Goal: Task Accomplishment & Management: Manage account settings

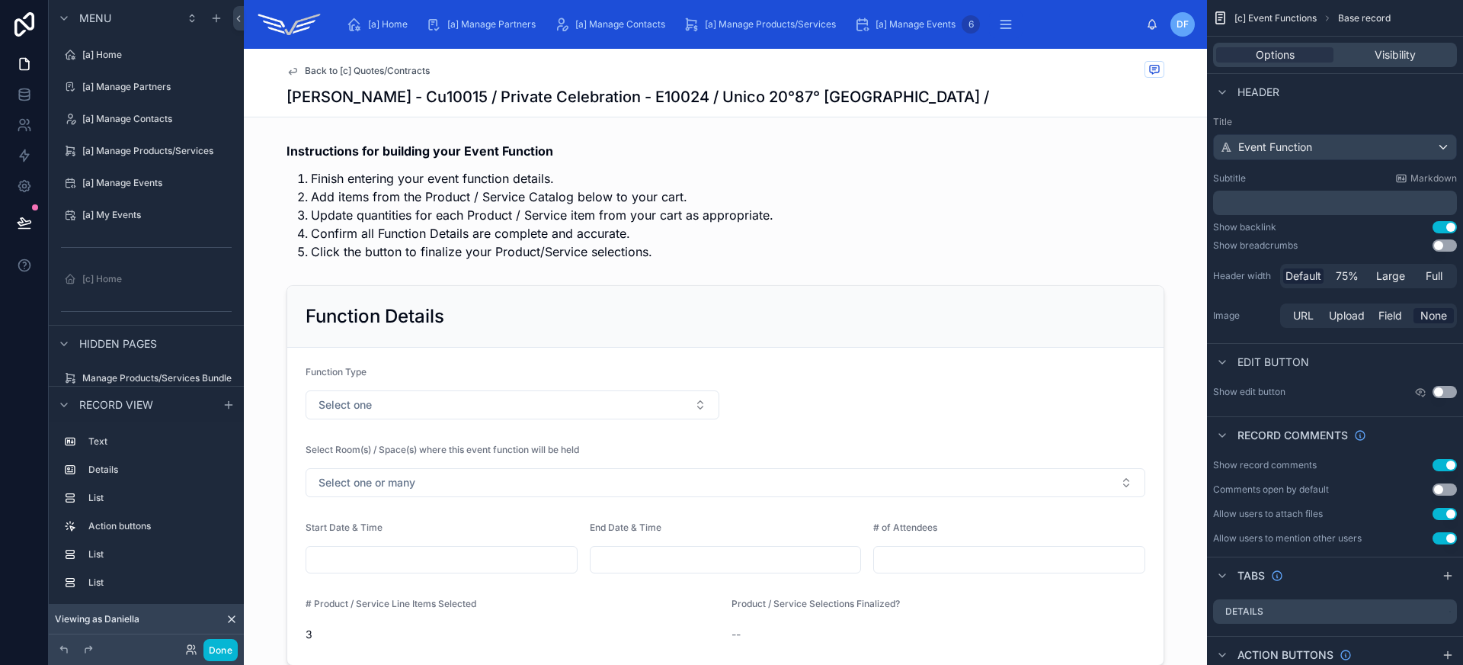
scroll to position [162, 0]
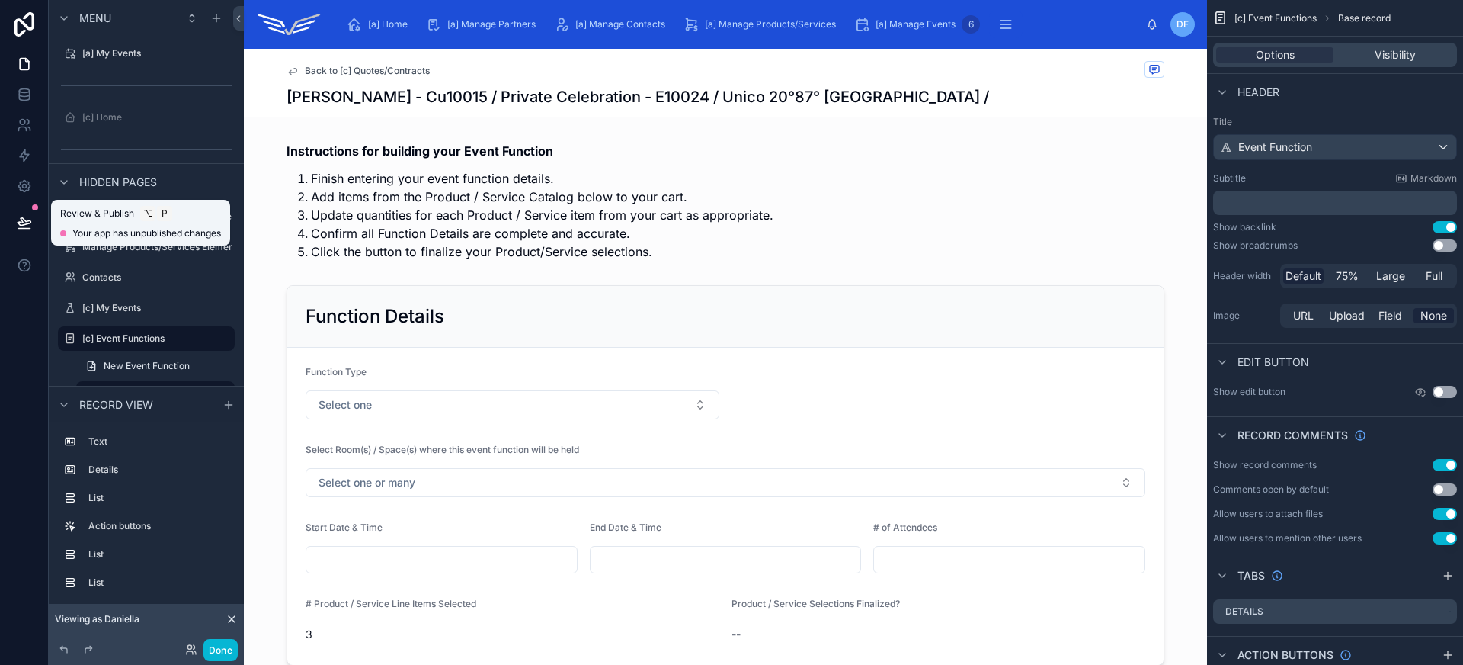
click at [19, 224] on icon at bounding box center [24, 222] width 13 height 8
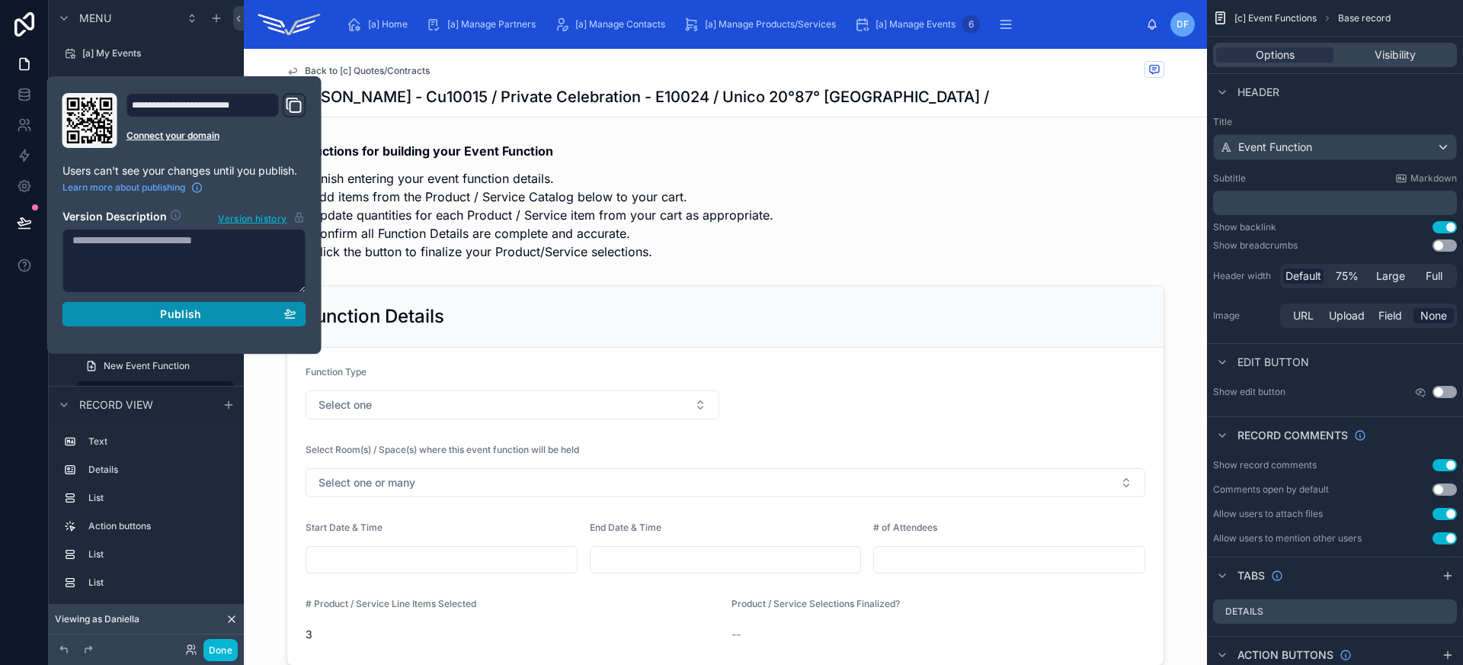
click at [160, 306] on button "Publish" at bounding box center [184, 314] width 244 height 24
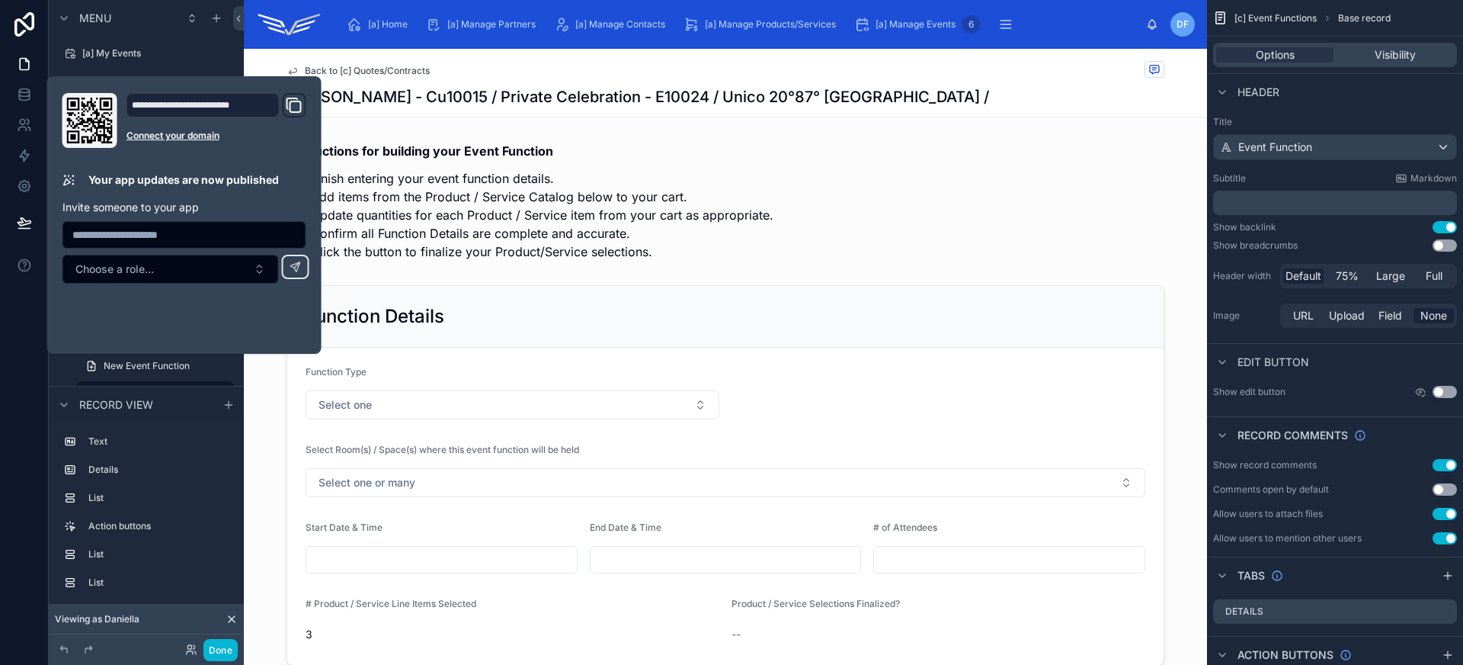
click at [27, 302] on div at bounding box center [24, 332] width 49 height 665
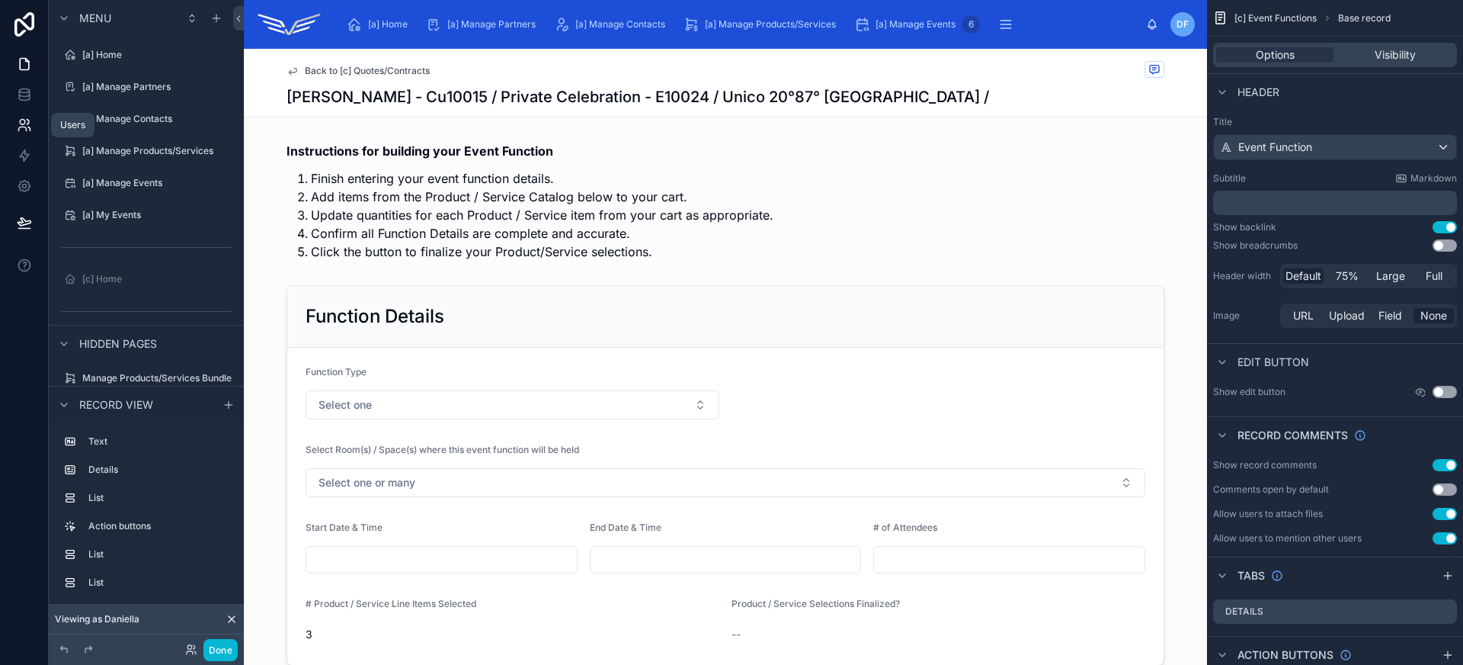
click at [27, 120] on icon at bounding box center [28, 122] width 2 height 5
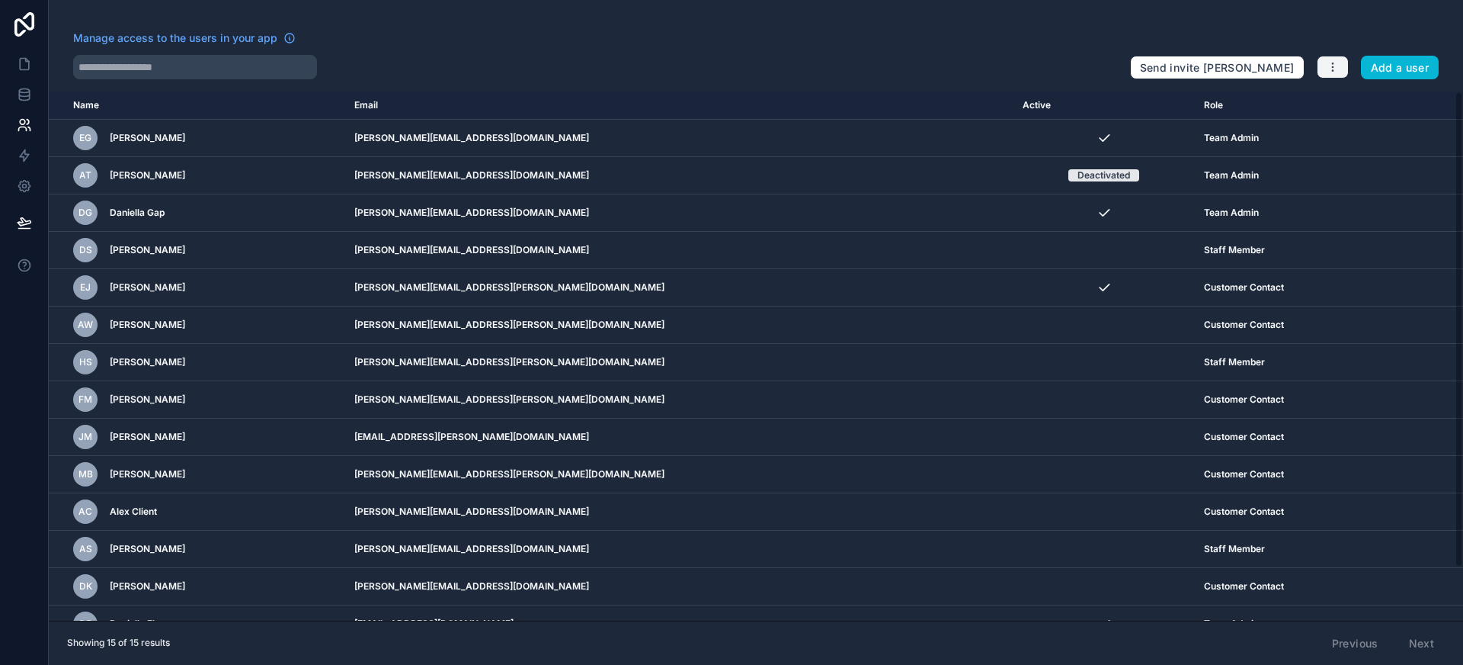
click at [1337, 70] on icon "button" at bounding box center [1333, 67] width 12 height 12
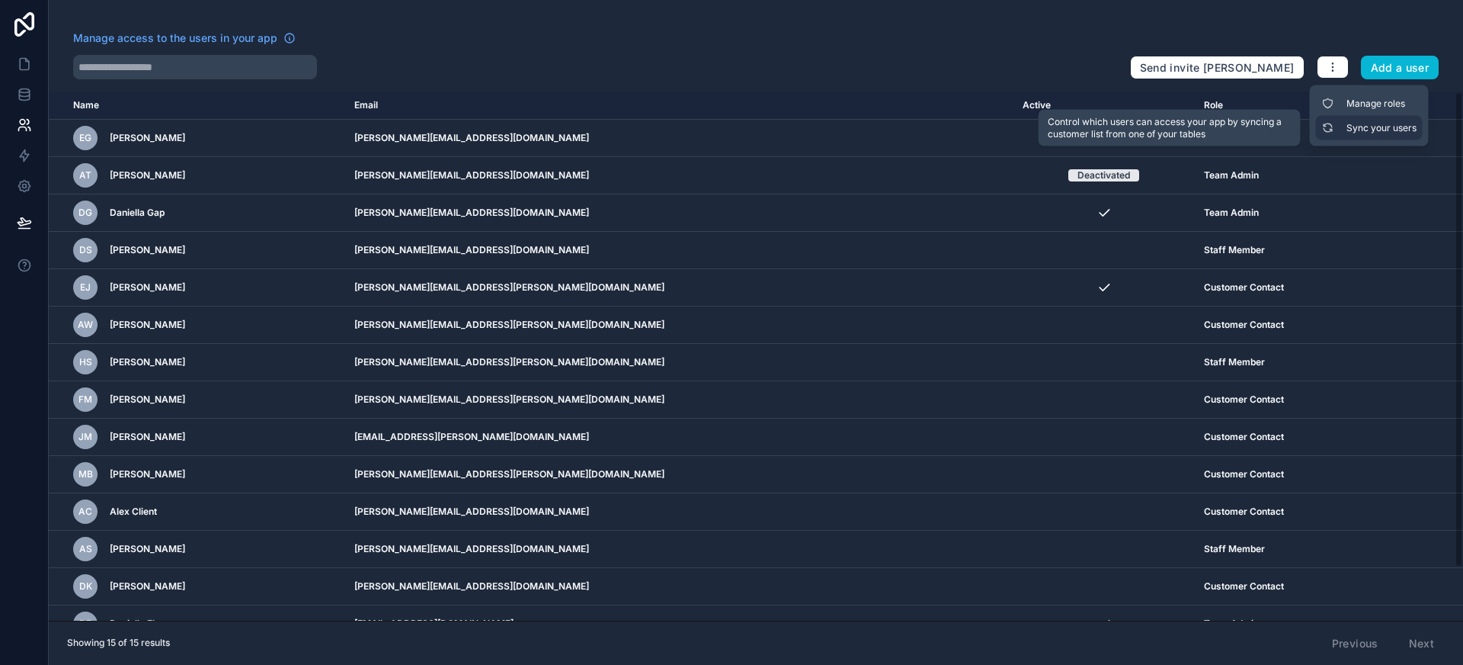
click at [1353, 125] on link "Sync your users" at bounding box center [1369, 128] width 107 height 24
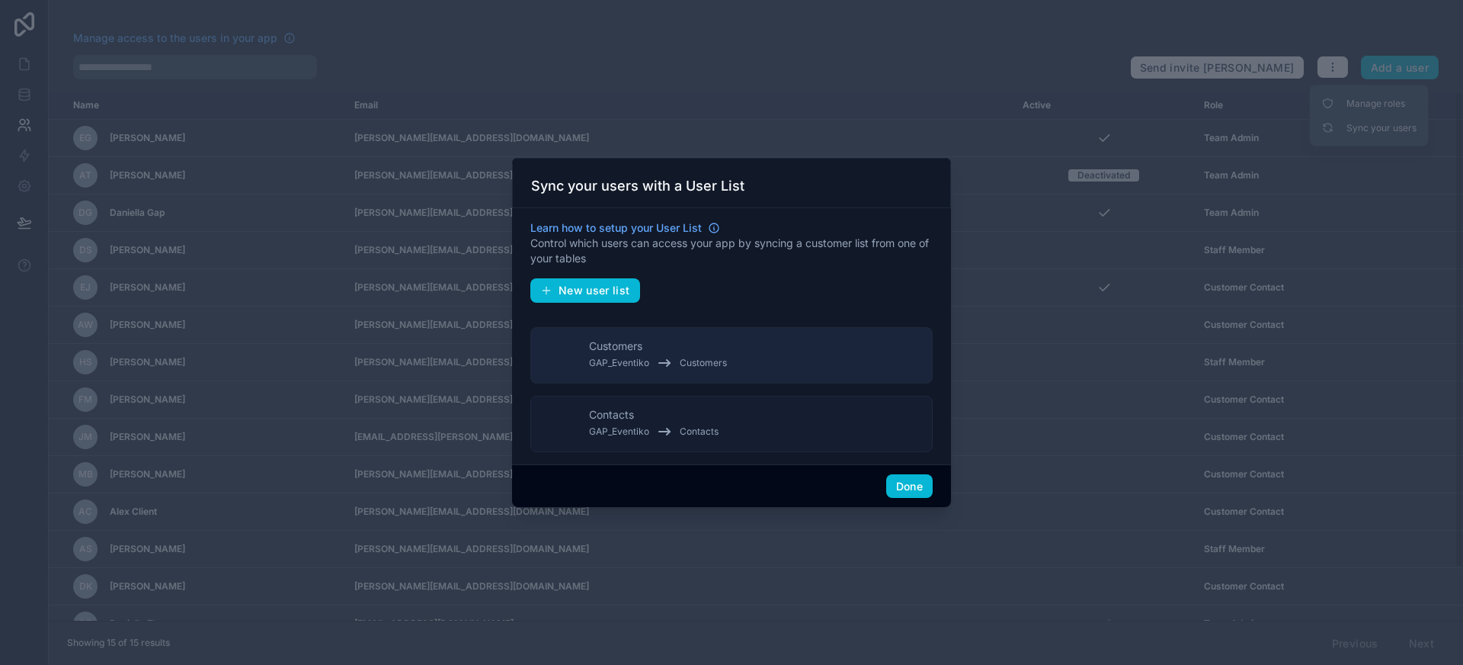
click at [738, 434] on button "Contacts GAP_Eventiko Contacts" at bounding box center [731, 424] width 402 height 56
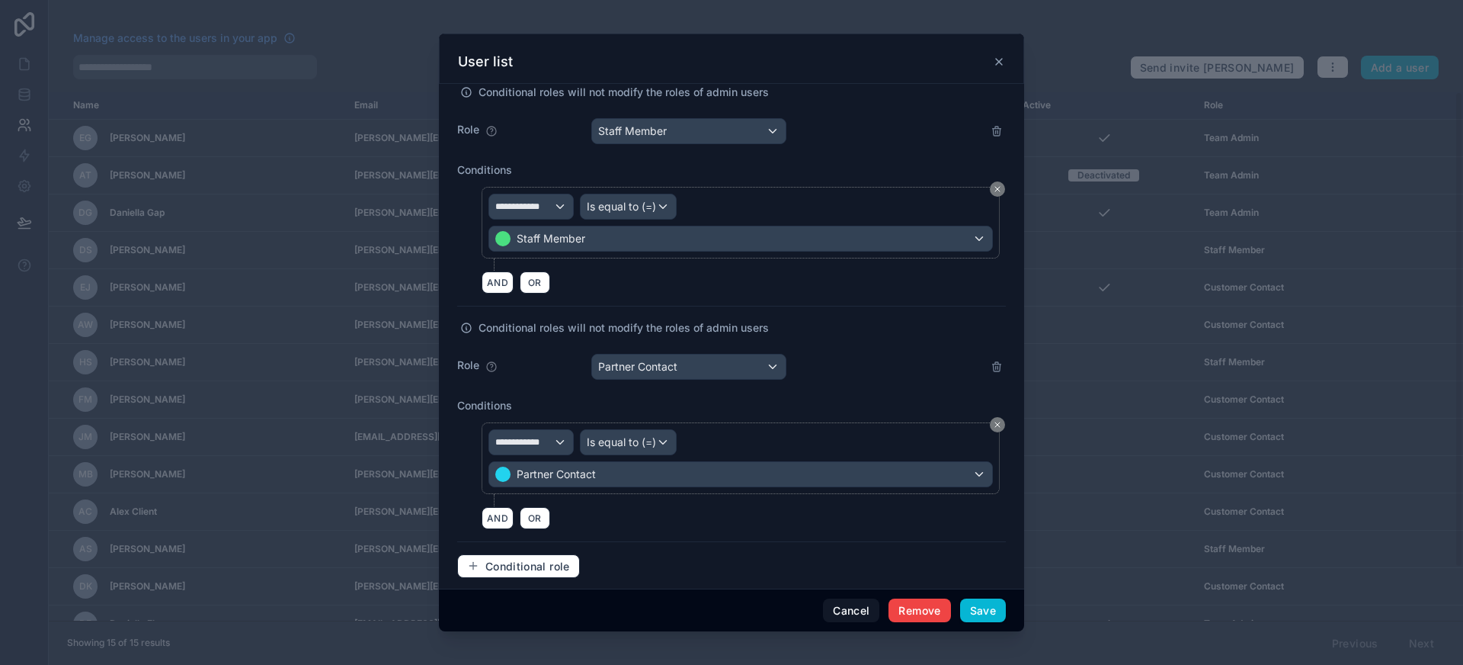
scroll to position [629, 0]
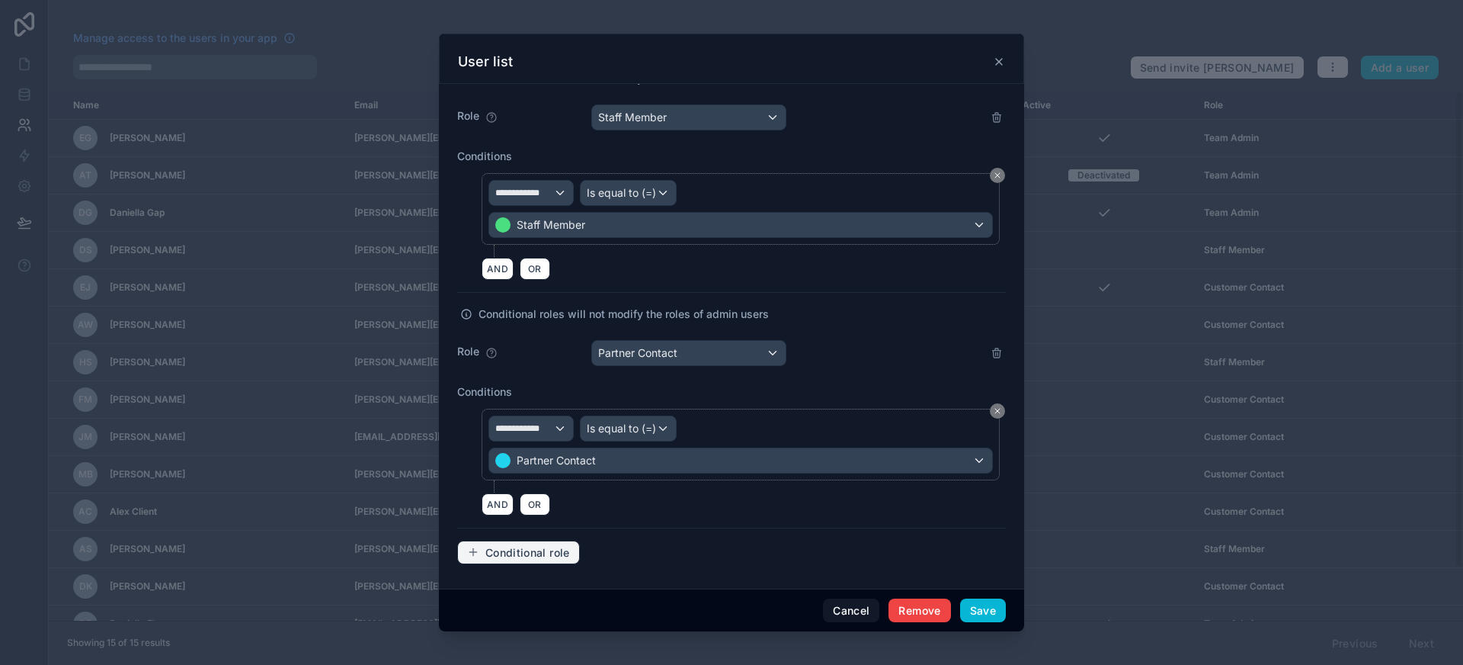
click at [556, 551] on span "Conditional role" at bounding box center [527, 553] width 85 height 14
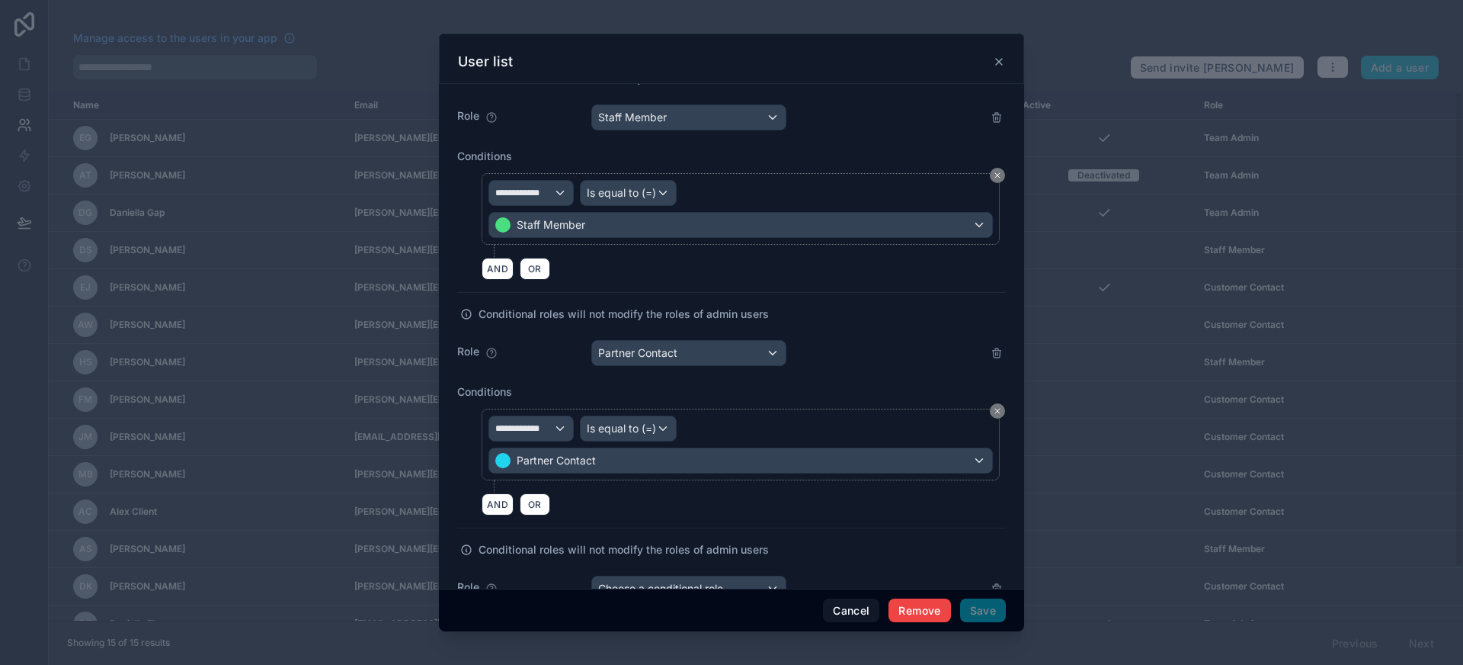
scroll to position [863, 0]
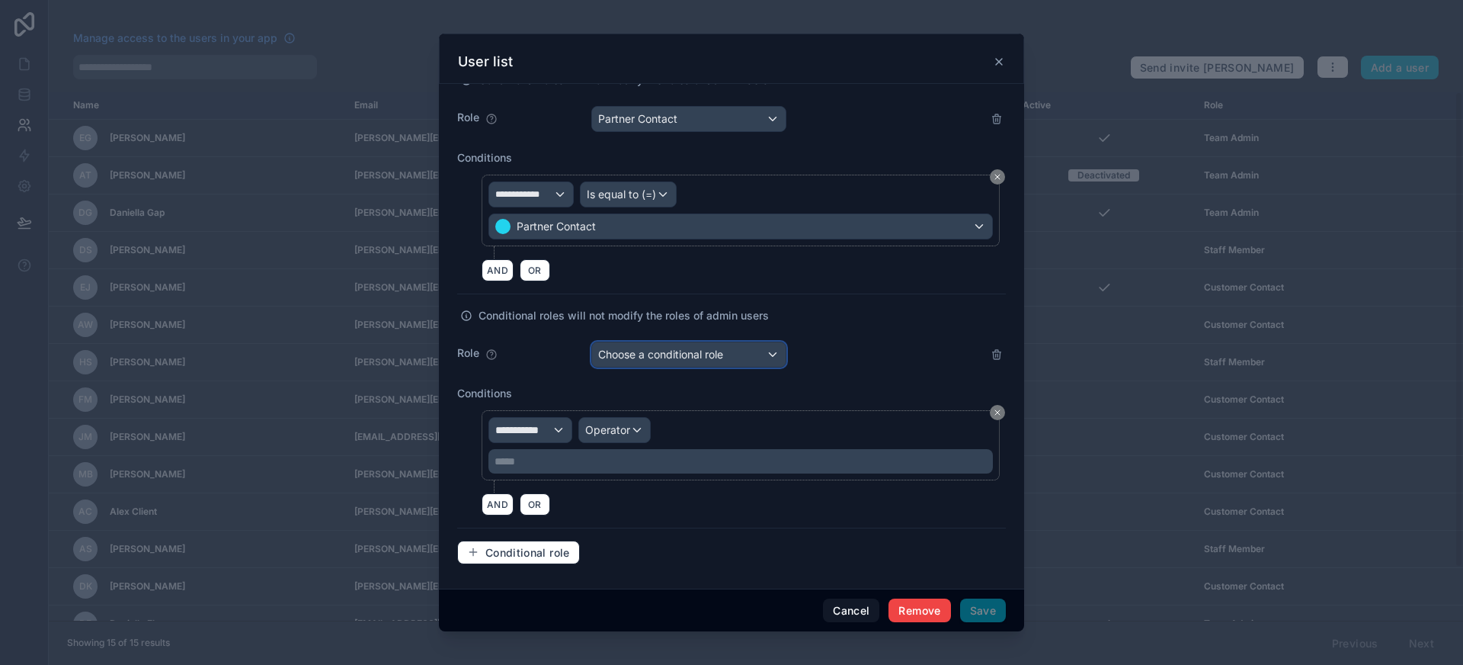
click at [706, 361] on span "Choose a conditional role" at bounding box center [660, 354] width 125 height 15
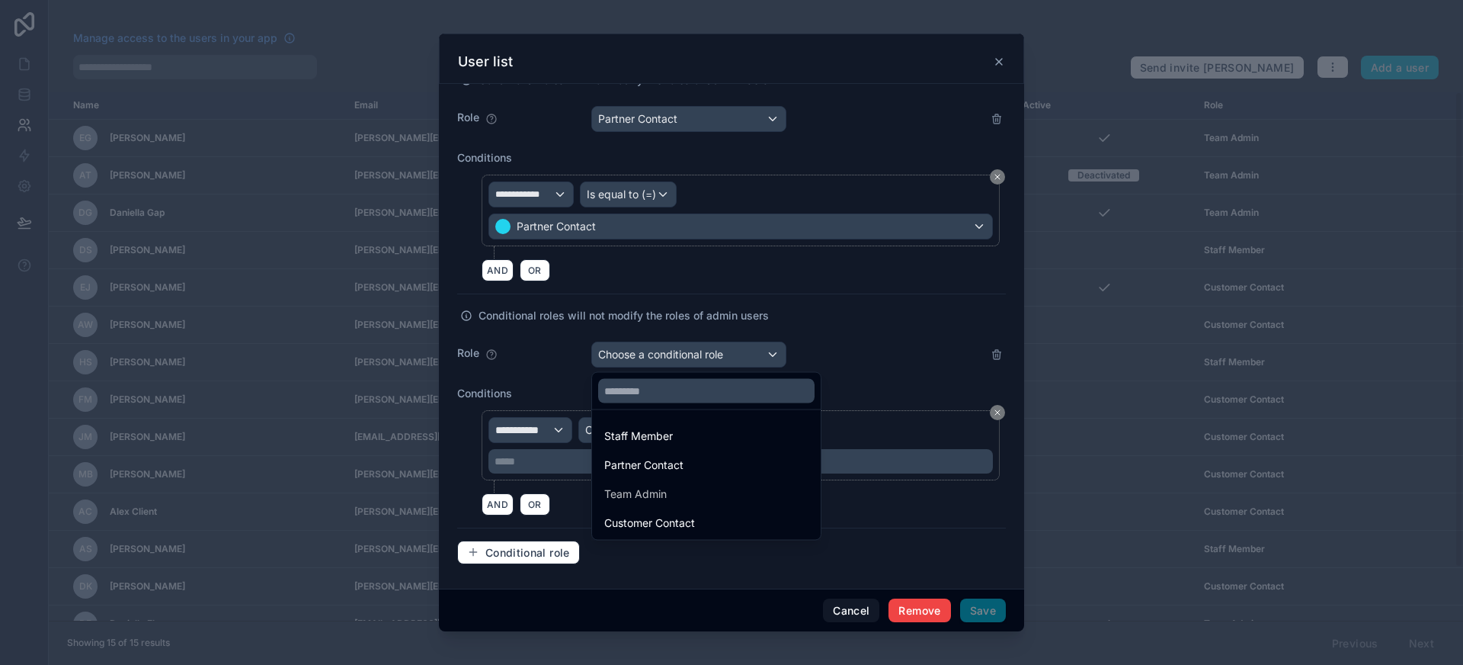
click at [826, 328] on div at bounding box center [731, 333] width 585 height 598
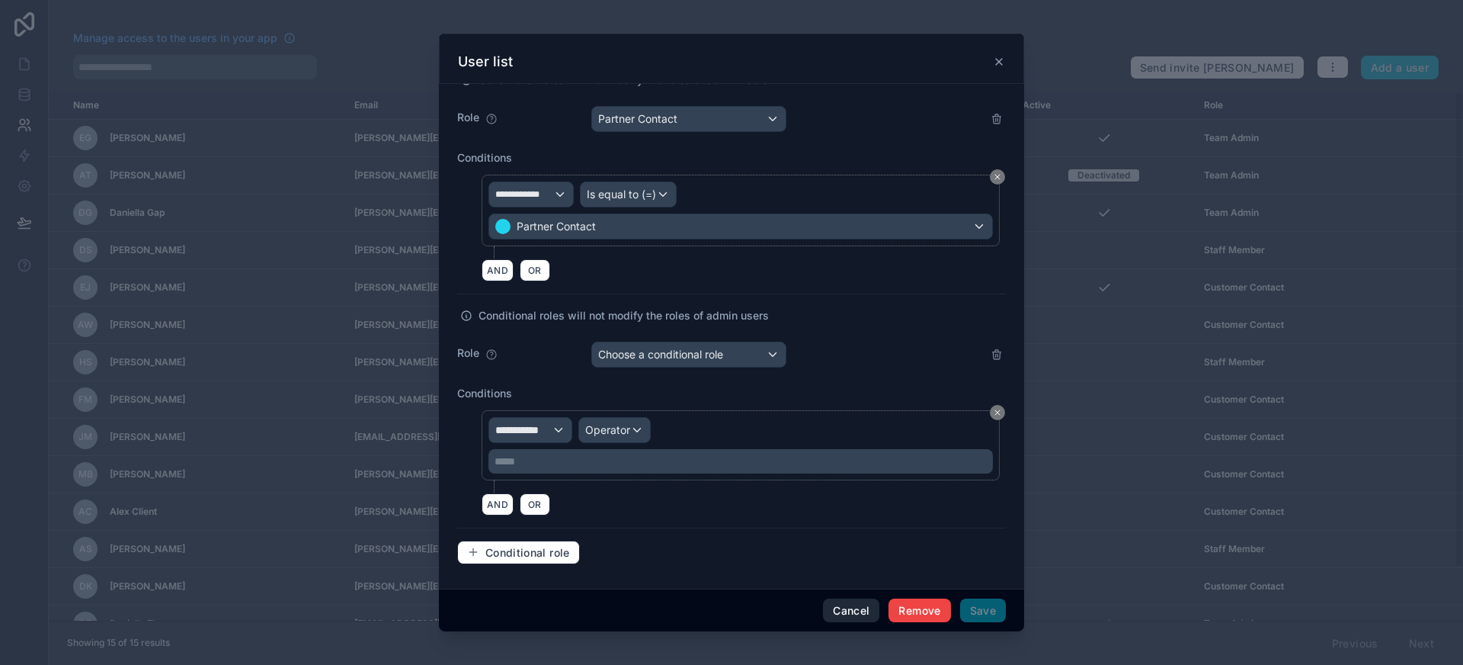
click at [863, 609] on button "Cancel" at bounding box center [851, 610] width 56 height 24
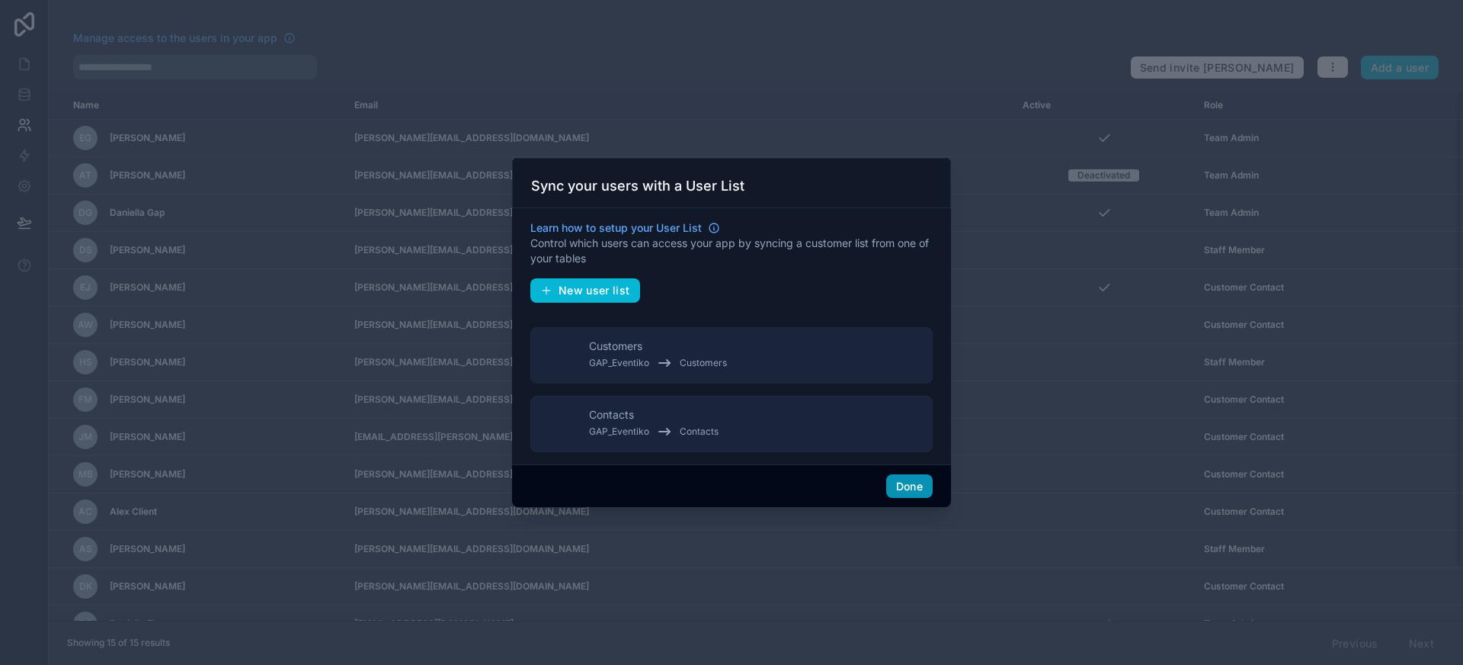
click at [905, 481] on button "Done" at bounding box center [909, 486] width 46 height 24
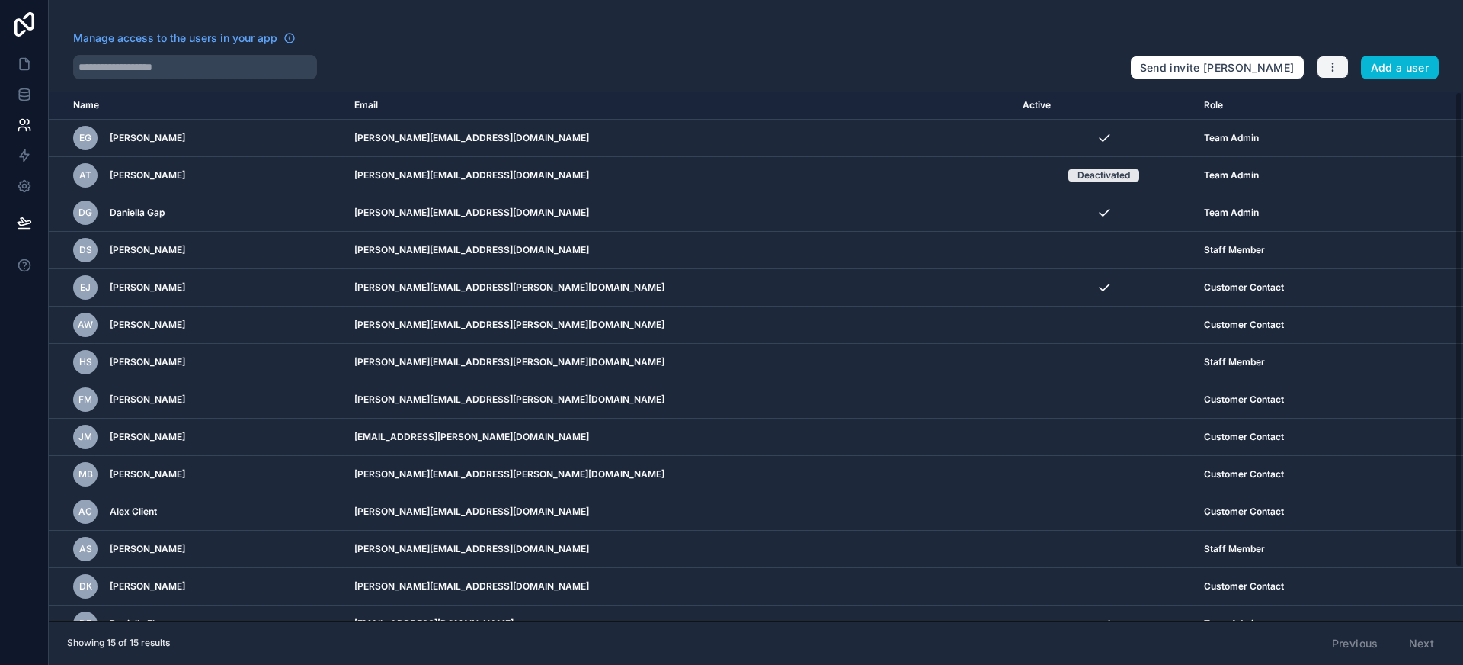
click at [1336, 74] on button "button" at bounding box center [1333, 67] width 32 height 23
click at [1347, 106] on link "Manage roles" at bounding box center [1369, 103] width 107 height 24
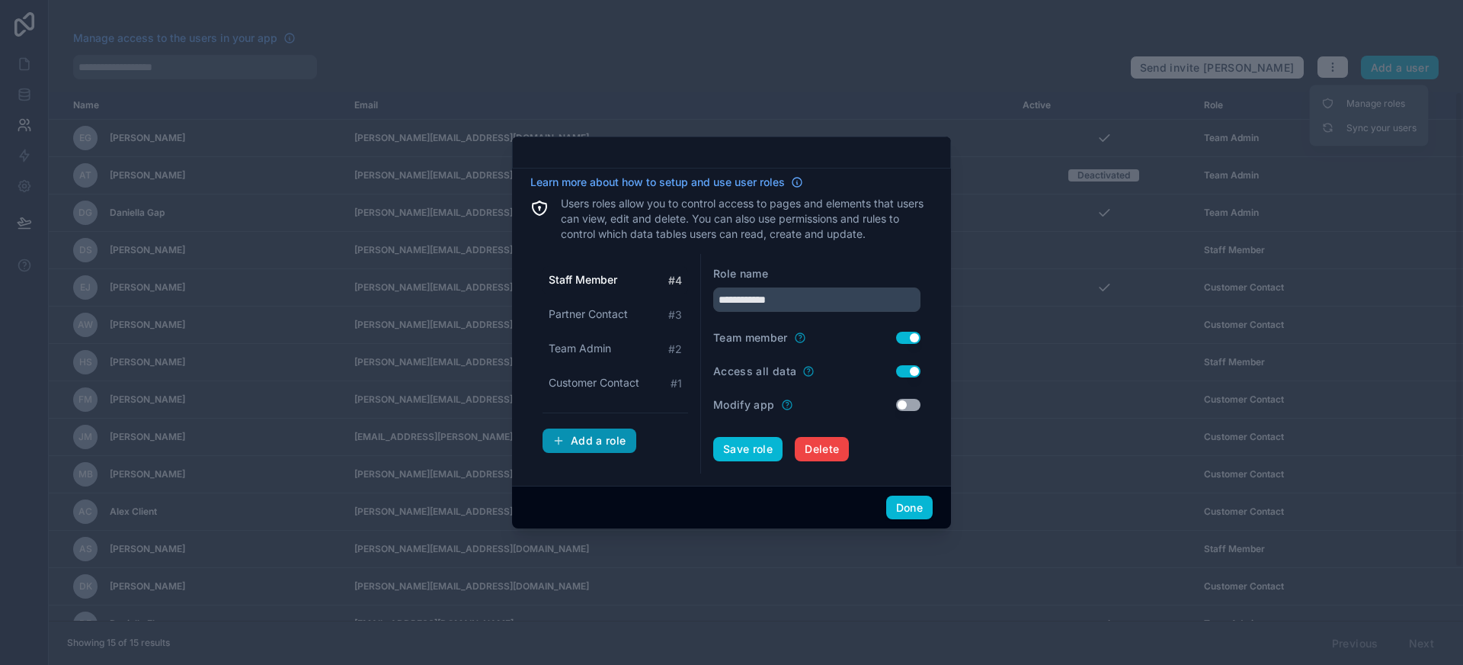
click at [597, 443] on div "Add a role" at bounding box center [589, 441] width 74 height 14
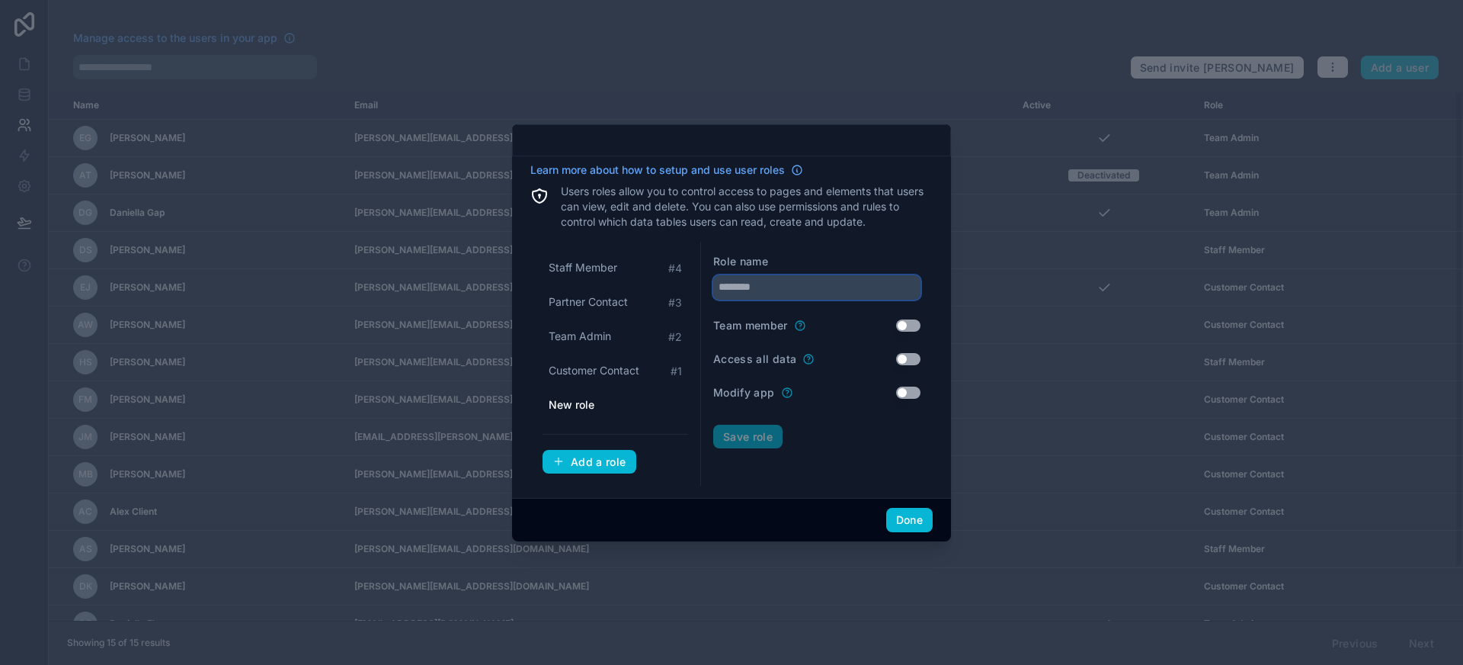
click at [794, 290] on input "text" at bounding box center [816, 287] width 207 height 24
click at [751, 431] on button "Save role" at bounding box center [747, 436] width 69 height 24
click at [622, 370] on span "Customer Contact" at bounding box center [594, 370] width 91 height 15
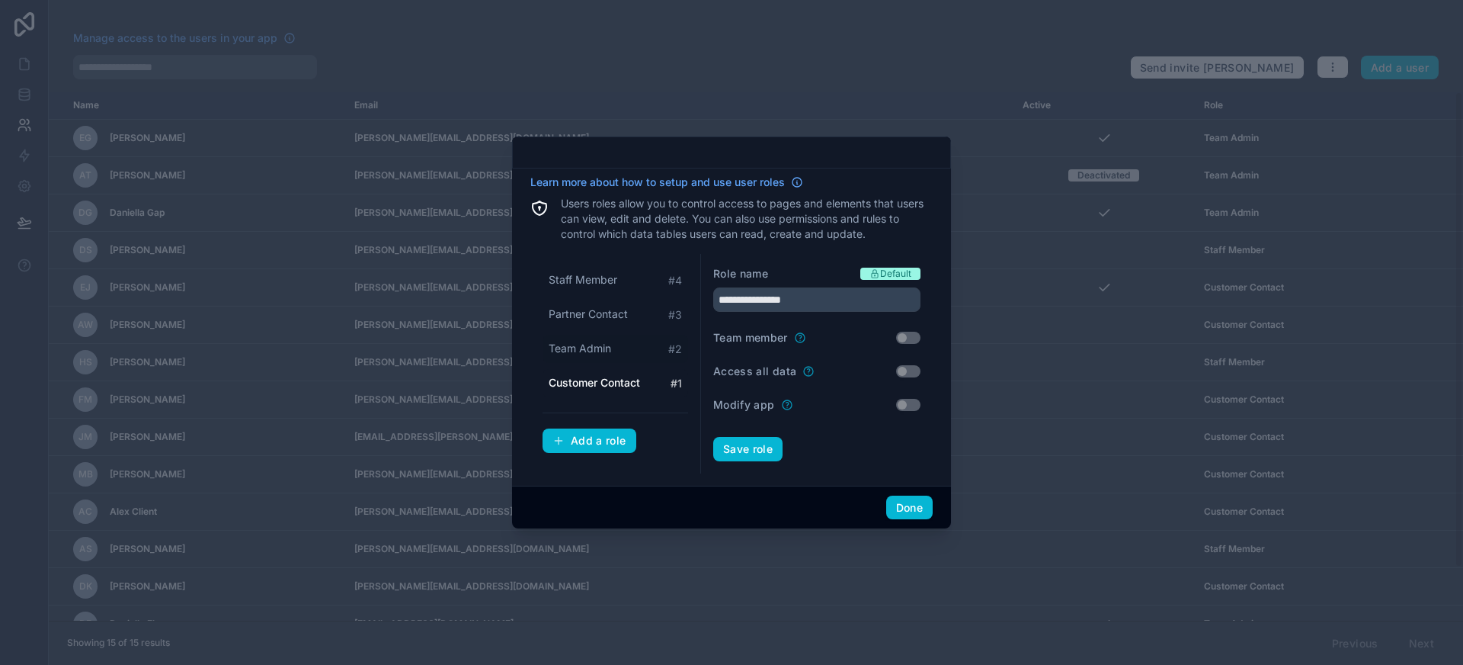
click at [619, 361] on div "Team Admin # 2" at bounding box center [616, 349] width 146 height 28
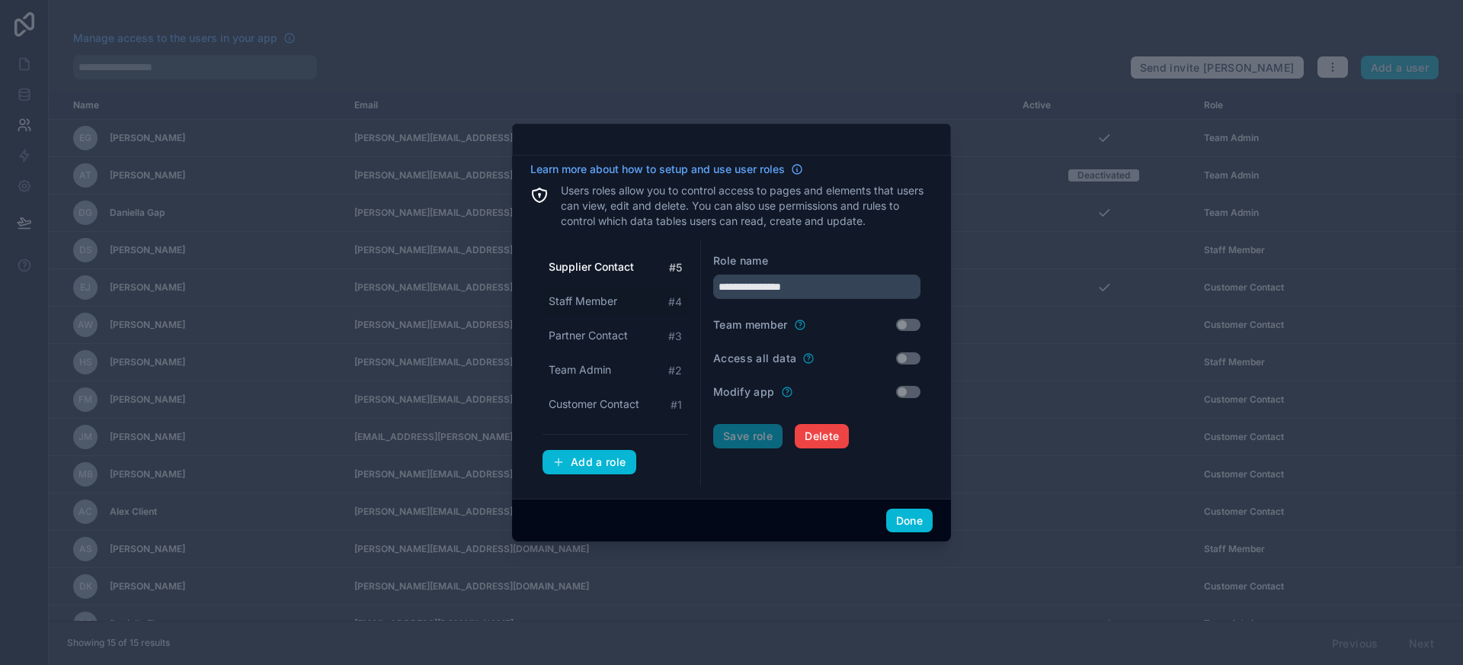
click at [612, 297] on span "Staff Member" at bounding box center [583, 300] width 69 height 15
click at [616, 330] on span "Partner Contact" at bounding box center [588, 335] width 79 height 15
click at [626, 362] on div "Team Admin # 2" at bounding box center [616, 370] width 146 height 28
click at [633, 406] on span "Customer Contact" at bounding box center [594, 403] width 91 height 15
type input "**********"
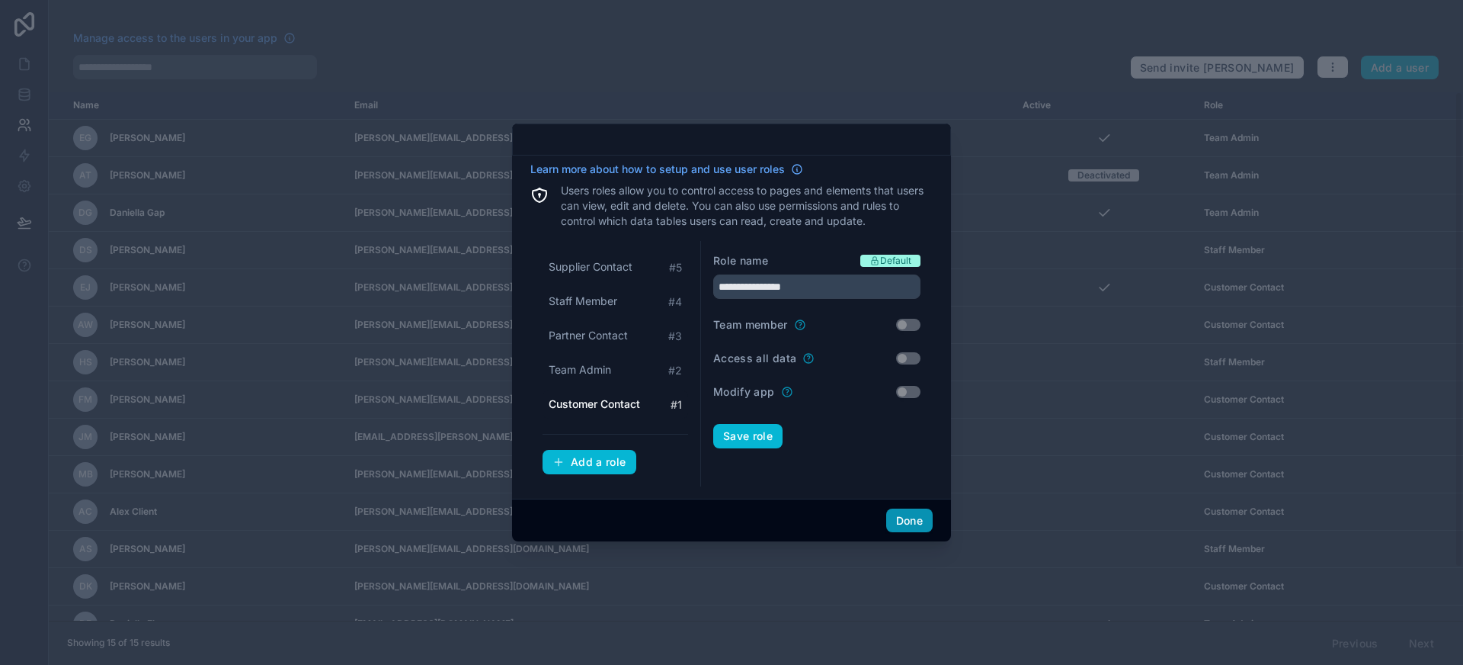
click at [920, 526] on button "Done" at bounding box center [909, 520] width 46 height 24
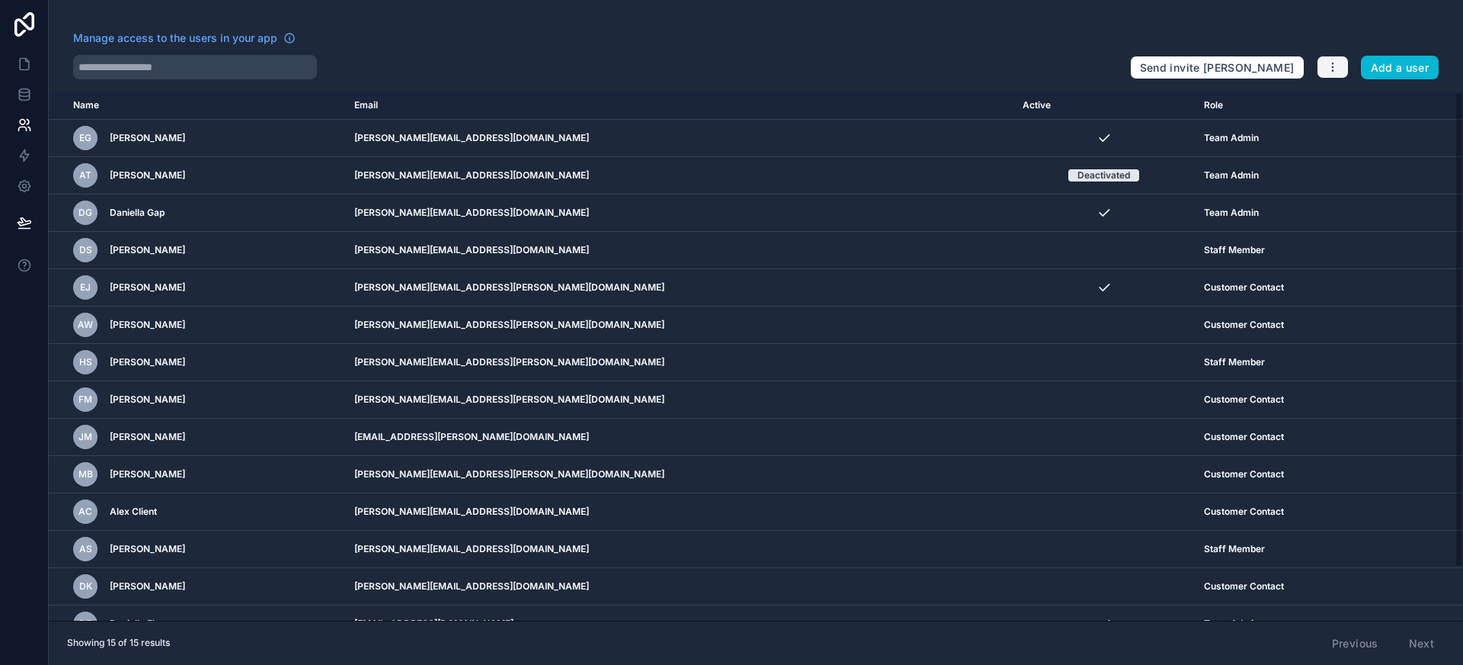
click at [1340, 67] on button "button" at bounding box center [1333, 67] width 32 height 23
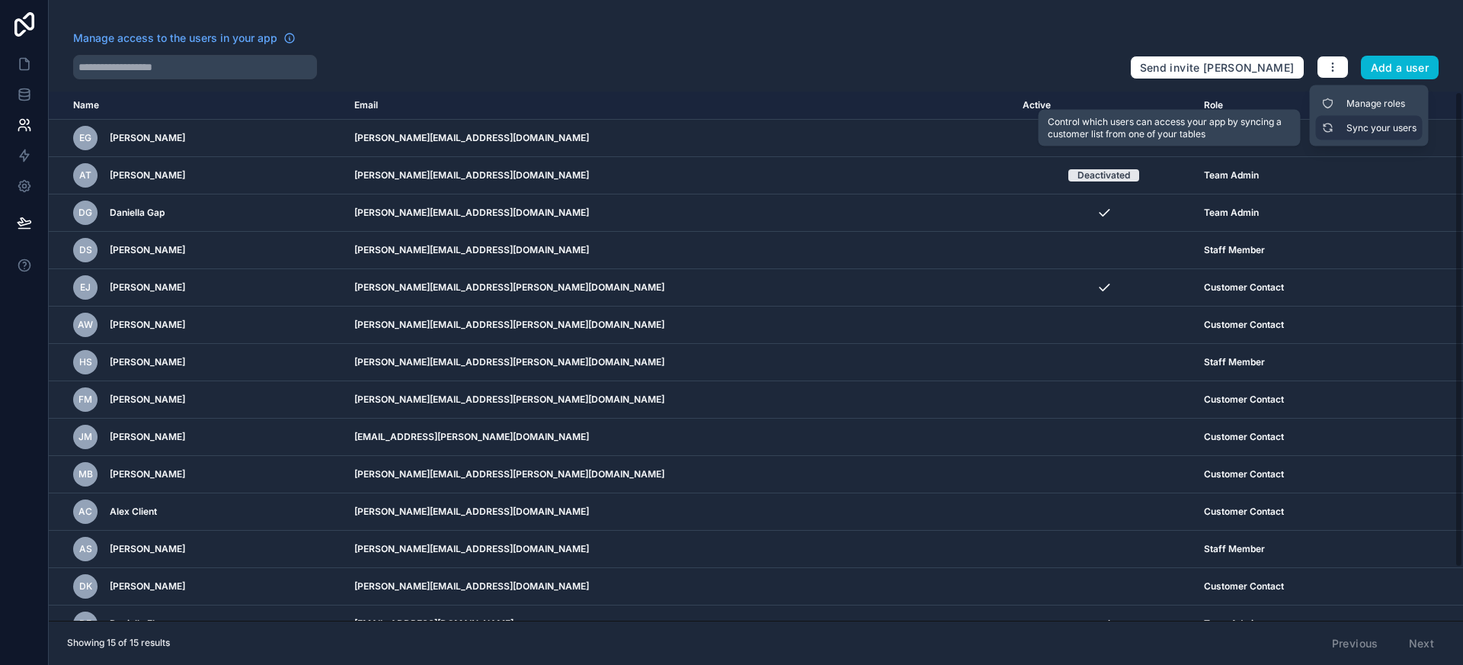
click at [1369, 132] on link "Sync your users" at bounding box center [1369, 128] width 107 height 24
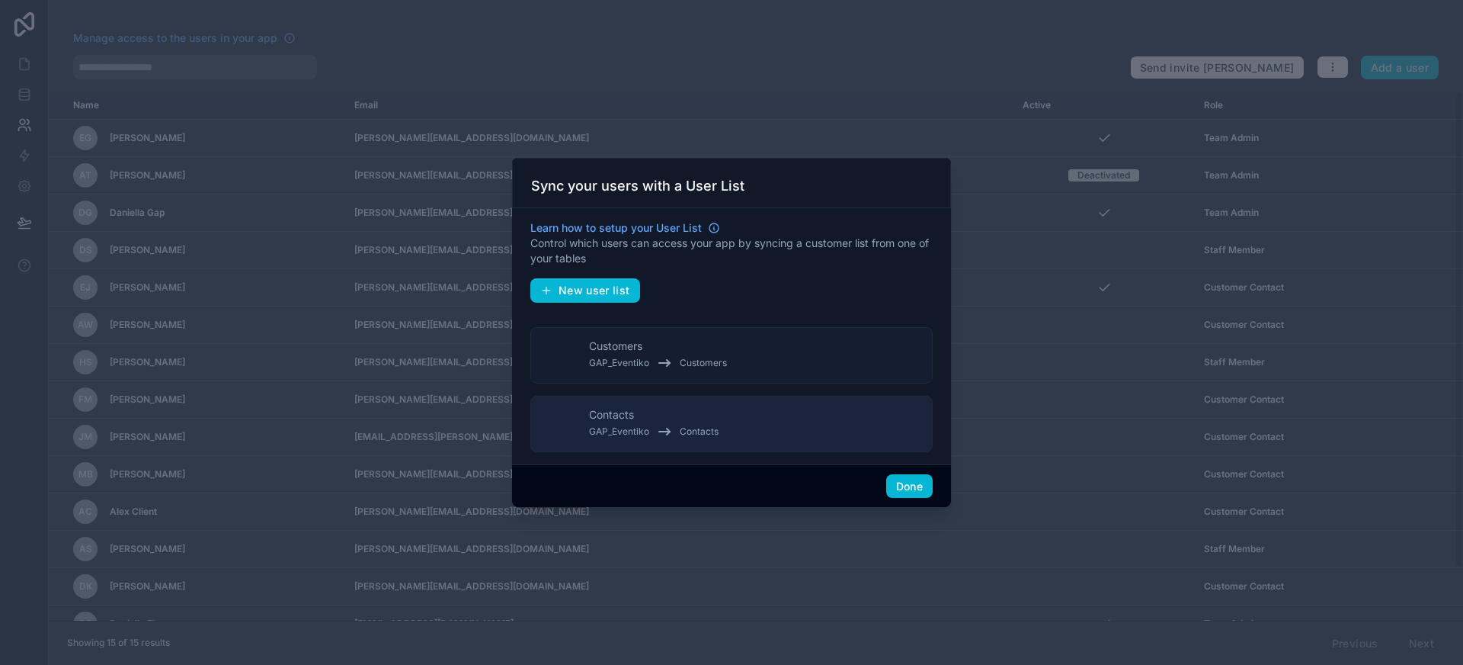
click at [777, 347] on button "Customers GAP_Eventiko Customers" at bounding box center [731, 355] width 402 height 56
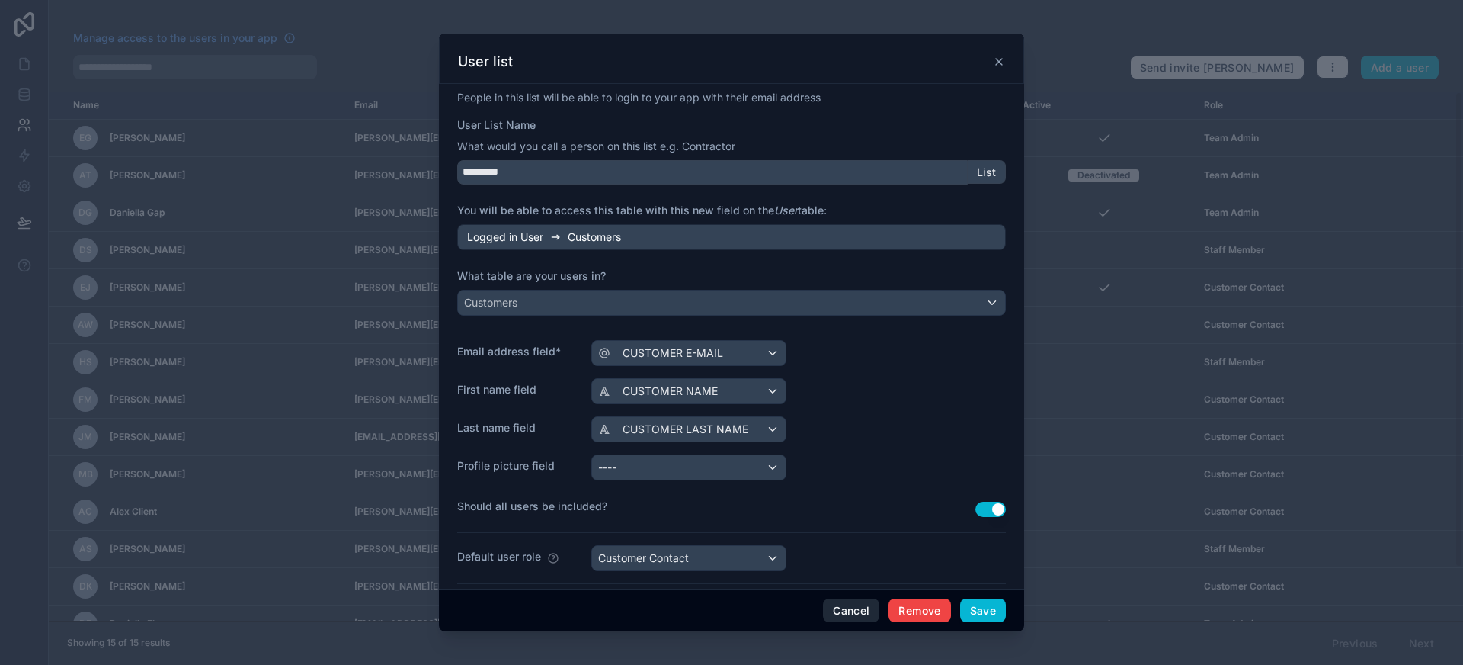
click at [855, 615] on button "Cancel" at bounding box center [851, 610] width 56 height 24
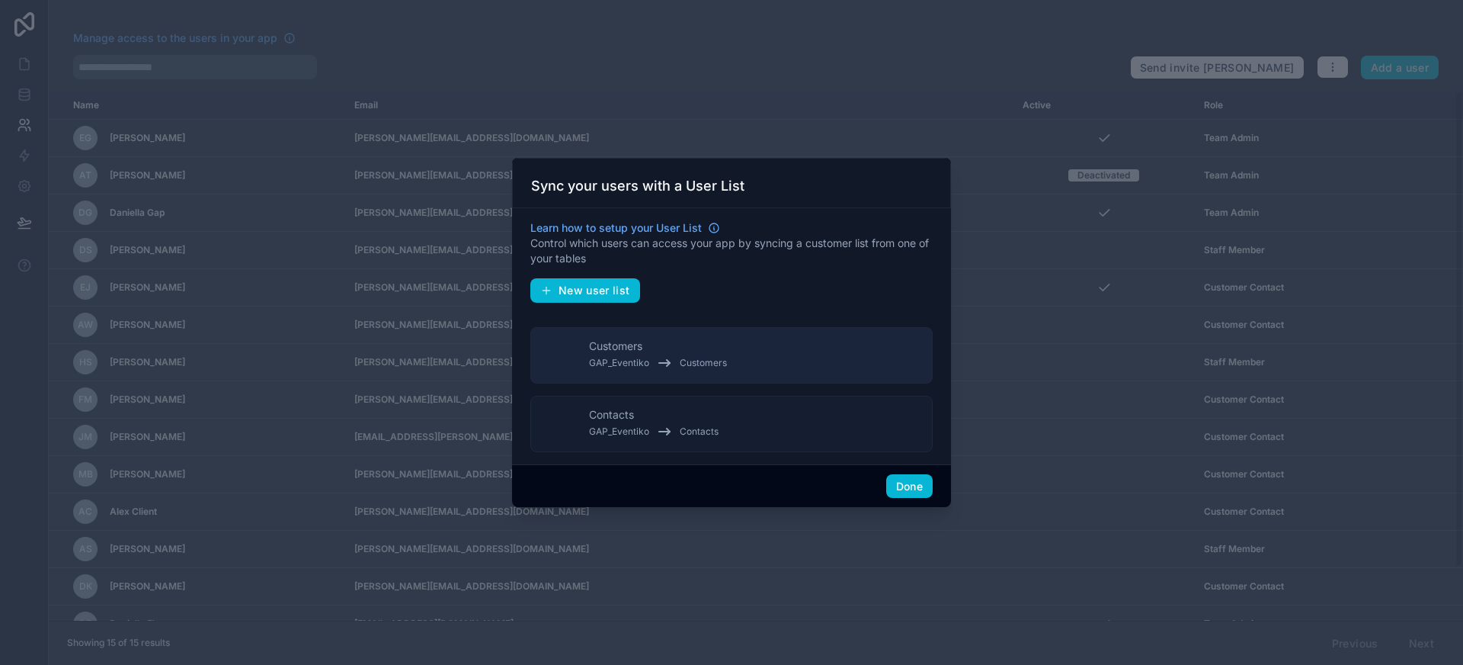
click at [709, 425] on span "Contacts" at bounding box center [699, 431] width 39 height 12
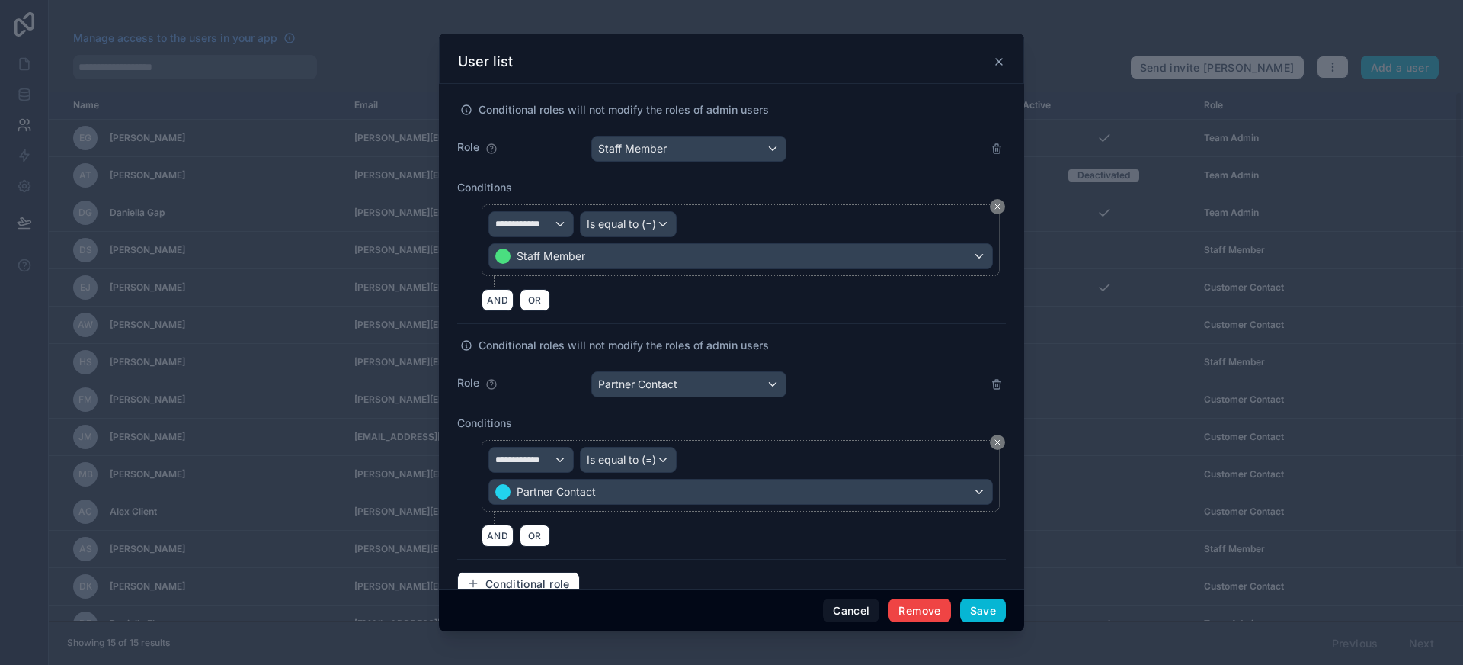
scroll to position [629, 0]
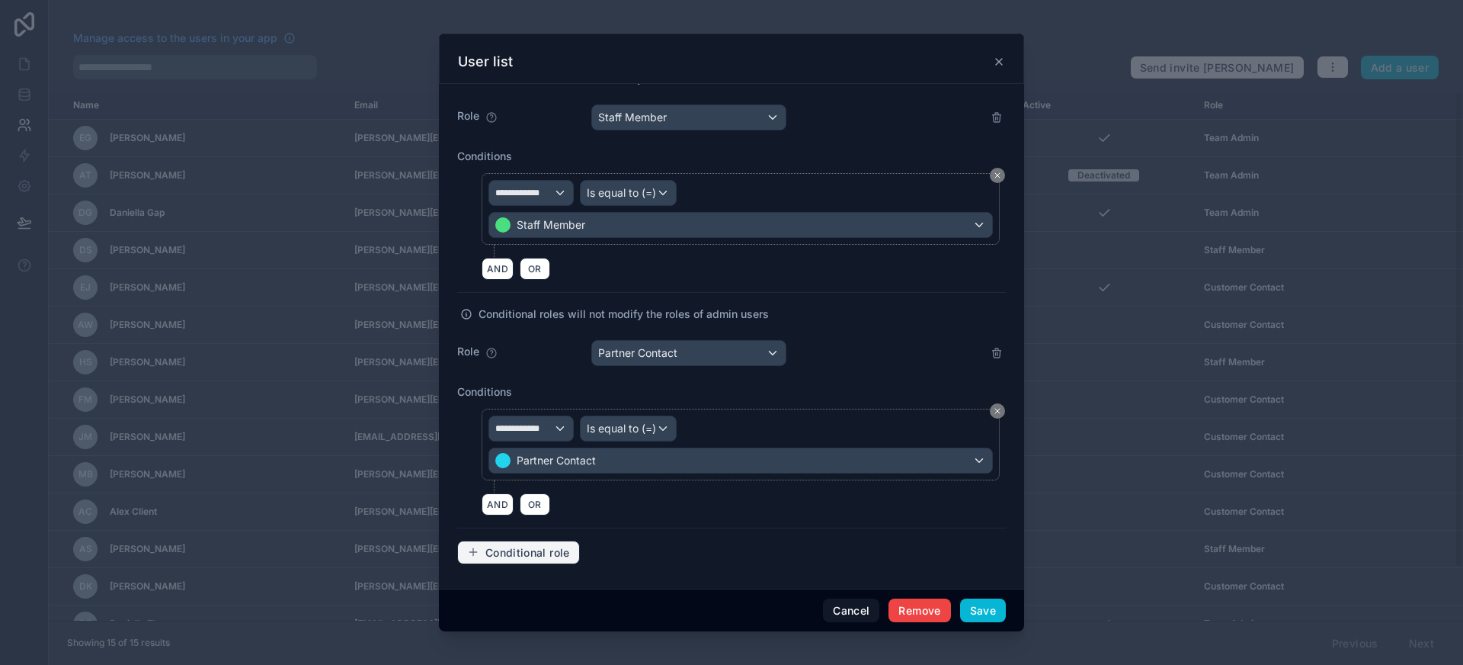
click at [519, 551] on span "Conditional role" at bounding box center [527, 553] width 85 height 14
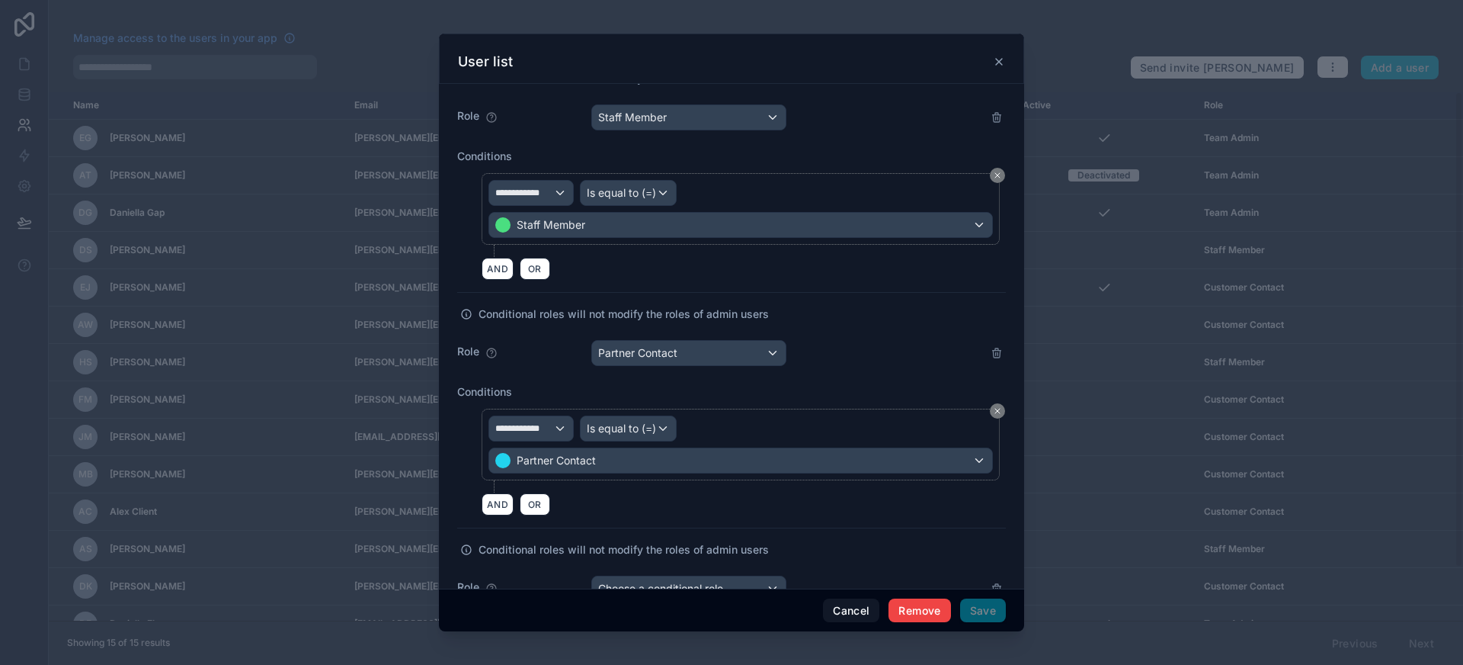
scroll to position [863, 0]
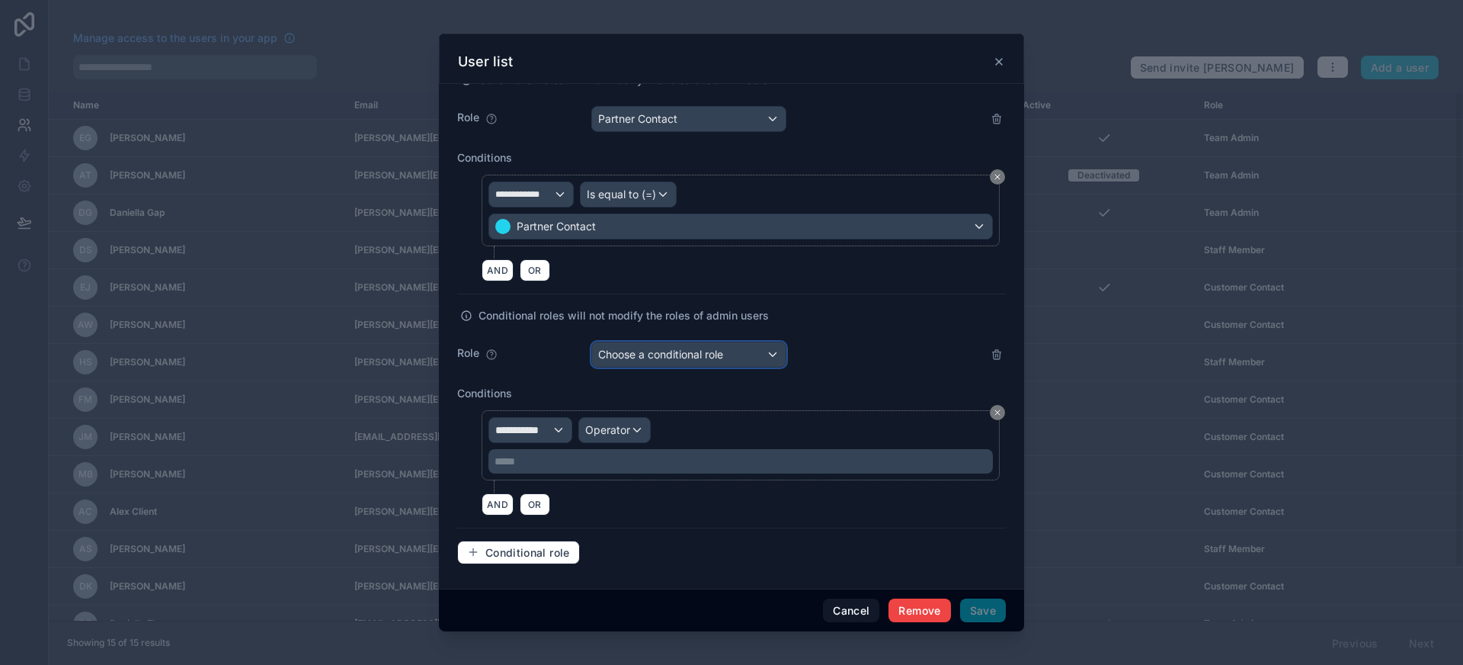
click at [681, 352] on span "Choose a conditional role" at bounding box center [660, 353] width 125 height 13
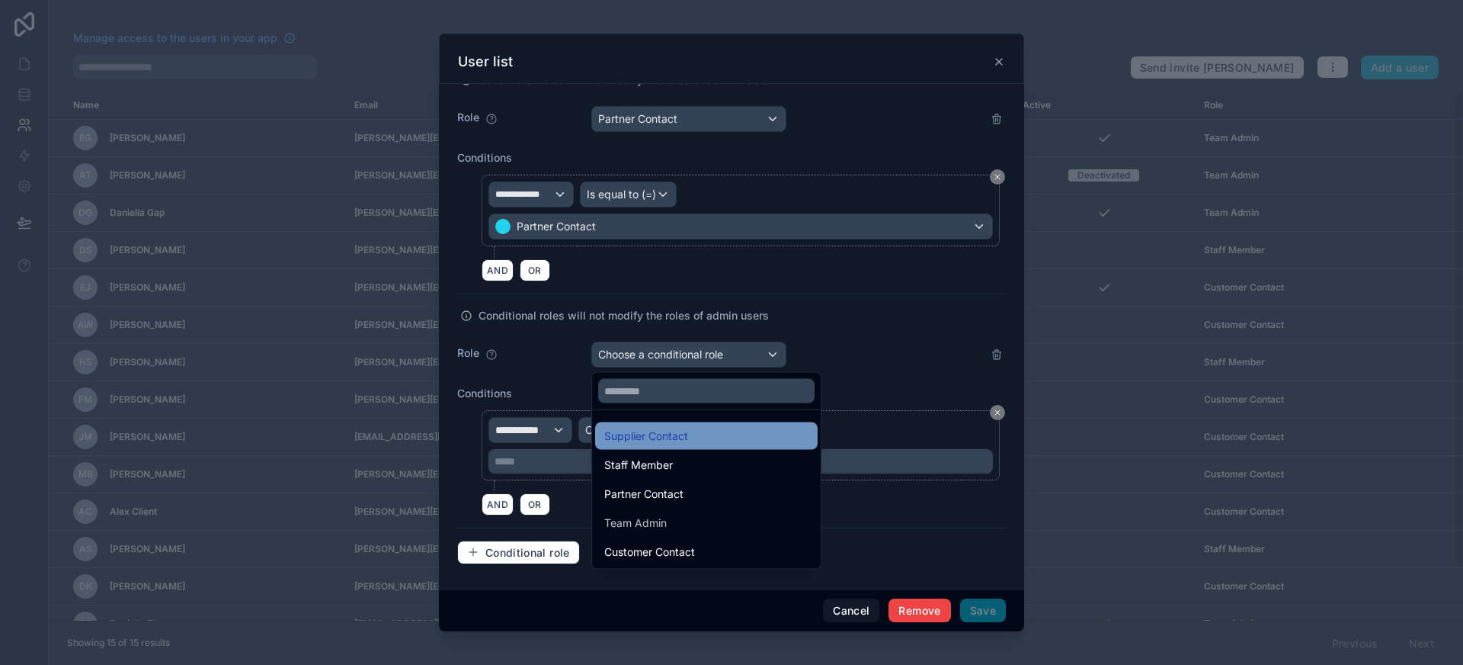
click at [689, 435] on div "Supplier Contact" at bounding box center [706, 436] width 204 height 18
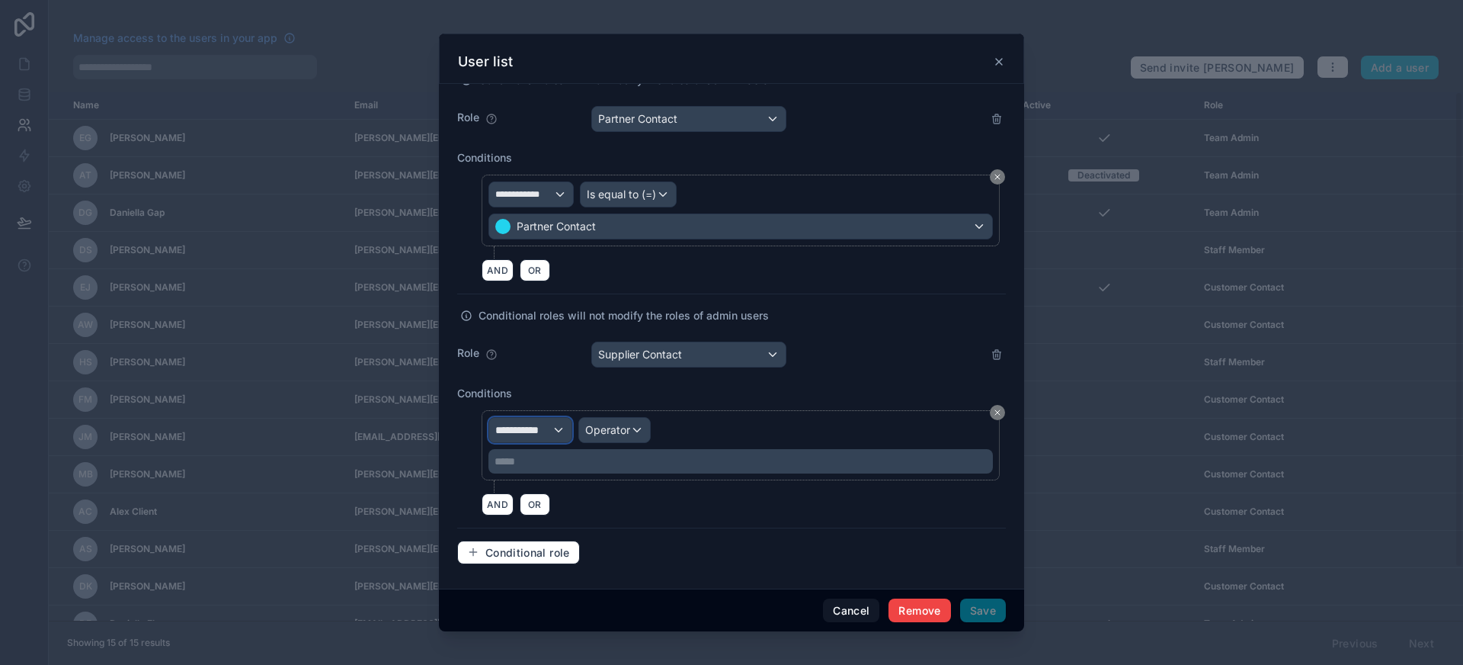
click at [527, 424] on span "**********" at bounding box center [523, 429] width 56 height 15
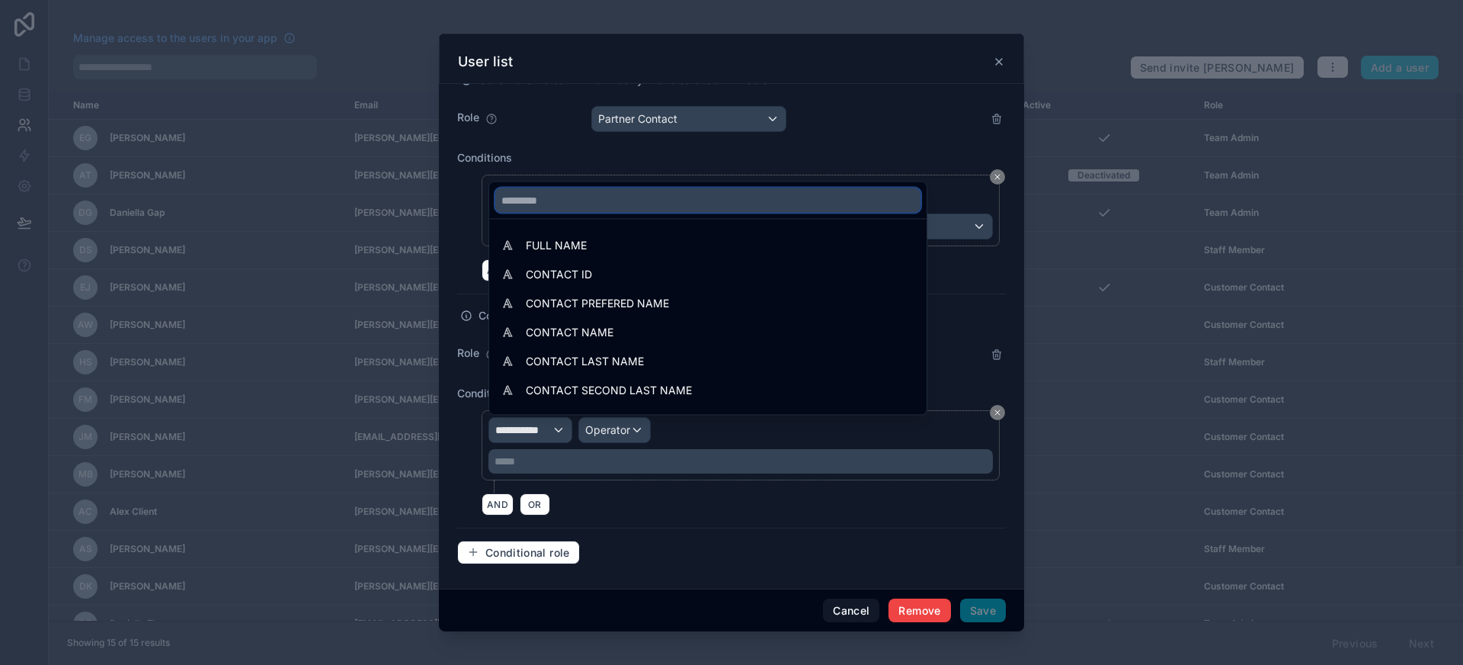
click at [583, 200] on input "text" at bounding box center [707, 200] width 425 height 24
type input "**"
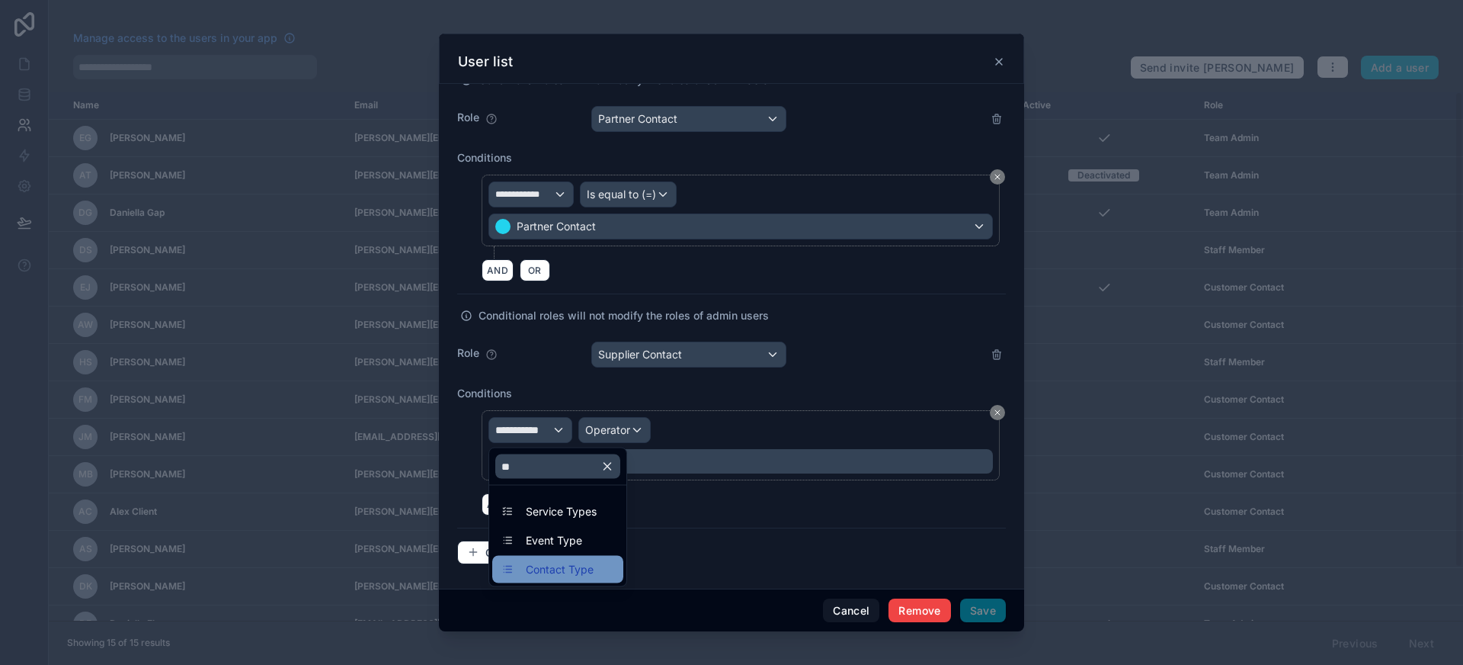
click at [586, 572] on span "Contact Type" at bounding box center [560, 569] width 68 height 18
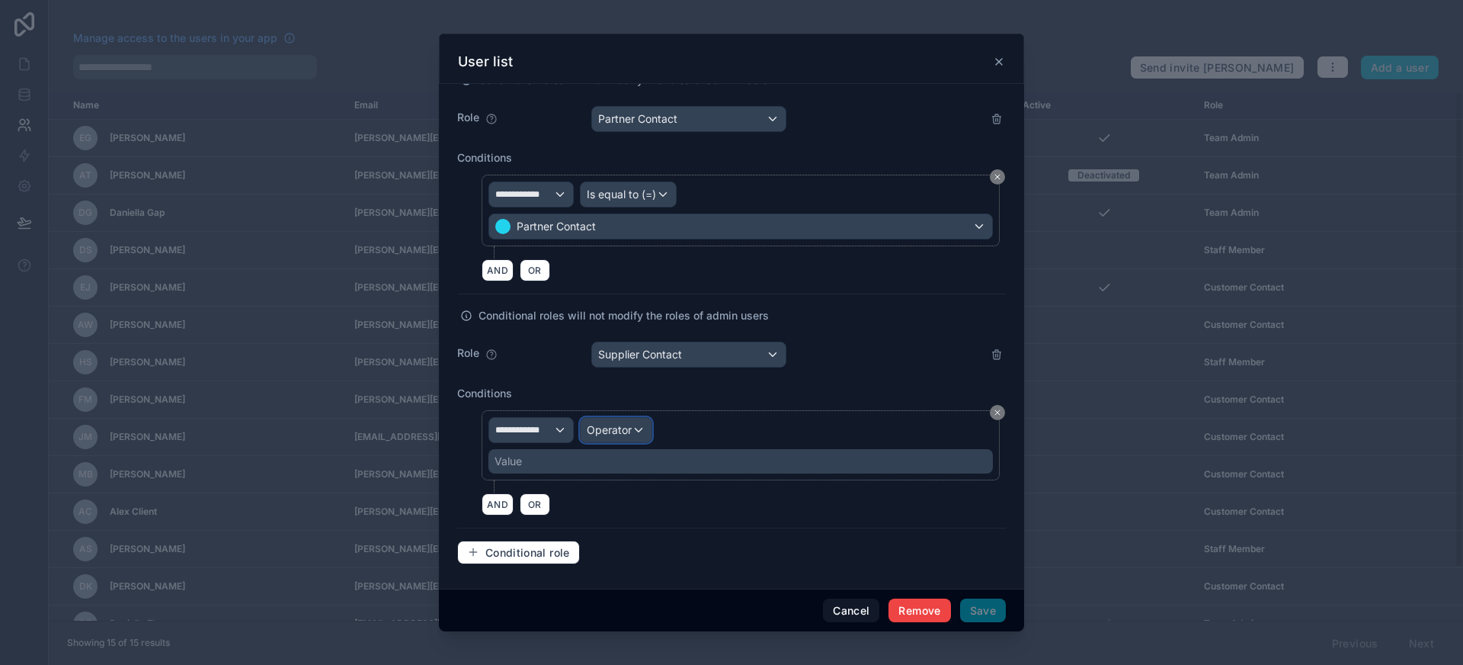
click at [623, 421] on div "Operator" at bounding box center [616, 430] width 71 height 24
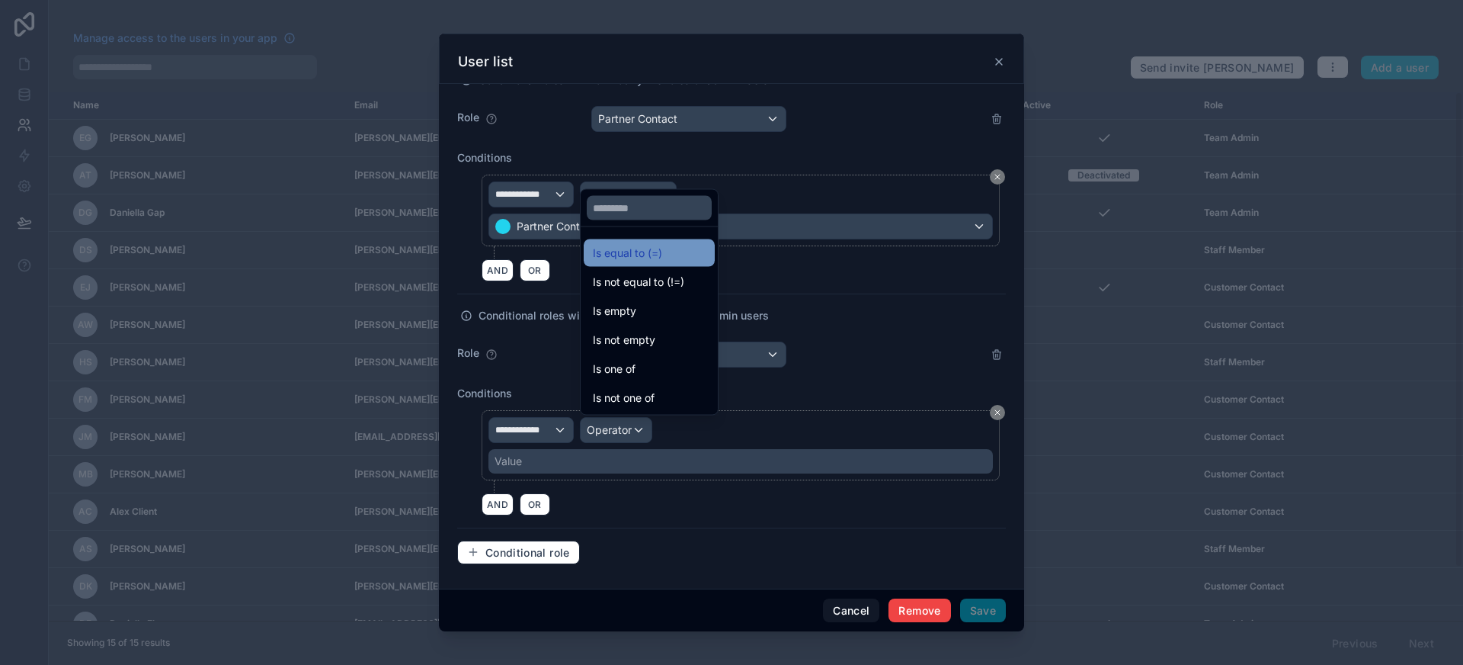
click at [690, 254] on div "Is equal to (=)" at bounding box center [649, 253] width 113 height 18
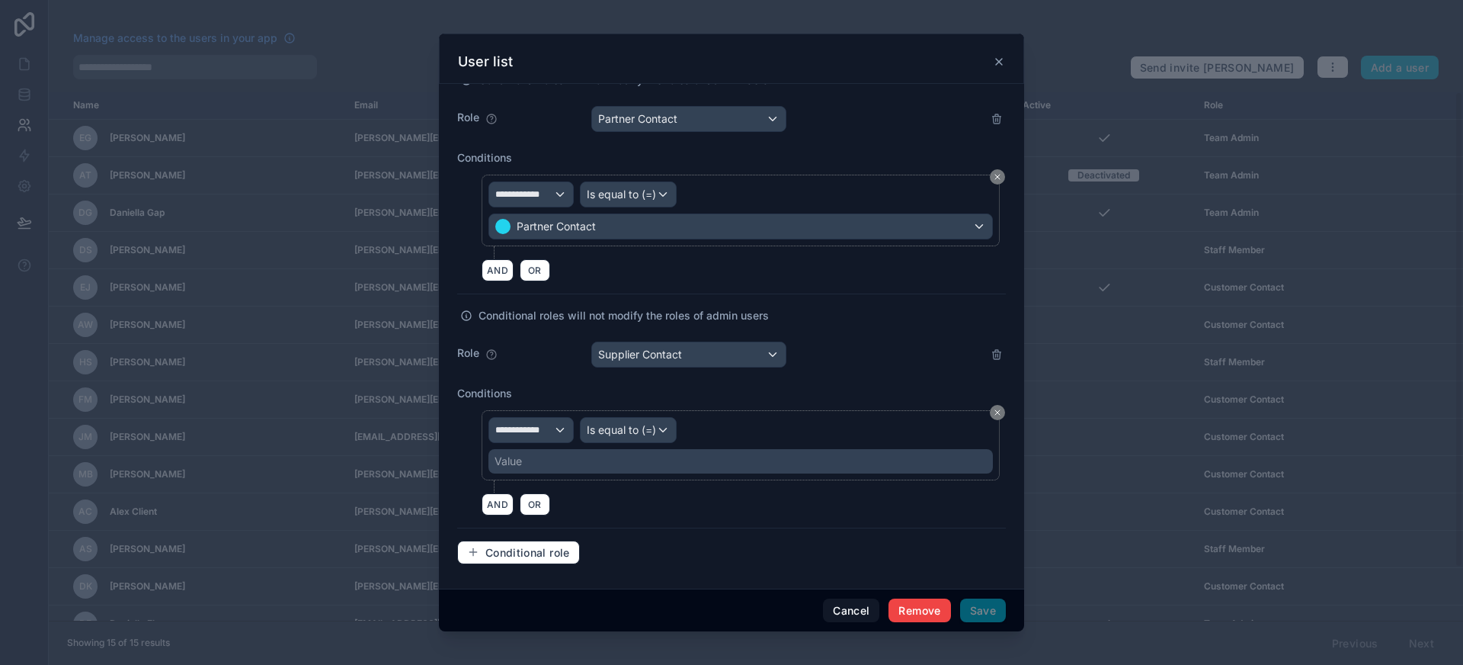
click at [640, 460] on div "Value" at bounding box center [740, 461] width 504 height 24
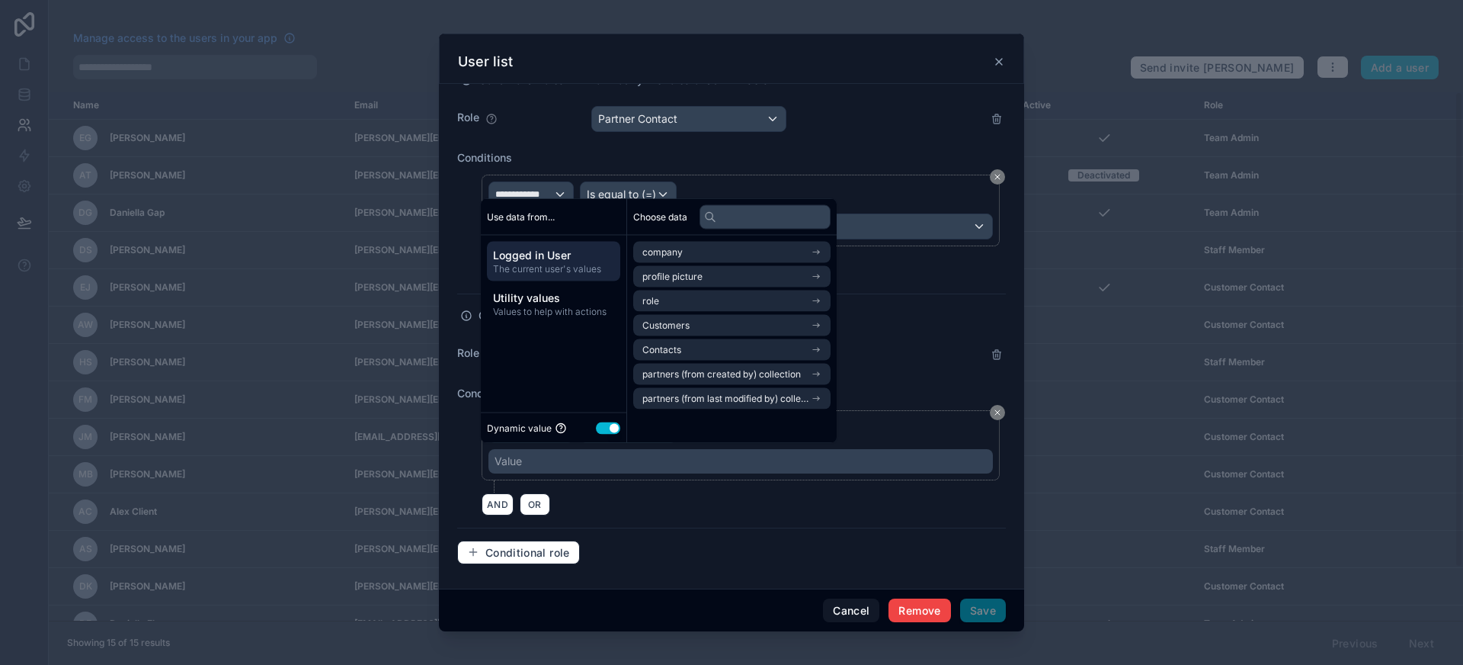
click at [610, 427] on button "Use setting" at bounding box center [608, 427] width 24 height 12
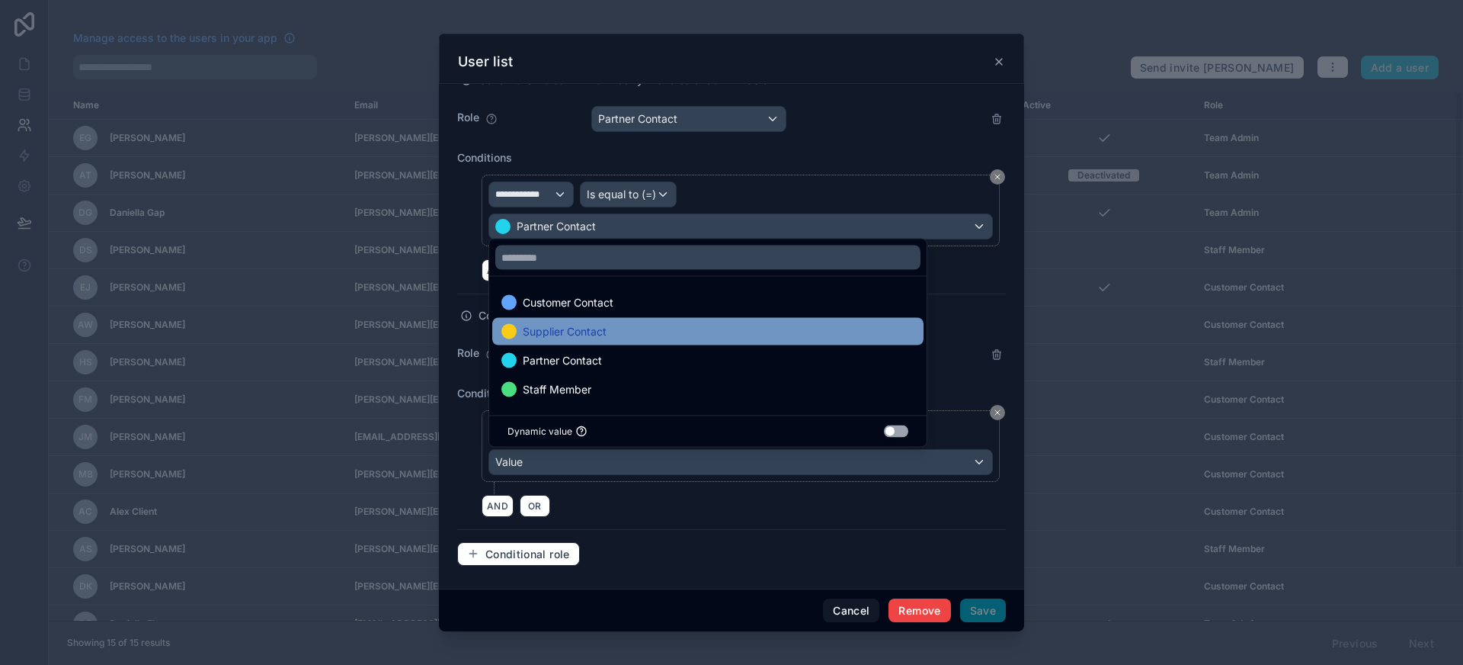
click at [661, 337] on div "Supplier Contact" at bounding box center [707, 331] width 413 height 18
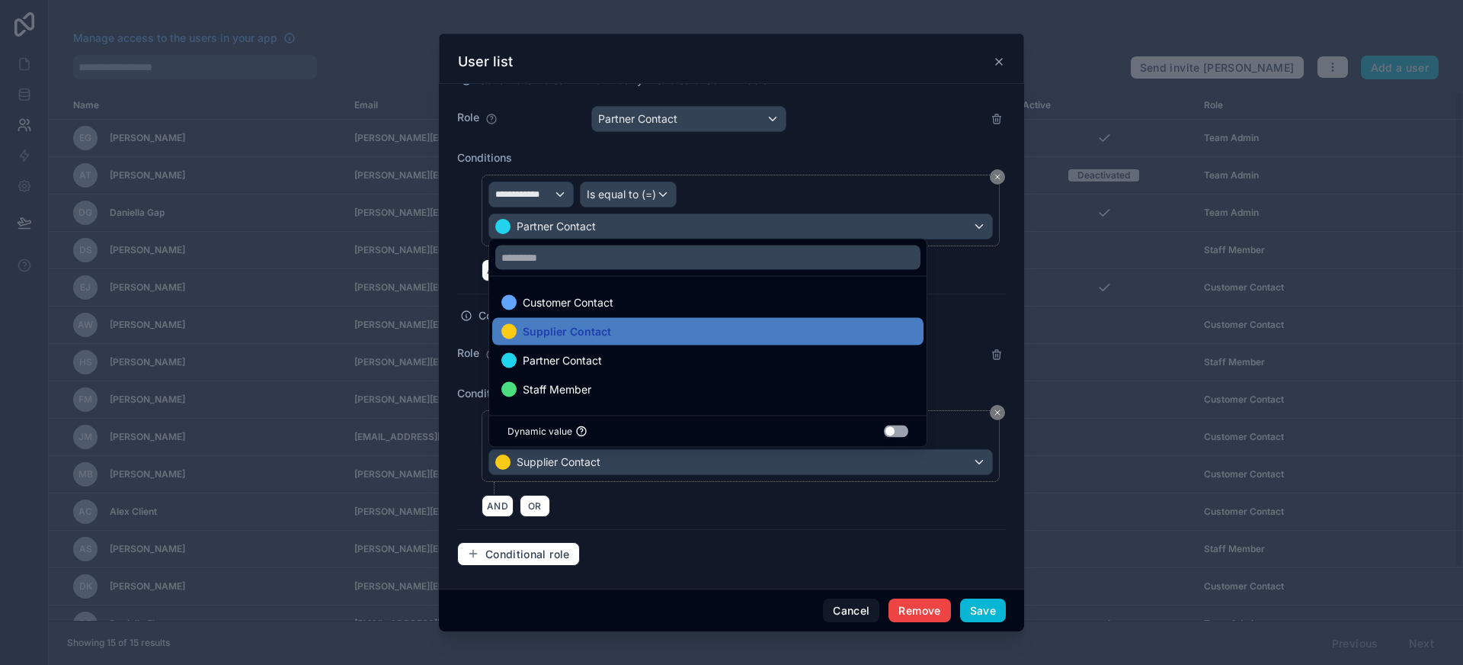
click at [672, 514] on div "AND OR" at bounding box center [744, 505] width 524 height 23
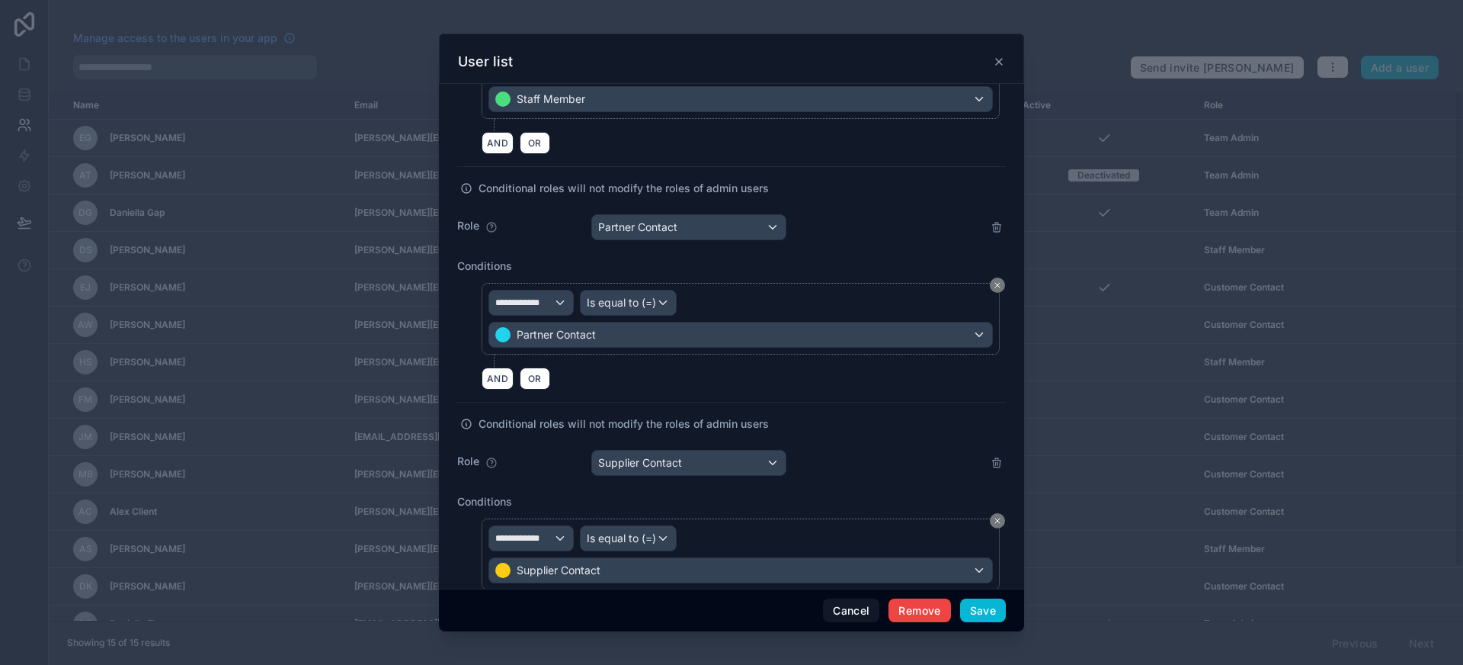
scroll to position [864, 0]
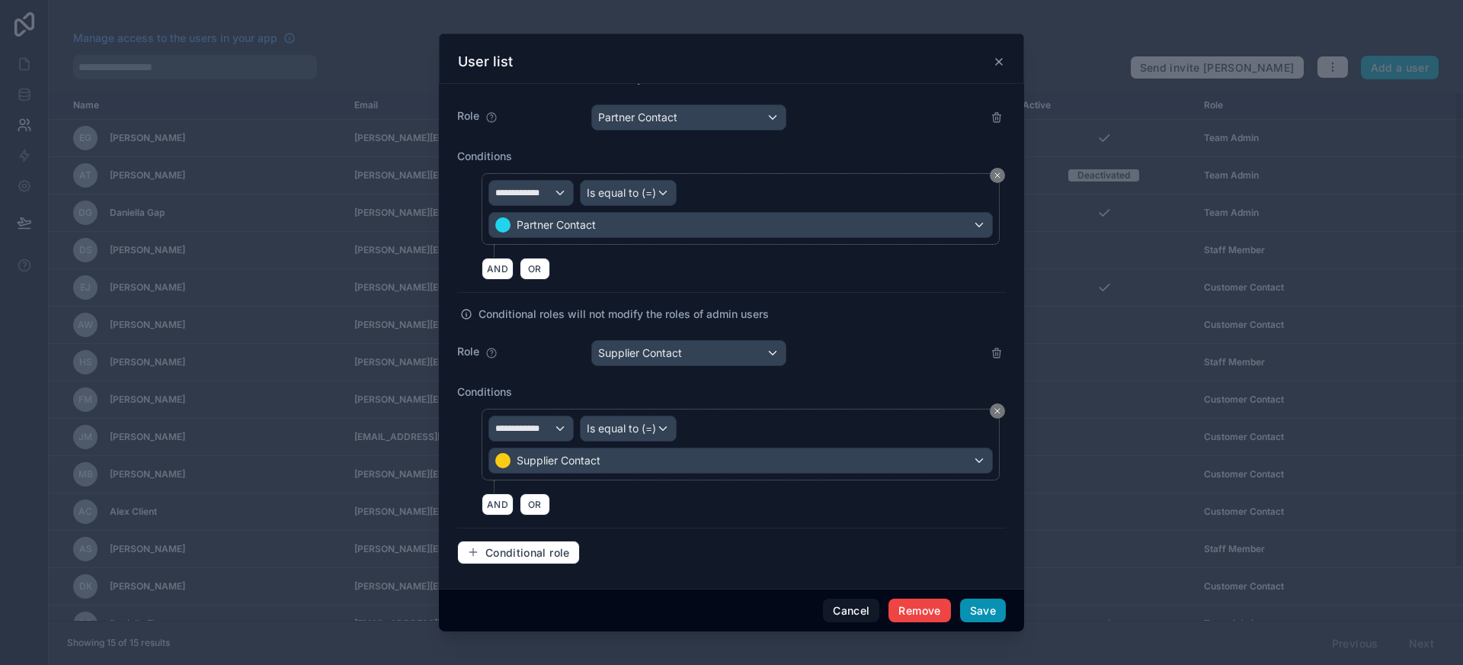
click at [978, 617] on button "Save" at bounding box center [983, 610] width 46 height 24
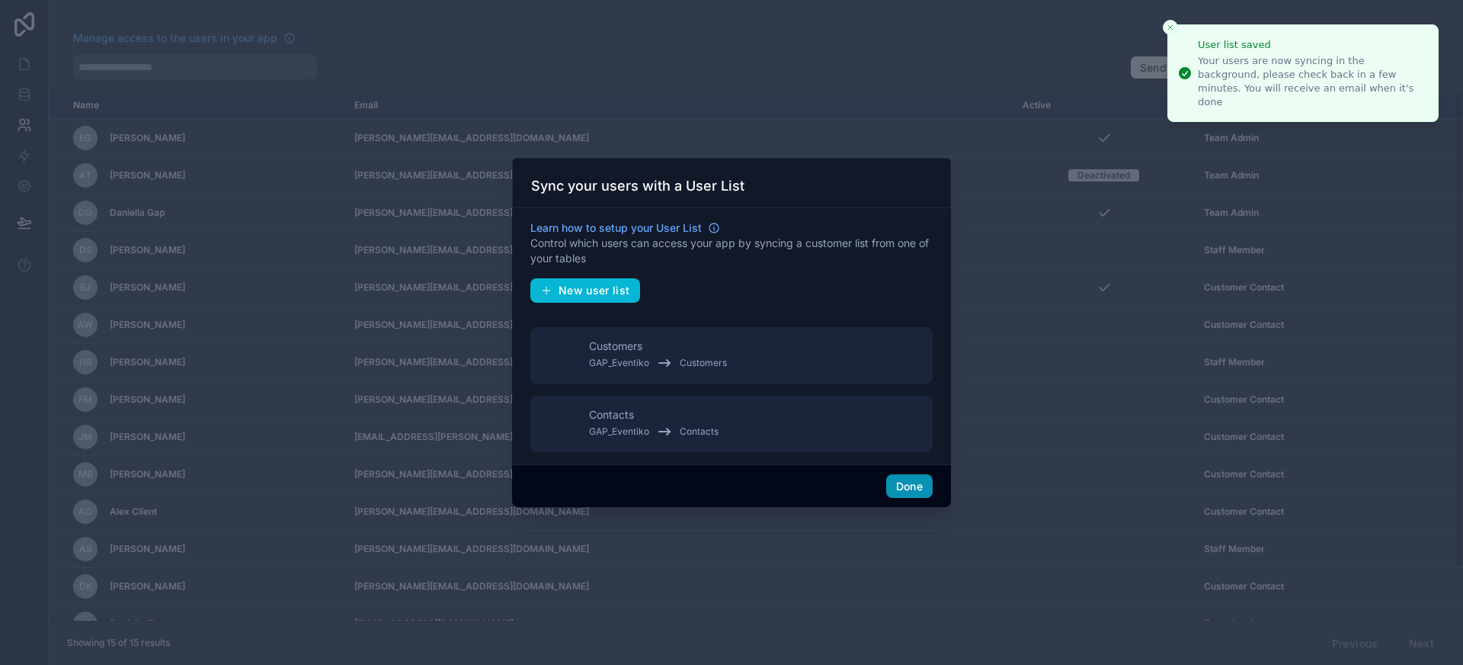
click at [911, 488] on button "Done" at bounding box center [909, 486] width 46 height 24
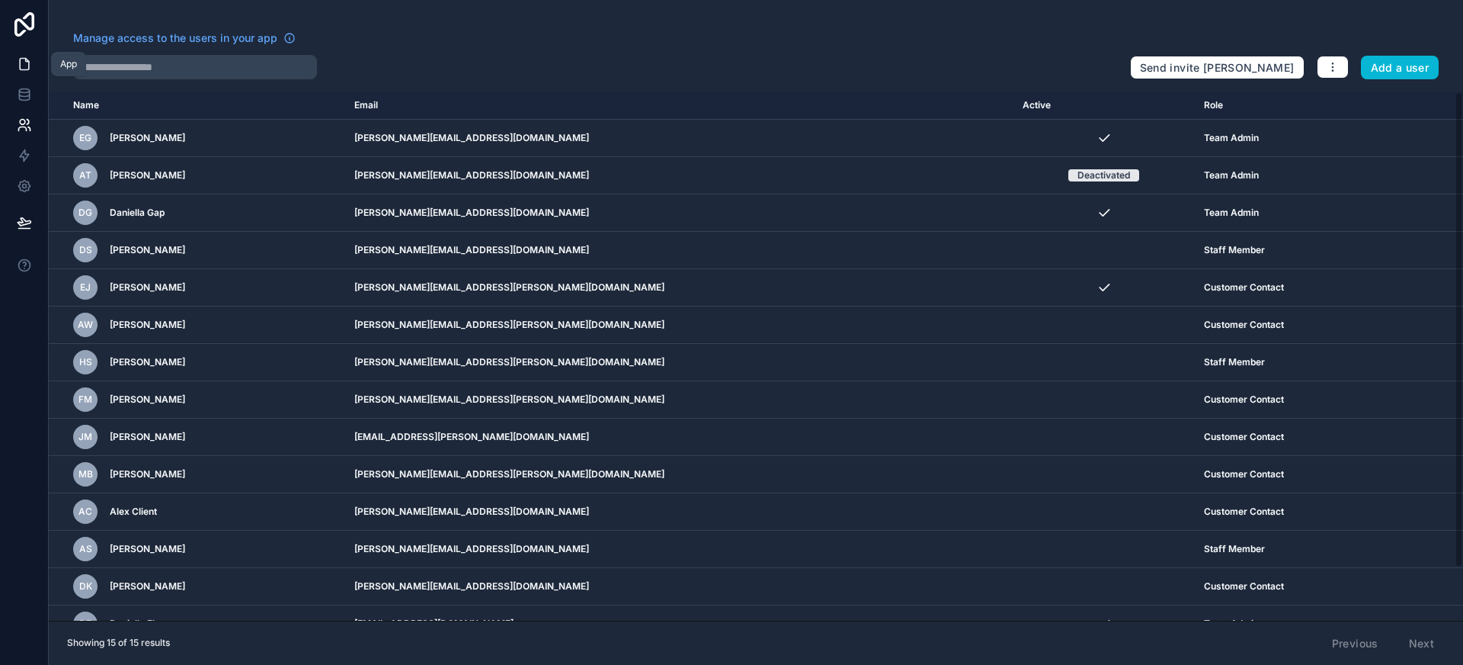
click at [27, 68] on icon at bounding box center [24, 64] width 9 height 11
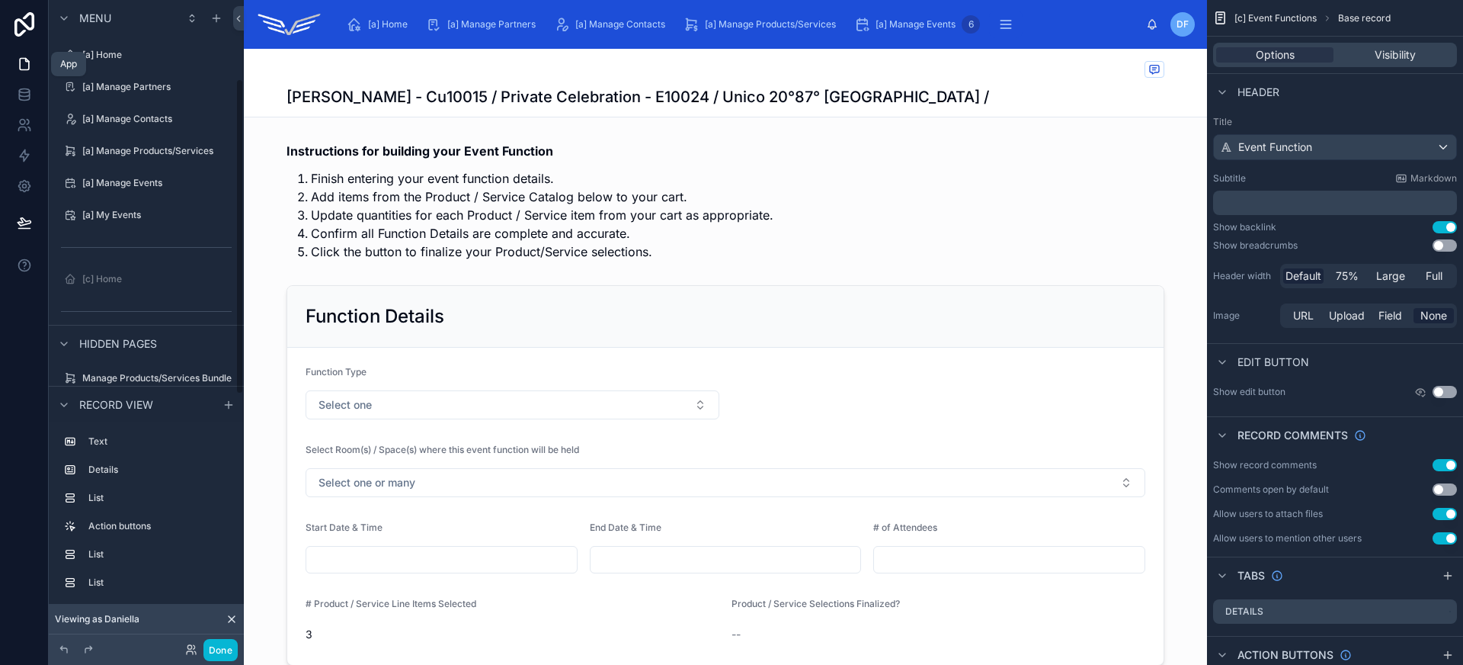
scroll to position [162, 0]
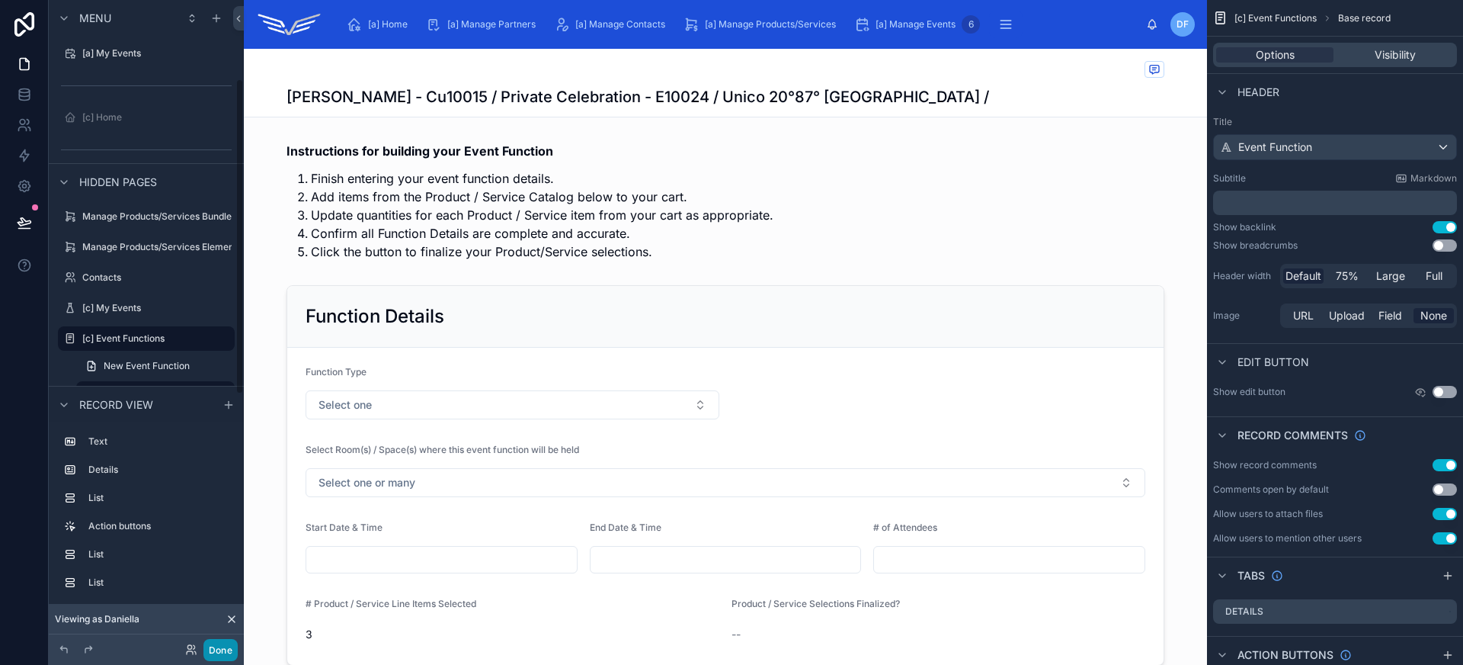
click at [222, 649] on button "Done" at bounding box center [220, 650] width 34 height 22
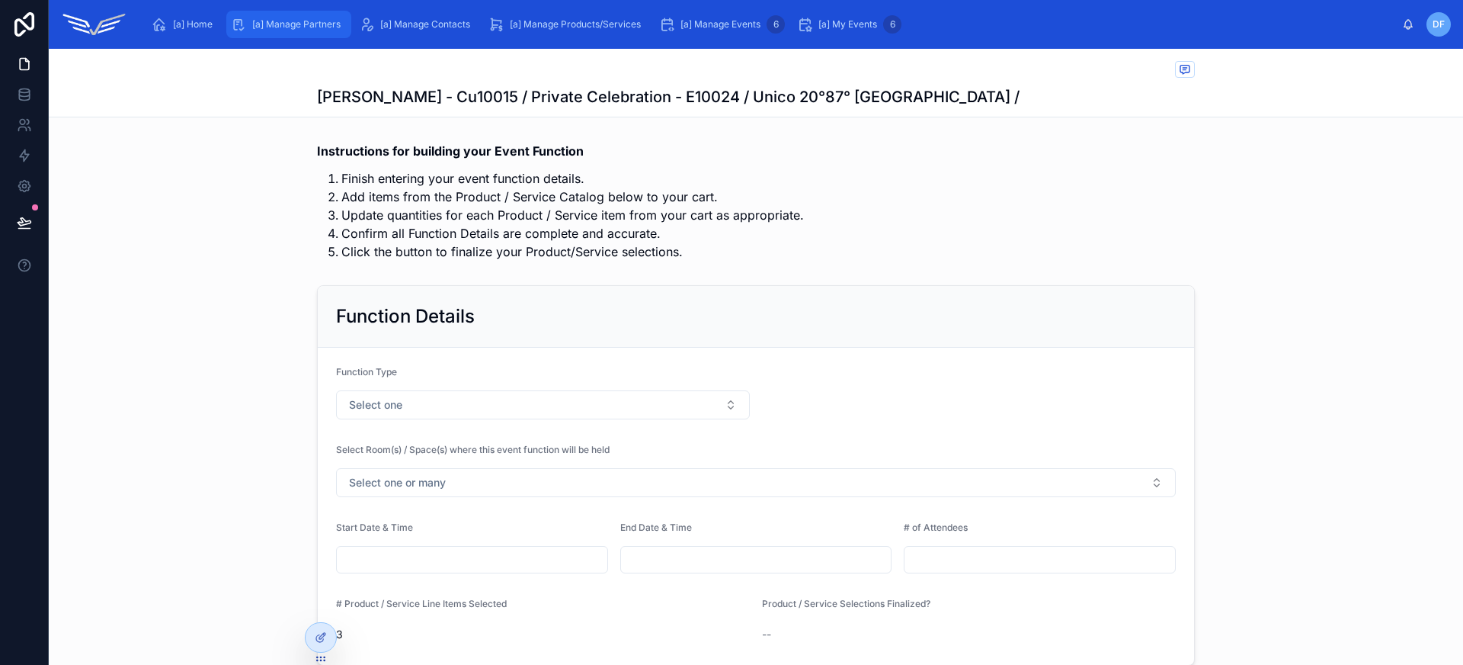
click at [285, 20] on span "[a] Manage Partners" at bounding box center [296, 24] width 88 height 12
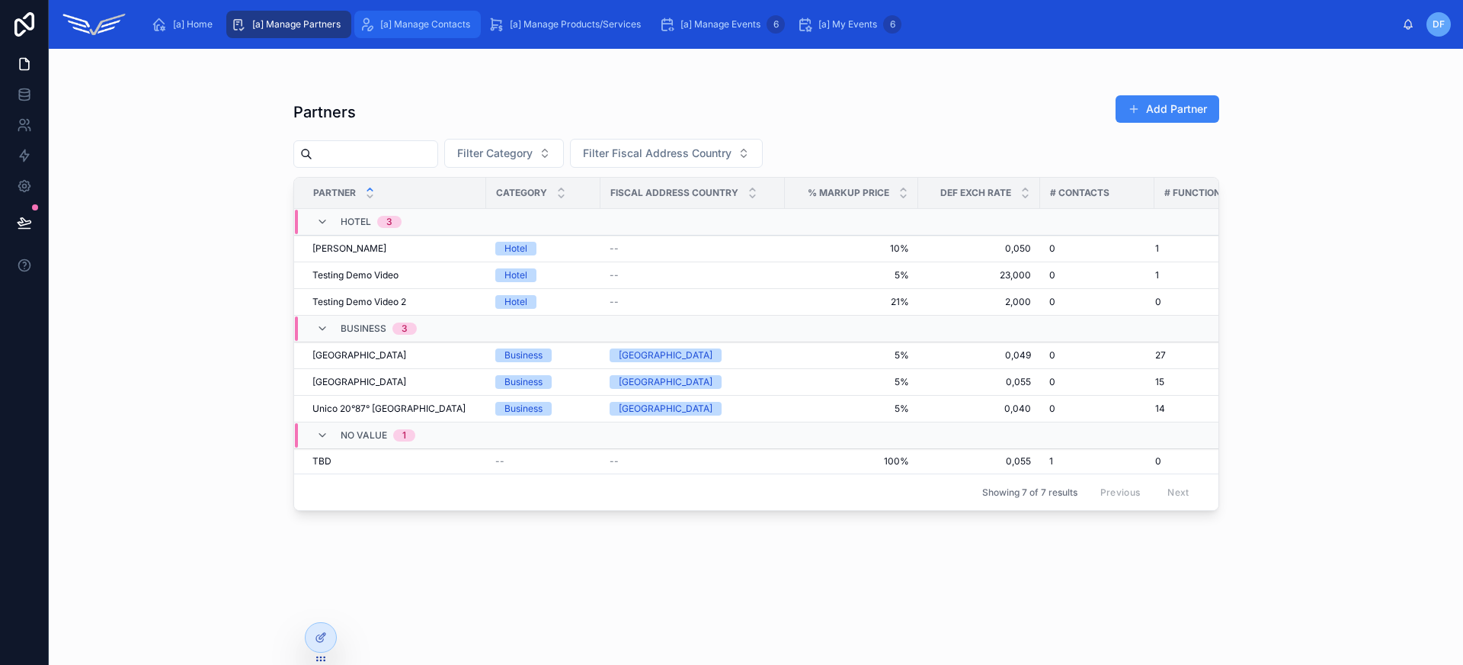
click at [440, 33] on div "[a] Manage Contacts" at bounding box center [417, 24] width 117 height 24
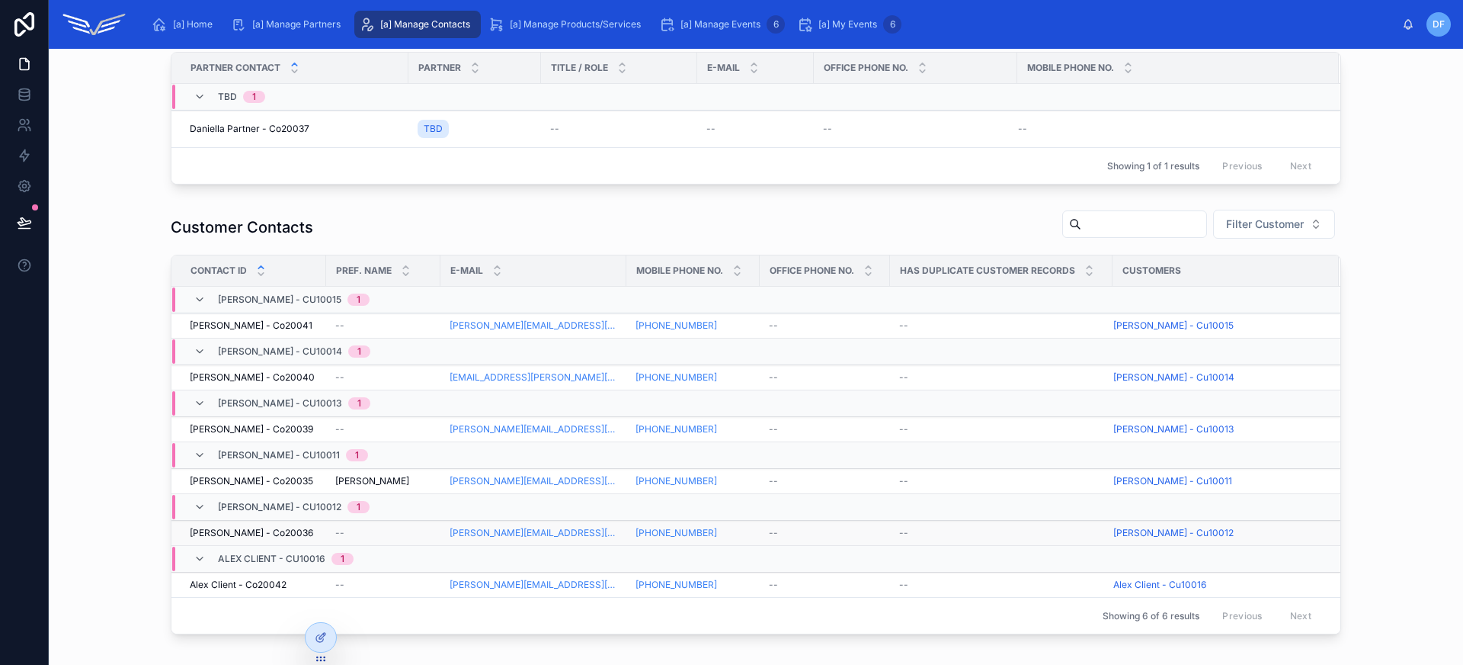
scroll to position [618, 0]
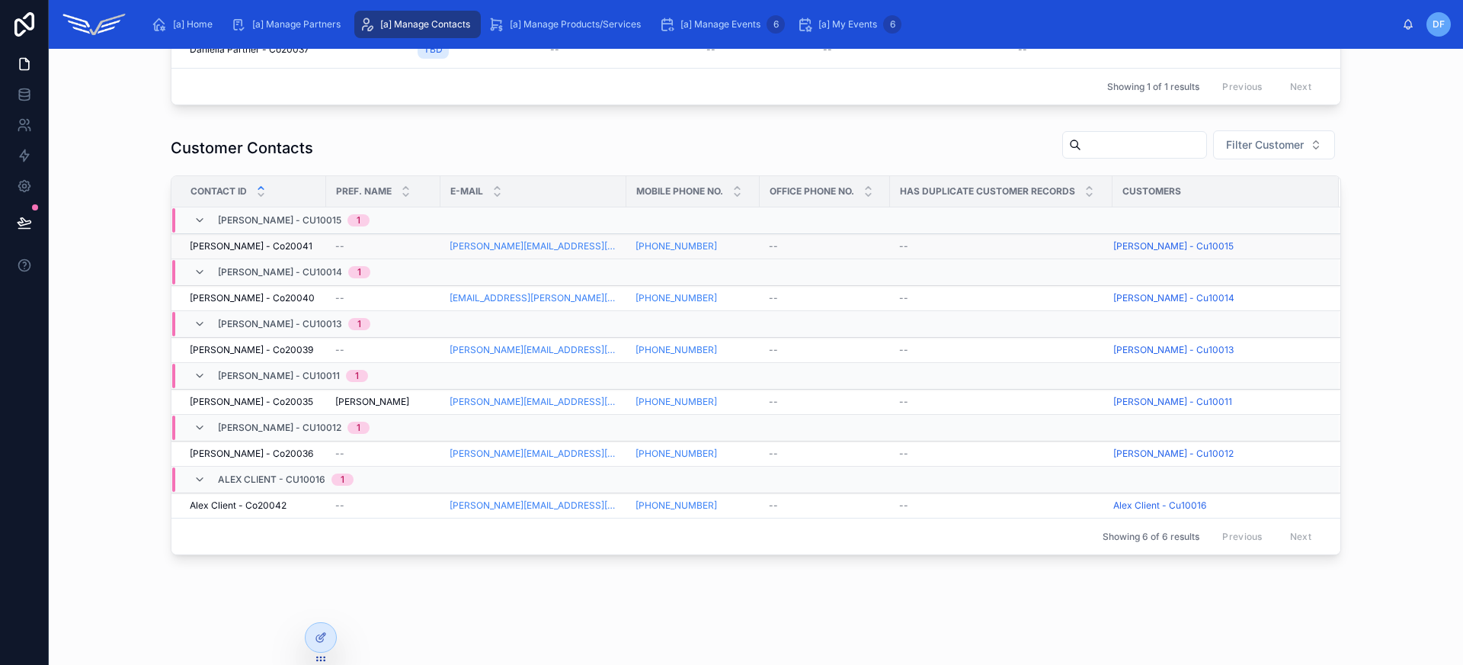
click at [367, 240] on div "--" at bounding box center [383, 246] width 96 height 12
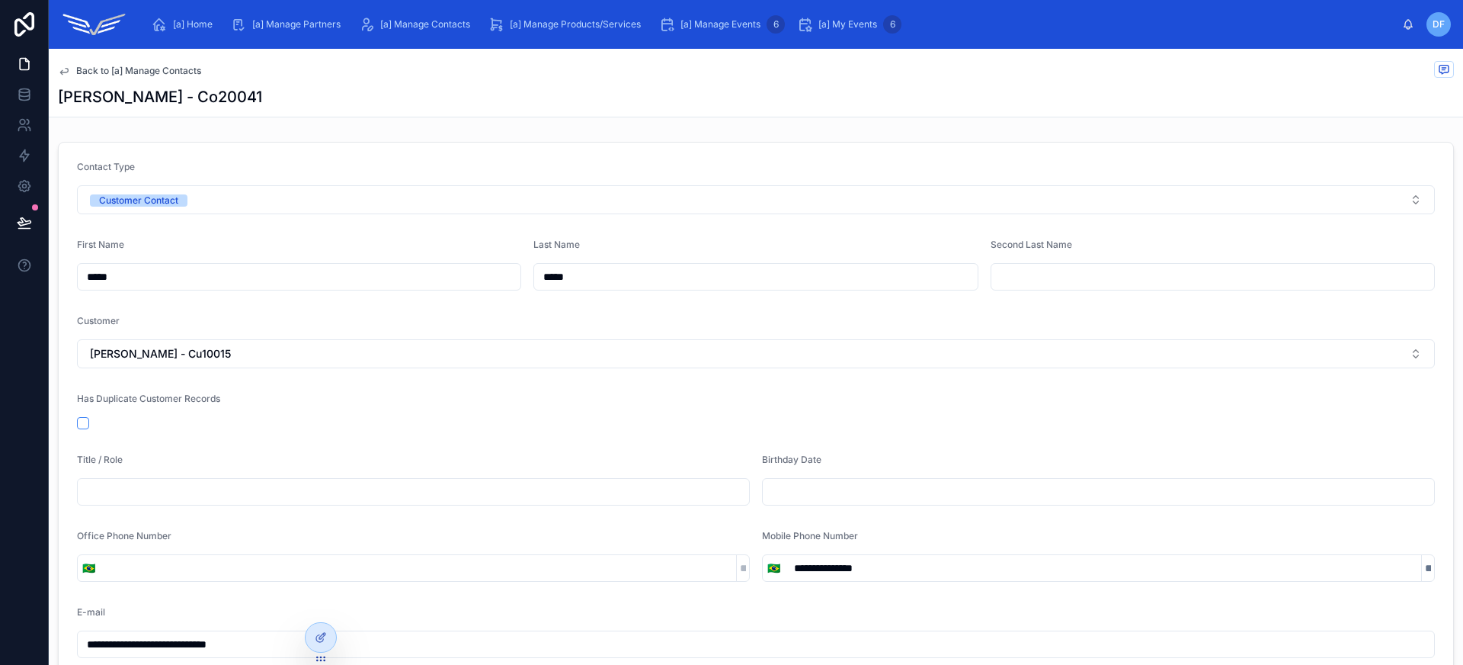
click at [136, 69] on span "Back to [a] Manage Contacts" at bounding box center [138, 71] width 125 height 12
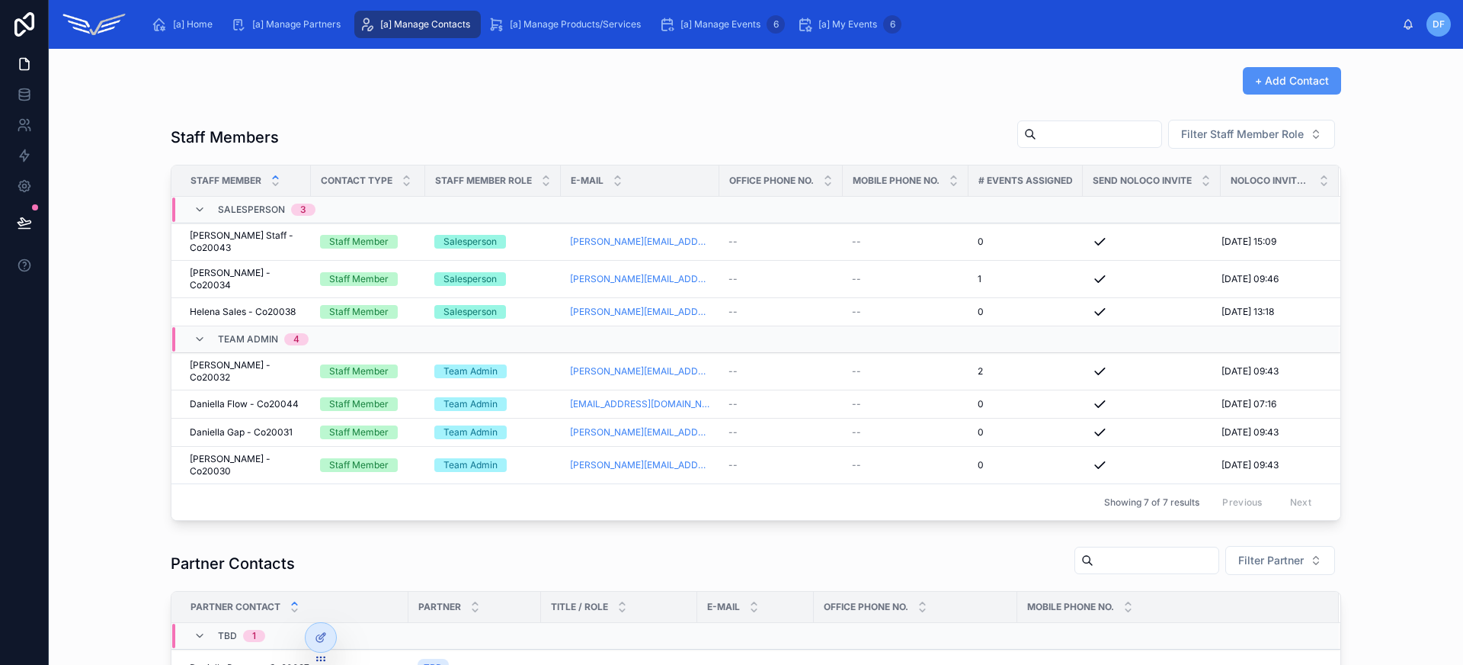
click at [1260, 84] on span "+ Add Contact" at bounding box center [1292, 80] width 74 height 15
click at [1288, 85] on span "+ Add Contact" at bounding box center [1292, 80] width 74 height 15
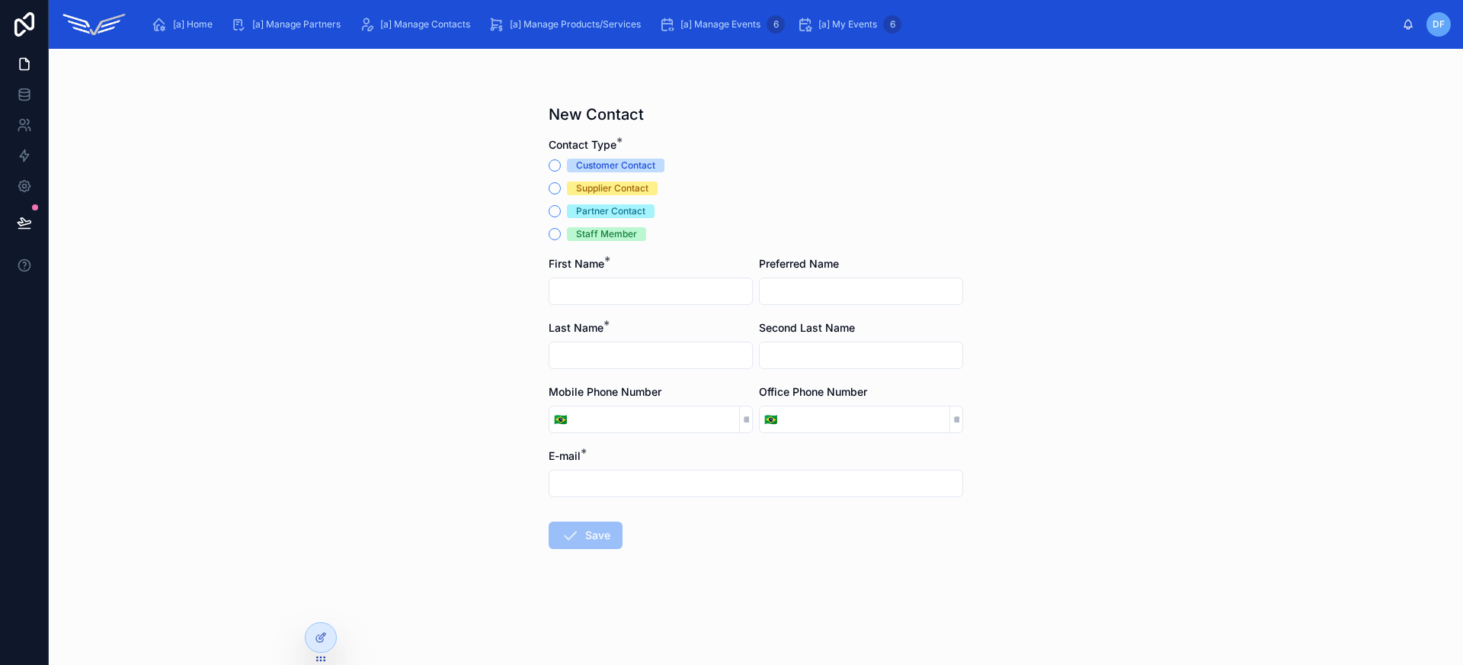
click at [592, 168] on div "Customer Contact" at bounding box center [615, 166] width 79 height 14
click at [561, 168] on button "Customer Contact" at bounding box center [555, 165] width 12 height 12
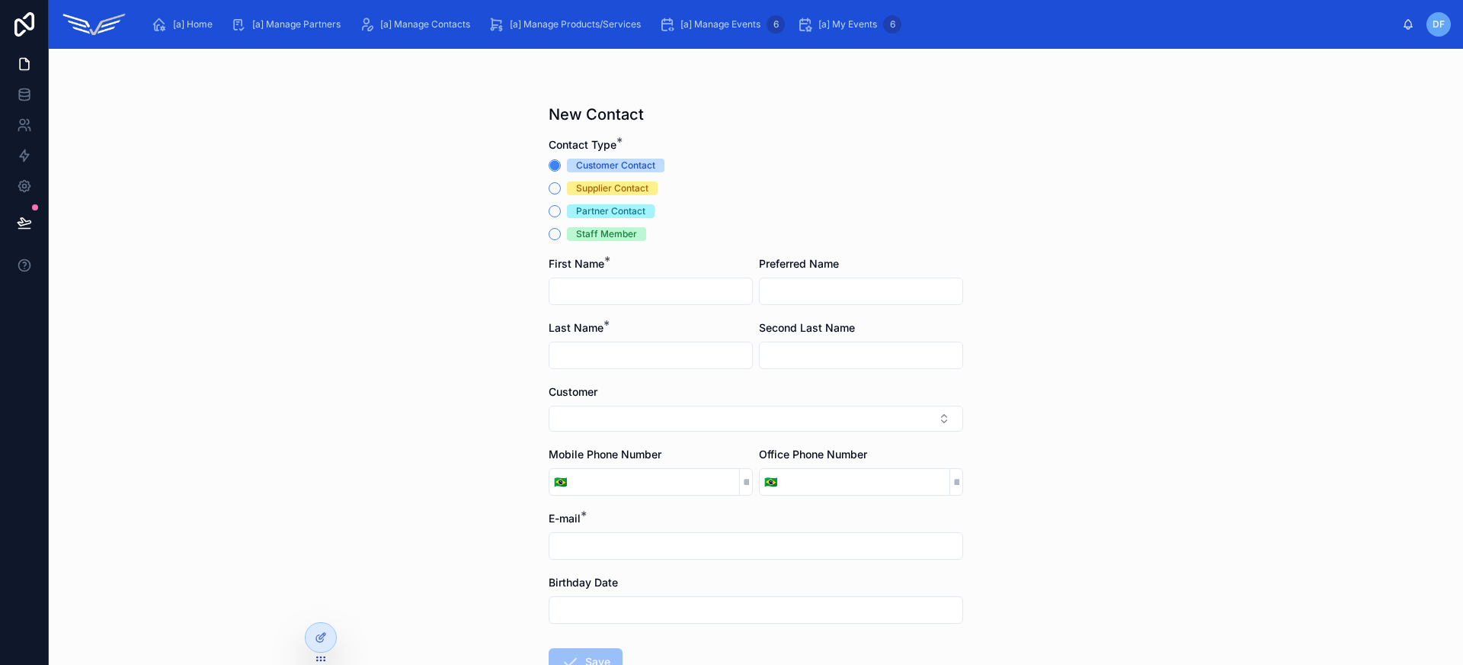
click at [600, 184] on div "Supplier Contact" at bounding box center [612, 188] width 72 height 14
click at [561, 184] on button "Supplier Contact" at bounding box center [555, 188] width 12 height 12
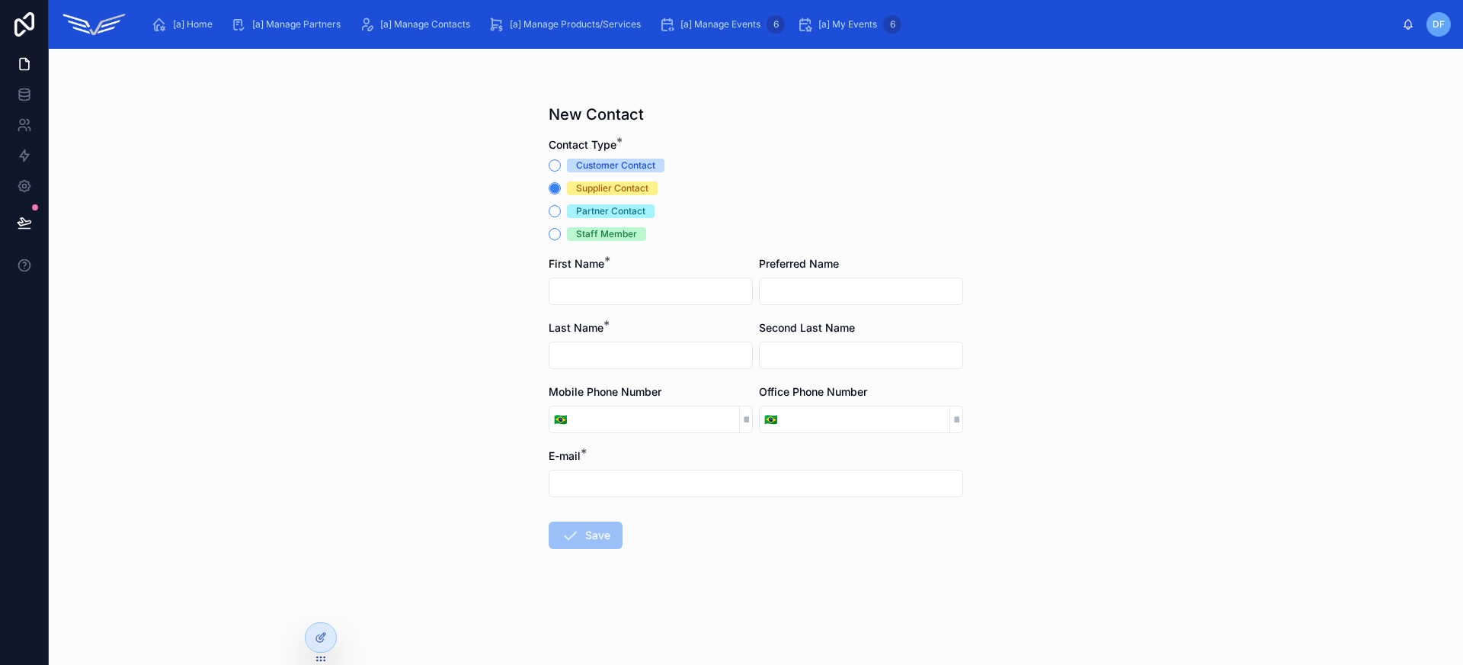
click at [600, 207] on div "Partner Contact" at bounding box center [610, 211] width 69 height 14
click at [561, 207] on button "Partner Contact" at bounding box center [555, 211] width 12 height 12
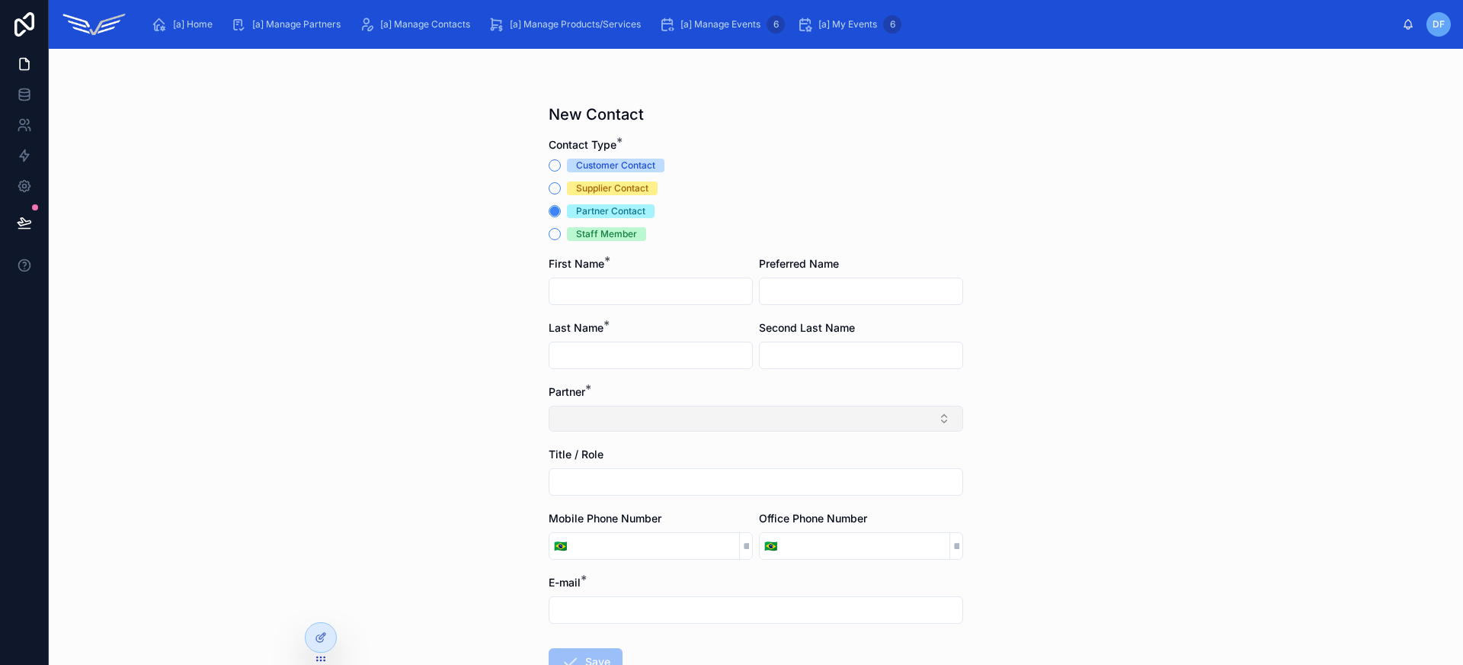
click at [686, 408] on button "Select Button" at bounding box center [756, 418] width 415 height 26
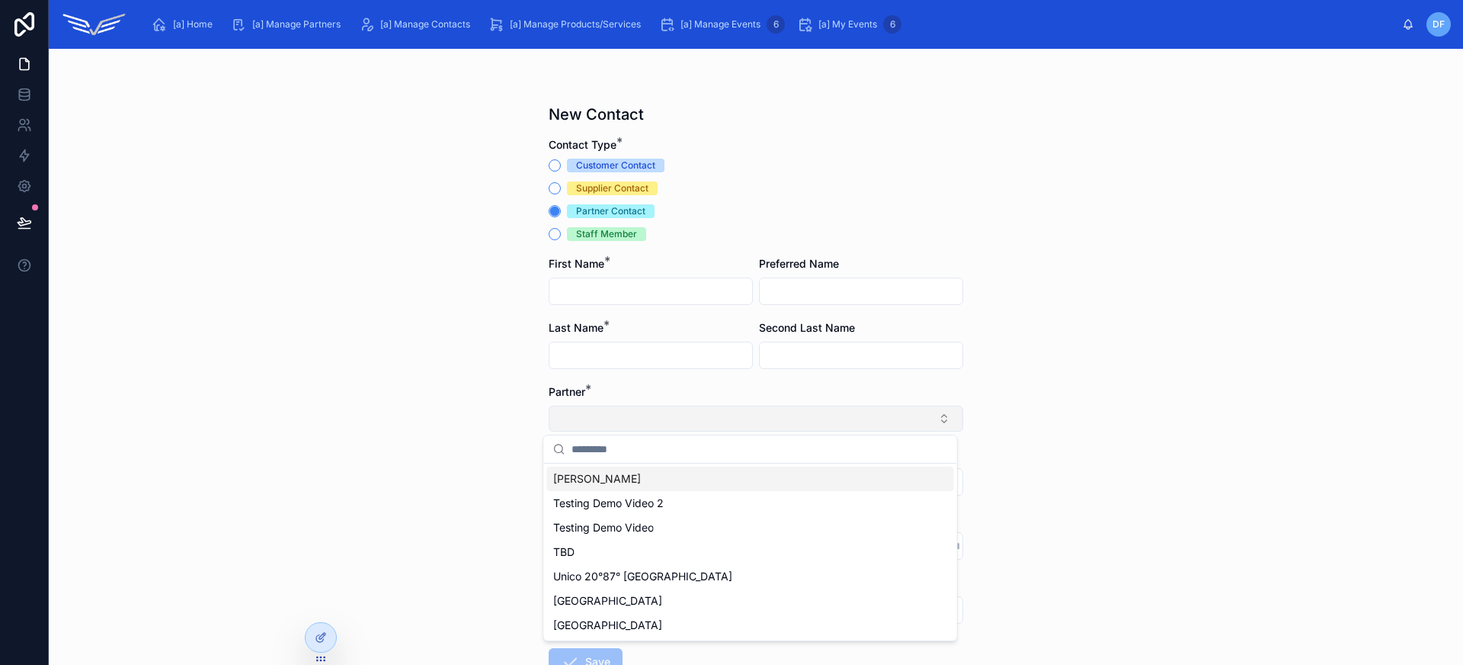
click at [686, 408] on button "Select Button" at bounding box center [756, 418] width 415 height 26
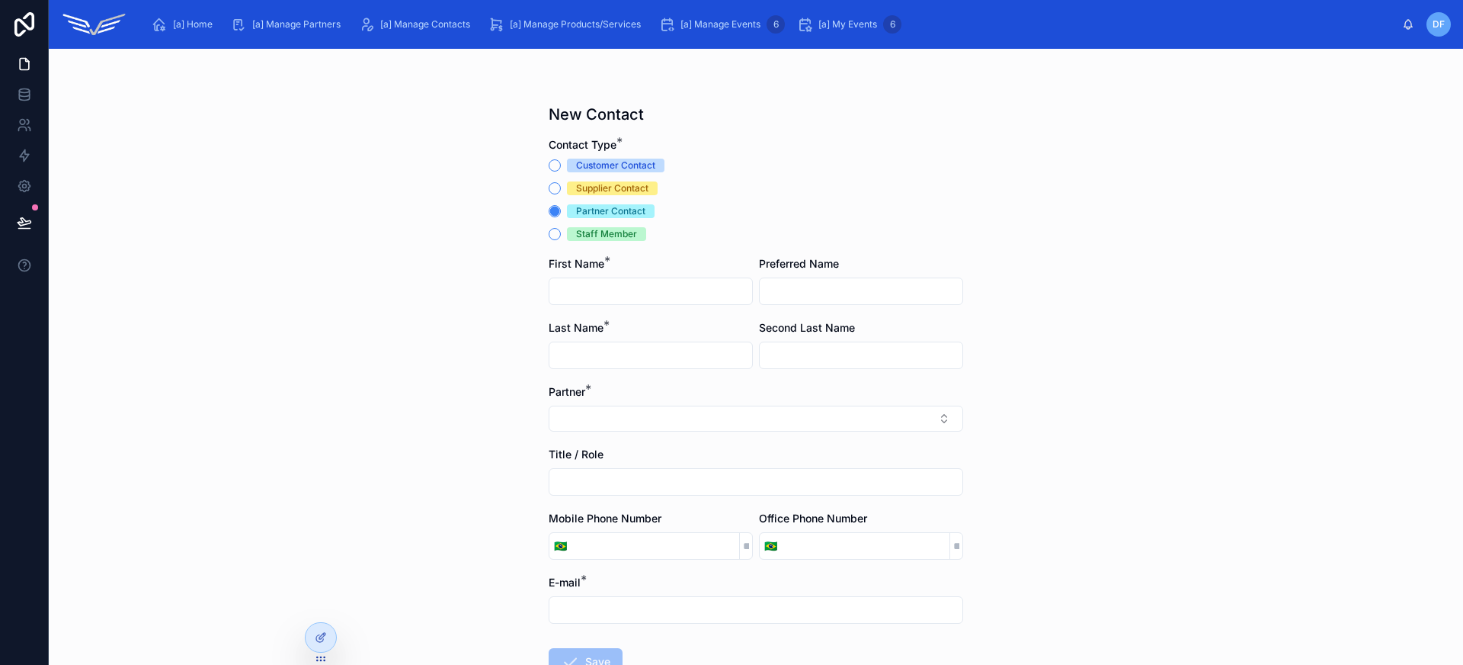
click at [600, 229] on div "Staff Member" at bounding box center [606, 234] width 61 height 14
click at [561, 229] on button "Staff Member" at bounding box center [555, 234] width 12 height 12
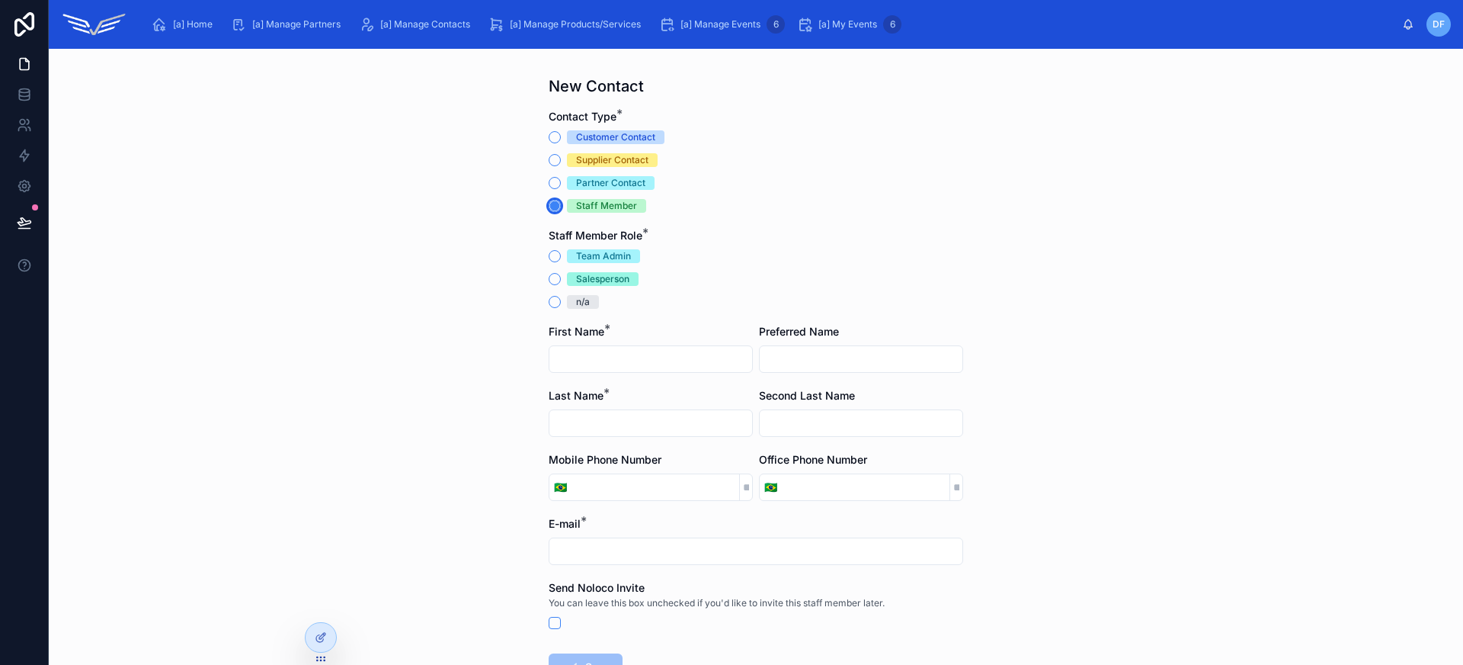
scroll to position [2, 0]
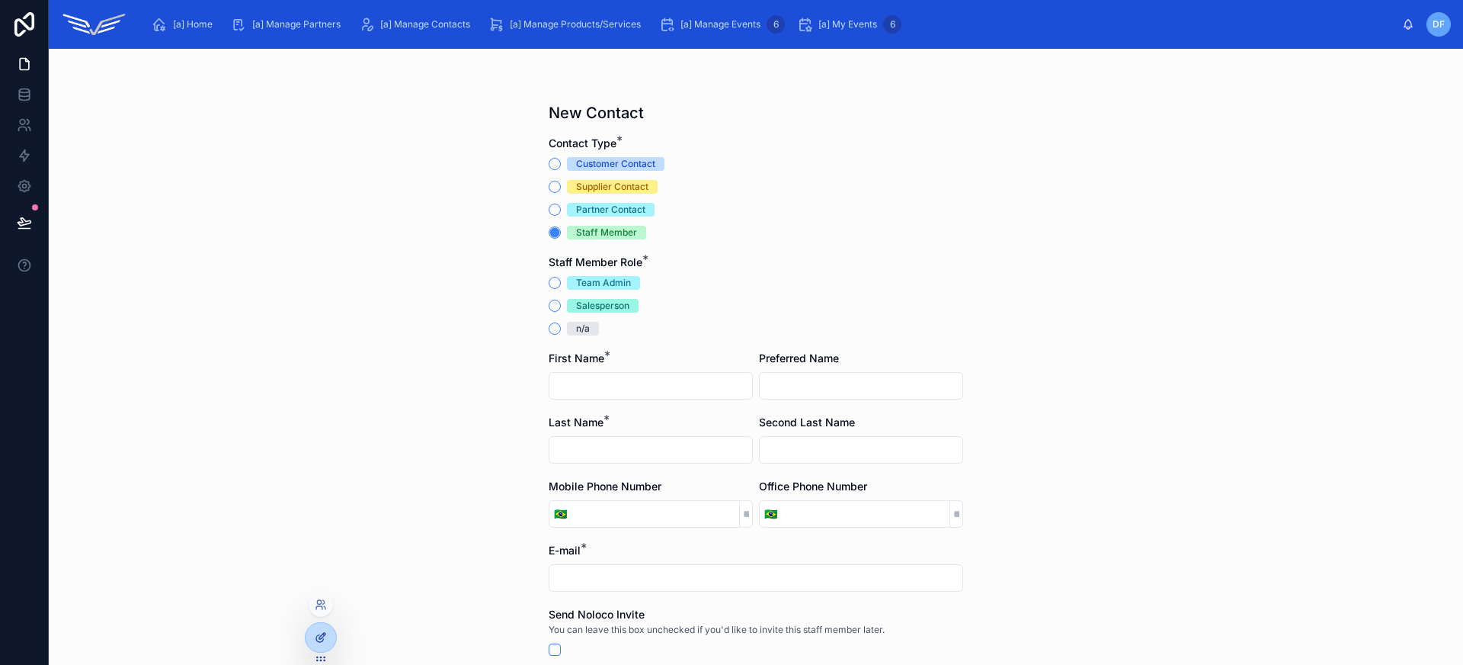
click at [324, 636] on icon at bounding box center [321, 637] width 12 height 12
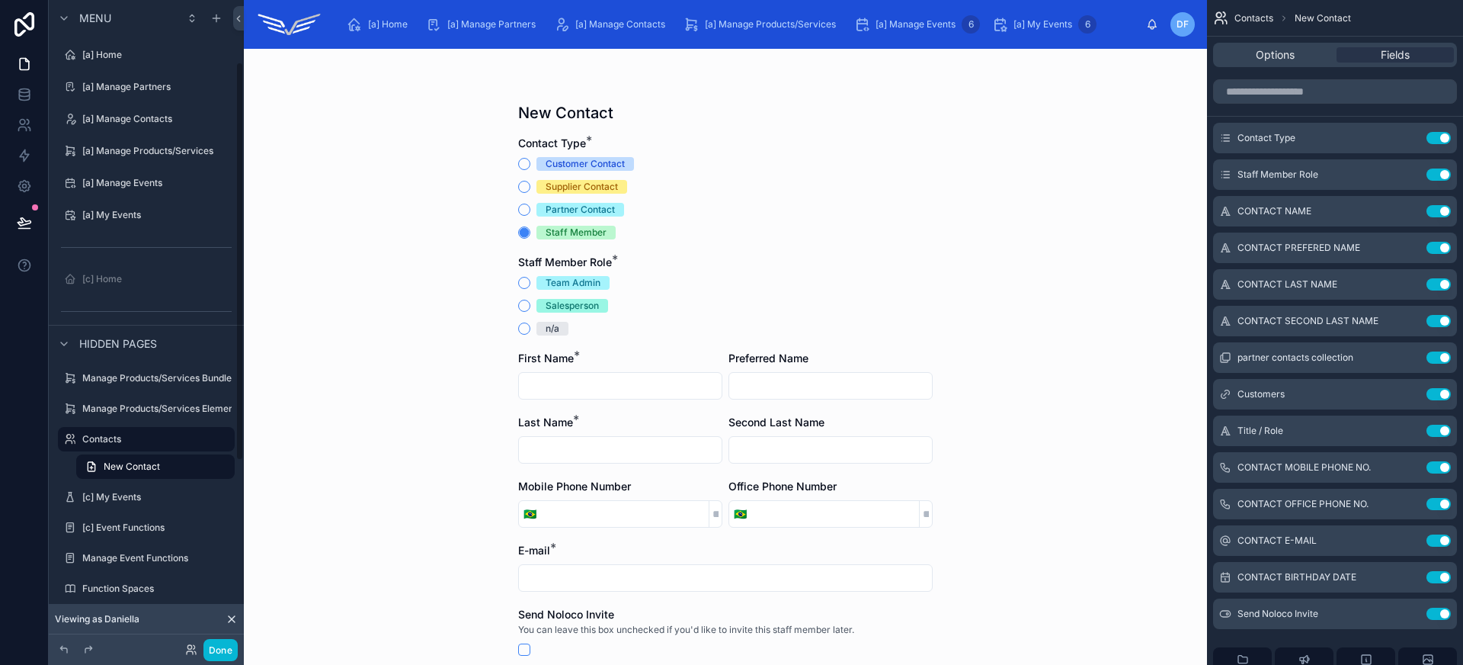
scroll to position [101, 0]
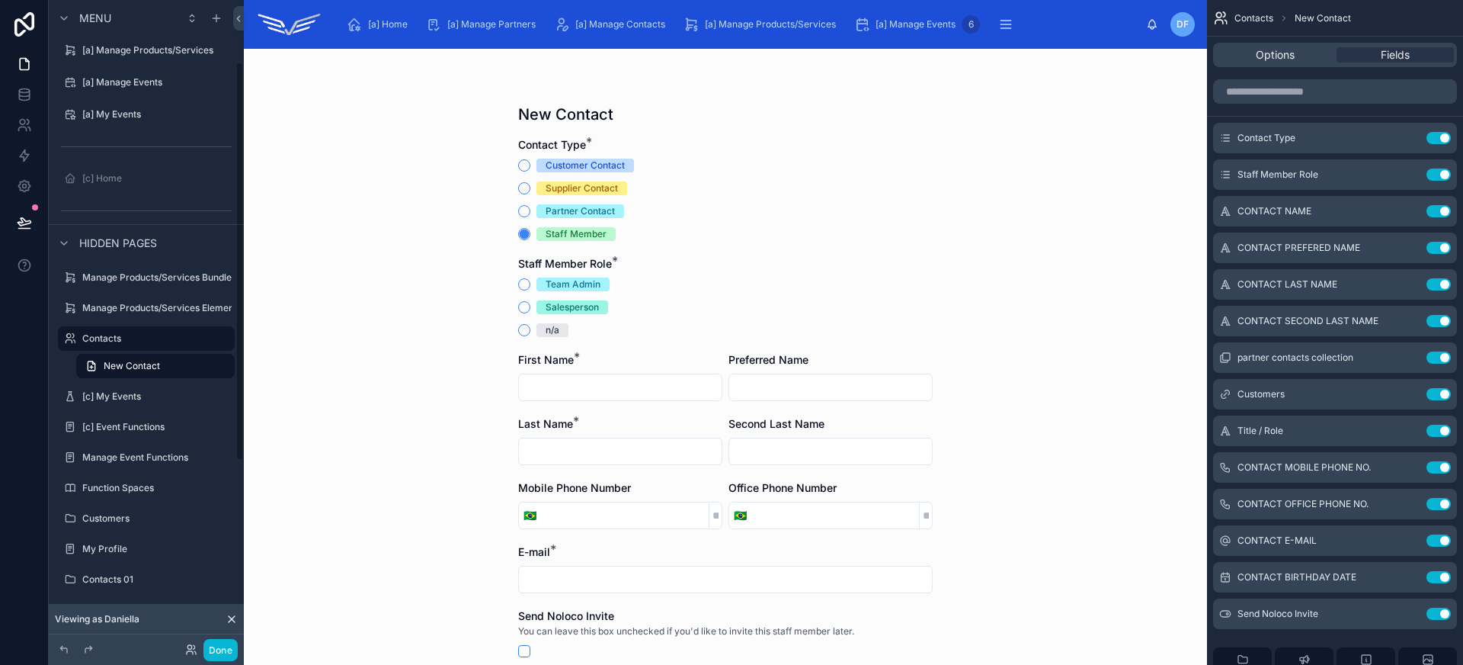
click at [693, 196] on div "Customer Contact Supplier Contact Partner Contact Staff Member" at bounding box center [725, 200] width 415 height 82
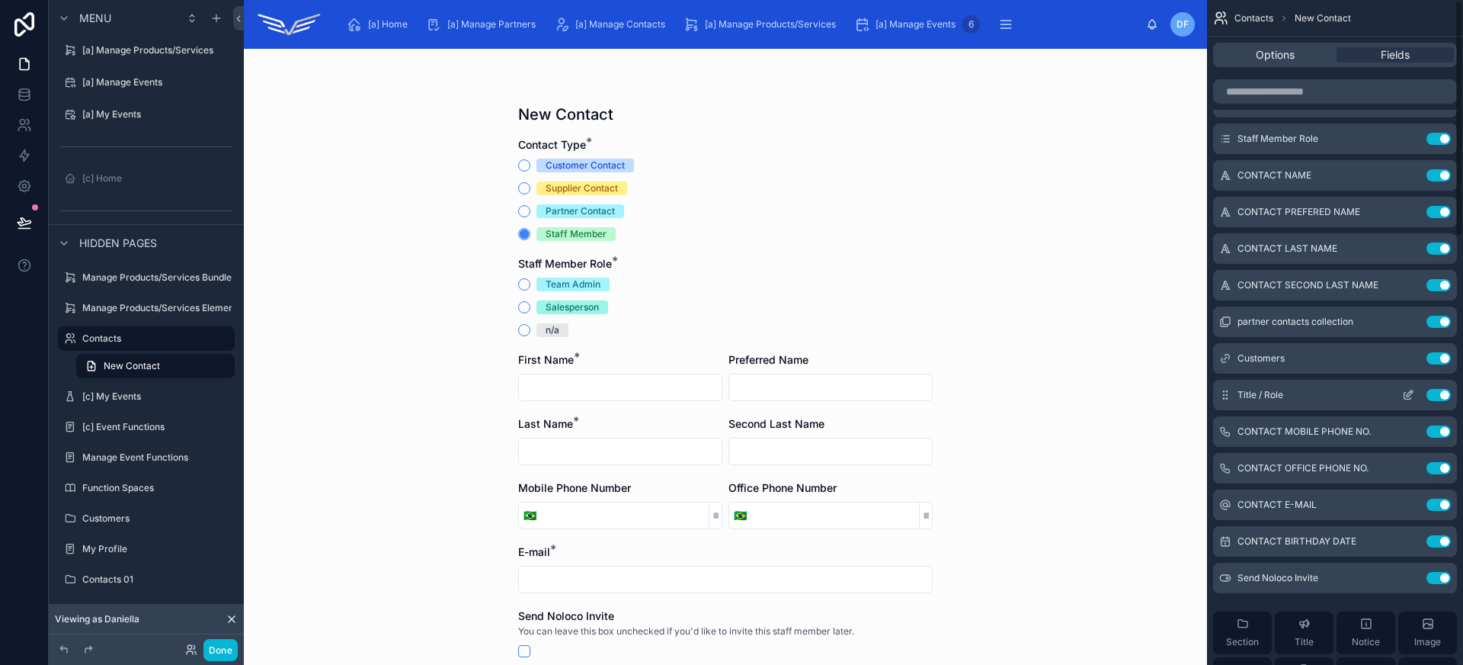
scroll to position [0, 0]
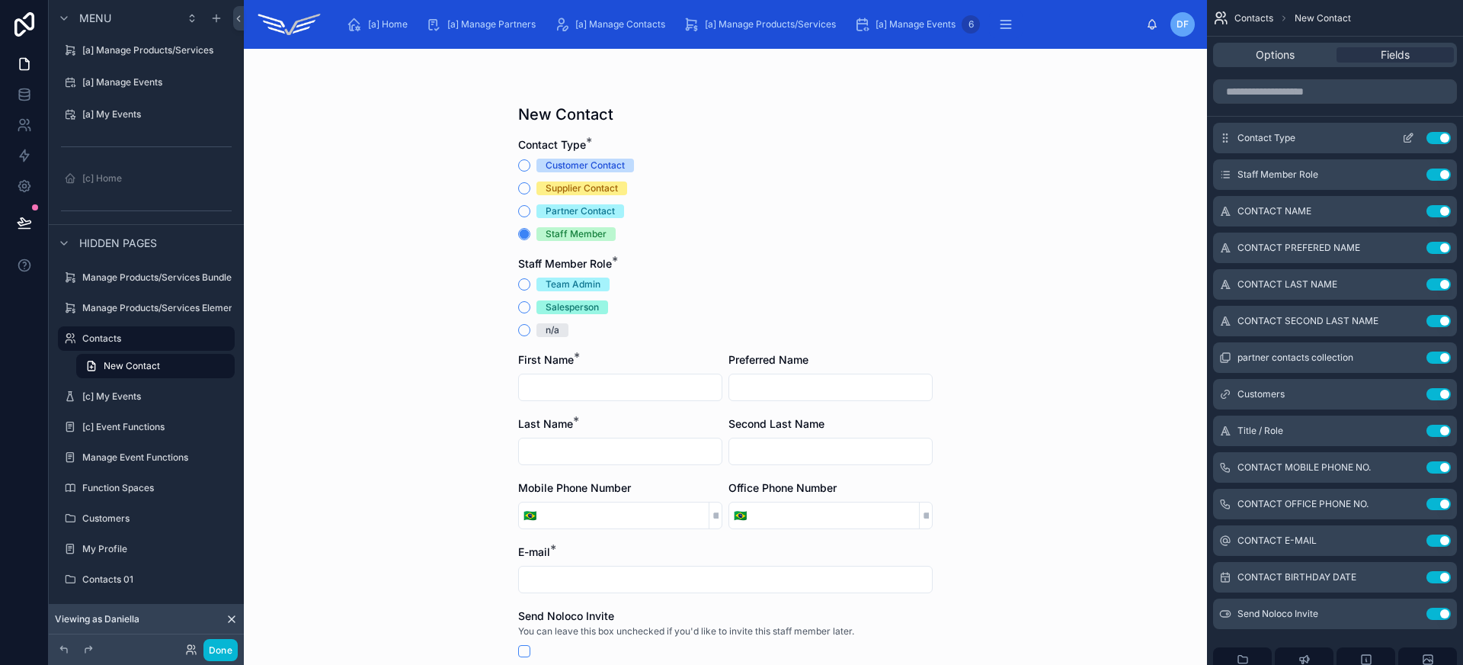
click at [1411, 136] on icon "scrollable content" at bounding box center [1408, 138] width 12 height 12
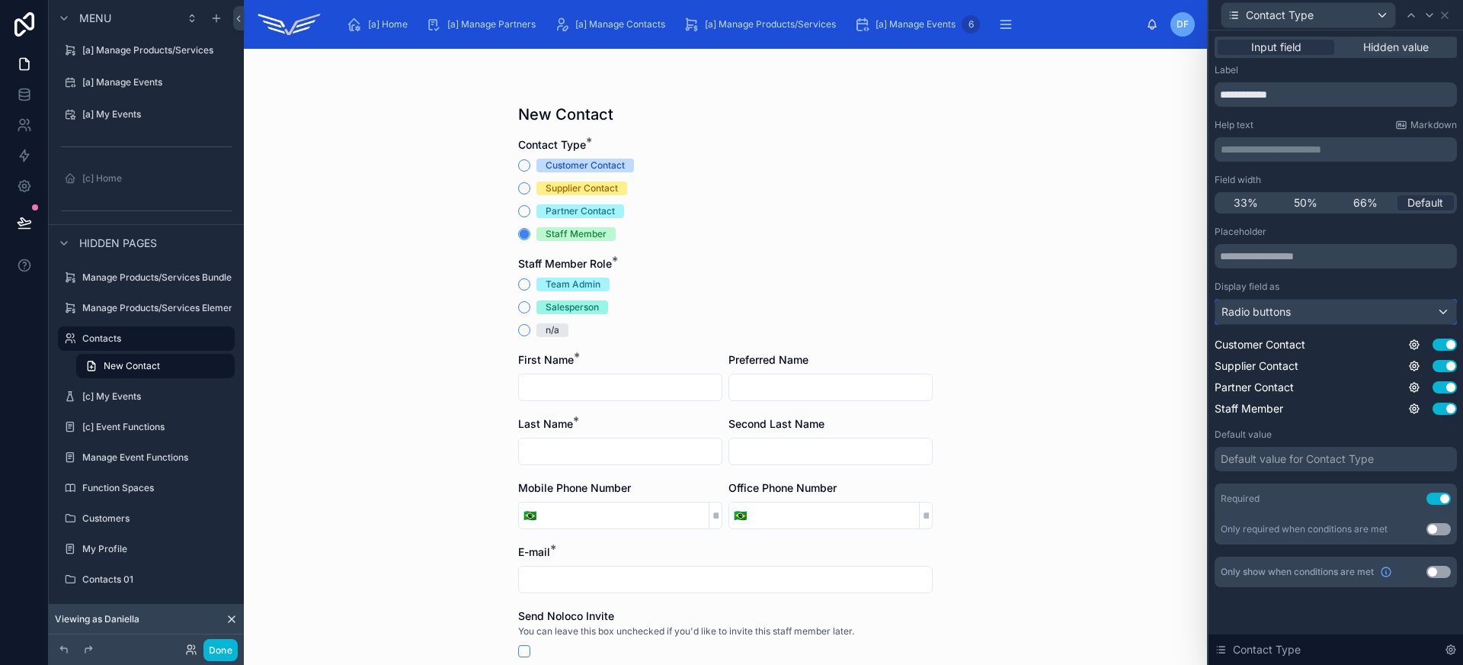
click at [1382, 312] on div "Radio buttons" at bounding box center [1335, 311] width 241 height 24
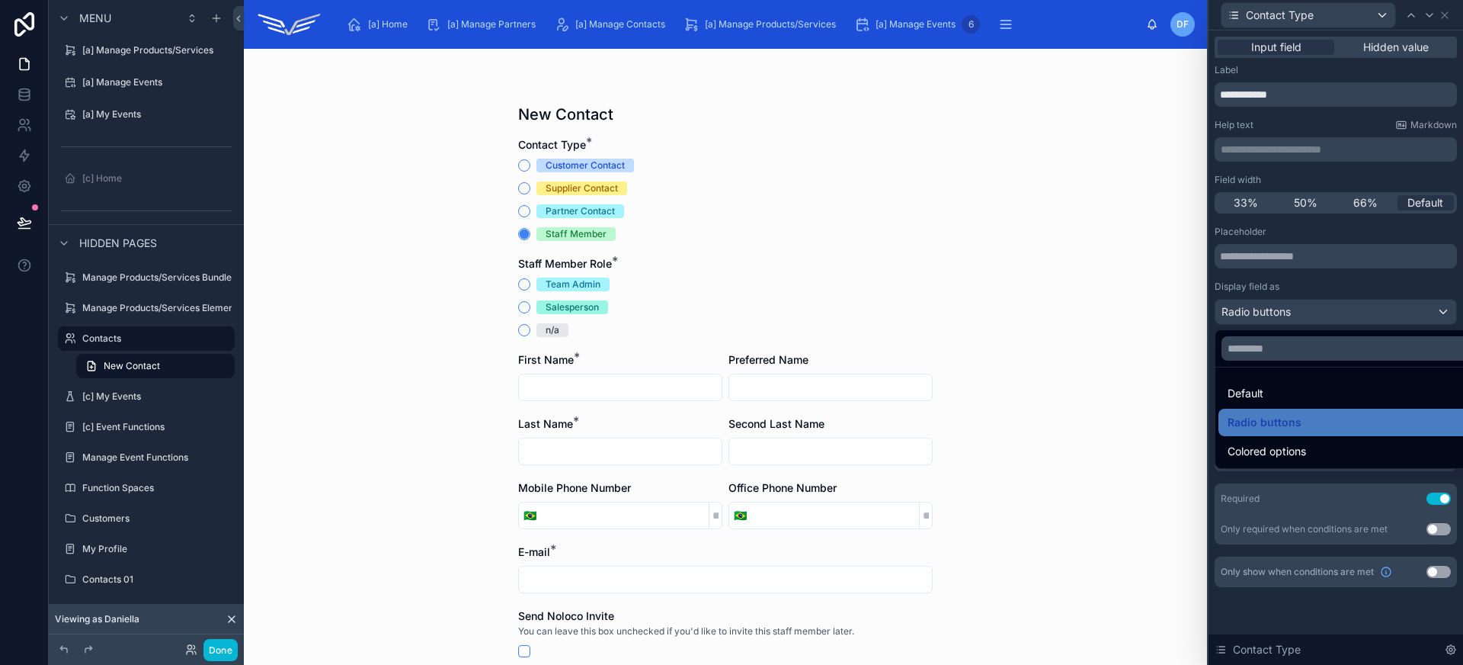
click at [1382, 312] on div at bounding box center [1336, 332] width 255 height 665
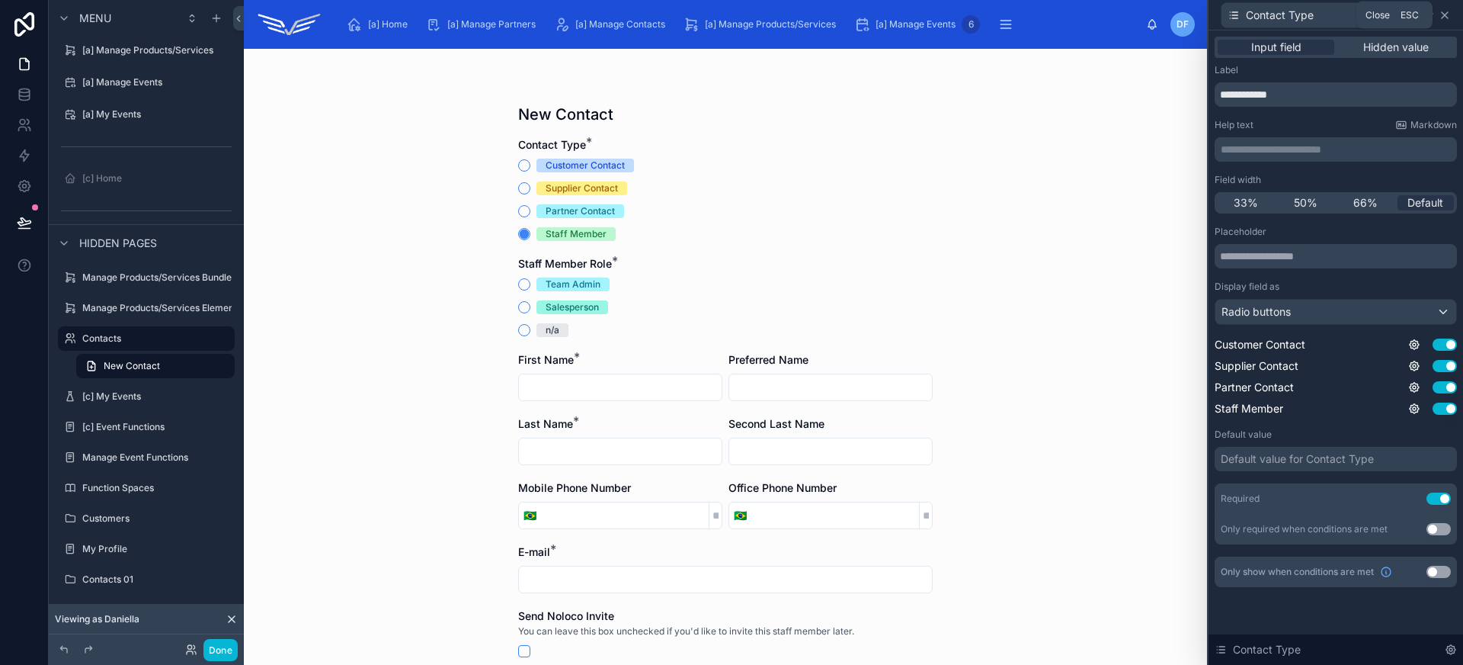
click at [1443, 16] on icon at bounding box center [1445, 15] width 6 height 6
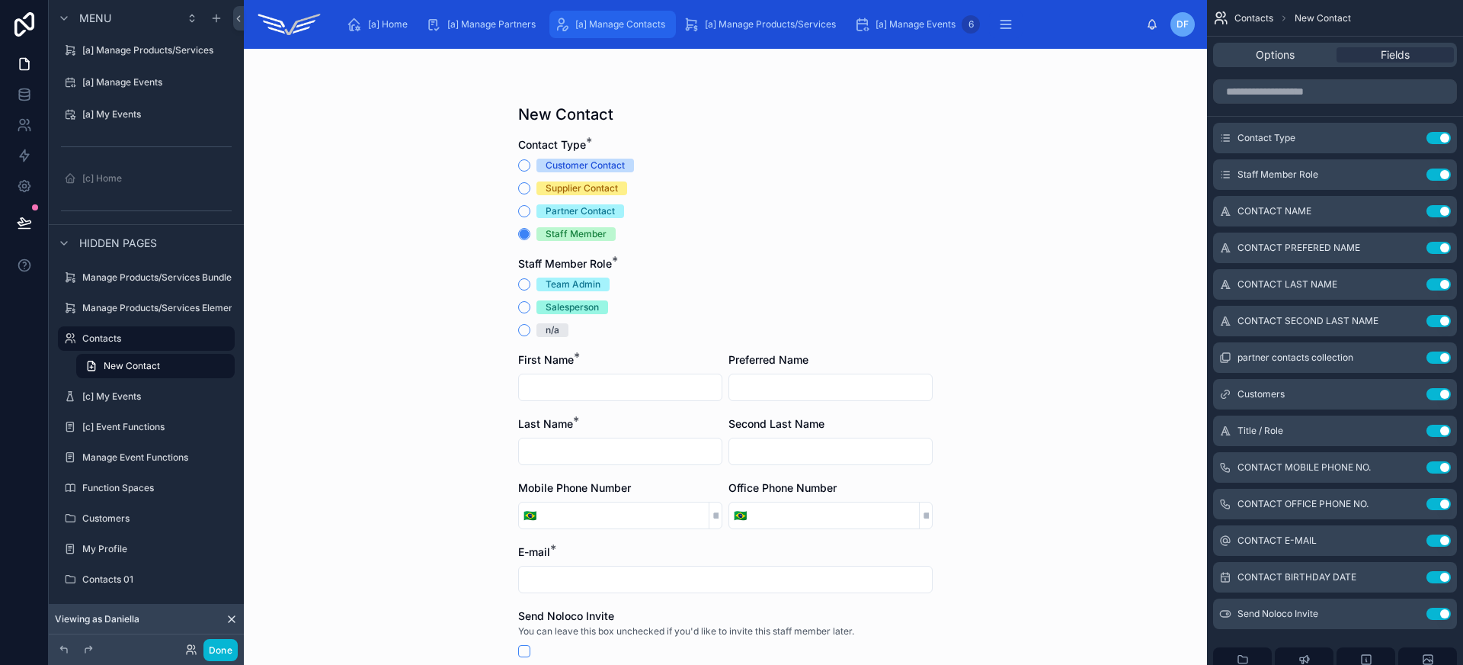
click at [620, 27] on span "[a] Manage Contacts" at bounding box center [620, 24] width 90 height 12
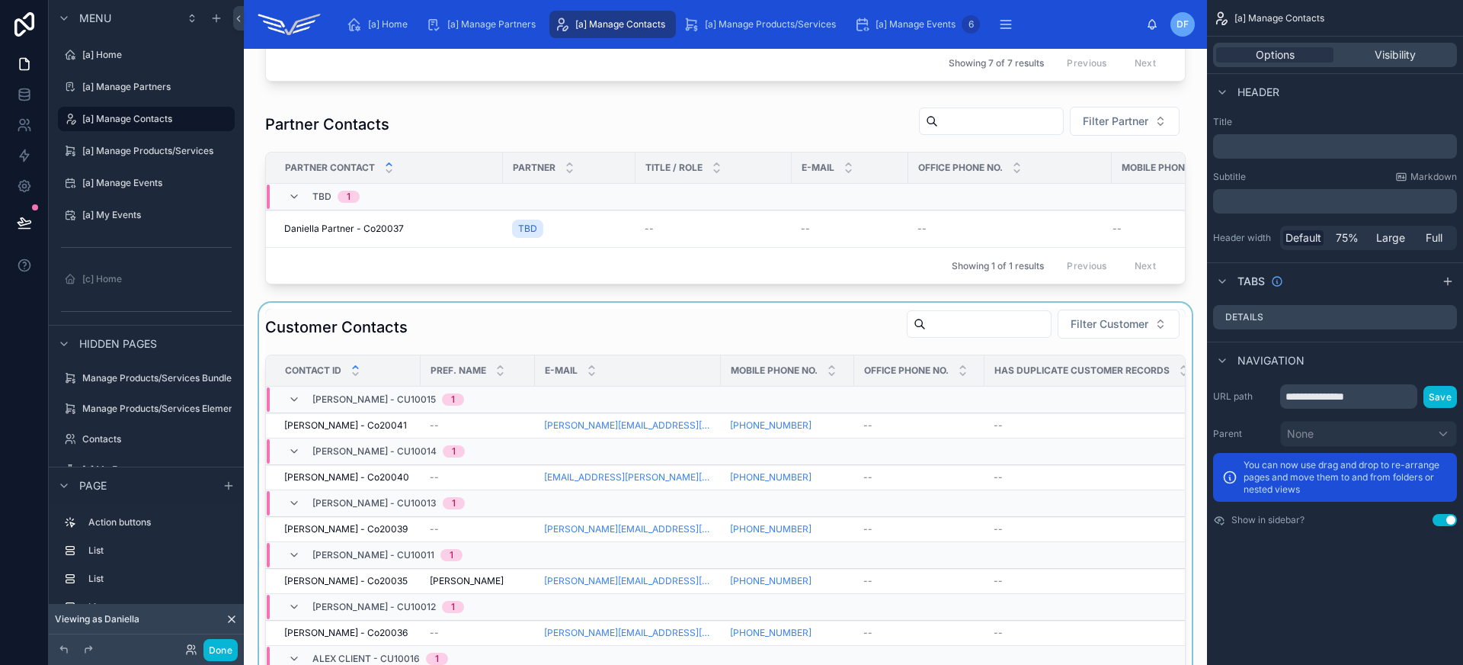
scroll to position [304, 0]
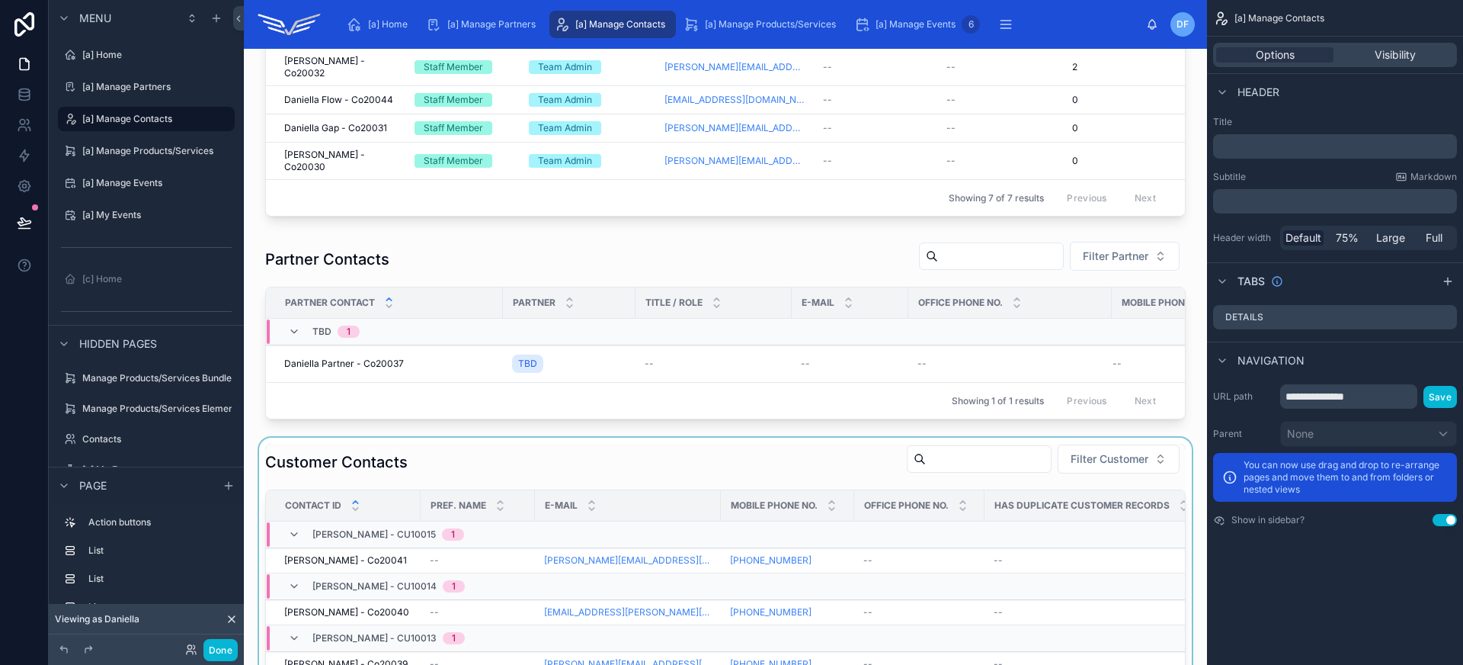
click at [685, 447] on div at bounding box center [725, 655] width 939 height 437
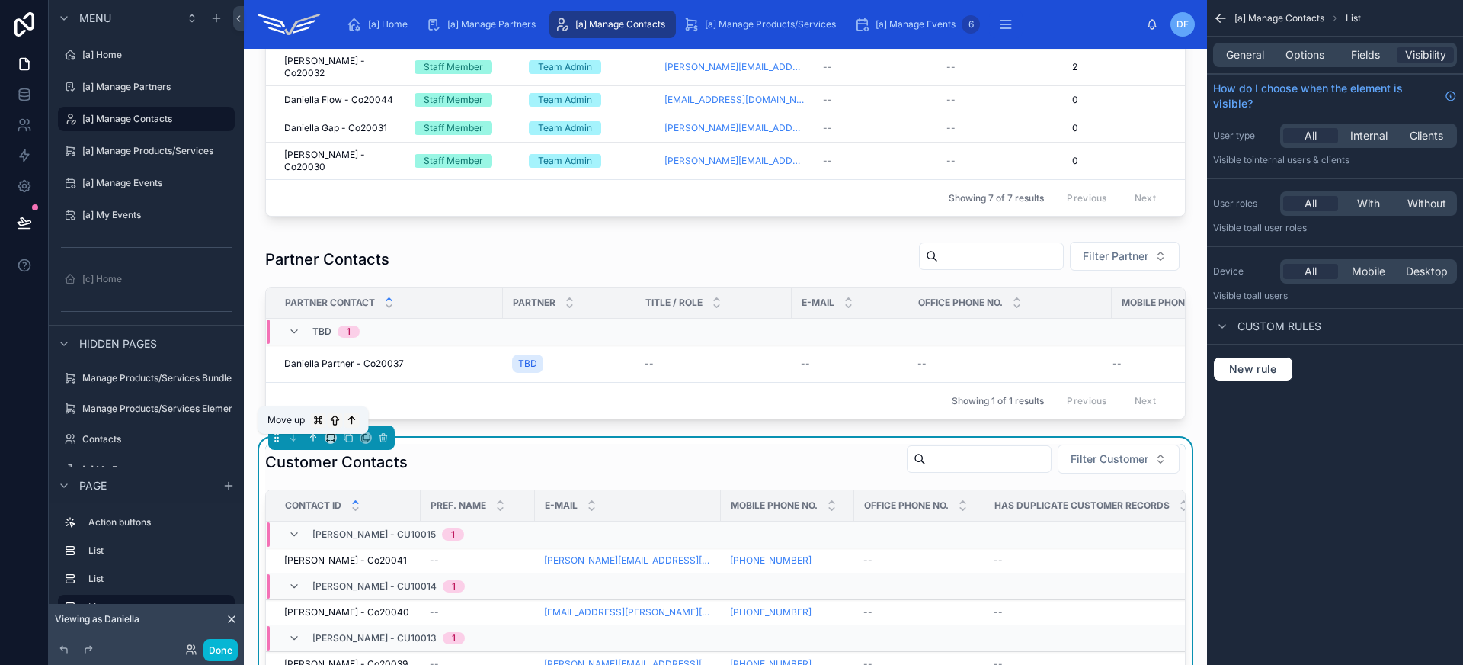
click at [314, 442] on icon at bounding box center [313, 437] width 11 height 11
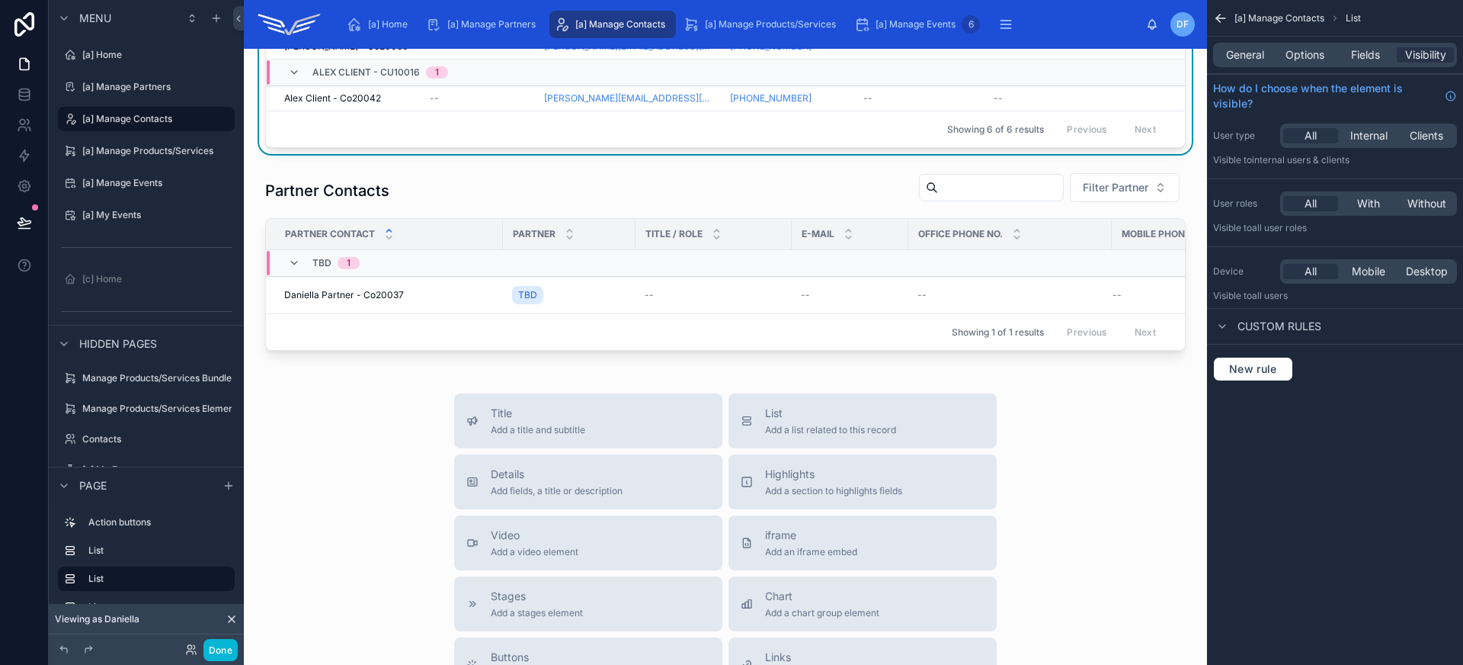
scroll to position [825, 0]
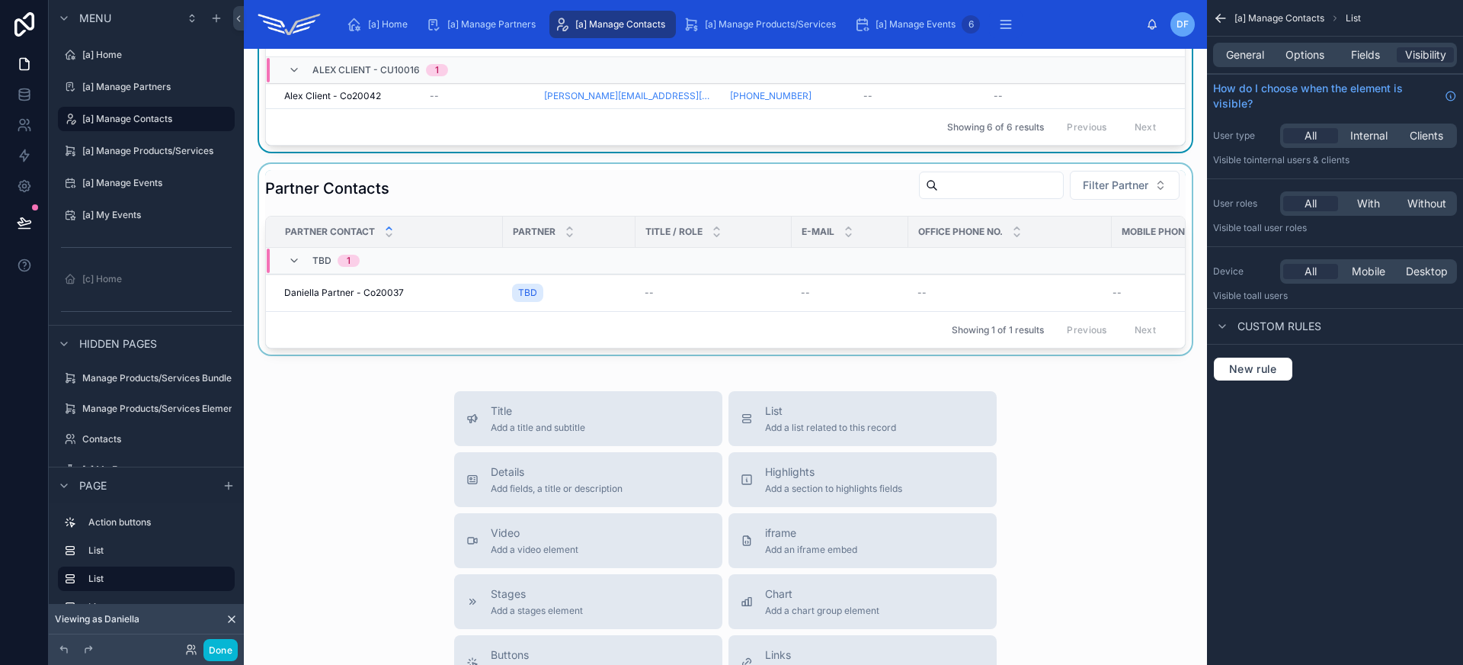
click at [642, 219] on div at bounding box center [725, 259] width 939 height 191
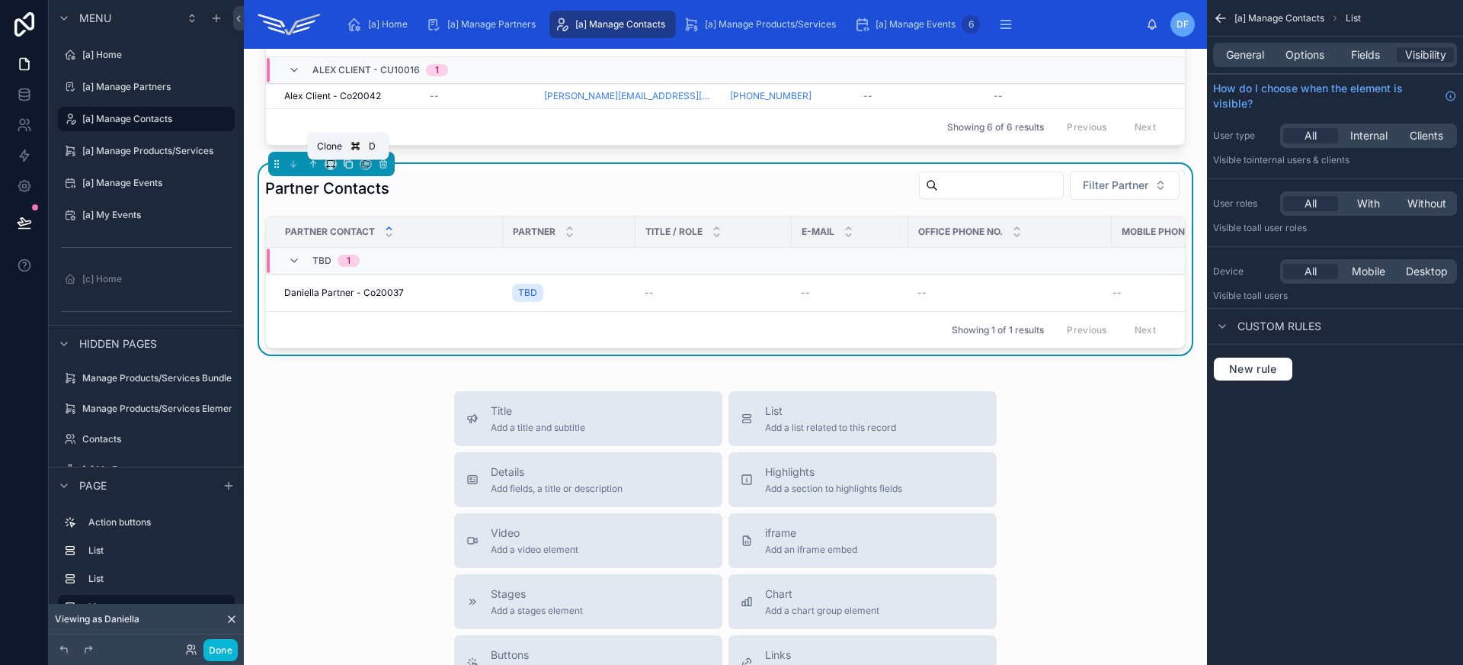
click at [348, 168] on icon at bounding box center [348, 164] width 11 height 11
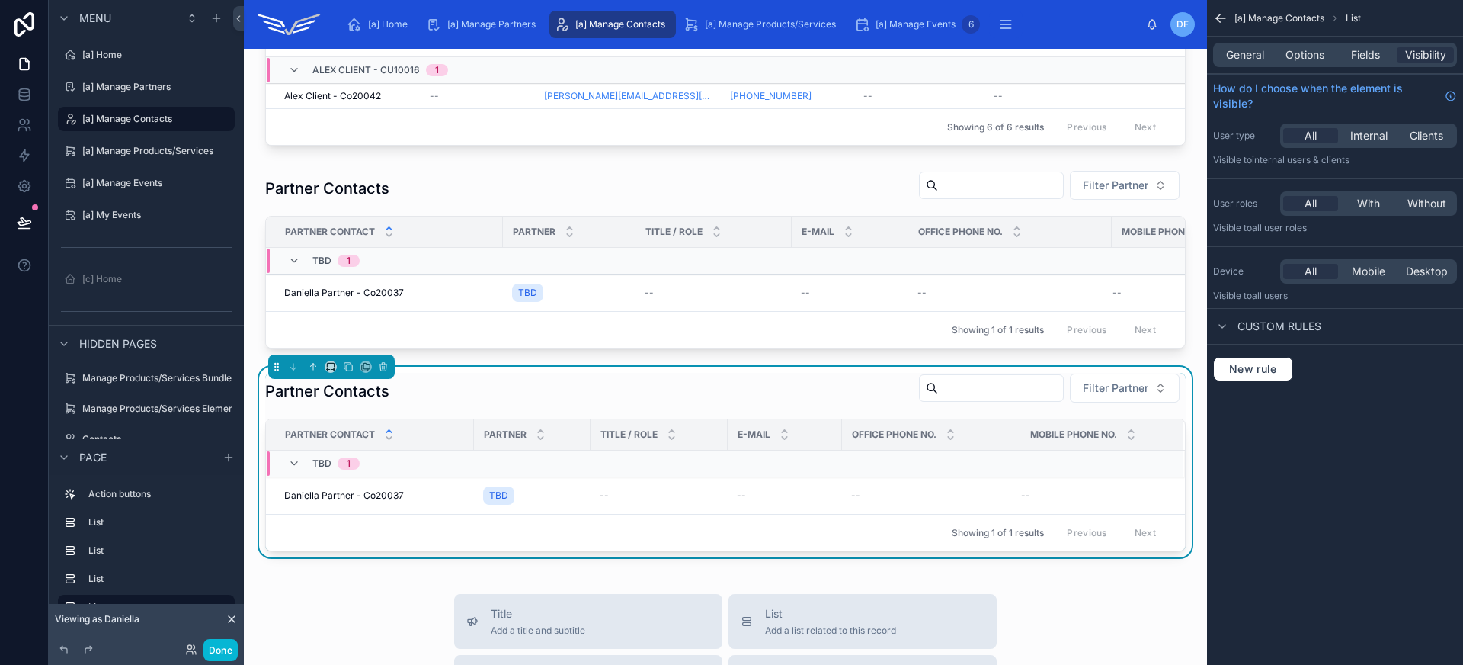
click at [408, 409] on div "Partner Contacts Filter Partner" at bounding box center [725, 391] width 921 height 37
click at [1247, 50] on span "General" at bounding box center [1245, 54] width 38 height 15
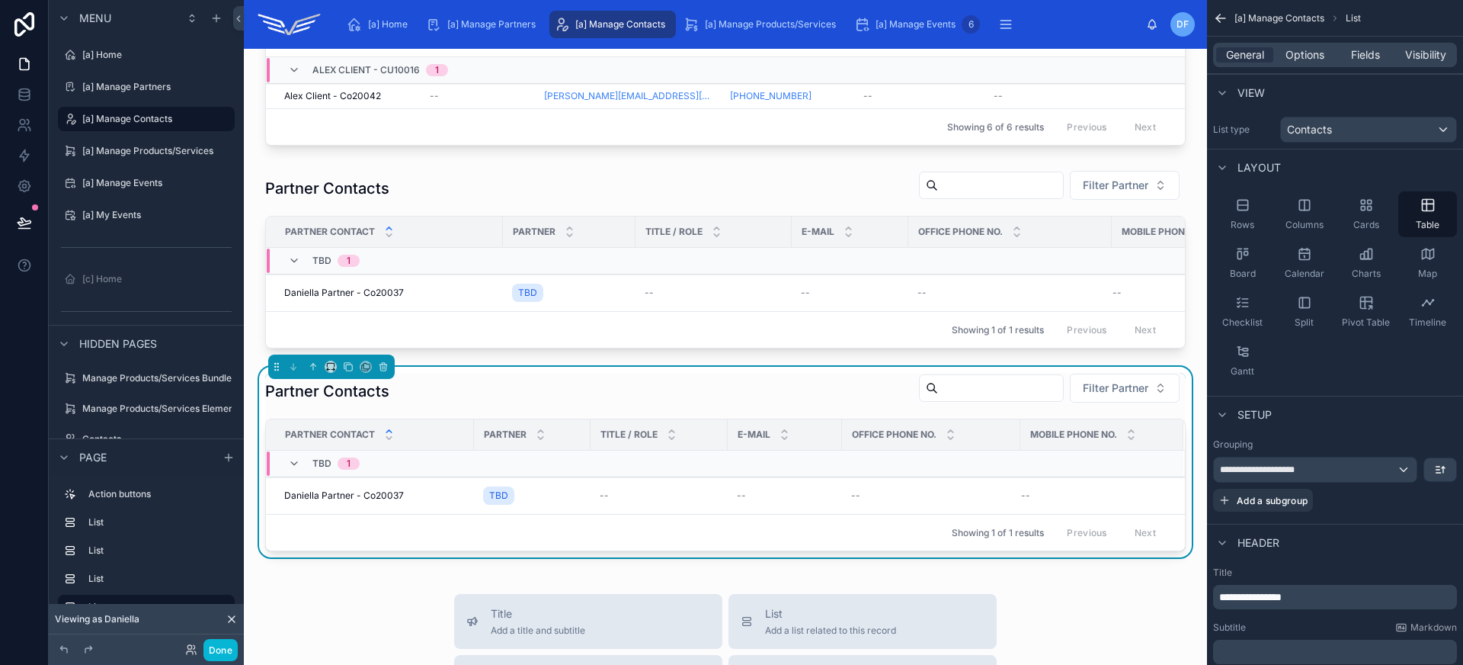
scroll to position [202, 0]
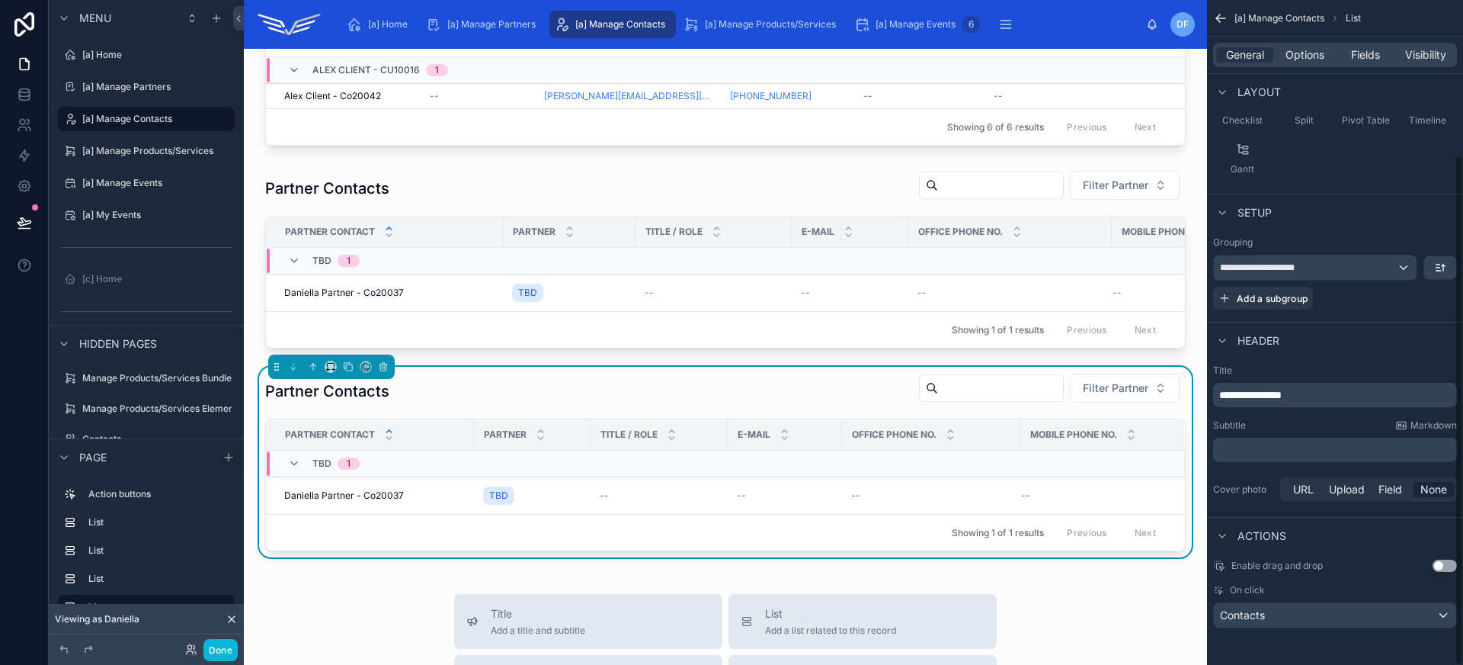
click at [1241, 397] on span "**********" at bounding box center [1250, 394] width 62 height 11
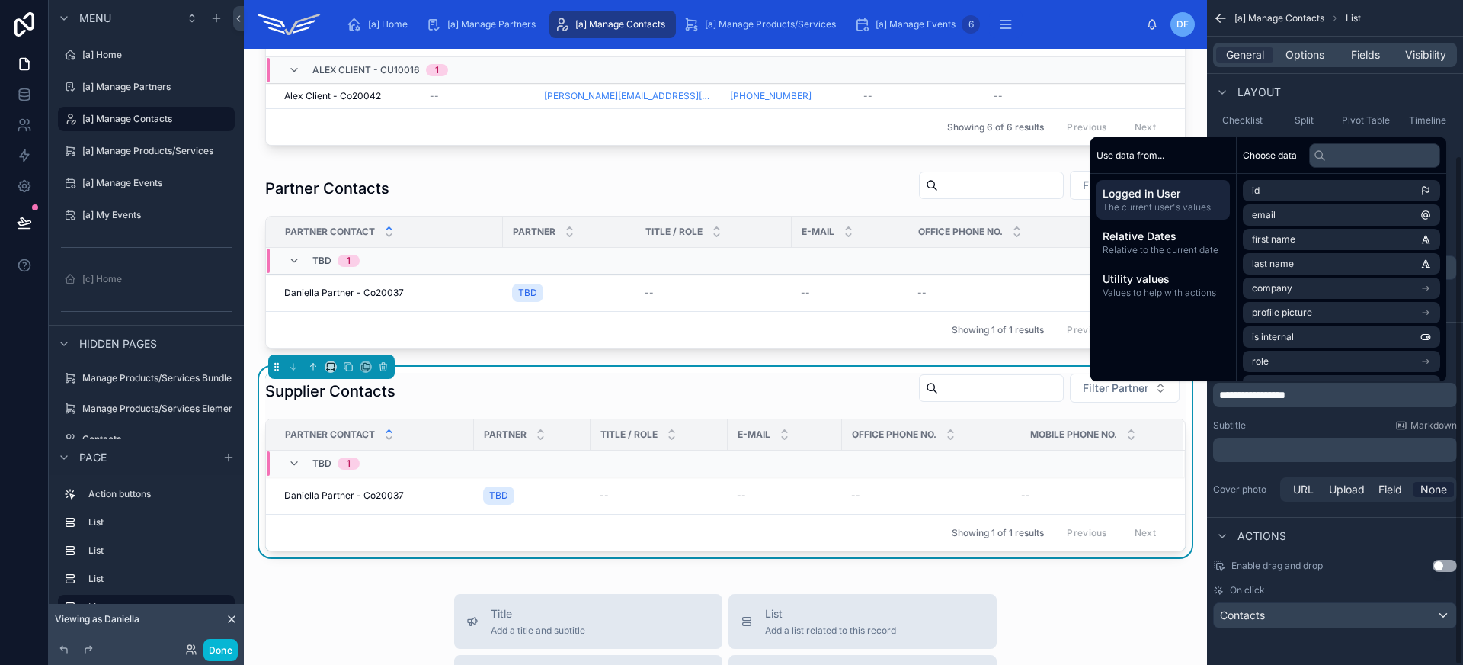
click at [1323, 425] on div "Subtitle Markdown" at bounding box center [1335, 425] width 244 height 12
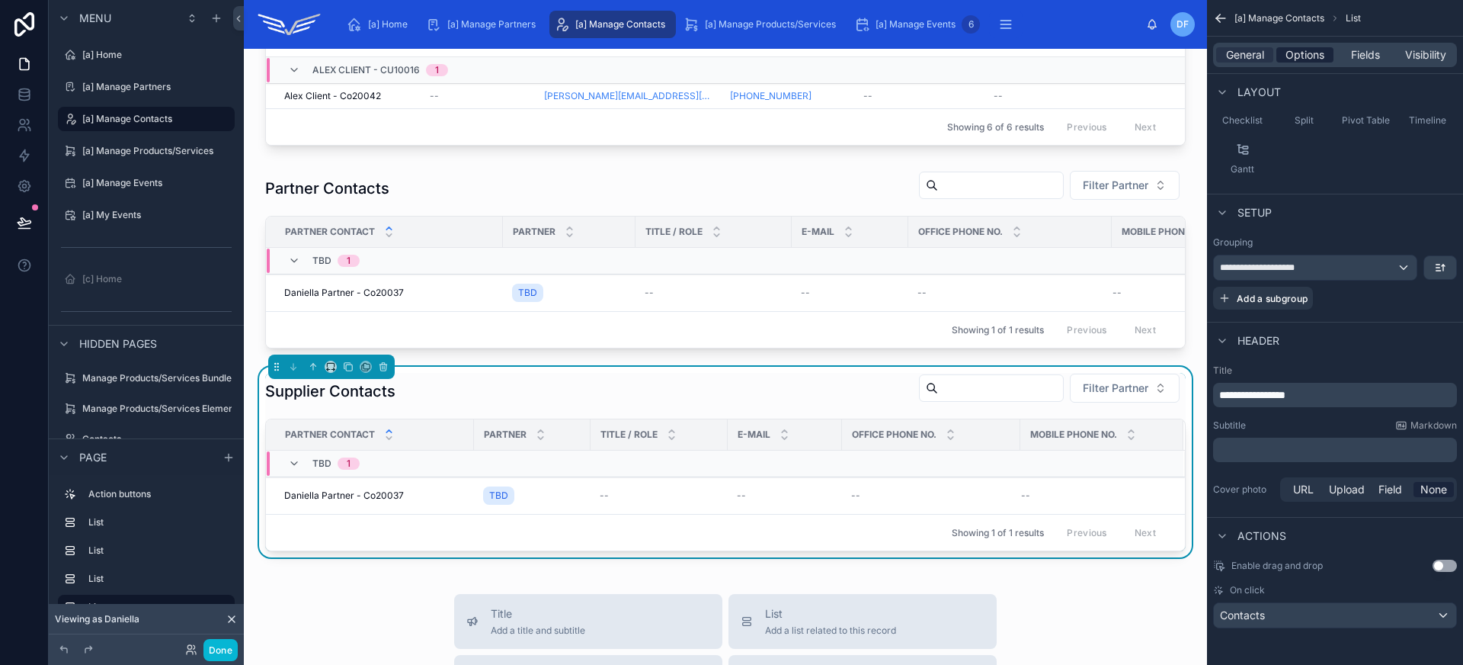
click at [1305, 58] on span "Options" at bounding box center [1305, 54] width 39 height 15
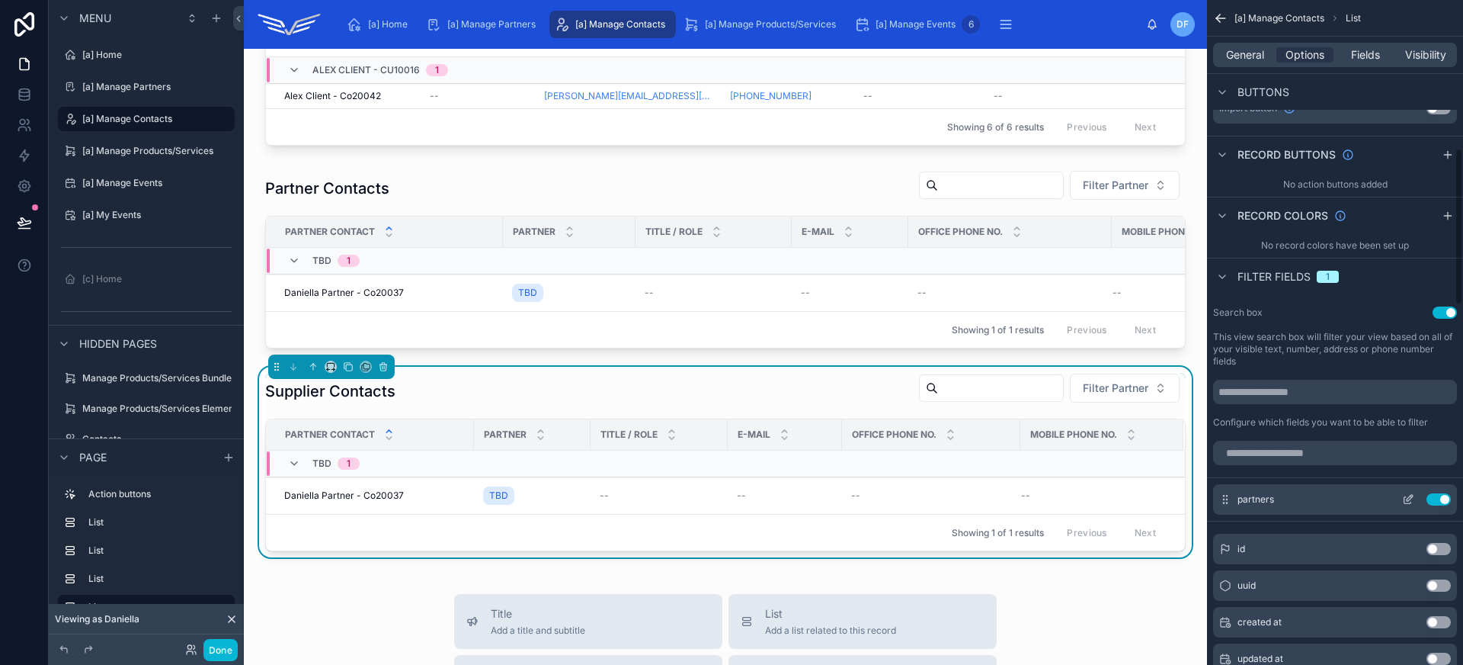
scroll to position [0, 0]
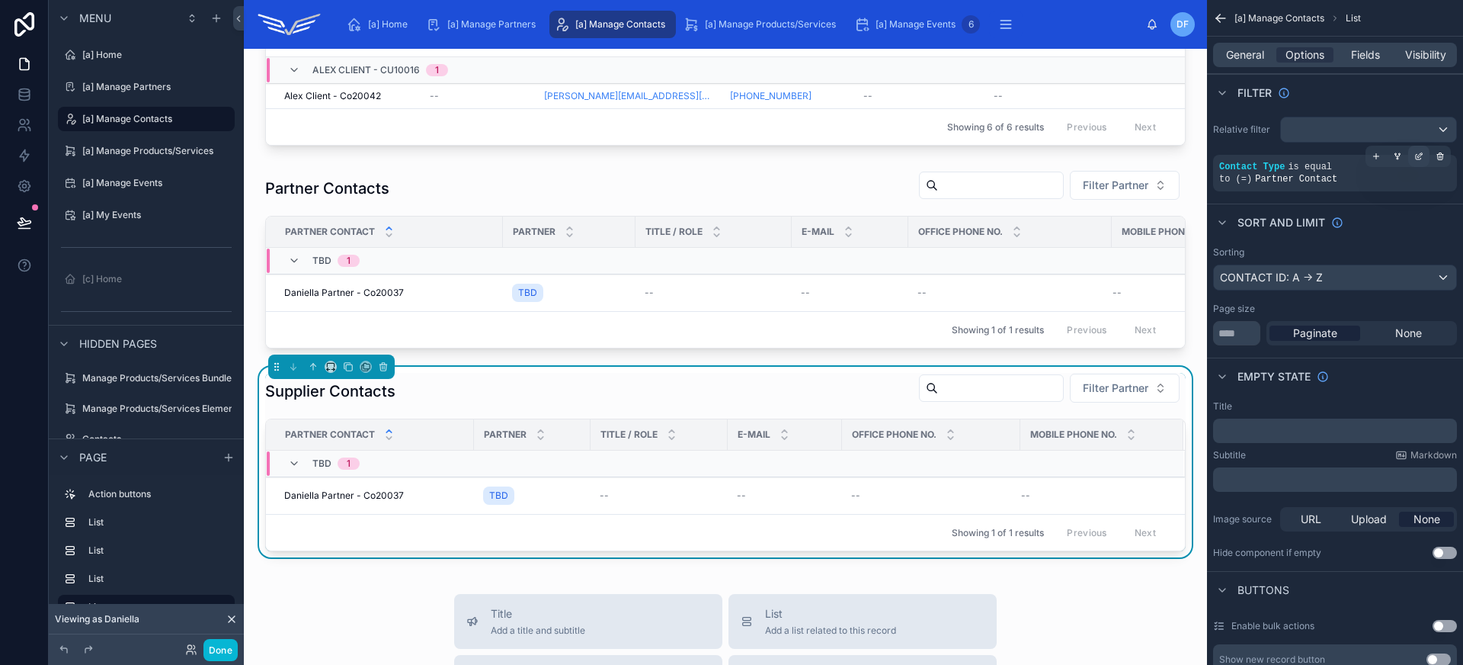
click at [1417, 161] on div "scrollable content" at bounding box center [1418, 156] width 21 height 21
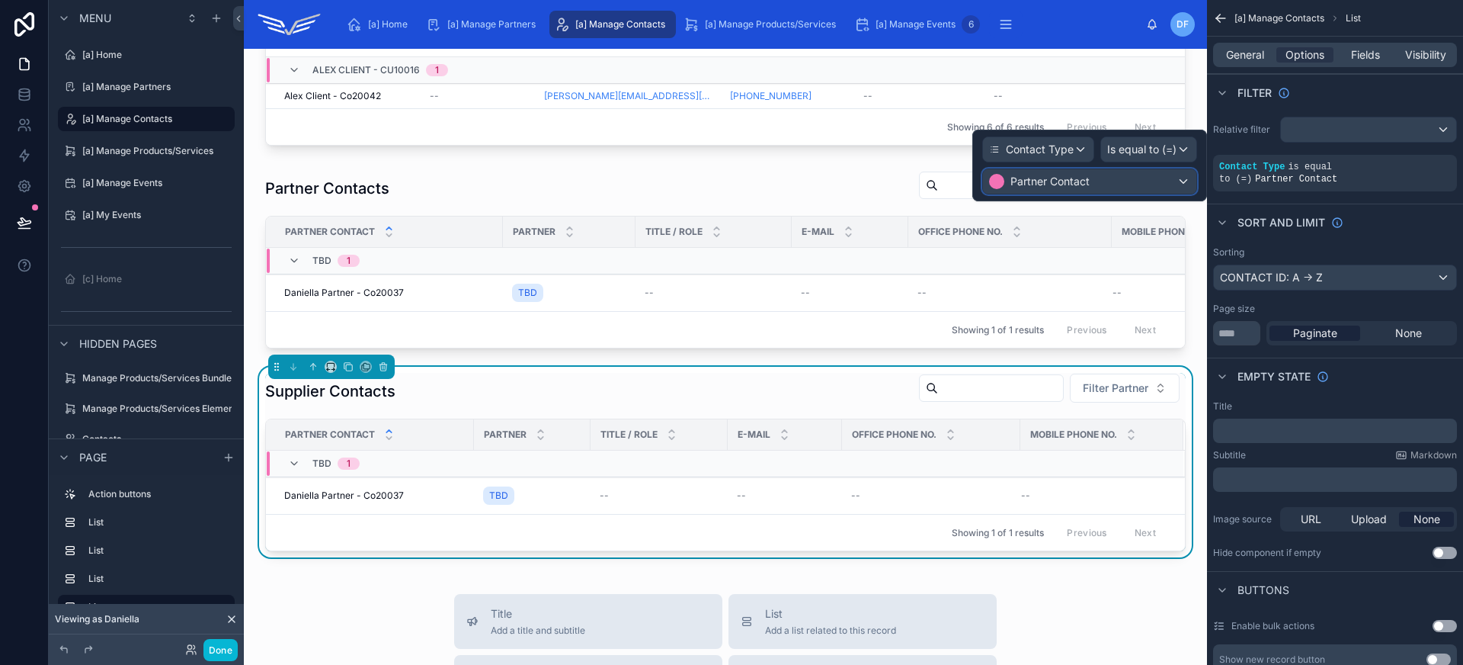
click at [1100, 185] on div "Partner Contact" at bounding box center [1089, 181] width 213 height 24
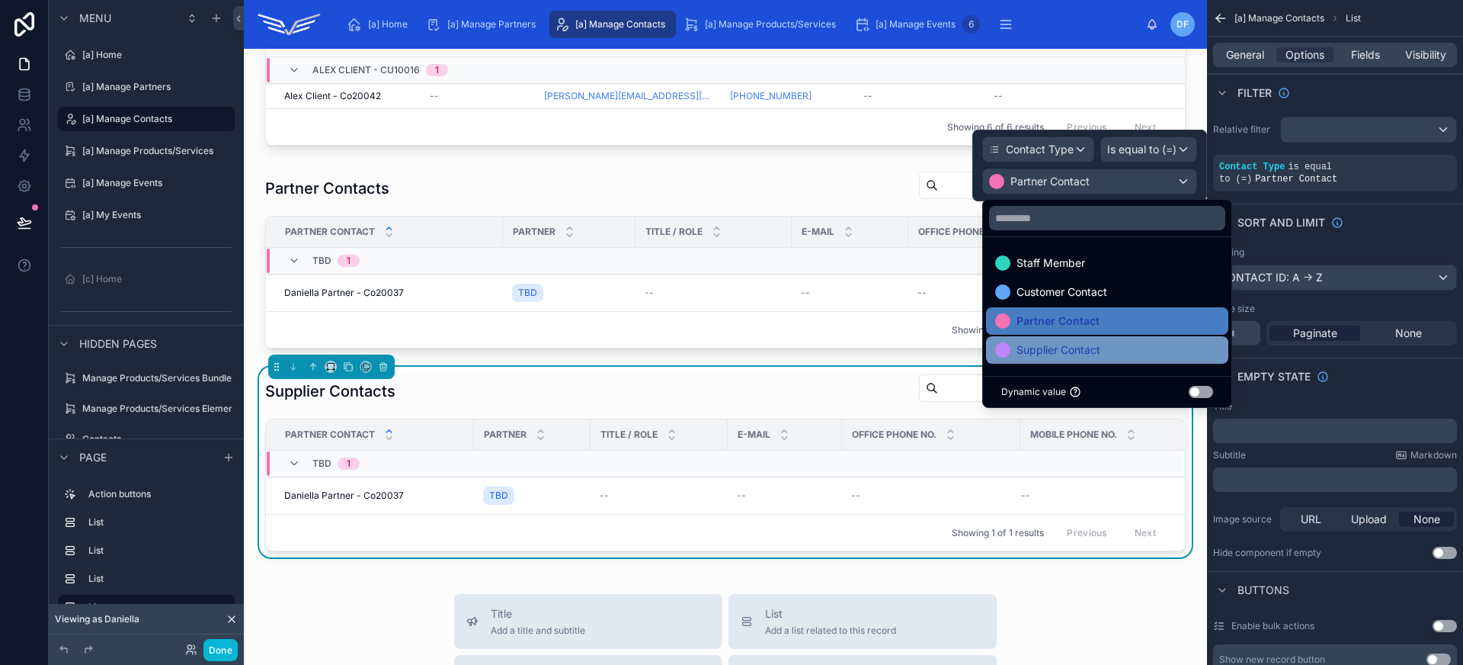
click at [1076, 342] on span "Supplier Contact" at bounding box center [1059, 350] width 84 height 18
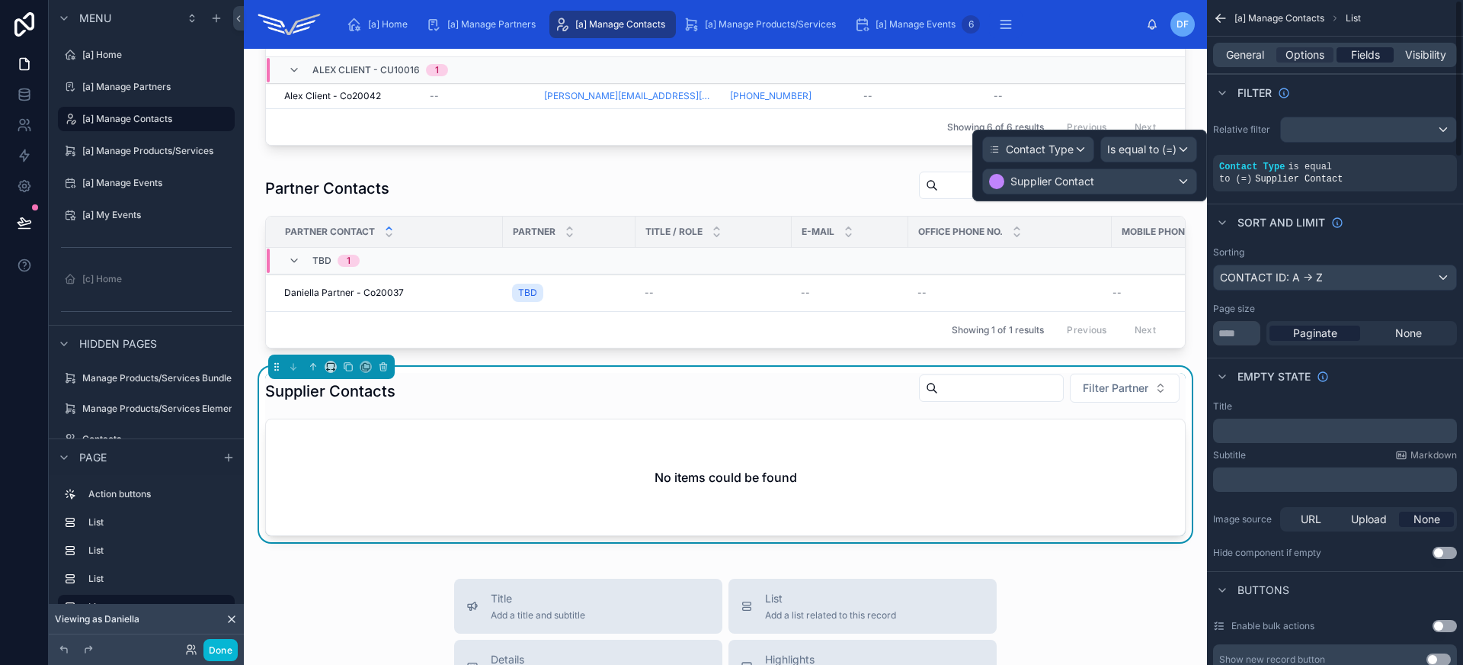
click at [1363, 52] on span "Fields" at bounding box center [1365, 54] width 29 height 15
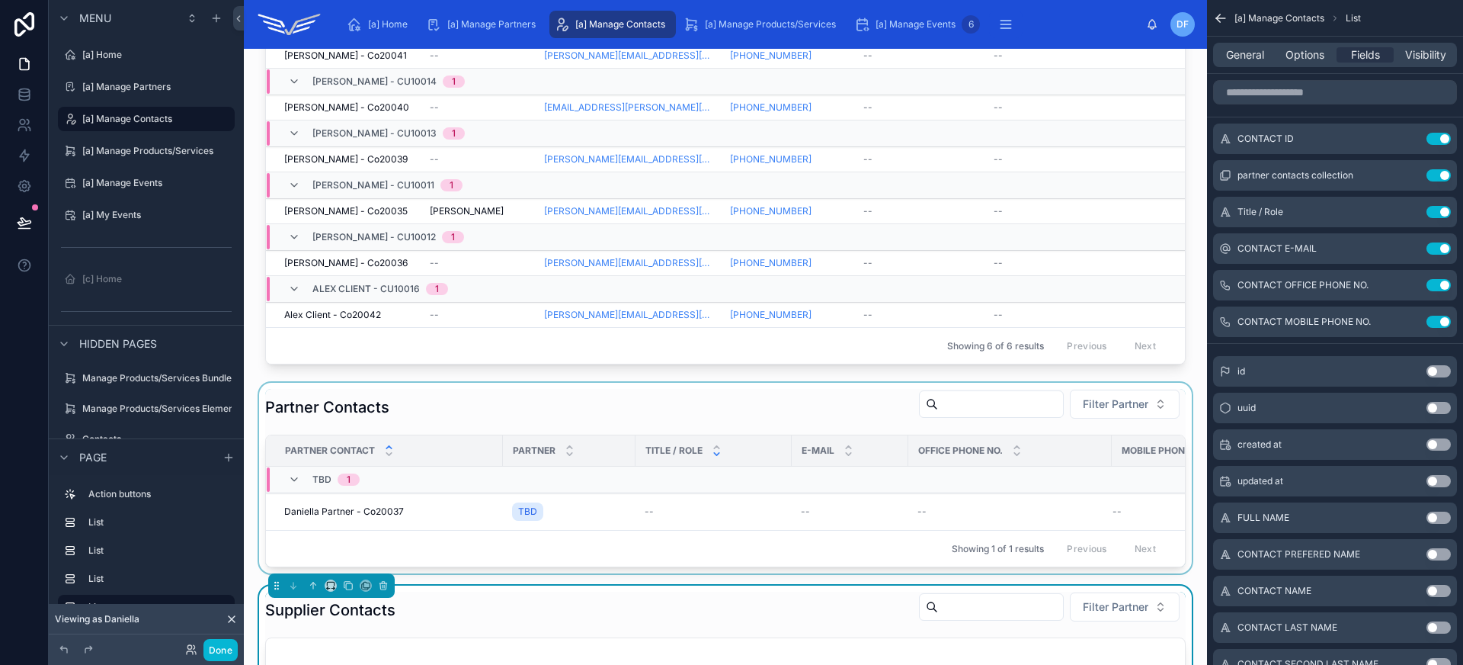
scroll to position [662, 0]
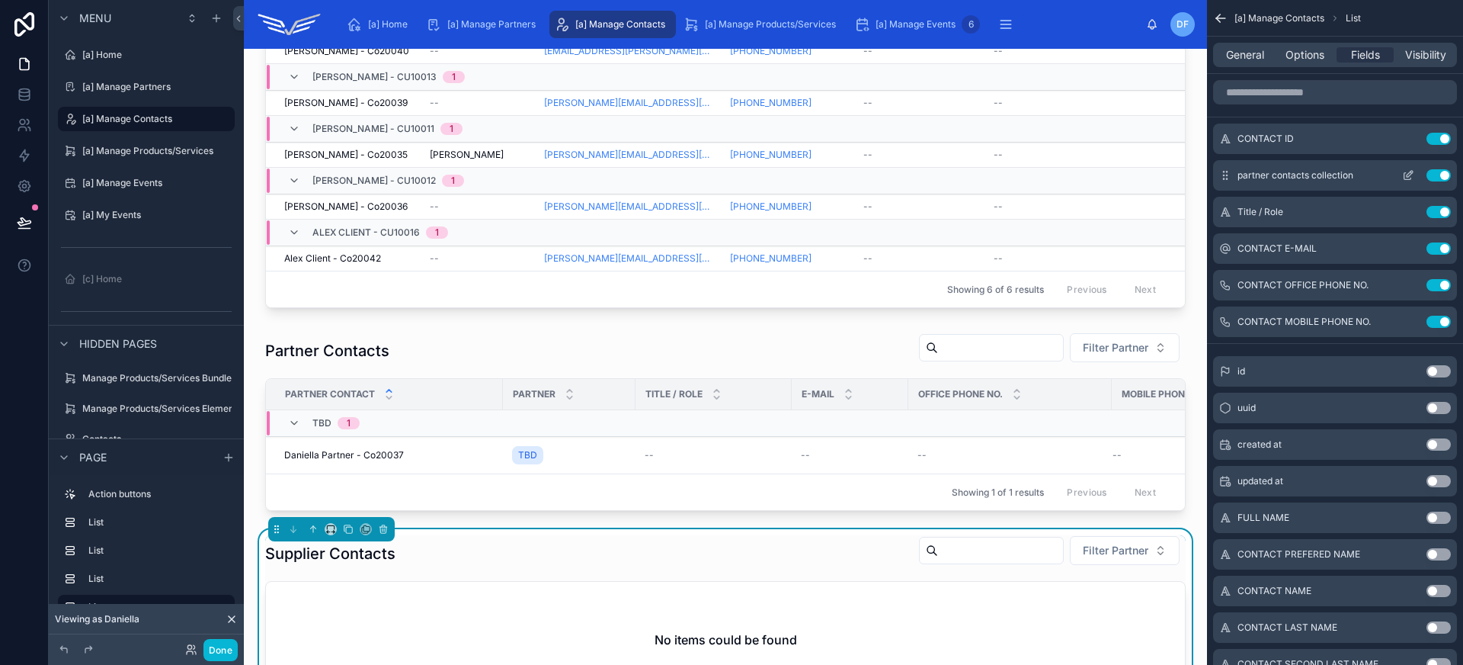
click at [1444, 175] on button "Use setting" at bounding box center [1439, 175] width 24 height 12
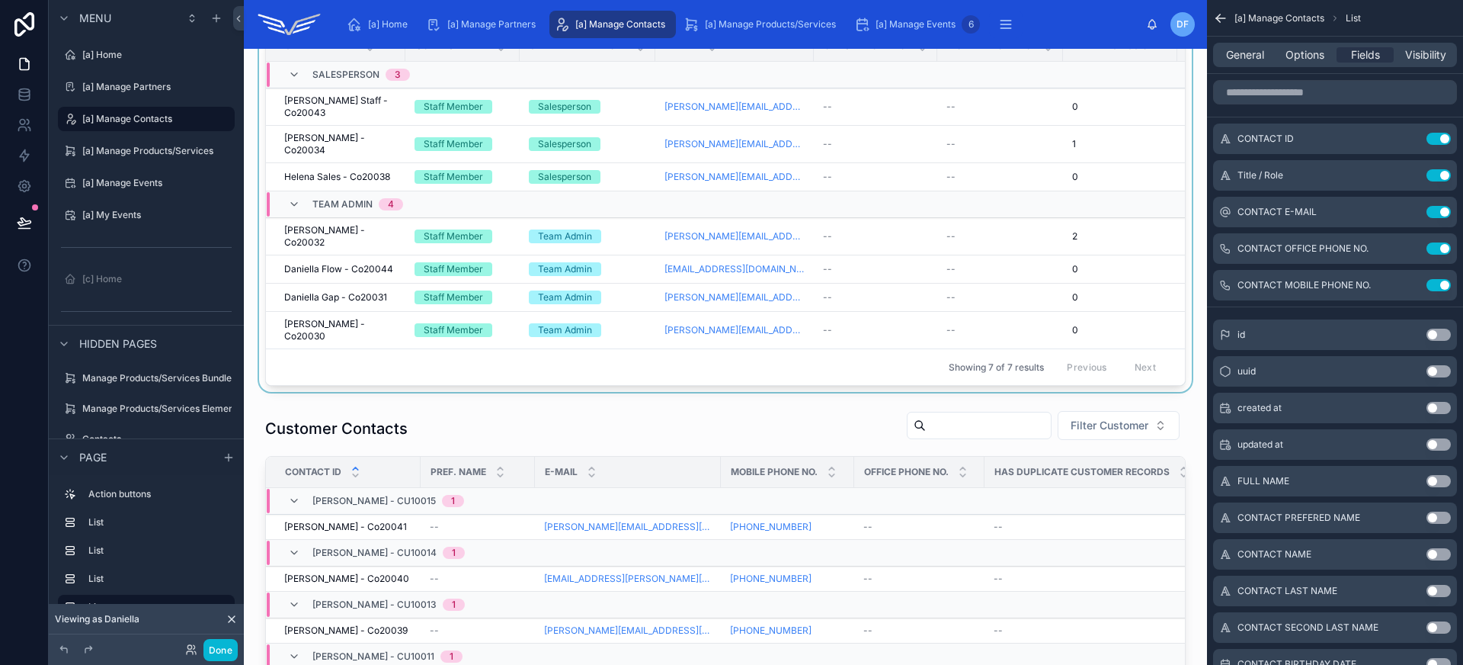
scroll to position [0, 0]
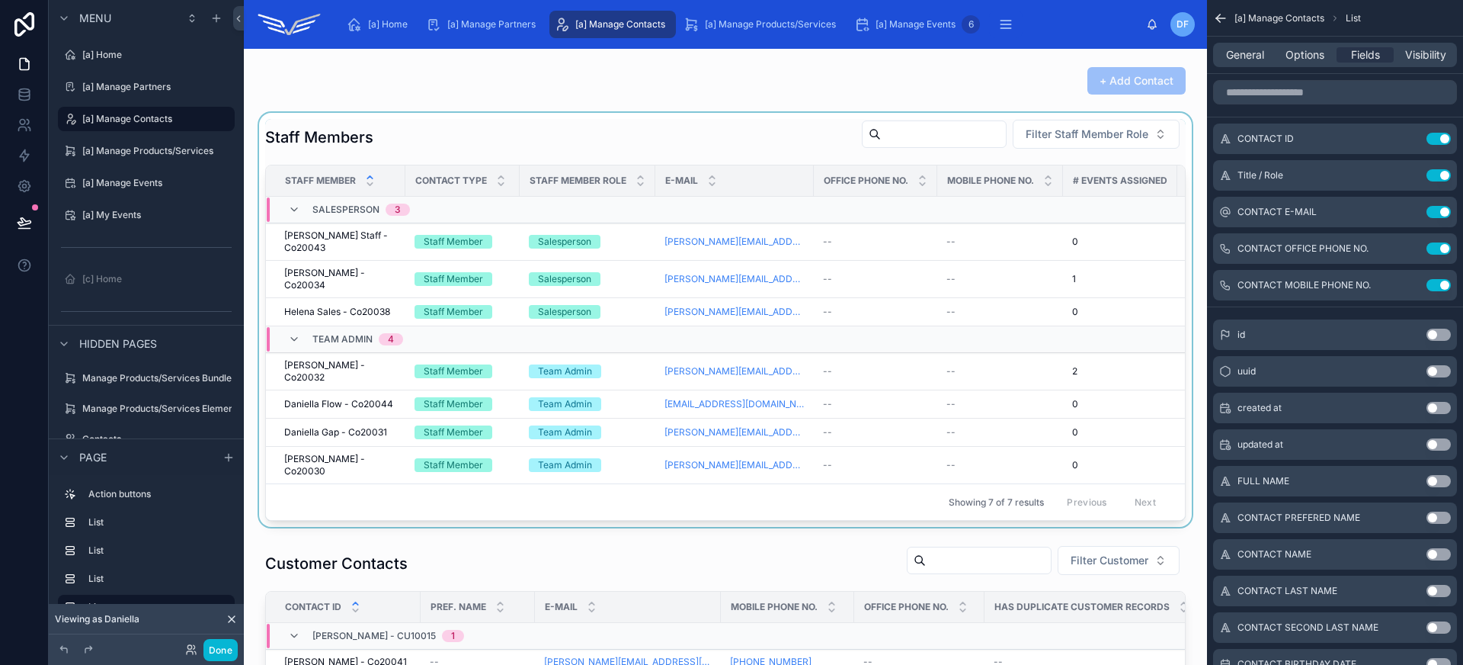
click at [661, 126] on div at bounding box center [725, 320] width 939 height 414
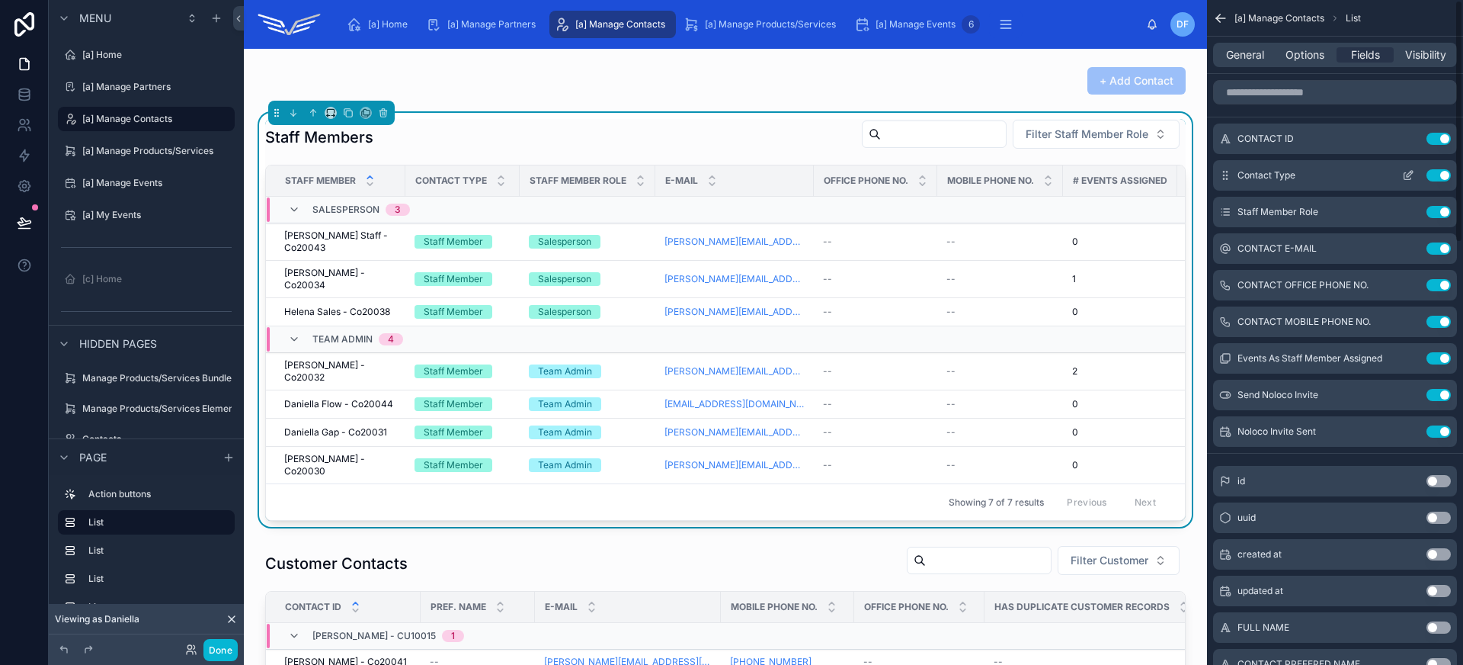
click at [1430, 172] on button "Use setting" at bounding box center [1439, 175] width 24 height 12
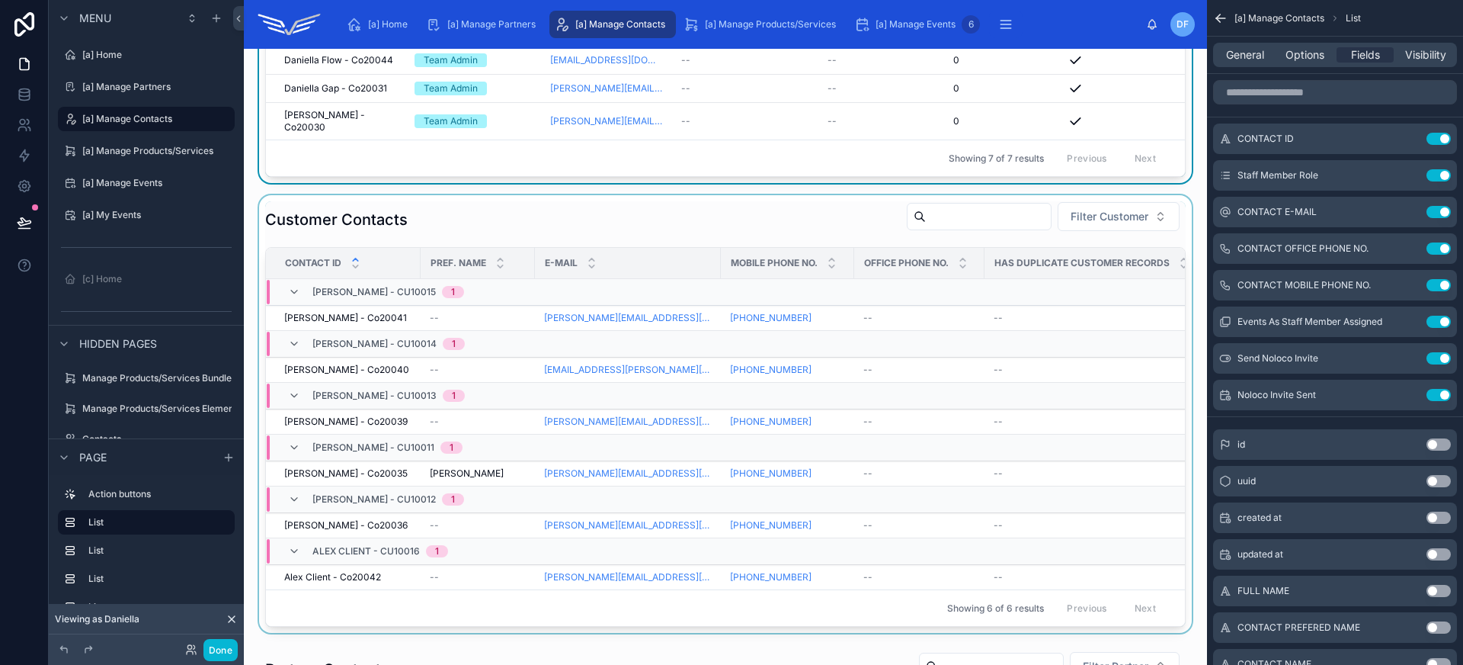
scroll to position [311, 0]
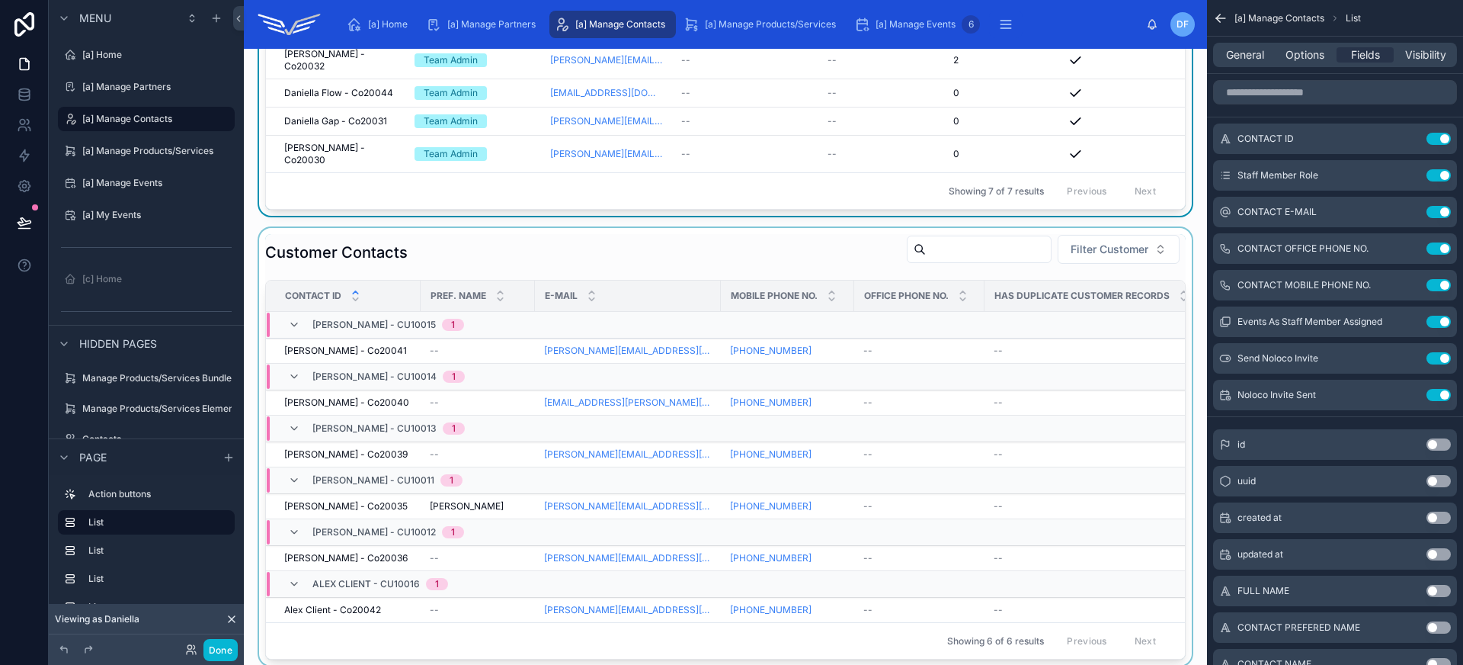
click at [760, 258] on div at bounding box center [725, 446] width 939 height 437
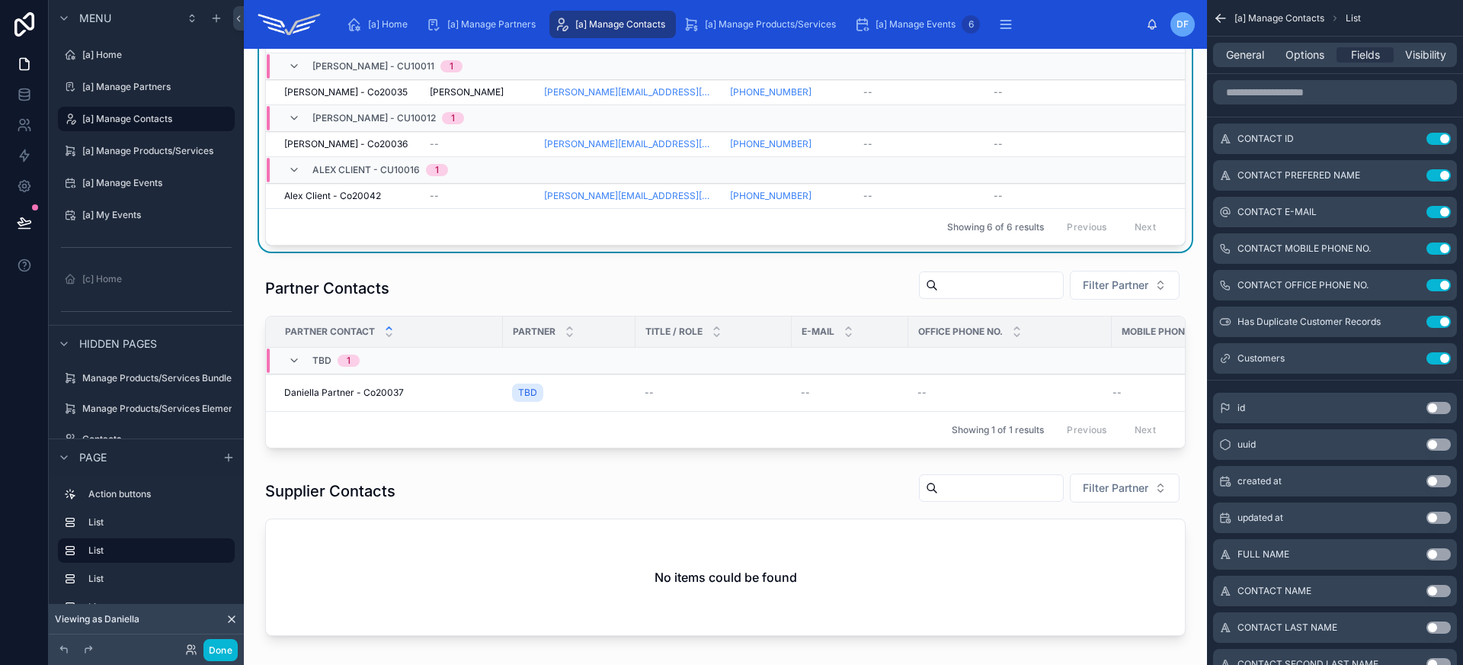
scroll to position [777, 0]
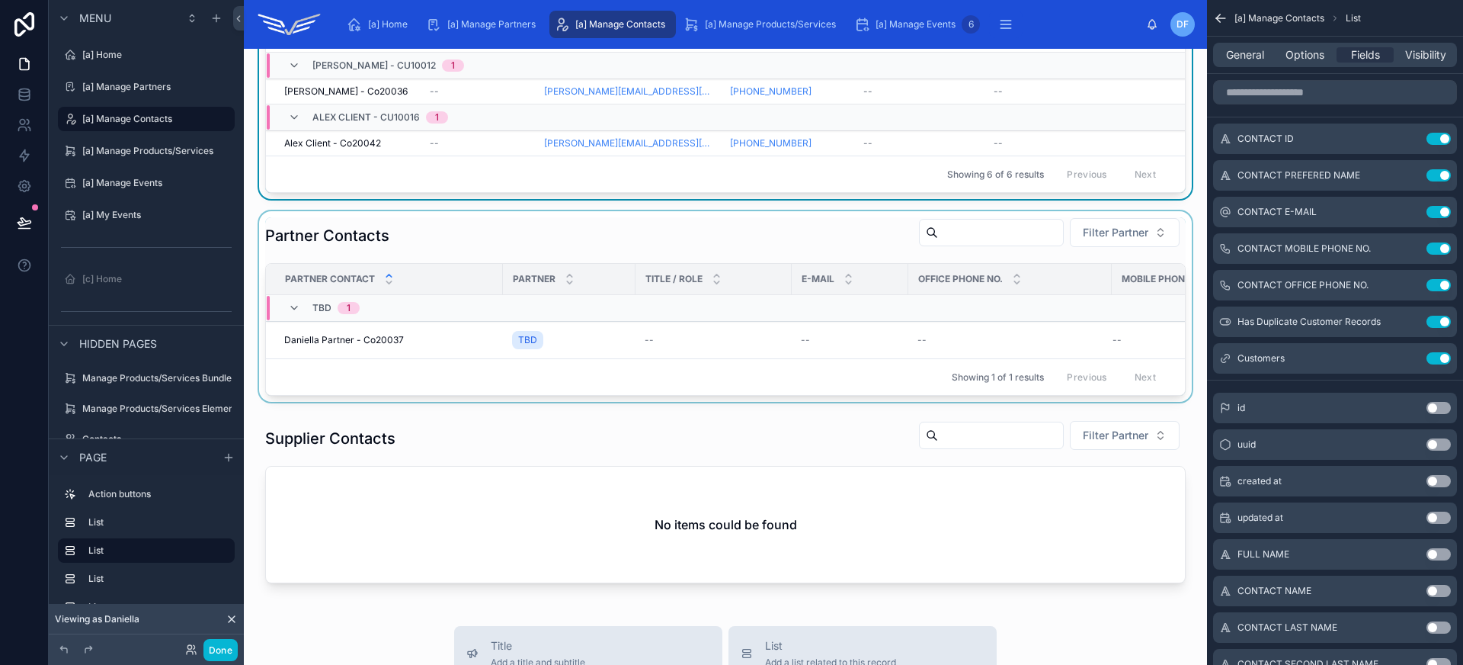
click at [770, 240] on div at bounding box center [725, 306] width 939 height 191
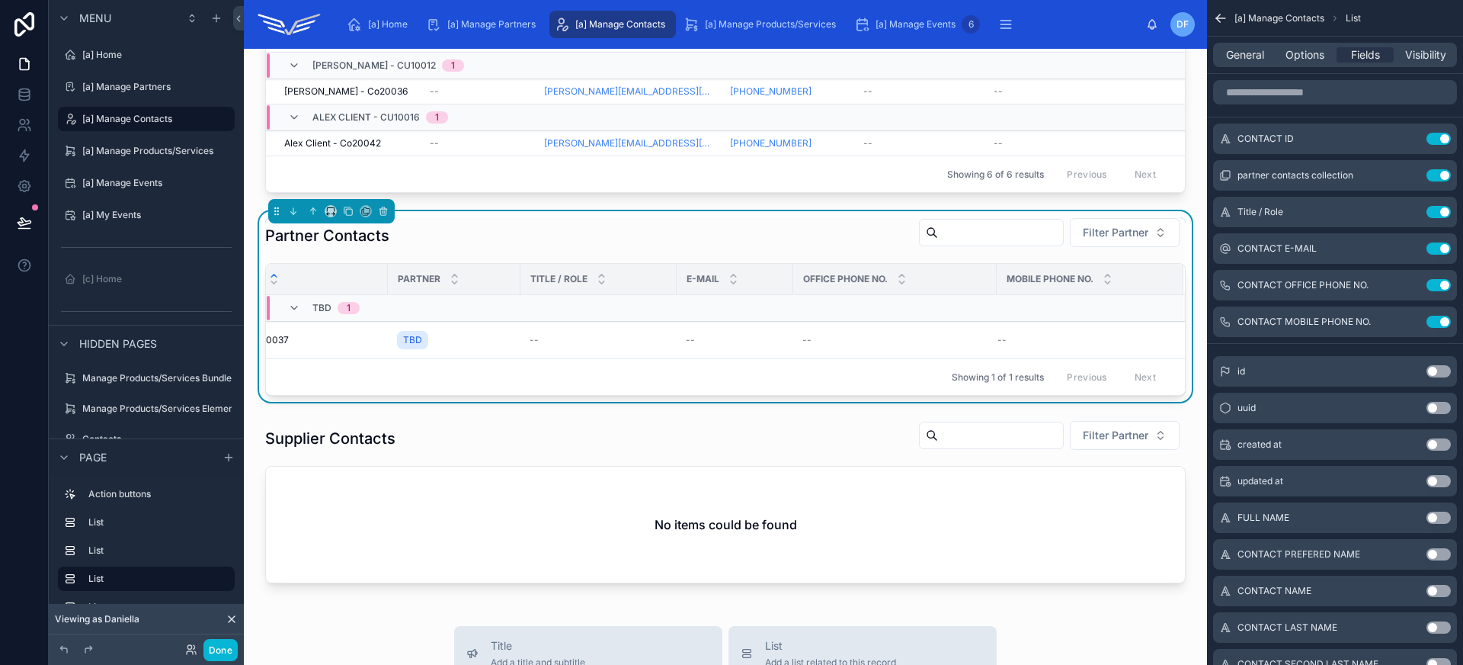
scroll to position [0, 0]
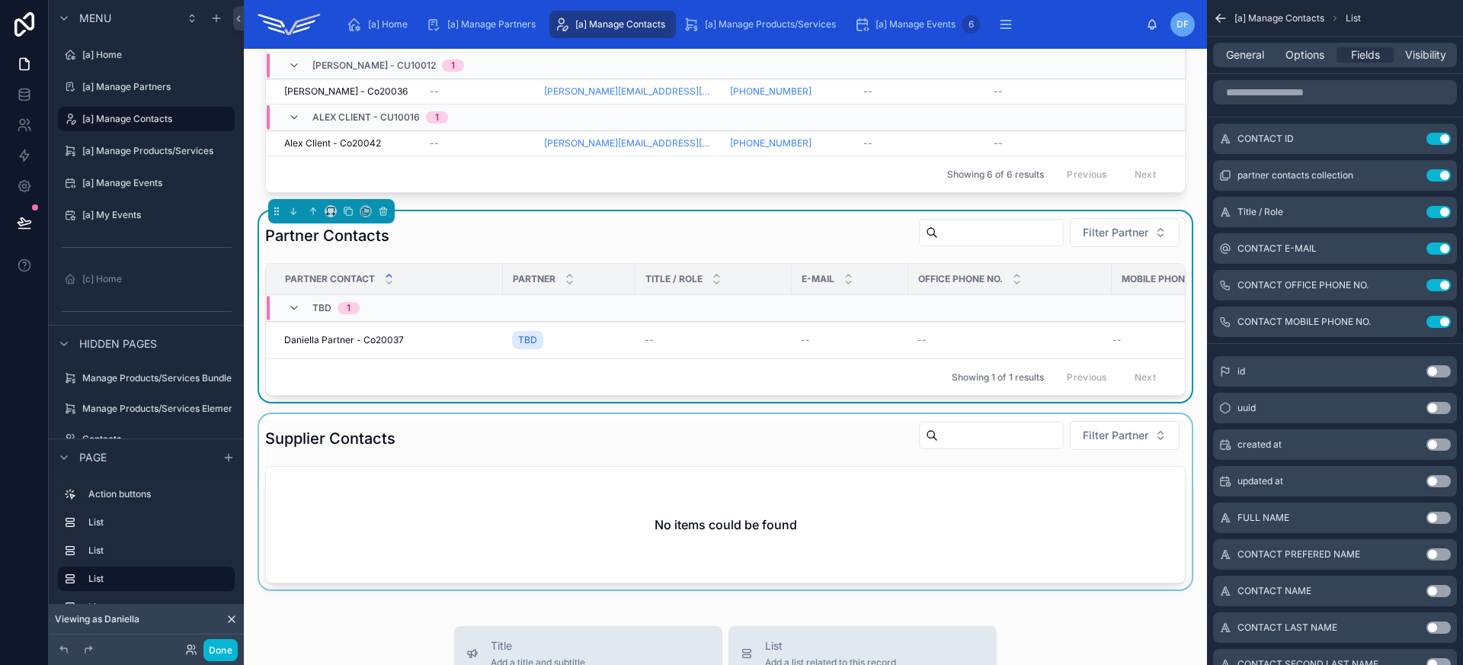
click at [652, 458] on div at bounding box center [725, 501] width 939 height 175
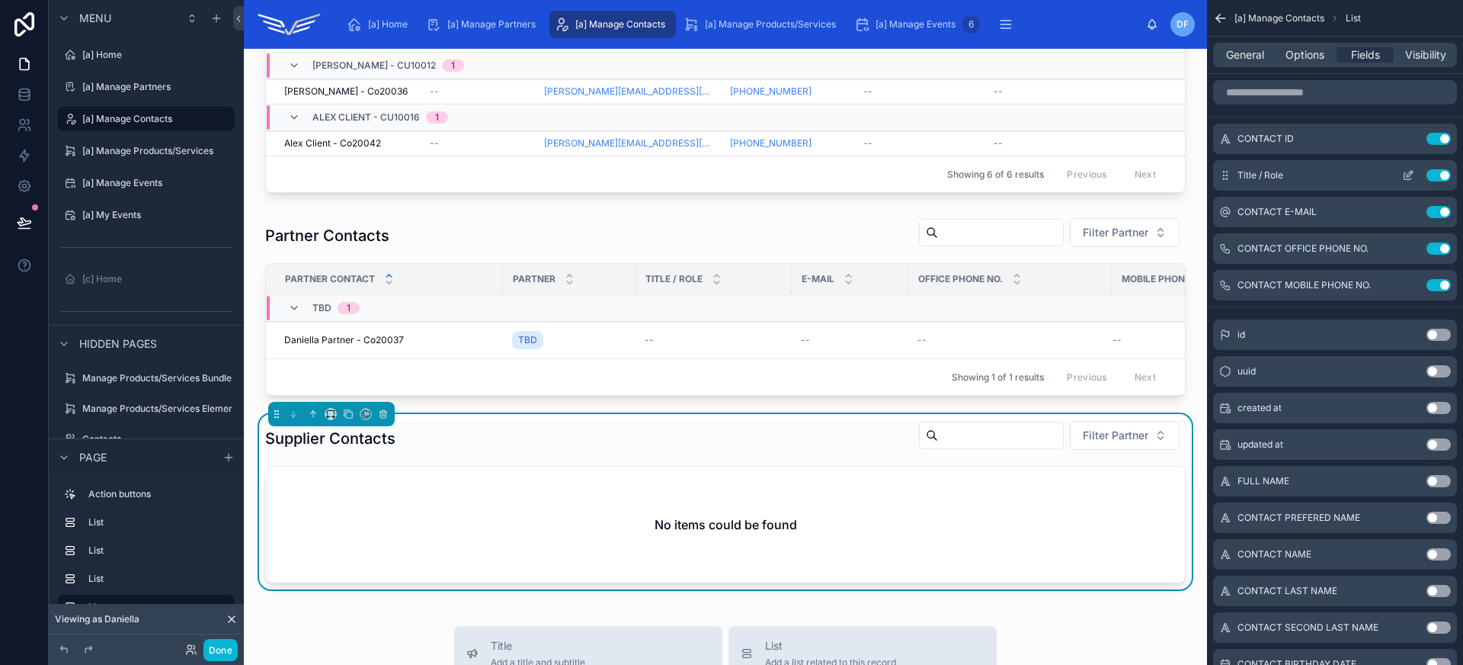
click at [1433, 175] on button "Use setting" at bounding box center [1439, 175] width 24 height 12
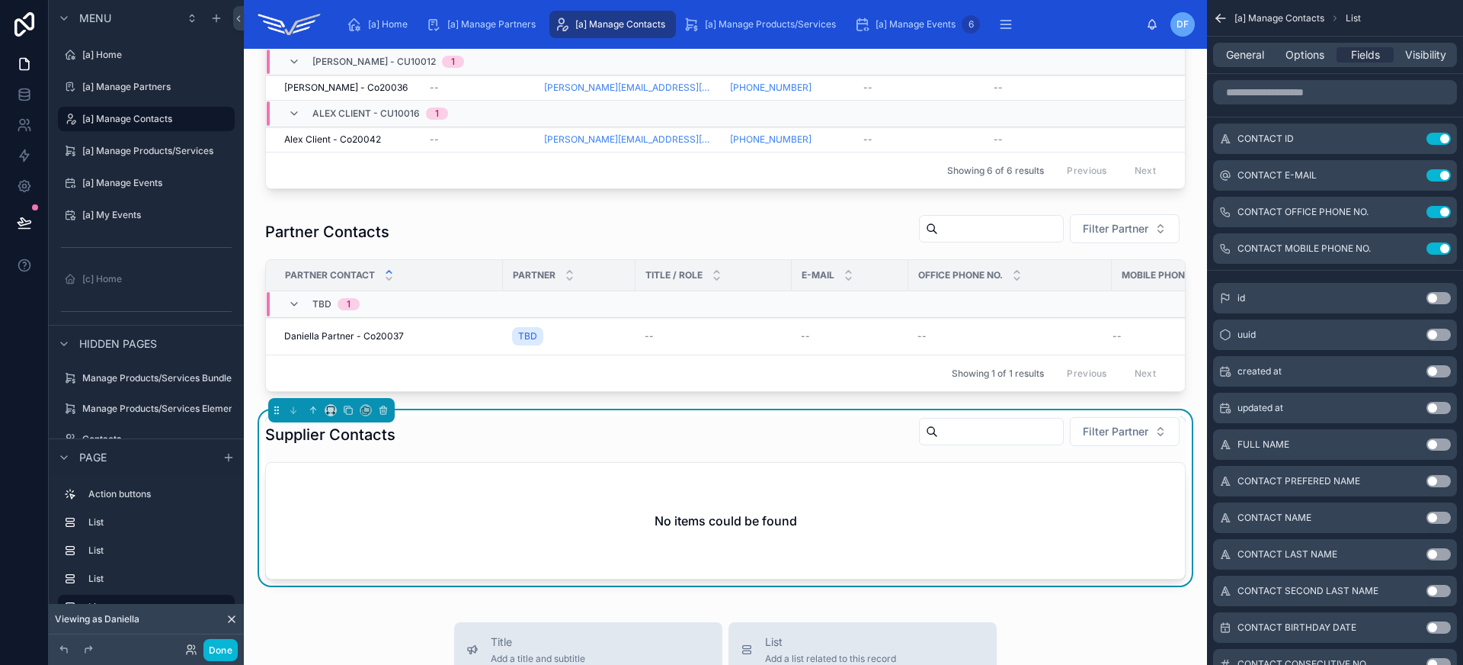
scroll to position [780, 0]
click at [1262, 56] on span "General" at bounding box center [1245, 54] width 38 height 15
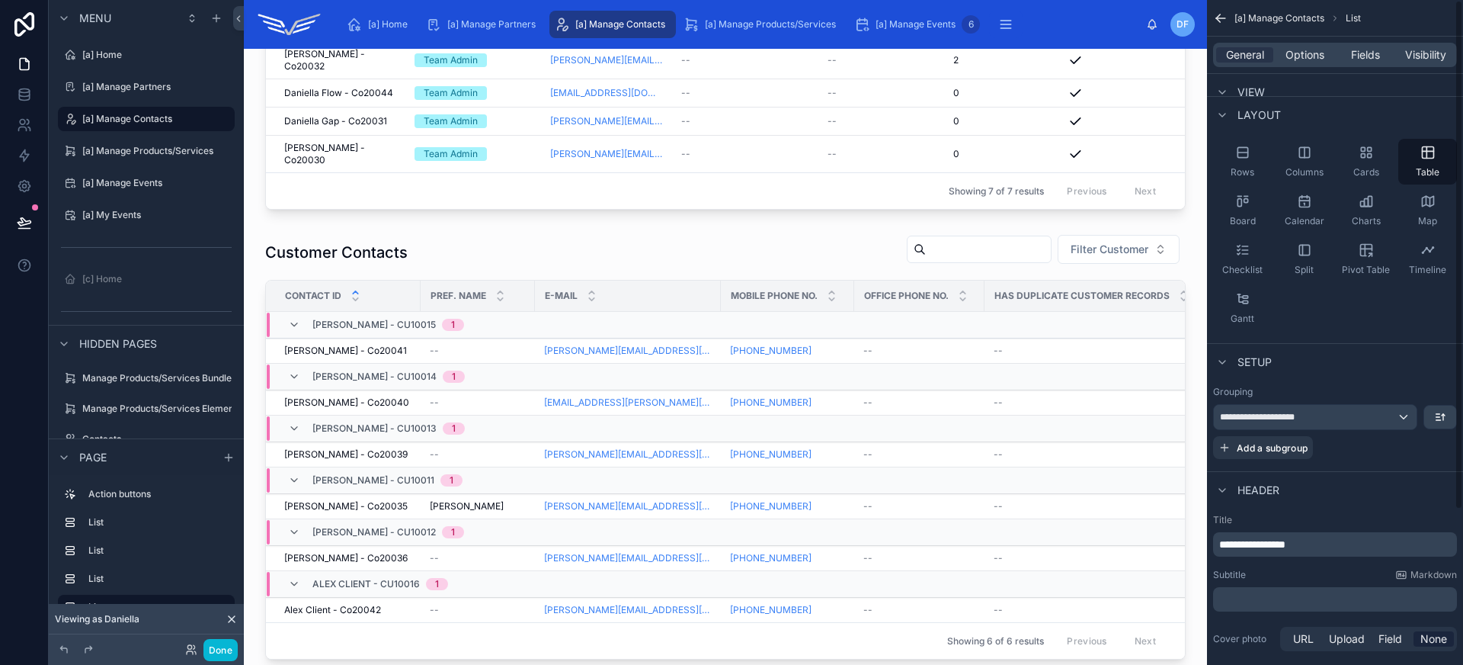
scroll to position [202, 0]
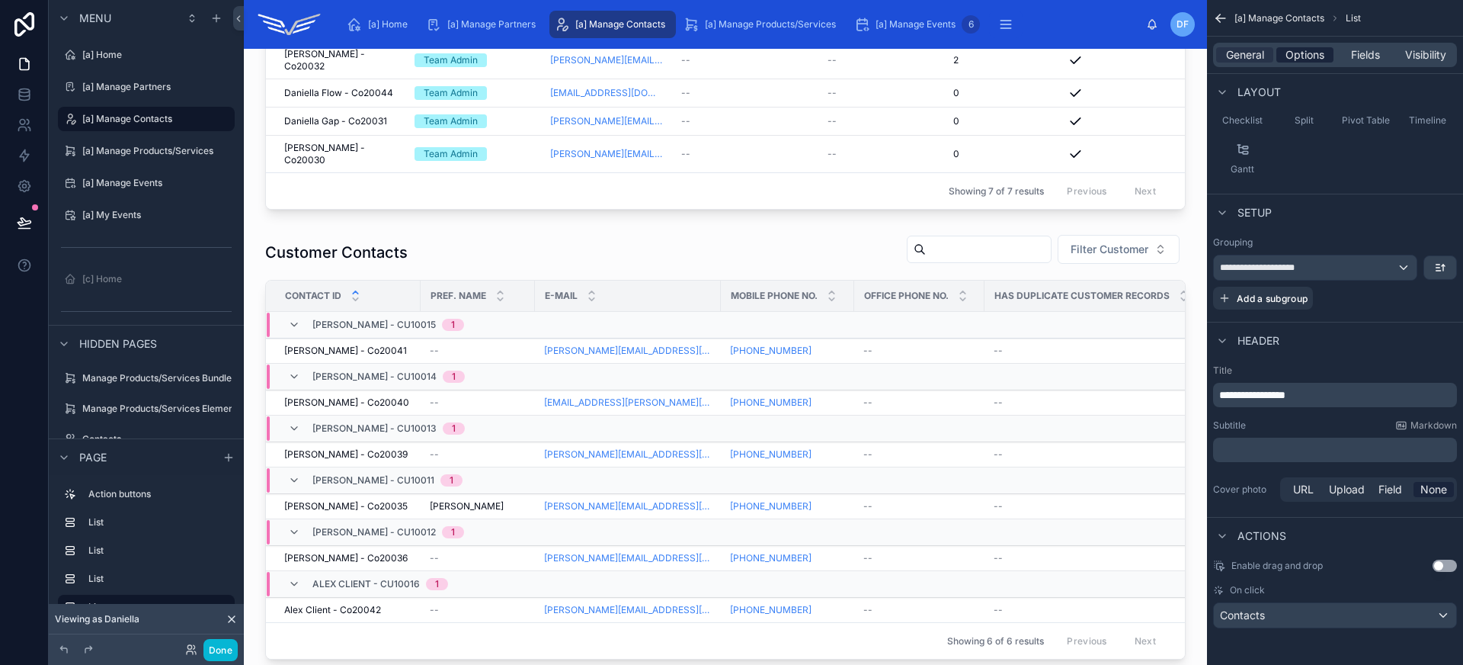
click at [1300, 55] on span "Options" at bounding box center [1305, 54] width 39 height 15
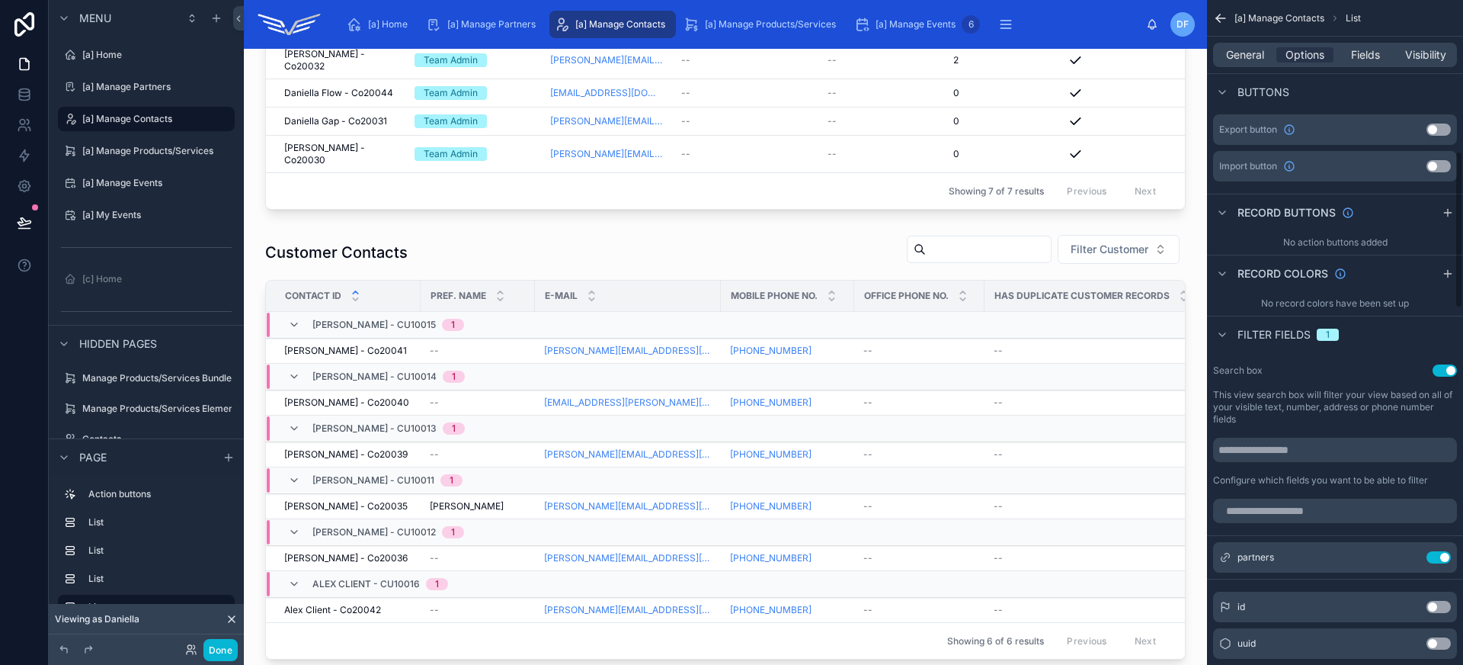
scroll to position [644, 0]
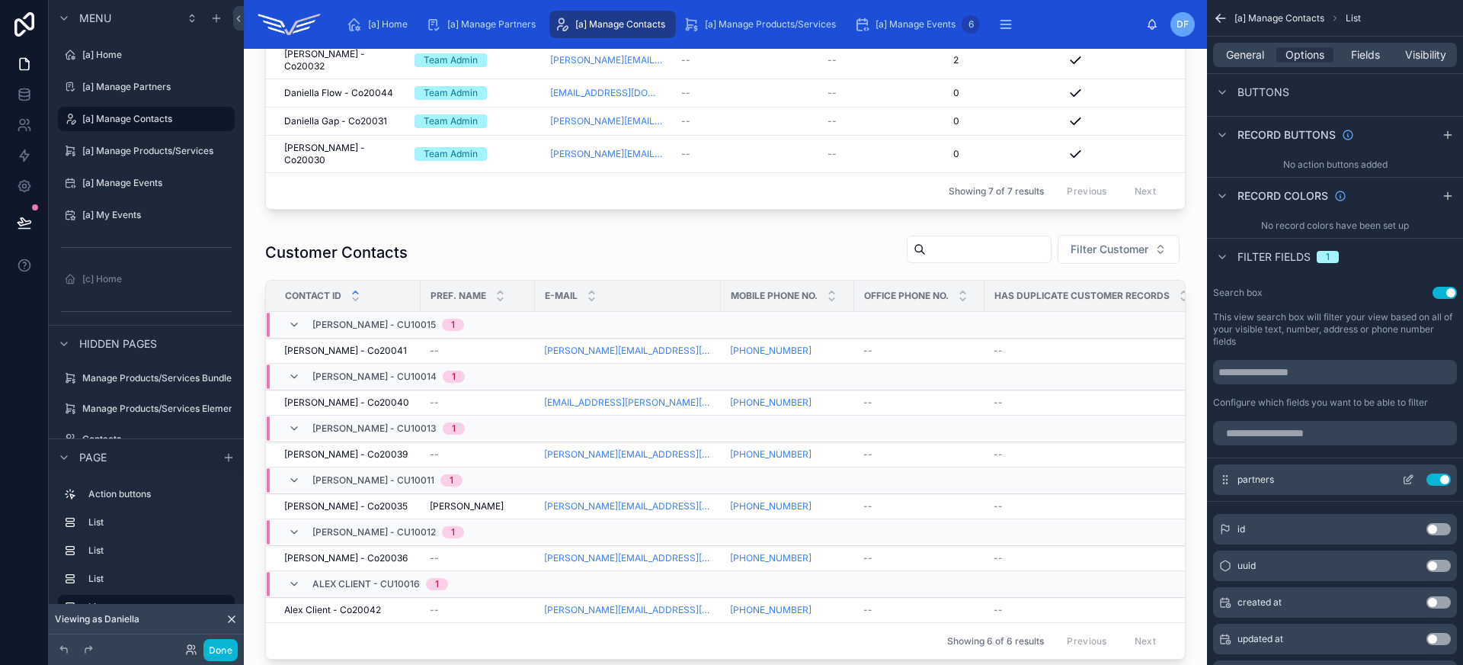
click at [1438, 483] on button "Use setting" at bounding box center [1439, 479] width 24 height 12
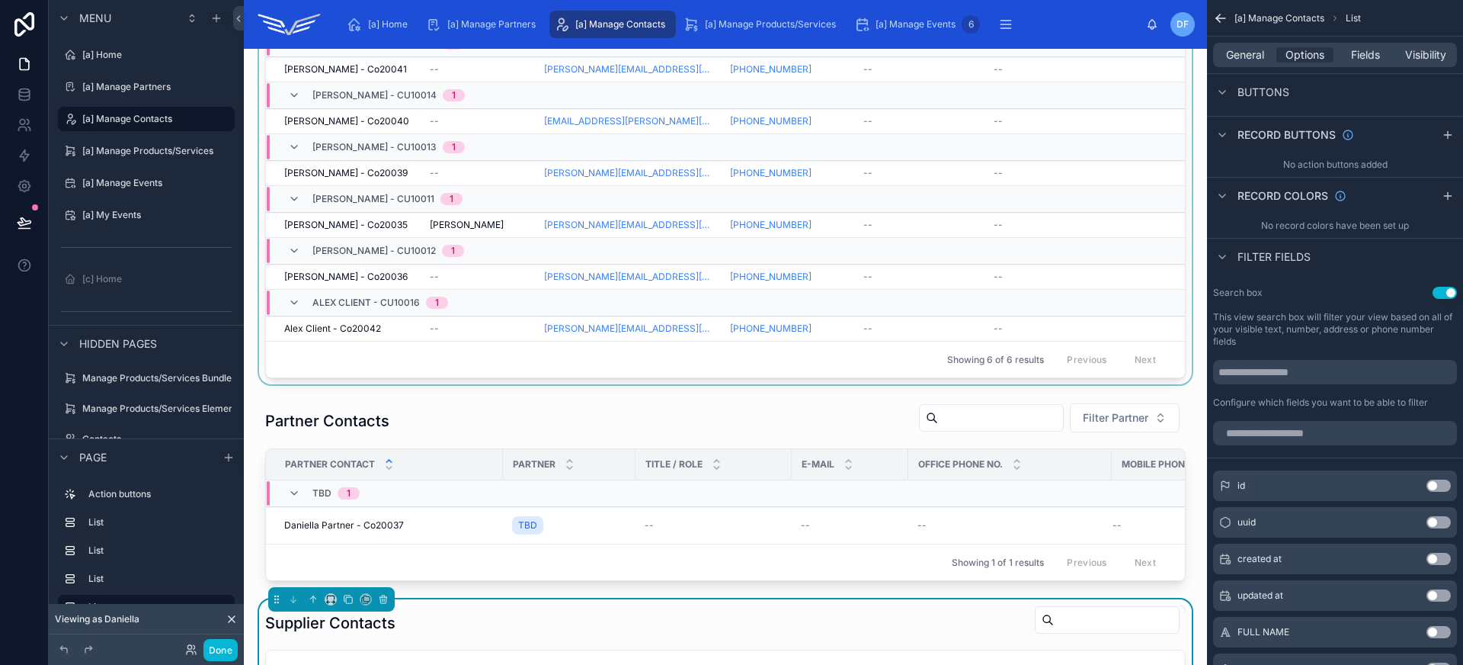
scroll to position [62, 0]
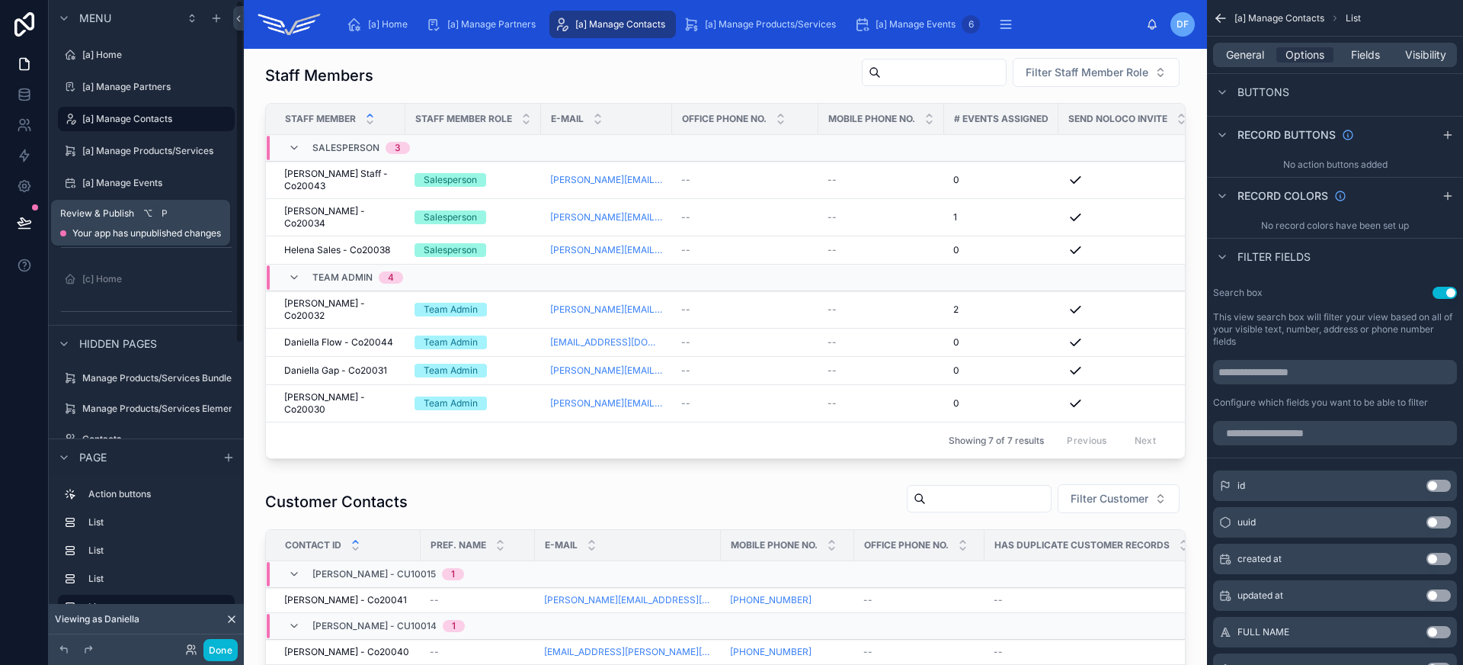
click at [29, 226] on icon at bounding box center [24, 222] width 15 height 15
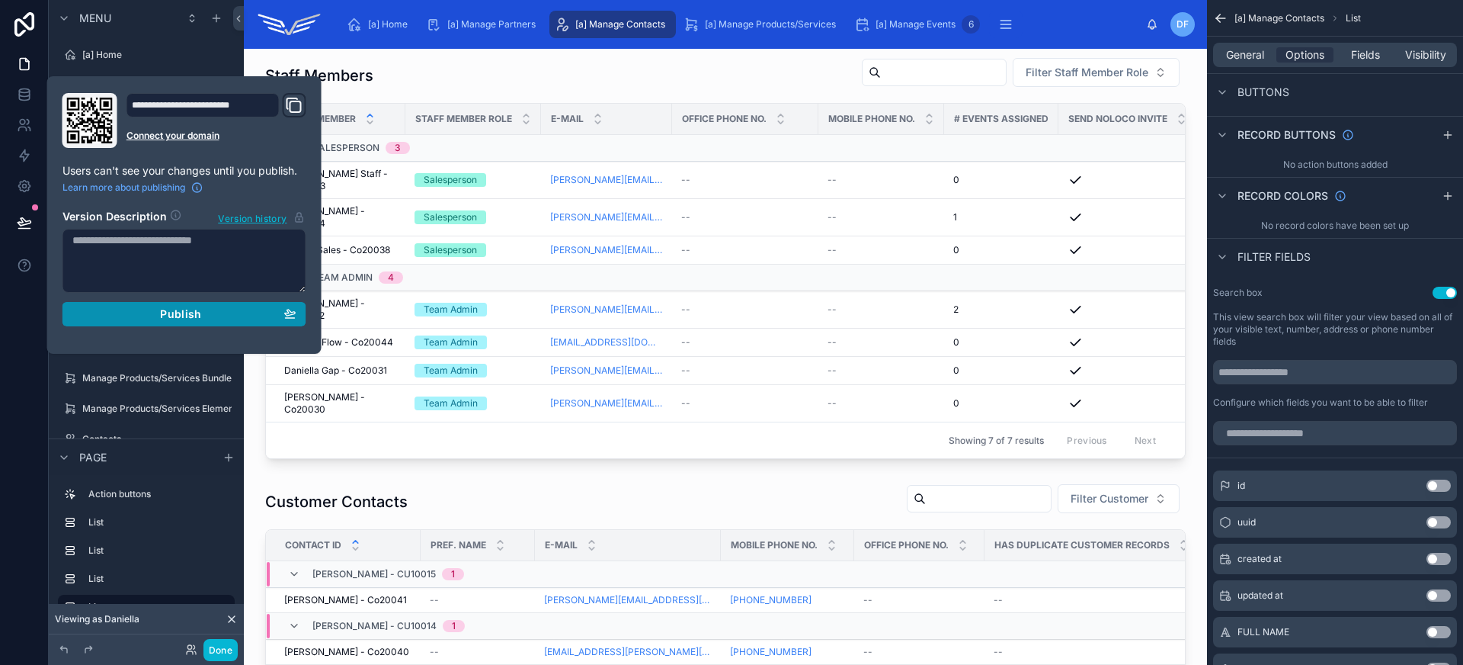
click at [200, 309] on span "Publish" at bounding box center [180, 314] width 41 height 14
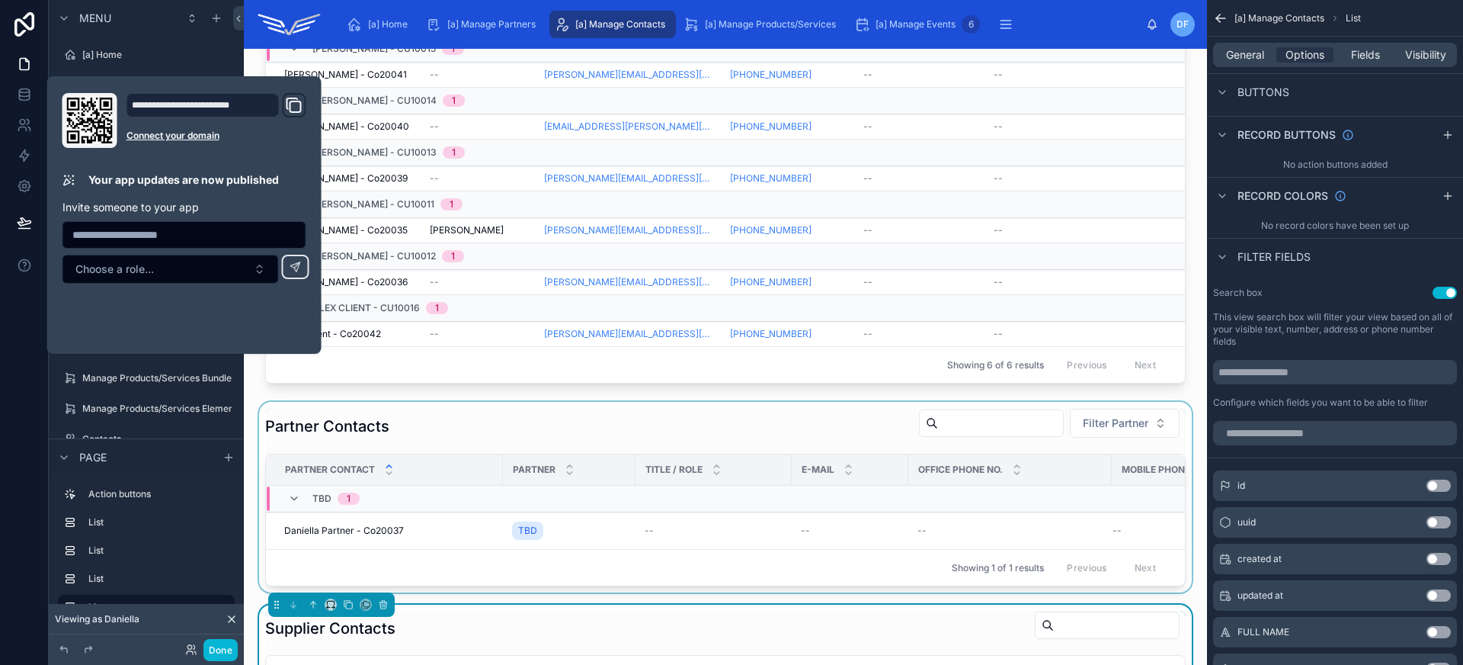
scroll to position [629, 0]
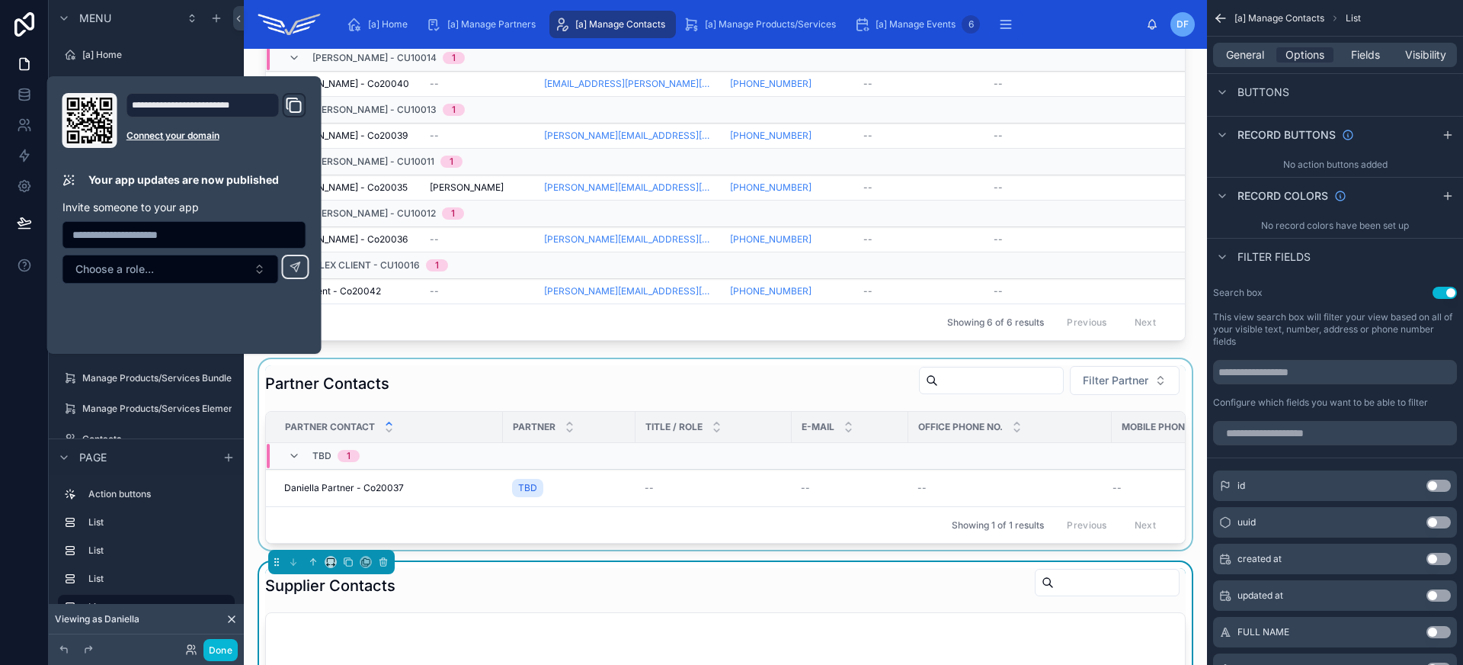
click at [426, 501] on div at bounding box center [725, 454] width 939 height 191
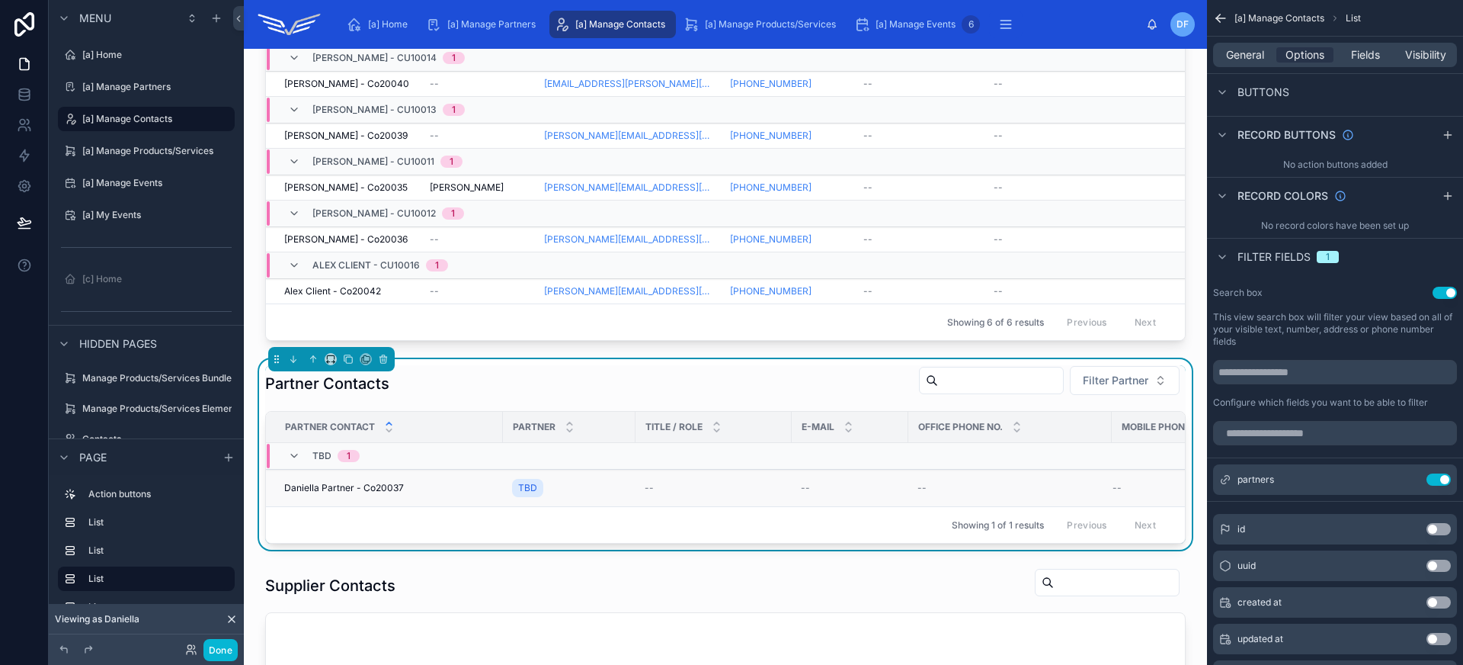
click at [422, 491] on div "Daniella Partner - Co20037 Daniella Partner - Co20037" at bounding box center [389, 488] width 210 height 12
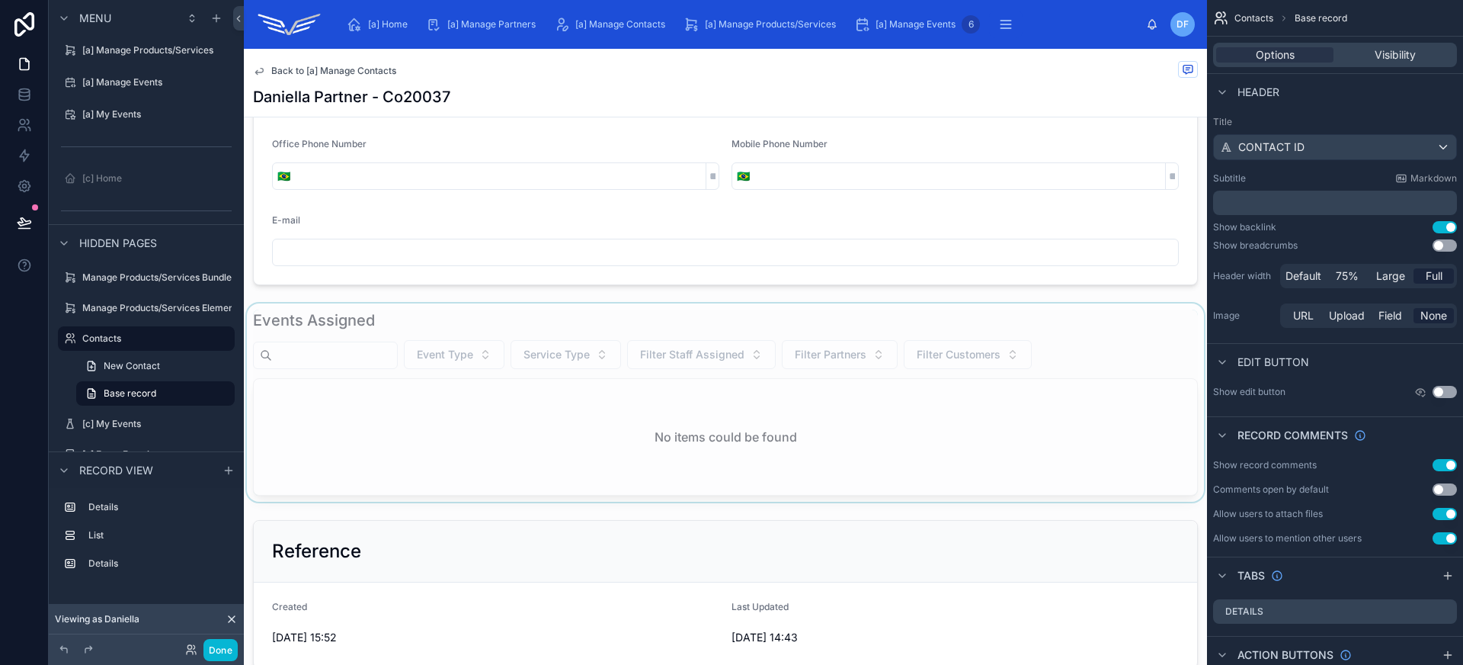
click at [552, 317] on div at bounding box center [725, 402] width 963 height 198
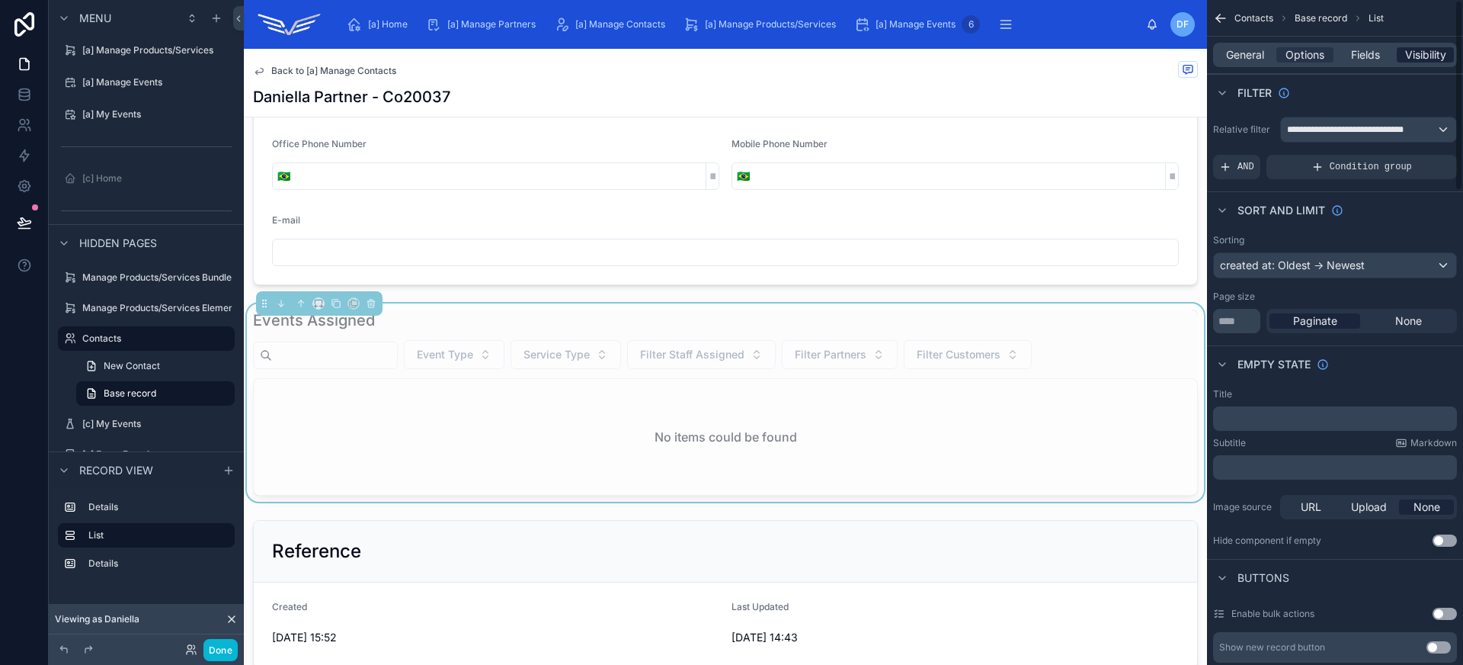
click at [1406, 56] on span "Visibility" at bounding box center [1425, 54] width 41 height 15
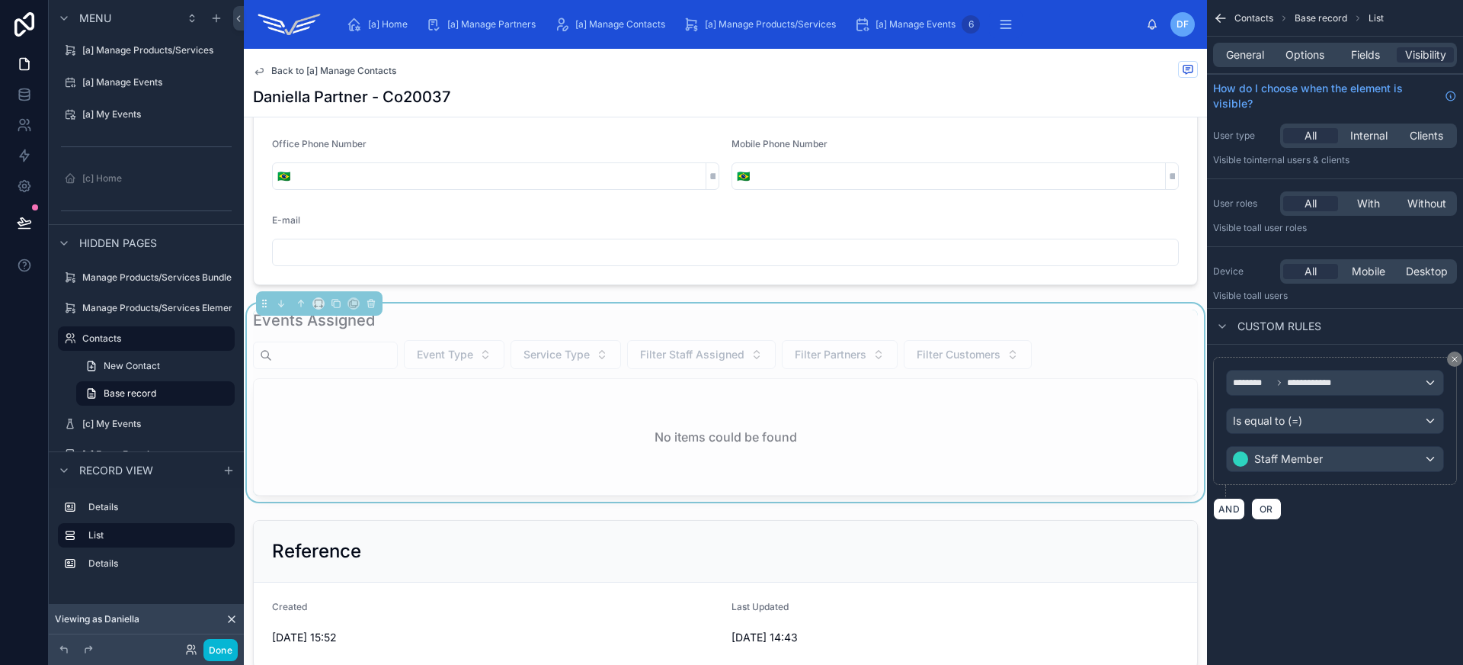
scroll to position [187, 0]
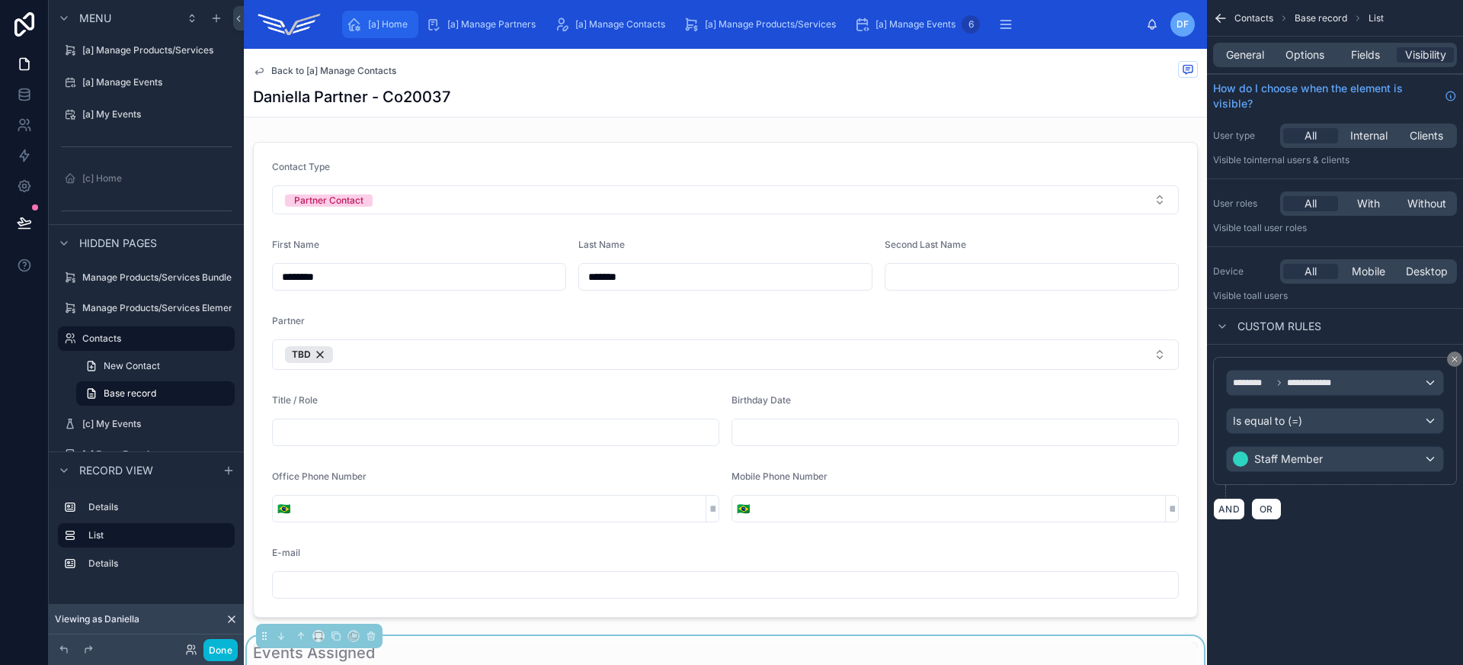
click at [386, 23] on span "[a] Home" at bounding box center [388, 24] width 40 height 12
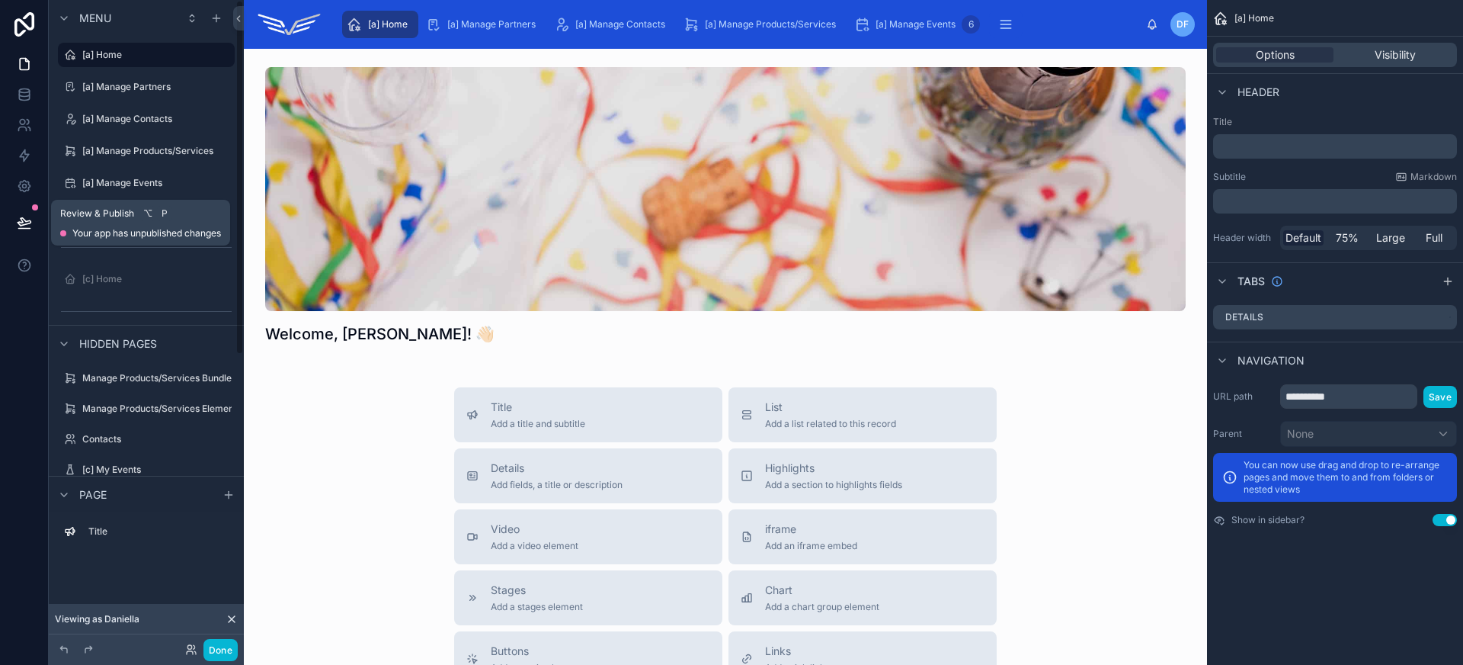
click at [25, 229] on icon at bounding box center [23, 229] width 11 height 0
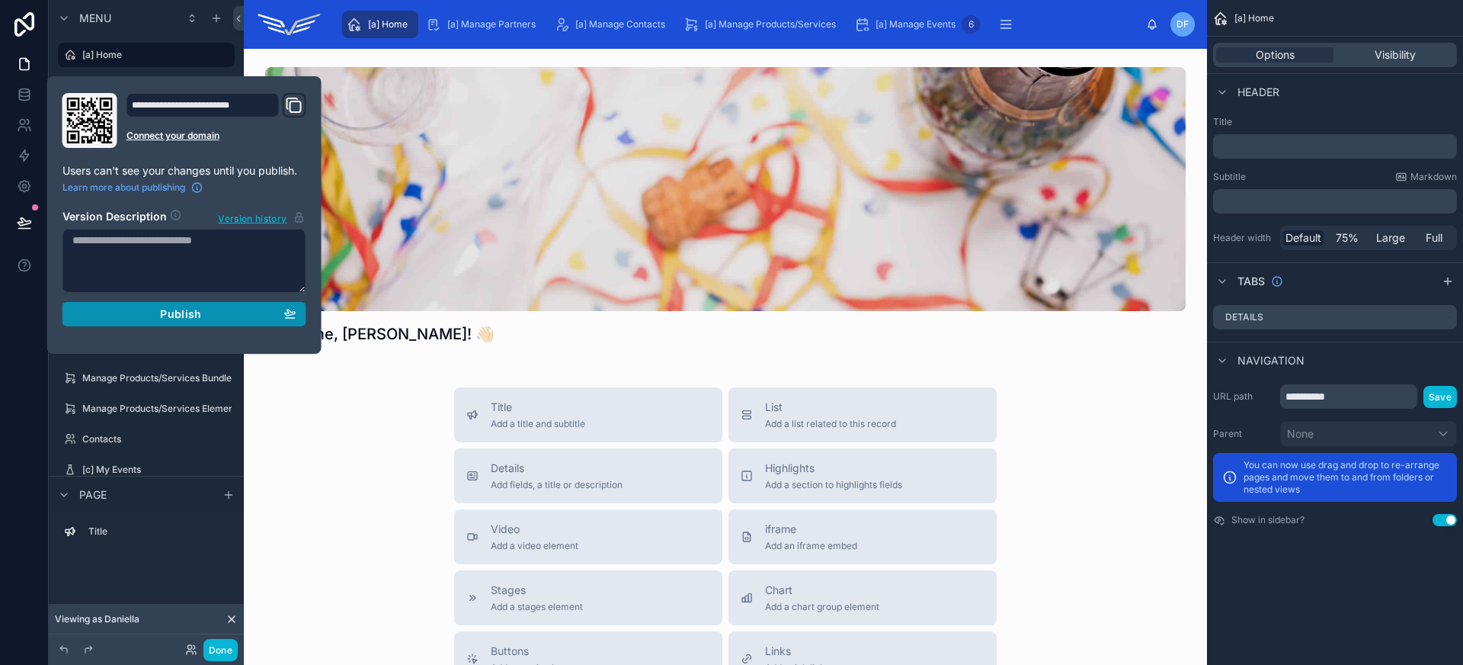
click at [181, 311] on span "Publish" at bounding box center [180, 314] width 41 height 14
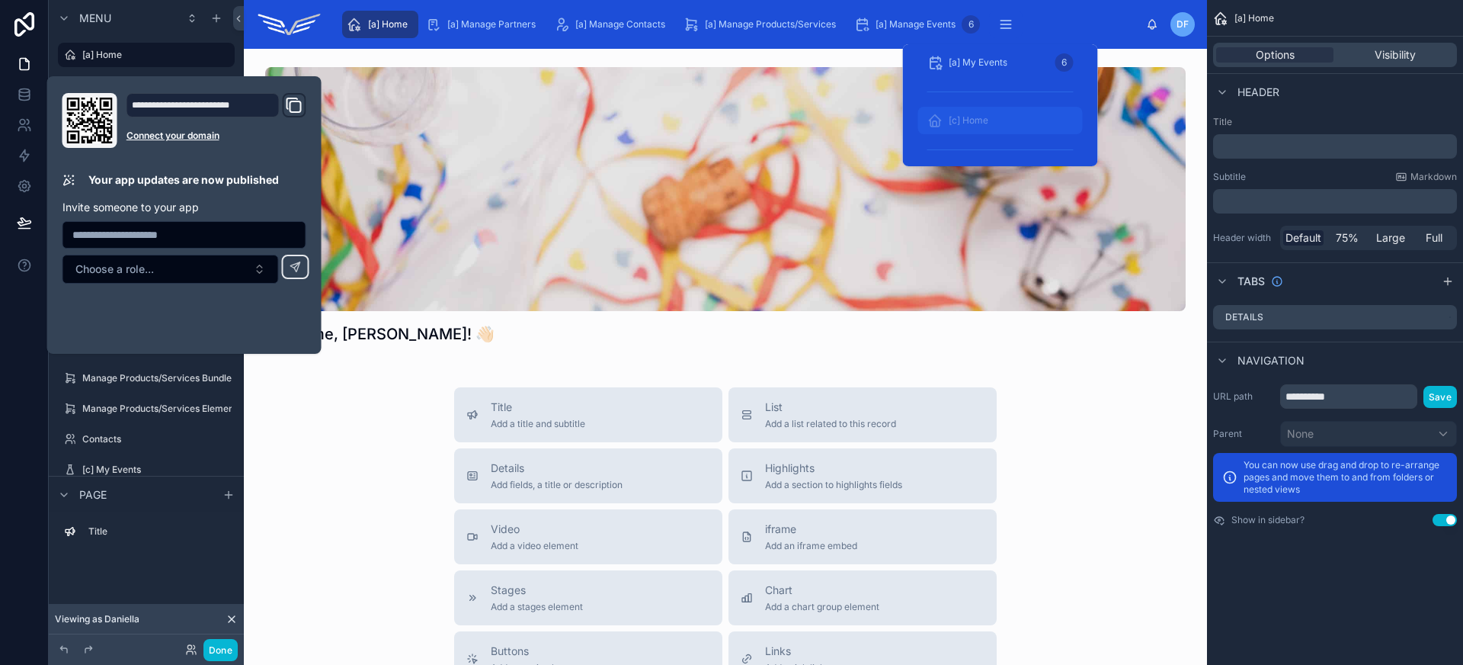
click at [991, 121] on div "[c] Home" at bounding box center [1000, 120] width 146 height 24
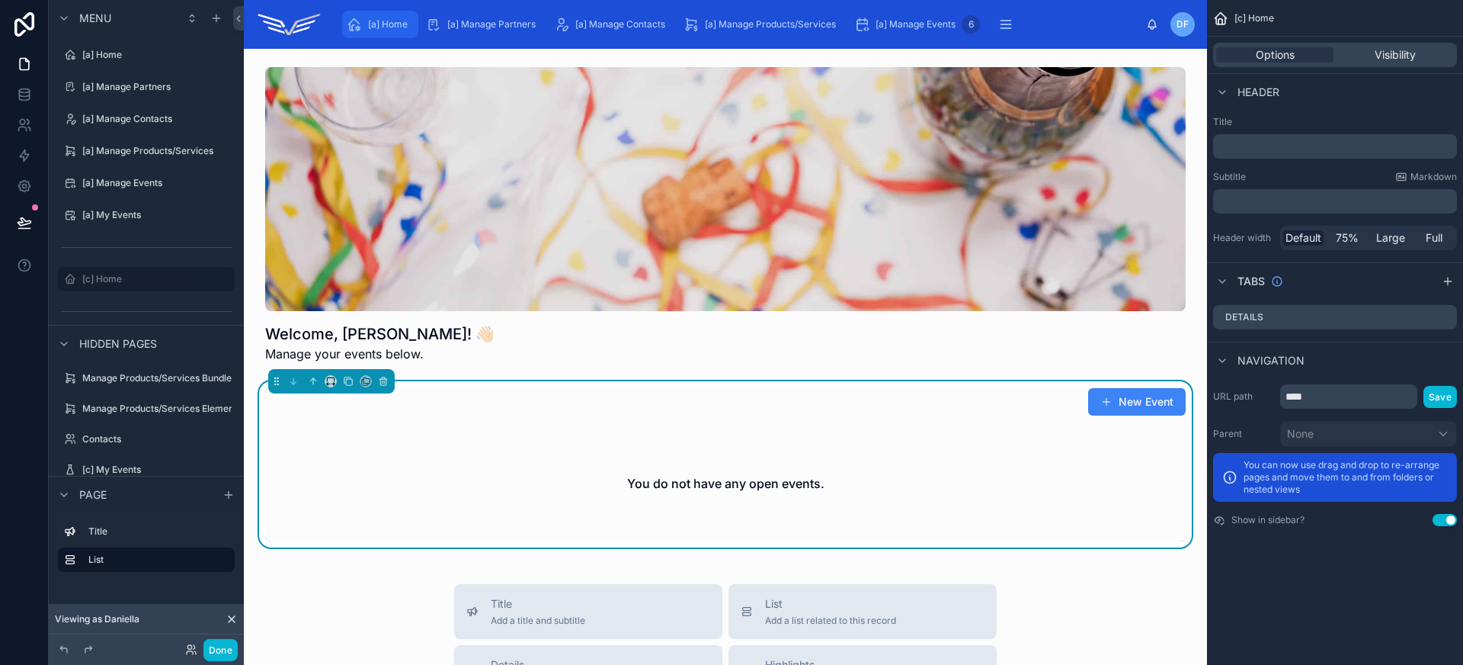
click at [386, 20] on span "[a] Home" at bounding box center [388, 24] width 40 height 12
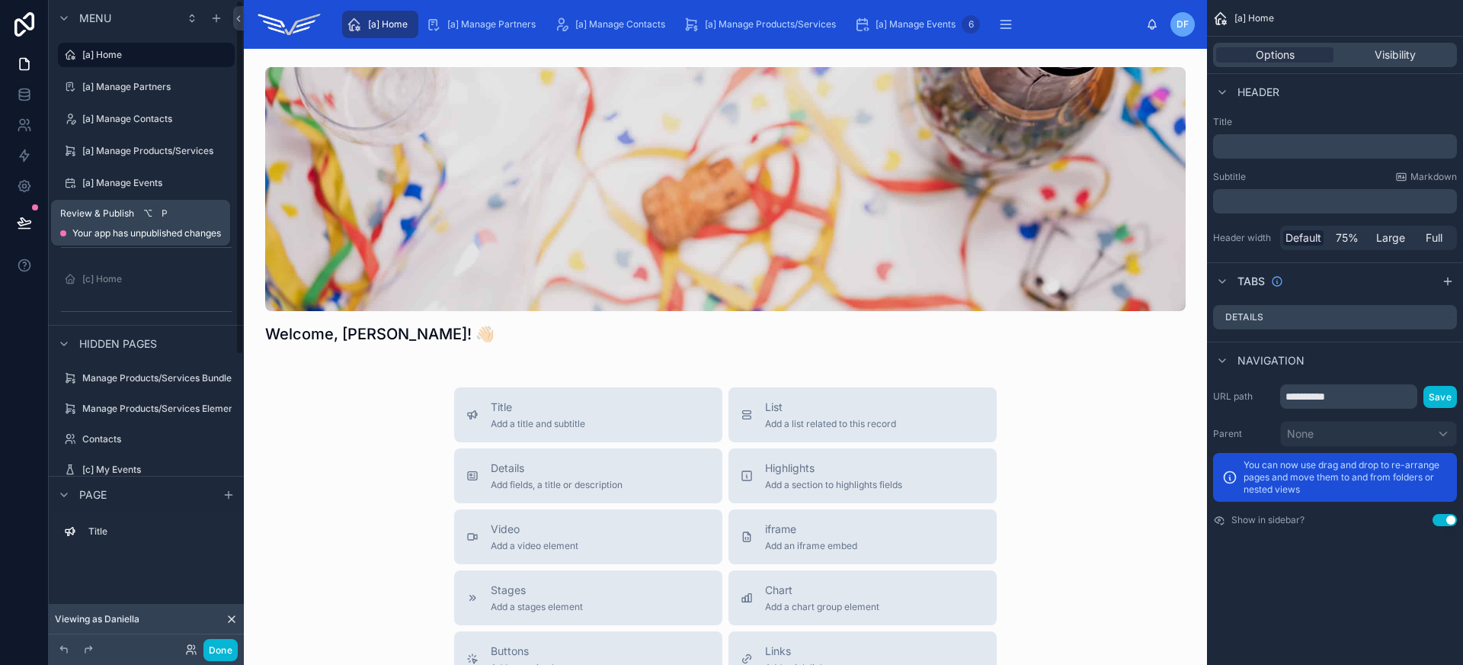
click at [27, 231] on button at bounding box center [25, 222] width 34 height 43
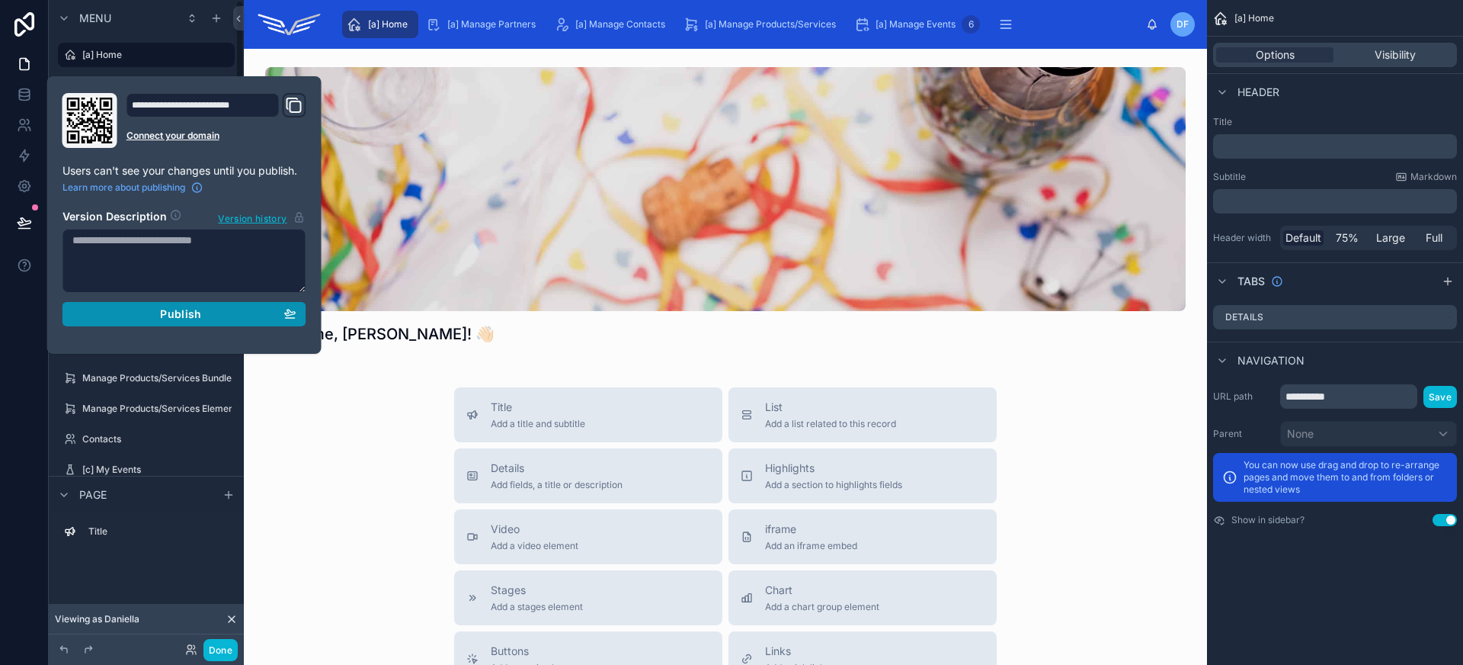
click at [187, 316] on span "Publish" at bounding box center [180, 314] width 41 height 14
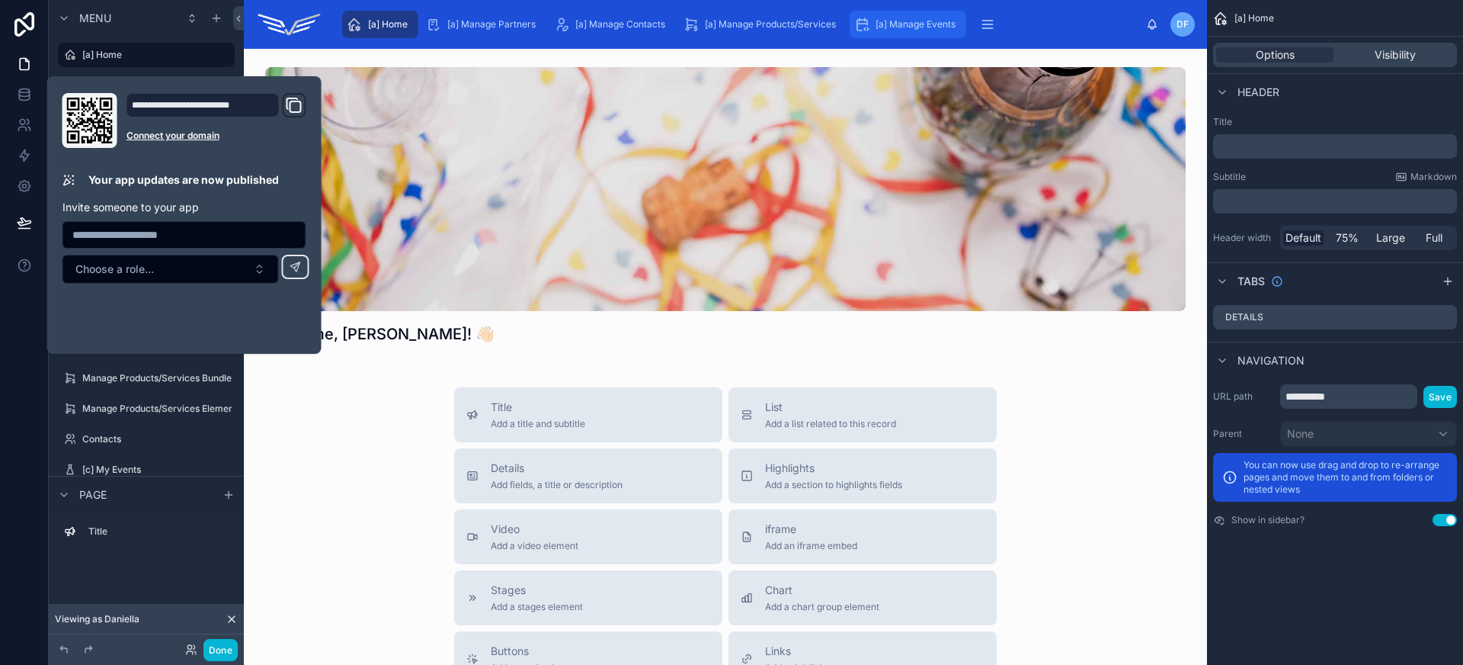
click at [927, 21] on span "[a] Manage Events" at bounding box center [916, 24] width 80 height 12
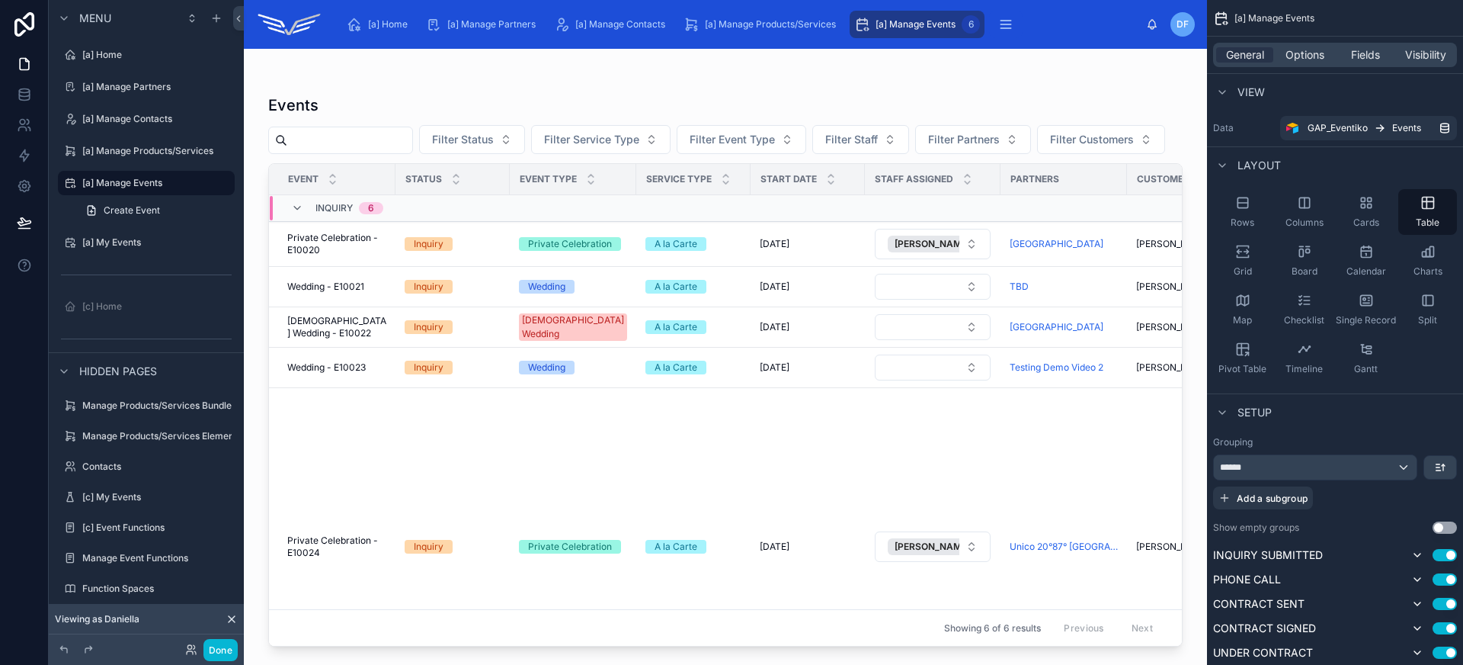
click at [654, 642] on div at bounding box center [725, 347] width 963 height 597
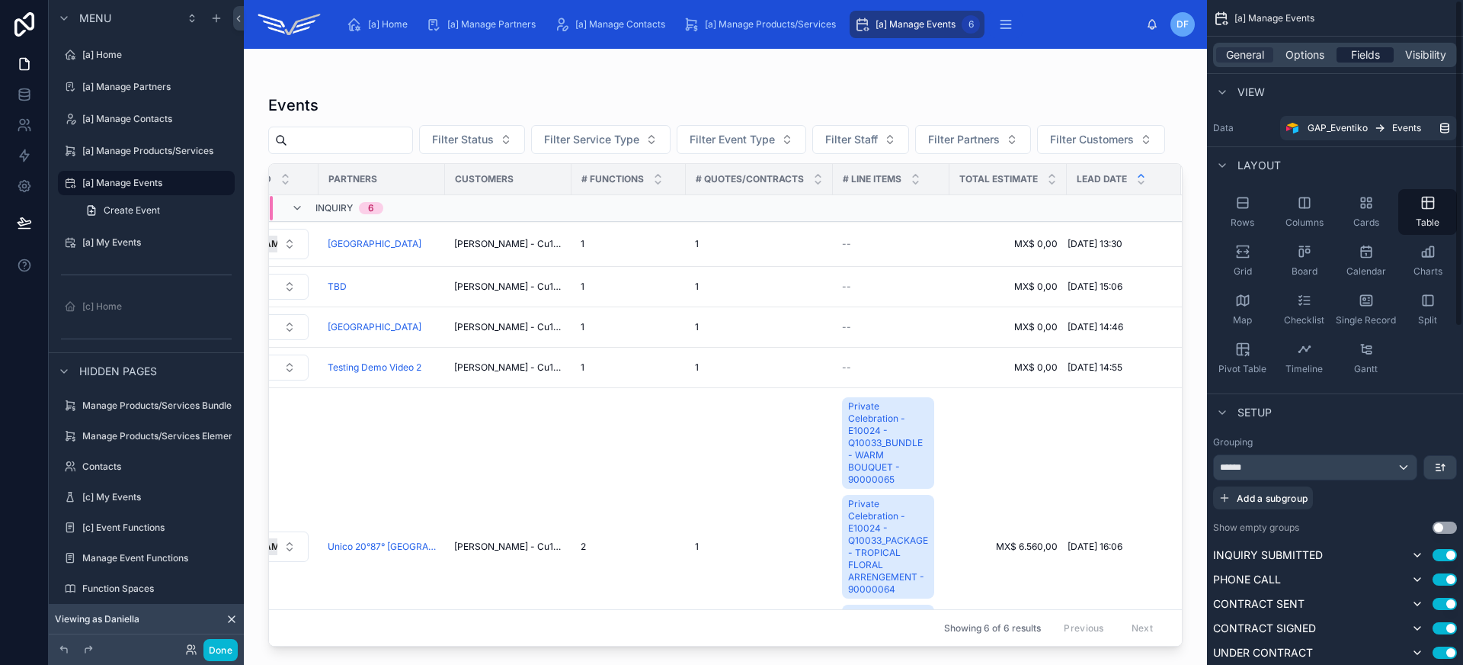
click at [1361, 53] on span "Fields" at bounding box center [1365, 54] width 29 height 15
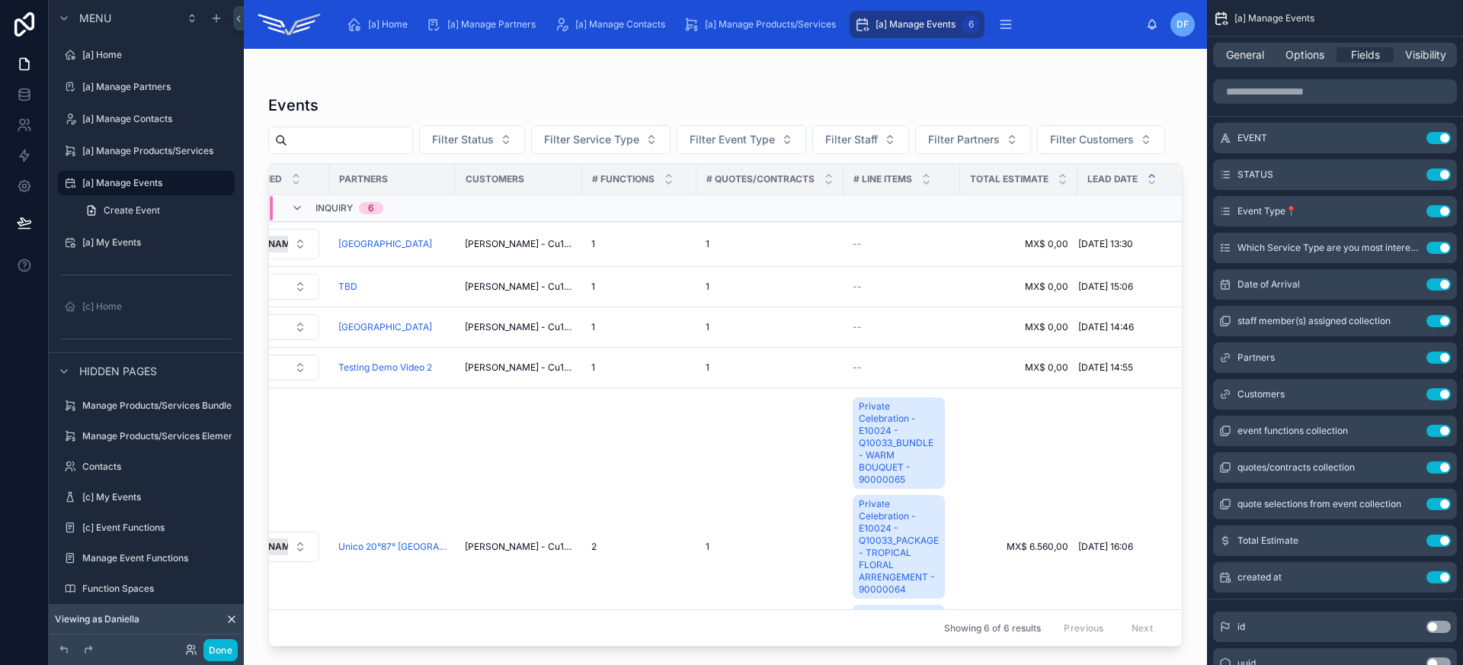
scroll to position [0, 678]
click at [1411, 501] on icon "scrollable content" at bounding box center [1408, 504] width 12 height 12
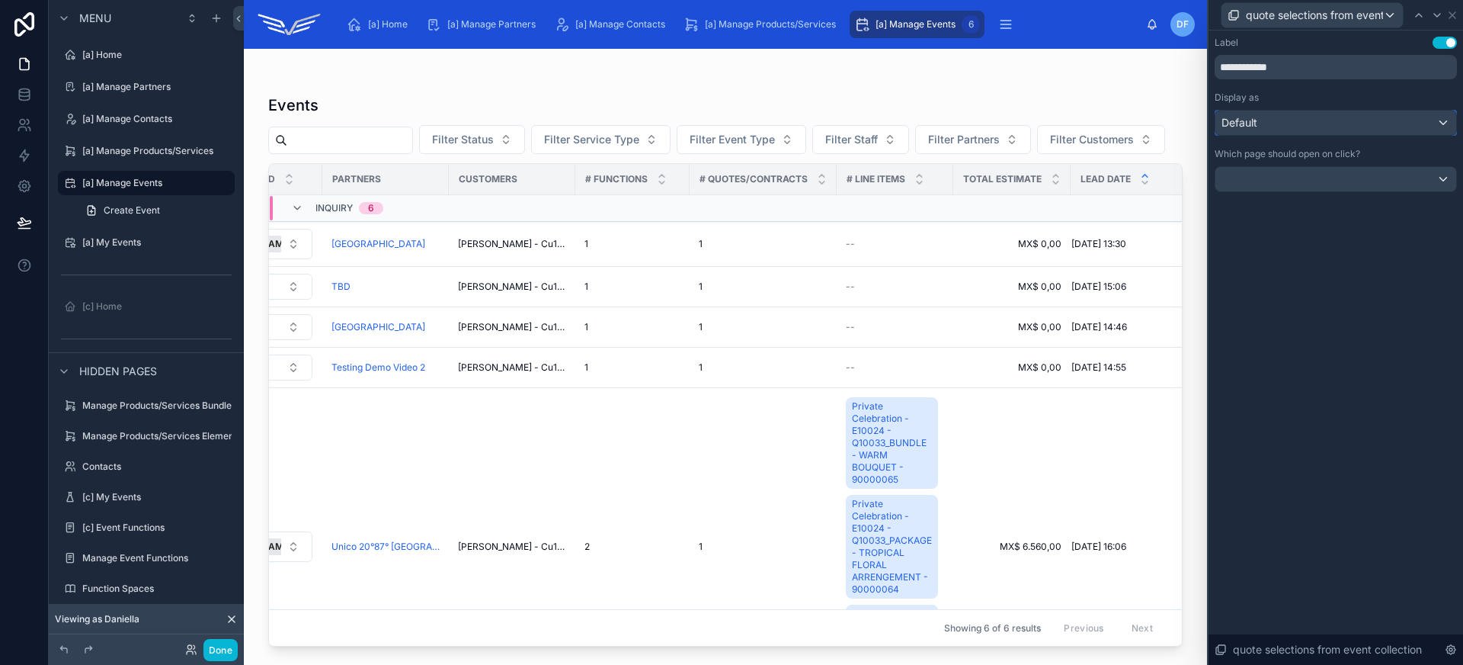
click at [1330, 128] on div "Default" at bounding box center [1335, 122] width 241 height 24
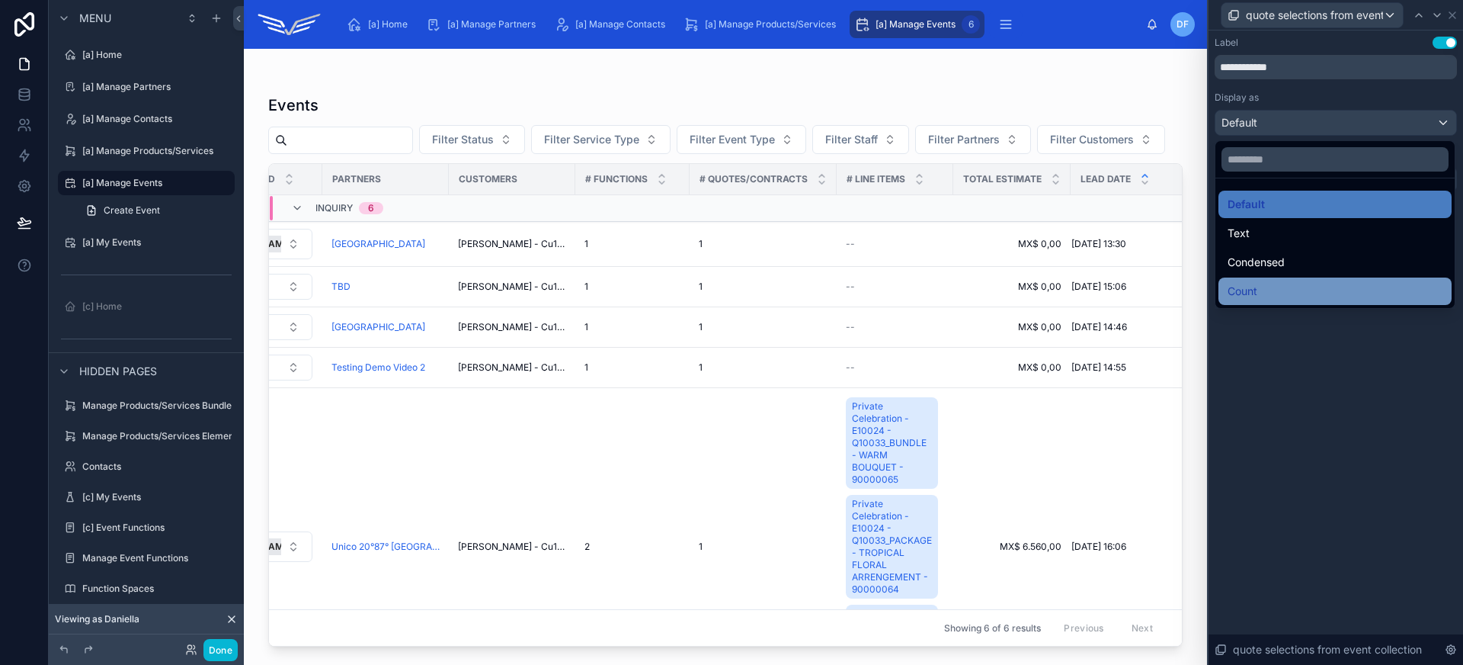
click at [1321, 293] on div "Count" at bounding box center [1335, 291] width 215 height 18
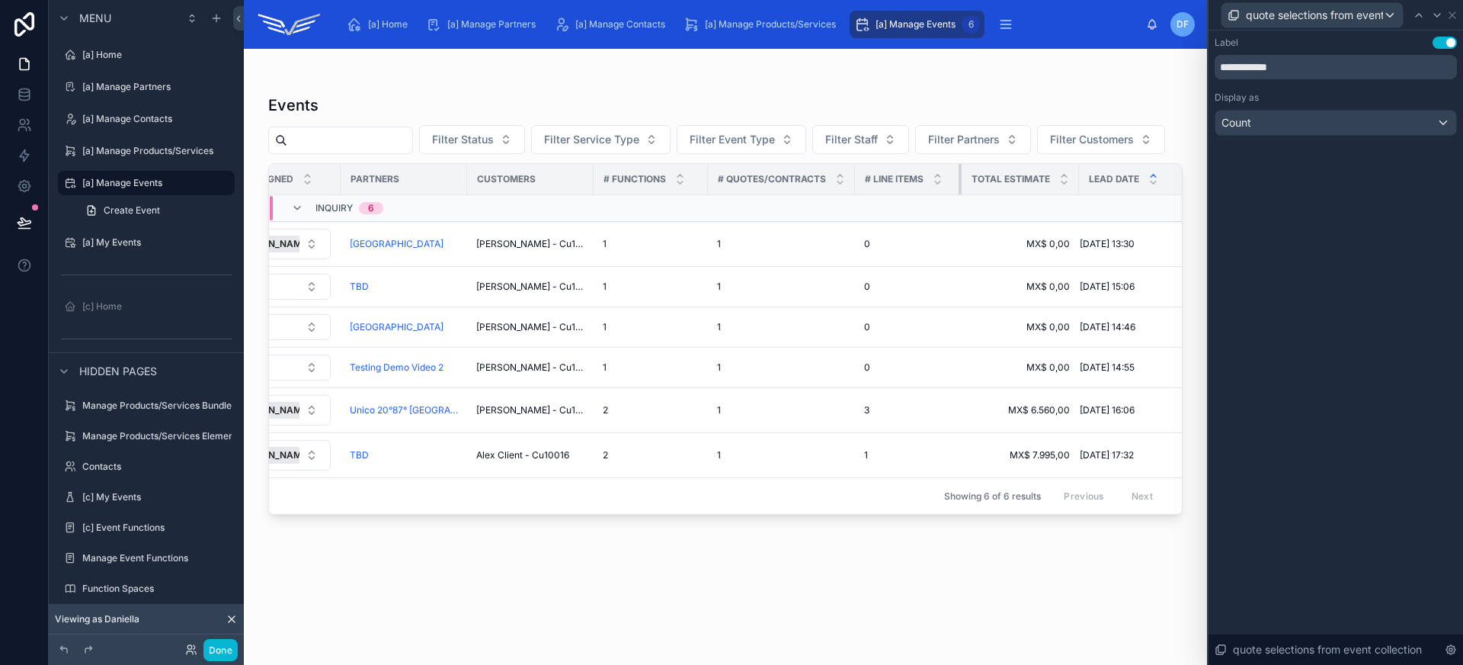
scroll to position [0, 660]
click at [939, 178] on th "# LINE ITEMS" at bounding box center [908, 179] width 107 height 31
click at [1450, 18] on icon at bounding box center [1452, 15] width 12 height 12
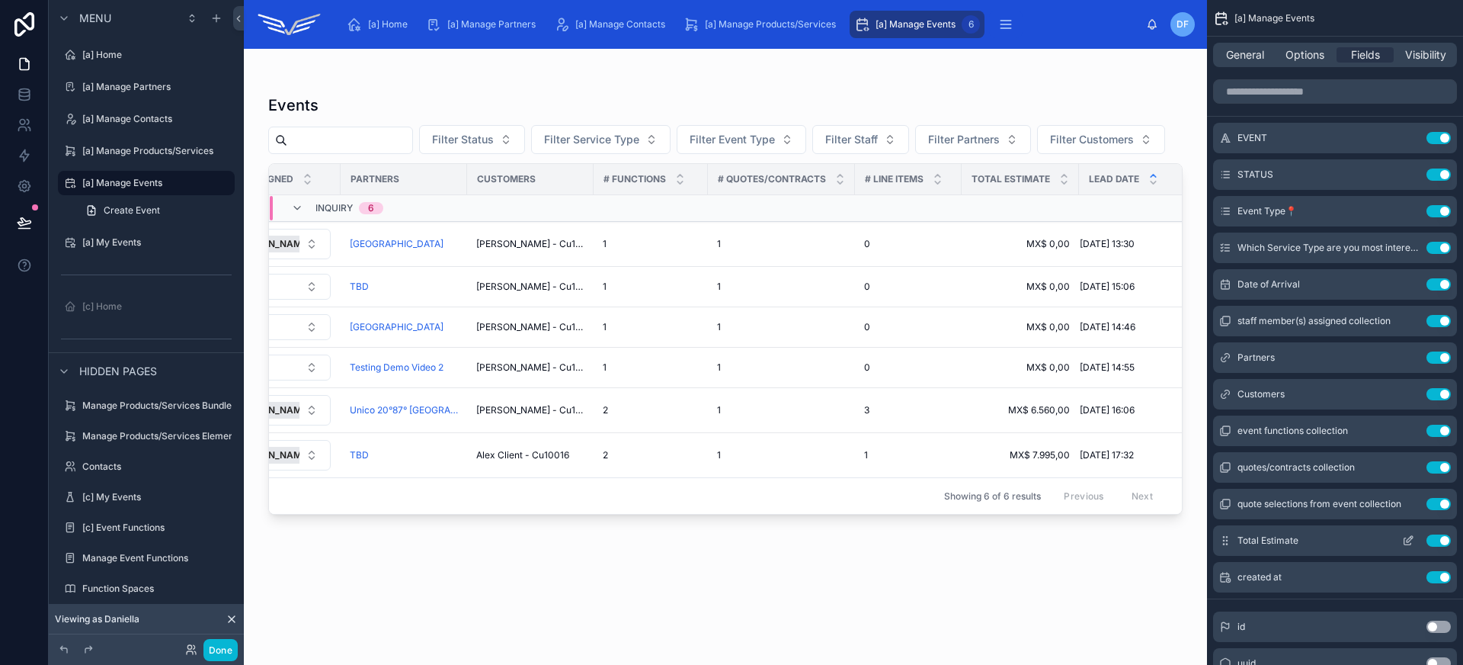
click at [1412, 540] on icon "scrollable content" at bounding box center [1408, 540] width 12 height 12
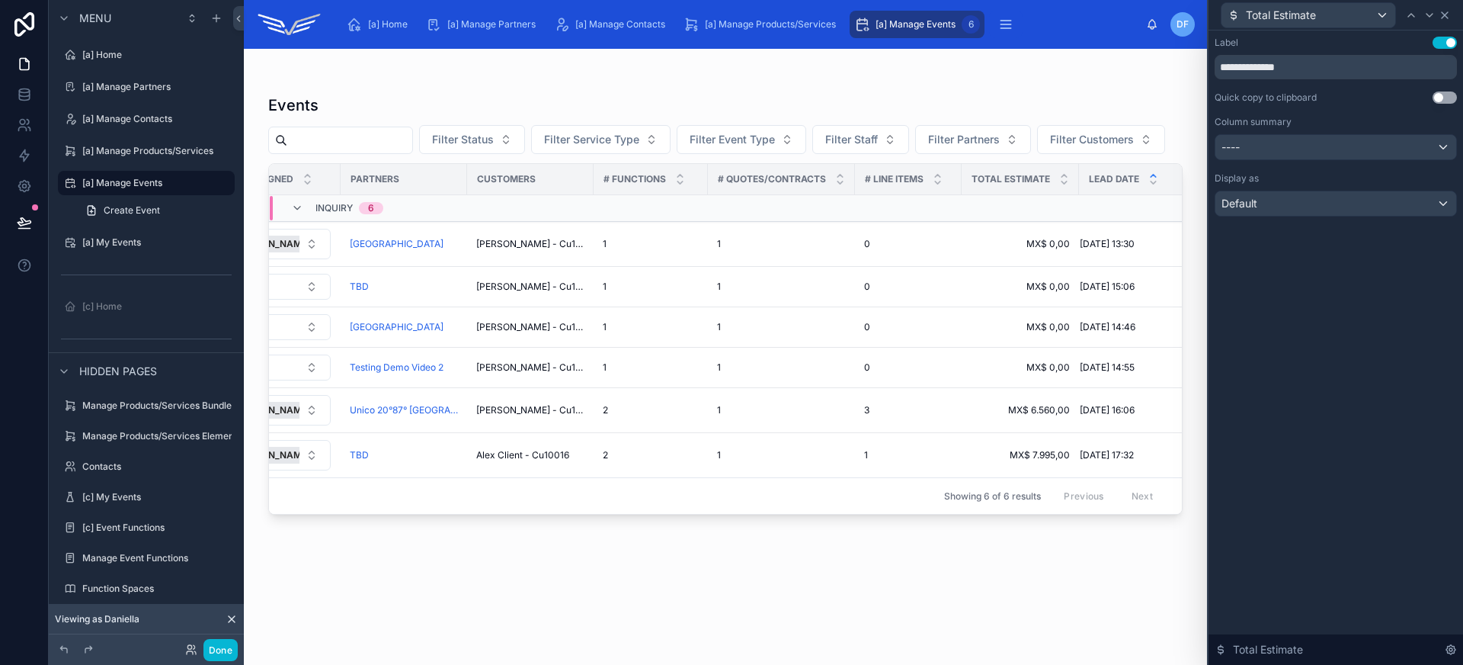
click at [1449, 15] on icon at bounding box center [1445, 15] width 12 height 12
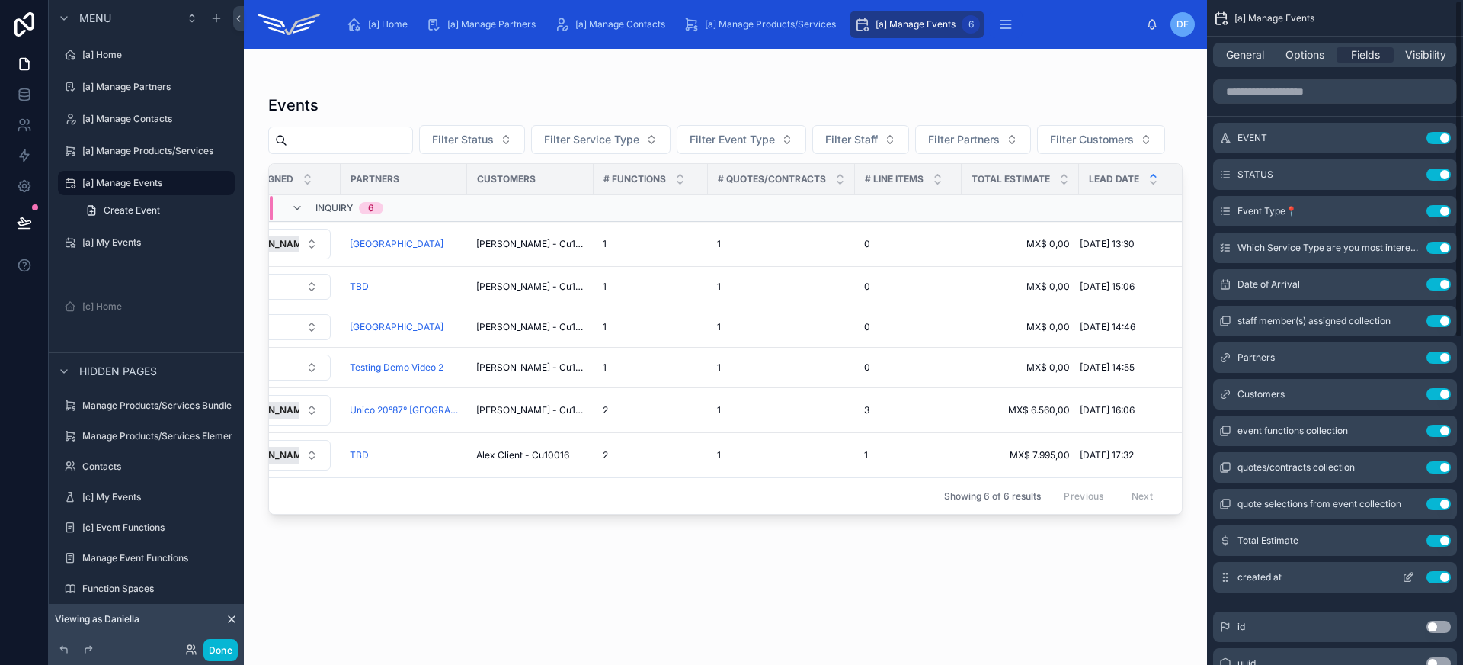
click at [1446, 540] on button "Use setting" at bounding box center [1439, 540] width 24 height 12
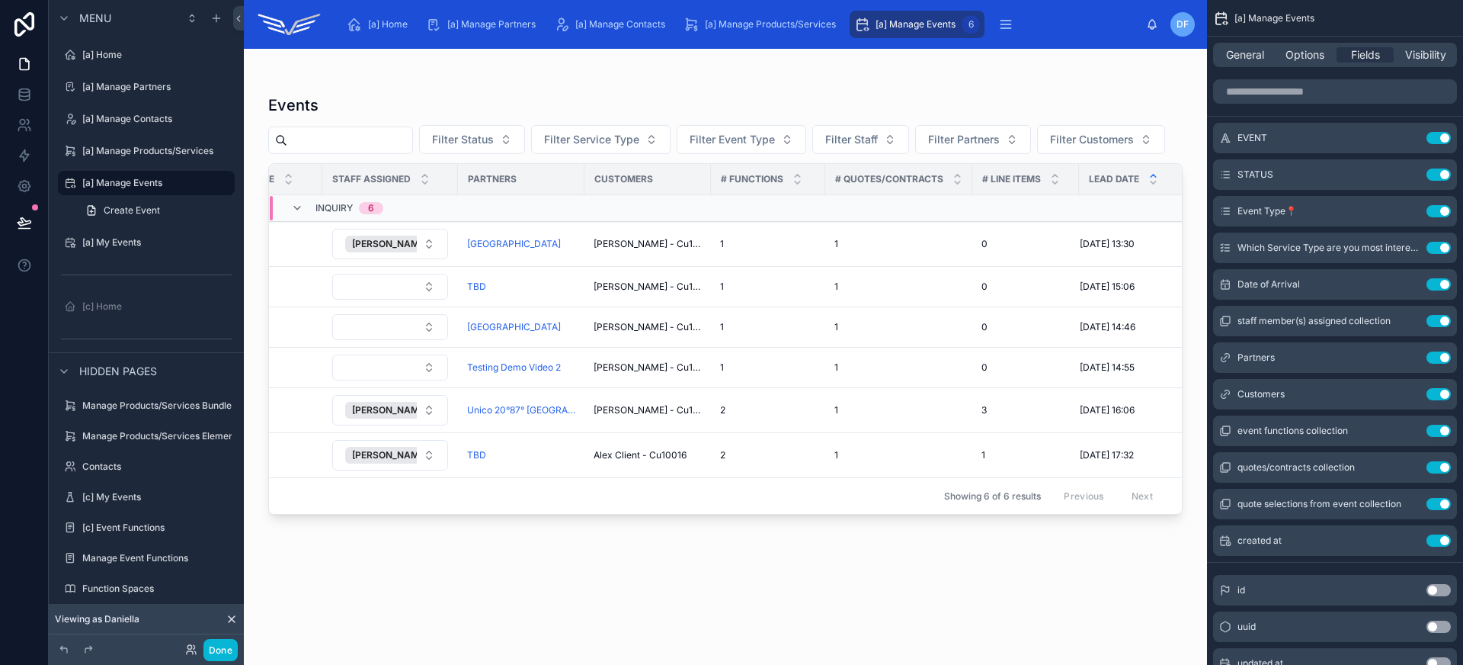
scroll to position [0, 0]
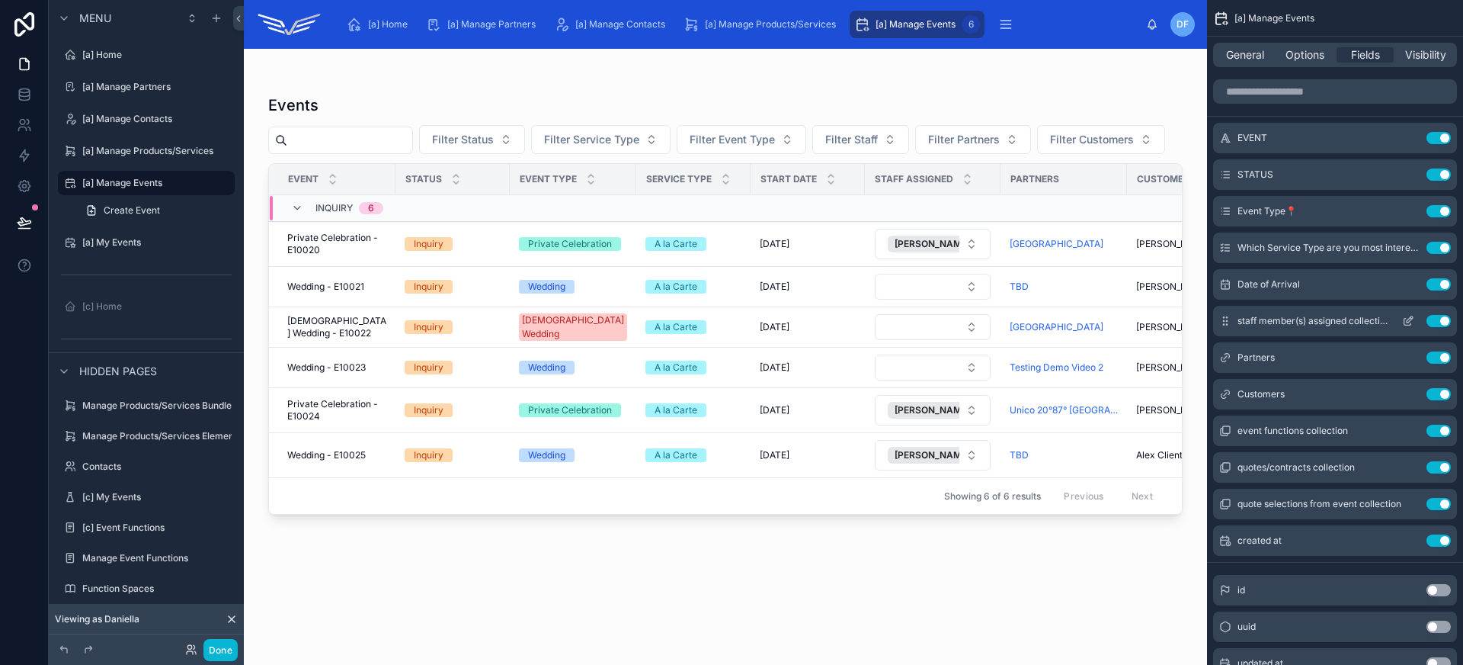
click at [1409, 322] on icon "scrollable content" at bounding box center [1408, 321] width 12 height 12
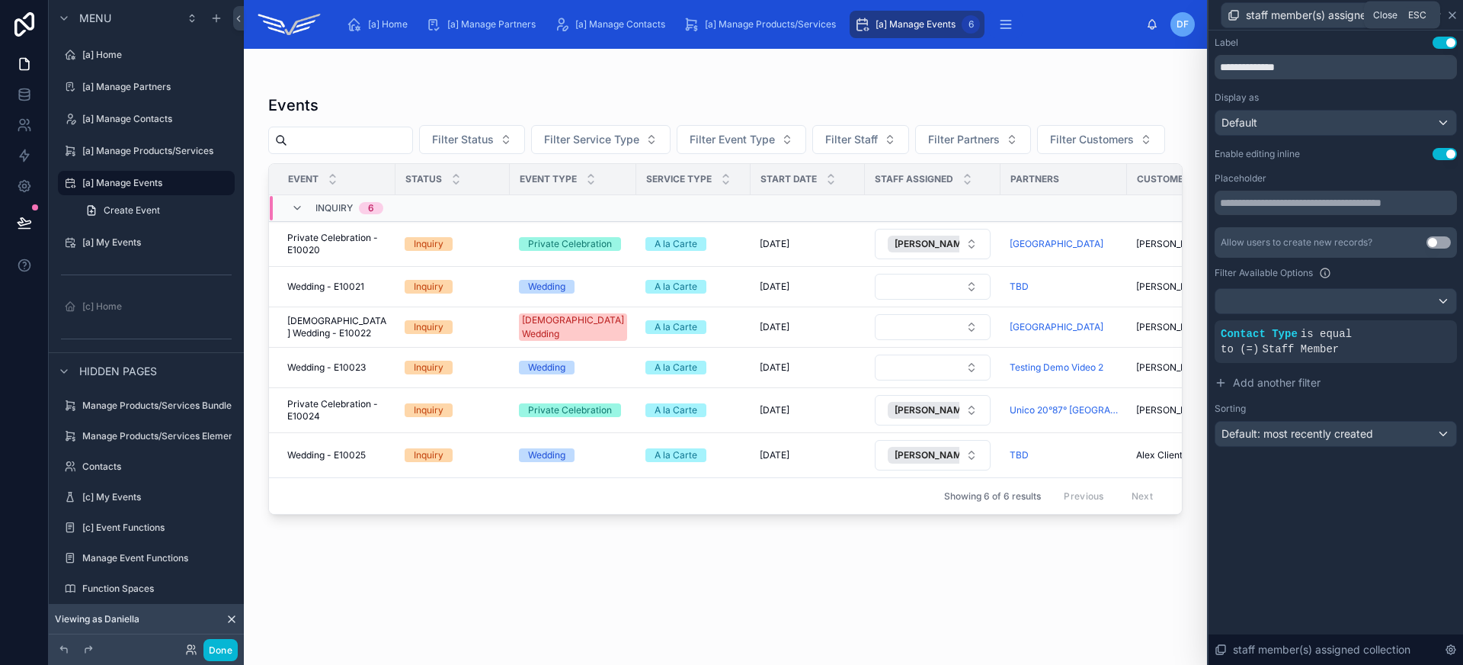
click at [1454, 11] on icon at bounding box center [1452, 15] width 12 height 12
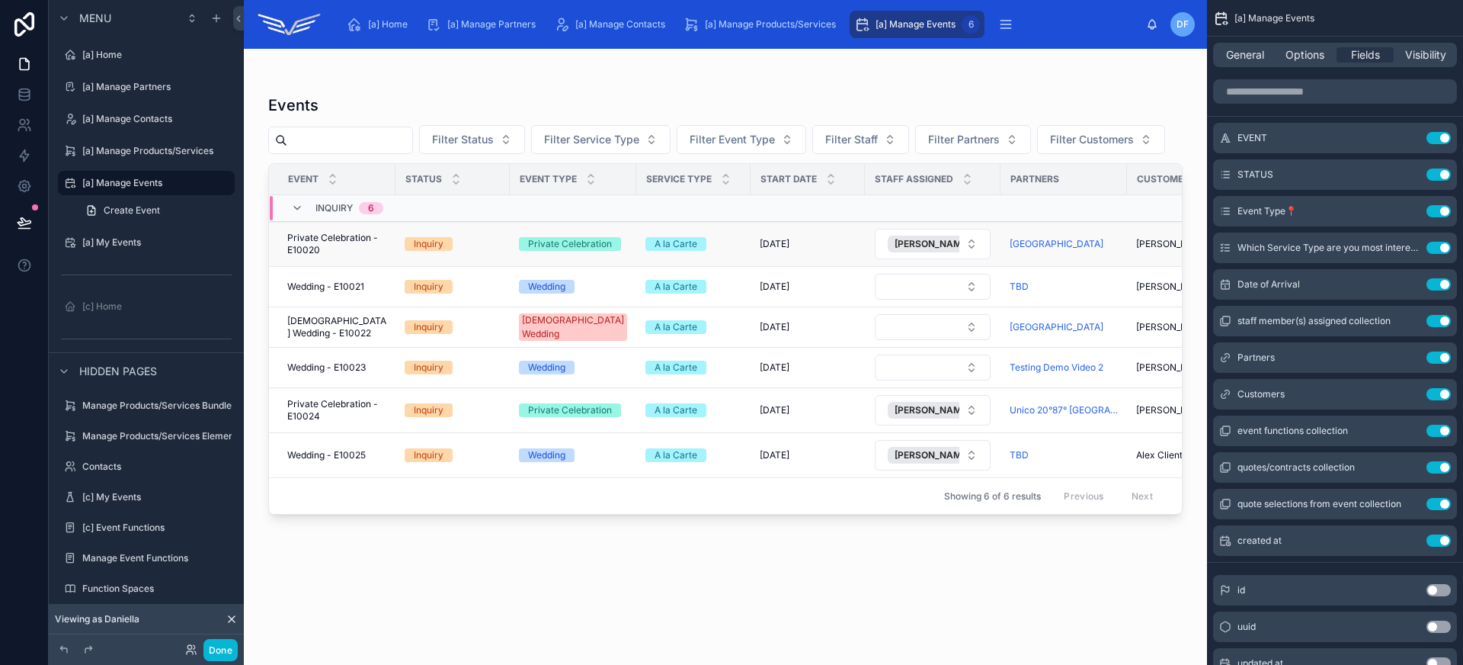
click at [367, 251] on span "Private Celebration - E10020" at bounding box center [336, 244] width 99 height 24
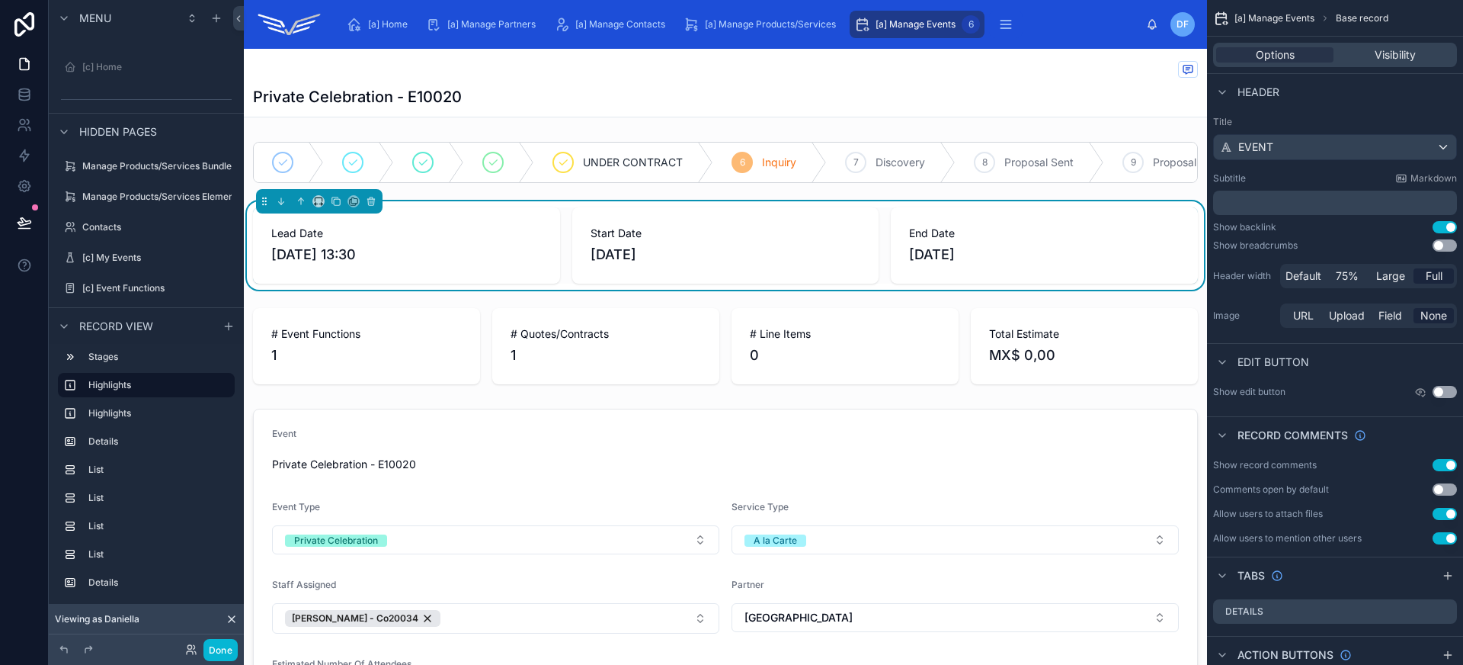
click at [617, 98] on div "Private Celebration - E10020" at bounding box center [725, 96] width 945 height 21
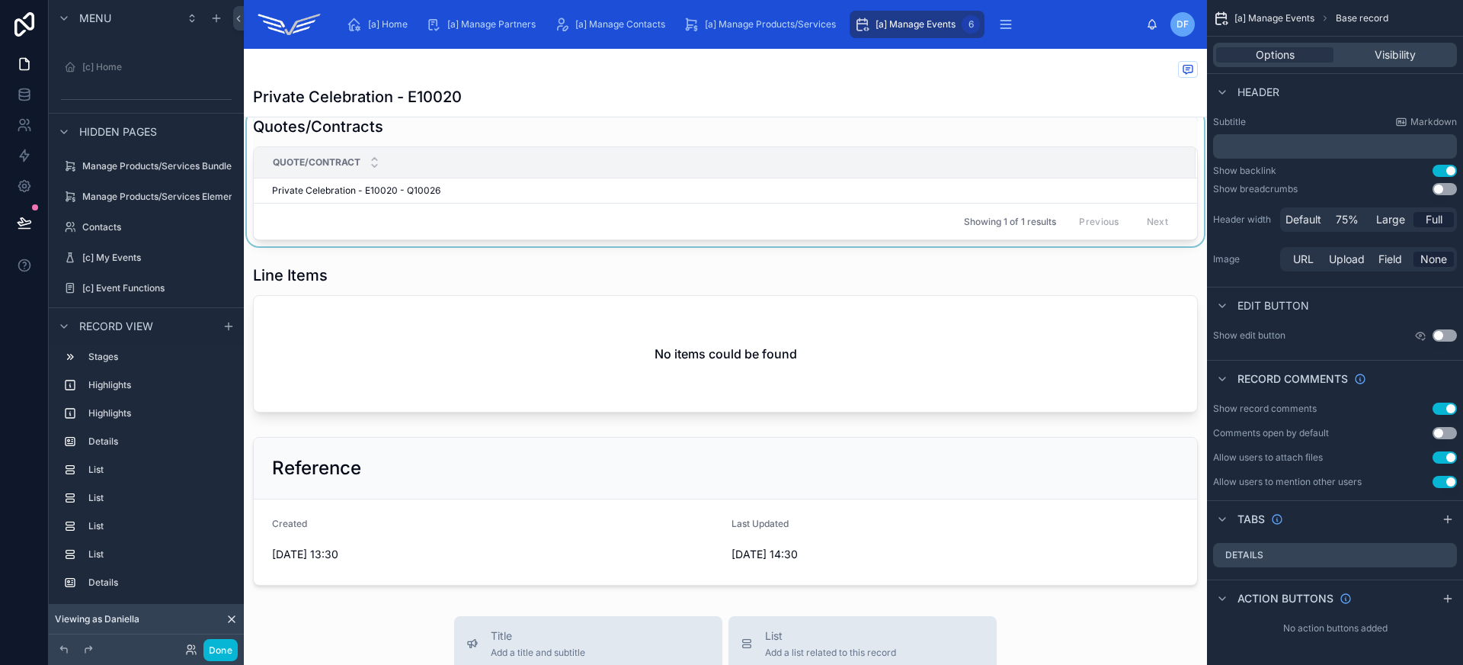
scroll to position [901, 0]
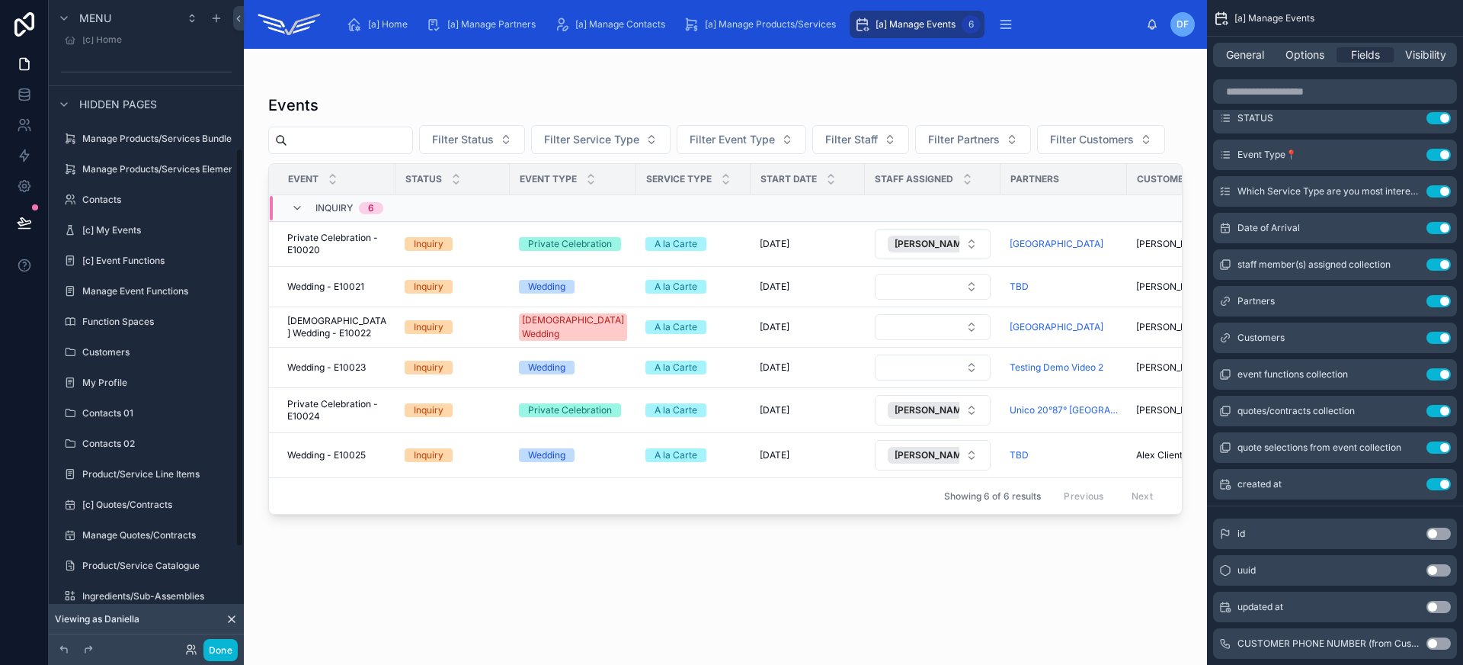
scroll to position [239, 0]
click at [342, 413] on span "Private Celebration - E10024" at bounding box center [336, 410] width 99 height 24
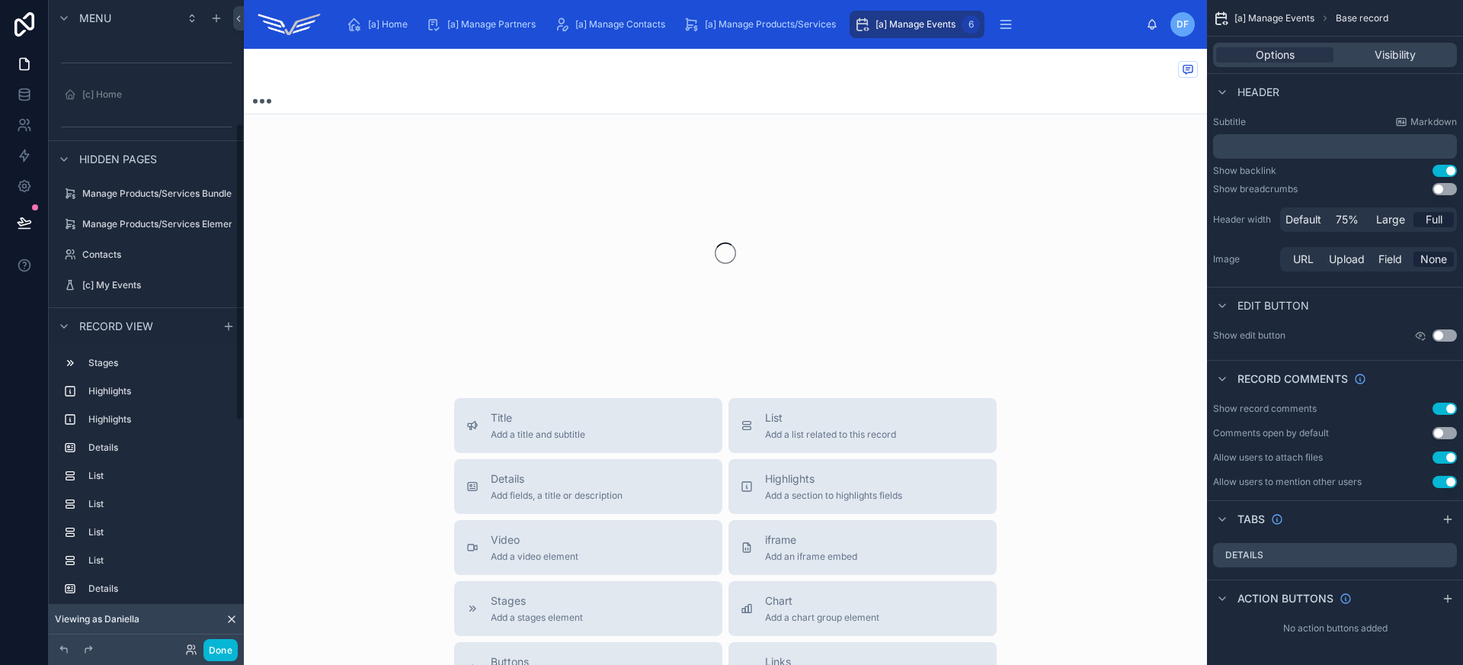
scroll to position [267, 0]
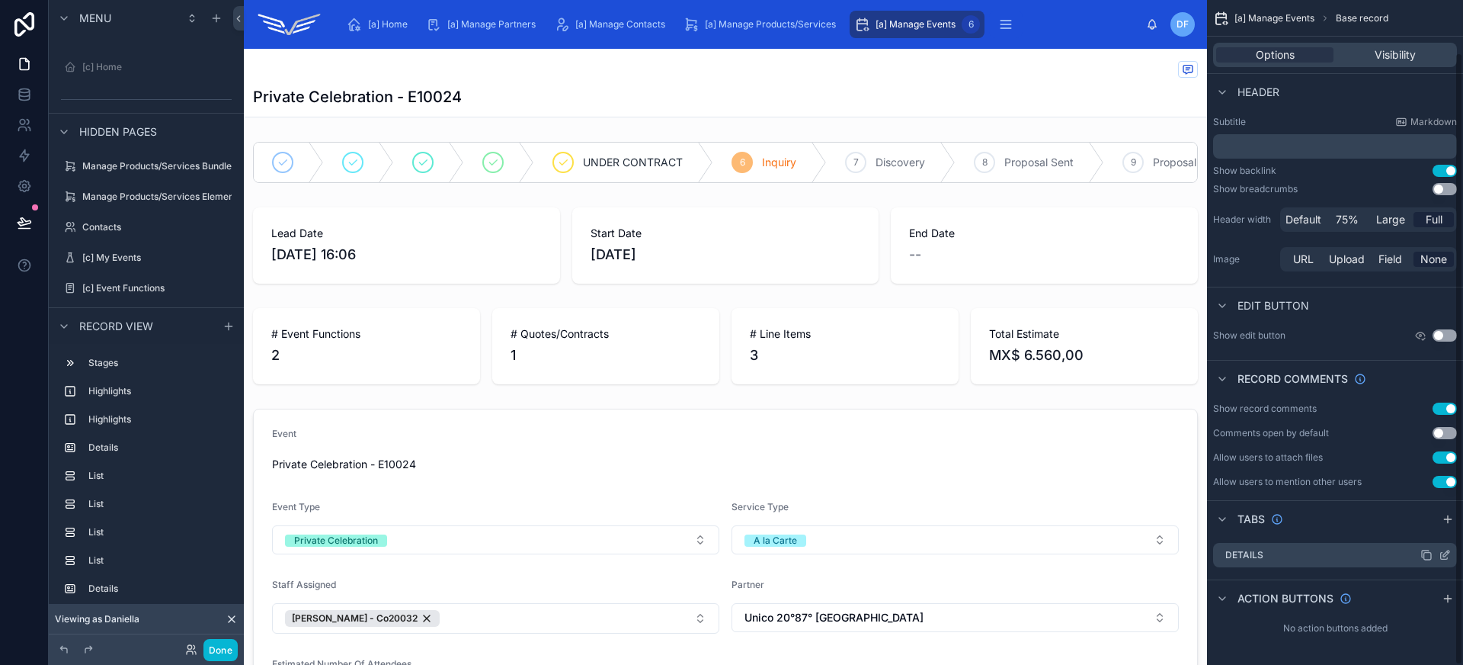
click at [1445, 558] on icon "scrollable content" at bounding box center [1444, 555] width 7 height 7
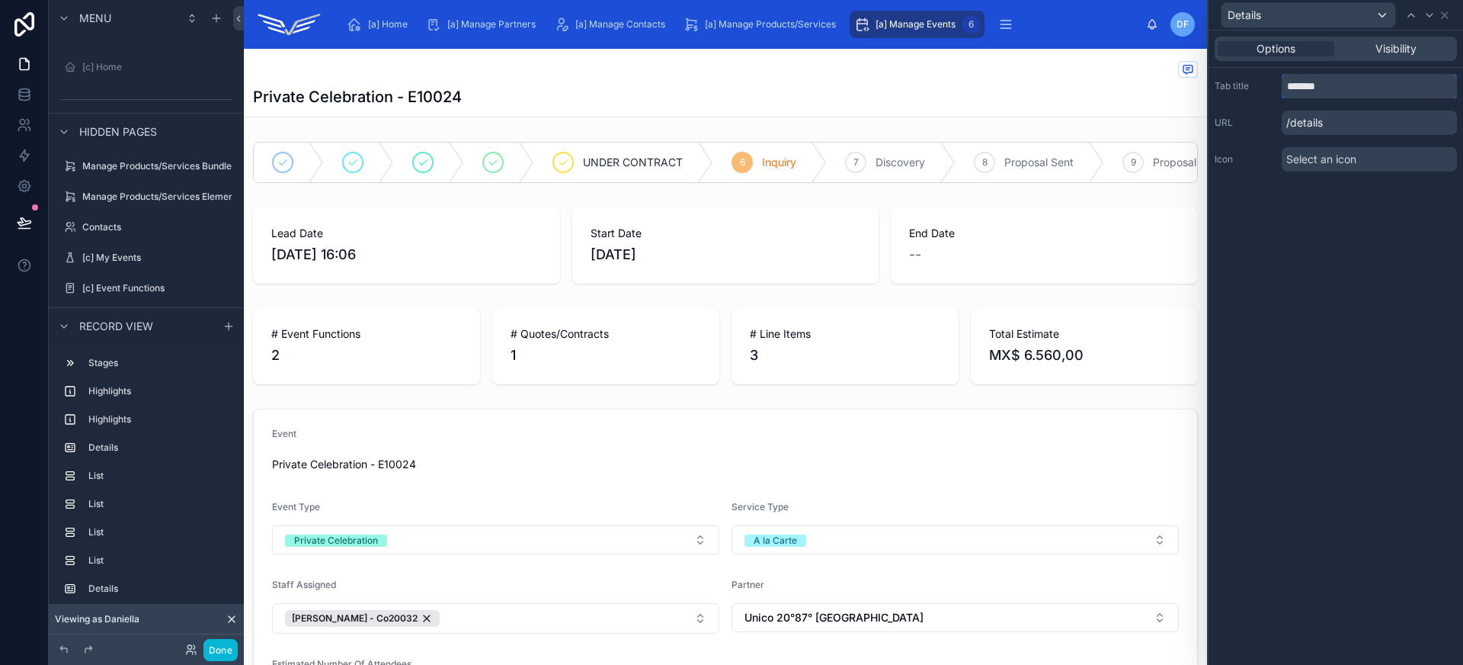
click at [1318, 87] on input "*******" at bounding box center [1369, 86] width 175 height 24
type input "**********"
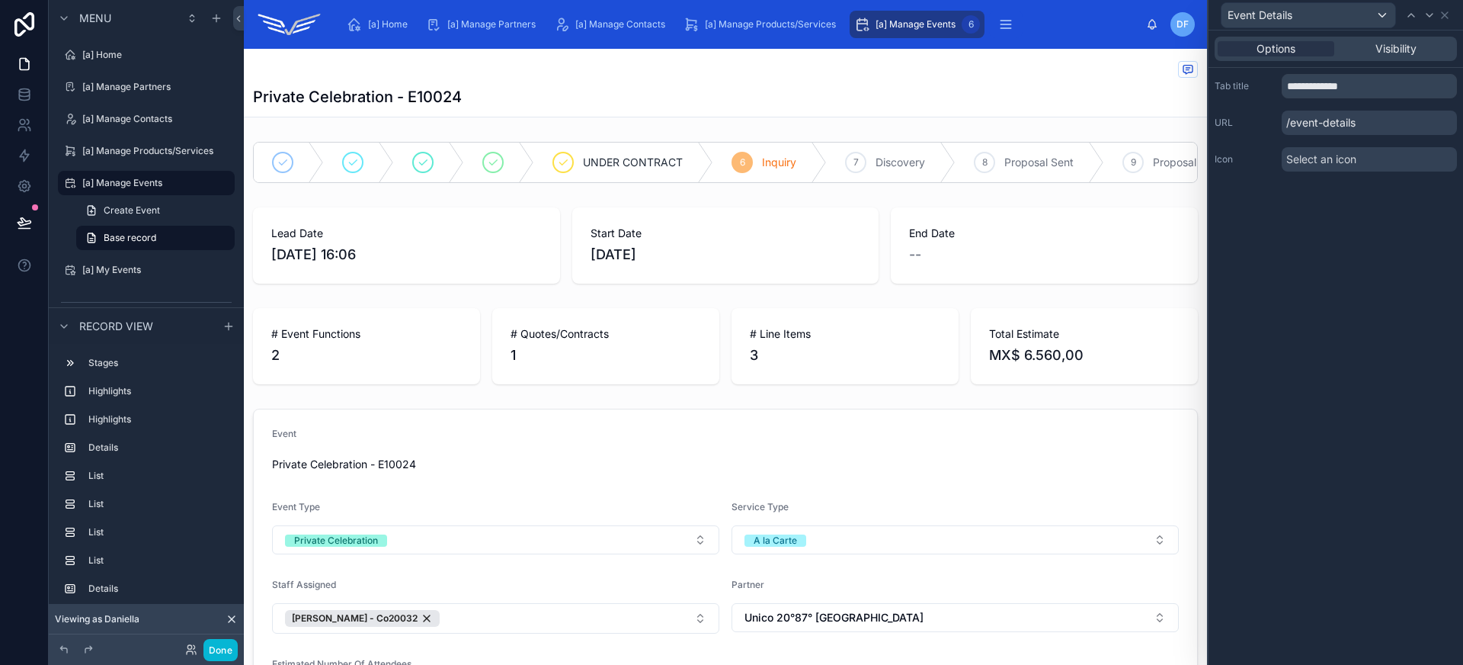
click at [1356, 220] on div "**********" at bounding box center [1336, 347] width 255 height 634
click at [1448, 18] on icon at bounding box center [1445, 15] width 6 height 6
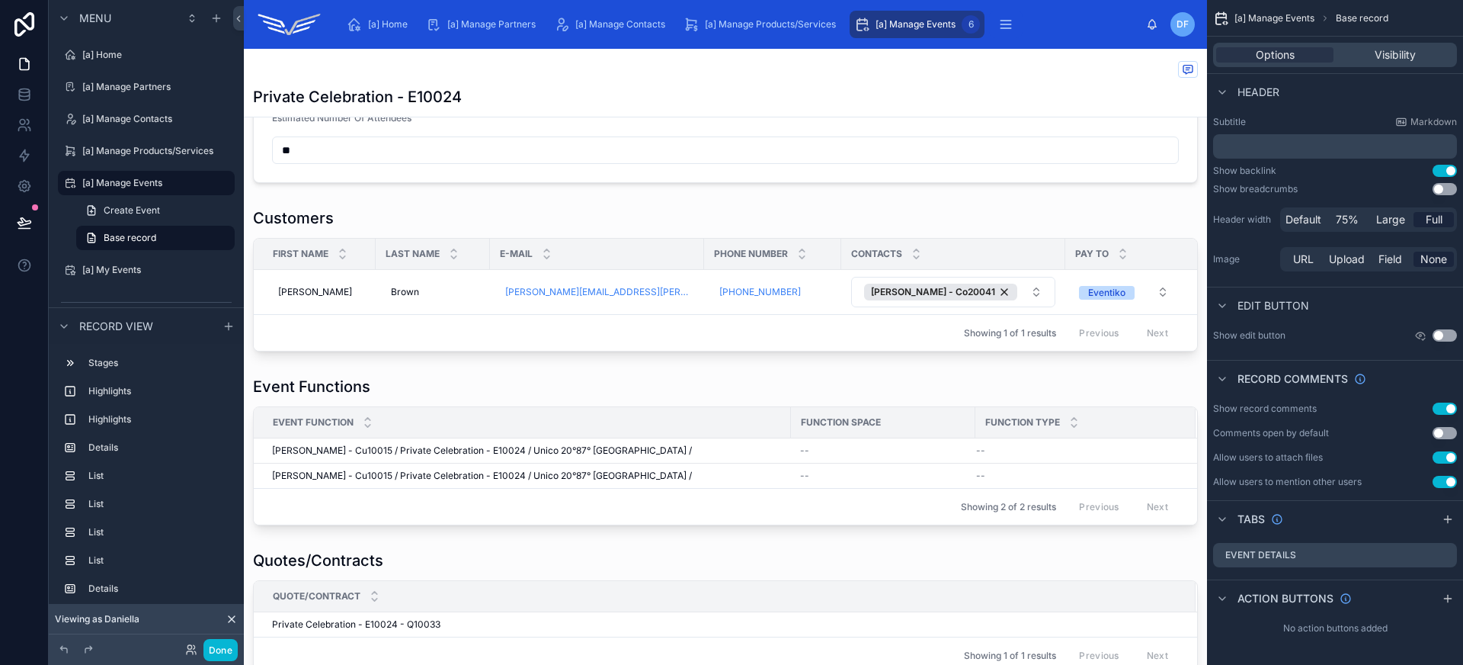
scroll to position [520, 0]
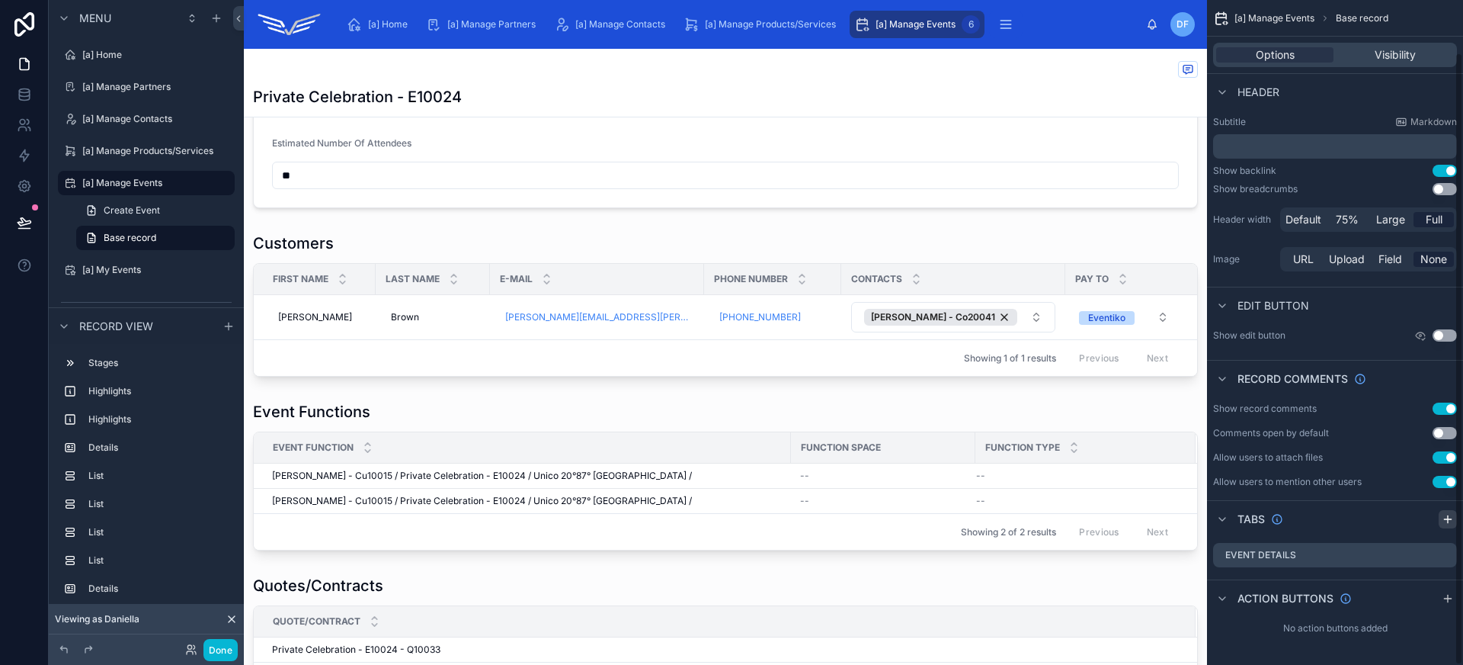
click at [1443, 520] on icon "scrollable content" at bounding box center [1448, 519] width 12 height 12
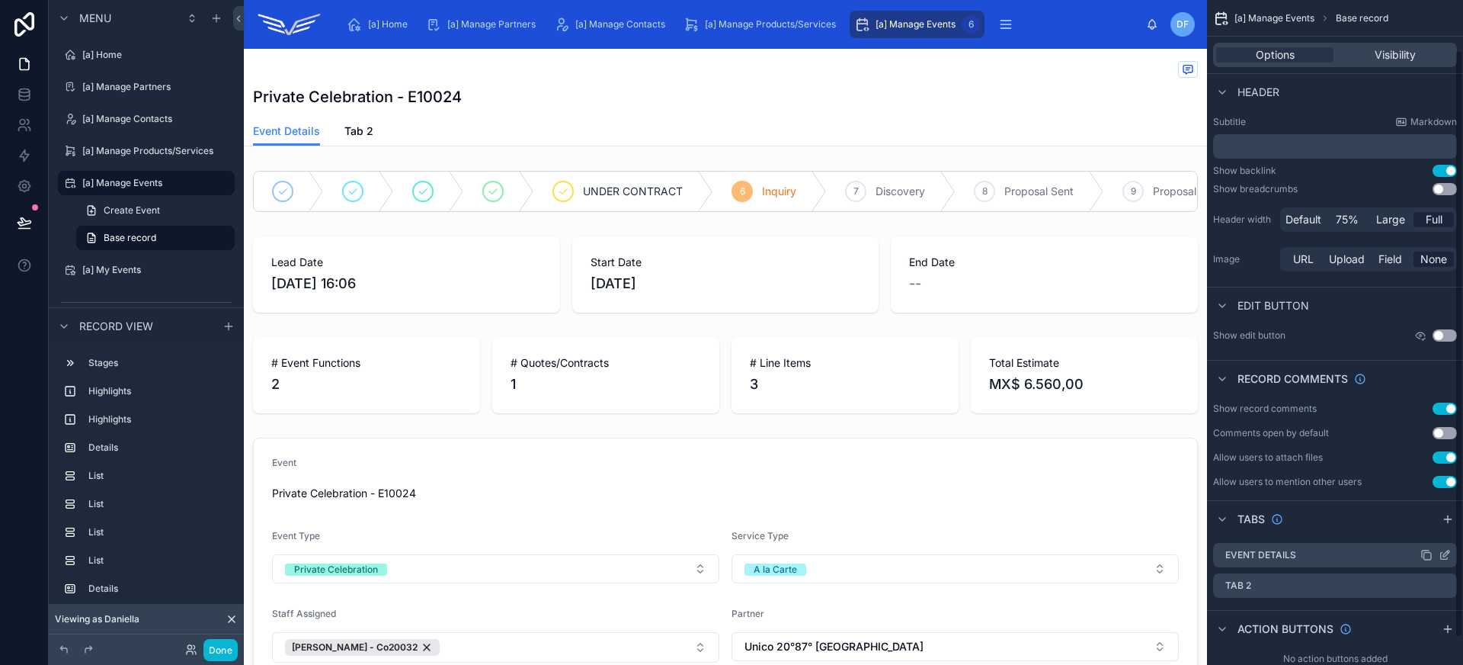
click at [1444, 556] on icon "scrollable content" at bounding box center [1446, 553] width 6 height 6
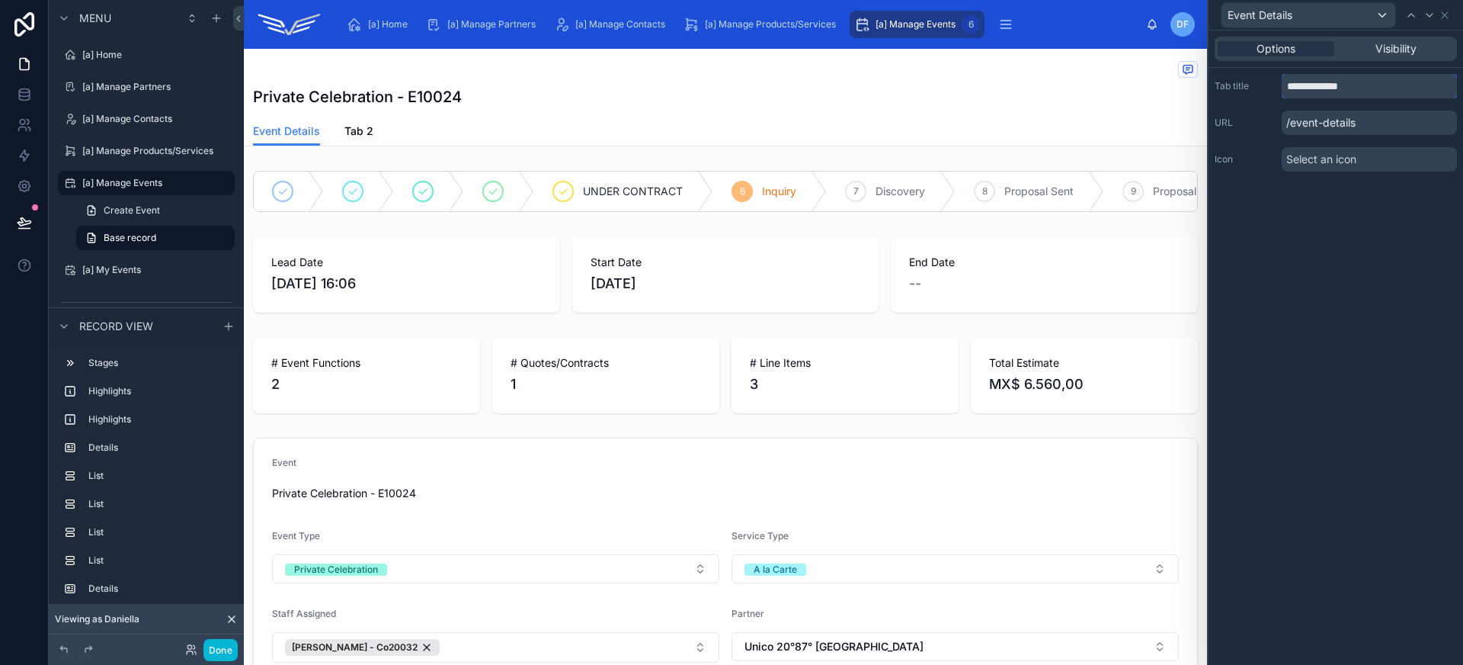
click at [1303, 82] on input "**********" at bounding box center [1369, 86] width 175 height 24
type input "**********"
click at [1308, 227] on div "**********" at bounding box center [1336, 347] width 255 height 634
click at [1448, 16] on icon at bounding box center [1445, 15] width 12 height 12
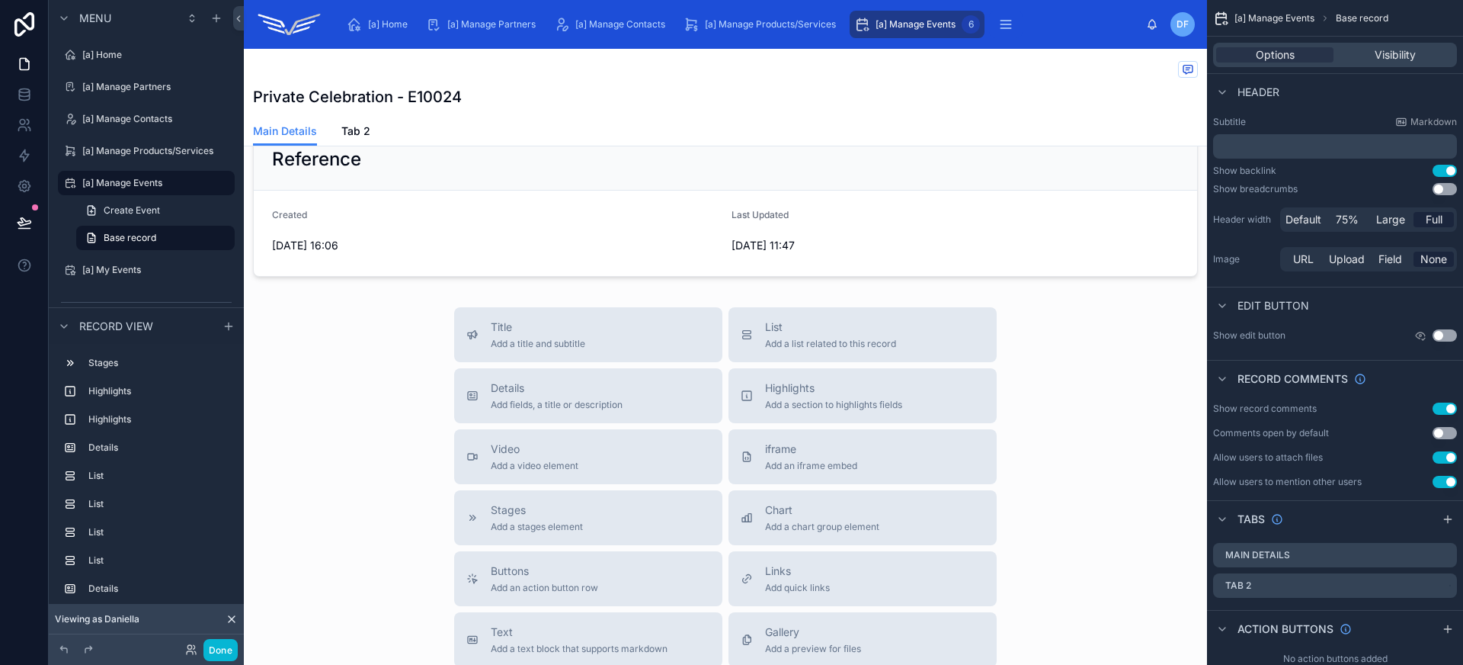
scroll to position [1271, 0]
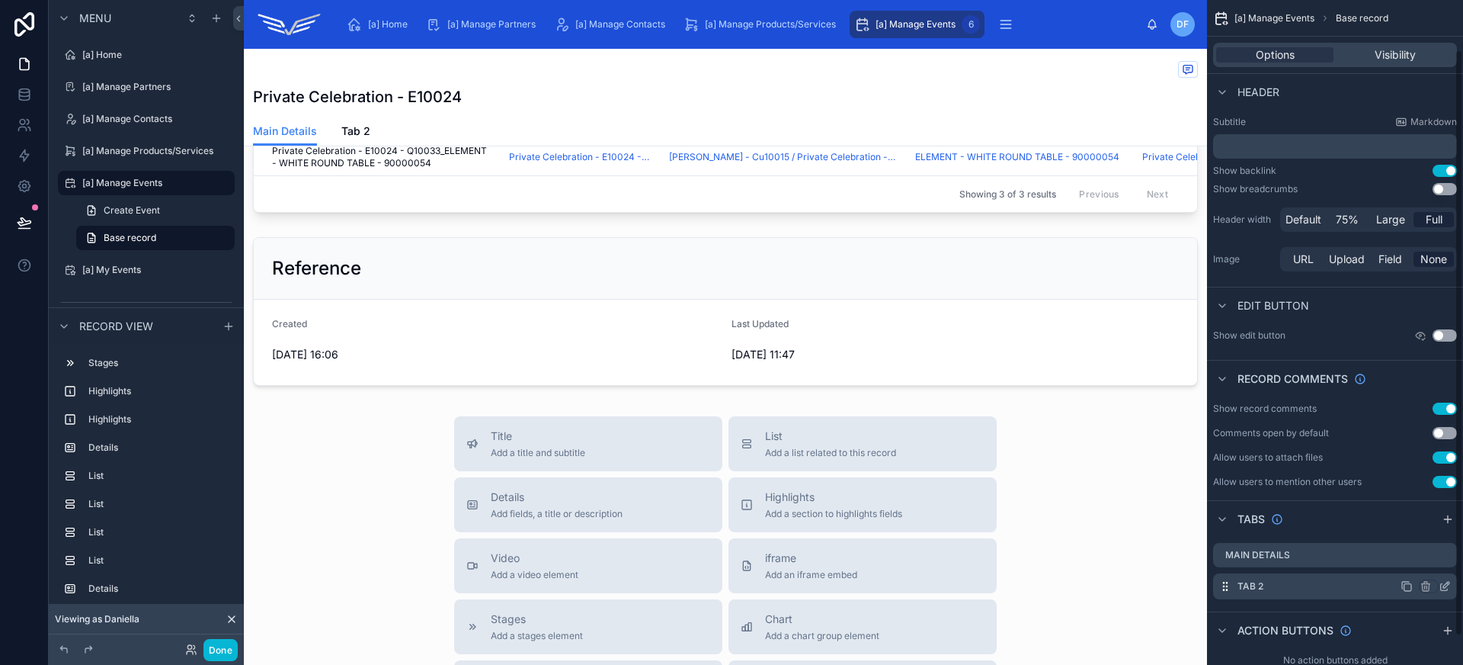
click at [1446, 584] on icon "scrollable content" at bounding box center [1445, 586] width 12 height 12
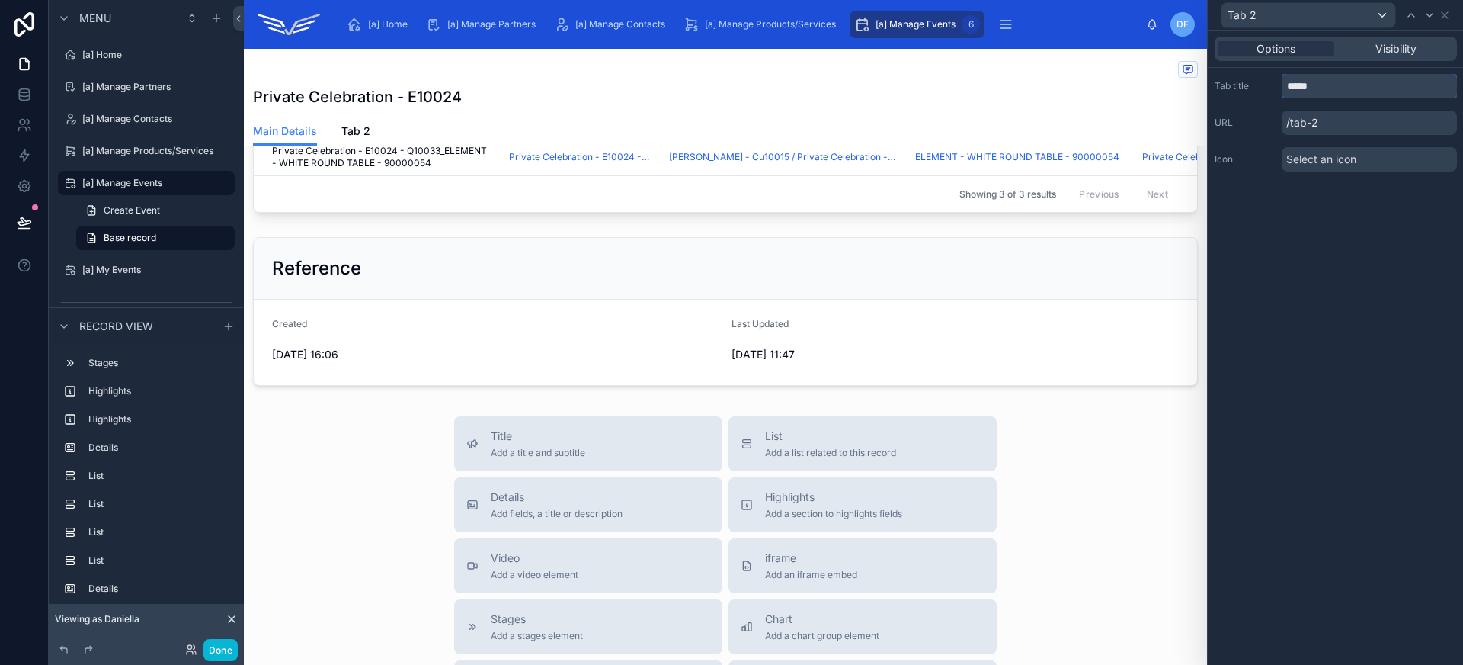
click at [1321, 94] on input "*****" at bounding box center [1369, 86] width 175 height 24
type input "**********"
click at [1372, 121] on p "/quotes-contracts" at bounding box center [1369, 122] width 175 height 24
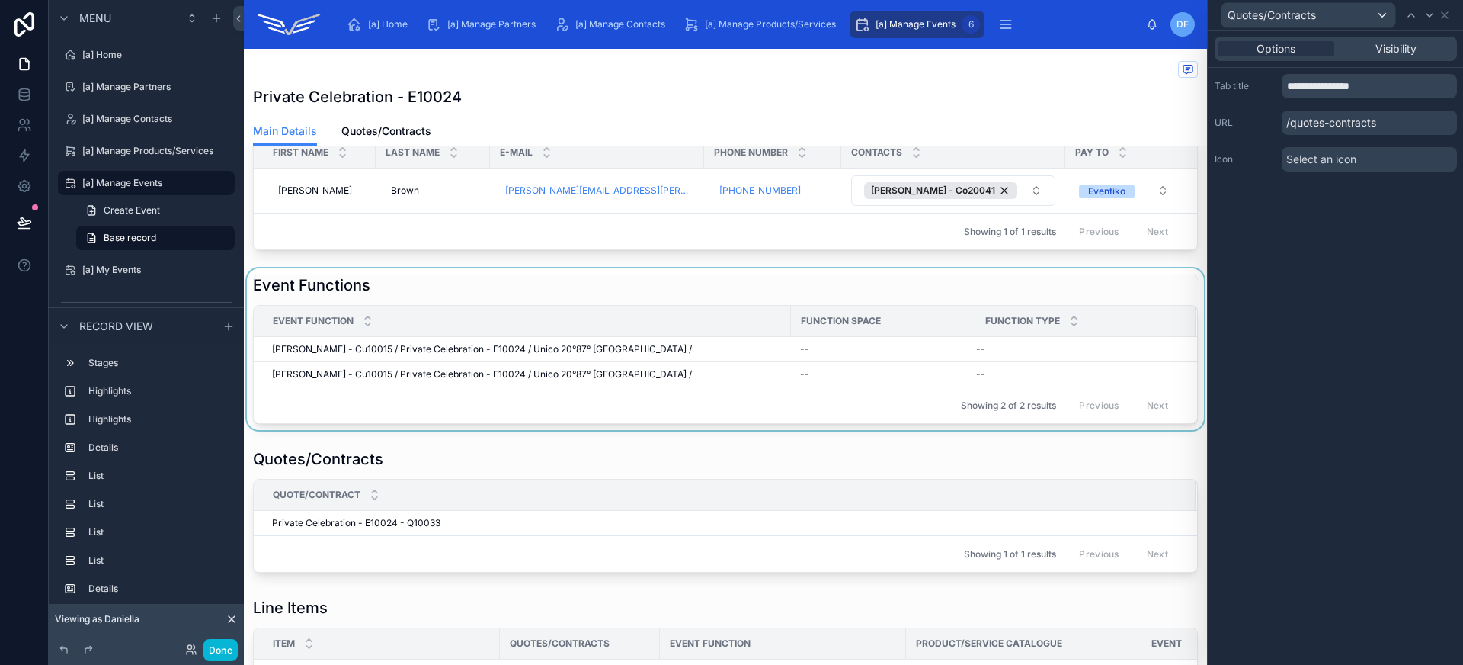
scroll to position [787, 0]
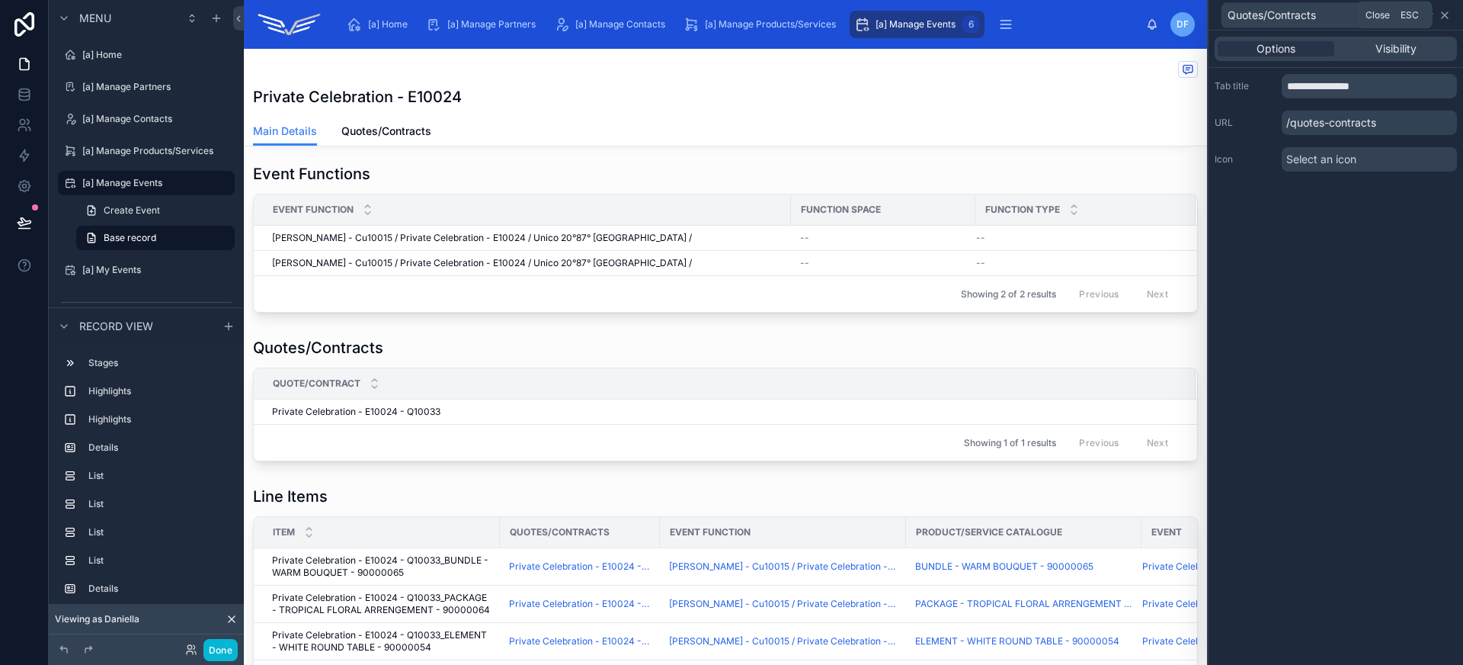
click at [1443, 16] on icon at bounding box center [1445, 15] width 12 height 12
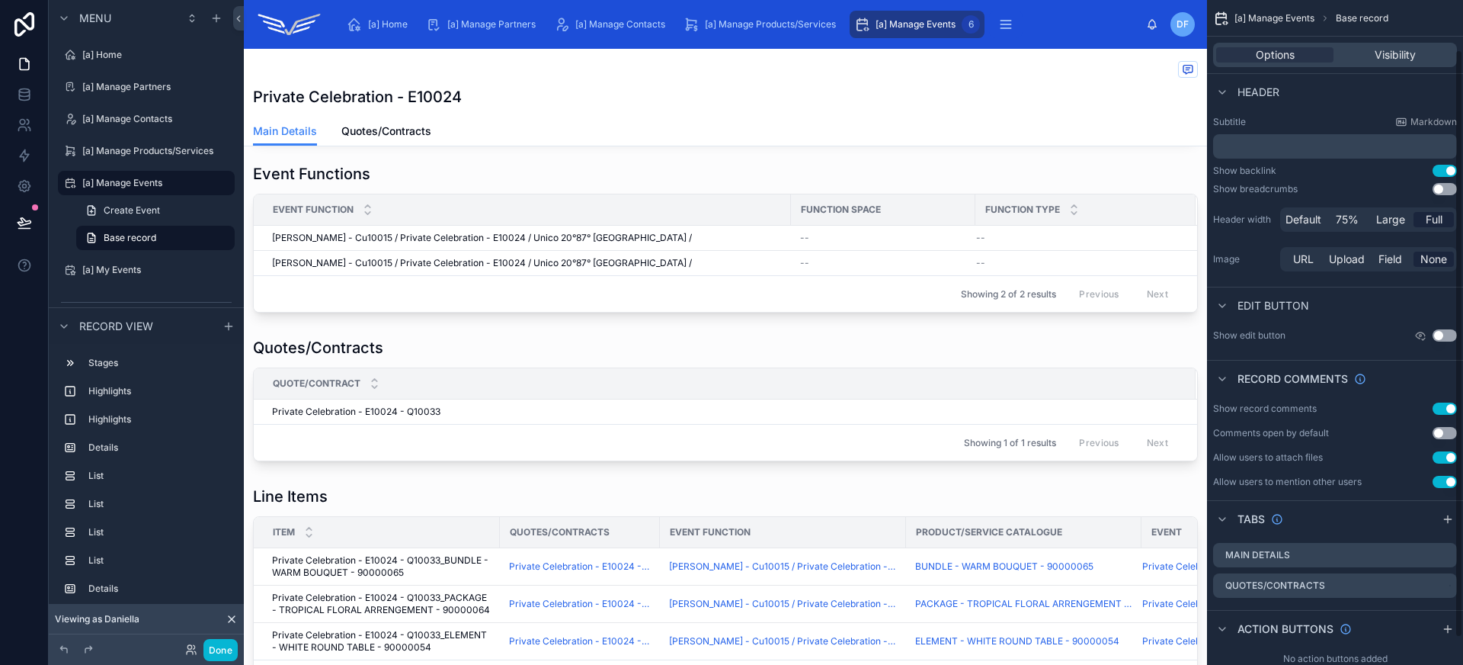
scroll to position [87, 0]
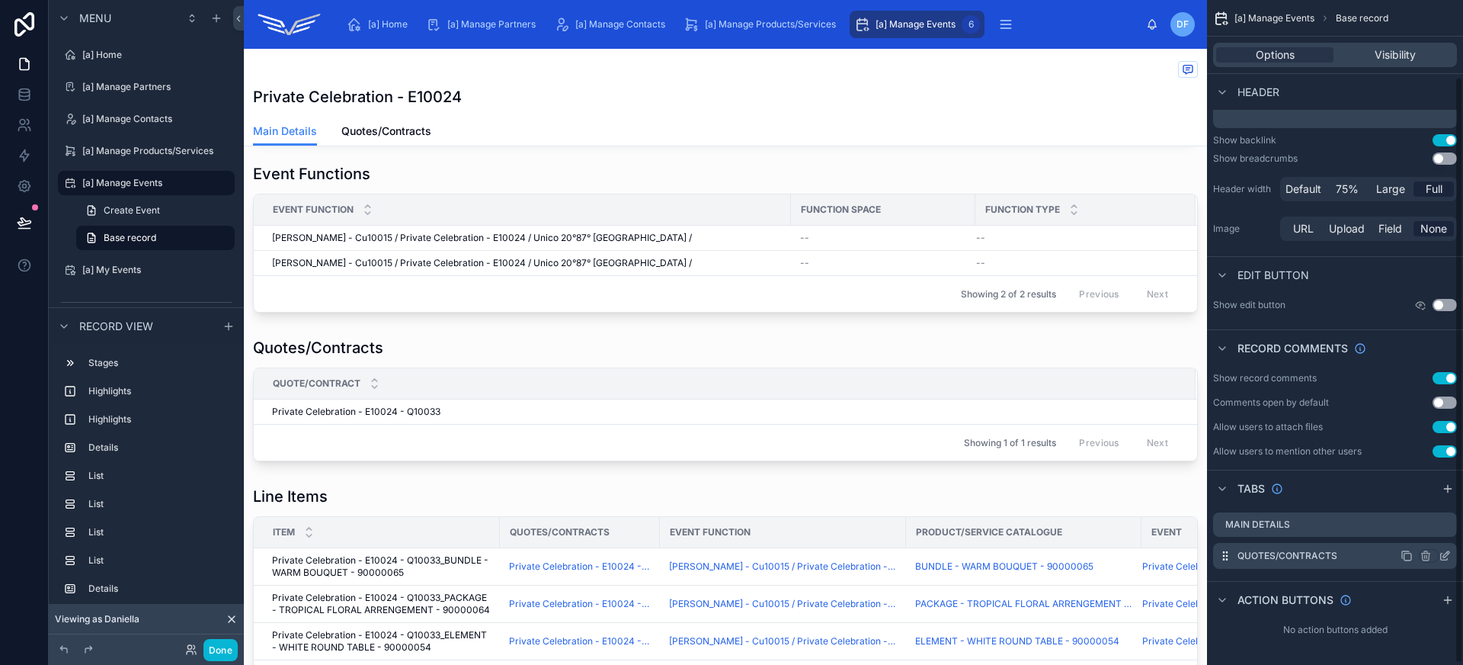
click at [1442, 556] on icon "scrollable content" at bounding box center [1445, 555] width 12 height 12
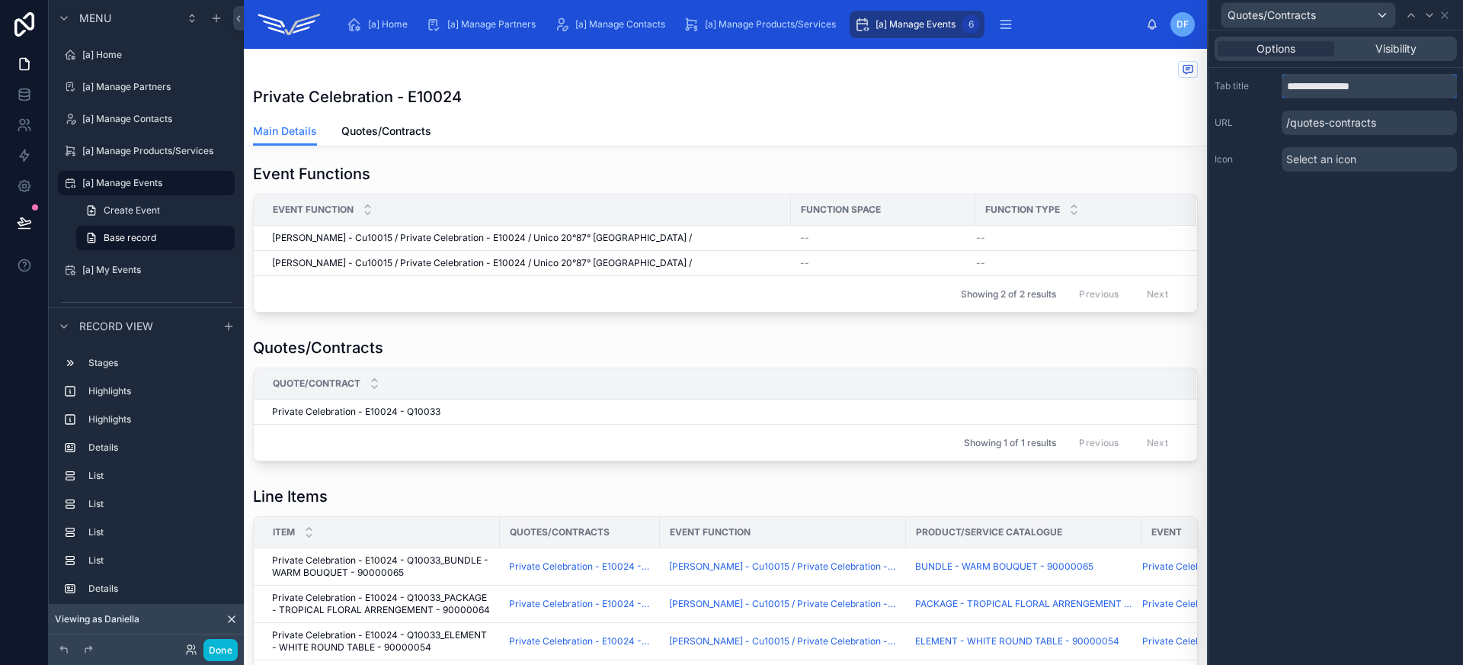
click at [1324, 82] on input "**********" at bounding box center [1369, 86] width 175 height 24
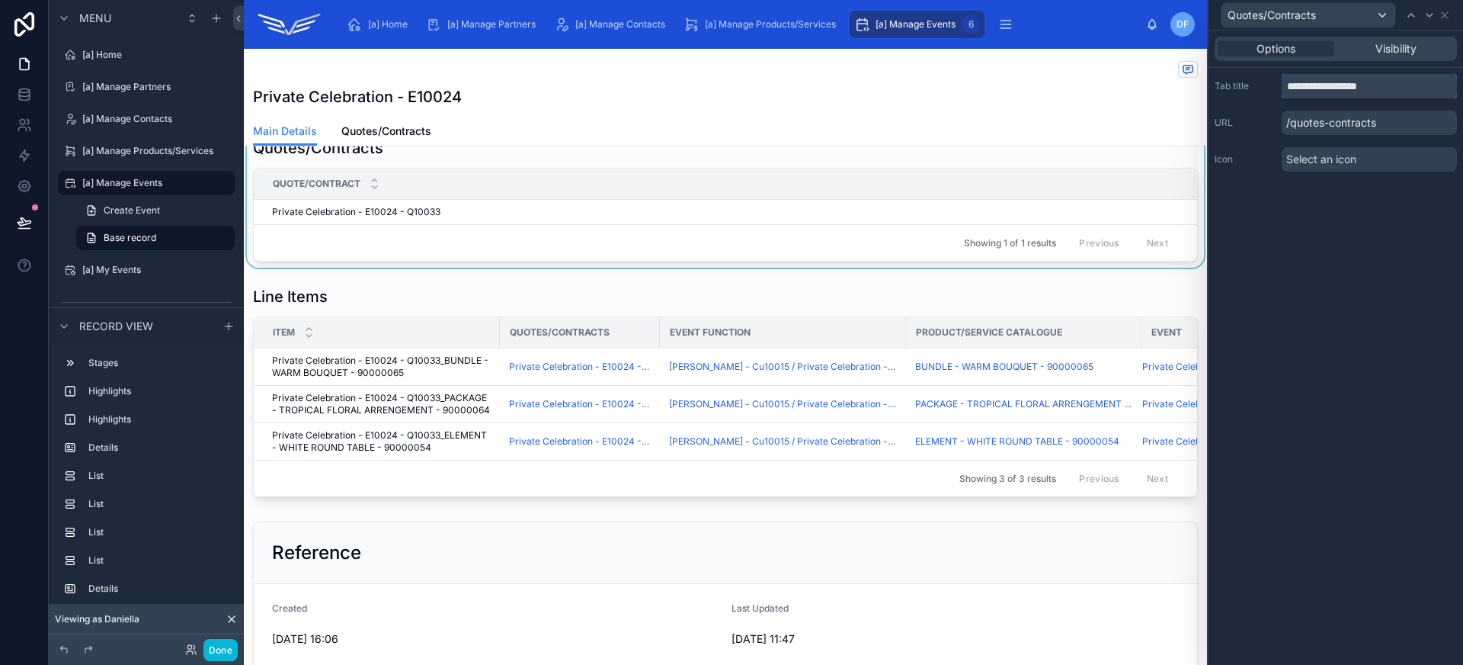
scroll to position [1083, 0]
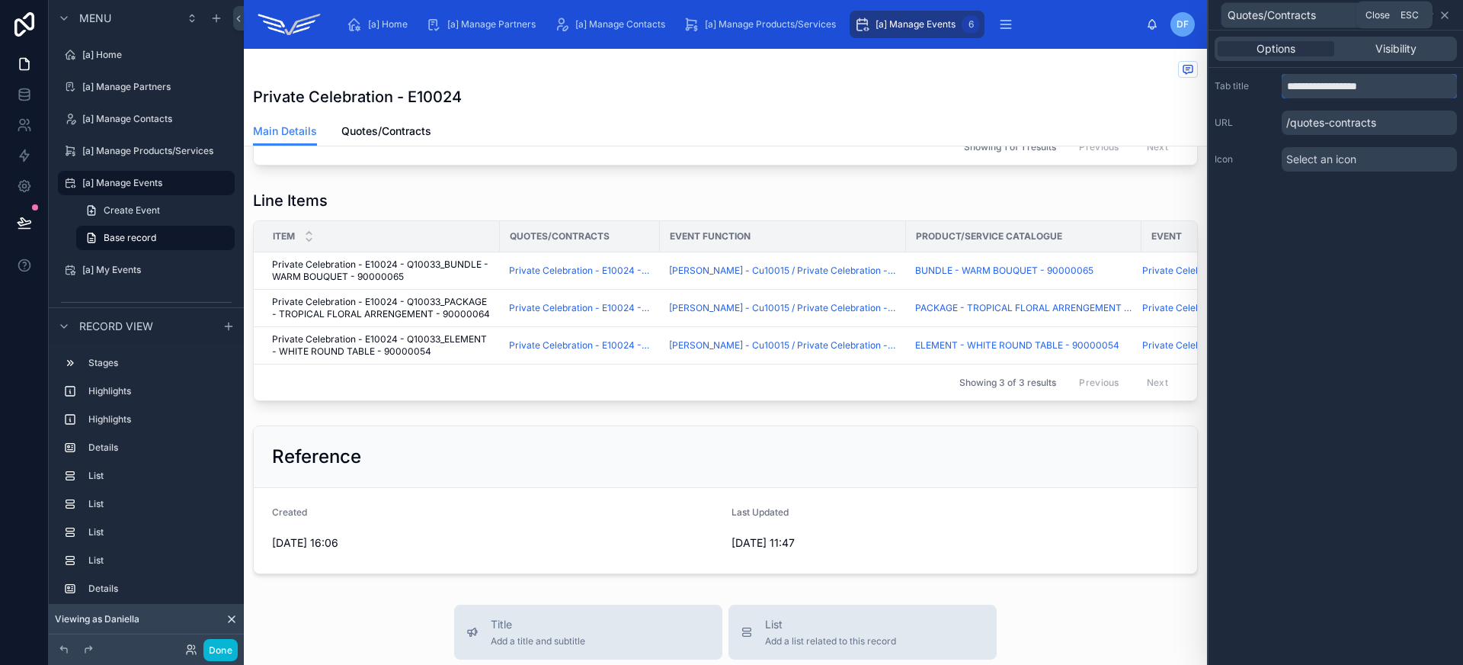
type input "**********"
click at [1446, 14] on icon at bounding box center [1445, 15] width 12 height 12
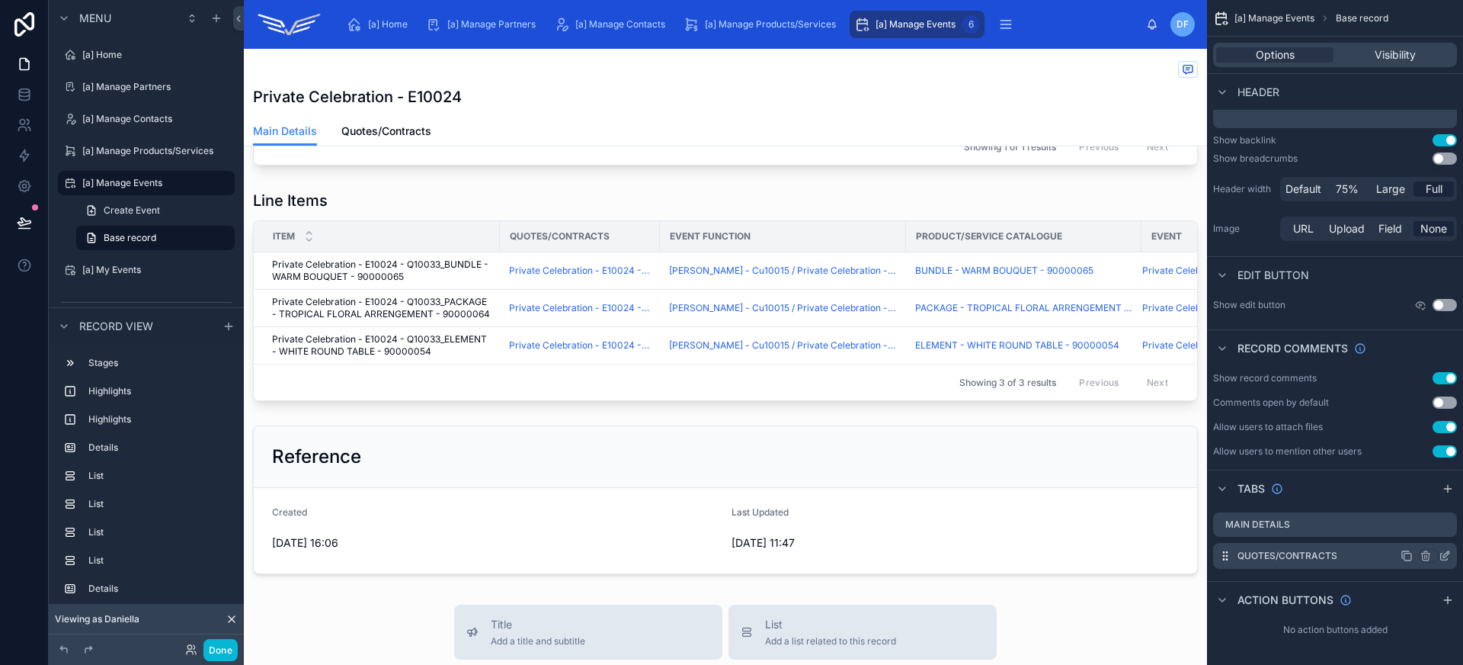
click at [1442, 553] on icon "scrollable content" at bounding box center [1444, 556] width 7 height 7
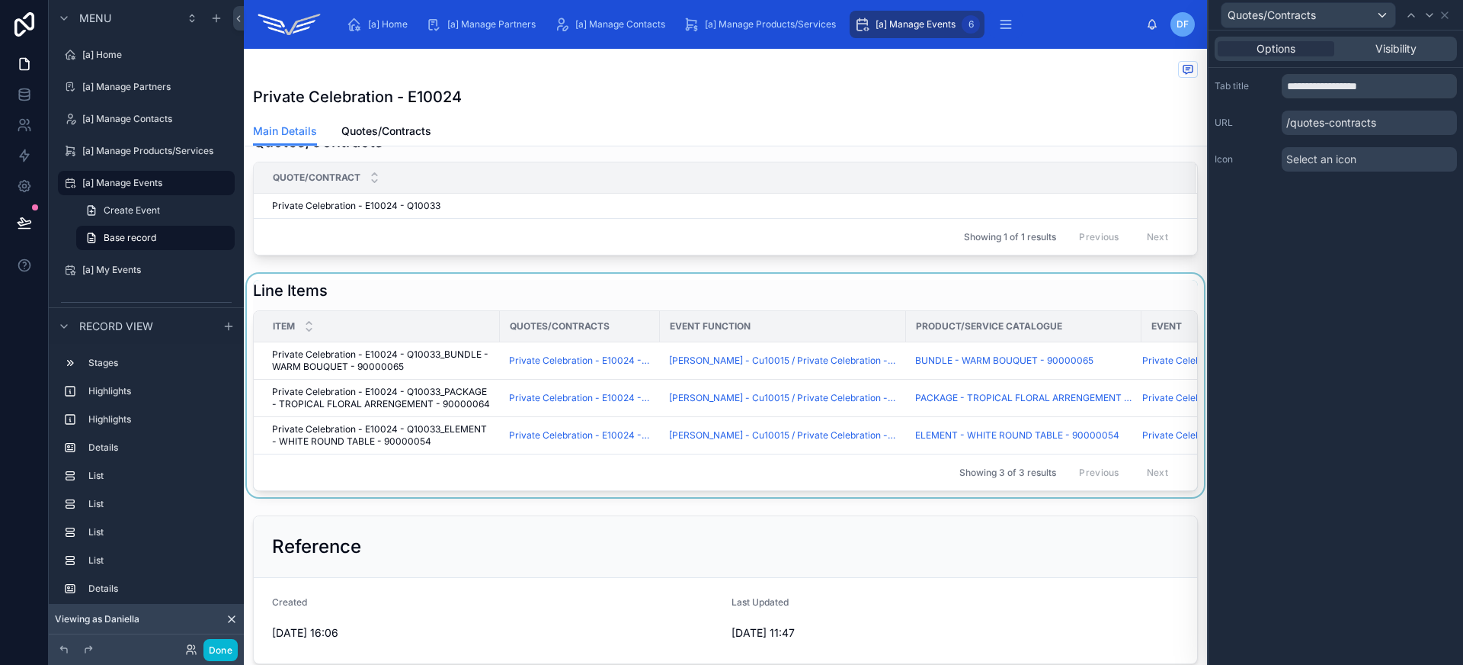
scroll to position [921, 0]
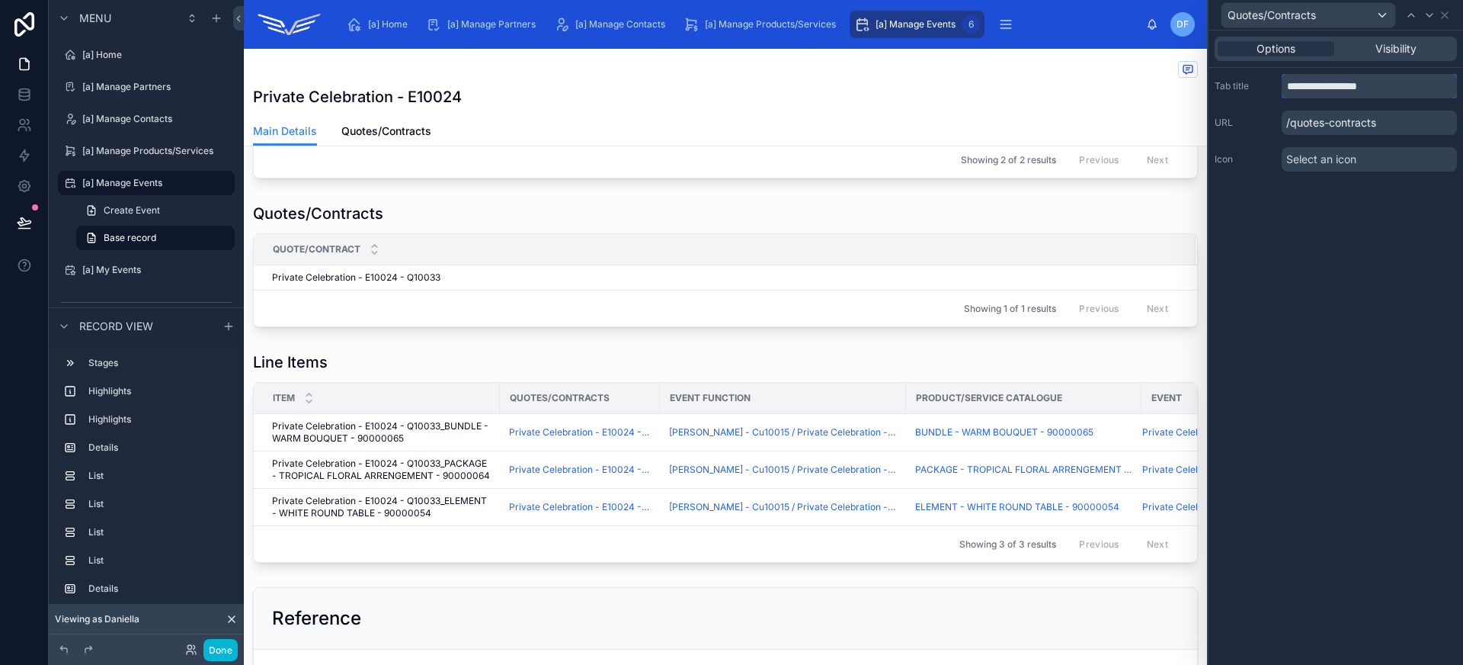
click at [1321, 93] on input "**********" at bounding box center [1369, 86] width 175 height 24
click at [1446, 17] on icon at bounding box center [1445, 15] width 6 height 6
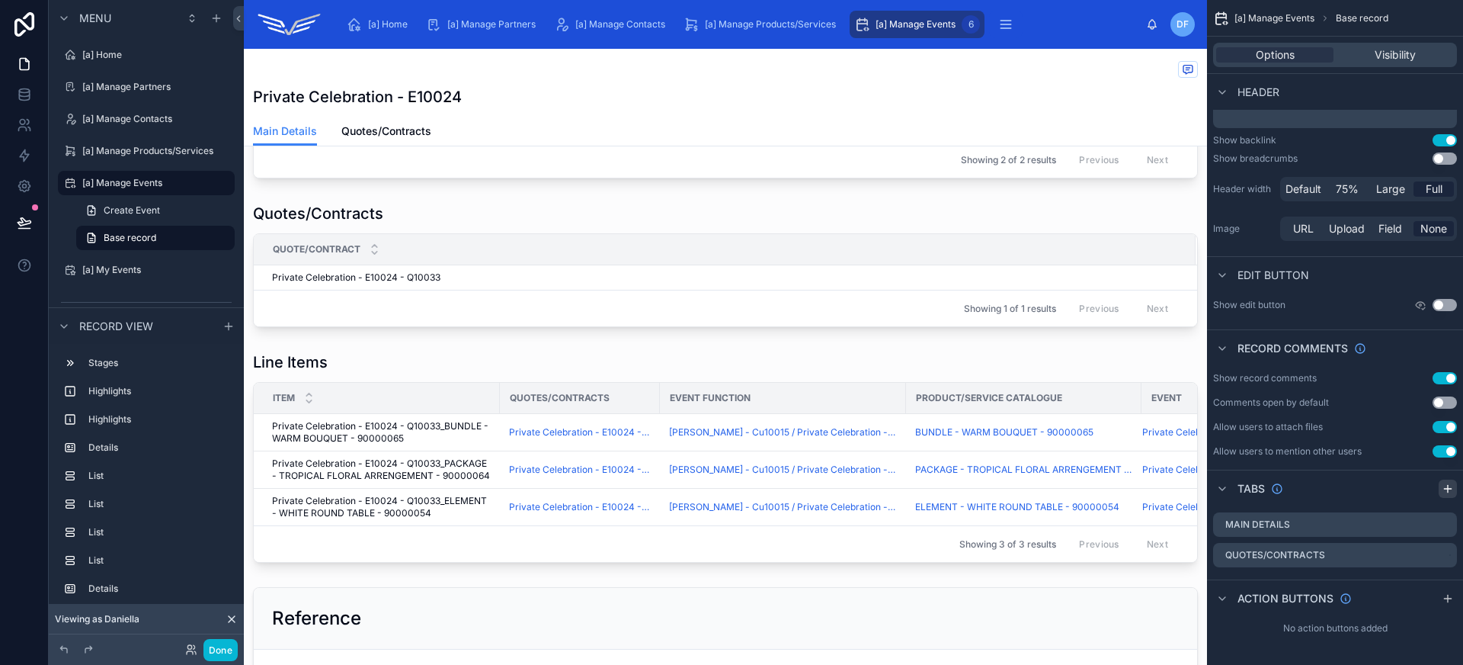
click at [1452, 493] on icon "scrollable content" at bounding box center [1448, 488] width 12 height 12
click at [1446, 590] on icon "scrollable content" at bounding box center [1444, 587] width 7 height 7
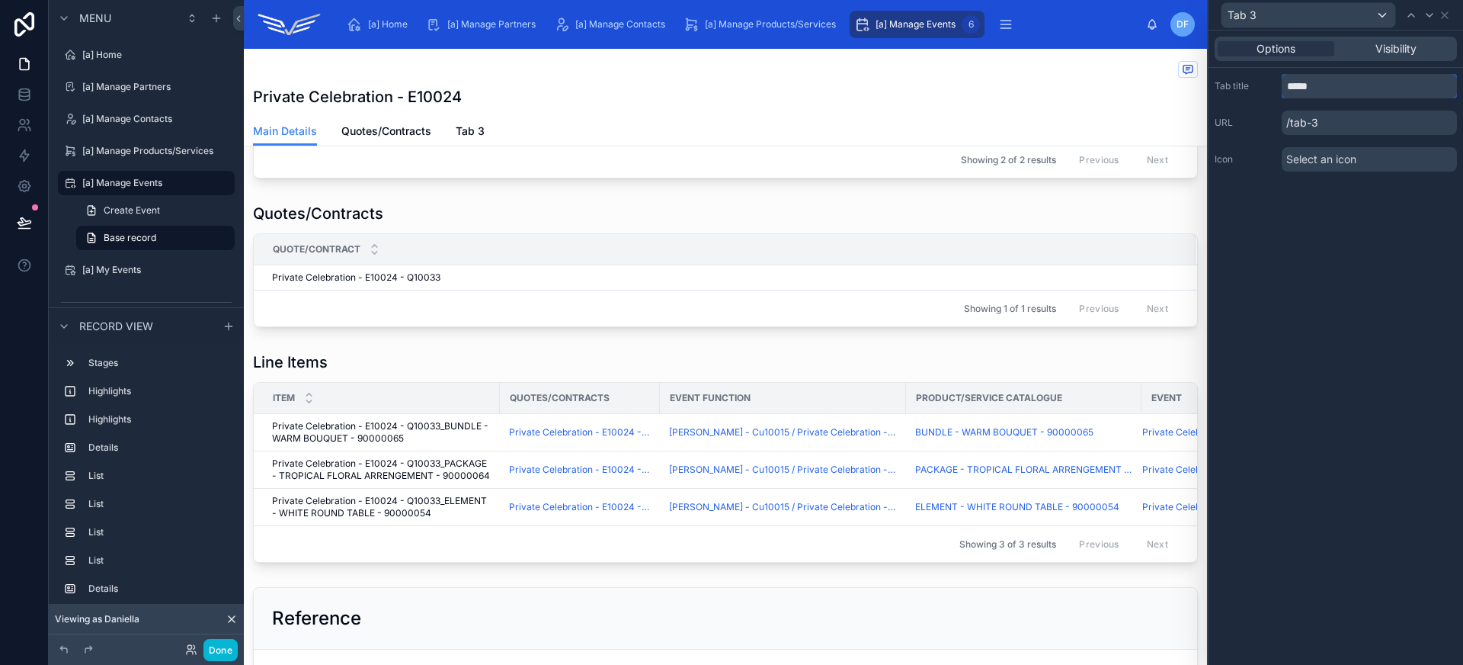
click at [1316, 92] on input "*****" at bounding box center [1369, 86] width 175 height 24
type input "*"
click at [1337, 93] on input "**********" at bounding box center [1369, 86] width 175 height 24
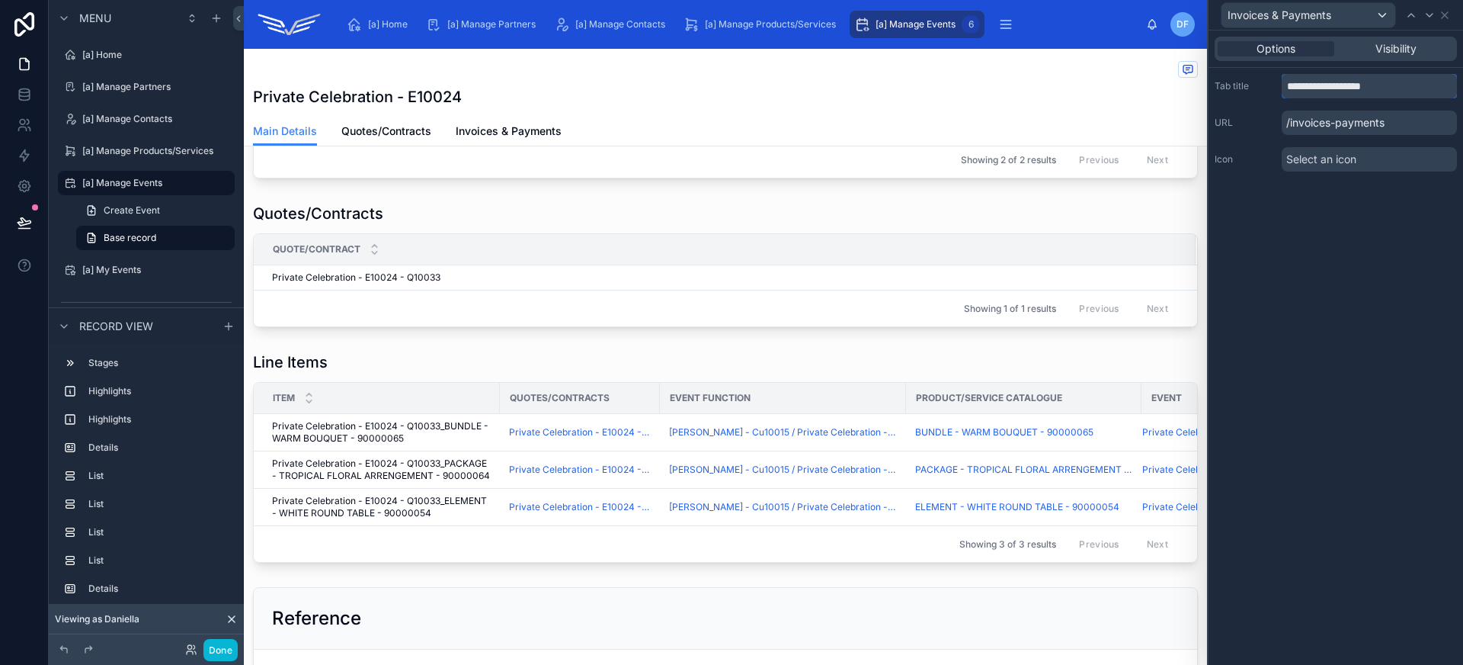
click at [1337, 93] on input "**********" at bounding box center [1369, 86] width 175 height 24
type input "**********"
click at [1347, 128] on p "/invoices-payments" at bounding box center [1369, 122] width 175 height 24
click at [23, 223] on icon at bounding box center [24, 222] width 15 height 15
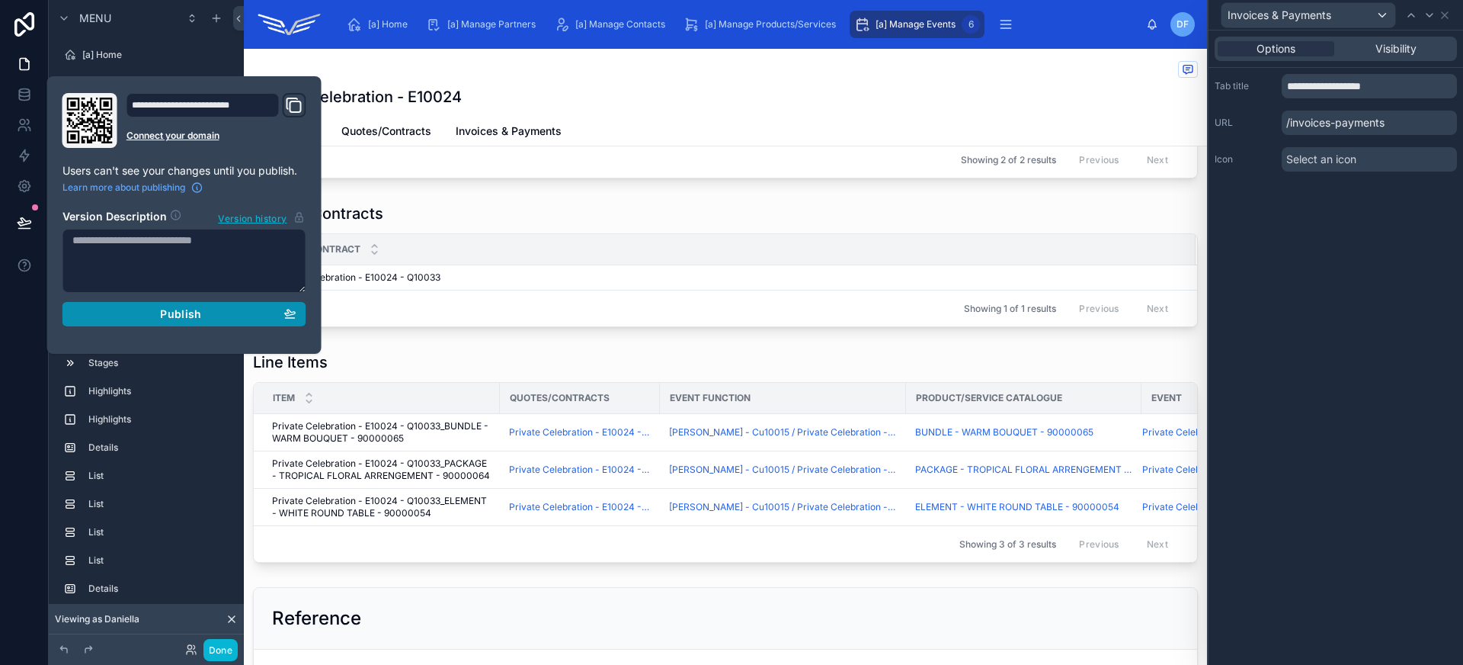
click at [149, 312] on div "Publish" at bounding box center [184, 314] width 224 height 14
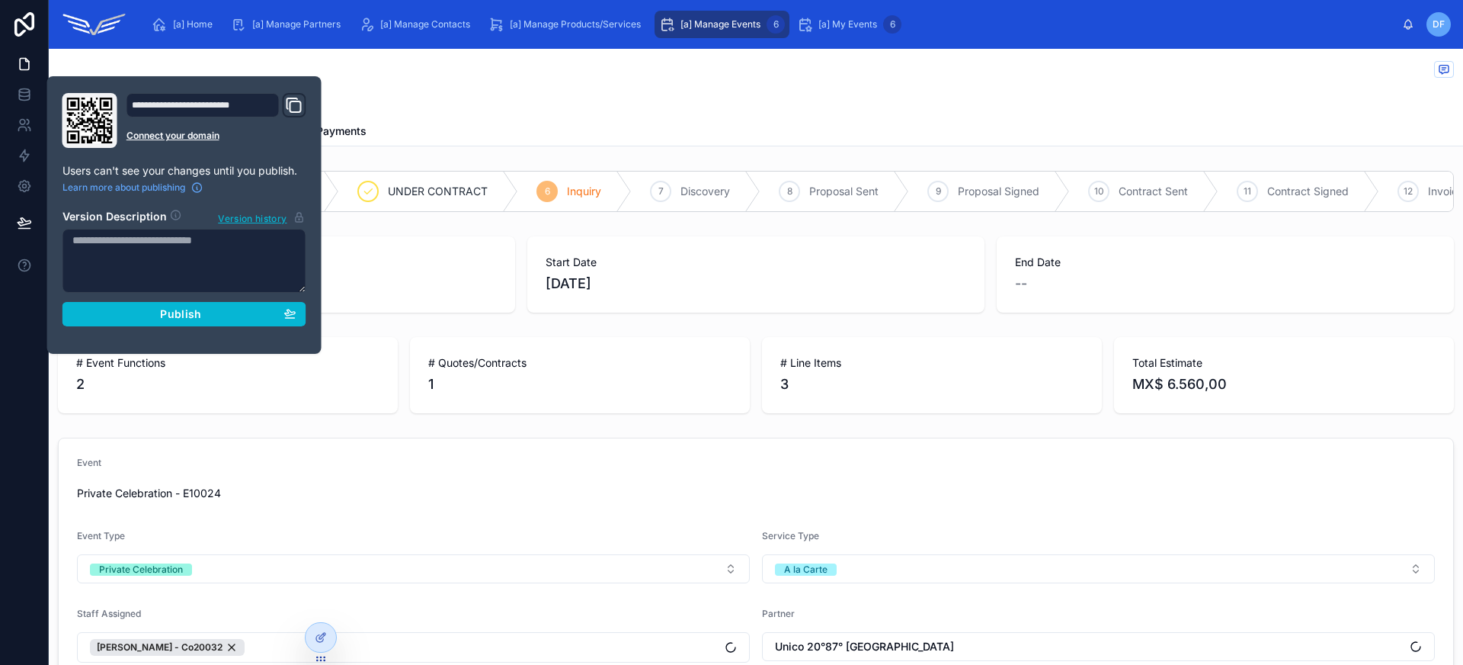
click at [547, 90] on div "Private Celebration - E10024" at bounding box center [756, 96] width 1396 height 21
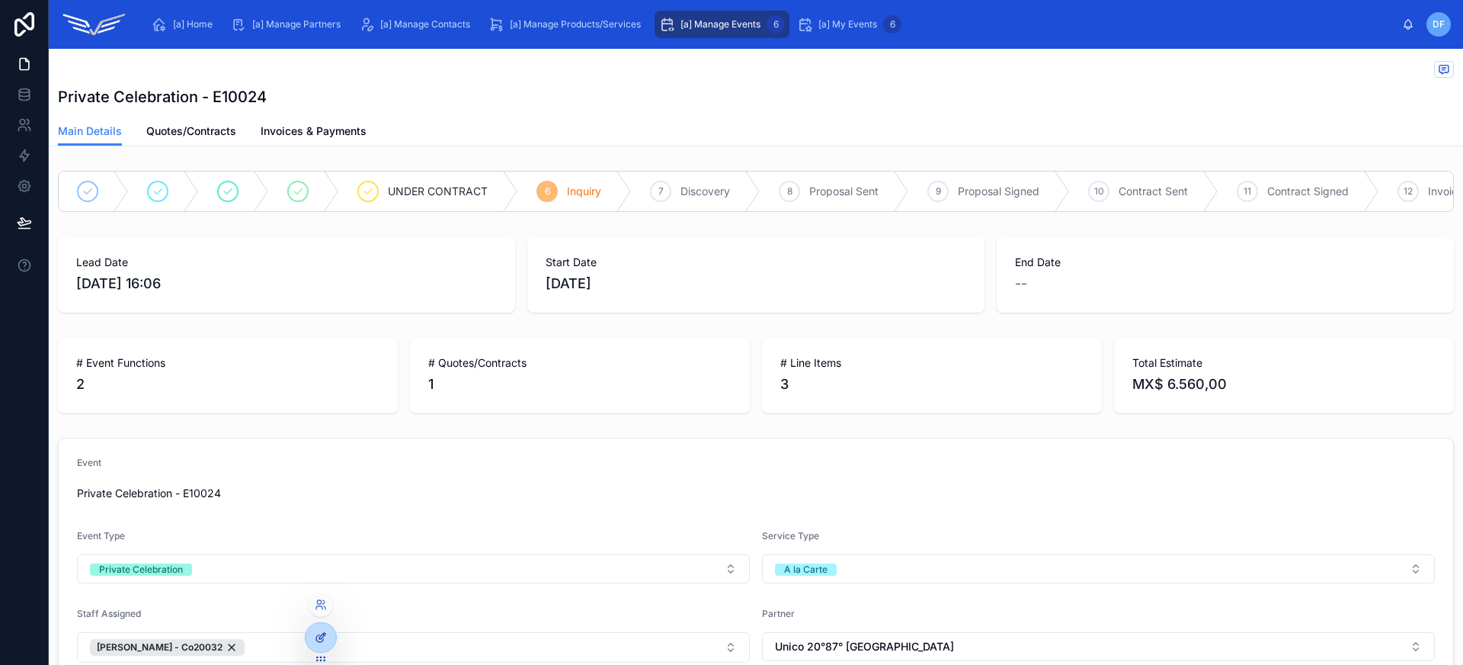
click at [317, 628] on div at bounding box center [321, 637] width 30 height 29
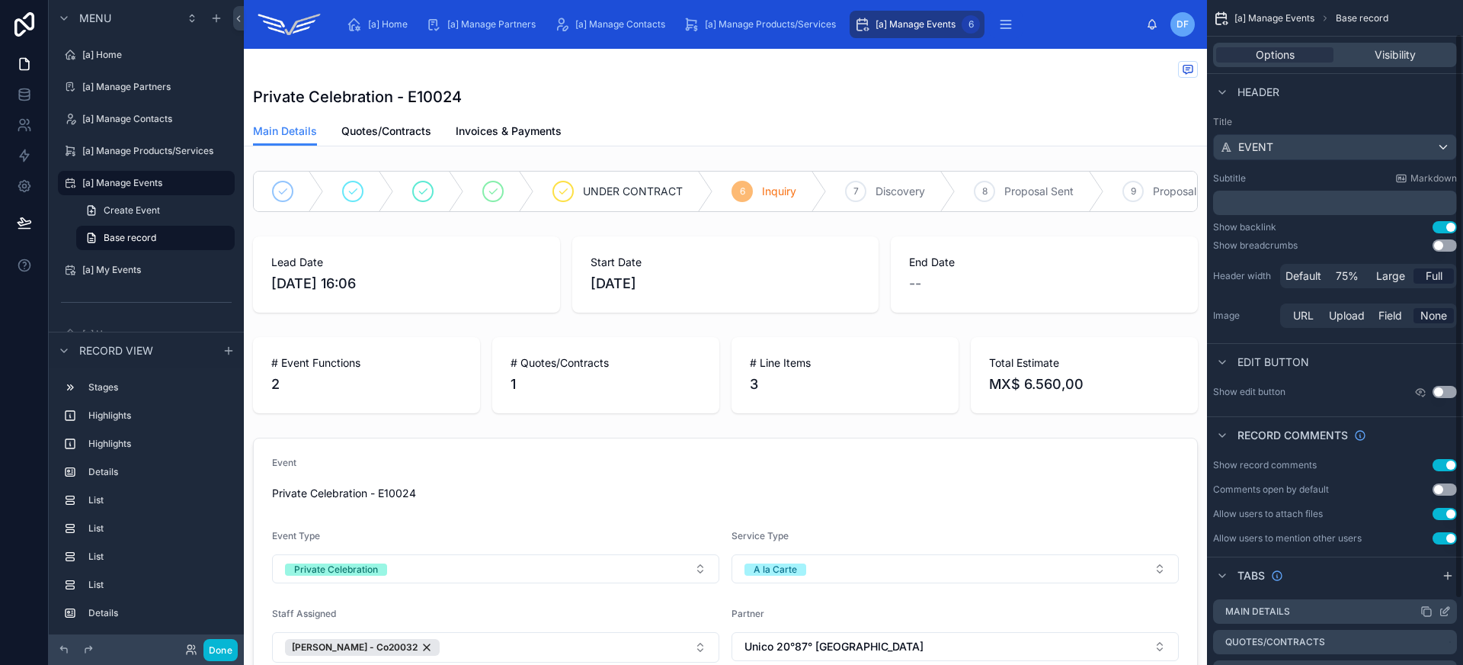
scroll to position [117, 0]
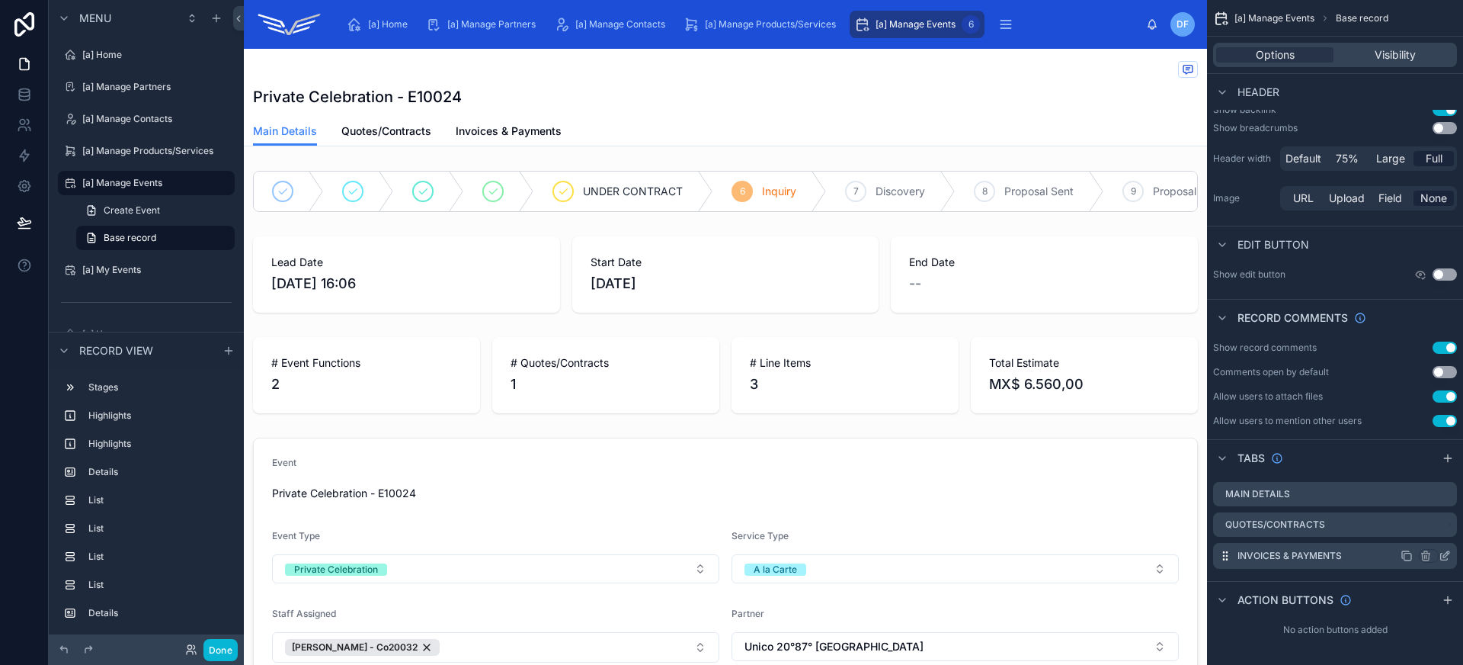
click at [1440, 555] on icon "scrollable content" at bounding box center [1445, 555] width 12 height 12
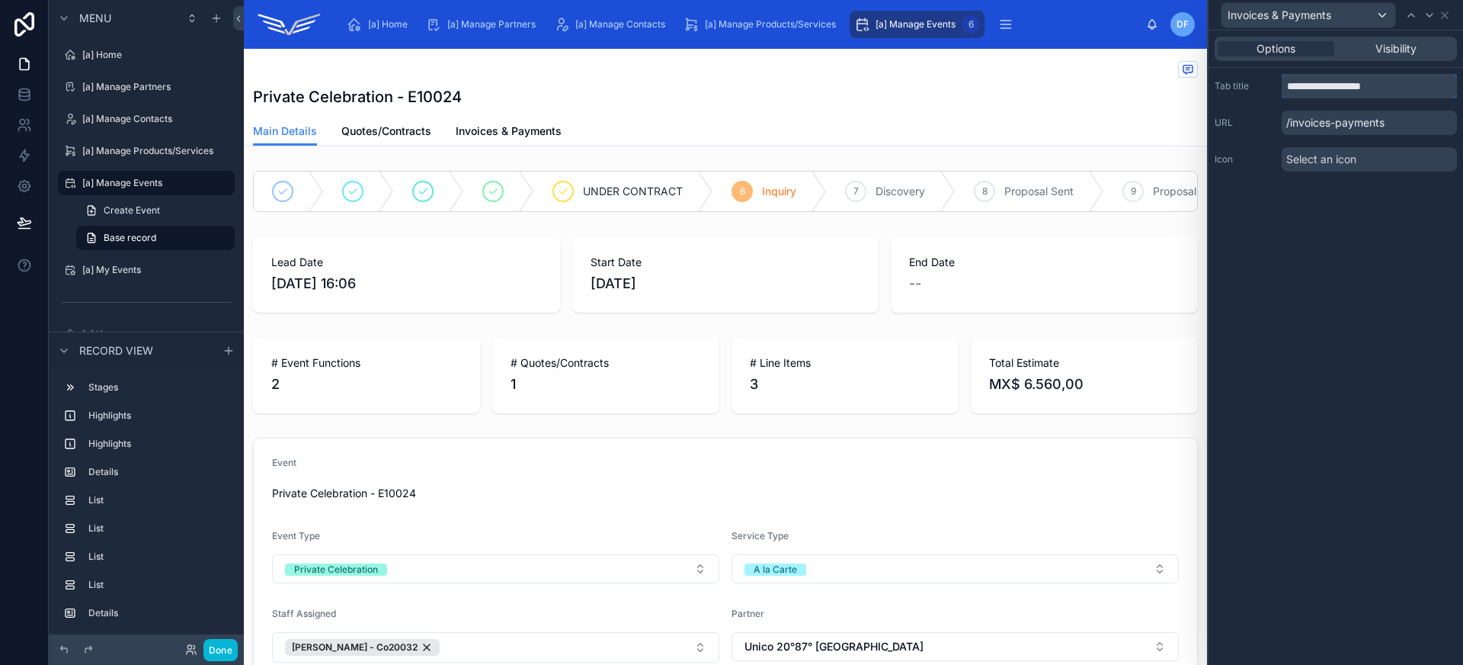
click at [1339, 92] on input "**********" at bounding box center [1369, 86] width 175 height 24
type input "**********"
click at [1413, 19] on icon at bounding box center [1411, 15] width 12 height 12
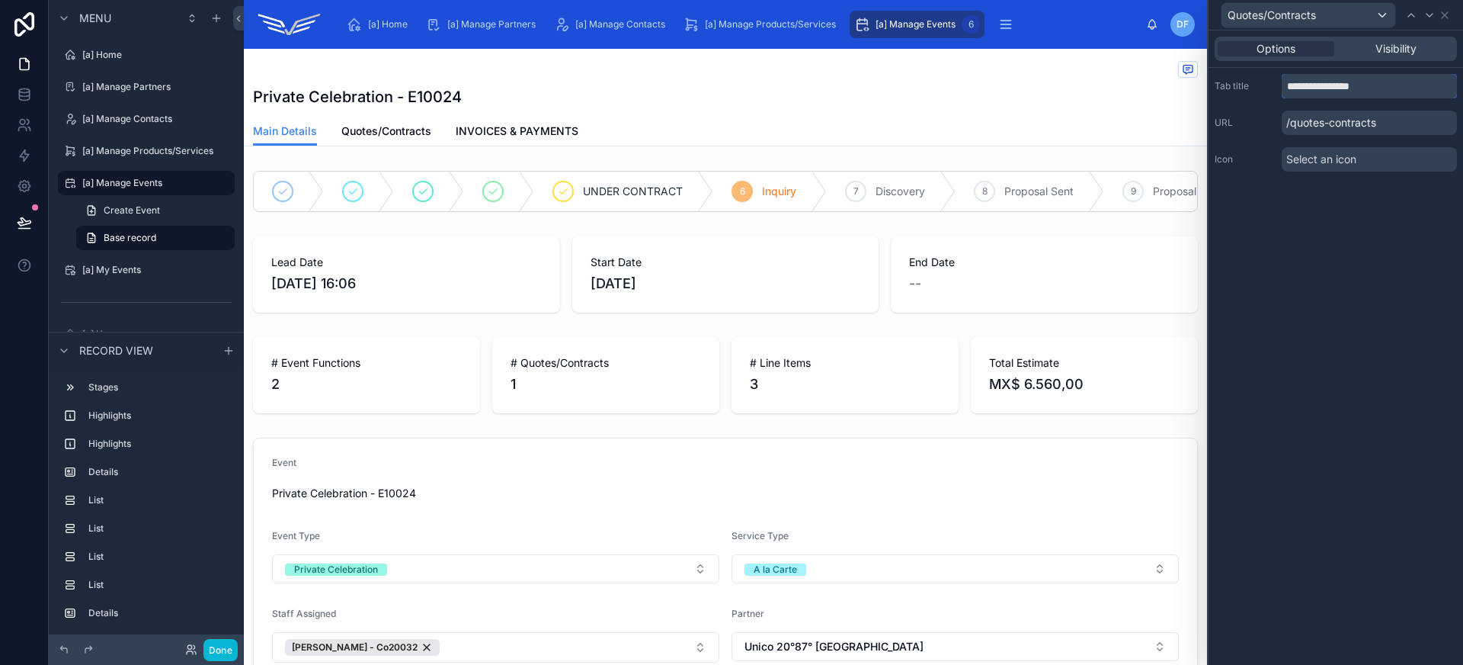
click at [1378, 85] on input "**********" at bounding box center [1369, 86] width 175 height 24
type input "**********"
click at [1407, 17] on icon at bounding box center [1411, 15] width 12 height 12
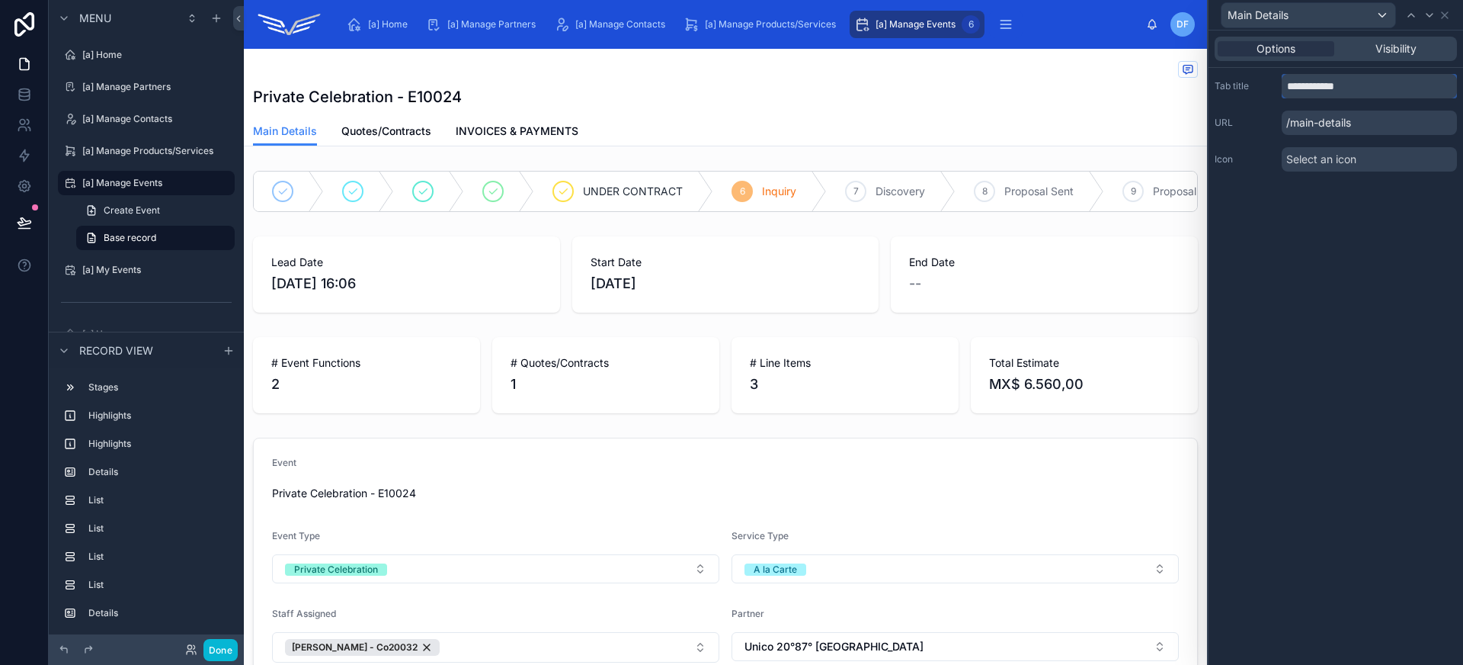
click at [1352, 78] on input "**********" at bounding box center [1369, 86] width 175 height 24
type input "*"
type input "**********"
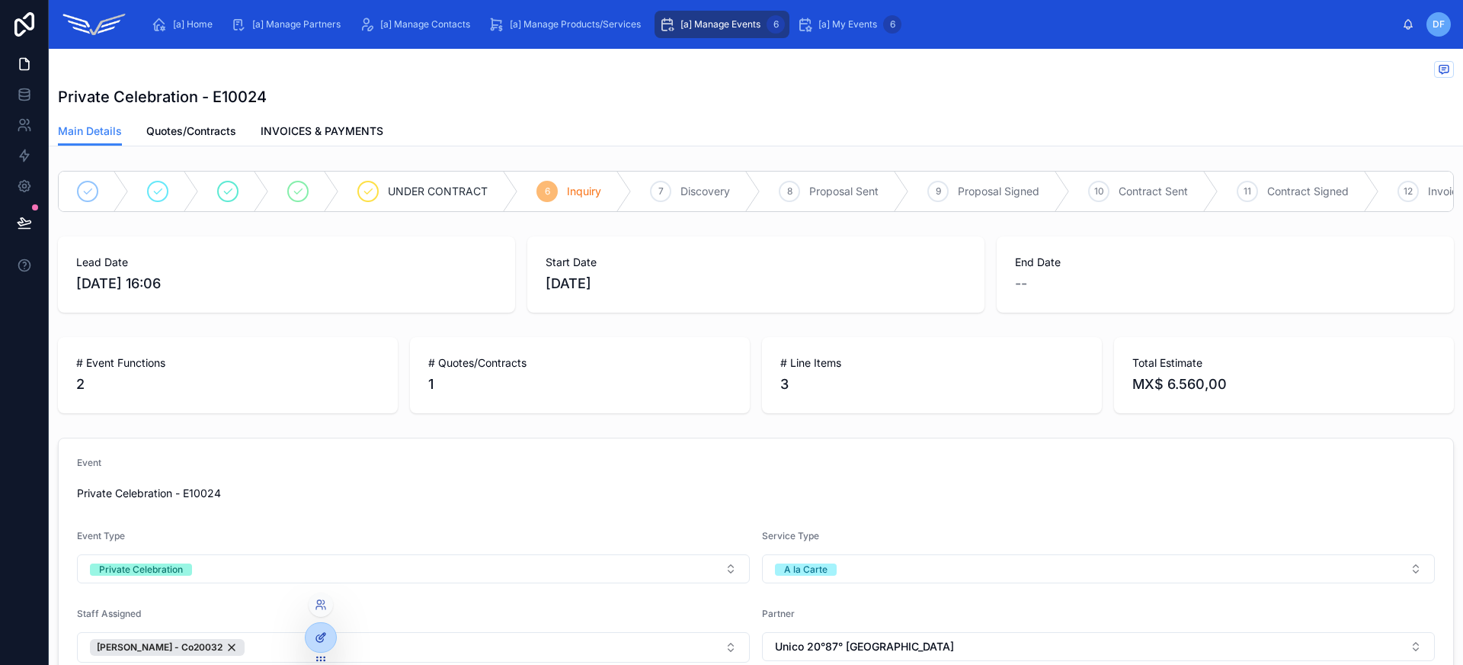
click at [325, 631] on icon at bounding box center [321, 637] width 12 height 12
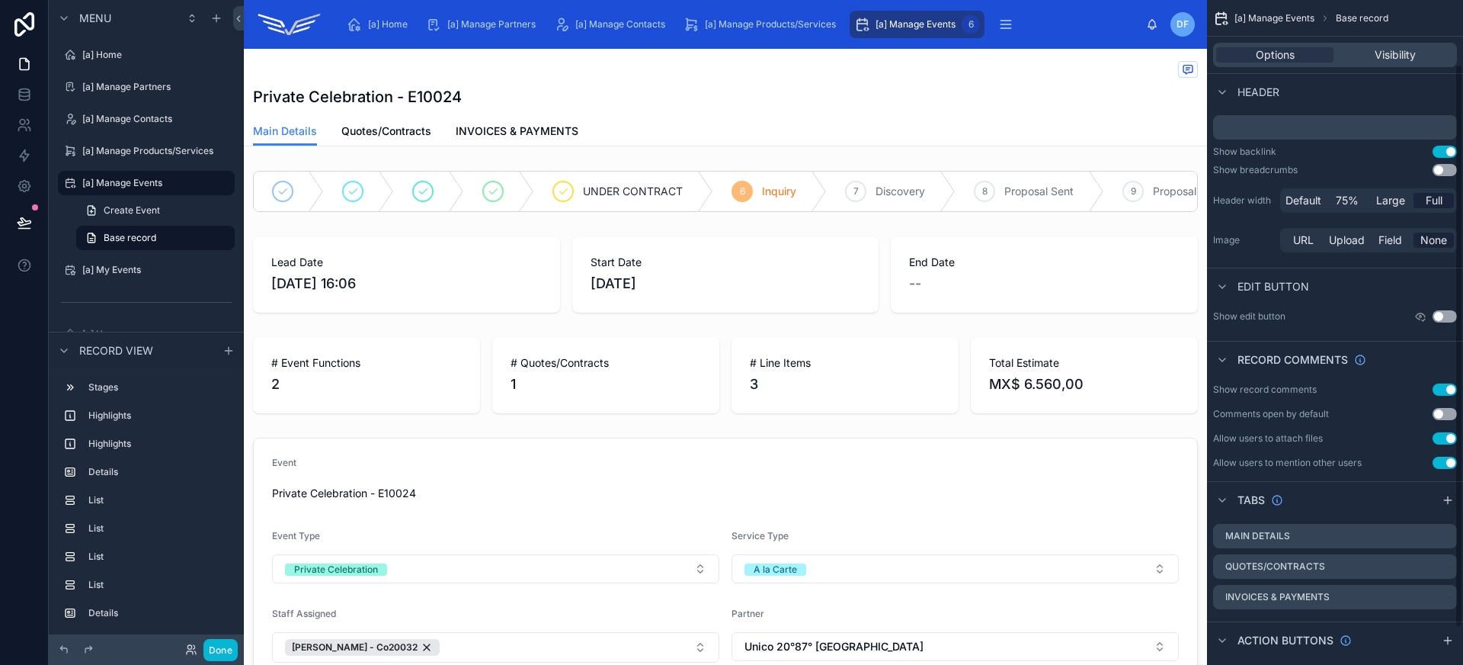
scroll to position [117, 0]
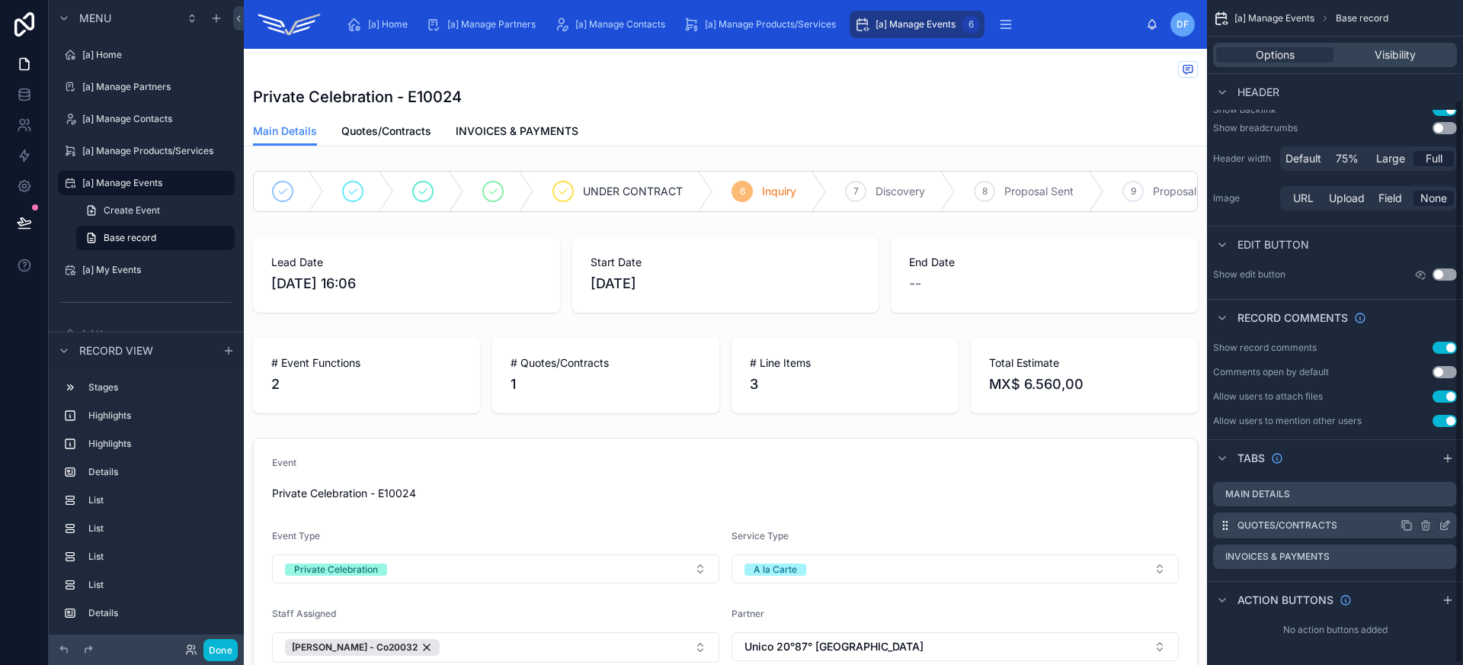
click at [1444, 523] on icon "scrollable content" at bounding box center [1445, 525] width 12 height 12
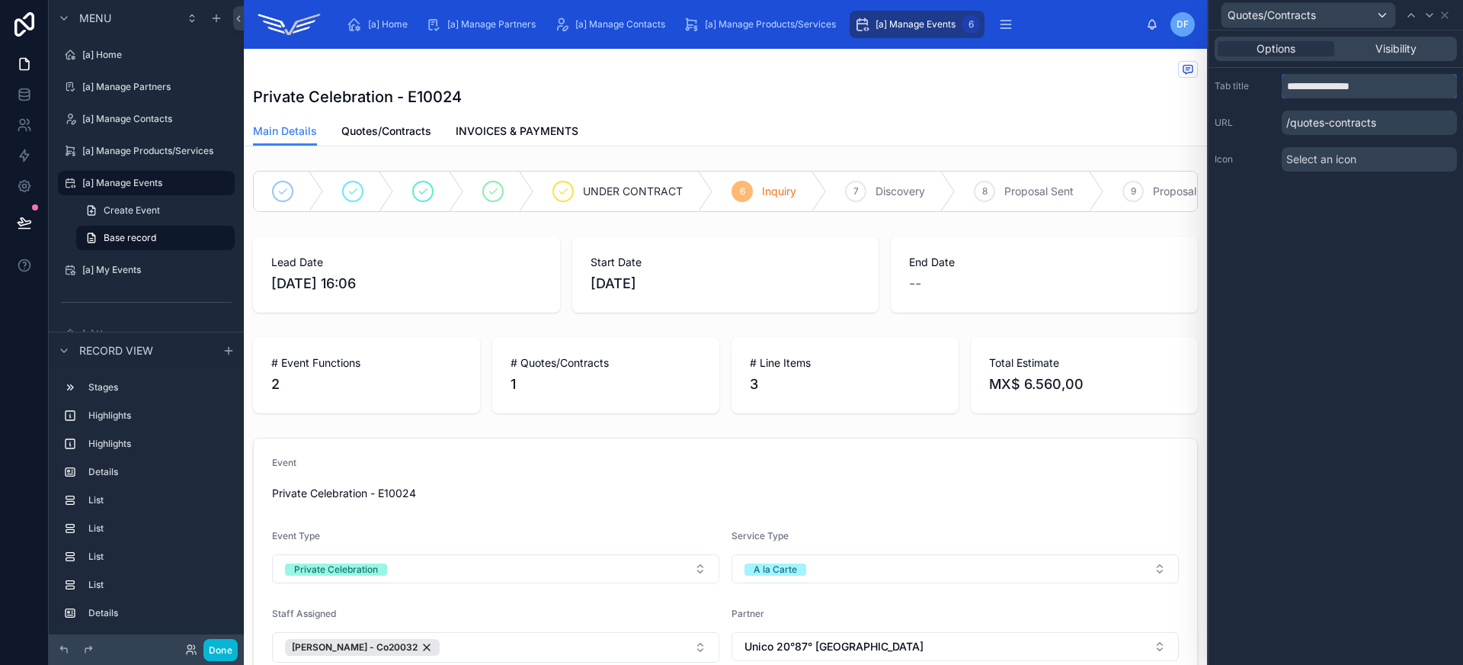
click at [1324, 89] on input "**********" at bounding box center [1369, 86] width 175 height 24
type input "**********"
click at [1400, 197] on div "**********" at bounding box center [1336, 347] width 255 height 634
click at [388, 130] on span "Quotes/Contracts" at bounding box center [386, 130] width 90 height 15
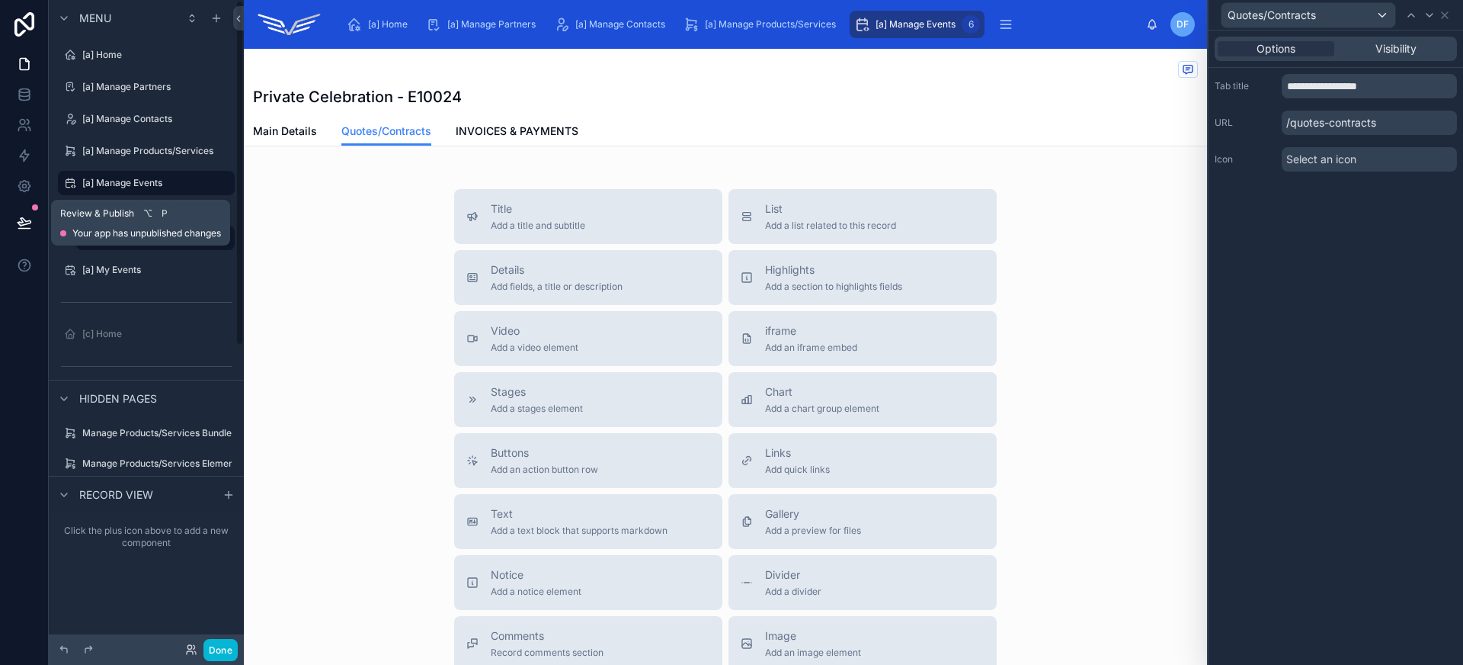
click at [23, 229] on icon at bounding box center [23, 229] width 11 height 0
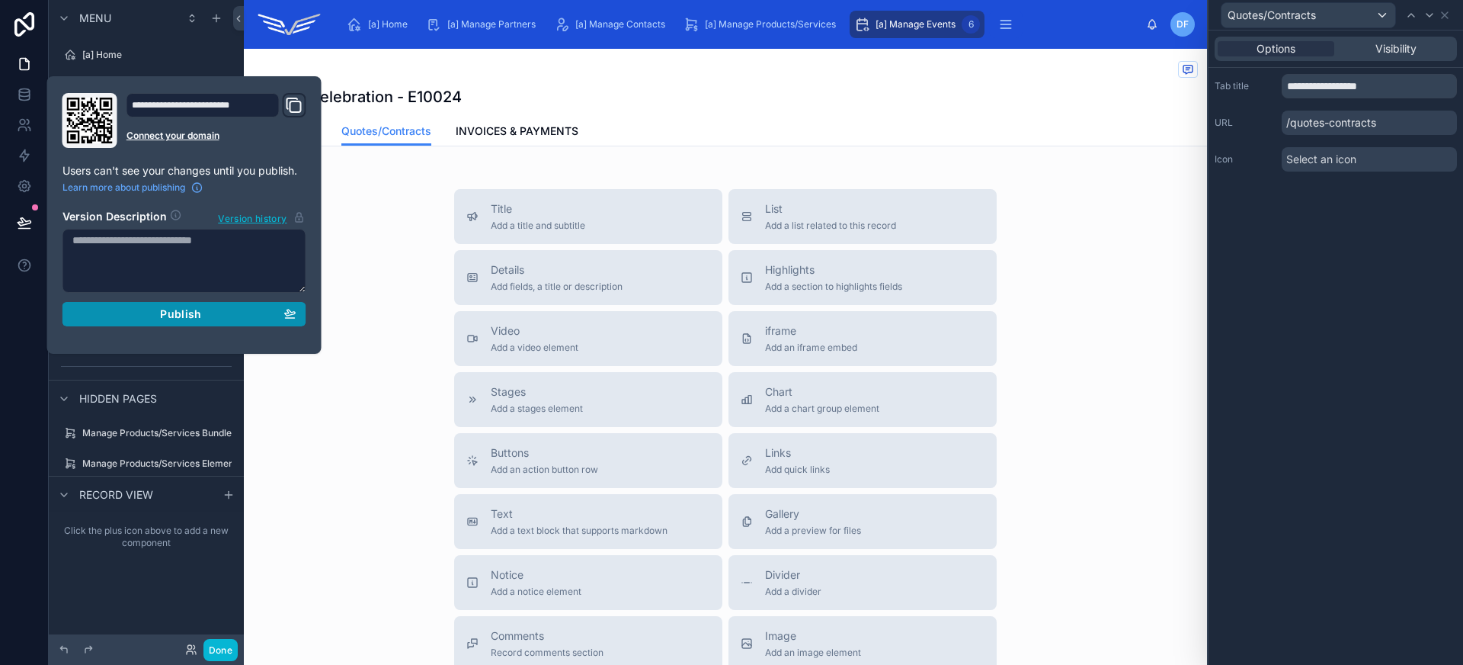
click at [149, 318] on div "Publish" at bounding box center [184, 314] width 224 height 14
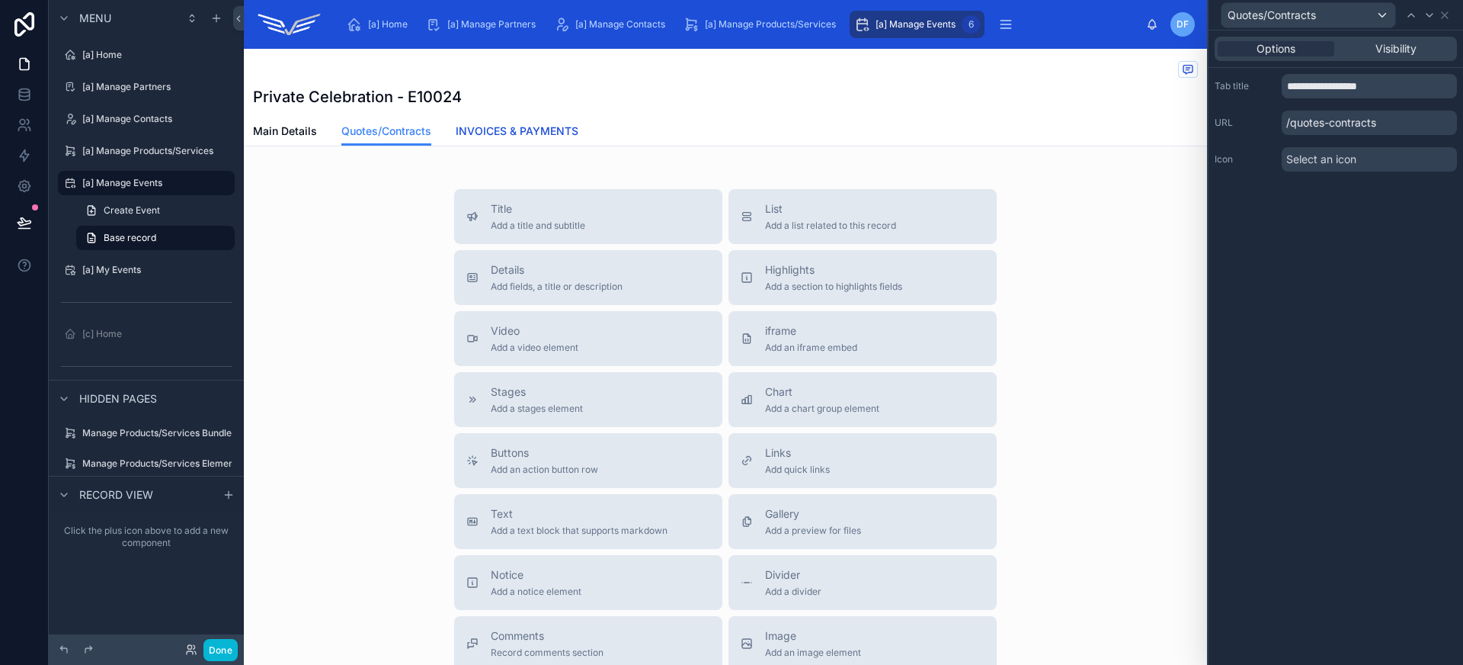
click at [535, 136] on span "INVOICES & PAYMENTS" at bounding box center [517, 130] width 123 height 15
click at [1446, 17] on icon at bounding box center [1445, 15] width 12 height 12
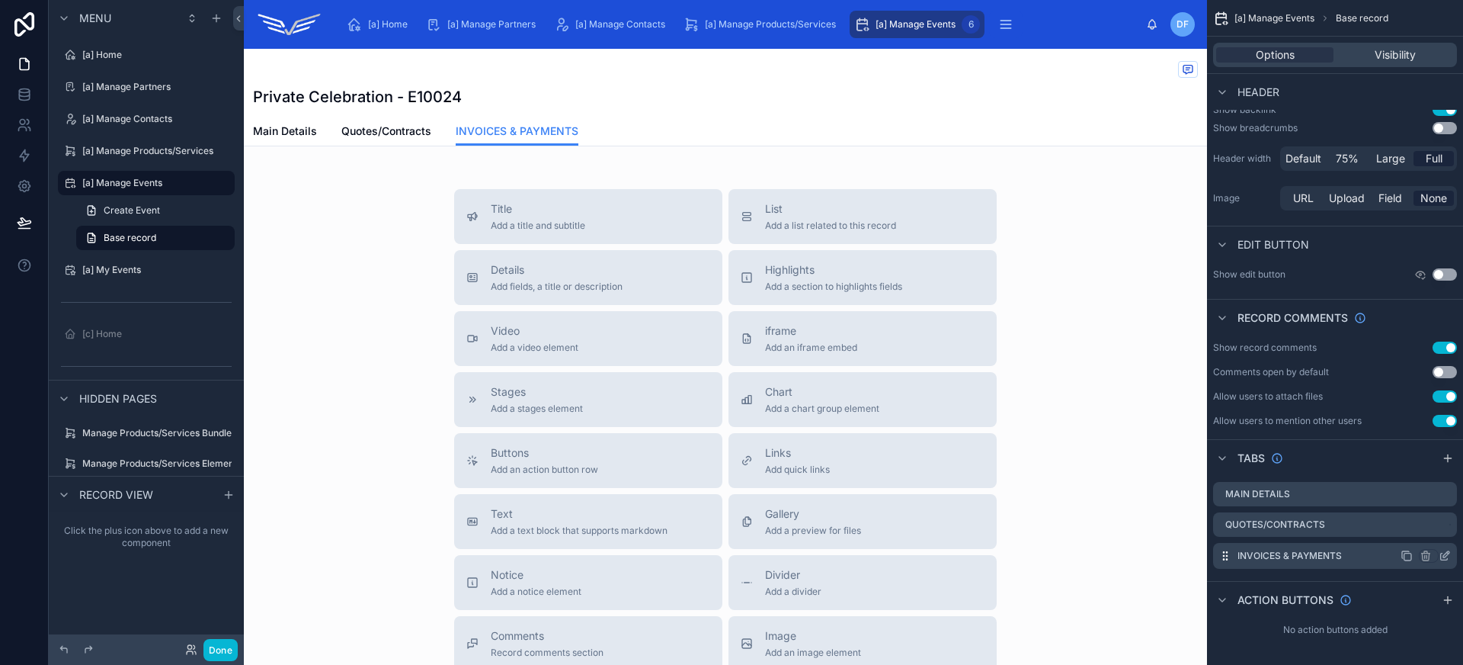
click at [1443, 554] on icon "scrollable content" at bounding box center [1446, 554] width 6 height 6
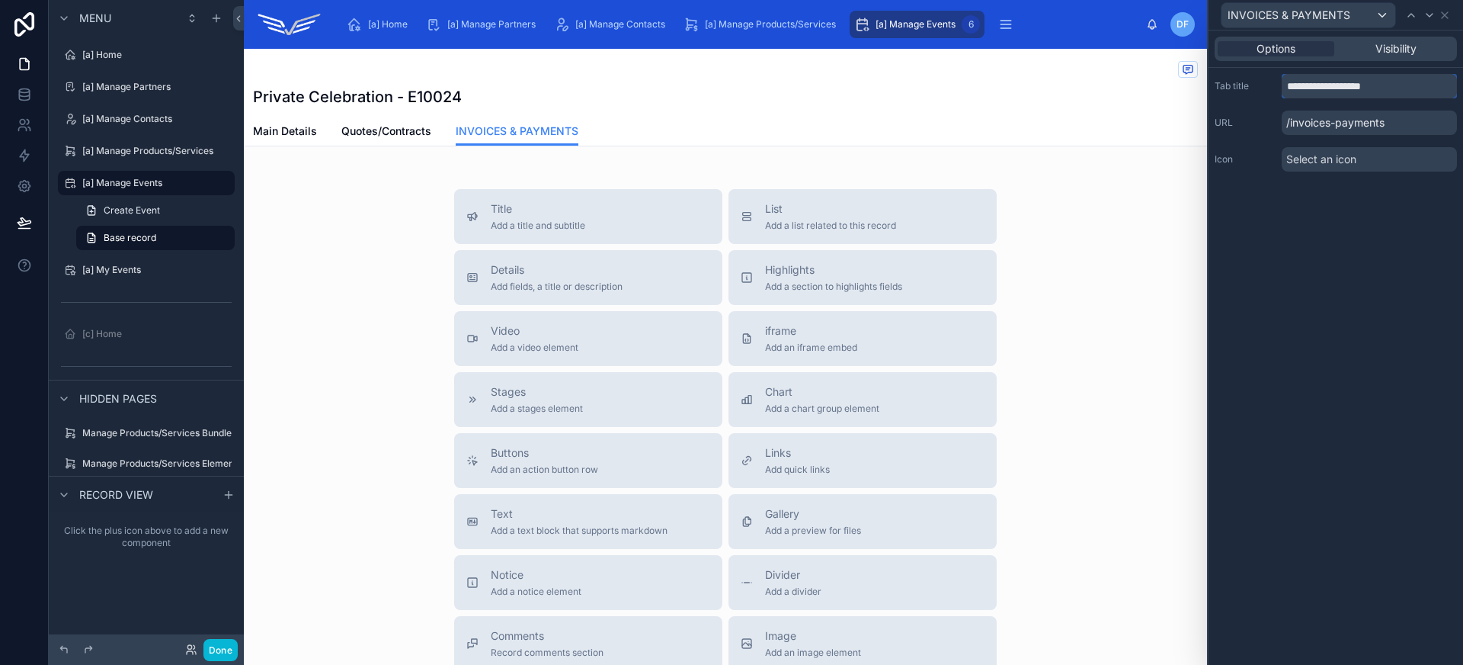
click at [1379, 76] on input "**********" at bounding box center [1369, 86] width 175 height 24
type input "**********"
click at [1443, 18] on icon at bounding box center [1445, 15] width 12 height 12
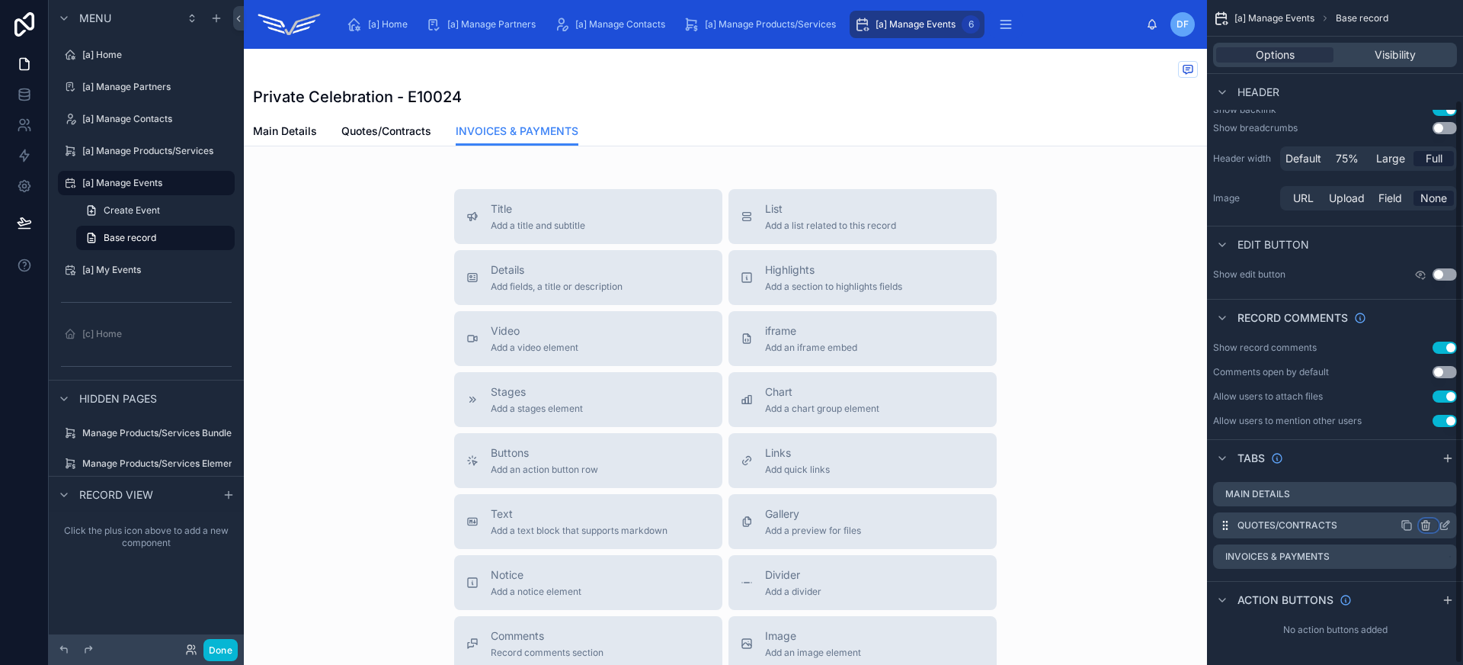
click at [1430, 527] on icon "scrollable content" at bounding box center [1426, 525] width 12 height 12
click at [1408, 455] on div "scrollable content" at bounding box center [731, 332] width 1463 height 665
click at [1424, 554] on icon "scrollable content" at bounding box center [1426, 557] width 12 height 12
click at [1414, 584] on span "Remove tab and contents" at bounding box center [1361, 584] width 129 height 18
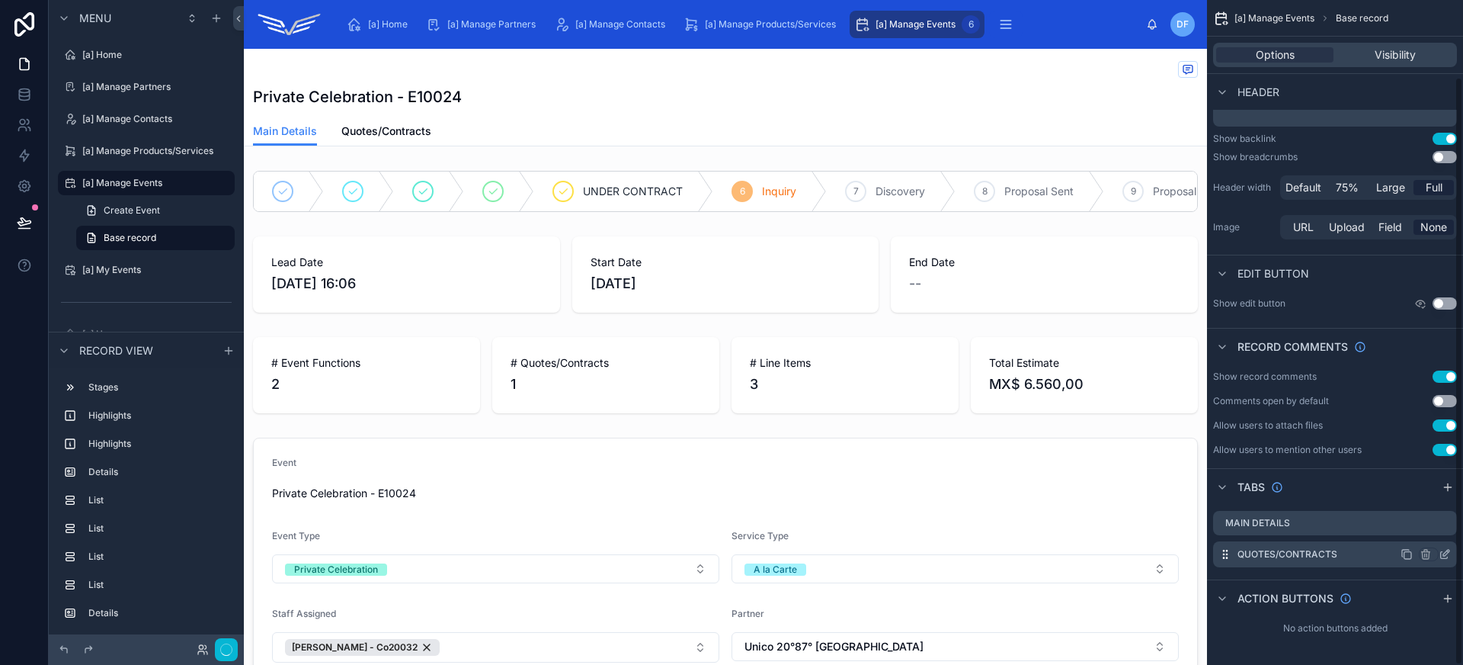
scroll to position [88, 0]
click at [1426, 552] on icon "scrollable content" at bounding box center [1426, 552] width 8 height 0
click at [1402, 577] on span "Remove tab and contents" at bounding box center [1373, 577] width 129 height 18
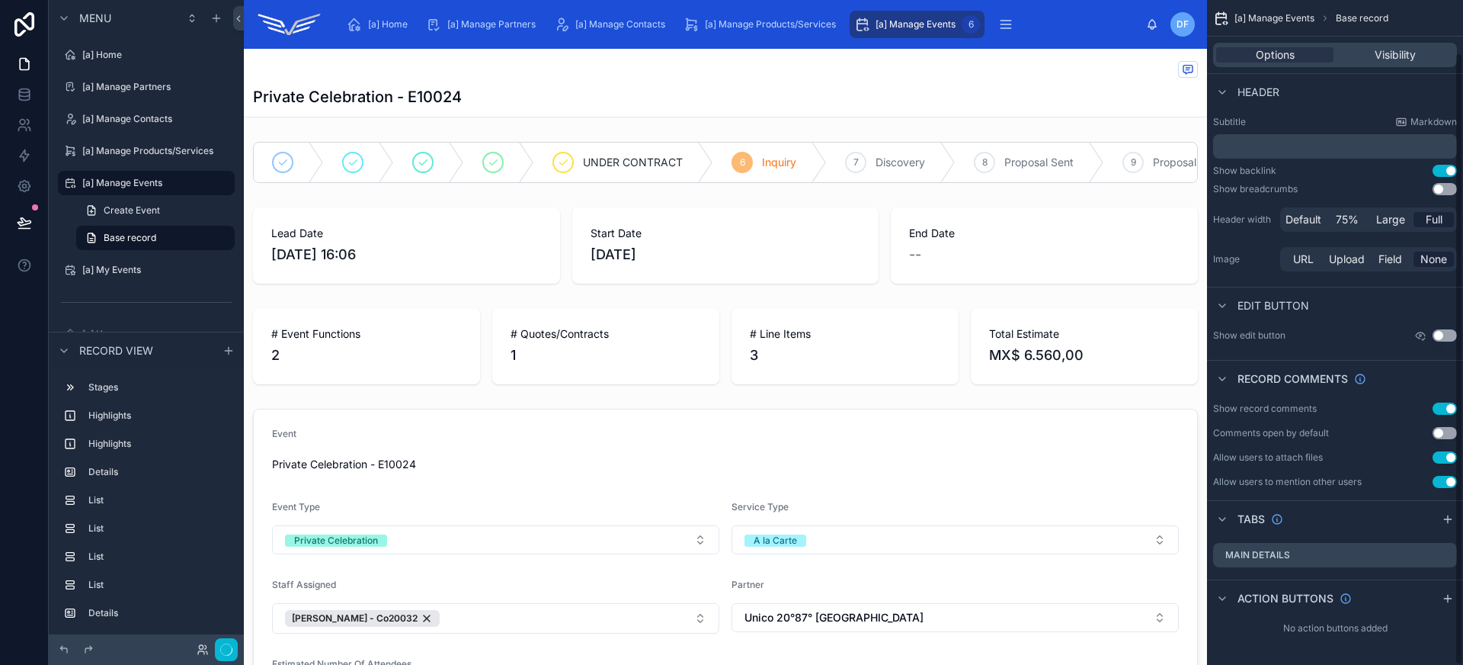
scroll to position [56, 0]
click at [1429, 556] on icon "scrollable content" at bounding box center [1426, 555] width 12 height 12
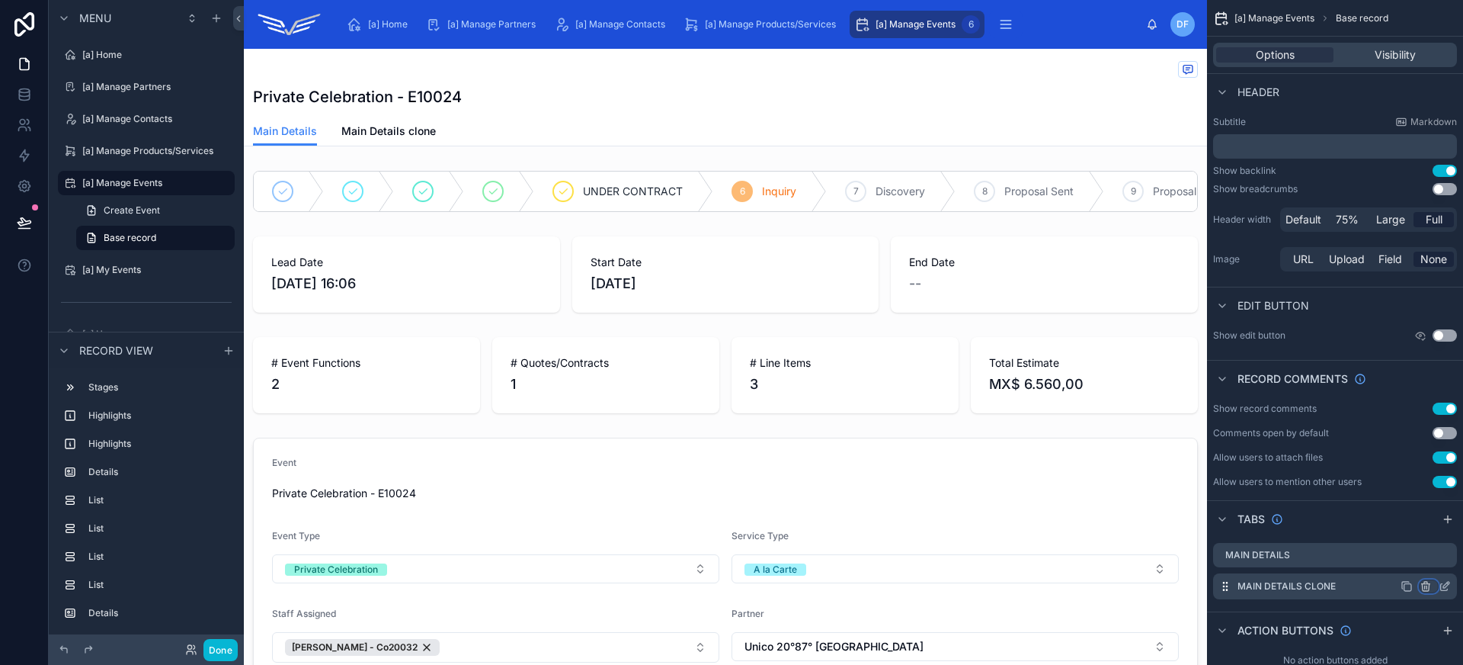
click at [1427, 585] on icon "scrollable content" at bounding box center [1427, 586] width 0 height 3
click at [1406, 617] on span "Remove tab and contents" at bounding box center [1361, 615] width 129 height 18
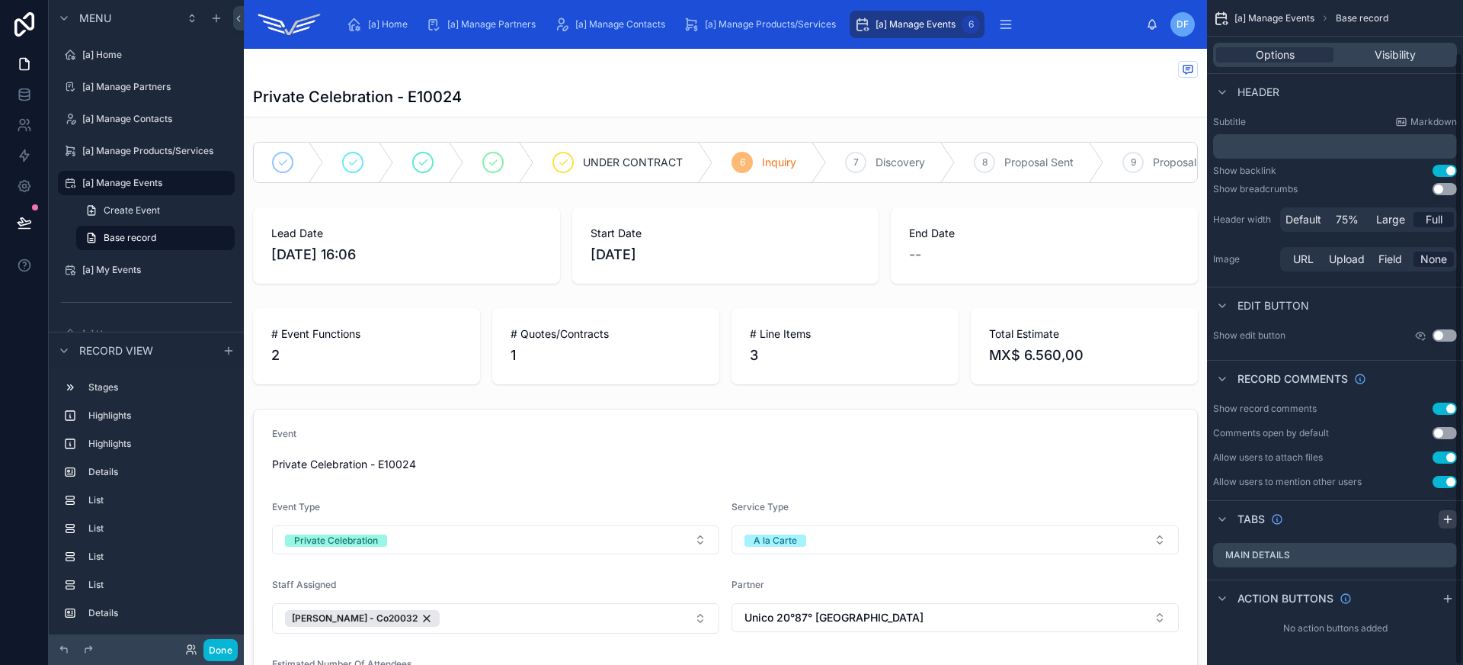
click at [1445, 524] on icon "scrollable content" at bounding box center [1448, 519] width 12 height 12
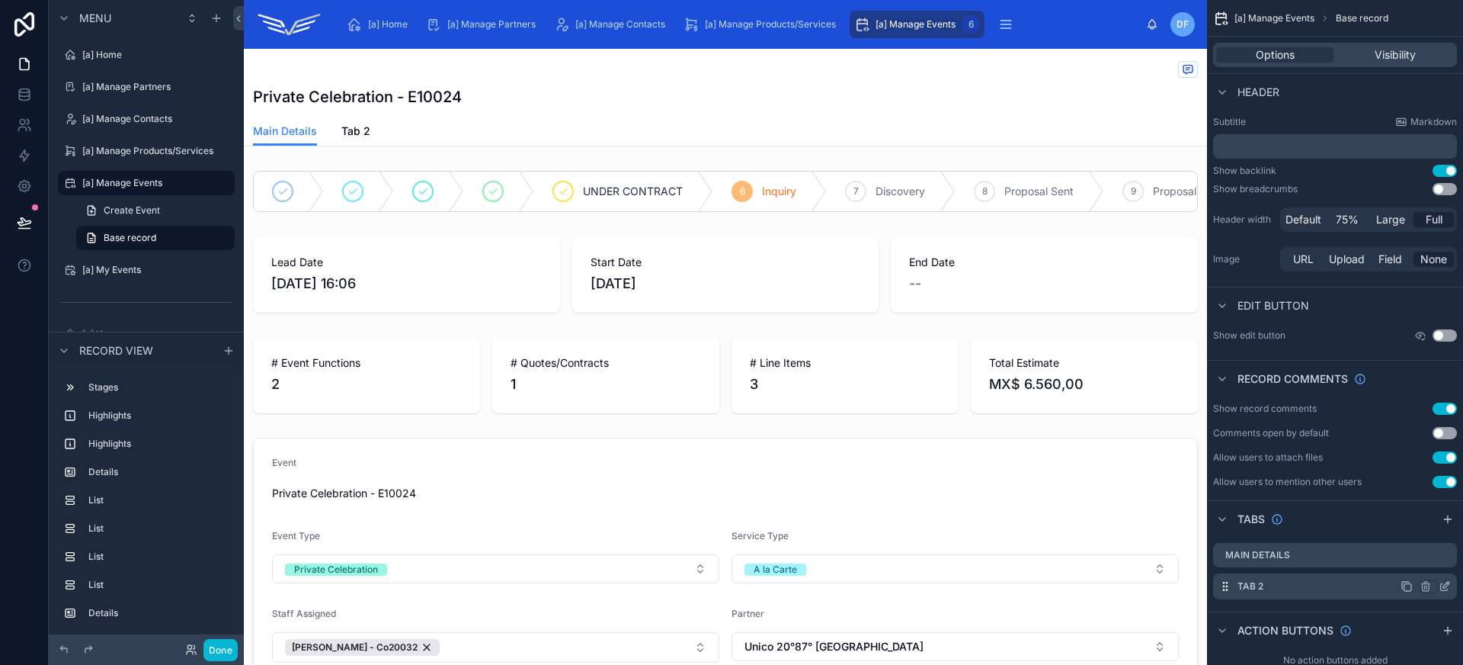
click at [1443, 583] on icon "scrollable content" at bounding box center [1445, 586] width 12 height 12
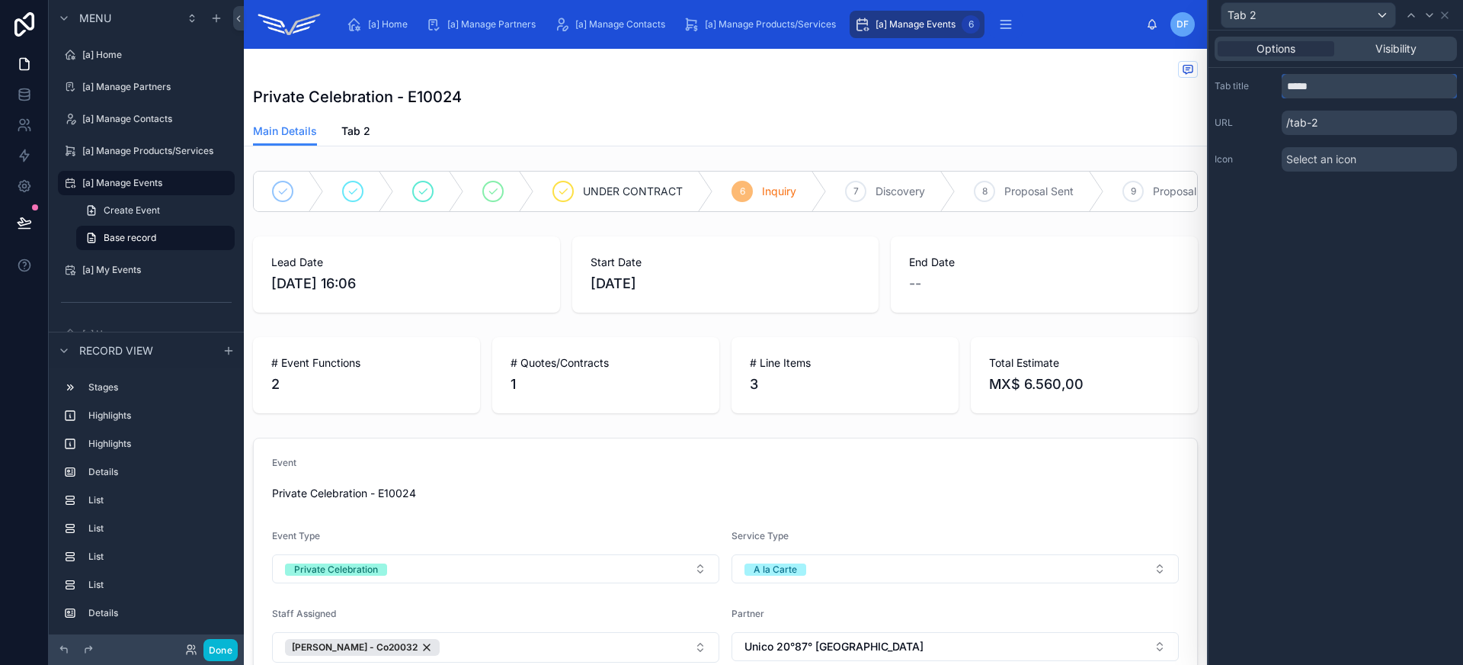
click at [1325, 81] on input "*****" at bounding box center [1369, 86] width 175 height 24
type input "**********"
click at [1447, 14] on icon at bounding box center [1445, 15] width 12 height 12
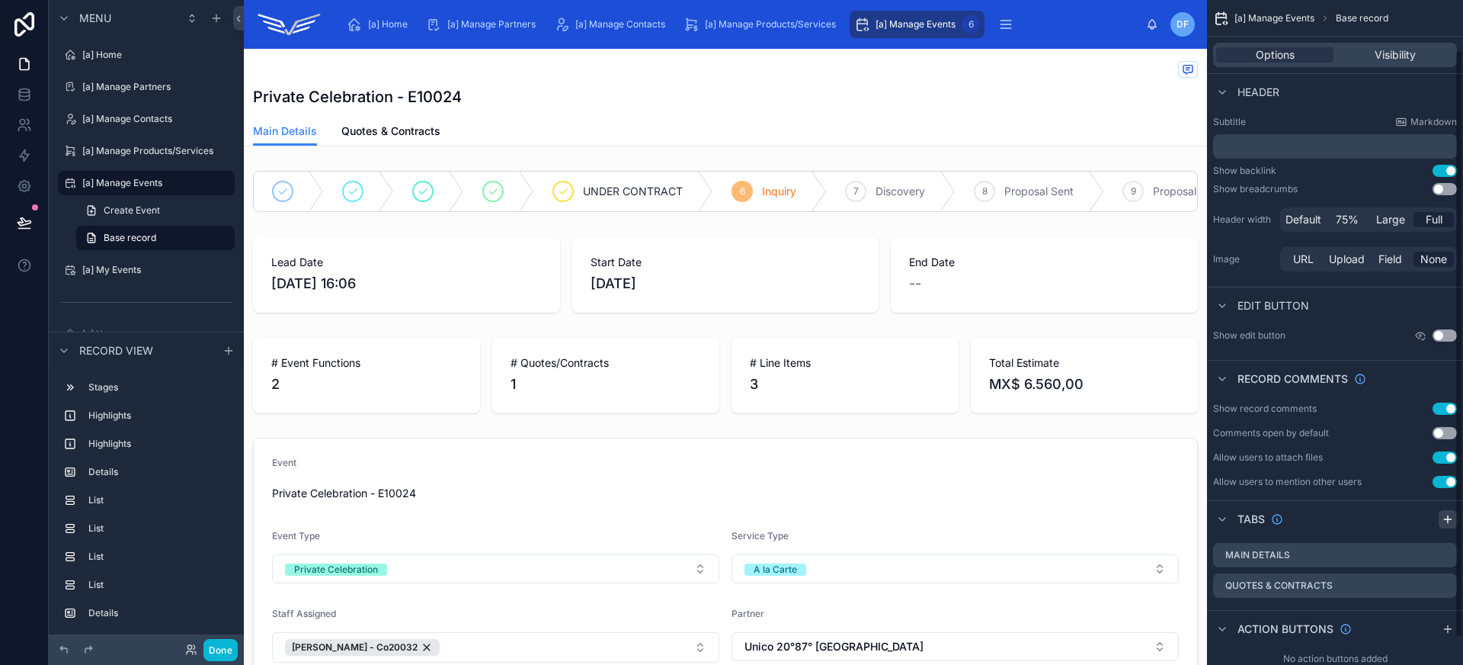
click at [1449, 519] on icon "scrollable content" at bounding box center [1448, 519] width 12 height 12
click at [1445, 616] on icon "scrollable content" at bounding box center [1445, 616] width 12 height 12
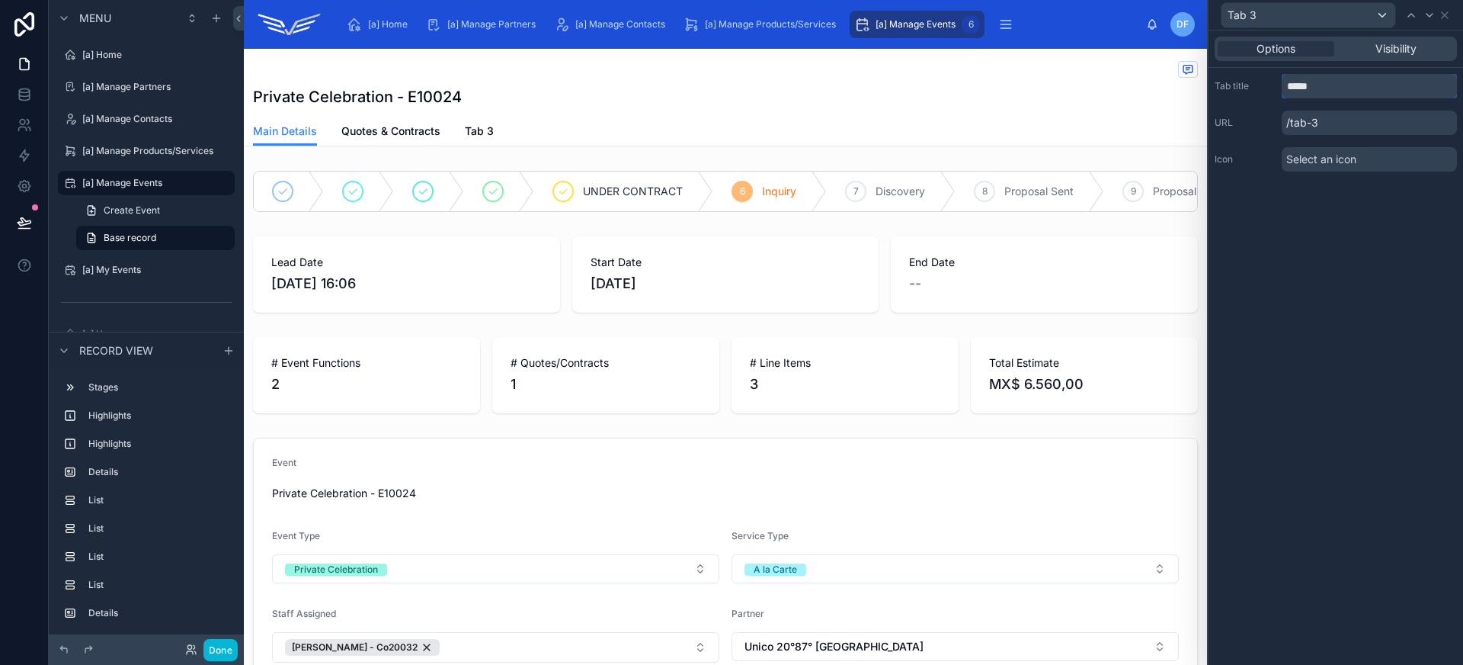
click at [1321, 81] on input "*****" at bounding box center [1369, 86] width 175 height 24
type input "**********"
click at [1263, 251] on div "**********" at bounding box center [1336, 347] width 255 height 634
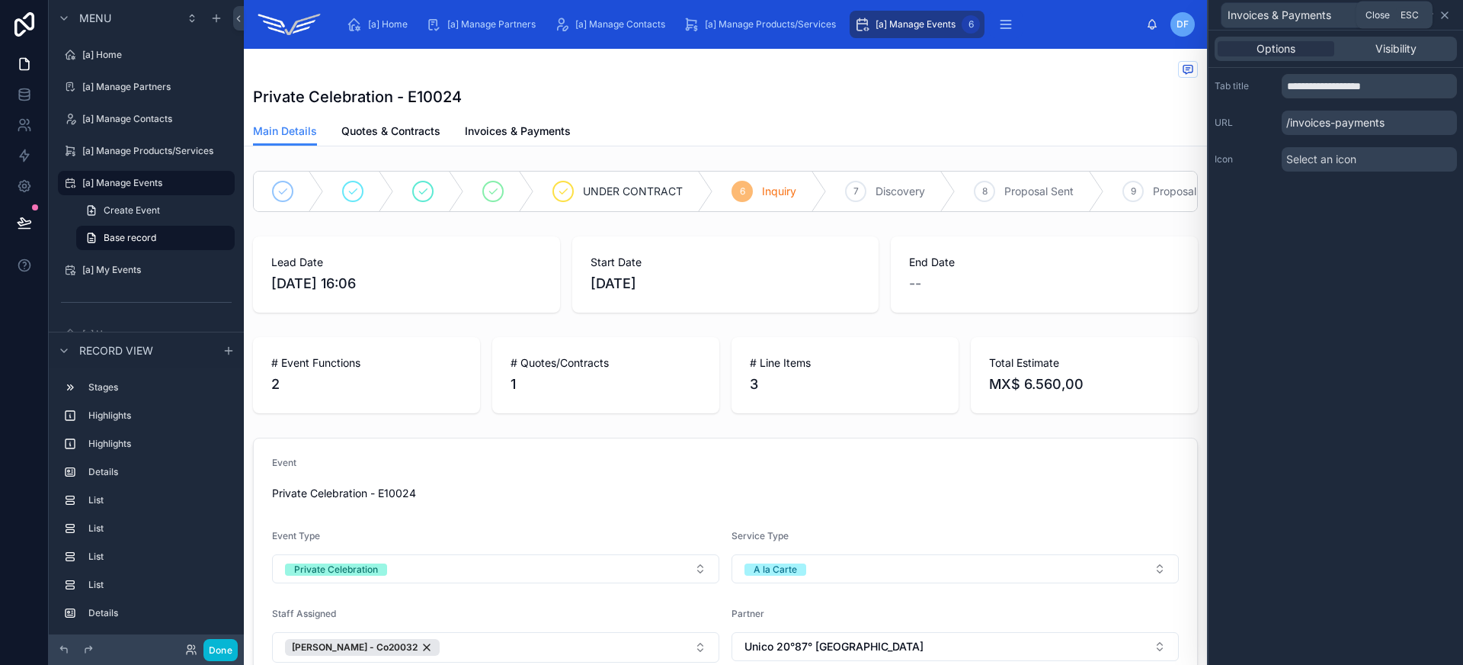
click at [1449, 14] on icon at bounding box center [1445, 15] width 12 height 12
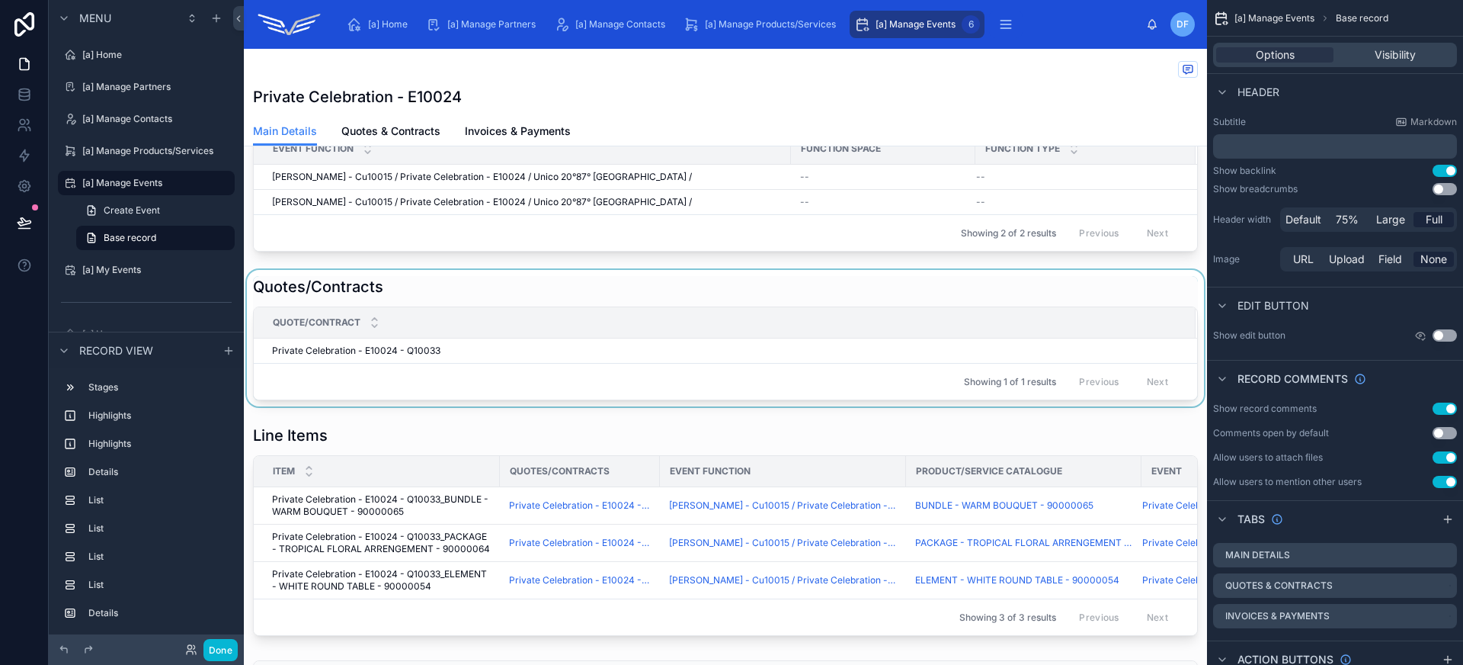
scroll to position [712, 0]
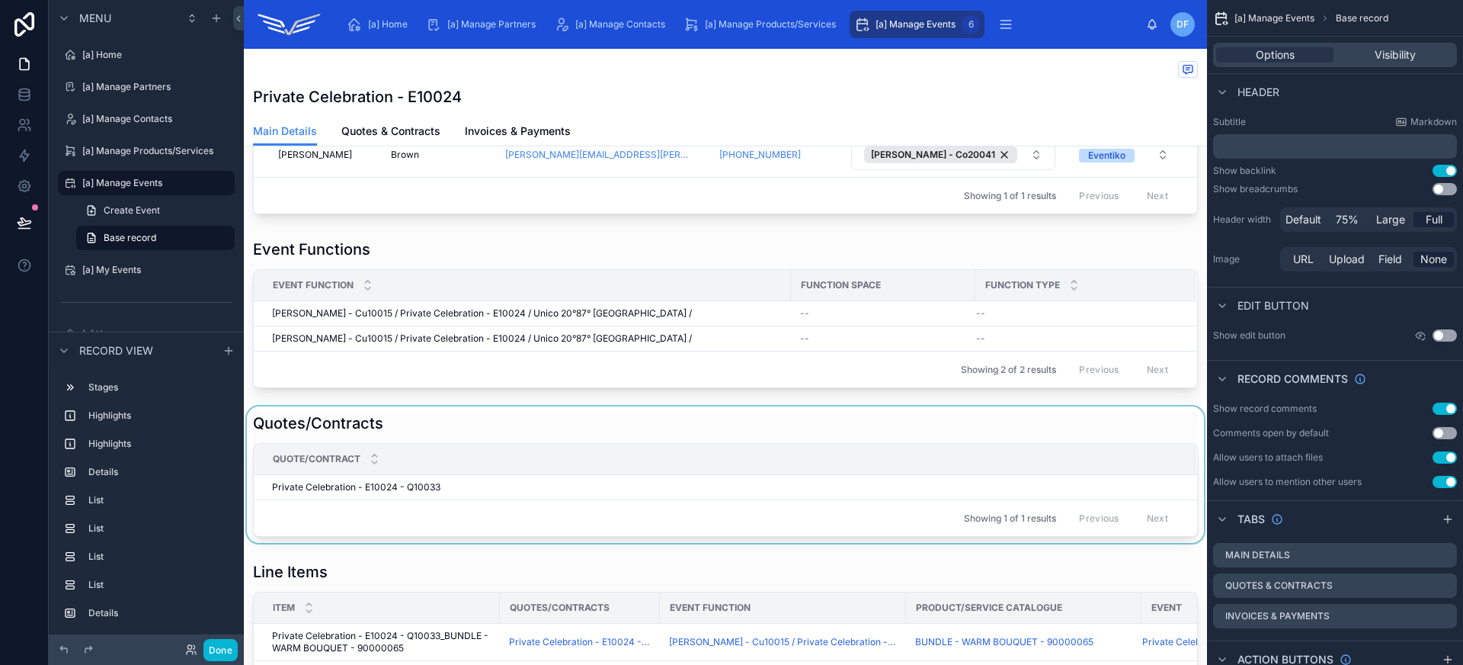
click at [1020, 451] on div at bounding box center [725, 474] width 963 height 136
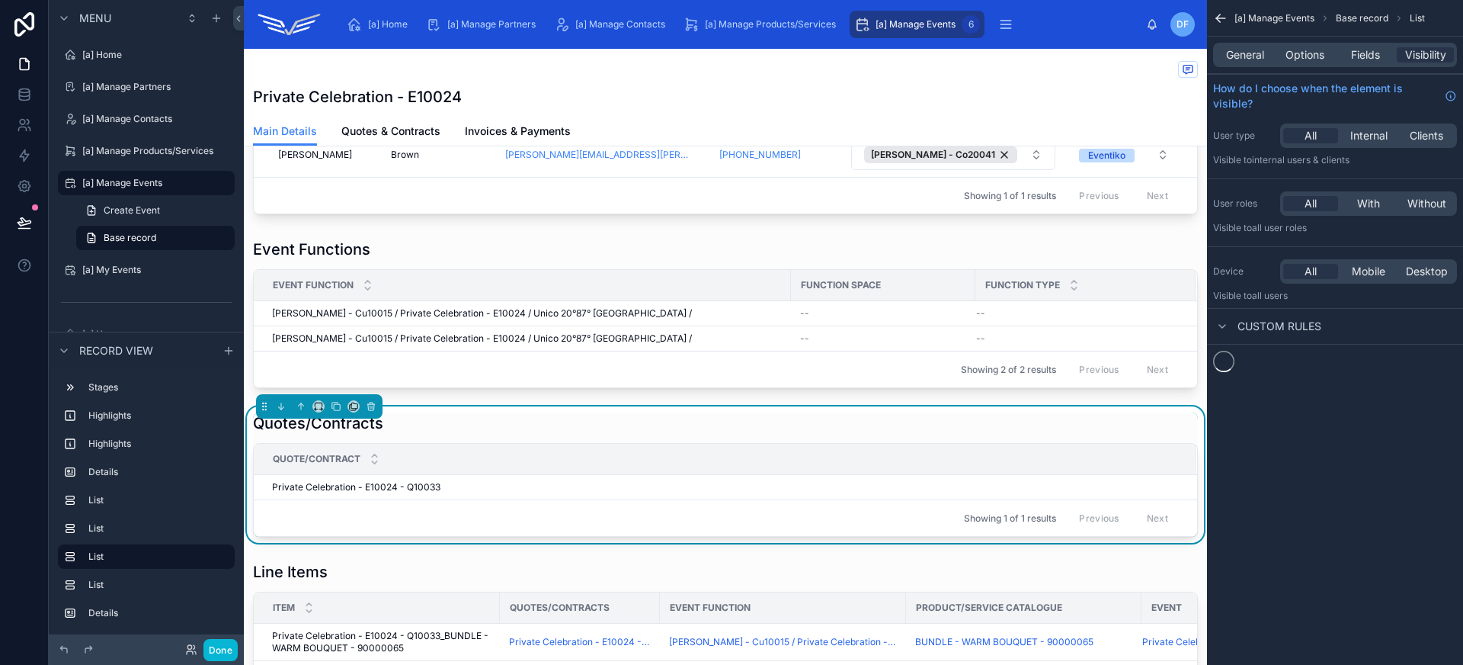
scroll to position [0, 0]
click at [354, 412] on icon at bounding box center [353, 406] width 11 height 11
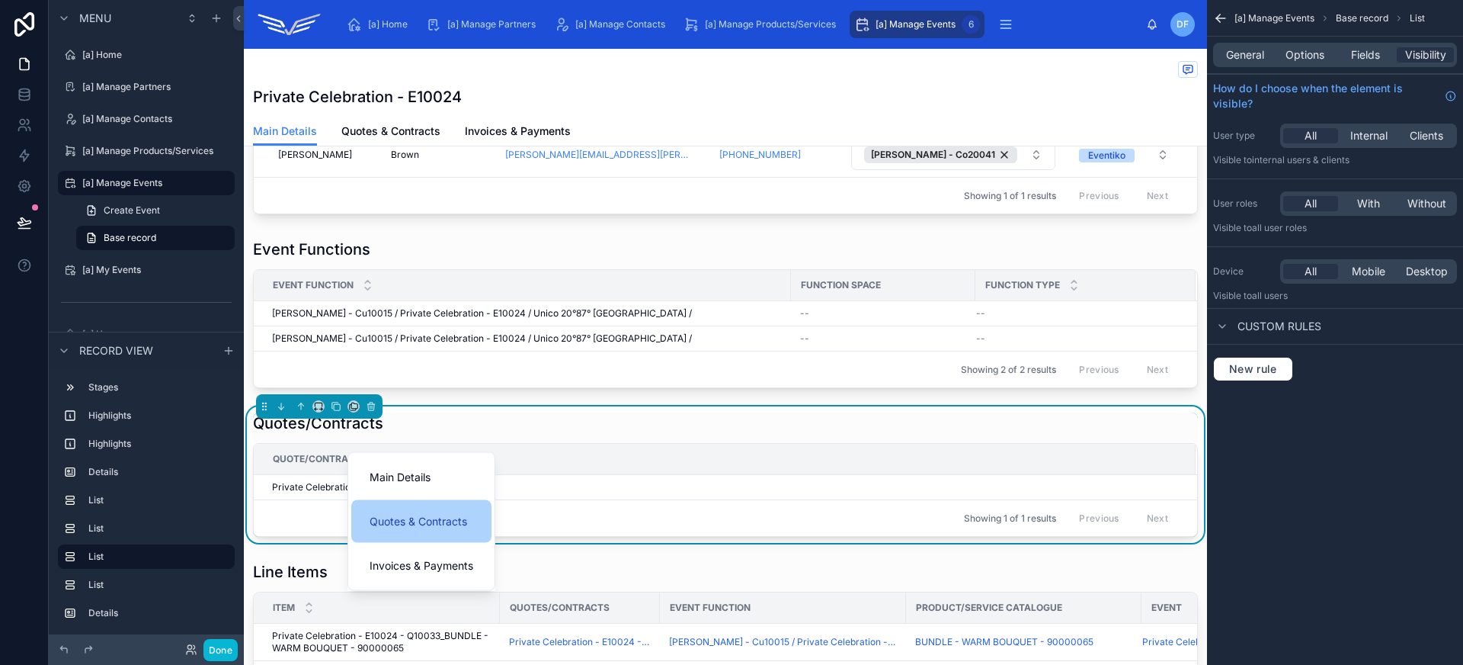
click at [426, 520] on span "Quotes & Contracts" at bounding box center [419, 521] width 98 height 18
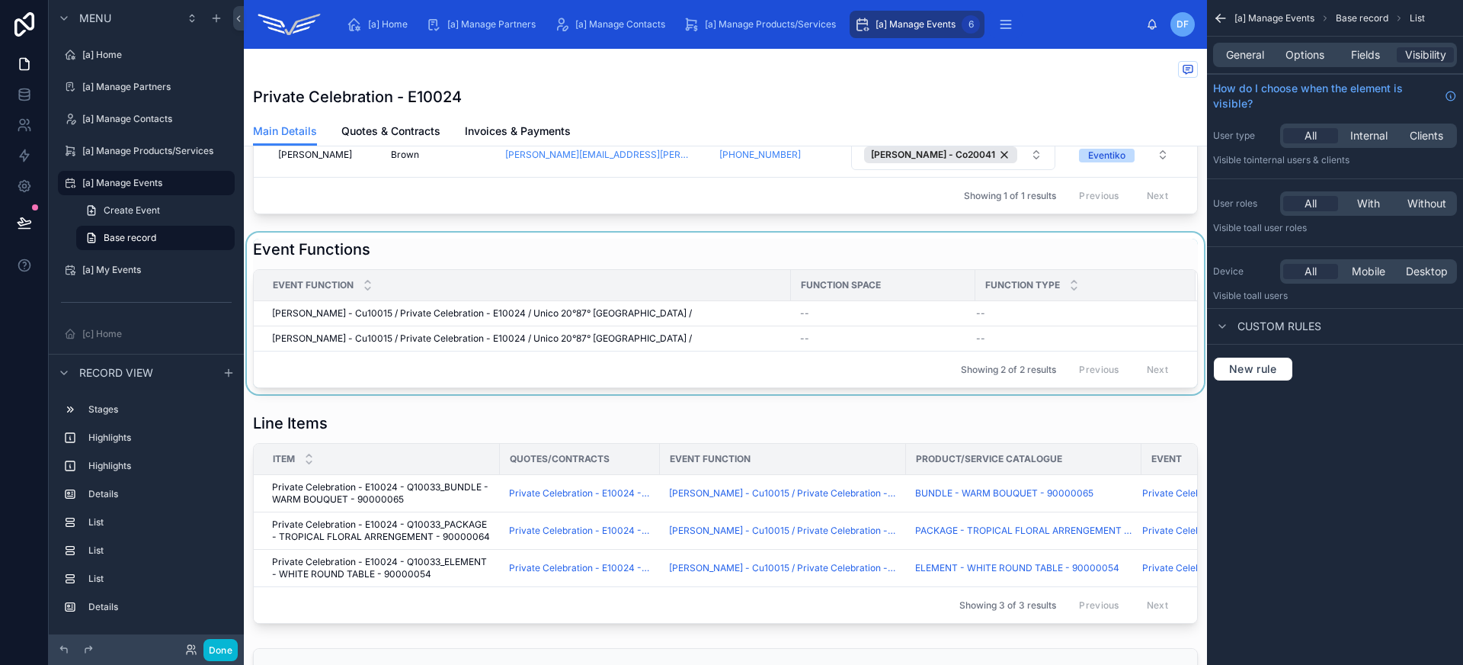
click at [407, 283] on div at bounding box center [725, 313] width 963 height 162
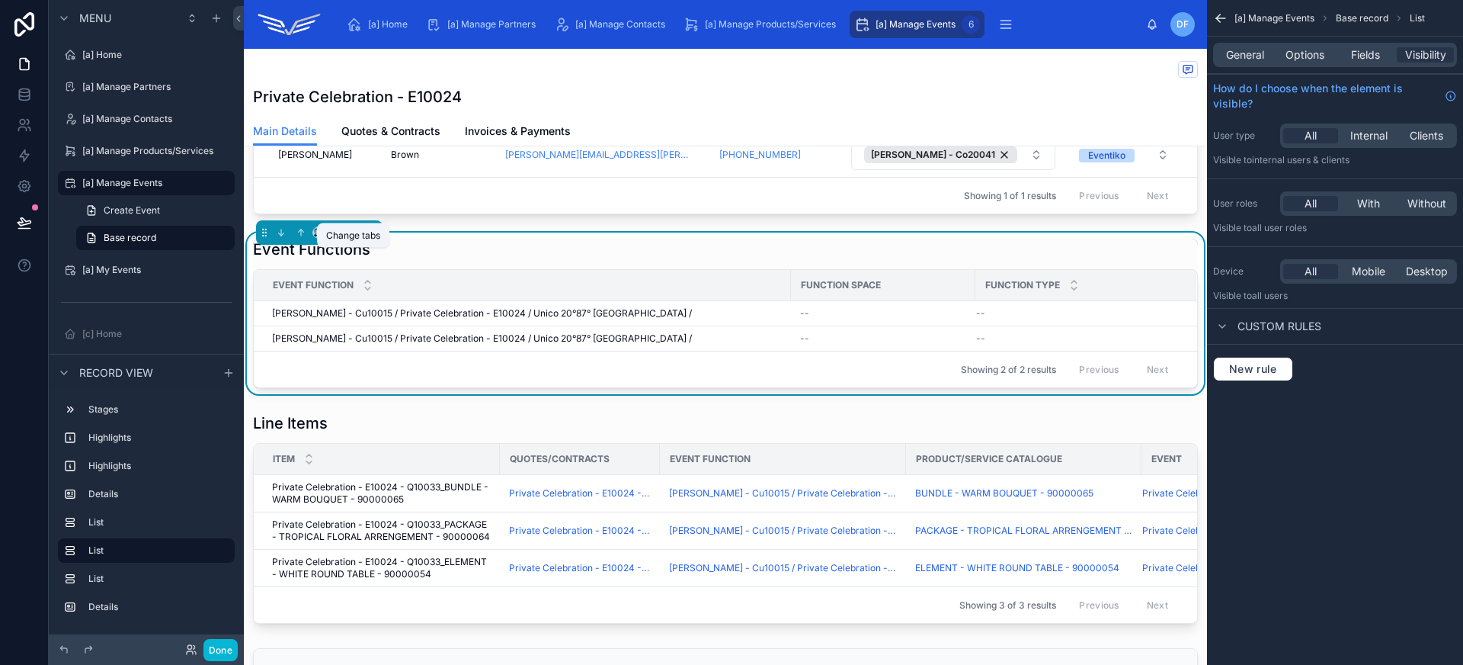
click at [351, 235] on icon at bounding box center [354, 232] width 6 height 6
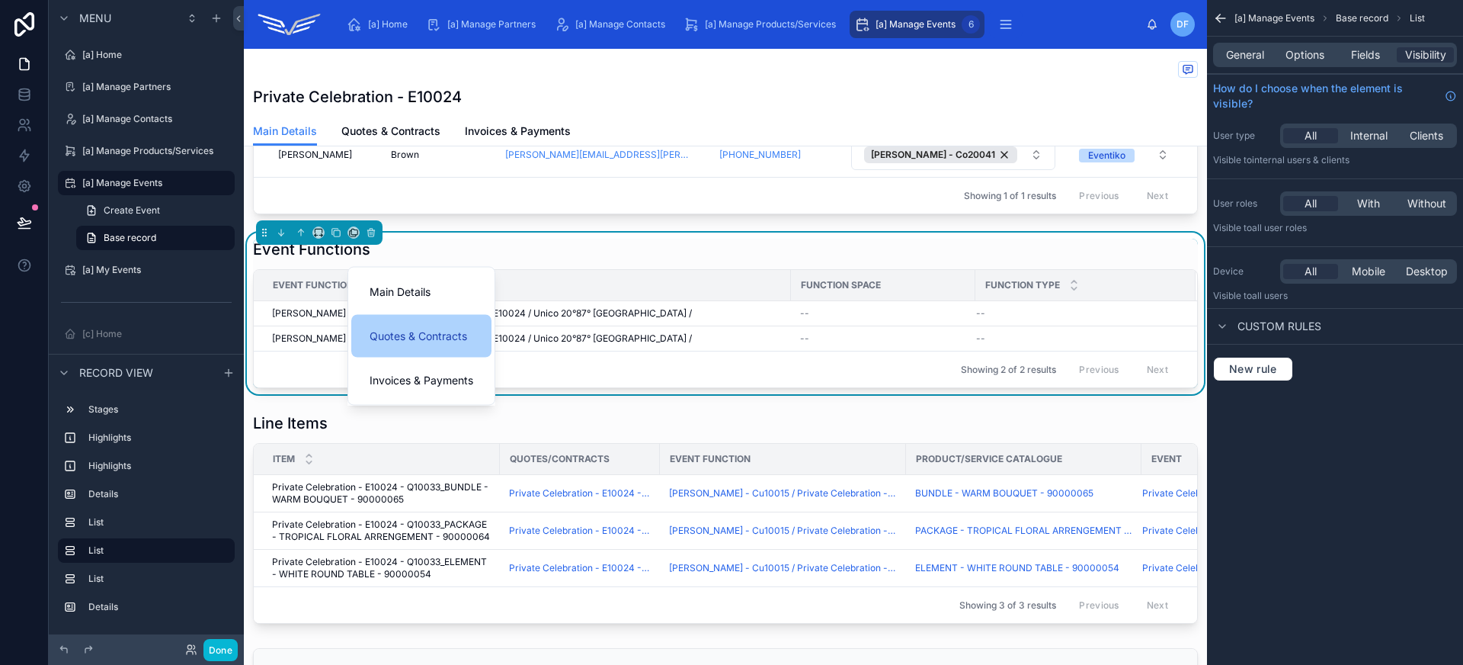
click at [424, 347] on div "Quotes & Contracts" at bounding box center [421, 336] width 140 height 43
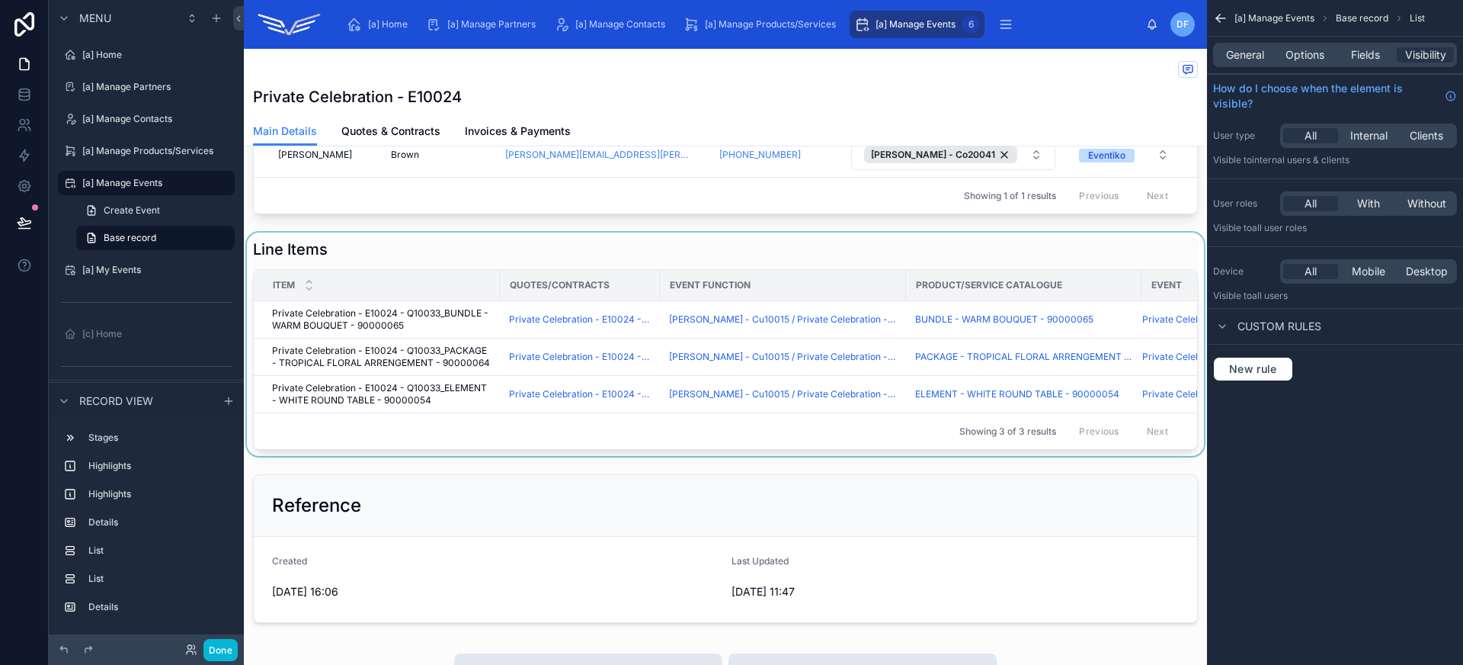
click at [472, 284] on div at bounding box center [725, 343] width 963 height 223
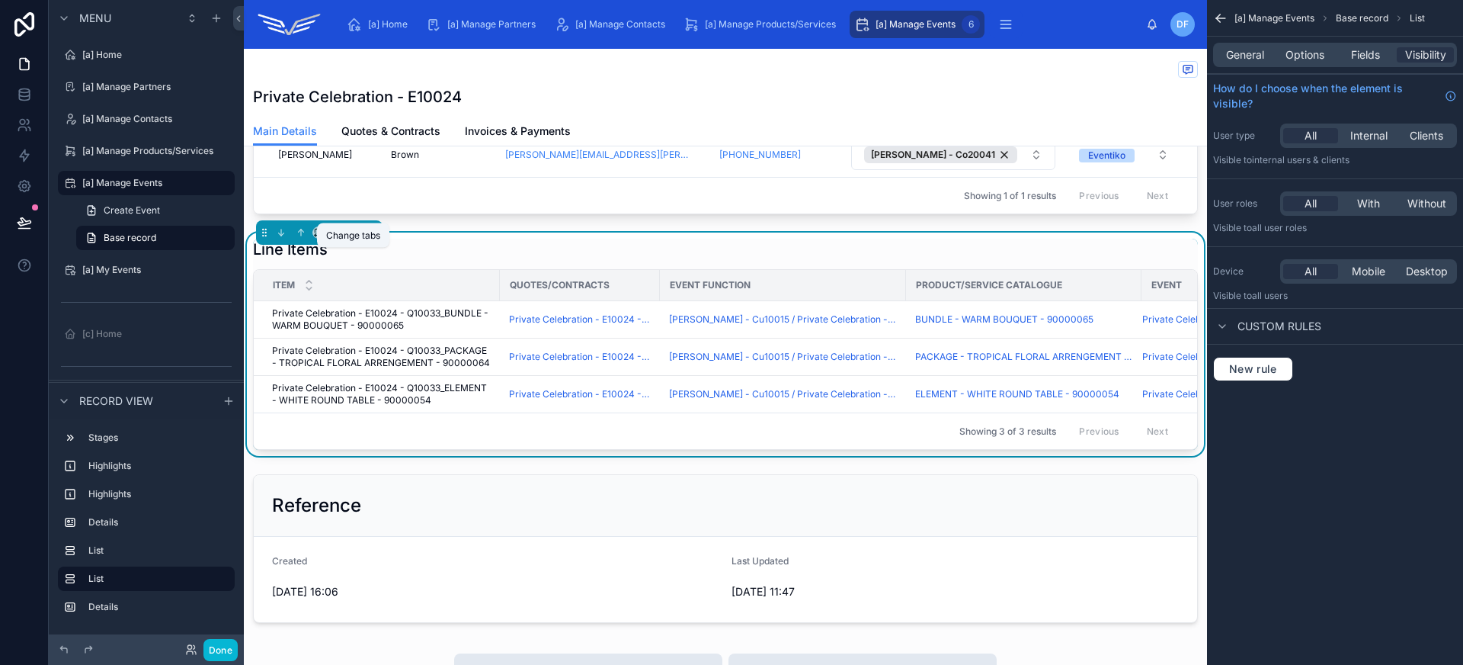
click at [352, 238] on icon at bounding box center [353, 232] width 11 height 11
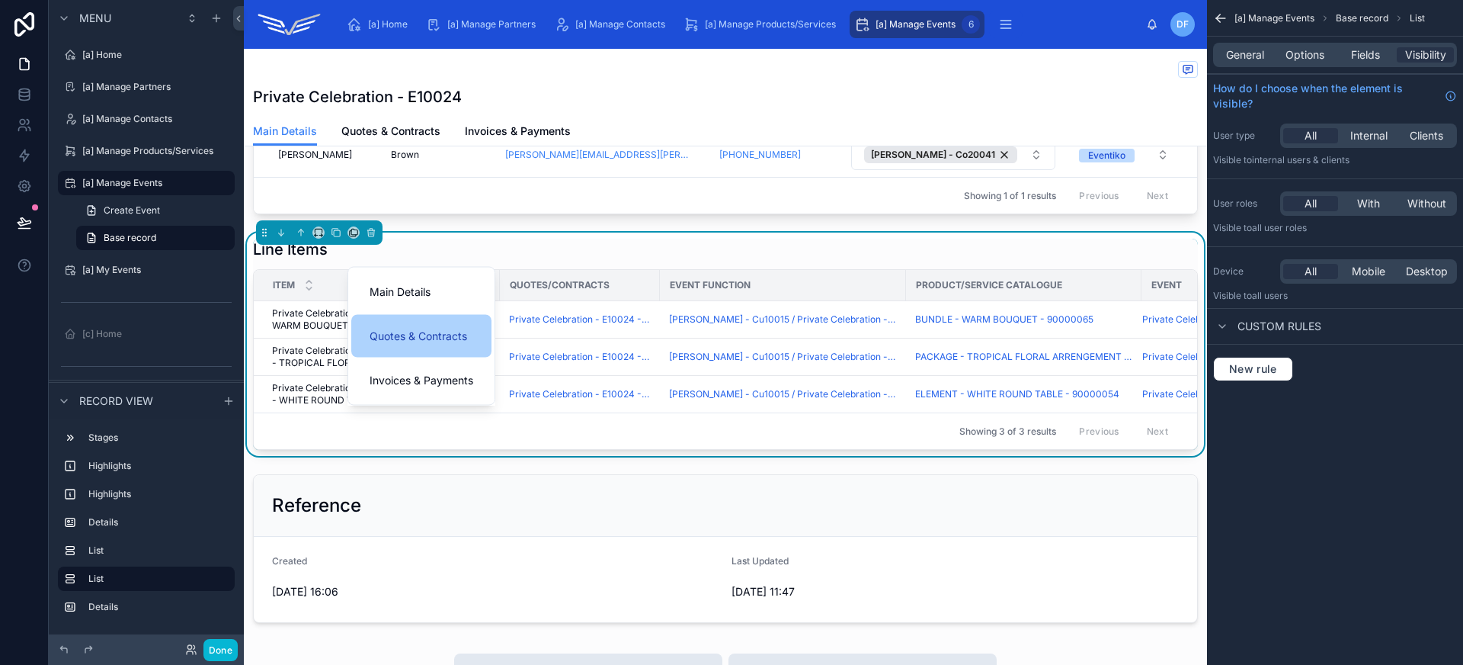
click at [421, 335] on span "Quotes & Contracts" at bounding box center [419, 336] width 98 height 18
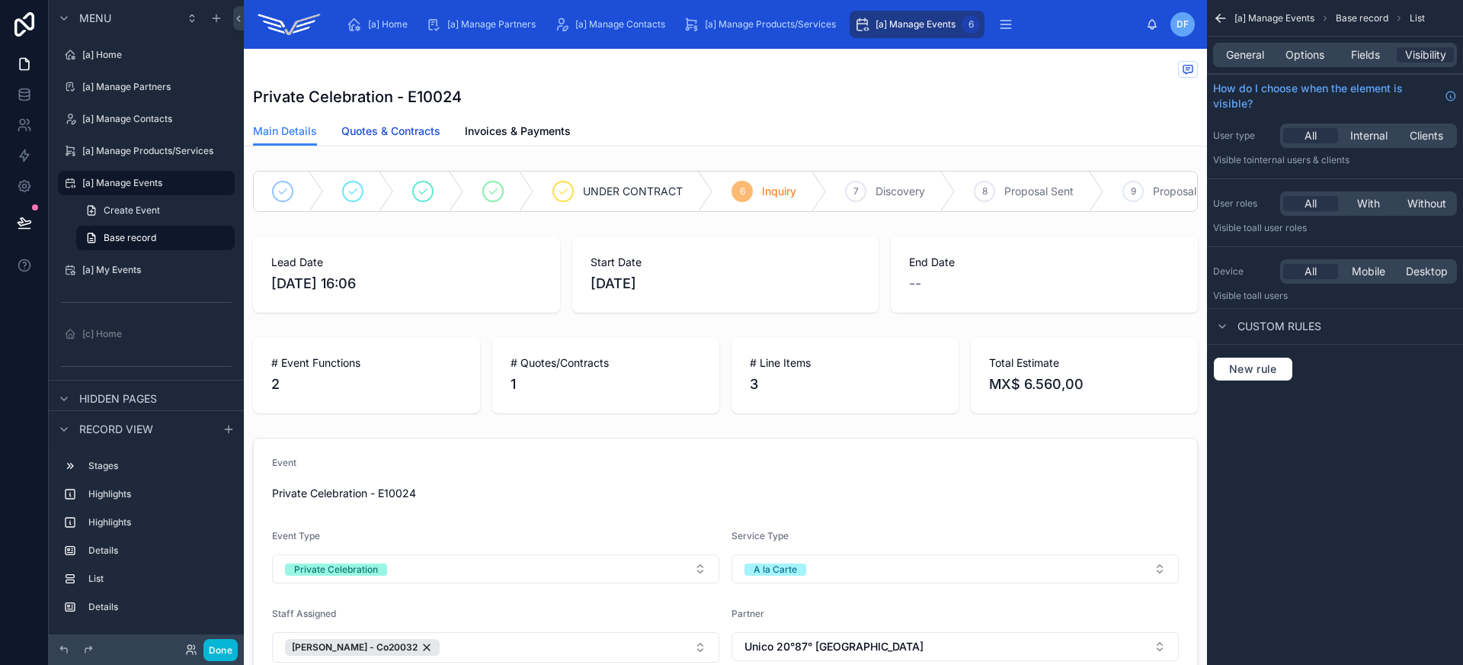
click at [406, 130] on span "Quotes & Contracts" at bounding box center [390, 130] width 99 height 15
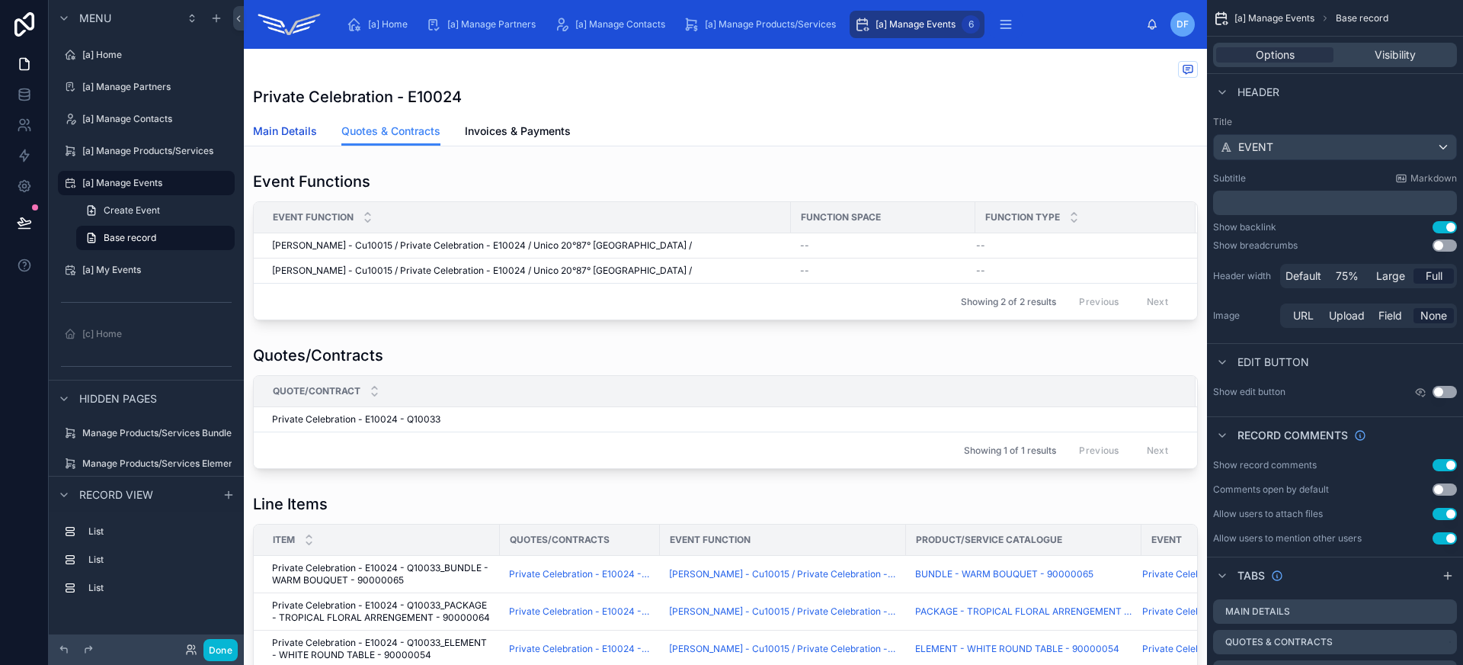
click at [287, 133] on span "Main Details" at bounding box center [285, 130] width 64 height 15
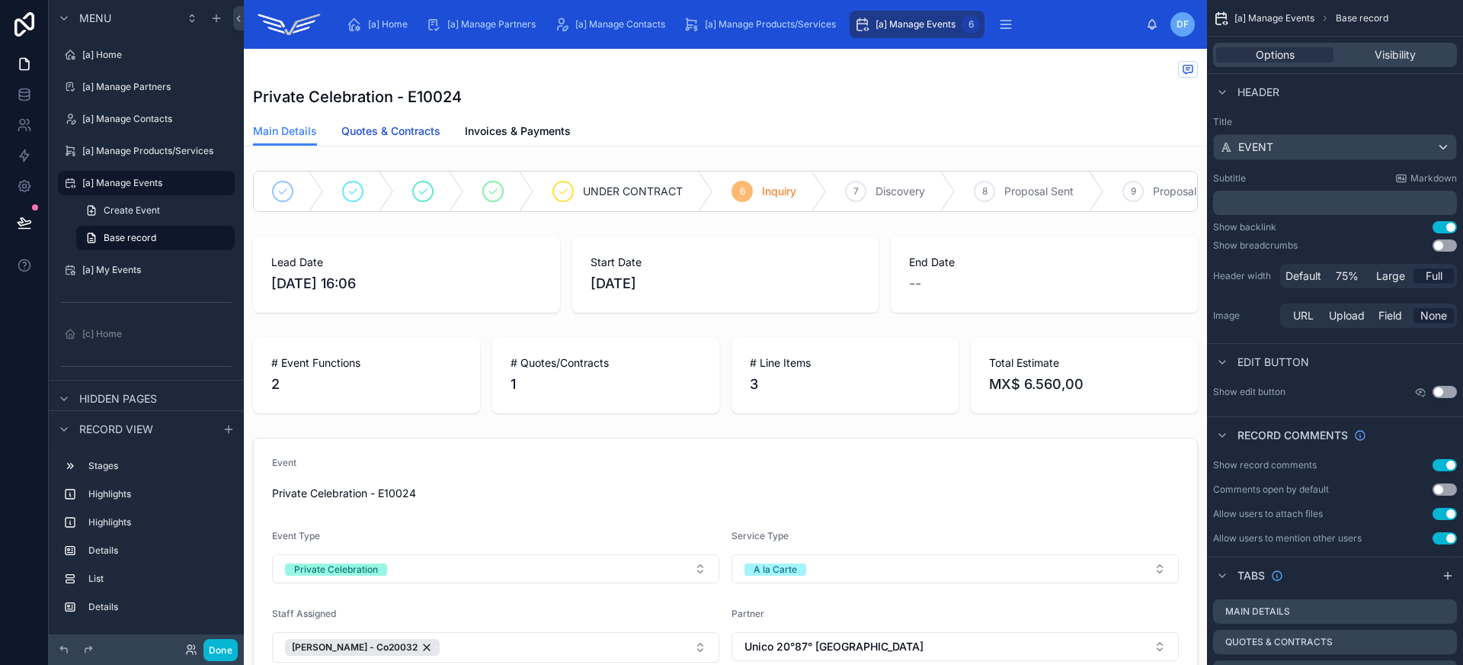
click at [406, 136] on span "Quotes & Contracts" at bounding box center [390, 130] width 99 height 15
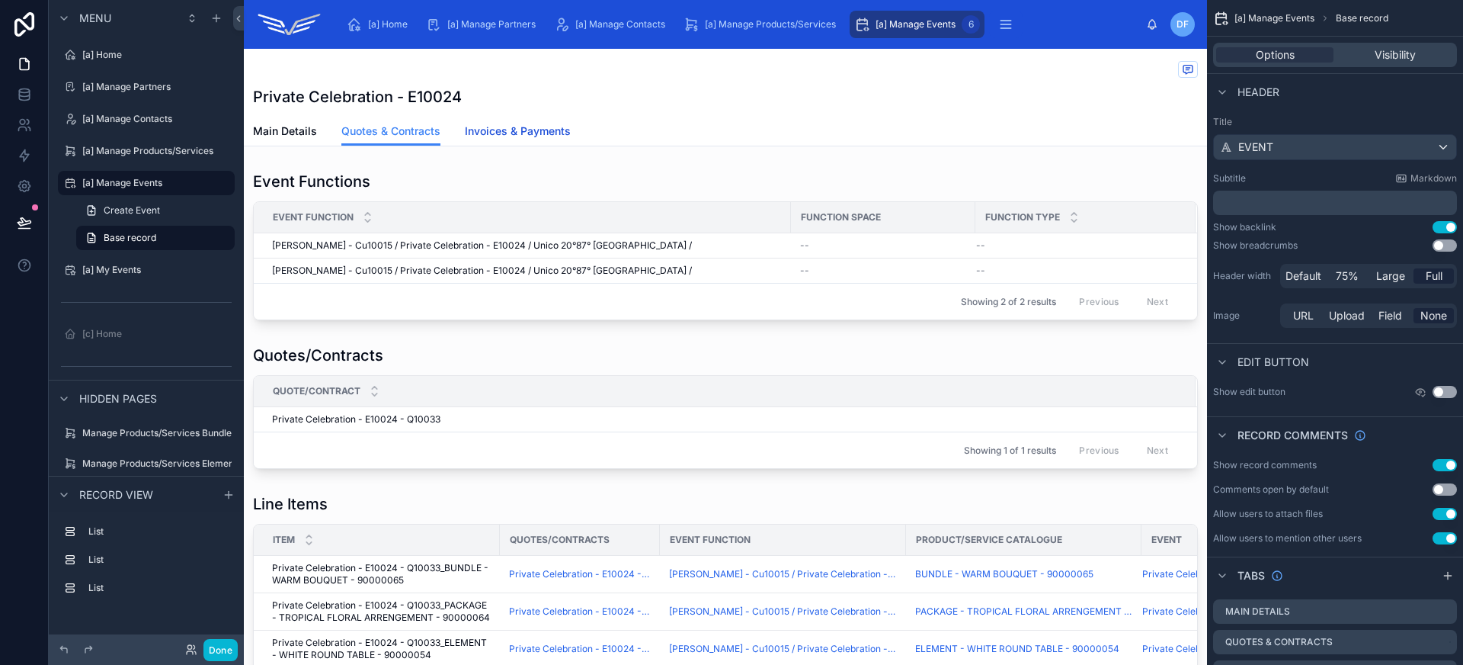
click at [531, 133] on span "Invoices & Payments" at bounding box center [518, 130] width 106 height 15
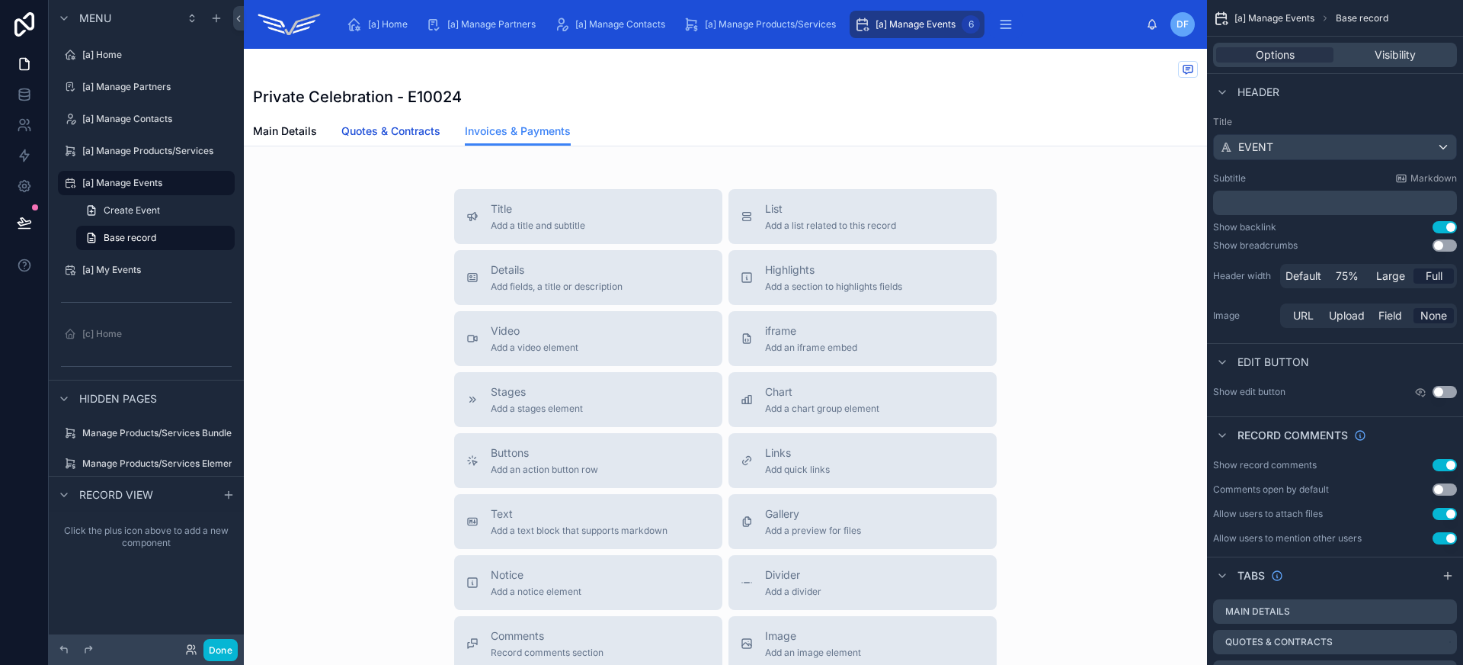
click at [412, 133] on span "Quotes & Contracts" at bounding box center [390, 130] width 99 height 15
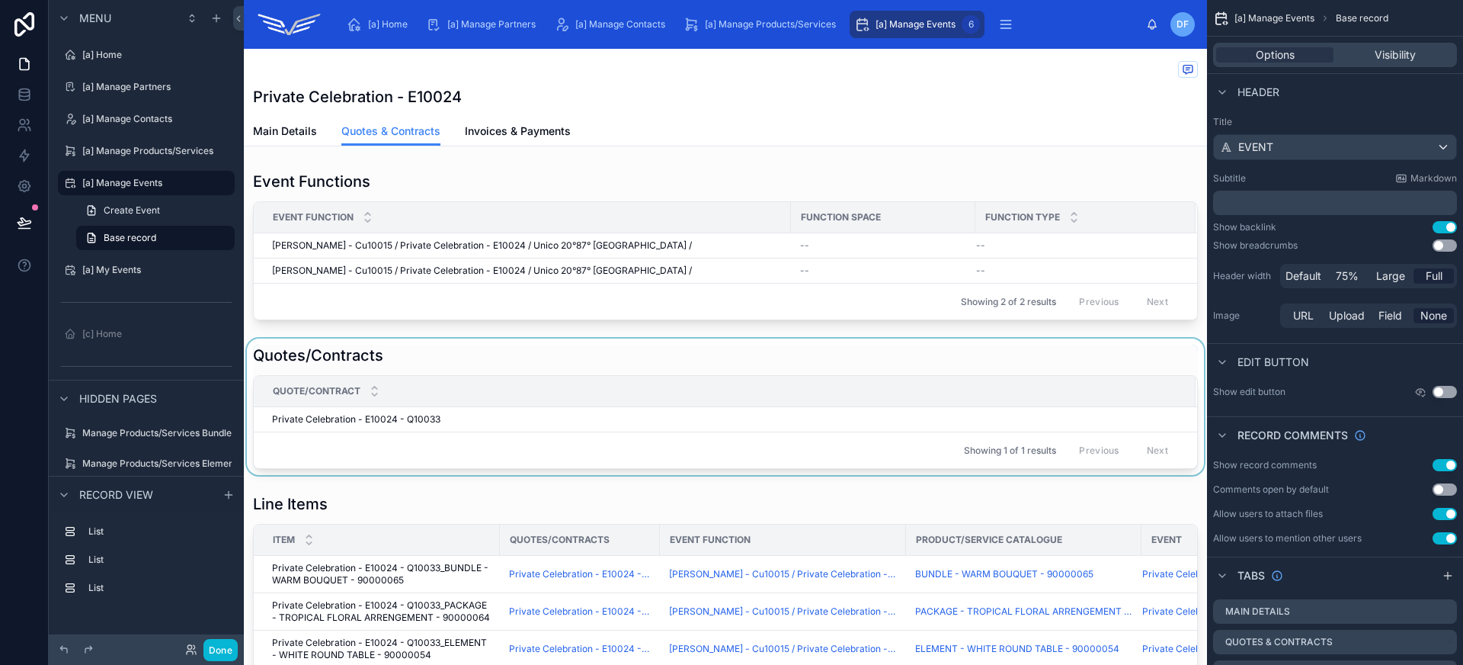
click at [604, 454] on div "Showing 1 of 1 results Previous Next" at bounding box center [725, 449] width 943 height 37
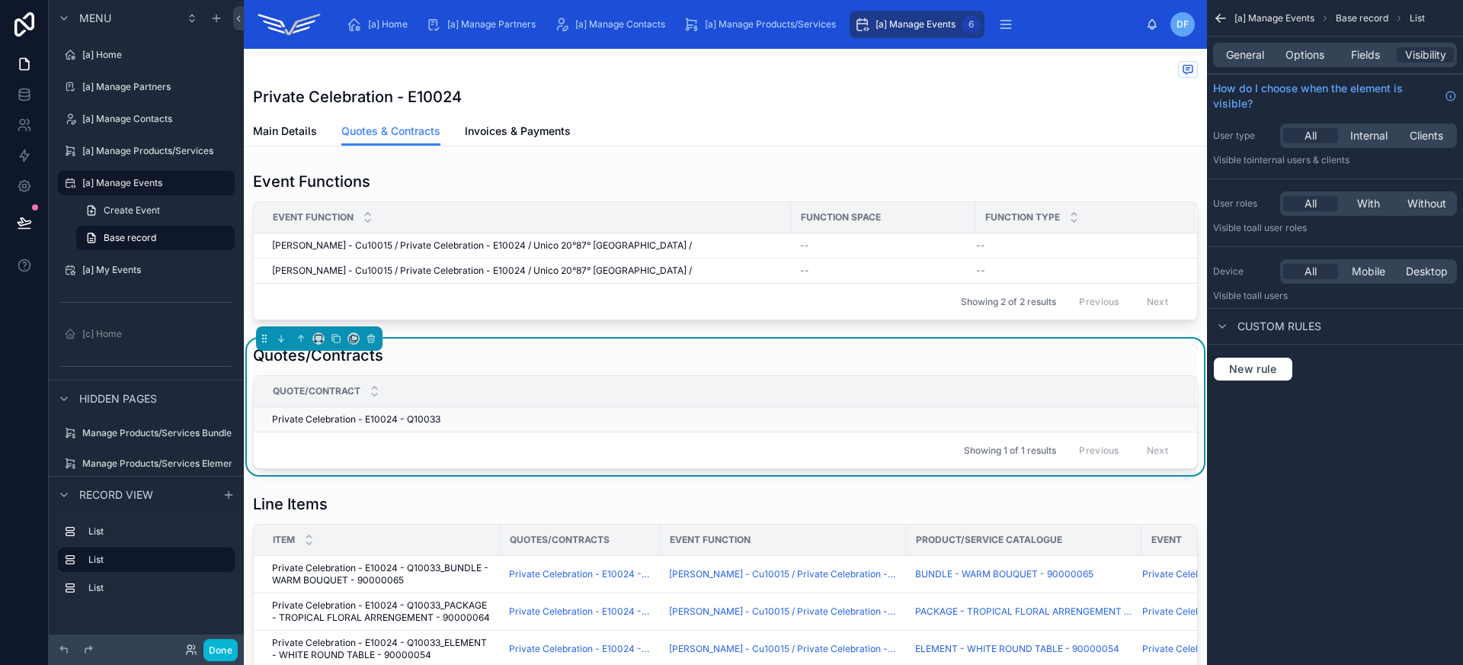
click at [448, 425] on div "Private Celebration - E10024 - Q10033 Private Celebration - E10024 - Q10033" at bounding box center [724, 419] width 905 height 12
click at [279, 130] on span "Main Details" at bounding box center [285, 130] width 64 height 15
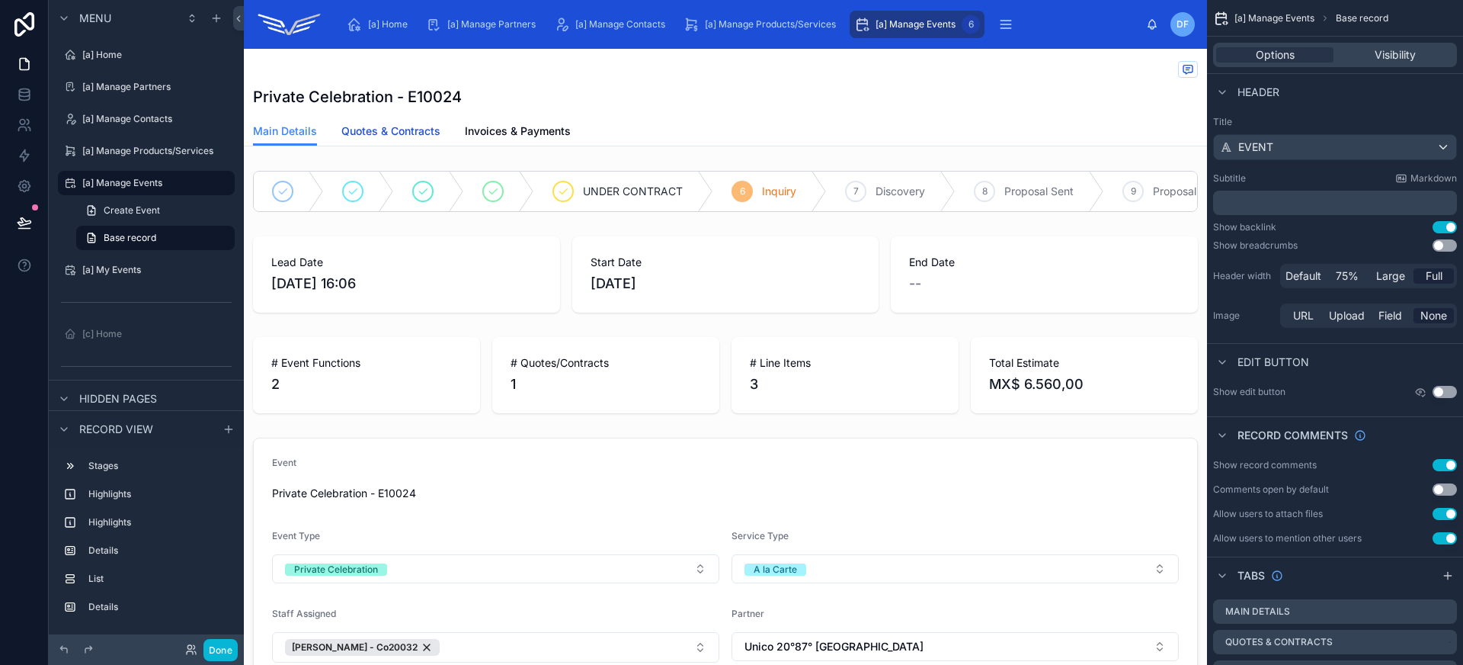
click at [427, 137] on span "Quotes & Contracts" at bounding box center [390, 130] width 99 height 15
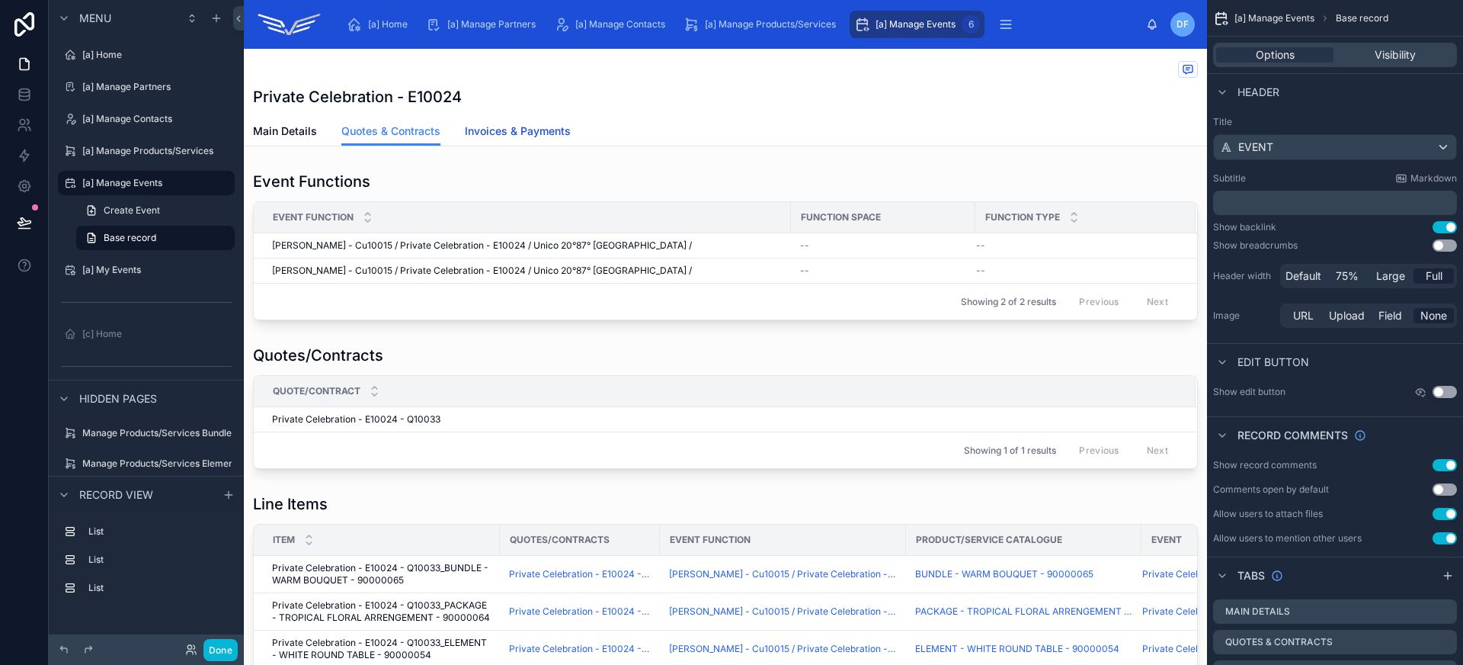
click at [511, 136] on span "Invoices & Payments" at bounding box center [518, 130] width 106 height 15
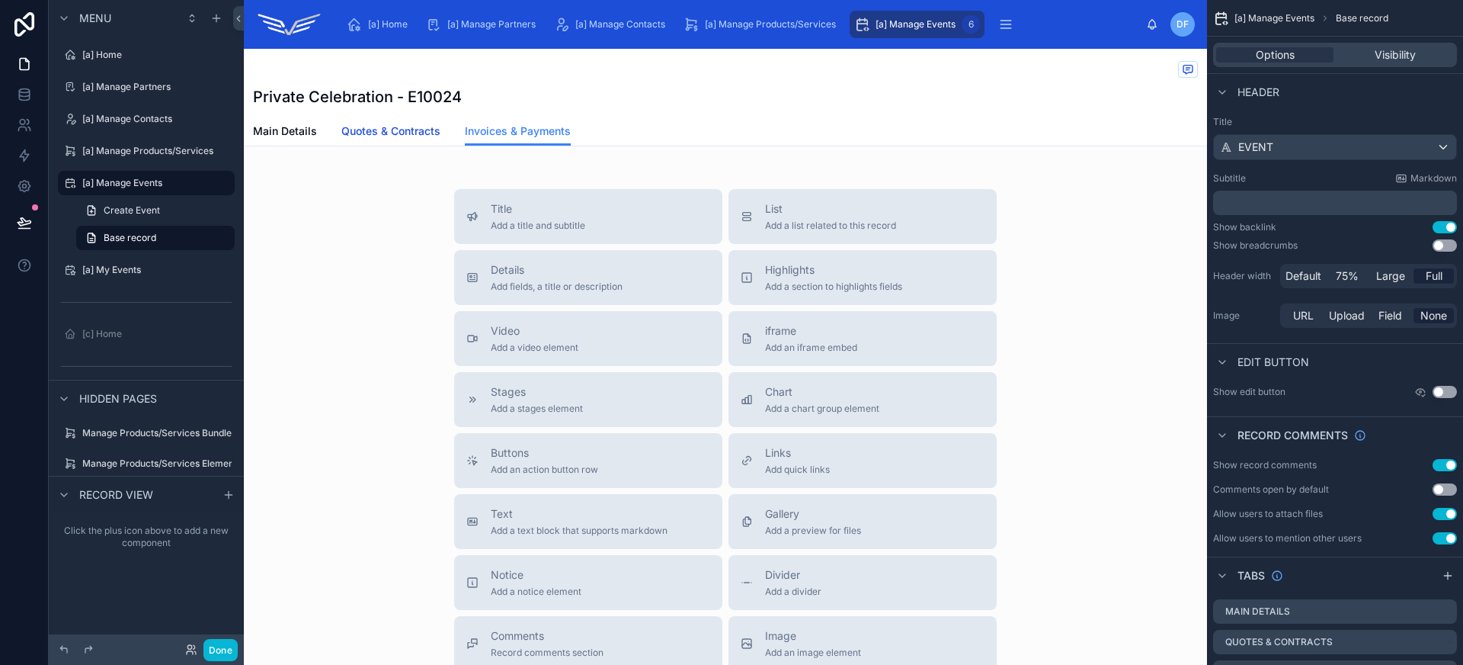
click at [416, 135] on span "Quotes & Contracts" at bounding box center [390, 130] width 99 height 15
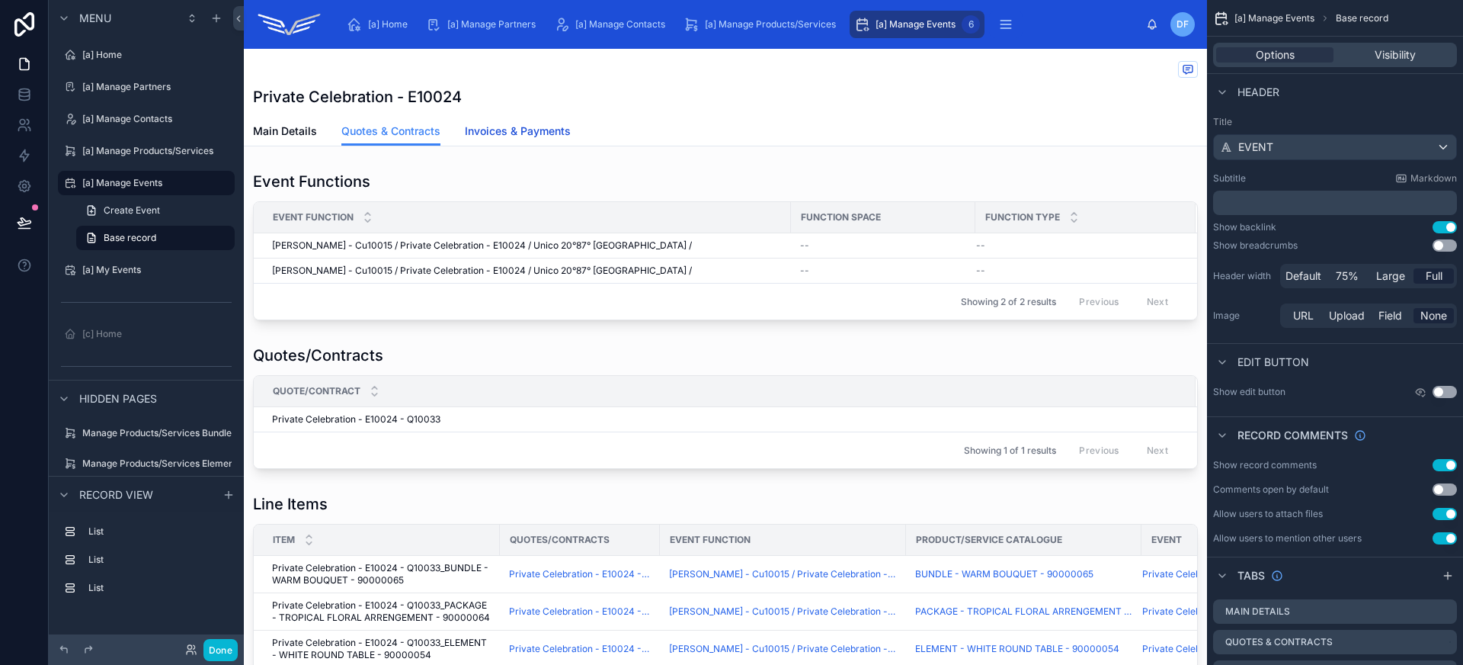
click at [506, 133] on span "Invoices & Payments" at bounding box center [518, 130] width 106 height 15
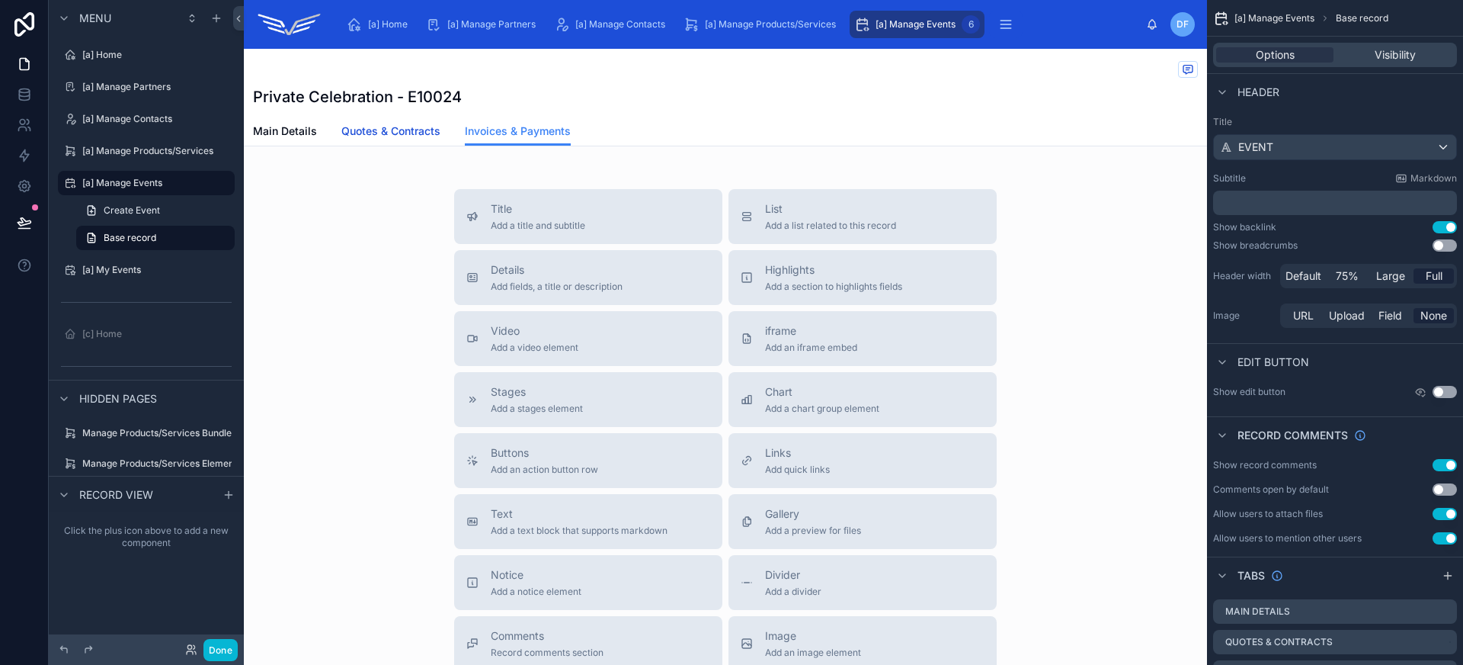
click at [405, 134] on span "Quotes & Contracts" at bounding box center [390, 130] width 99 height 15
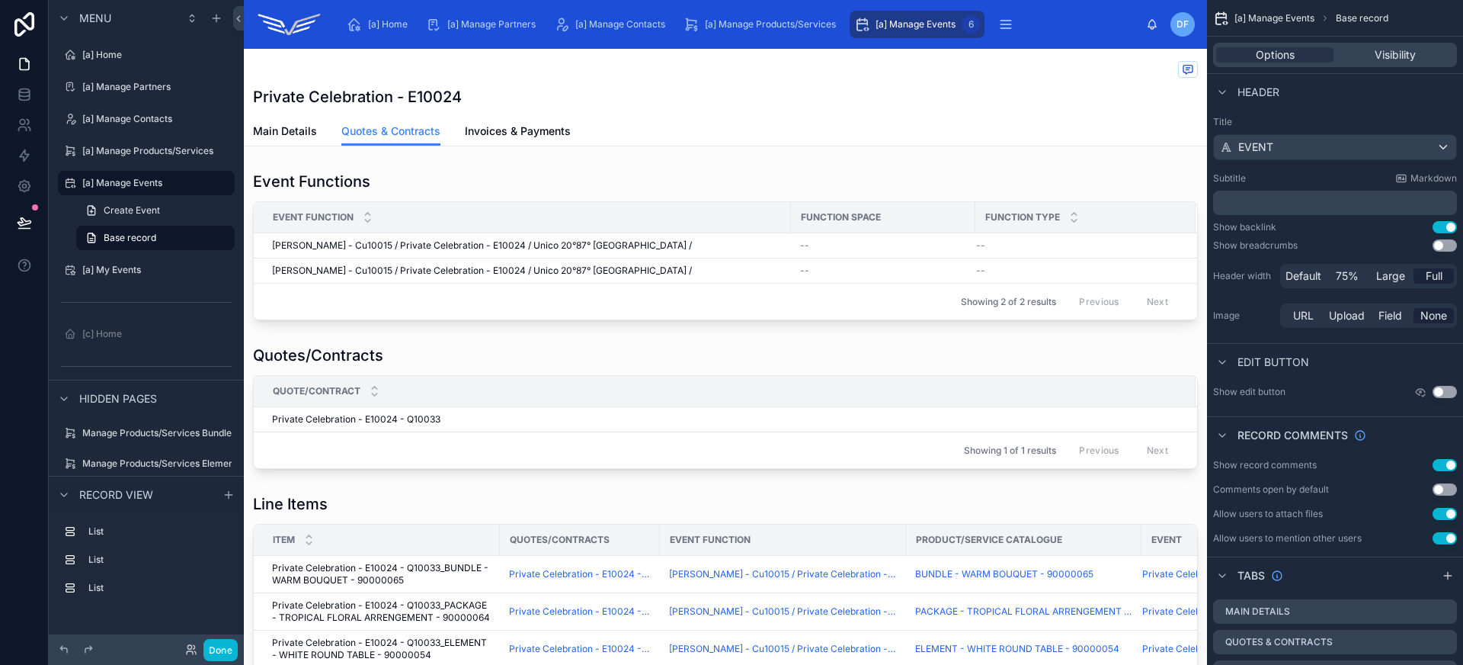
click at [1090, 97] on div at bounding box center [1141, 97] width 114 height 2
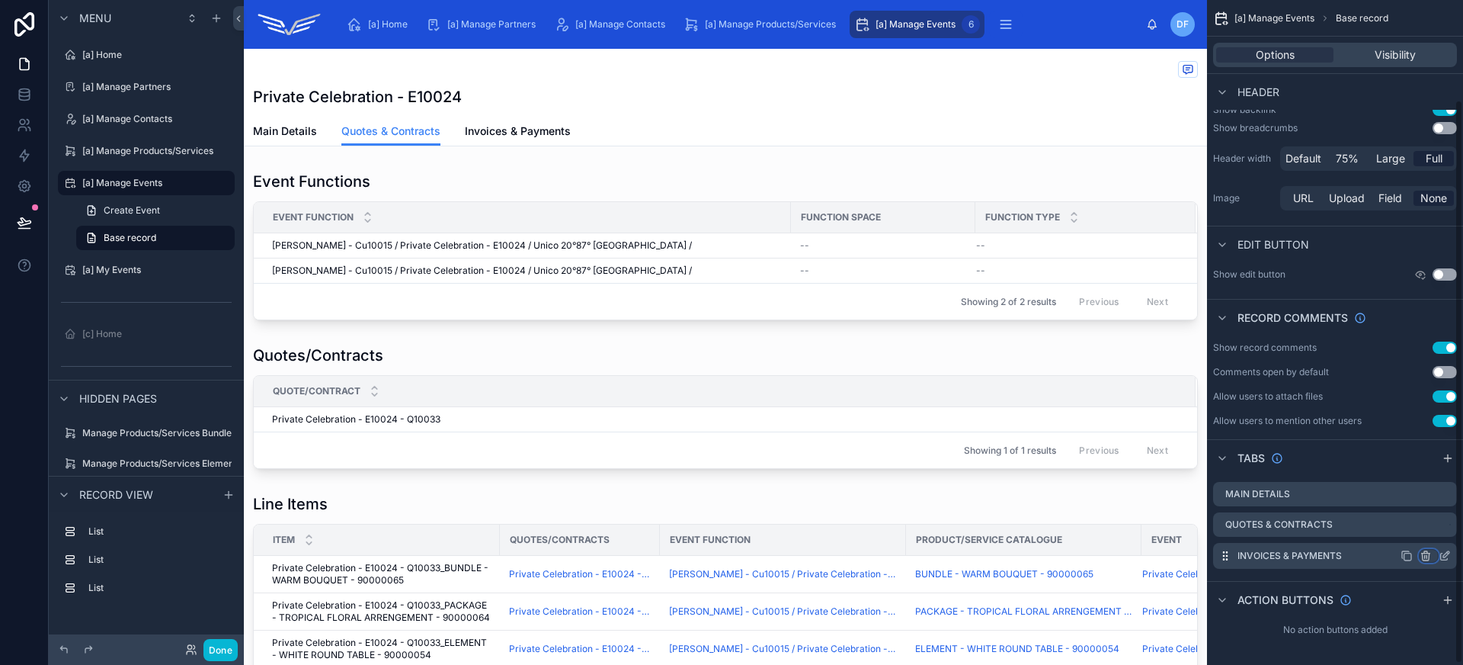
click at [1429, 556] on icon "scrollable content" at bounding box center [1425, 556] width 7 height 7
click at [1386, 588] on span "Remove tab and contents" at bounding box center [1361, 584] width 129 height 18
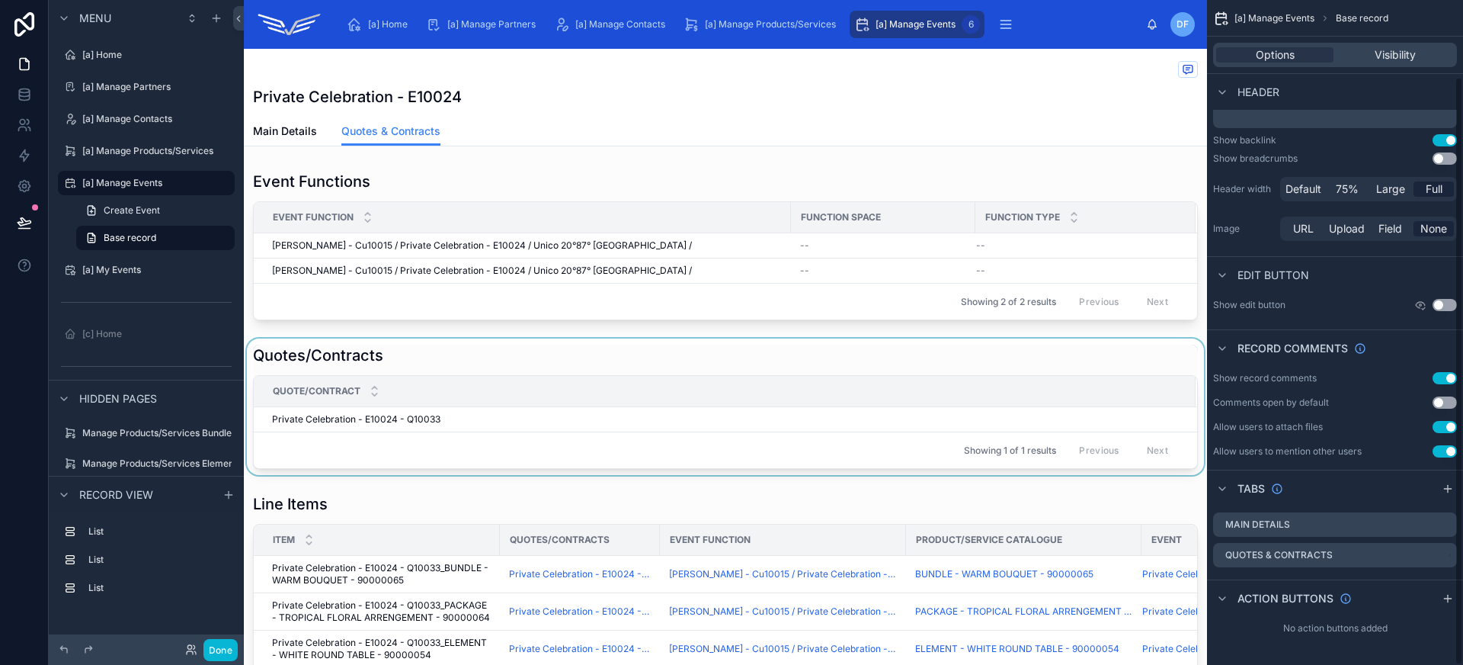
scroll to position [87, 0]
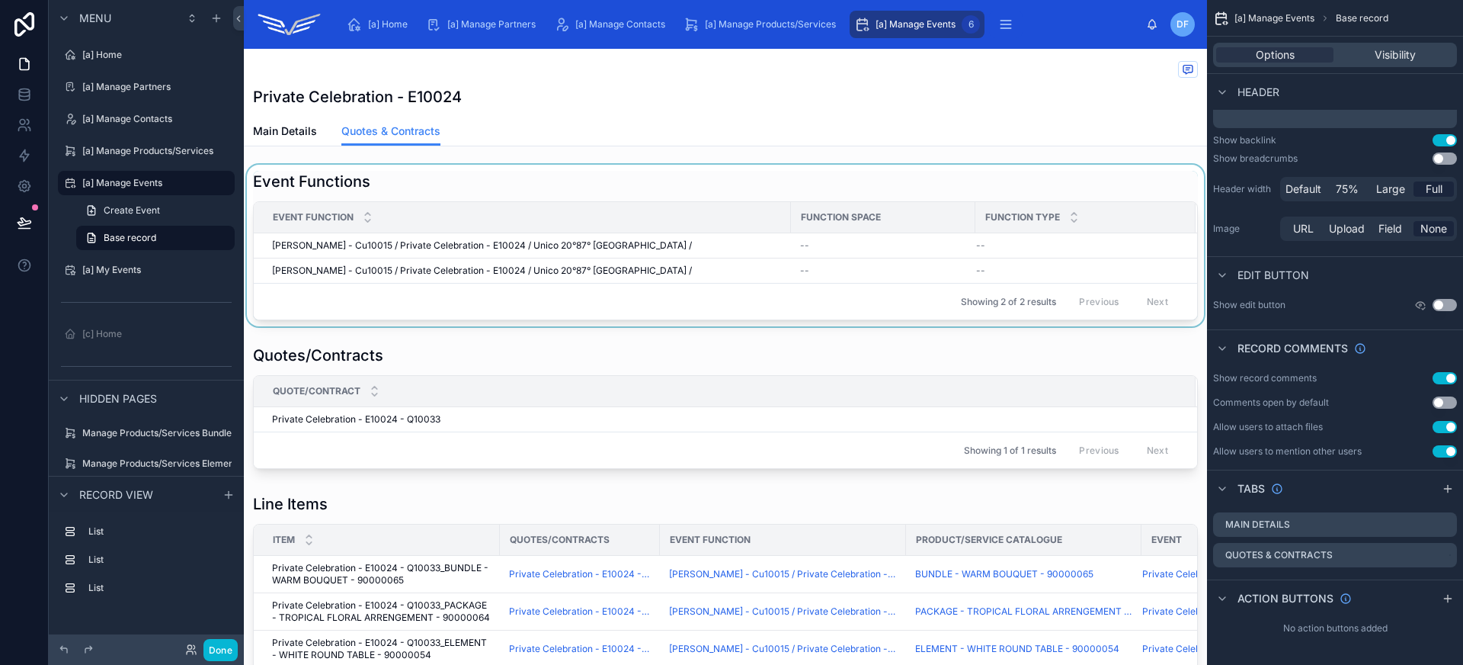
click at [594, 197] on div at bounding box center [725, 246] width 963 height 162
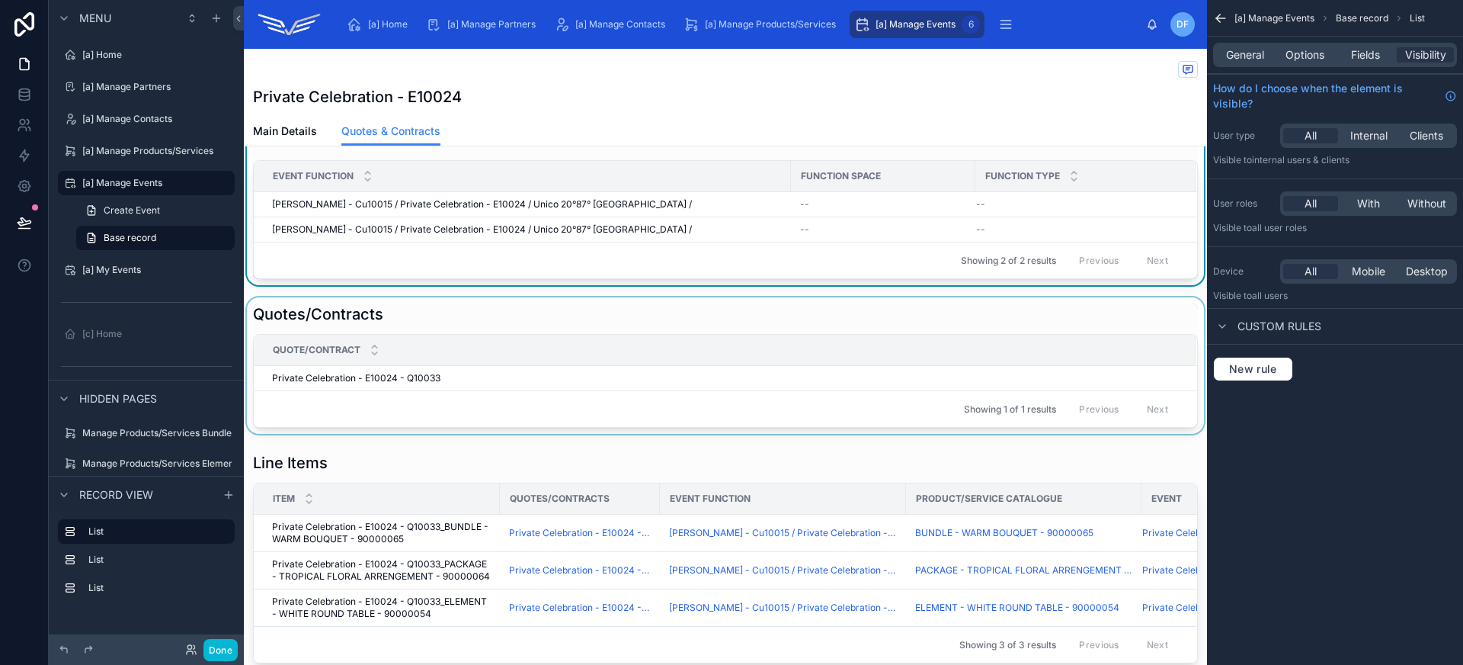
scroll to position [0, 0]
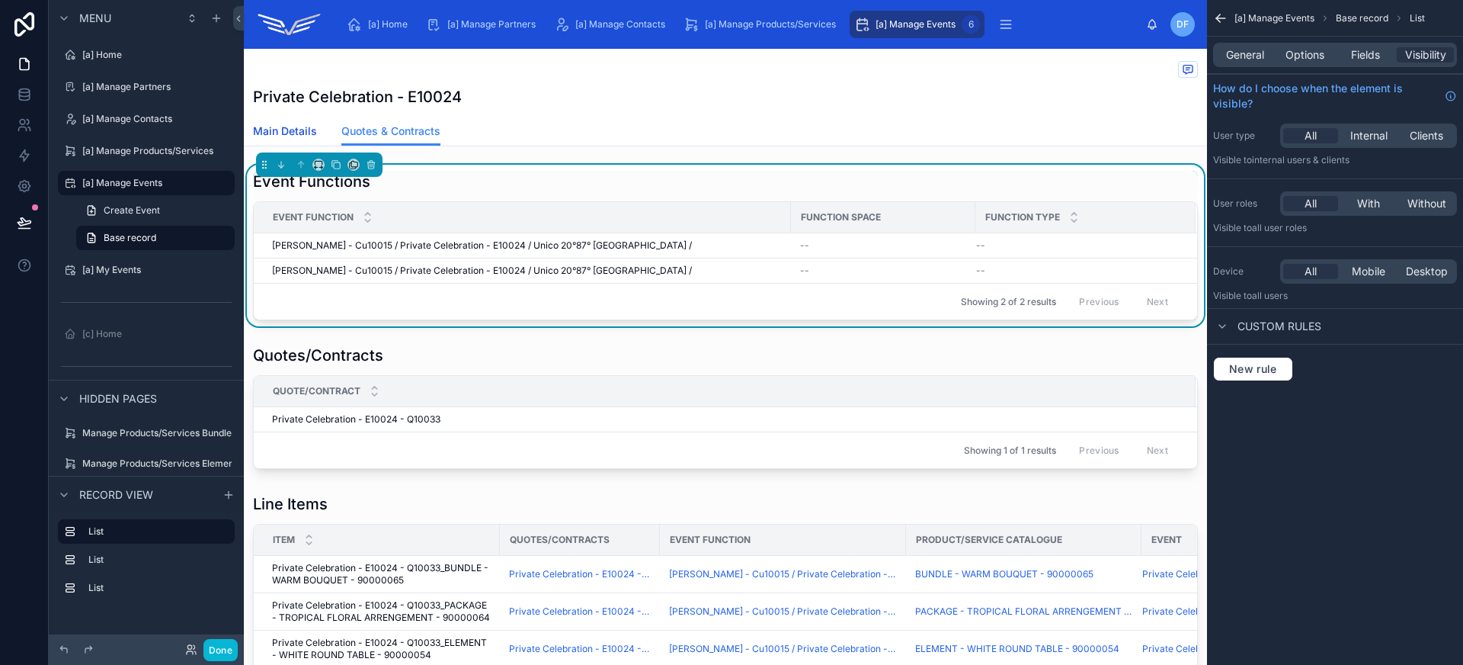
click at [287, 118] on link "Main Details" at bounding box center [285, 132] width 64 height 30
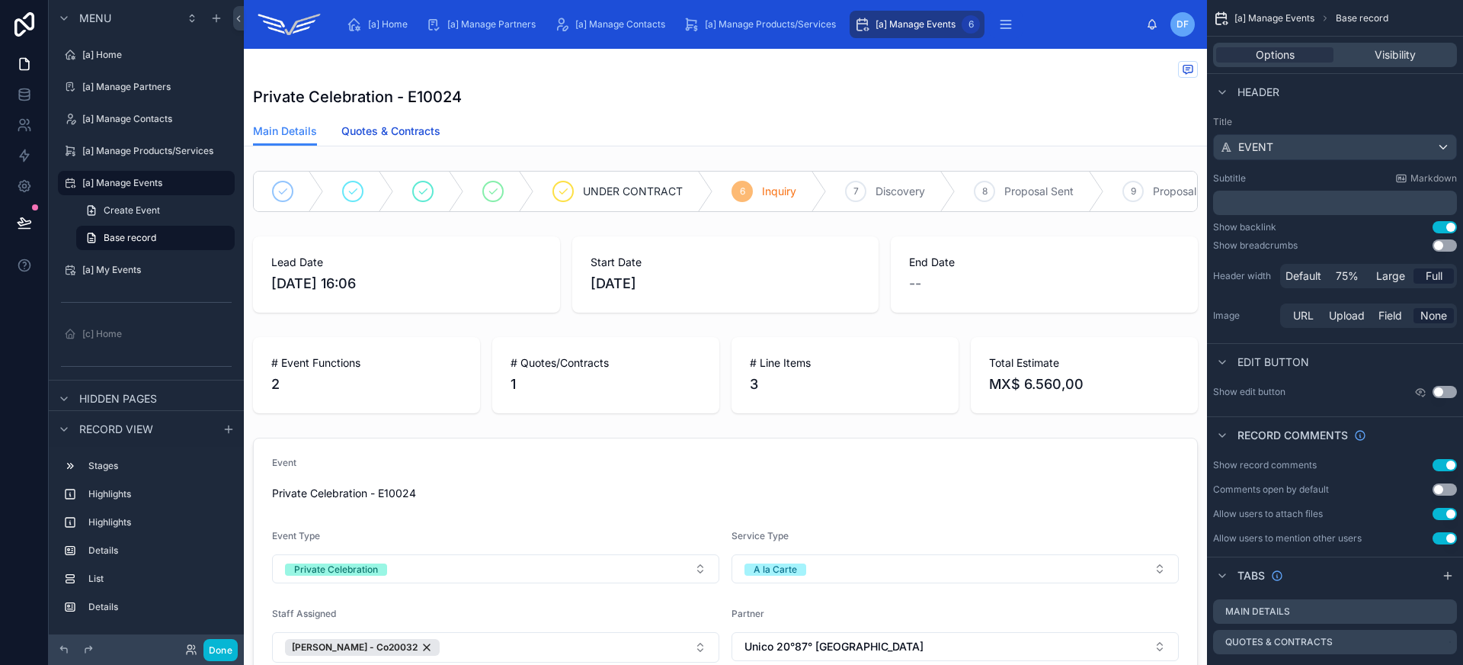
click at [387, 133] on span "Quotes & Contracts" at bounding box center [390, 130] width 99 height 15
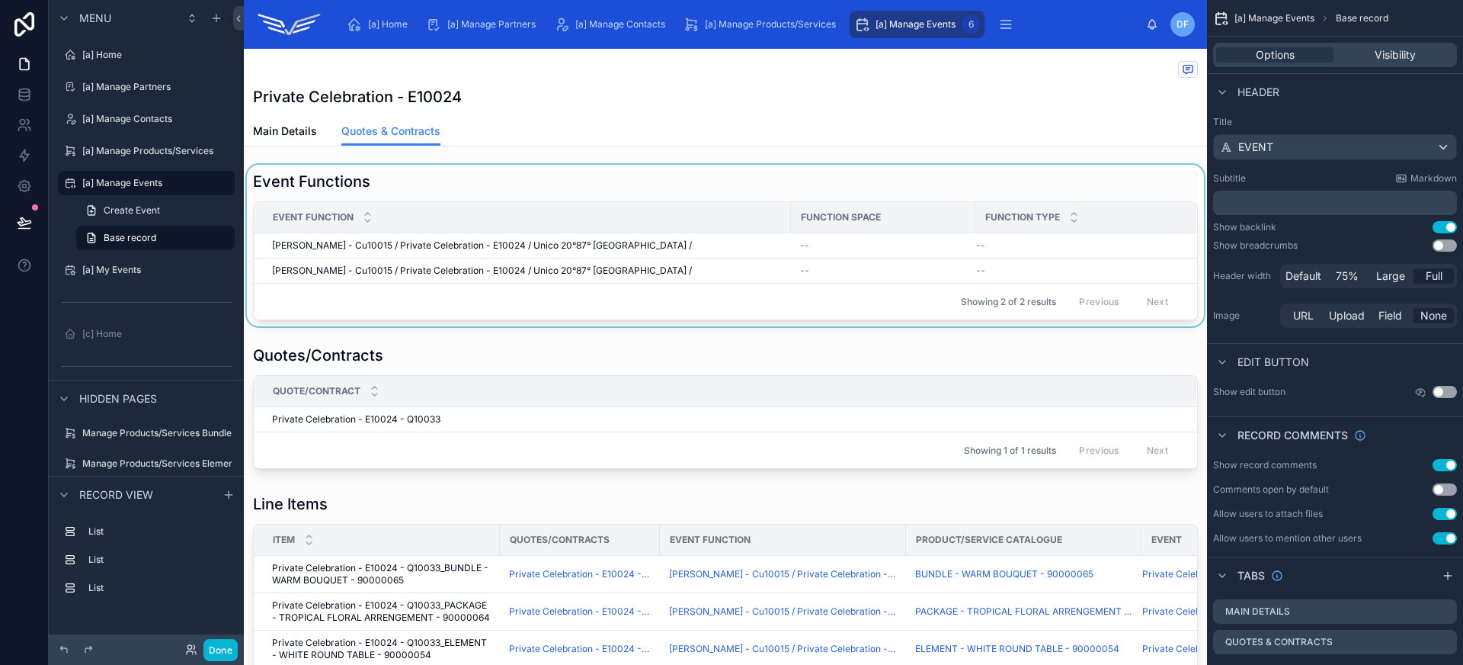
click at [611, 280] on div at bounding box center [725, 246] width 963 height 162
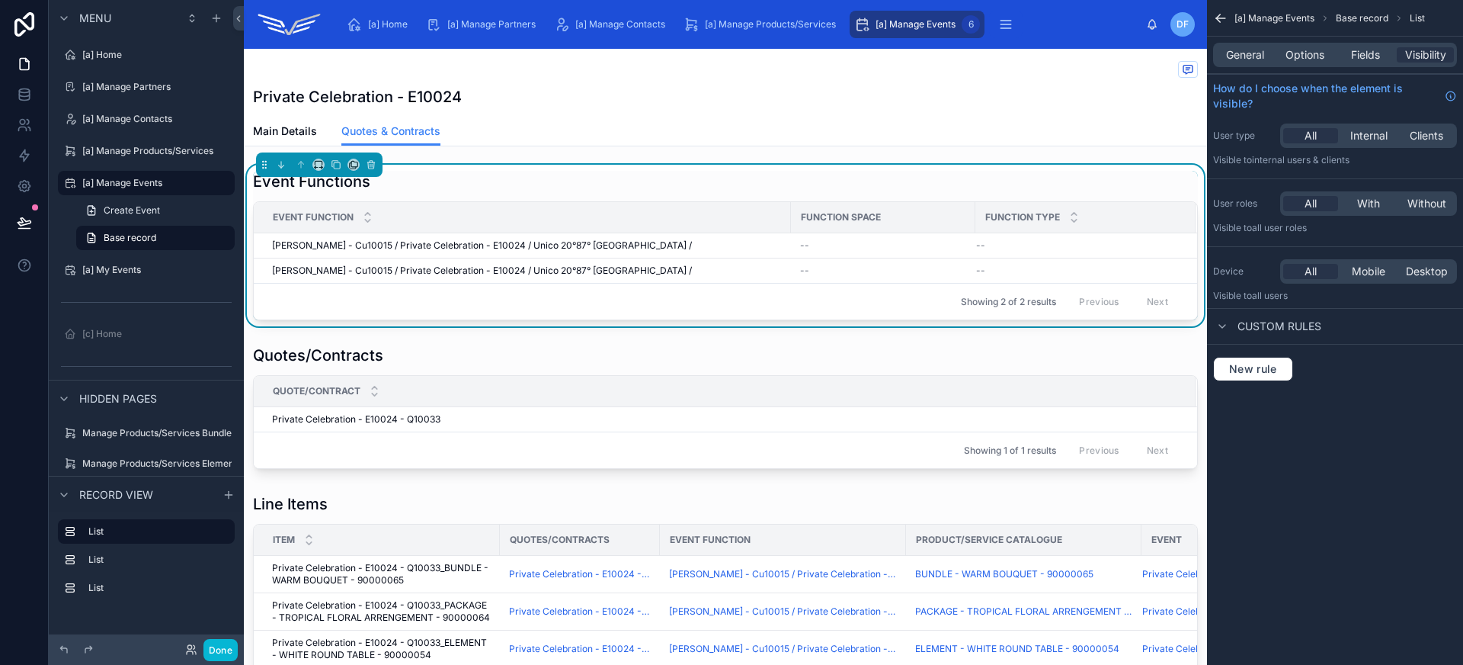
click at [638, 175] on div "Event Functions" at bounding box center [725, 181] width 945 height 21
click at [1245, 54] on span "General" at bounding box center [1245, 54] width 38 height 15
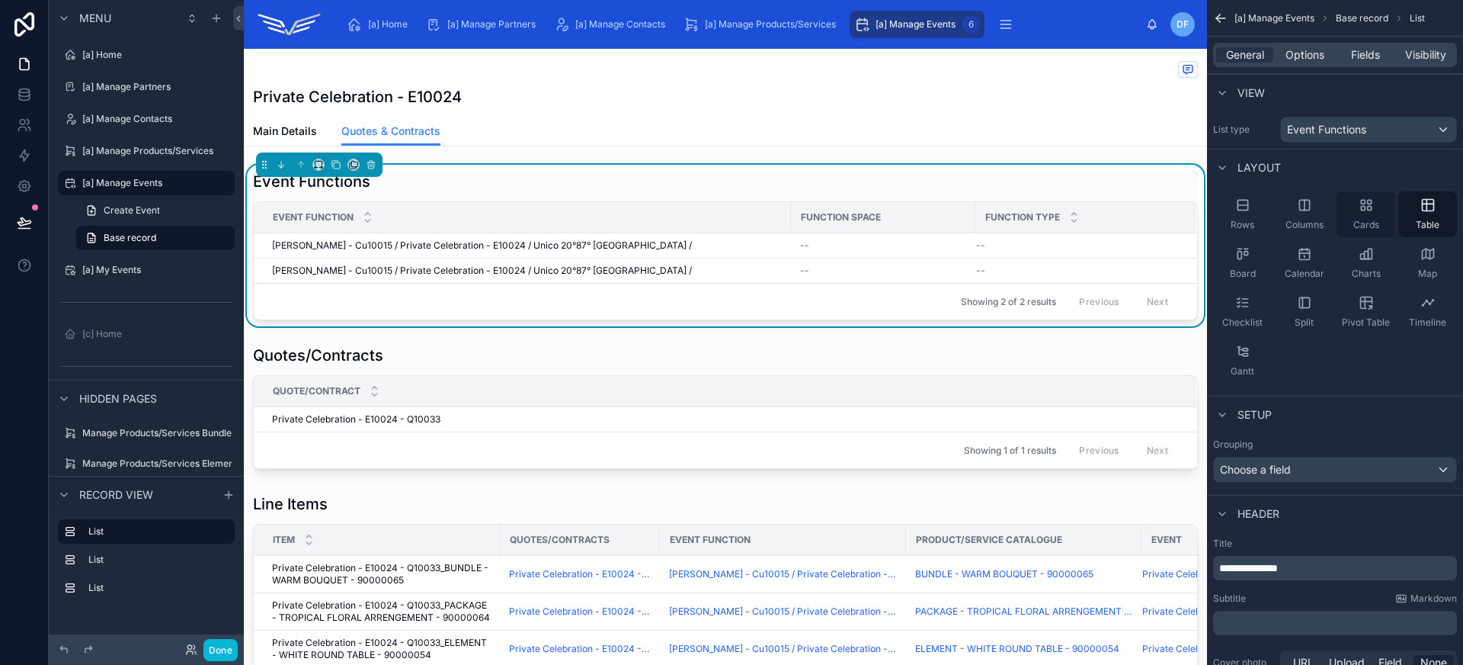
click at [1367, 210] on icon "scrollable content" at bounding box center [1369, 209] width 4 height 4
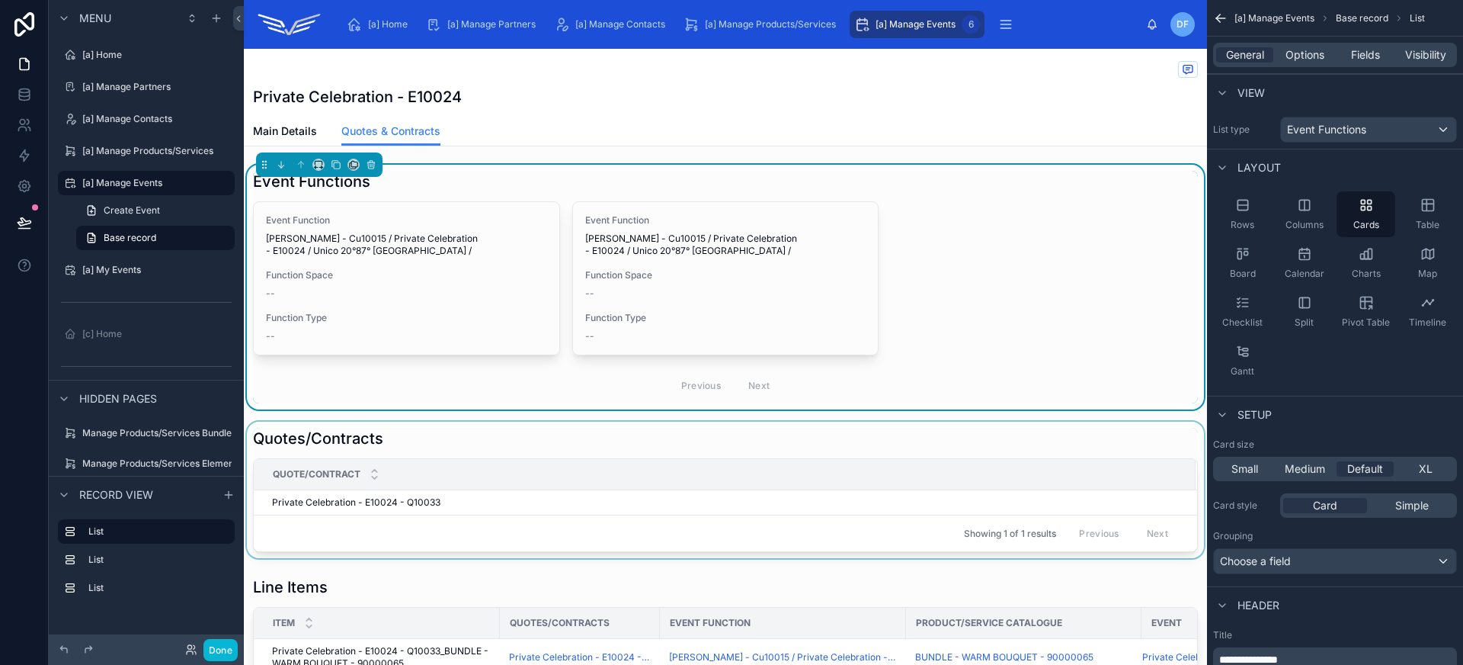
click at [894, 441] on div at bounding box center [725, 489] width 963 height 136
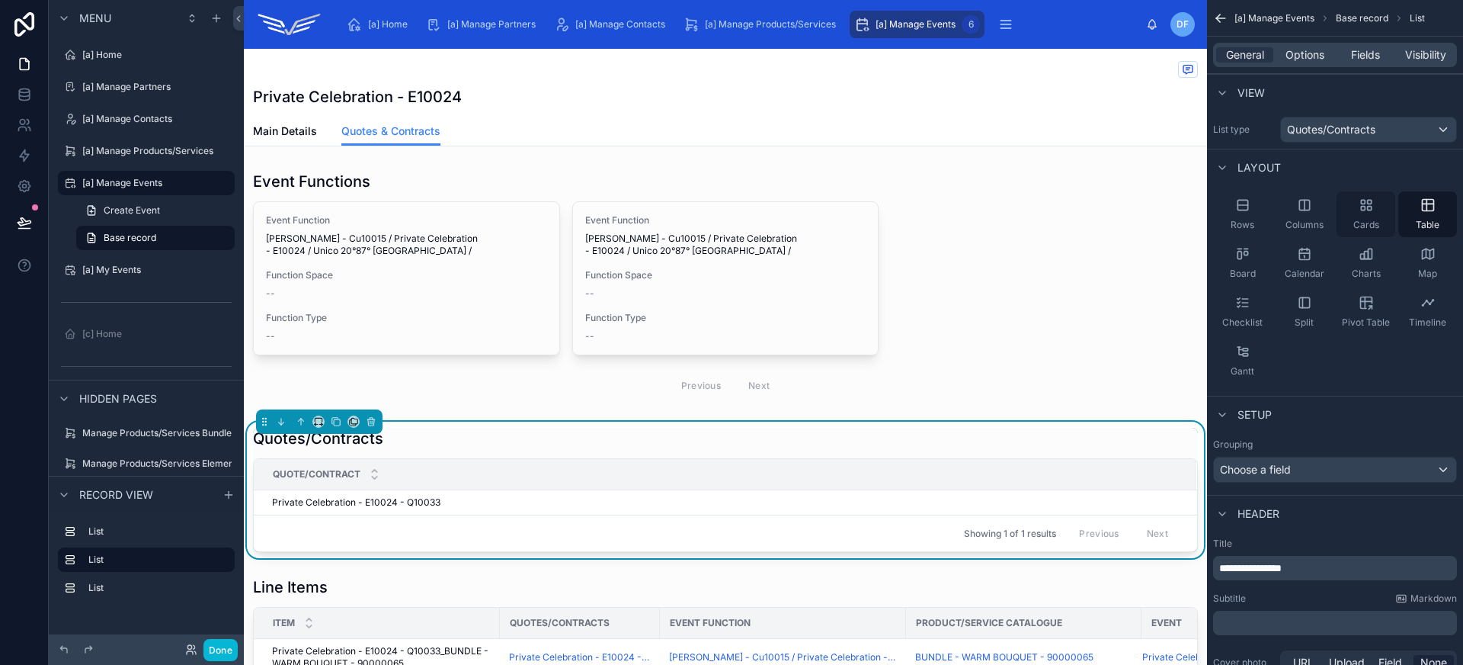
click at [1367, 214] on div "Cards" at bounding box center [1366, 214] width 59 height 46
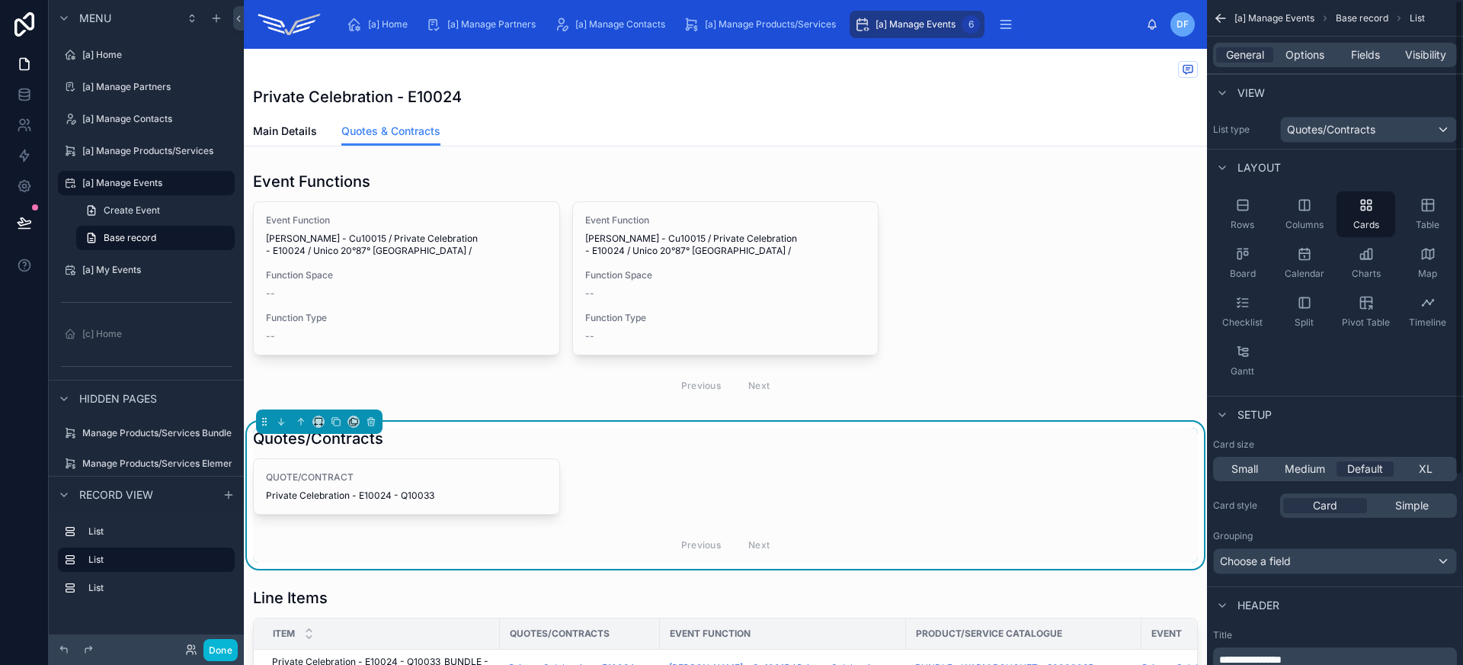
click at [499, 123] on div "Main Details Quotes & Contracts" at bounding box center [725, 131] width 945 height 29
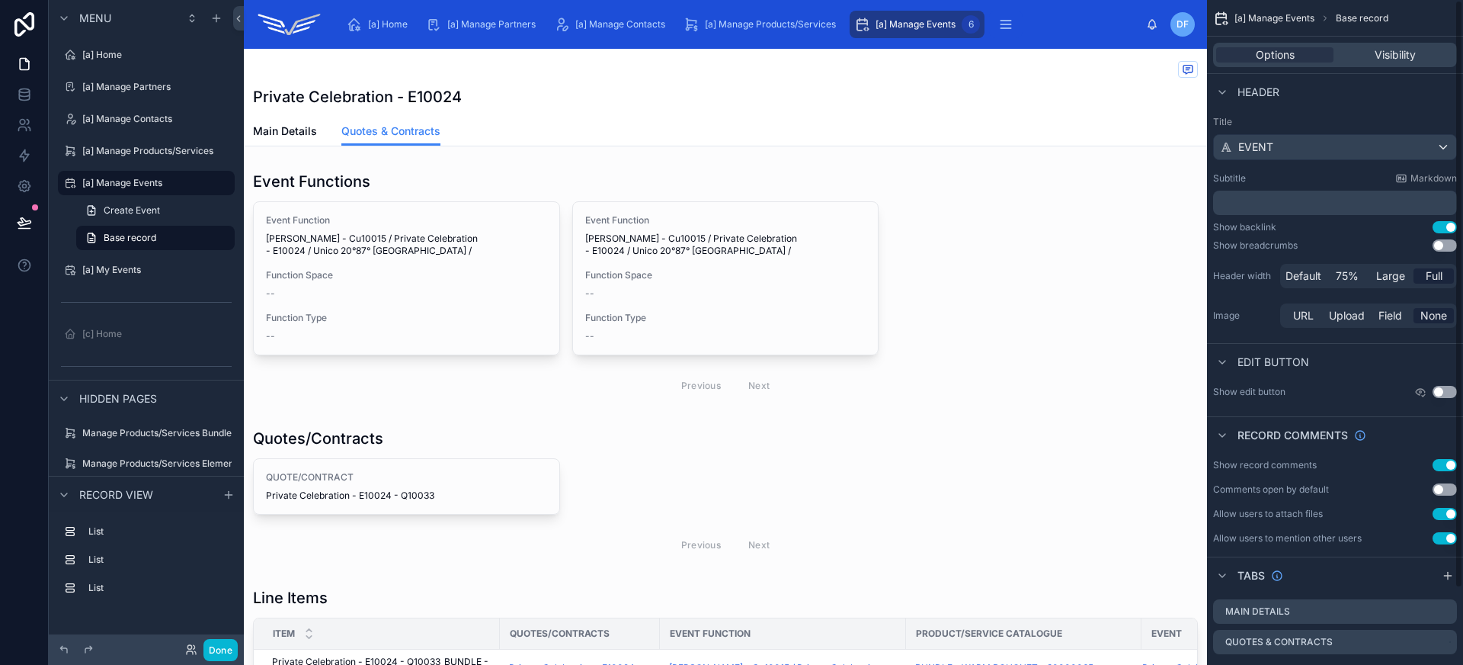
click at [568, 102] on div "Private Celebration - E10024" at bounding box center [725, 96] width 945 height 21
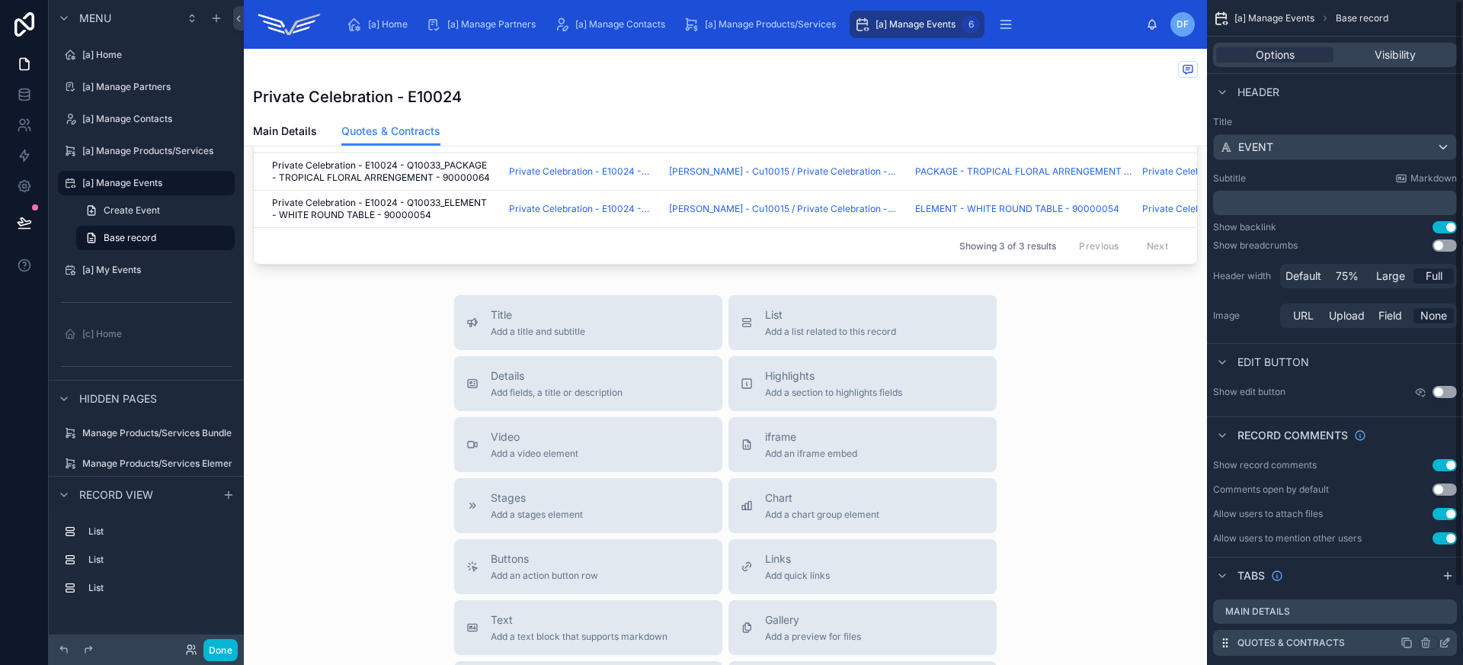
click at [1448, 642] on icon "scrollable content" at bounding box center [1445, 642] width 12 height 12
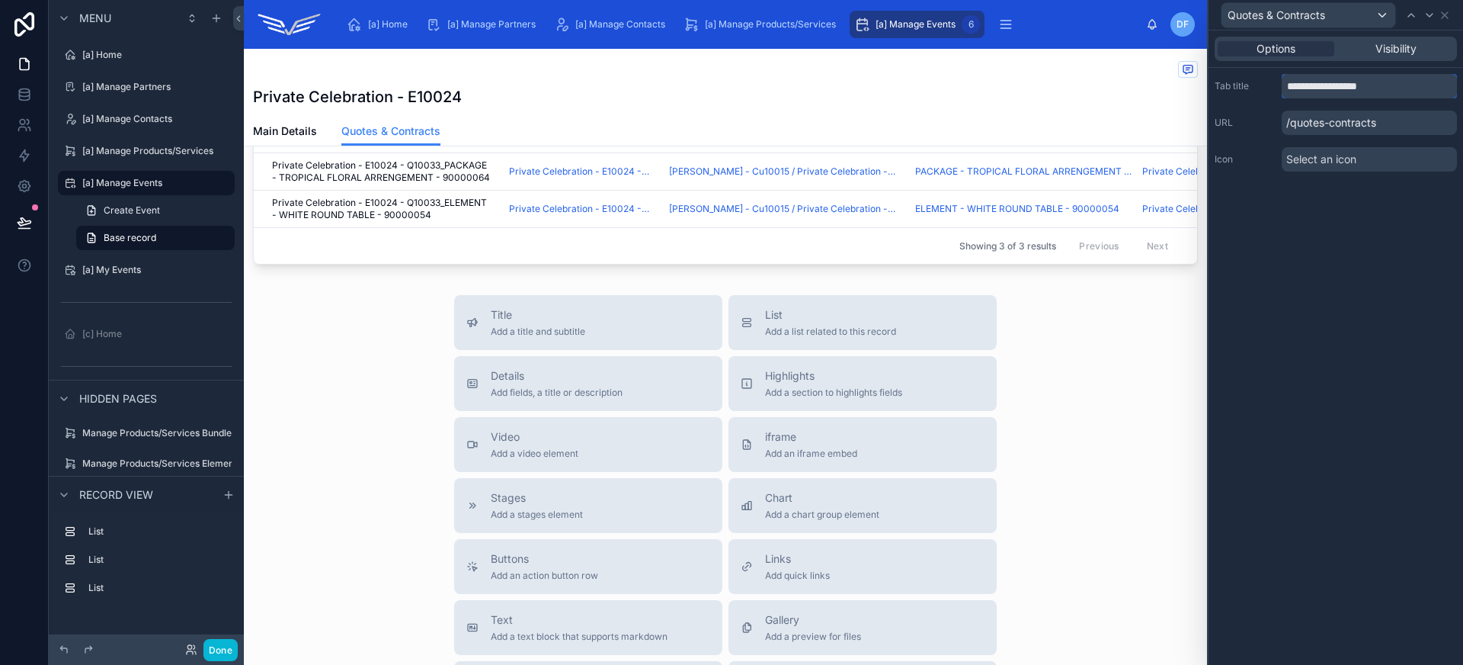
click at [1342, 91] on input "**********" at bounding box center [1369, 86] width 175 height 24
type input "**********"
click at [1359, 120] on p "/quotes-contracts" at bounding box center [1369, 122] width 175 height 24
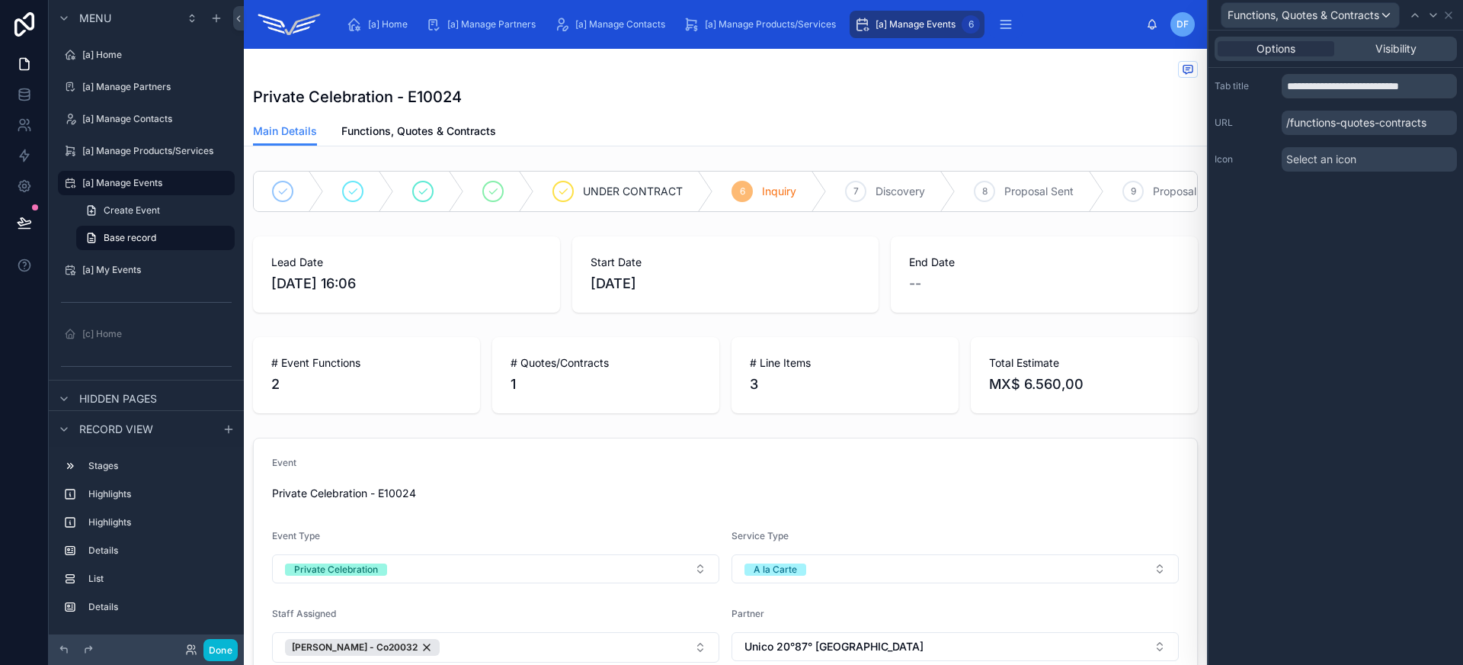
click at [1340, 162] on span "Select an icon" at bounding box center [1321, 159] width 70 height 15
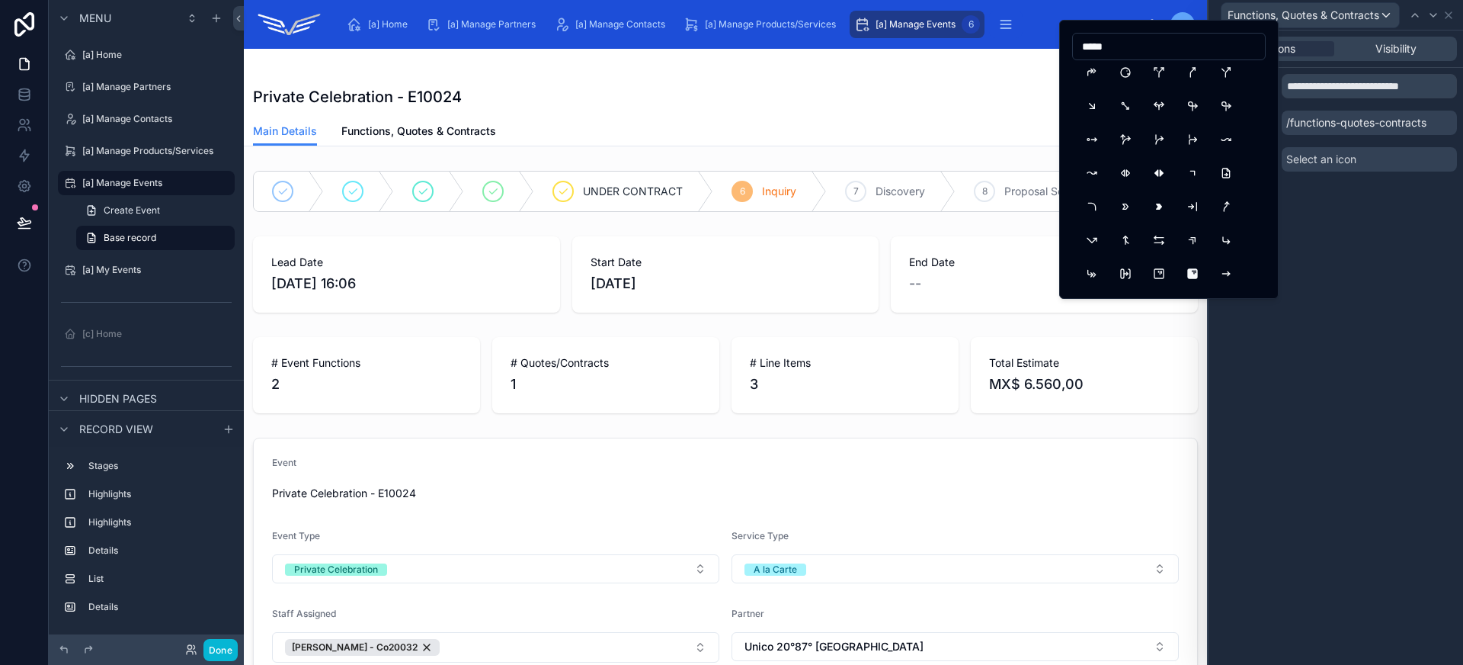
scroll to position [444, 0]
type input "*****"
click at [1123, 212] on button "ArrowBadgeRight" at bounding box center [1125, 205] width 27 height 27
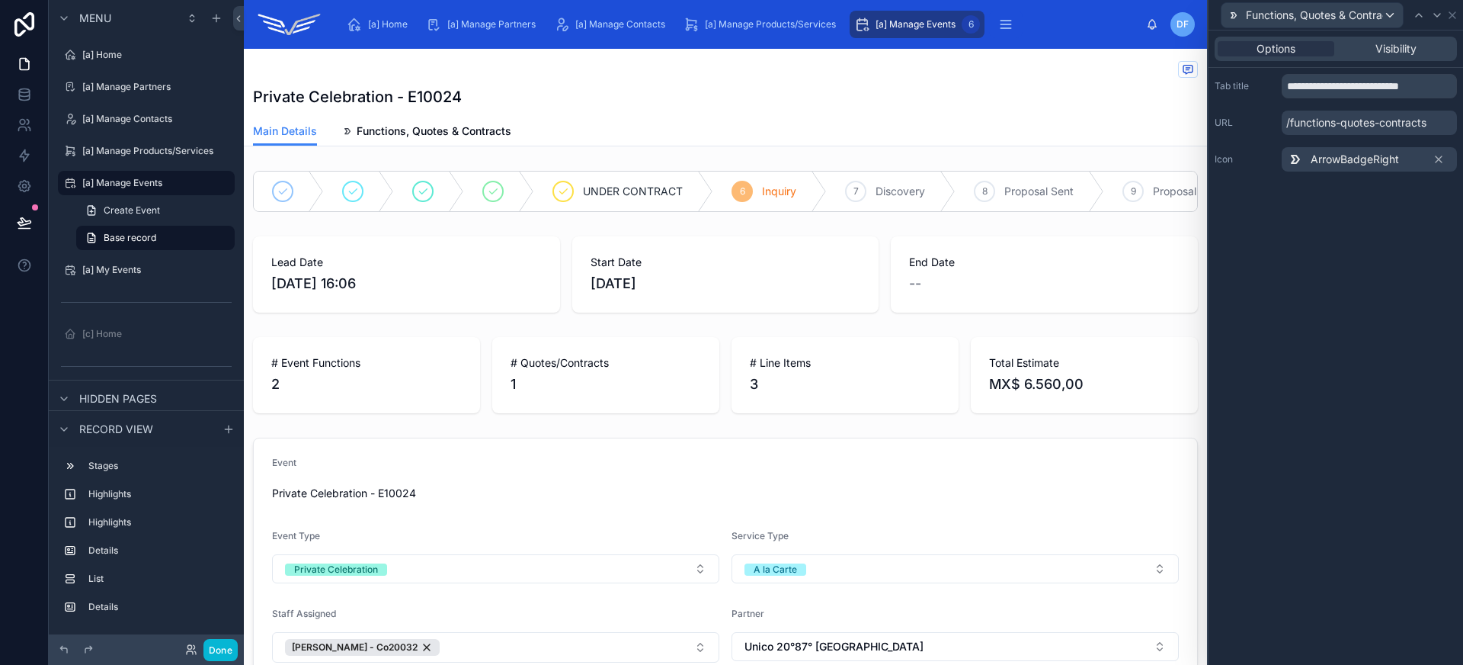
click at [1385, 163] on span "ArrowBadgeRight" at bounding box center [1355, 159] width 88 height 15
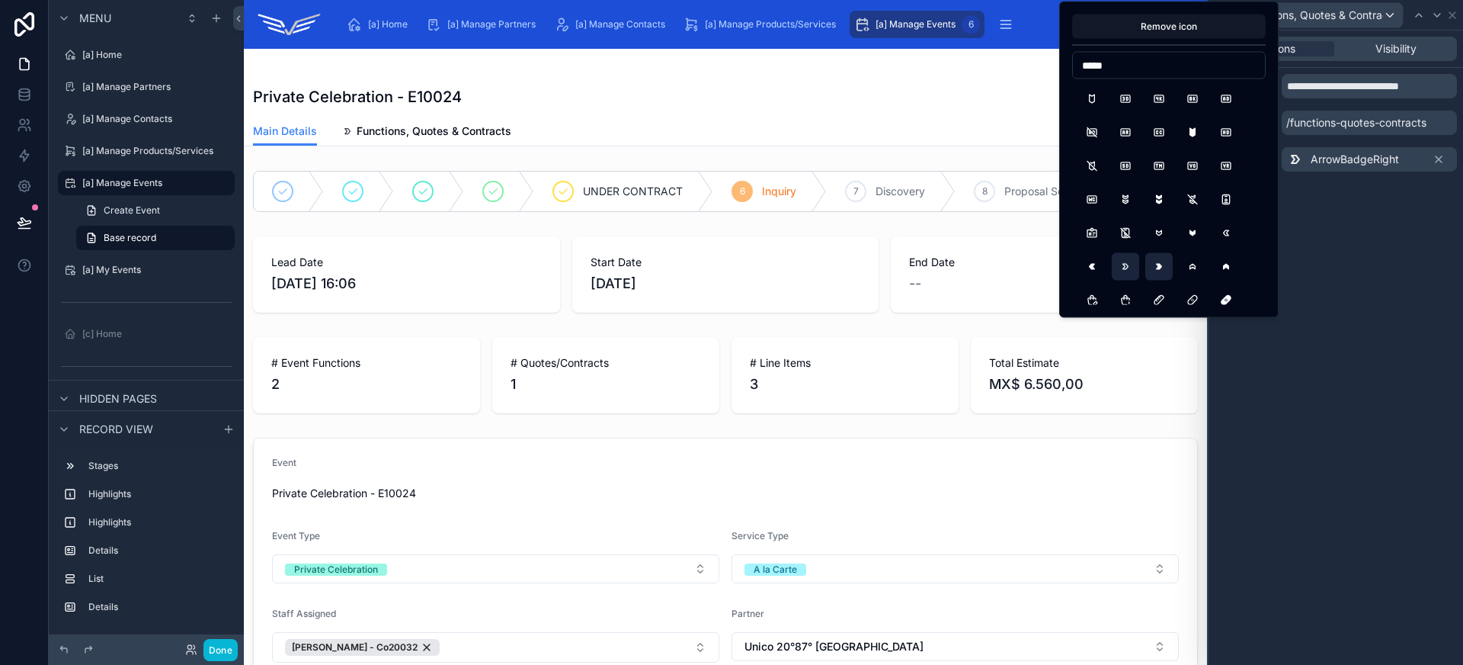
type input "*****"
click at [1164, 266] on button "ArrowBadgeRightFilled" at bounding box center [1158, 266] width 27 height 27
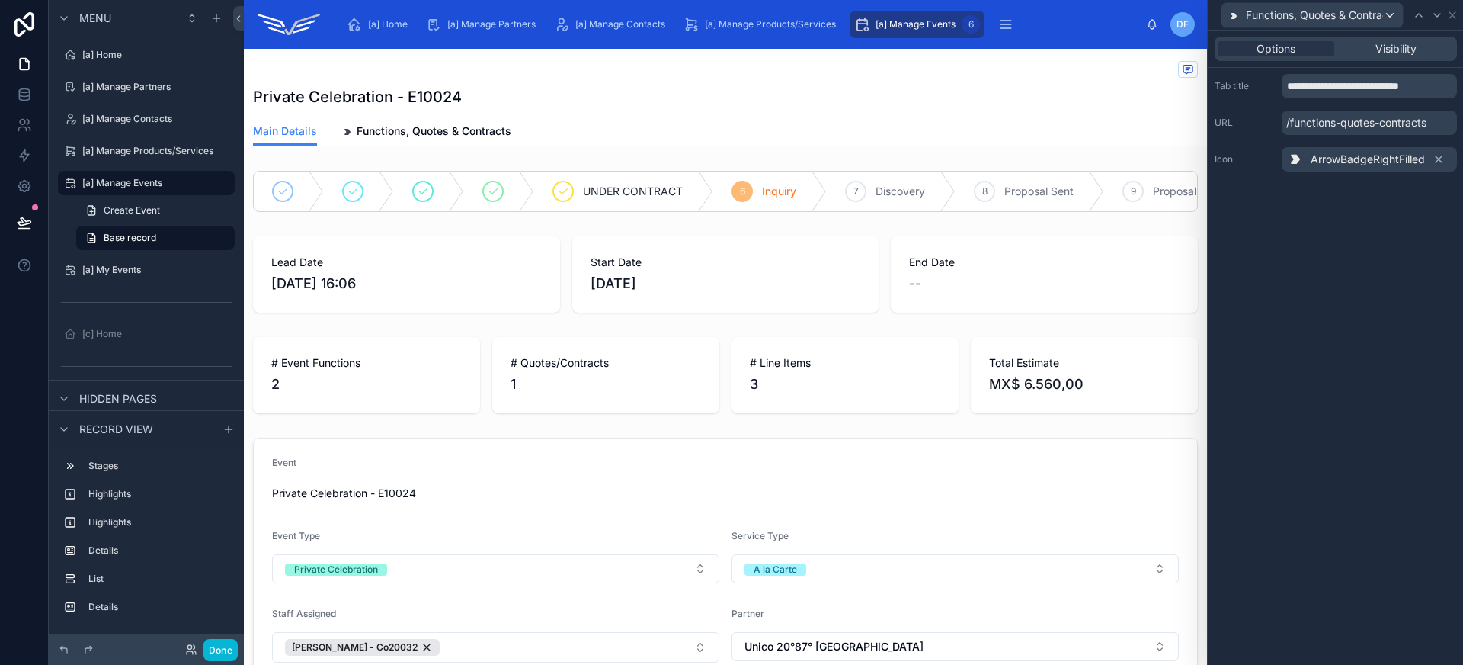
click at [1375, 155] on span "ArrowBadgeRightFilled" at bounding box center [1368, 159] width 114 height 15
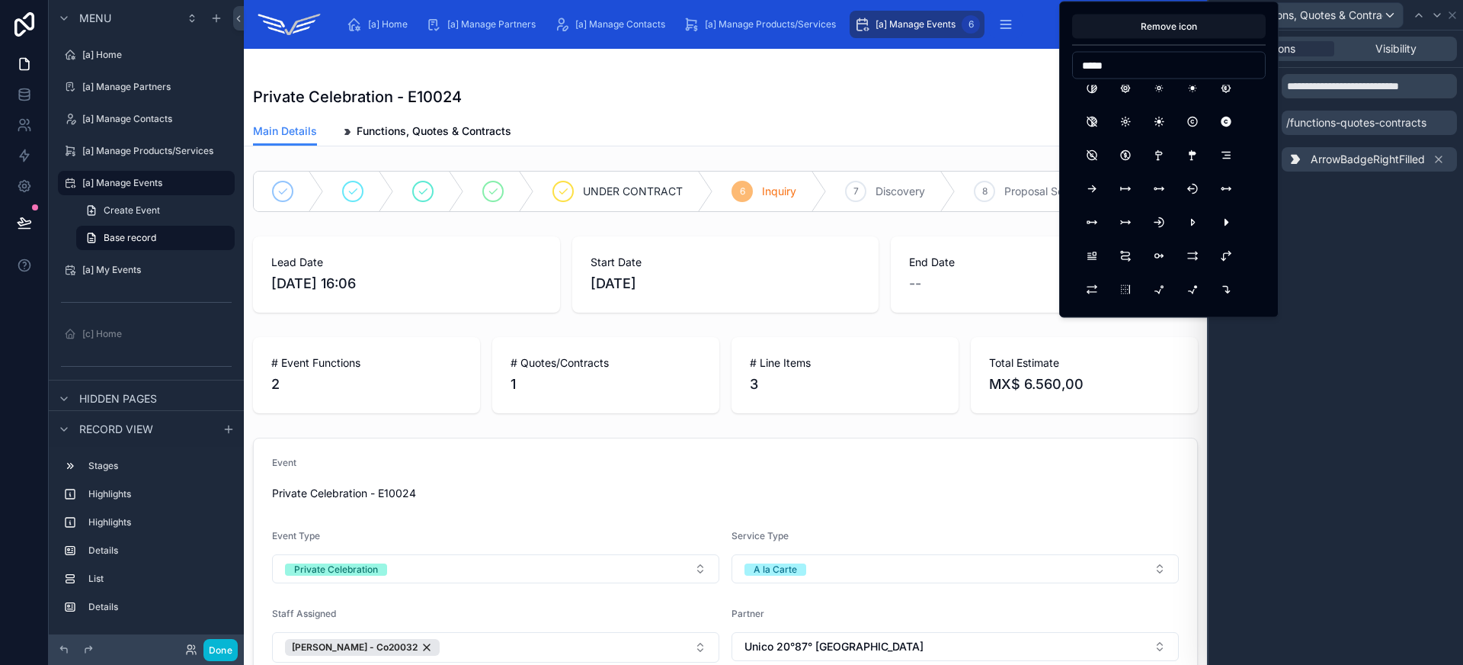
scroll to position [27, 0]
type input "*****"
click at [1164, 242] on button "SwipeRight" at bounding box center [1158, 239] width 27 height 27
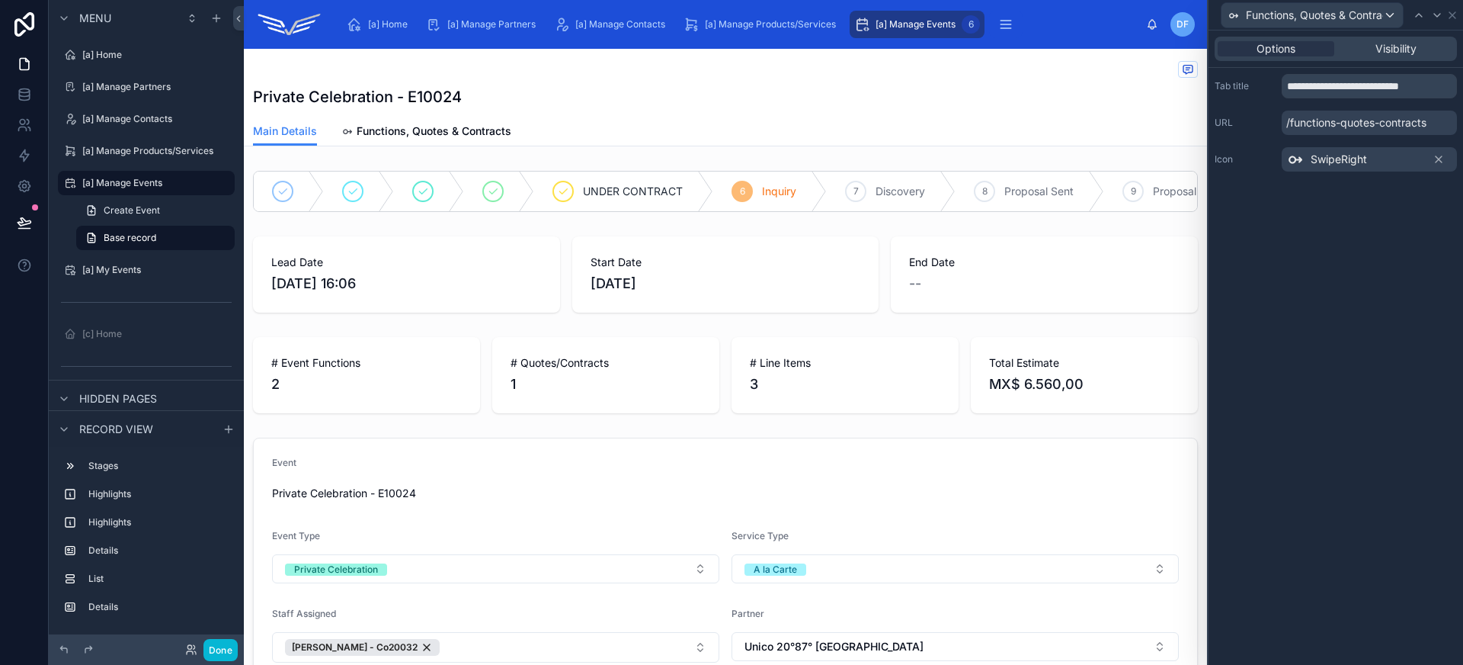
click at [1352, 165] on span "SwipeRight" at bounding box center [1339, 159] width 56 height 15
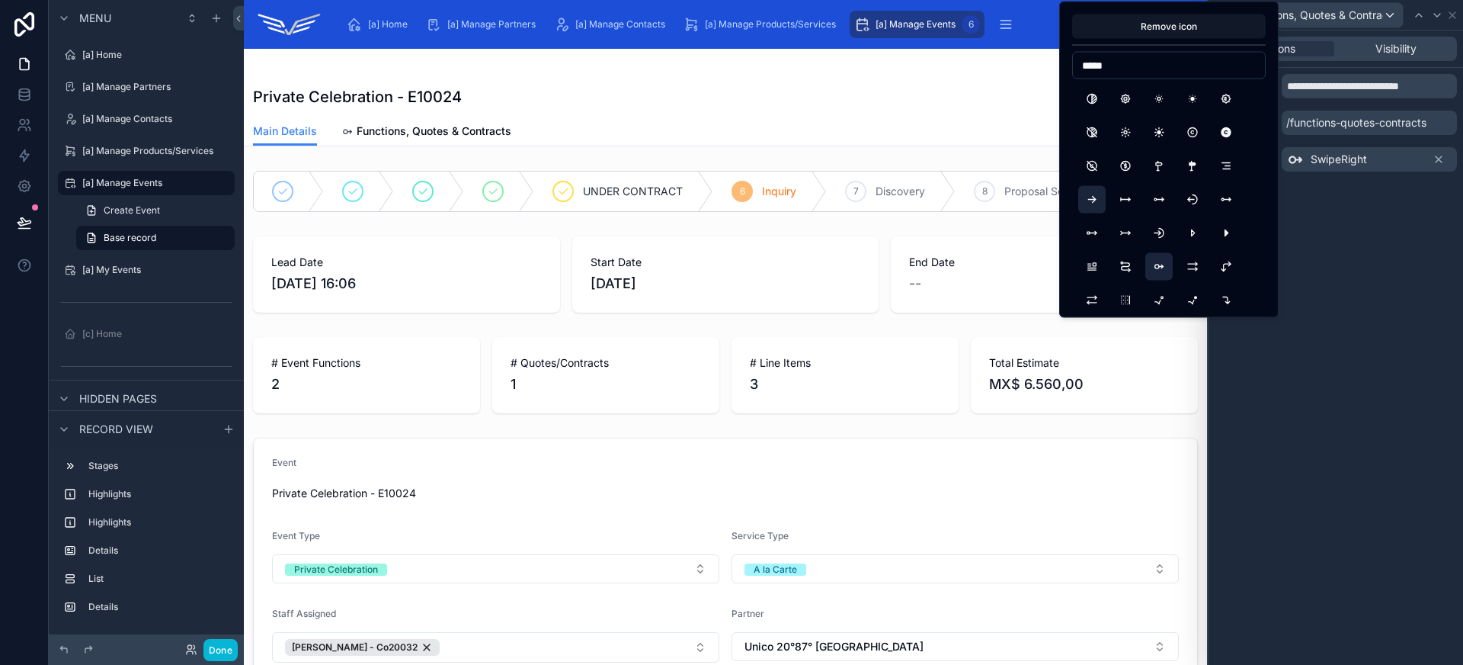
type input "*****"
click at [1102, 203] on button "ArrowRight" at bounding box center [1091, 199] width 27 height 27
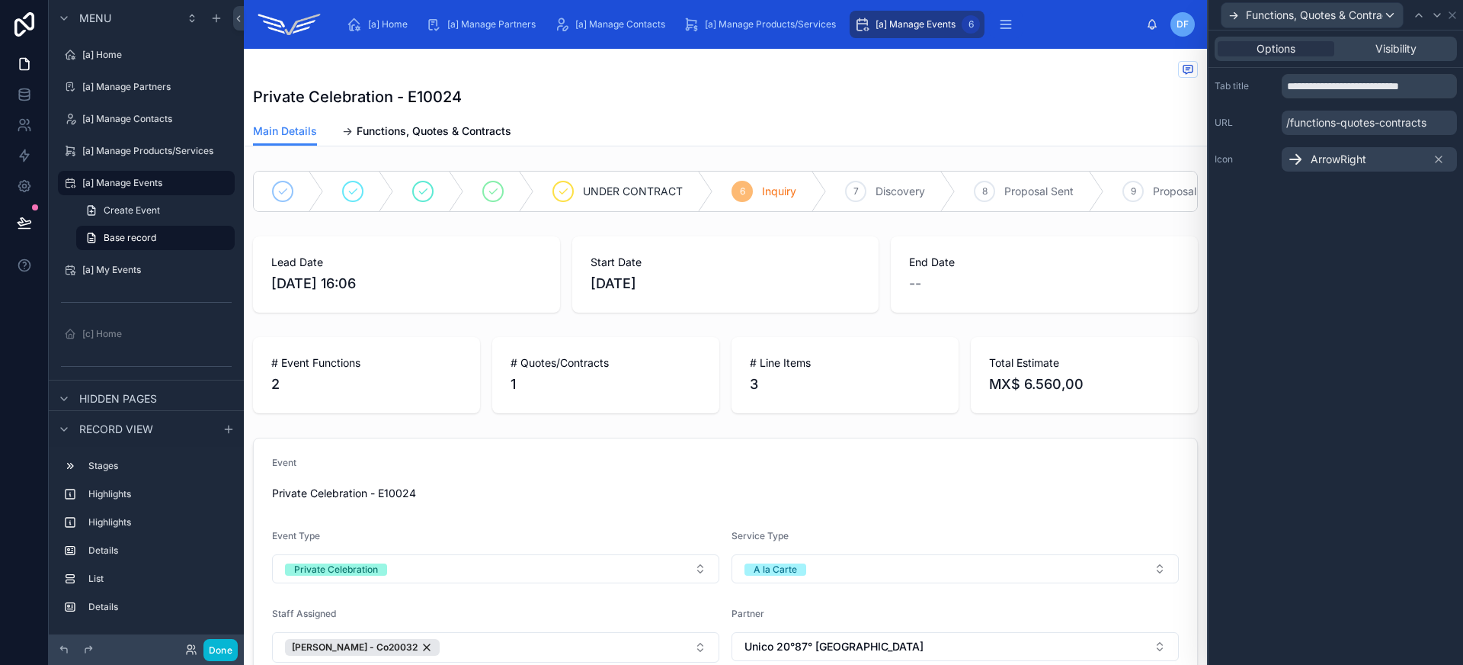
click at [1396, 162] on div "ArrowRight" at bounding box center [1369, 159] width 175 height 24
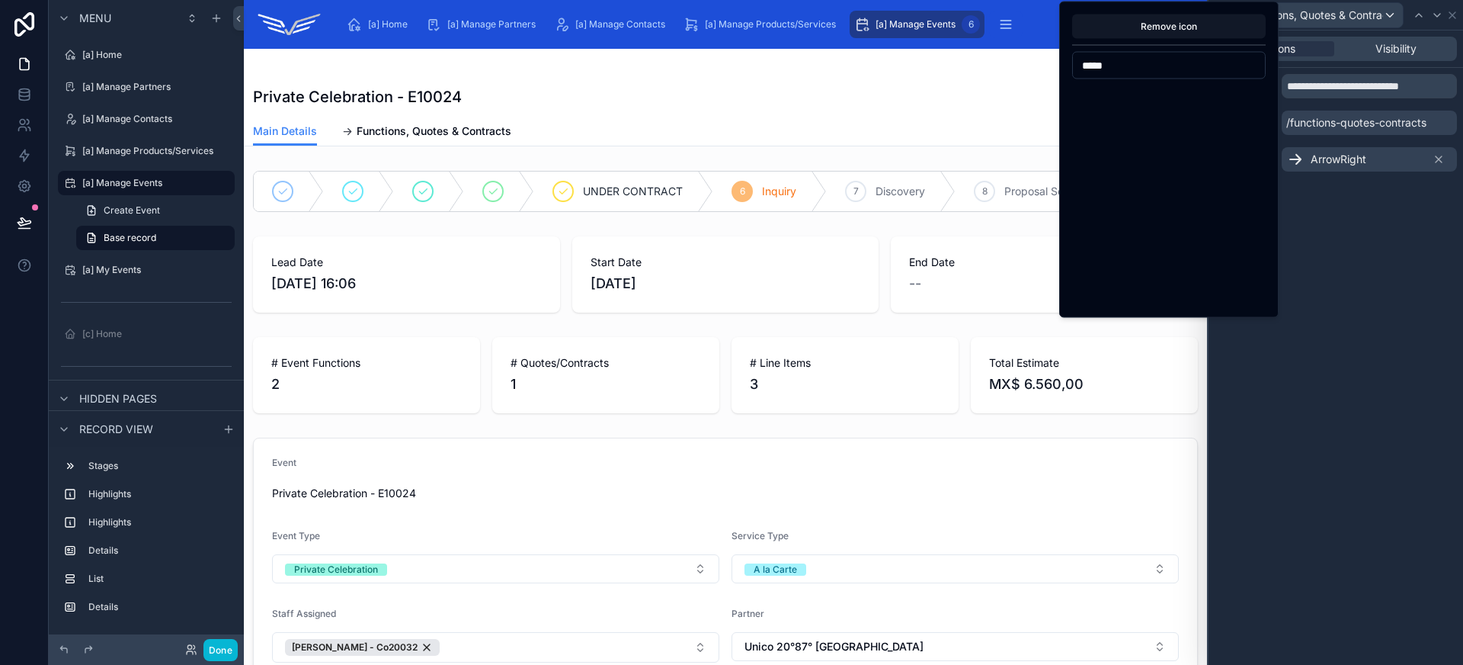
scroll to position [0, 0]
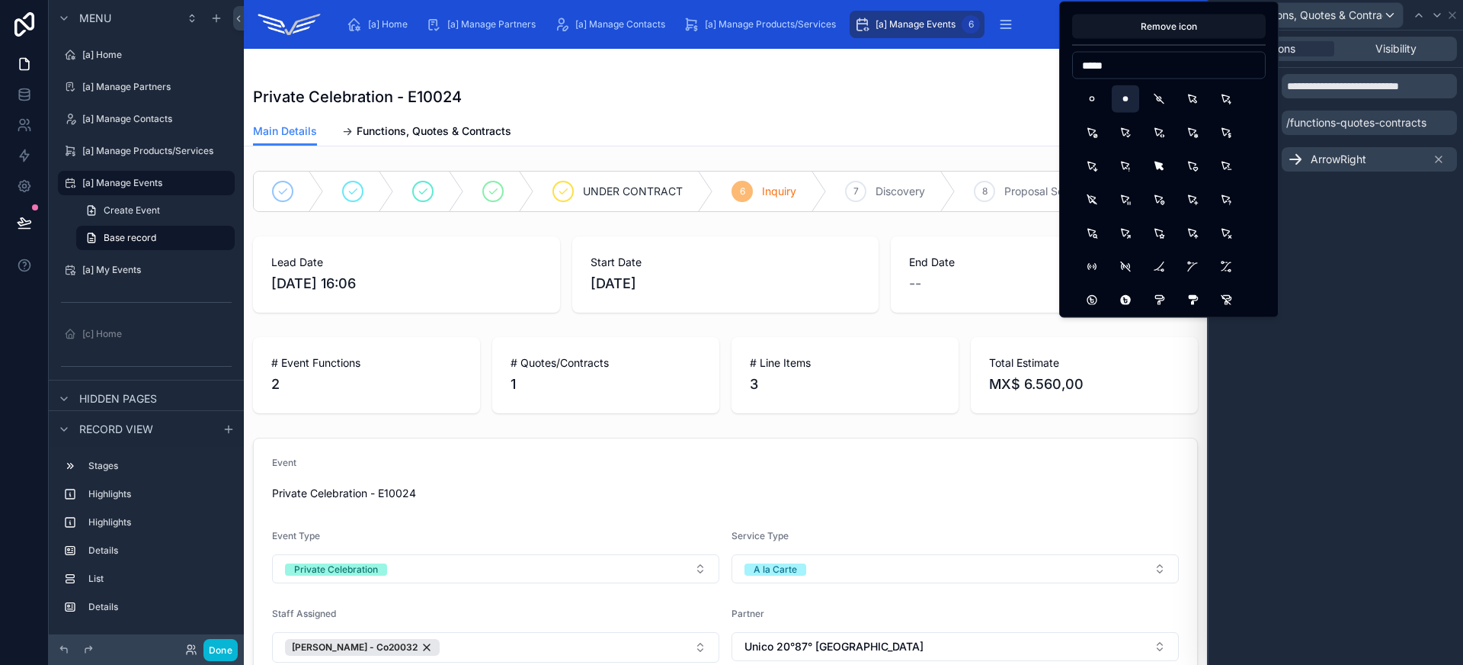
type input "*****"
click at [1129, 107] on button "PointFilled" at bounding box center [1125, 98] width 27 height 27
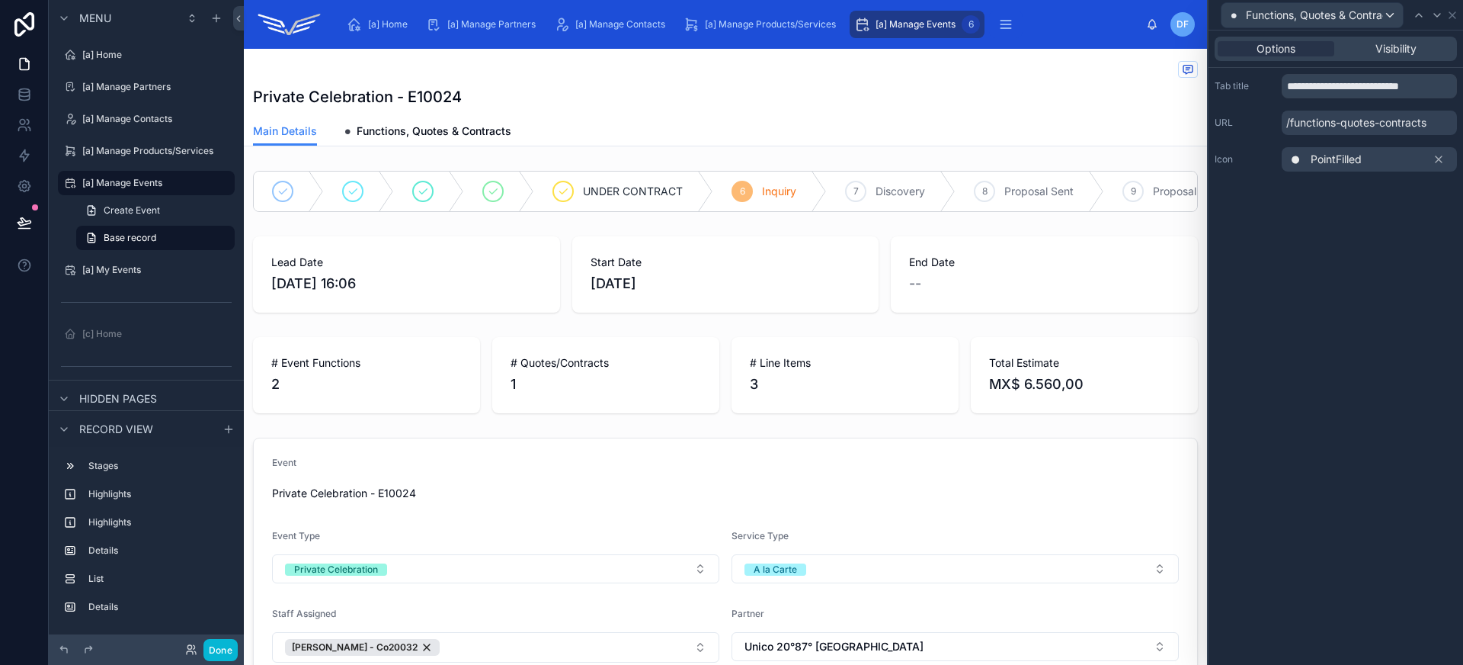
click at [1332, 160] on span "PointFilled" at bounding box center [1336, 159] width 51 height 15
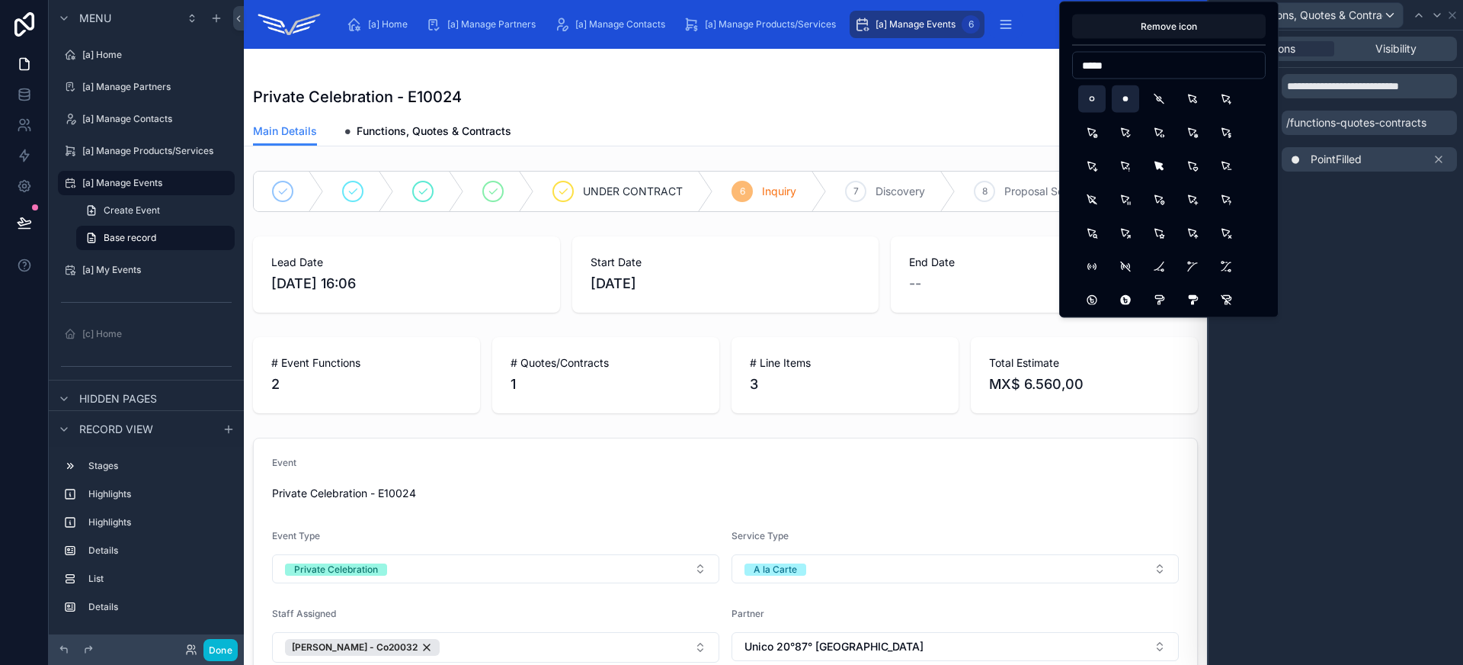
type input "*****"
click at [1095, 102] on button "Point" at bounding box center [1091, 98] width 27 height 27
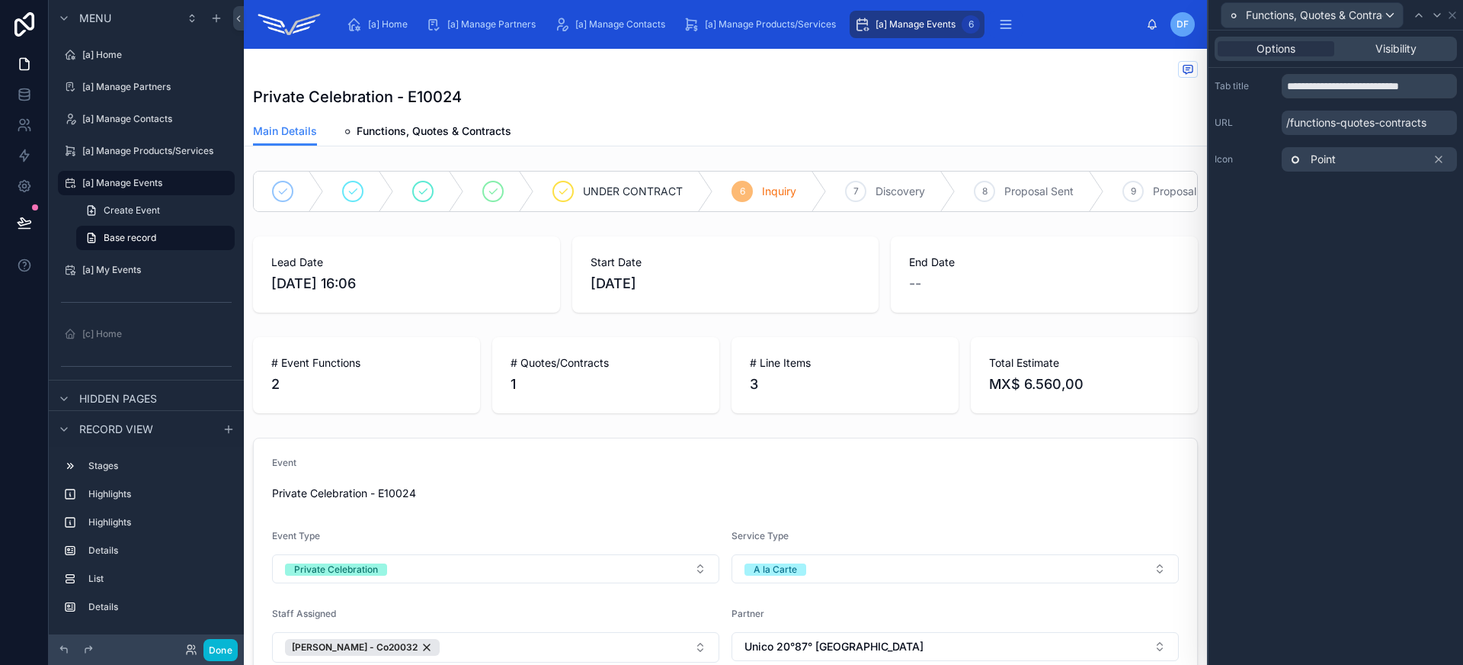
click at [1361, 152] on div "Point" at bounding box center [1369, 159] width 175 height 24
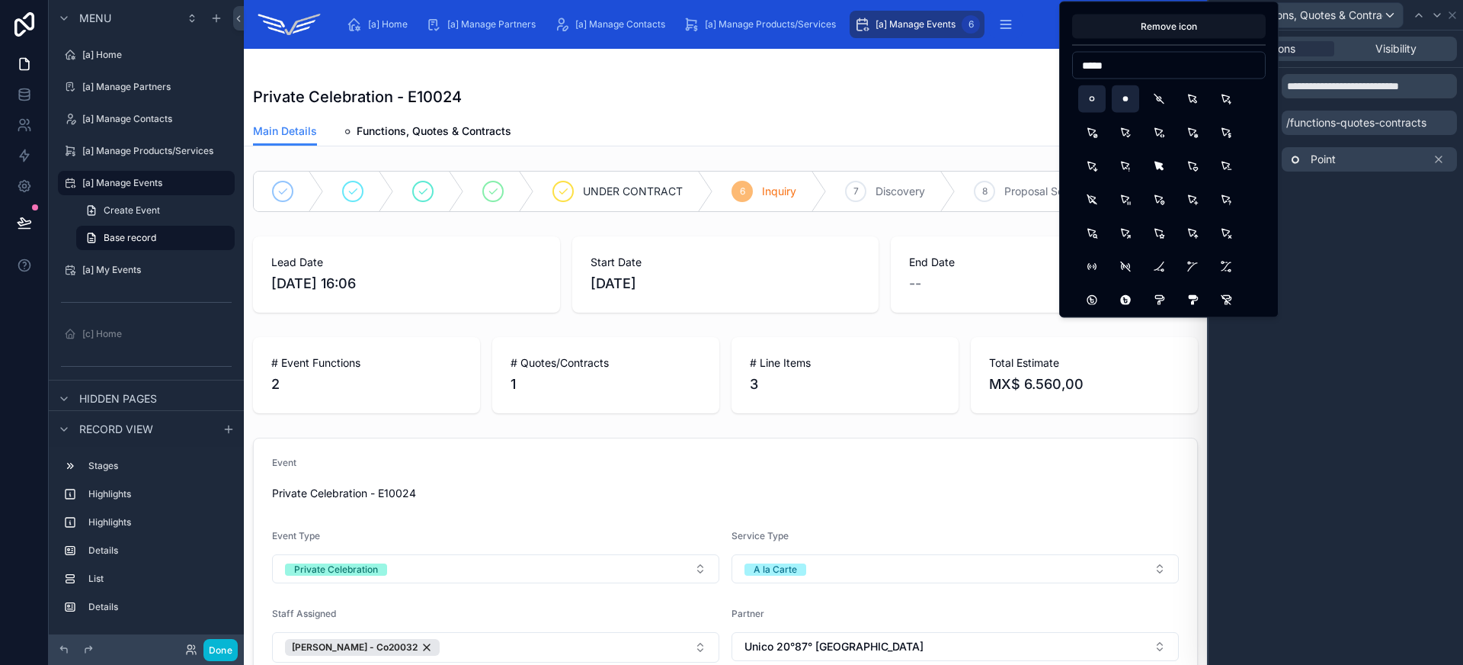
type input "*****"
click at [1130, 89] on button "PointFilled" at bounding box center [1125, 98] width 27 height 27
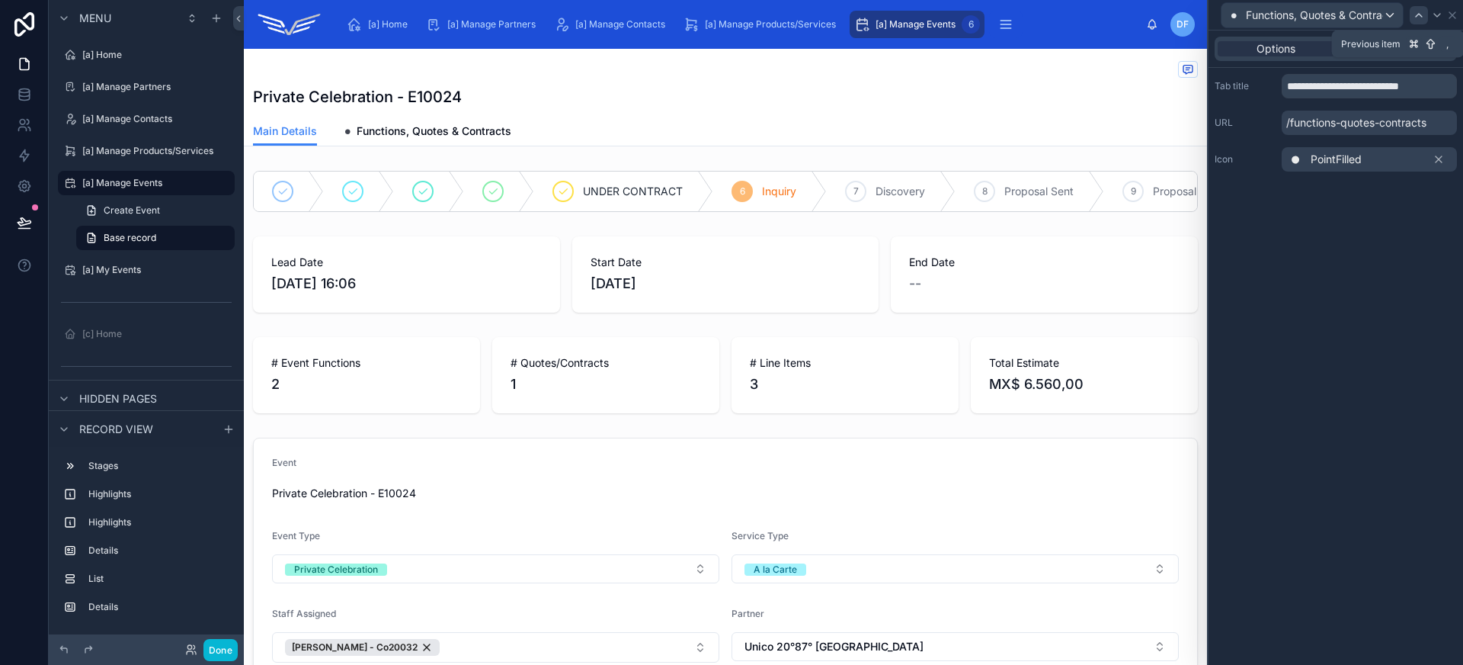
click at [1419, 9] on icon at bounding box center [1419, 15] width 12 height 12
click at [1404, 159] on div "Select an icon" at bounding box center [1369, 159] width 175 height 24
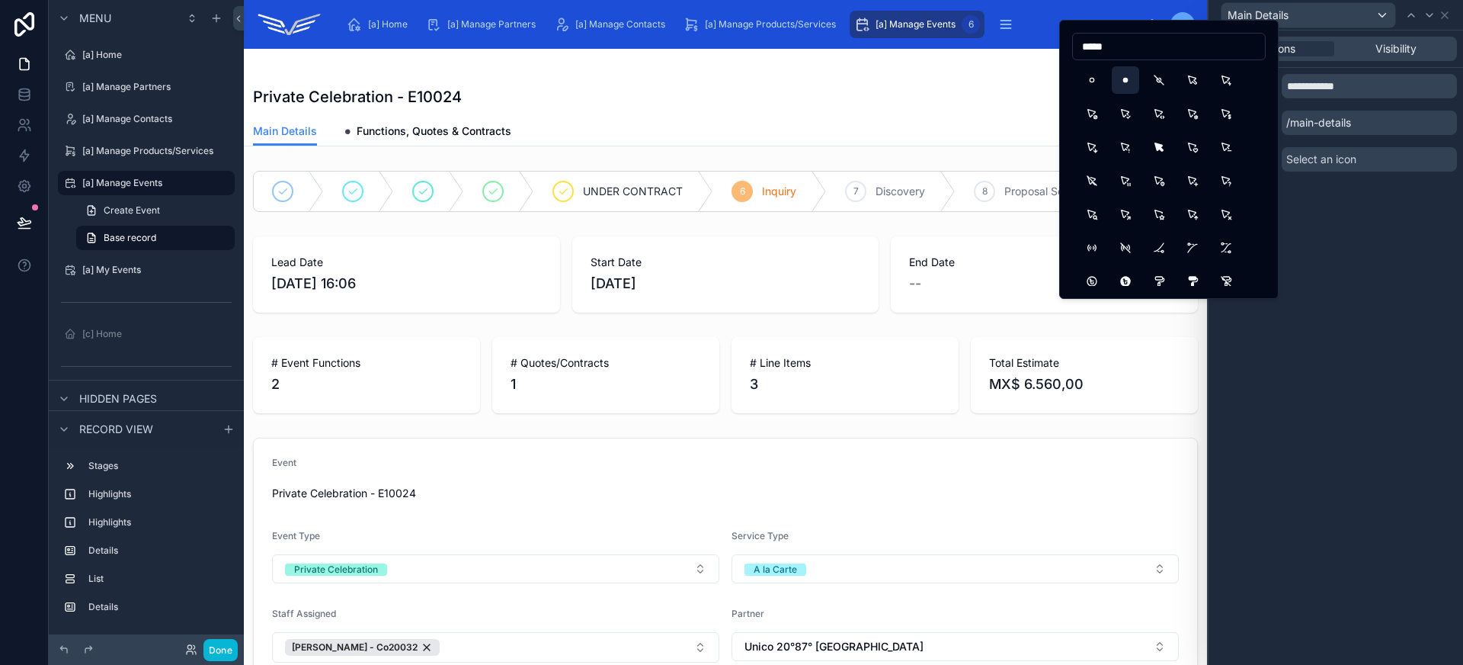
type input "*****"
click at [1135, 85] on button "PointFilled" at bounding box center [1125, 79] width 27 height 27
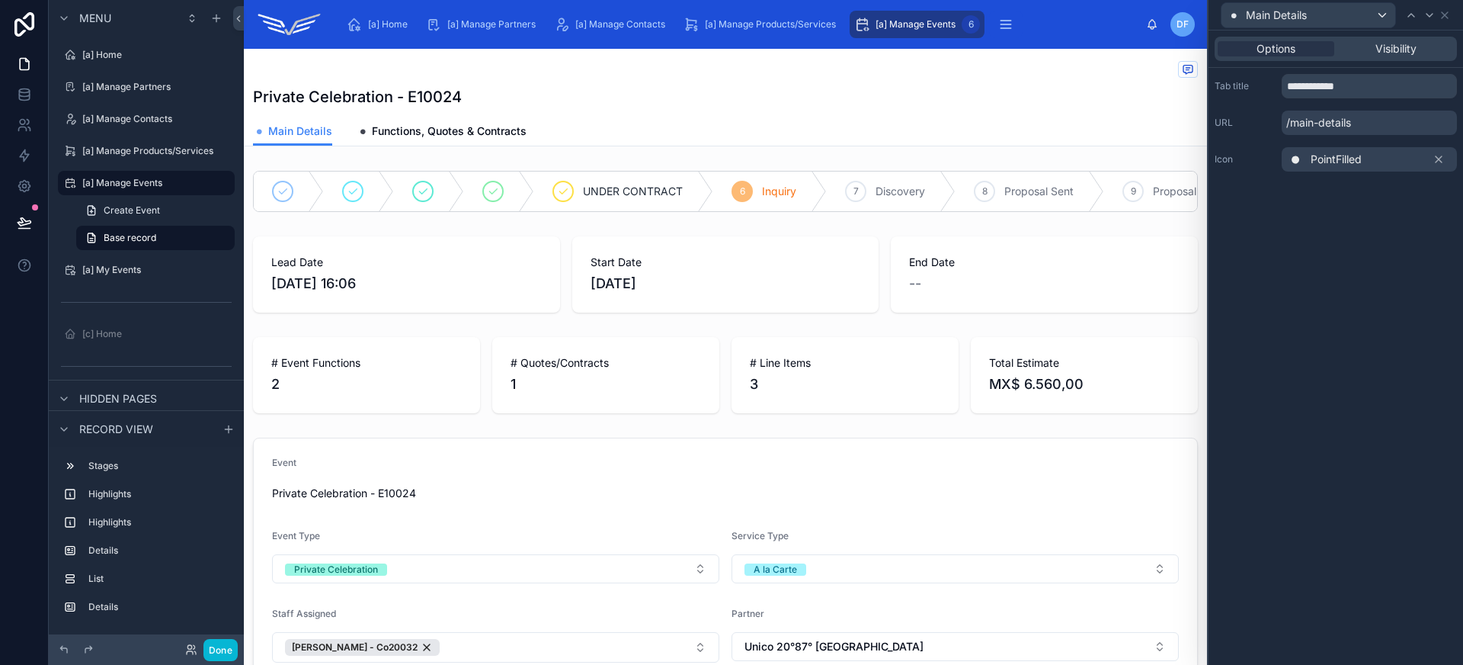
click at [1375, 176] on div "**********" at bounding box center [1336, 123] width 255 height 110
click at [1377, 163] on div "PointFilled" at bounding box center [1369, 159] width 175 height 24
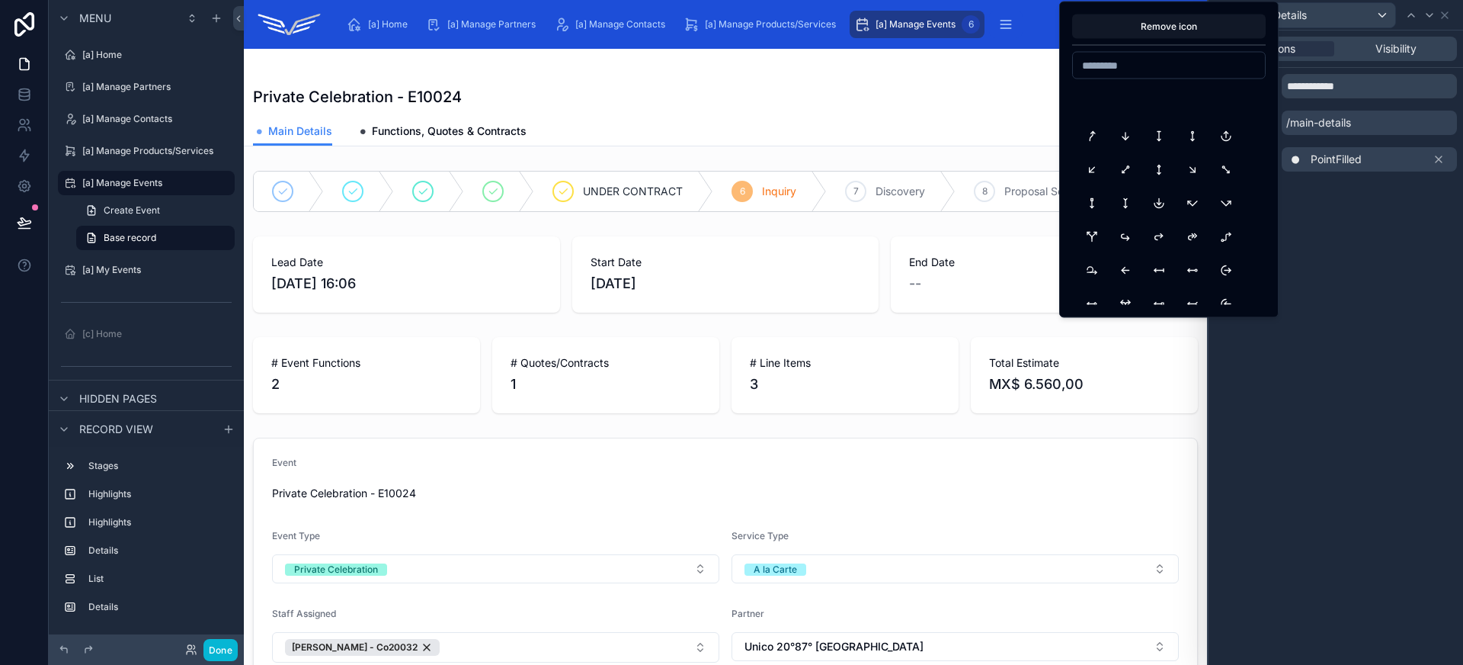
scroll to position [1568, 0]
click at [1165, 174] on button "ArrowForwardUp" at bounding box center [1158, 174] width 27 height 27
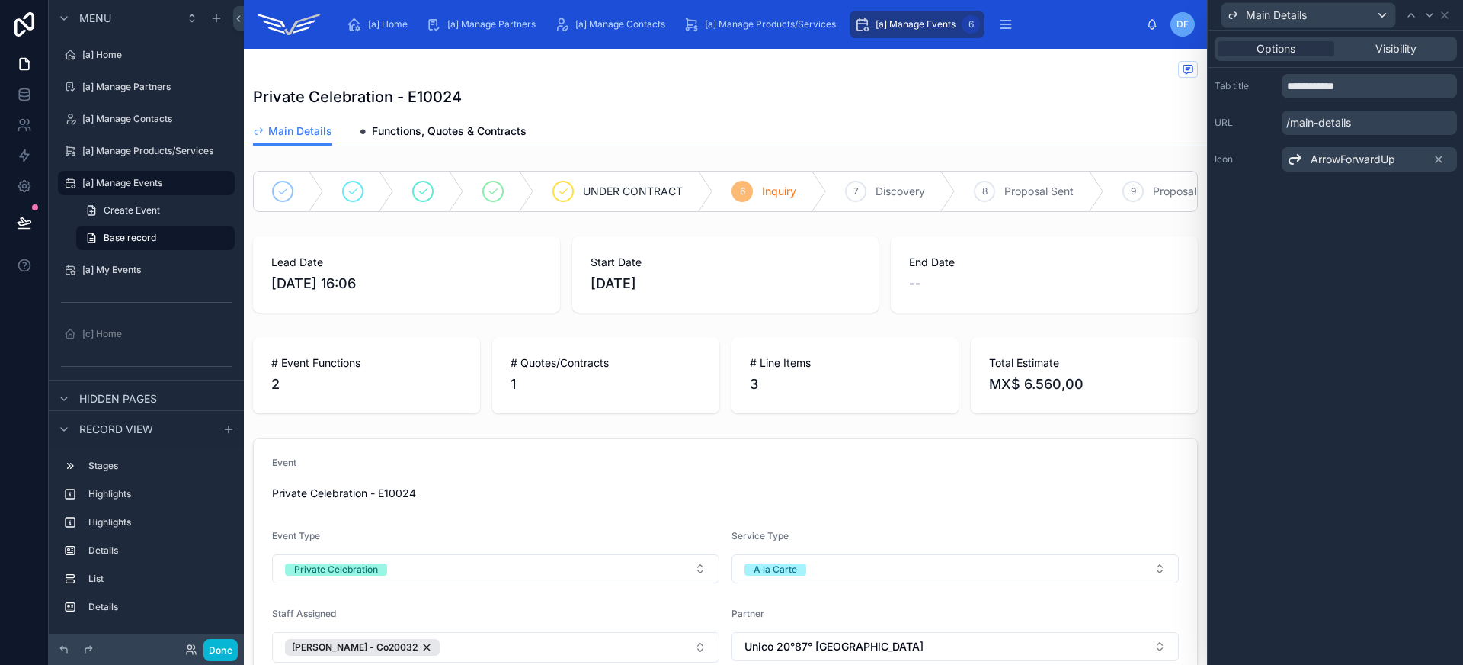
click at [1358, 164] on span "ArrowForwardUp" at bounding box center [1353, 159] width 85 height 15
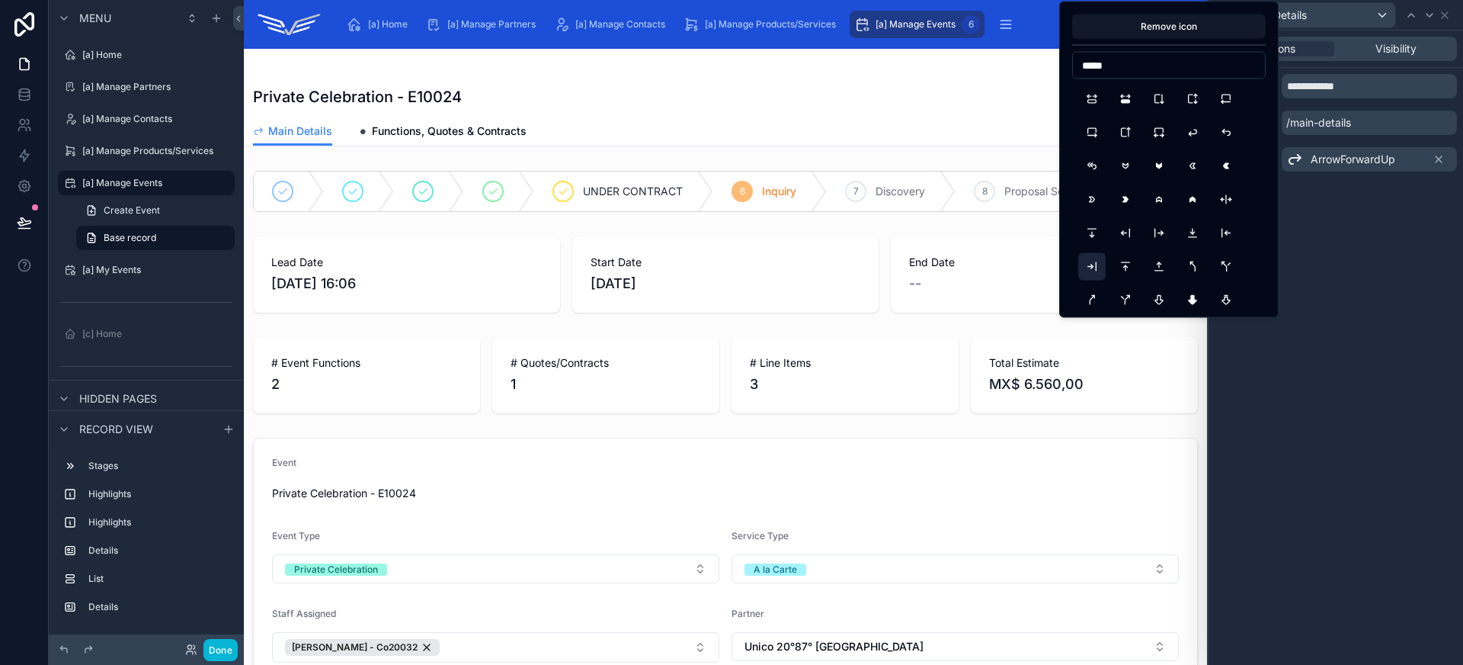
type input "*****"
click at [1084, 269] on button "ArrowBarToRight" at bounding box center [1091, 266] width 27 height 27
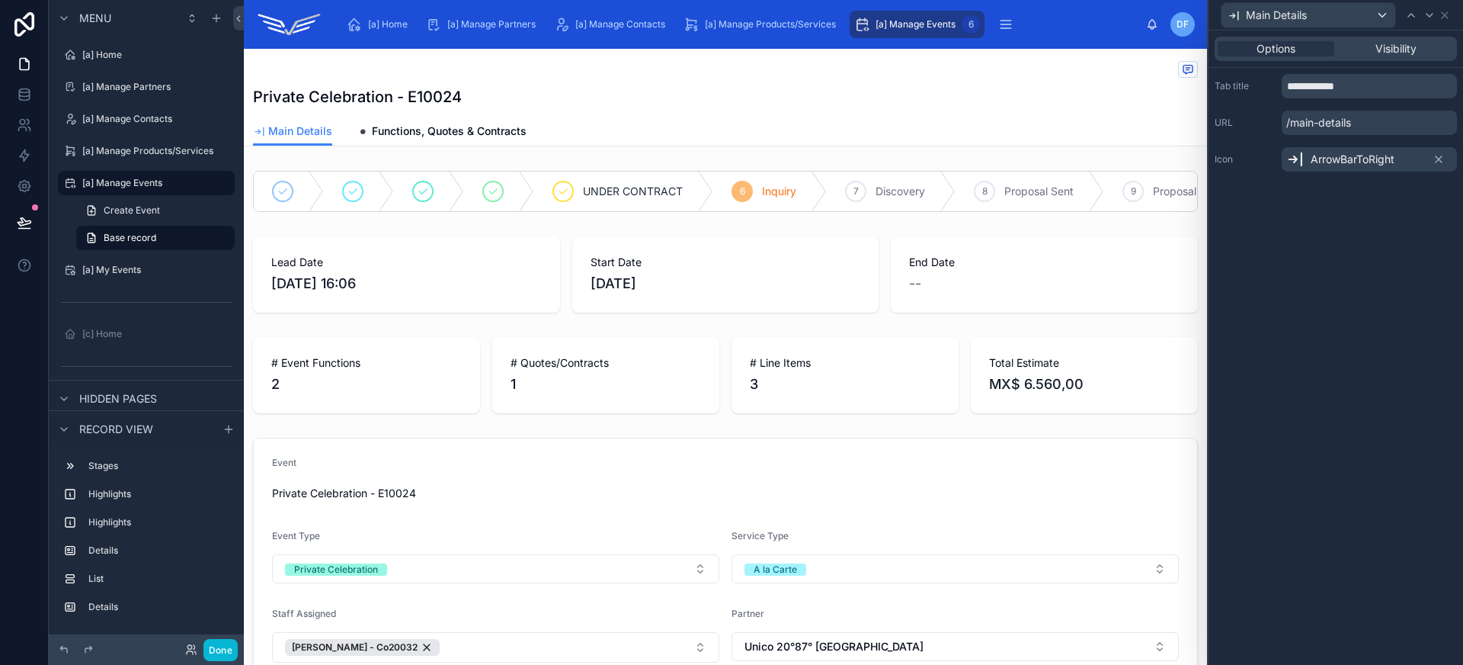
click at [1332, 174] on div "**********" at bounding box center [1336, 123] width 255 height 110
click at [1334, 159] on span "ArrowBarToRight" at bounding box center [1353, 159] width 84 height 15
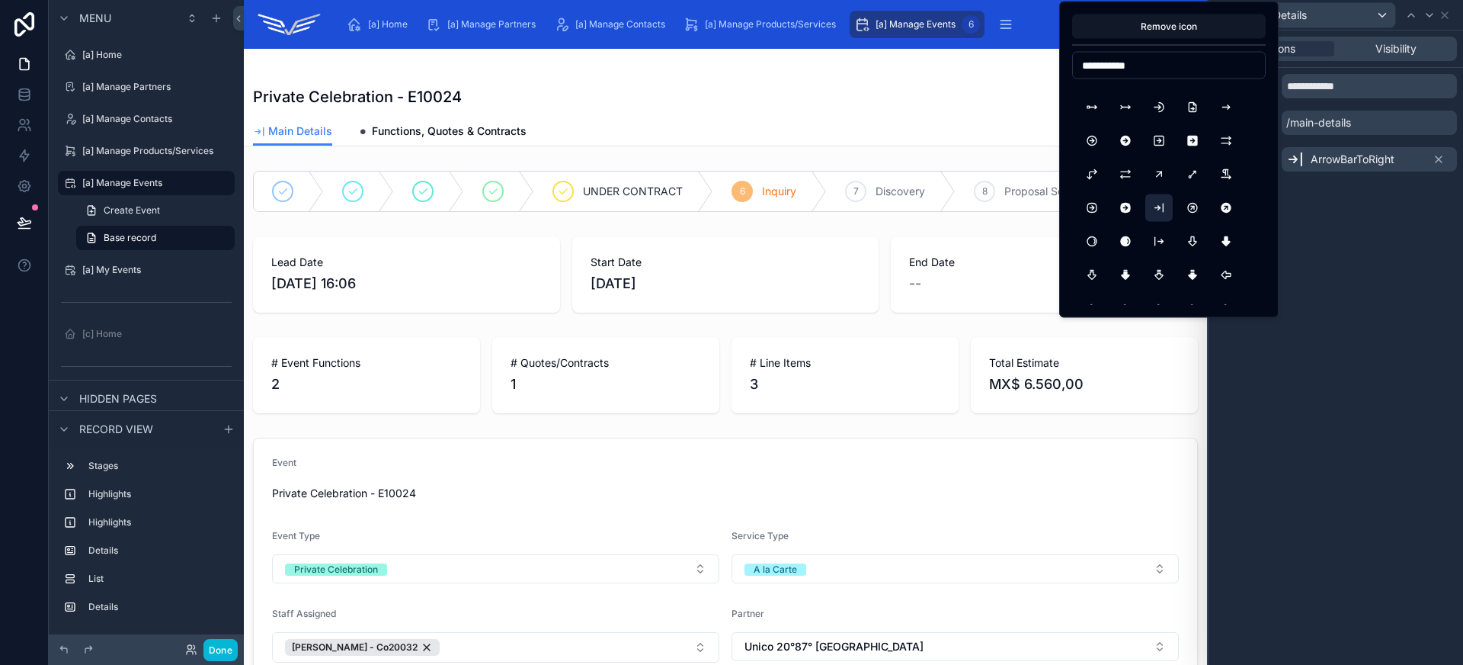
scroll to position [50, 0]
type input "**********"
click at [1161, 224] on button "ArrowBarRight" at bounding box center [1158, 216] width 27 height 27
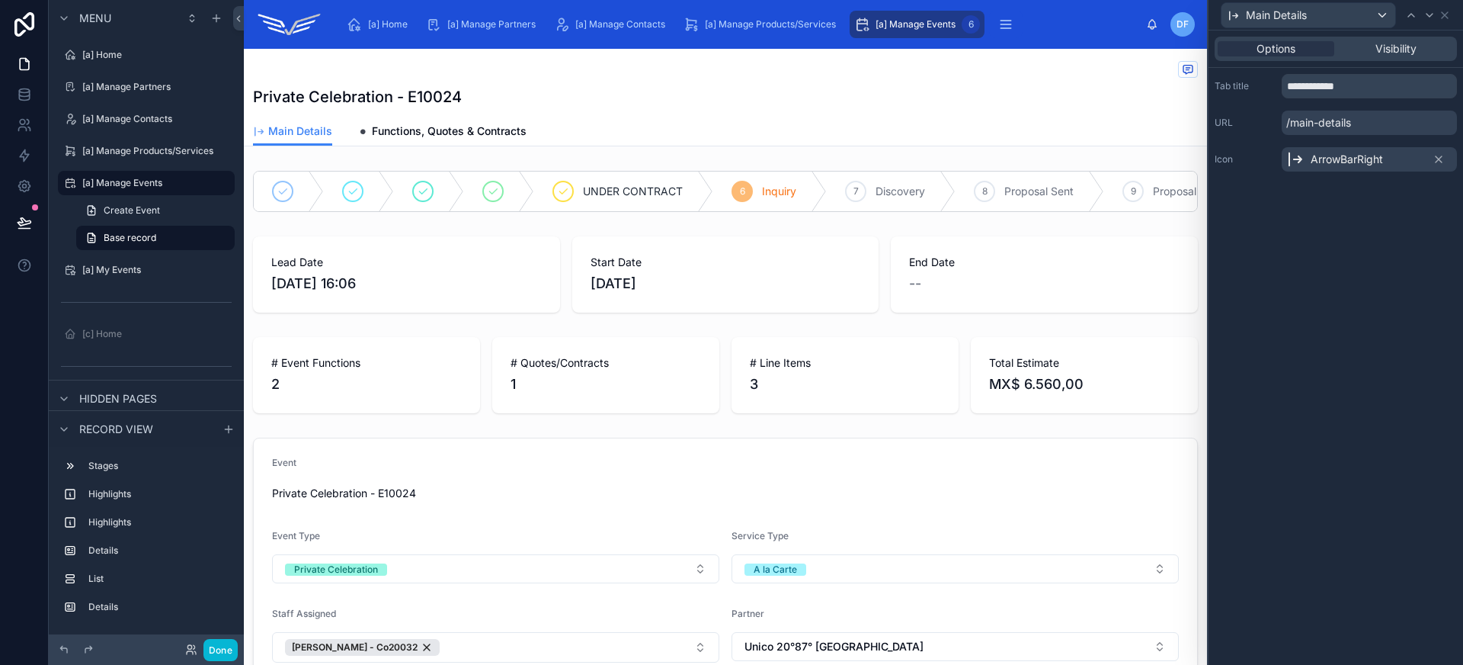
click at [1349, 157] on span "ArrowBarRight" at bounding box center [1347, 159] width 72 height 15
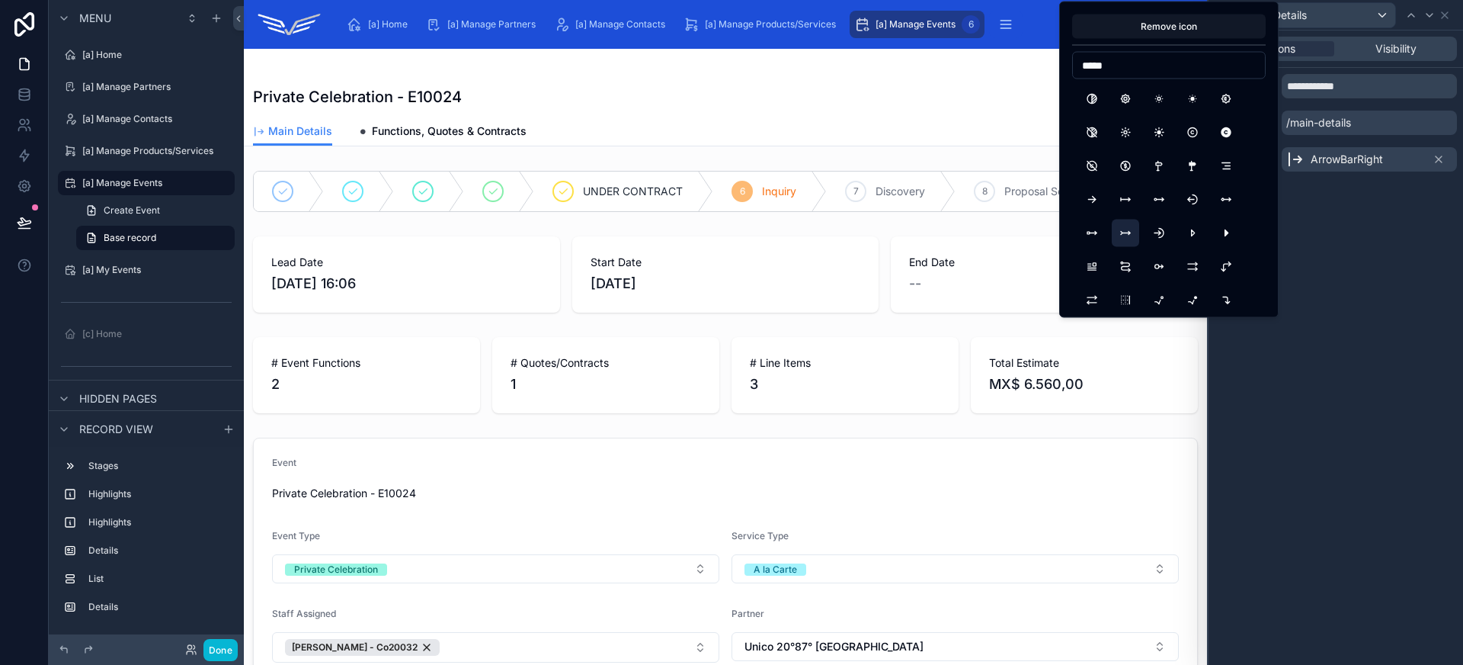
type input "*****"
click at [1132, 240] on button "ArrowRightTail" at bounding box center [1125, 232] width 27 height 27
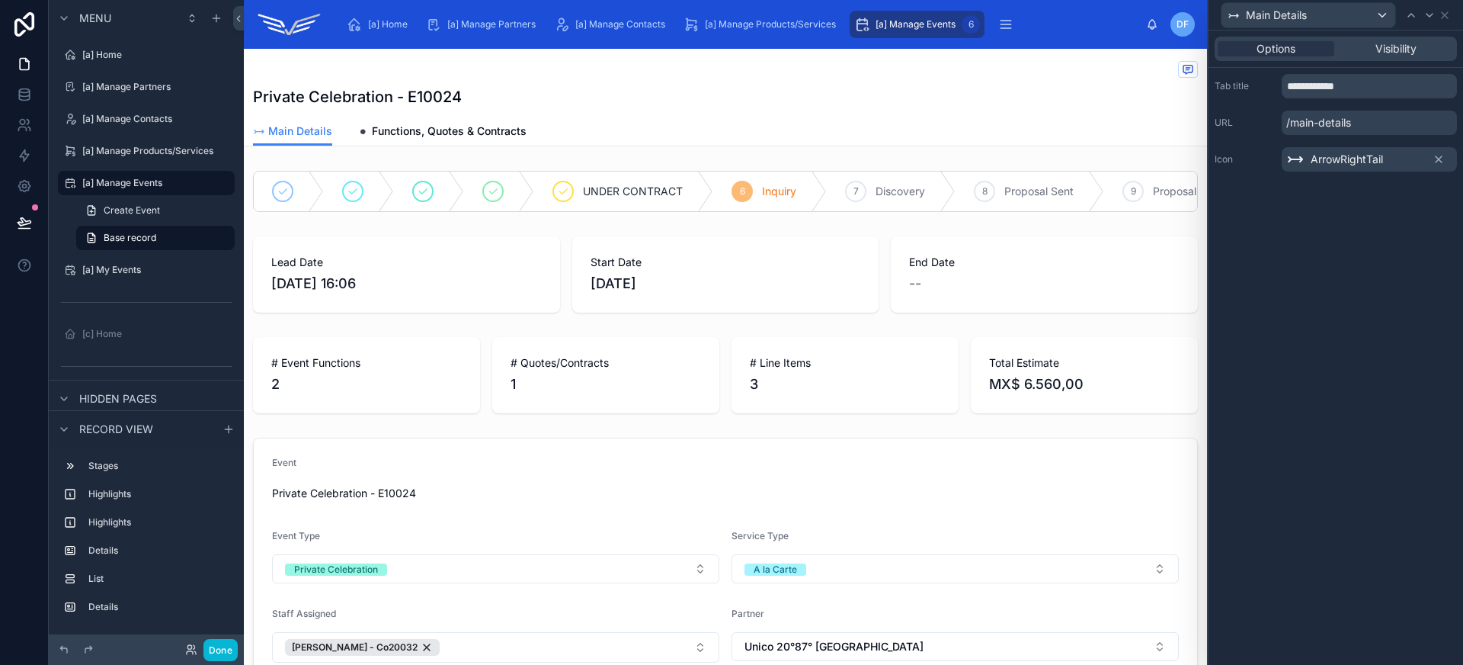
click at [1389, 165] on div "ArrowRightTail" at bounding box center [1369, 159] width 175 height 24
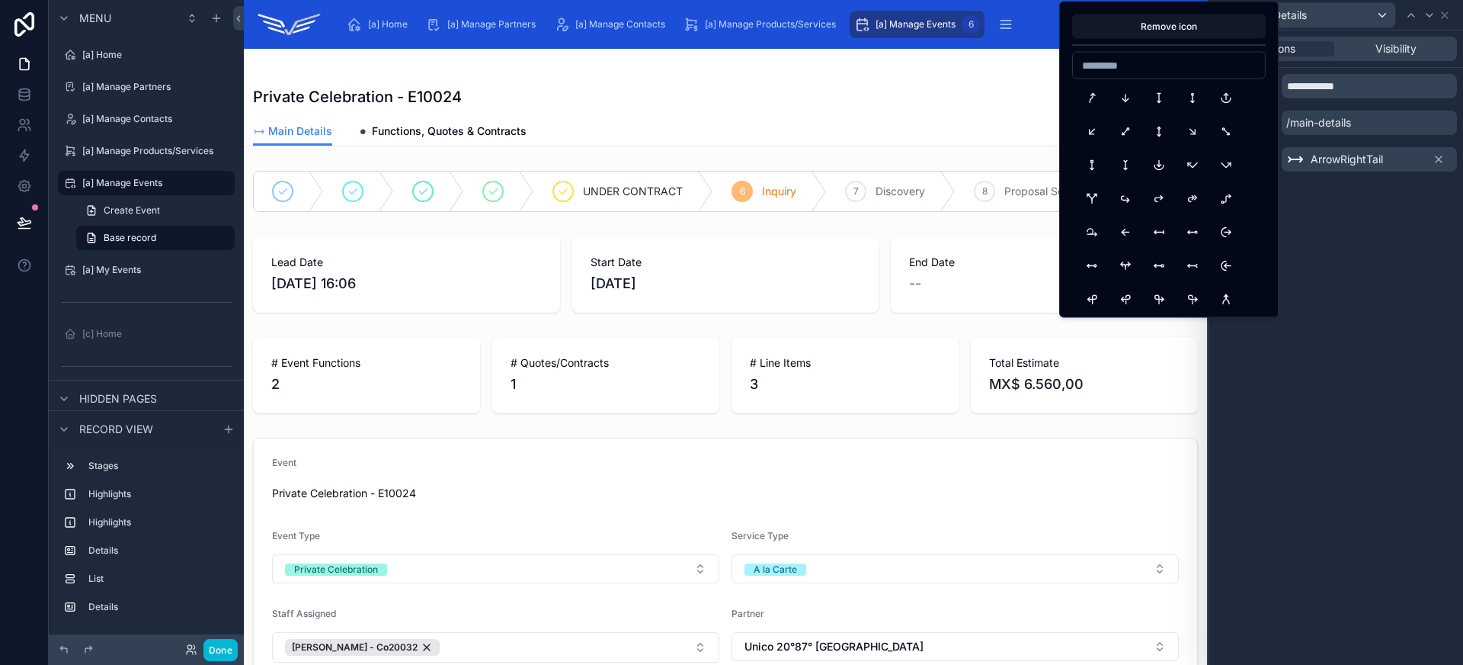
scroll to position [1554, 0]
click at [1158, 191] on button "ArrowForwardUp" at bounding box center [1158, 188] width 27 height 27
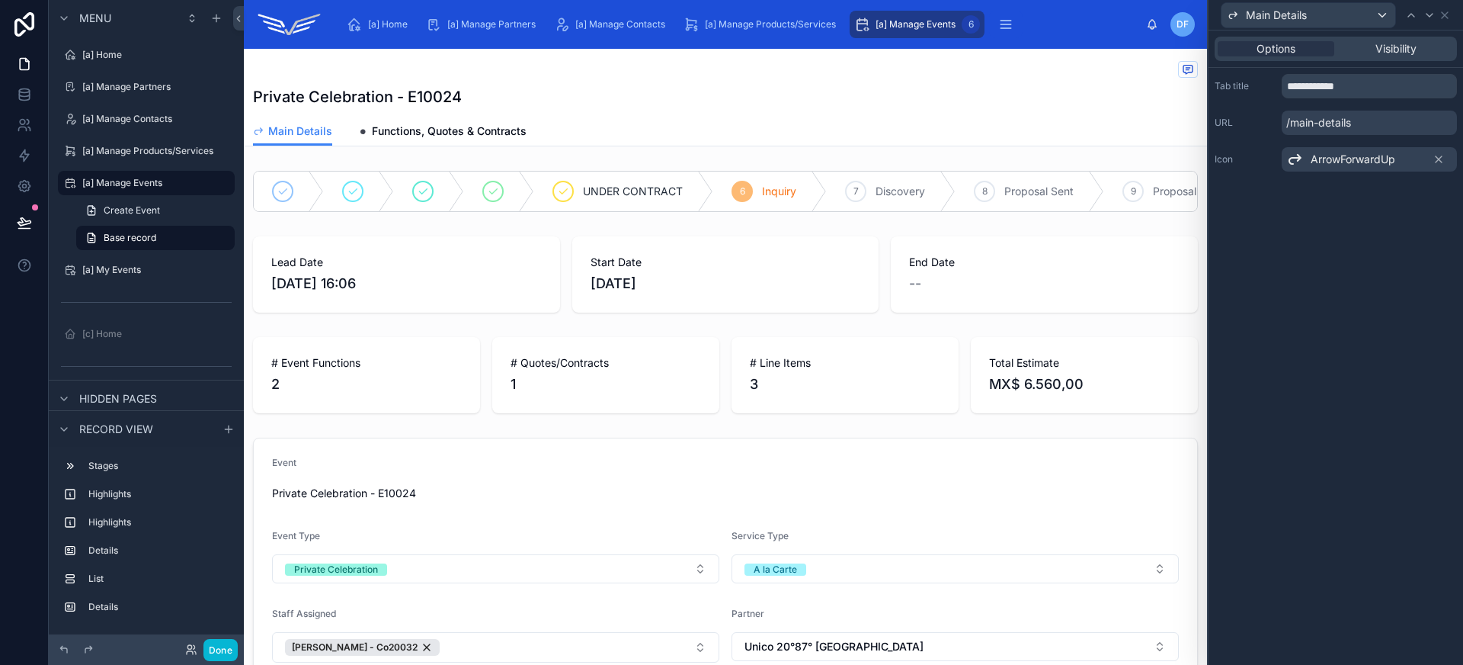
click at [1355, 167] on div "ArrowForwardUp" at bounding box center [1340, 159] width 109 height 18
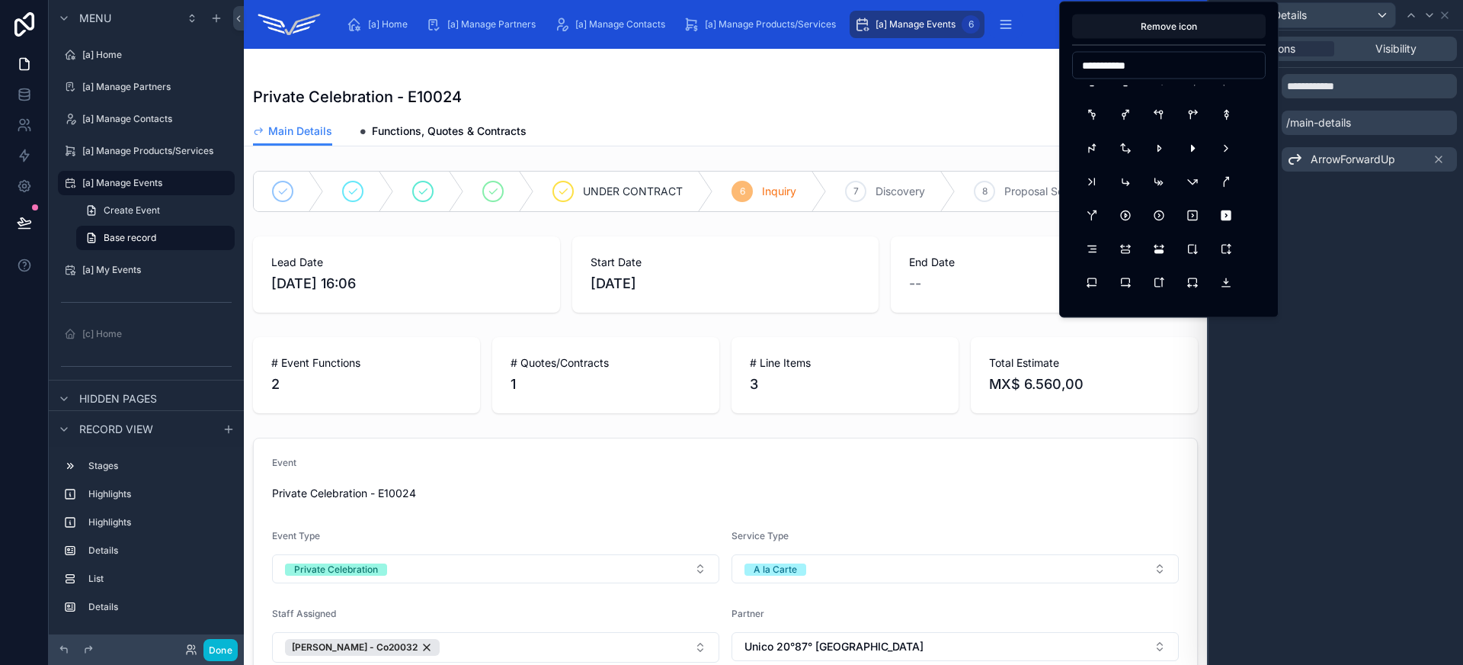
scroll to position [389, 0]
type input "**********"
click at [1156, 181] on button "CircleChevronRight" at bounding box center [1158, 178] width 27 height 27
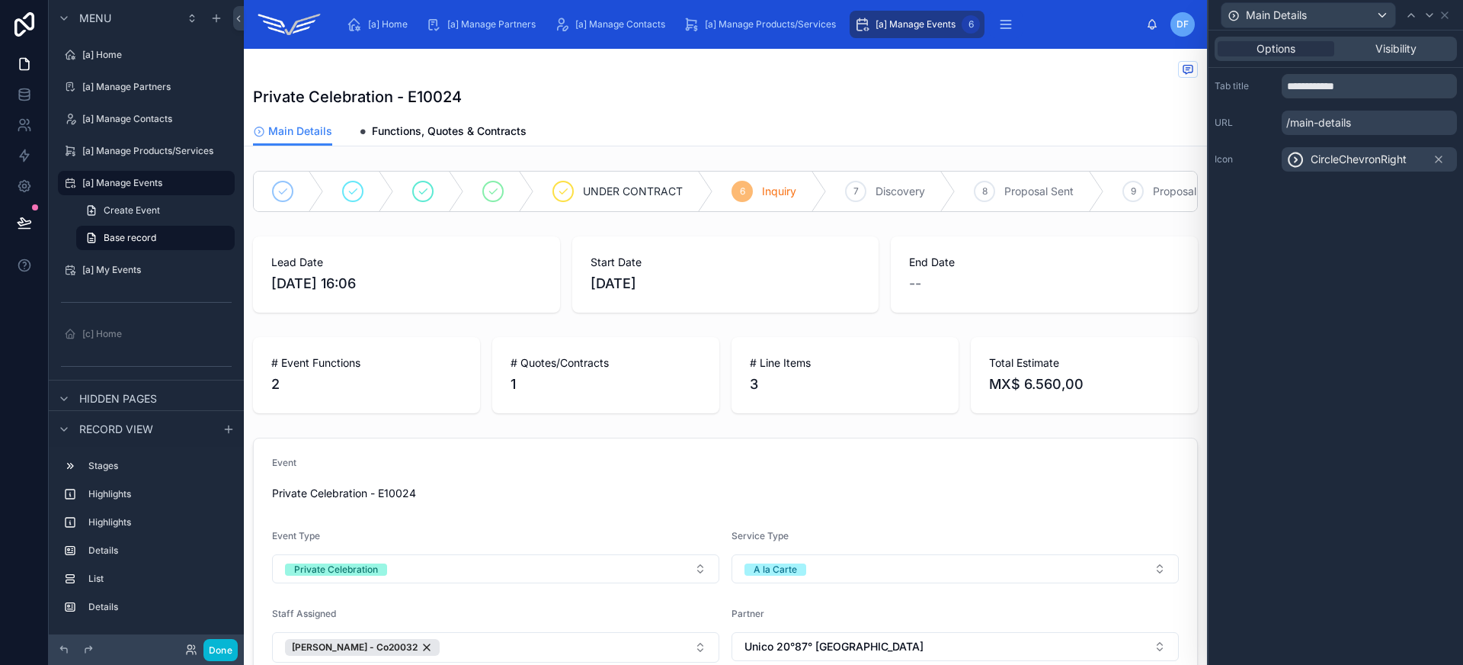
click at [1347, 165] on span "CircleChevronRight" at bounding box center [1359, 159] width 96 height 15
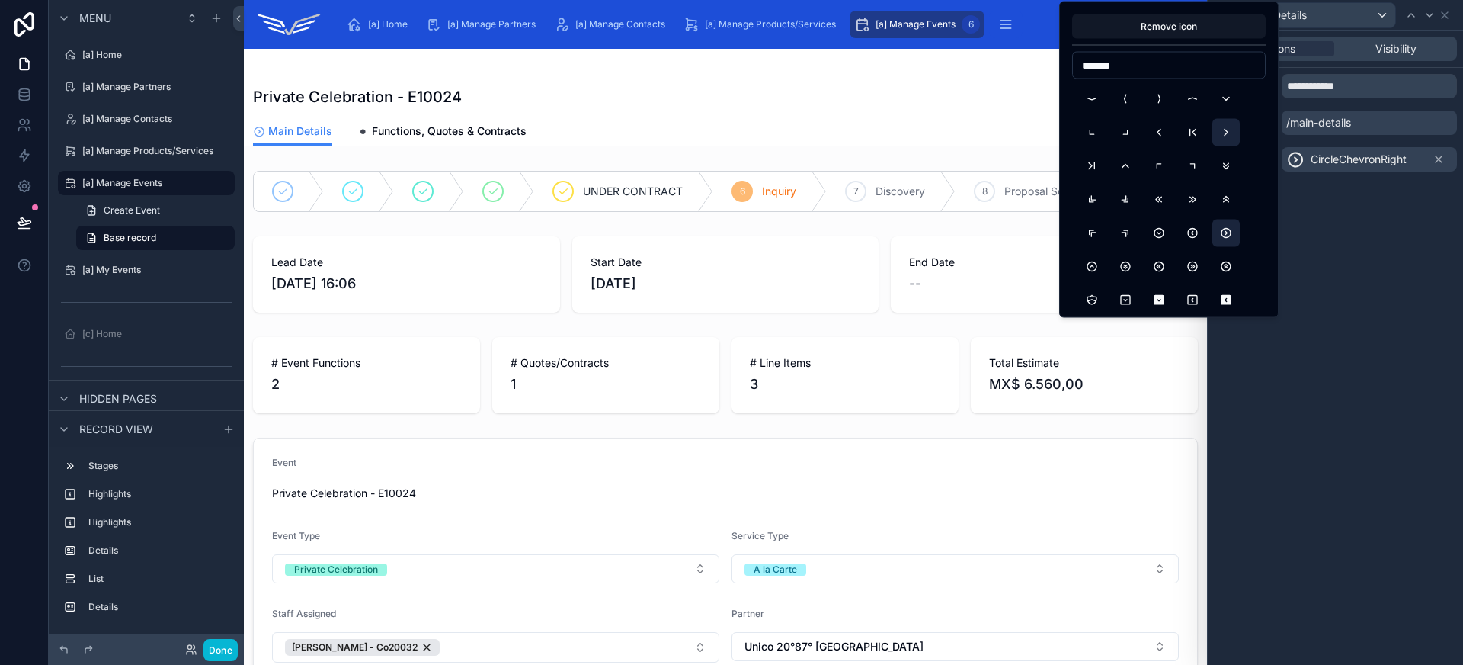
type input "*******"
click at [1232, 134] on button "ChevronRight" at bounding box center [1225, 132] width 27 height 27
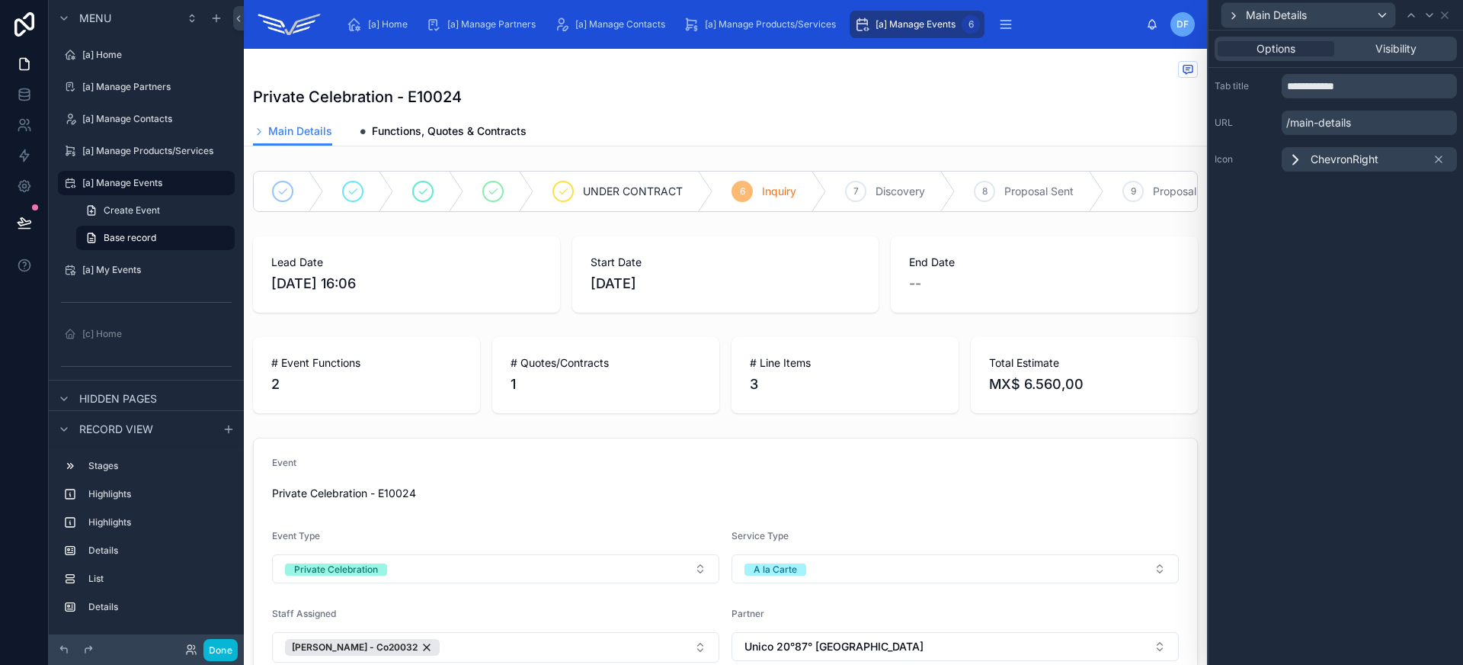
click at [1370, 172] on div "**********" at bounding box center [1336, 123] width 255 height 110
click at [1369, 167] on div "ChevronRight" at bounding box center [1332, 159] width 92 height 18
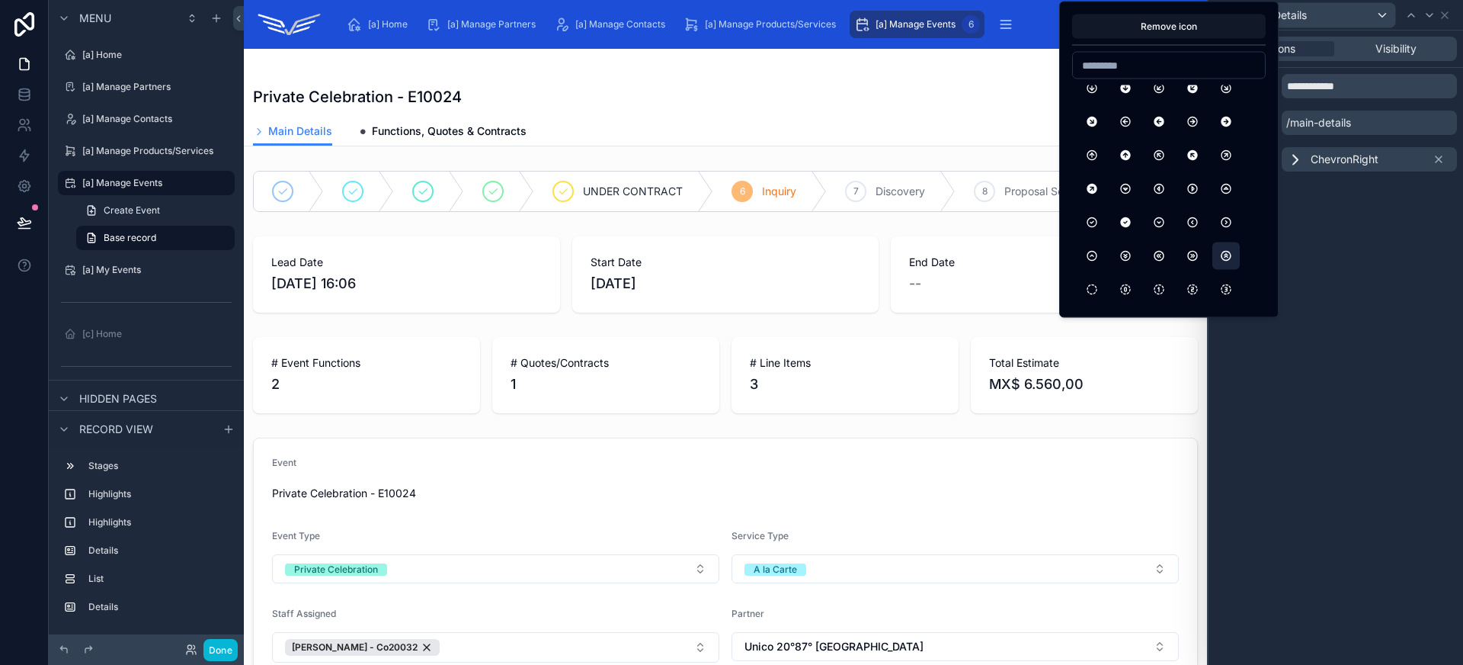
scroll to position [8998, 0]
click at [1228, 157] on button "CircleArrowUpRight" at bounding box center [1225, 154] width 27 height 27
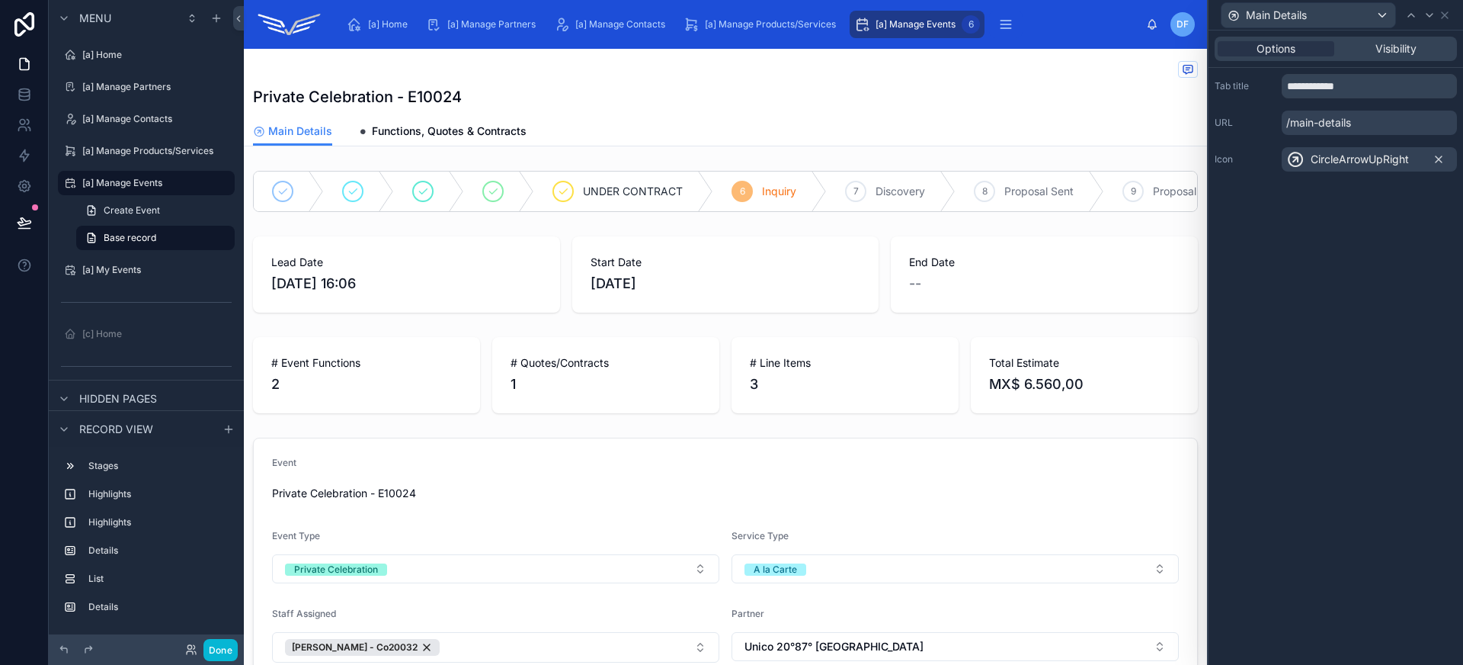
click at [1437, 165] on icon at bounding box center [1439, 159] width 12 height 12
click at [1424, 19] on icon at bounding box center [1430, 15] width 12 height 12
click at [1440, 161] on icon at bounding box center [1439, 159] width 6 height 6
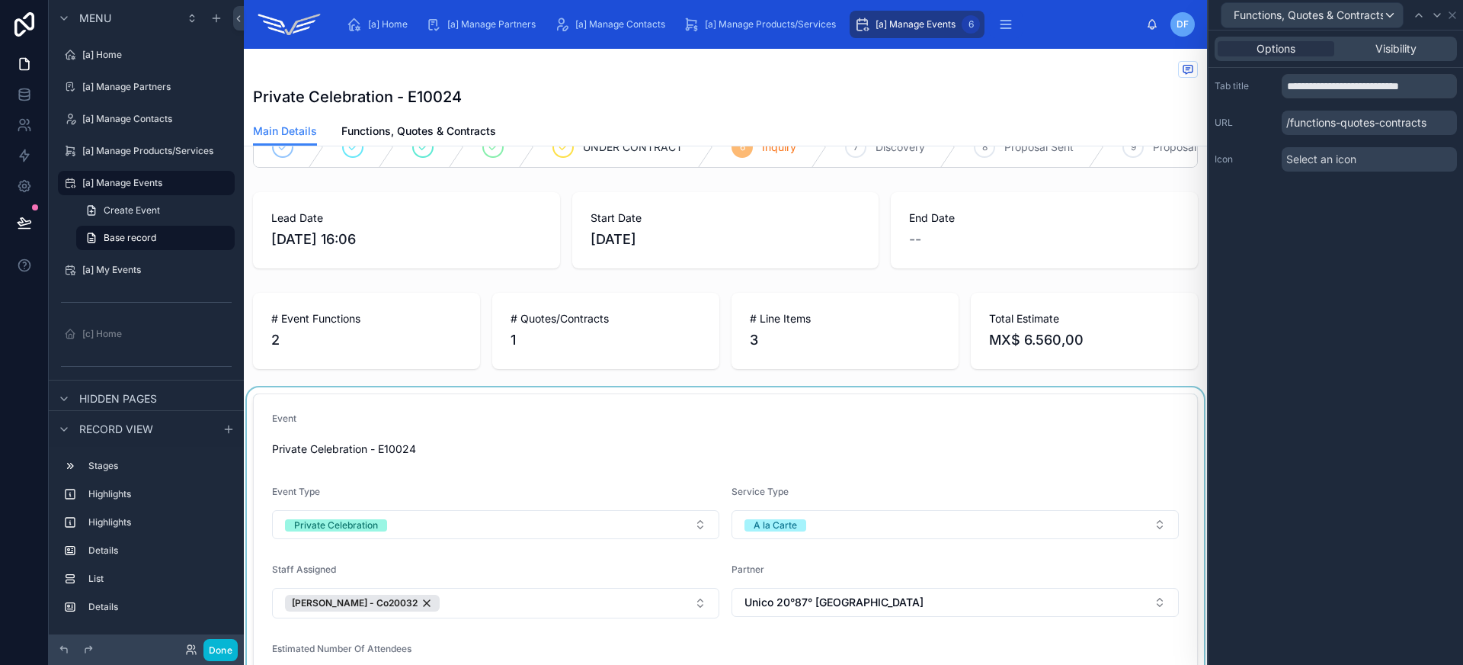
scroll to position [0, 0]
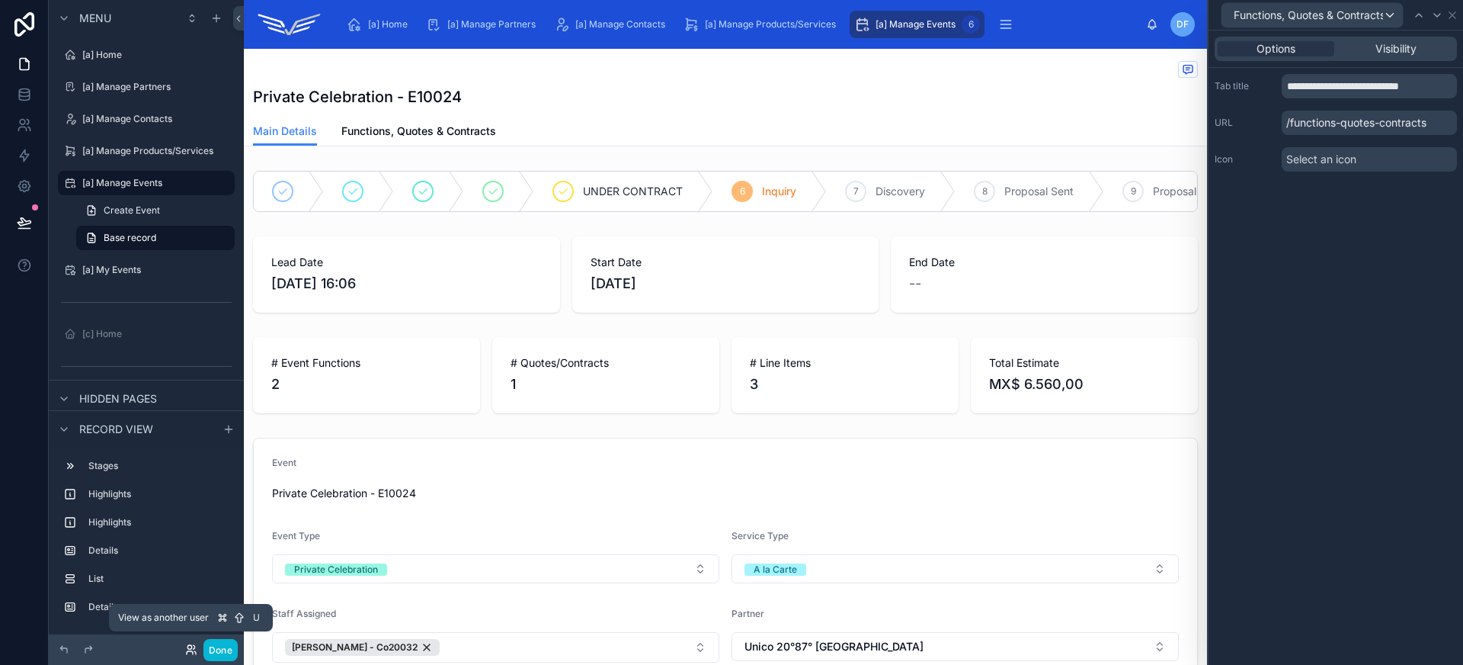
click at [190, 649] on icon at bounding box center [191, 649] width 12 height 12
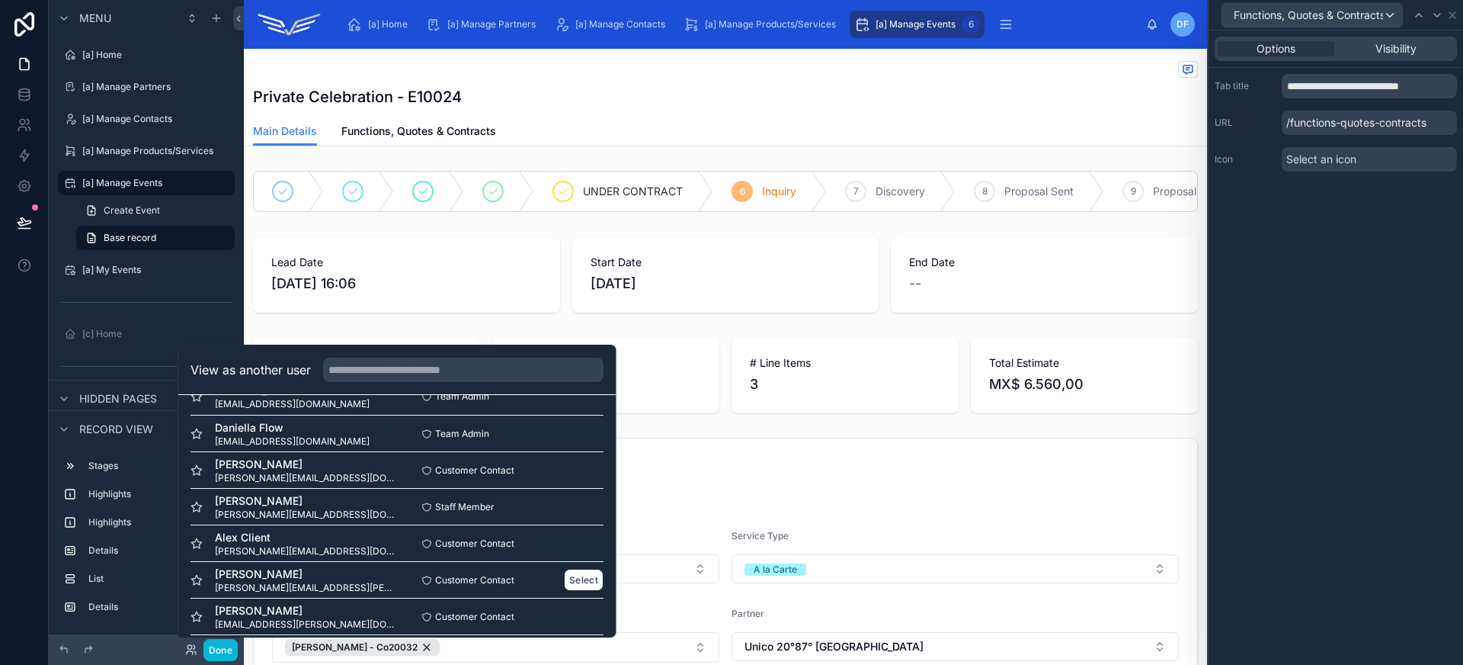
scroll to position [29, 0]
click at [564, 578] on button "Select" at bounding box center [584, 579] width 40 height 22
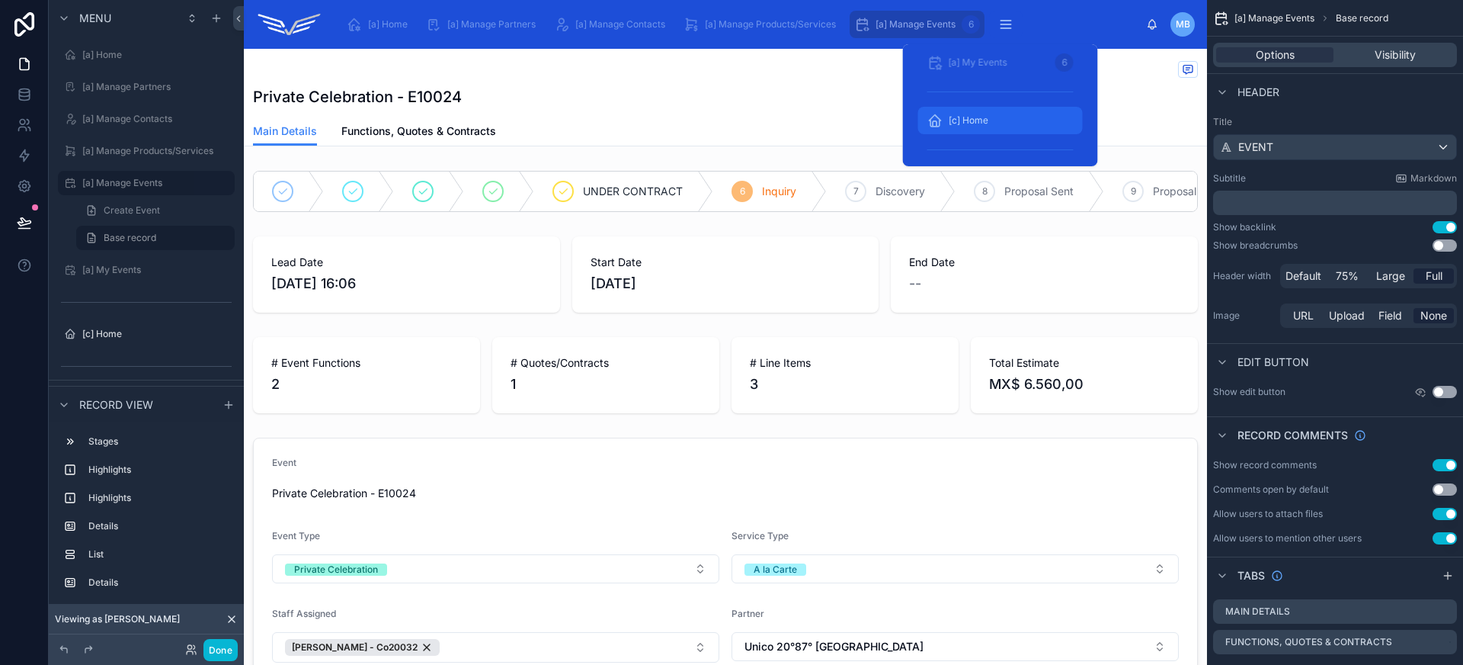
click at [994, 124] on div "[c] Home" at bounding box center [1000, 120] width 146 height 24
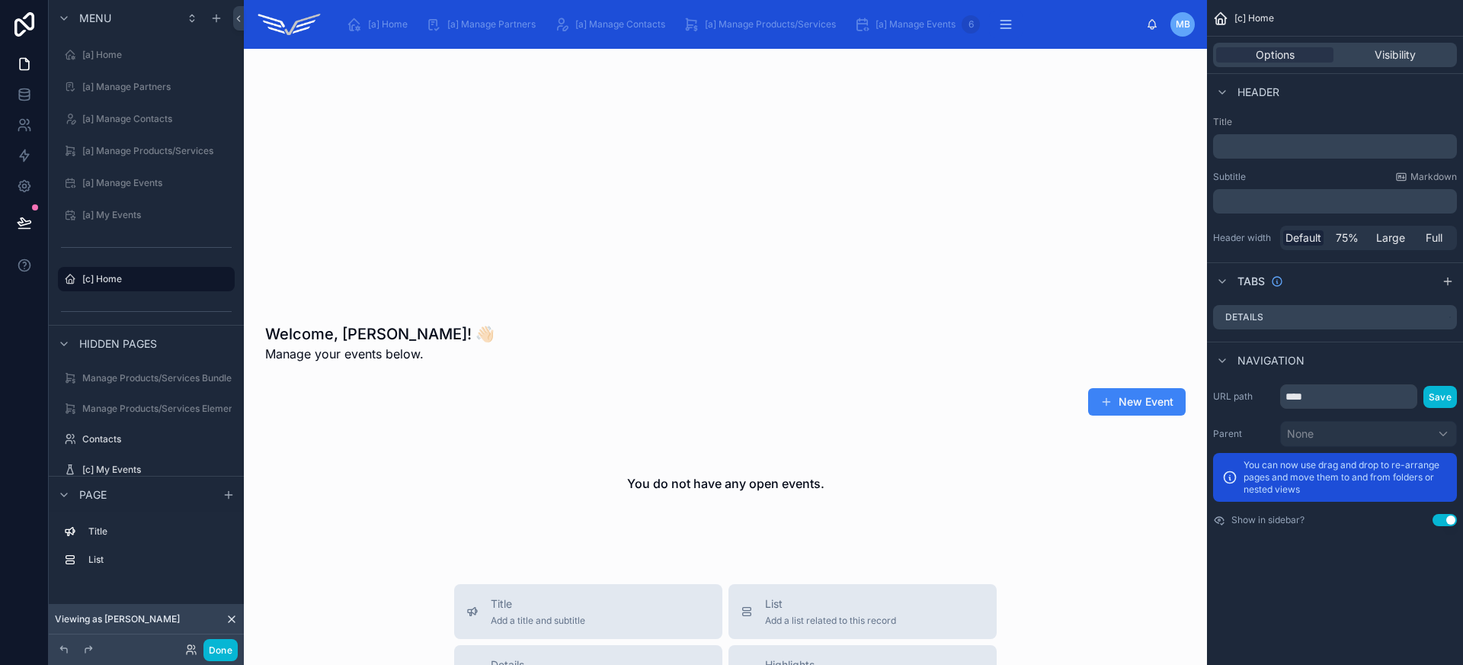
scroll to position [149, 0]
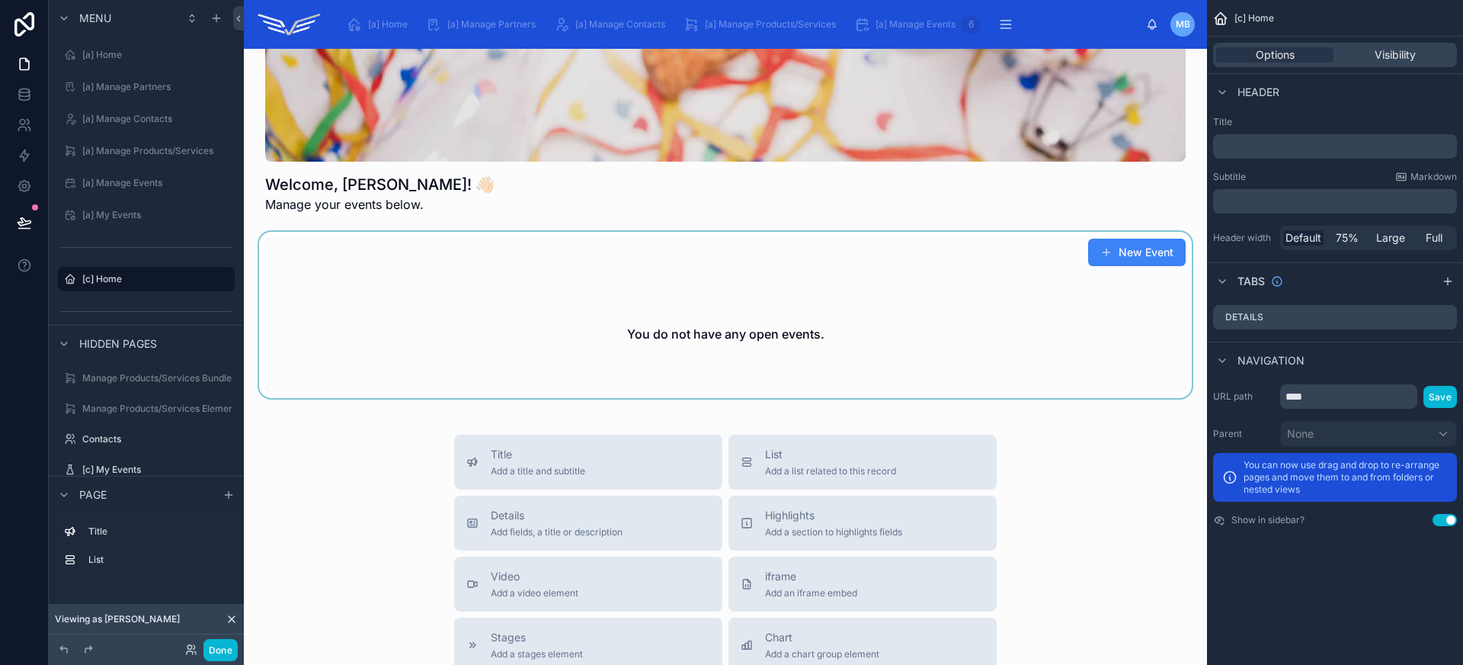
click at [779, 355] on div at bounding box center [725, 315] width 939 height 166
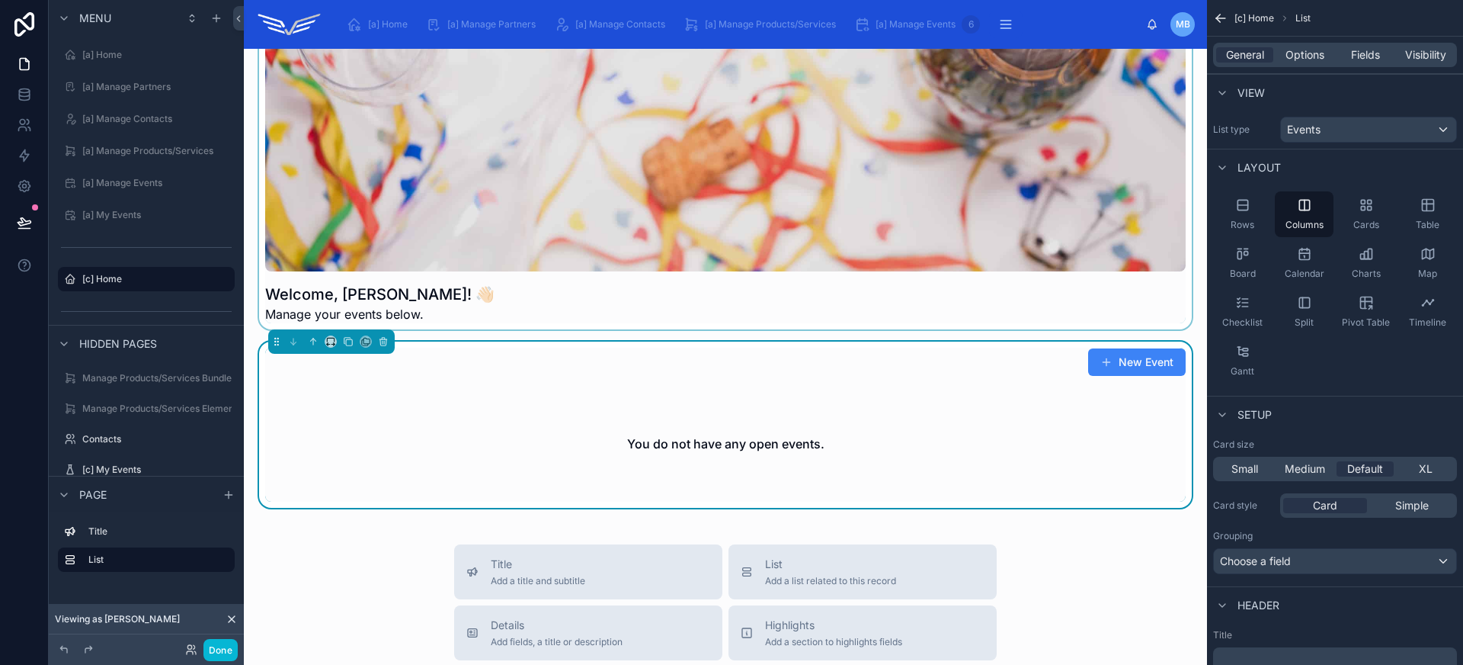
scroll to position [6, 0]
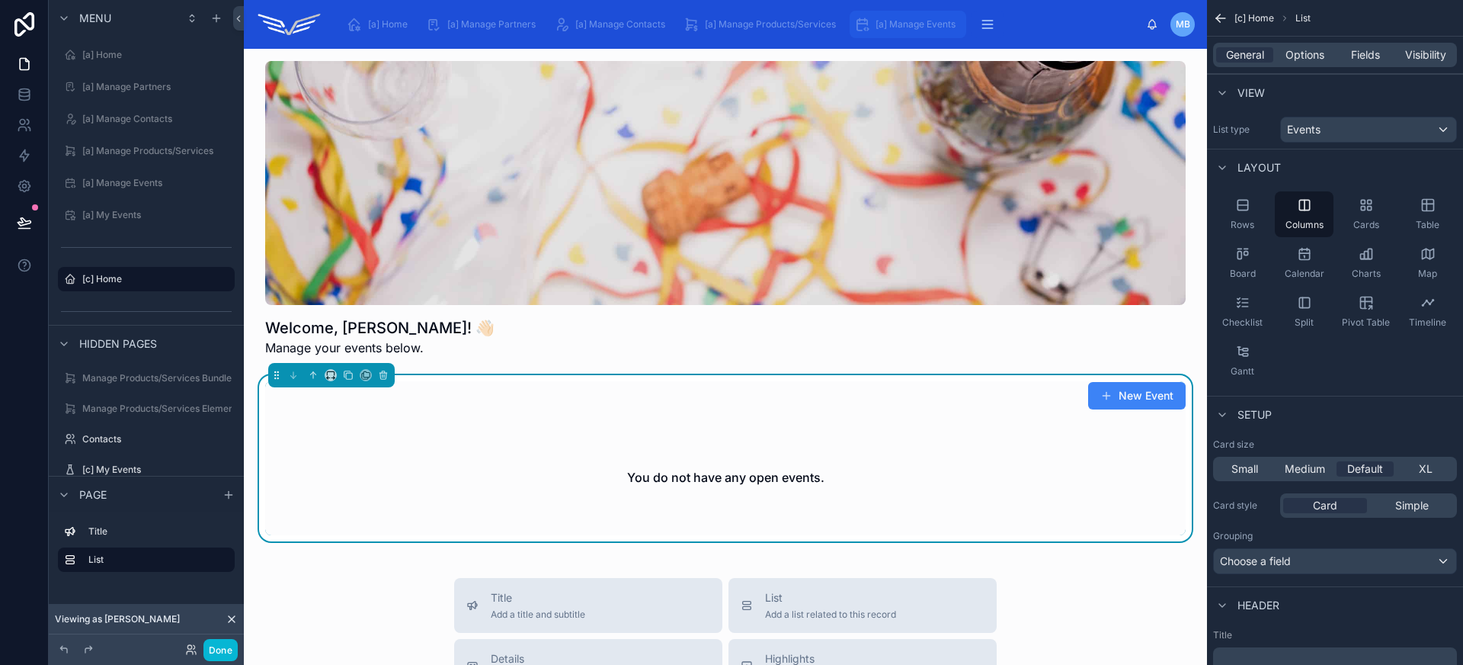
click at [928, 23] on span "[a] Manage Events" at bounding box center [916, 24] width 80 height 12
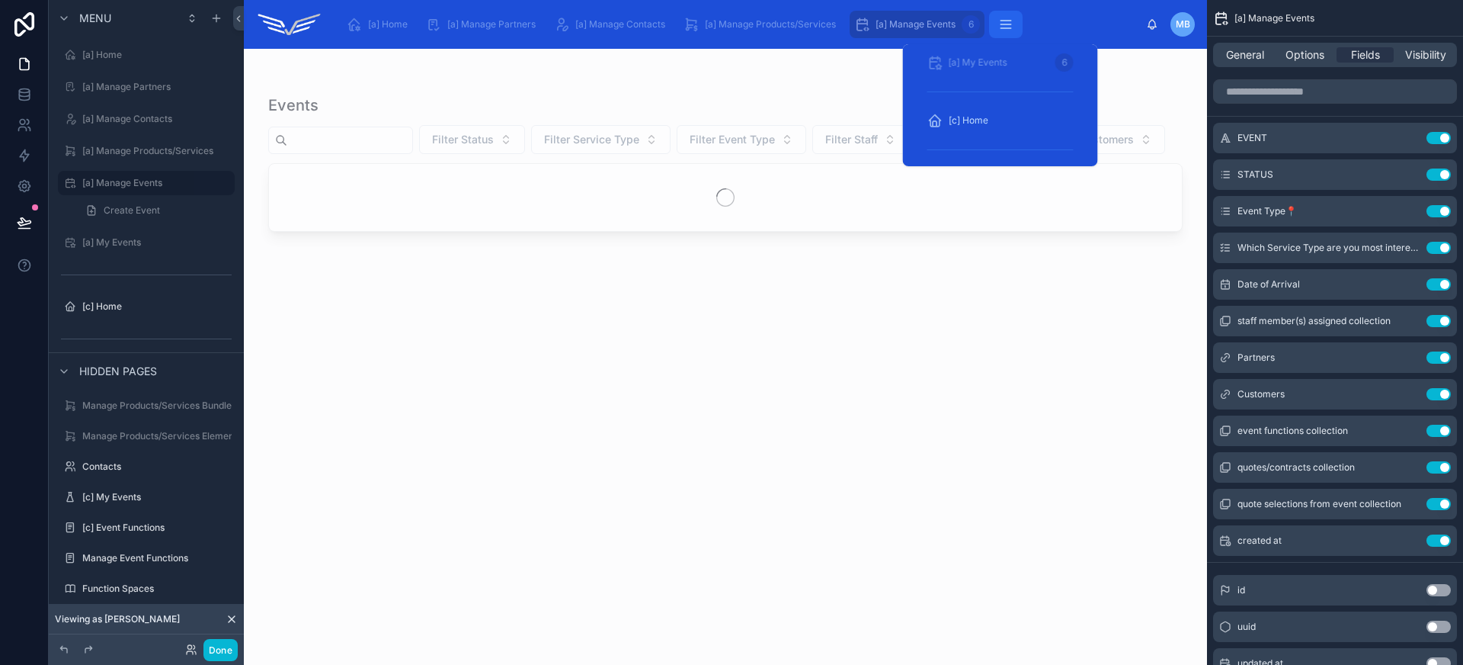
click at [1010, 26] on icon "scrollable content" at bounding box center [1005, 24] width 15 height 15
click at [999, 117] on div "[c] Home" at bounding box center [1000, 120] width 146 height 24
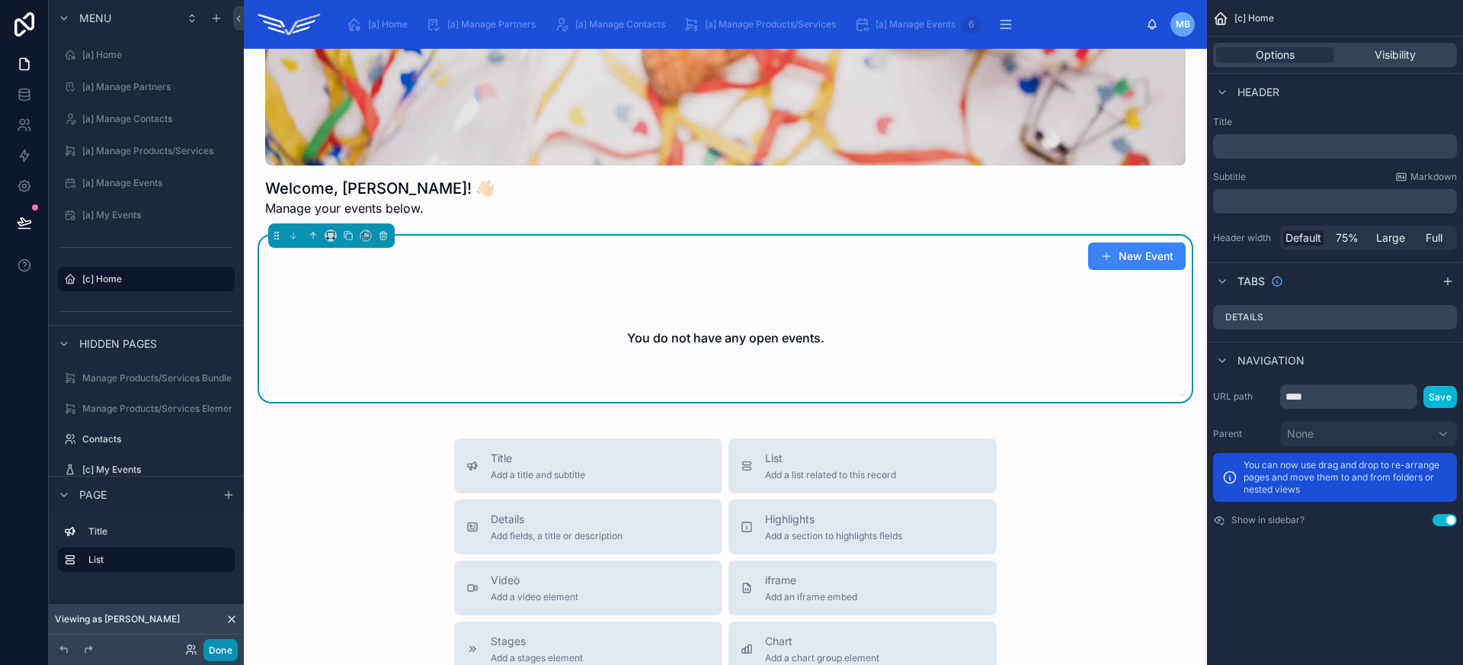
click at [237, 654] on button "Done" at bounding box center [220, 650] width 34 height 22
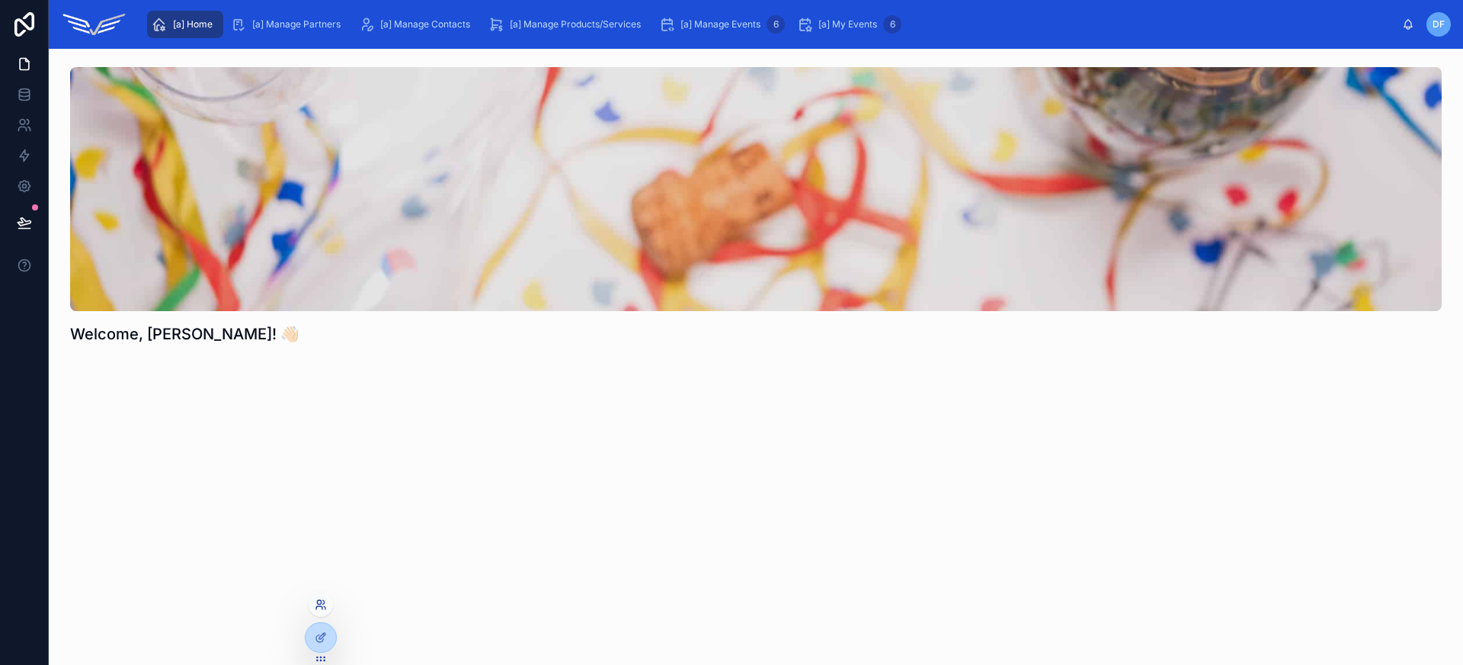
click at [320, 606] on icon at bounding box center [319, 607] width 6 height 3
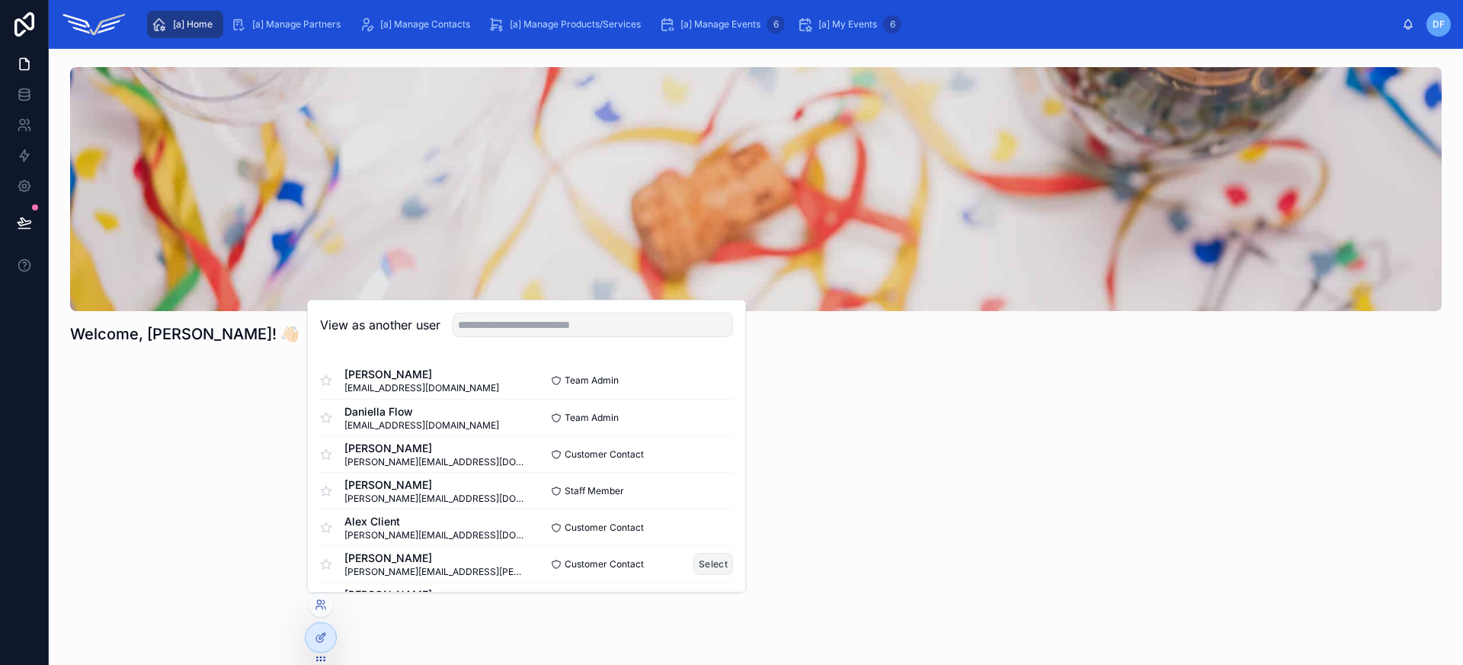
click at [693, 565] on button "Select" at bounding box center [713, 563] width 40 height 22
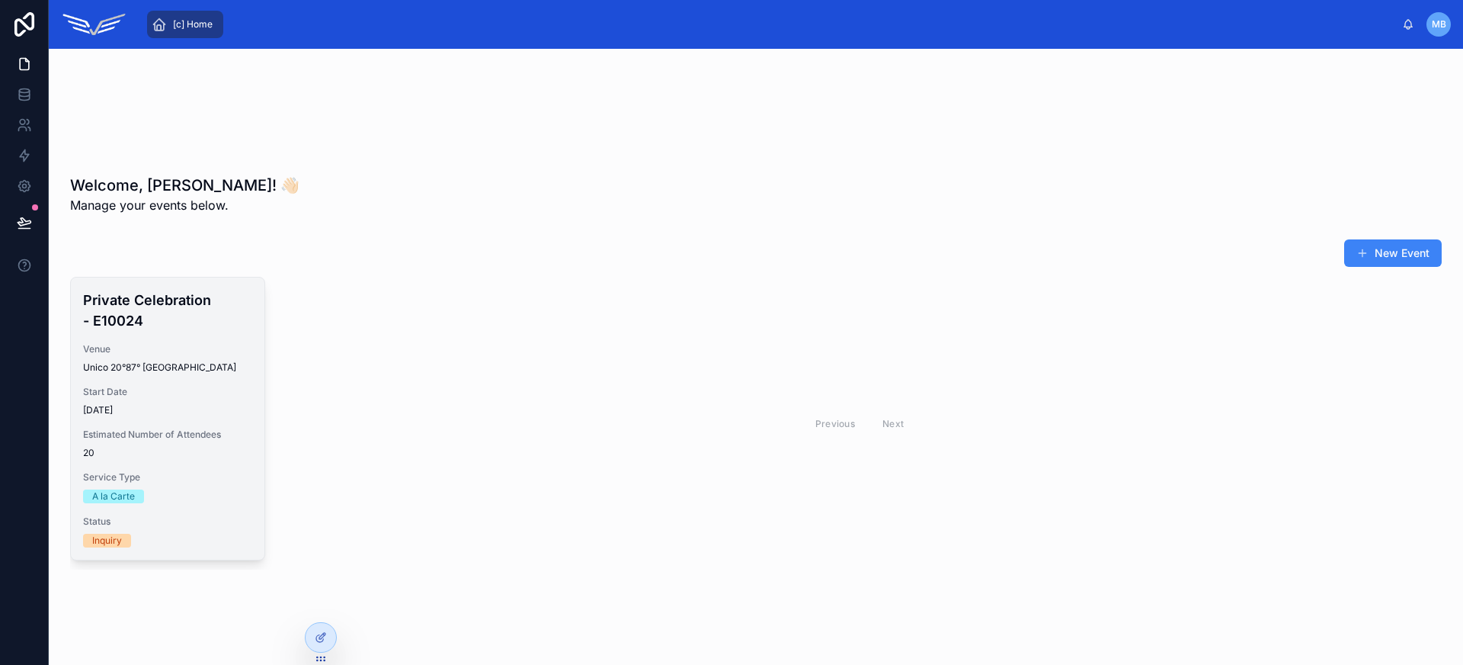
scroll to position [160, 0]
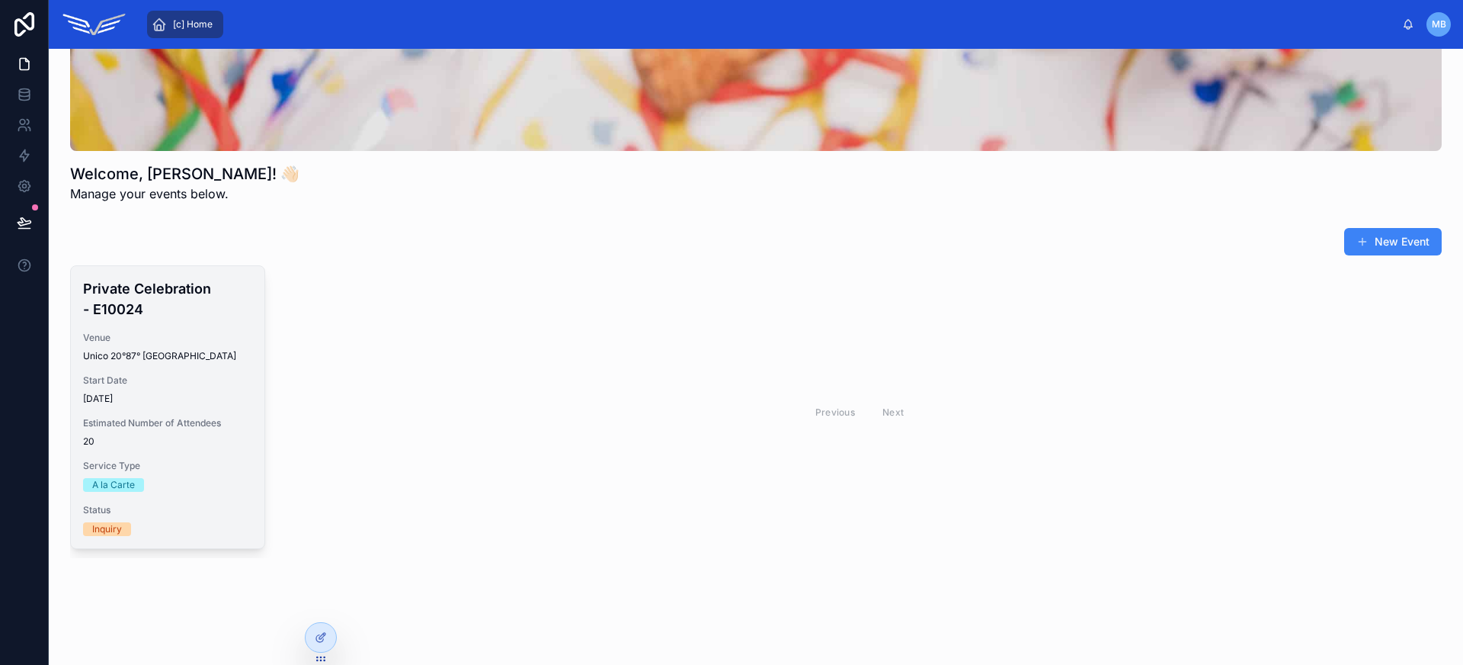
click at [197, 381] on span "Start Date" at bounding box center [167, 380] width 169 height 12
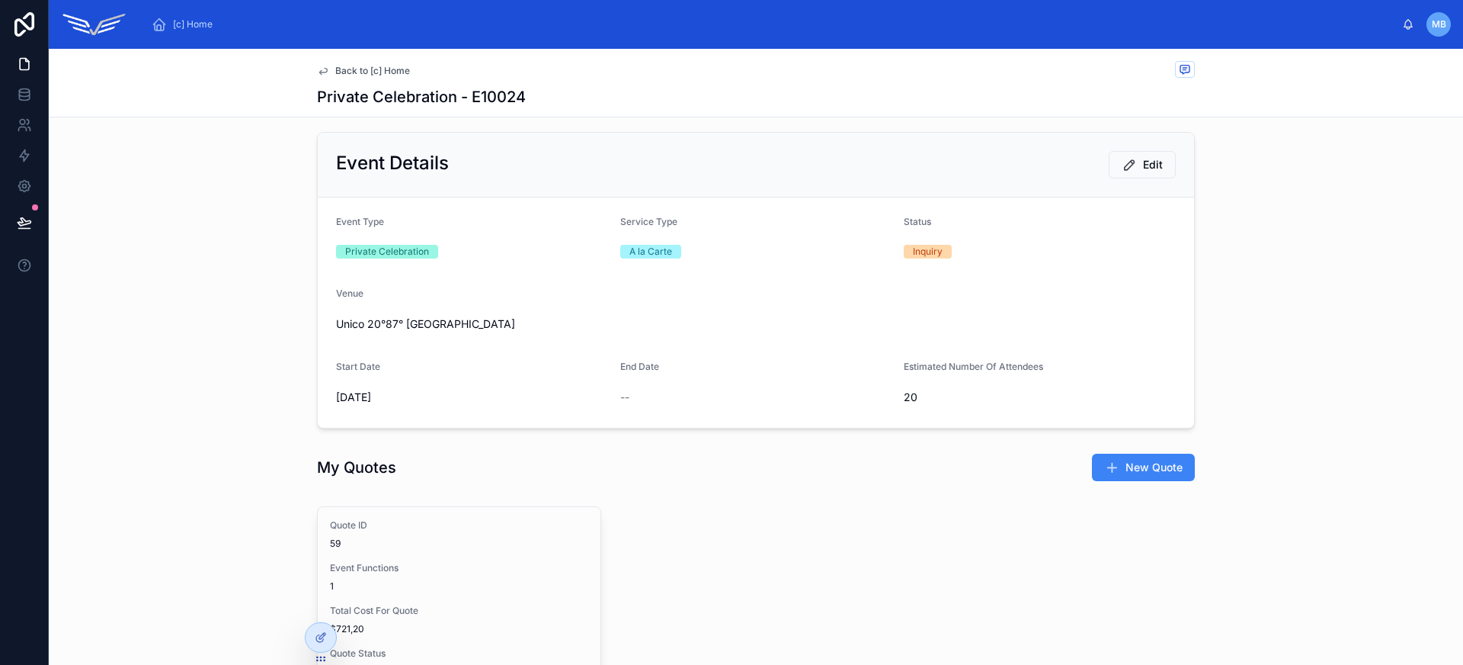
scroll to position [23, 0]
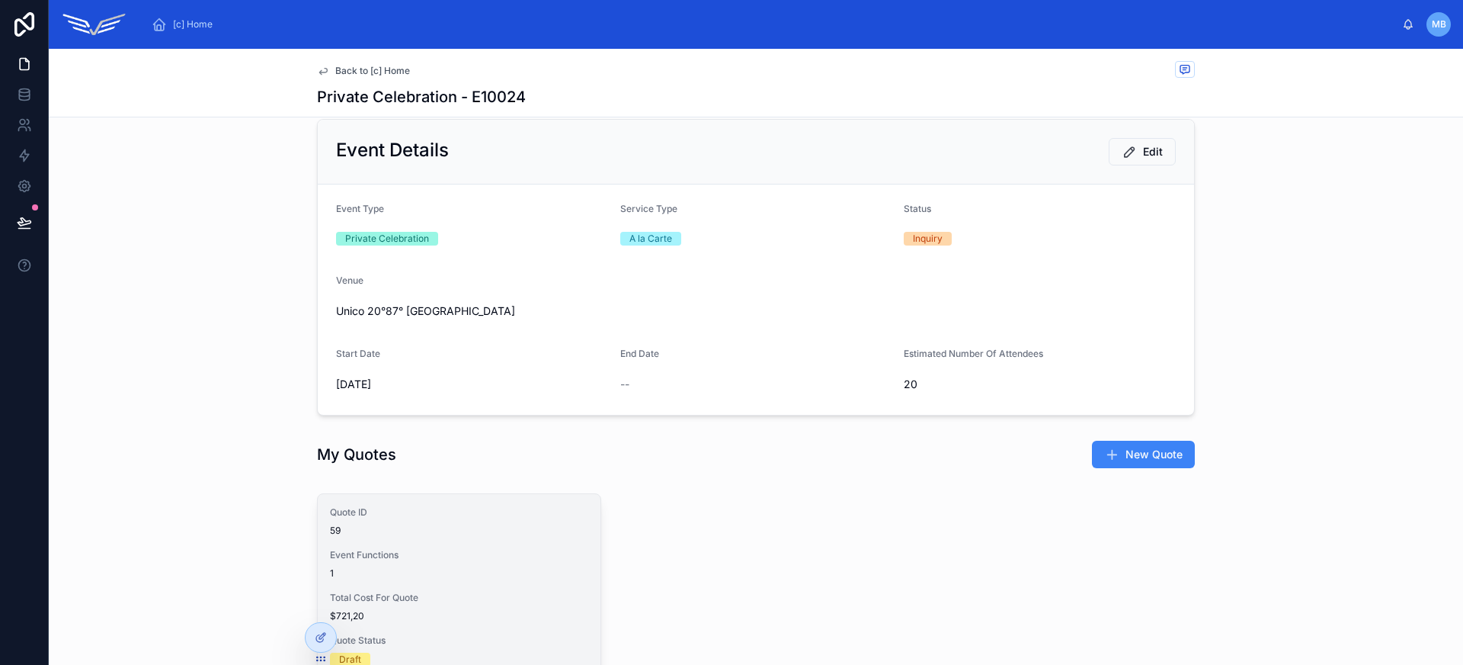
click at [514, 536] on div "Quote ID 59 Event Functions 1 Total Cost For Quote $721,20 Quote Status Draft D…" at bounding box center [459, 629] width 283 height 270
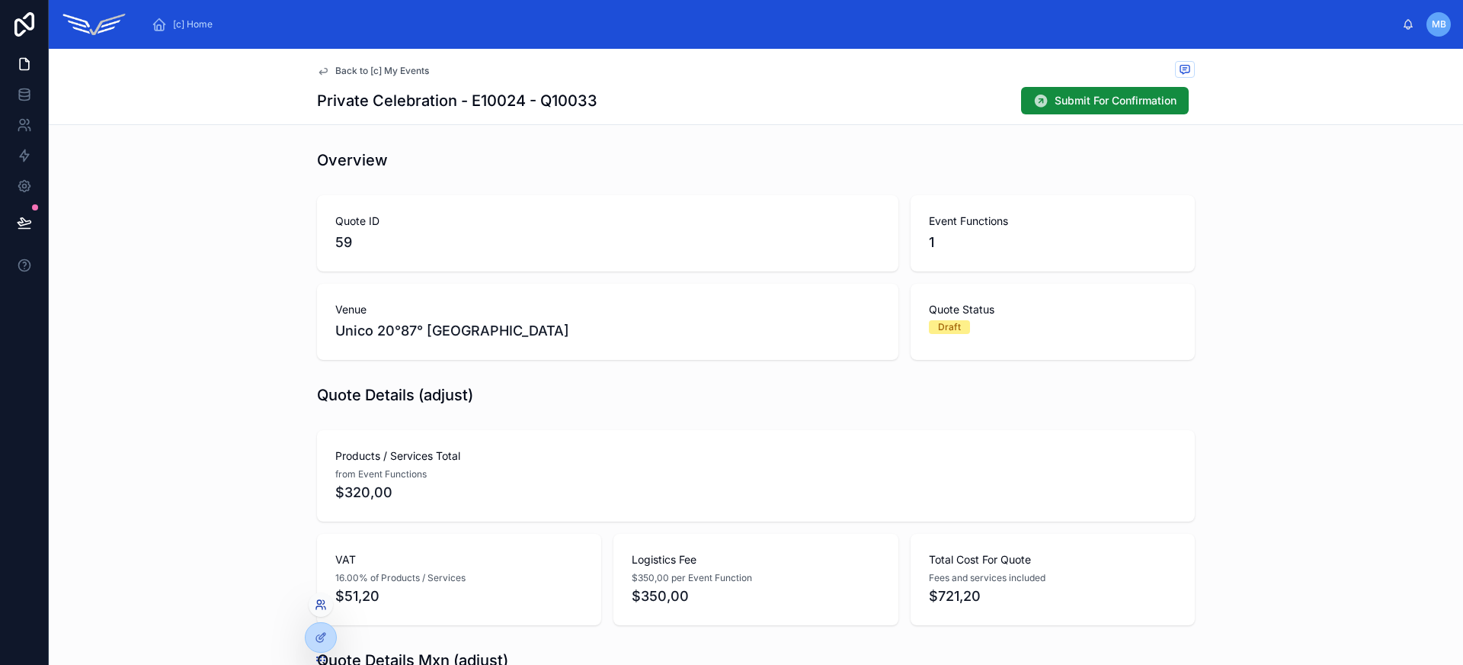
click at [322, 605] on icon at bounding box center [321, 604] width 12 height 12
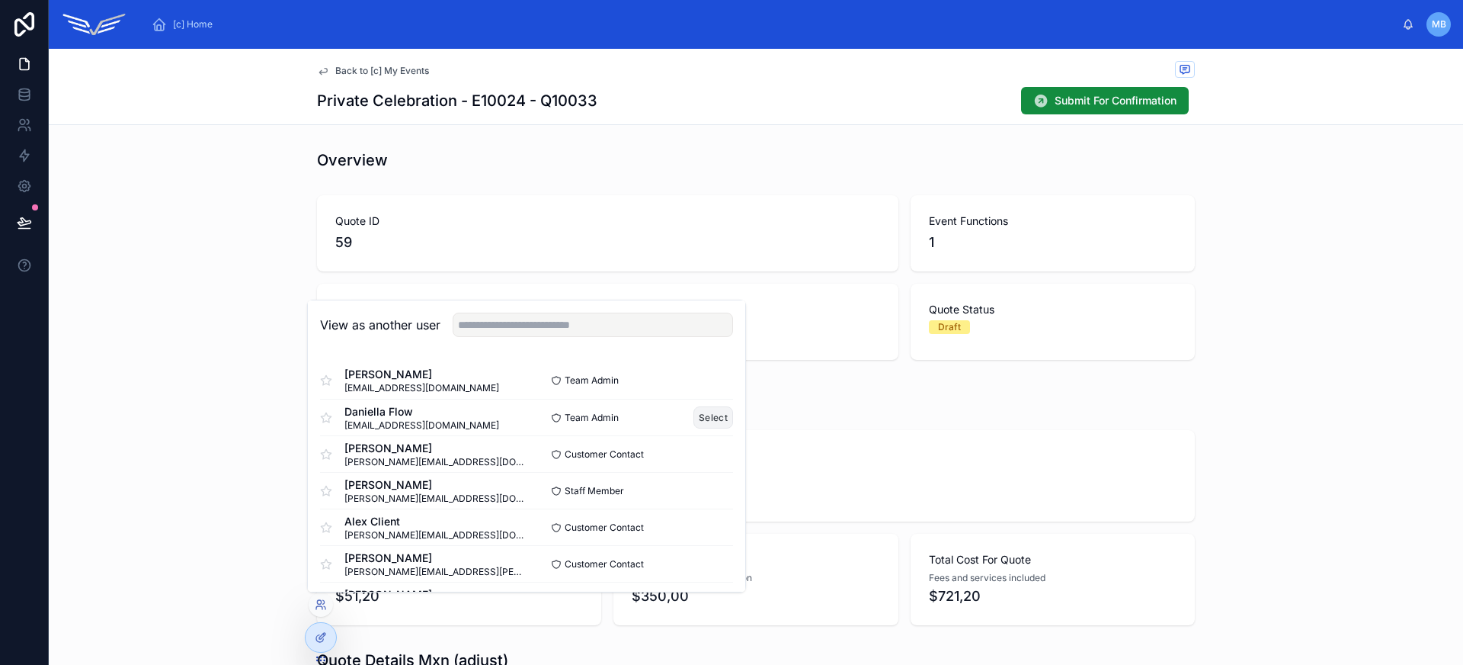
click at [693, 413] on button "Select" at bounding box center [713, 417] width 40 height 22
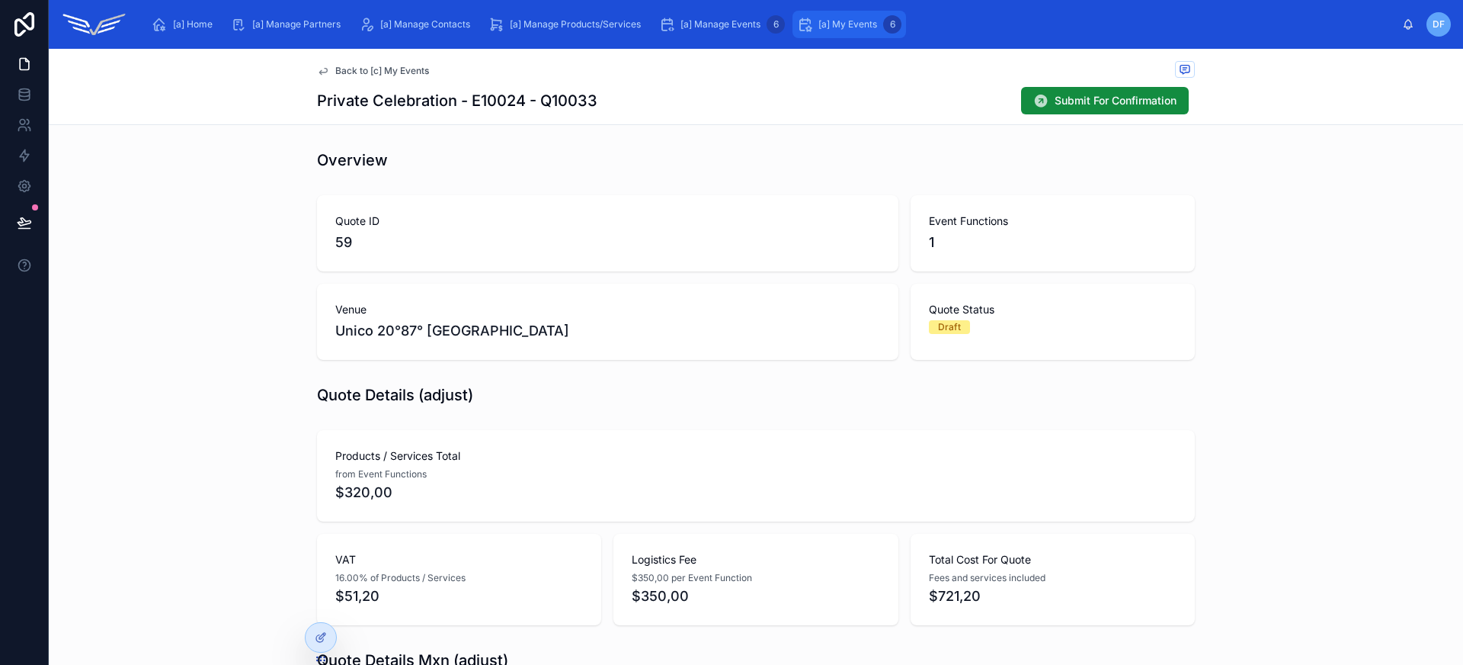
click at [815, 25] on div "[a] My Events 6" at bounding box center [849, 24] width 104 height 24
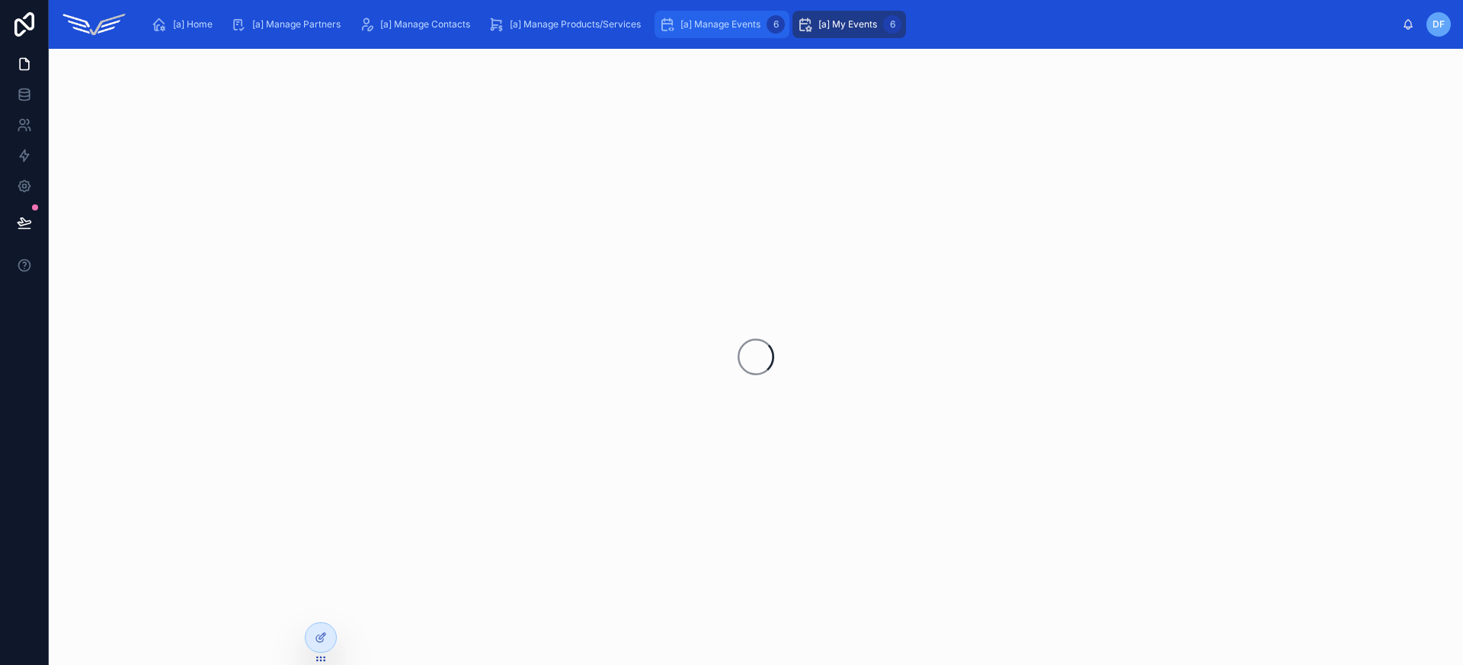
click at [724, 25] on span "[a] Manage Events" at bounding box center [721, 24] width 80 height 12
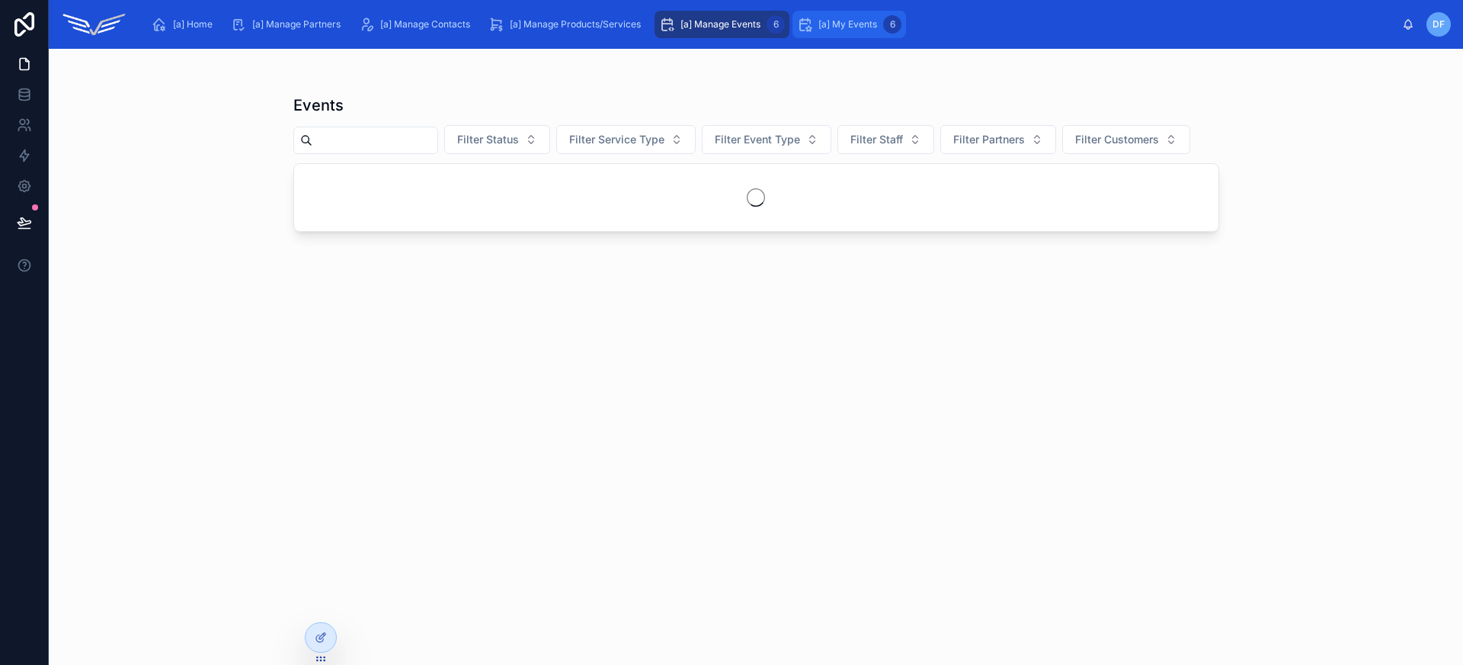
click at [834, 25] on span "[a] My Events" at bounding box center [847, 24] width 59 height 12
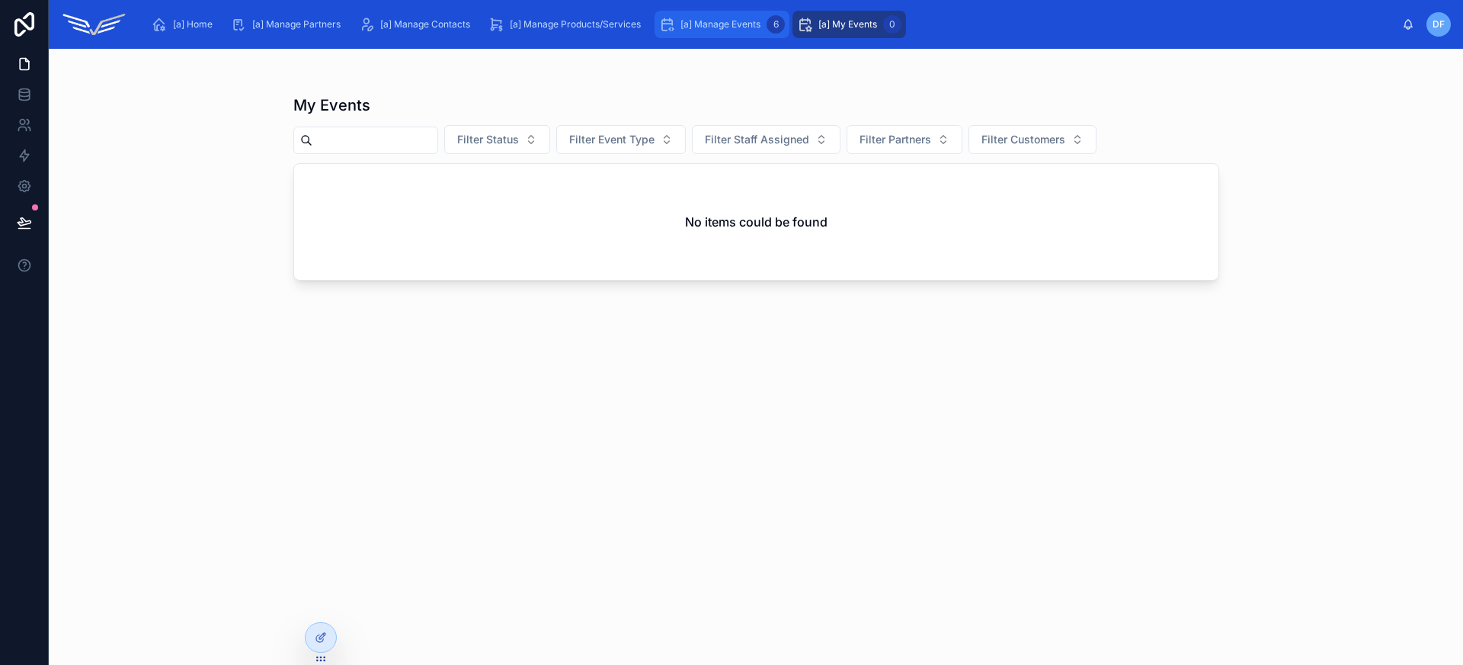
click at [748, 34] on div "[a] Manage Events 6" at bounding box center [722, 24] width 126 height 24
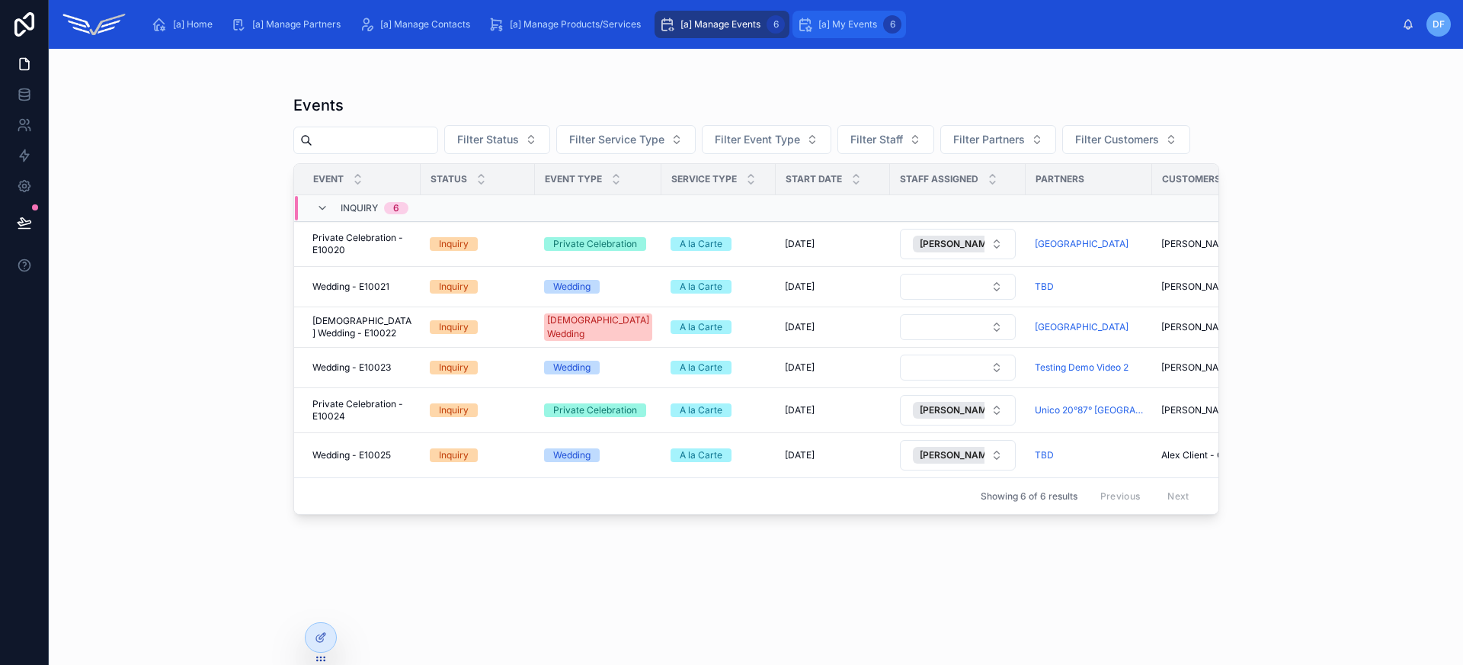
click at [841, 24] on span "[a] My Events" at bounding box center [847, 24] width 59 height 12
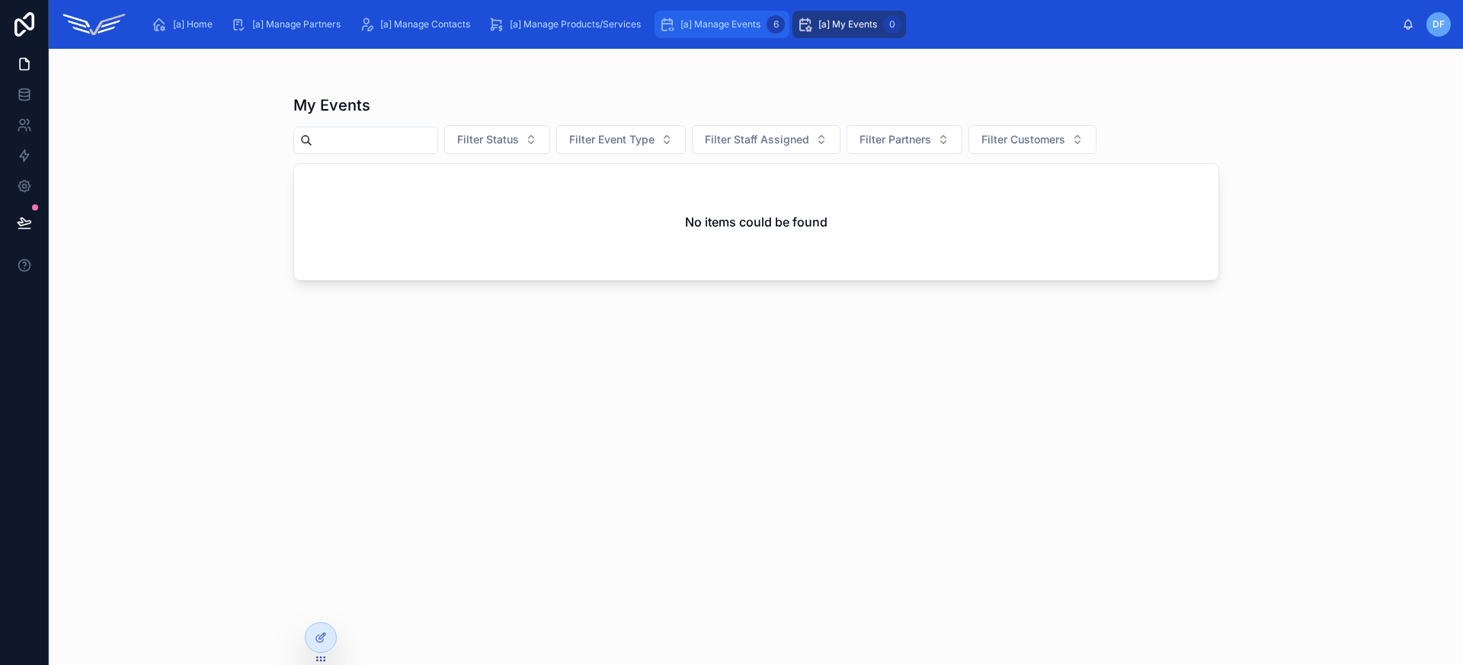
click at [738, 25] on span "[a] Manage Events" at bounding box center [721, 24] width 80 height 12
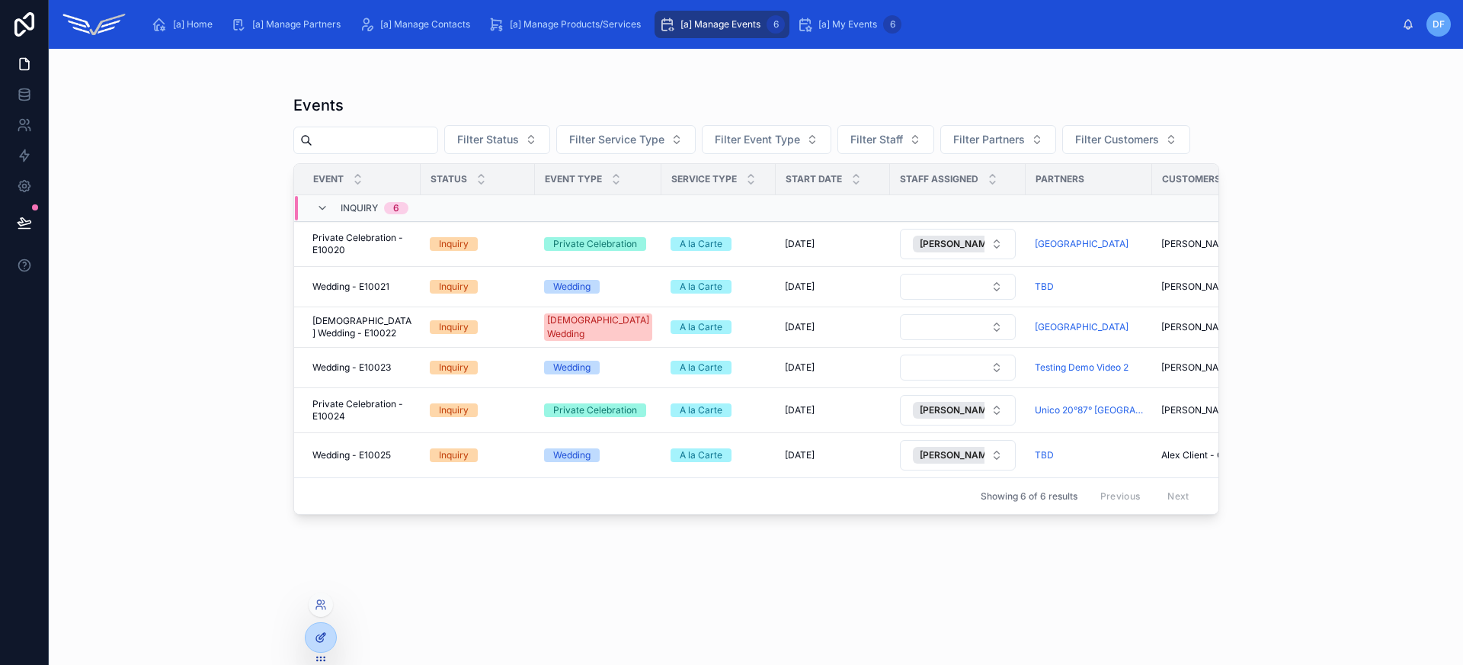
click at [326, 642] on icon at bounding box center [321, 637] width 12 height 12
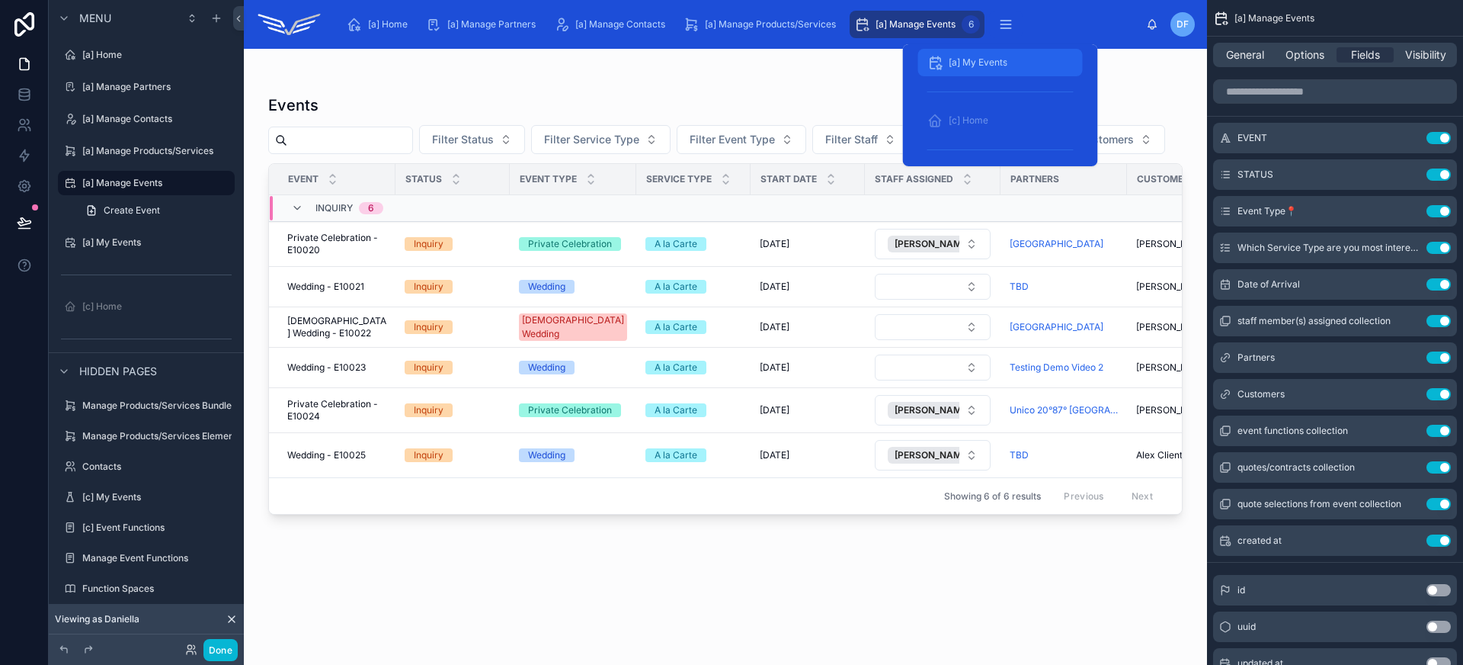
click at [1004, 57] on span "[a] My Events" at bounding box center [978, 62] width 59 height 12
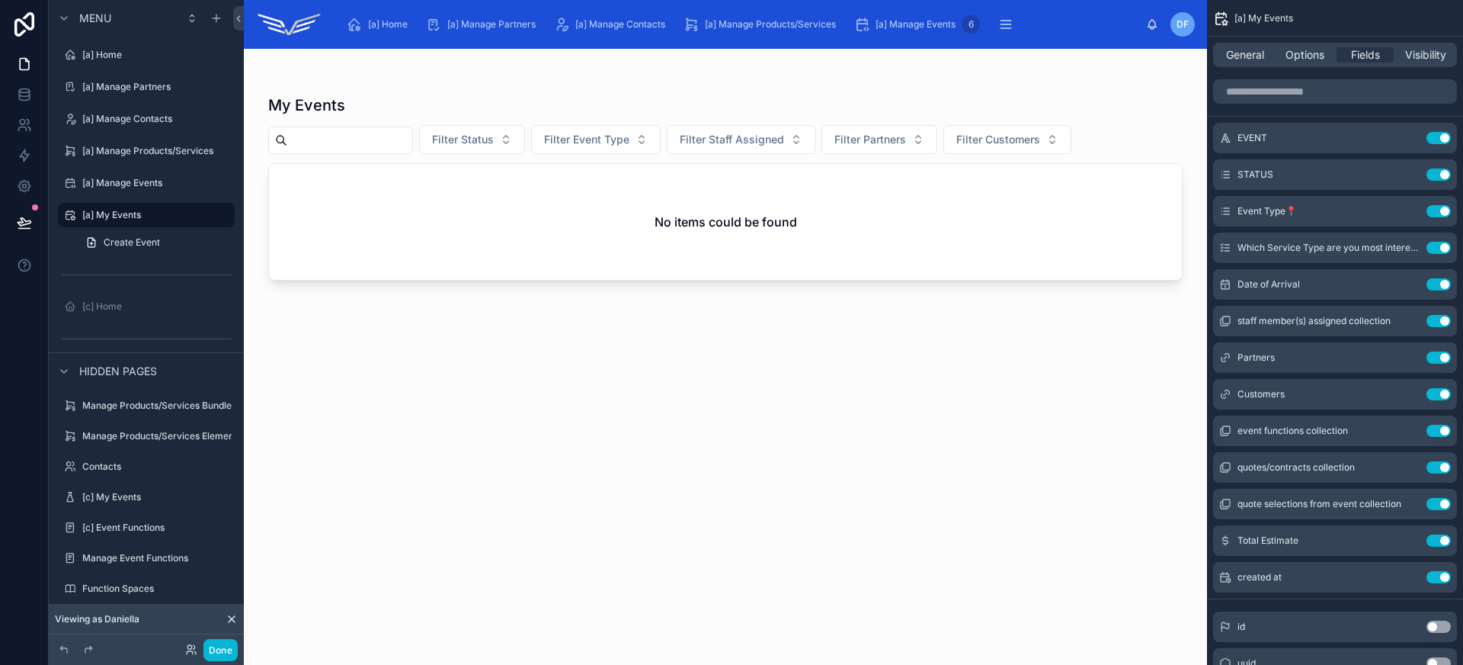
click at [974, 378] on div at bounding box center [725, 347] width 963 height 597
click at [1407, 504] on icon "scrollable content" at bounding box center [1410, 502] width 6 height 6
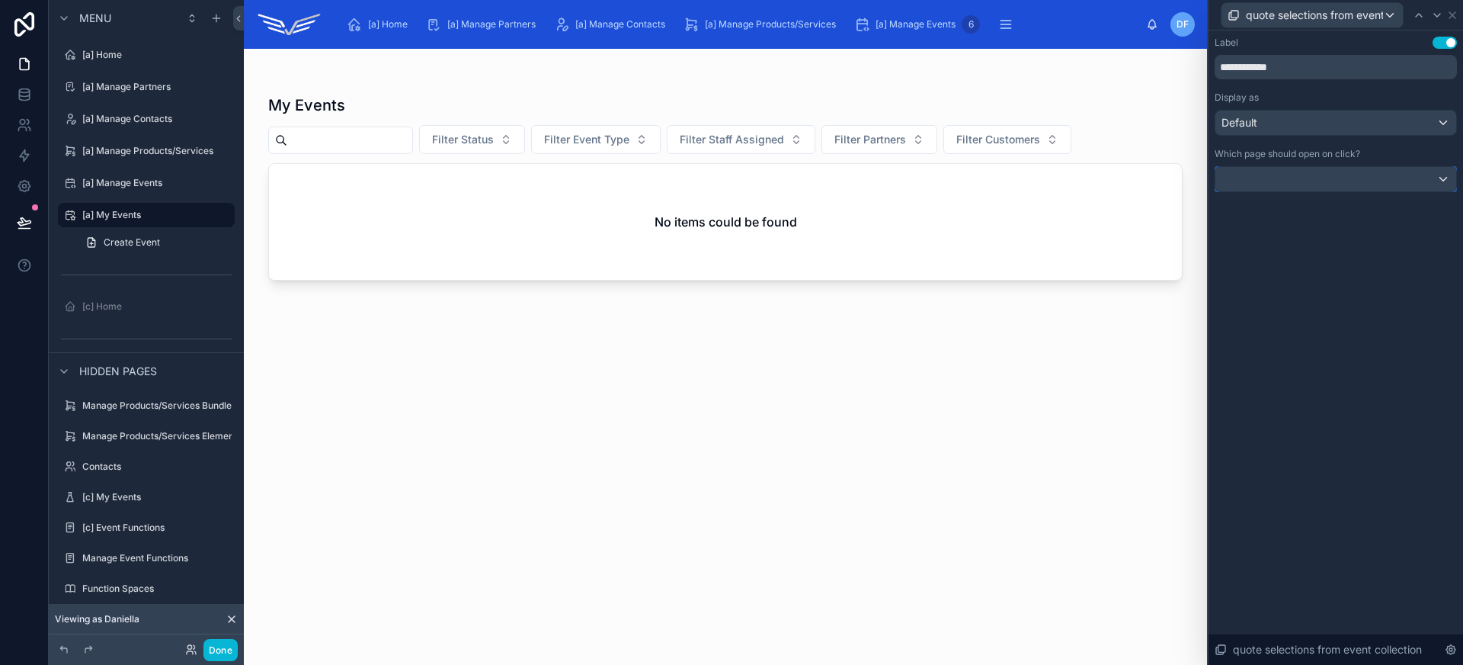
click at [1334, 181] on div at bounding box center [1335, 179] width 241 height 24
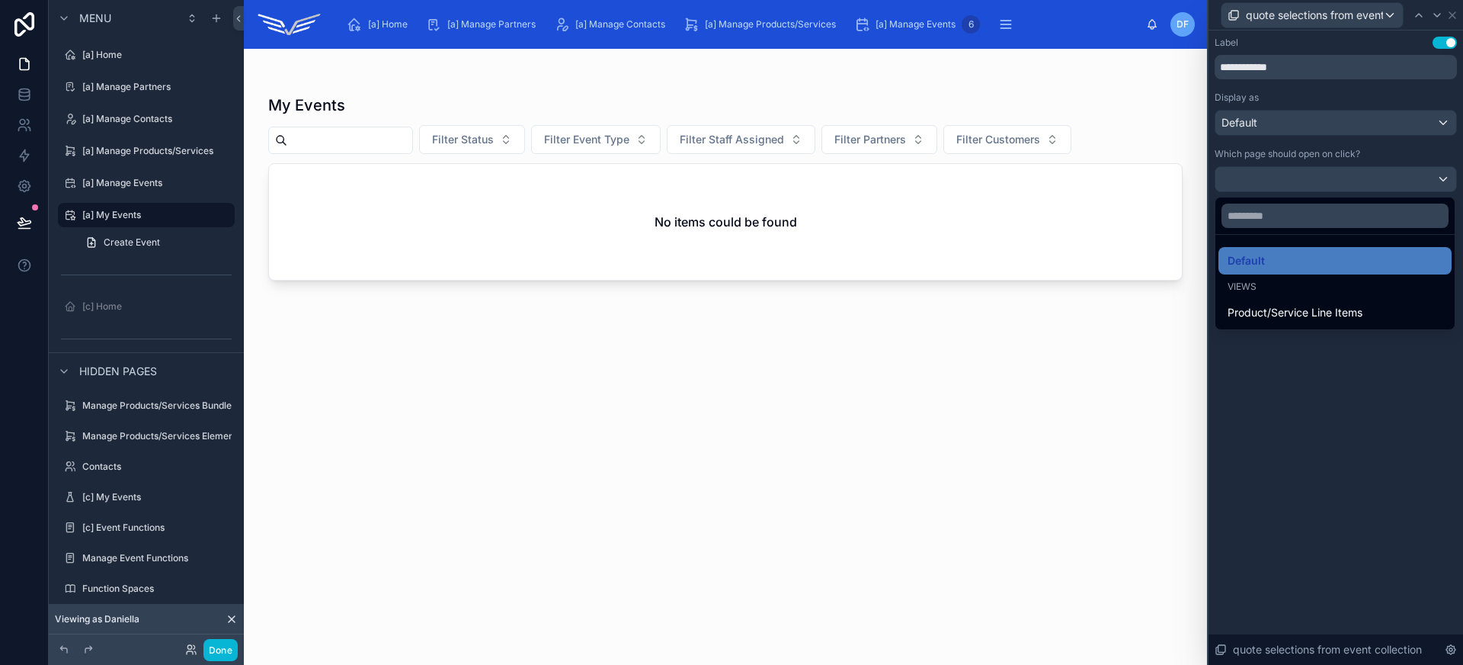
click at [1333, 117] on div at bounding box center [1336, 332] width 255 height 665
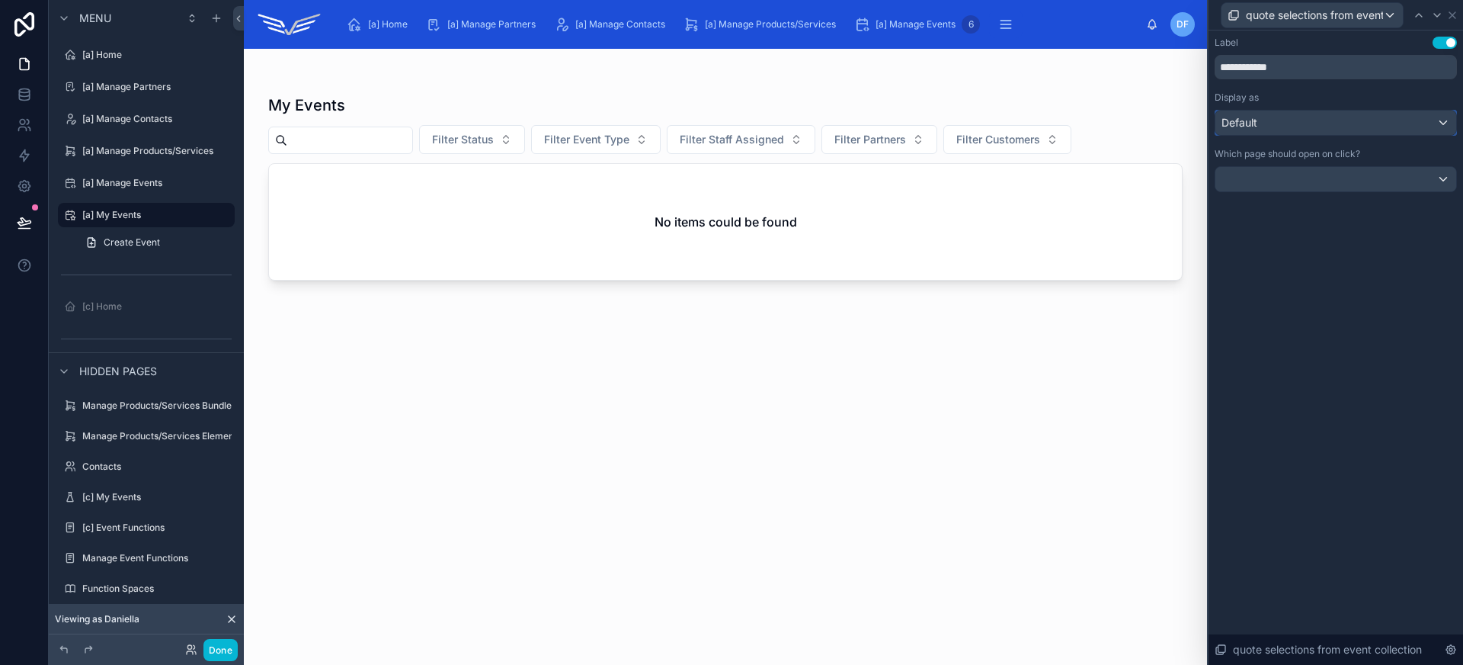
click at [1335, 122] on div "Default" at bounding box center [1335, 122] width 241 height 24
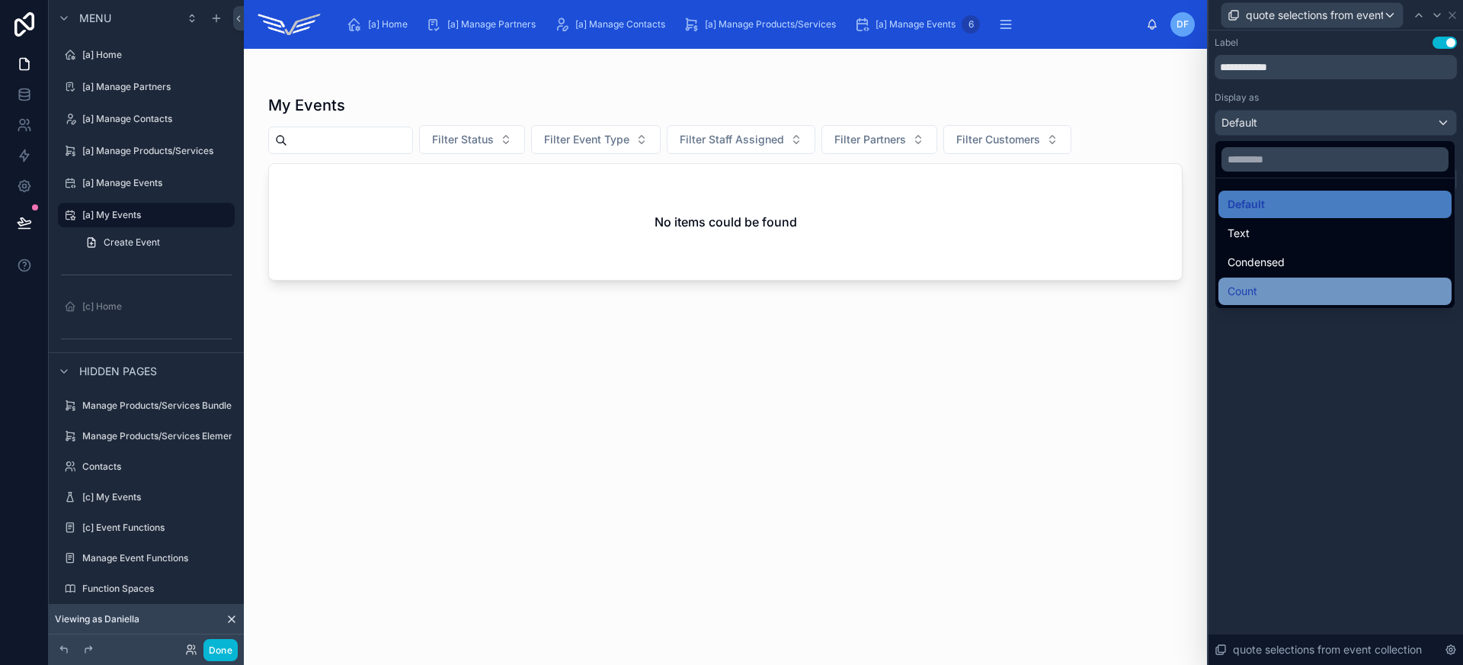
click at [1302, 282] on div "Count" at bounding box center [1335, 291] width 215 height 18
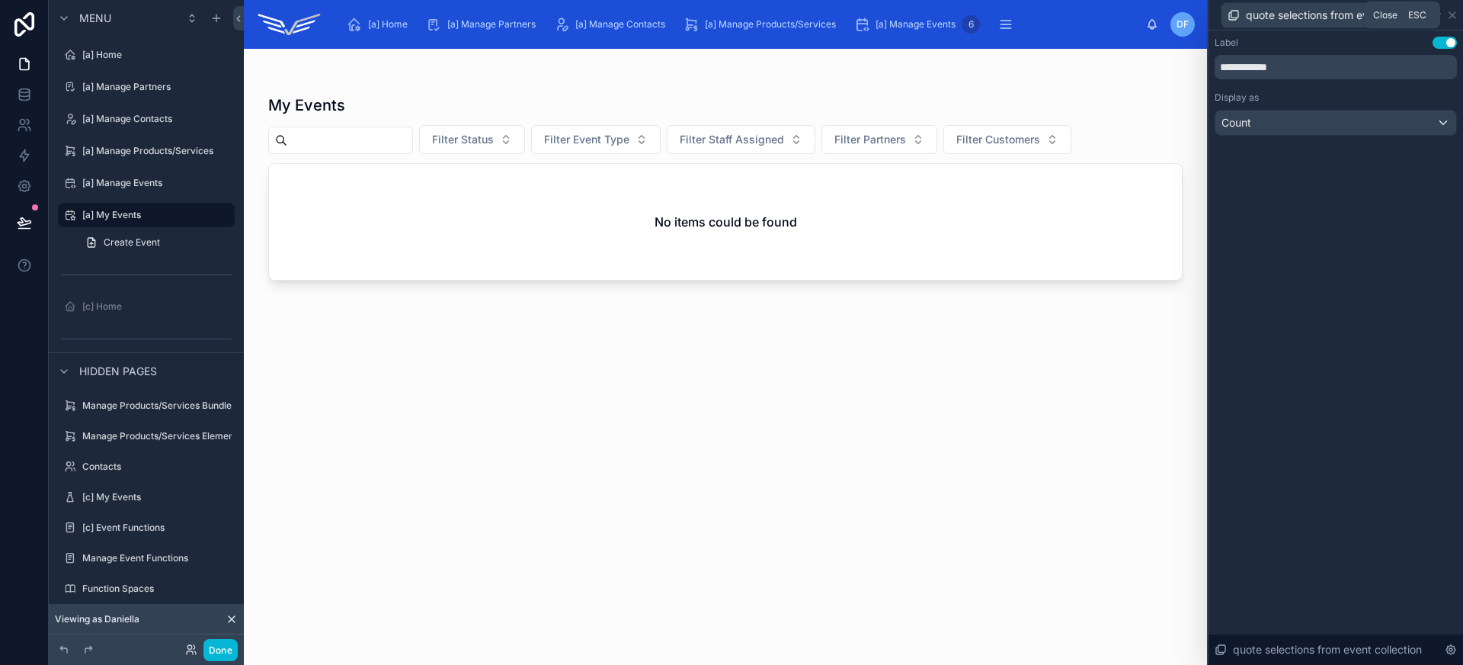
click at [1451, 14] on icon at bounding box center [1452, 15] width 12 height 12
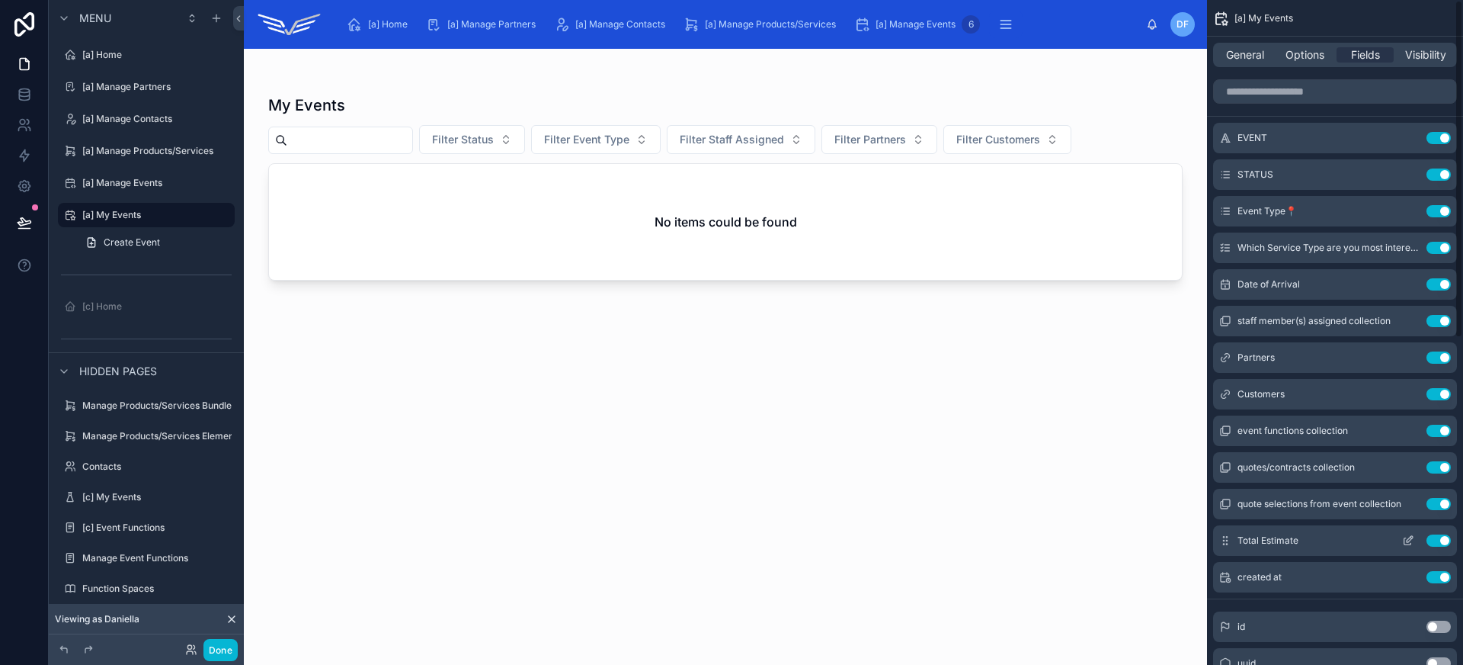
click at [1433, 538] on button "Use setting" at bounding box center [1439, 540] width 24 height 12
click at [925, 25] on span "[a] Manage Events" at bounding box center [916, 24] width 80 height 12
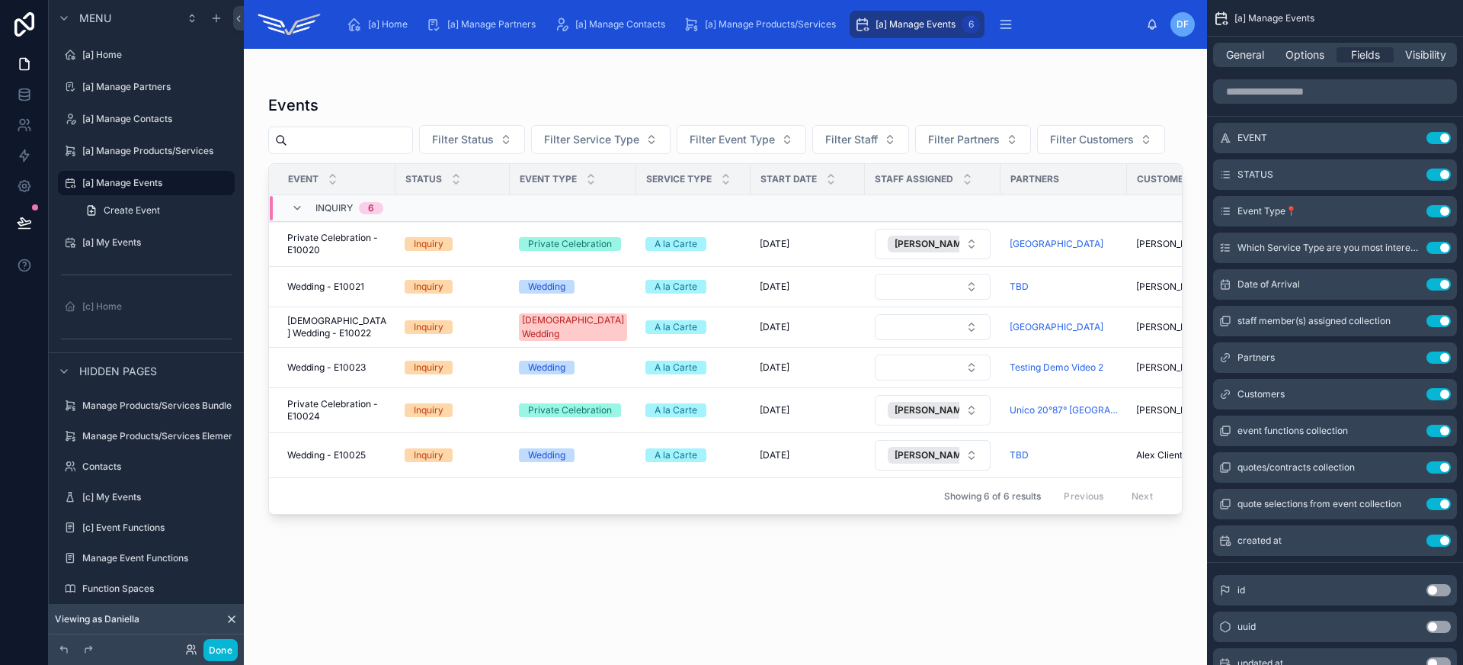
click at [337, 304] on div at bounding box center [725, 347] width 963 height 597
click at [354, 418] on span "Private Celebration - E10024" at bounding box center [336, 410] width 99 height 24
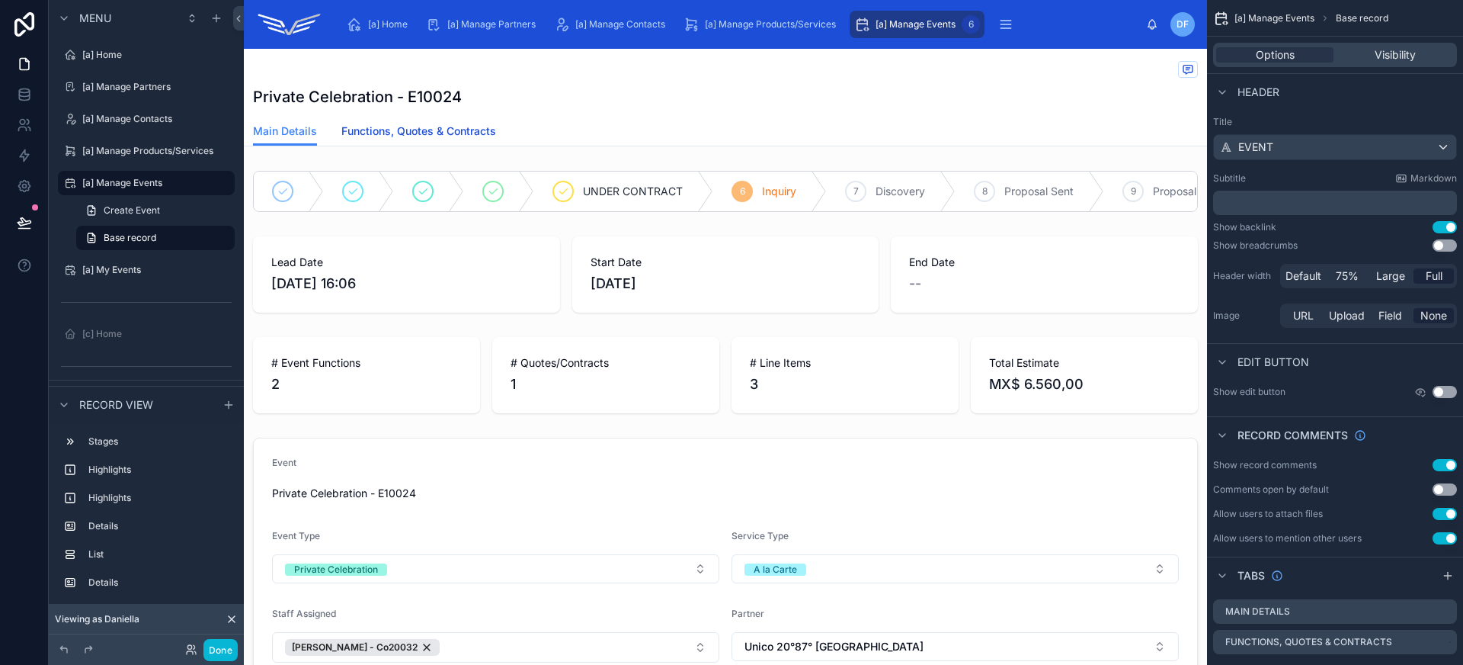
click at [437, 133] on span "Functions, Quotes & Contracts" at bounding box center [418, 130] width 155 height 15
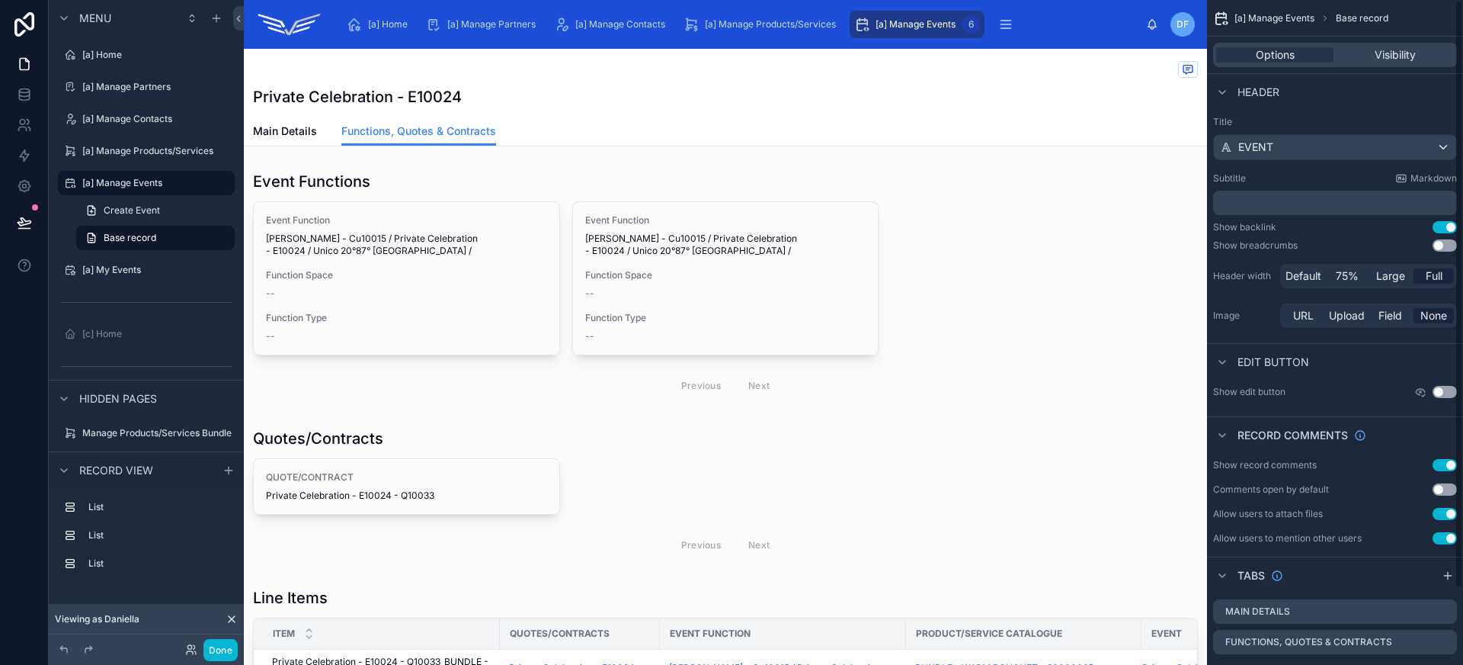
click at [934, 122] on div "Main Details Functions, Quotes & Contracts" at bounding box center [725, 131] width 945 height 29
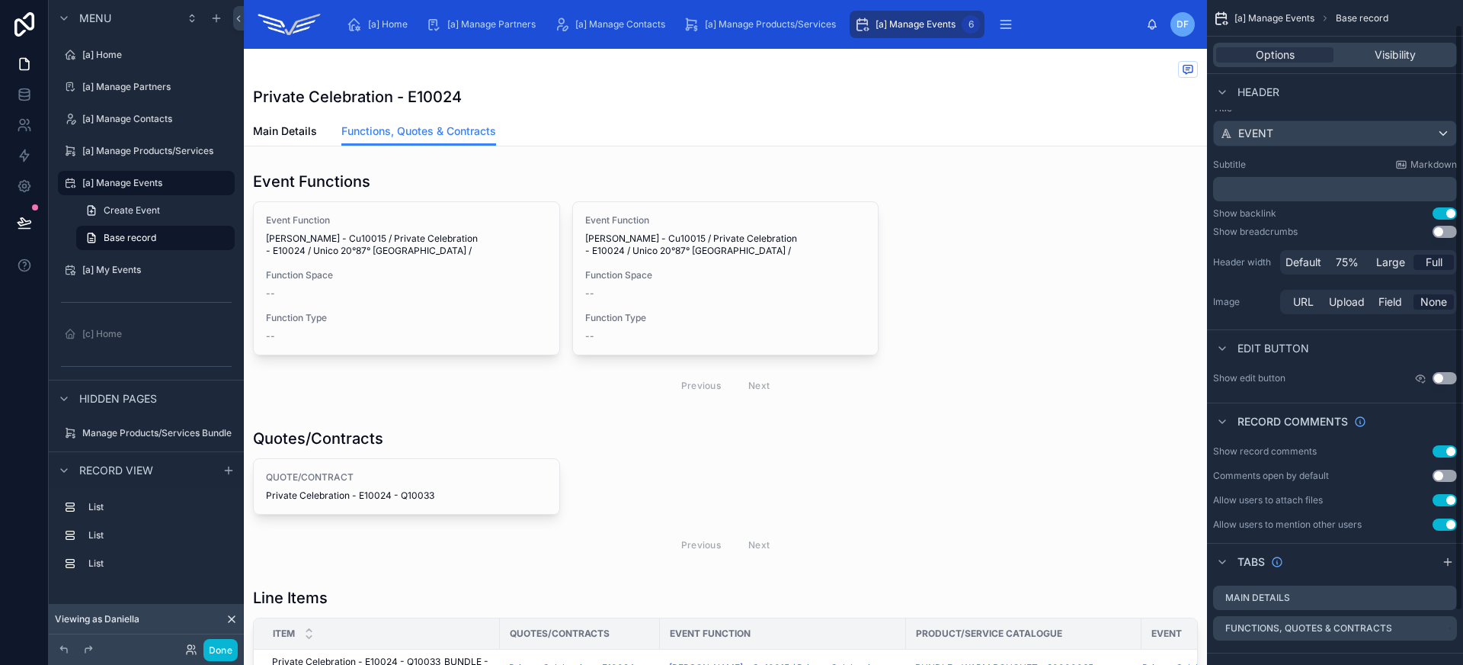
scroll to position [29, 0]
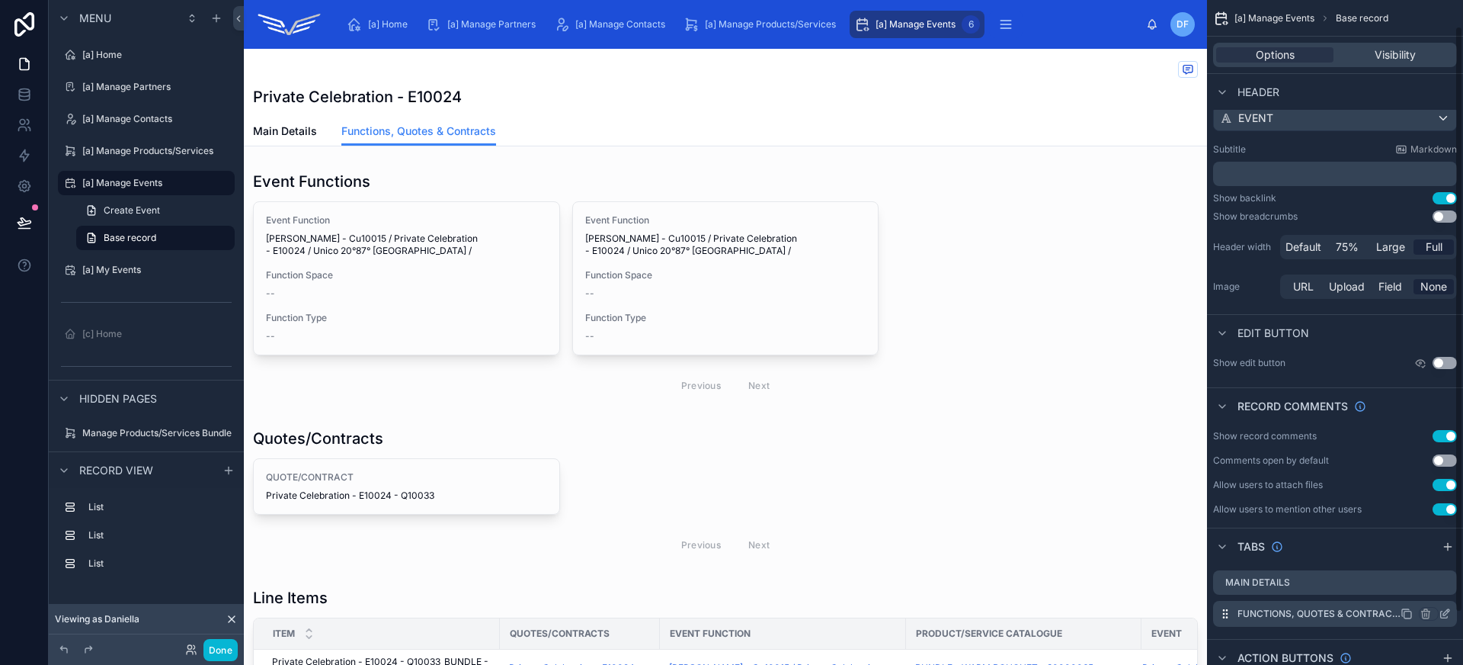
click at [1446, 613] on icon "scrollable content" at bounding box center [1446, 612] width 6 height 6
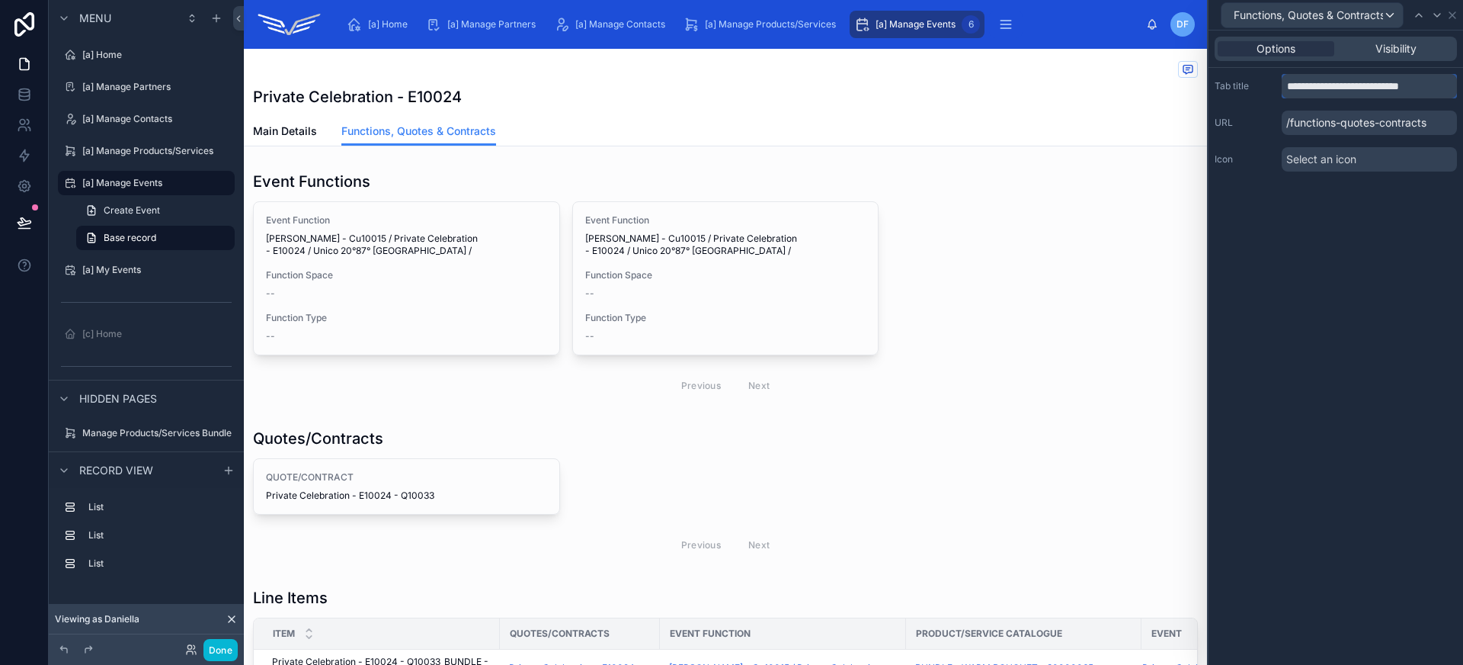
drag, startPoint x: 1343, startPoint y: 87, endPoint x: 1247, endPoint y: 90, distance: 96.1
click at [1247, 90] on div "**********" at bounding box center [1336, 86] width 242 height 24
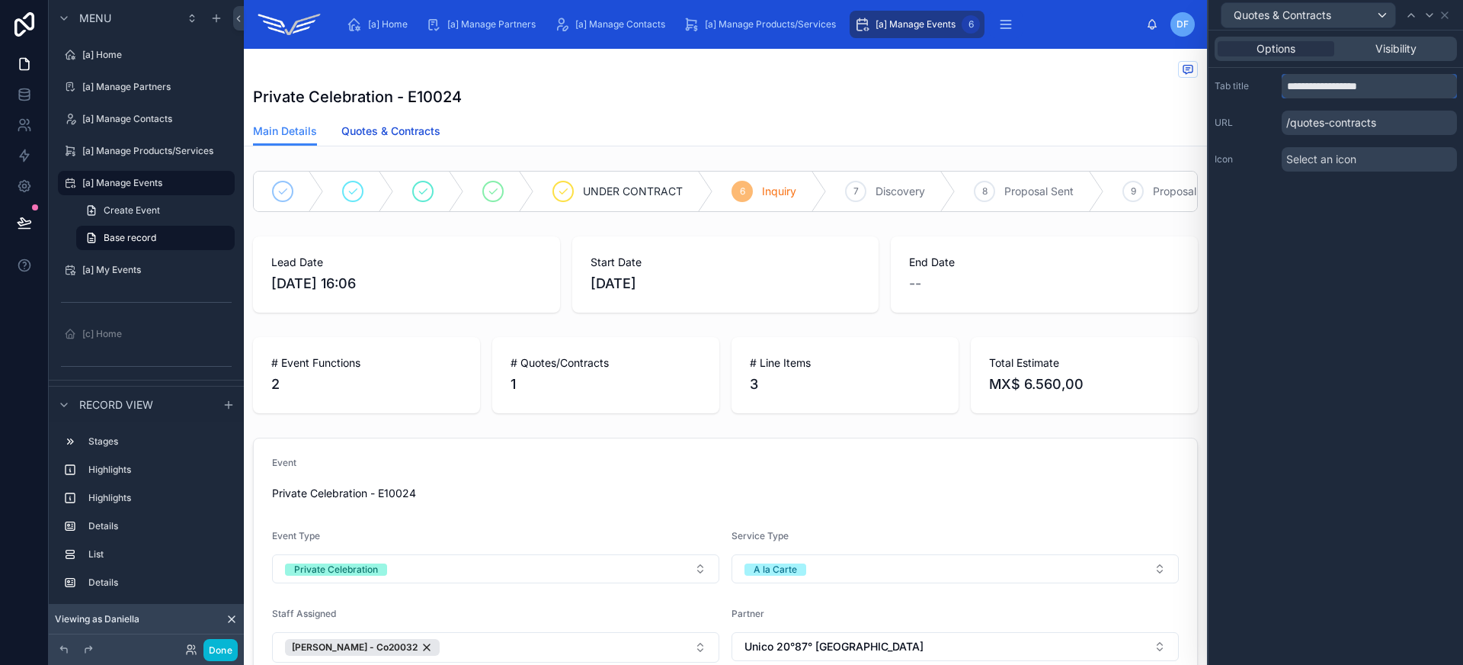
type input "**********"
click at [417, 142] on link "Quotes & Contracts" at bounding box center [390, 132] width 99 height 30
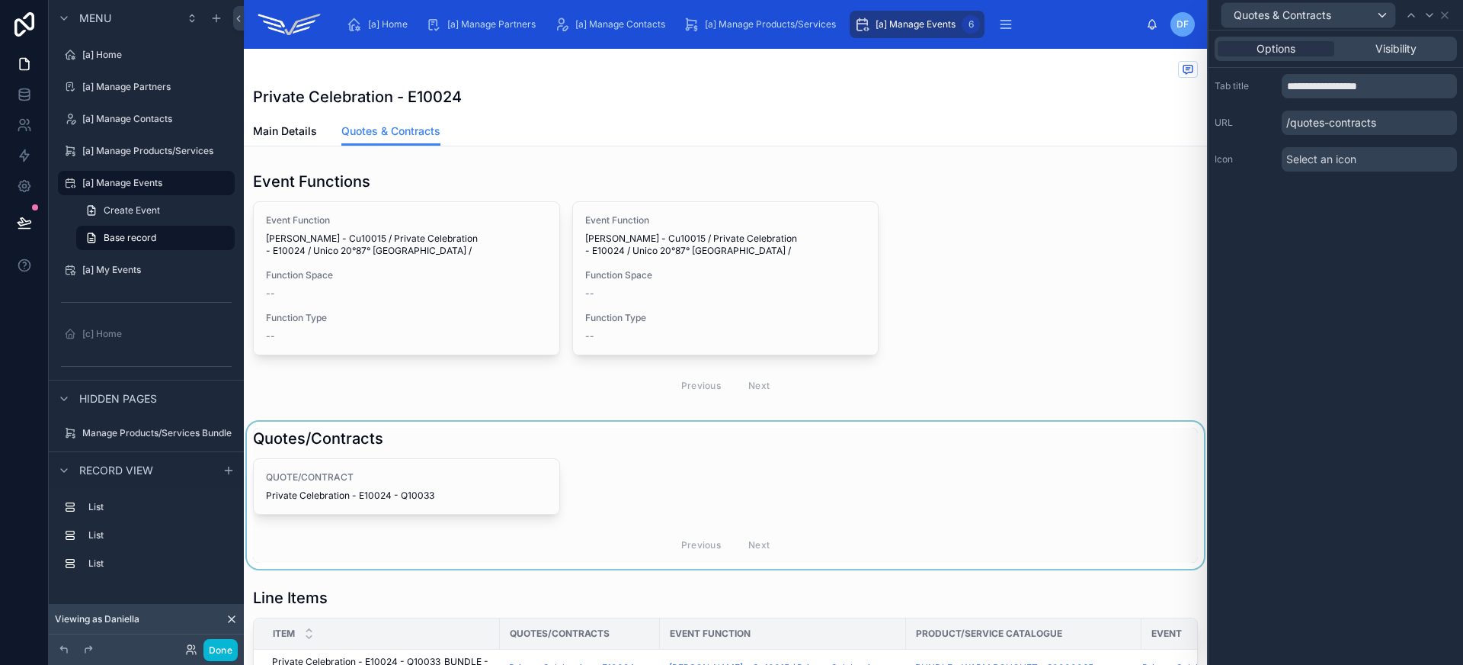
click at [579, 485] on div at bounding box center [725, 494] width 963 height 147
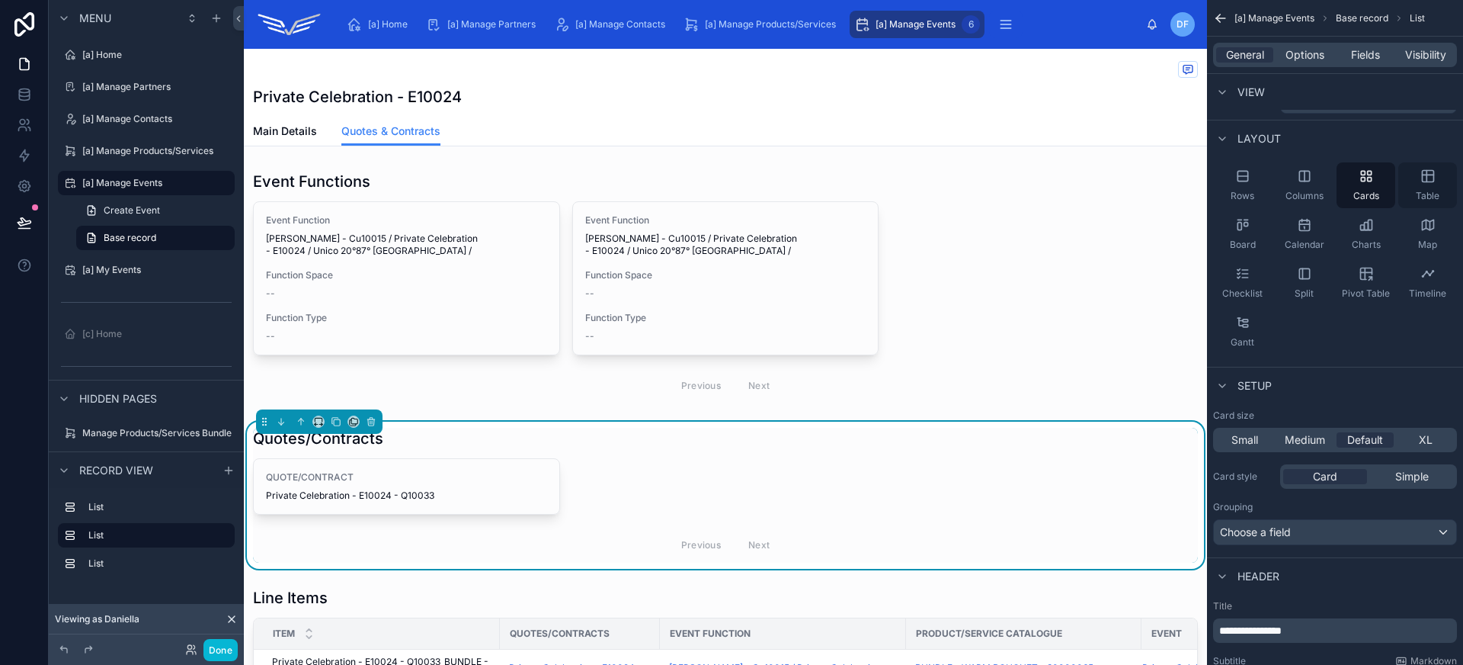
click at [1417, 180] on div "Table" at bounding box center [1427, 185] width 59 height 46
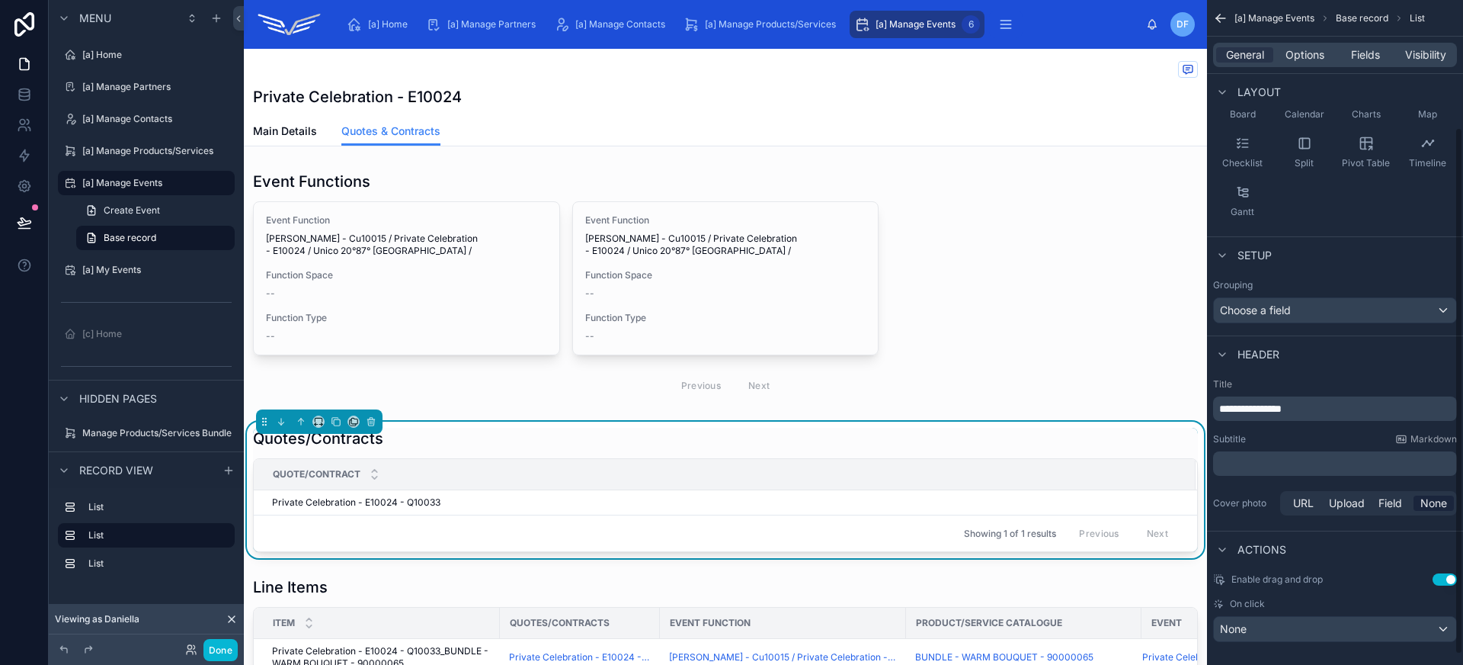
scroll to position [173, 0]
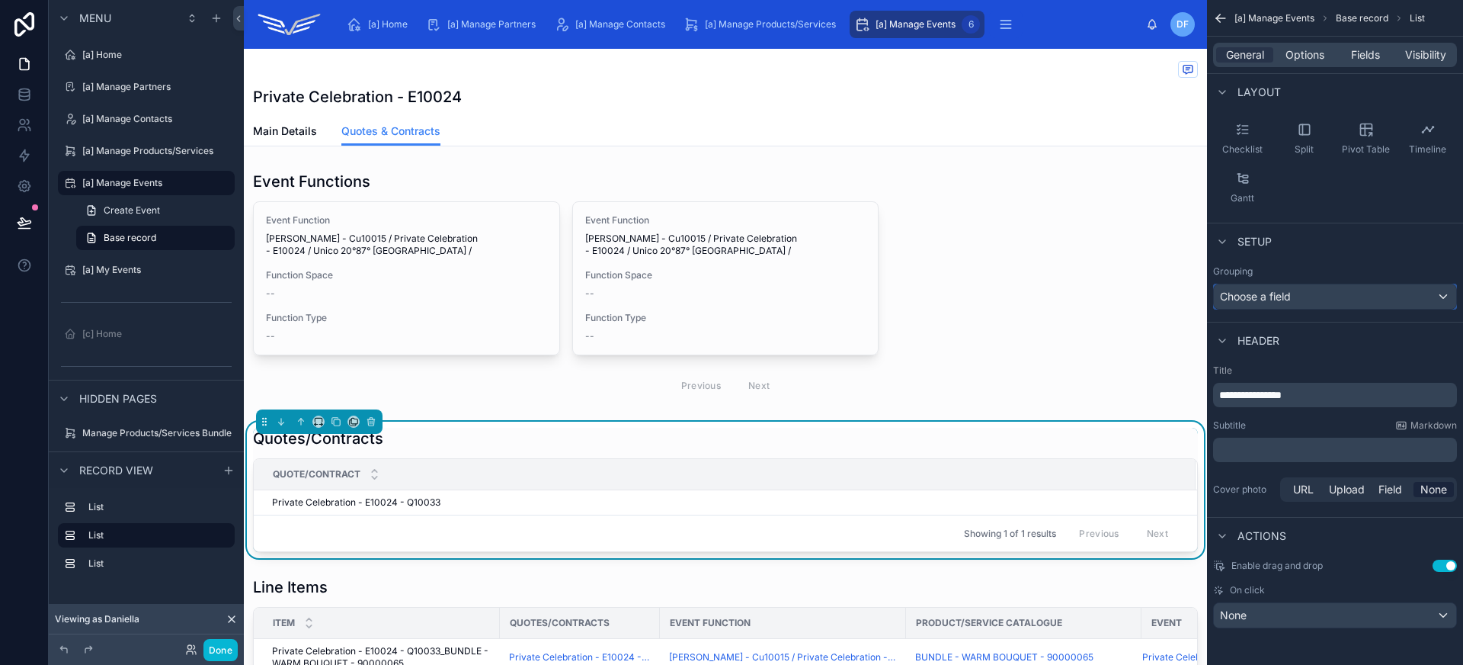
click at [1294, 296] on div "Choose a field" at bounding box center [1335, 296] width 242 height 24
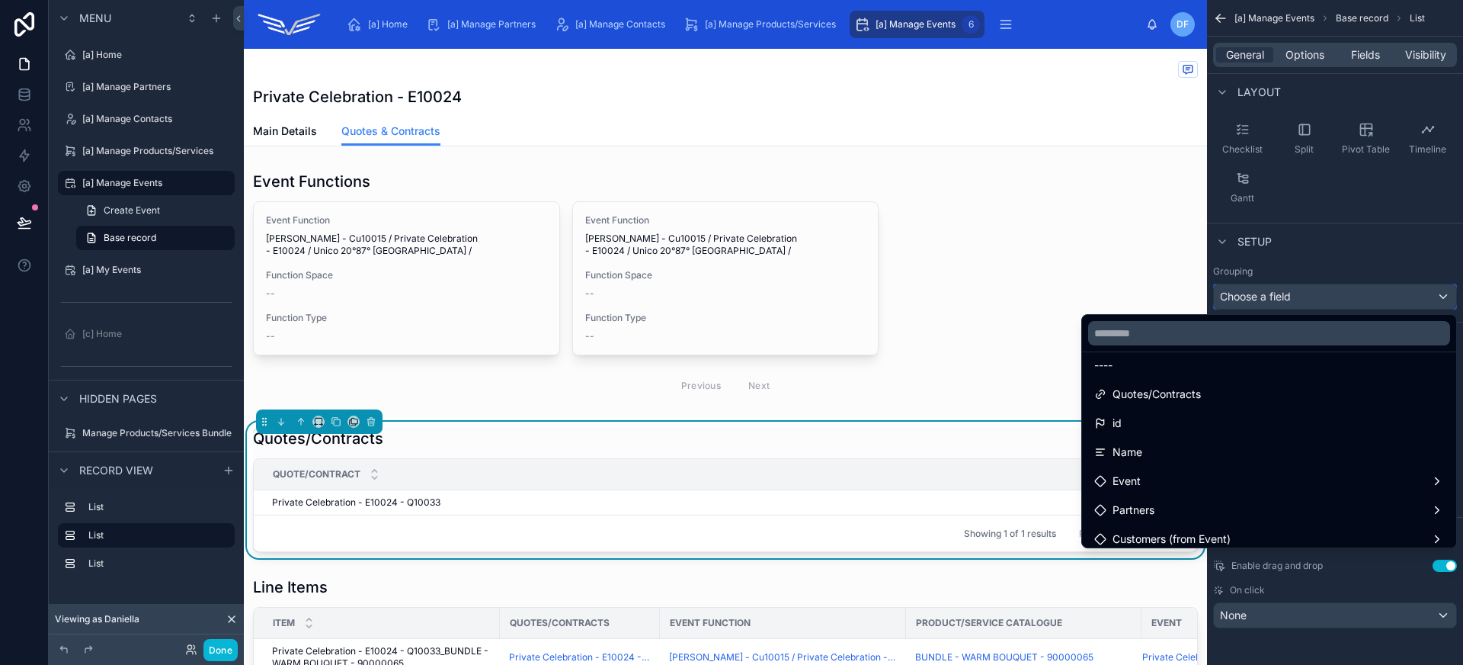
scroll to position [31, 0]
click at [1180, 335] on input "text" at bounding box center [1269, 333] width 362 height 24
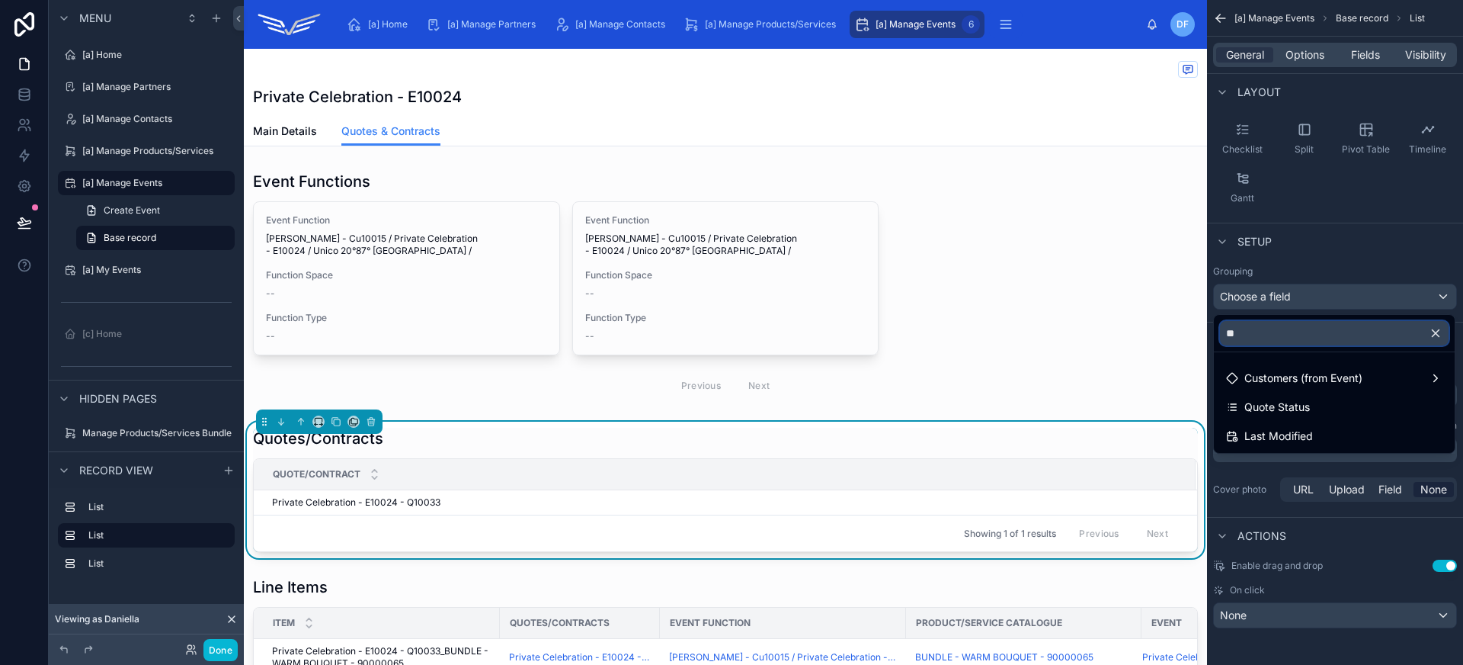
scroll to position [0, 0]
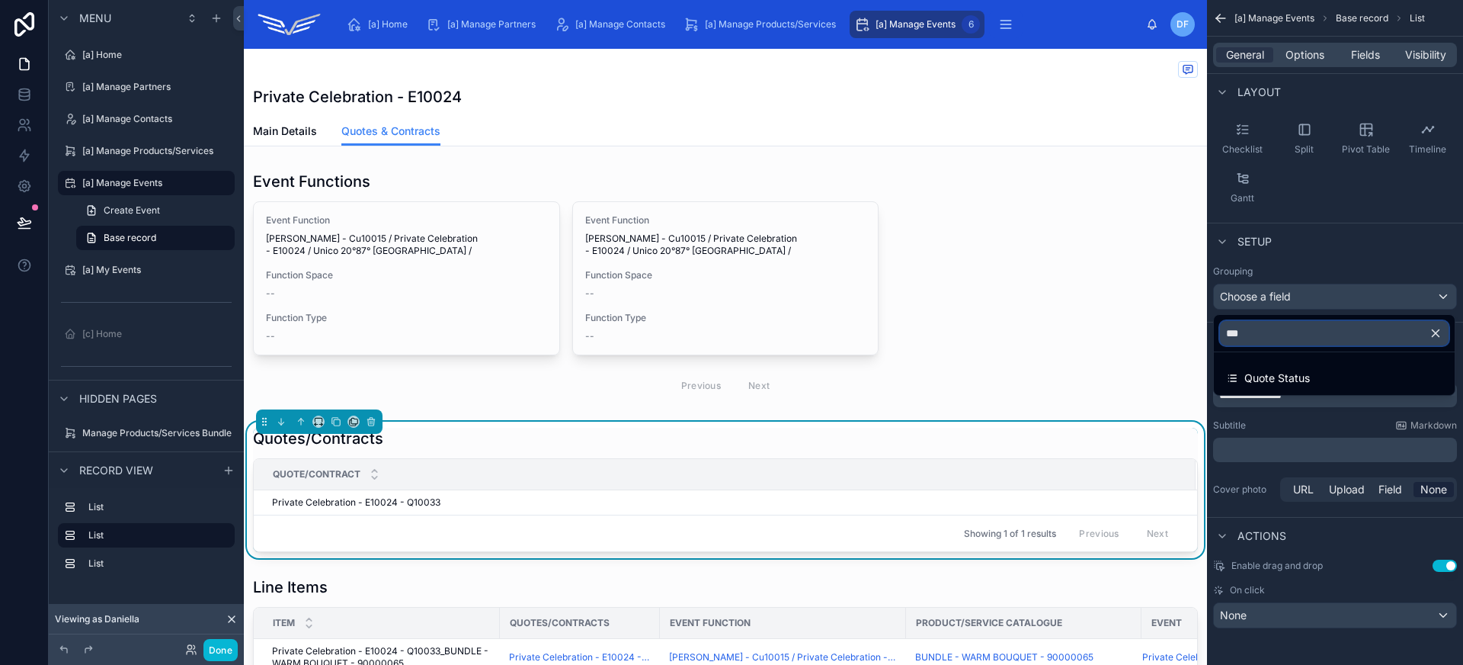
type input "****"
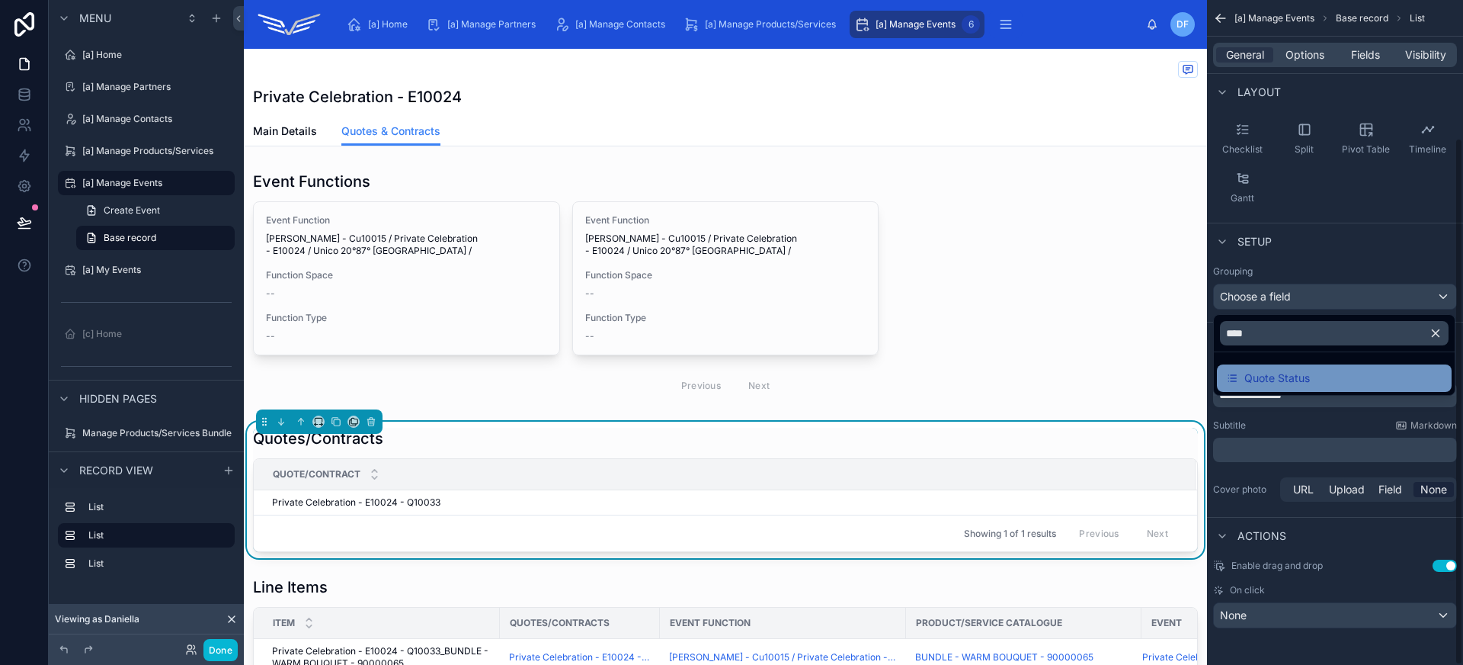
click at [1268, 386] on span "Quote Status" at bounding box center [1277, 378] width 66 height 18
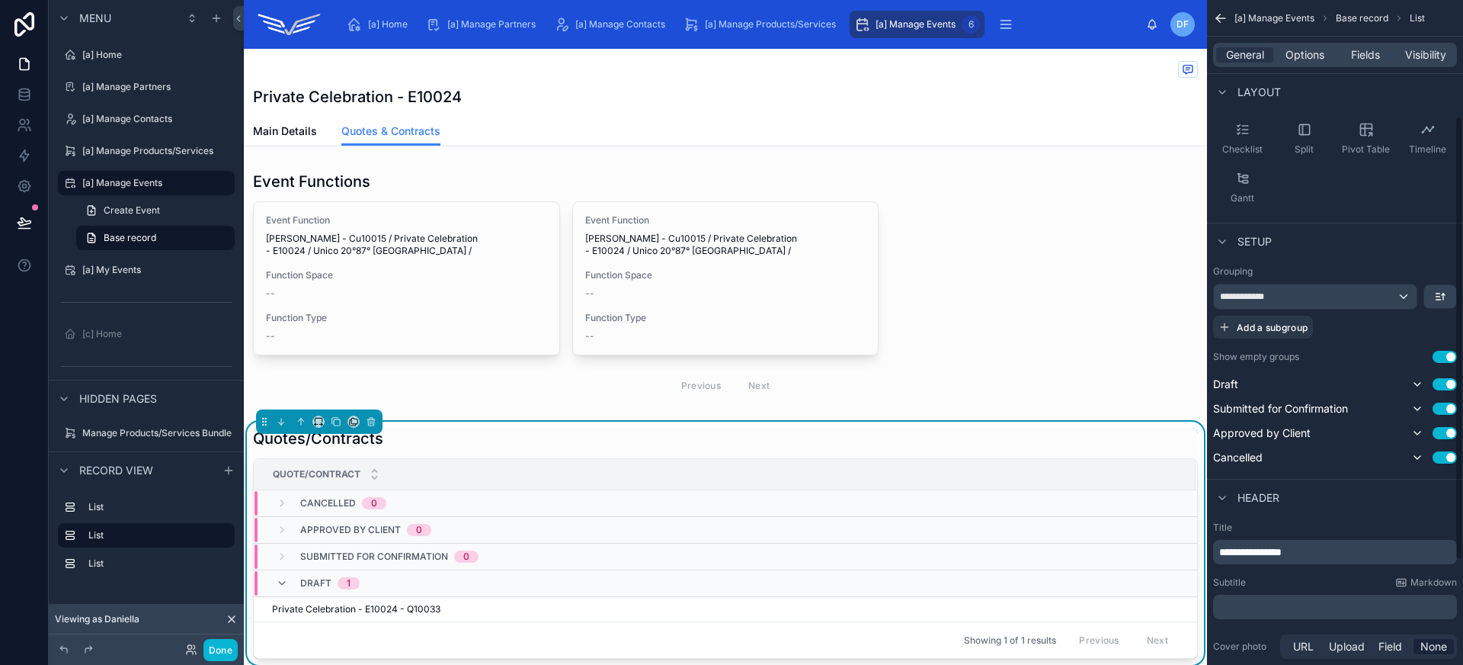
click at [1445, 358] on button "Use setting" at bounding box center [1445, 357] width 24 height 12
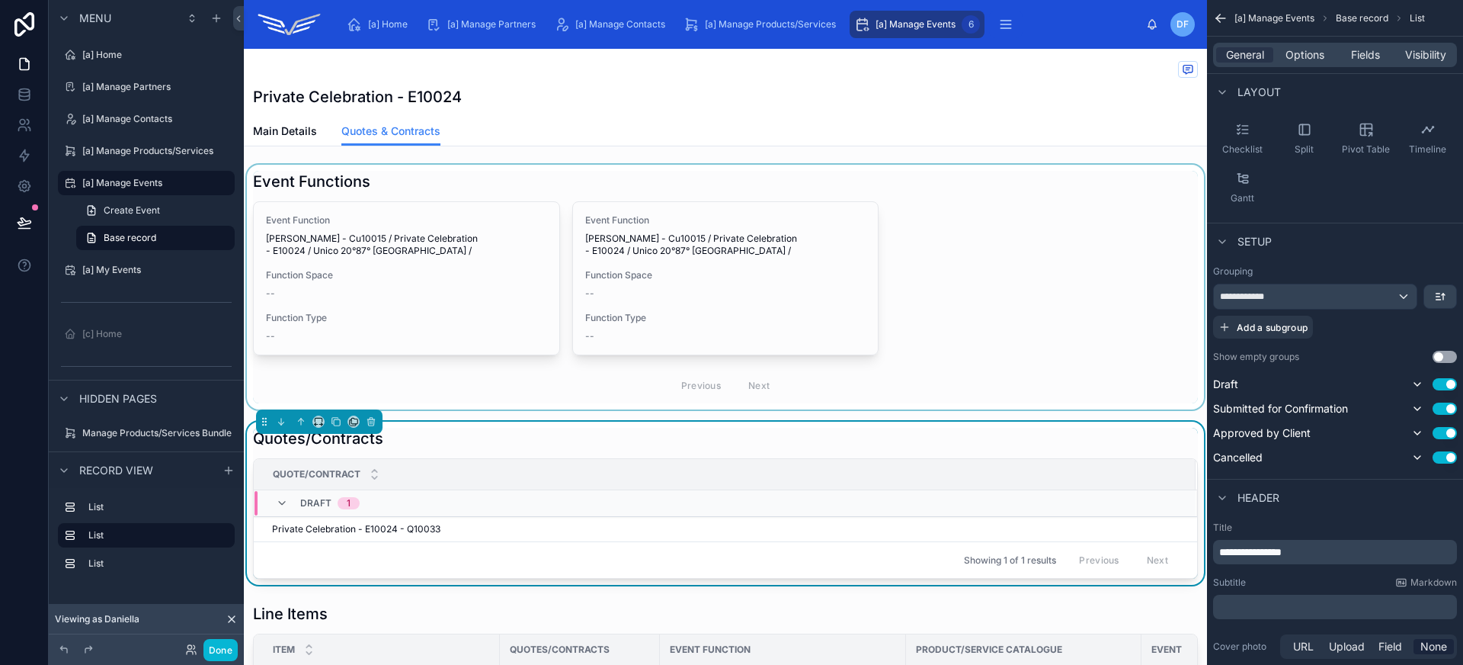
click at [873, 360] on div at bounding box center [725, 287] width 963 height 245
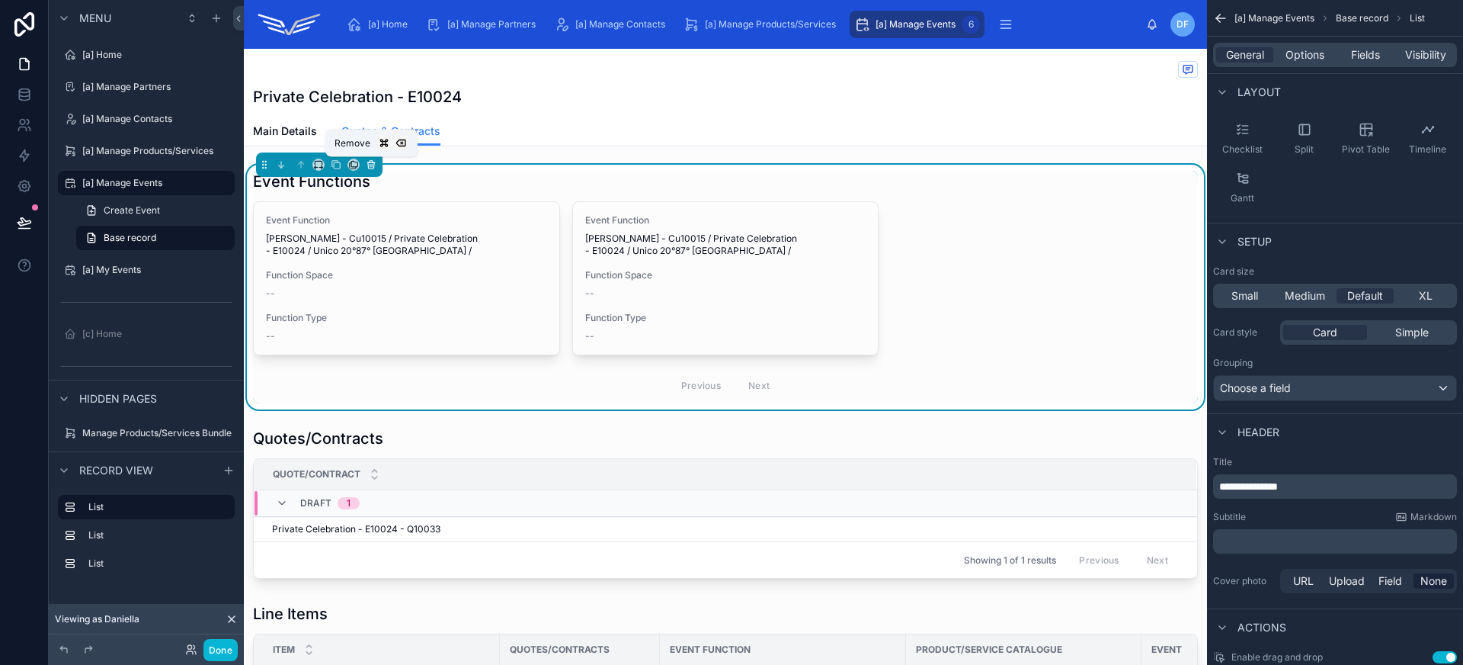
click at [374, 165] on icon at bounding box center [371, 164] width 11 height 11
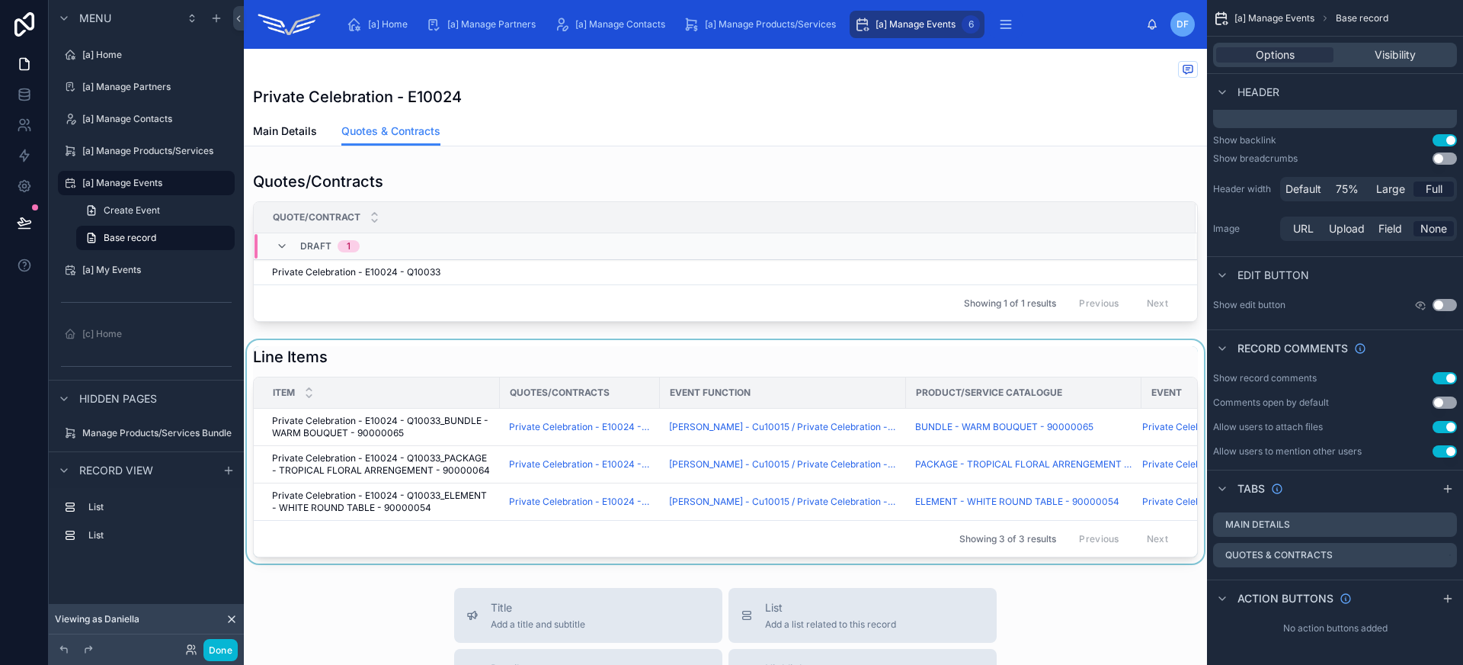
click at [481, 362] on div at bounding box center [725, 451] width 963 height 223
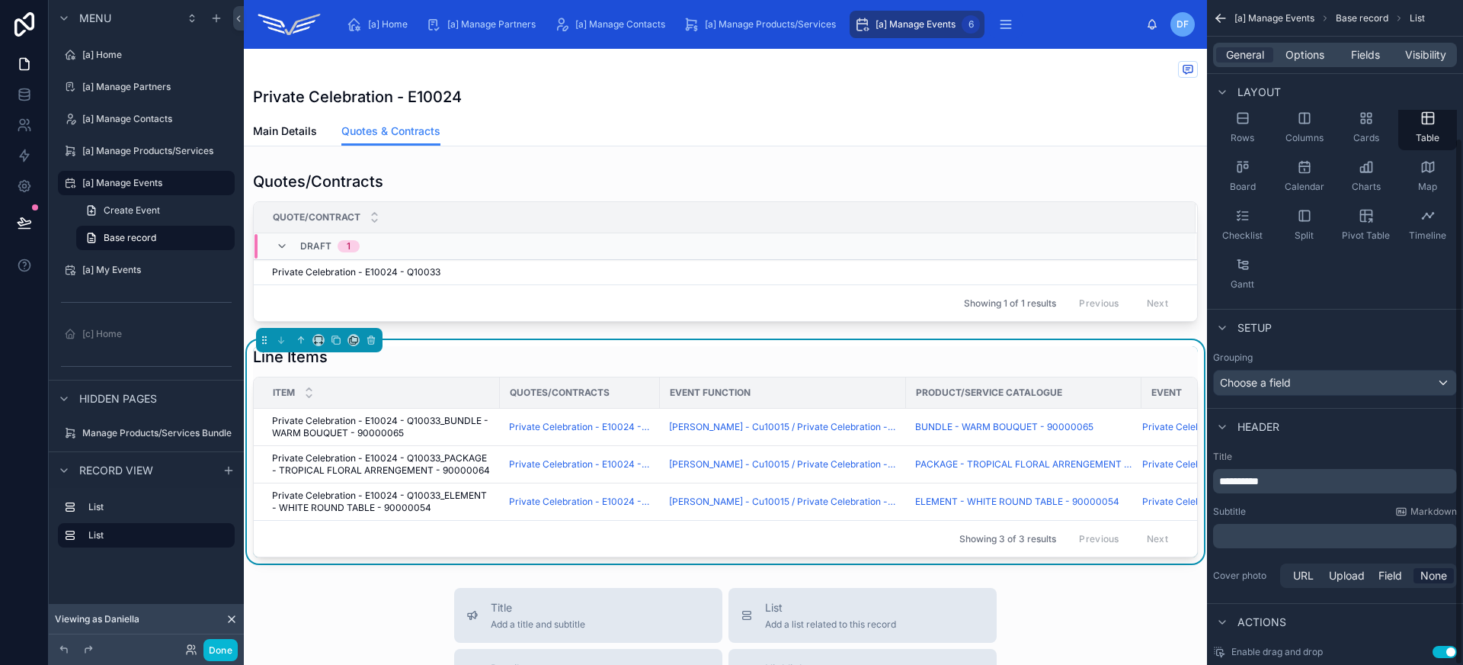
scroll to position [173, 0]
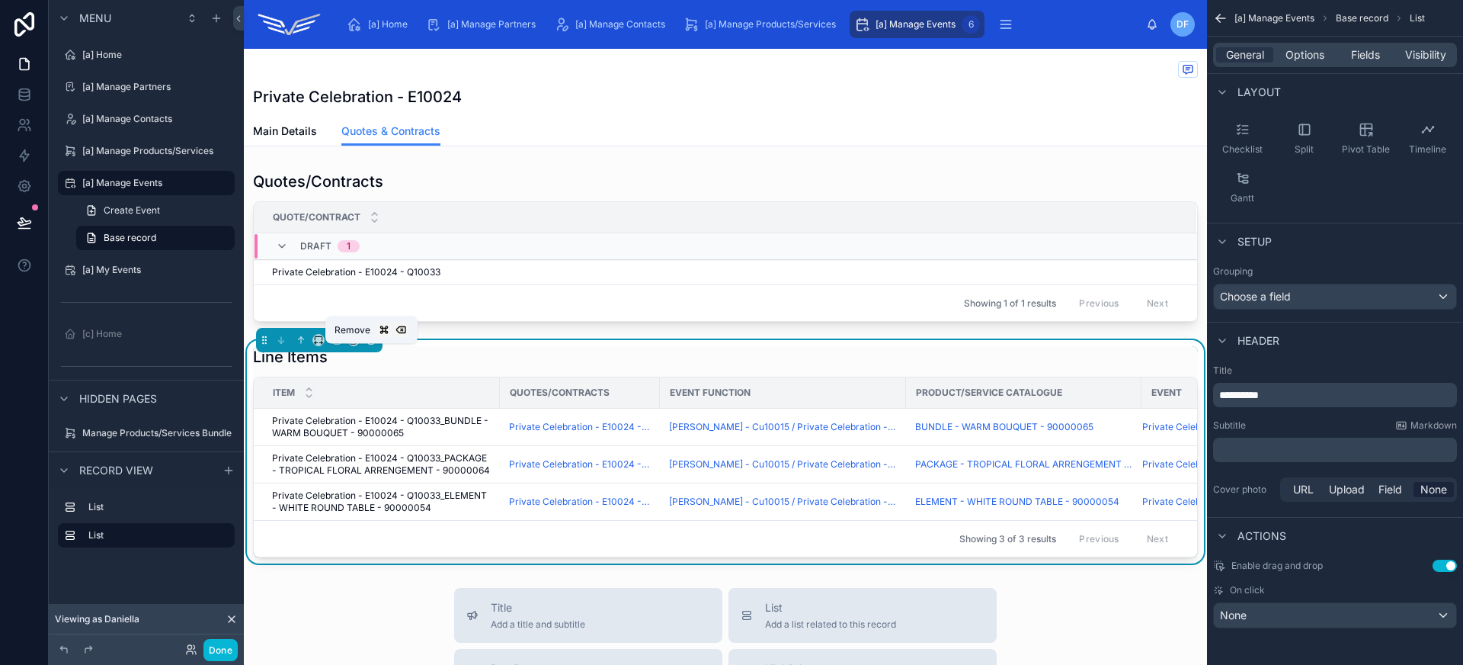
click at [374, 345] on icon at bounding box center [371, 340] width 11 height 11
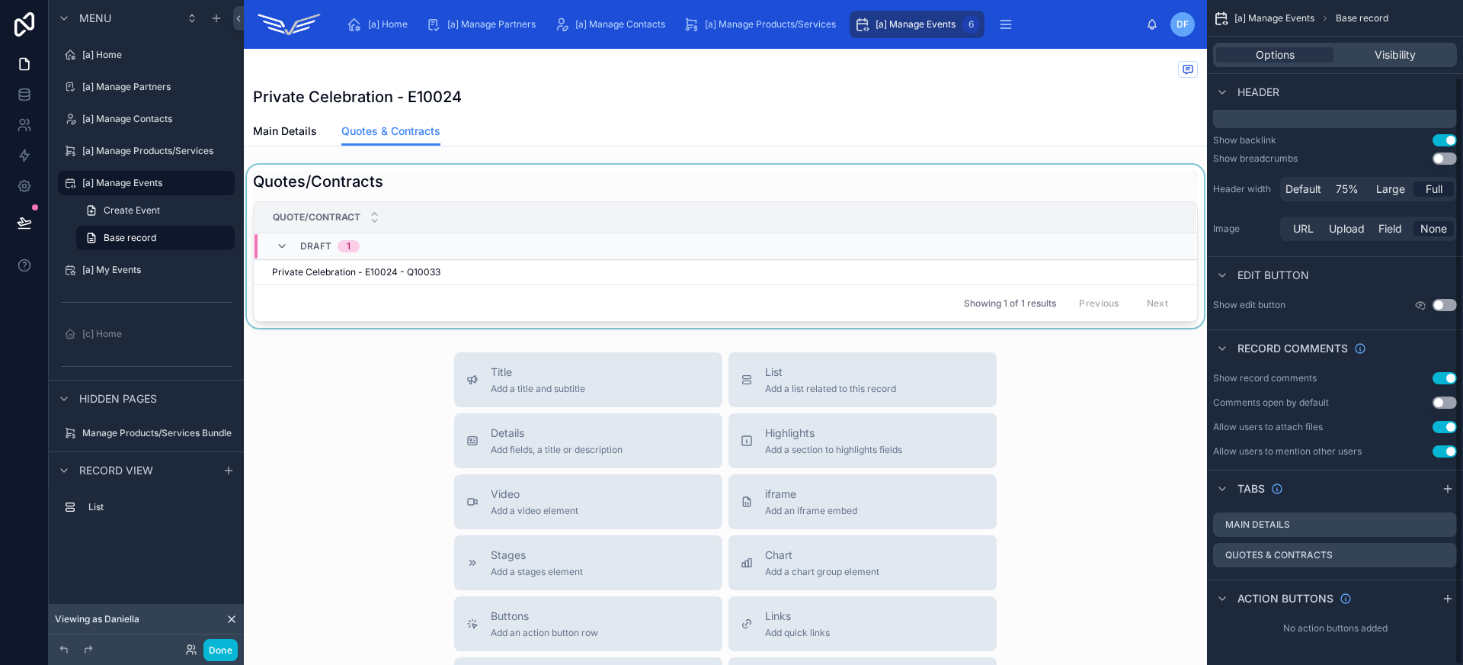
click at [487, 283] on div at bounding box center [725, 246] width 963 height 163
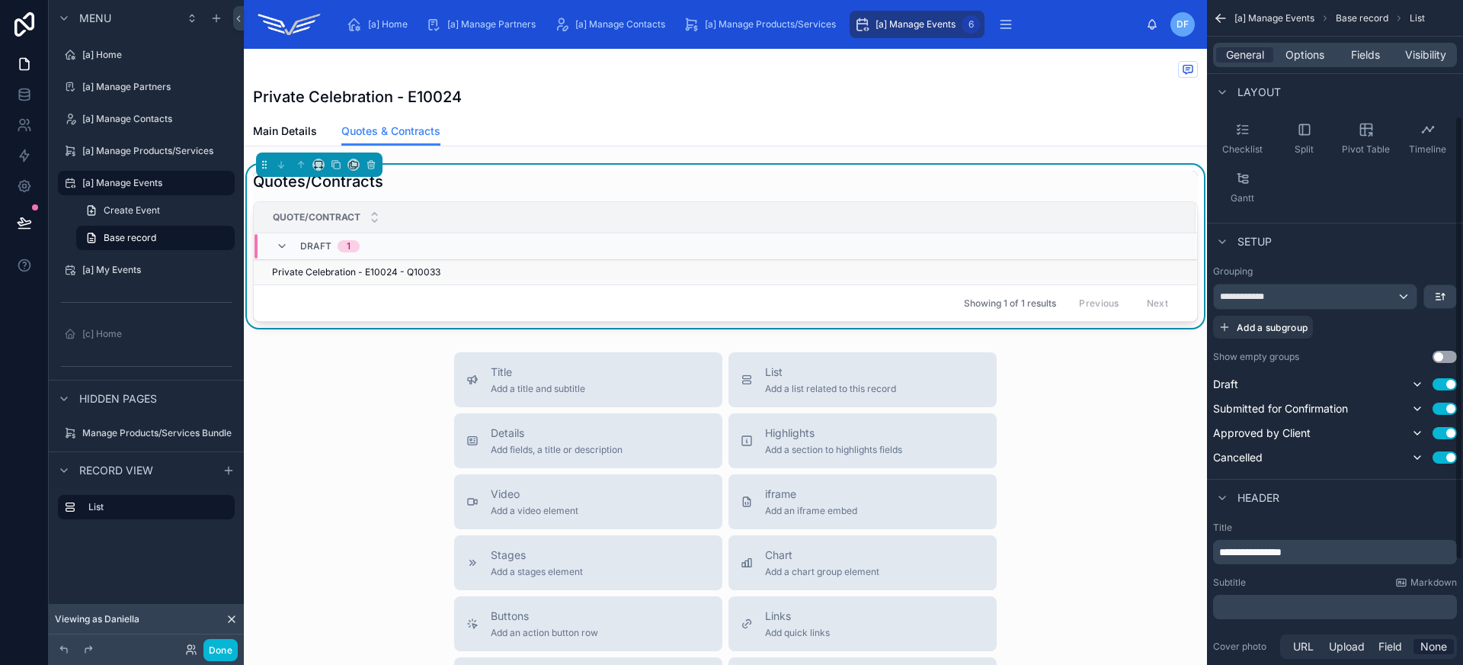
click at [502, 267] on div "Private Celebration - E10024 - Q10033 Private Celebration - E10024 - Q10033" at bounding box center [724, 272] width 905 height 12
click at [294, 124] on span "Main Details" at bounding box center [285, 130] width 64 height 15
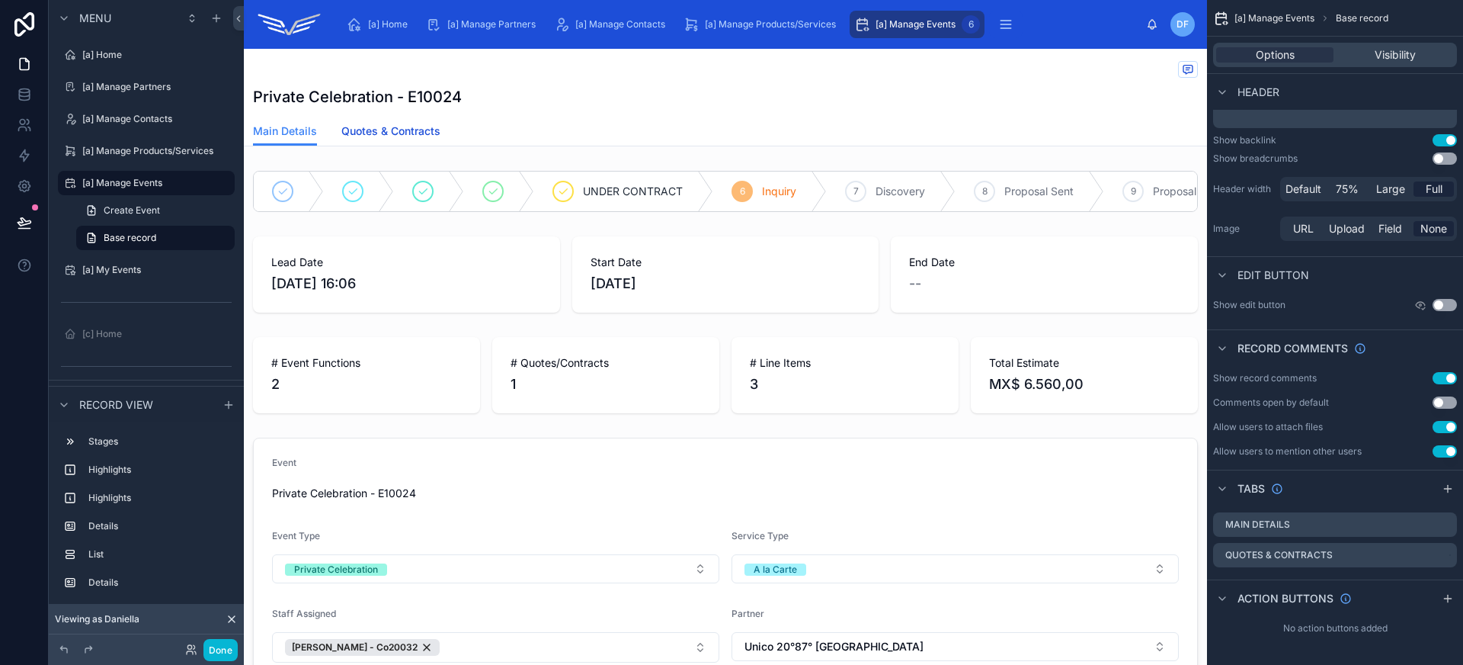
click at [421, 138] on span "Quotes & Contracts" at bounding box center [390, 130] width 99 height 15
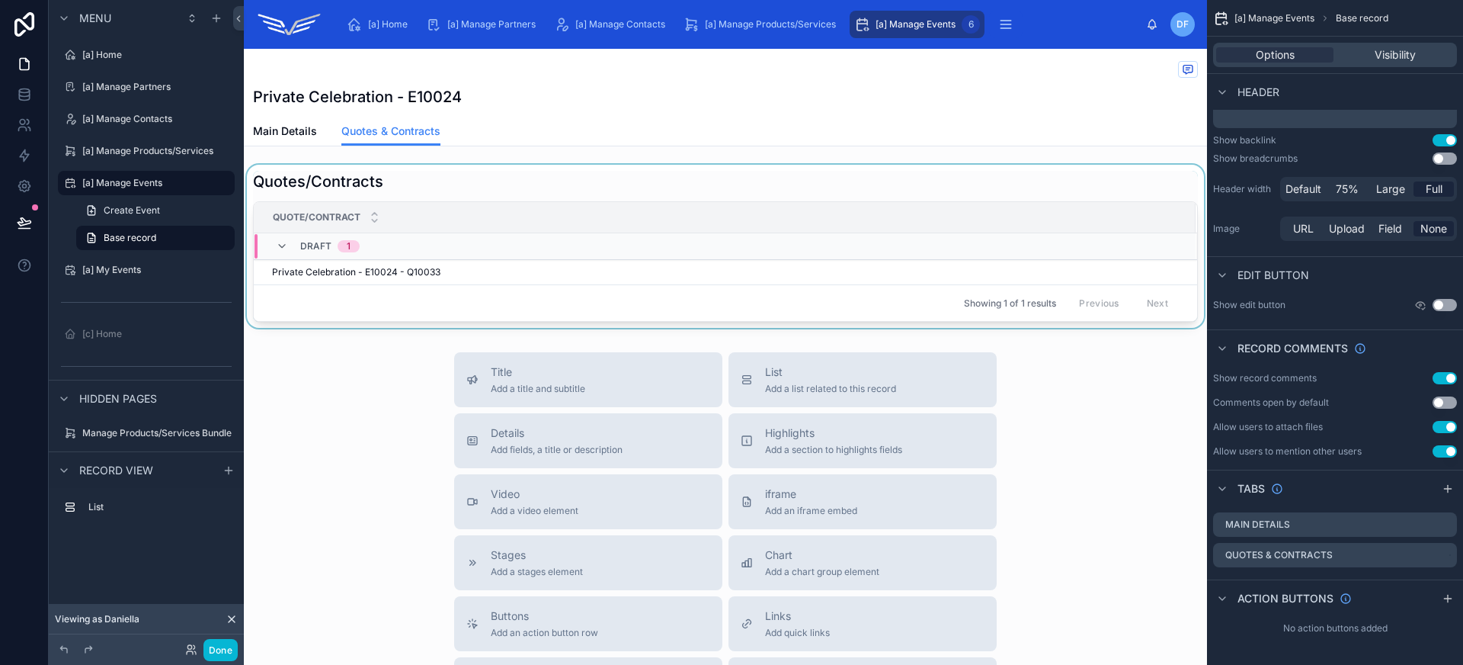
click at [427, 200] on div at bounding box center [725, 246] width 963 height 163
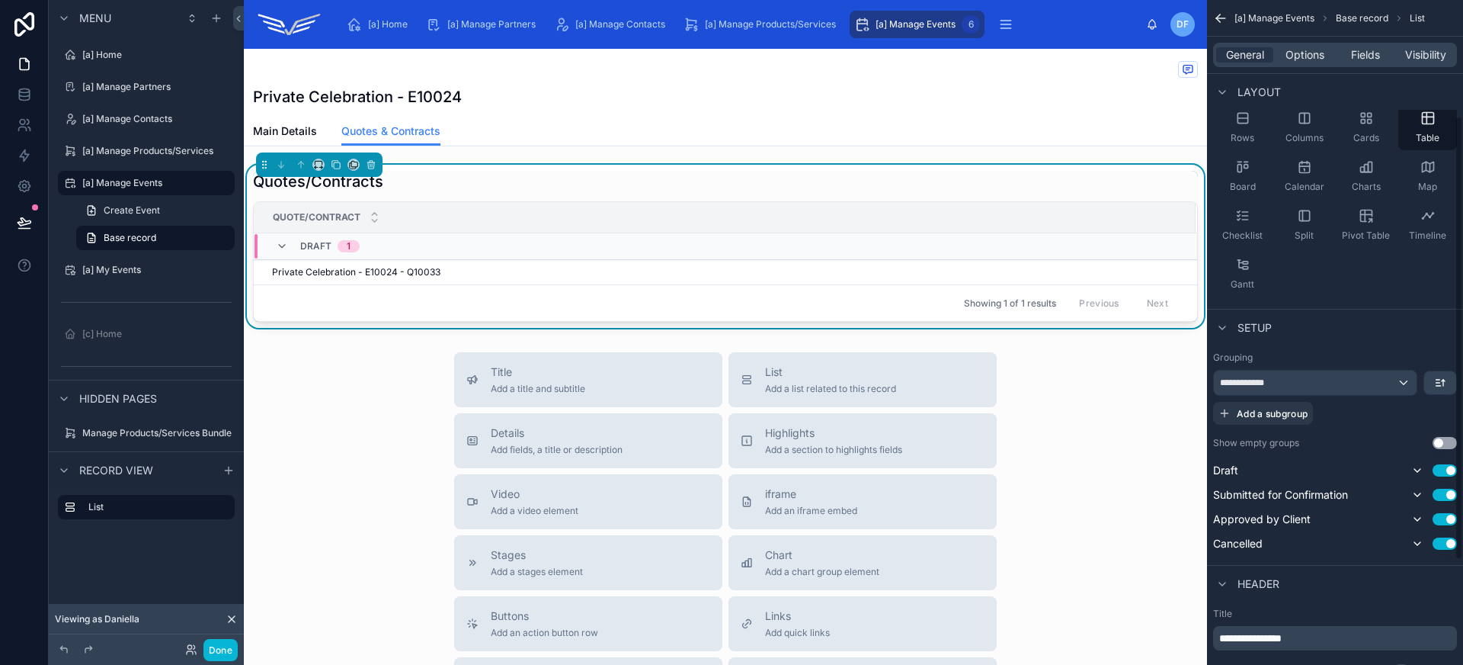
scroll to position [173, 0]
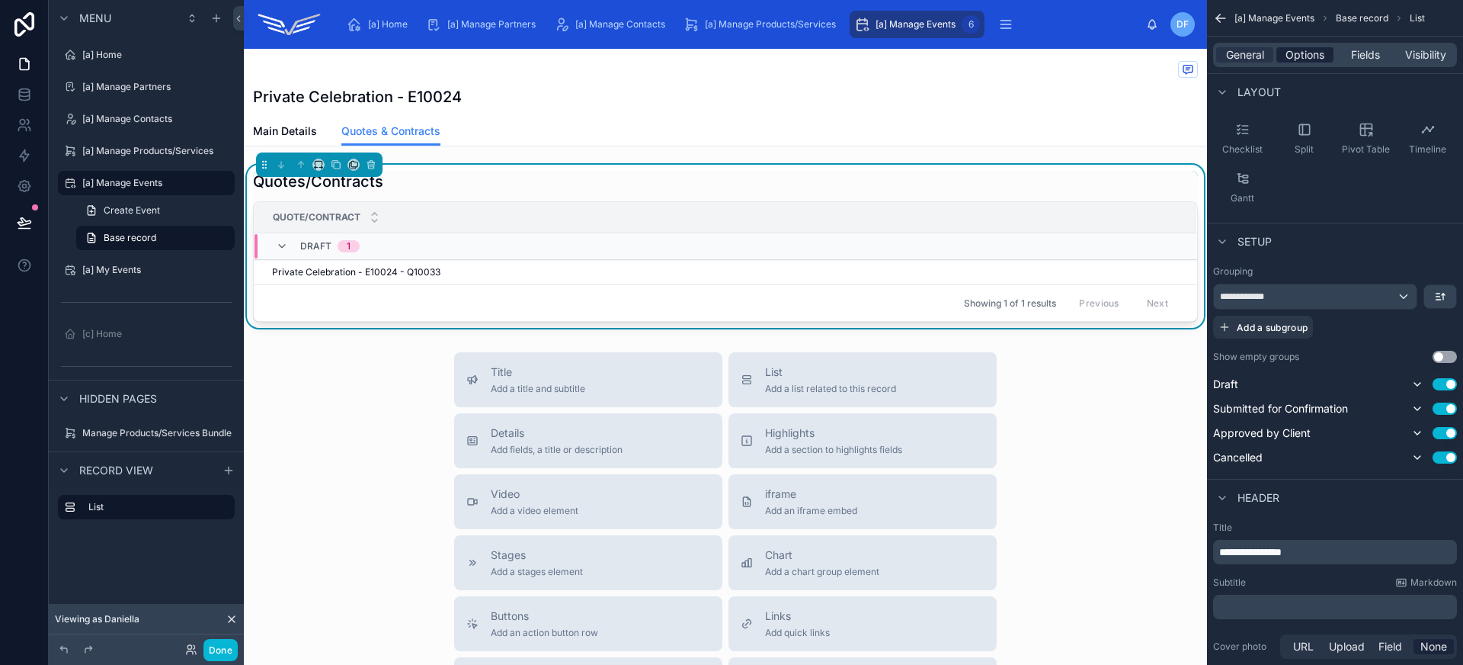
click at [1292, 57] on span "Options" at bounding box center [1305, 54] width 39 height 15
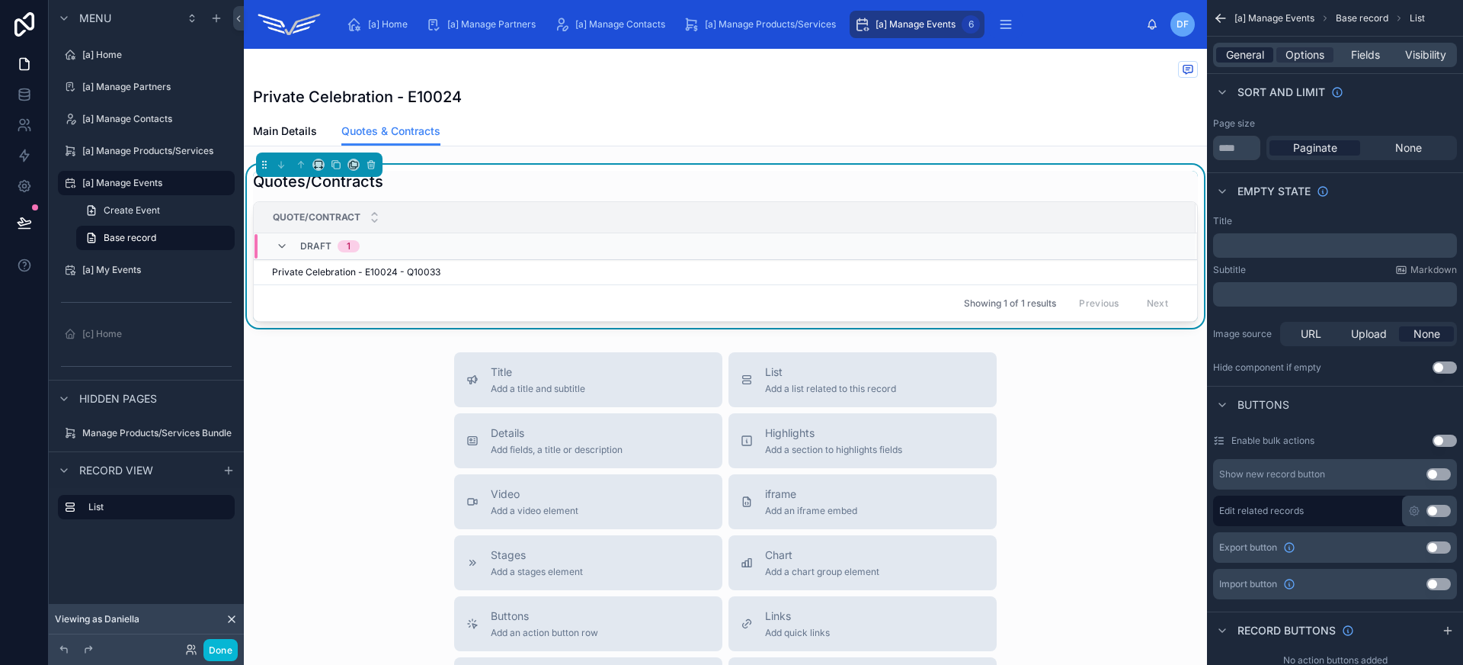
click at [1245, 56] on span "General" at bounding box center [1245, 54] width 38 height 15
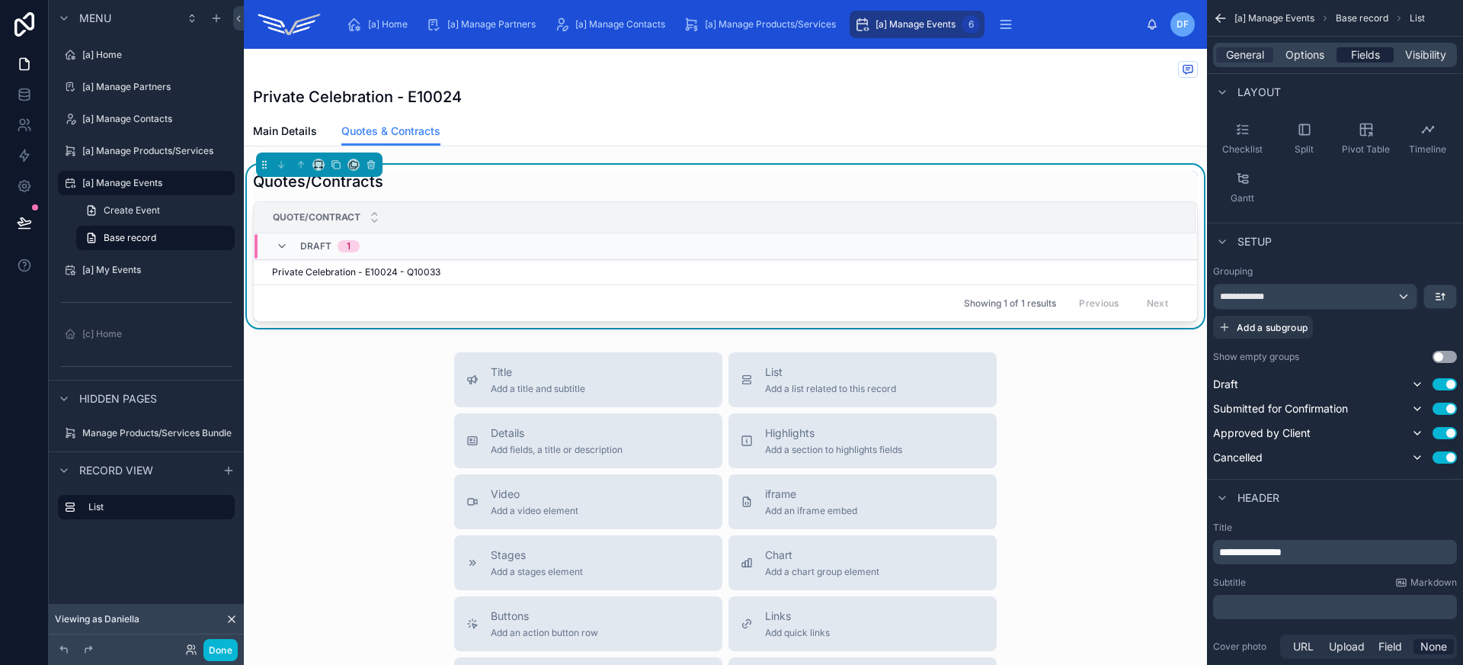
click at [1360, 56] on span "Fields" at bounding box center [1365, 54] width 29 height 15
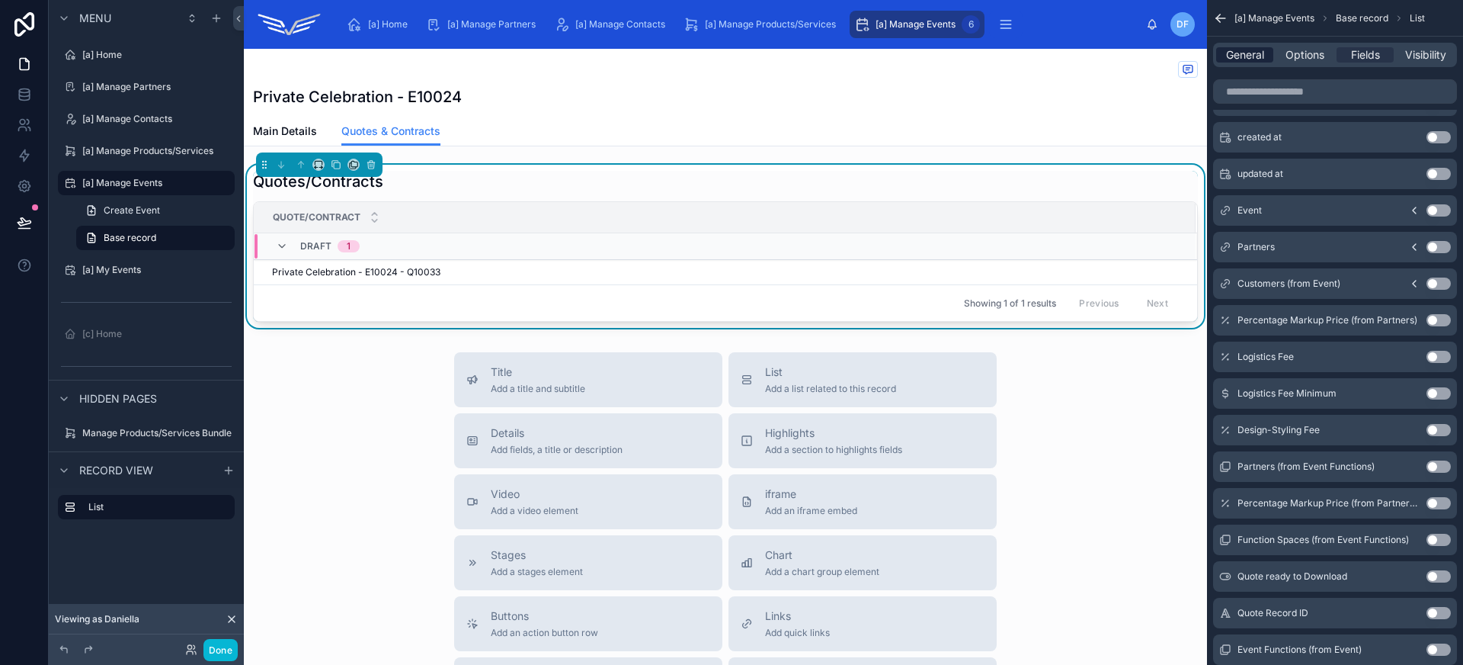
click at [1232, 53] on span "General" at bounding box center [1245, 54] width 38 height 15
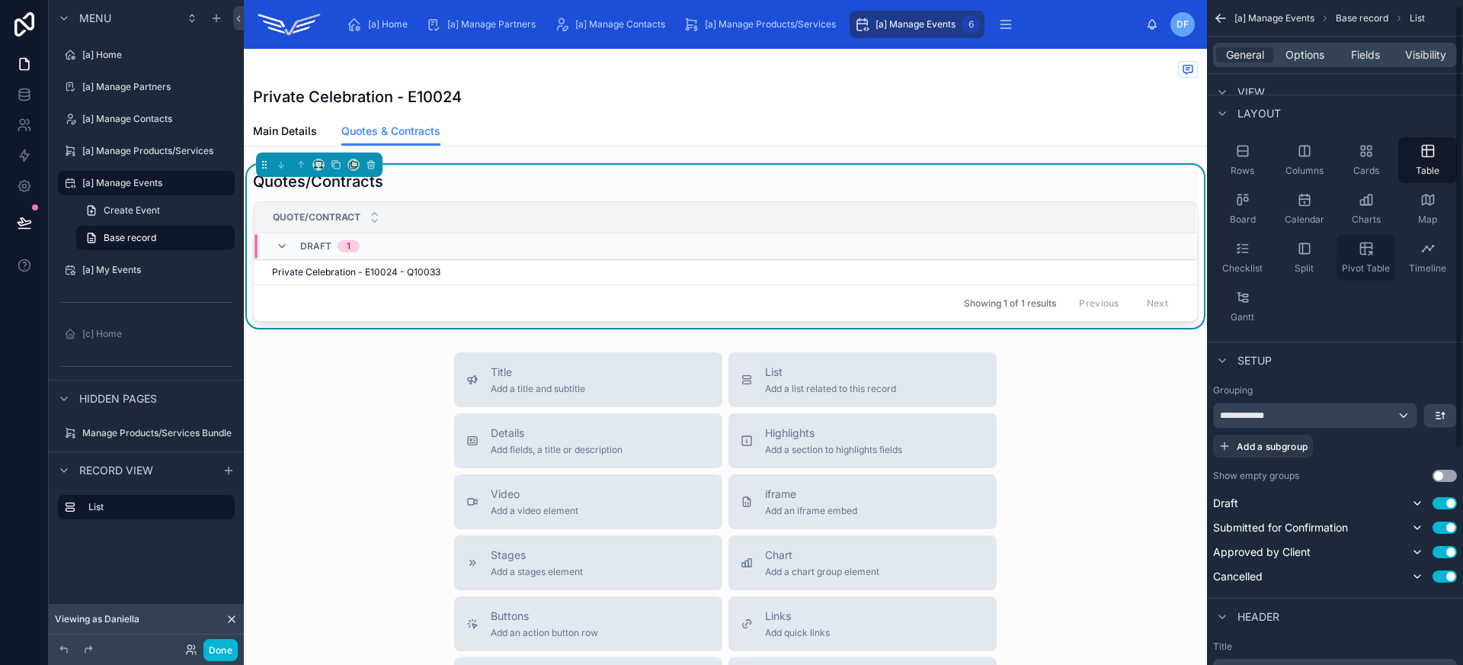
scroll to position [0, 0]
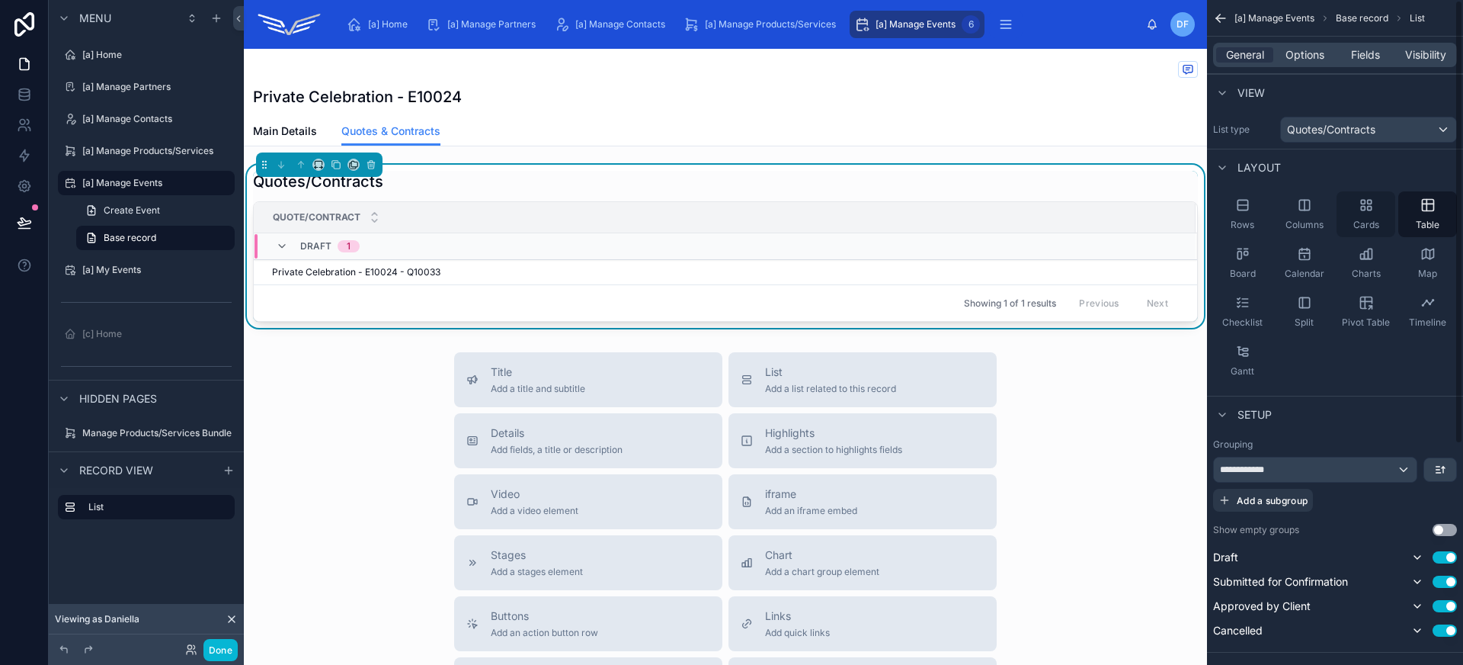
click at [1359, 212] on icon "scrollable content" at bounding box center [1366, 204] width 15 height 15
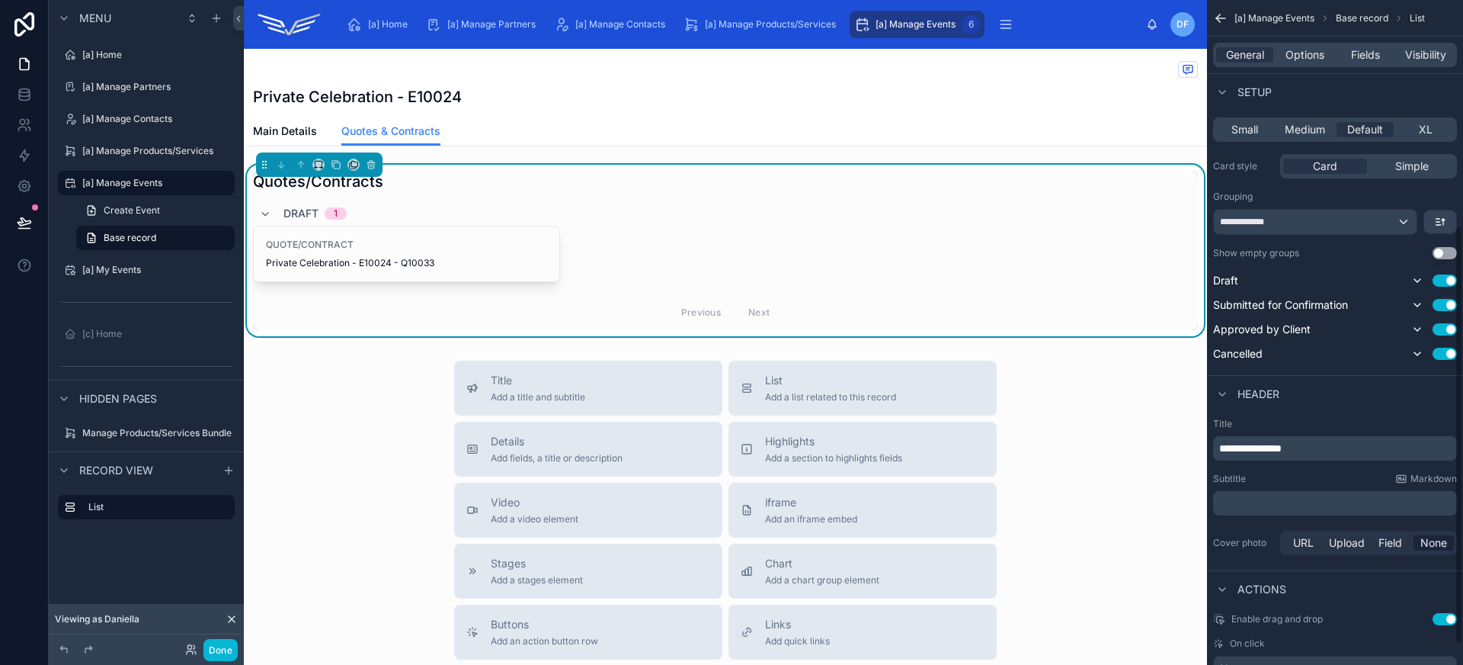
scroll to position [392, 0]
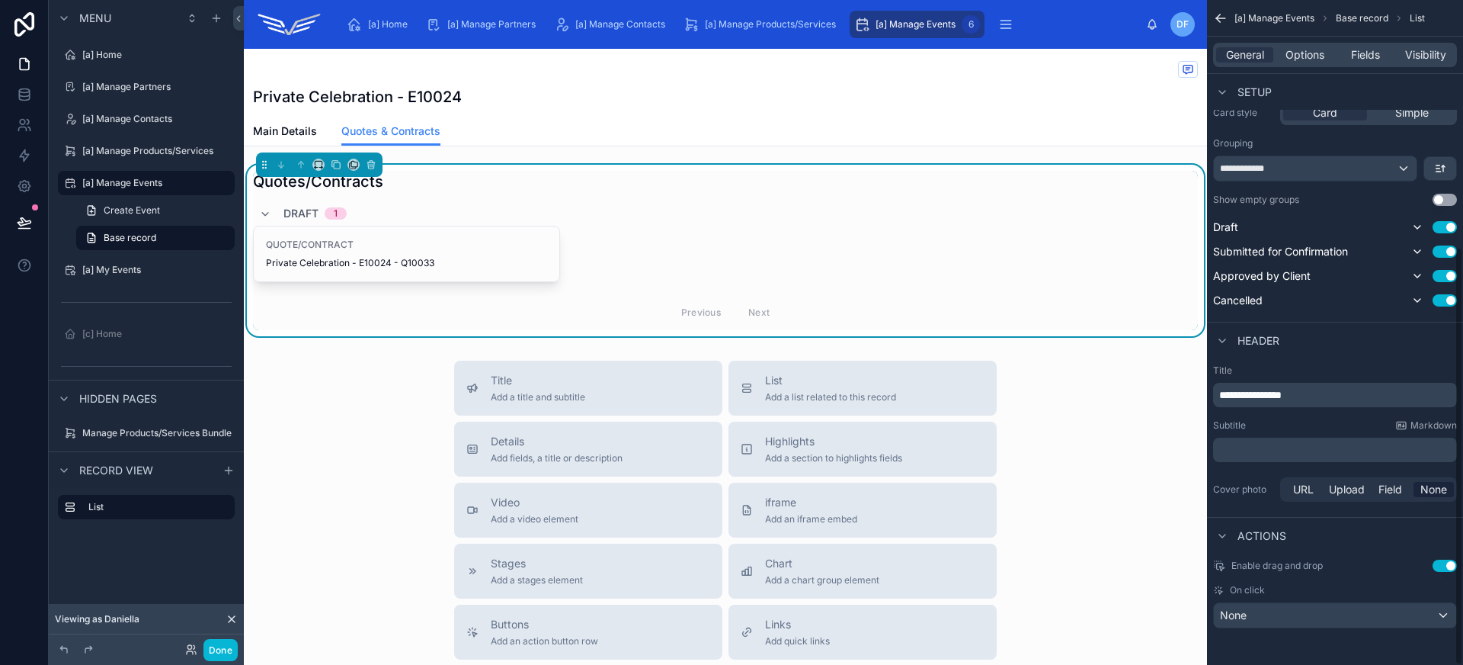
click at [1312, 396] on p "**********" at bounding box center [1336, 394] width 235 height 15
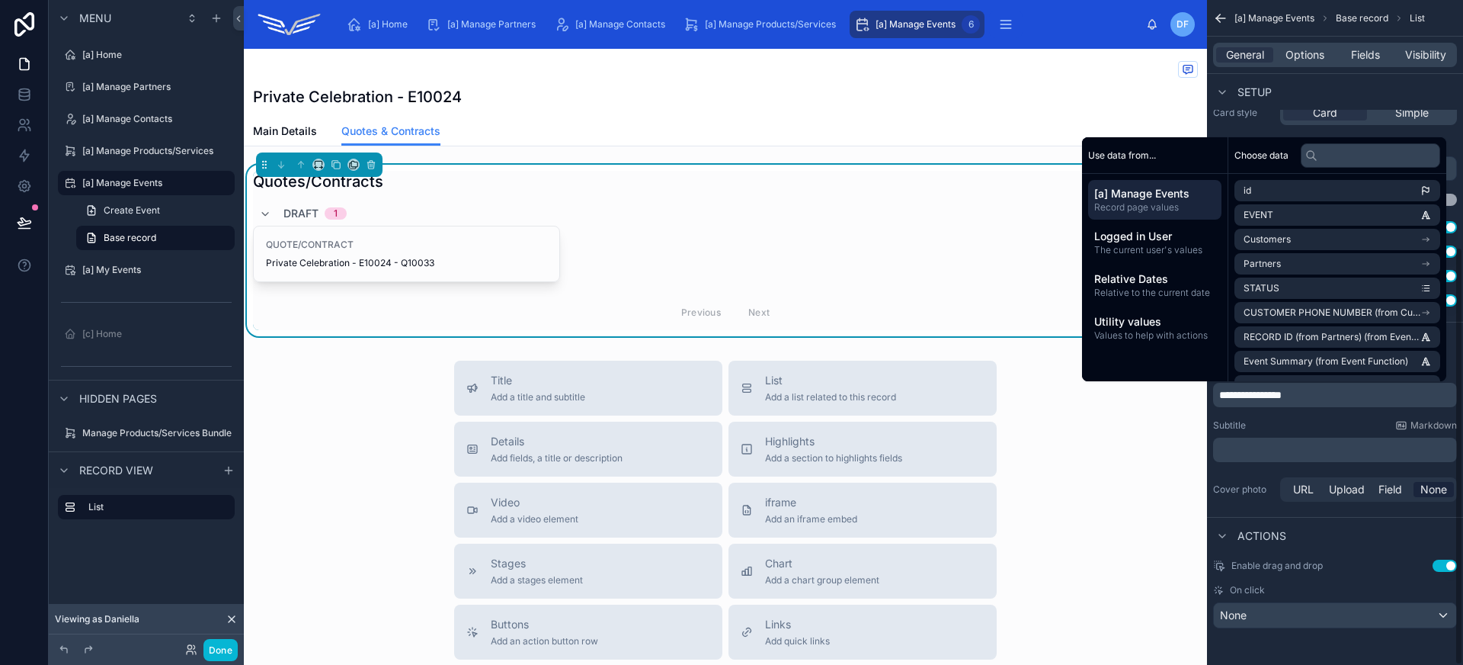
click at [1312, 396] on p "**********" at bounding box center [1336, 394] width 235 height 15
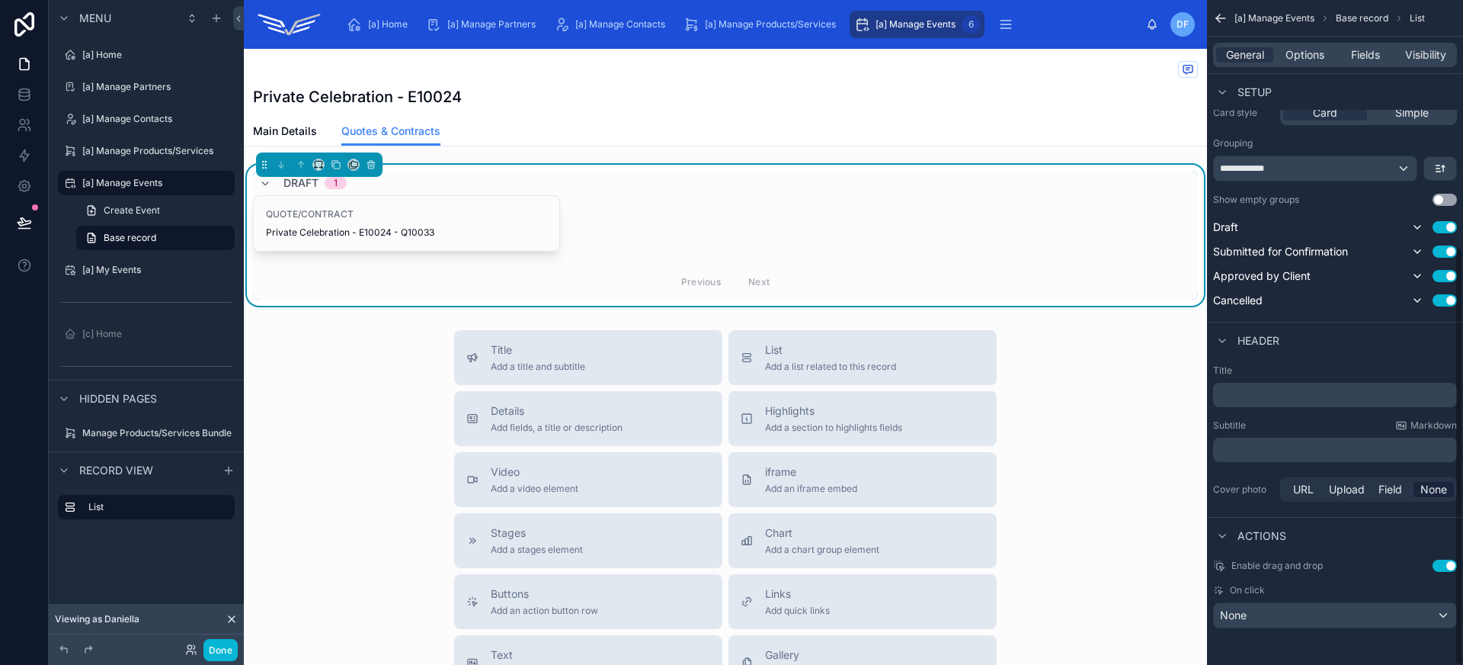
click at [592, 210] on div "QUOTE/CONTRACT Private Celebration - E10024 - Q10033" at bounding box center [725, 223] width 945 height 56
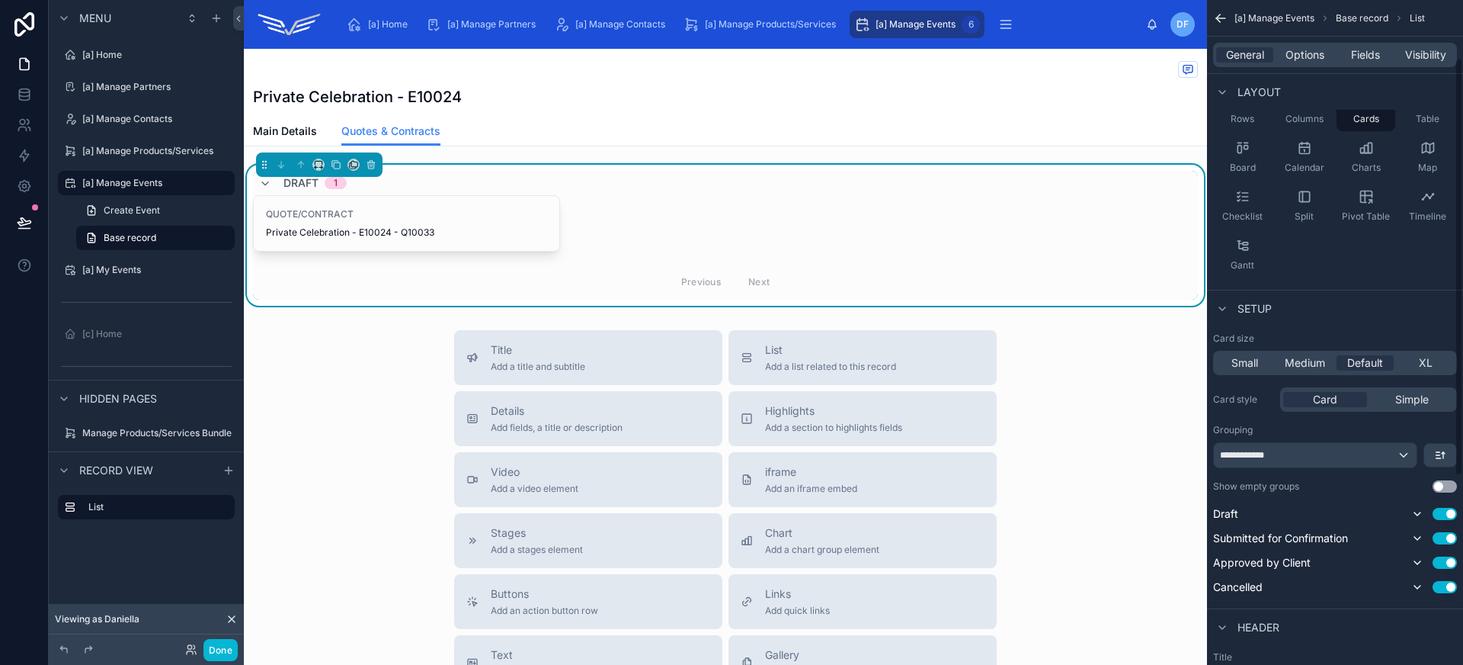
scroll to position [0, 0]
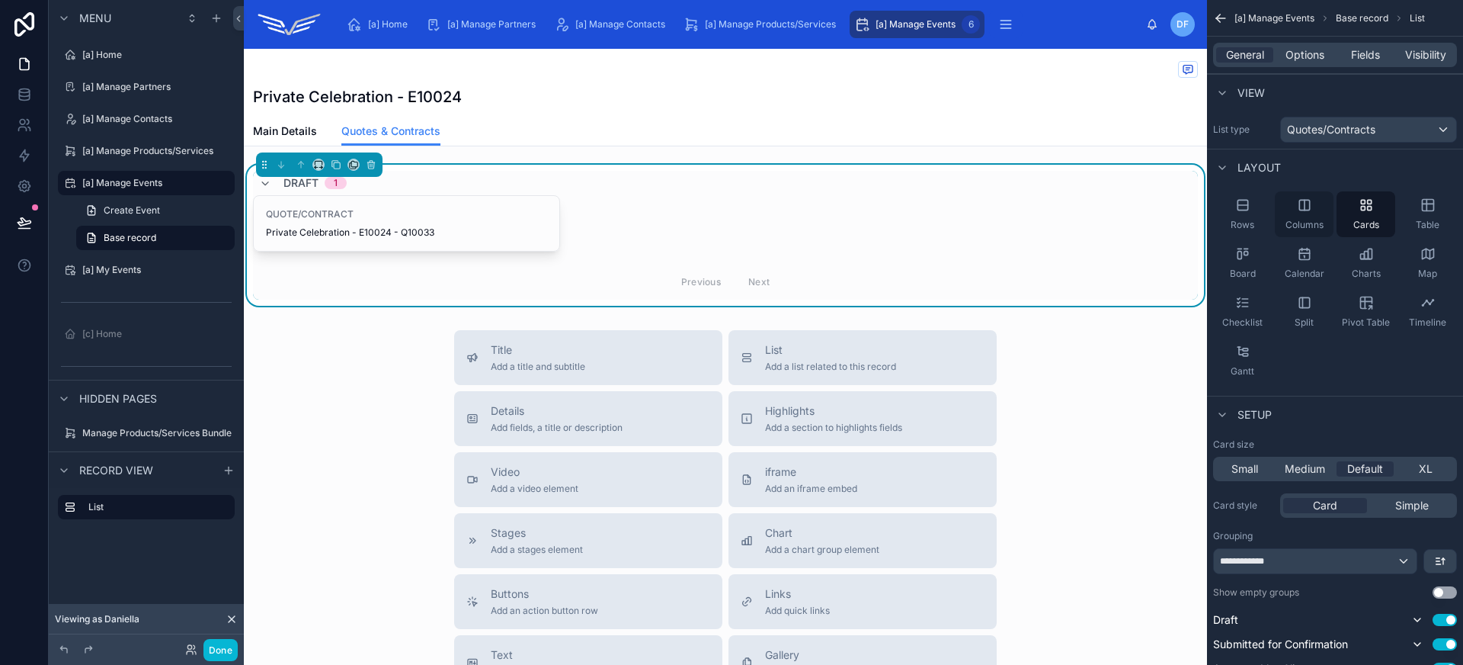
click at [1298, 210] on icon "scrollable content" at bounding box center [1304, 204] width 15 height 15
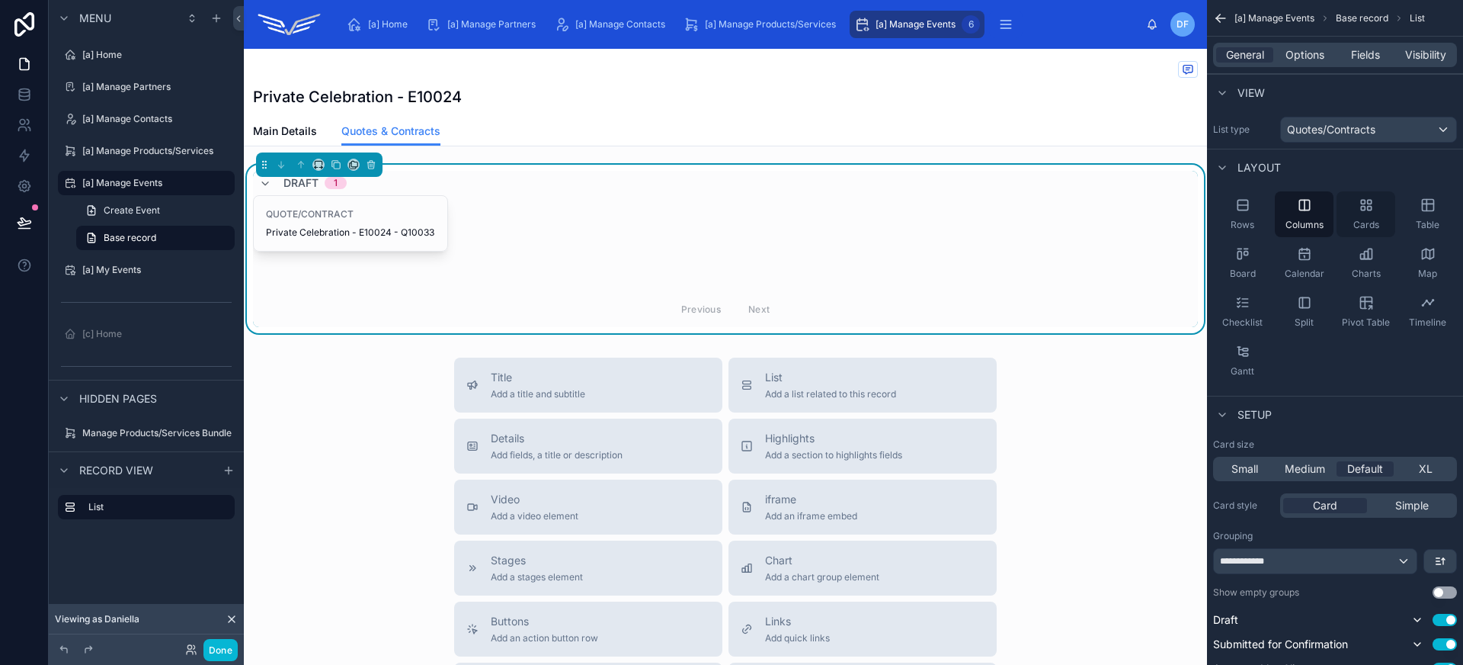
click at [1367, 209] on icon "scrollable content" at bounding box center [1369, 209] width 4 height 4
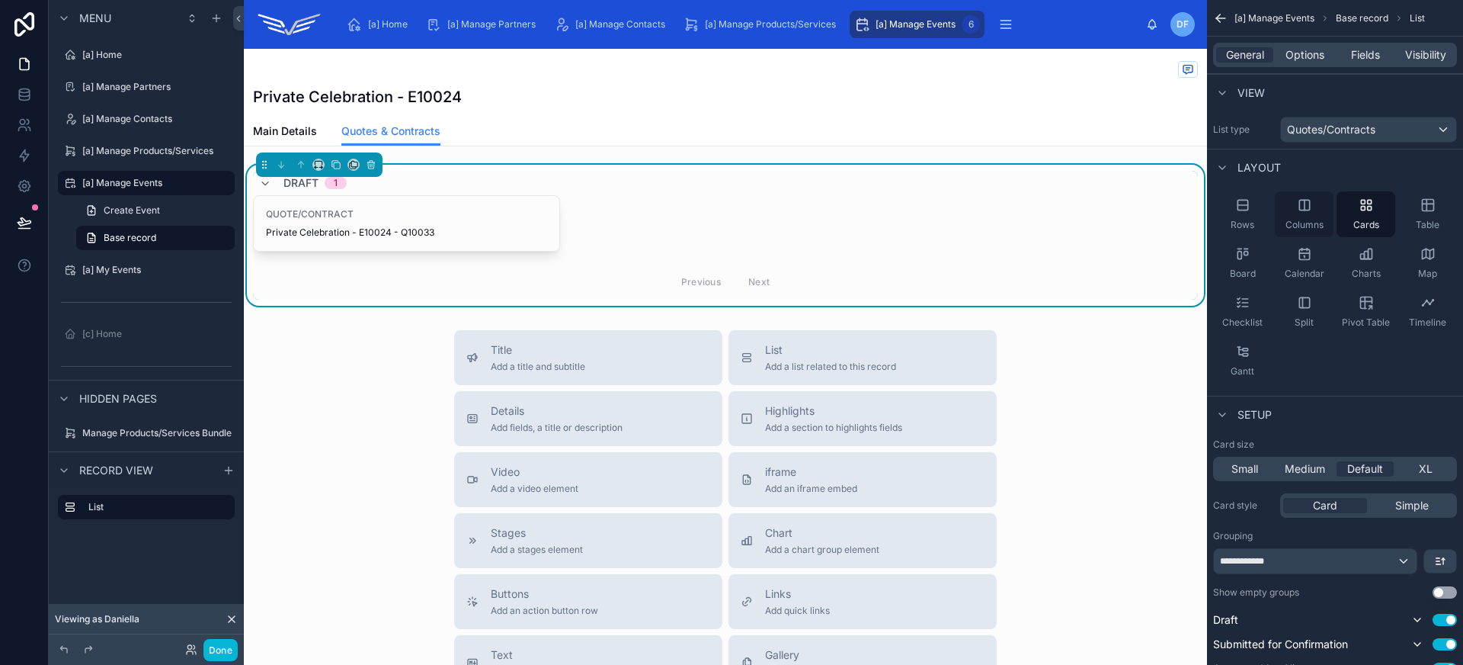
click at [1311, 210] on icon "scrollable content" at bounding box center [1304, 204] width 15 height 15
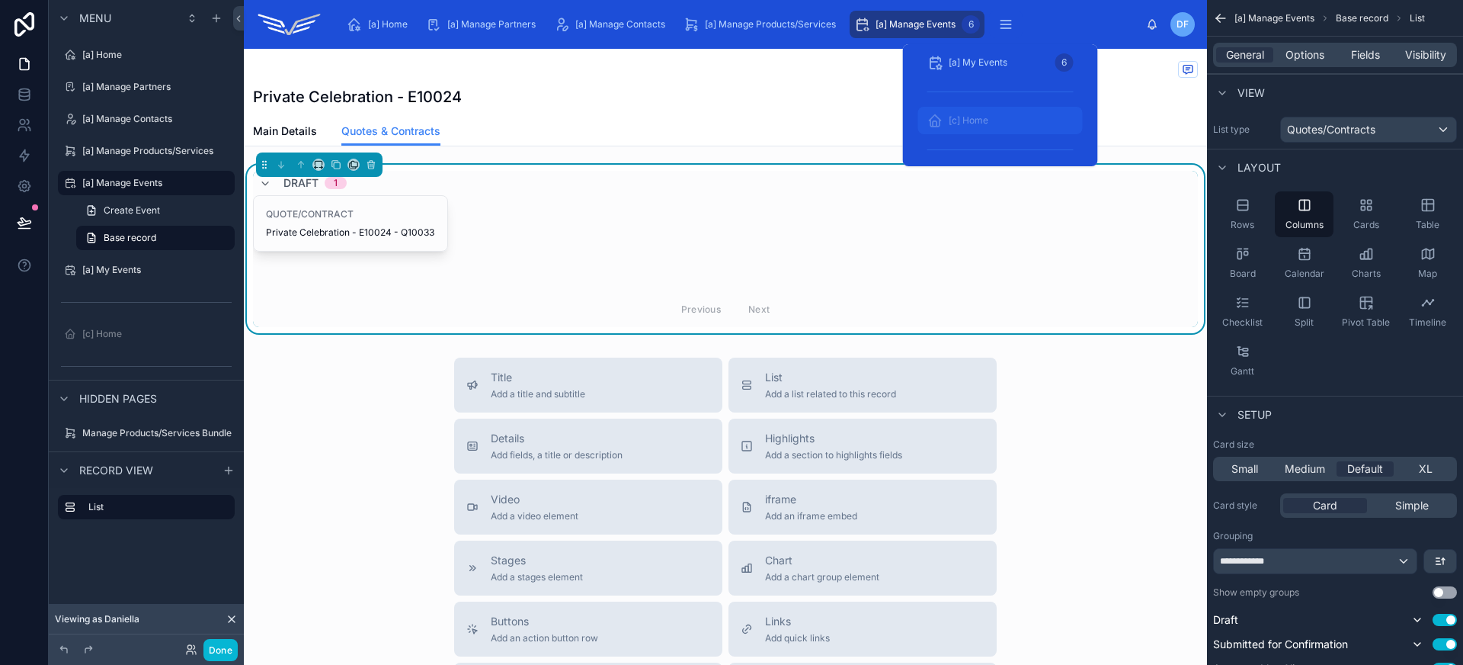
click at [992, 121] on div "[c] Home" at bounding box center [1000, 120] width 146 height 24
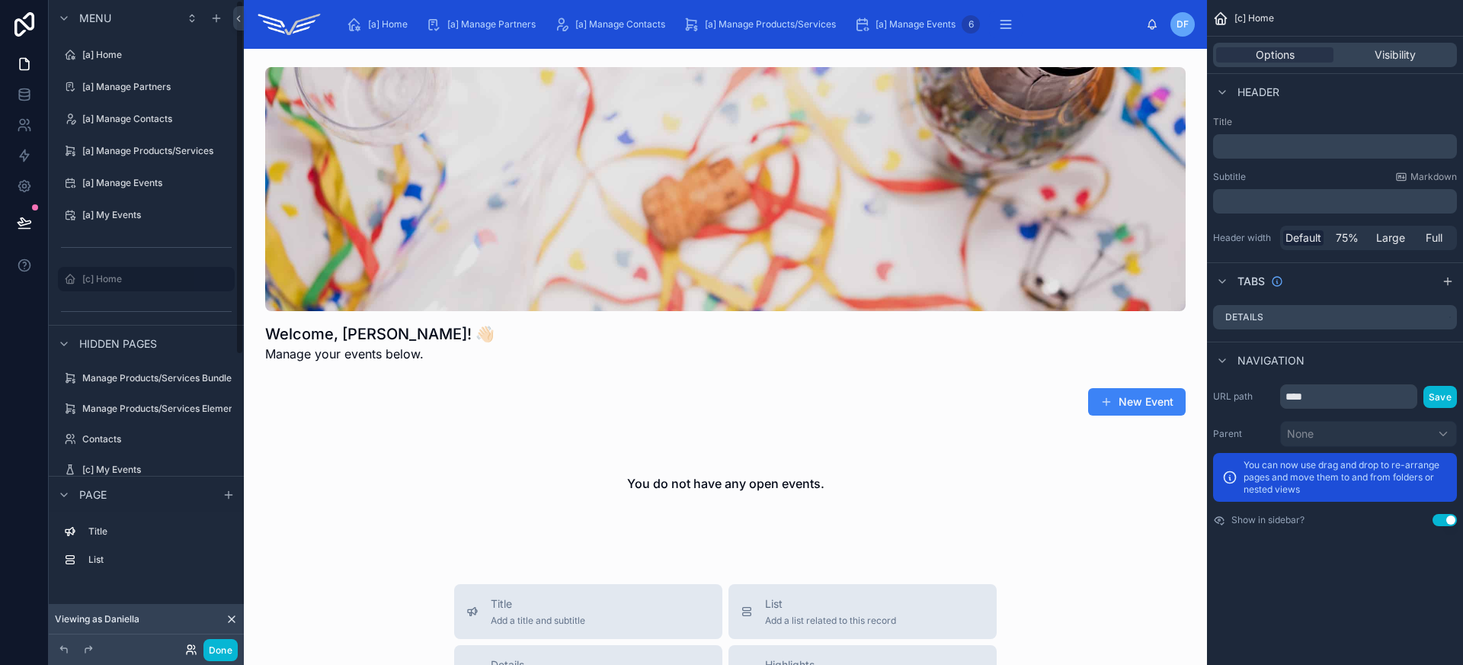
click at [195, 648] on icon at bounding box center [191, 649] width 12 height 12
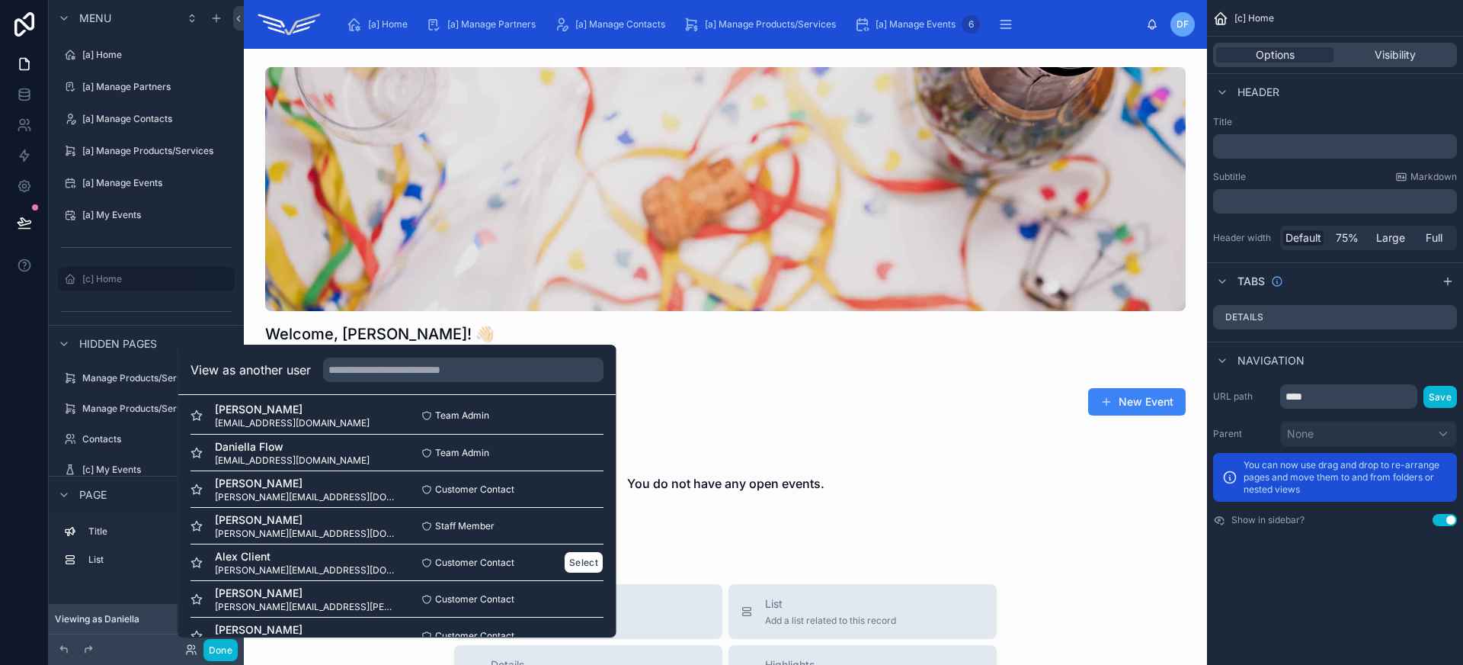
scroll to position [25, 0]
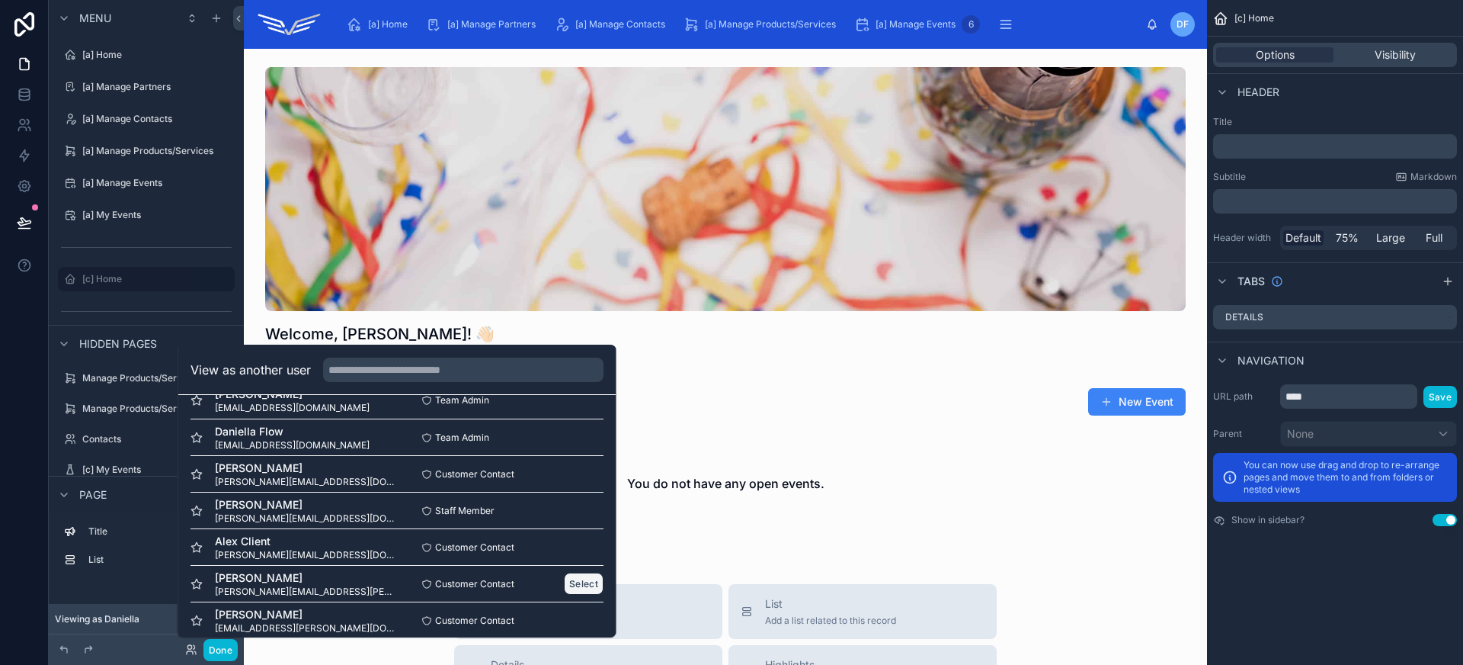
click at [575, 583] on button "Select" at bounding box center [584, 583] width 40 height 22
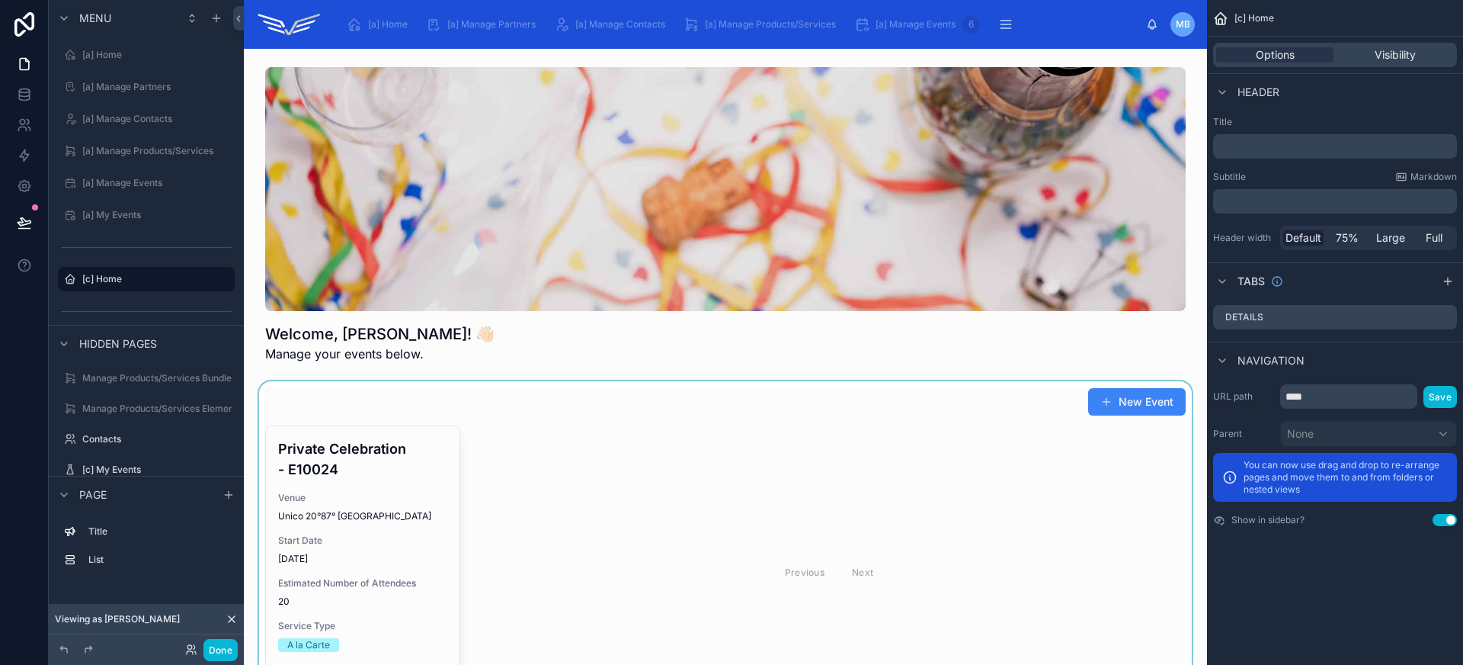
click at [364, 504] on div at bounding box center [725, 552] width 939 height 343
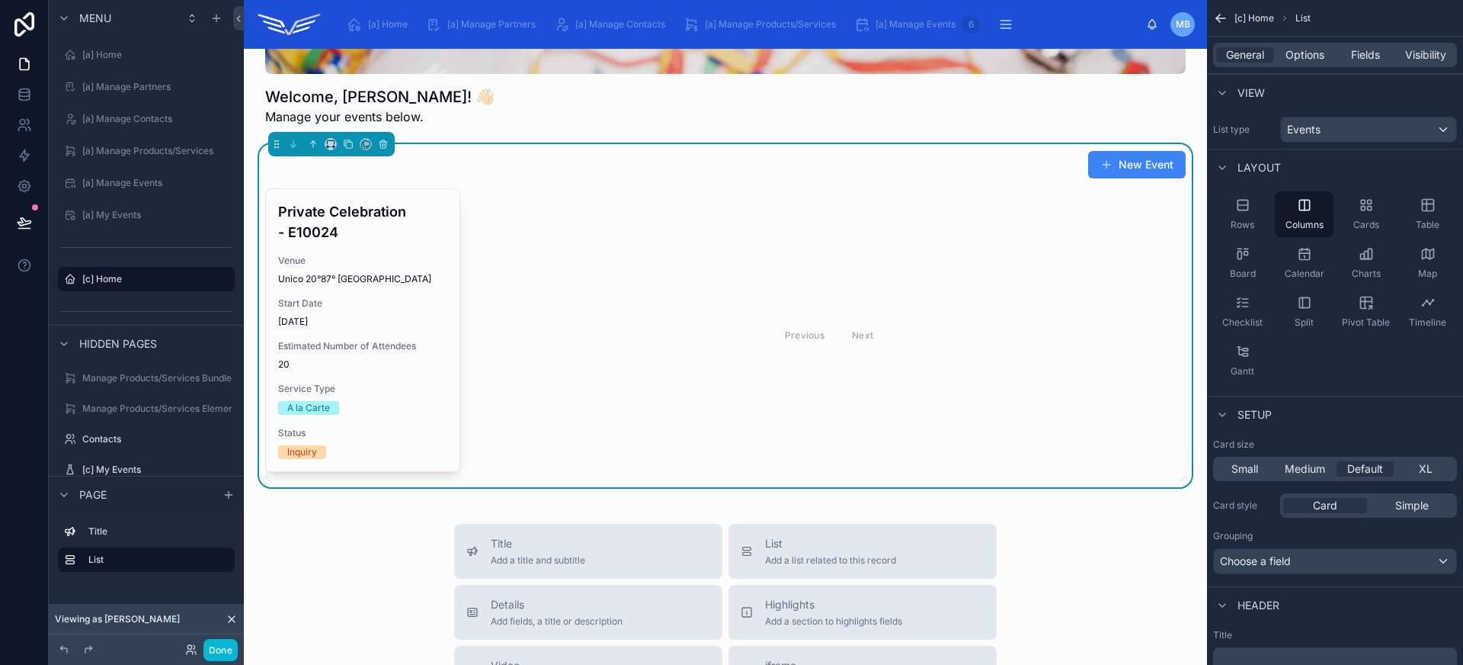
scroll to position [224, 0]
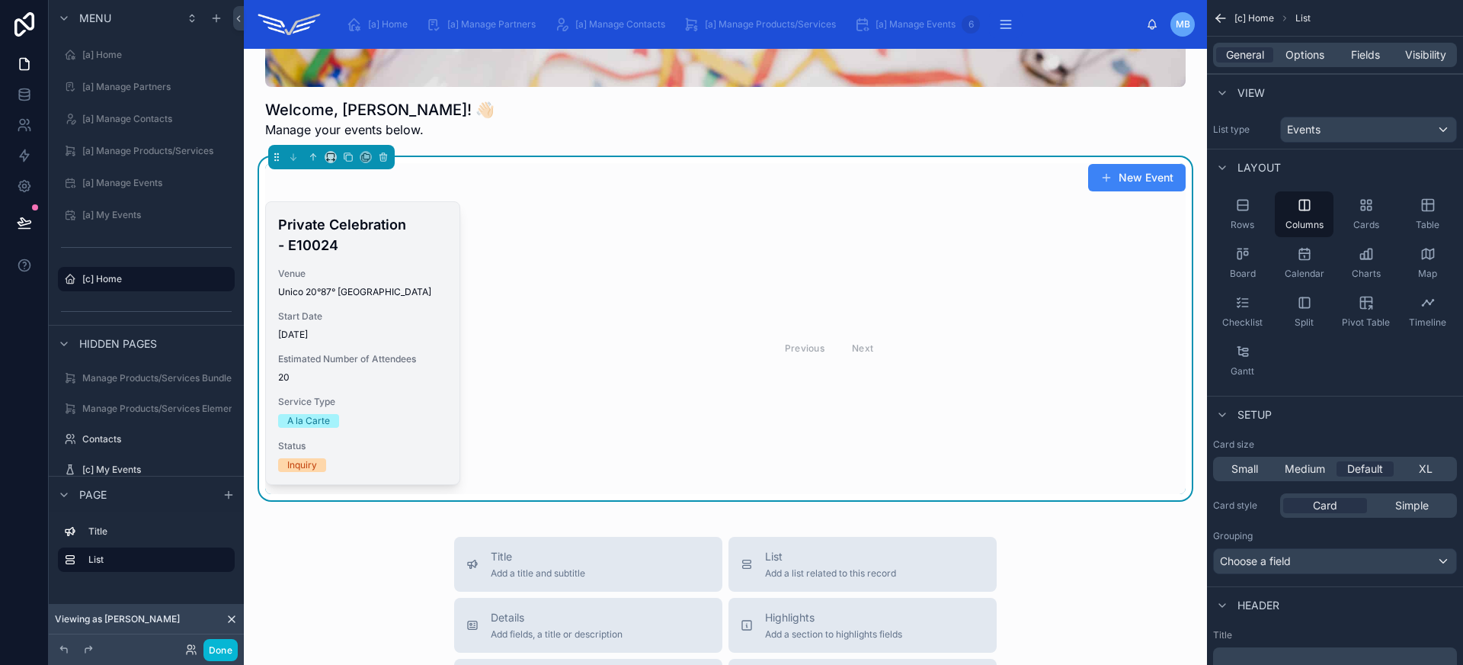
click at [411, 326] on div "Start Date [DATE]" at bounding box center [362, 325] width 169 height 30
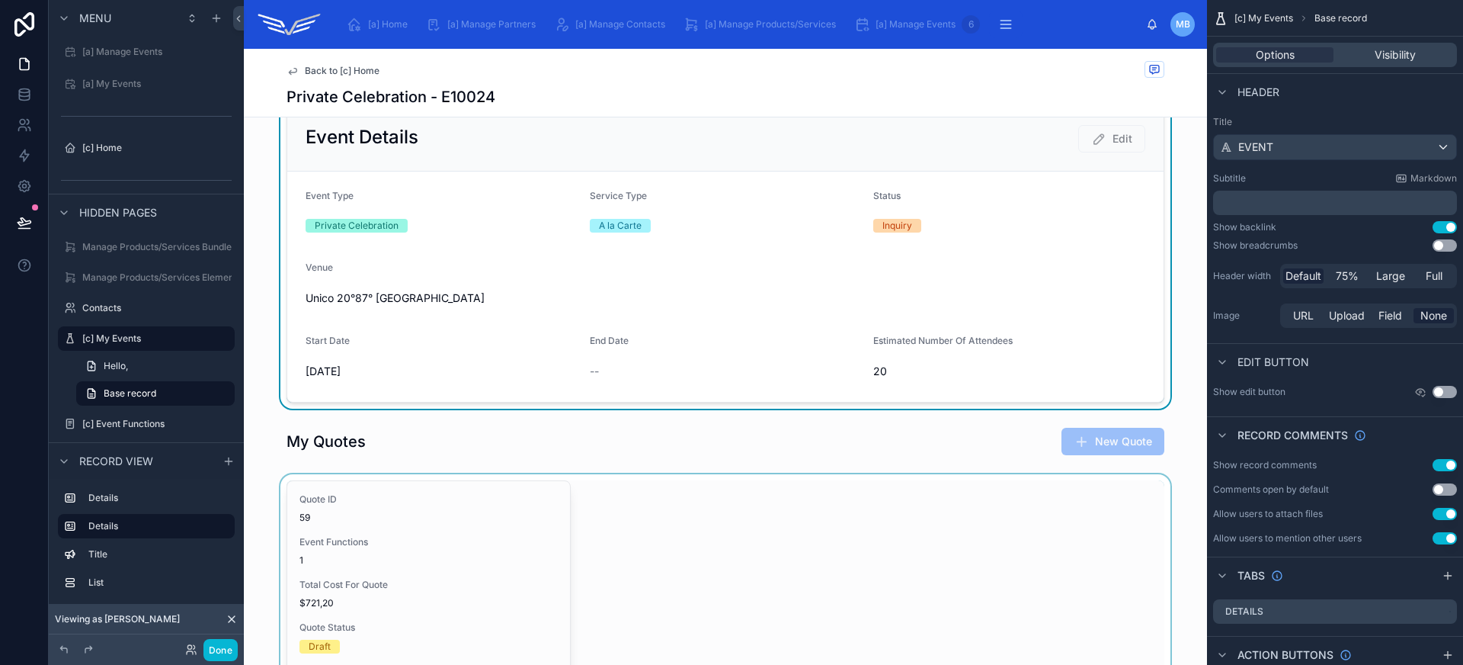
scroll to position [370, 0]
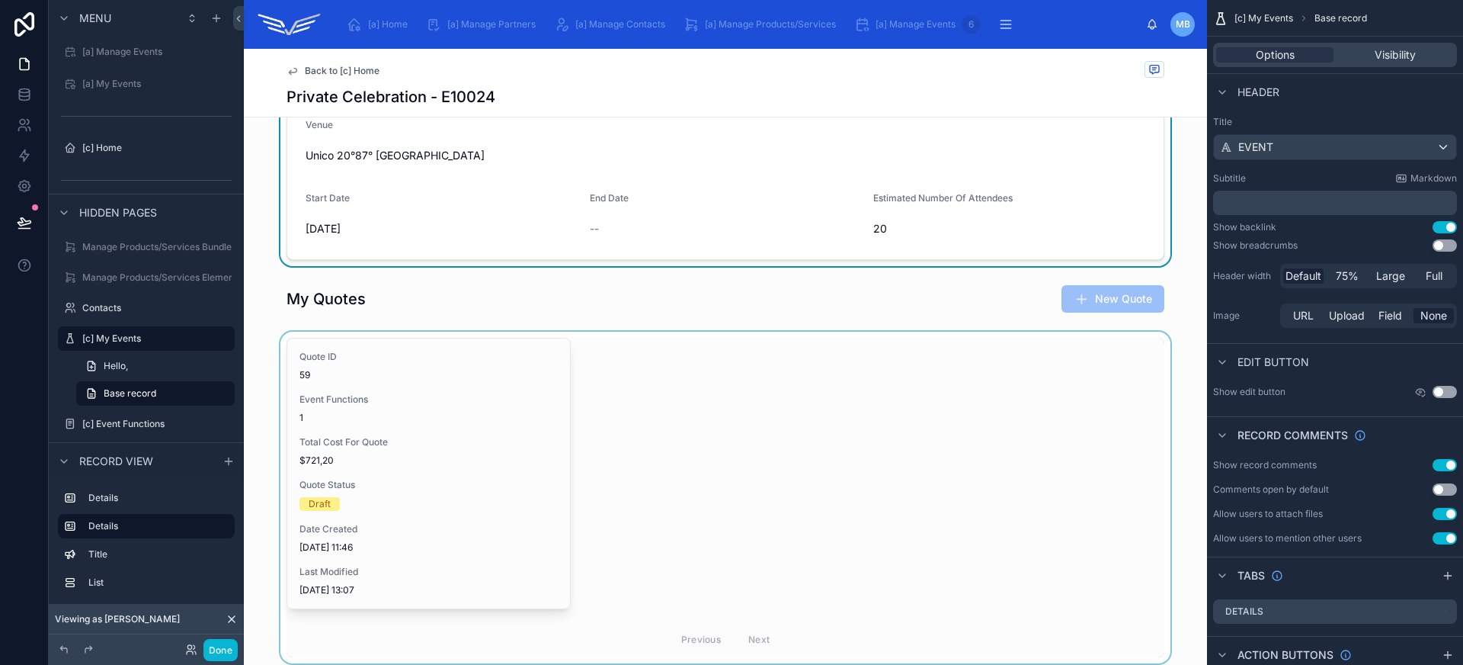
click at [603, 408] on div at bounding box center [725, 496] width 963 height 331
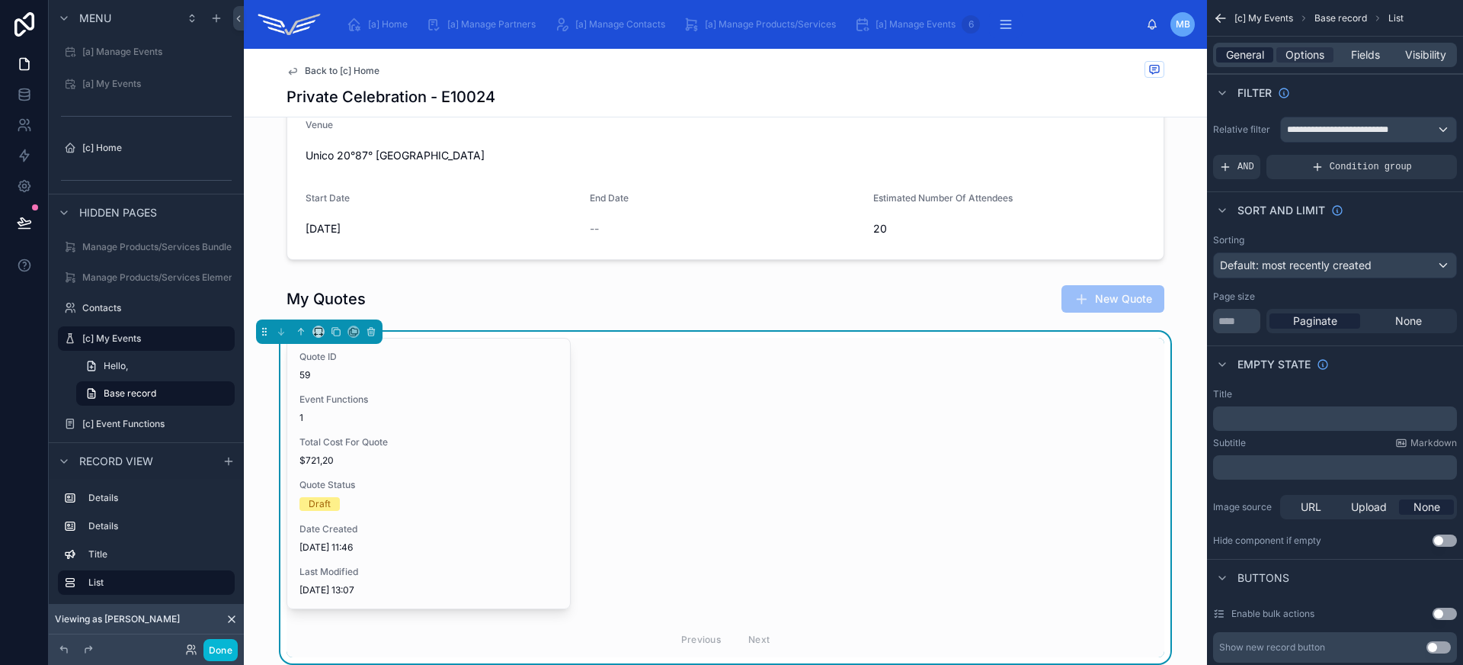
click at [1252, 52] on span "General" at bounding box center [1245, 54] width 38 height 15
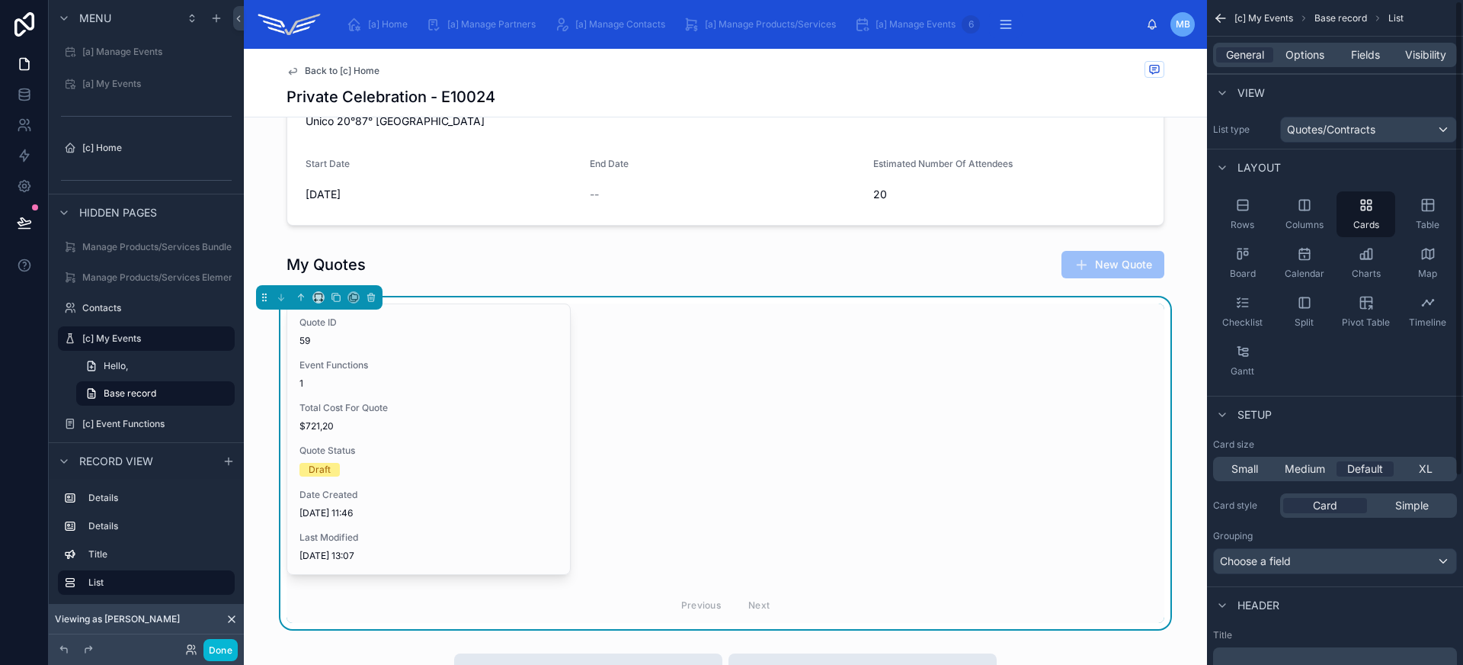
scroll to position [31, 0]
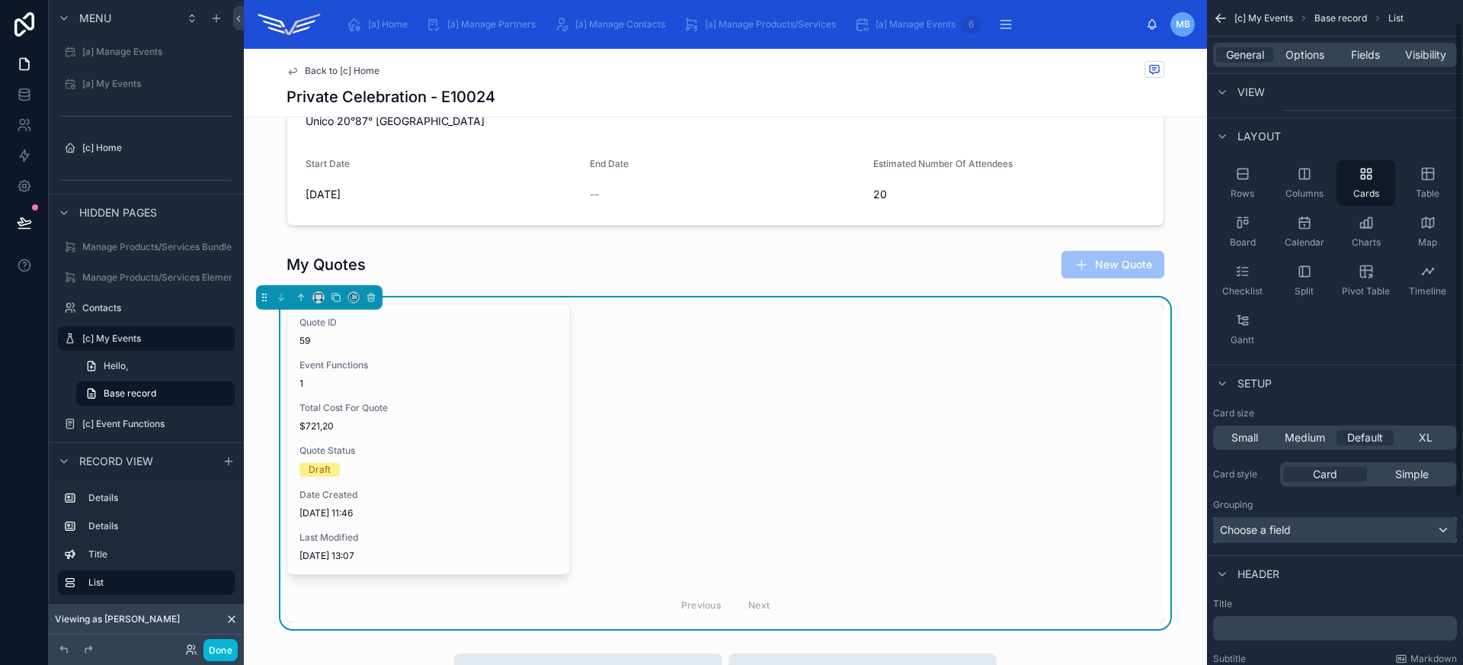
click at [1375, 536] on div "Choose a field" at bounding box center [1335, 529] width 242 height 24
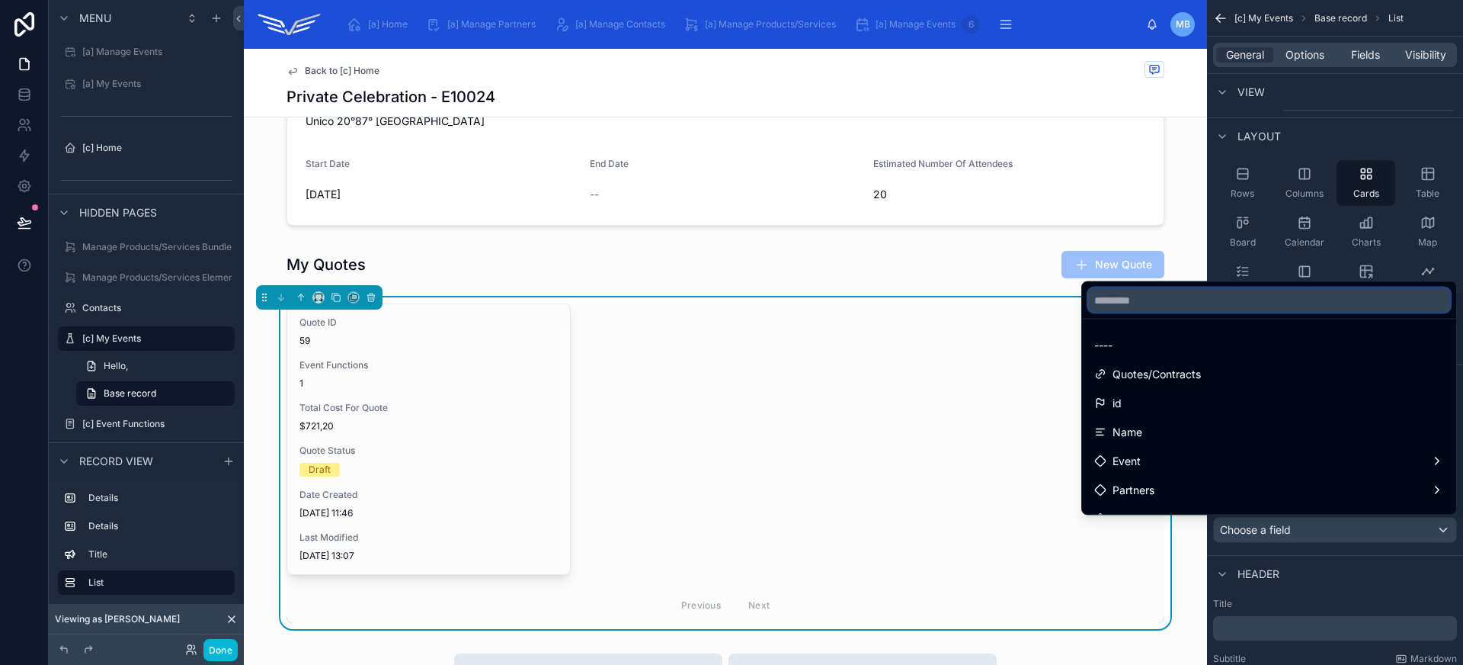
click at [1175, 303] on input "text" at bounding box center [1269, 300] width 362 height 24
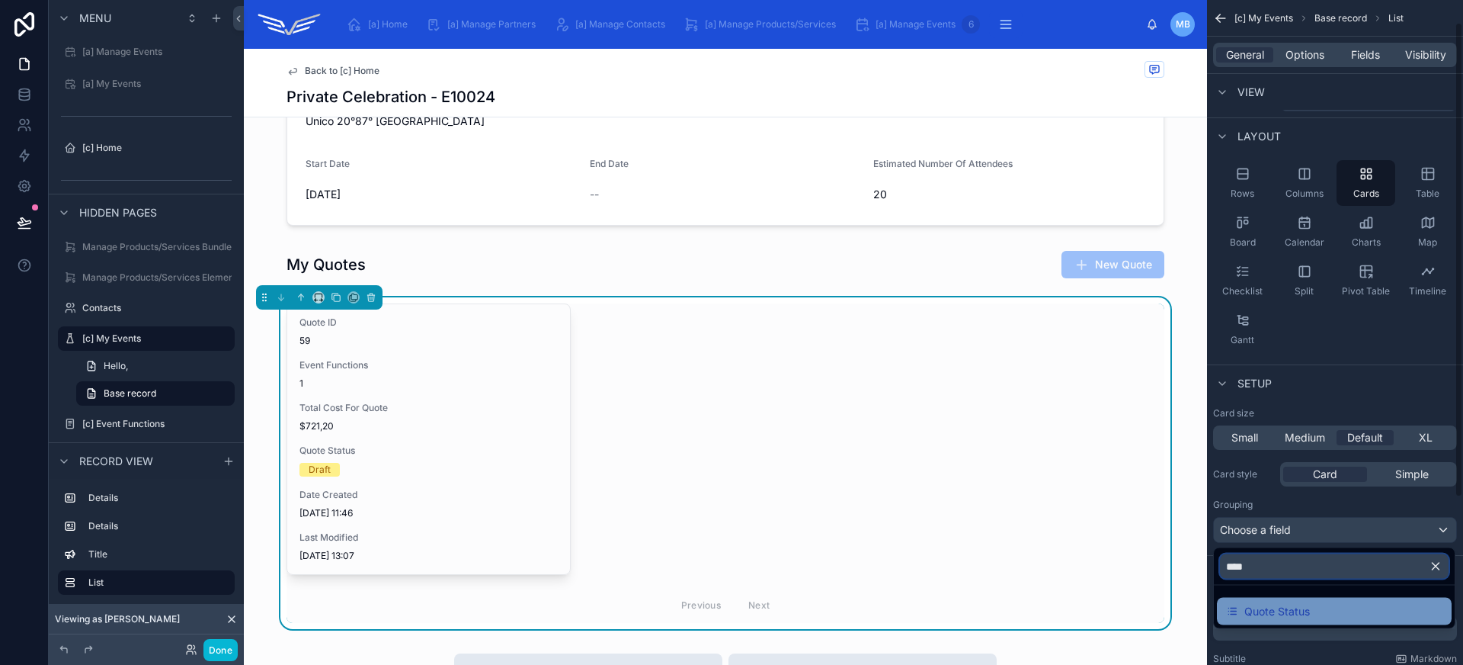
type input "****"
click at [1281, 612] on span "Quote Status" at bounding box center [1277, 611] width 66 height 18
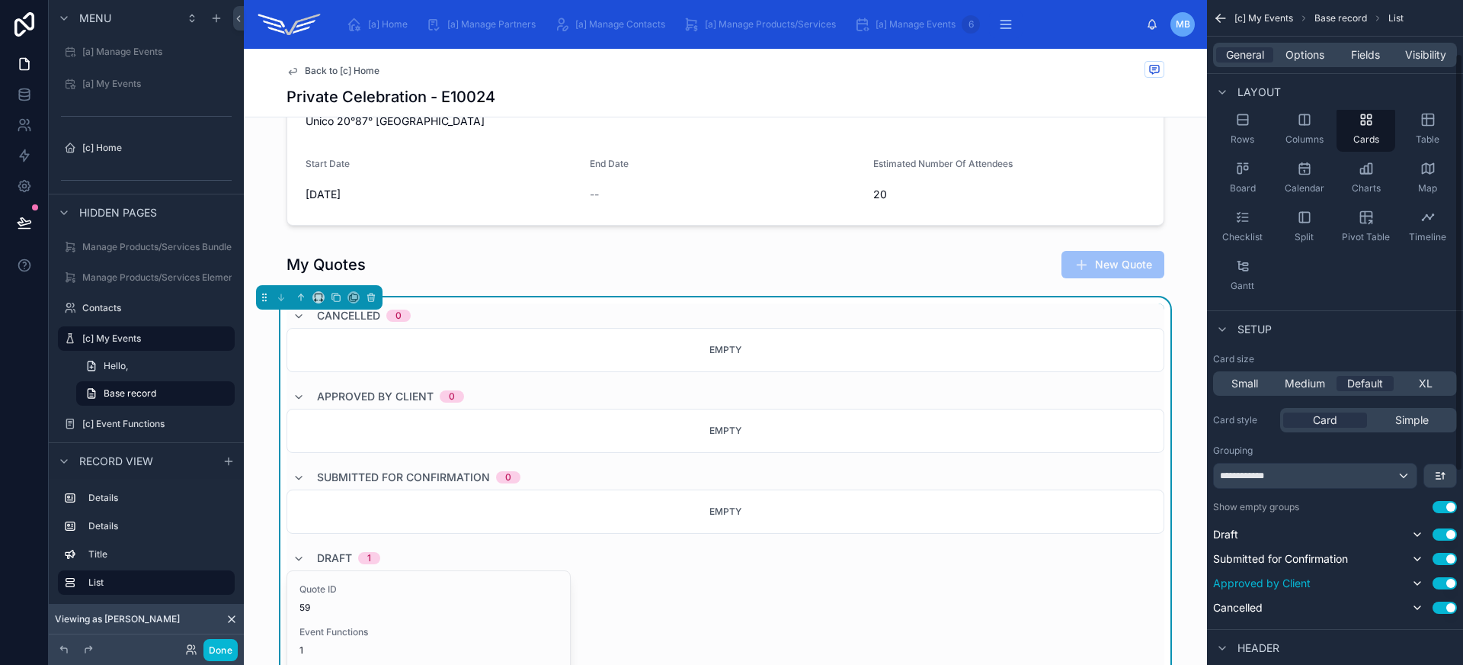
scroll to position [171, 0]
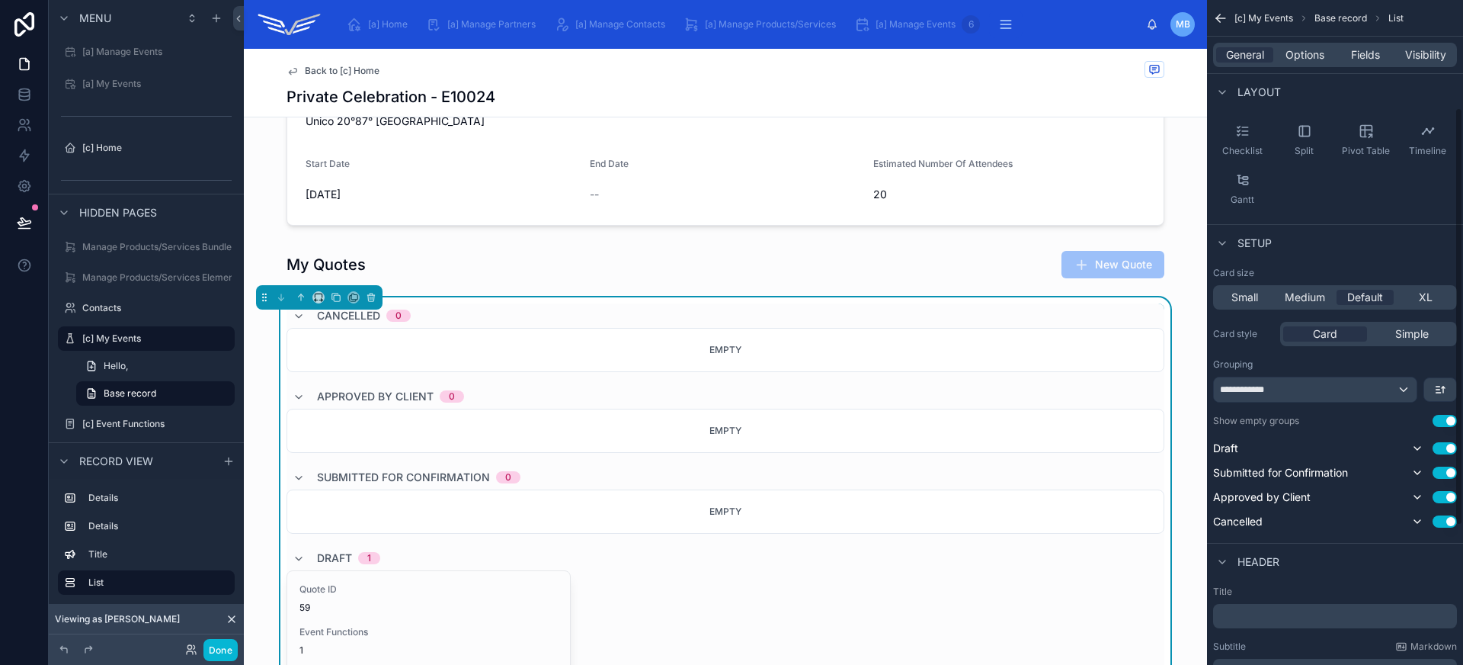
click at [1445, 420] on button "Use setting" at bounding box center [1445, 421] width 24 height 12
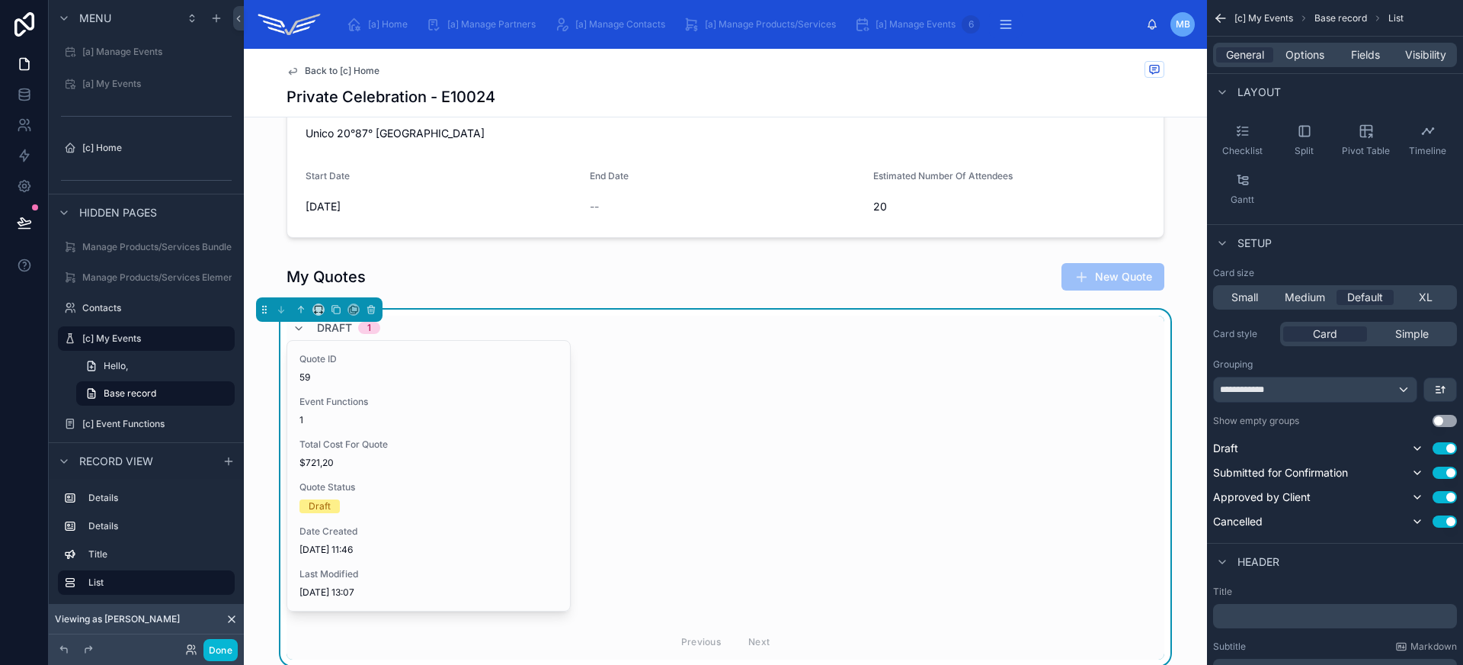
scroll to position [405, 0]
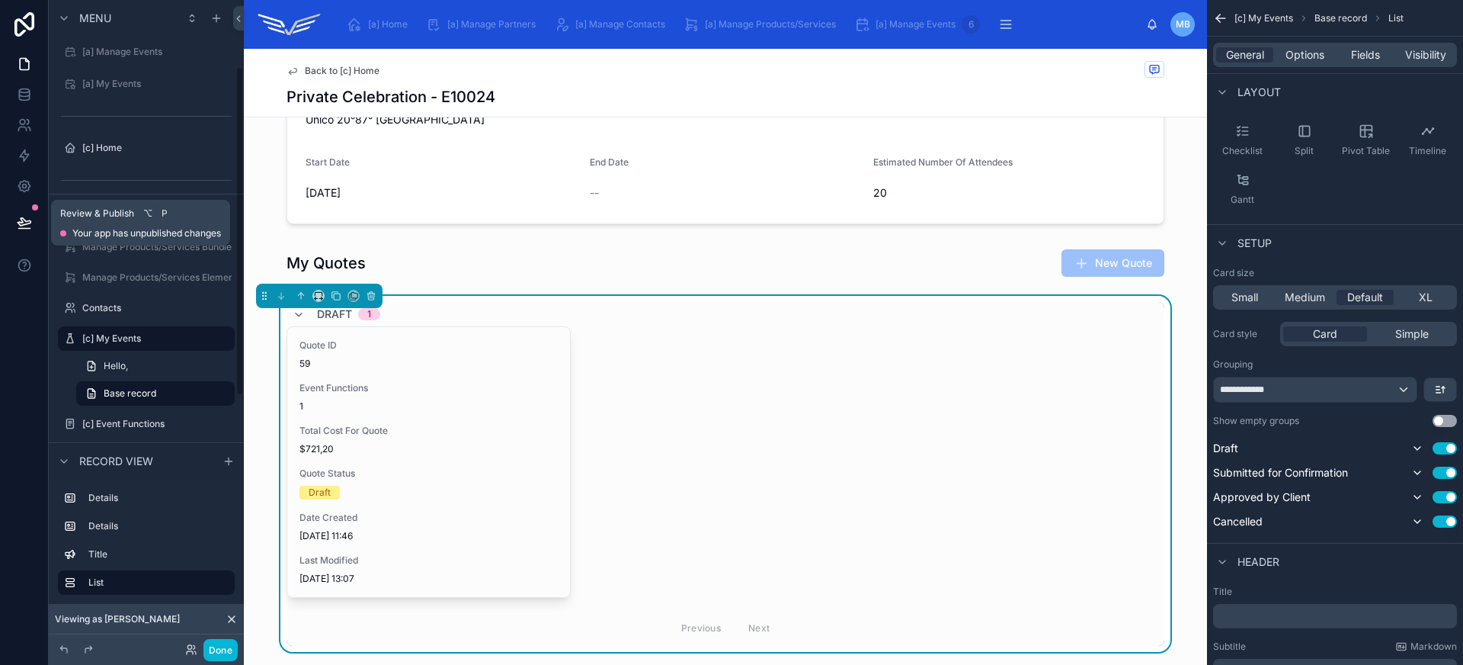
click at [21, 226] on icon at bounding box center [24, 222] width 15 height 15
click at [20, 216] on icon at bounding box center [24, 222] width 15 height 15
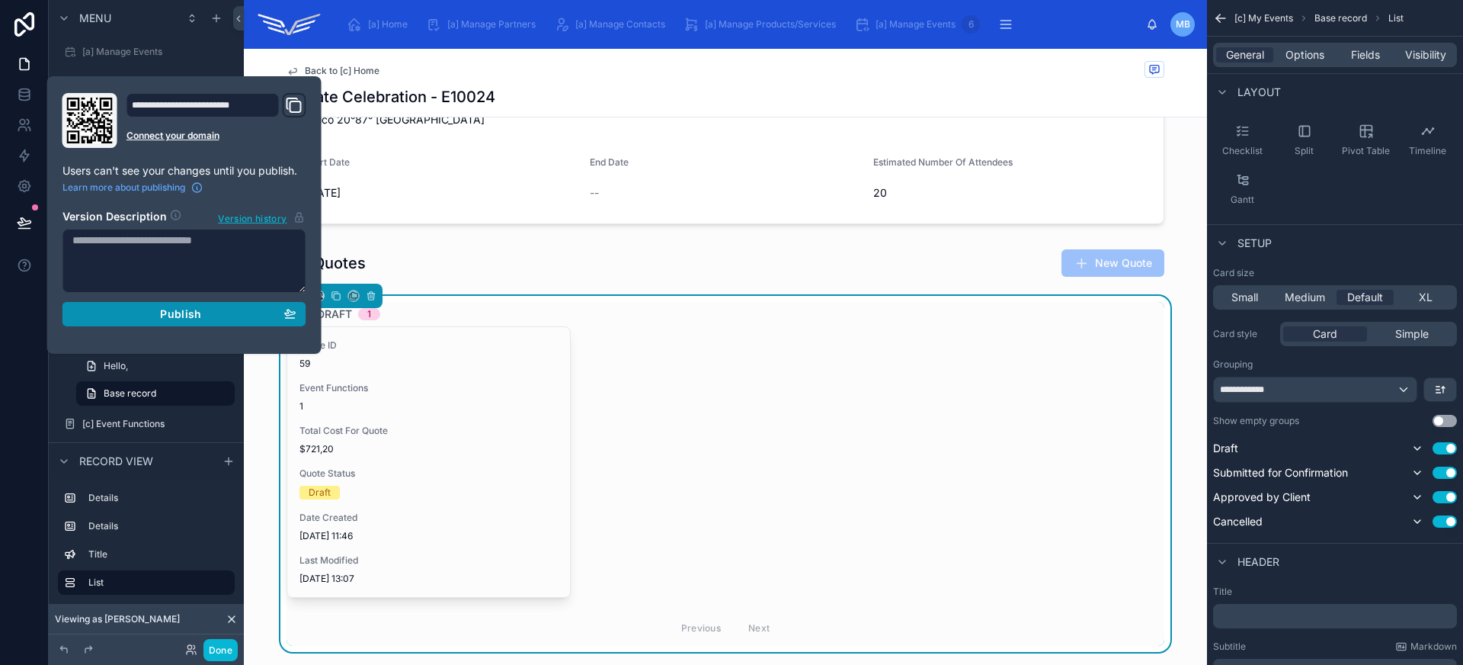
click at [146, 305] on button "Publish" at bounding box center [184, 314] width 244 height 24
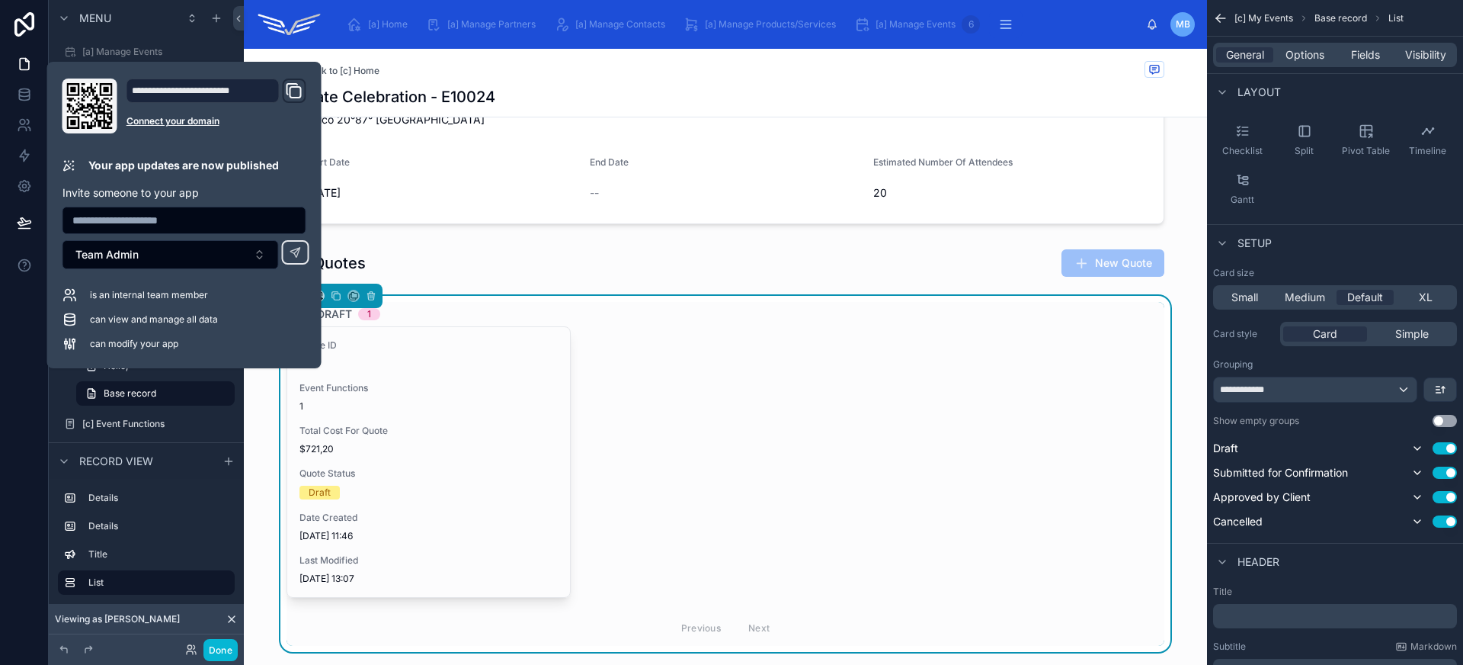
click at [674, 450] on div "Quote ID 59 Event Functions 1 Total Cost For Quote $721,20 Quote Status Draft D…" at bounding box center [726, 461] width 878 height 271
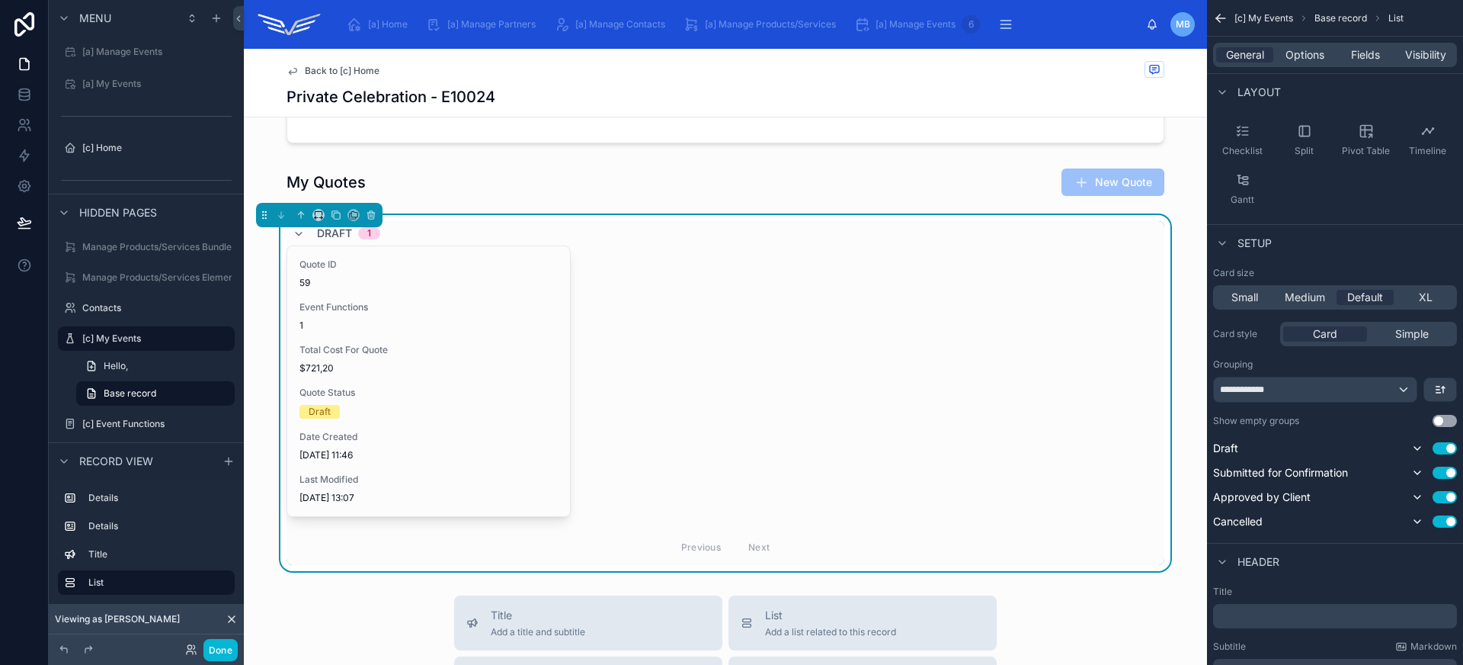
scroll to position [460, 0]
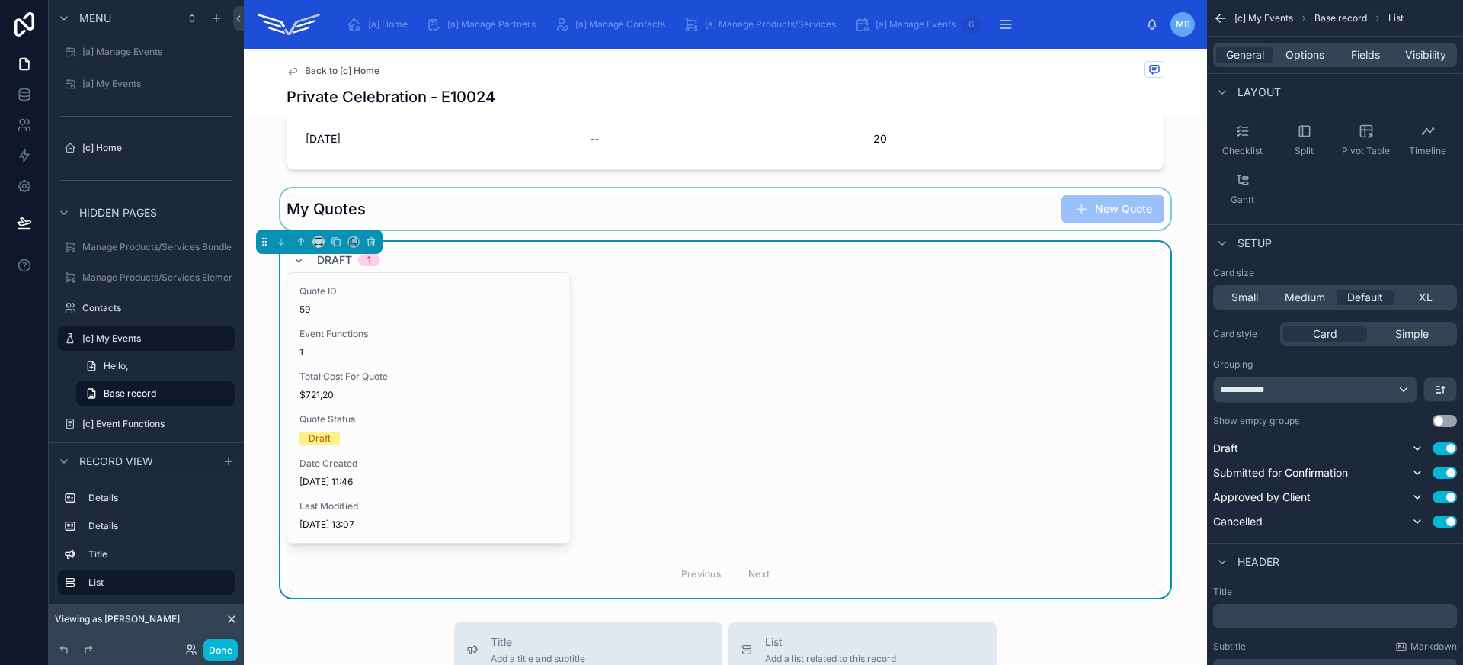
click at [782, 210] on div at bounding box center [725, 208] width 963 height 41
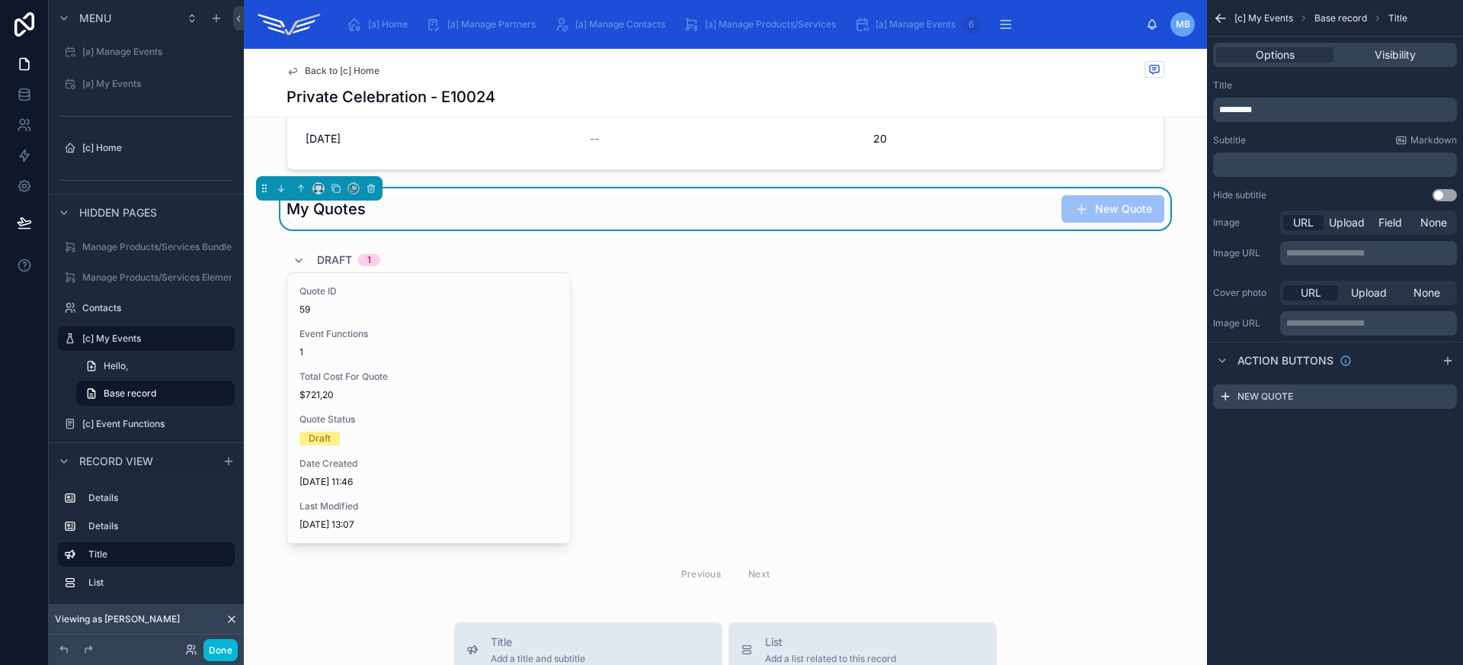
scroll to position [0, 0]
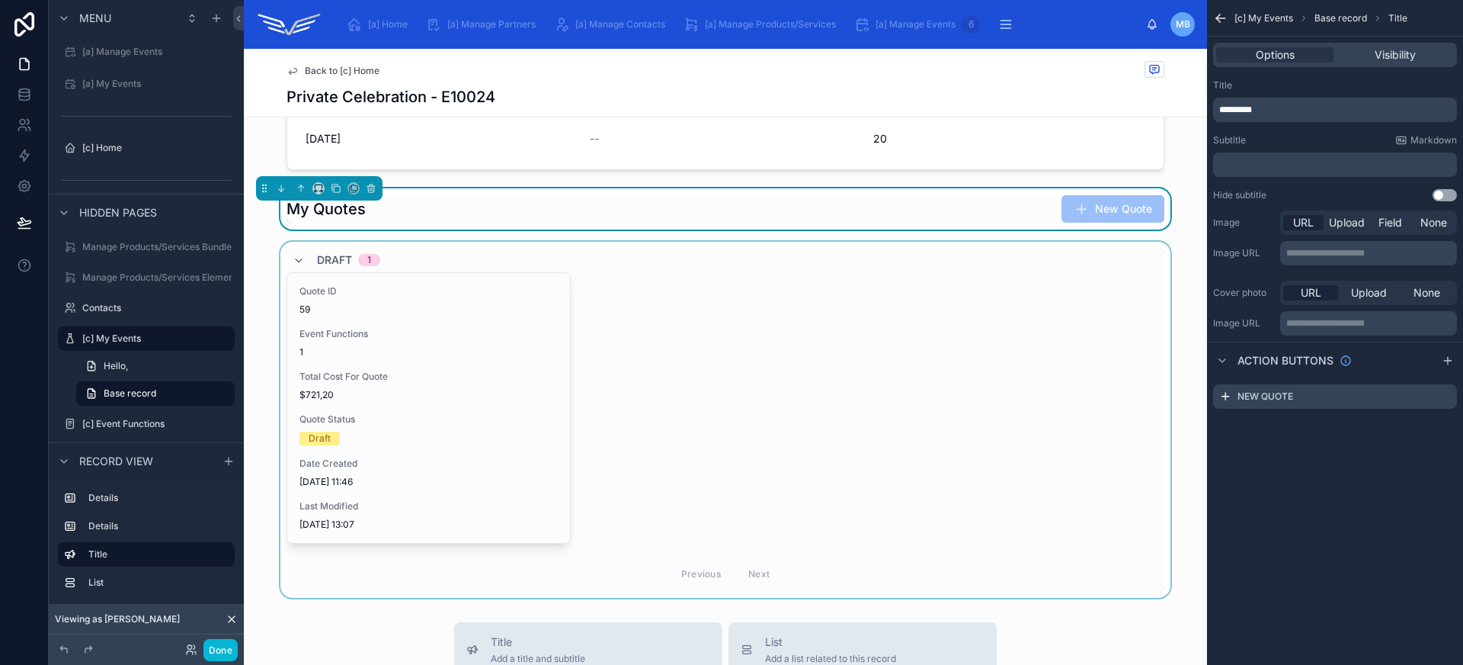
click at [802, 264] on div at bounding box center [725, 420] width 963 height 356
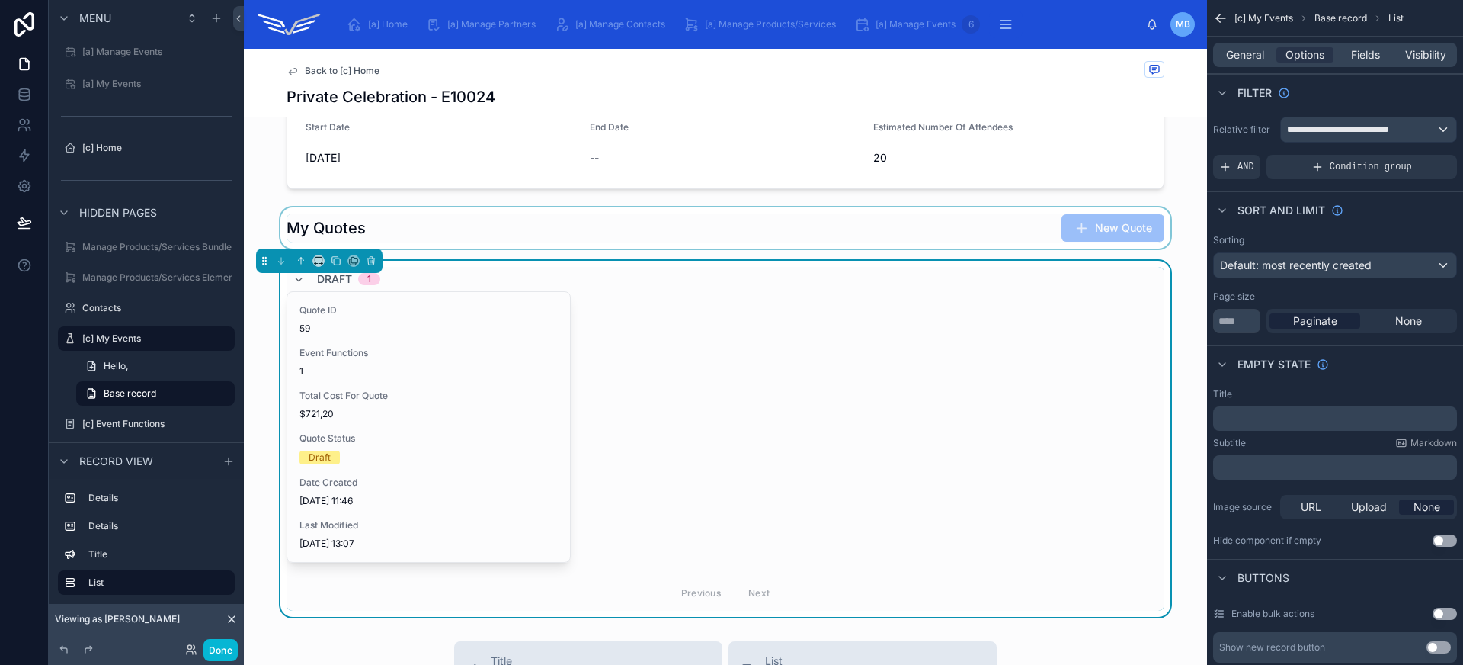
scroll to position [439, 0]
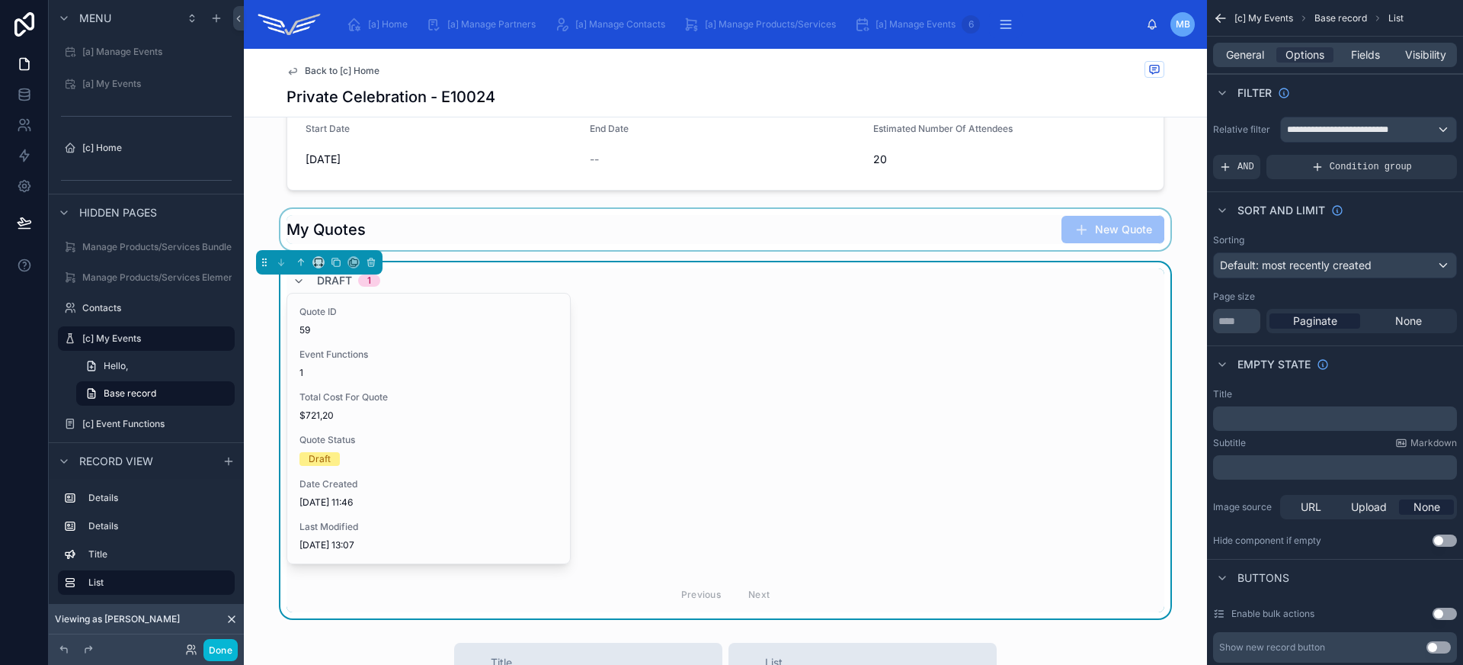
click at [630, 415] on div "Quote ID 59 Event Functions 1 Total Cost For Quote $721,20 Quote Status Draft D…" at bounding box center [726, 428] width 878 height 271
click at [1371, 61] on span "Fields" at bounding box center [1365, 54] width 29 height 15
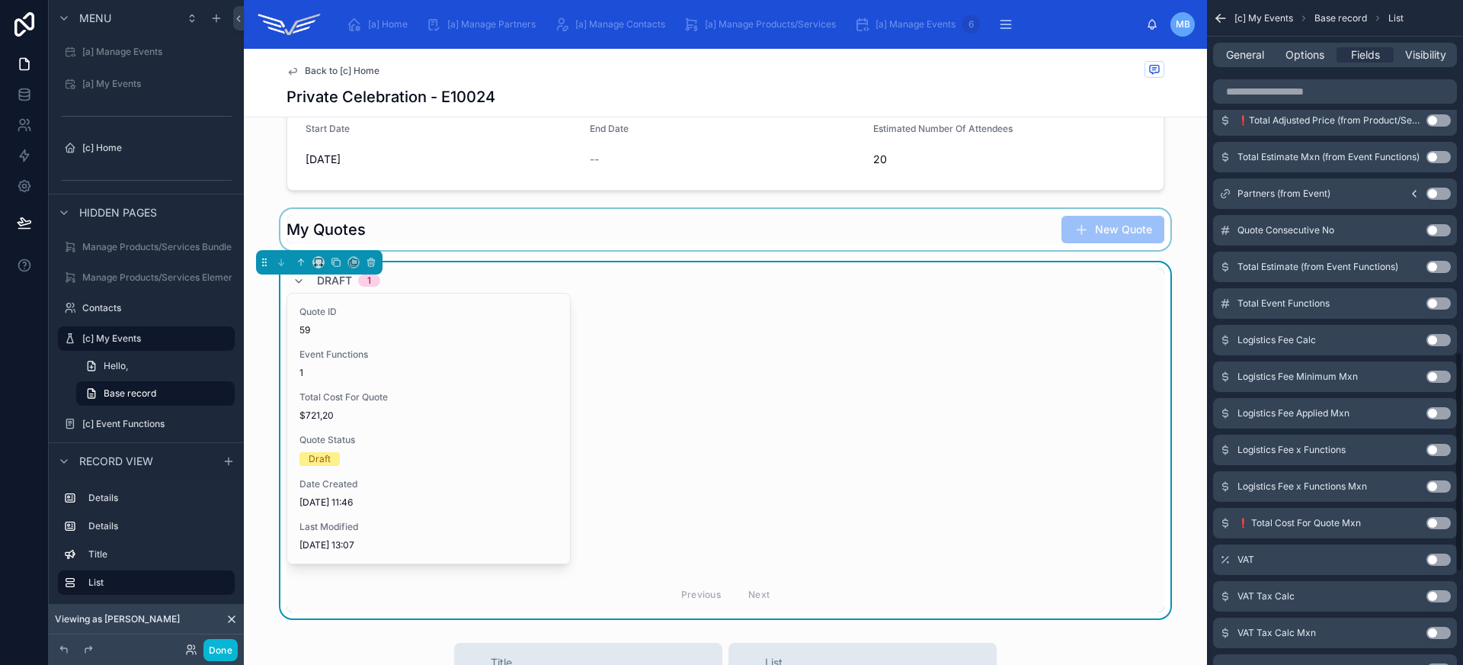
scroll to position [1337, 0]
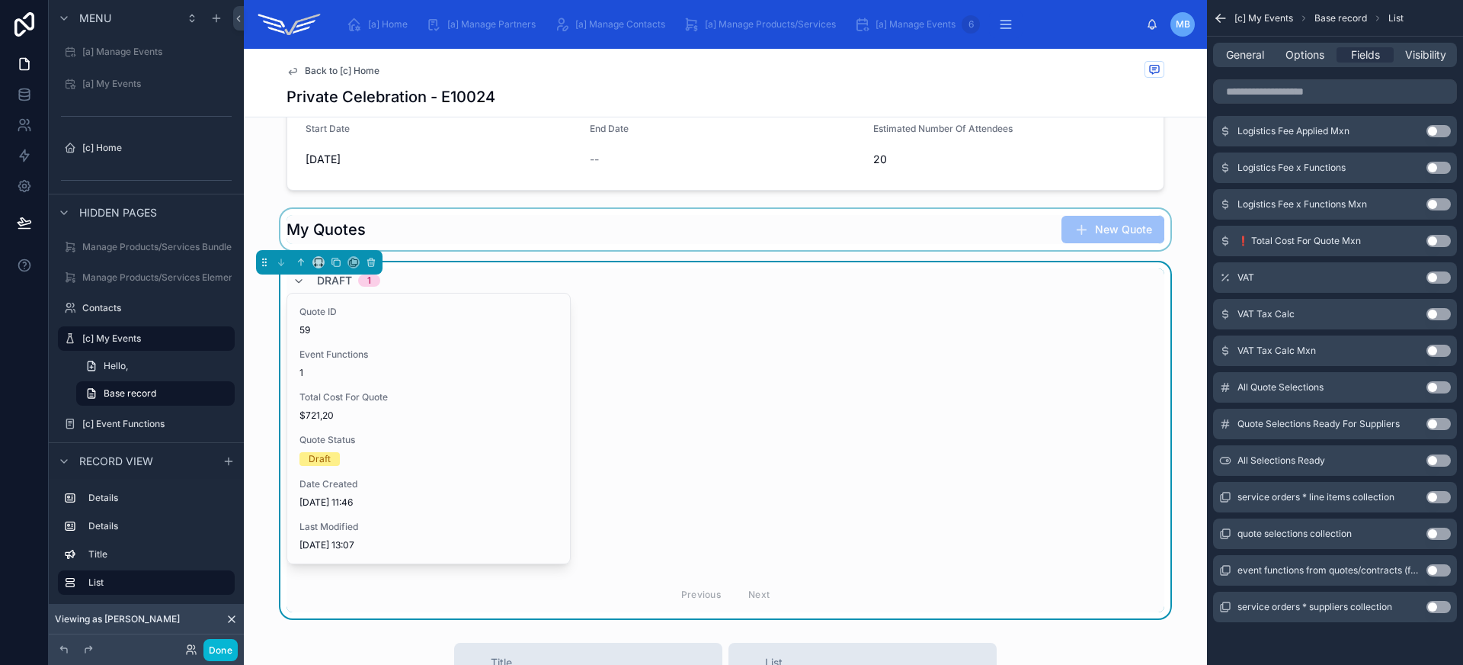
click at [1442, 535] on button "Use setting" at bounding box center [1439, 533] width 24 height 12
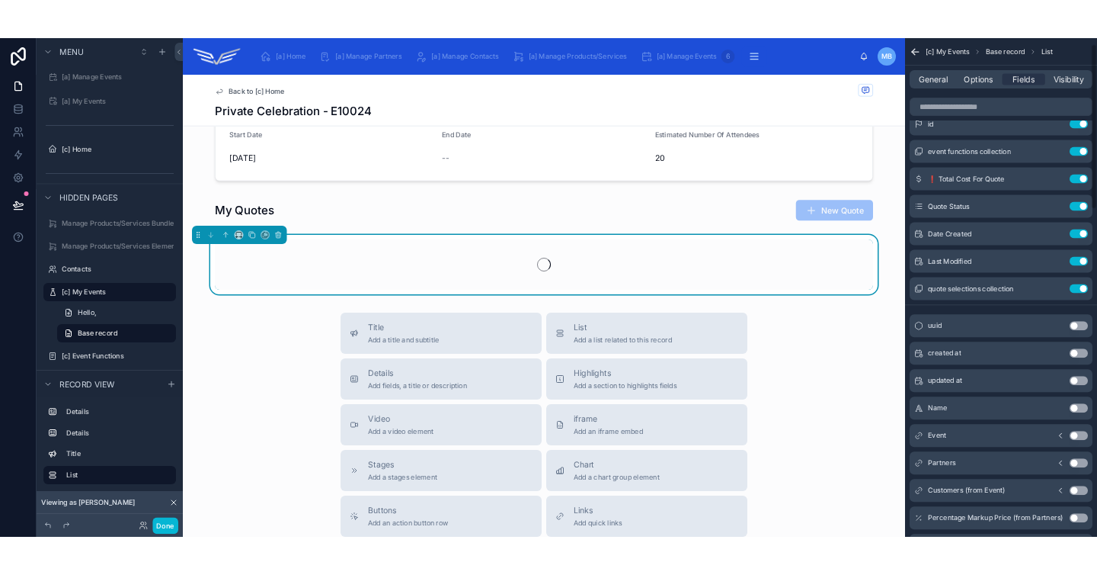
scroll to position [0, 0]
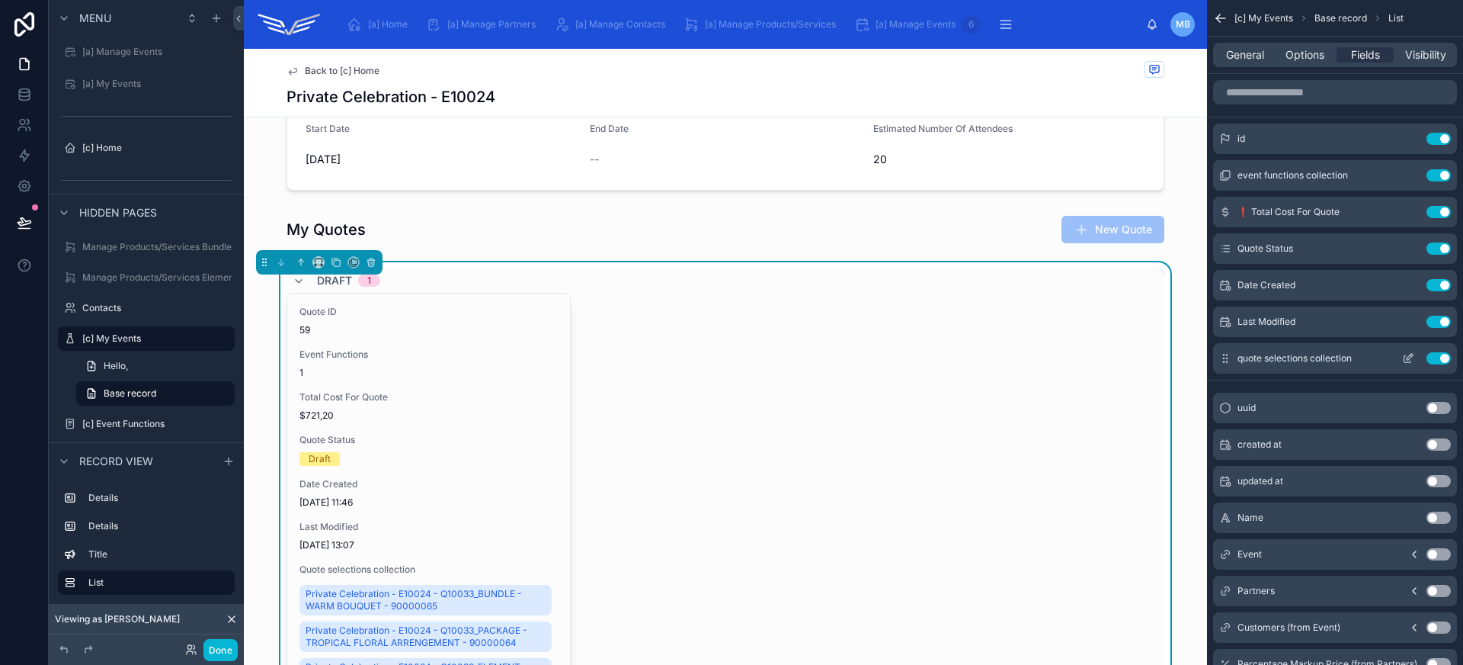
click at [1438, 358] on button "Use setting" at bounding box center [1439, 358] width 24 height 12
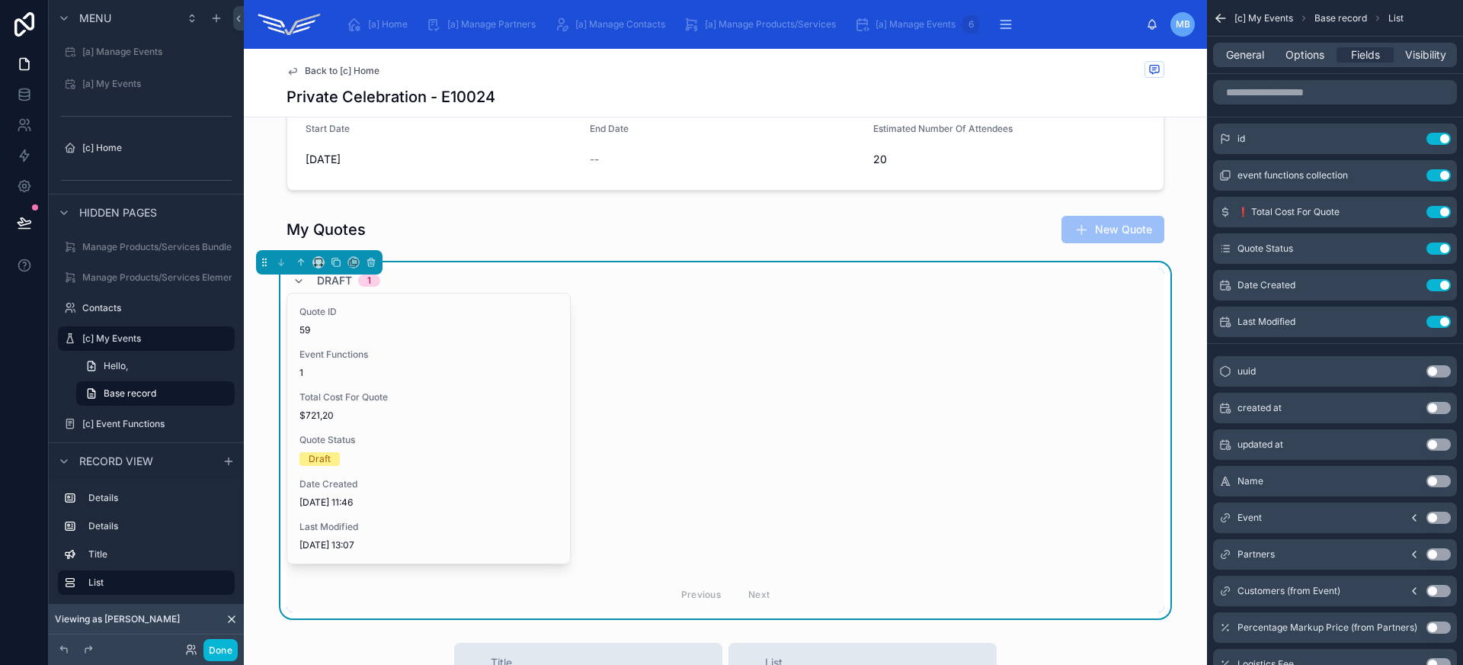
click at [757, 451] on div "Quote ID 59 Event Functions 1 Total Cost For Quote $721,20 Quote Status Draft D…" at bounding box center [726, 428] width 878 height 271
click at [25, 220] on icon at bounding box center [24, 222] width 13 height 8
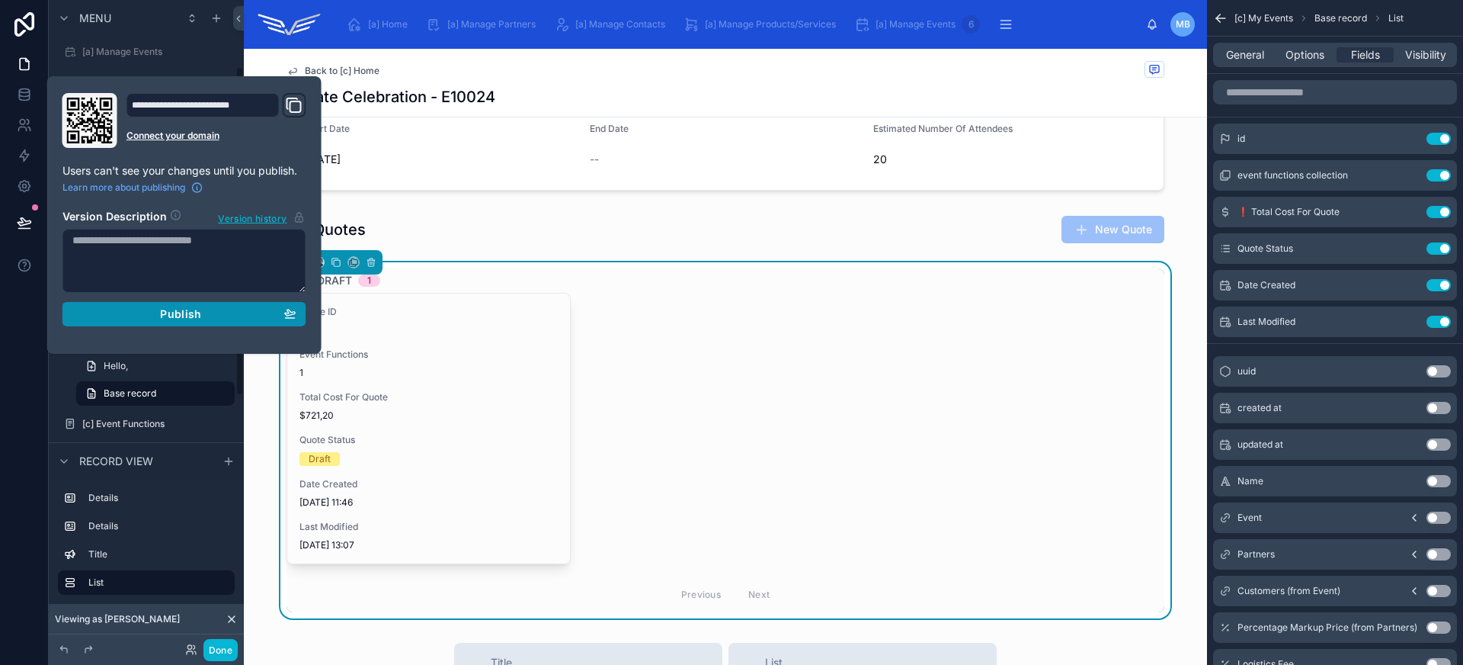
click at [168, 309] on span "Publish" at bounding box center [180, 314] width 41 height 14
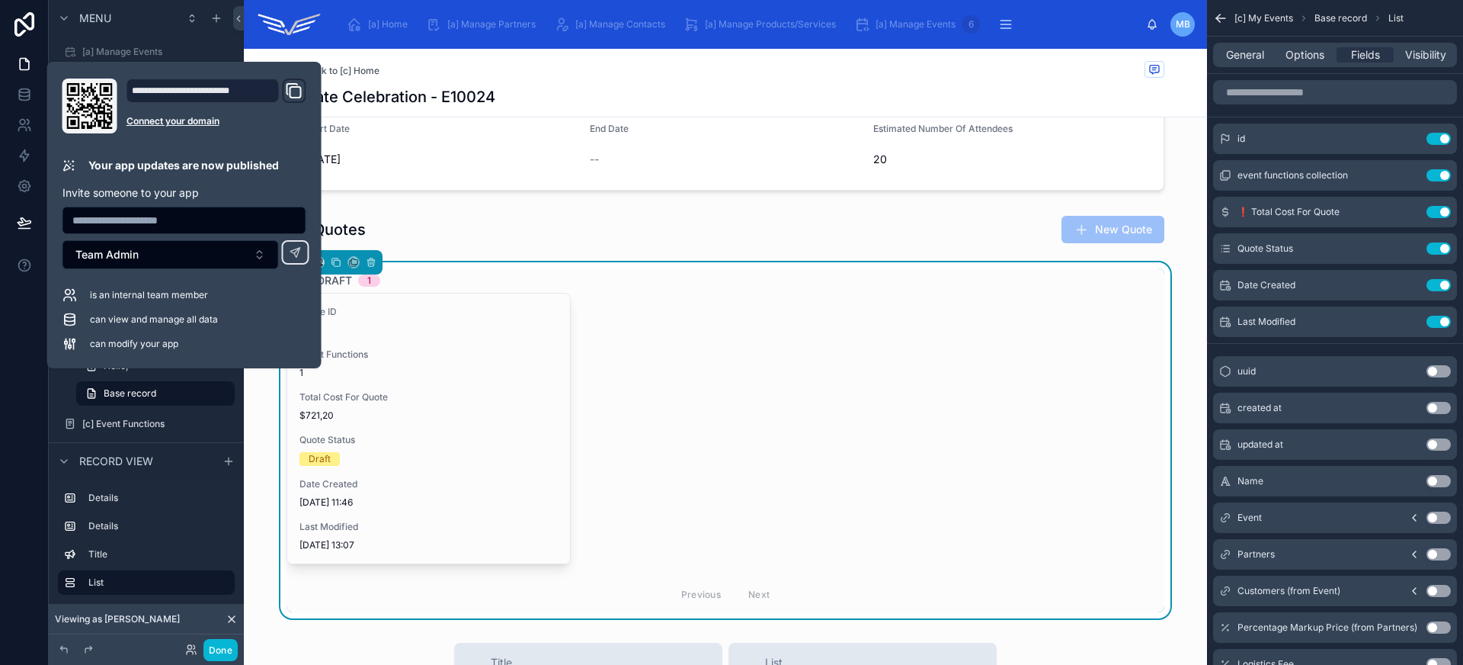
click at [764, 314] on div "Quote ID 59 Event Functions 1 Total Cost For Quote $721,20 Quote Status Draft D…" at bounding box center [726, 428] width 878 height 271
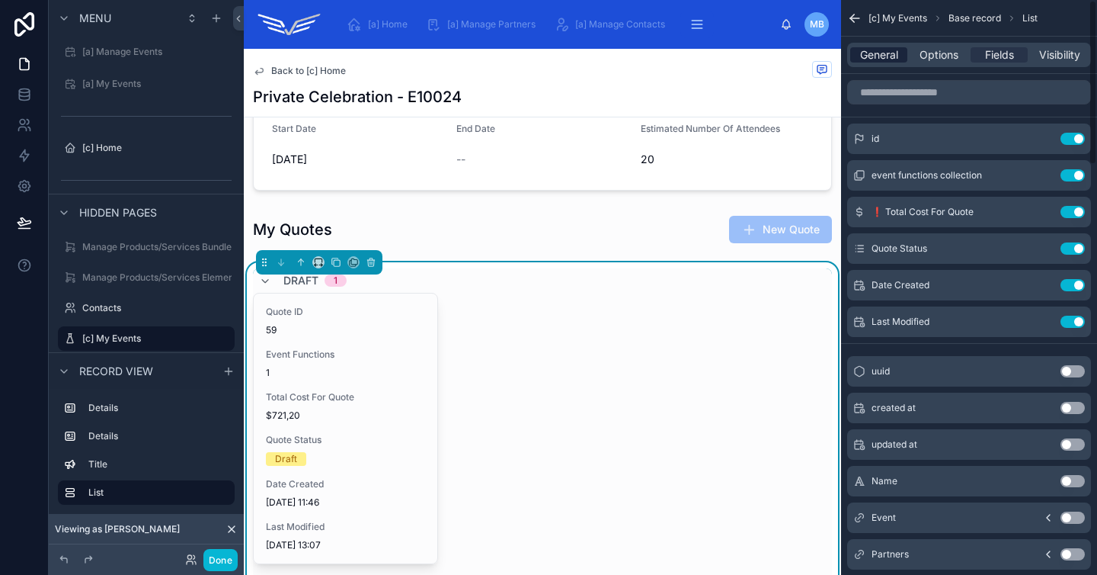
click at [866, 57] on span "General" at bounding box center [879, 54] width 38 height 15
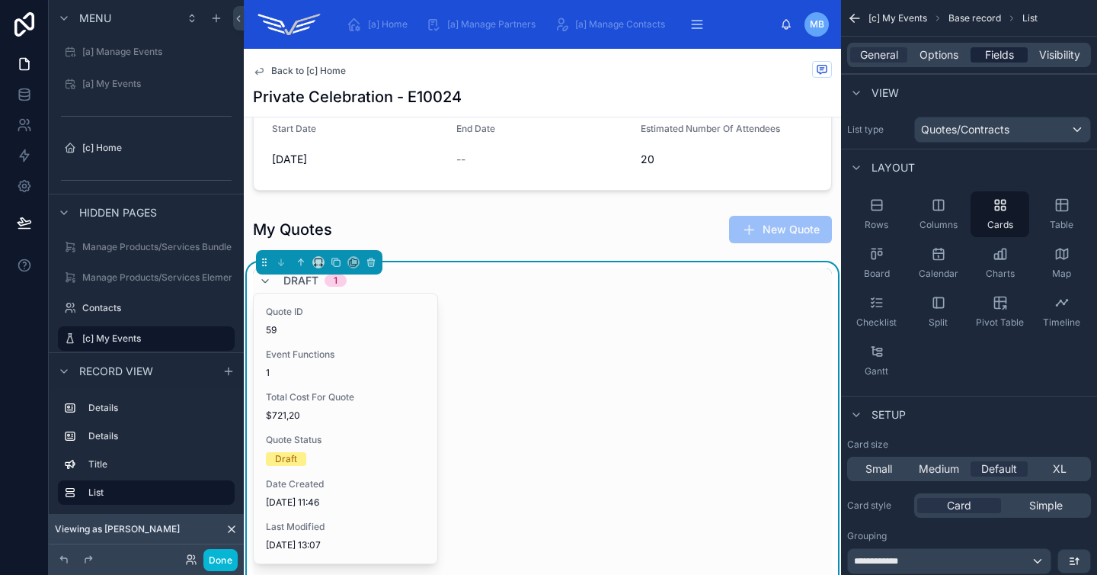
click at [1001, 56] on span "Fields" at bounding box center [999, 54] width 29 height 15
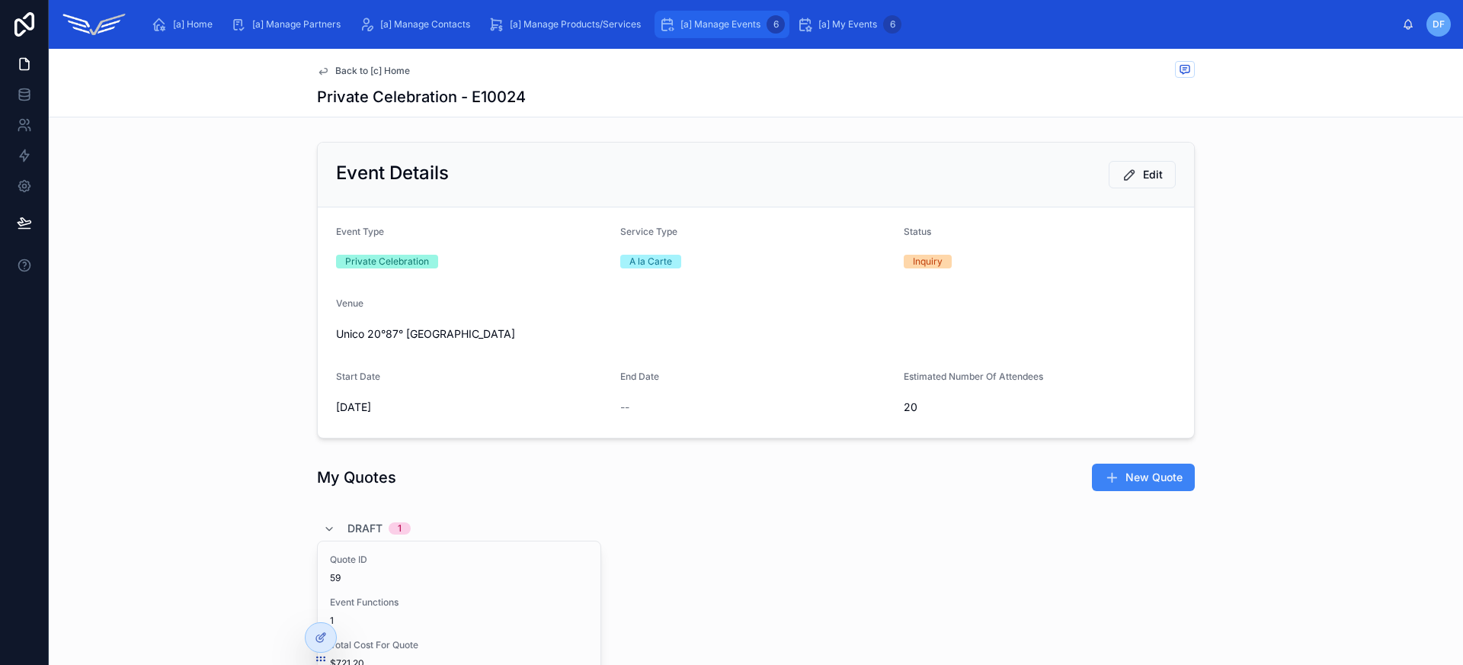
click at [739, 29] on span "[a] Manage Events" at bounding box center [721, 24] width 80 height 12
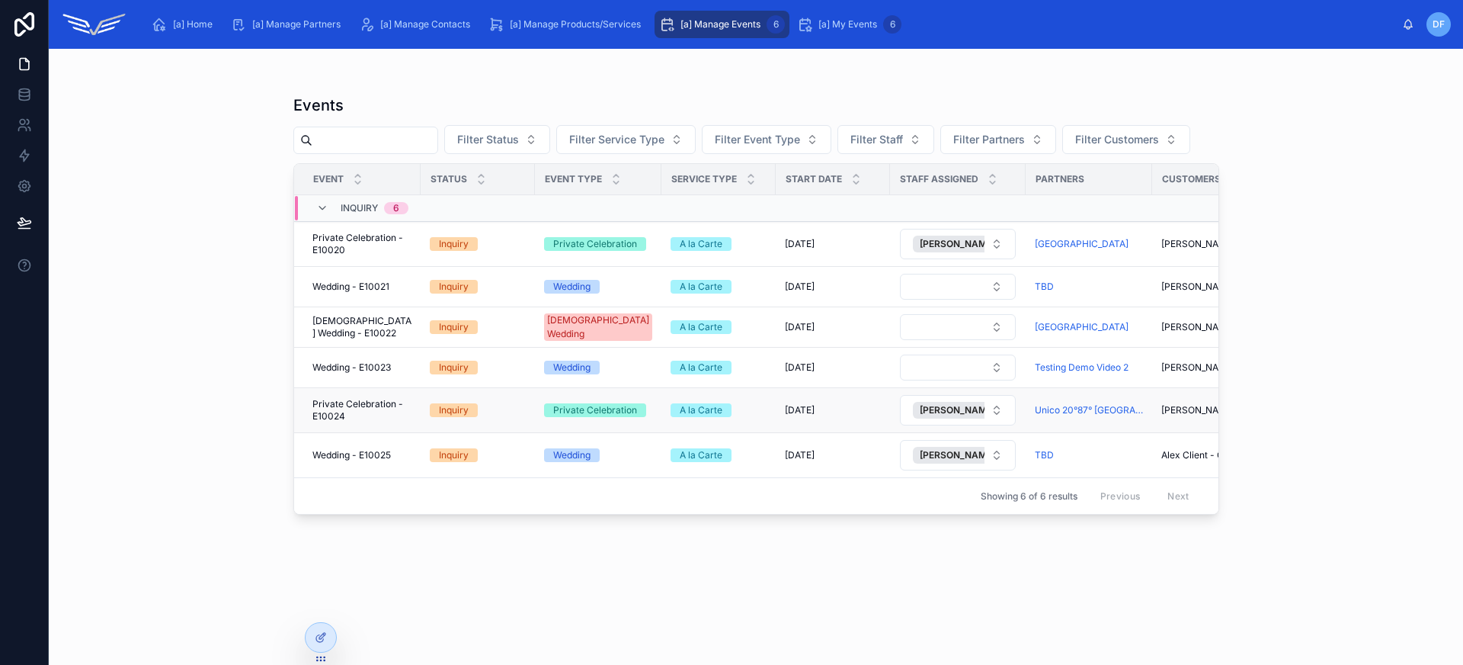
click at [367, 412] on span "Private Celebration - E10024" at bounding box center [361, 410] width 99 height 24
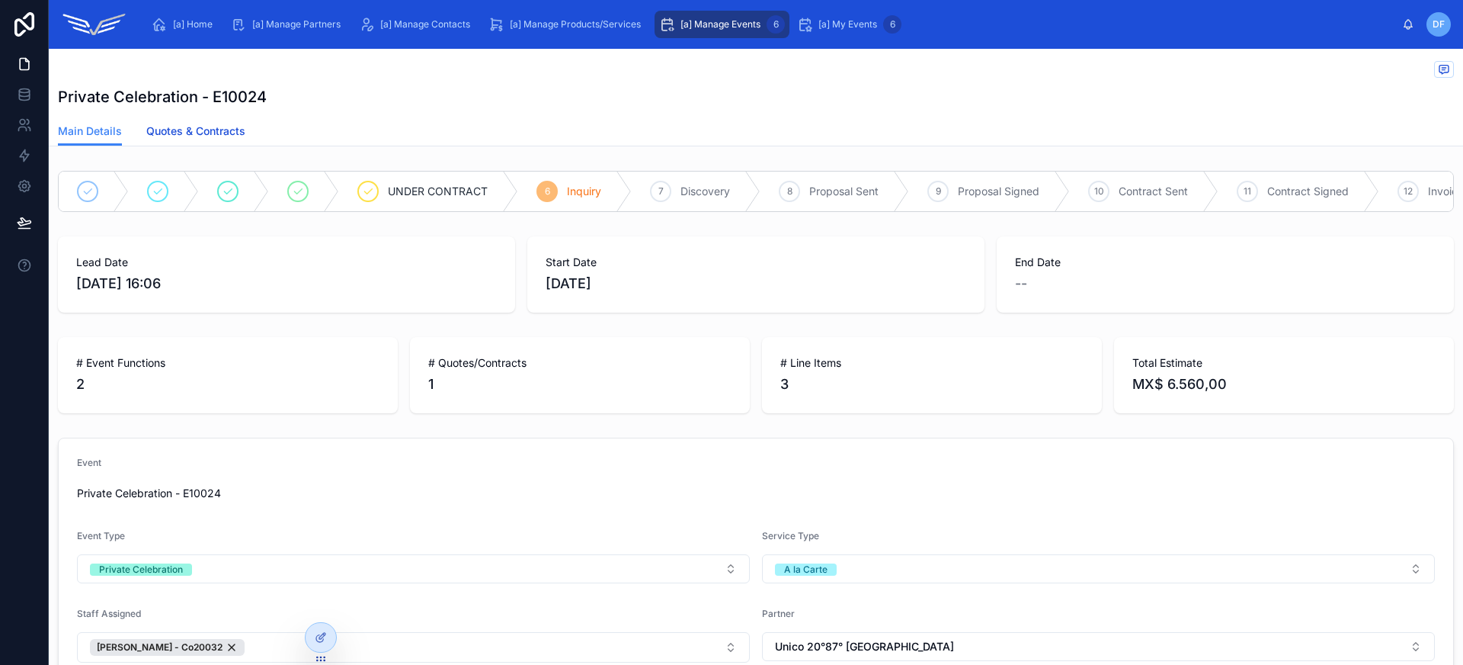
click at [223, 133] on span "Quotes & Contracts" at bounding box center [195, 130] width 99 height 15
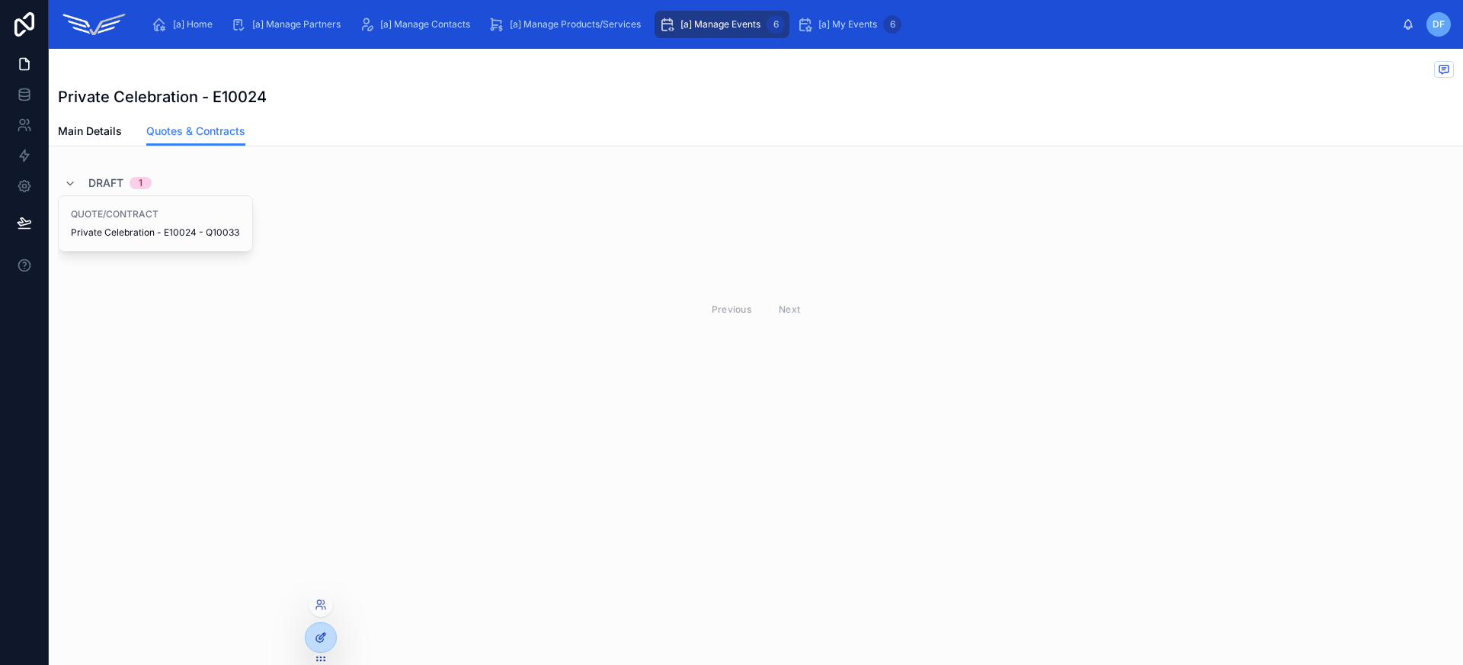
click at [310, 631] on div at bounding box center [321, 637] width 30 height 29
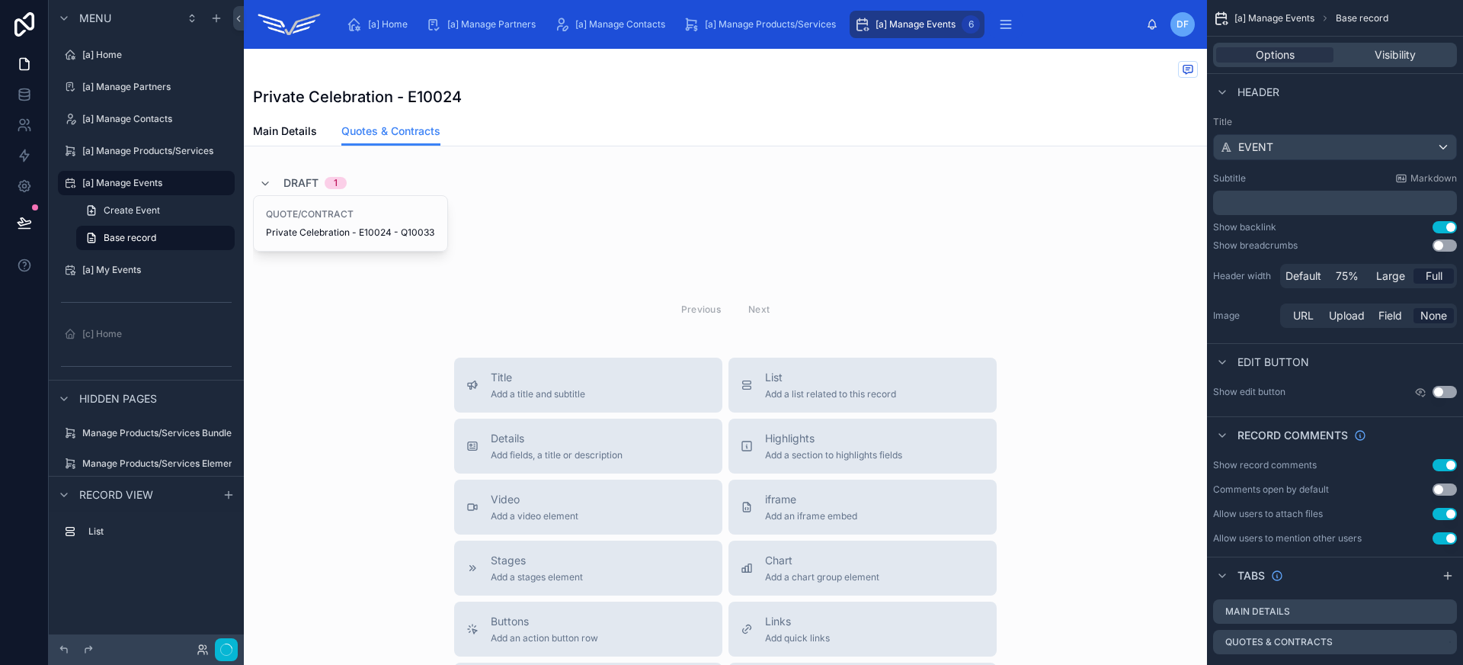
click at [787, 258] on div at bounding box center [725, 249] width 963 height 168
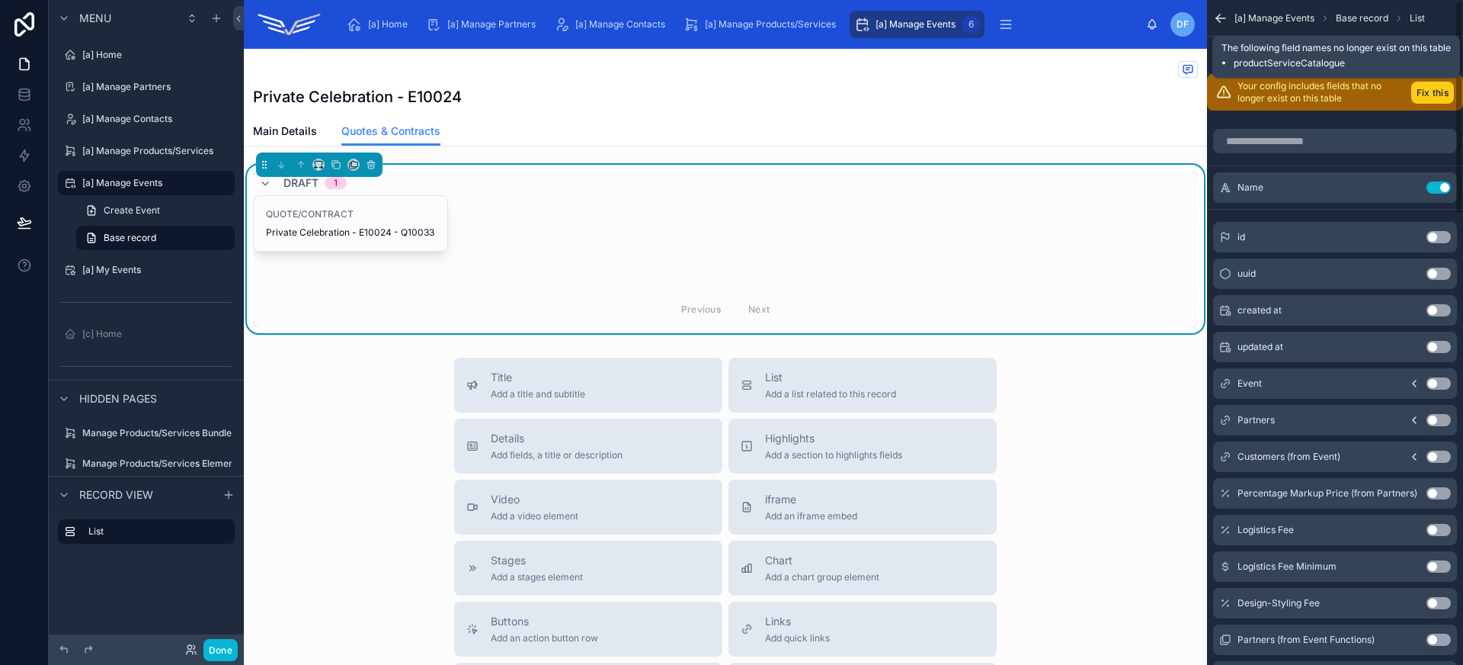
click at [1441, 91] on button "Fix this" at bounding box center [1432, 93] width 43 height 22
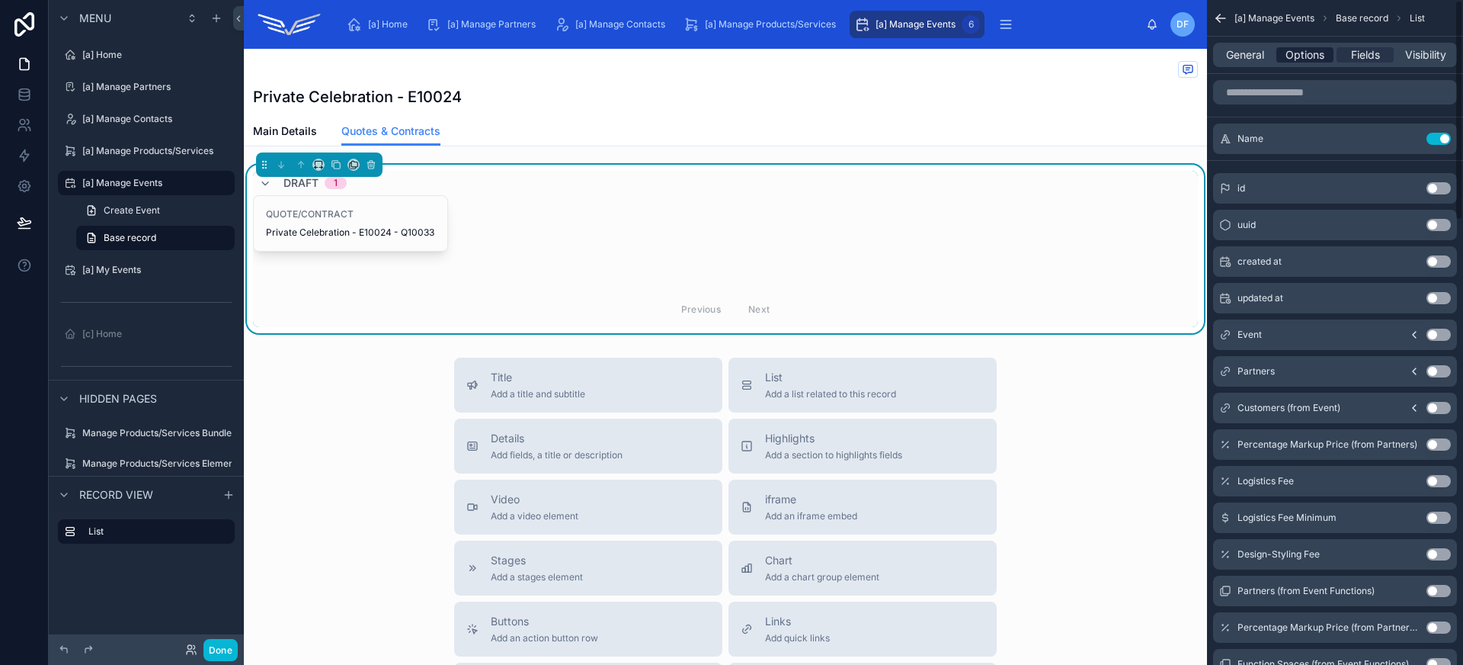
click at [1320, 57] on span "Options" at bounding box center [1305, 54] width 39 height 15
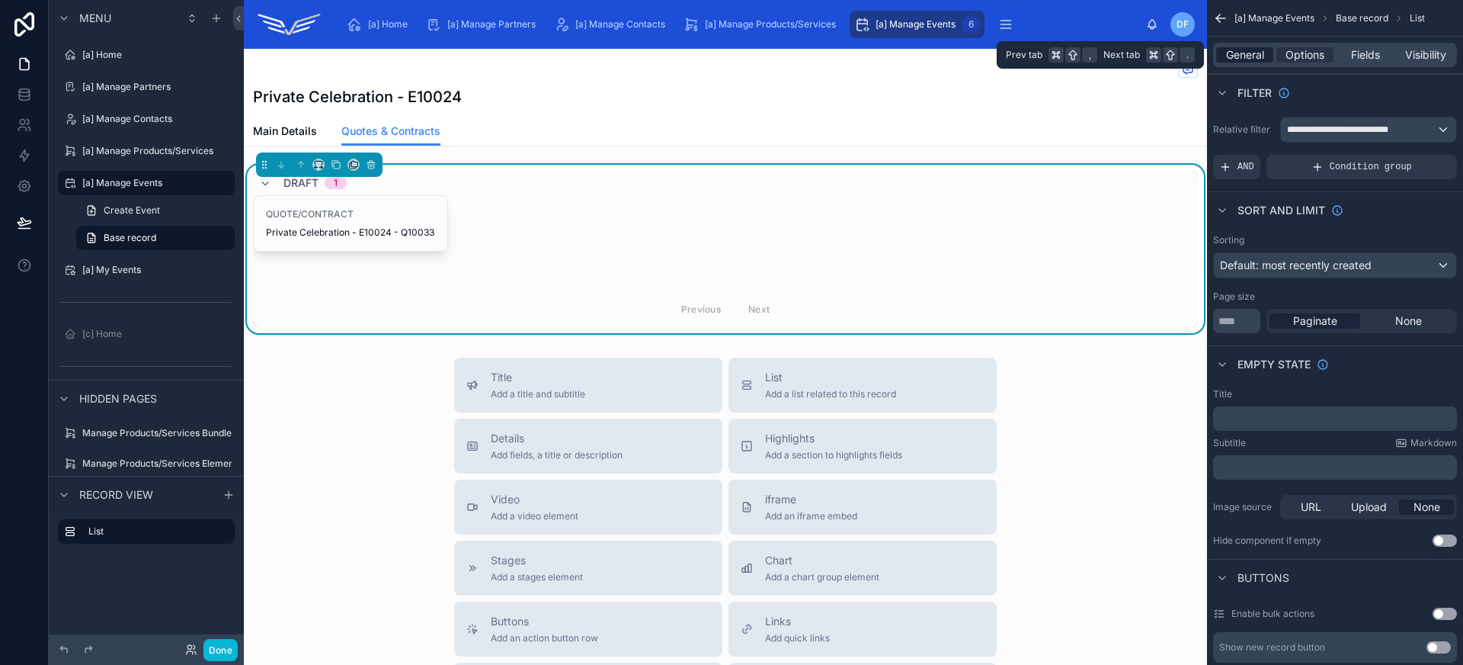
click at [1247, 50] on span "General" at bounding box center [1245, 54] width 38 height 15
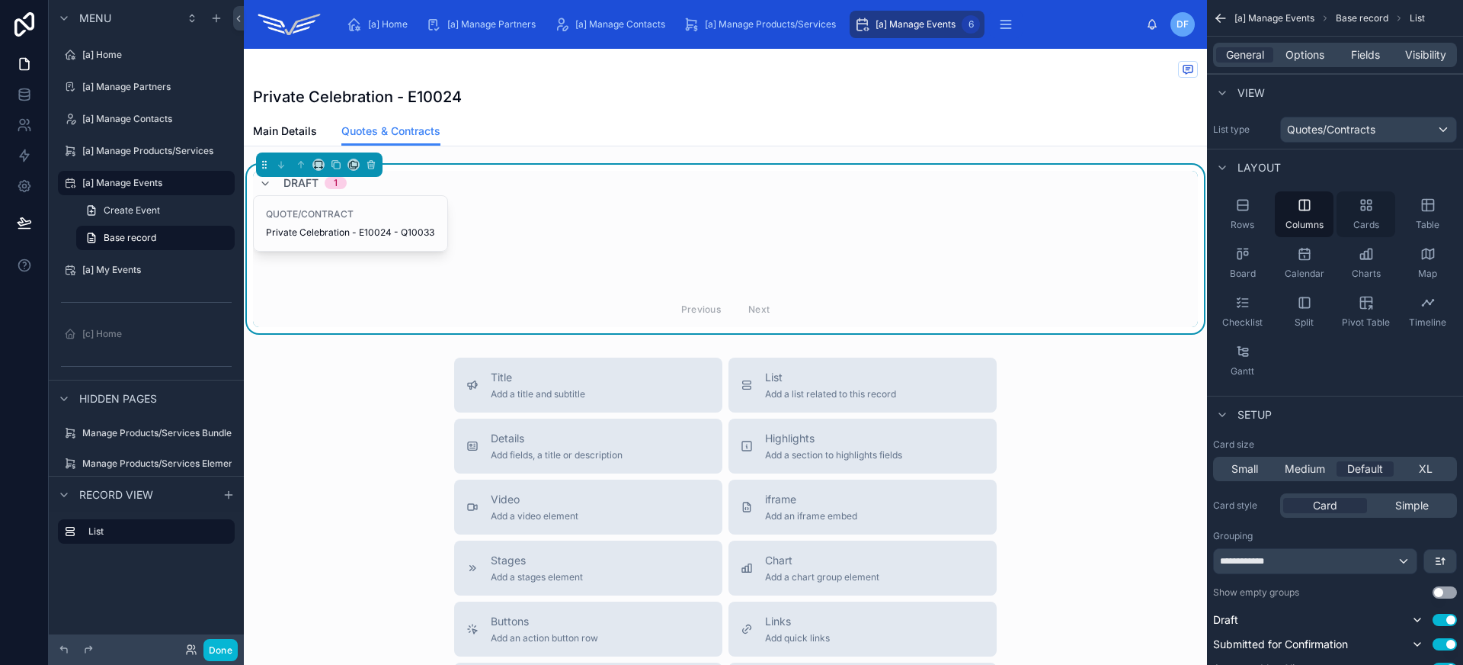
click at [1353, 213] on div "Cards" at bounding box center [1366, 214] width 59 height 46
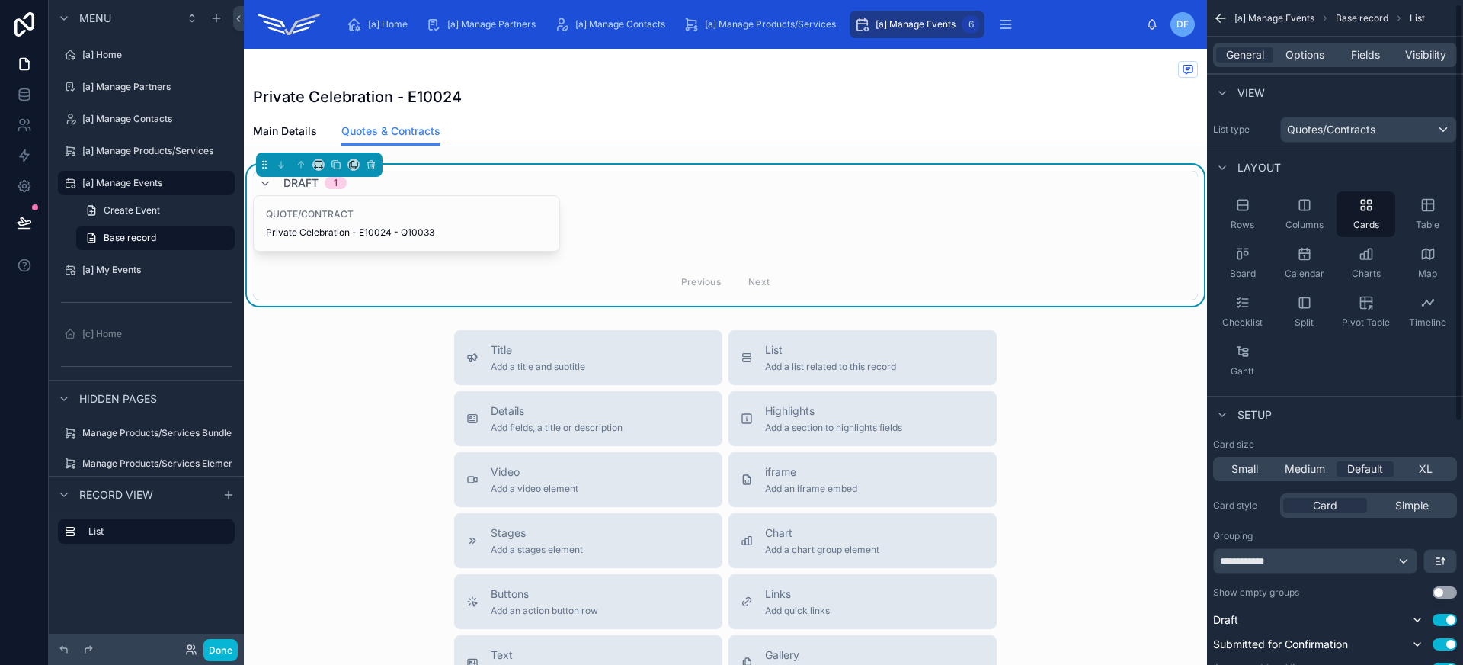
scroll to position [131, 0]
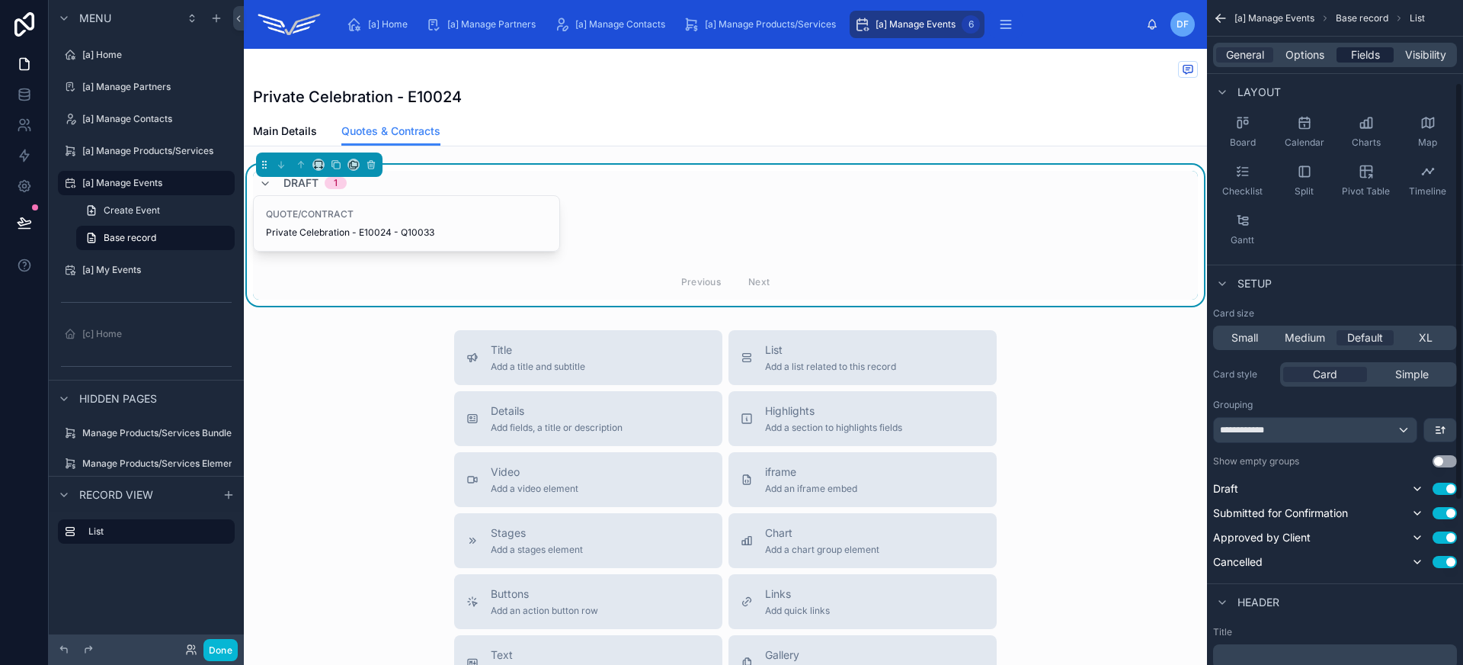
click at [1372, 59] on span "Fields" at bounding box center [1365, 54] width 29 height 15
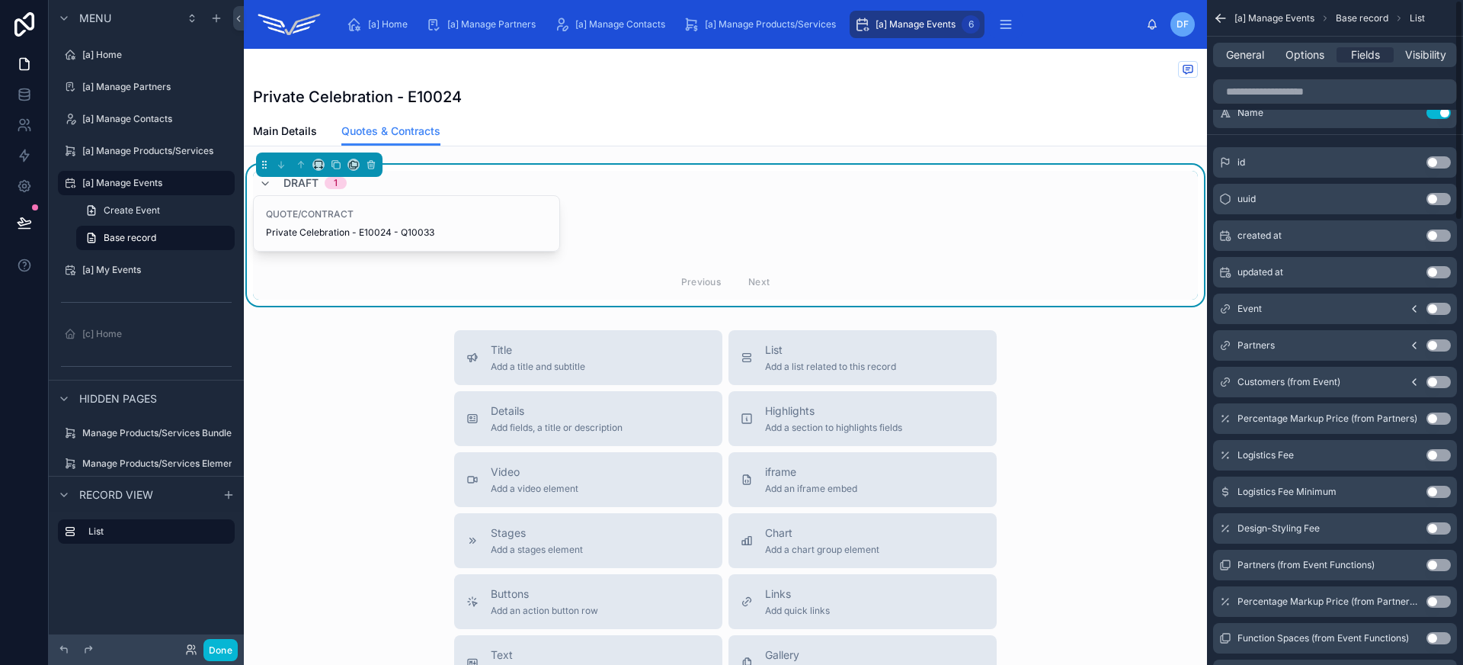
scroll to position [0, 0]
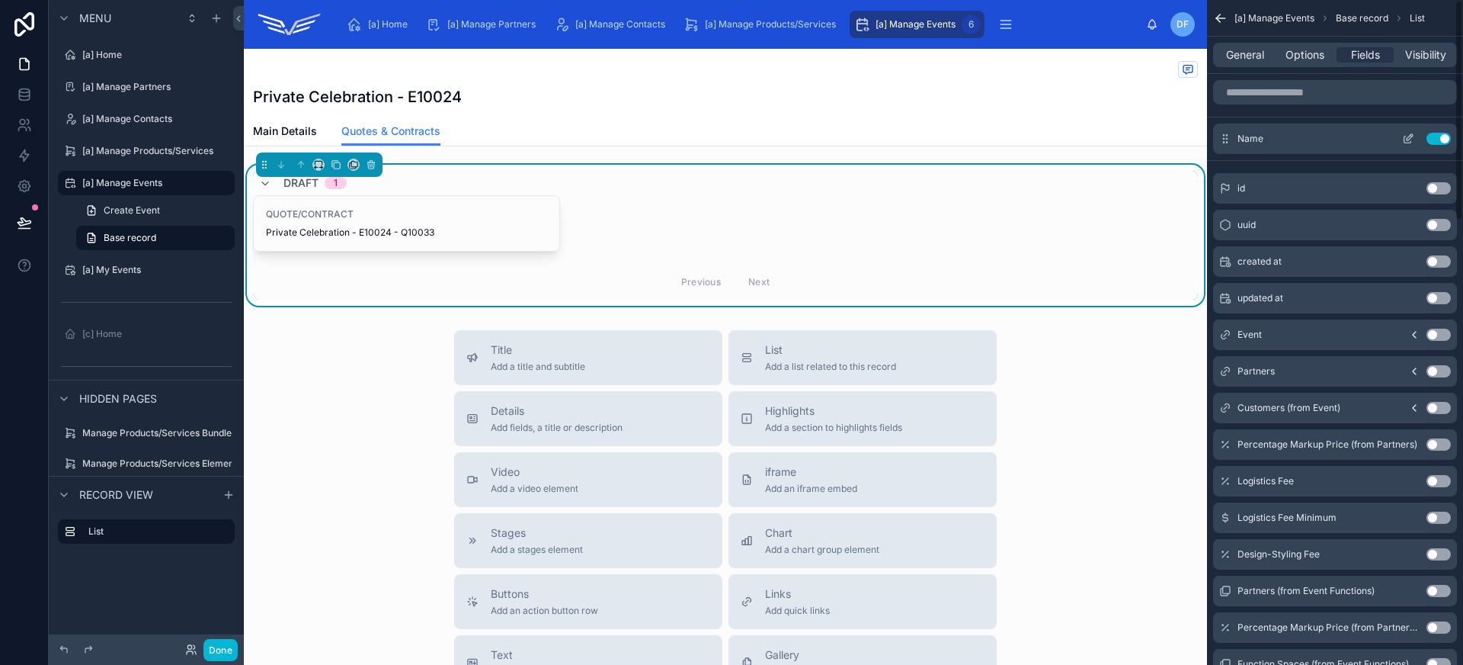
click at [1437, 139] on button "Use setting" at bounding box center [1439, 139] width 24 height 12
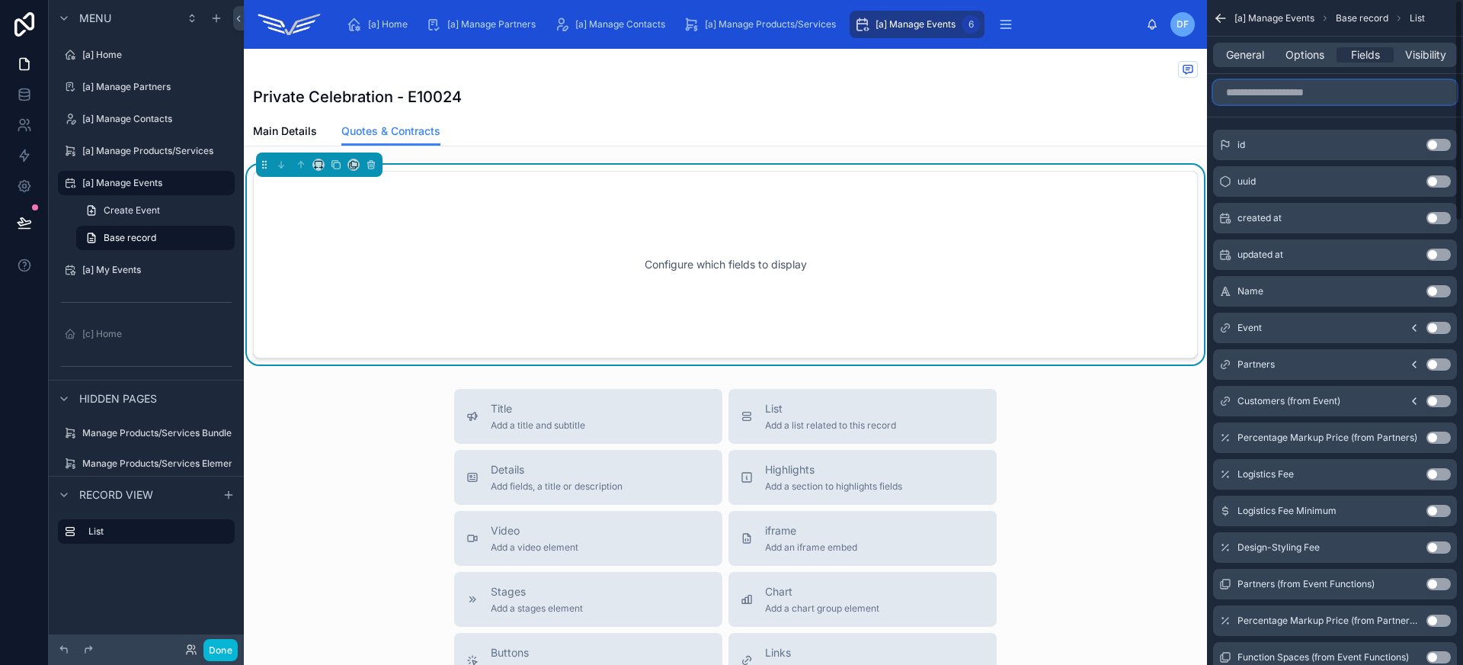
click at [1314, 98] on input "scrollable content" at bounding box center [1335, 92] width 244 height 24
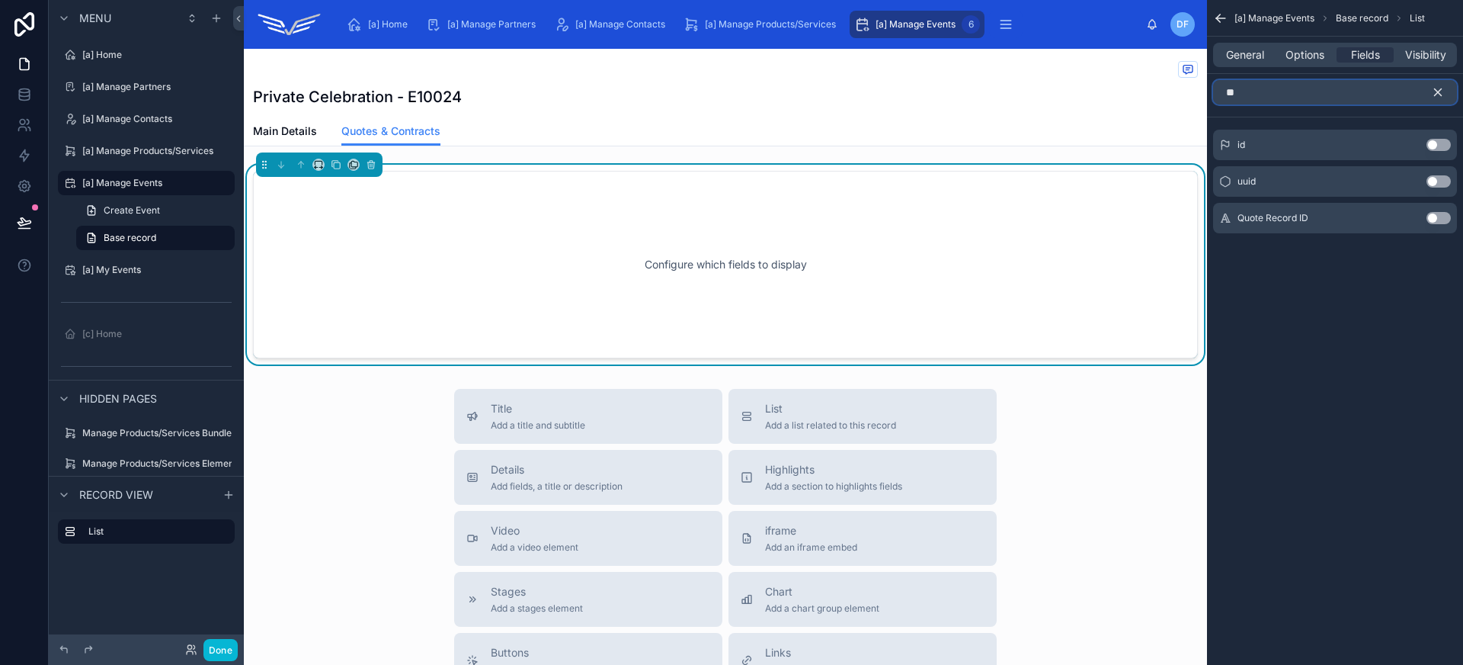
type input "**"
click at [1433, 220] on button "Use setting" at bounding box center [1439, 218] width 24 height 12
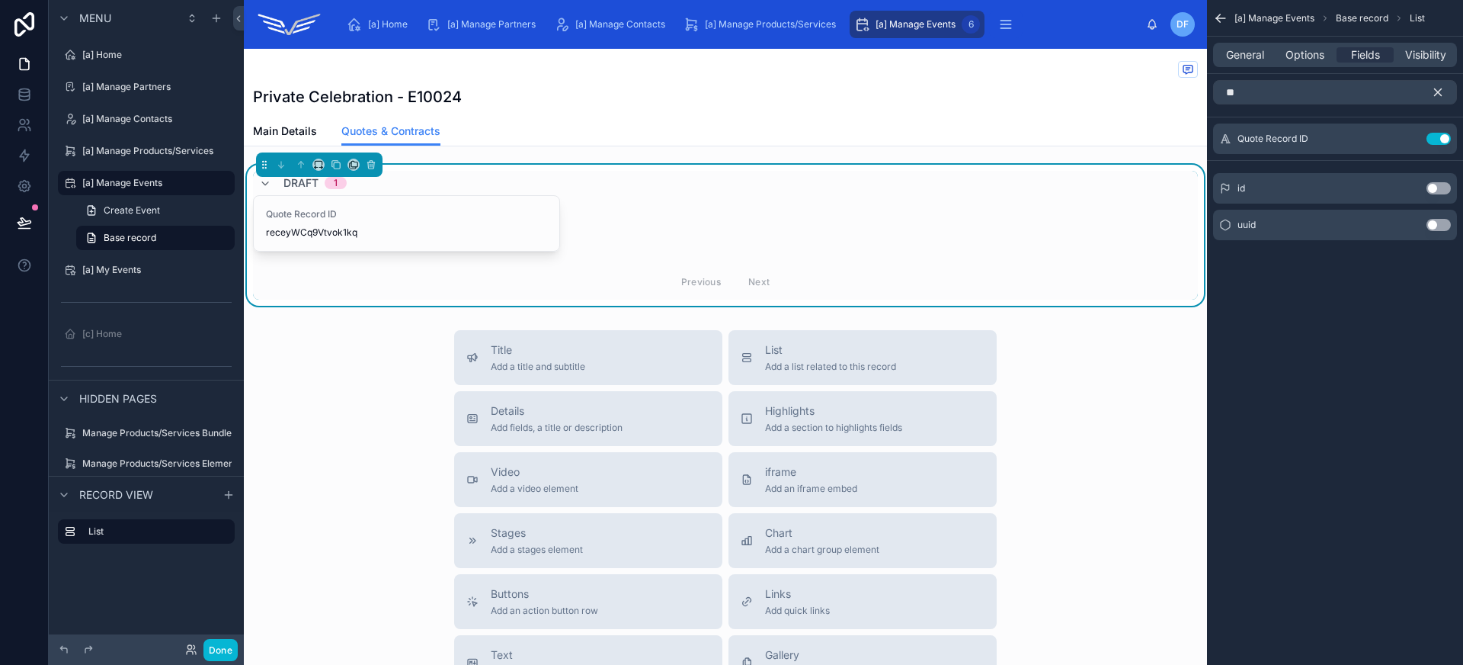
click at [1436, 137] on button "Use setting" at bounding box center [1439, 139] width 24 height 12
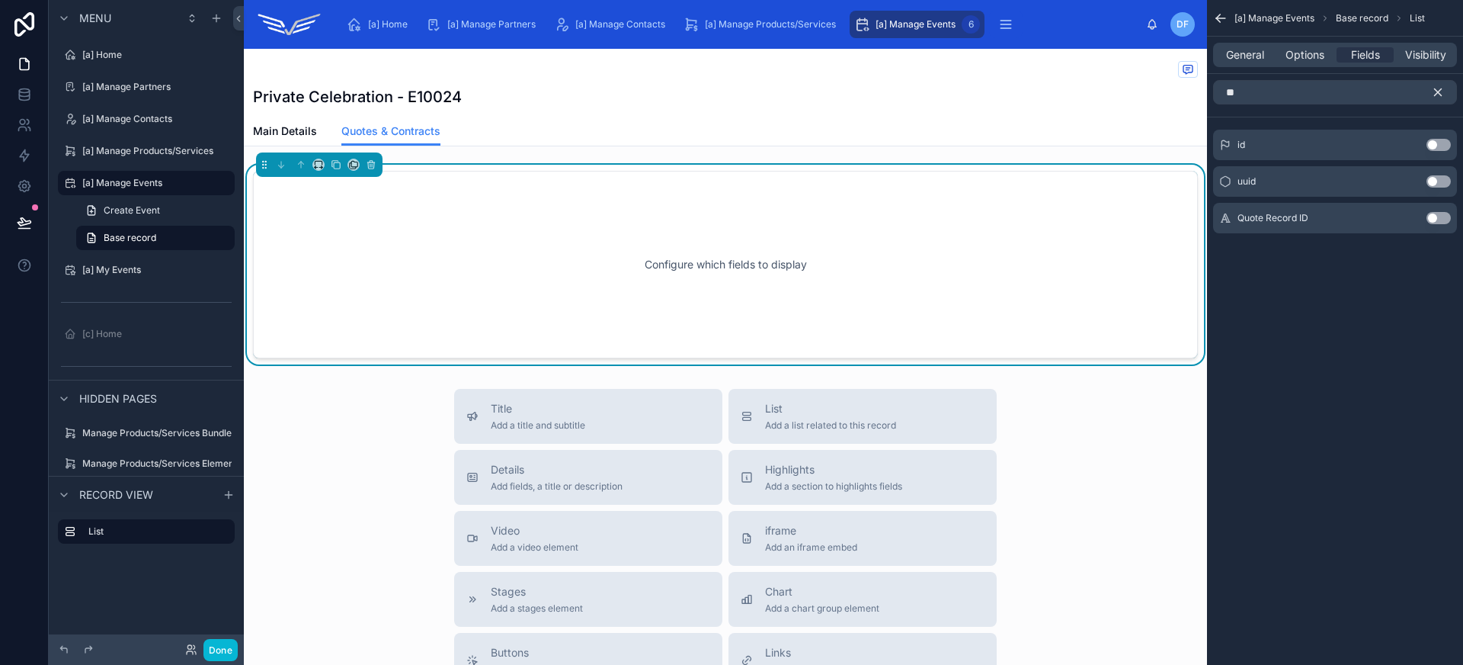
click at [1441, 146] on button "Use setting" at bounding box center [1439, 145] width 24 height 12
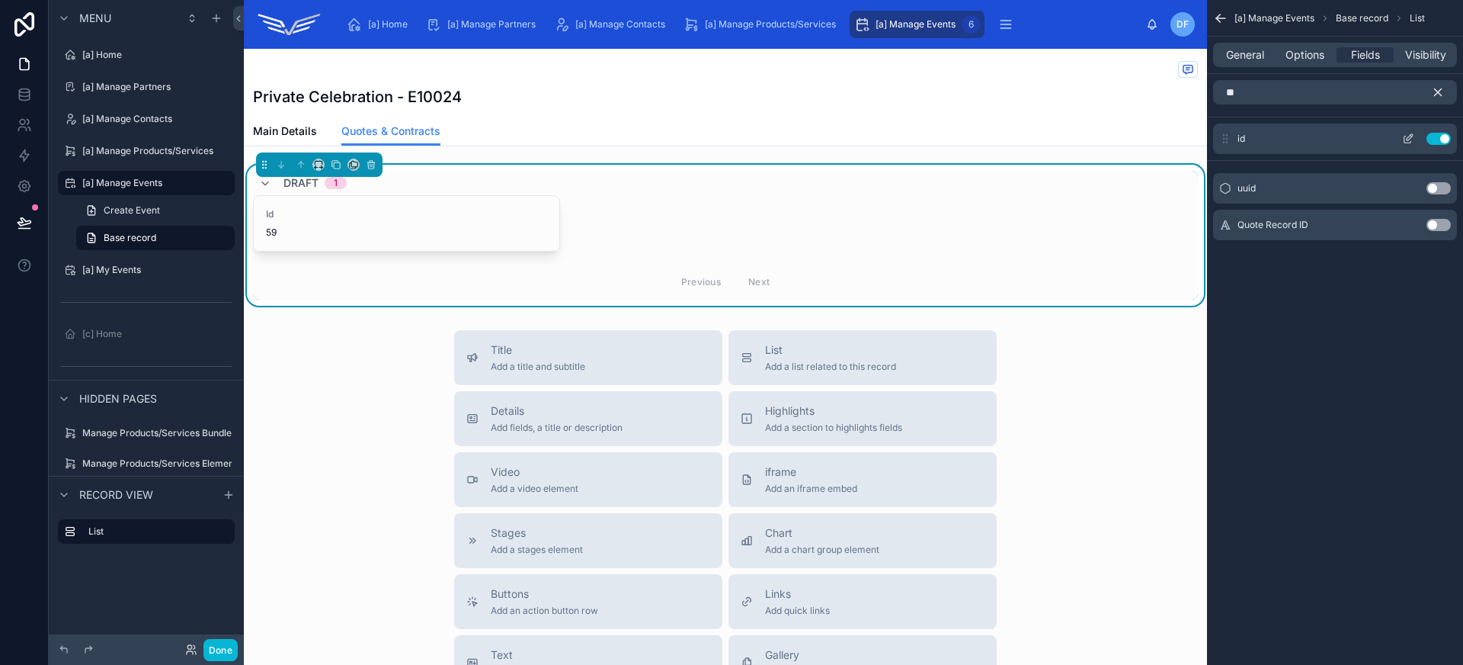
click at [1412, 139] on icon "scrollable content" at bounding box center [1408, 139] width 12 height 12
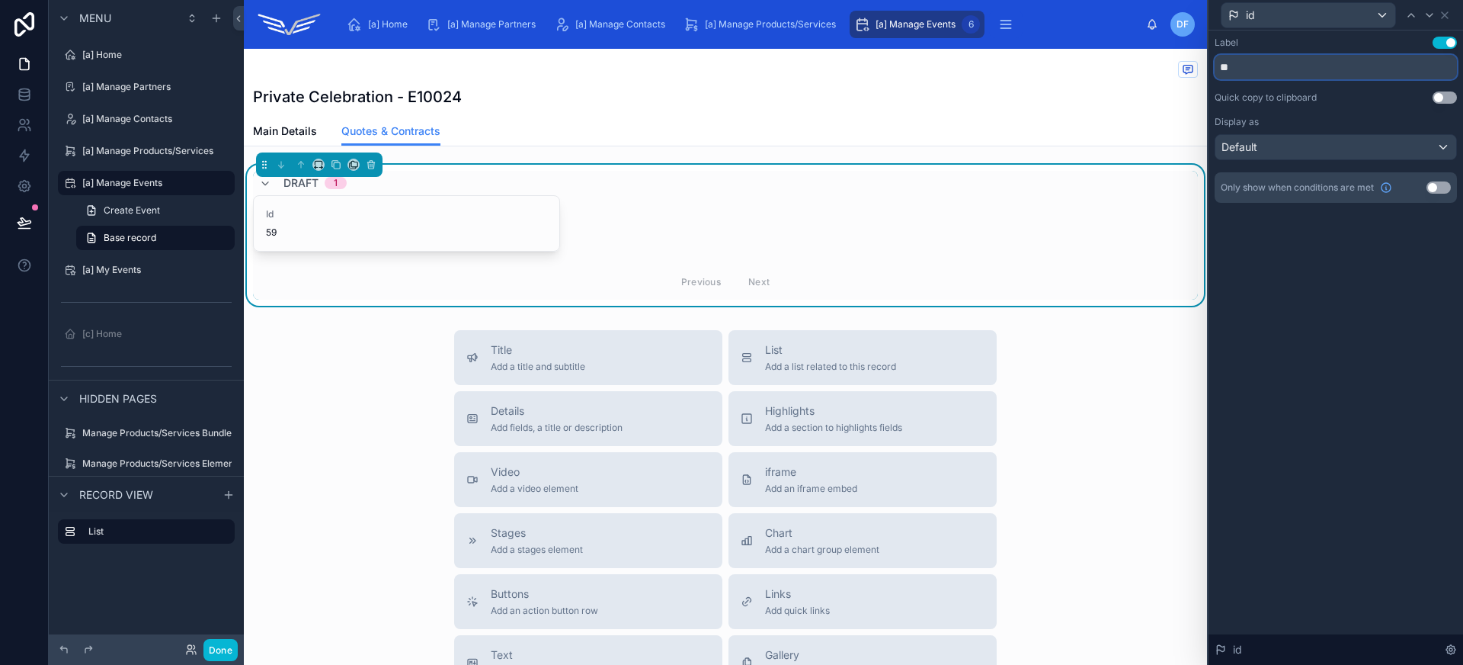
click at [1337, 62] on input "**" at bounding box center [1336, 67] width 242 height 24
type input "********"
click at [1443, 11] on icon at bounding box center [1445, 15] width 12 height 12
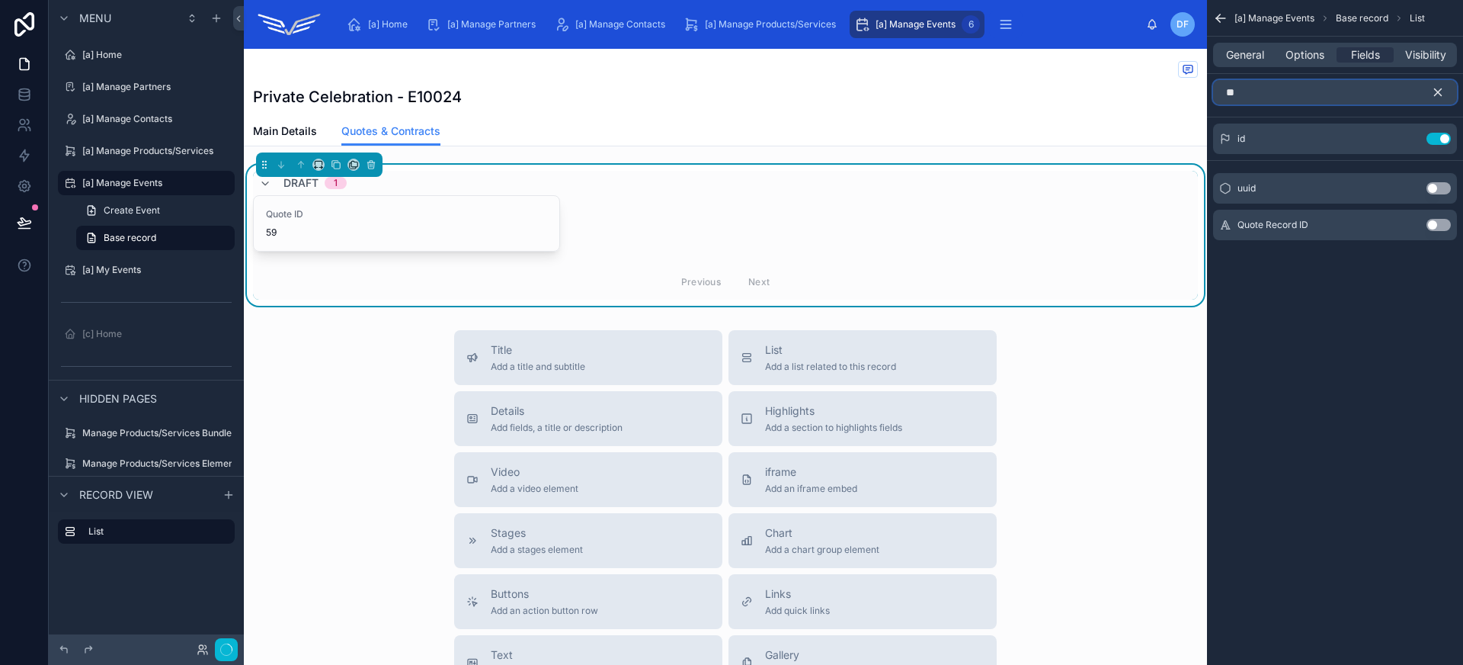
click at [1355, 80] on input "**" at bounding box center [1335, 92] width 244 height 24
click at [1356, 82] on input "**" at bounding box center [1335, 92] width 244 height 24
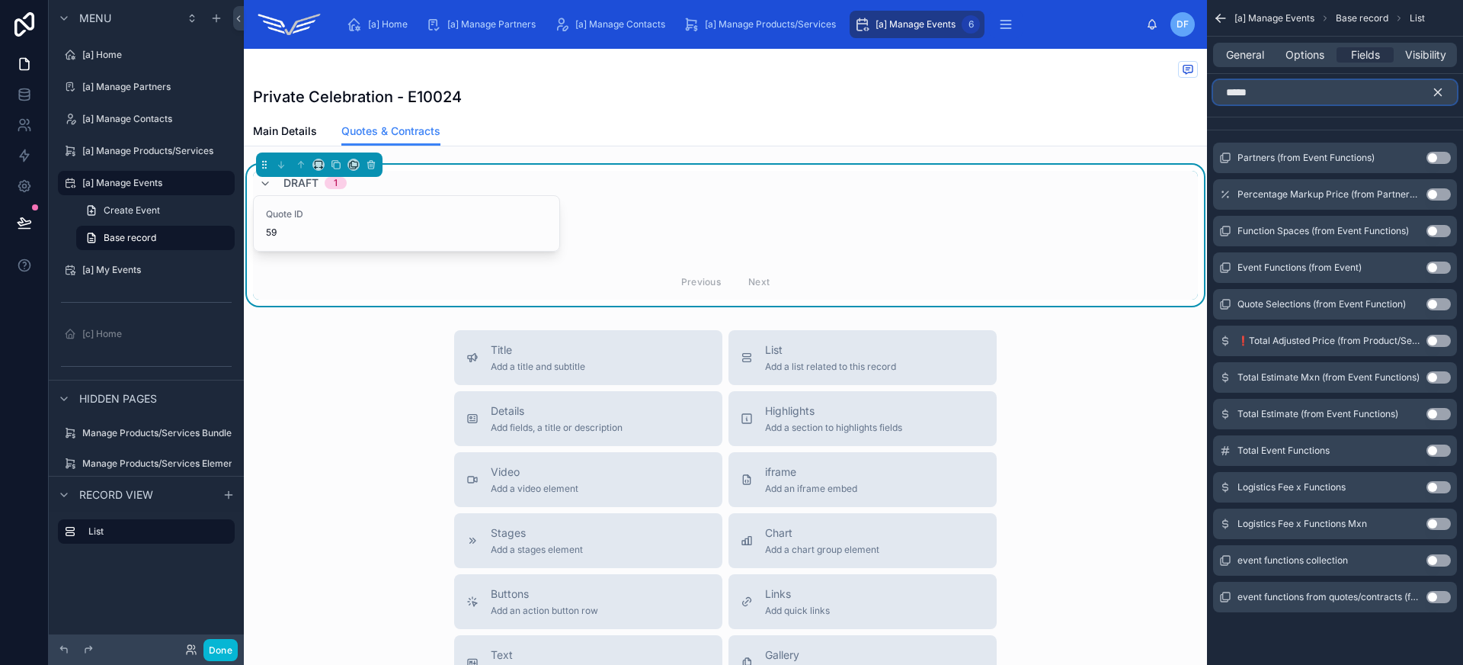
type input "*****"
click at [1437, 562] on button "Use setting" at bounding box center [1439, 560] width 24 height 12
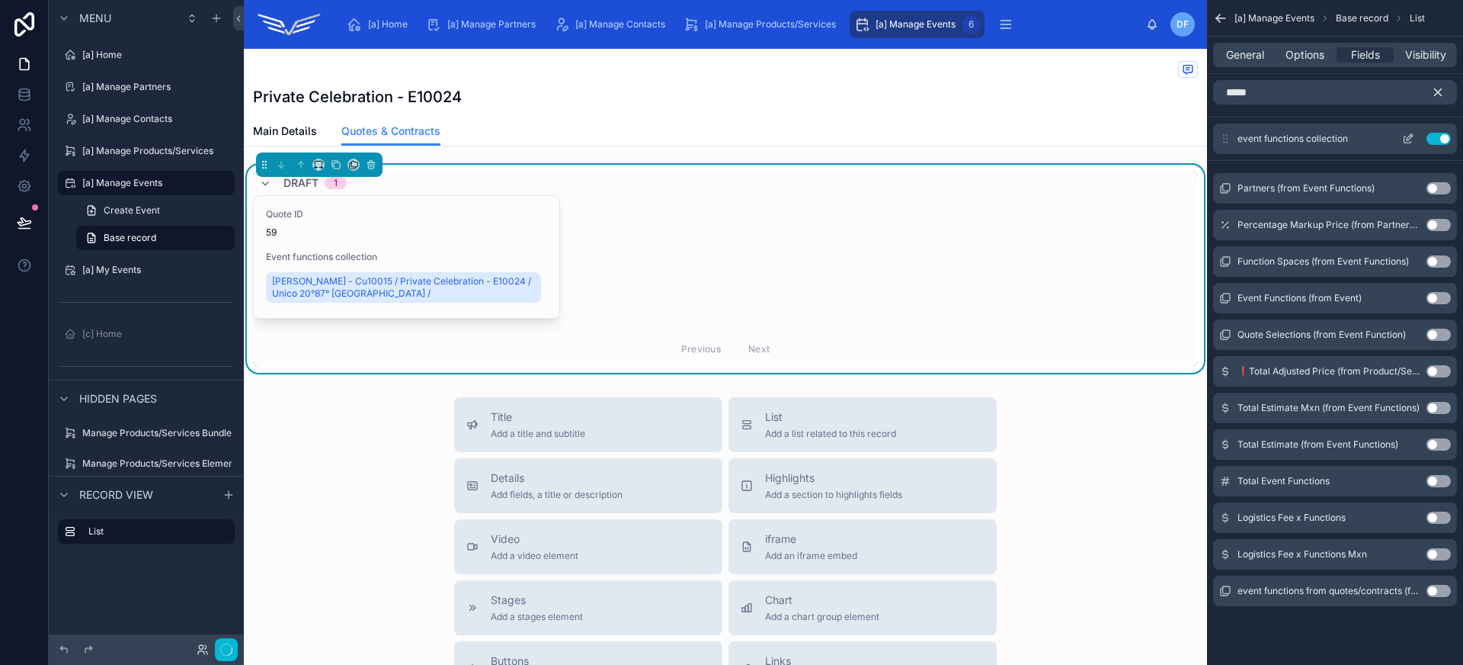
click at [1412, 137] on icon "scrollable content" at bounding box center [1408, 139] width 12 height 12
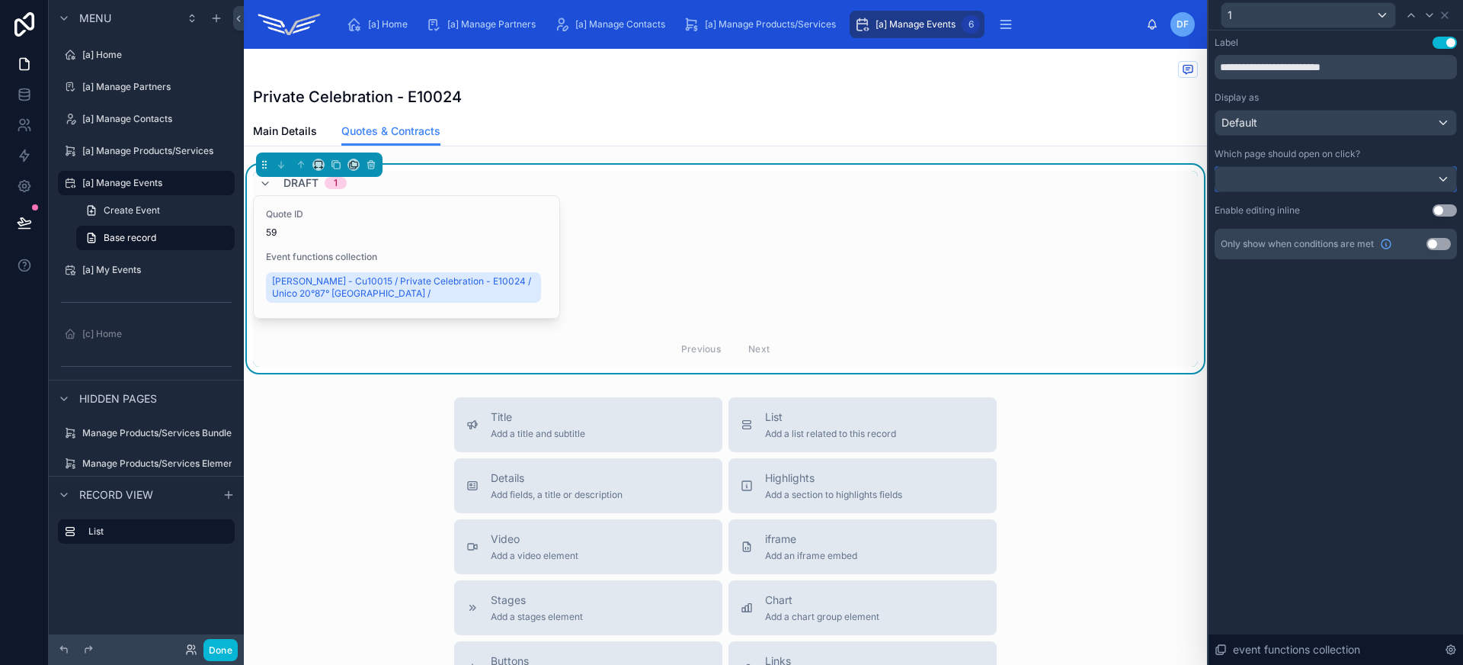
click at [1334, 178] on div at bounding box center [1335, 179] width 241 height 24
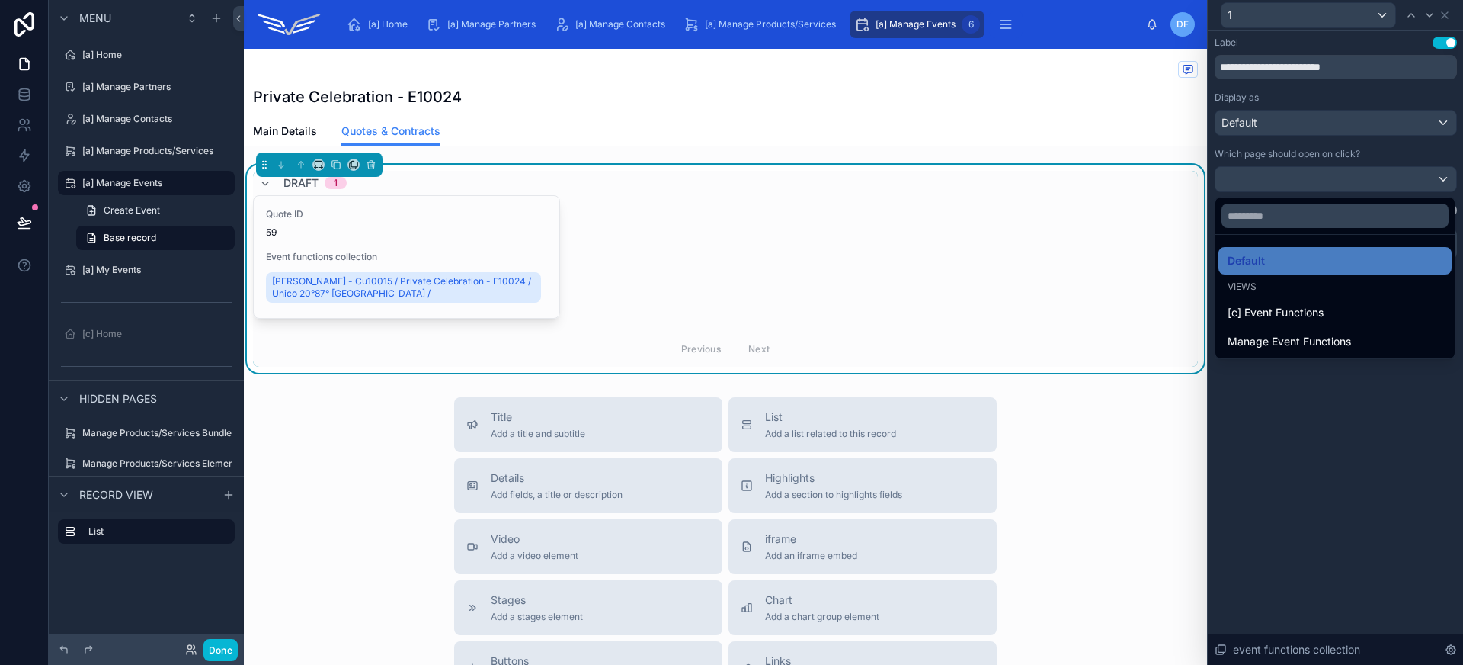
click at [1324, 130] on div at bounding box center [1336, 332] width 255 height 665
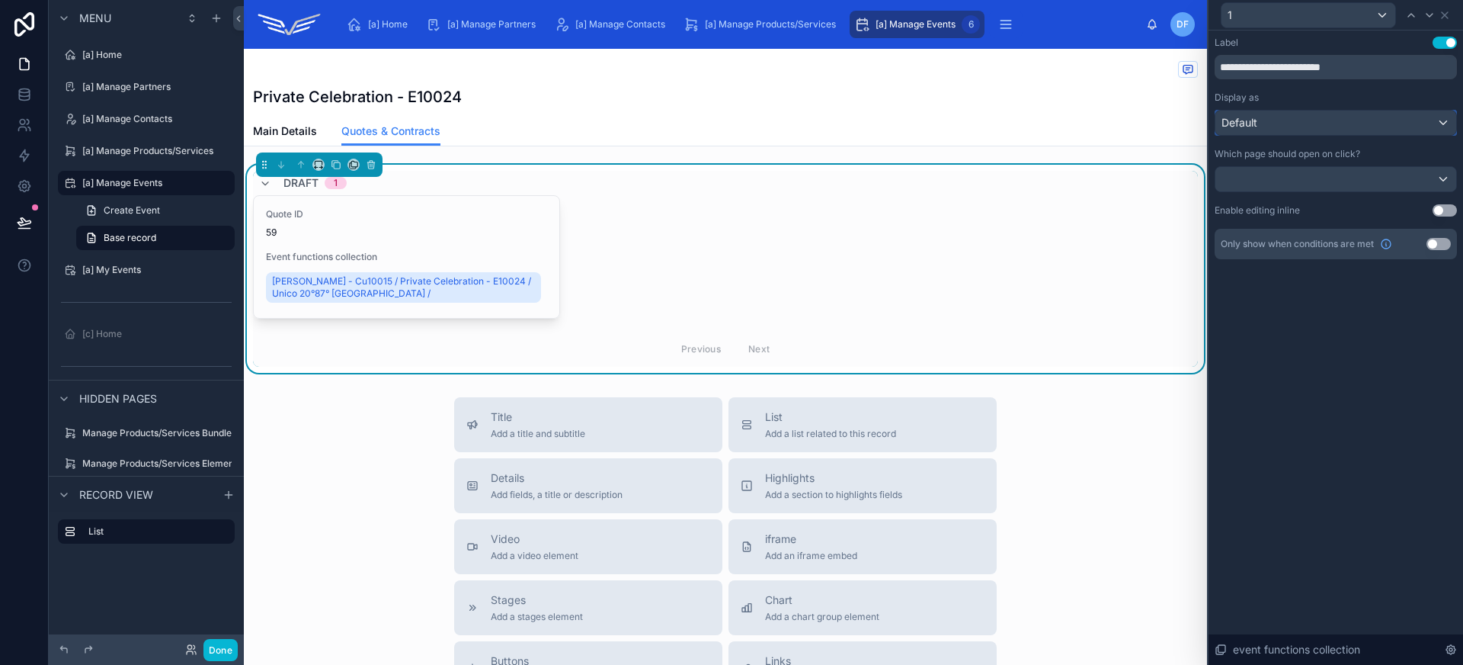
click at [1322, 127] on div "Default" at bounding box center [1335, 122] width 241 height 24
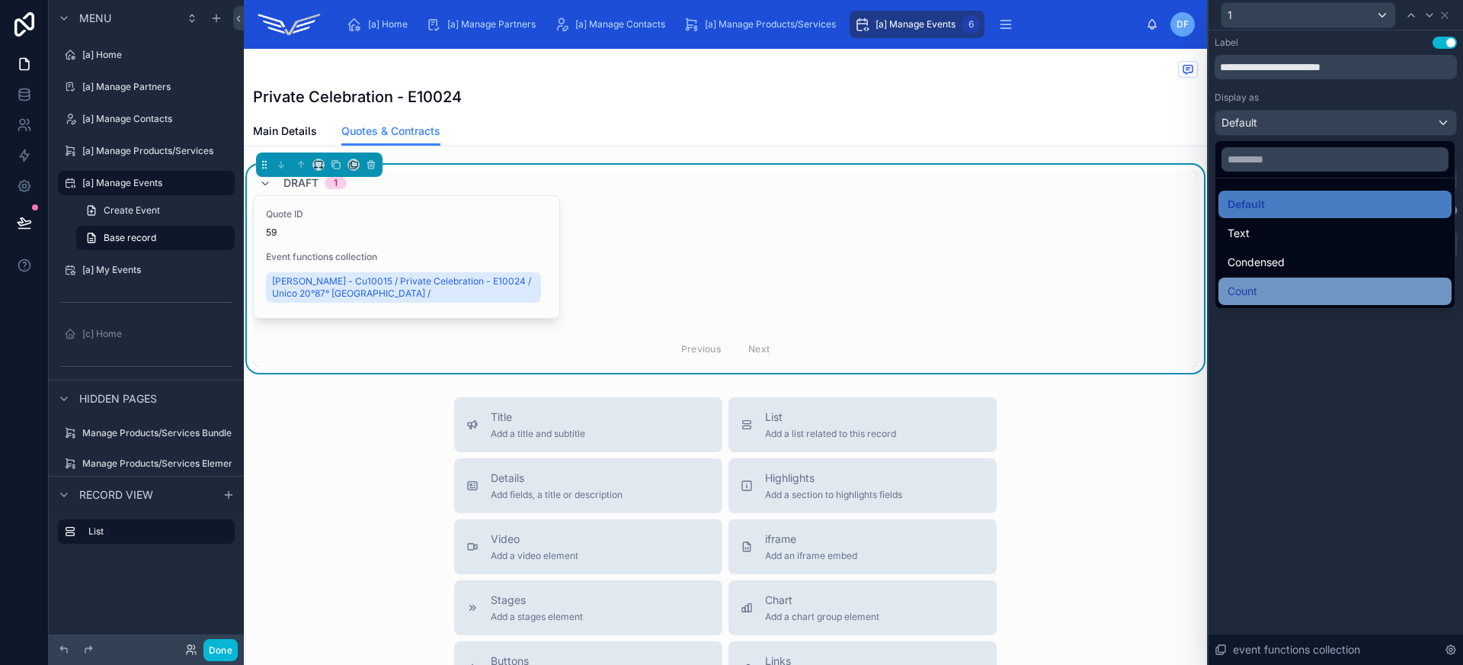
click at [1287, 280] on div "Count" at bounding box center [1335, 290] width 233 height 27
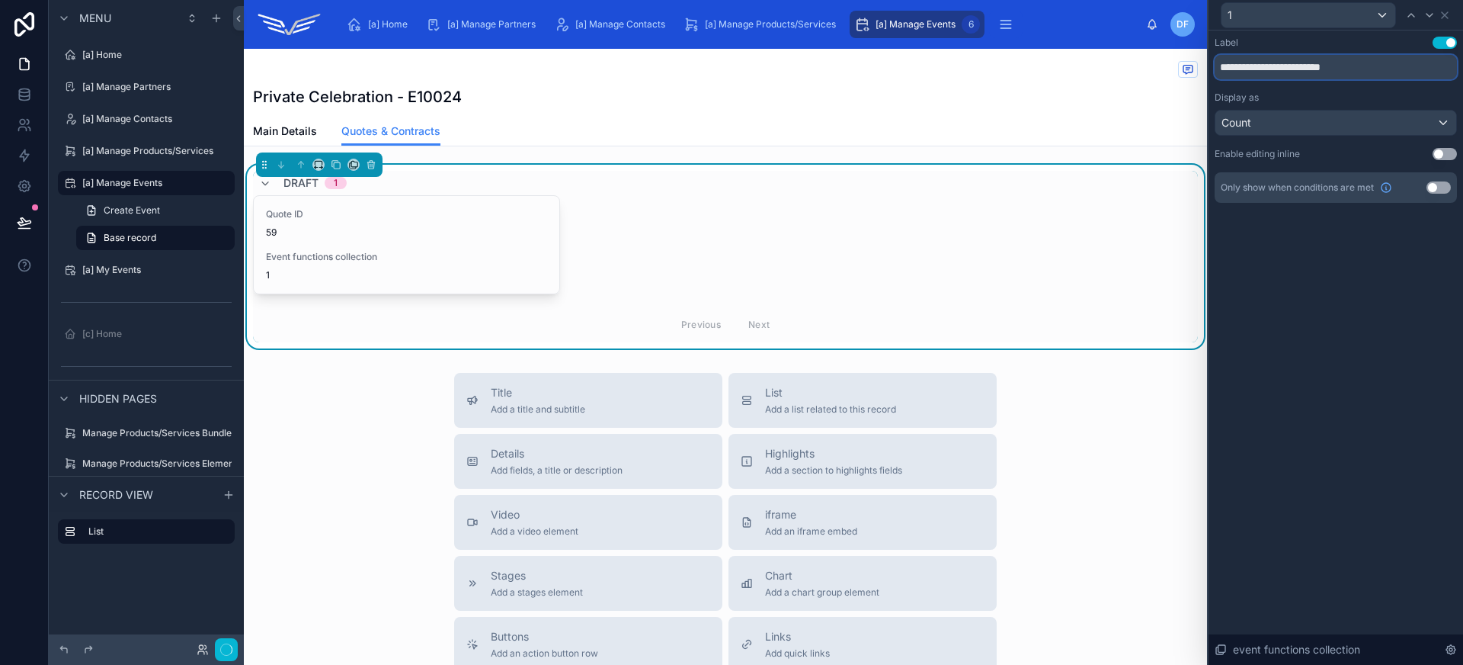
click at [1285, 68] on input "**********" at bounding box center [1336, 67] width 242 height 24
type input "**********"
click at [1449, 13] on icon at bounding box center [1445, 15] width 12 height 12
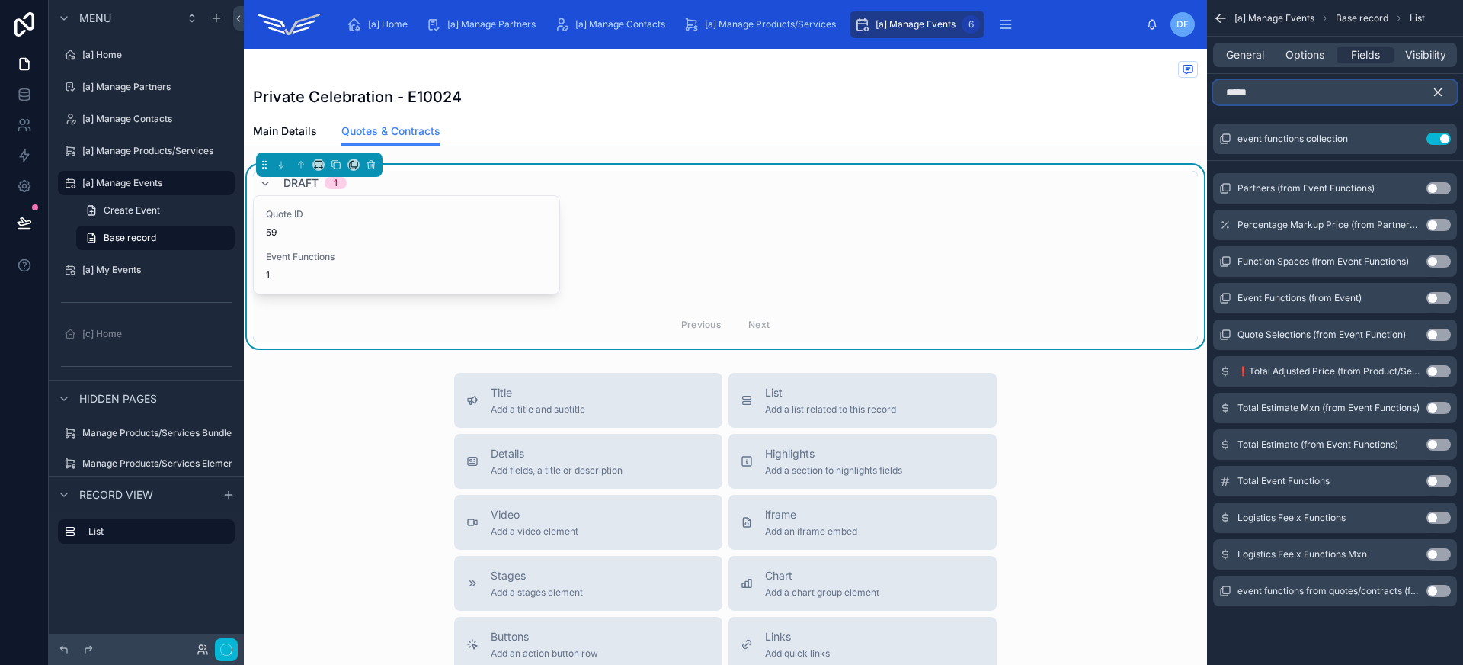
click at [1336, 88] on input "*****" at bounding box center [1335, 92] width 244 height 24
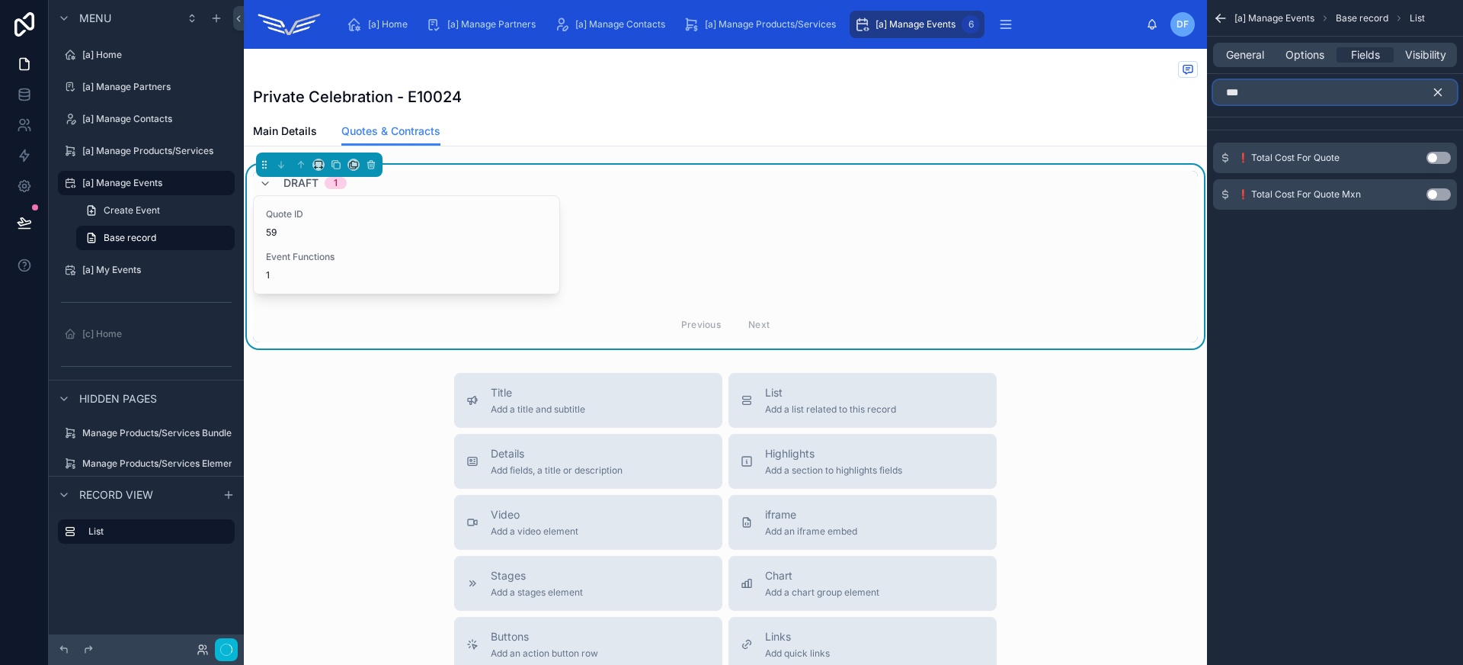
type input "****"
click at [1353, 88] on input "****" at bounding box center [1335, 92] width 244 height 24
type input "****"
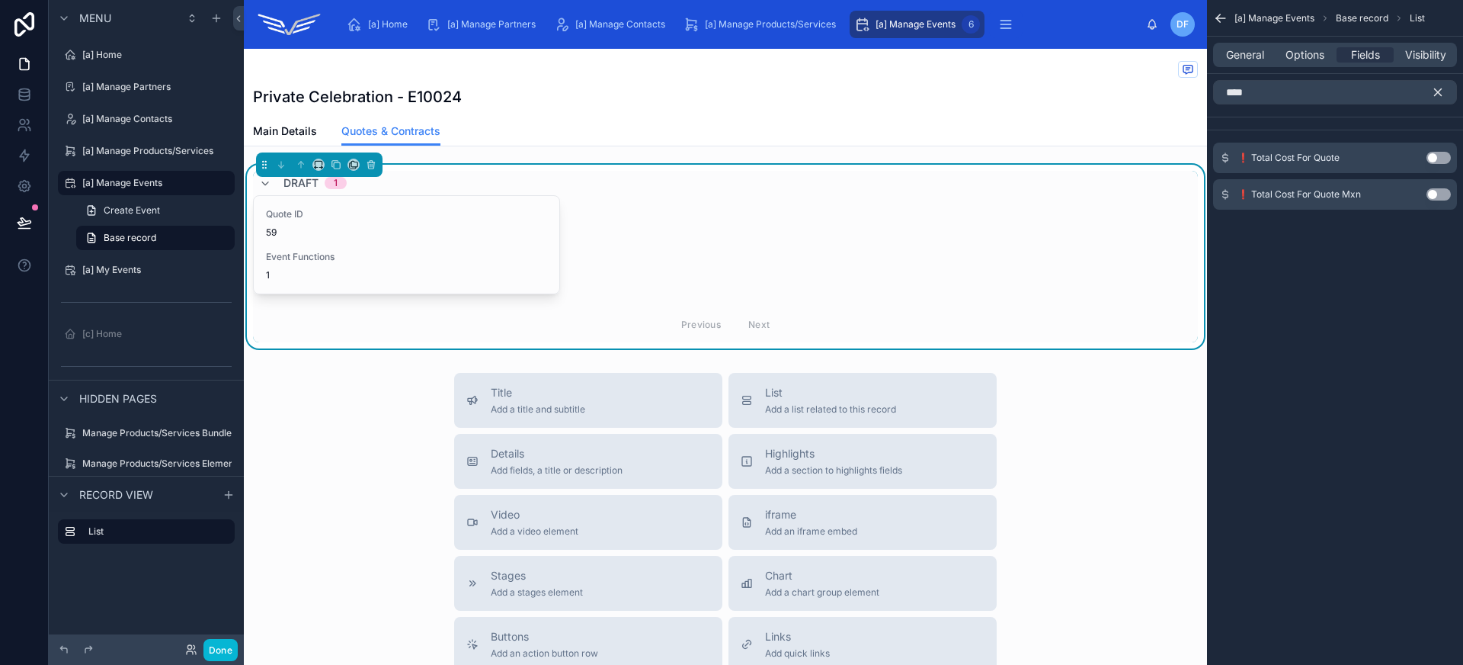
click at [1446, 159] on button "Use setting" at bounding box center [1439, 158] width 24 height 12
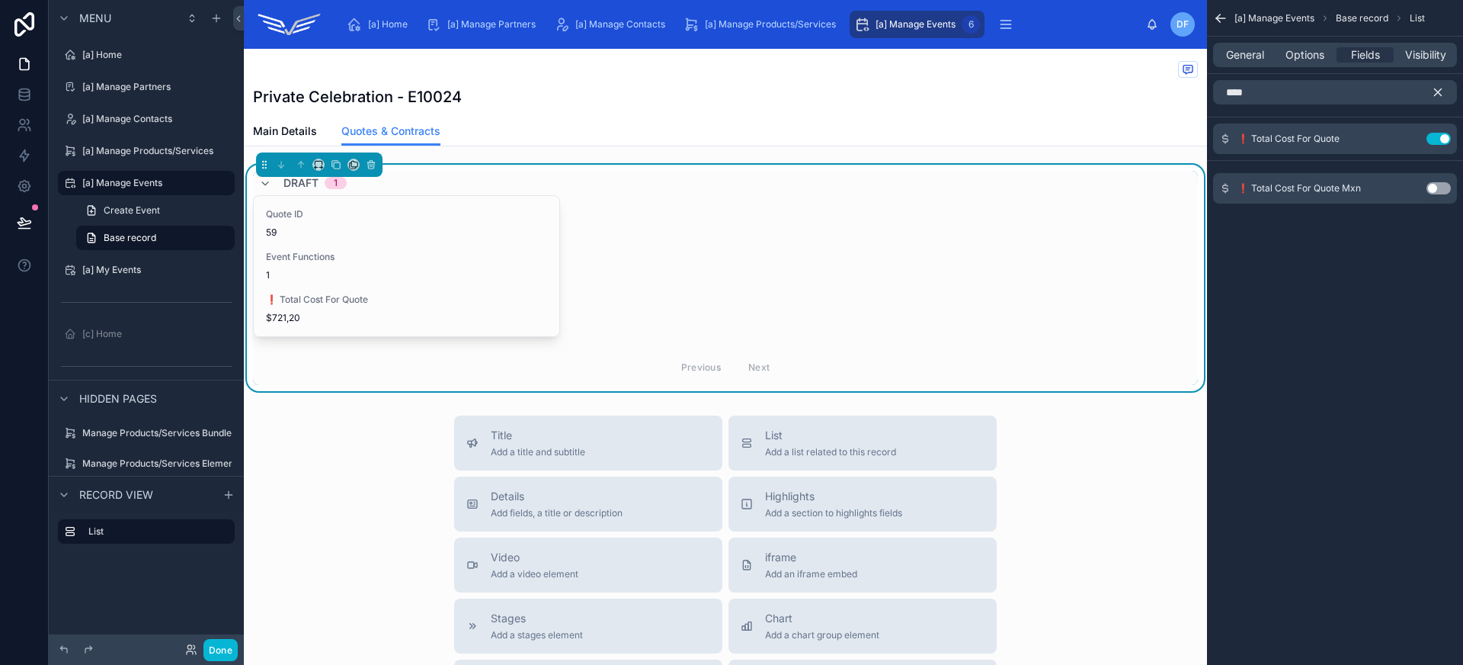
click at [1441, 88] on icon "scrollable content" at bounding box center [1438, 92] width 14 height 14
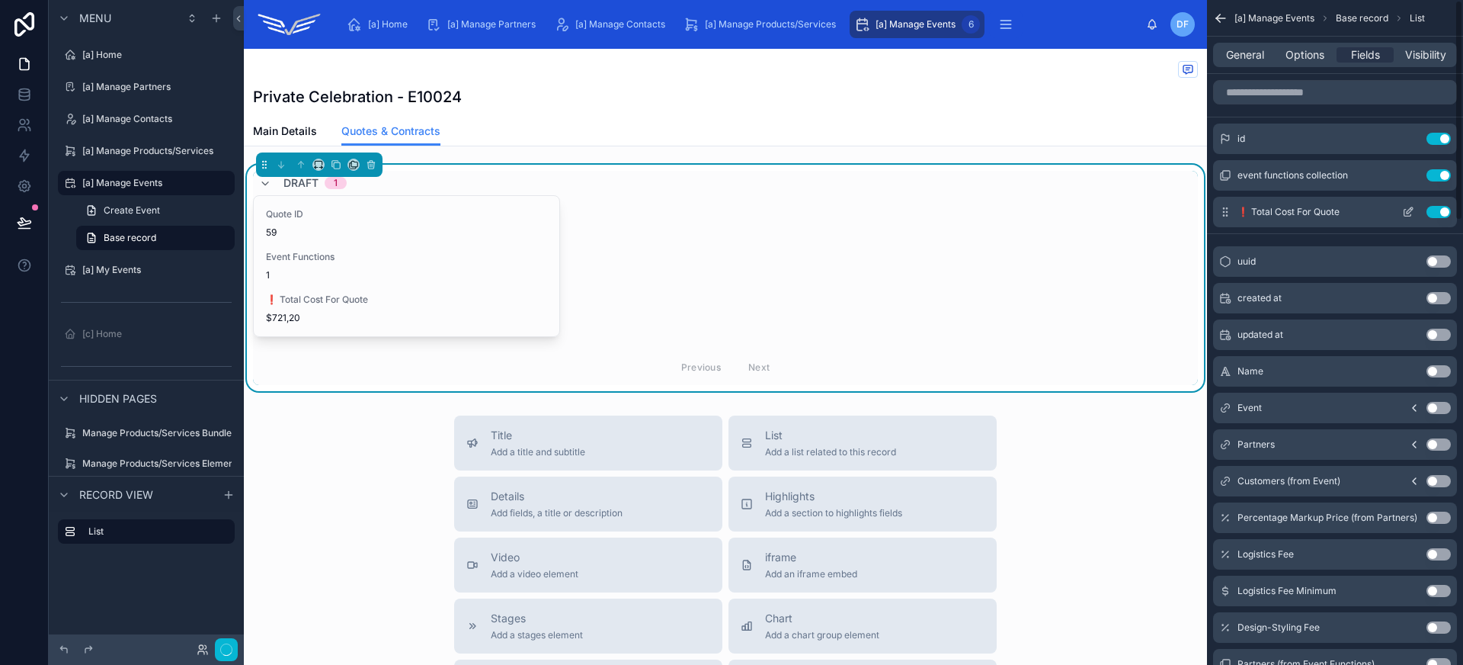
click at [1409, 213] on icon "scrollable content" at bounding box center [1408, 212] width 12 height 12
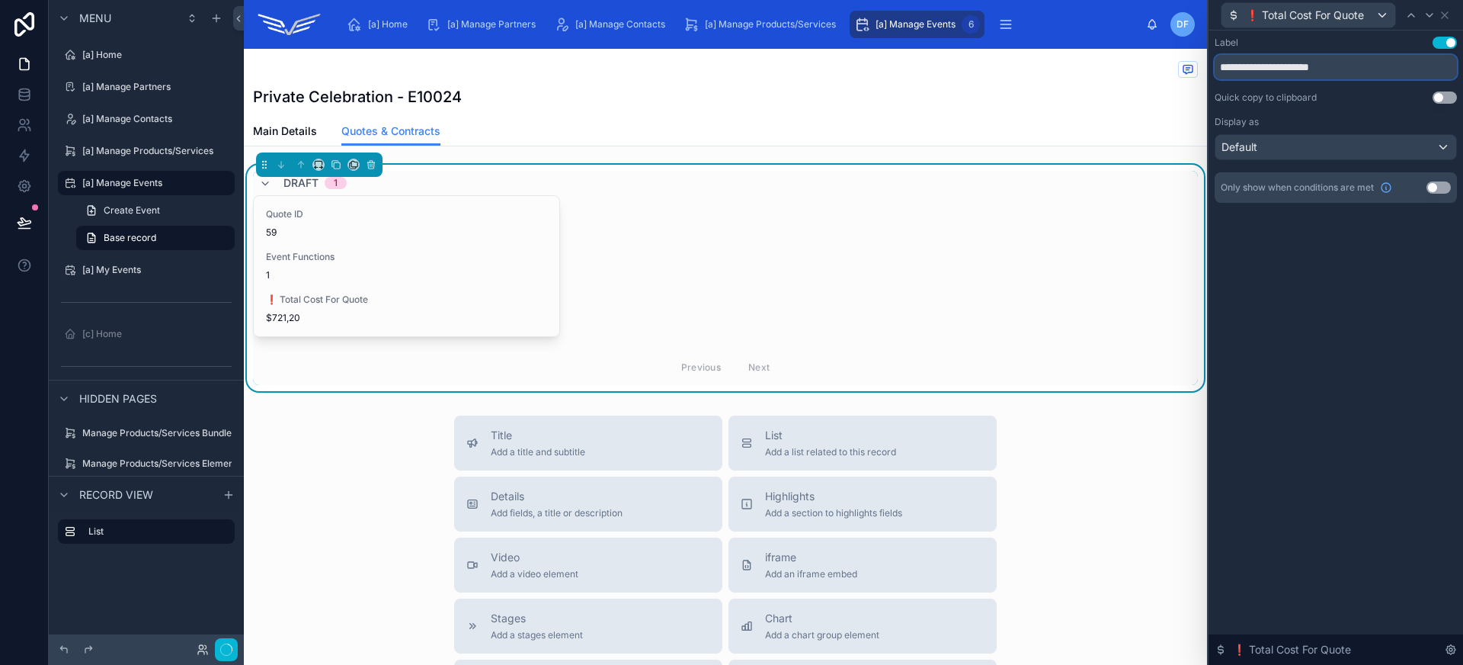
drag, startPoint x: 1235, startPoint y: 62, endPoint x: 1211, endPoint y: 62, distance: 23.6
click at [1211, 62] on div "**********" at bounding box center [1336, 134] width 255 height 209
type input "**********"
click at [1449, 17] on icon at bounding box center [1445, 15] width 12 height 12
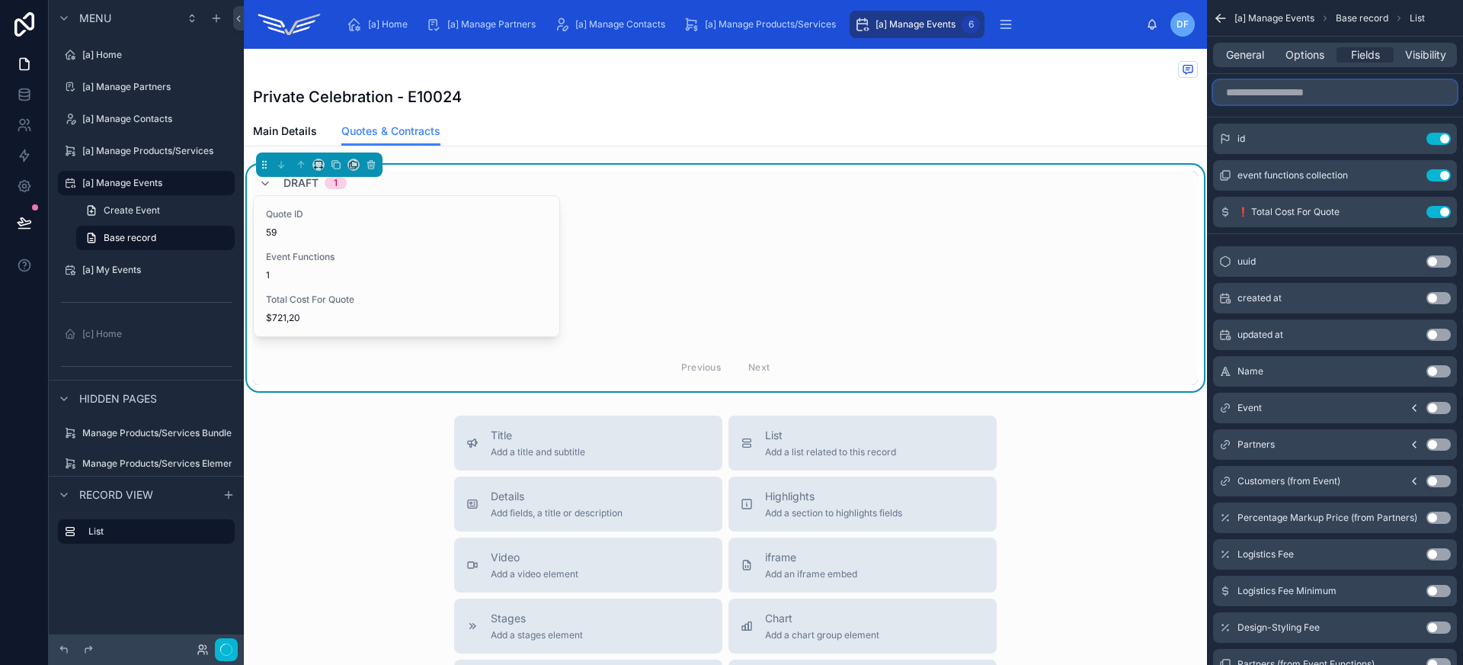
click at [1308, 97] on input "scrollable content" at bounding box center [1335, 92] width 244 height 24
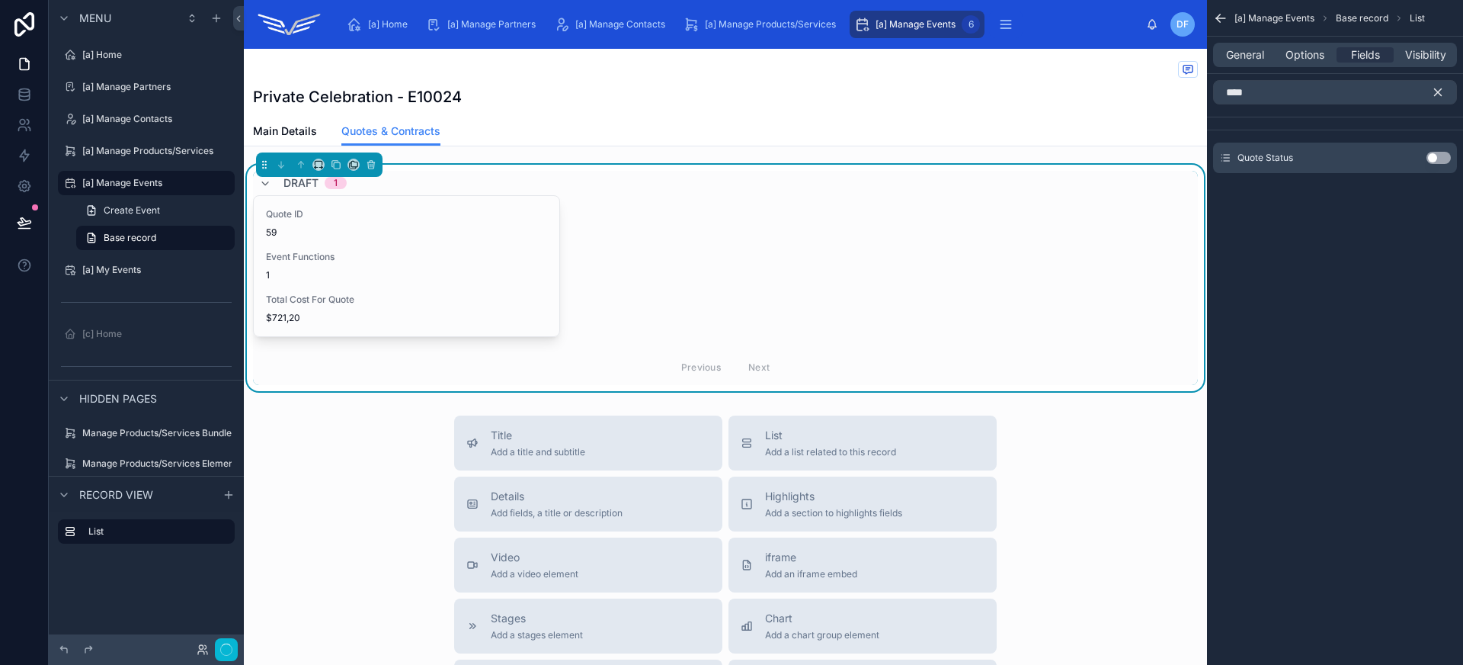
click at [1433, 159] on button "Use setting" at bounding box center [1439, 158] width 24 height 12
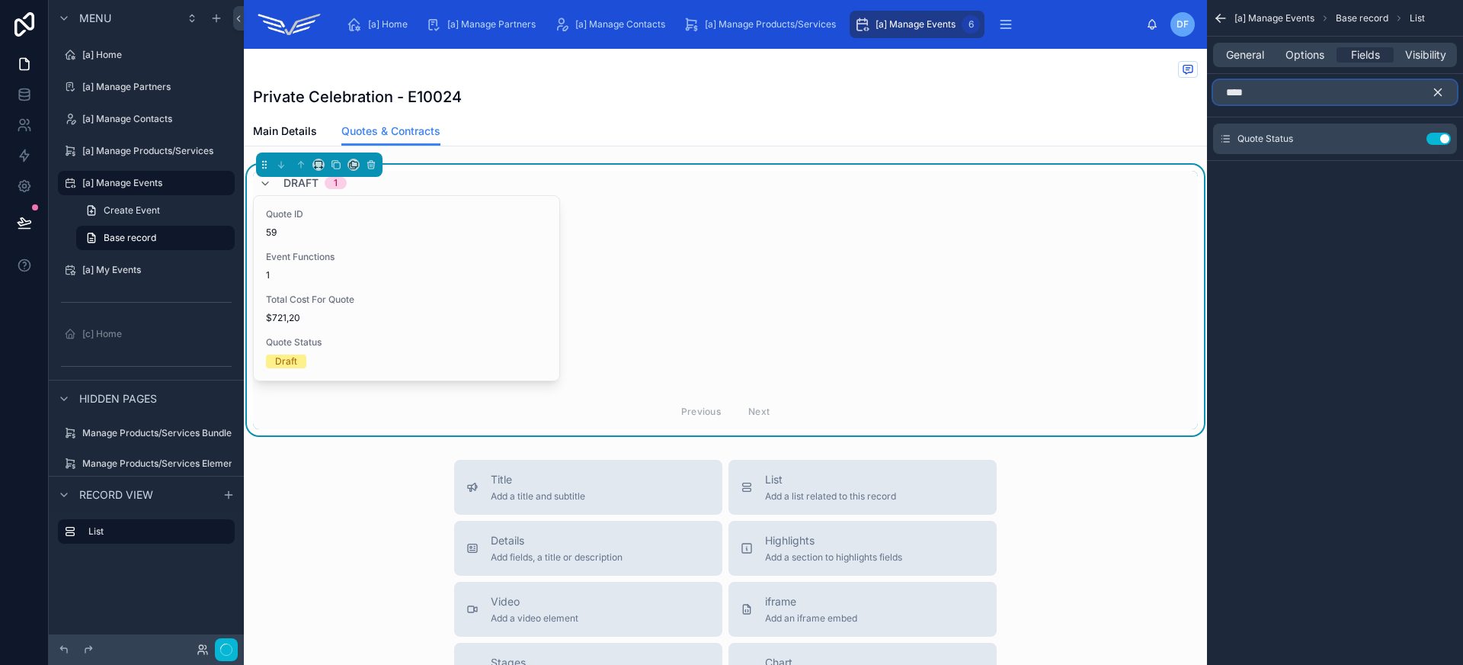
click at [1336, 97] on input "****" at bounding box center [1335, 92] width 244 height 24
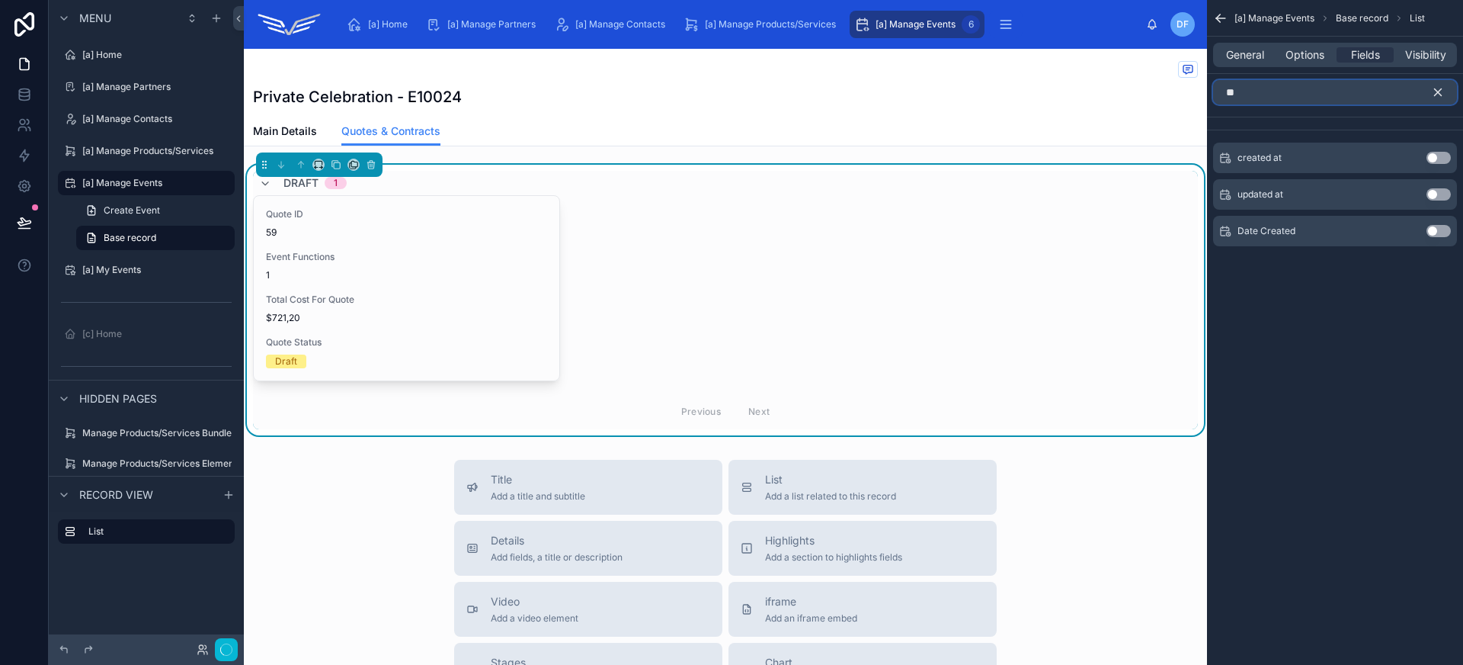
click at [1336, 97] on input "**" at bounding box center [1335, 92] width 244 height 24
type input "**"
click at [1433, 232] on button "Use setting" at bounding box center [1439, 231] width 24 height 12
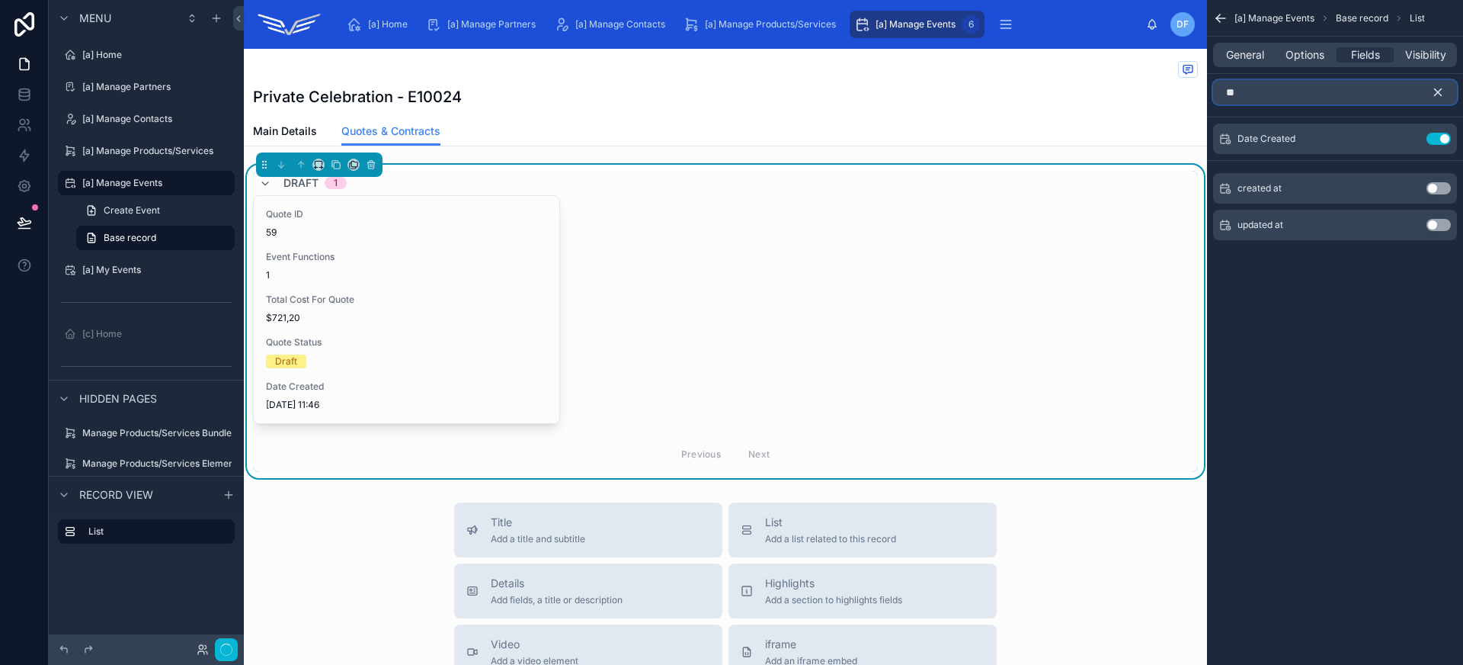
click at [1291, 95] on input "**" at bounding box center [1335, 92] width 244 height 24
click at [1436, 221] on button "Use setting" at bounding box center [1439, 225] width 24 height 12
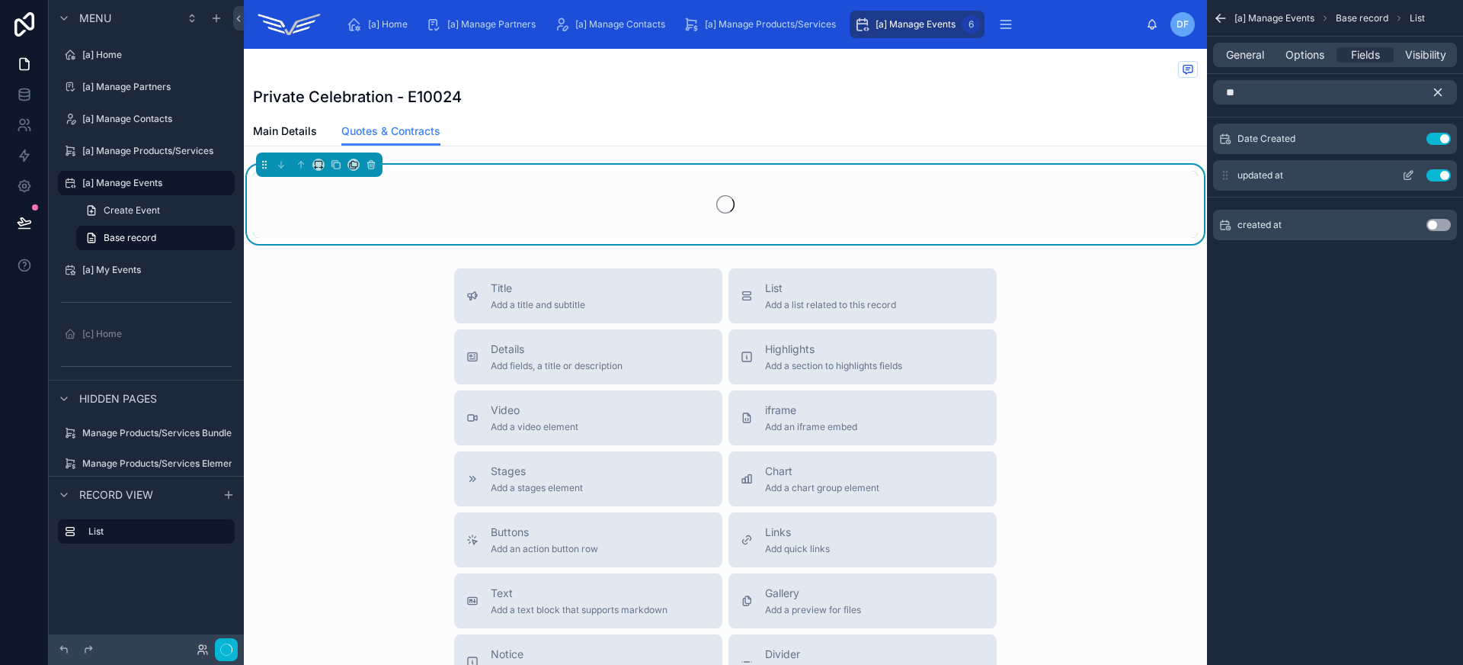
click at [1410, 175] on icon "scrollable content" at bounding box center [1410, 174] width 6 height 6
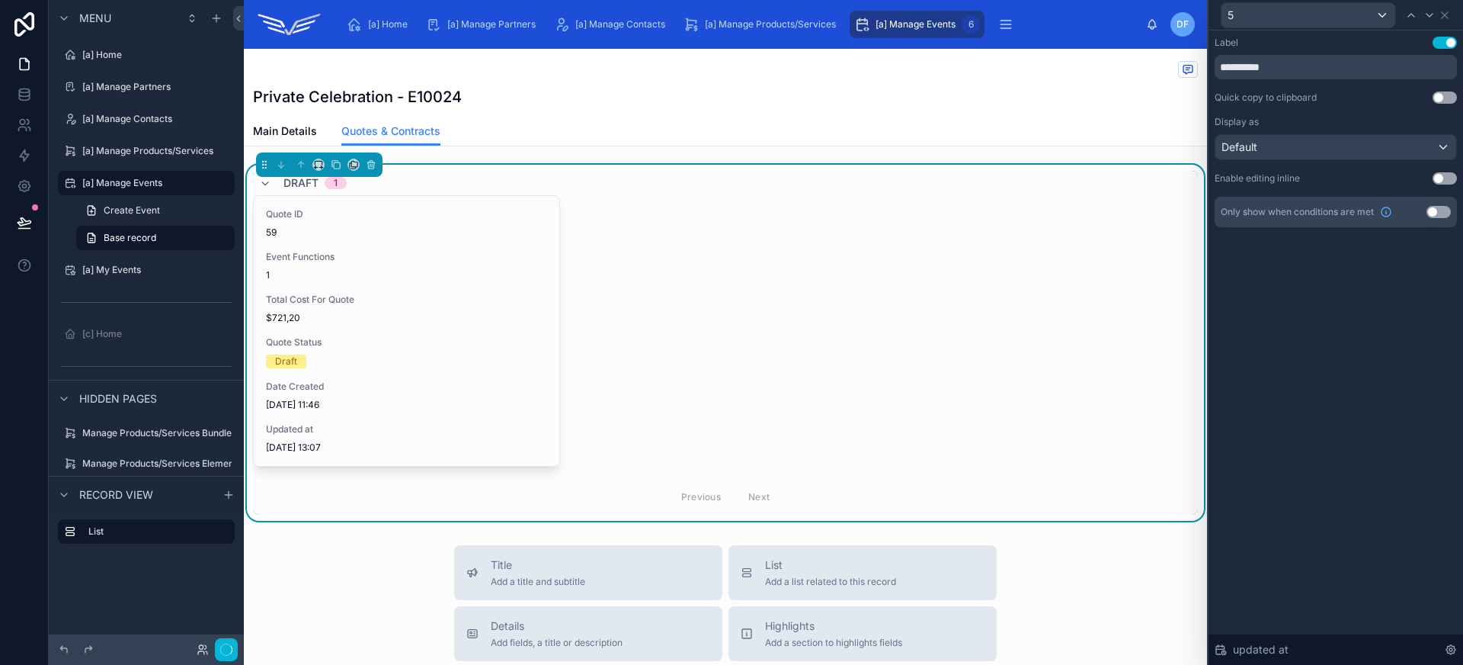
click at [1317, 50] on div "**********" at bounding box center [1336, 58] width 242 height 43
click at [1318, 63] on input "**********" at bounding box center [1336, 67] width 242 height 24
type input "**********"
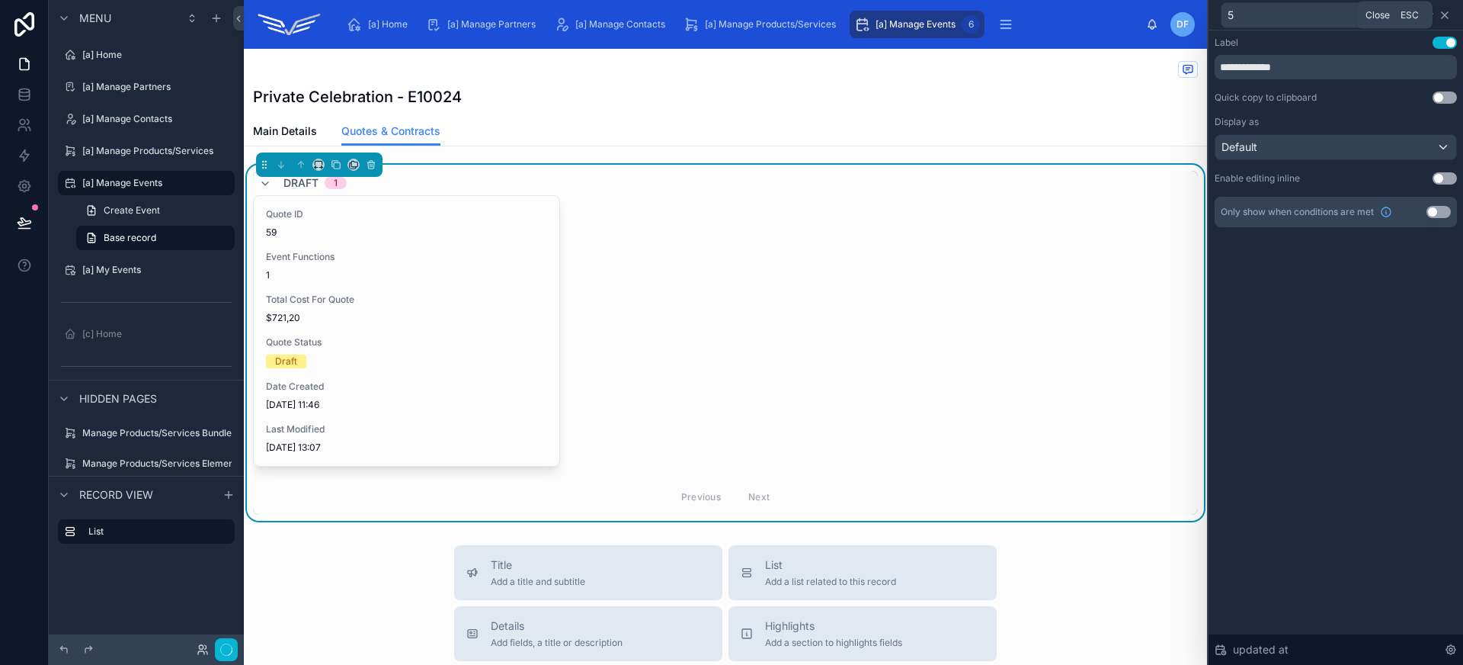
click at [1447, 12] on icon at bounding box center [1445, 15] width 6 height 6
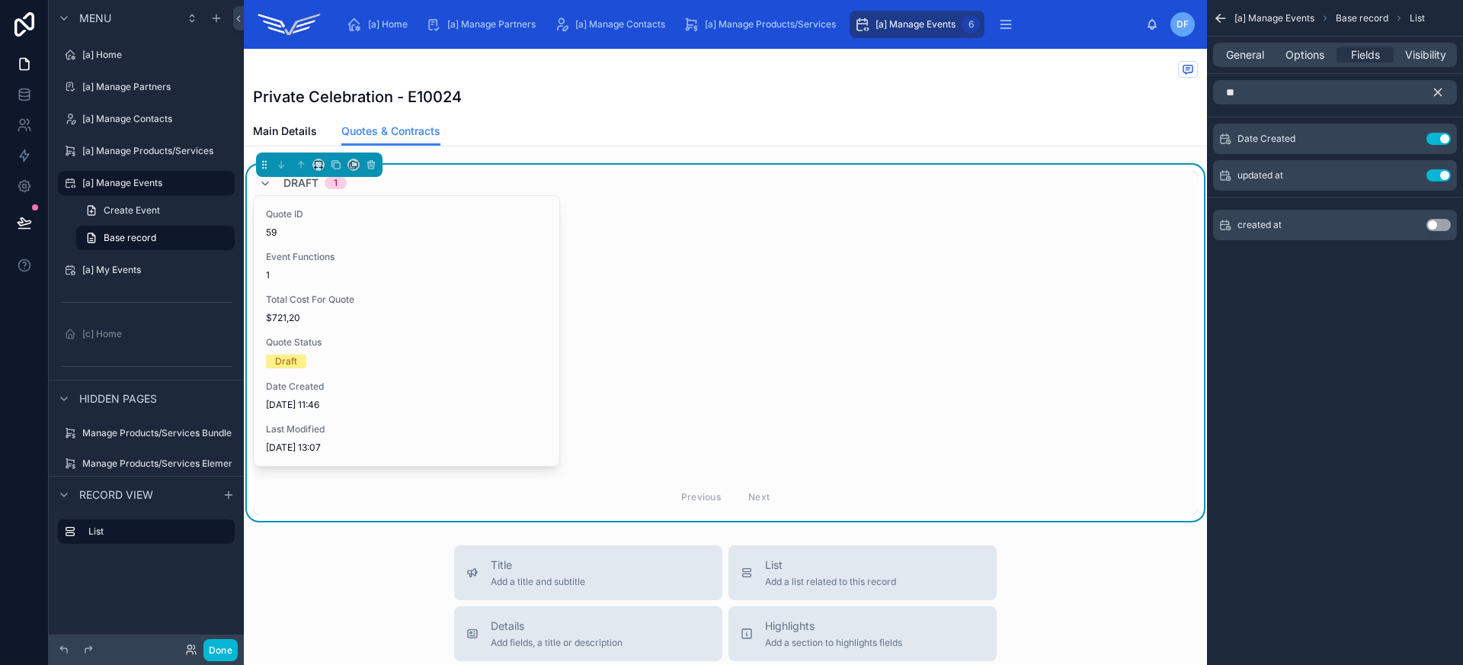
click at [709, 248] on div "Quote ID 59 Event Functions 1 Total Cost For Quote $721,20 Quote Status Draft D…" at bounding box center [725, 330] width 945 height 271
click at [1440, 90] on icon "scrollable content" at bounding box center [1438, 92] width 14 height 14
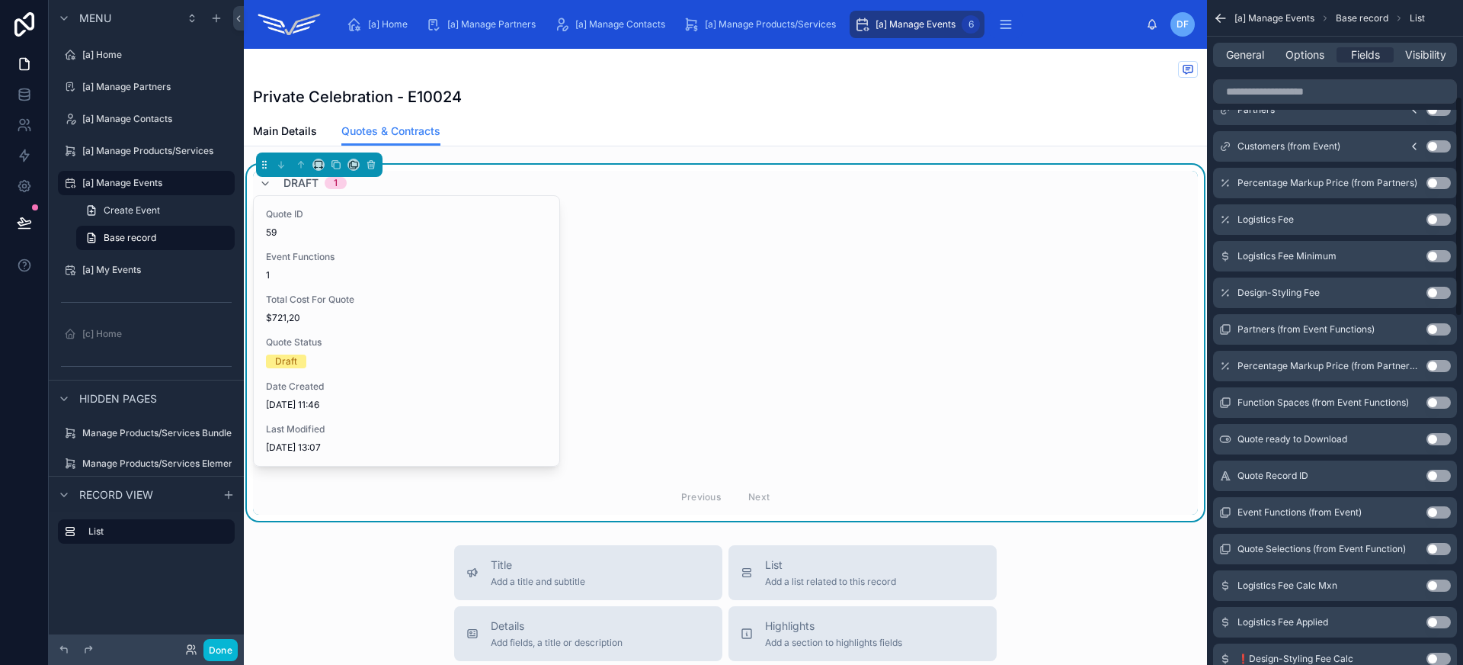
scroll to position [290, 0]
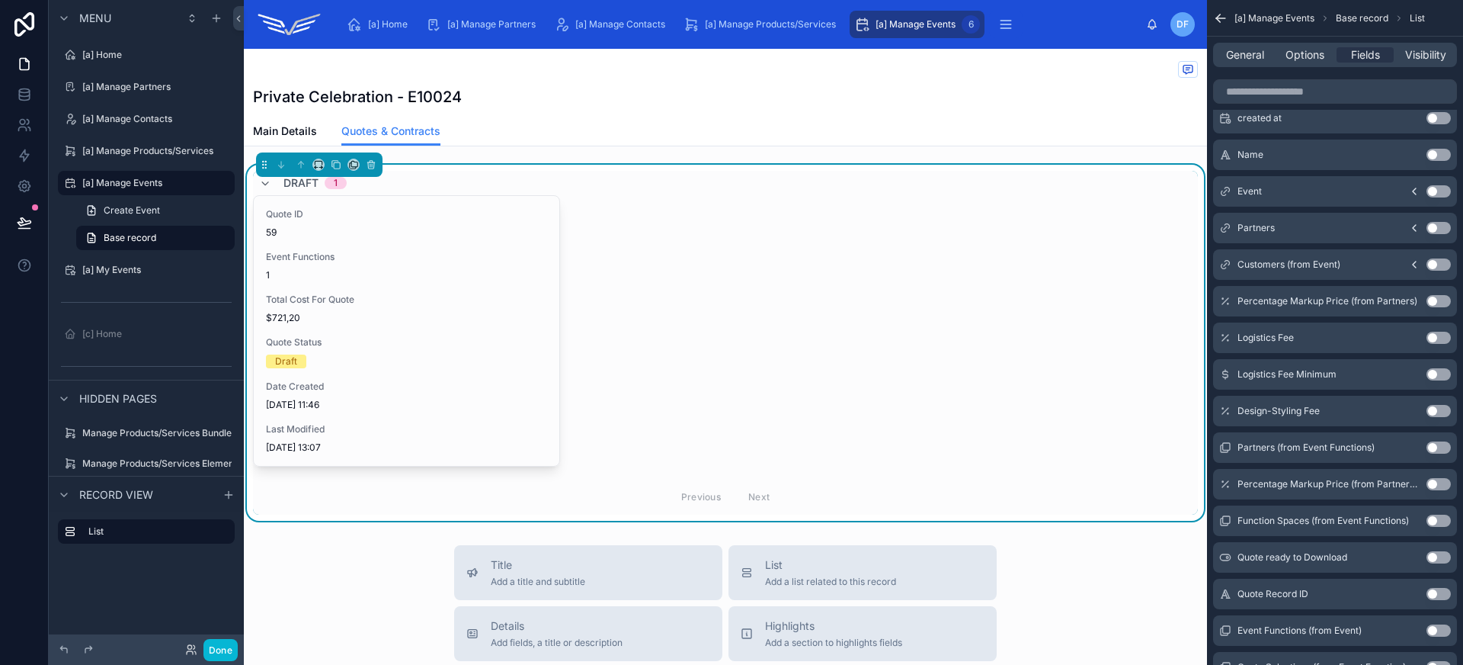
click at [704, 213] on div "Quote ID 59 Event Functions 1 Total Cost For Quote $721,20 Quote Status Draft D…" at bounding box center [725, 330] width 945 height 271
click at [1307, 59] on span "Options" at bounding box center [1305, 54] width 39 height 15
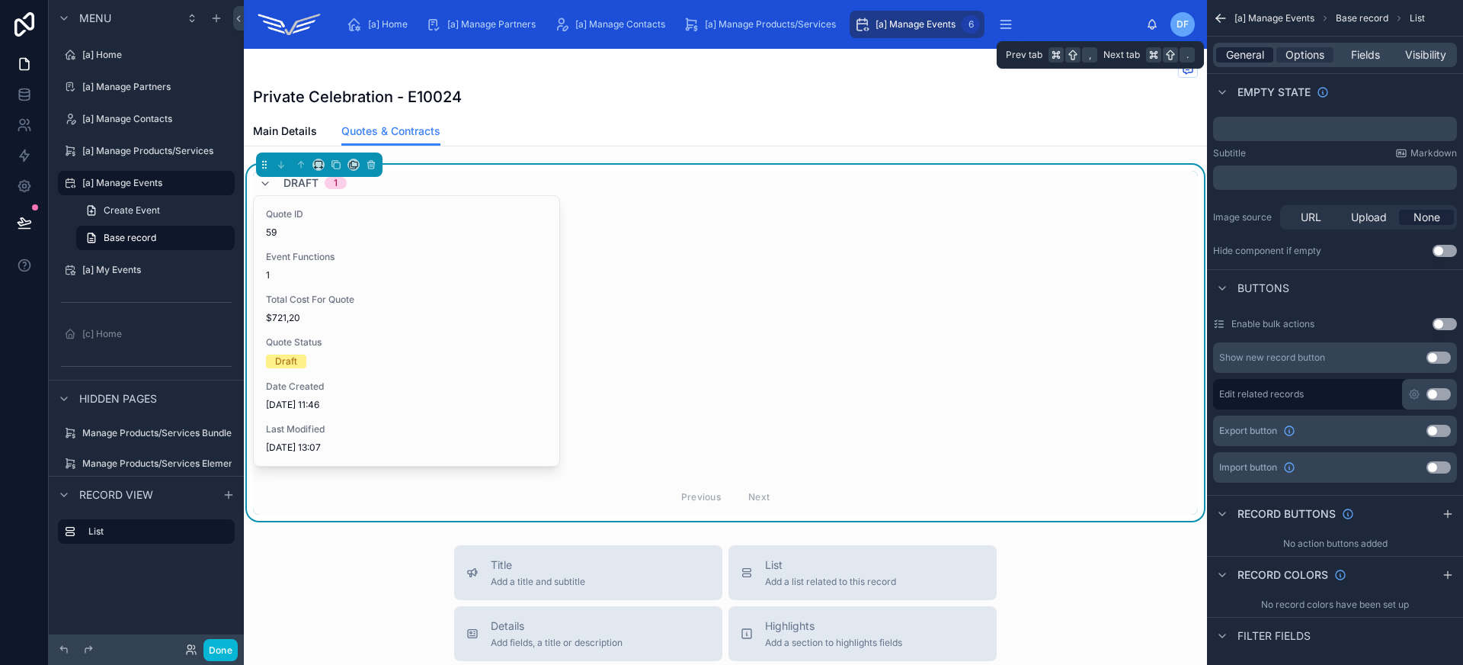
click at [1238, 52] on span "General" at bounding box center [1245, 54] width 38 height 15
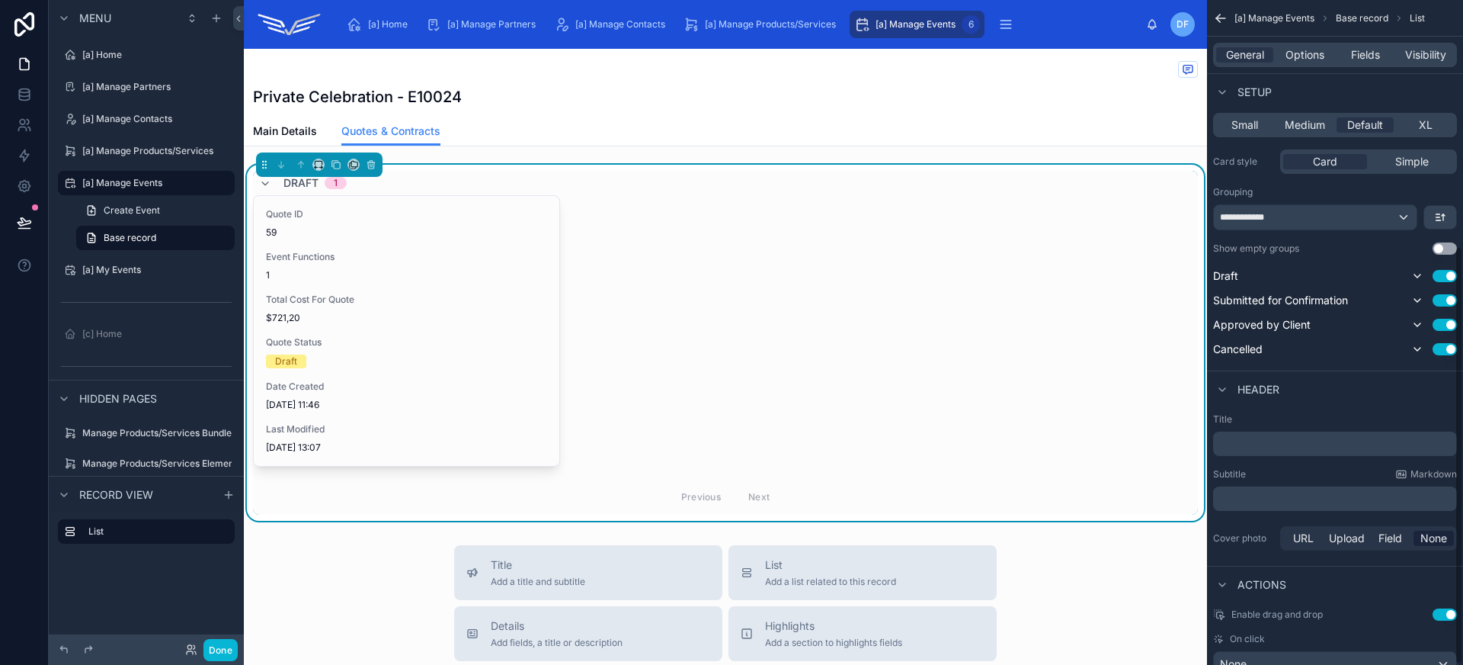
scroll to position [392, 0]
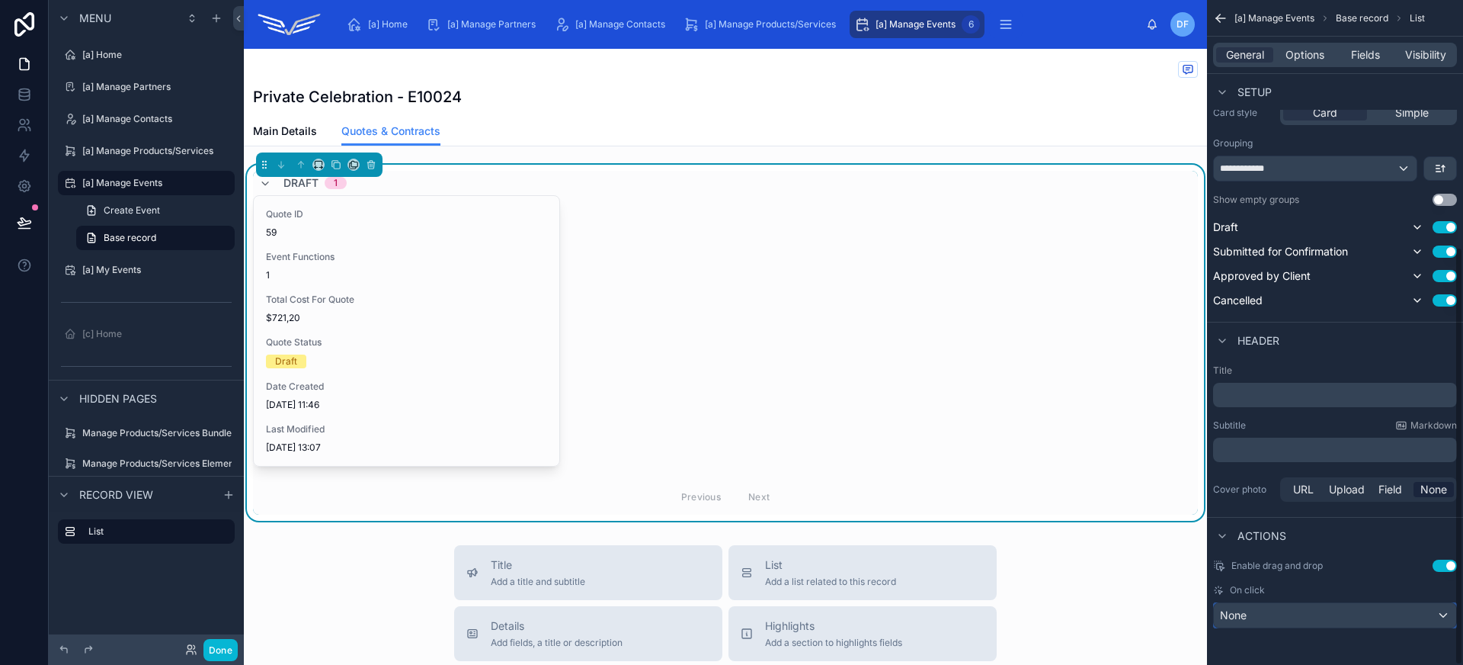
click at [1427, 618] on div "None" at bounding box center [1335, 615] width 242 height 24
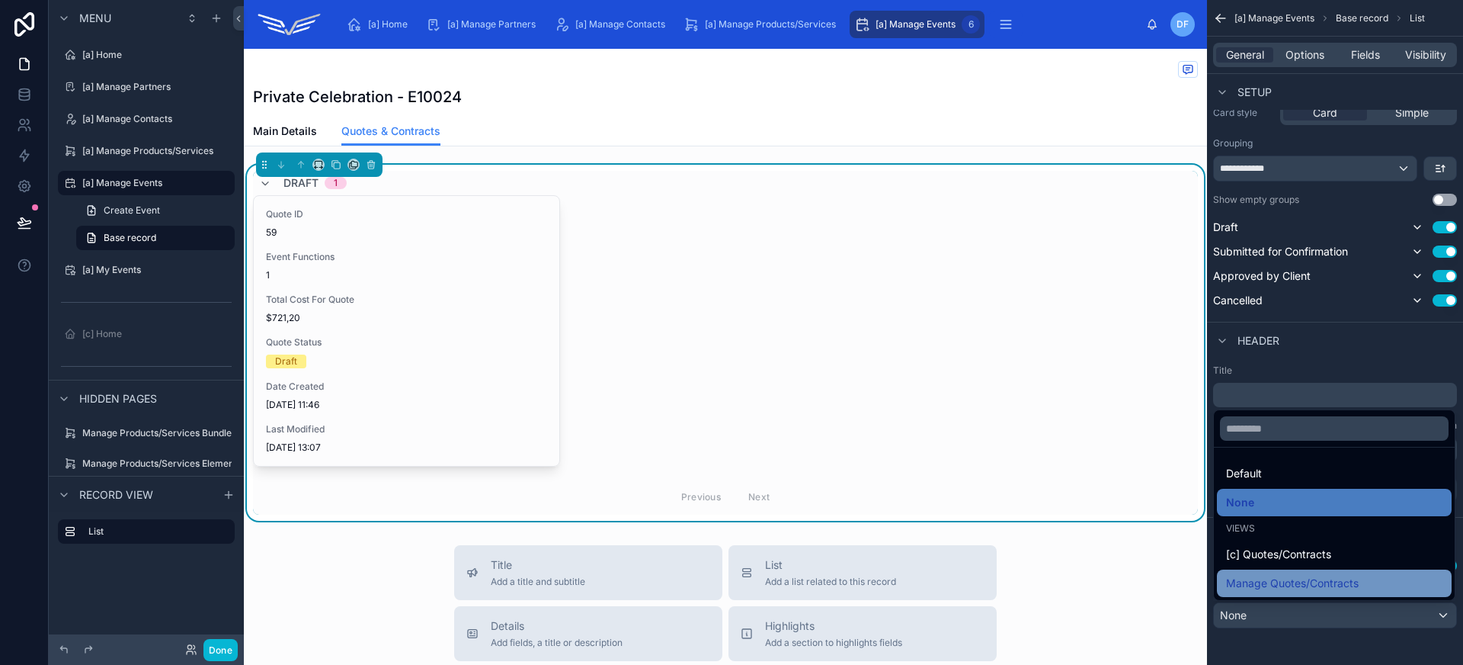
click at [1365, 589] on div "Manage Quotes/Contracts" at bounding box center [1334, 583] width 216 height 18
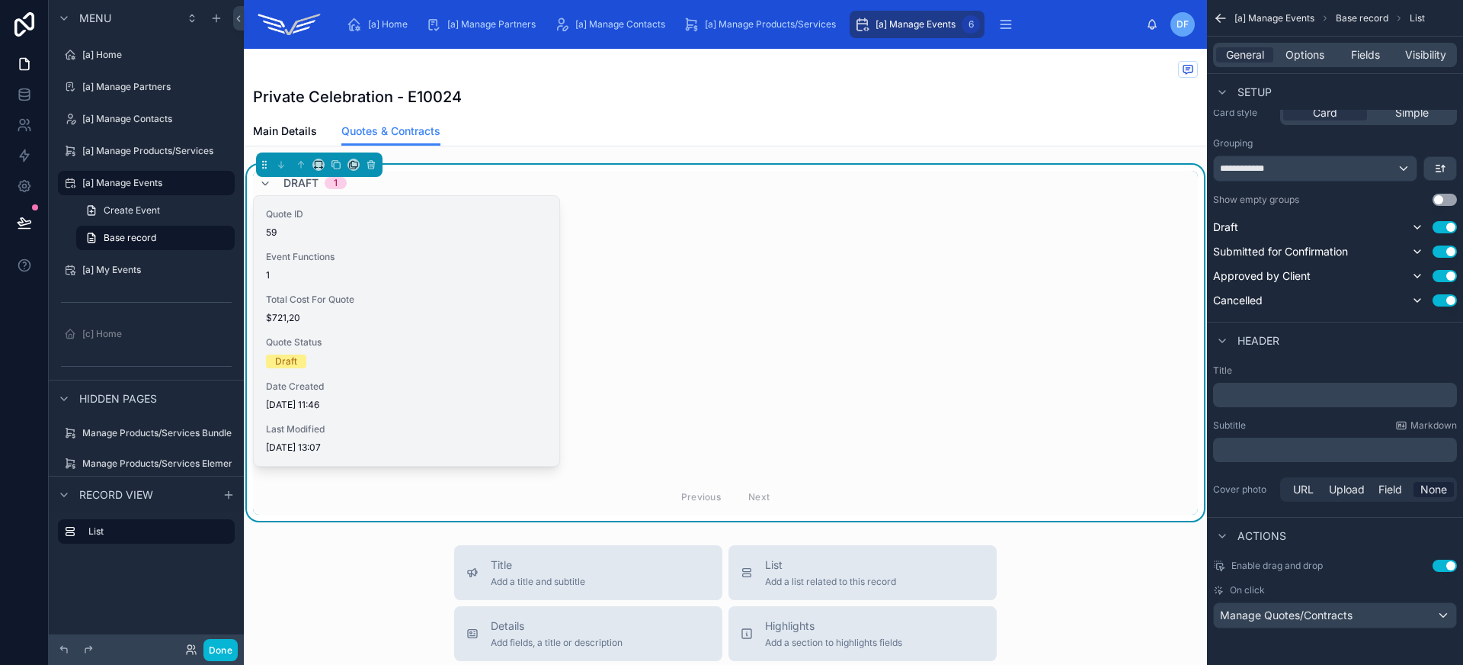
click at [505, 329] on div "Quote ID 59 Event Functions 1 Total Cost For Quote $721,20 Quote Status Draft D…" at bounding box center [407, 331] width 306 height 270
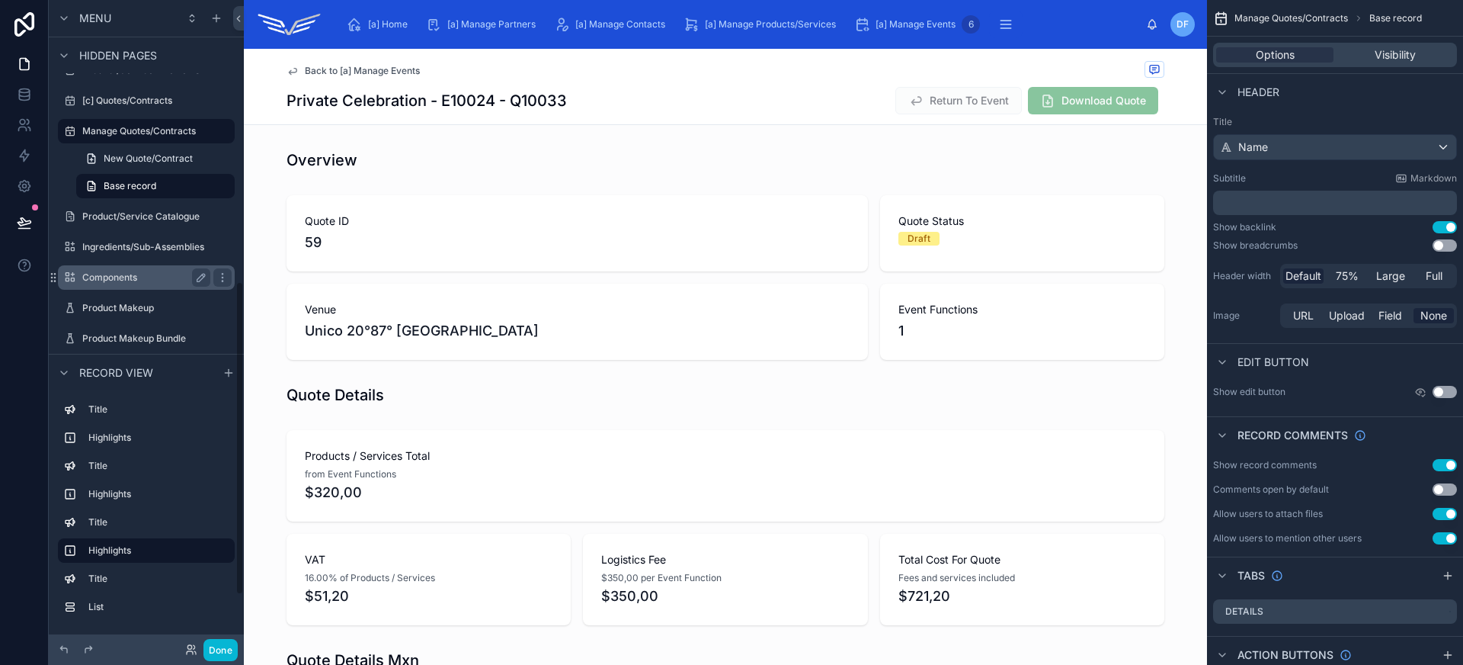
scroll to position [558, 0]
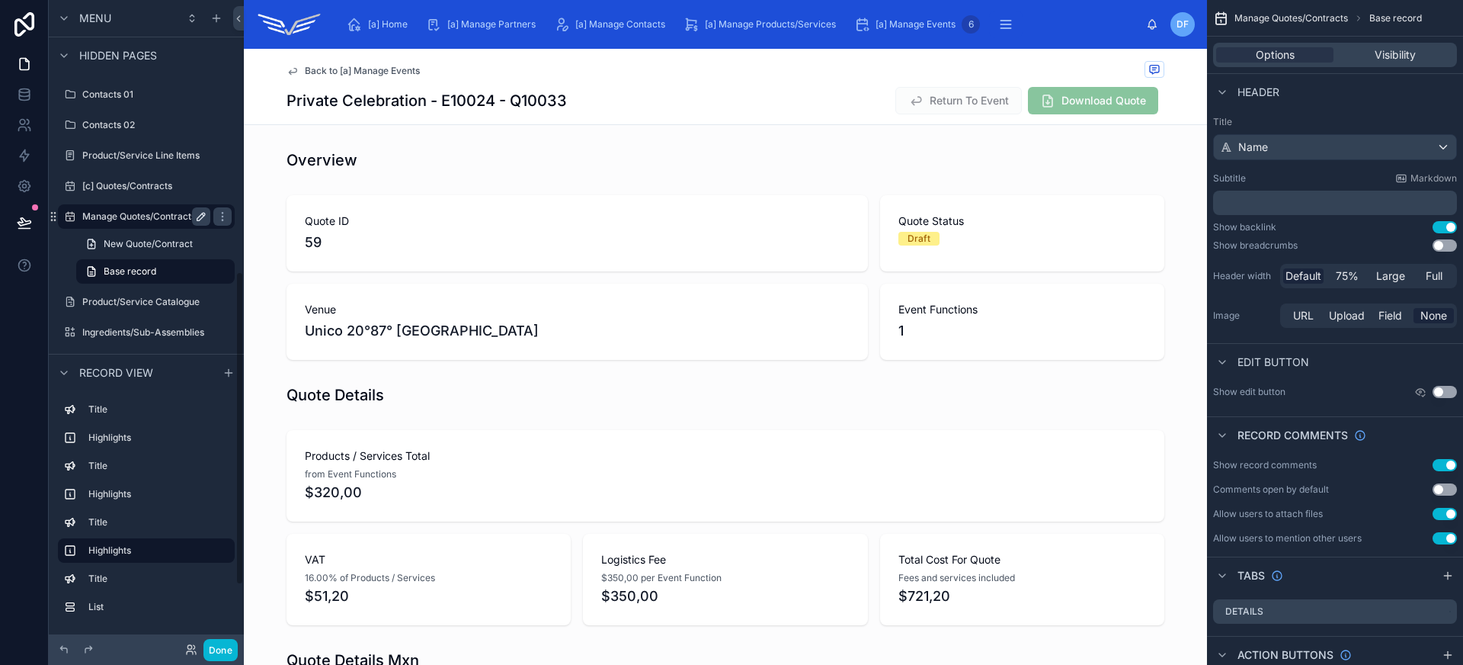
click at [207, 219] on icon "scrollable content" at bounding box center [201, 216] width 12 height 12
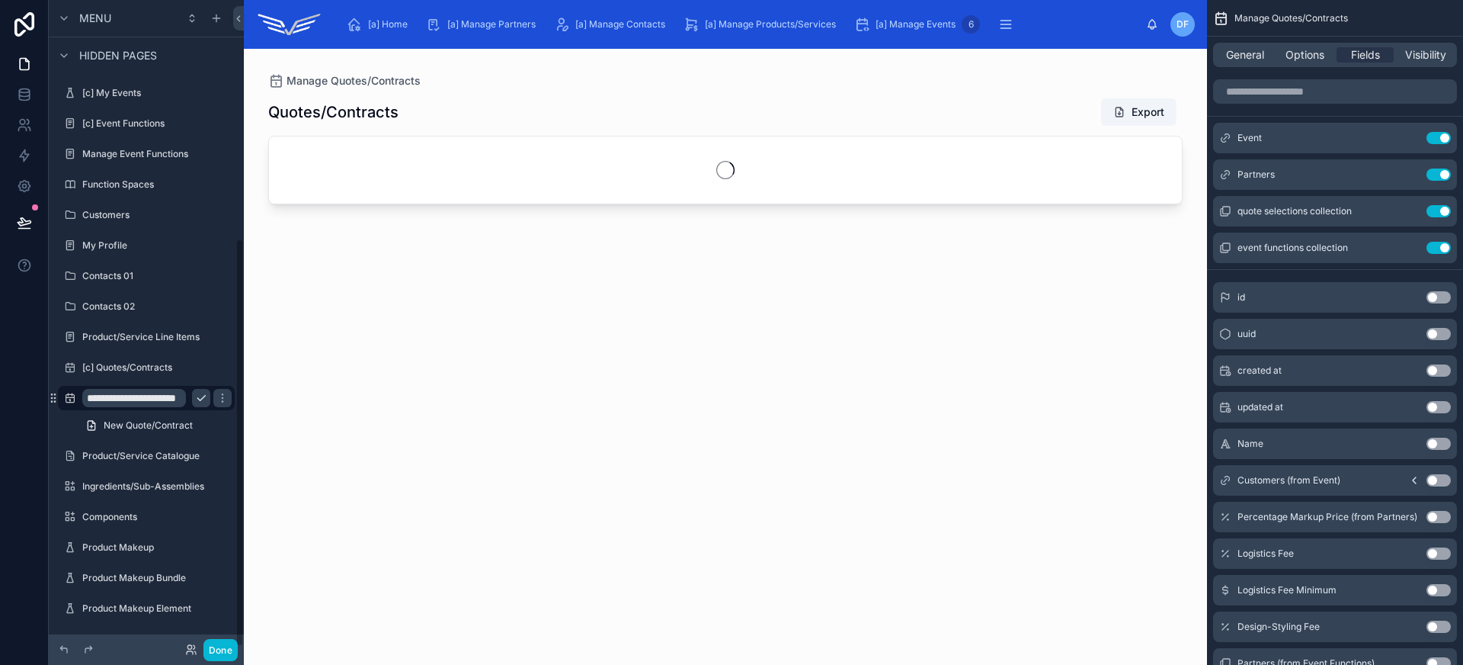
scroll to position [376, 0]
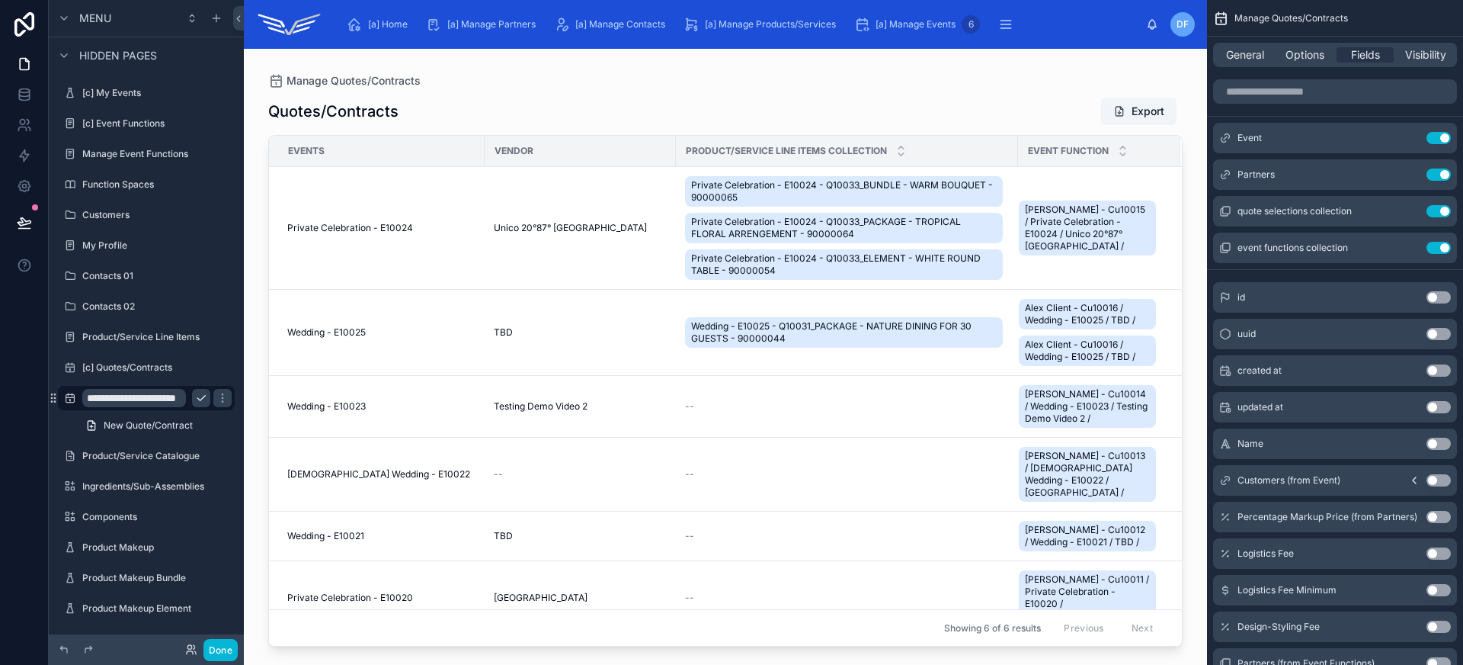
click at [88, 396] on input "**********" at bounding box center [134, 398] width 104 height 18
click at [127, 396] on input "**********" at bounding box center [134, 398] width 104 height 18
type input "**********"
click at [213, 397] on button "scrollable content" at bounding box center [222, 398] width 18 height 18
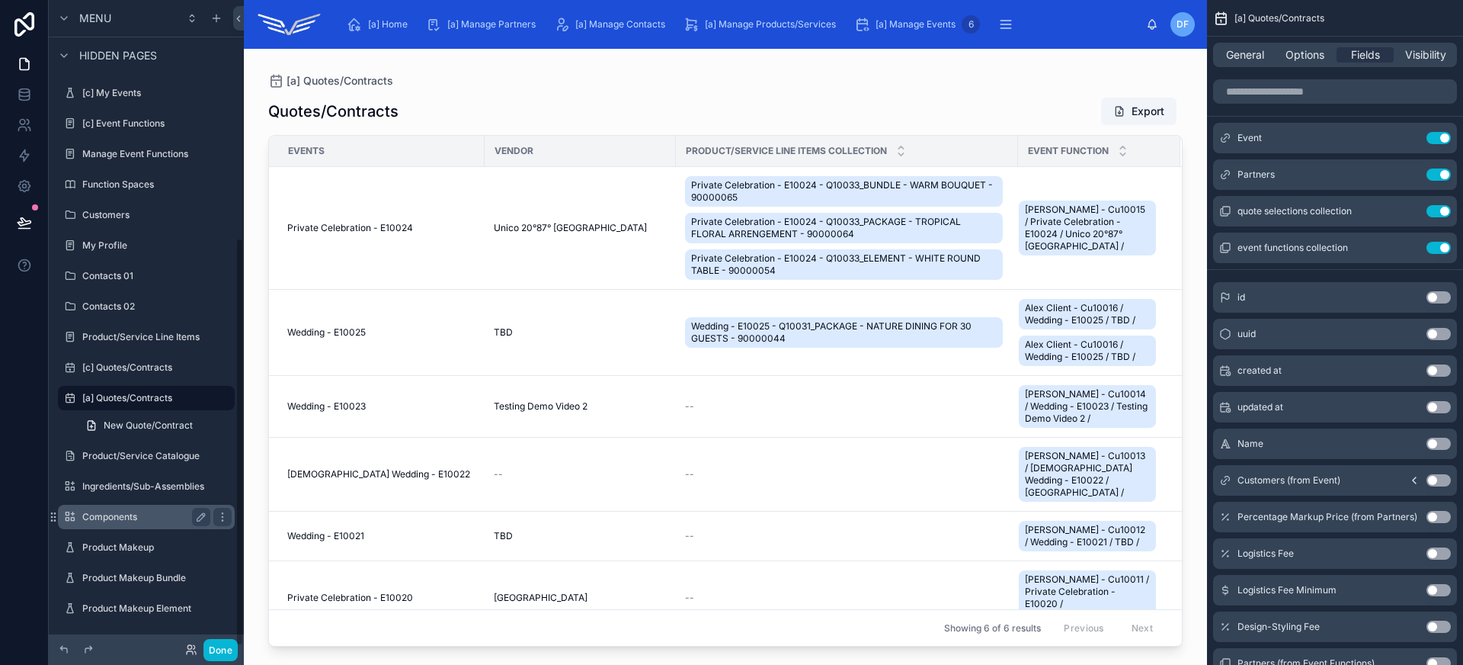
scroll to position [69, 0]
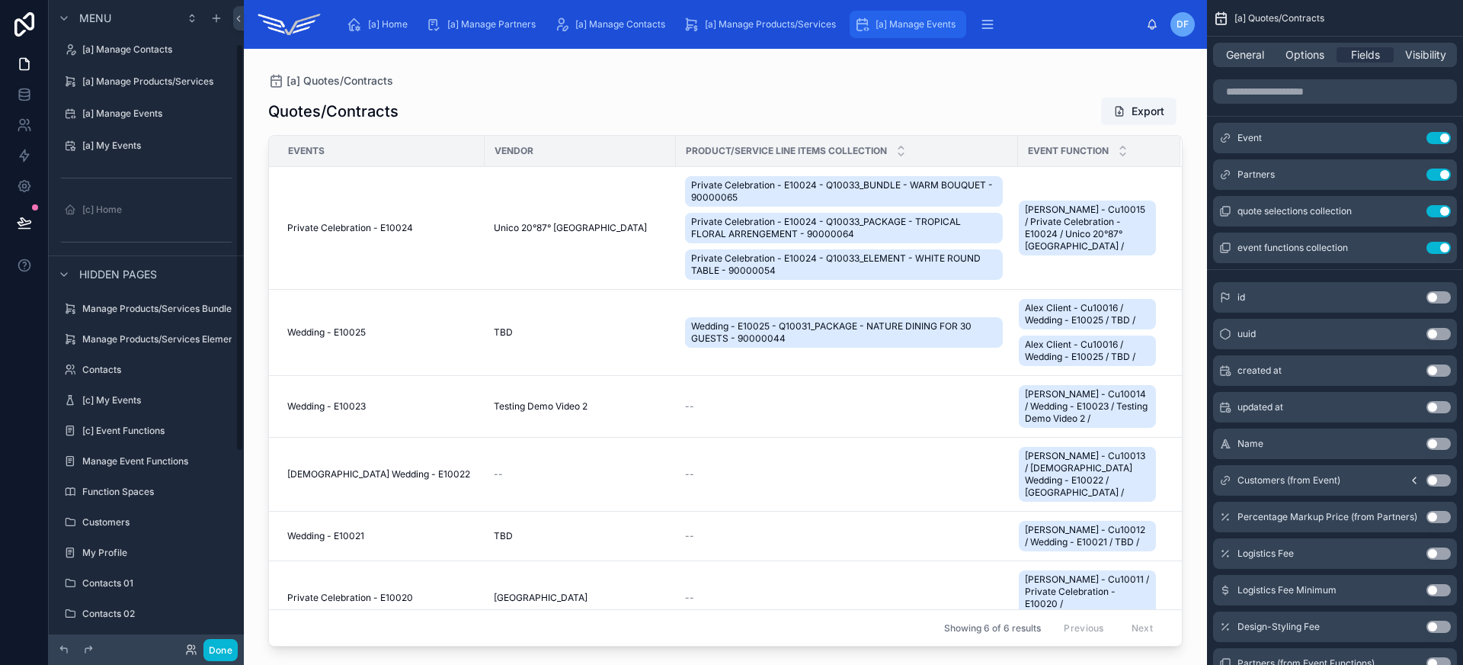
click at [895, 24] on span "[a] Manage Events" at bounding box center [916, 24] width 80 height 12
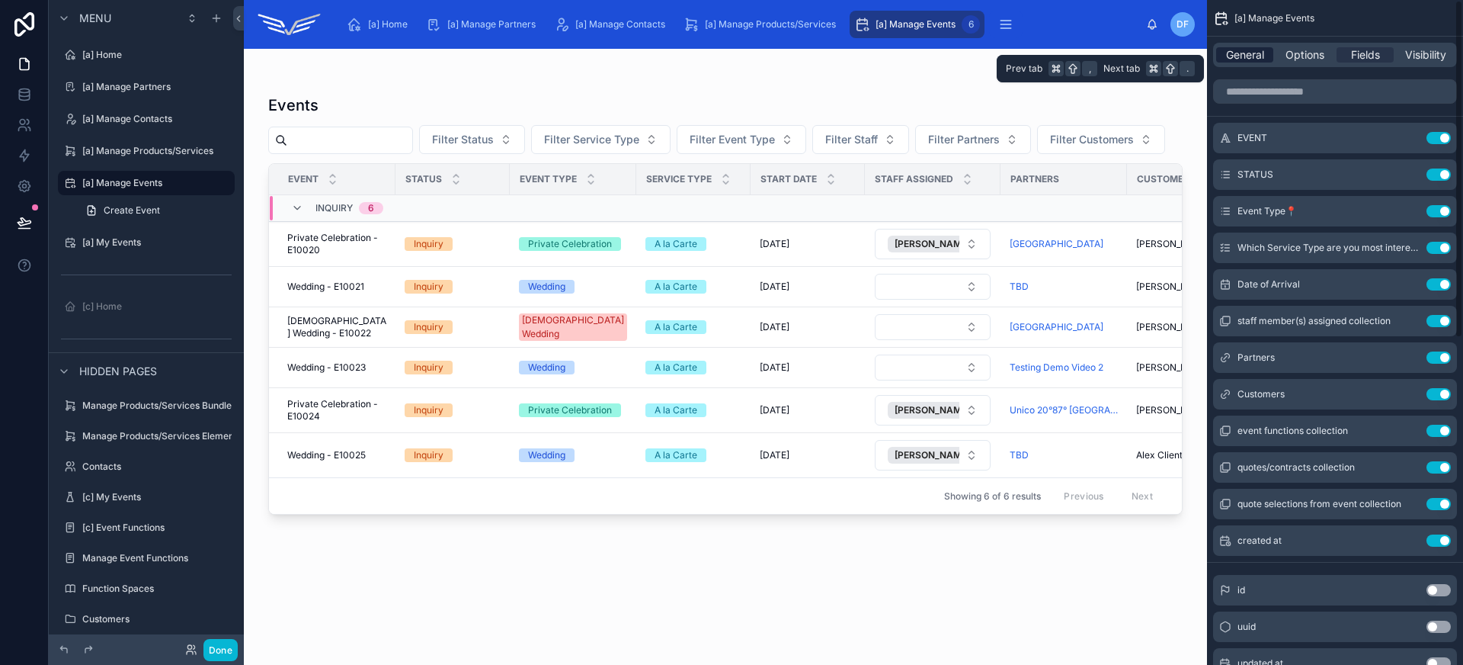
click at [1248, 59] on span "General" at bounding box center [1245, 54] width 38 height 15
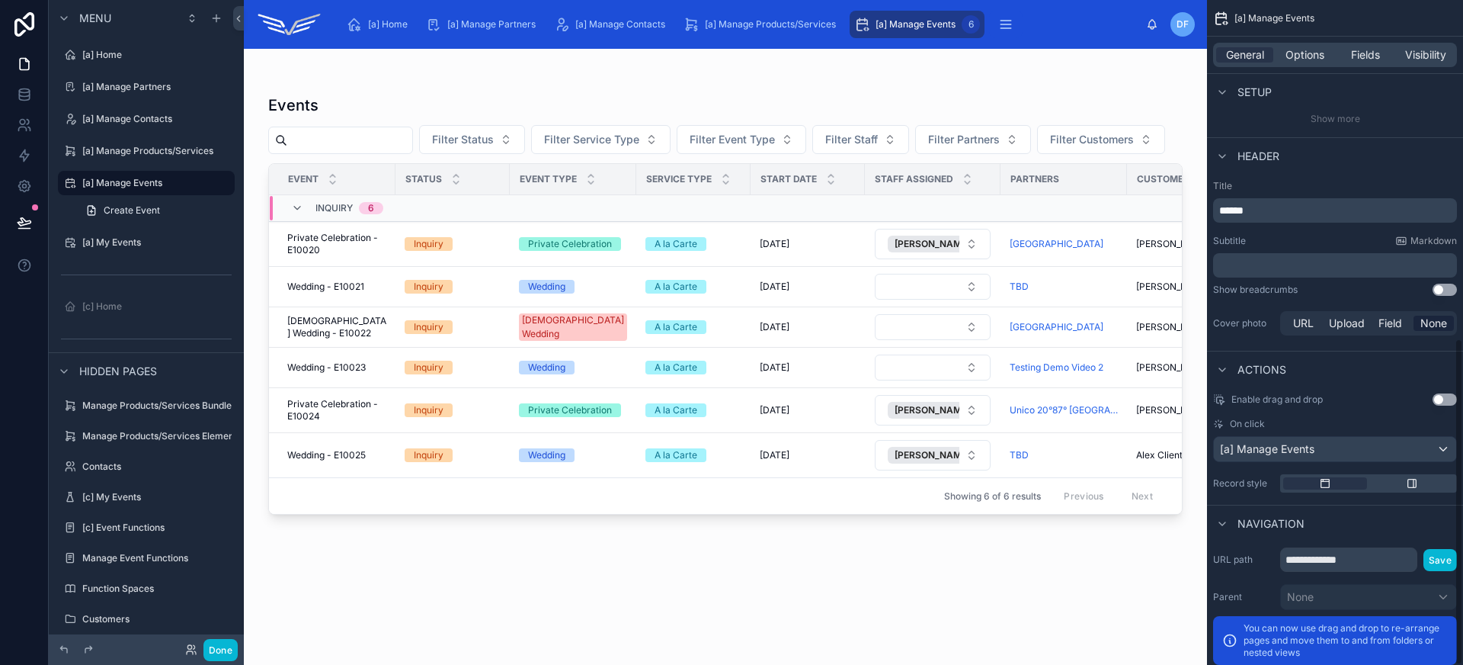
scroll to position [689, 0]
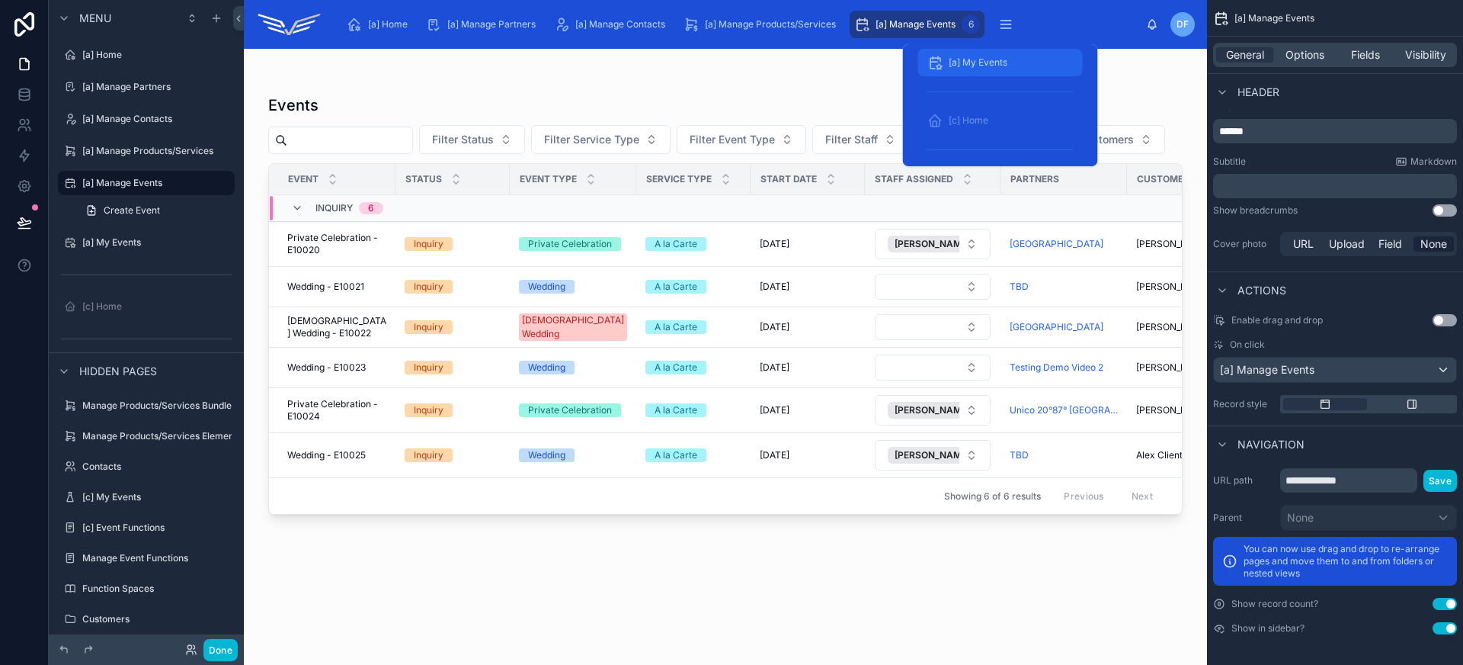
click at [996, 63] on span "[a] My Events" at bounding box center [978, 62] width 59 height 12
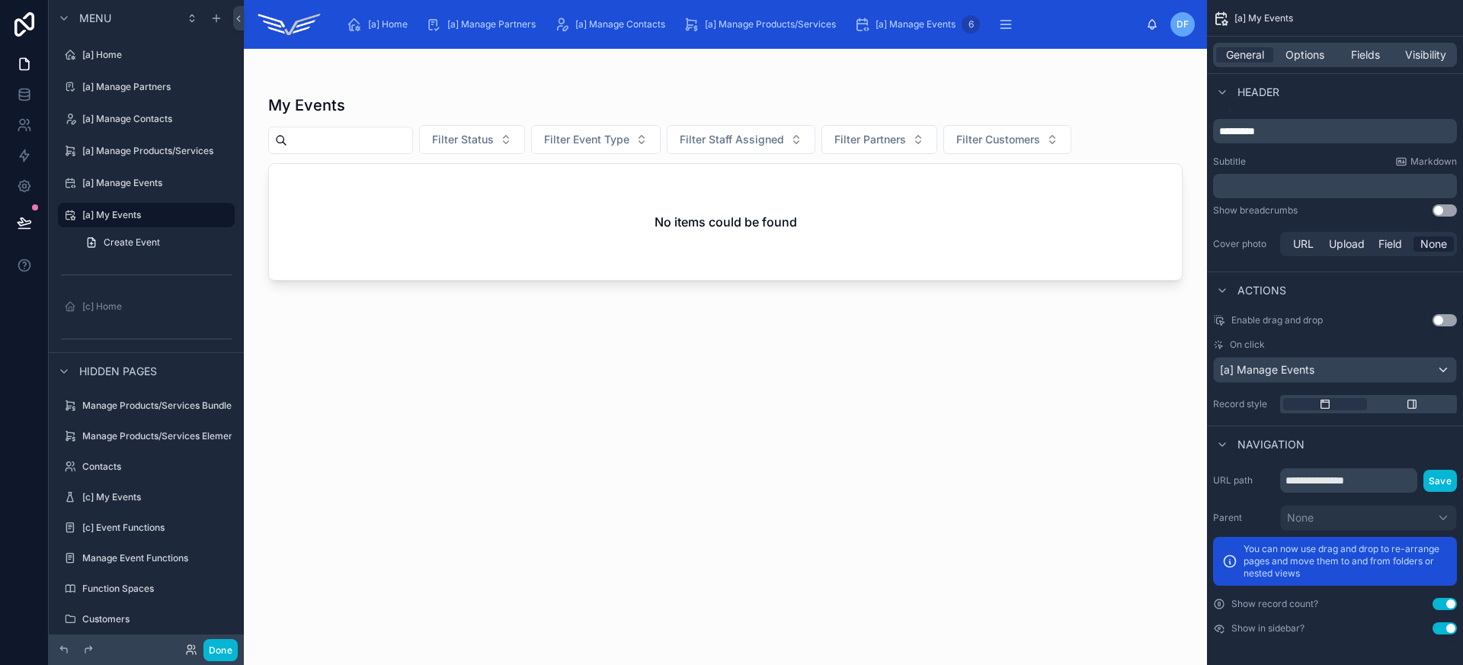
click at [982, 434] on div at bounding box center [725, 347] width 963 height 597
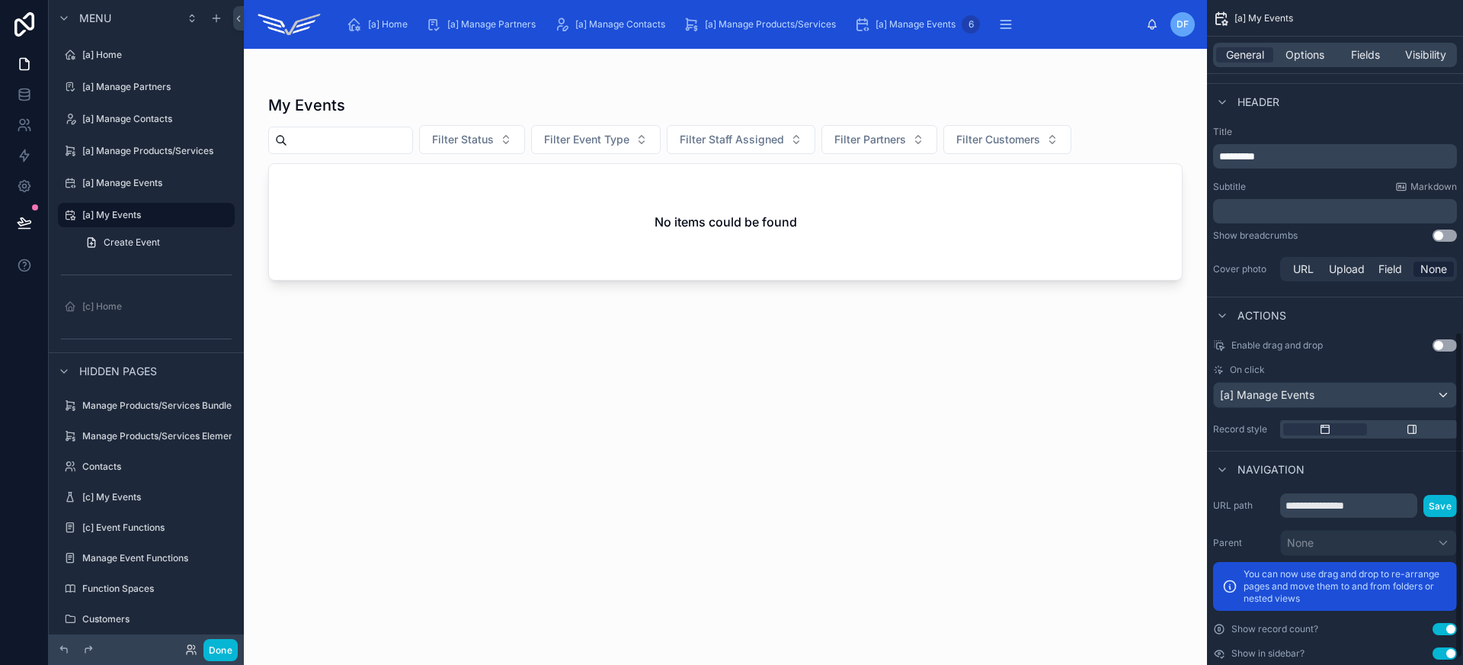
scroll to position [689, 0]
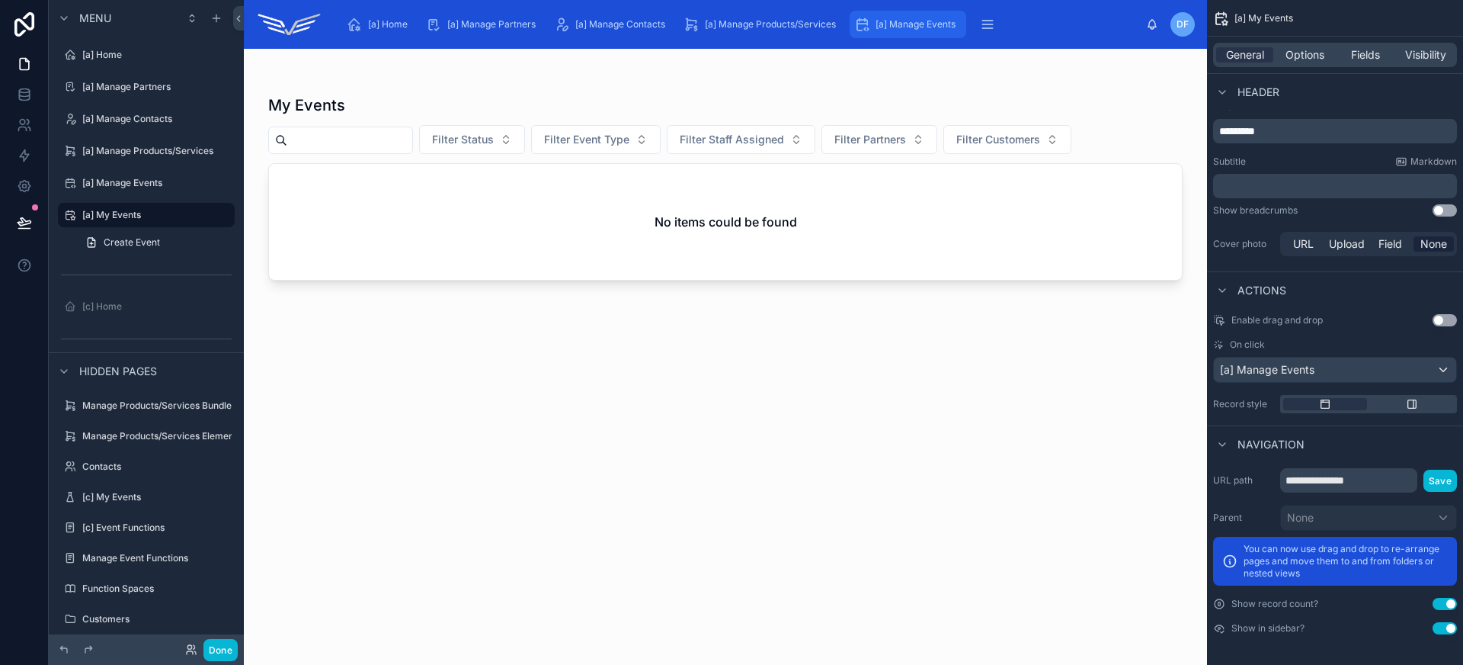
click at [913, 28] on span "[a] Manage Events" at bounding box center [916, 24] width 80 height 12
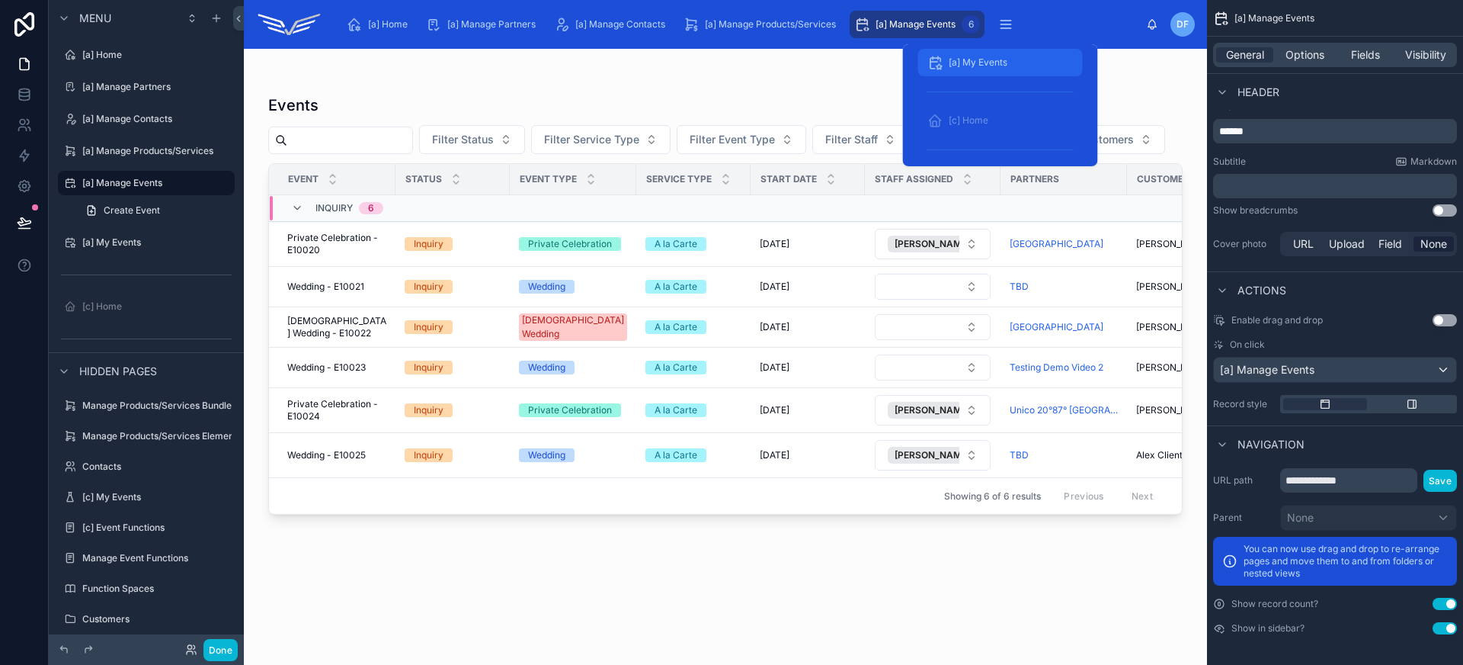
click at [989, 63] on span "[a] My Events" at bounding box center [978, 62] width 59 height 12
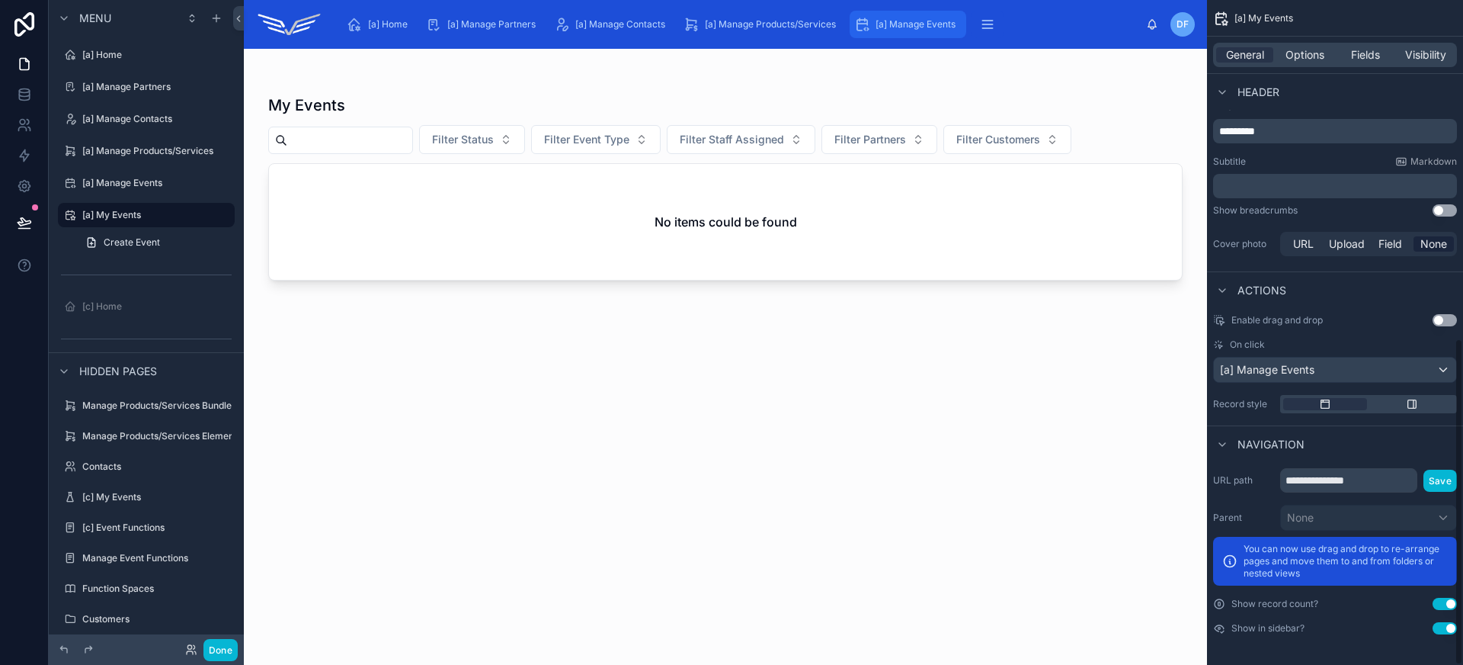
click at [901, 18] on span "[a] Manage Events" at bounding box center [916, 24] width 80 height 12
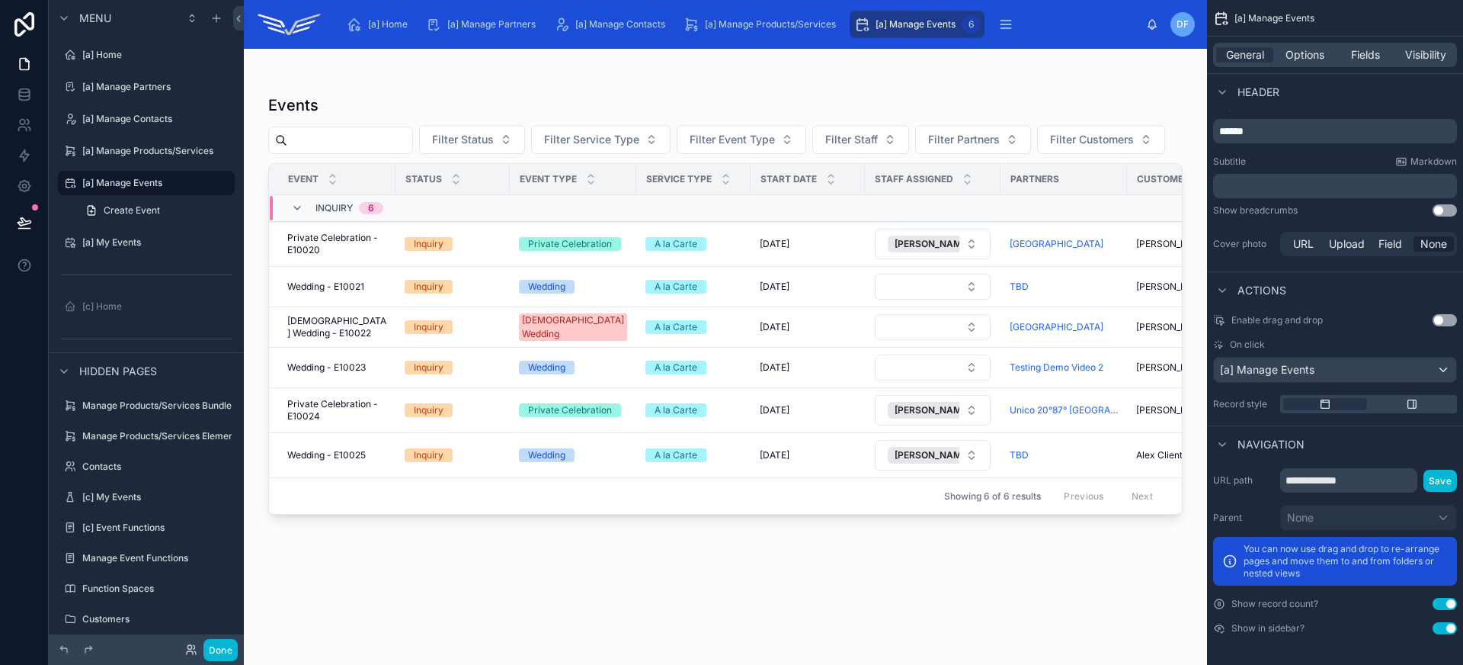
click at [376, 249] on div at bounding box center [725, 347] width 963 height 597
click at [372, 251] on span "Private Celebration - E10020" at bounding box center [336, 244] width 99 height 24
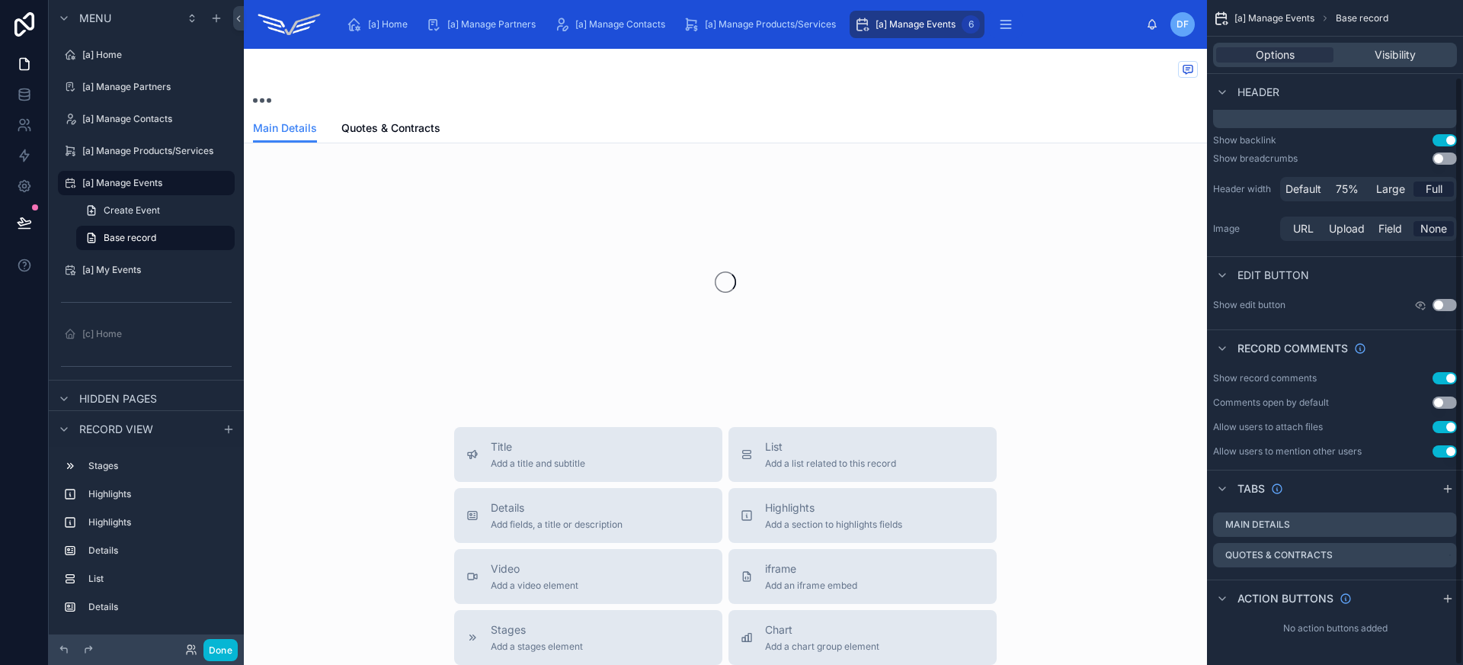
scroll to position [87, 0]
click at [405, 127] on span "Quotes & Contracts" at bounding box center [390, 127] width 99 height 15
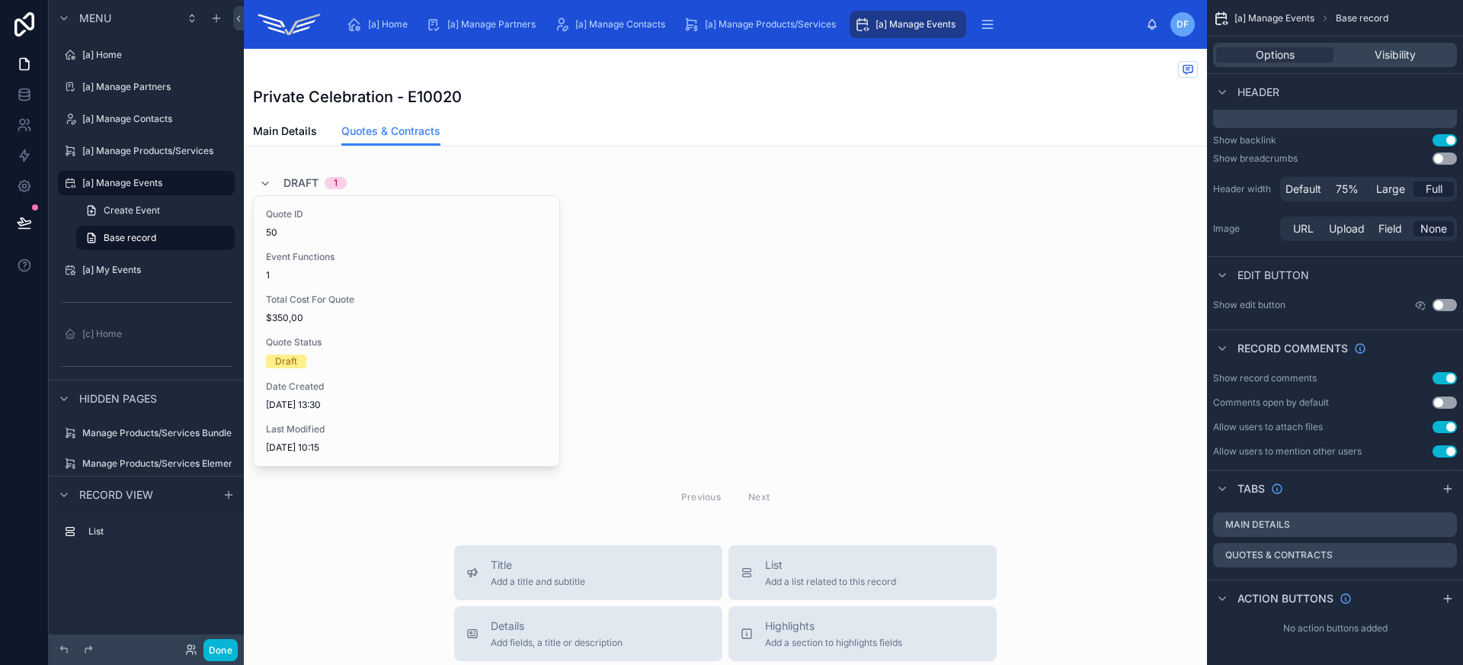
click at [908, 24] on span "[a] Manage Events" at bounding box center [916, 24] width 80 height 12
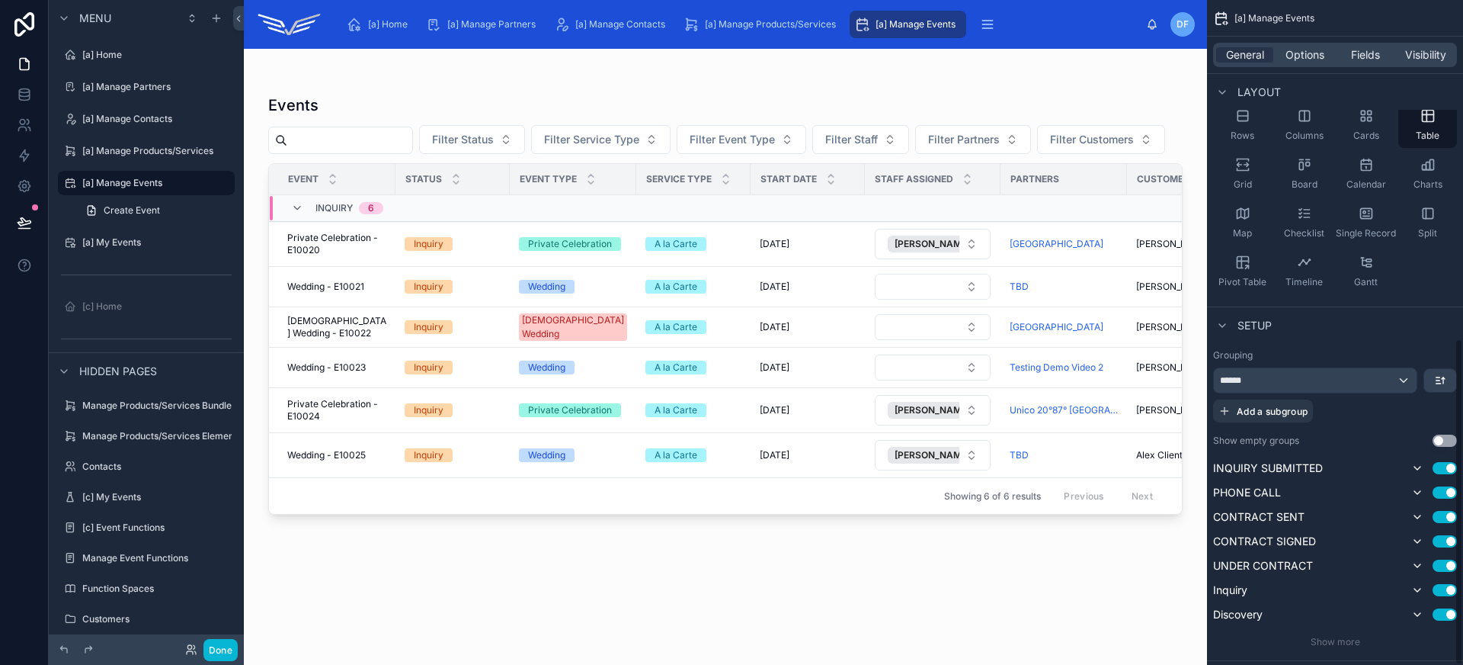
scroll to position [689, 0]
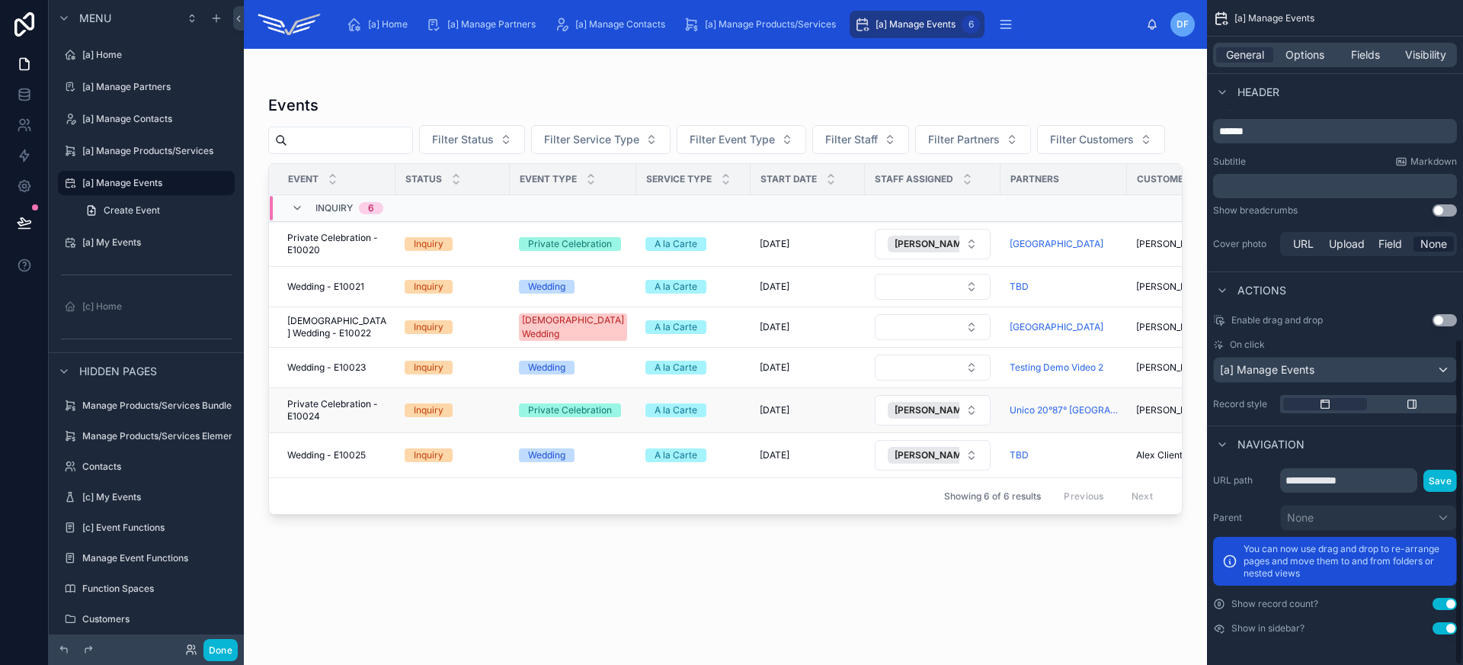
click at [375, 411] on span "Private Celebration - E10024" at bounding box center [336, 410] width 99 height 24
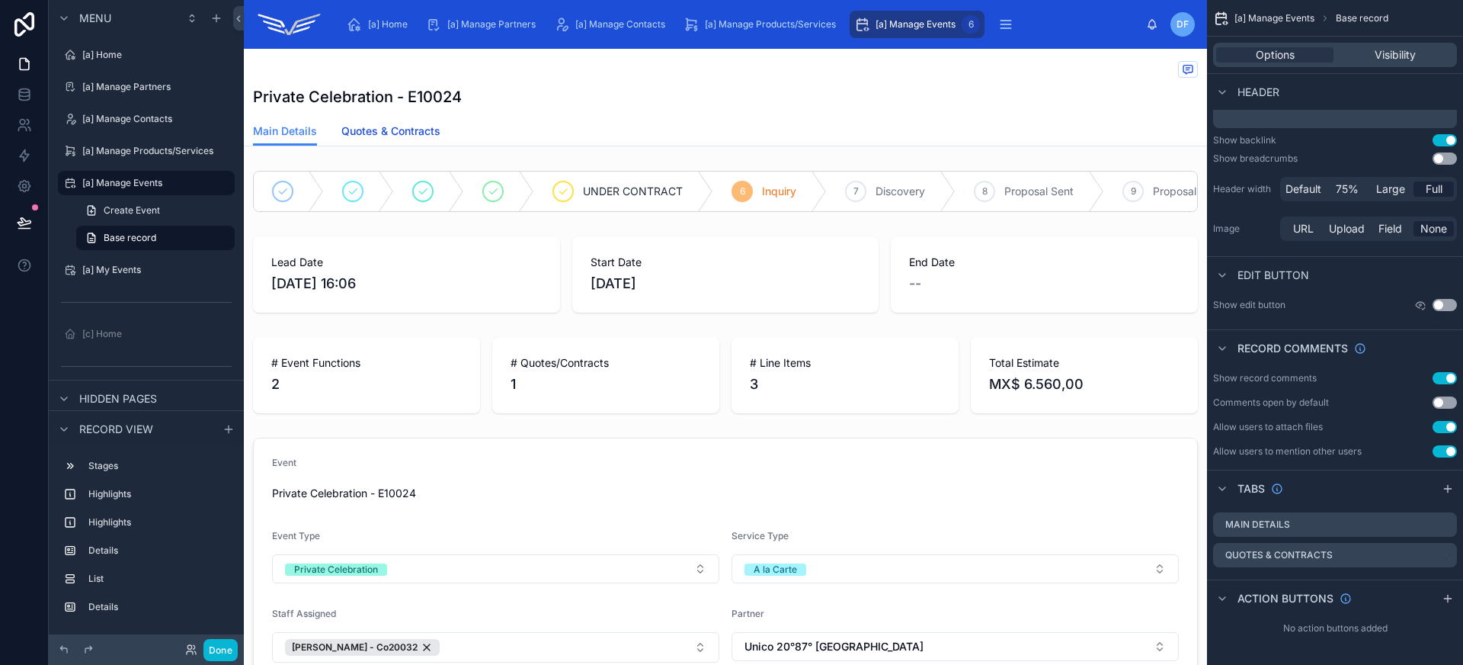
click at [395, 136] on span "Quotes & Contracts" at bounding box center [390, 130] width 99 height 15
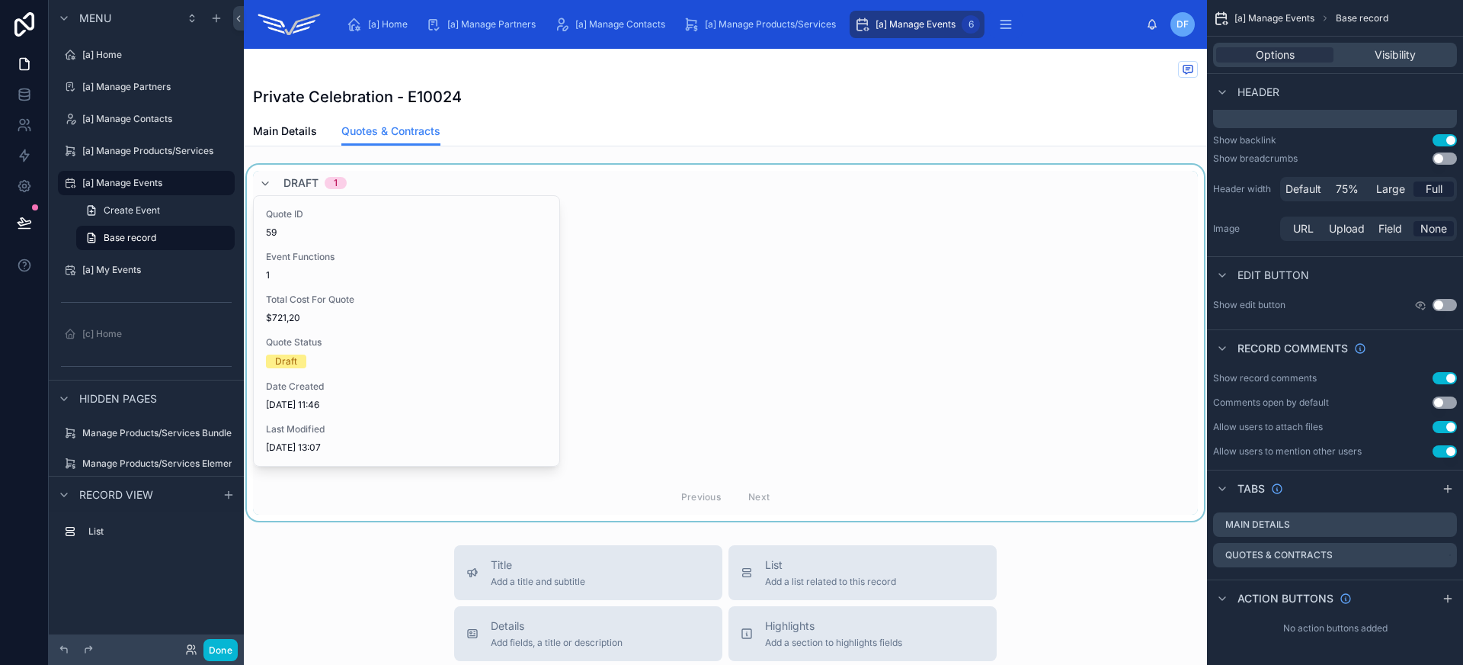
click at [427, 299] on div at bounding box center [725, 343] width 963 height 356
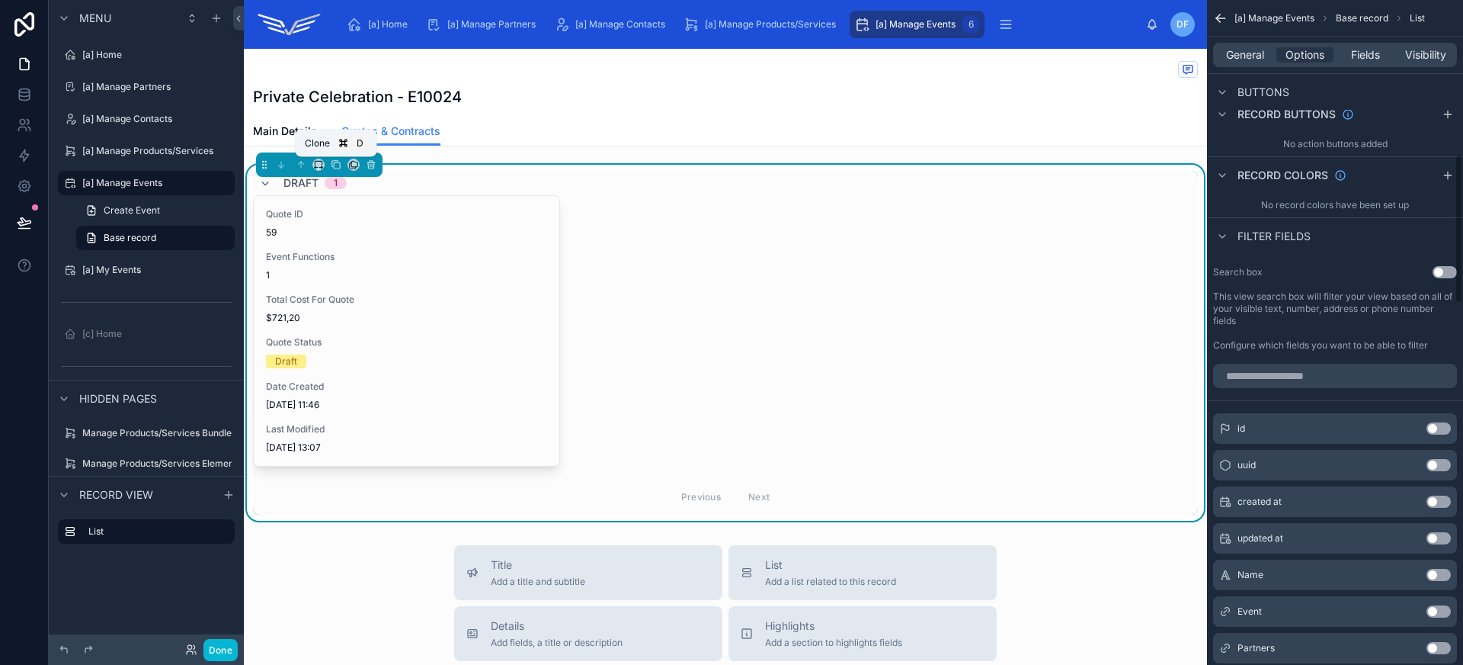
click at [308, 131] on div "Clone D" at bounding box center [337, 143] width 82 height 27
click at [289, 118] on link "Main Details" at bounding box center [285, 132] width 64 height 30
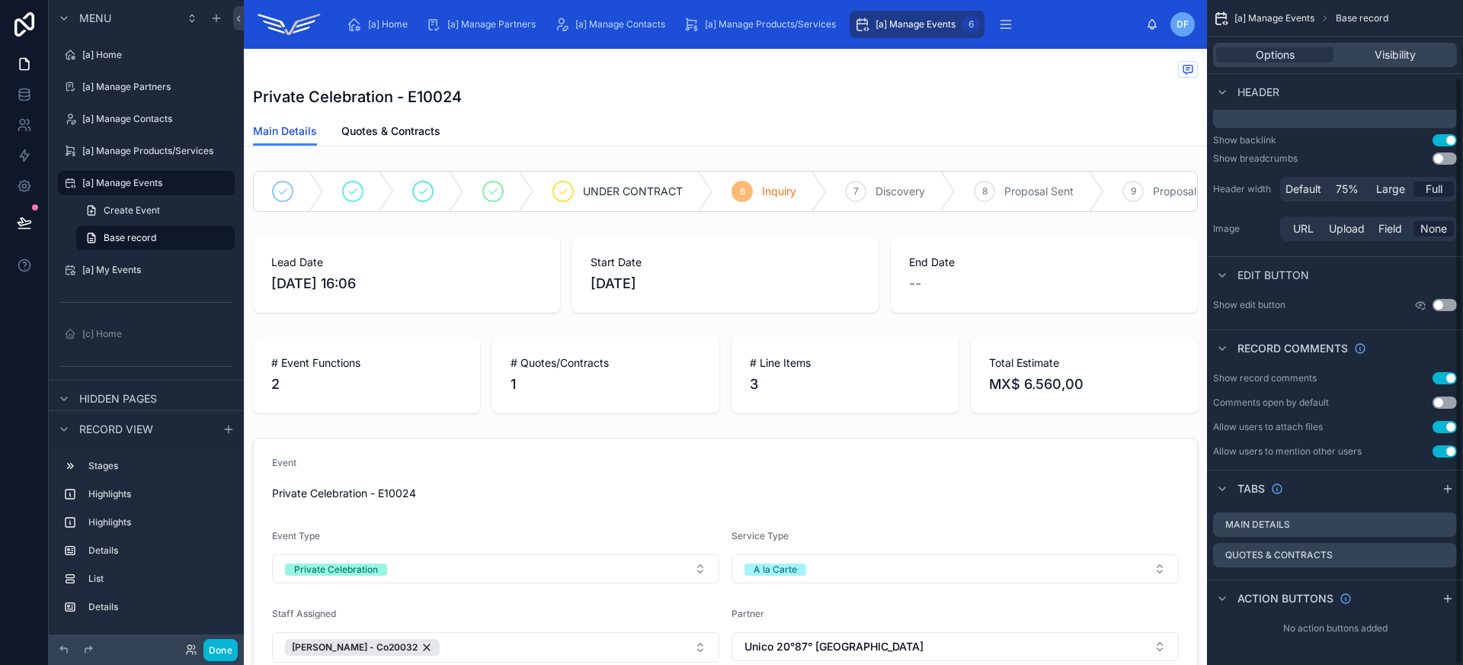
scroll to position [87, 0]
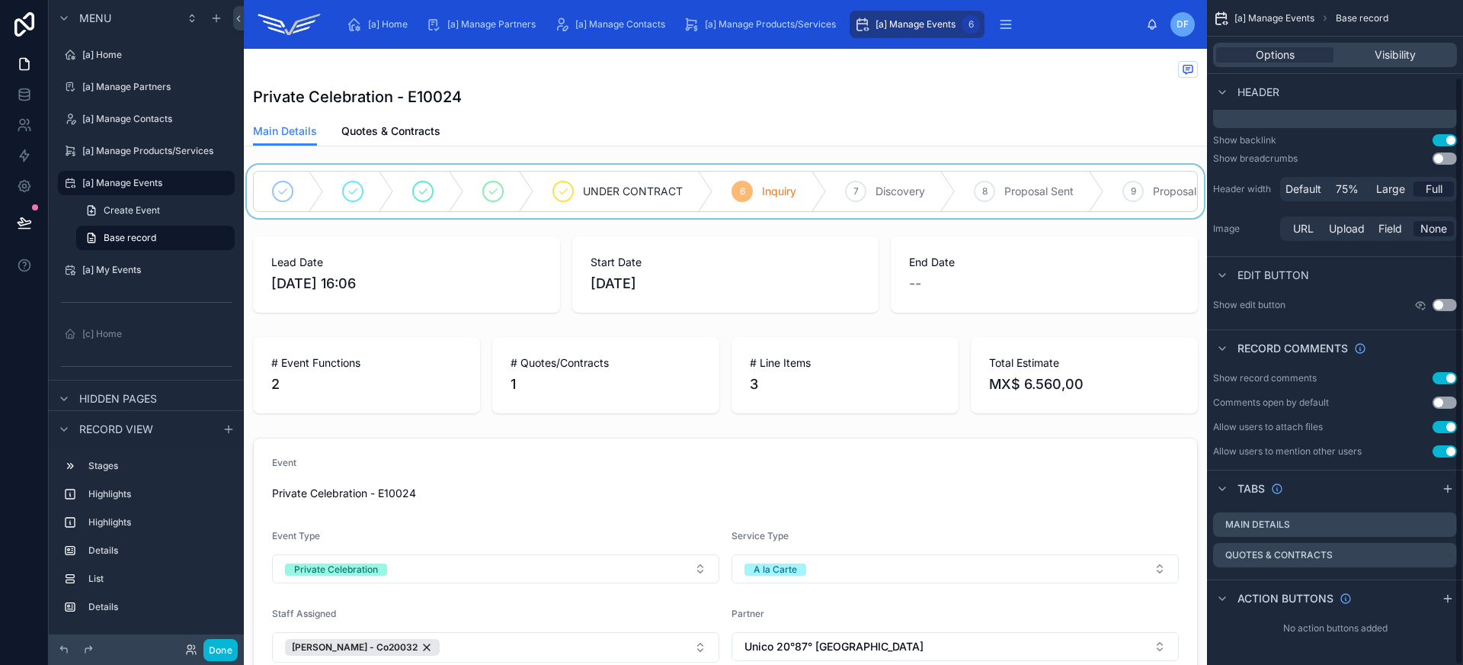
click at [521, 167] on div at bounding box center [725, 191] width 963 height 53
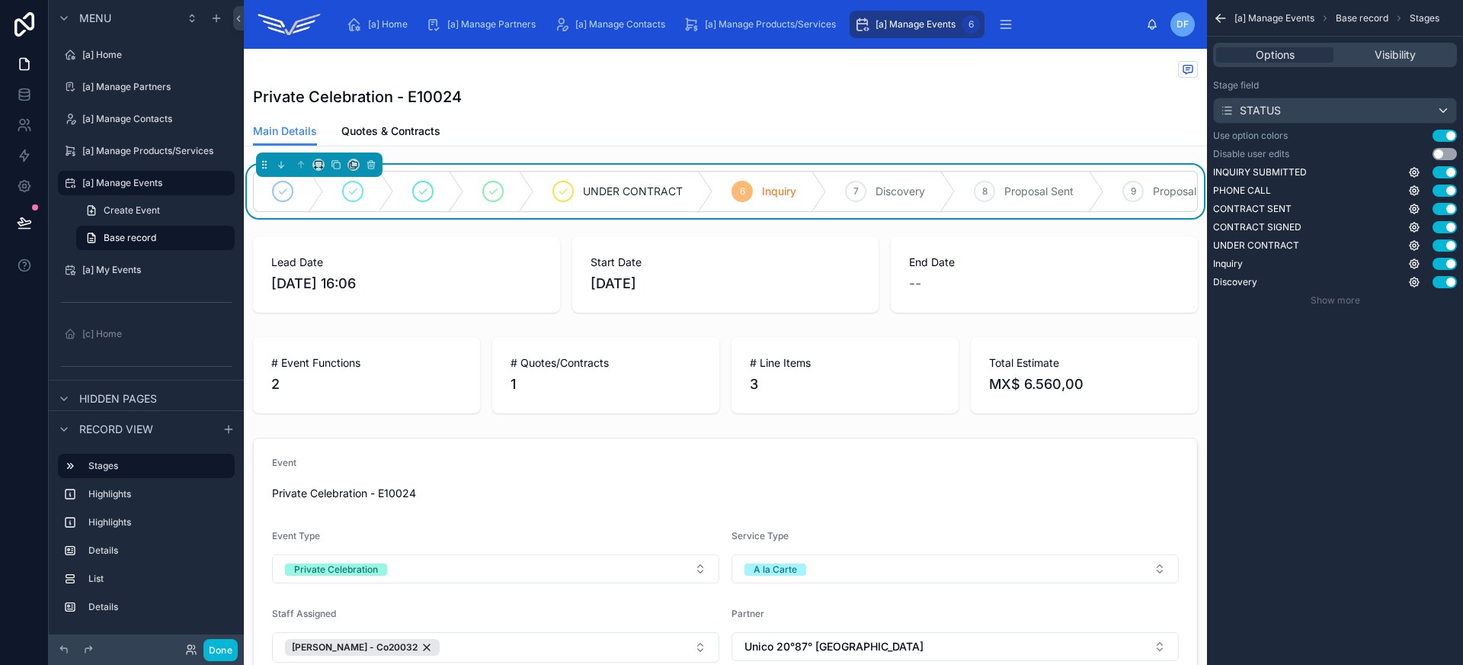
scroll to position [0, 0]
click at [1444, 155] on button "Use setting" at bounding box center [1445, 154] width 24 height 12
click at [982, 304] on div at bounding box center [725, 274] width 963 height 88
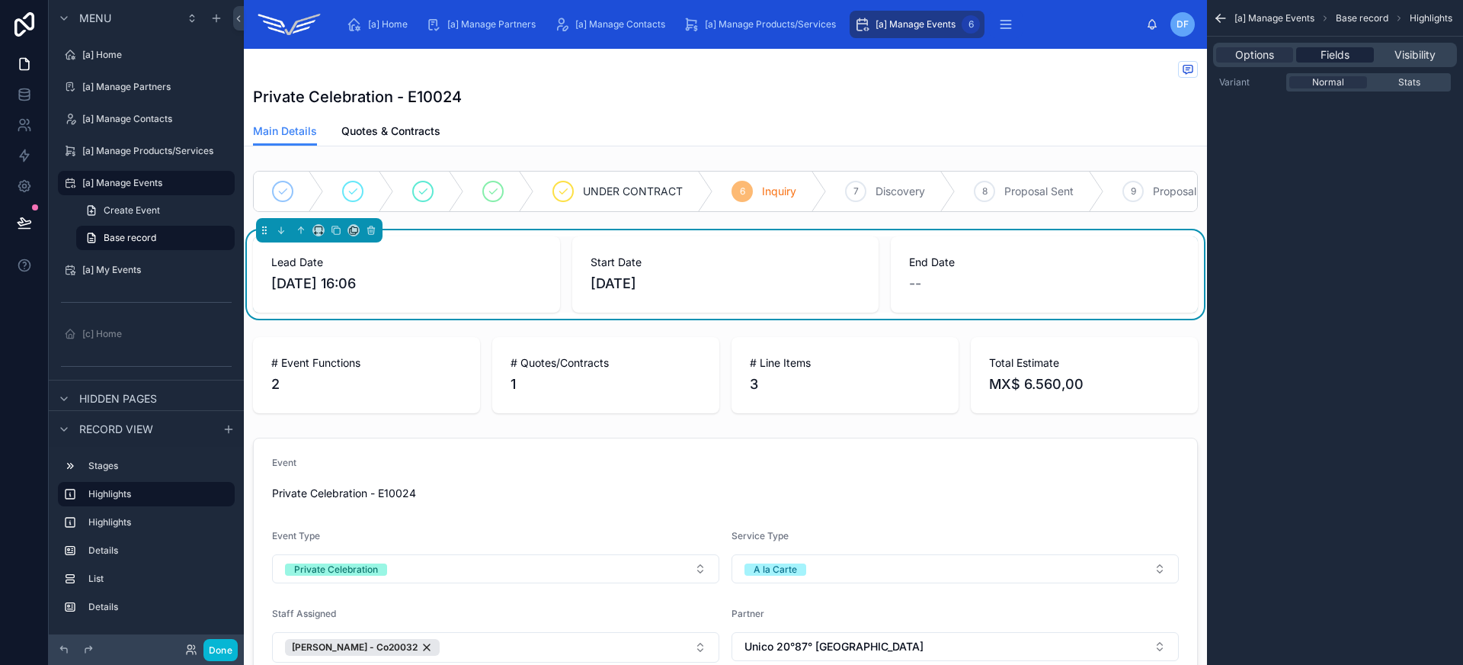
click at [1350, 59] on span "Fields" at bounding box center [1335, 54] width 29 height 15
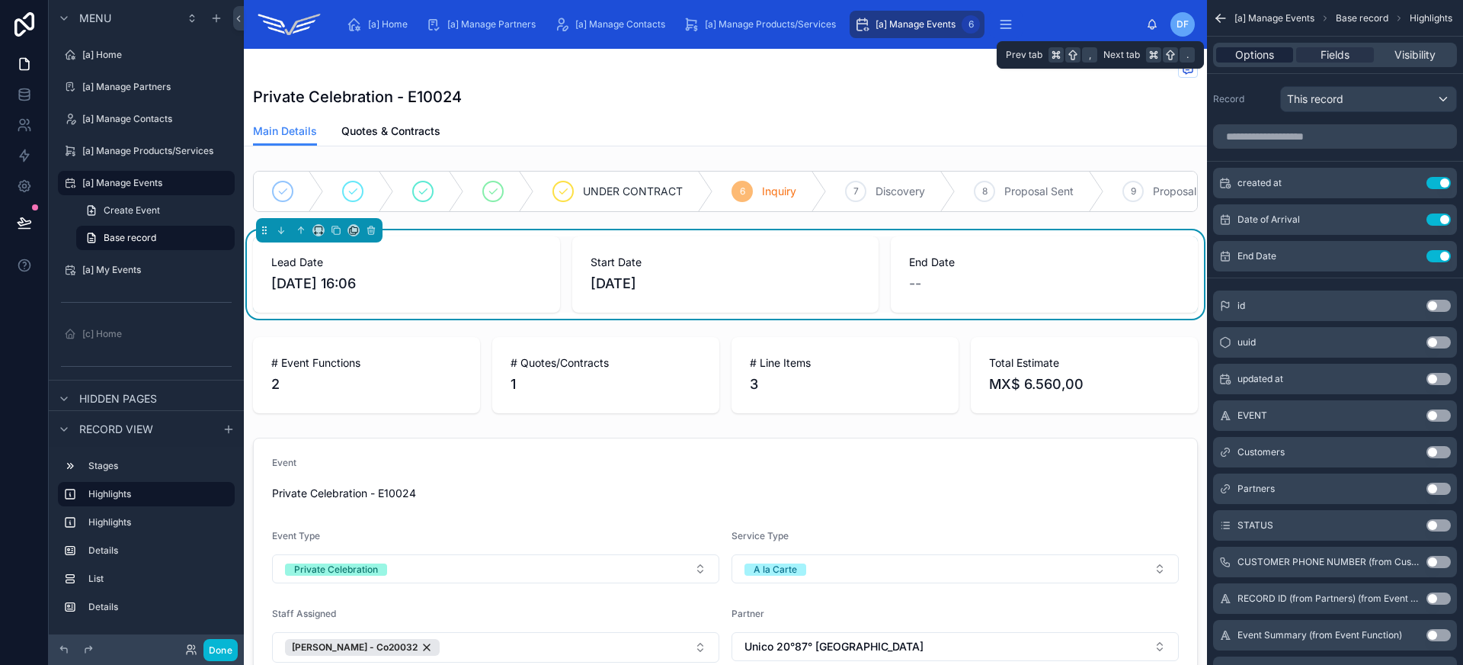
click at [1263, 58] on span "Options" at bounding box center [1254, 54] width 39 height 15
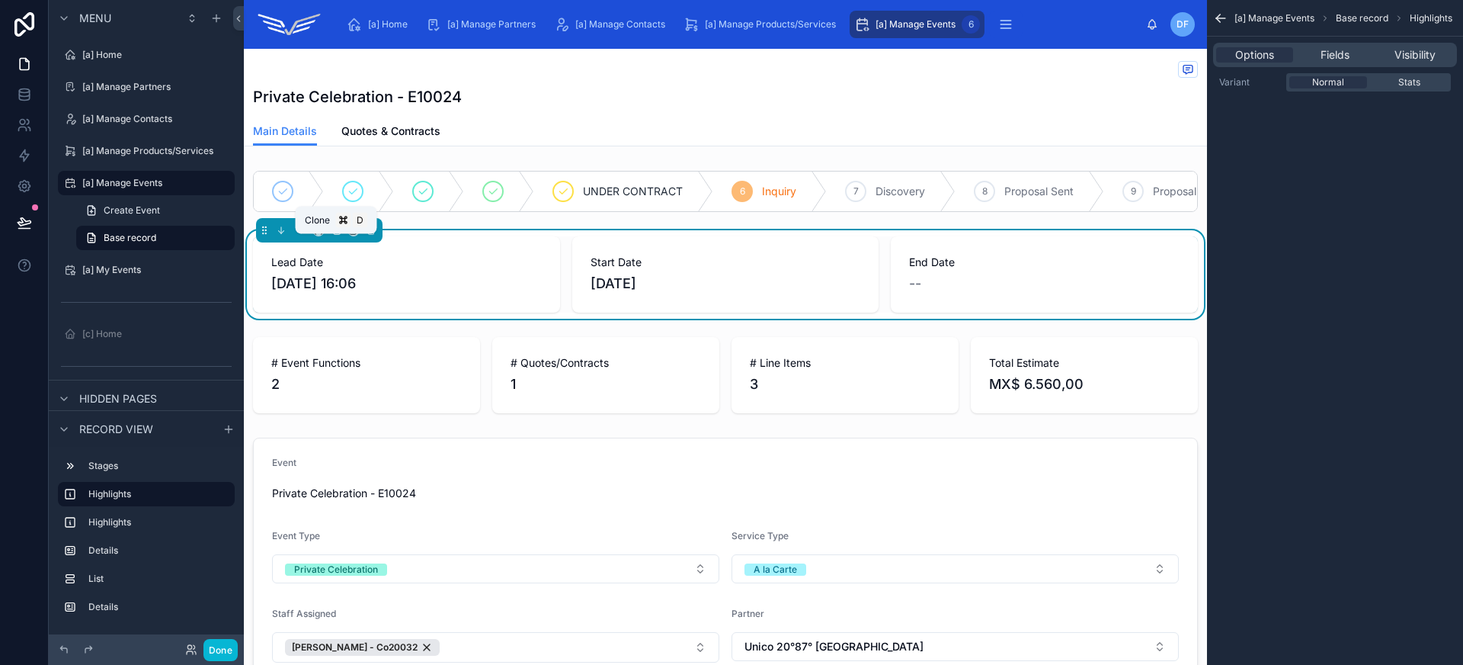
click at [335, 235] on icon at bounding box center [336, 230] width 11 height 11
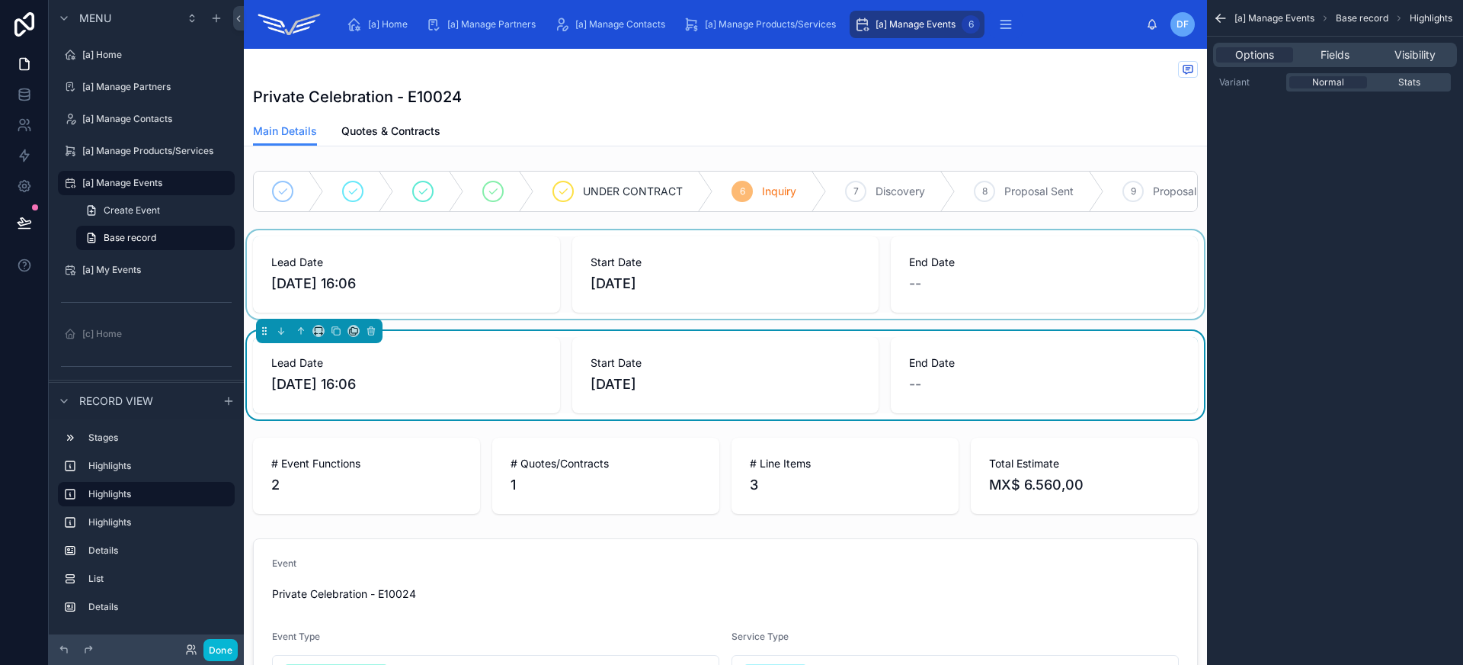
click at [601, 319] on div at bounding box center [725, 274] width 963 height 88
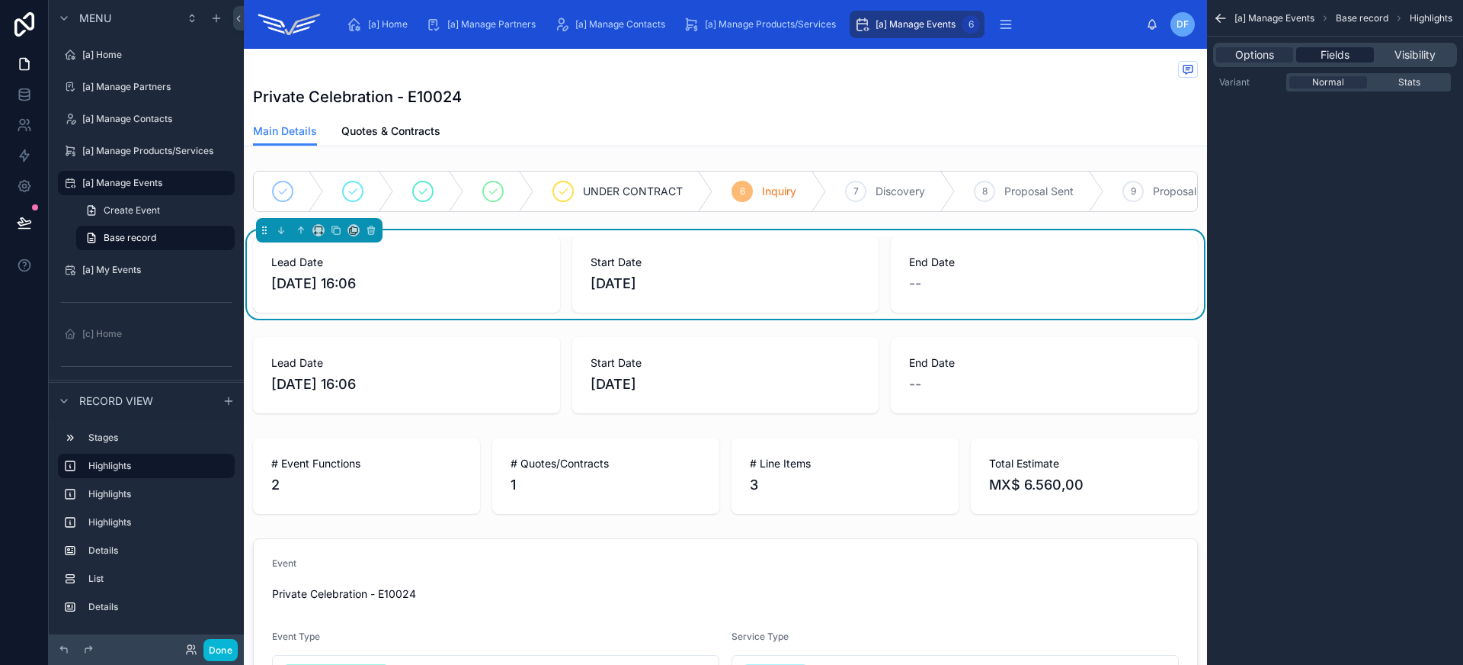
click at [1345, 59] on span "Fields" at bounding box center [1335, 54] width 29 height 15
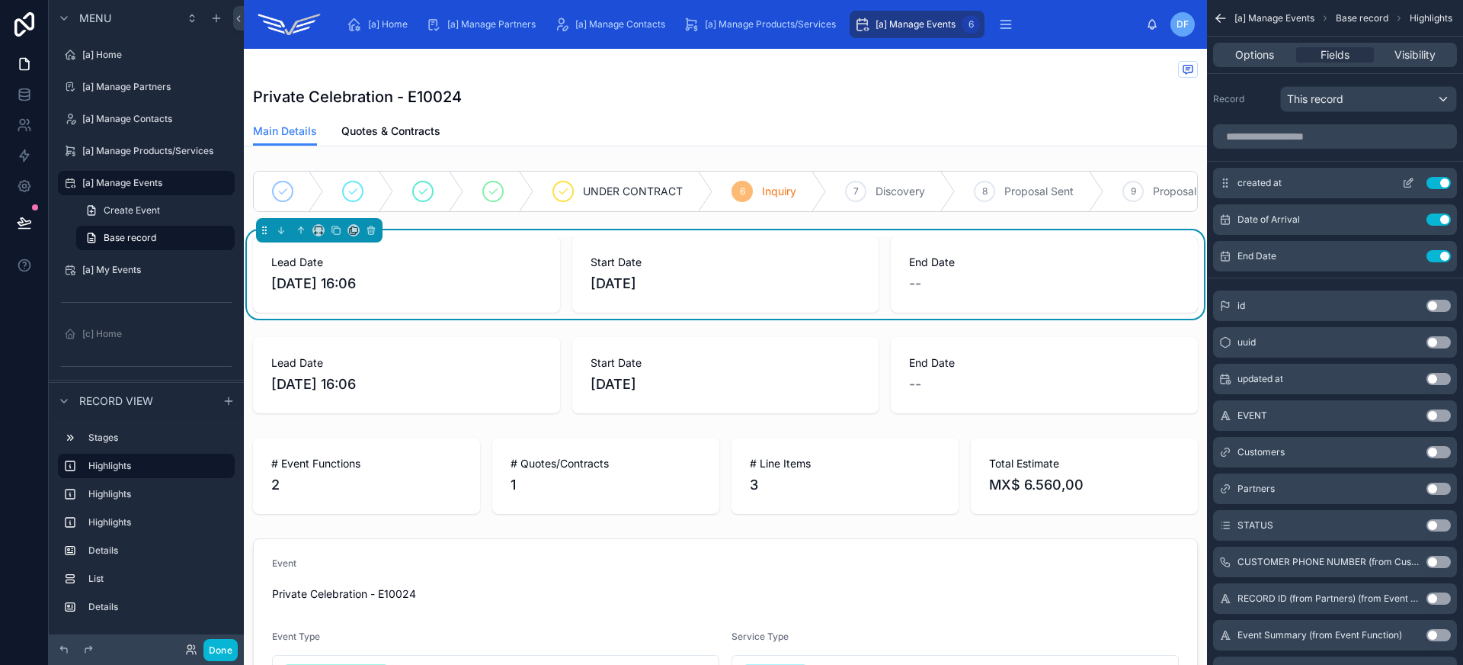
click at [1434, 184] on button "Use setting" at bounding box center [1439, 183] width 24 height 12
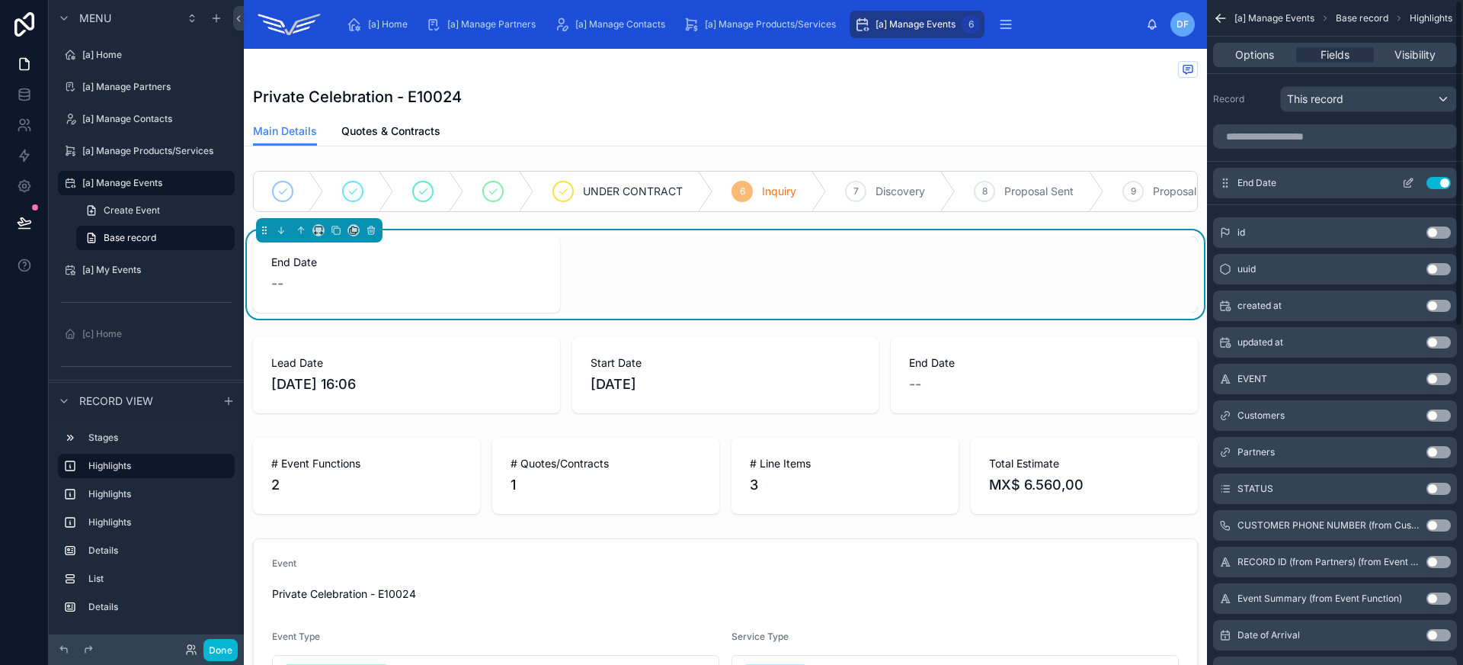
click at [1433, 184] on button "Use setting" at bounding box center [1439, 183] width 24 height 12
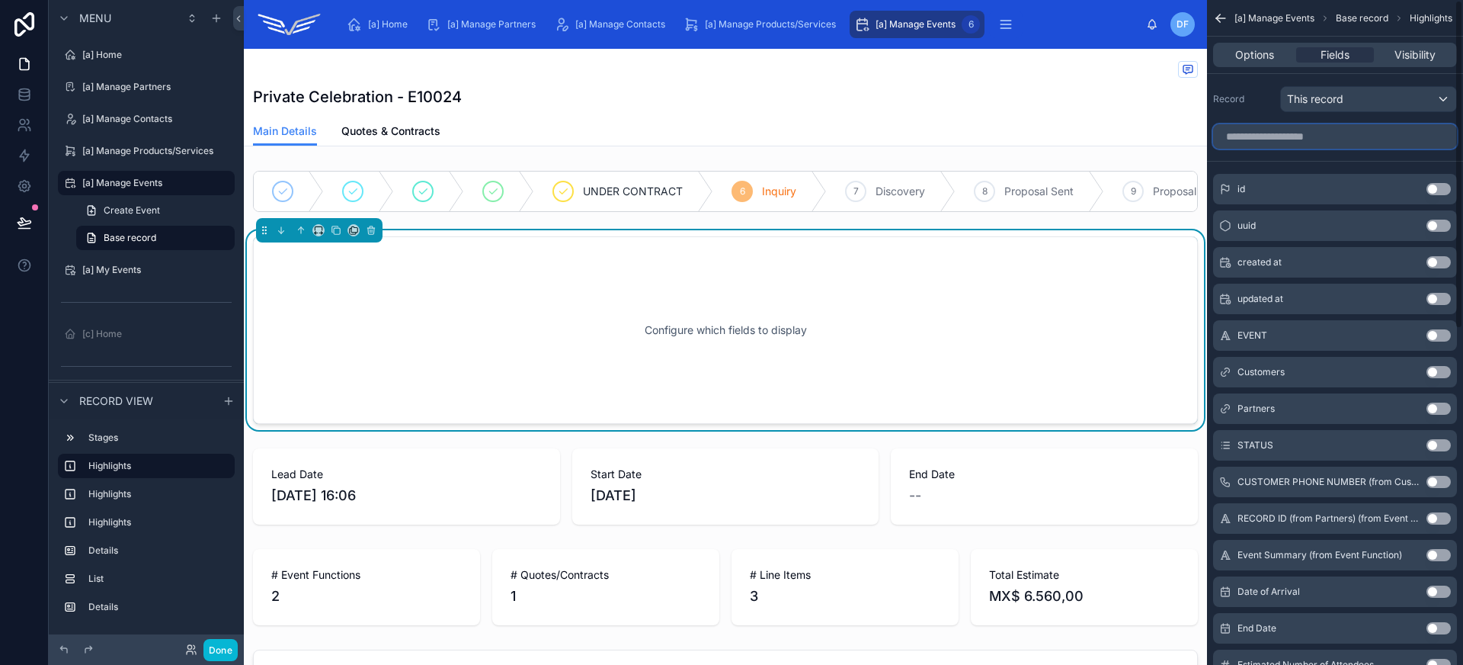
click at [1320, 139] on input "scrollable content" at bounding box center [1335, 136] width 244 height 24
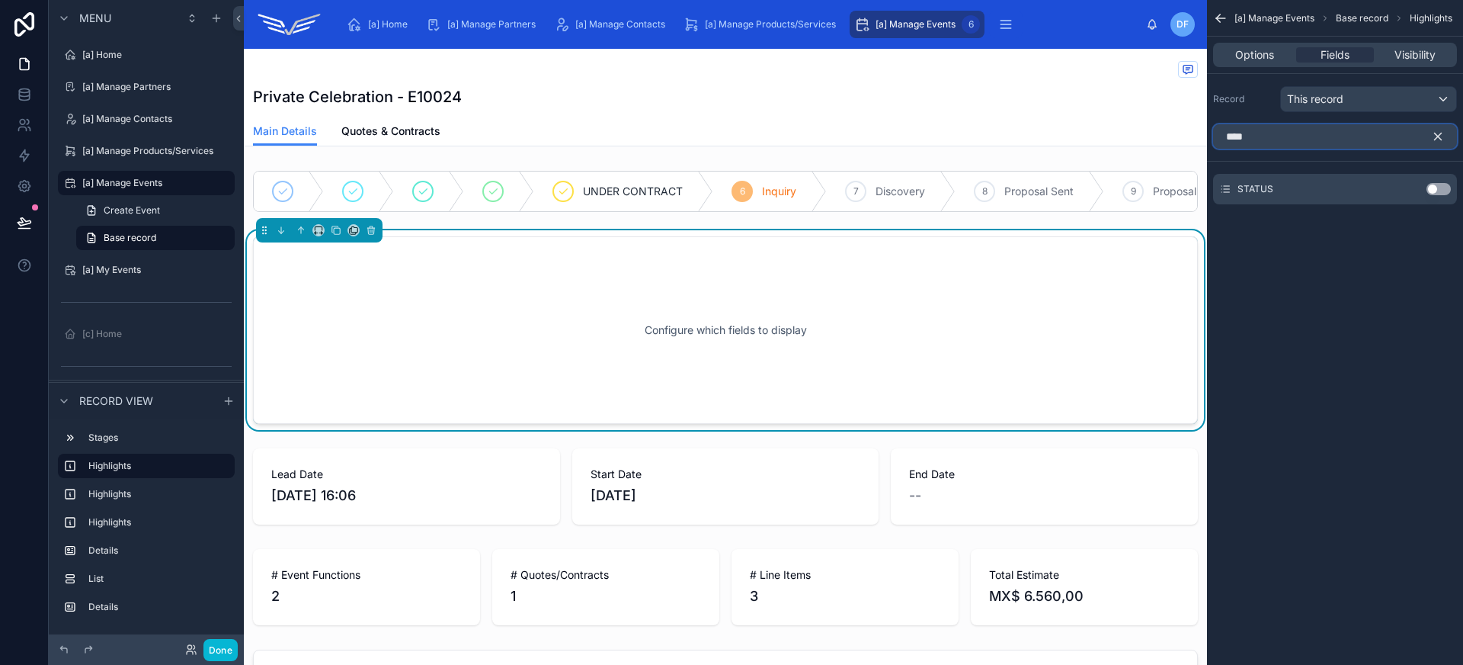
type input "****"
click at [1439, 192] on button "Use setting" at bounding box center [1439, 189] width 24 height 12
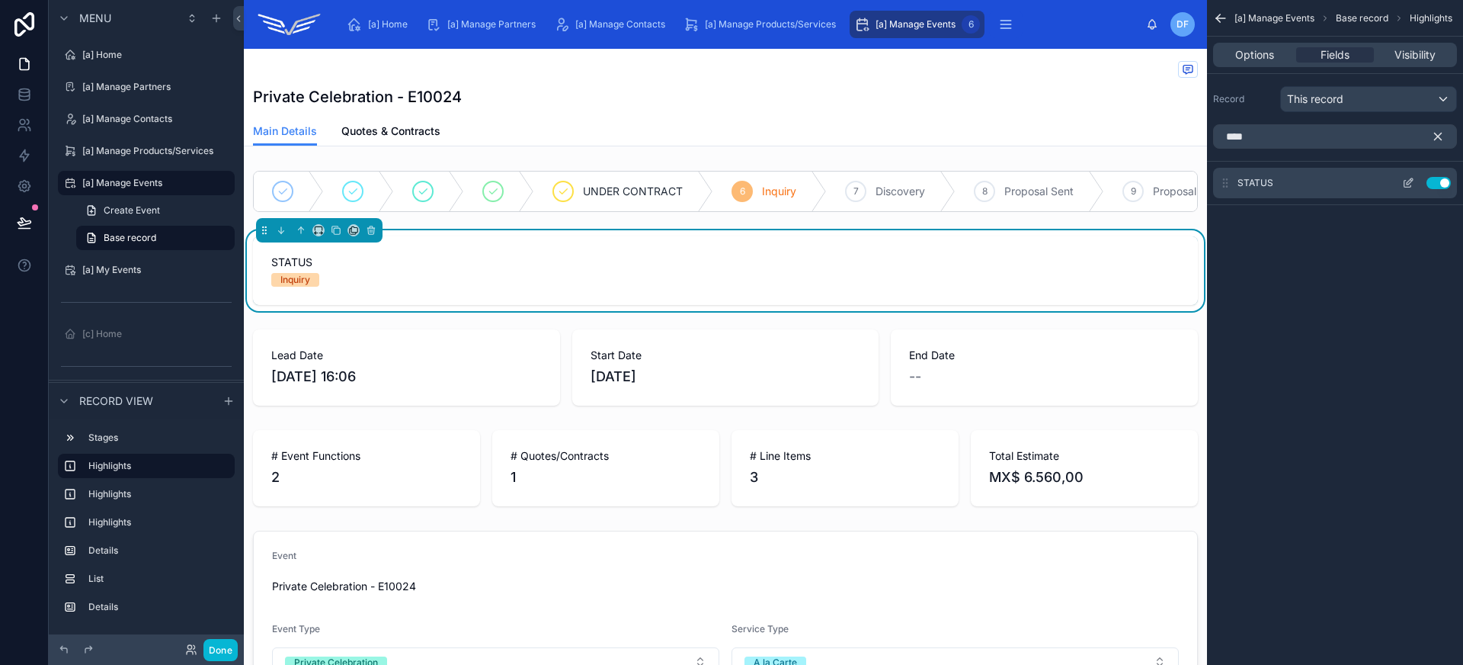
click at [1411, 187] on icon "scrollable content" at bounding box center [1408, 183] width 12 height 12
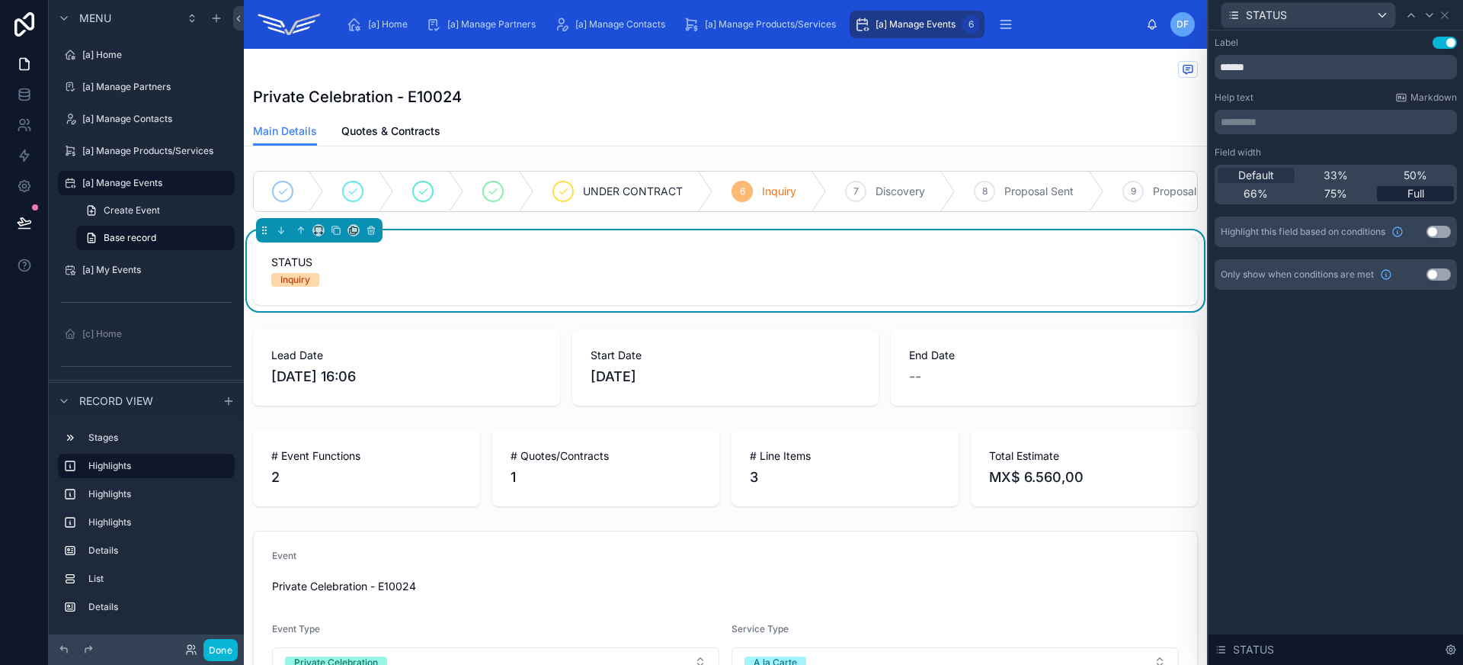
click at [1416, 199] on span "Full" at bounding box center [1416, 193] width 17 height 15
click at [374, 234] on icon at bounding box center [371, 231] width 6 height 6
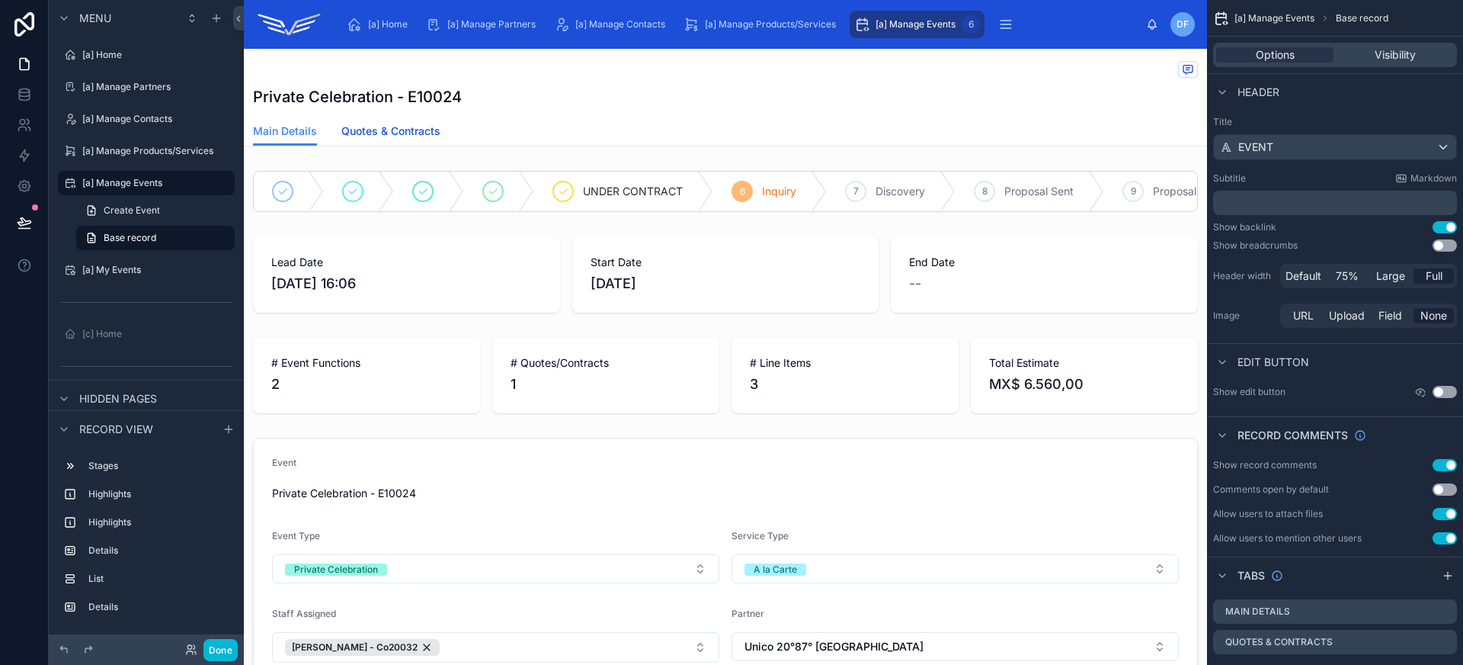
click at [412, 138] on span "Quotes & Contracts" at bounding box center [390, 130] width 99 height 15
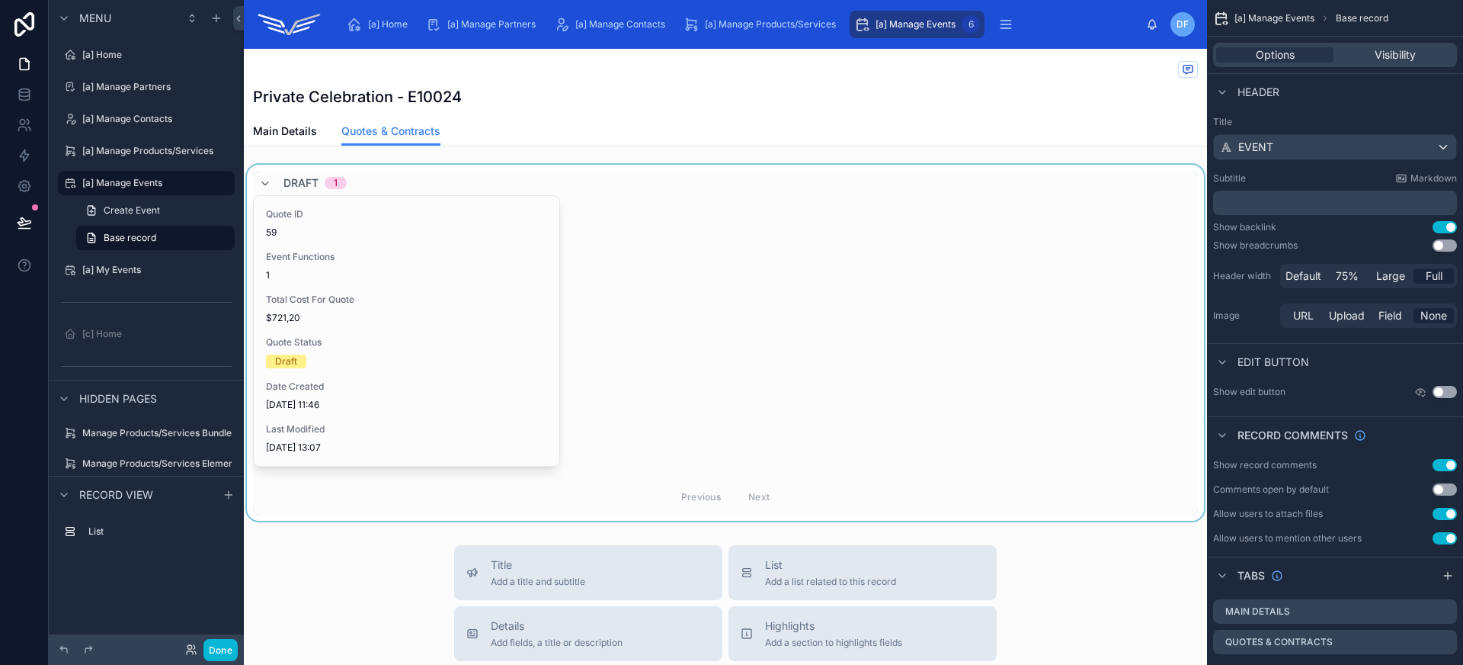
click at [429, 331] on div at bounding box center [725, 343] width 963 height 356
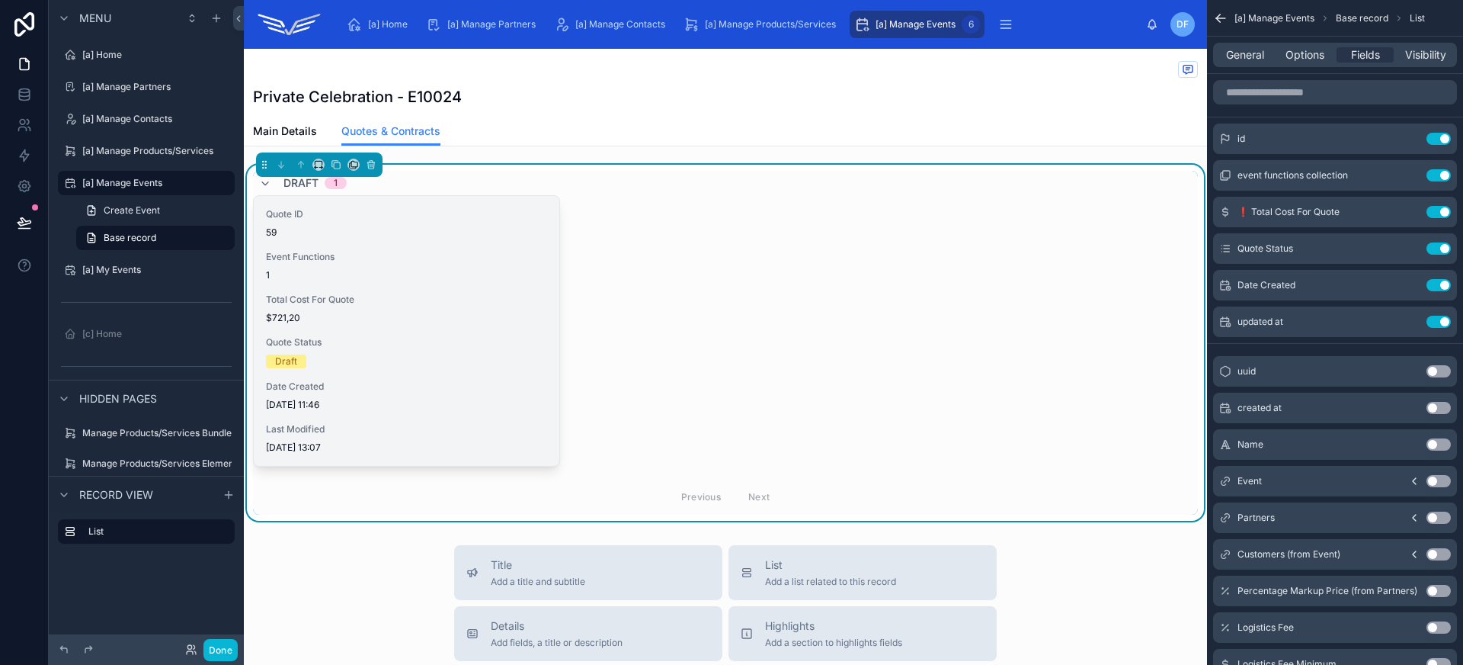
click at [440, 311] on div "Total Cost For Quote $721,20" at bounding box center [406, 308] width 281 height 30
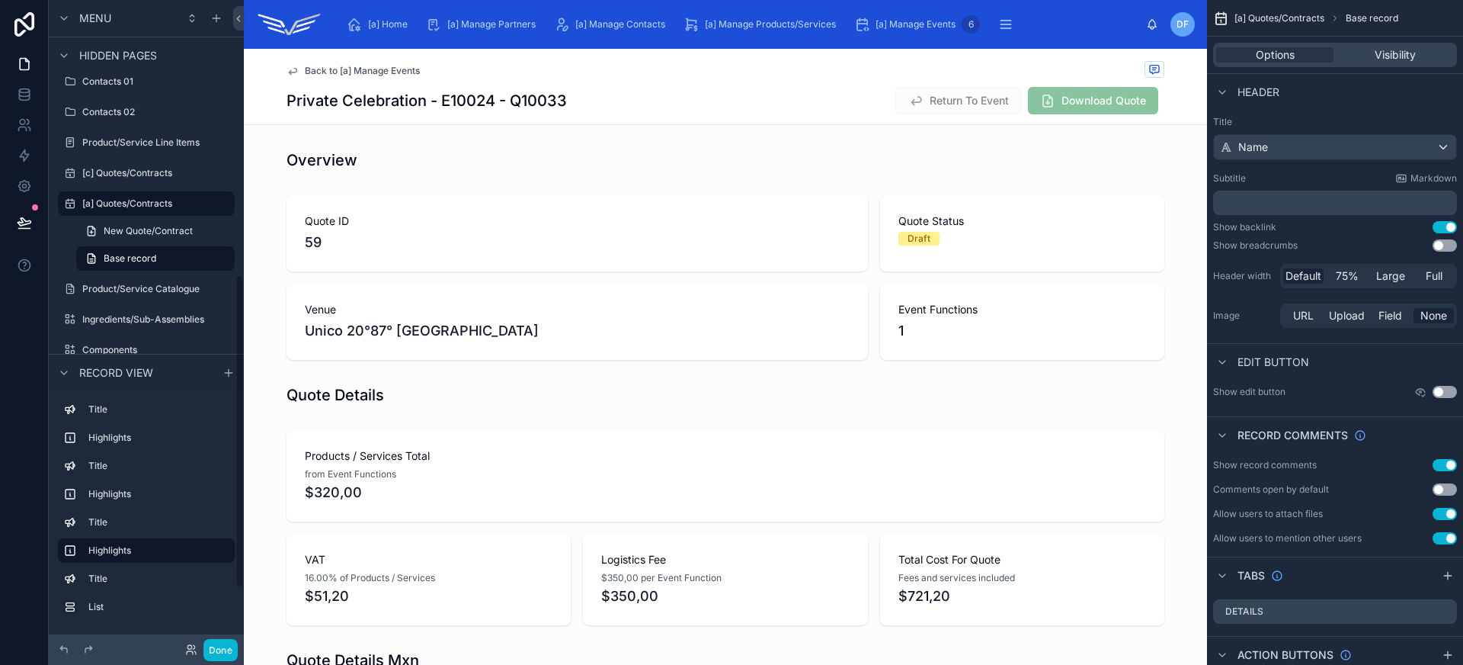
scroll to position [549, 0]
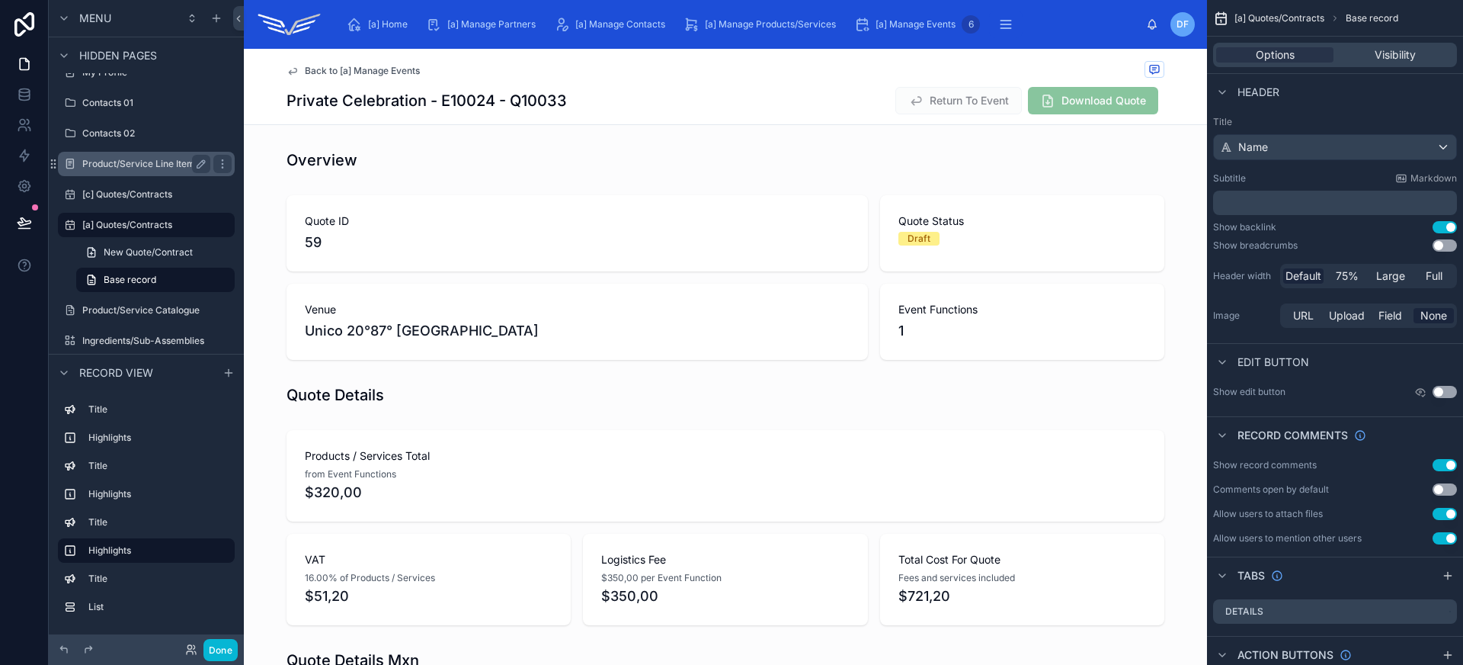
click at [155, 162] on label "Product/Service Line Items" at bounding box center [143, 164] width 122 height 12
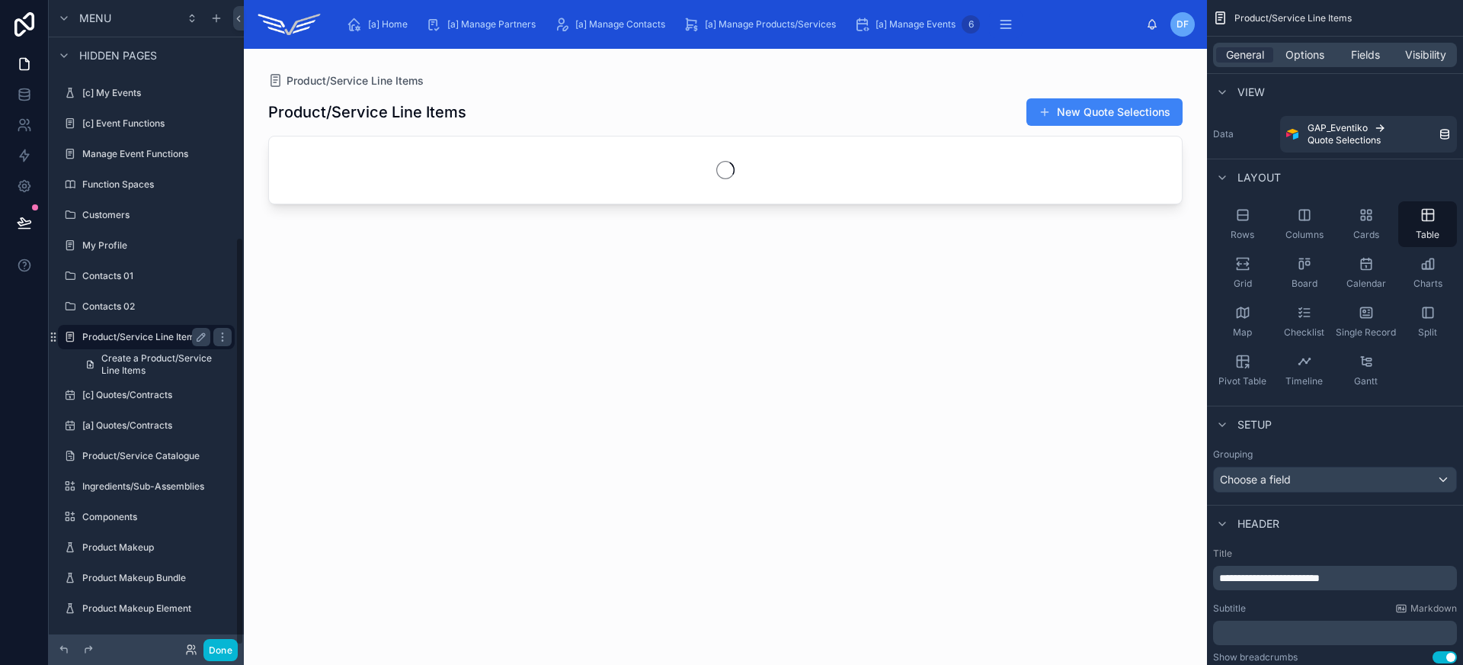
scroll to position [375, 0]
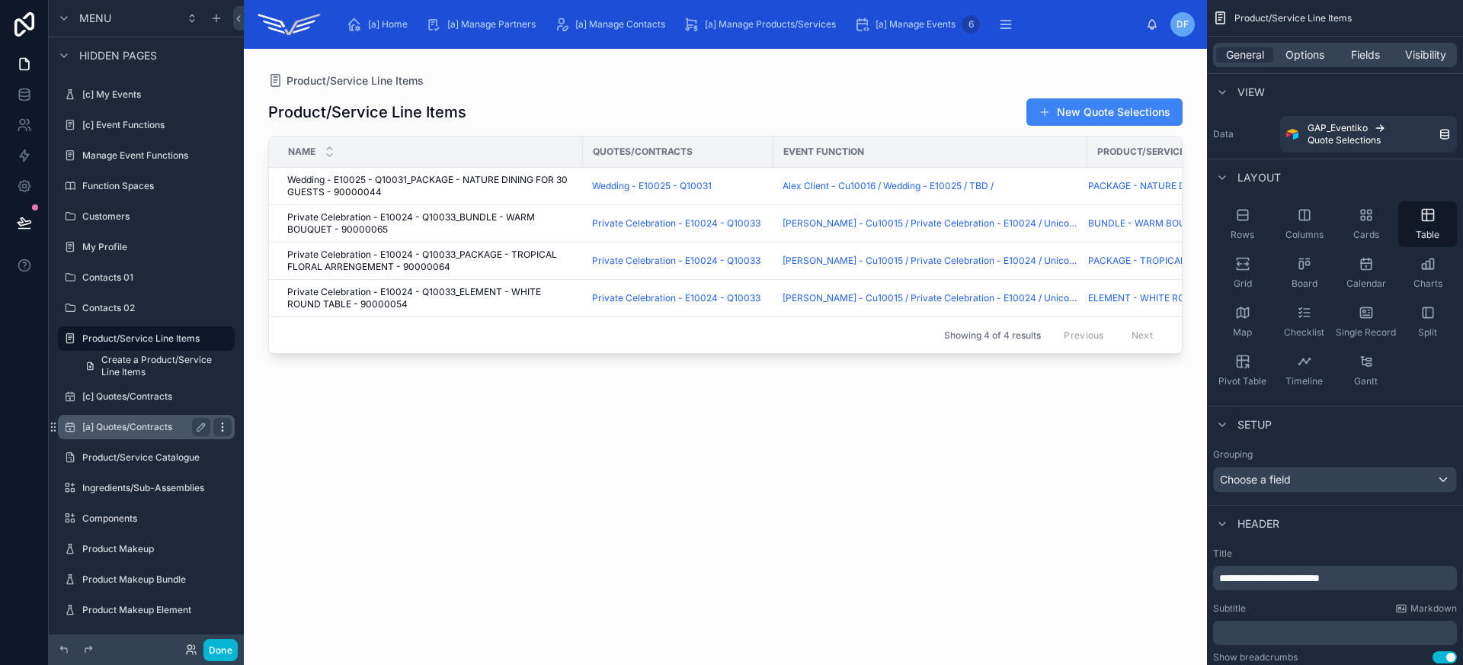
click at [223, 428] on icon "scrollable content" at bounding box center [222, 427] width 12 height 12
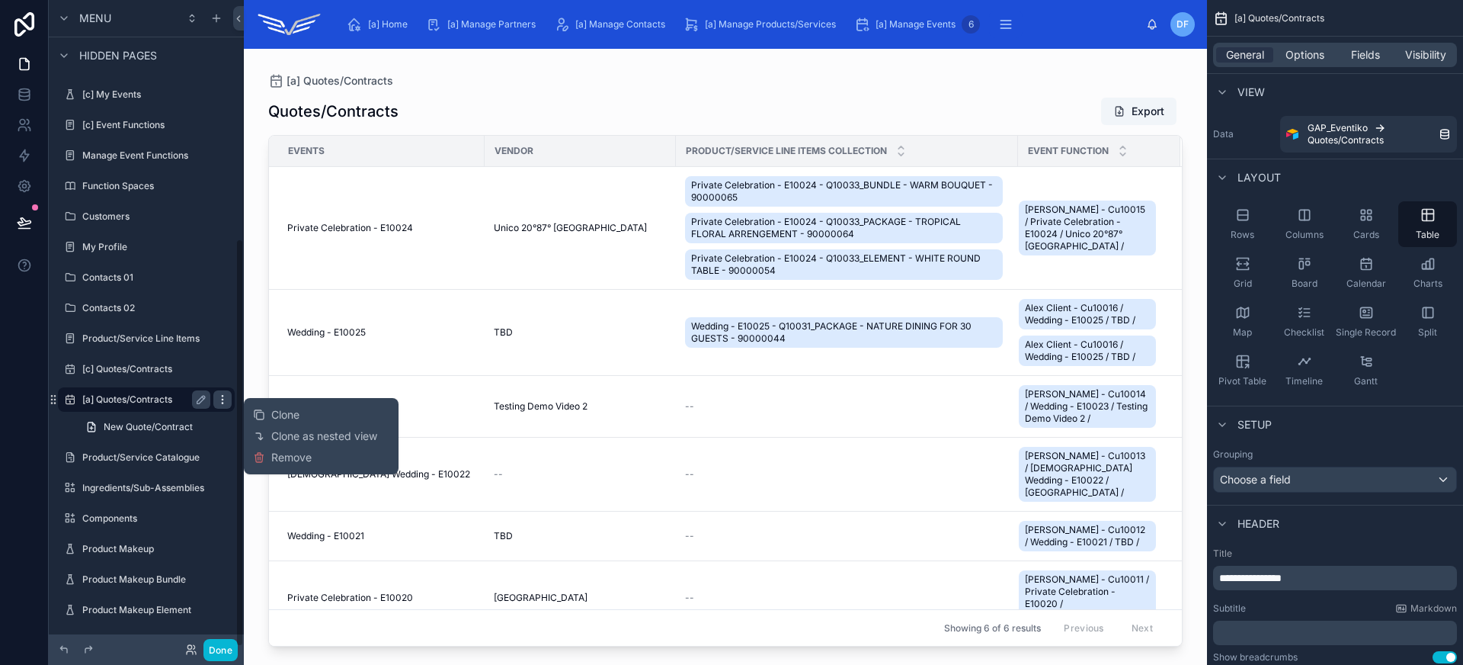
scroll to position [376, 0]
click at [296, 462] on span "Remove" at bounding box center [291, 457] width 40 height 15
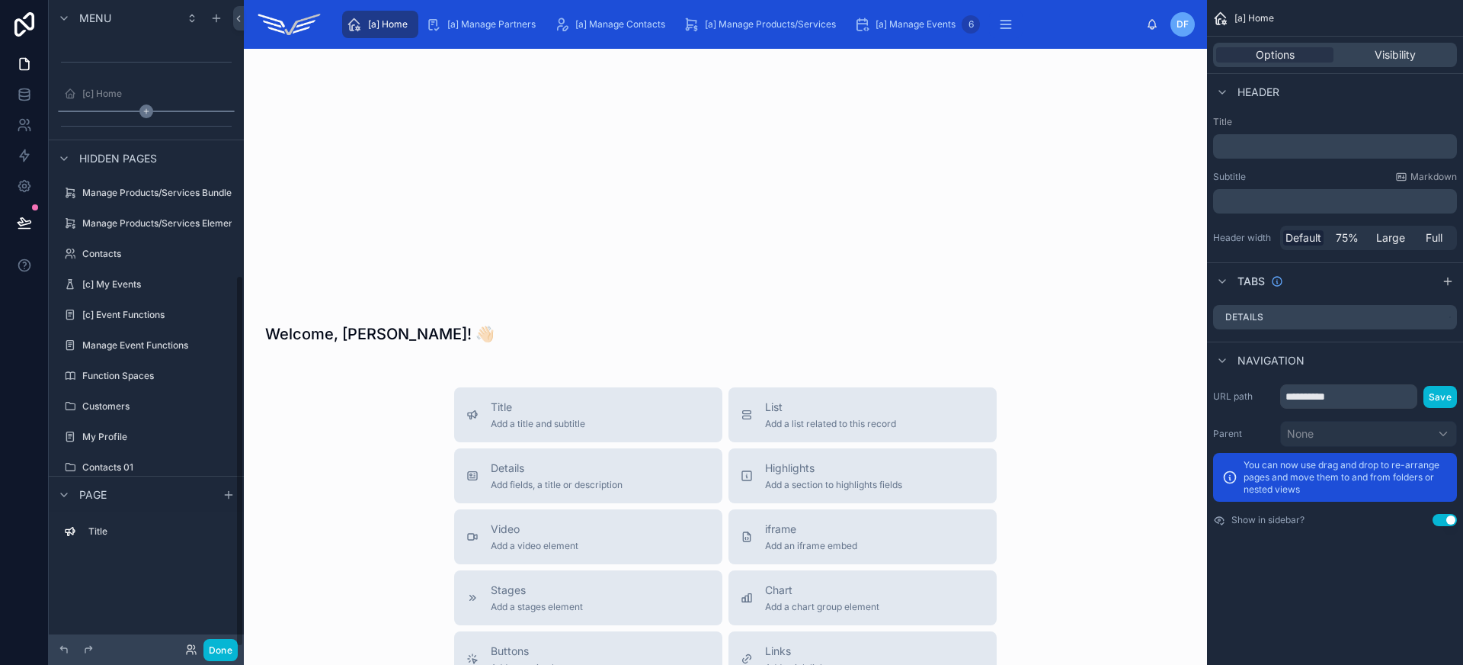
scroll to position [477, 0]
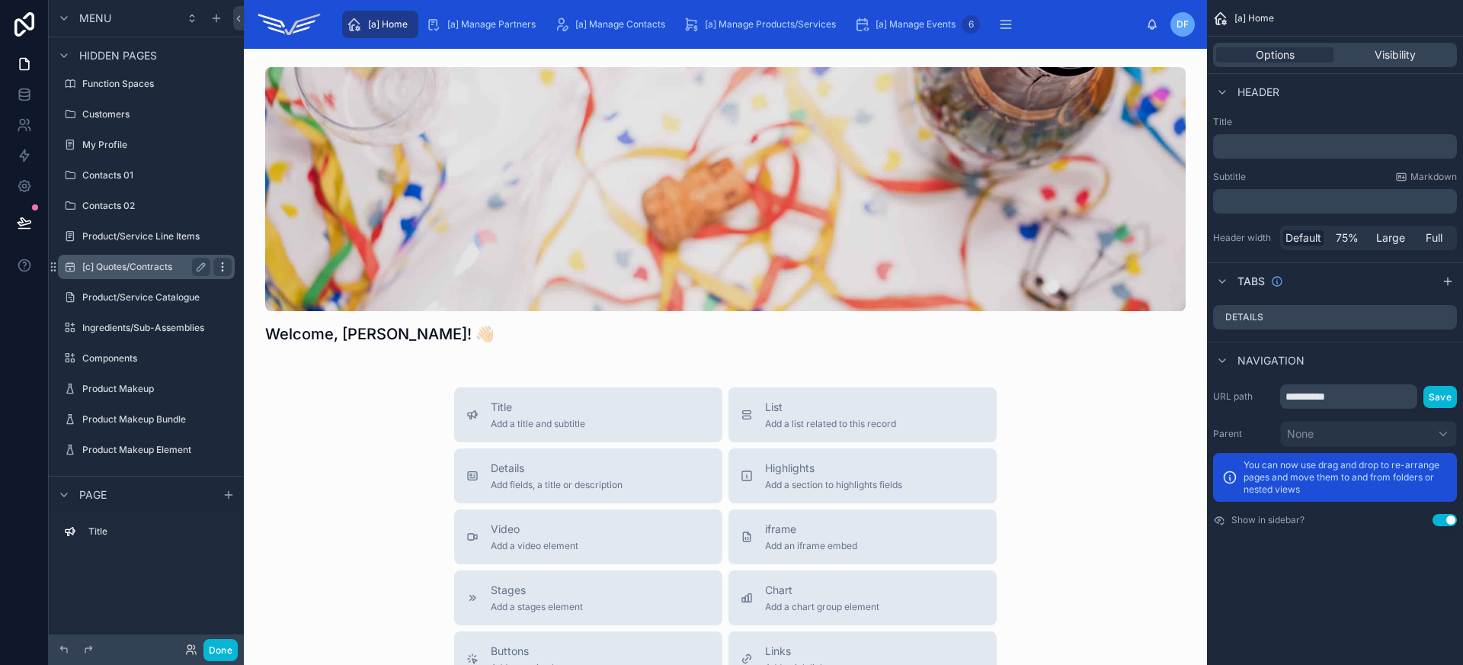
click at [218, 266] on icon "scrollable content" at bounding box center [222, 267] width 12 height 12
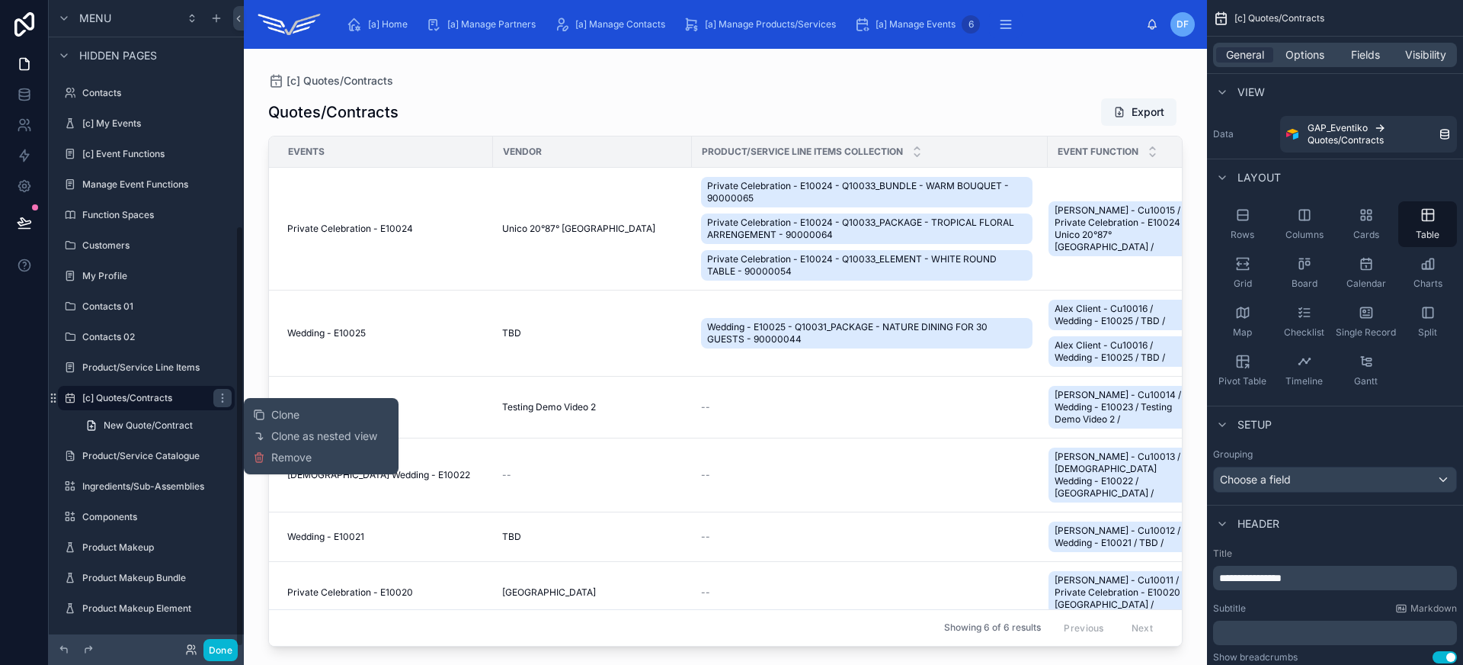
scroll to position [346, 0]
click at [292, 415] on span "Clone" at bounding box center [285, 414] width 28 height 15
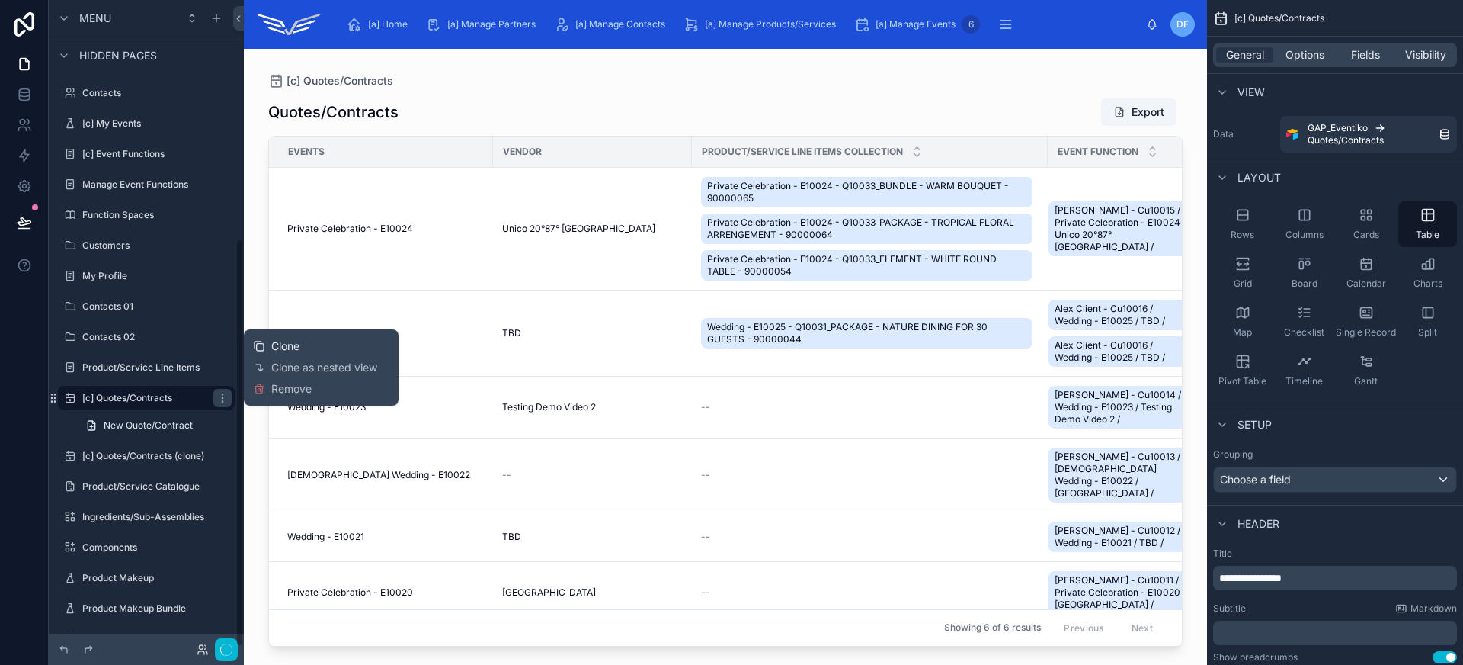
scroll to position [376, 0]
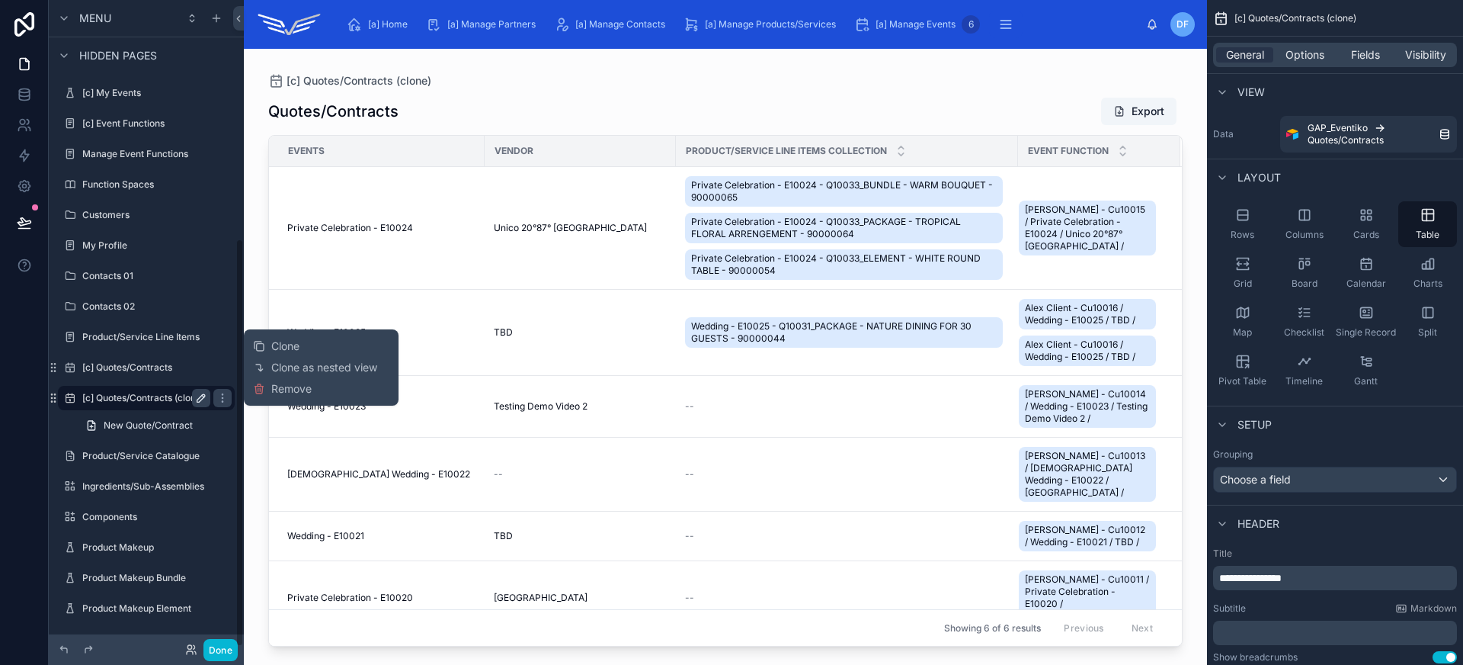
click at [203, 397] on icon "scrollable content" at bounding box center [201, 398] width 8 height 8
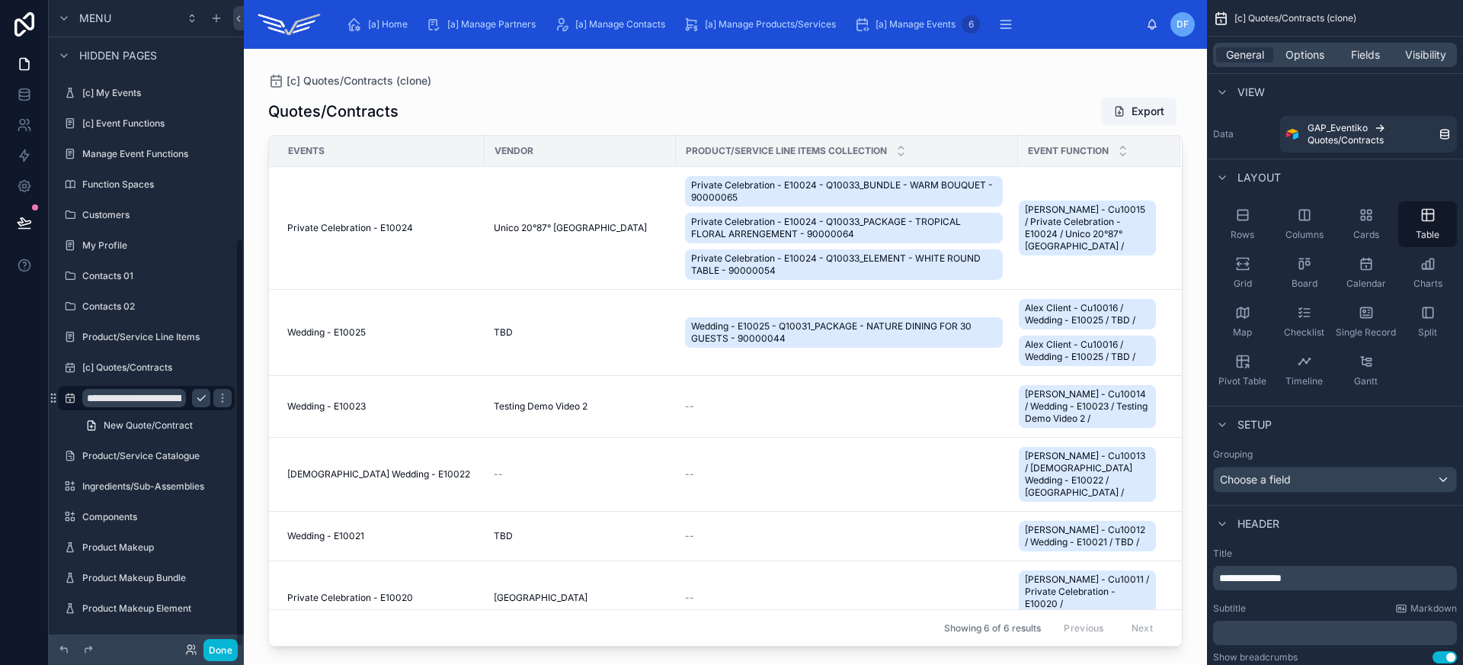
click at [96, 397] on input "**********" at bounding box center [134, 398] width 104 height 18
click at [164, 396] on input "**********" at bounding box center [134, 398] width 104 height 18
type input "**********"
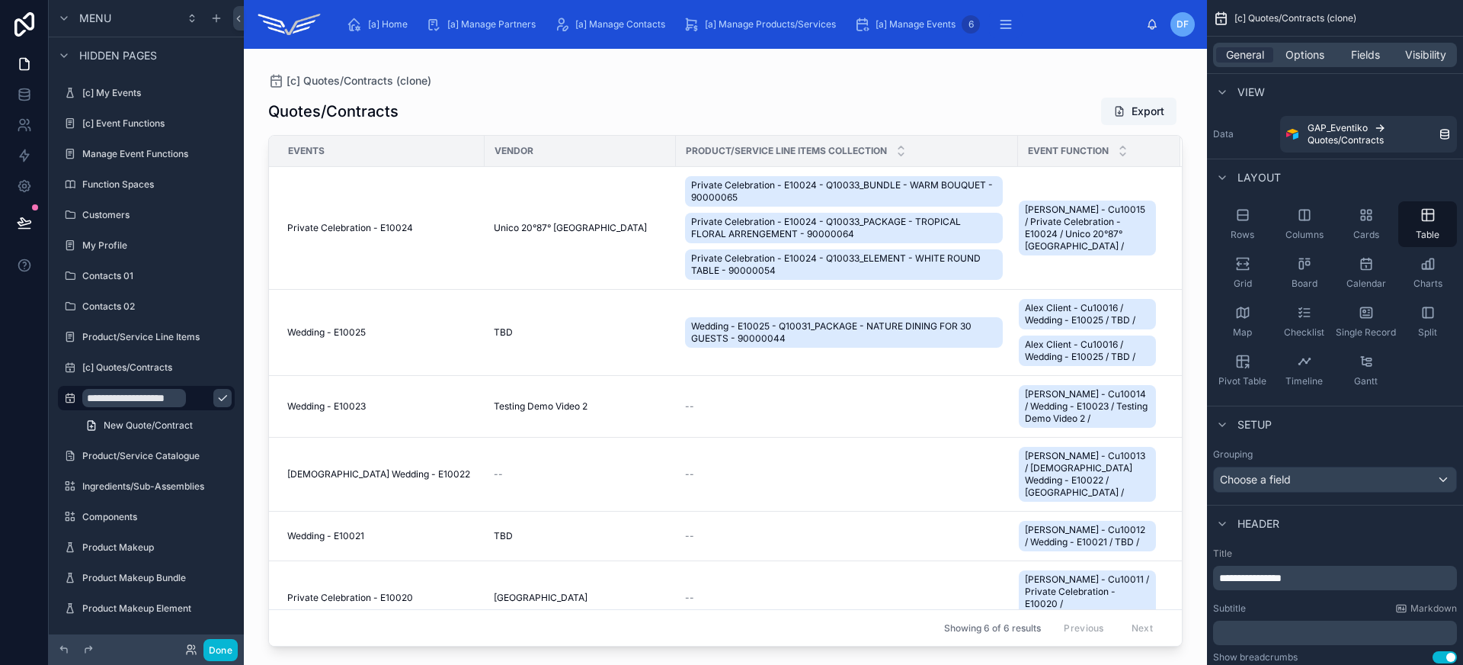
click at [216, 397] on icon "scrollable content" at bounding box center [222, 398] width 12 height 12
click at [888, 27] on span "[a] Manage Events" at bounding box center [916, 24] width 80 height 12
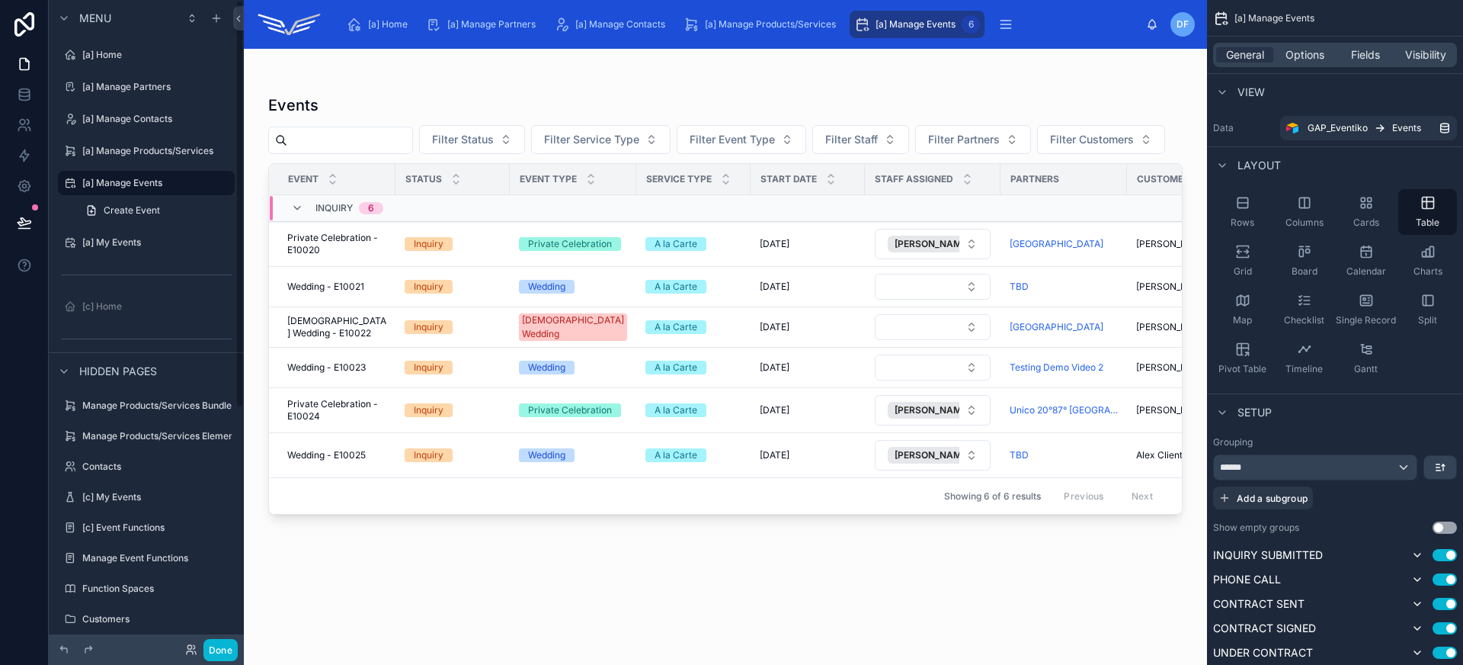
click at [376, 251] on div at bounding box center [725, 347] width 963 height 597
click at [372, 406] on span "Private Celebration - E10024" at bounding box center [336, 410] width 99 height 24
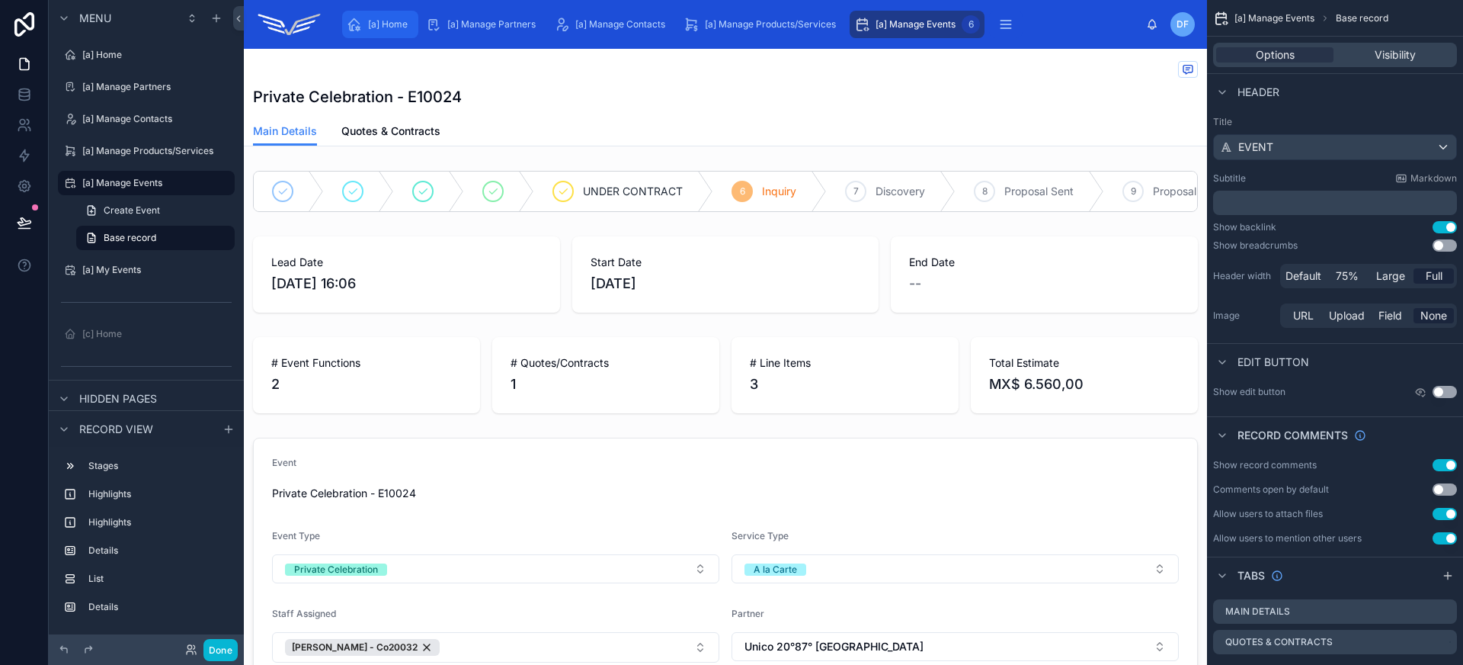
click at [385, 26] on span "[a] Home" at bounding box center [388, 24] width 40 height 12
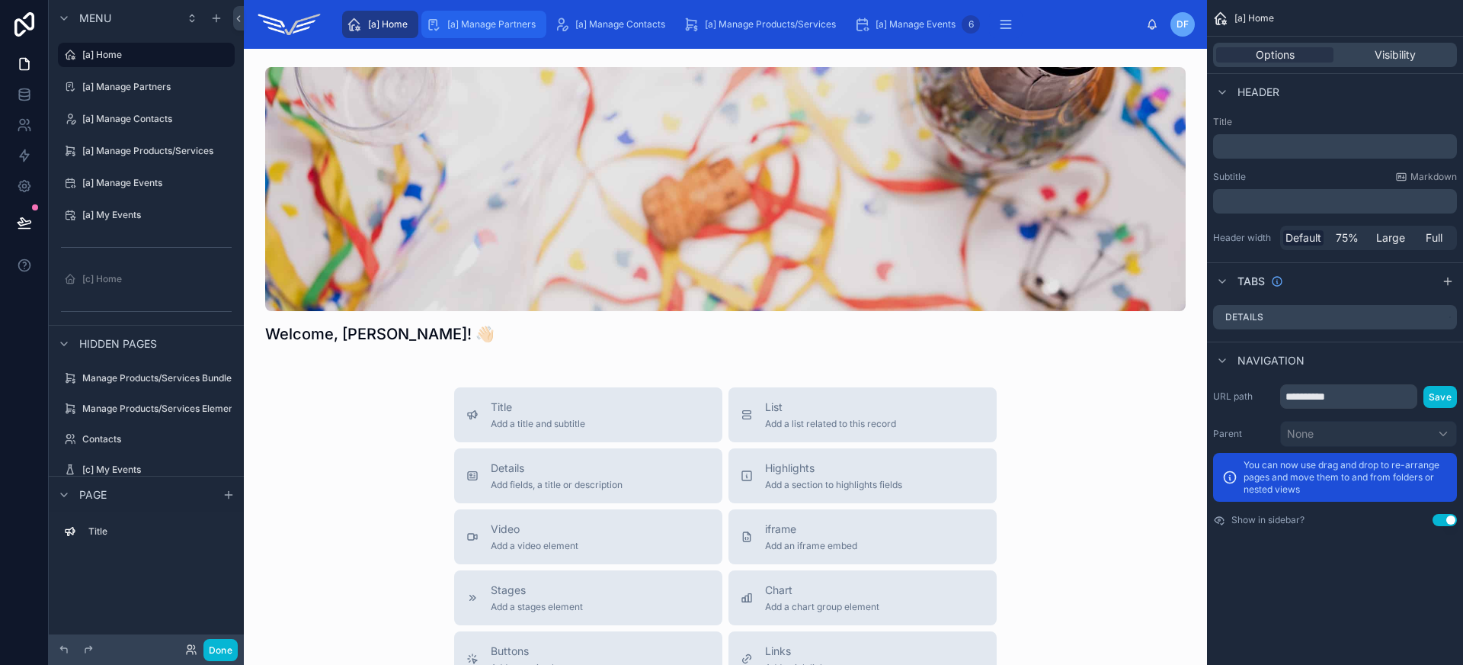
click at [529, 28] on span "[a] Manage Partners" at bounding box center [491, 24] width 88 height 12
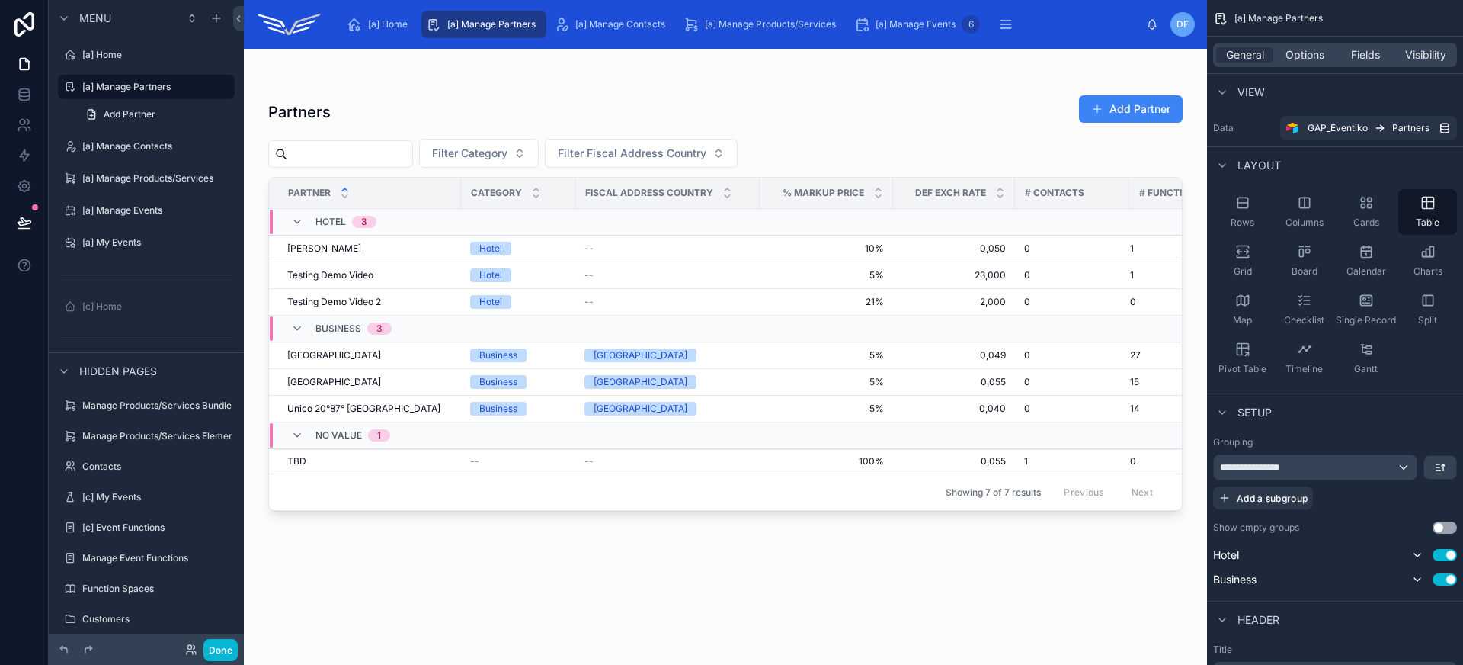
click at [587, 88] on div at bounding box center [725, 347] width 963 height 597
click at [593, 29] on span "[a] Manage Contacts" at bounding box center [620, 24] width 90 height 12
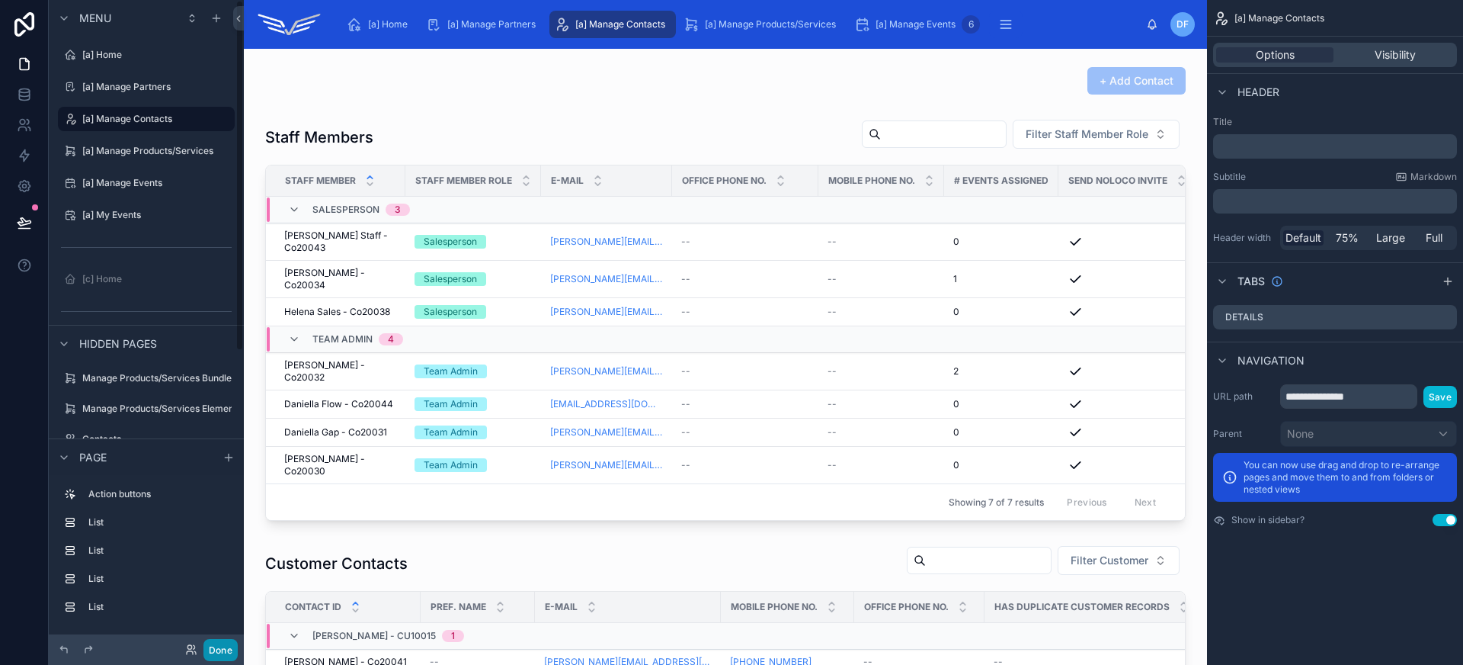
click at [221, 652] on button "Done" at bounding box center [220, 650] width 34 height 22
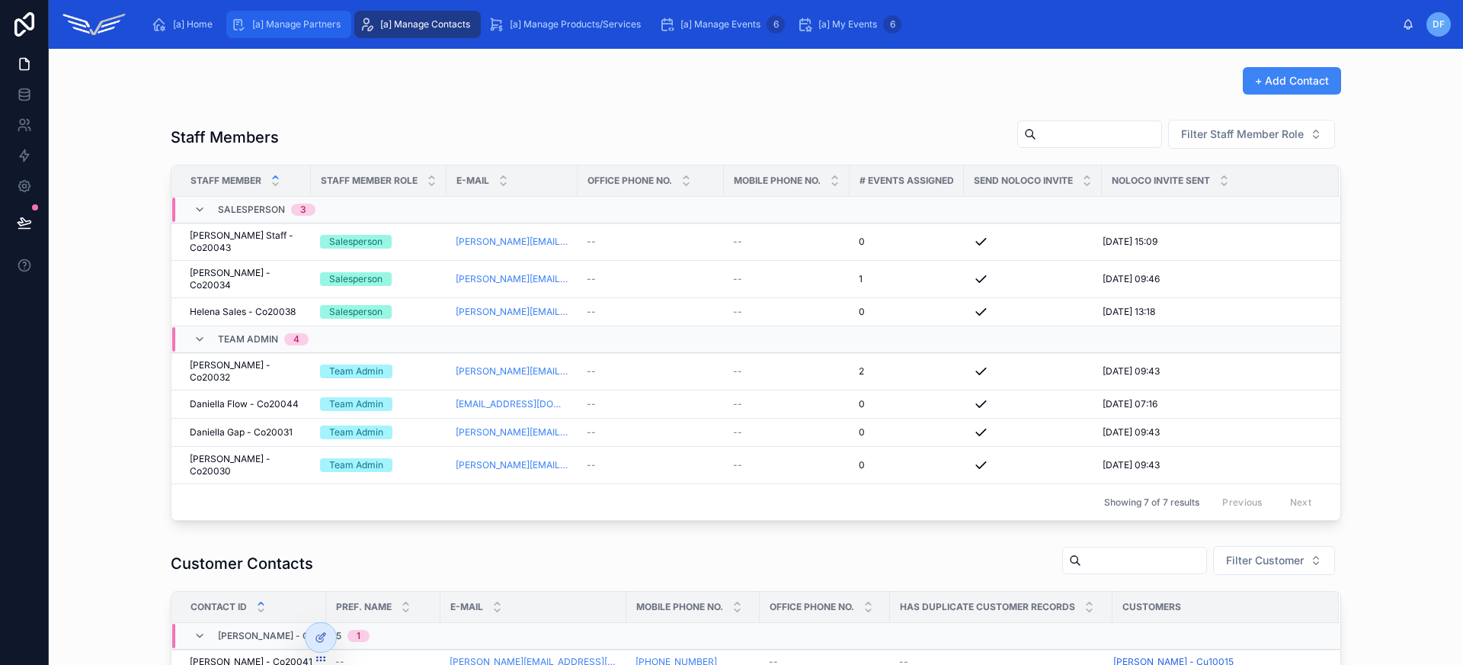
click at [322, 14] on div "[a] Manage Partners" at bounding box center [289, 24] width 116 height 24
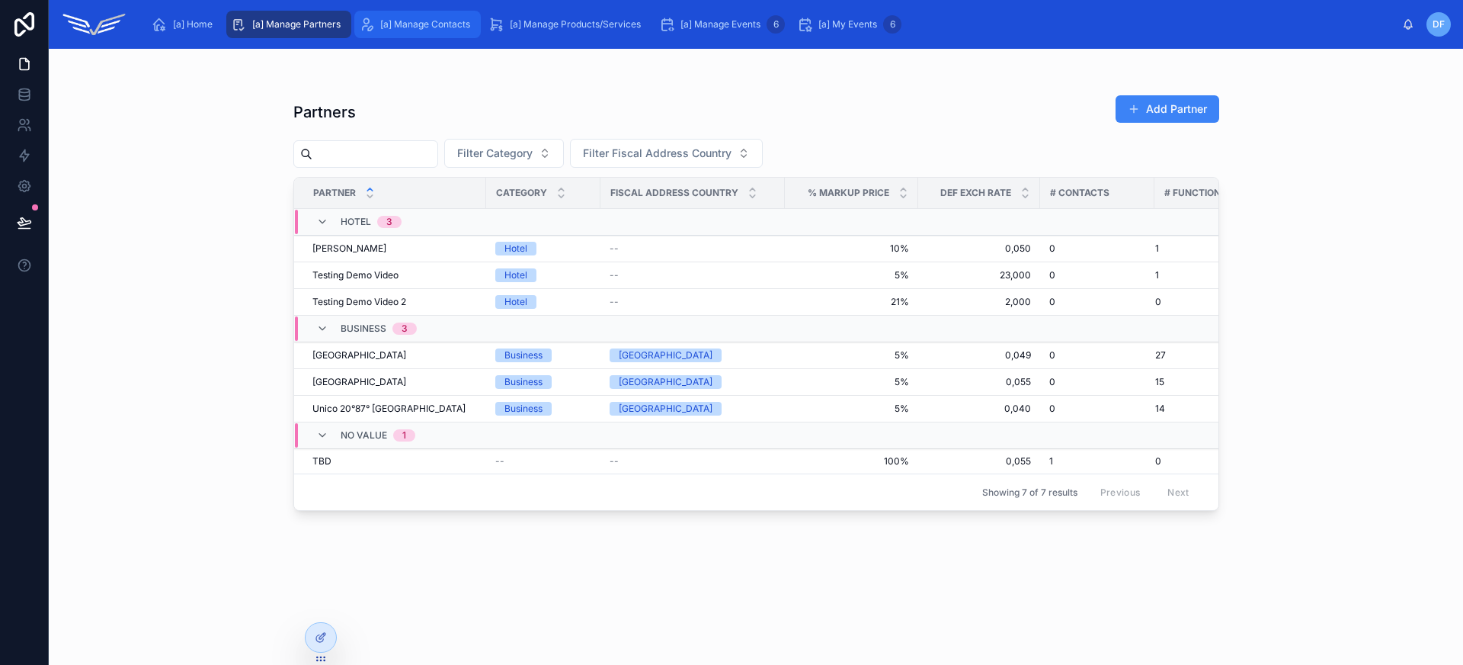
click at [434, 30] on span "[a] Manage Contacts" at bounding box center [425, 24] width 90 height 12
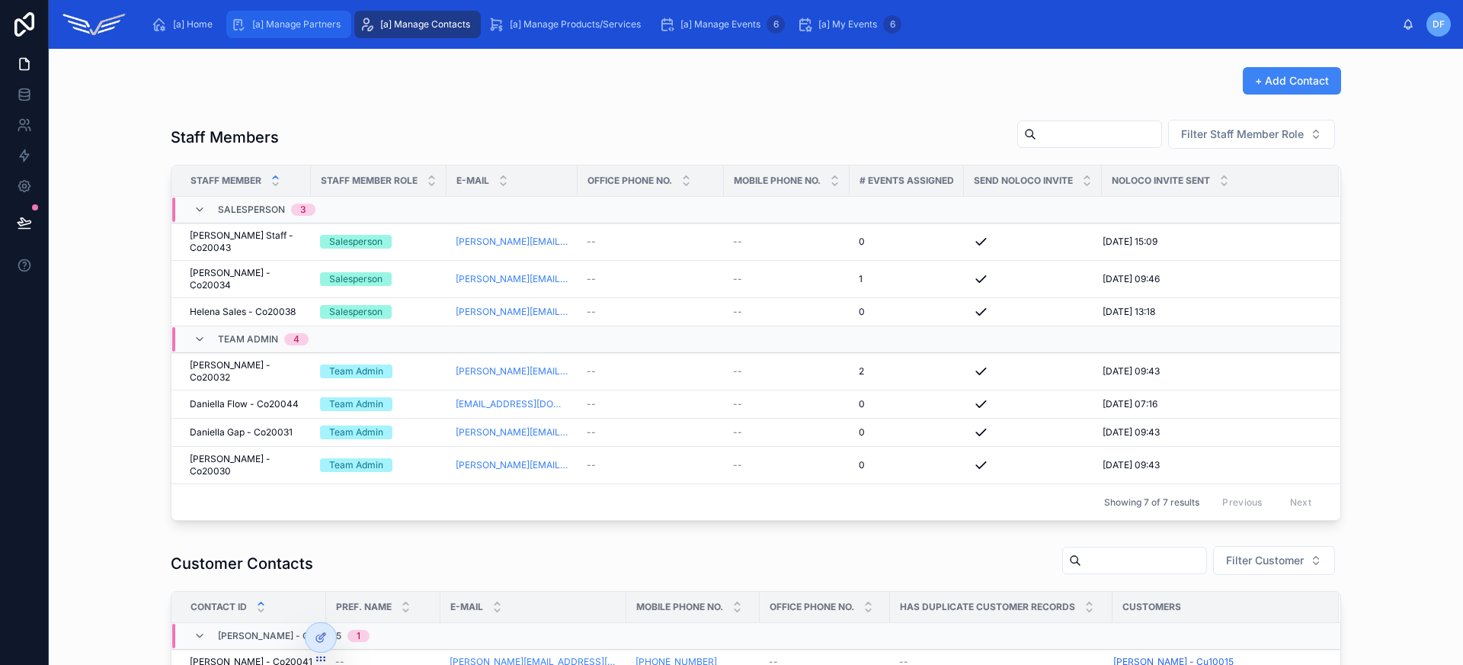
click at [322, 25] on span "[a] Manage Partners" at bounding box center [296, 24] width 88 height 12
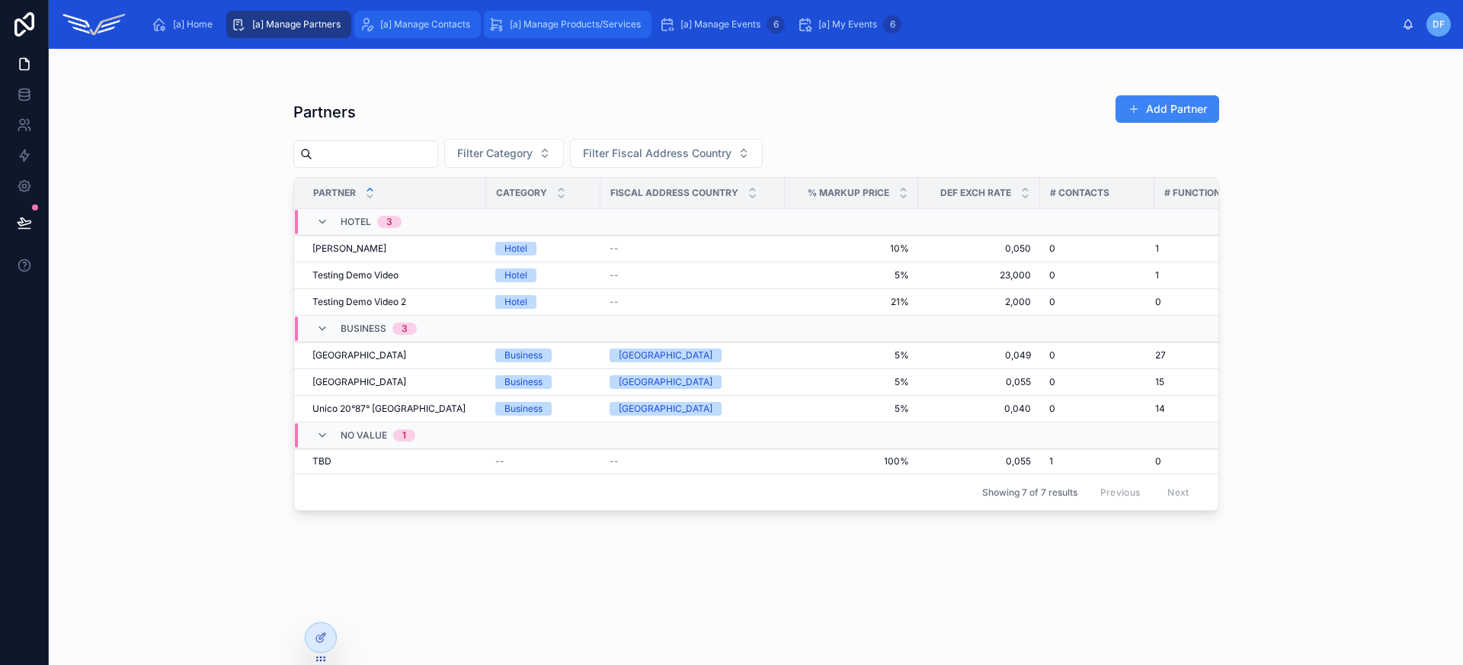
click at [442, 25] on span "[a] Manage Contacts" at bounding box center [425, 24] width 90 height 12
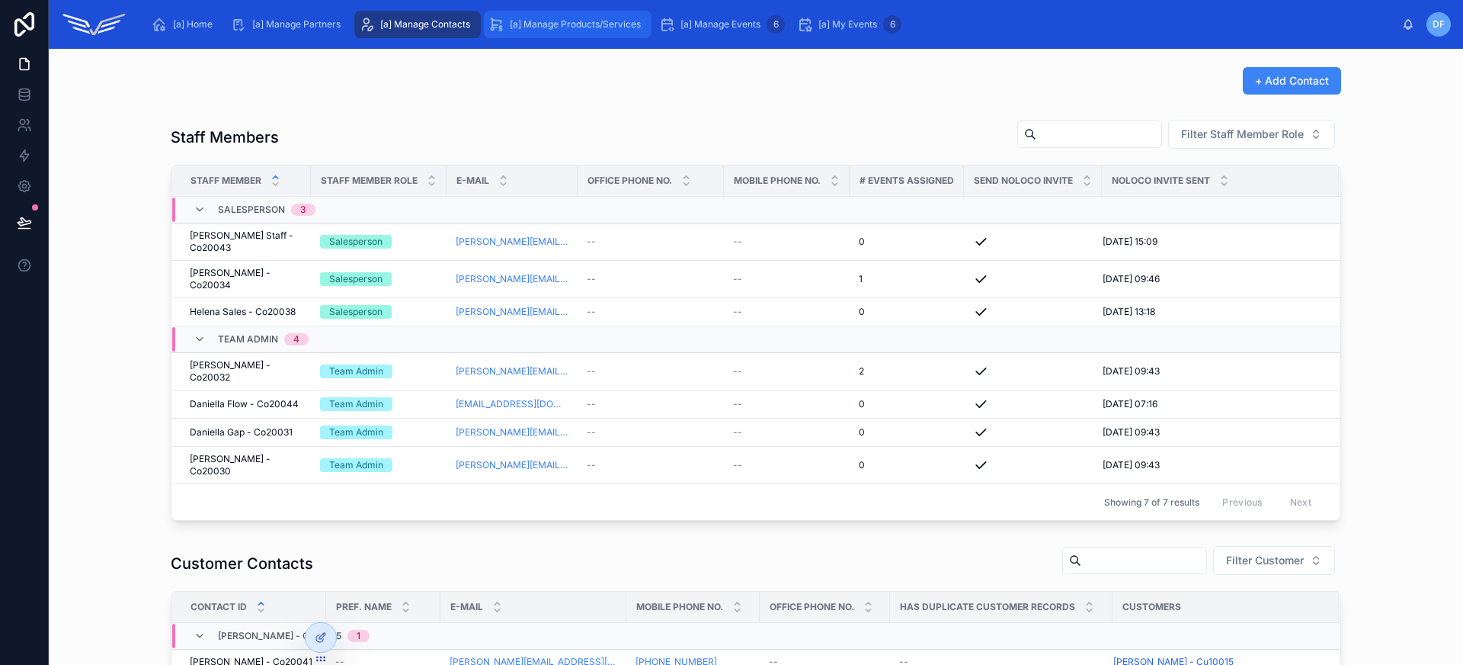
click at [548, 22] on span "[a] Manage Products/Services" at bounding box center [575, 24] width 131 height 12
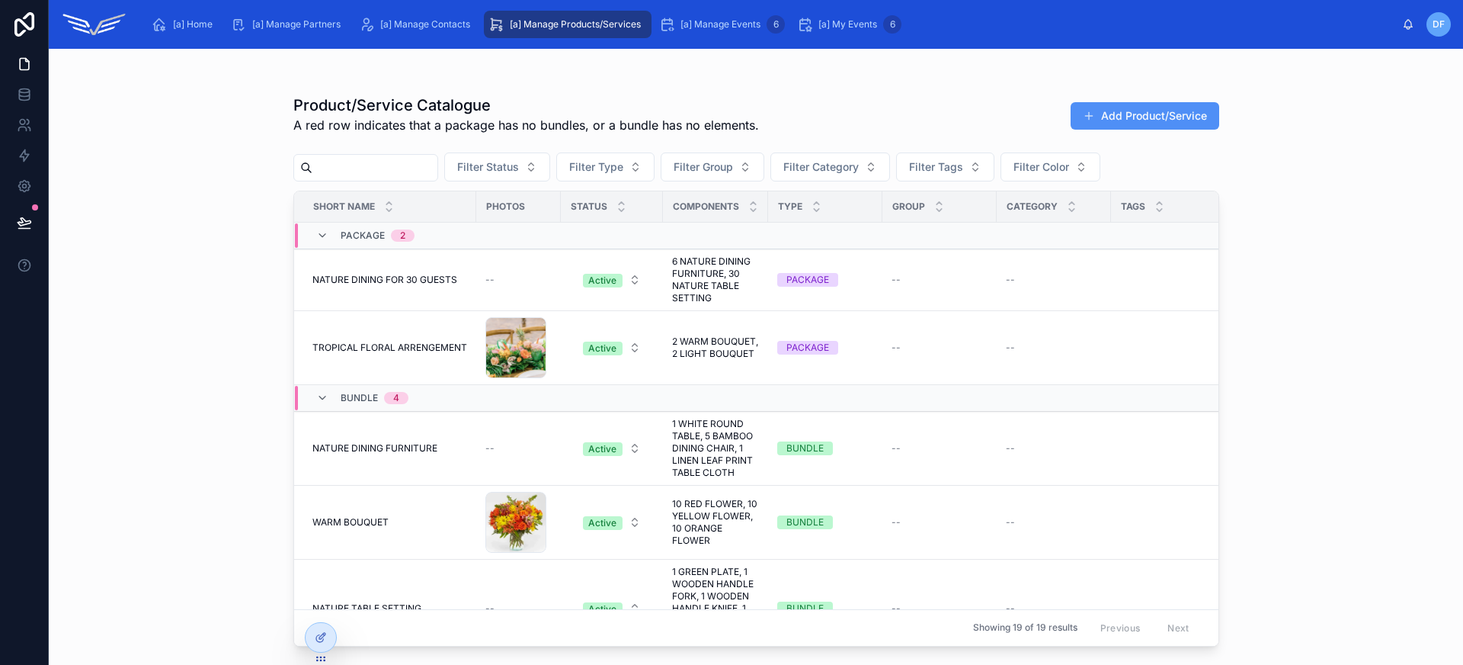
click at [1206, 111] on button "Add Product/Service" at bounding box center [1145, 115] width 149 height 27
click at [694, 24] on span "[a] Manage Events" at bounding box center [721, 24] width 80 height 12
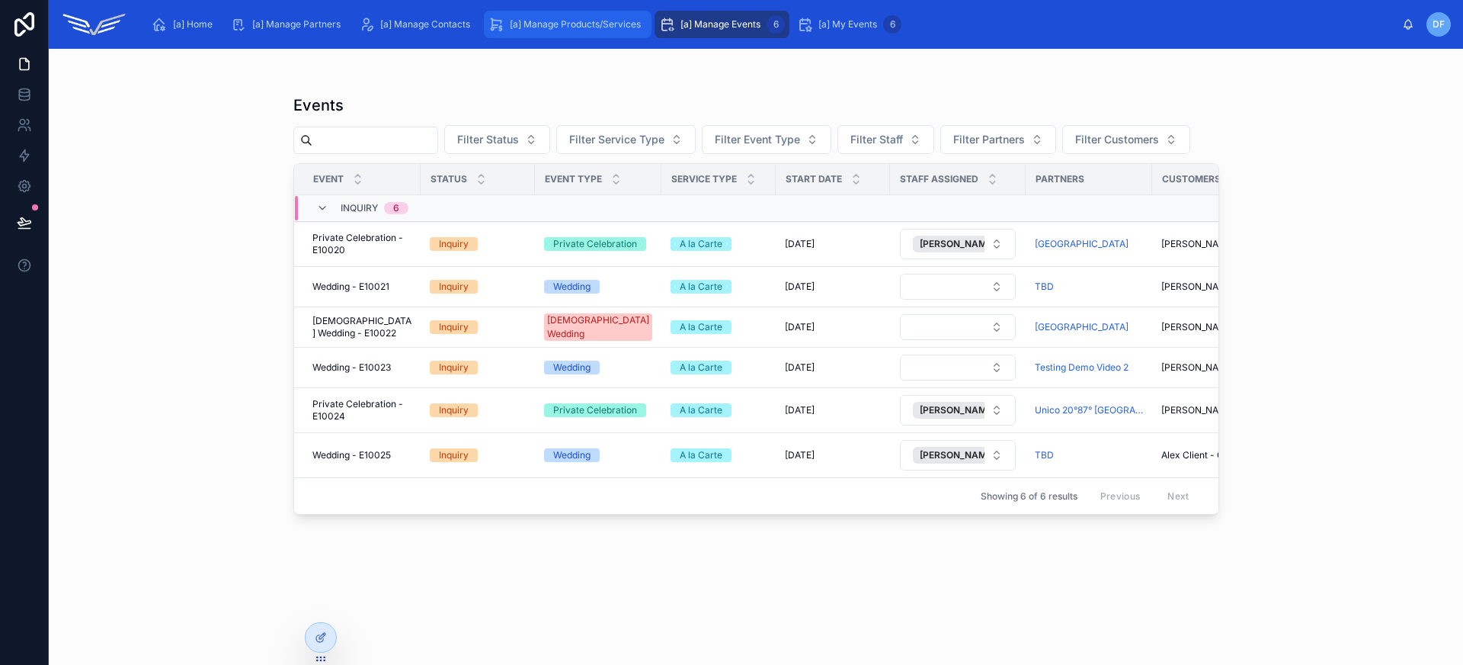
click at [567, 24] on span "[a] Manage Products/Services" at bounding box center [575, 24] width 131 height 12
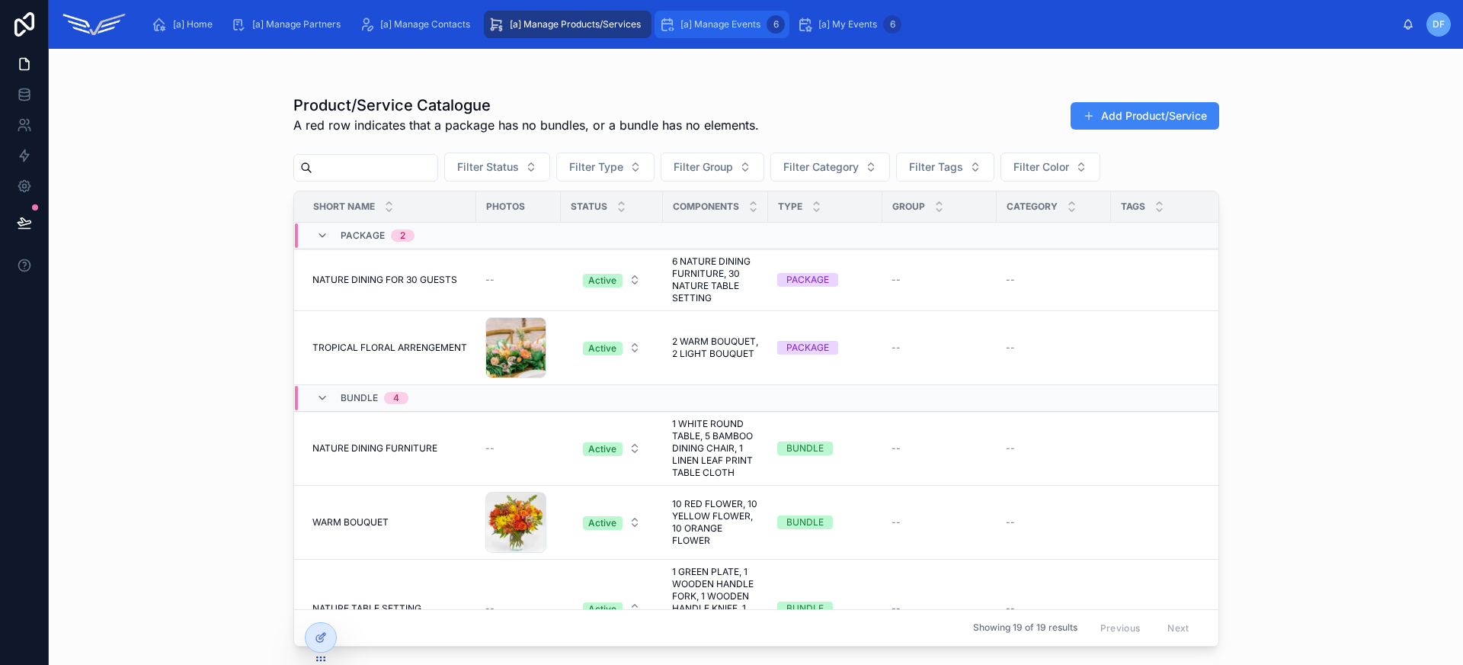
click at [715, 17] on div "[a] Manage Events 6" at bounding box center [722, 24] width 126 height 24
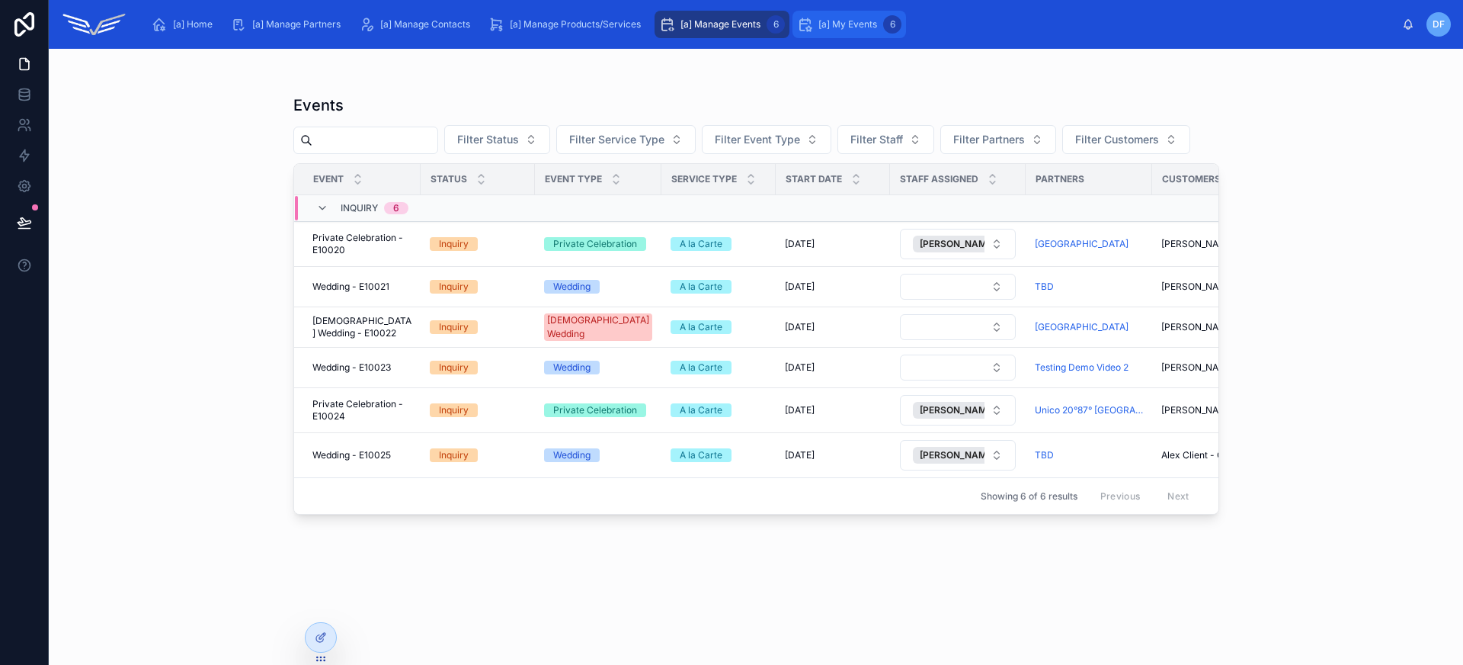
click at [848, 32] on div "[a] My Events 6" at bounding box center [849, 24] width 104 height 24
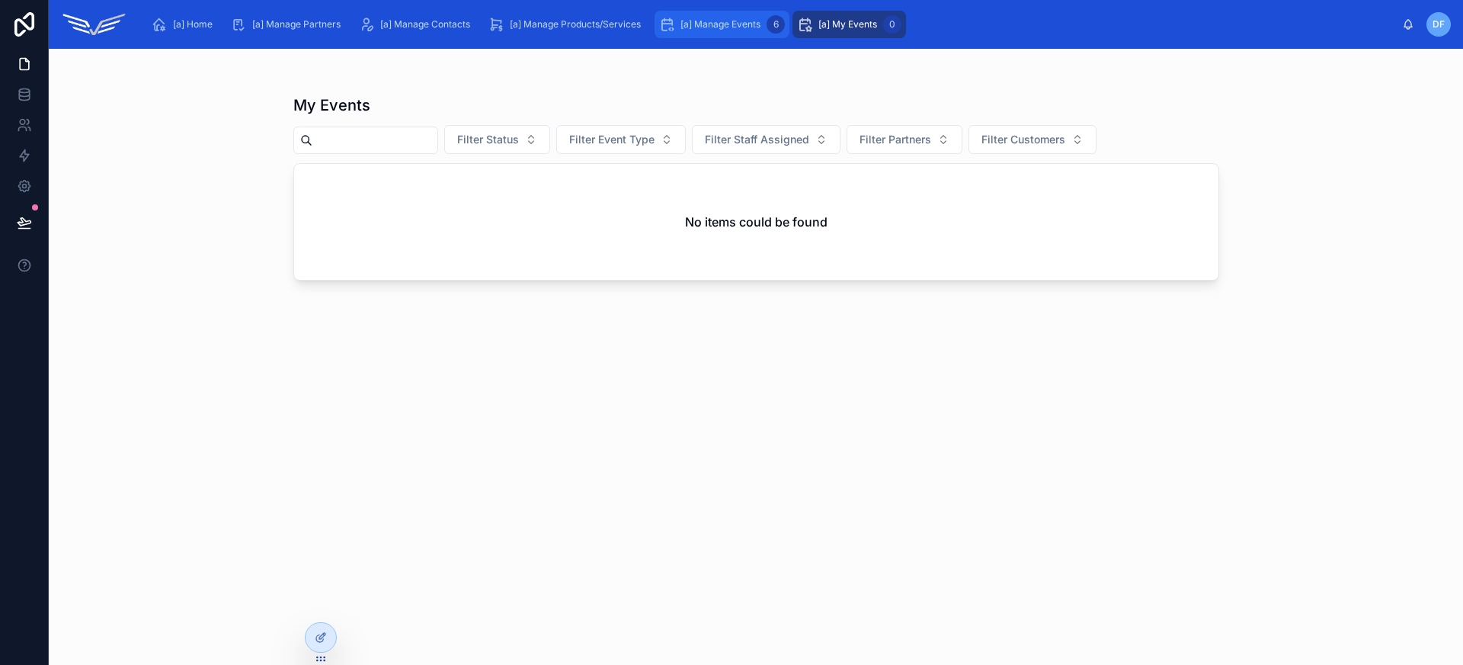
click at [715, 33] on div "[a] Manage Events 6" at bounding box center [722, 24] width 126 height 24
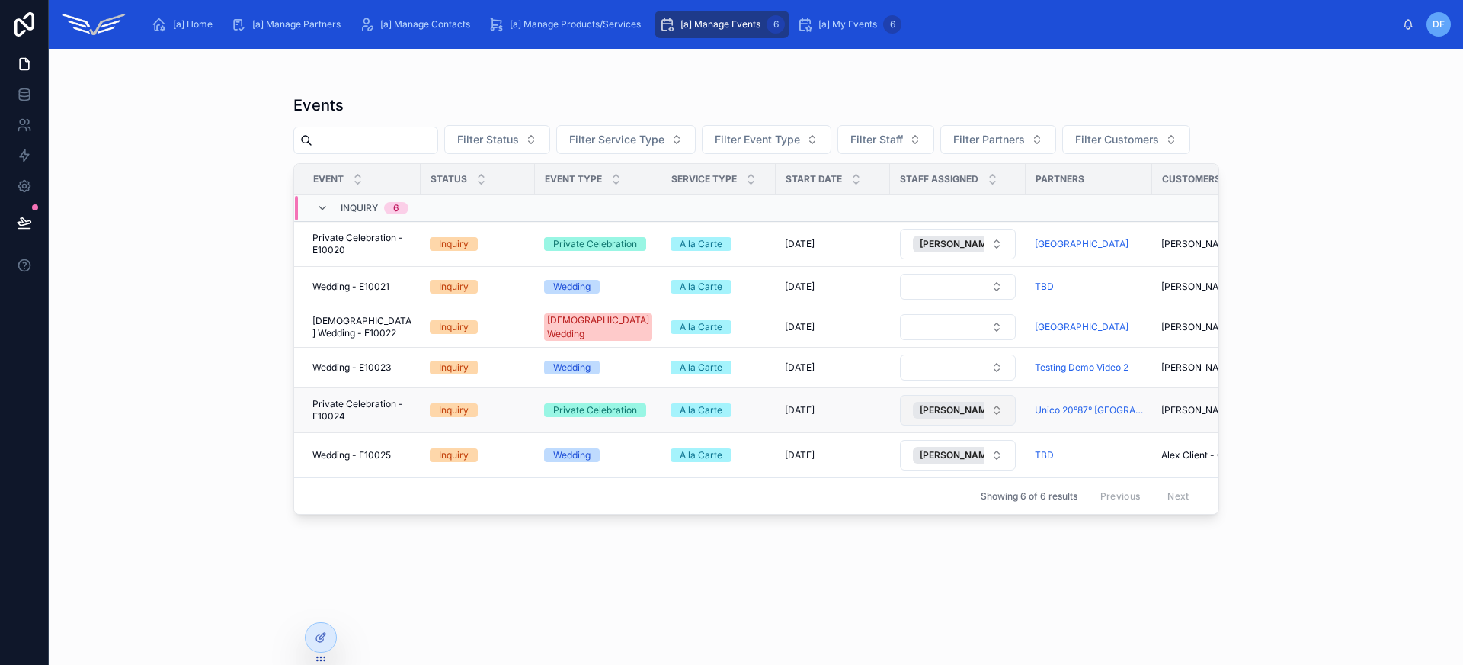
click at [990, 415] on button "[PERSON_NAME] - Co20032" at bounding box center [958, 410] width 116 height 30
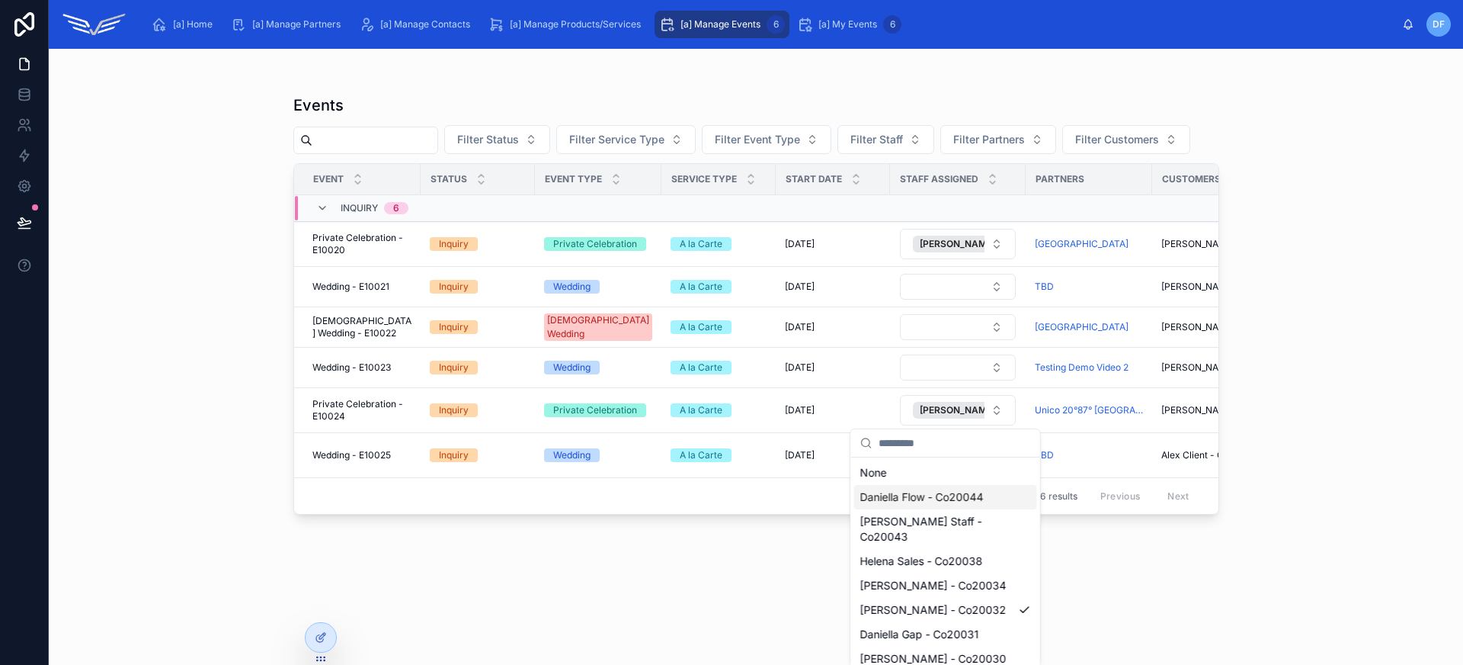
click at [983, 490] on span "Daniella Flow - Co20044" at bounding box center [921, 496] width 123 height 15
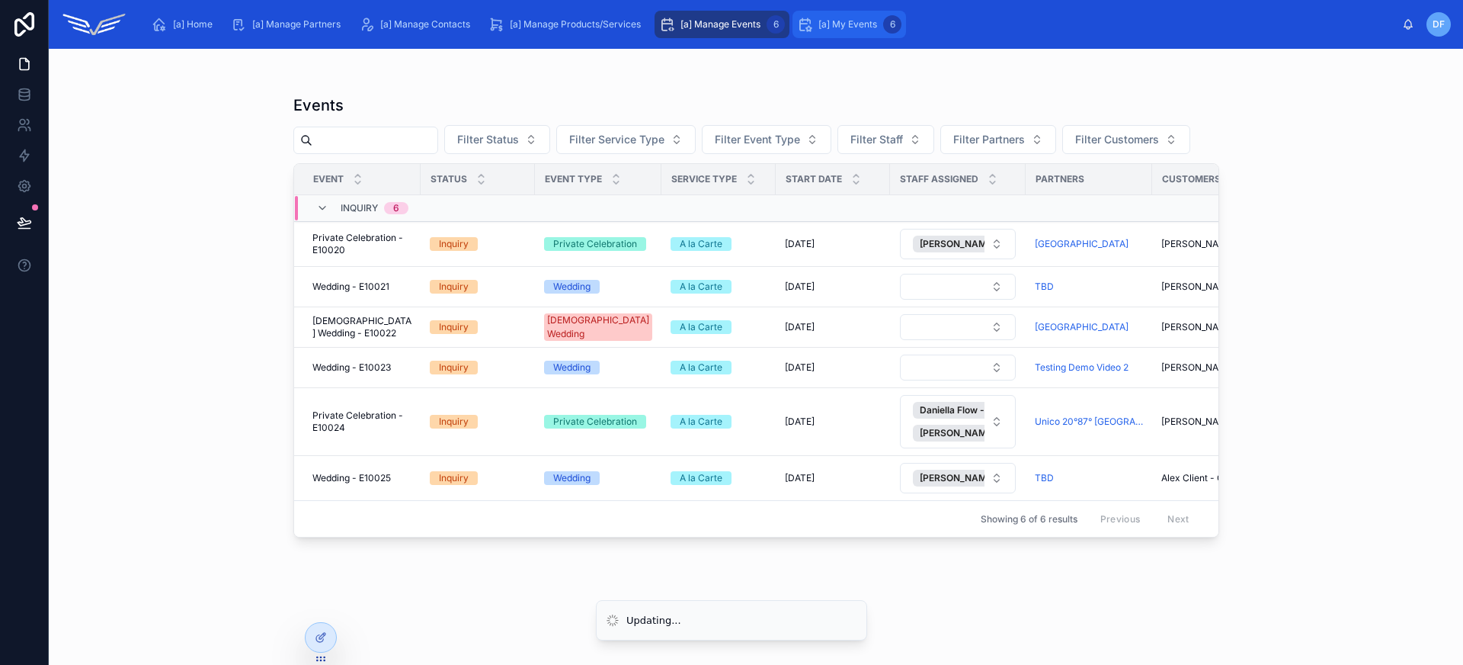
click at [863, 30] on div "[a] My Events 6" at bounding box center [849, 24] width 104 height 24
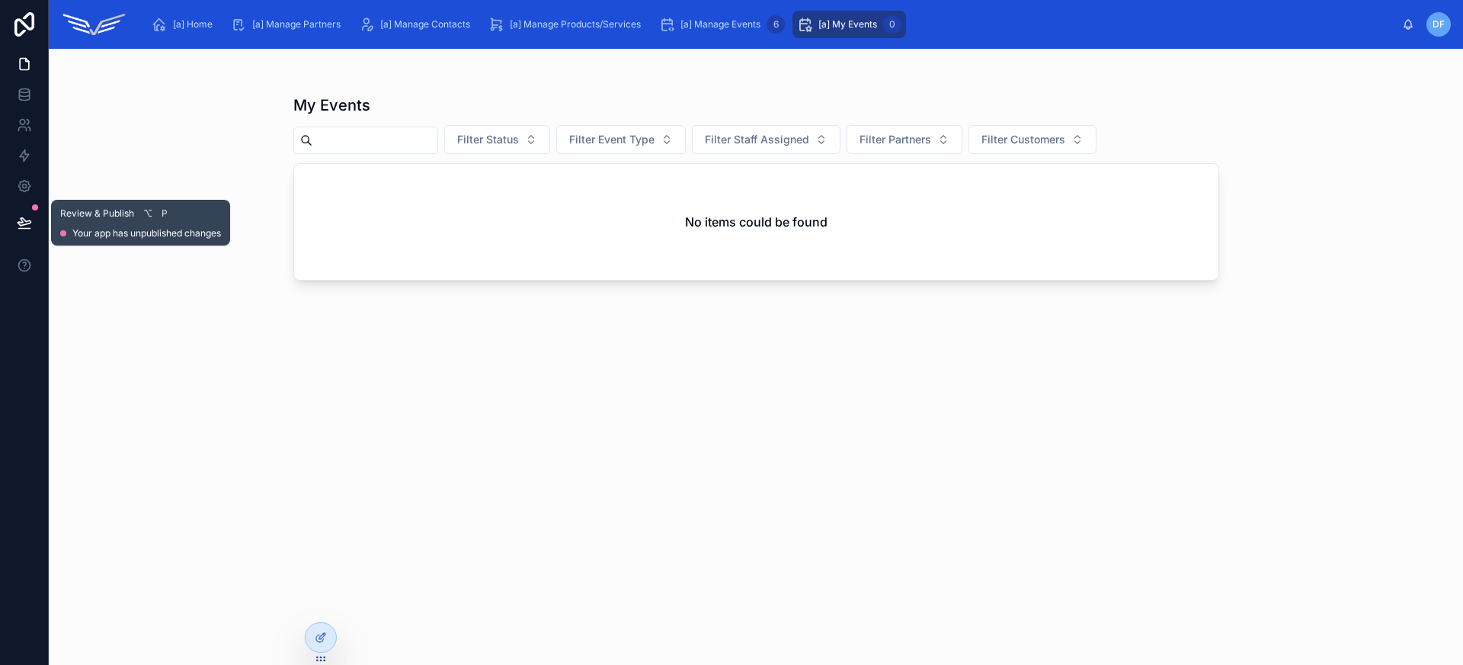
click at [27, 220] on icon at bounding box center [24, 222] width 13 height 8
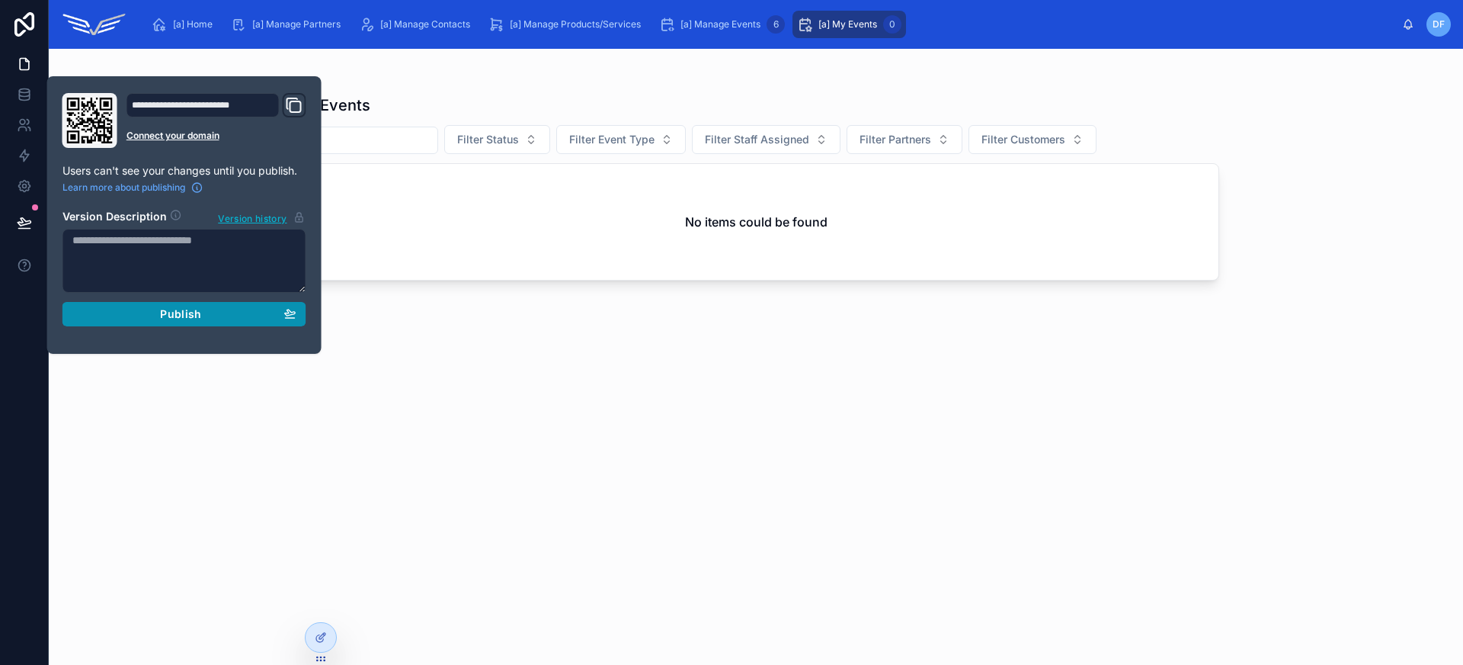
click at [155, 314] on div "Publish" at bounding box center [184, 314] width 224 height 14
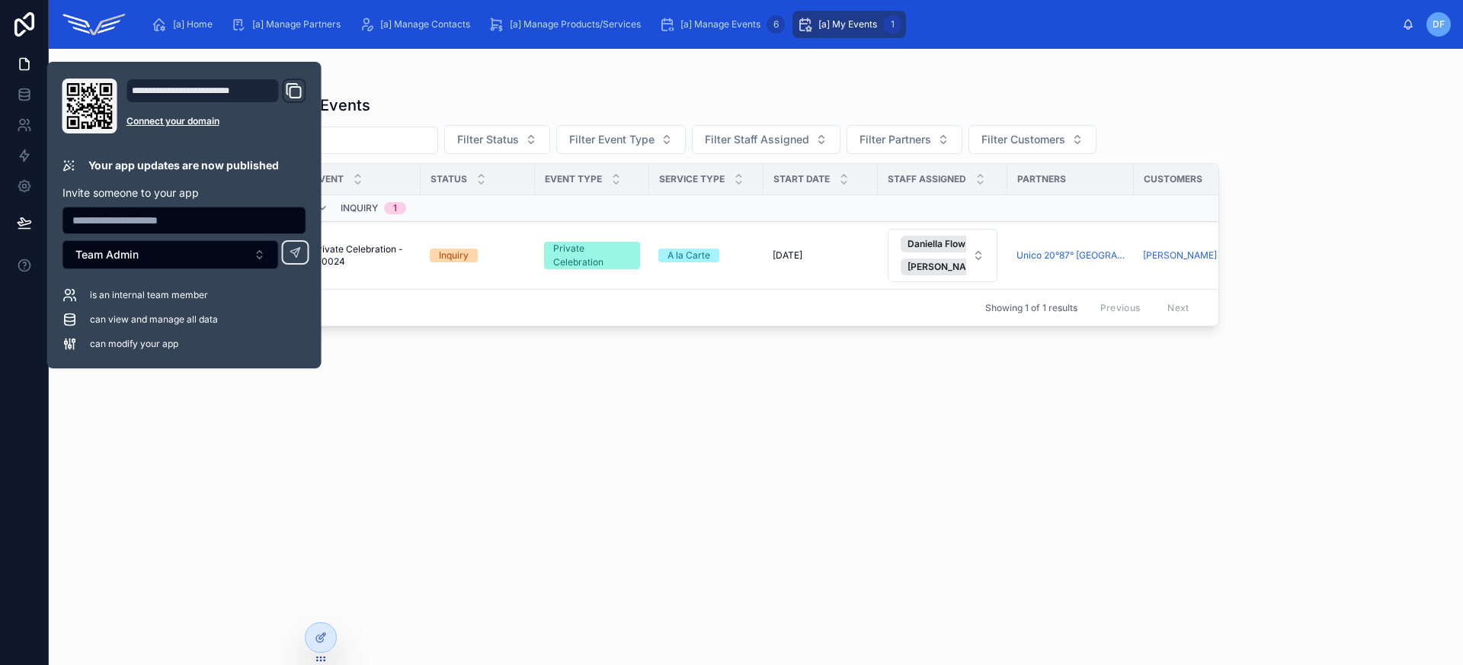
click at [774, 386] on div "My Events Filter Status Filter Event Type Filter Staff Assigned Filter Partners…" at bounding box center [756, 365] width 926 height 561
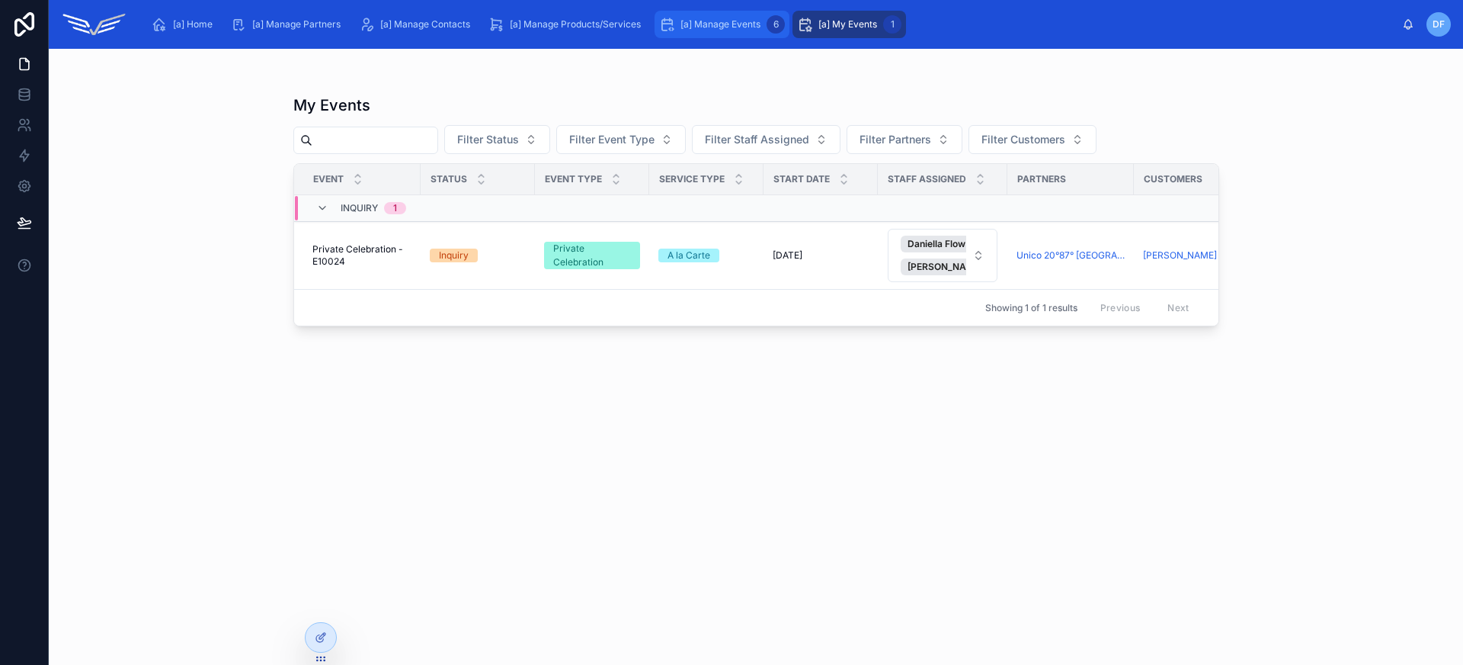
click at [749, 33] on div "[a] Manage Events 6" at bounding box center [722, 24] width 126 height 24
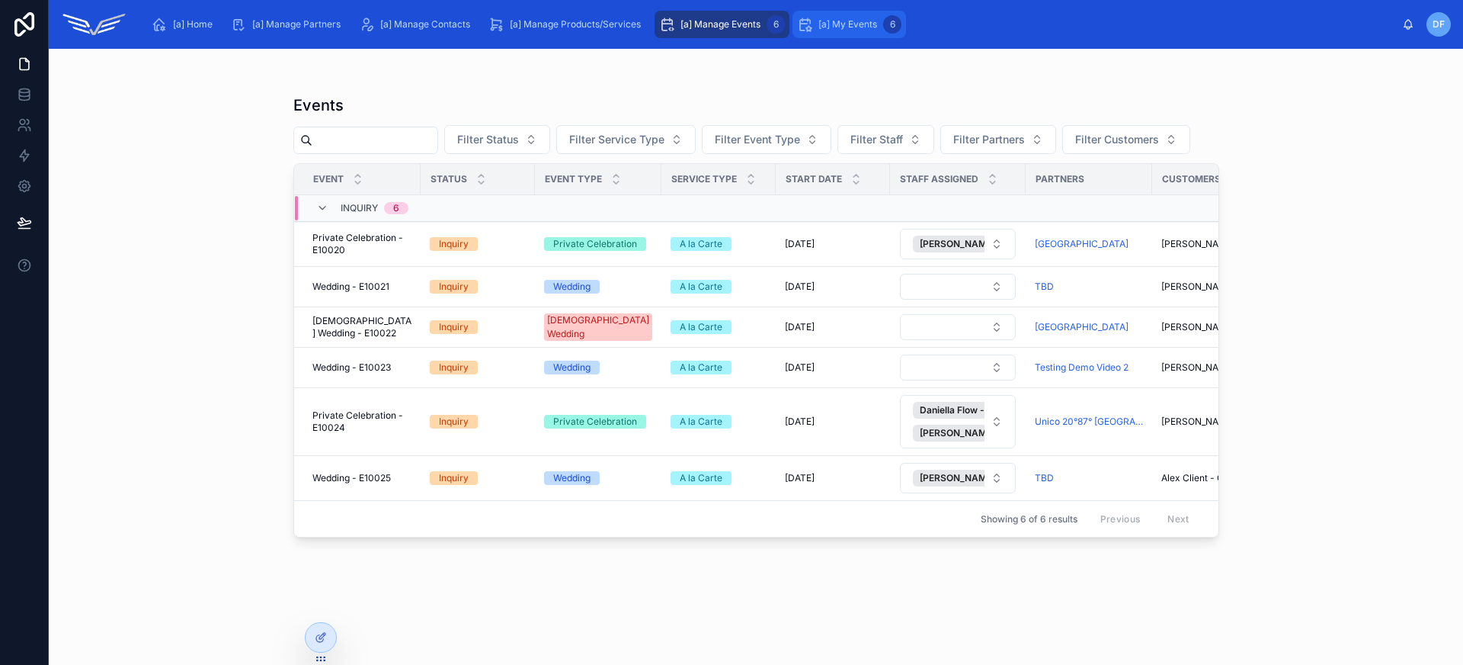
click at [844, 30] on div "[a] My Events 6" at bounding box center [849, 24] width 104 height 24
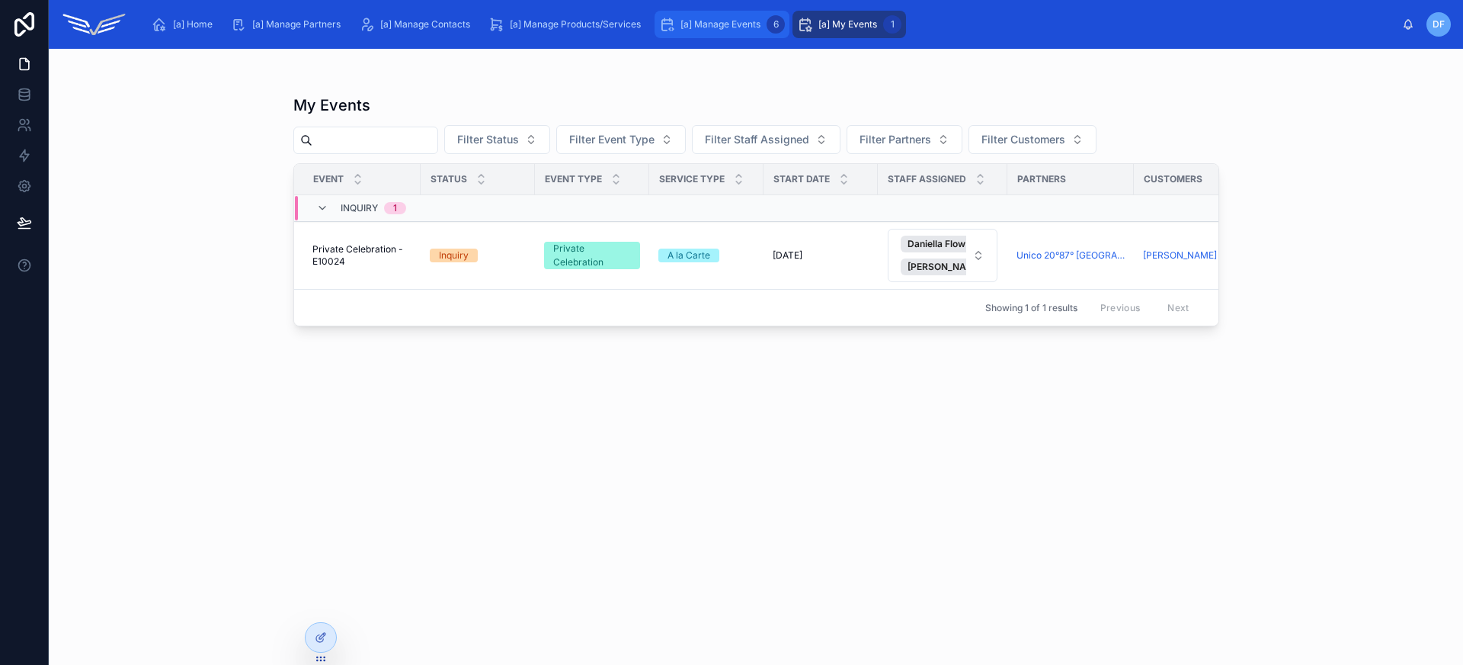
click at [745, 28] on span "[a] Manage Events" at bounding box center [721, 24] width 80 height 12
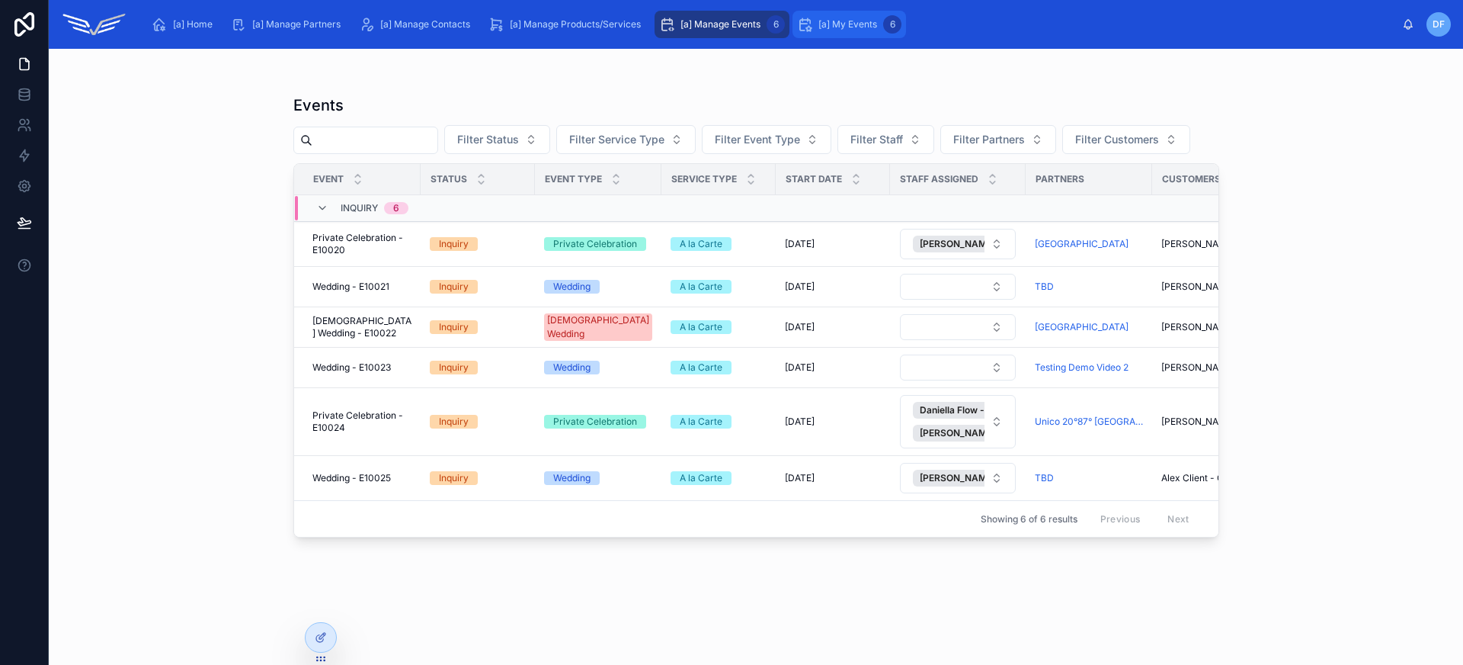
click at [828, 24] on span "[a] My Events" at bounding box center [847, 24] width 59 height 12
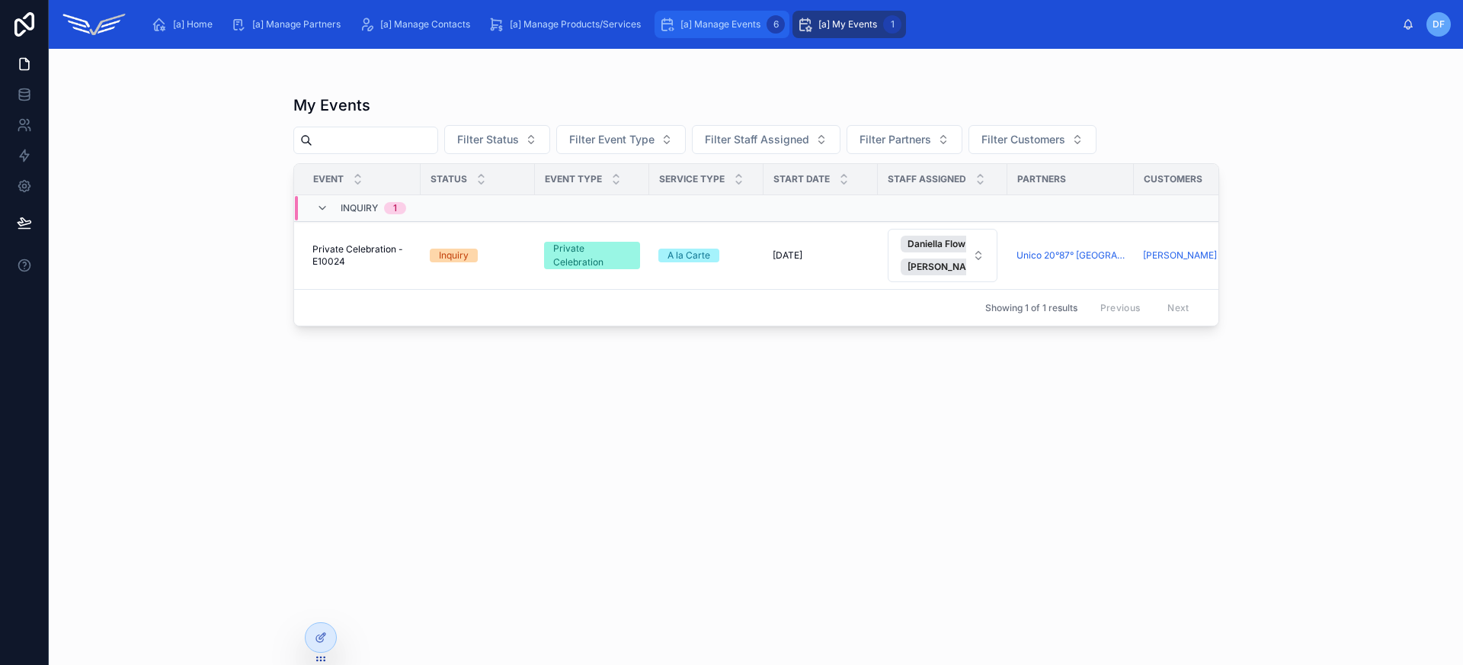
click at [751, 21] on span "[a] Manage Events" at bounding box center [721, 24] width 80 height 12
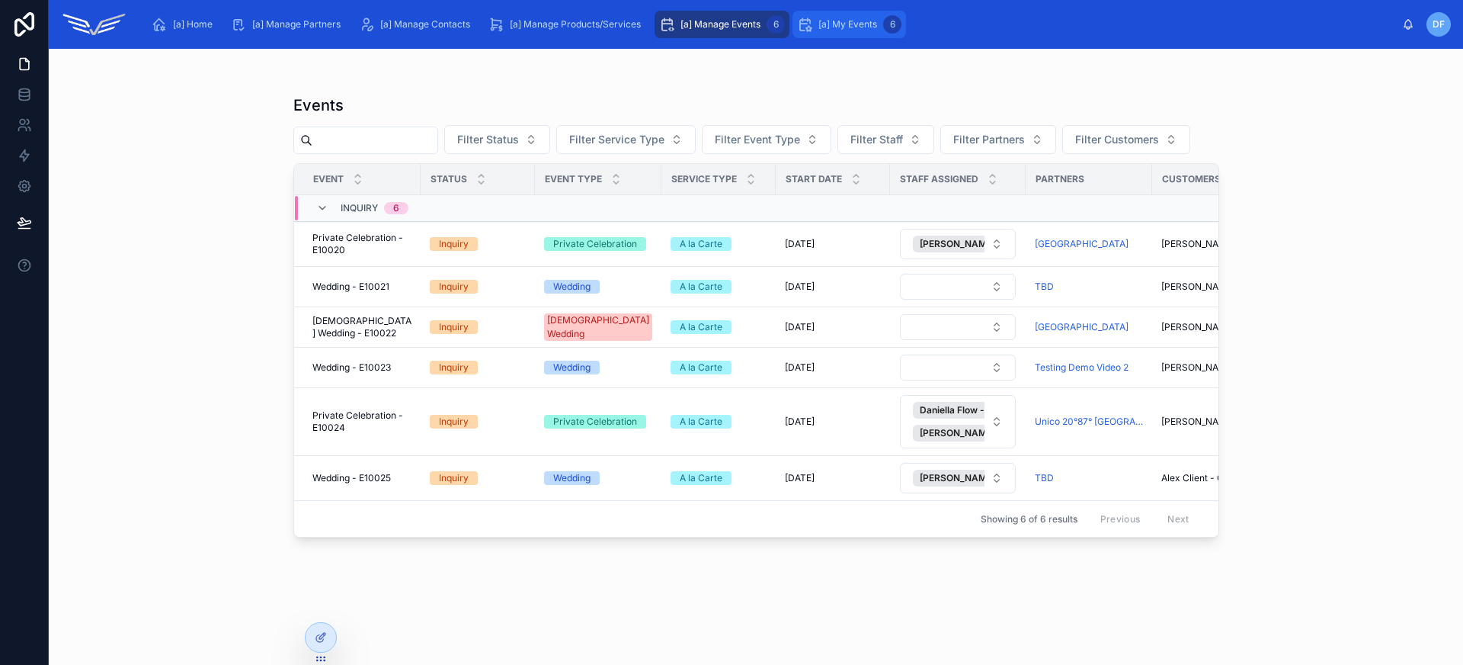
click at [857, 21] on span "[a] My Events" at bounding box center [847, 24] width 59 height 12
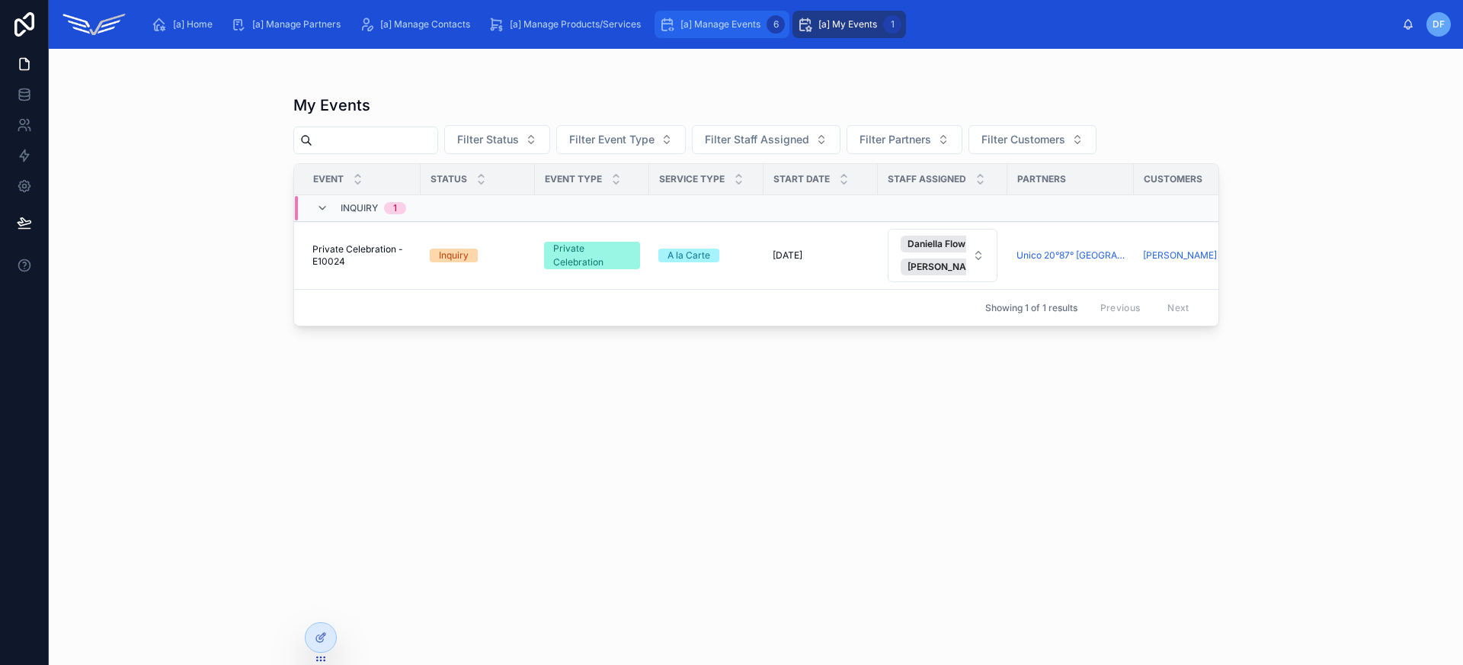
click at [737, 27] on span "[a] Manage Events" at bounding box center [721, 24] width 80 height 12
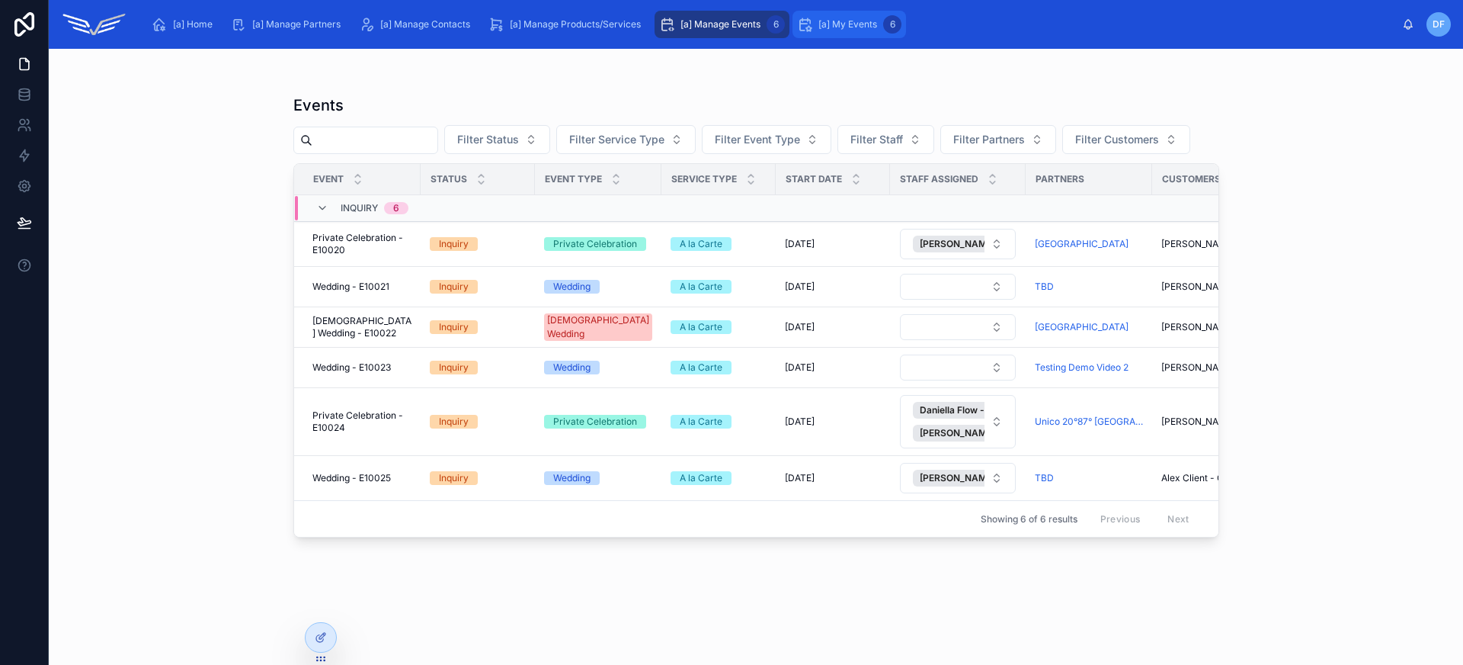
click at [830, 27] on span "[a] My Events" at bounding box center [847, 24] width 59 height 12
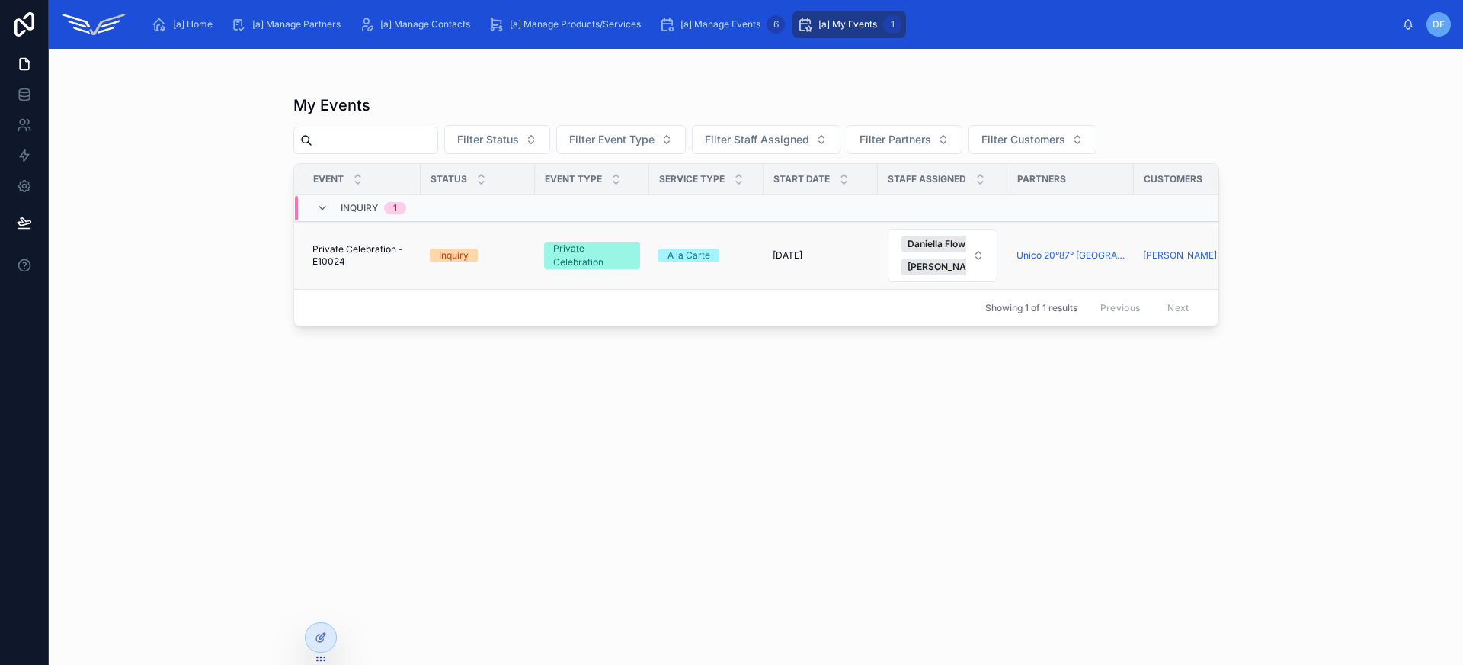
click at [389, 248] on span "Private Celebration - E10024" at bounding box center [361, 255] width 99 height 24
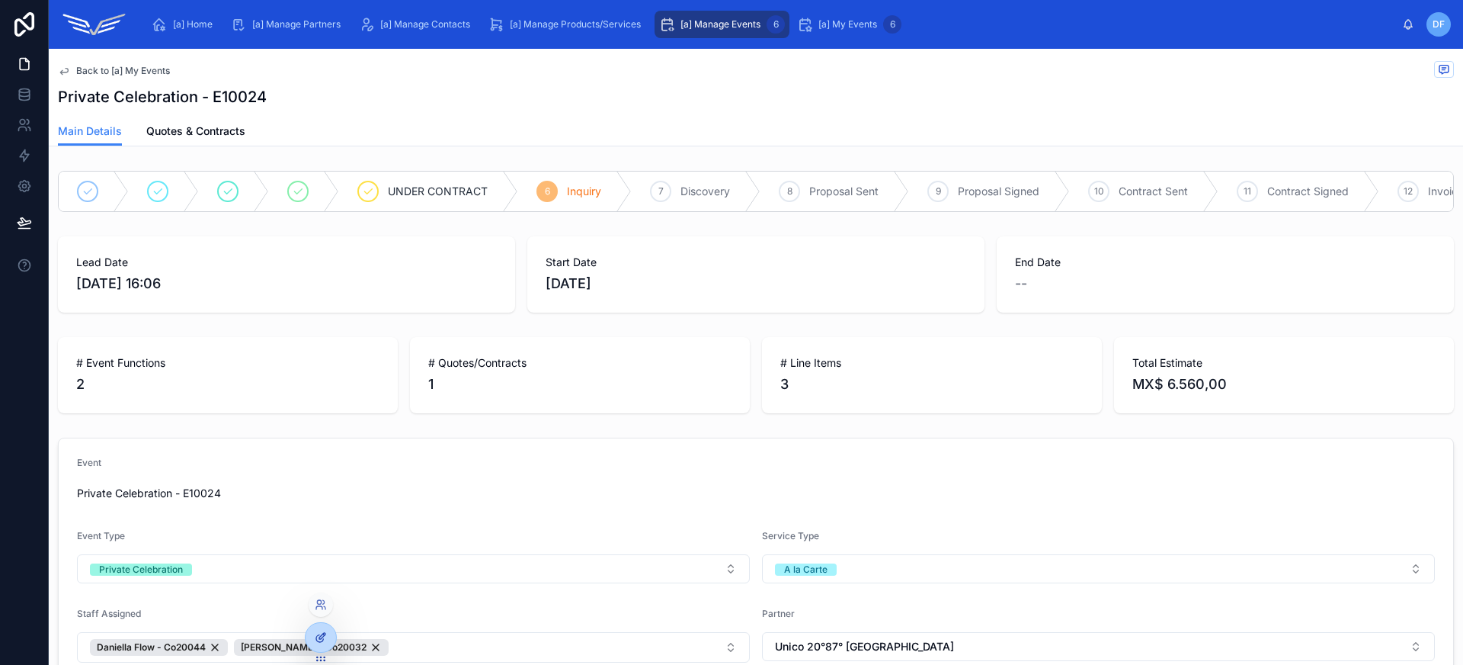
click at [324, 645] on div at bounding box center [321, 637] width 30 height 29
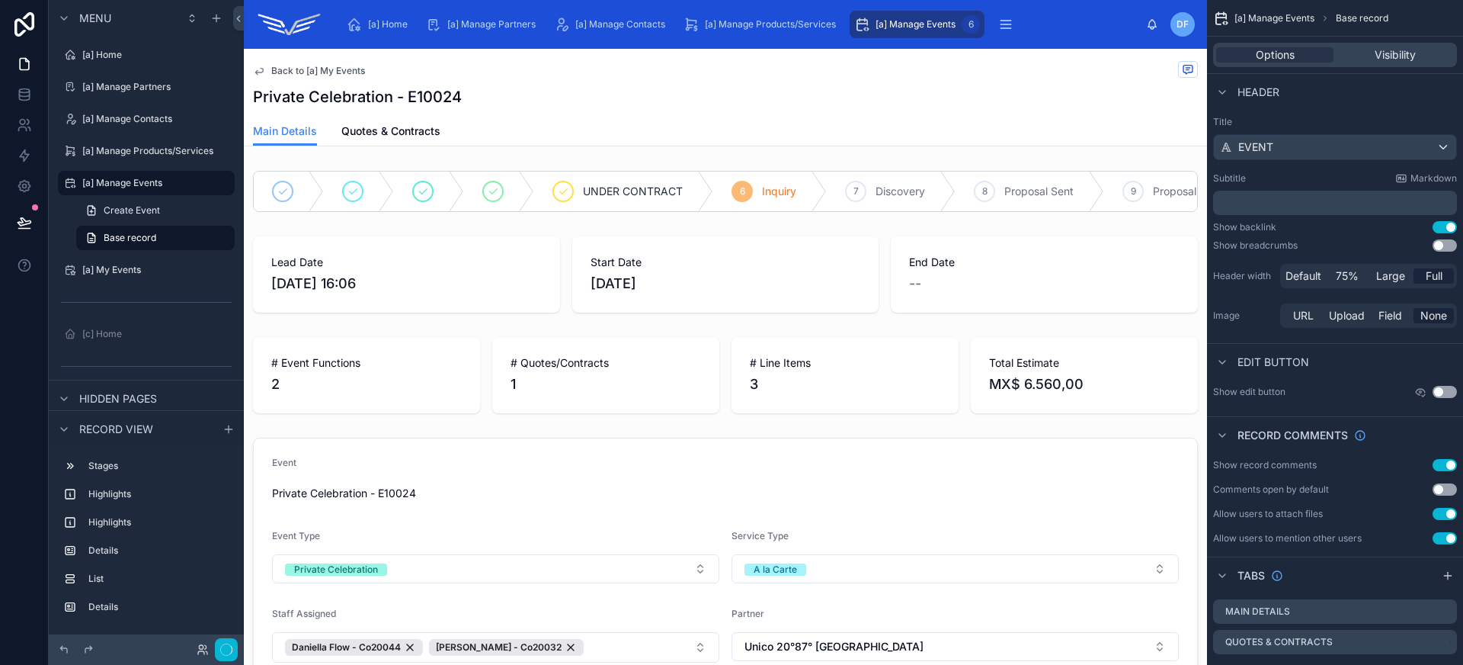
click at [774, 107] on div "Private Celebration - E10024" at bounding box center [725, 96] width 945 height 21
click at [1399, 277] on span "Large" at bounding box center [1390, 275] width 29 height 15
click at [225, 645] on button "Done" at bounding box center [220, 650] width 34 height 22
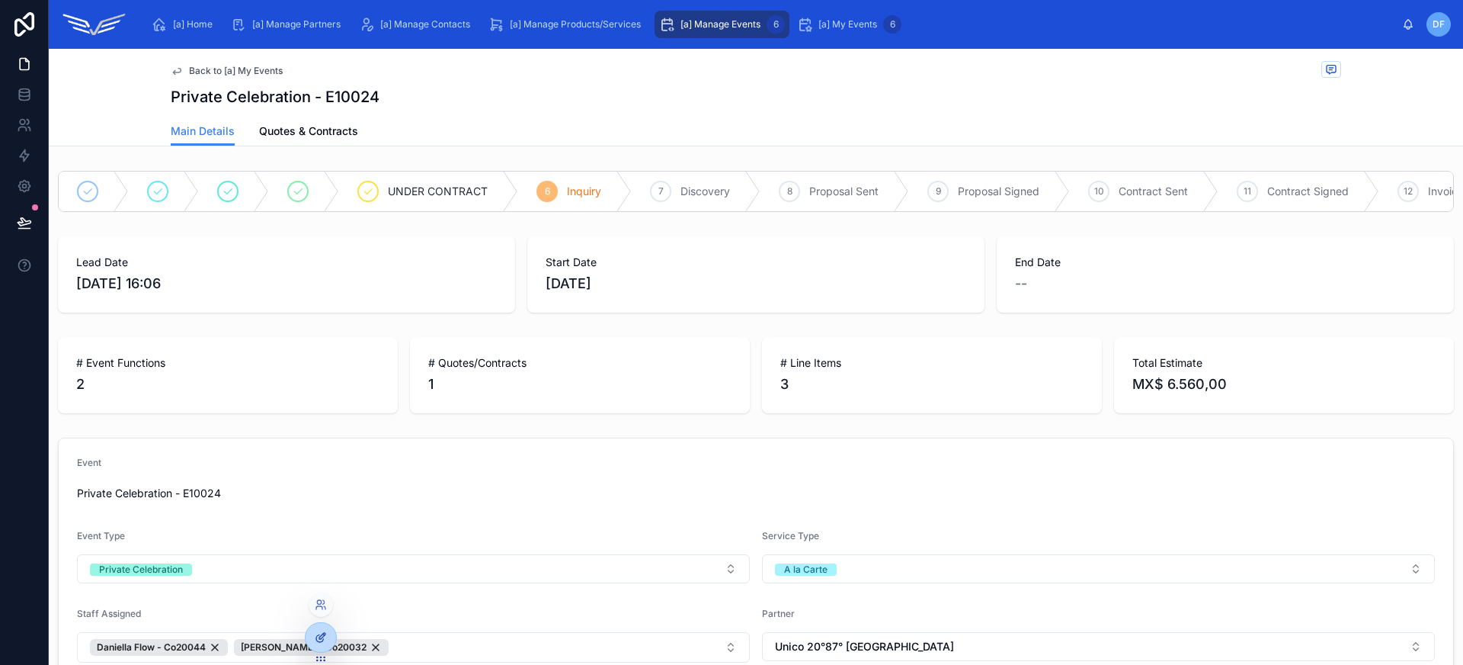
click at [316, 637] on icon at bounding box center [319, 638] width 7 height 7
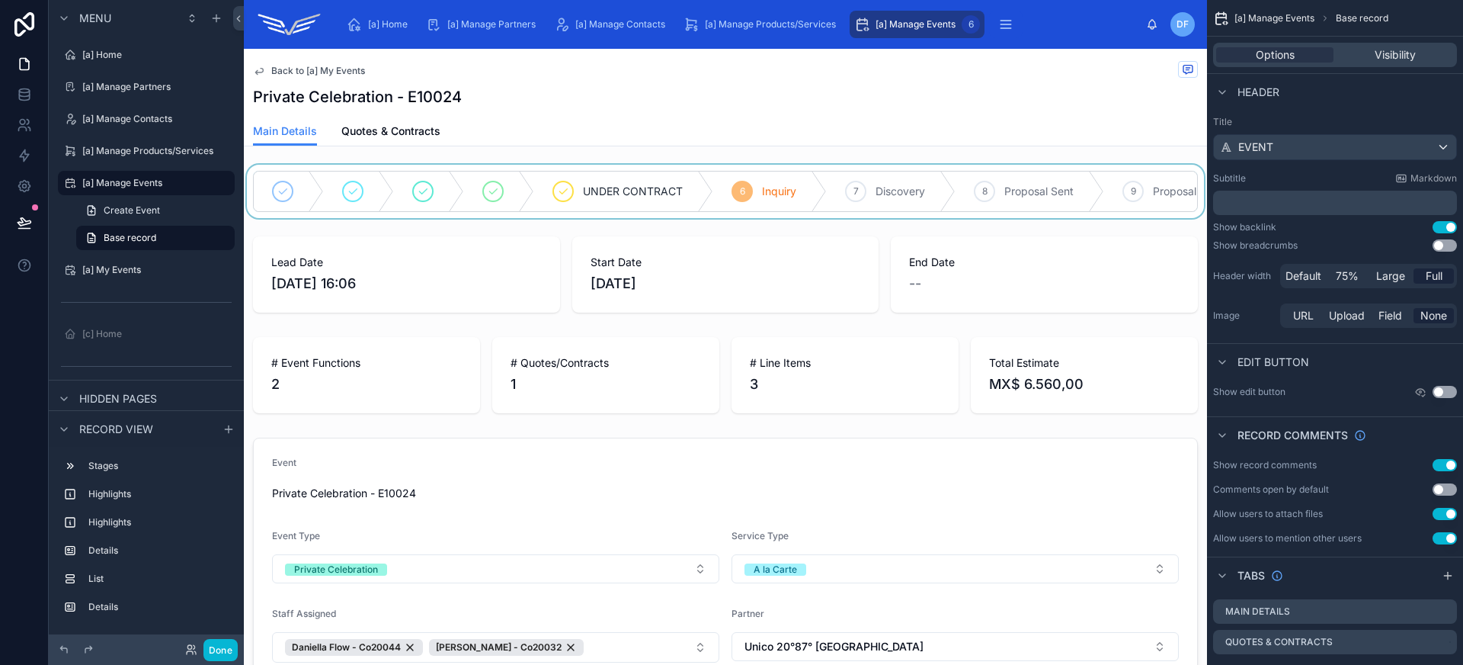
click at [288, 205] on div at bounding box center [725, 191] width 963 height 53
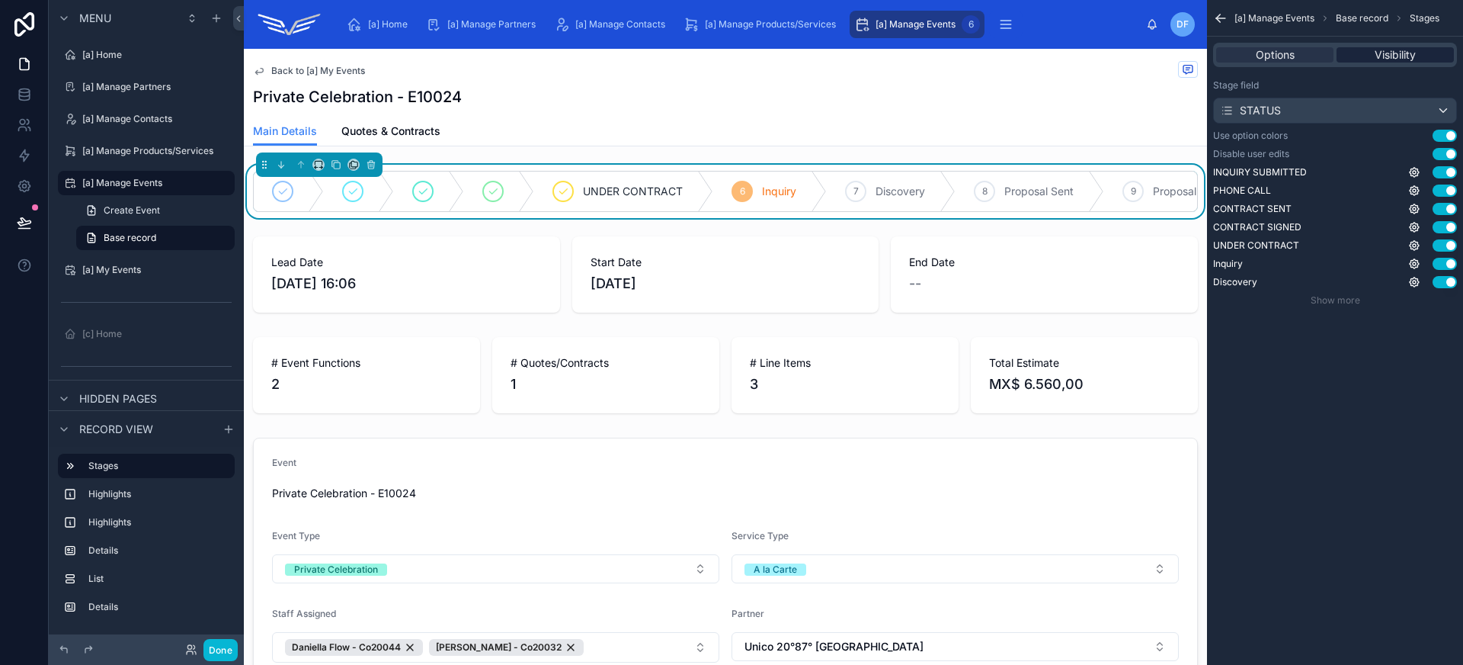
click at [1395, 51] on span "Visibility" at bounding box center [1395, 54] width 41 height 15
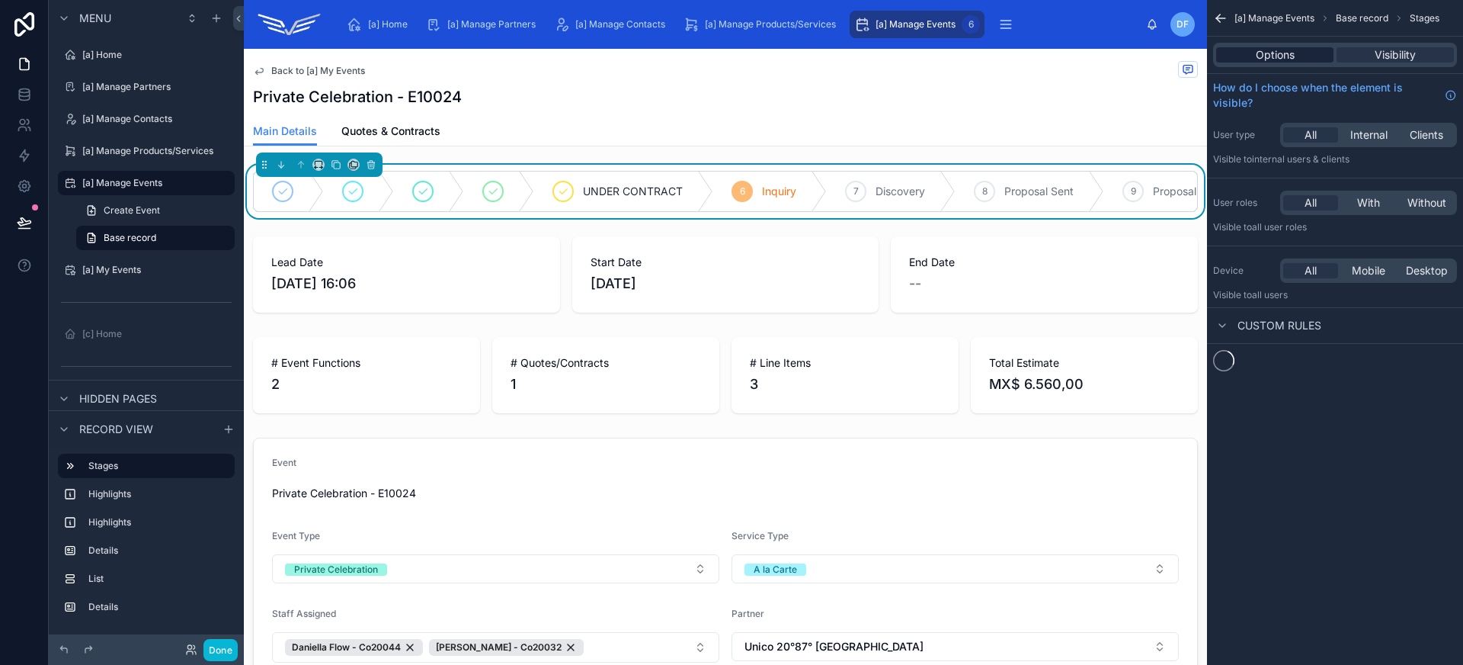
click at [1289, 55] on span "Options" at bounding box center [1275, 54] width 39 height 15
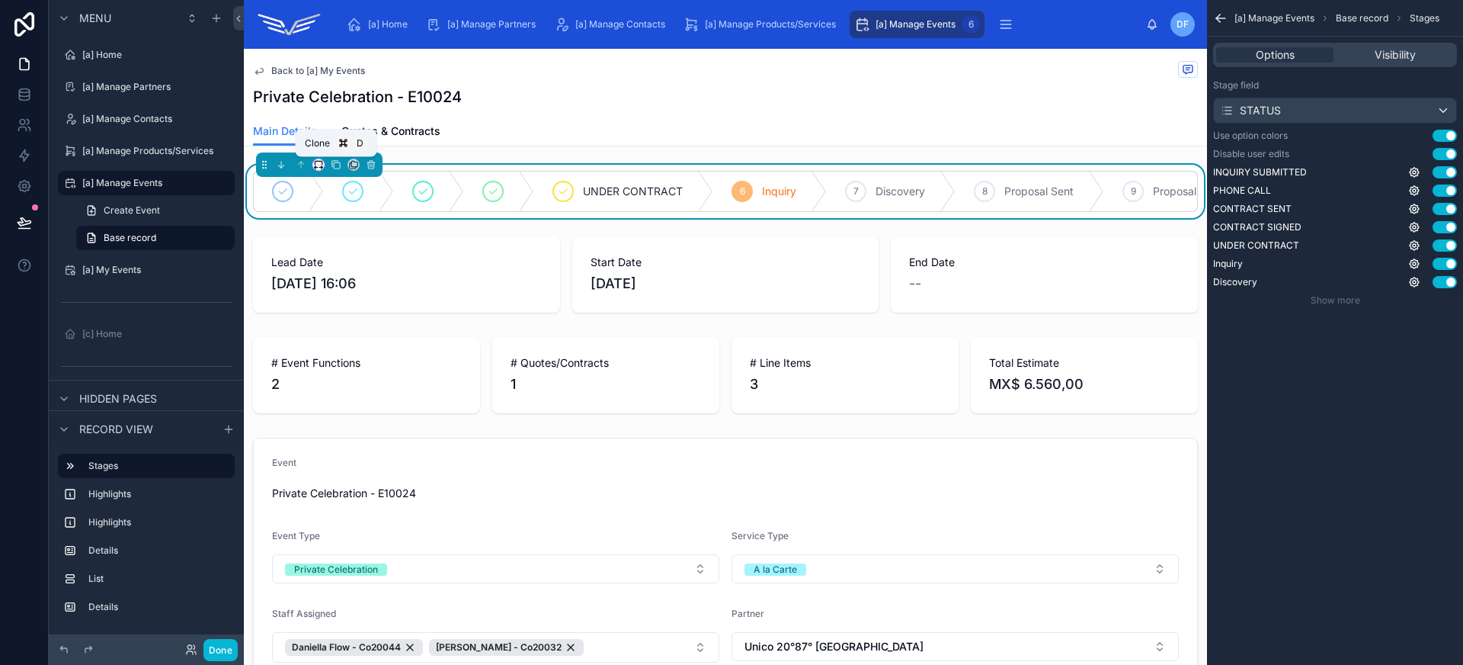
click at [319, 165] on icon at bounding box center [318, 164] width 11 height 11
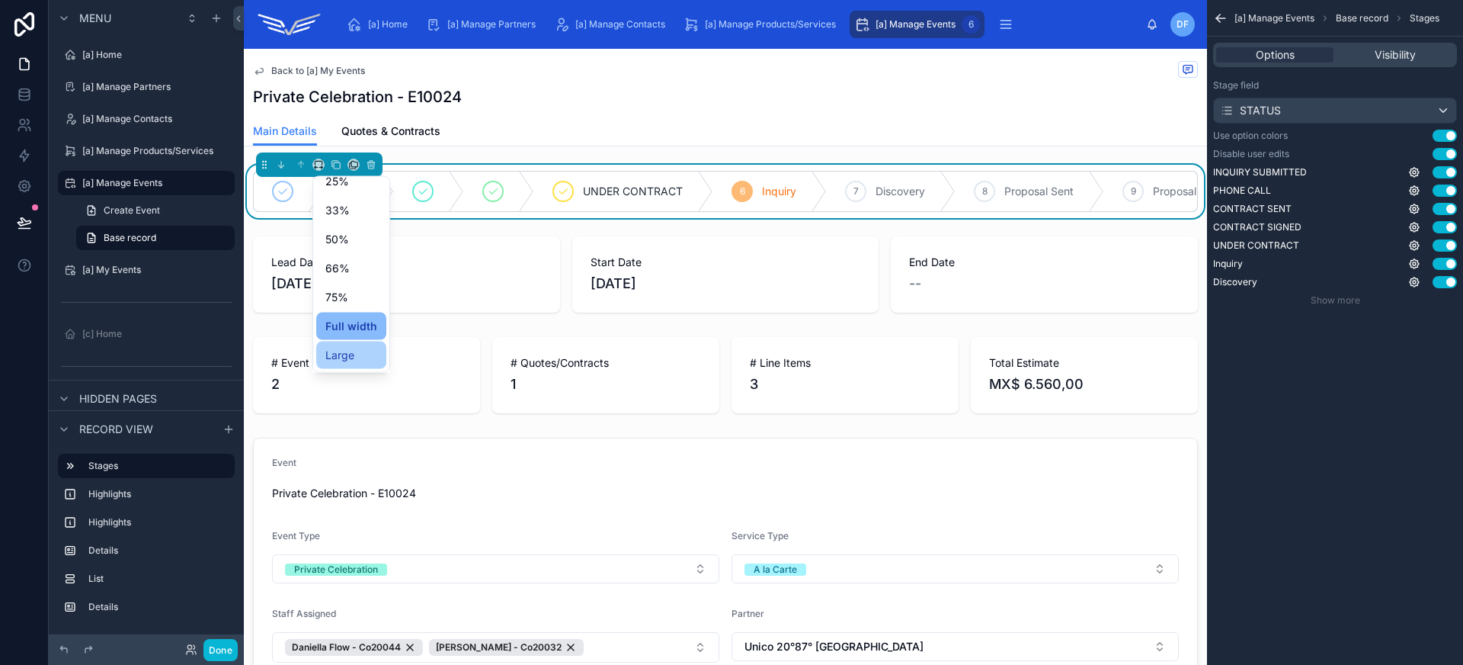
click at [358, 351] on div "Large" at bounding box center [351, 355] width 52 height 18
click at [233, 653] on button "Done" at bounding box center [220, 650] width 34 height 22
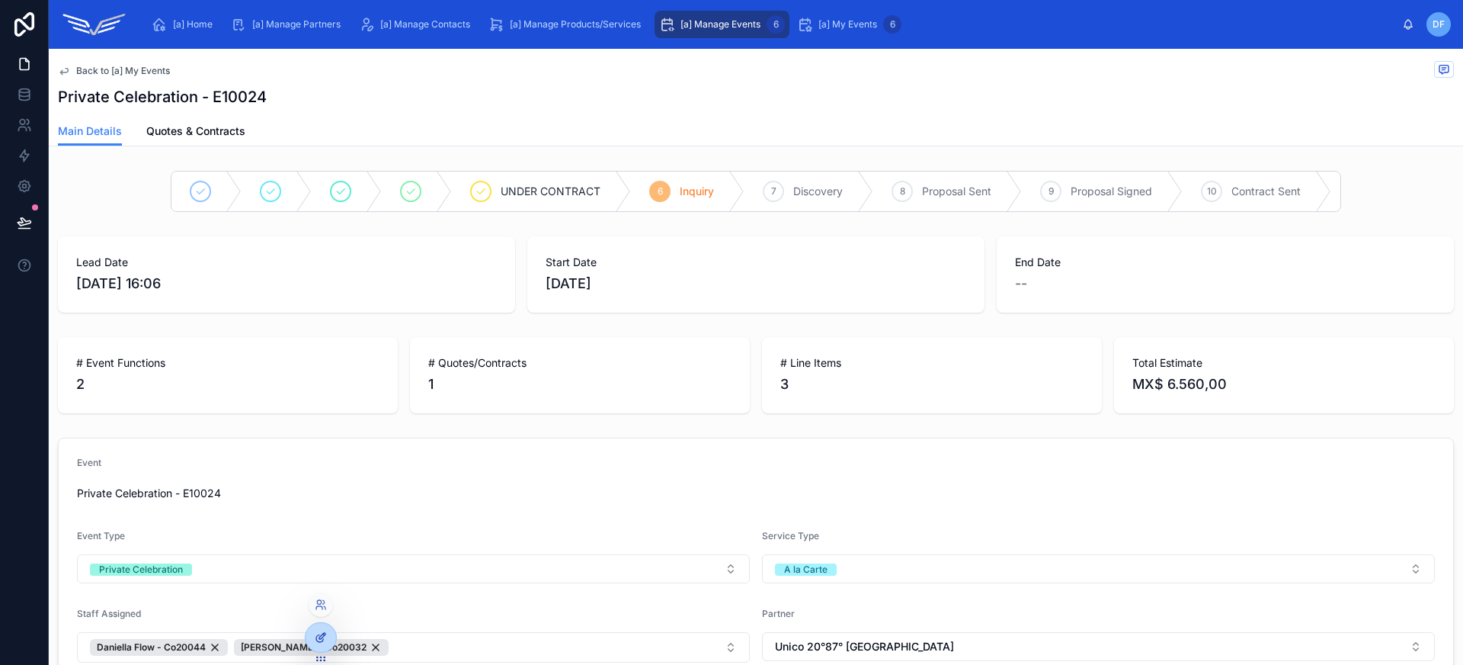
click at [321, 640] on icon at bounding box center [321, 637] width 12 height 12
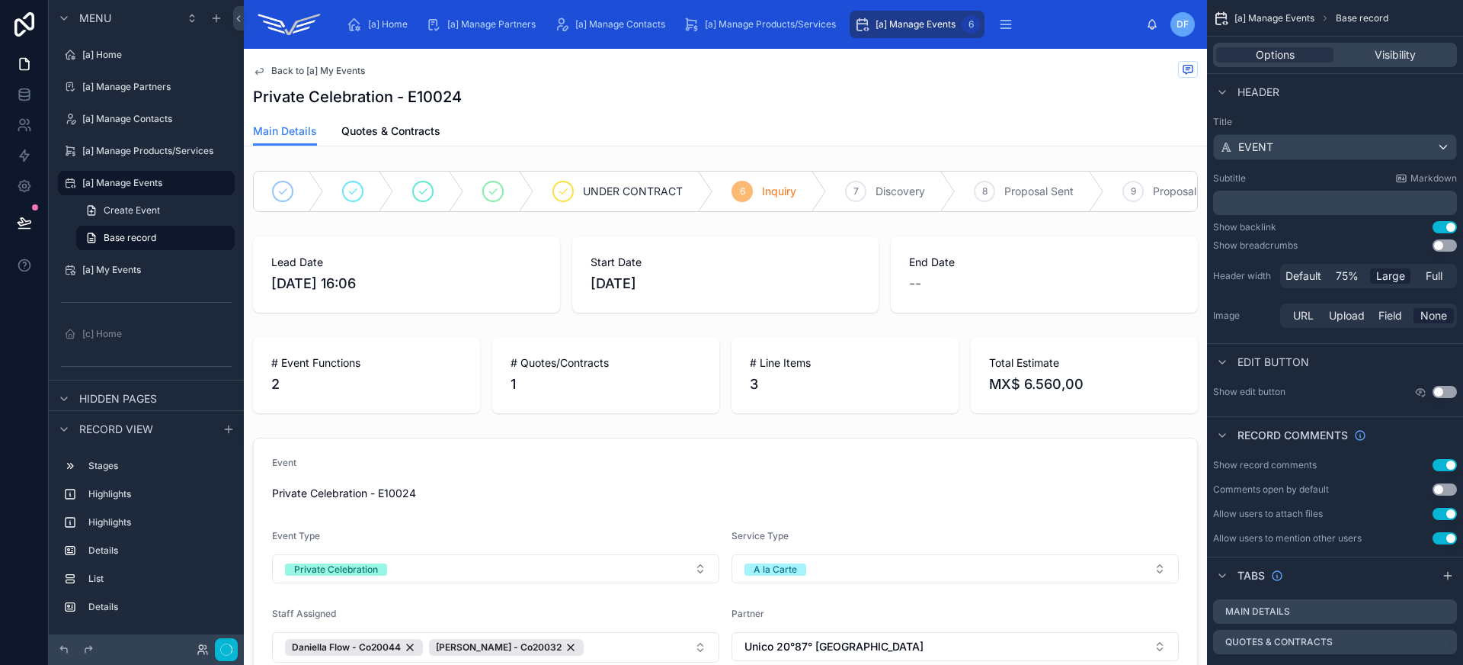
click at [714, 91] on div "Private Celebration - E10024" at bounding box center [725, 96] width 945 height 21
click at [1430, 274] on span "Full" at bounding box center [1434, 275] width 17 height 15
click at [1315, 273] on span "Default" at bounding box center [1304, 275] width 36 height 15
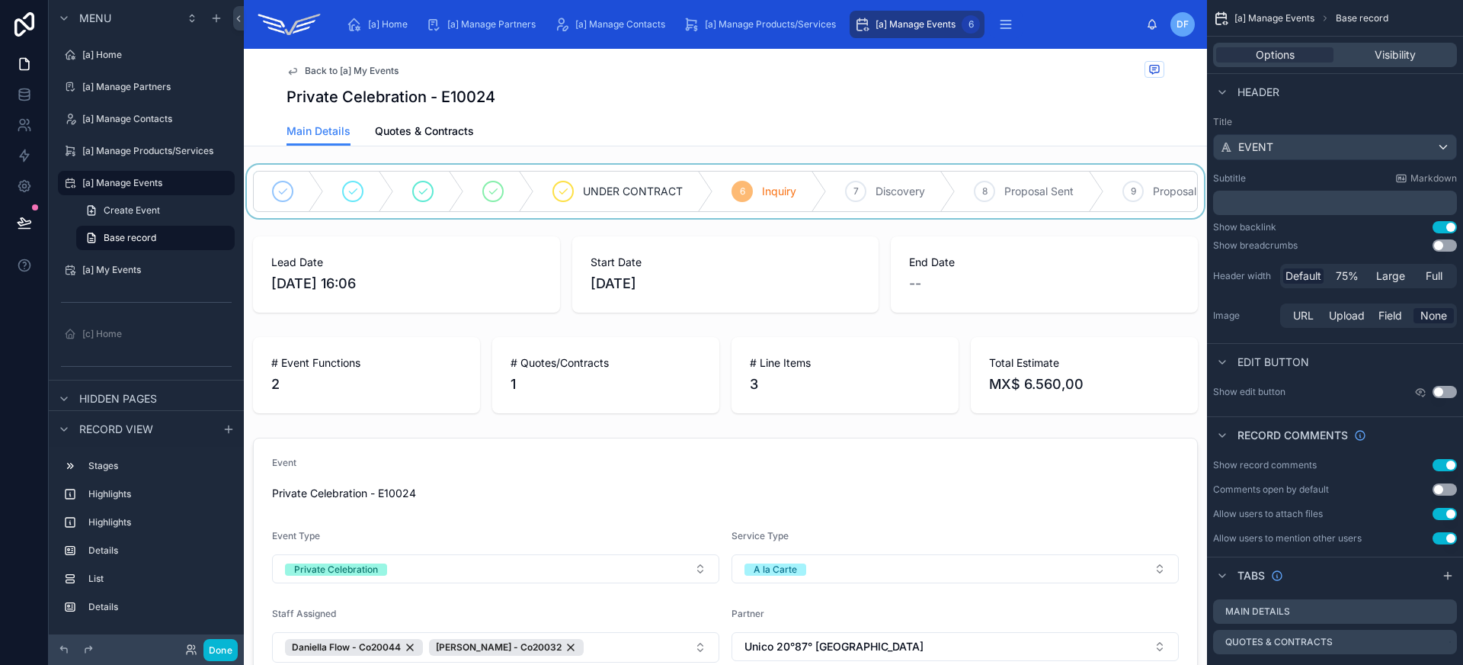
click at [614, 172] on div at bounding box center [725, 191] width 963 height 53
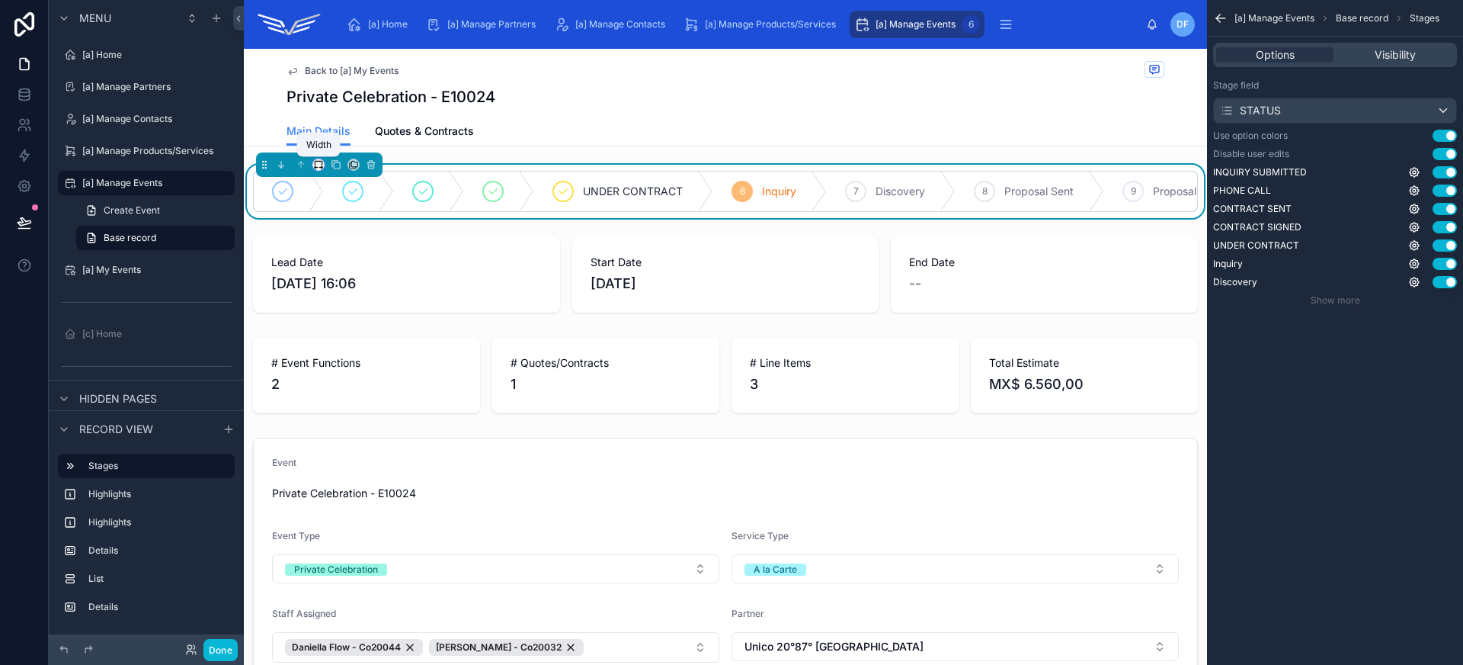
click at [322, 165] on icon at bounding box center [318, 163] width 7 height 4
click at [328, 186] on span "Default" at bounding box center [343, 193] width 36 height 18
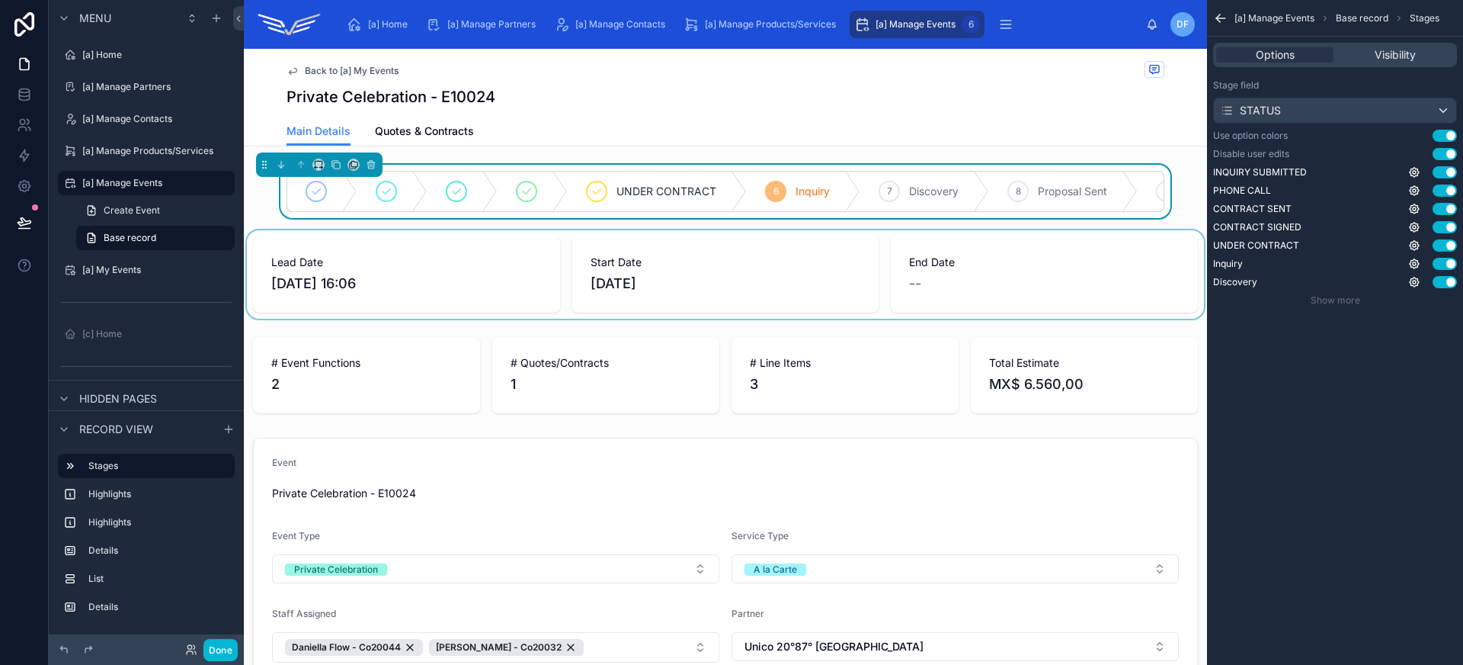
click at [362, 267] on div at bounding box center [725, 274] width 963 height 88
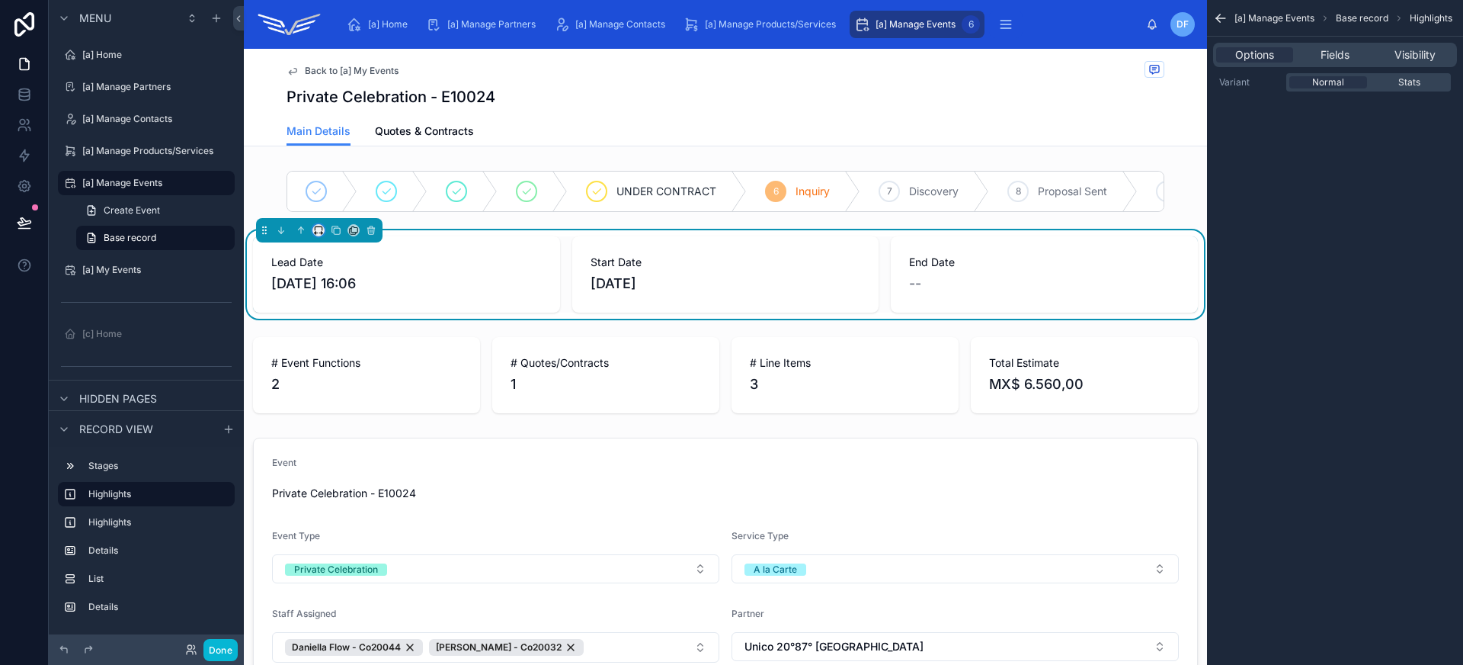
click at [319, 235] on icon at bounding box center [318, 230] width 11 height 11
click at [340, 273] on span "Default" at bounding box center [343, 270] width 36 height 18
click at [357, 373] on div at bounding box center [725, 375] width 963 height 88
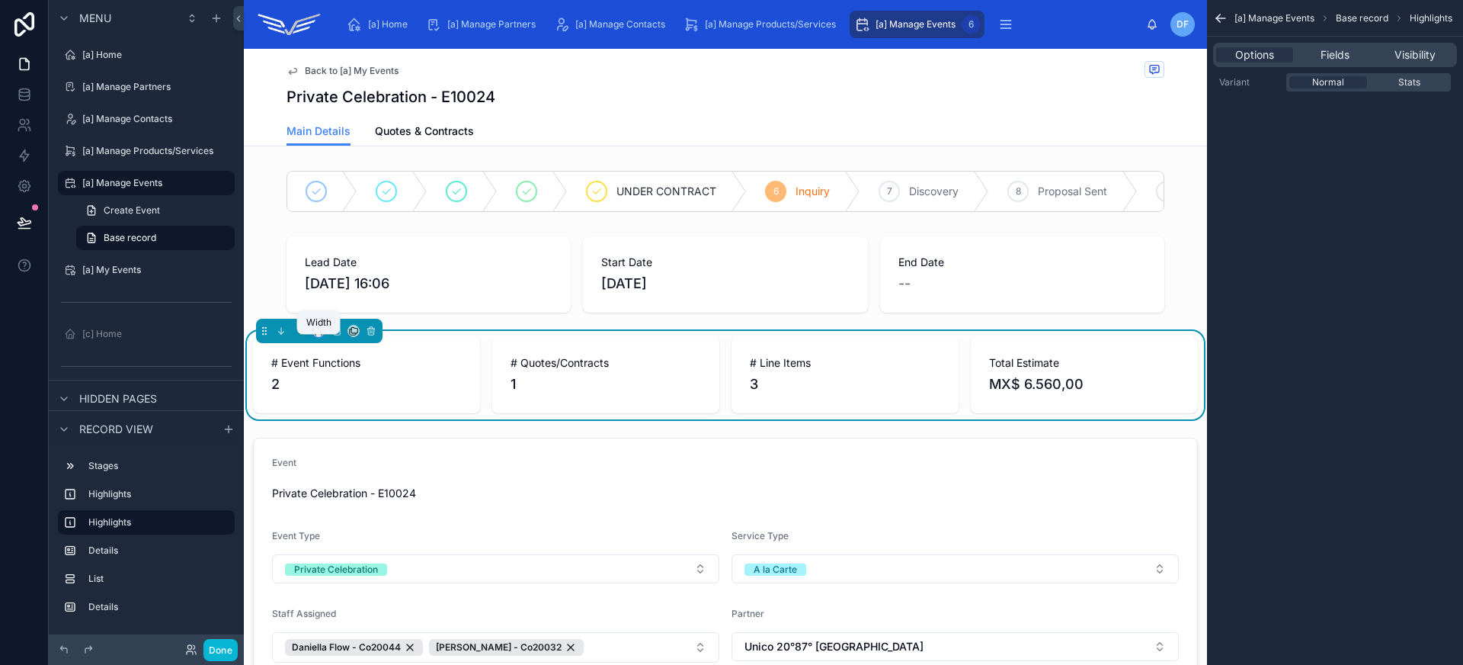
click at [322, 336] on icon at bounding box center [318, 330] width 11 height 11
click at [338, 375] on span "Default" at bounding box center [343, 371] width 36 height 18
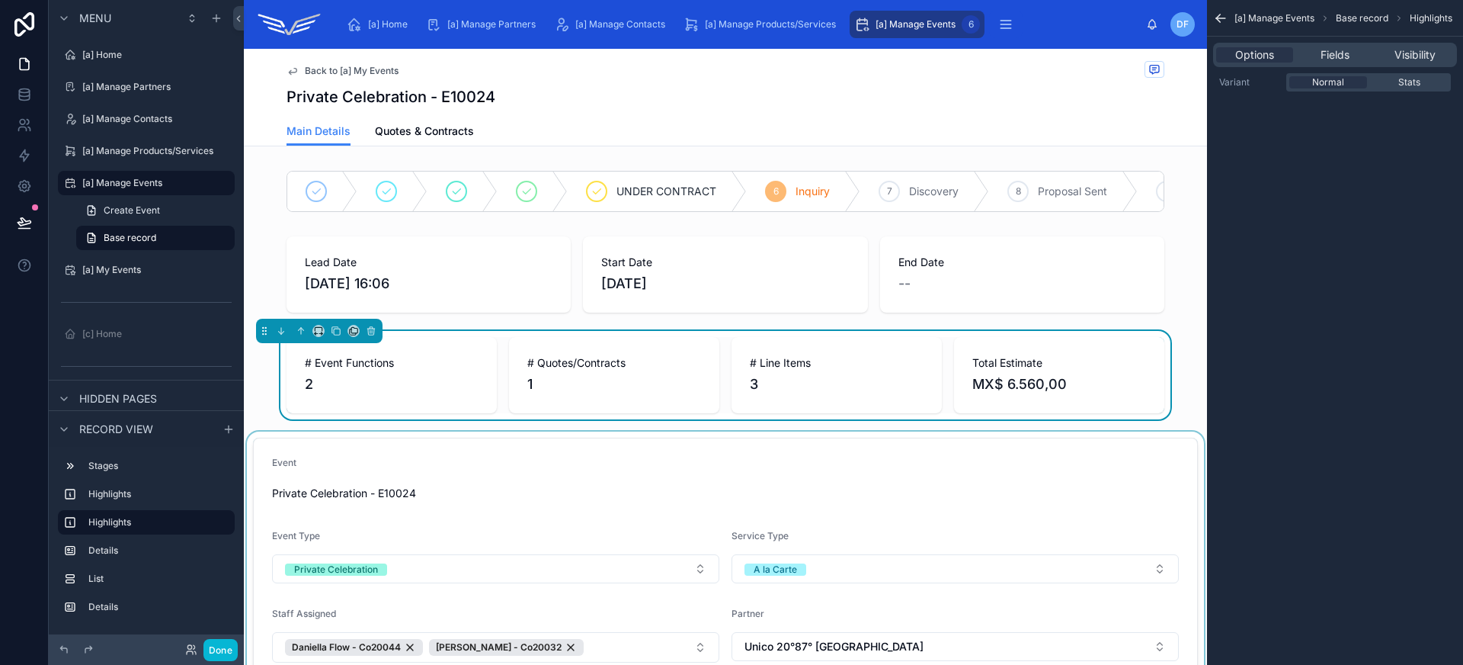
click at [373, 464] on div at bounding box center [725, 597] width 963 height 332
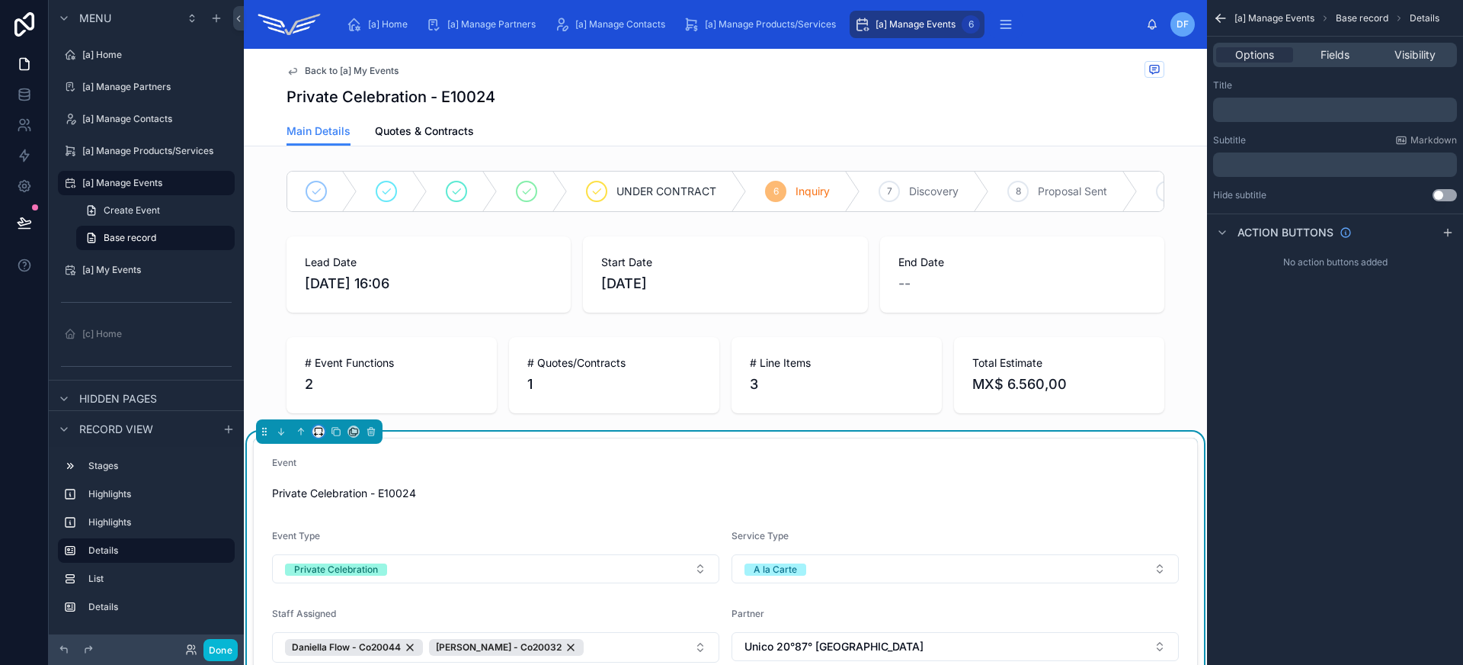
click at [316, 437] on icon at bounding box center [318, 431] width 11 height 11
click at [347, 477] on span "Default" at bounding box center [343, 472] width 36 height 18
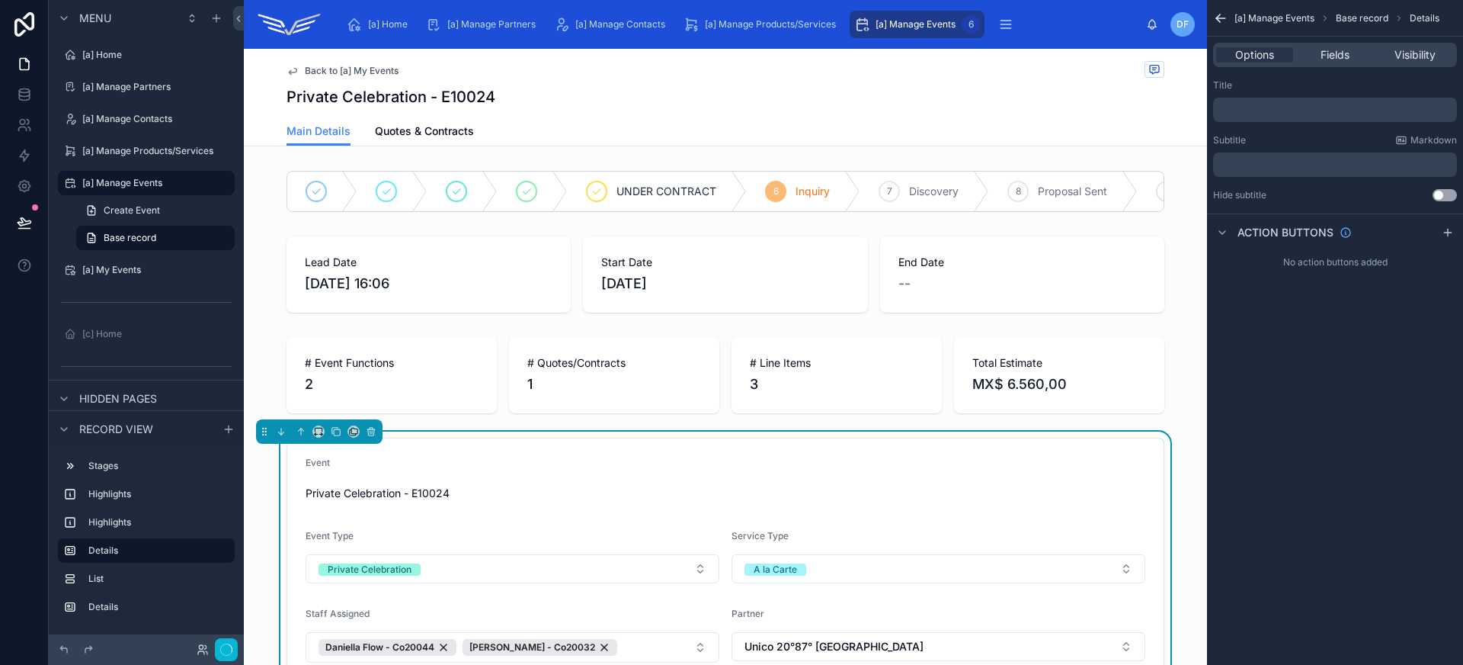
scroll to position [299, 0]
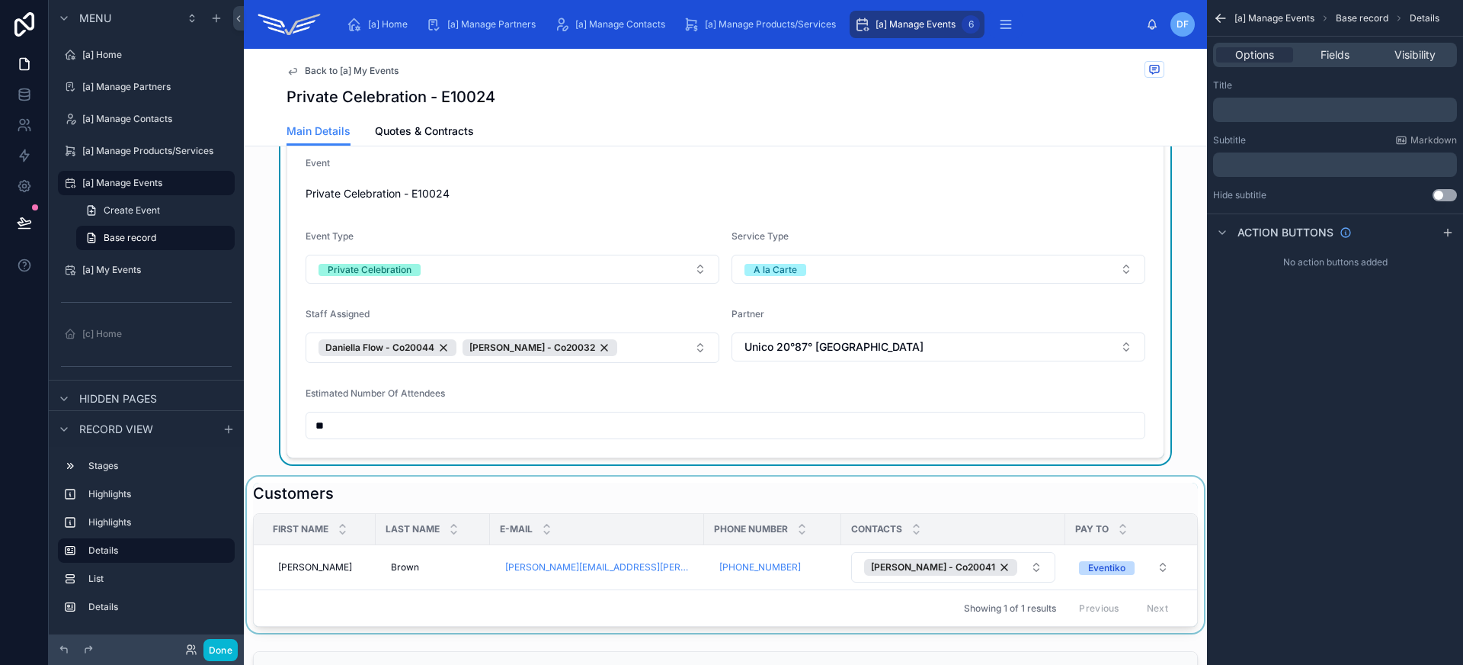
click at [357, 505] on div at bounding box center [725, 554] width 963 height 156
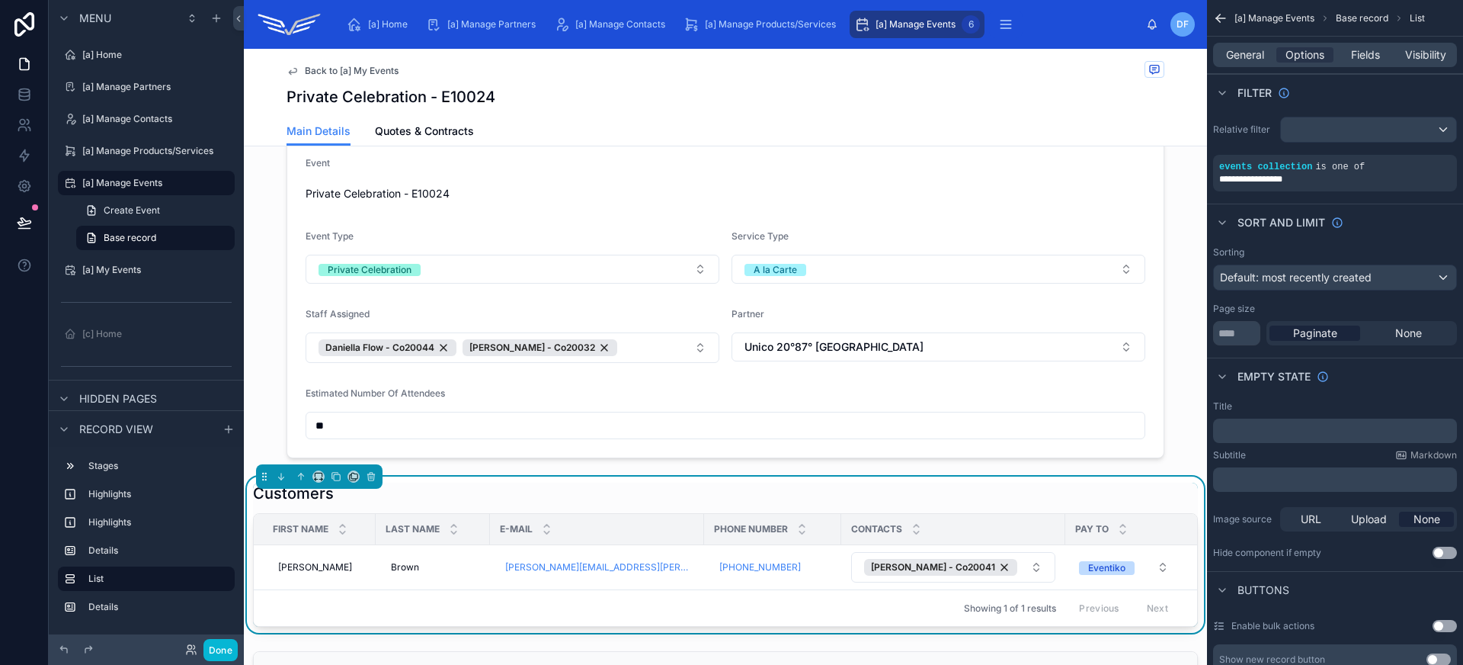
click at [325, 488] on div at bounding box center [319, 476] width 127 height 24
click at [319, 482] on icon at bounding box center [318, 476] width 11 height 11
click at [354, 299] on span "Default" at bounding box center [343, 301] width 36 height 18
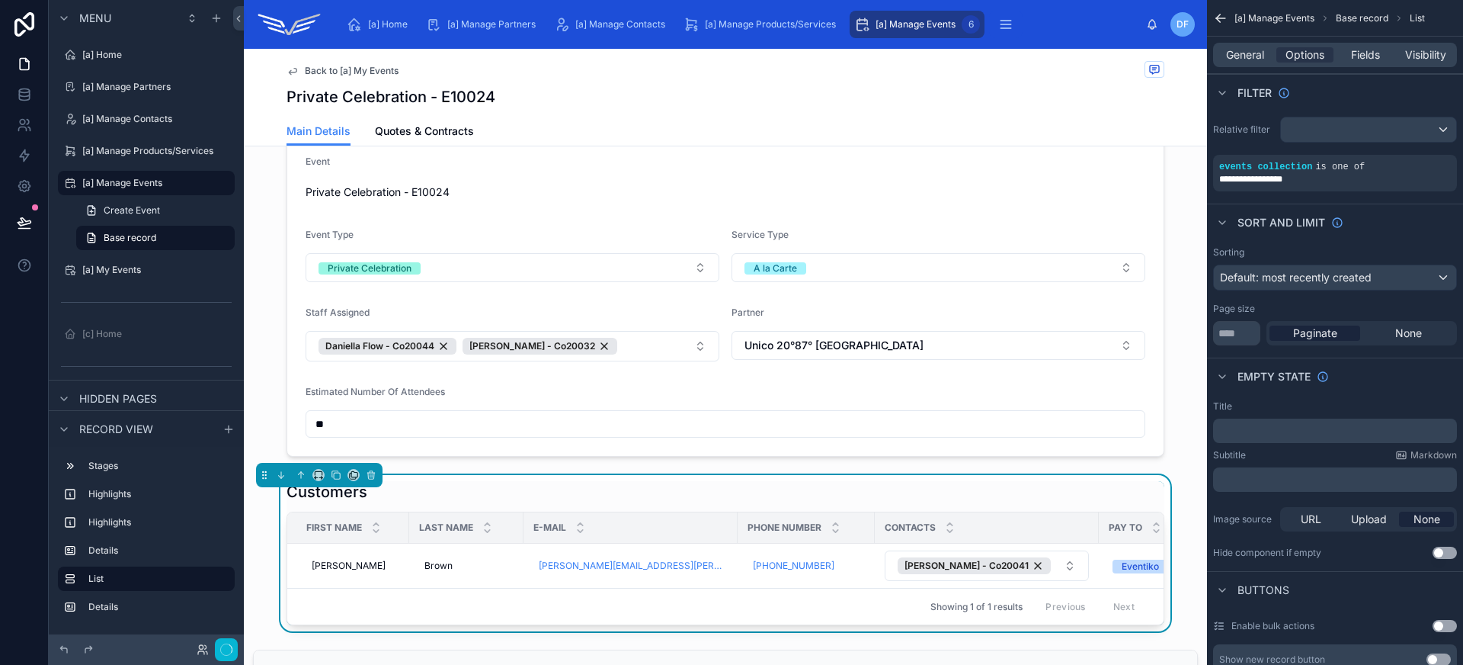
scroll to position [626, 0]
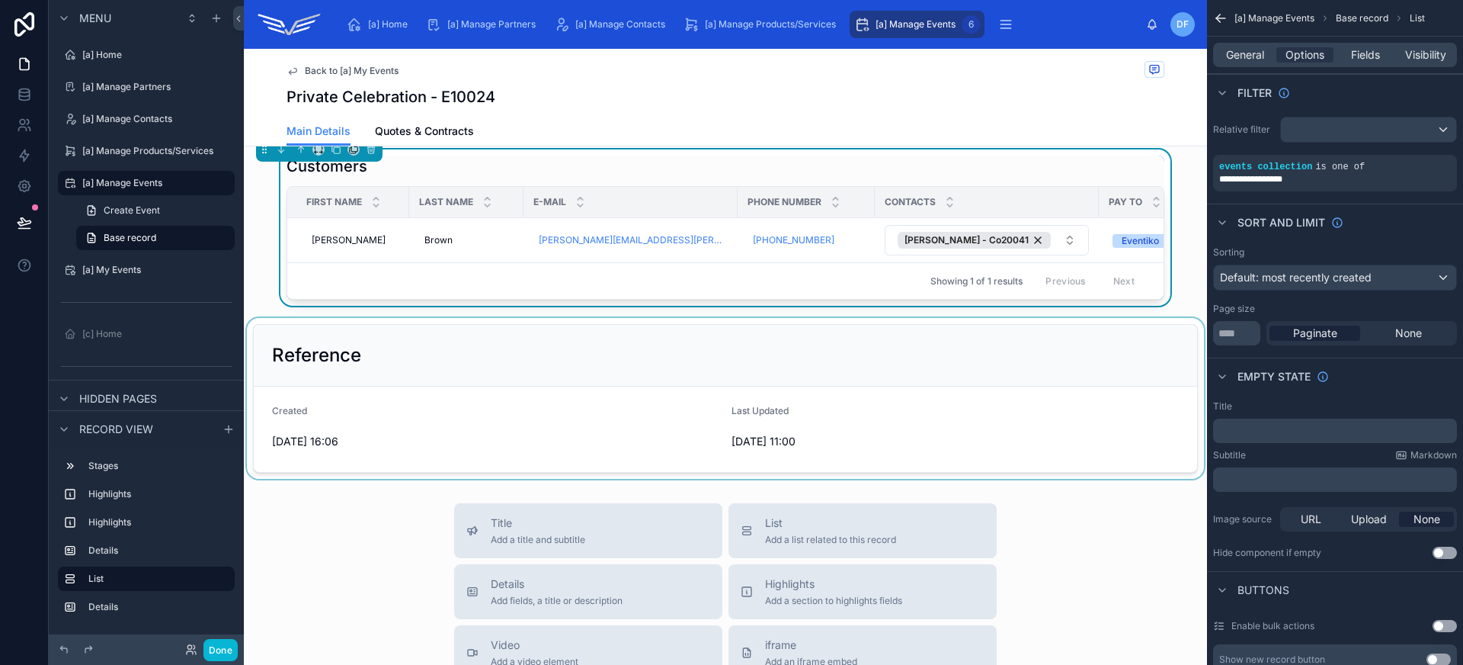
click at [410, 370] on div at bounding box center [725, 398] width 963 height 161
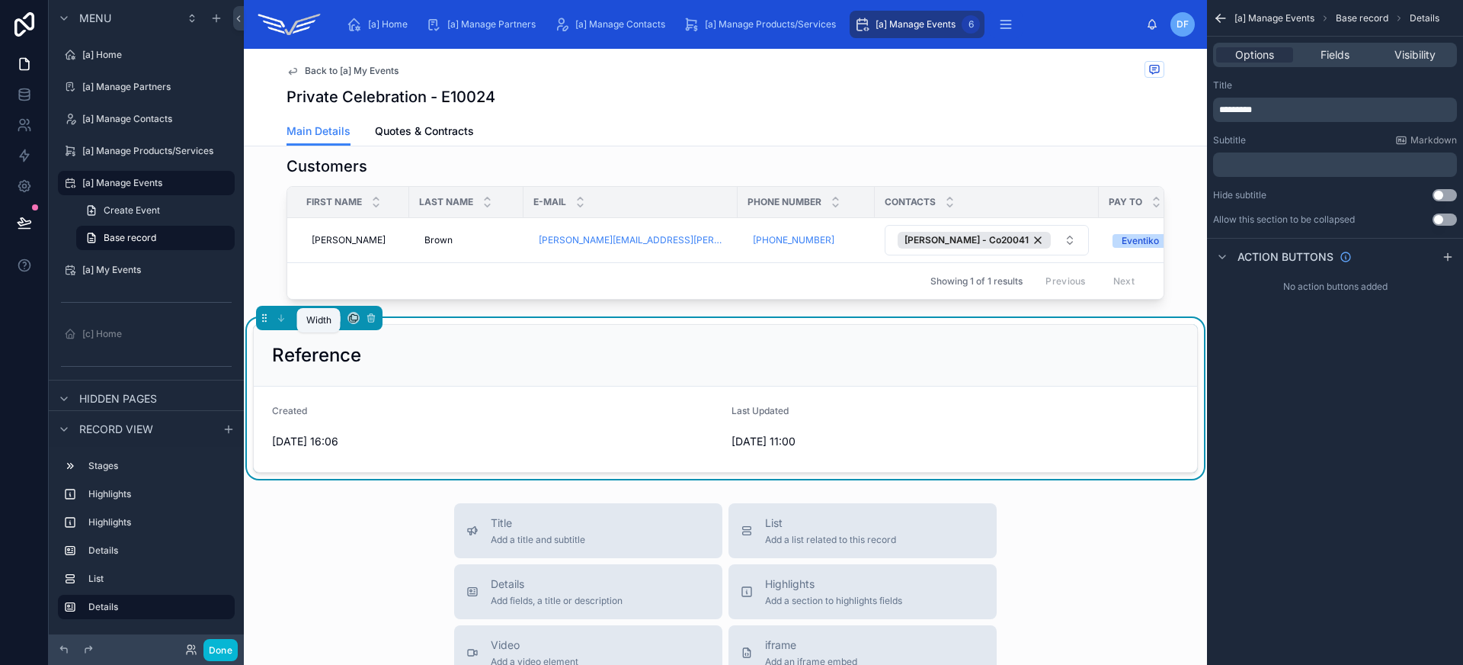
click at [317, 323] on icon at bounding box center [318, 317] width 11 height 11
click at [344, 371] on span "Default" at bounding box center [343, 369] width 36 height 18
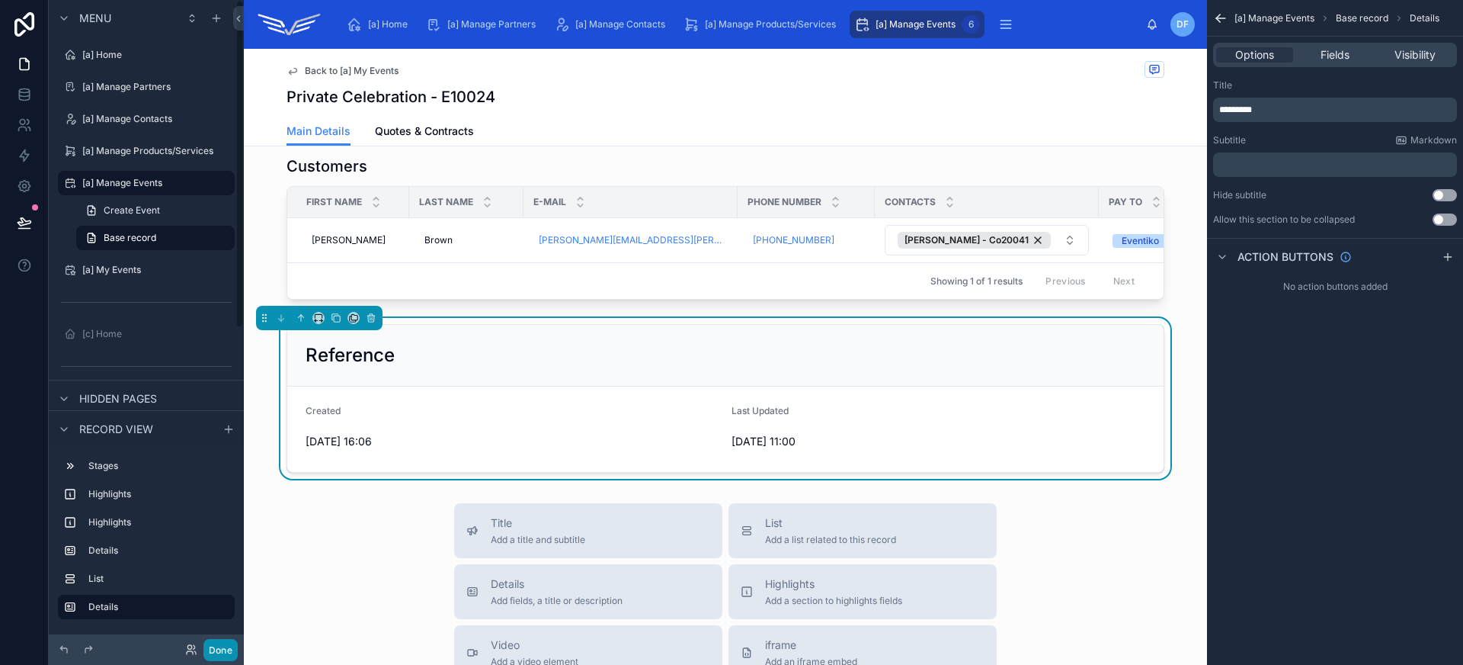
click at [229, 645] on button "Done" at bounding box center [220, 650] width 34 height 22
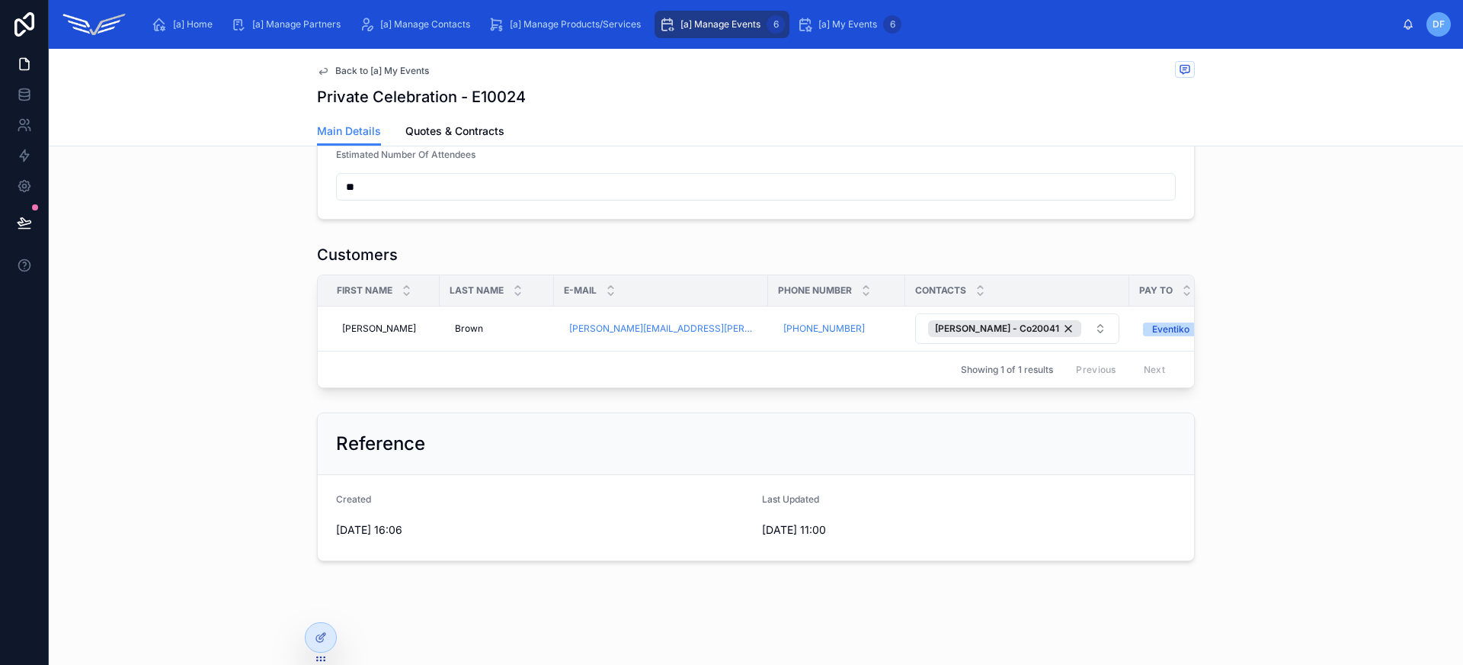
scroll to position [0, 0]
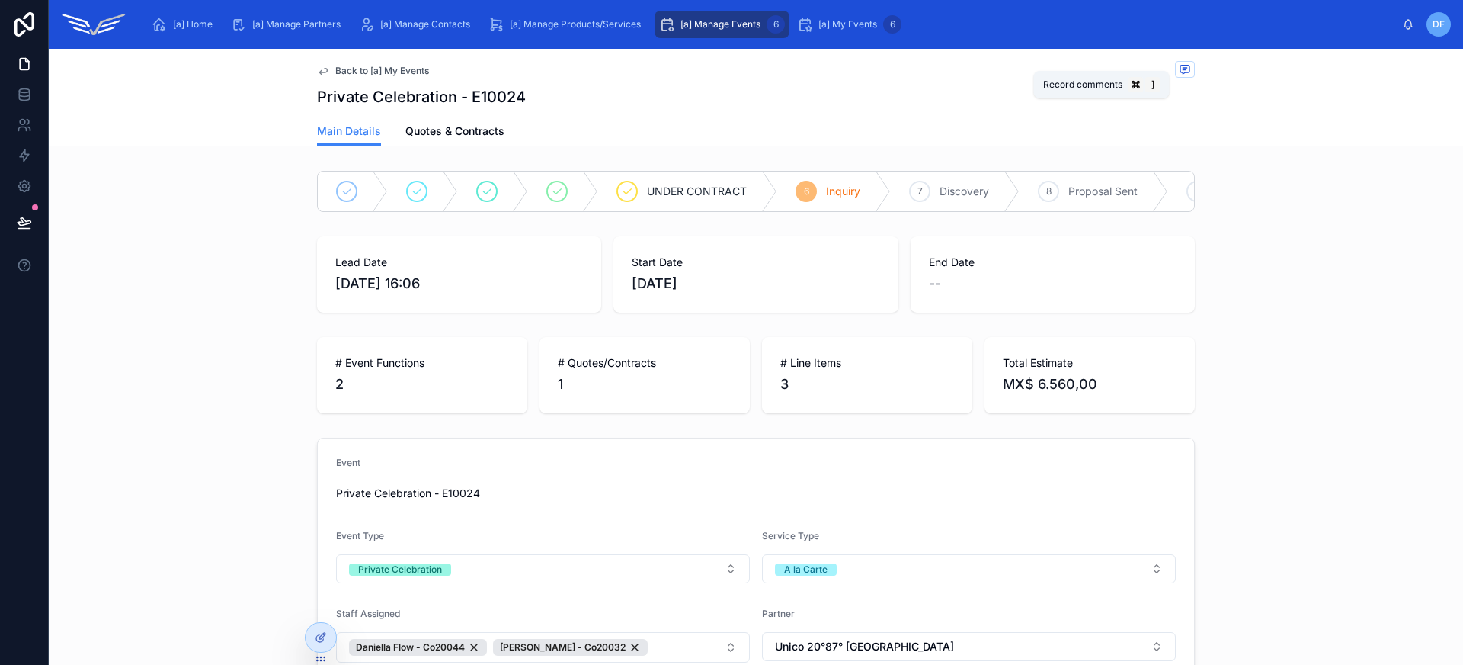
click at [1180, 61] on span at bounding box center [1185, 69] width 20 height 17
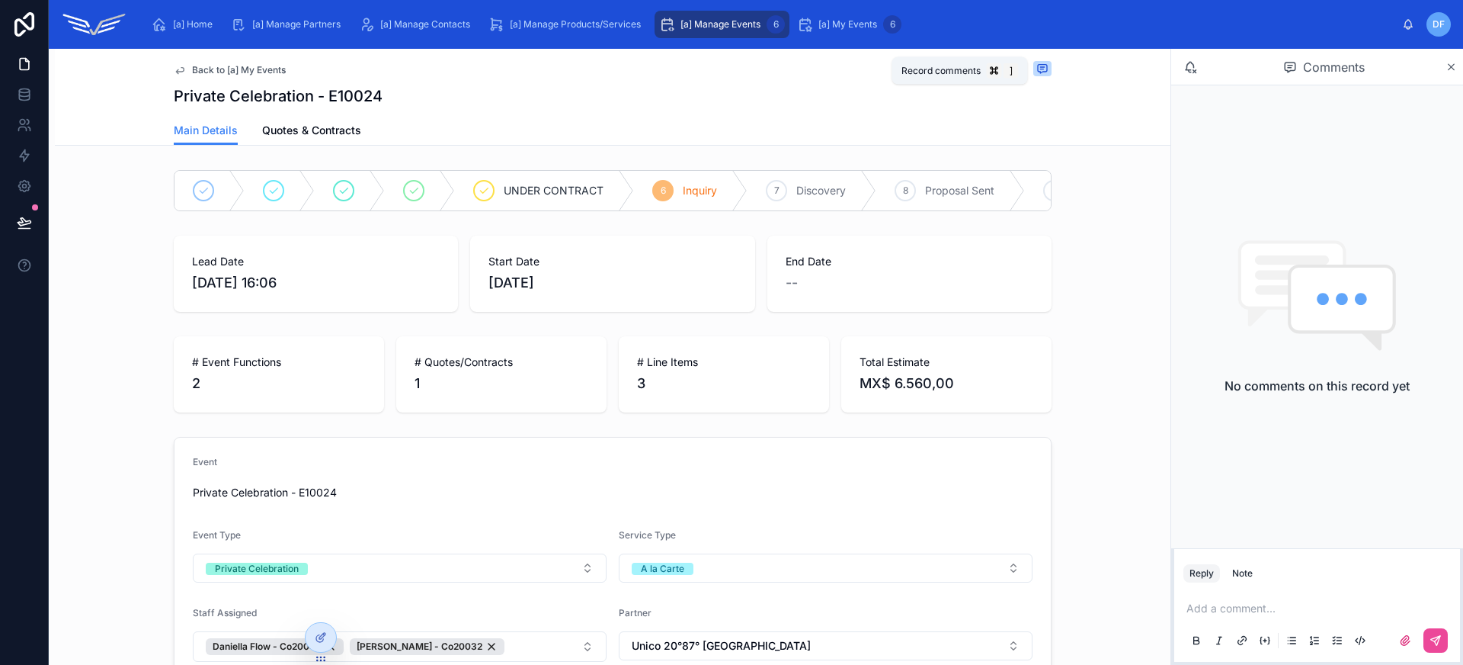
click at [1042, 64] on span at bounding box center [1042, 68] width 18 height 15
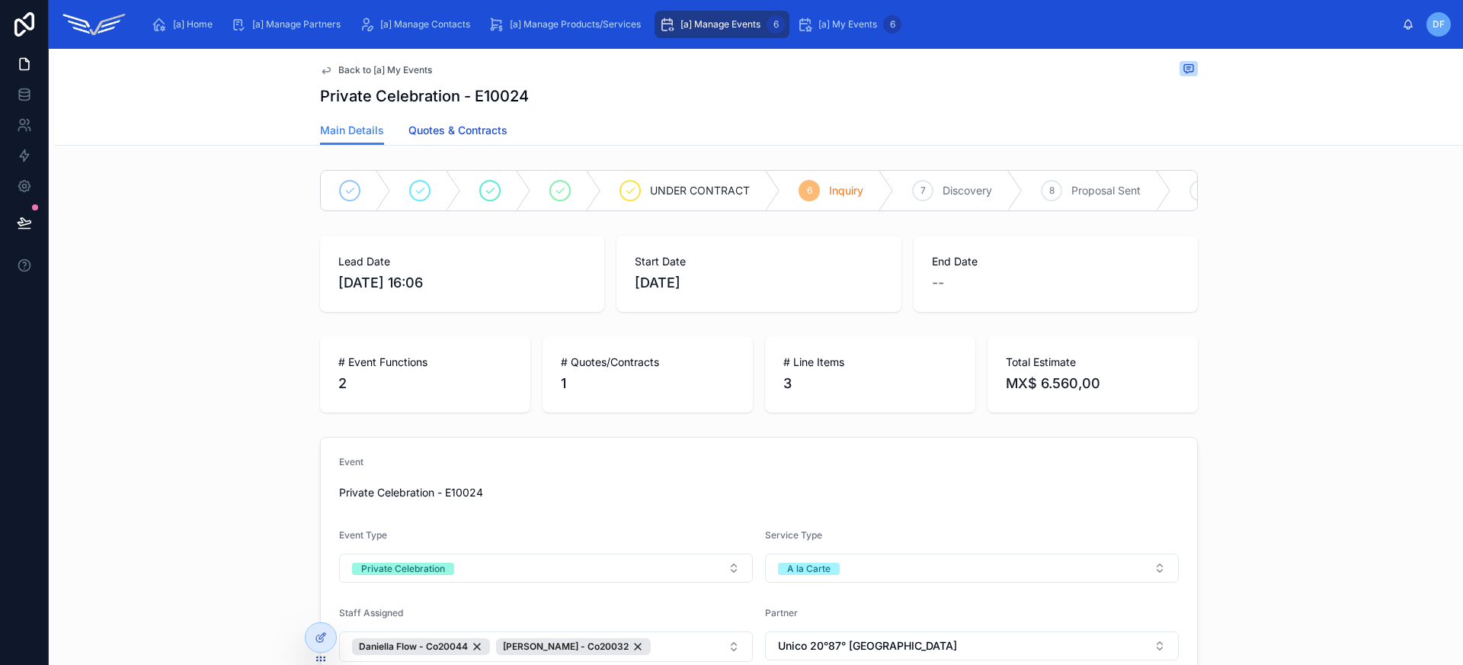
click at [428, 123] on span "Quotes & Contracts" at bounding box center [457, 130] width 99 height 15
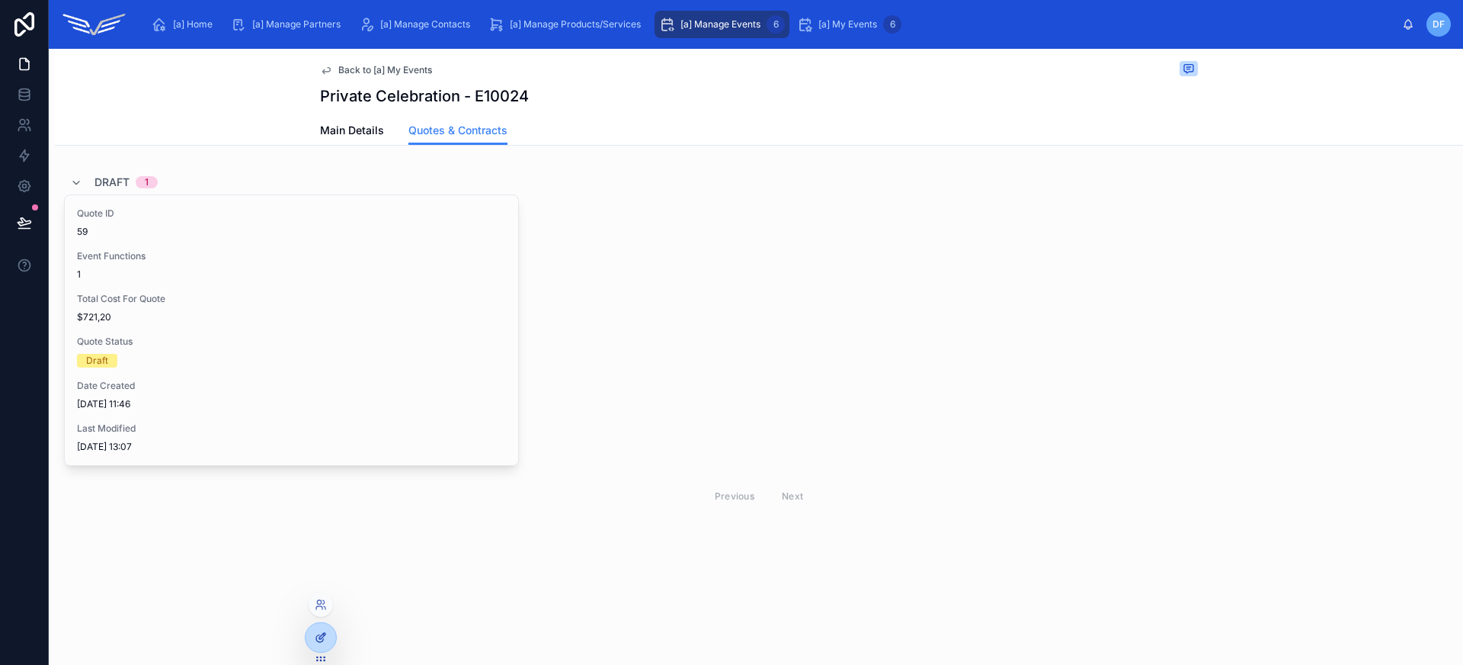
click at [316, 638] on icon at bounding box center [319, 638] width 7 height 7
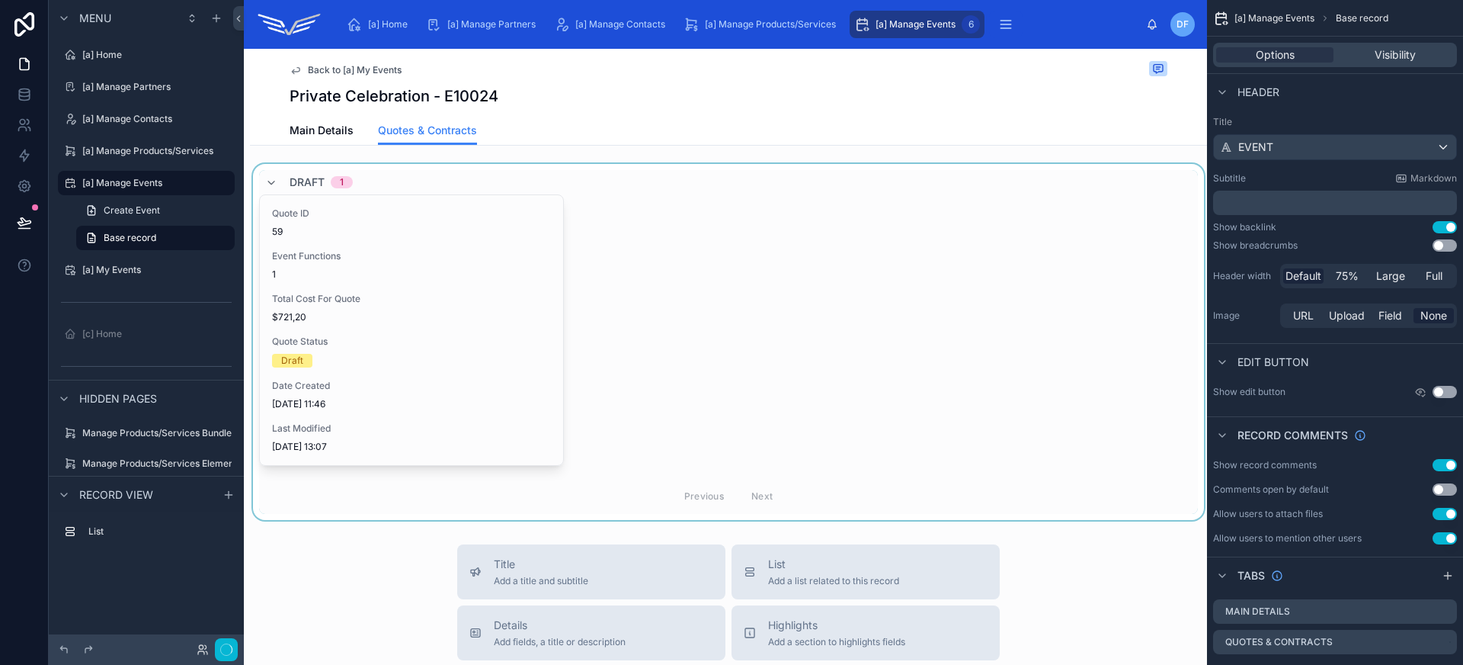
click at [434, 175] on div at bounding box center [728, 342] width 957 height 356
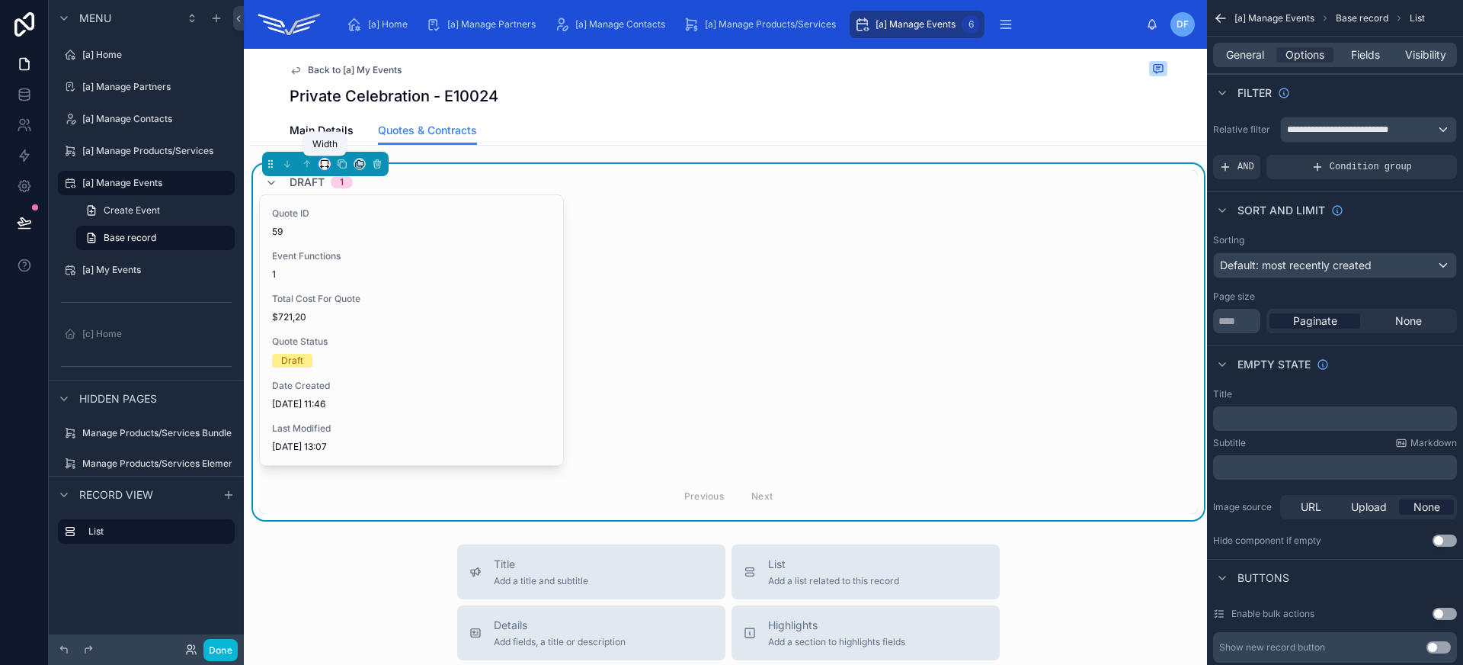
click at [328, 164] on icon at bounding box center [324, 162] width 7 height 4
click at [344, 190] on span "Default" at bounding box center [349, 193] width 36 height 18
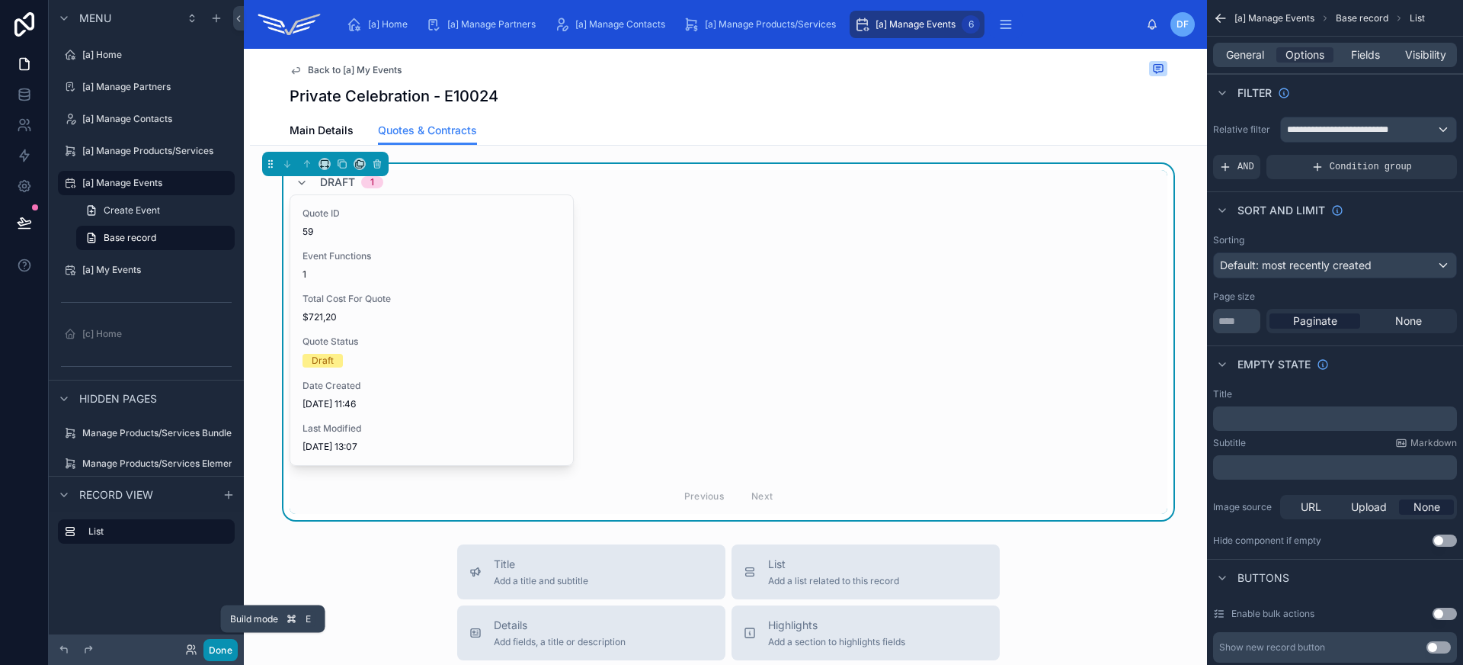
click at [220, 639] on button "Done" at bounding box center [220, 650] width 34 height 22
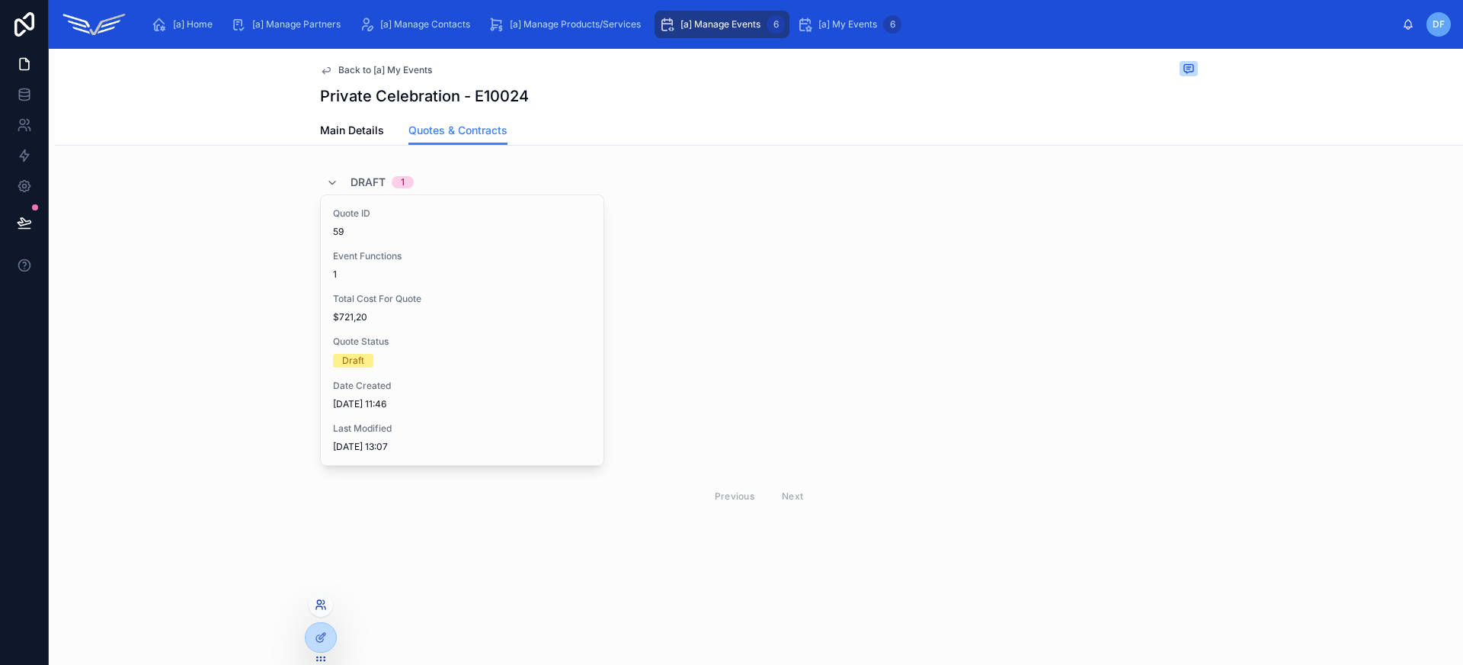
click at [319, 607] on icon at bounding box center [321, 604] width 12 height 12
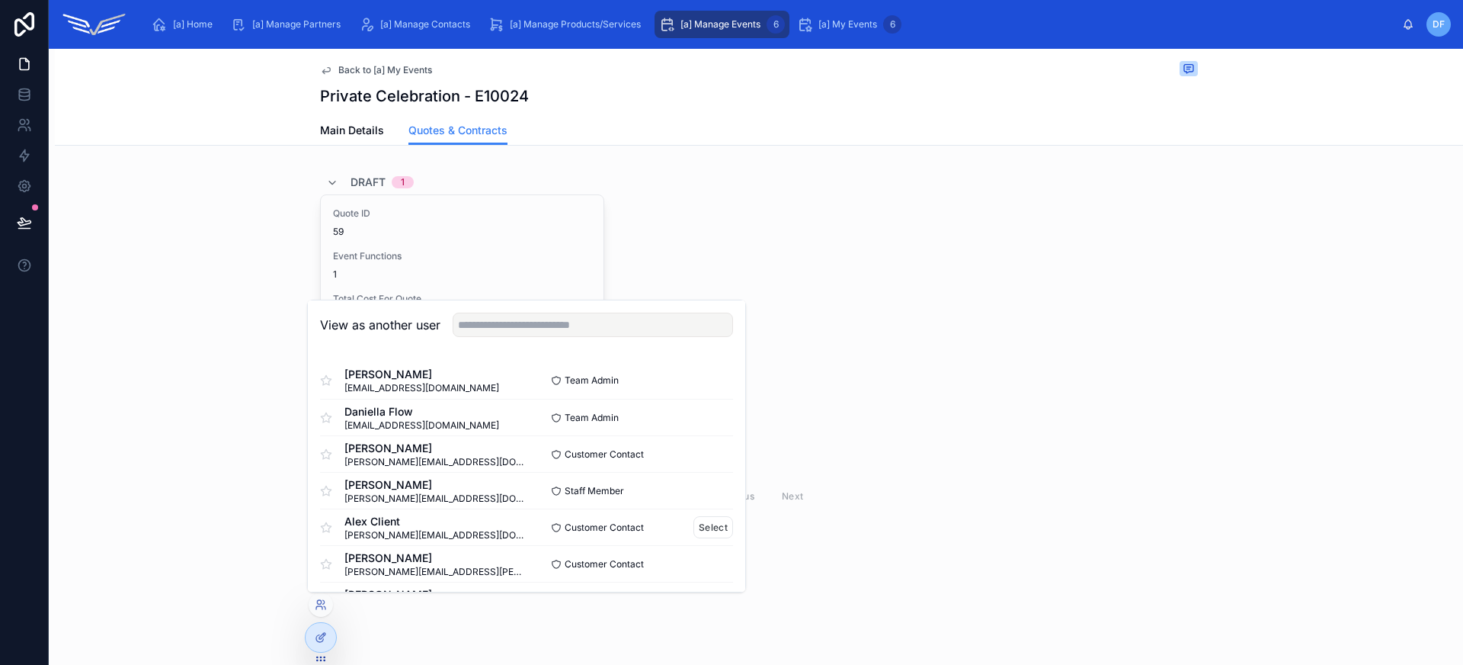
scroll to position [129, 0]
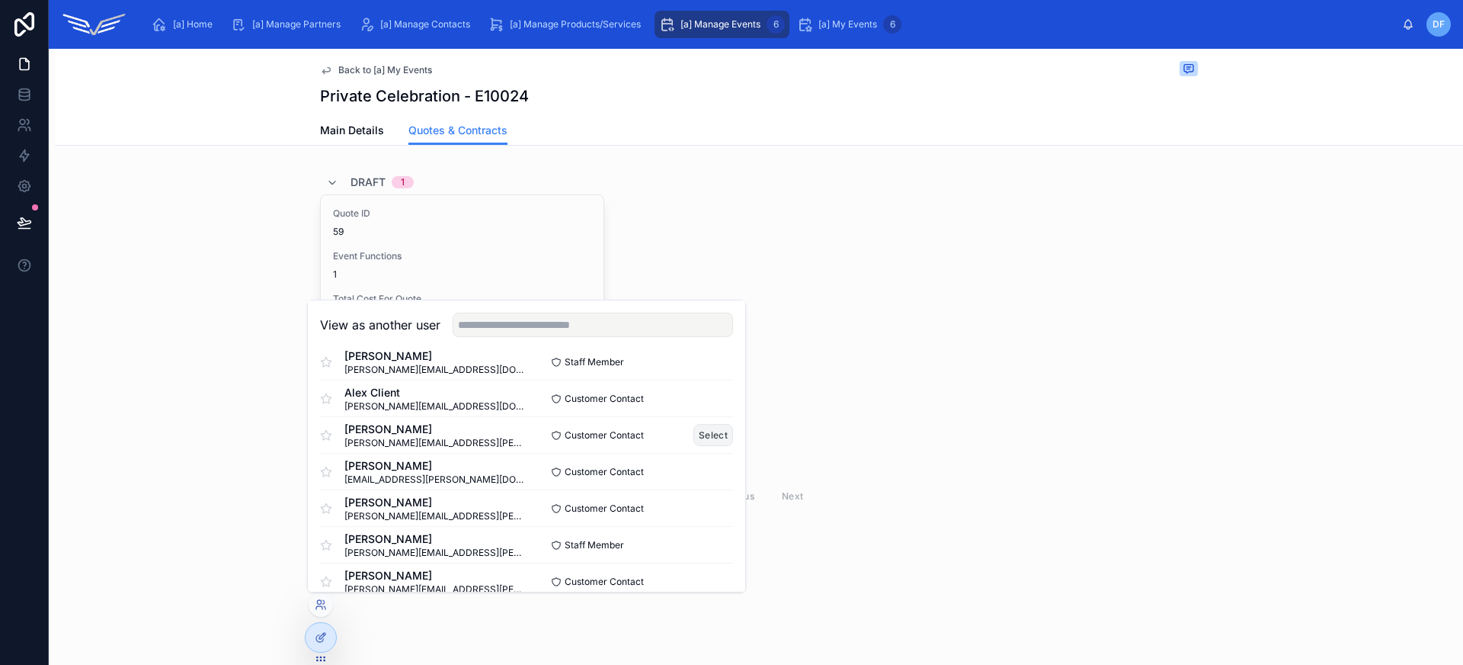
click at [695, 428] on button "Select" at bounding box center [713, 435] width 40 height 22
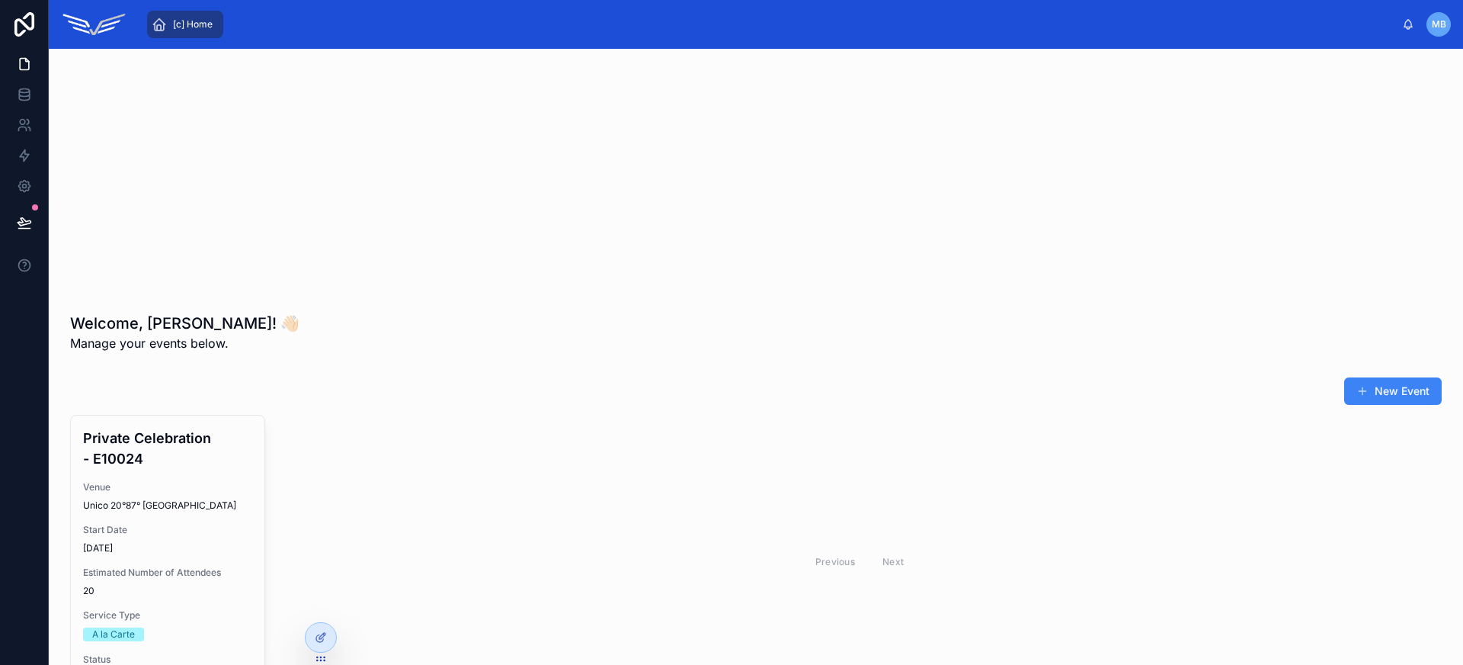
scroll to position [23, 0]
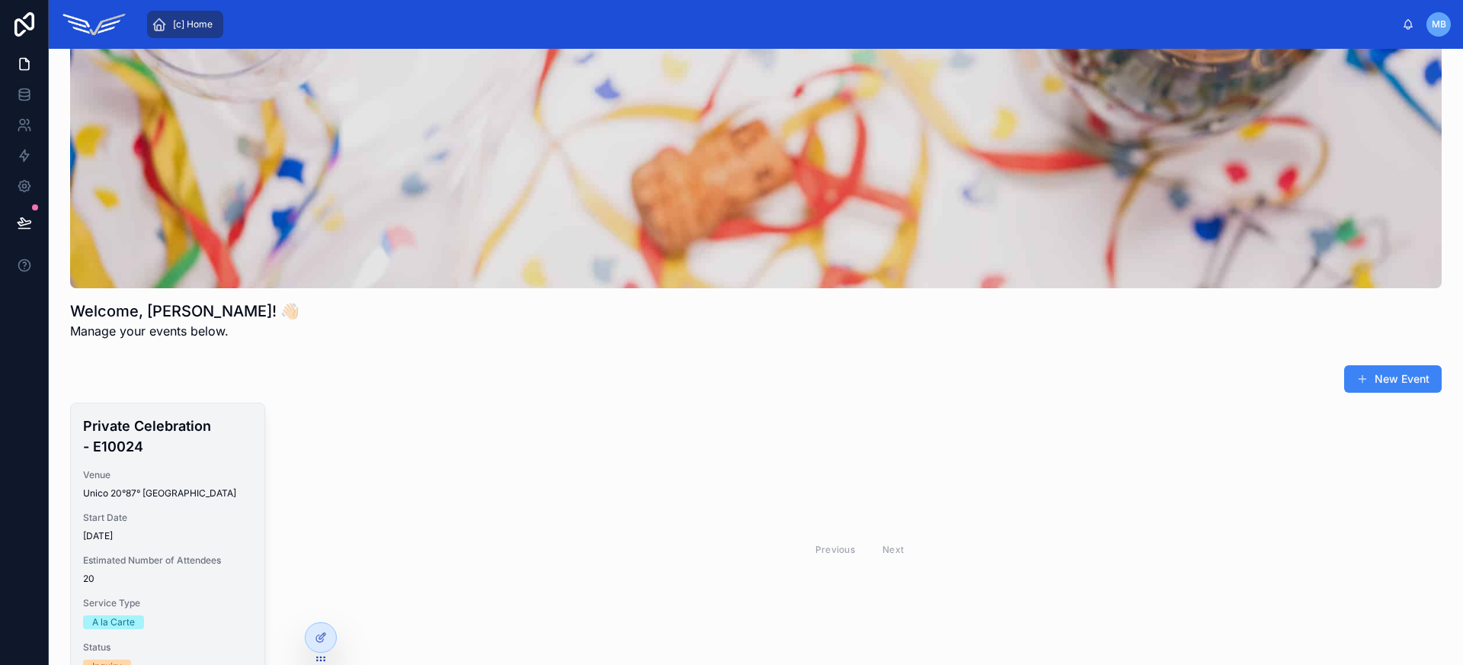
click at [165, 503] on div "Private Celebration - E10024 Venue Unico 20°87° [GEOGRAPHIC_DATA] Start Date [D…" at bounding box center [168, 544] width 194 height 282
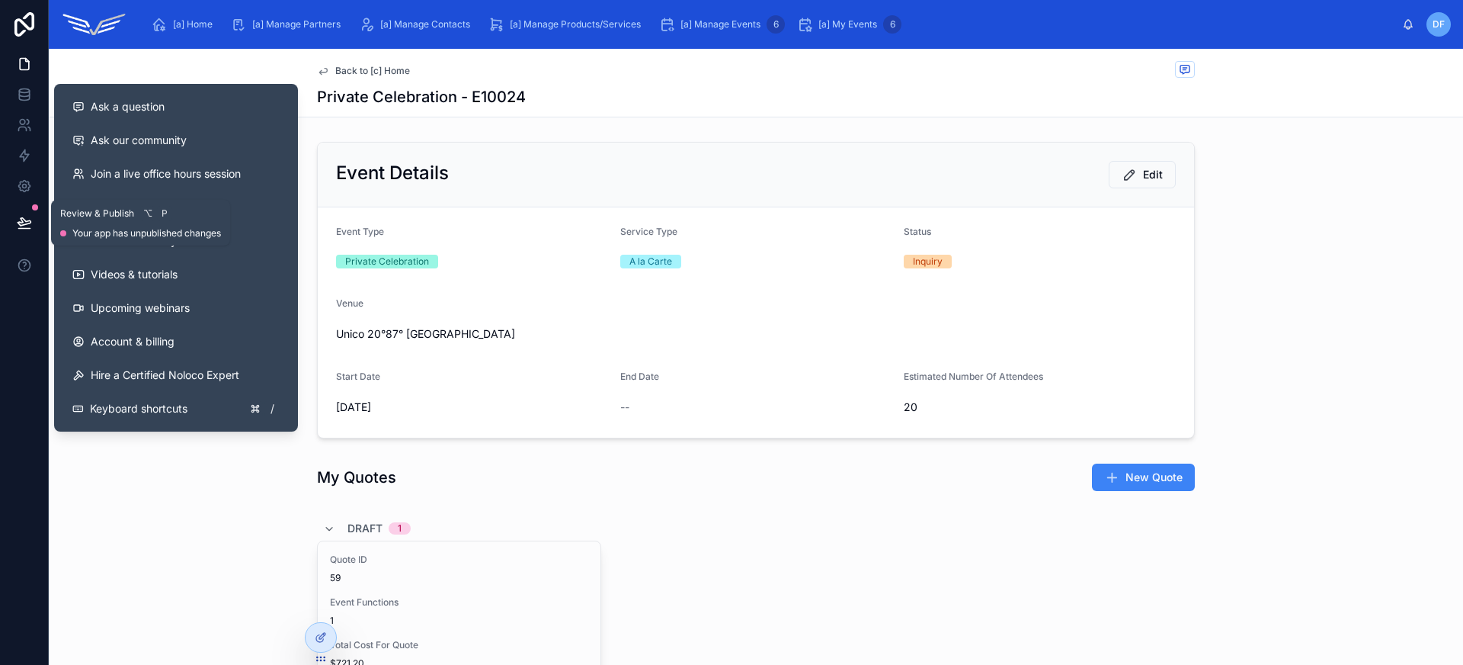
click at [31, 221] on icon at bounding box center [24, 222] width 15 height 15
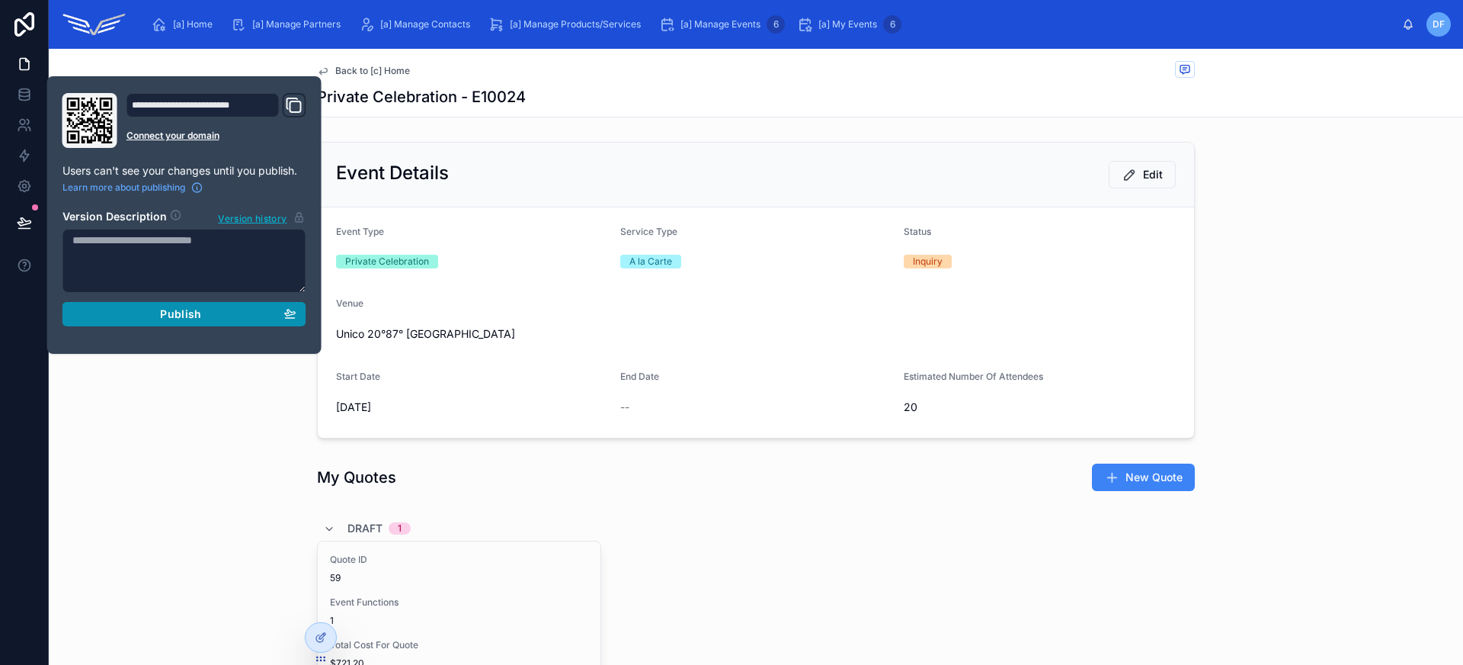
click at [157, 318] on div "Publish" at bounding box center [184, 314] width 224 height 14
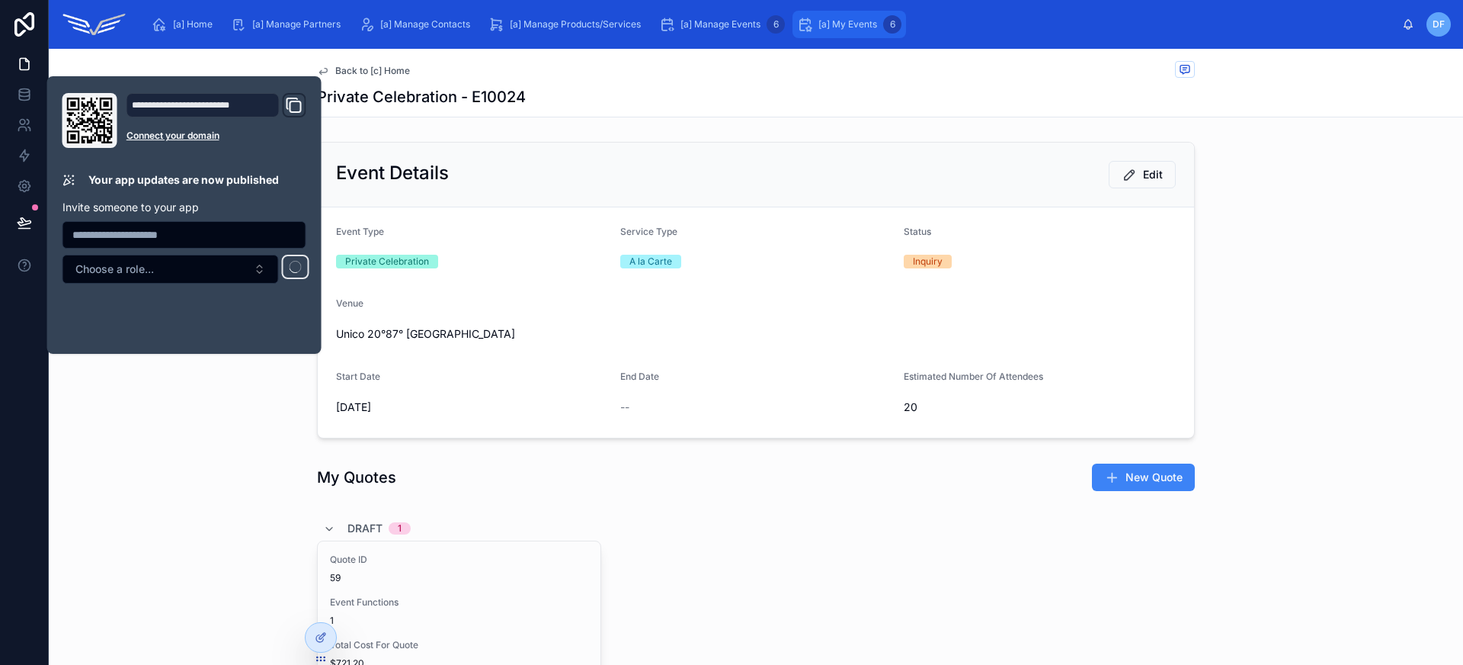
click at [824, 35] on div "[a] My Events 6" at bounding box center [849, 24] width 104 height 24
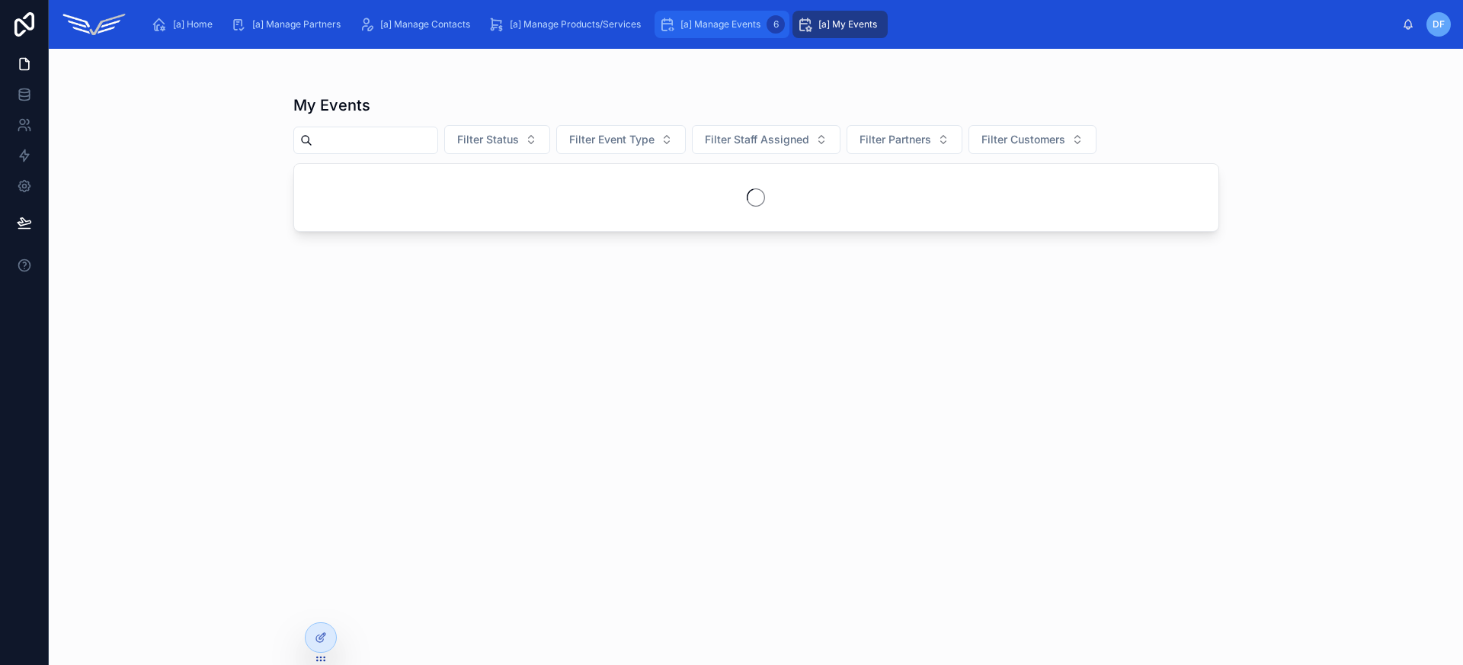
click at [733, 29] on span "[a] Manage Events" at bounding box center [721, 24] width 80 height 12
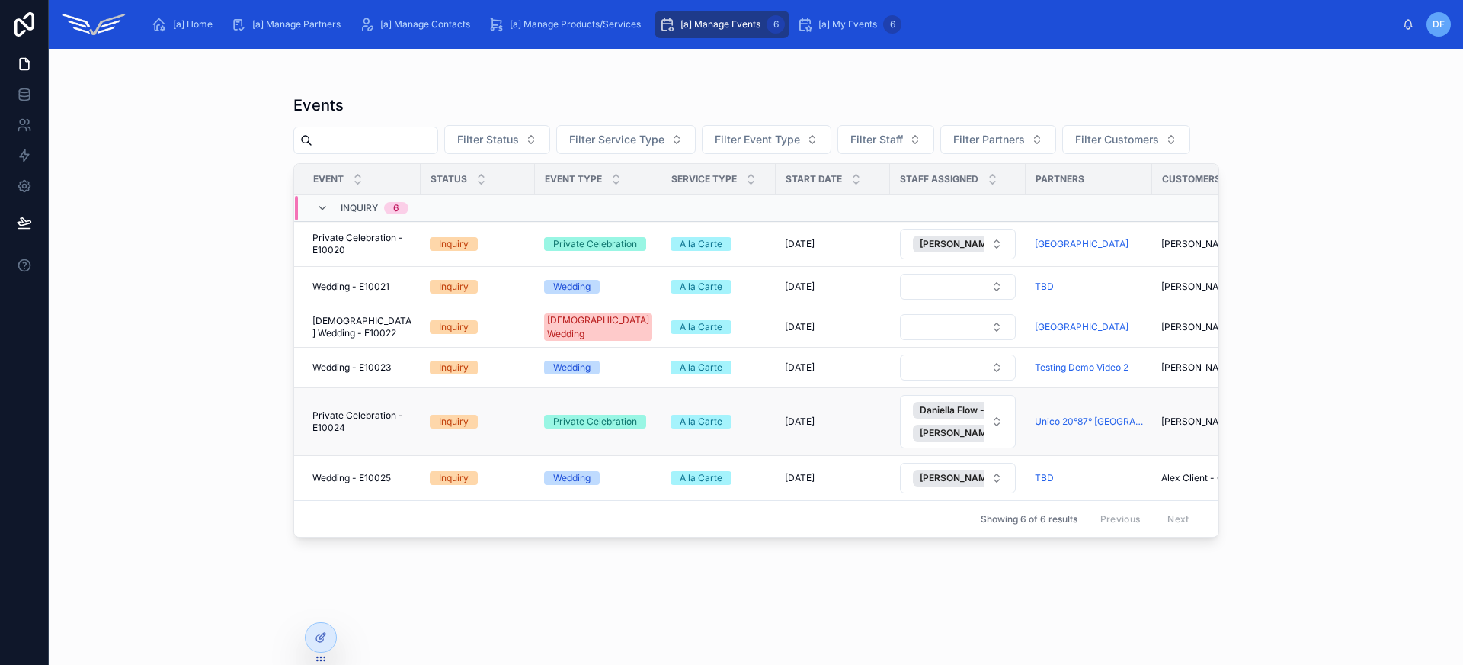
click at [379, 431] on span "Private Celebration - E10024" at bounding box center [361, 421] width 99 height 24
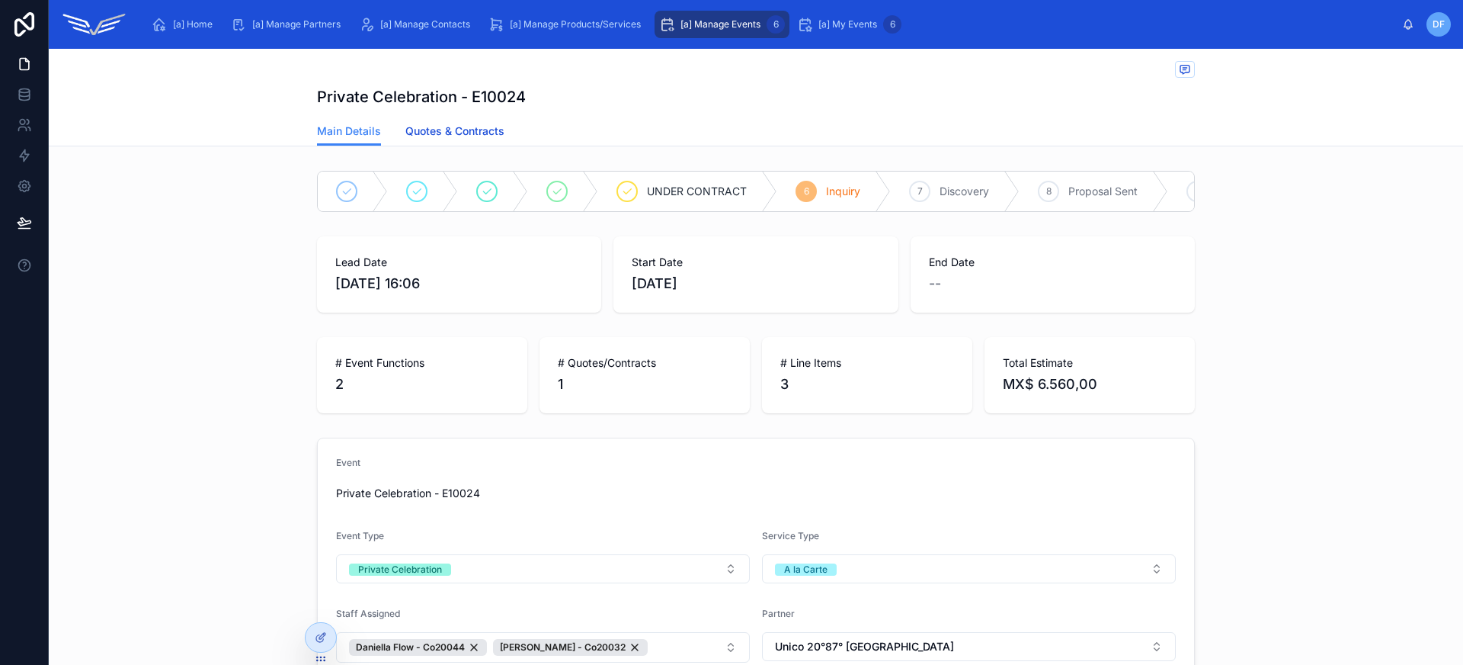
click at [473, 133] on span "Quotes & Contracts" at bounding box center [454, 130] width 99 height 15
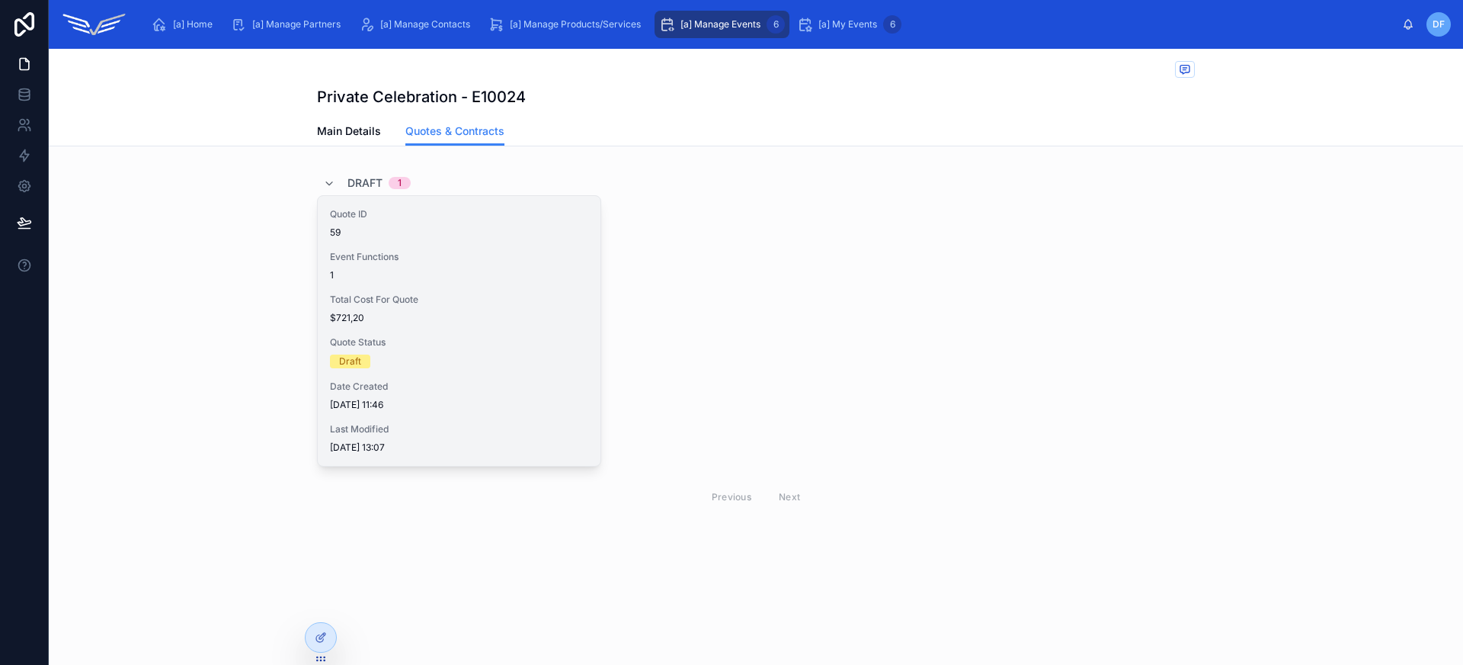
click at [455, 290] on div "Quote ID 59 Event Functions 1 Total Cost For Quote $721,20 Quote Status Draft D…" at bounding box center [459, 331] width 283 height 270
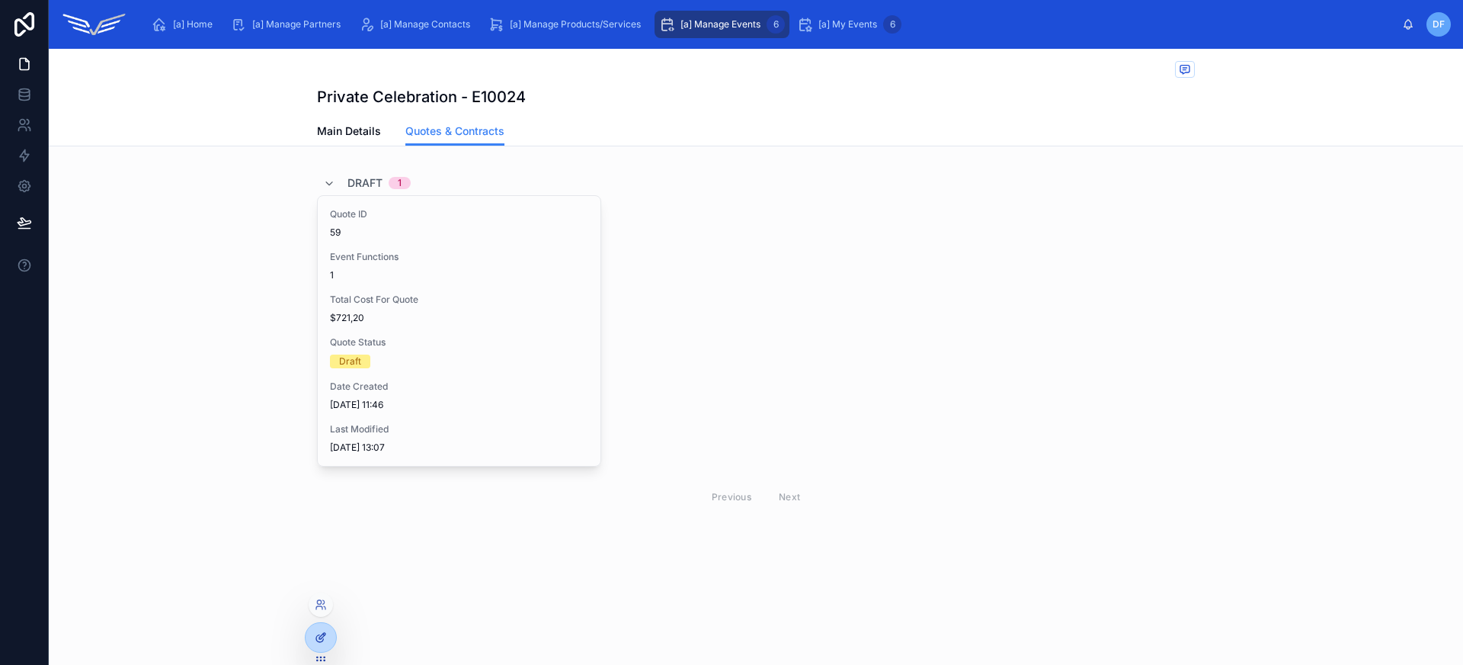
click at [315, 637] on icon at bounding box center [321, 637] width 12 height 12
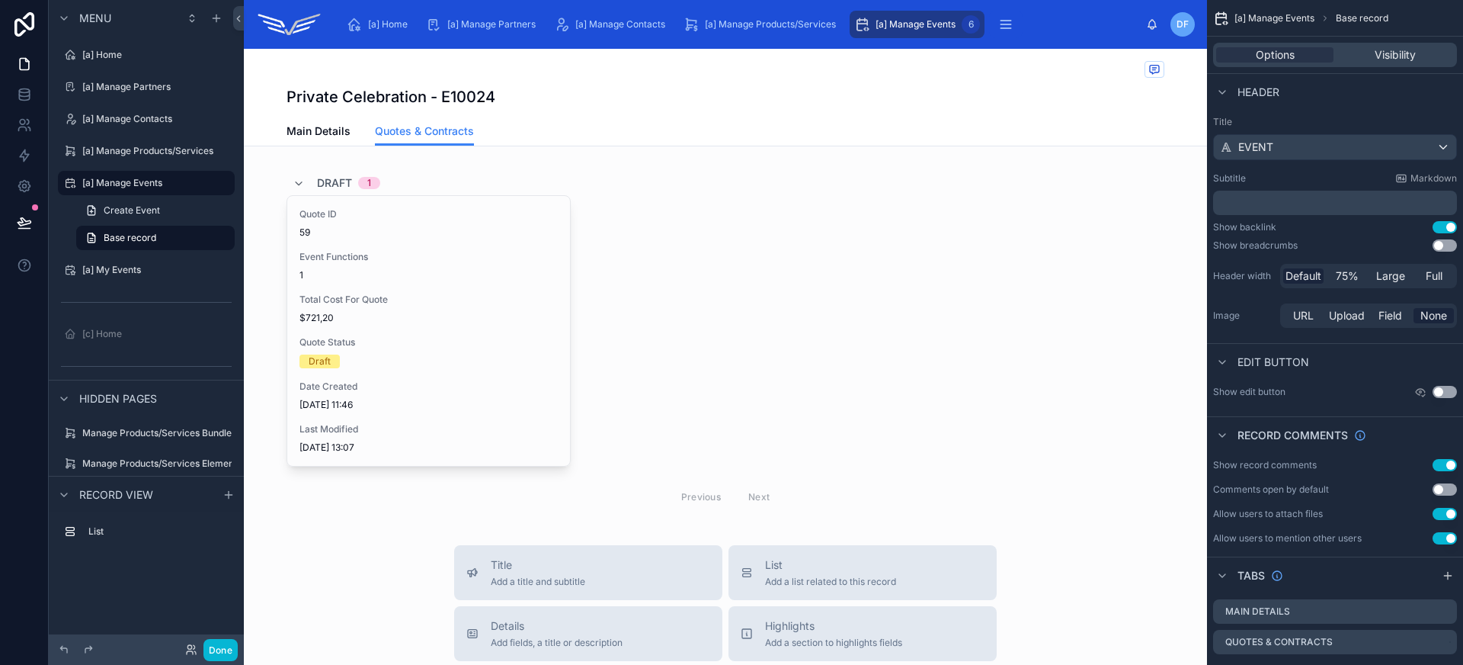
click at [792, 85] on div "Private Celebration - E10024" at bounding box center [726, 83] width 878 height 68
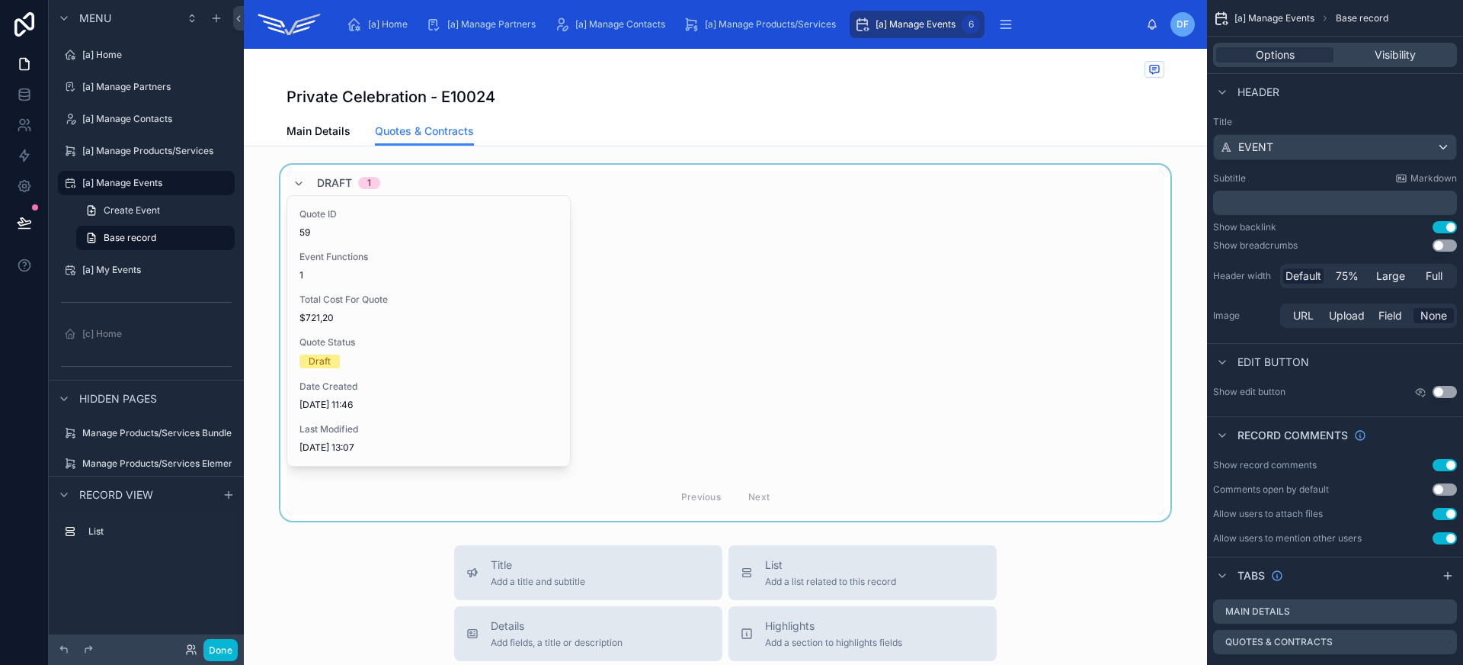
click at [535, 259] on div at bounding box center [725, 343] width 963 height 356
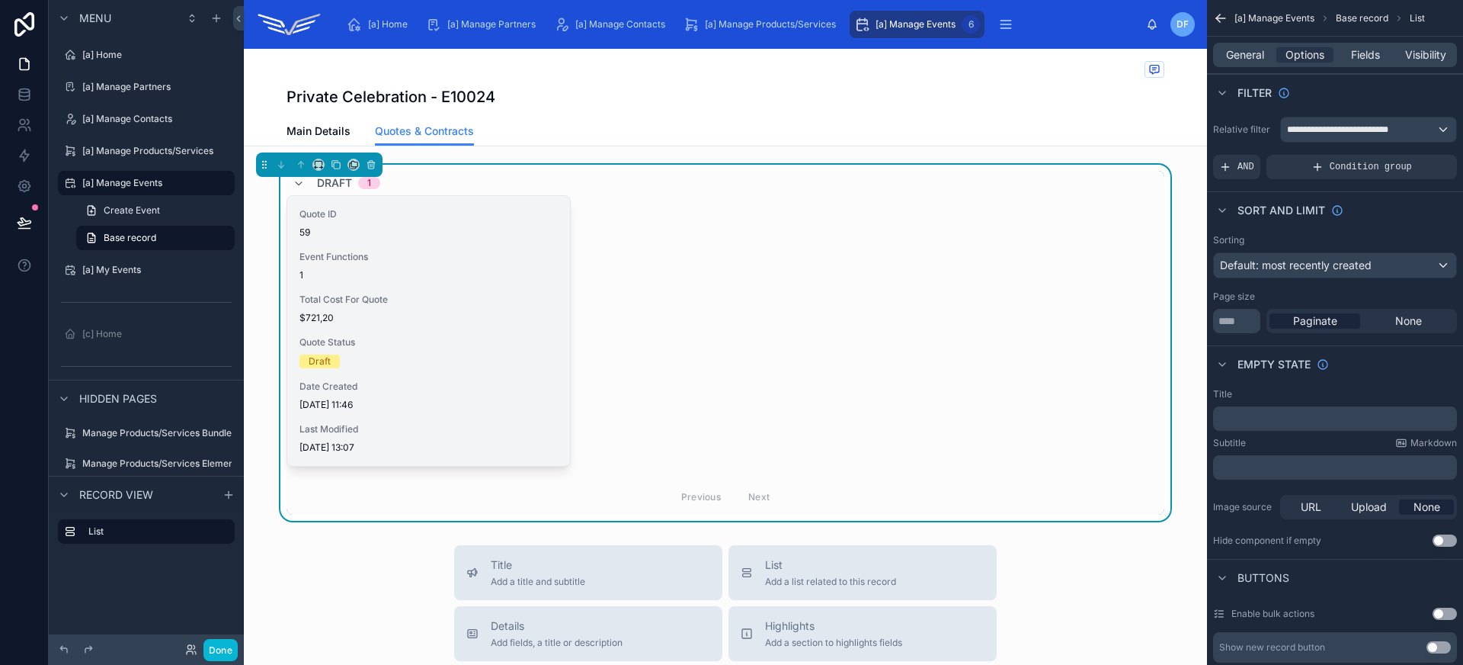
click at [483, 281] on div "1" at bounding box center [428, 275] width 258 height 12
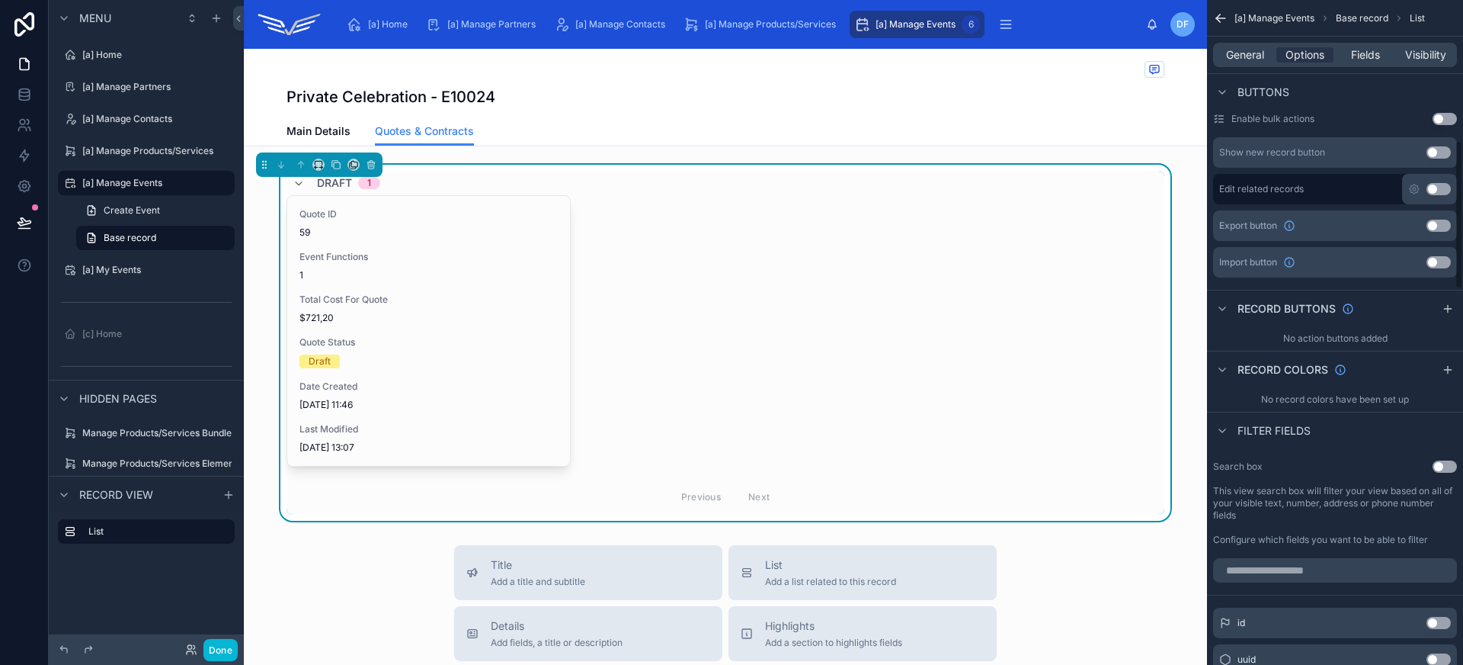
scroll to position [629, 0]
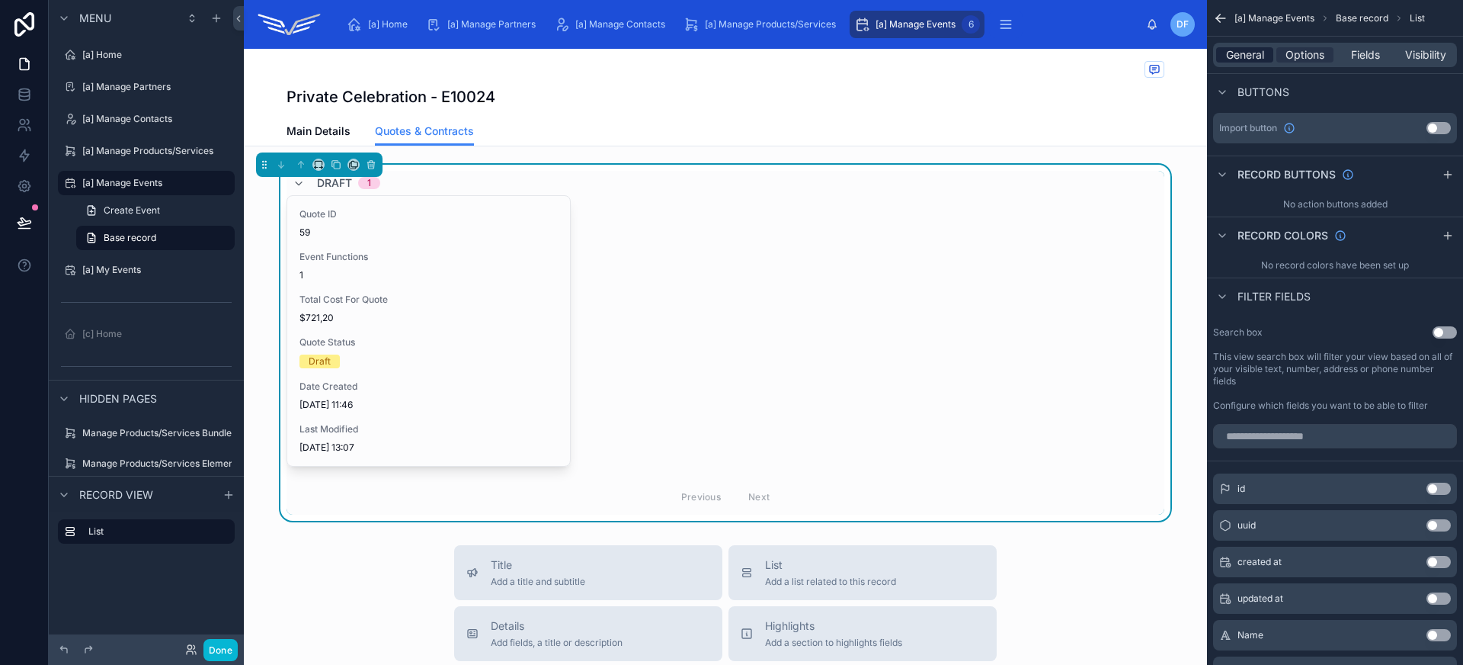
click at [1253, 54] on span "General" at bounding box center [1245, 54] width 38 height 15
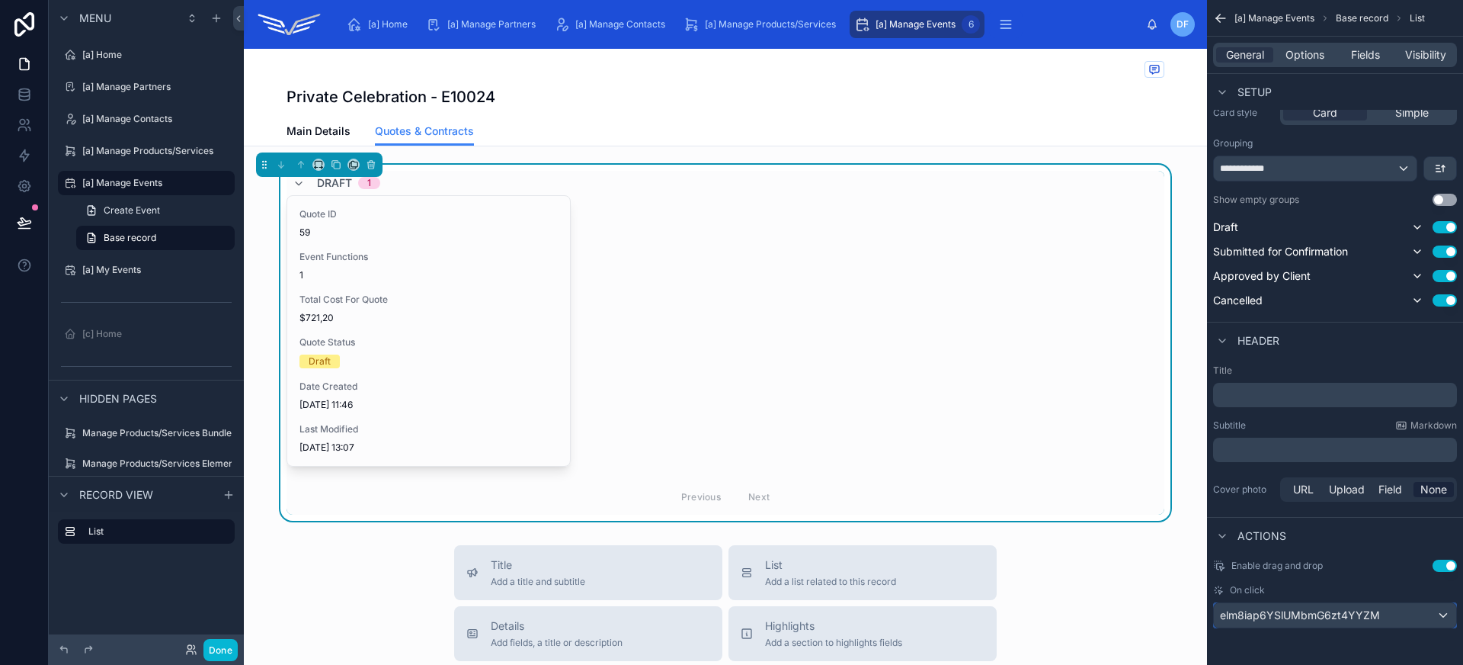
click at [1375, 611] on span "elm8iap6YSlUMbmG6zt4YYZM" at bounding box center [1300, 614] width 160 height 15
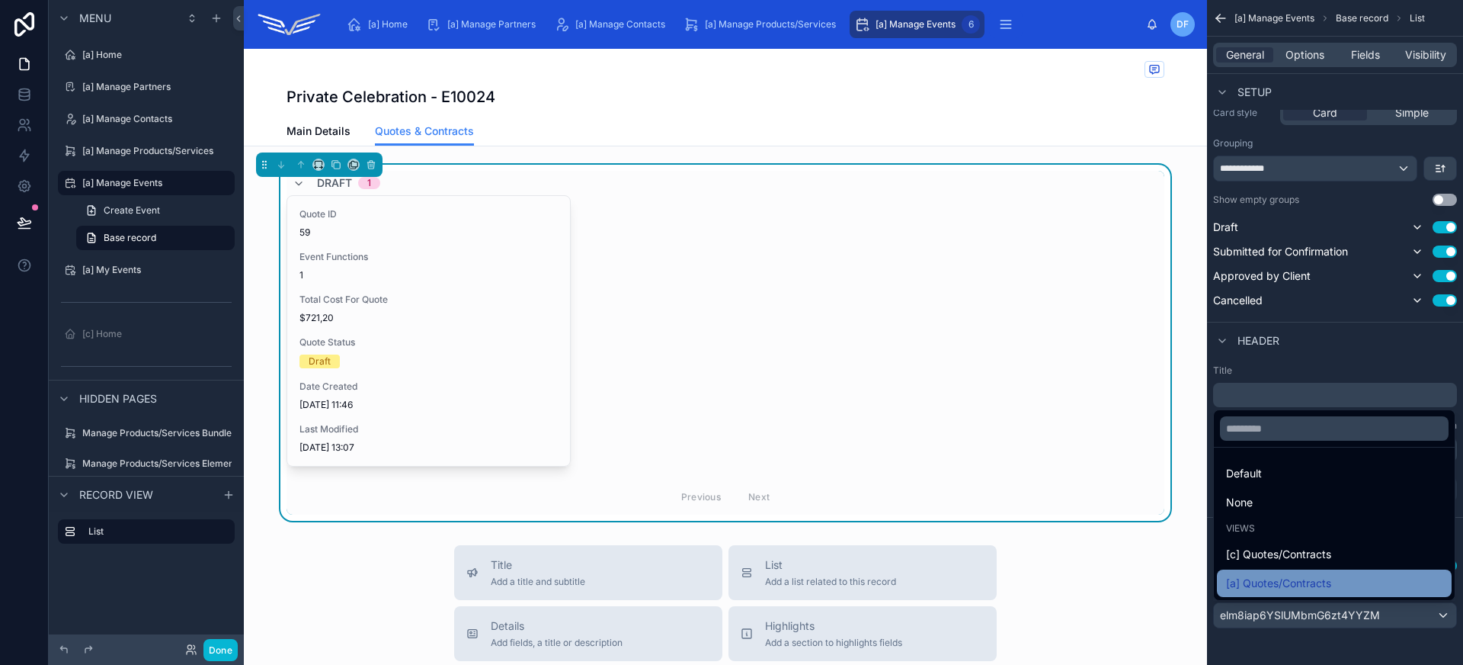
click at [1359, 584] on div "[a] Quotes/Contracts" at bounding box center [1334, 583] width 216 height 18
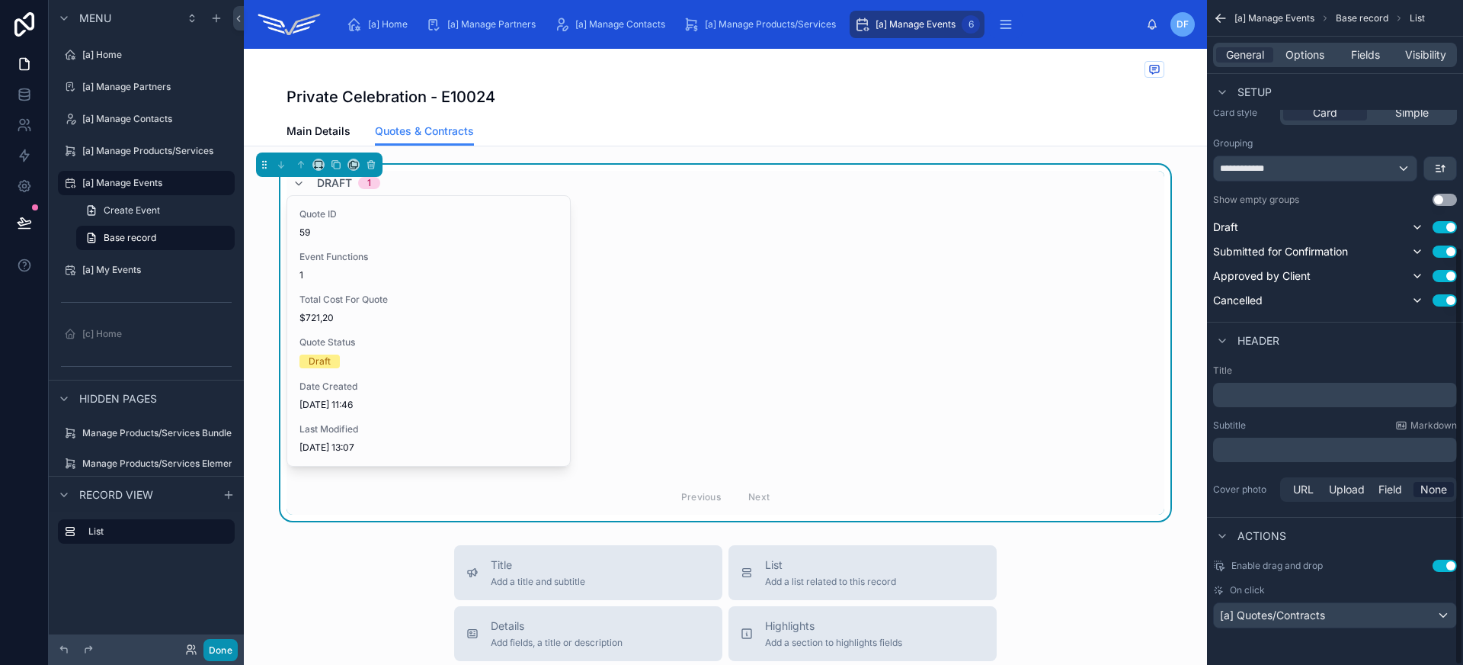
click at [221, 654] on button "Done" at bounding box center [220, 650] width 34 height 22
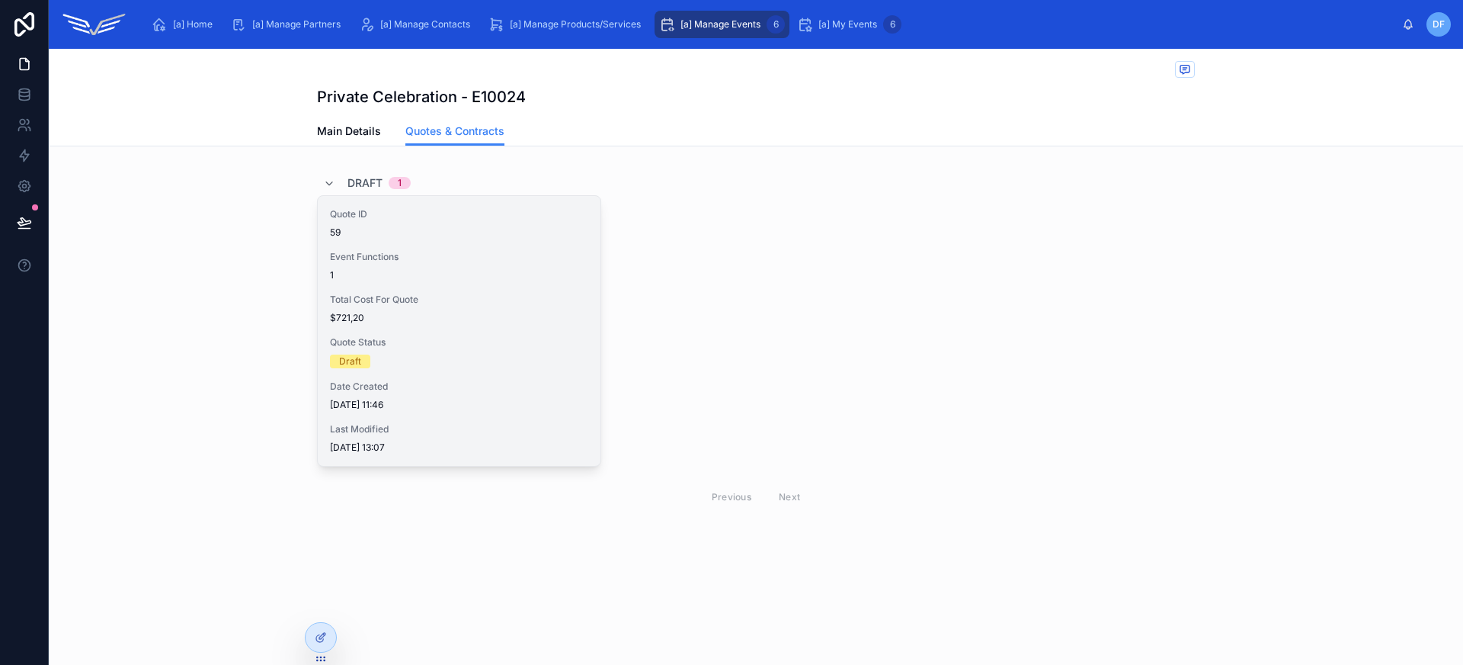
click at [511, 282] on div "Quote ID 59 Event Functions 1 Total Cost For Quote $721,20 Quote Status Draft D…" at bounding box center [459, 331] width 283 height 270
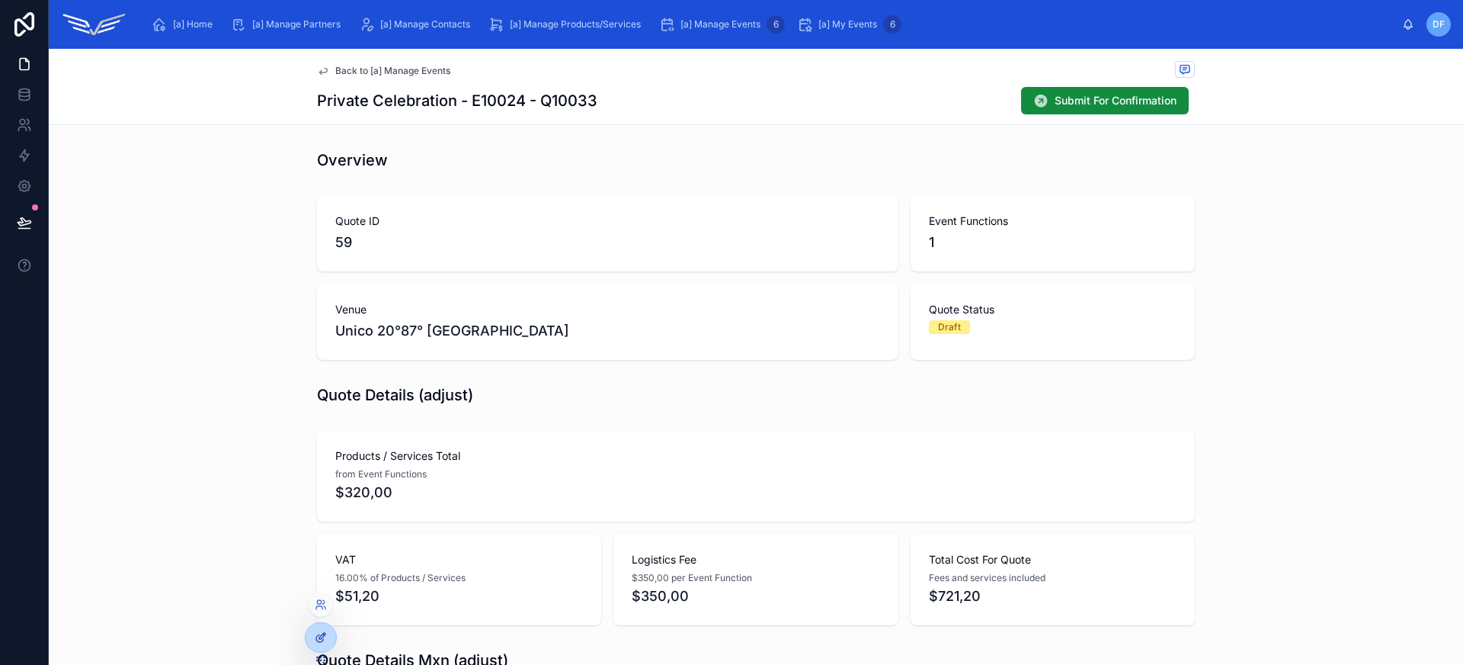
click at [319, 637] on icon at bounding box center [321, 637] width 12 height 12
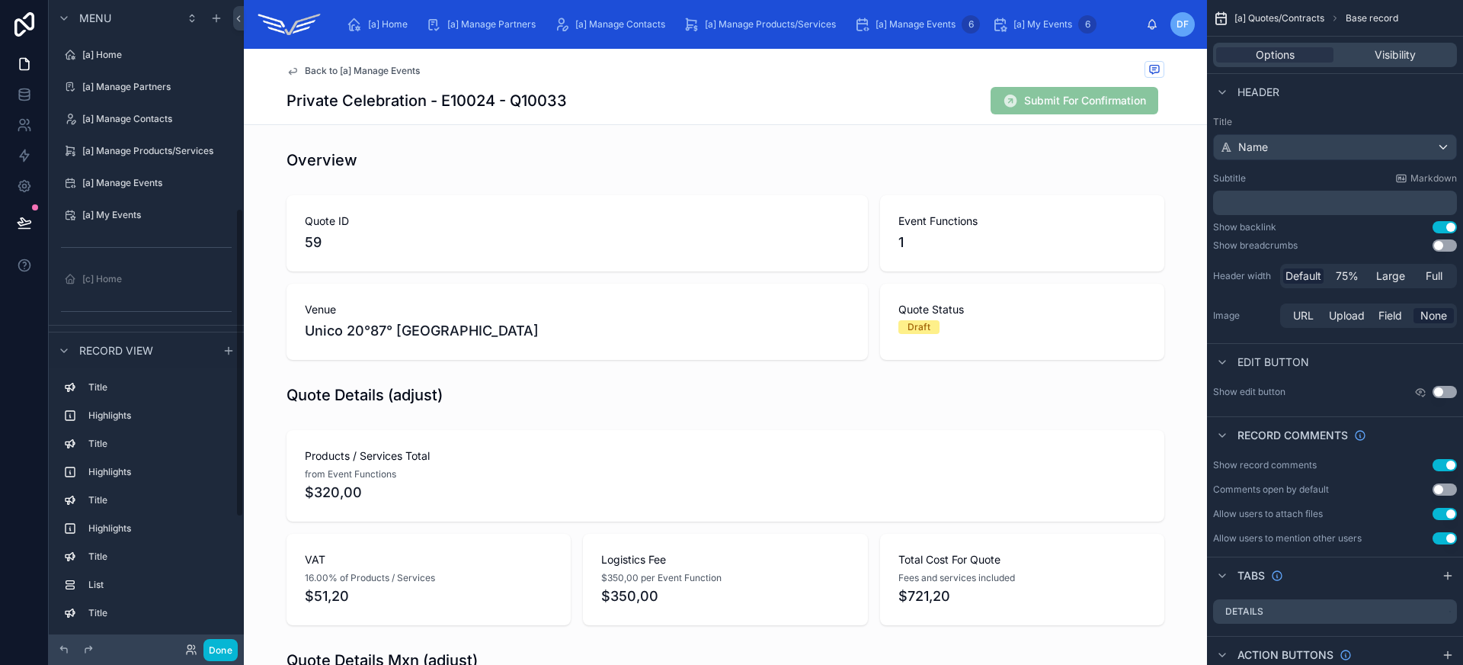
scroll to position [436, 0]
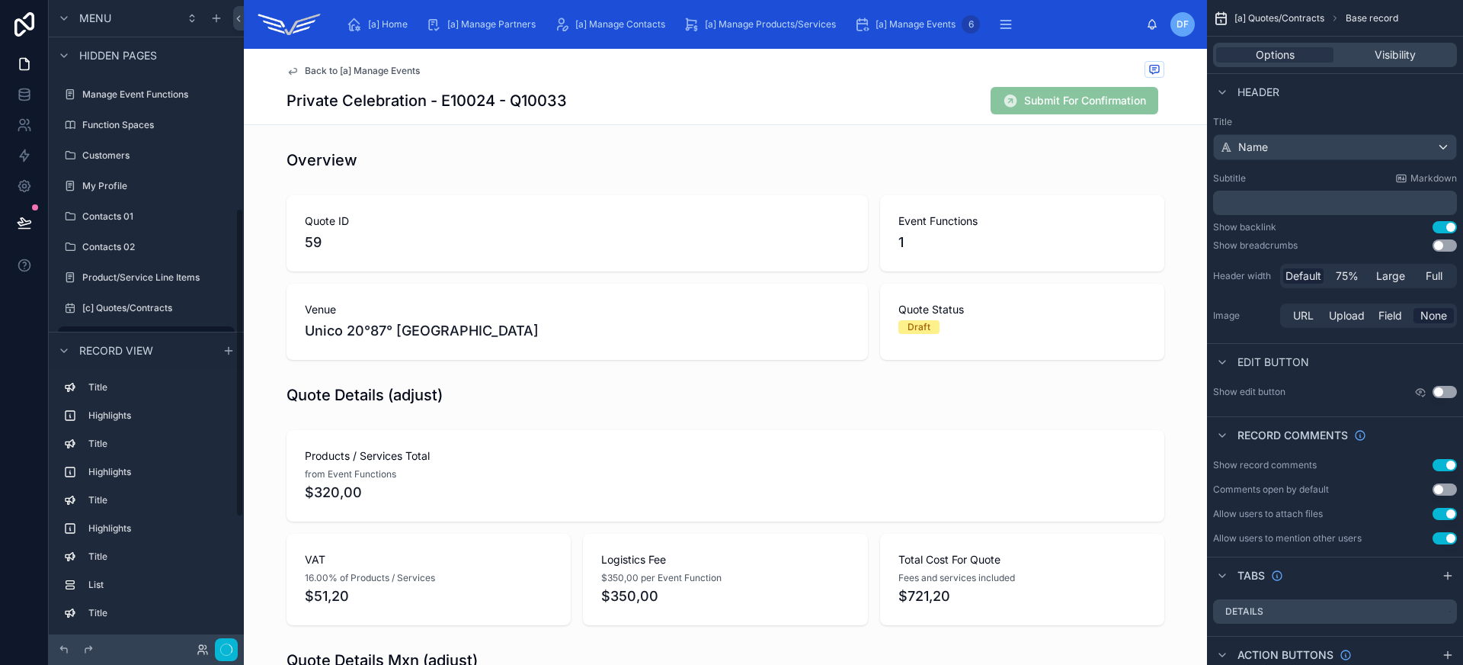
click at [918, 82] on div "Back to [a] Manage Events Private Celebration - E10024 - Q10033 Submit For Conf…" at bounding box center [726, 86] width 878 height 75
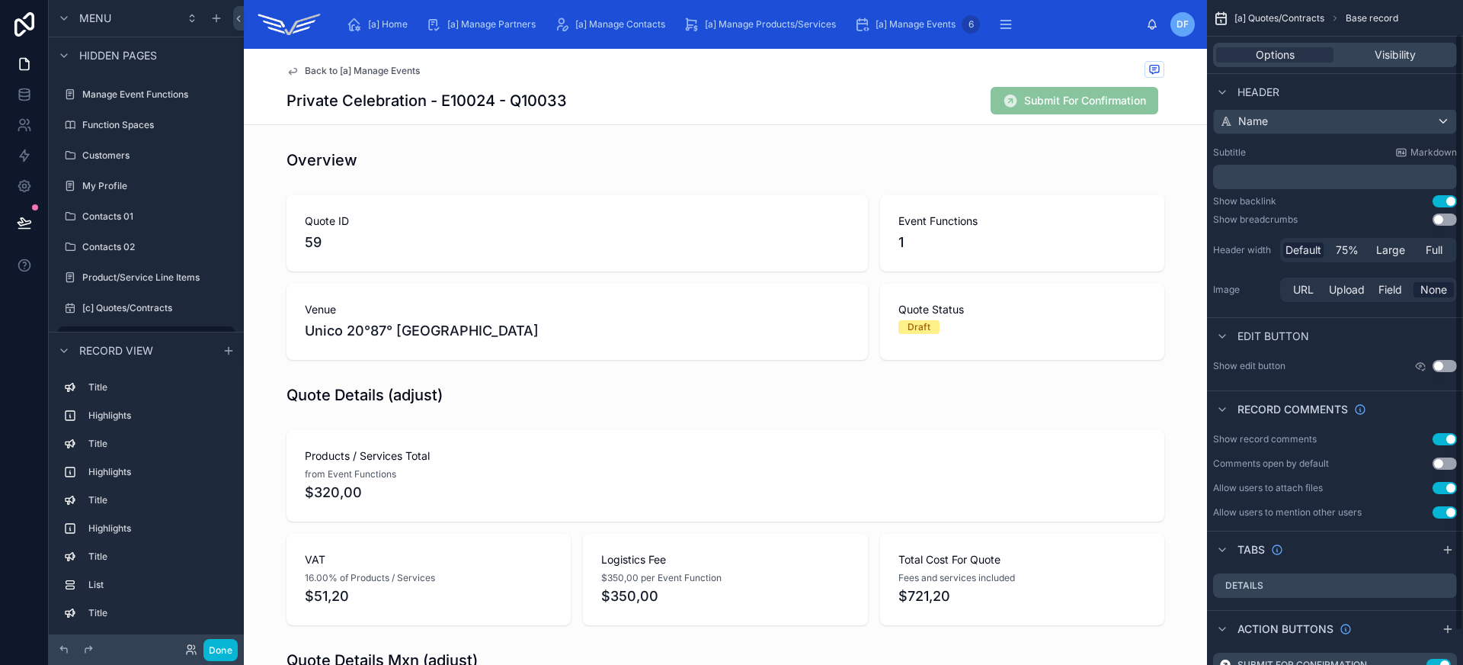
scroll to position [75, 0]
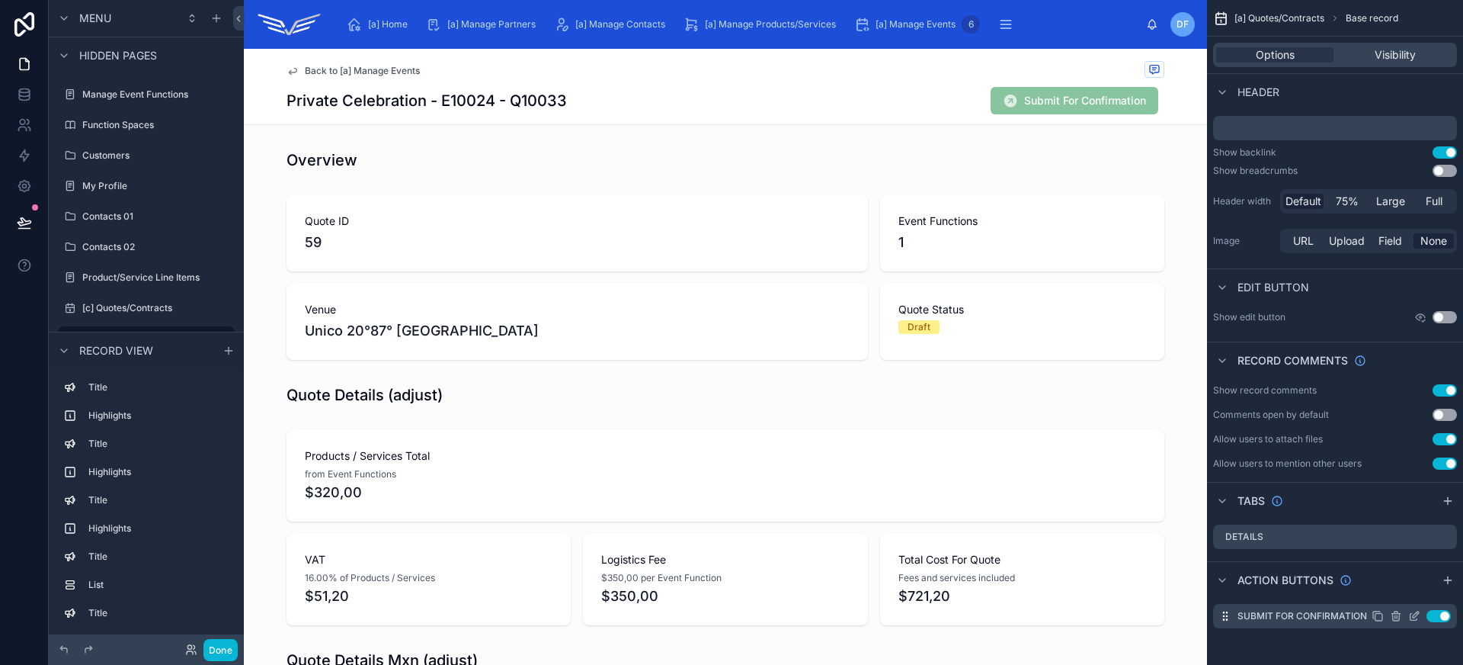
click at [1397, 615] on icon "scrollable content" at bounding box center [1397, 616] width 0 height 3
click at [1426, 594] on icon at bounding box center [1420, 591] width 12 height 12
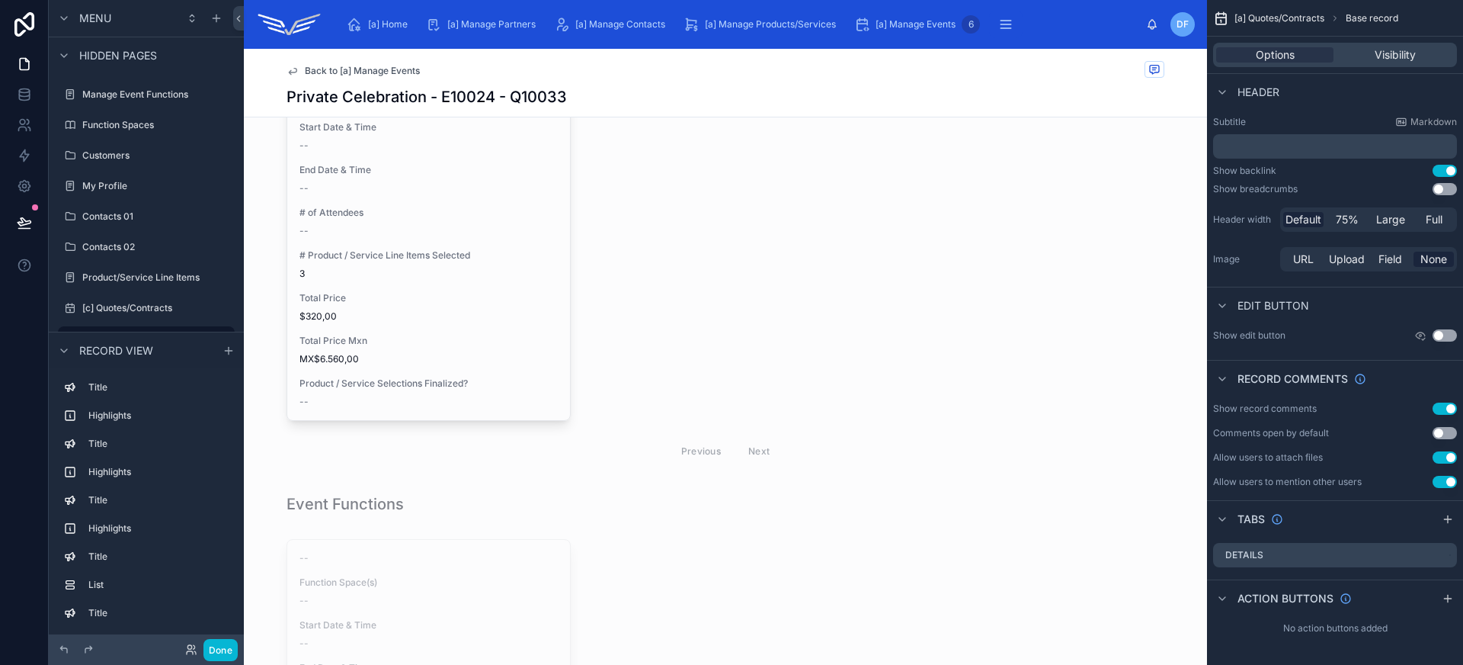
scroll to position [767, 0]
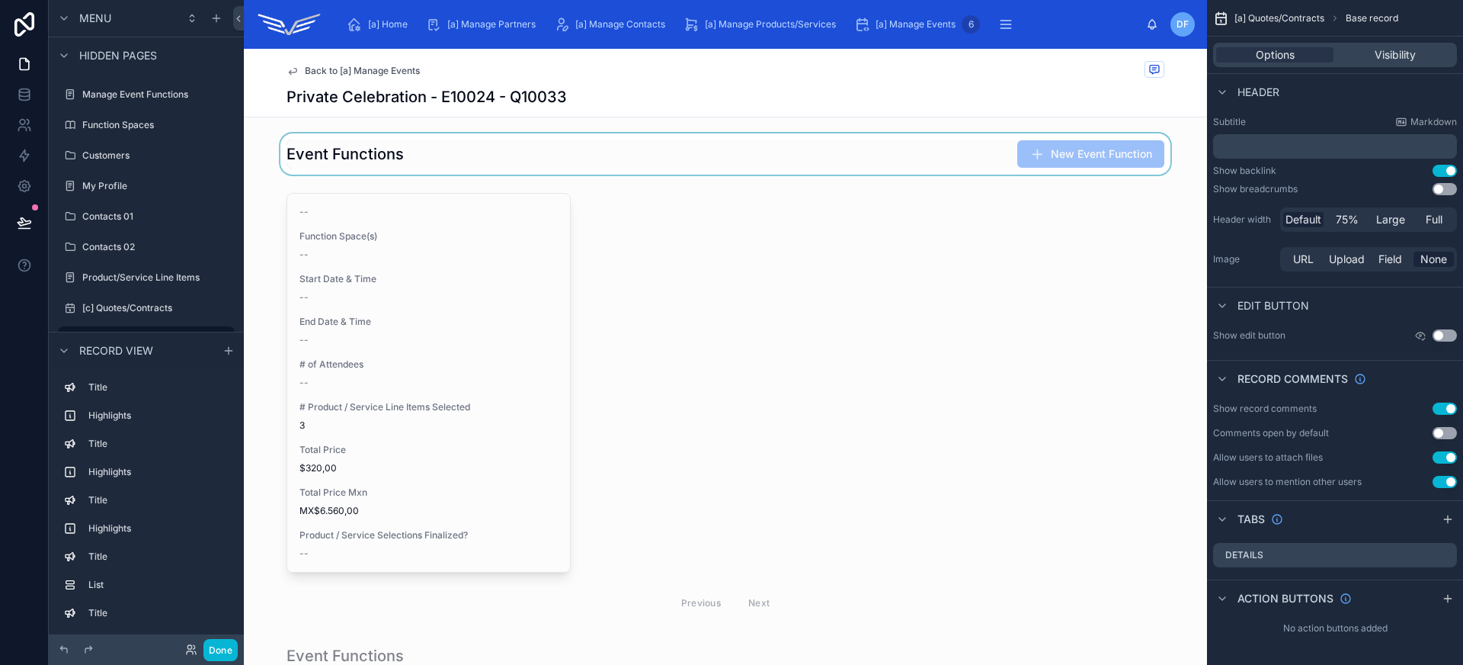
click at [782, 168] on div at bounding box center [725, 153] width 963 height 41
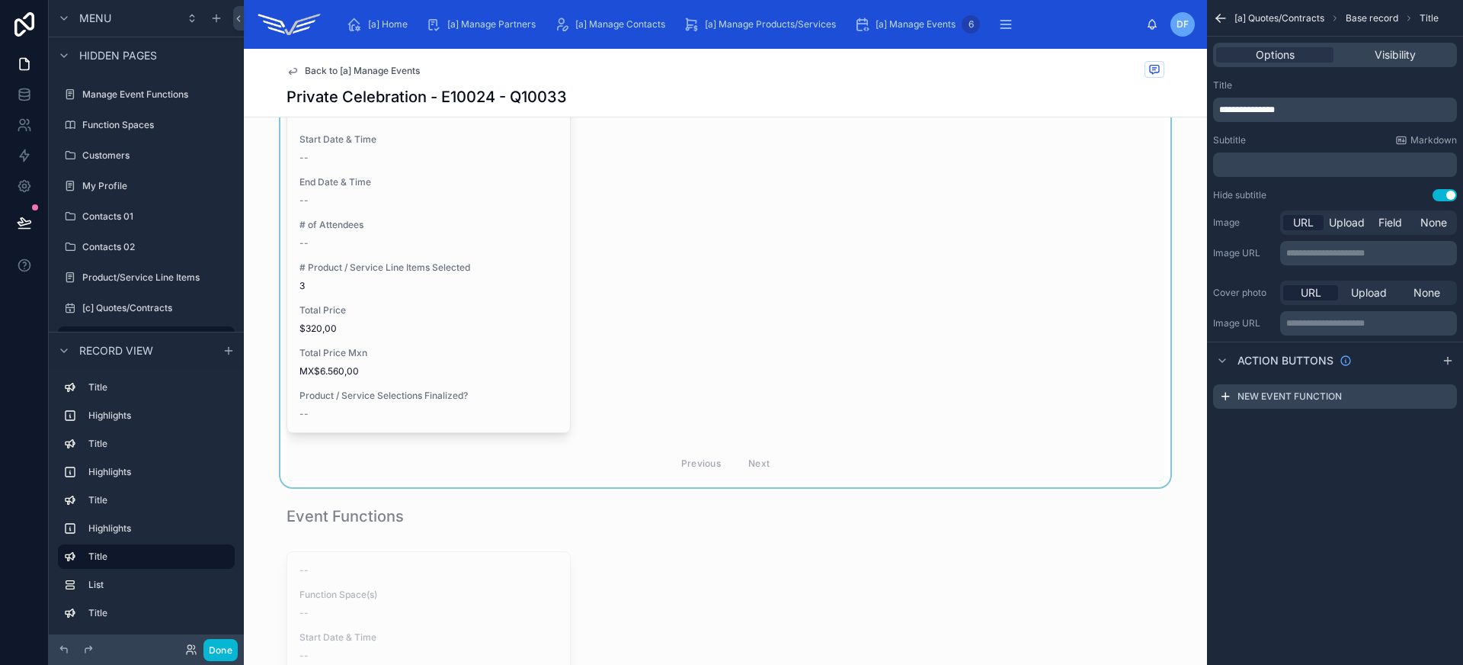
scroll to position [1049, 0]
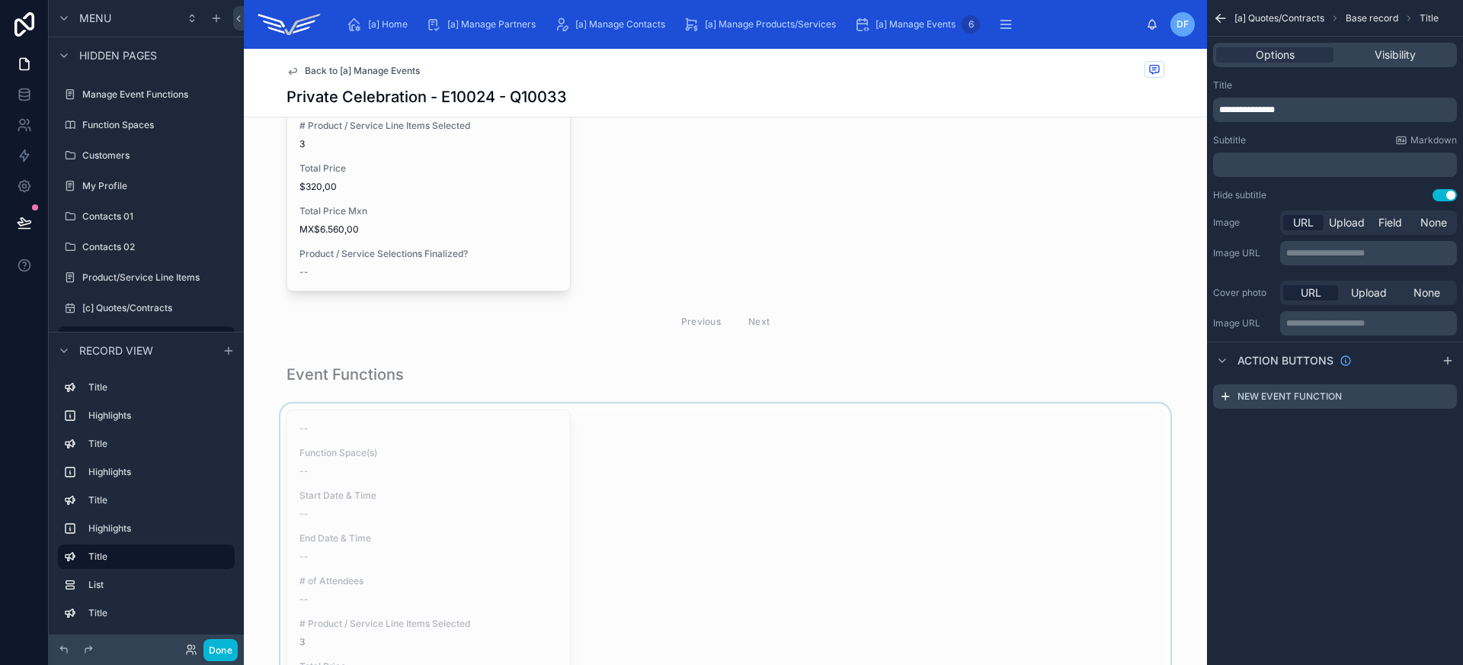
click at [840, 482] on div at bounding box center [725, 623] width 963 height 440
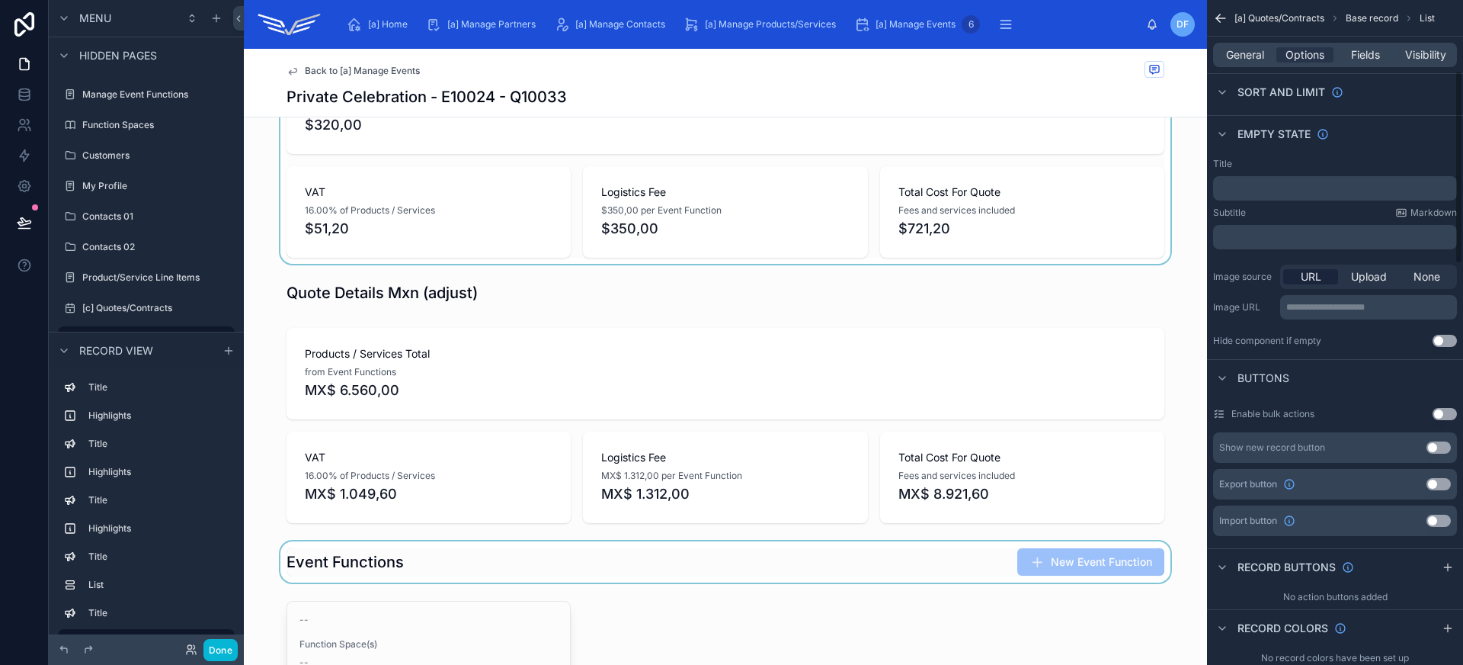
scroll to position [524, 0]
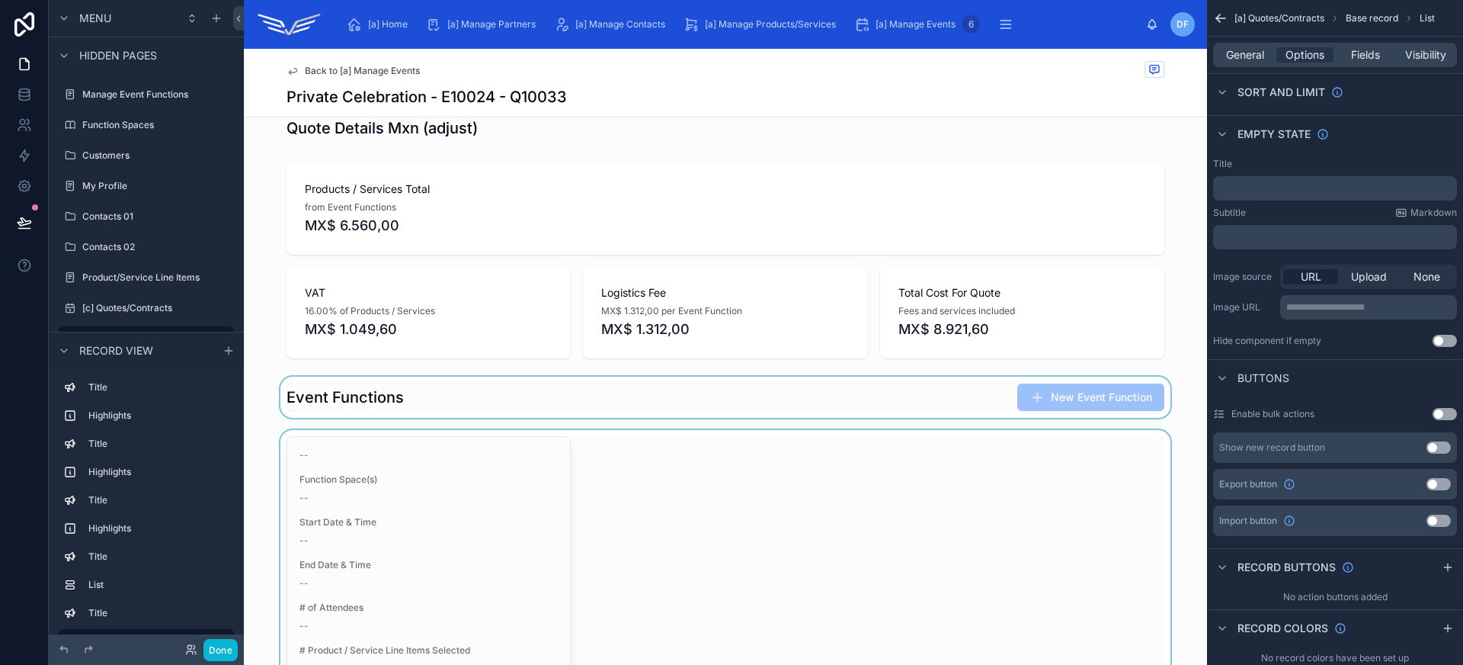
click at [474, 527] on div at bounding box center [725, 650] width 963 height 440
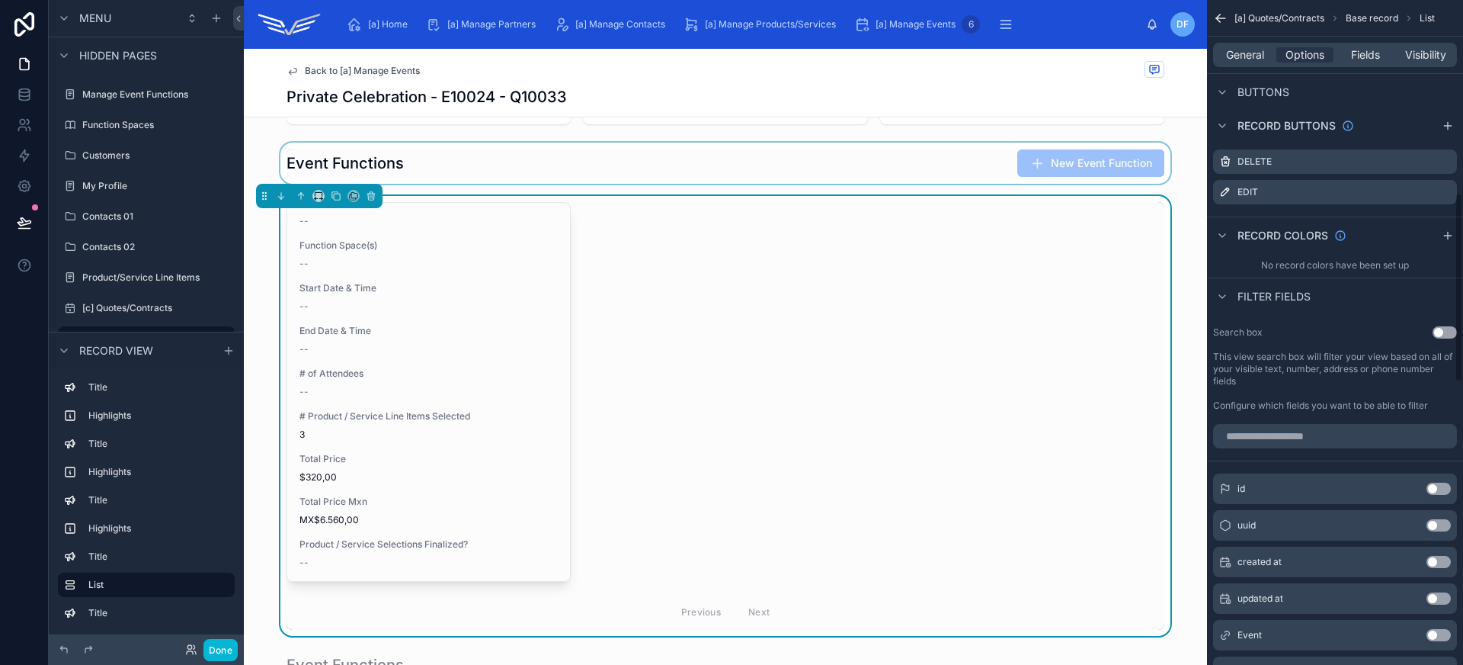
scroll to position [656, 0]
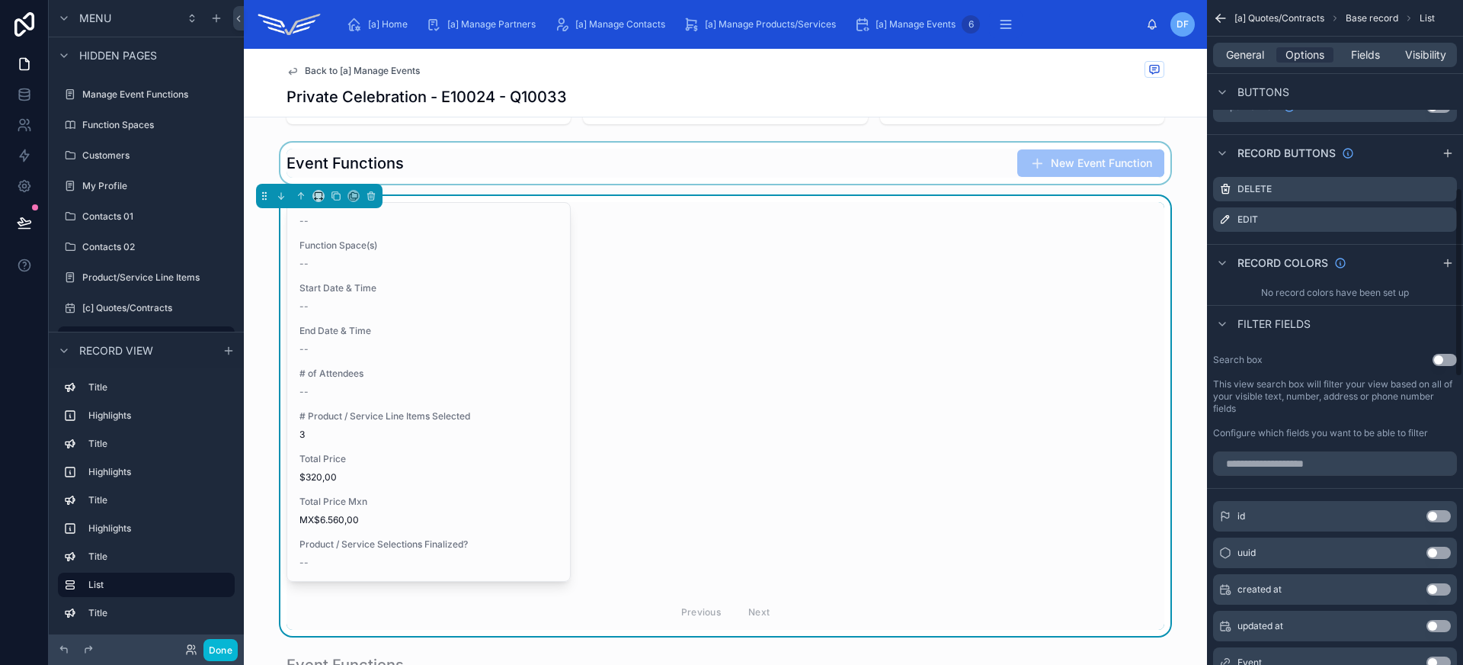
click at [1247, 62] on div "General Options Fields Visibility" at bounding box center [1335, 55] width 244 height 24
click at [1247, 56] on span "General" at bounding box center [1245, 54] width 38 height 15
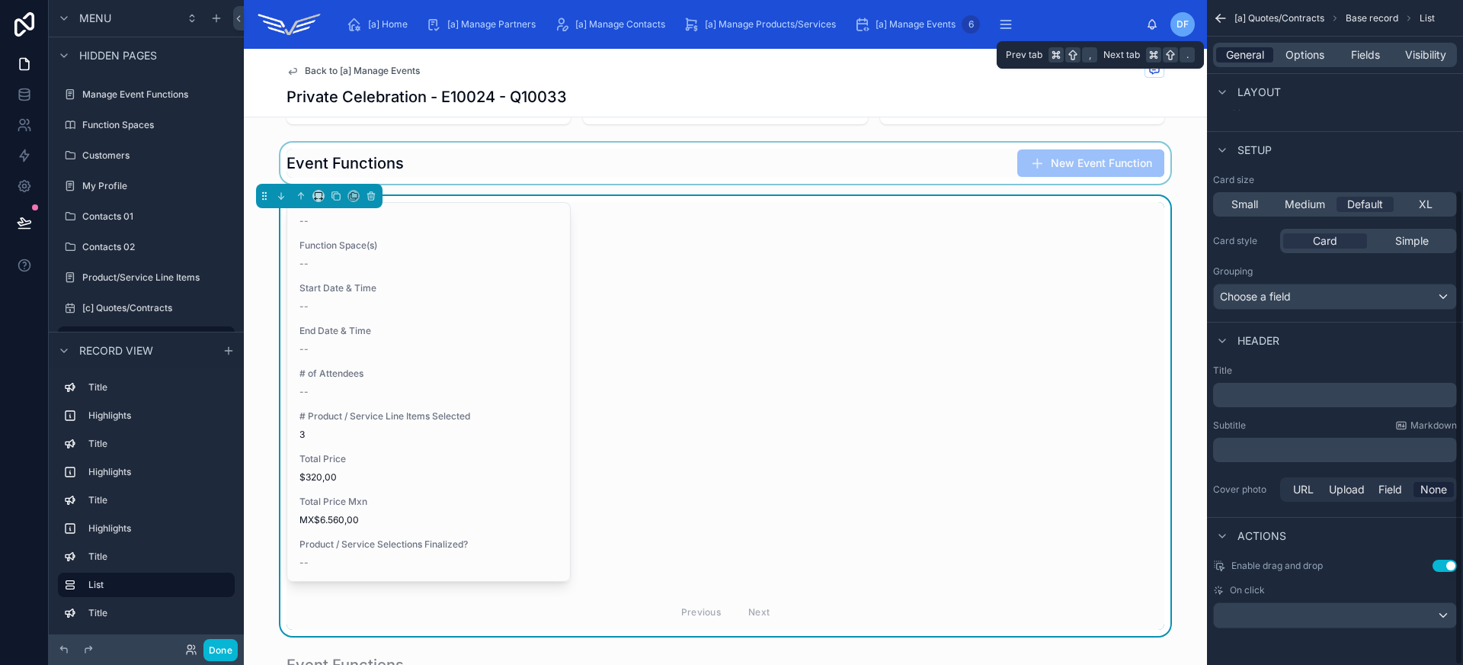
scroll to position [264, 0]
click at [1332, 613] on div "scrollable content" at bounding box center [1335, 615] width 242 height 24
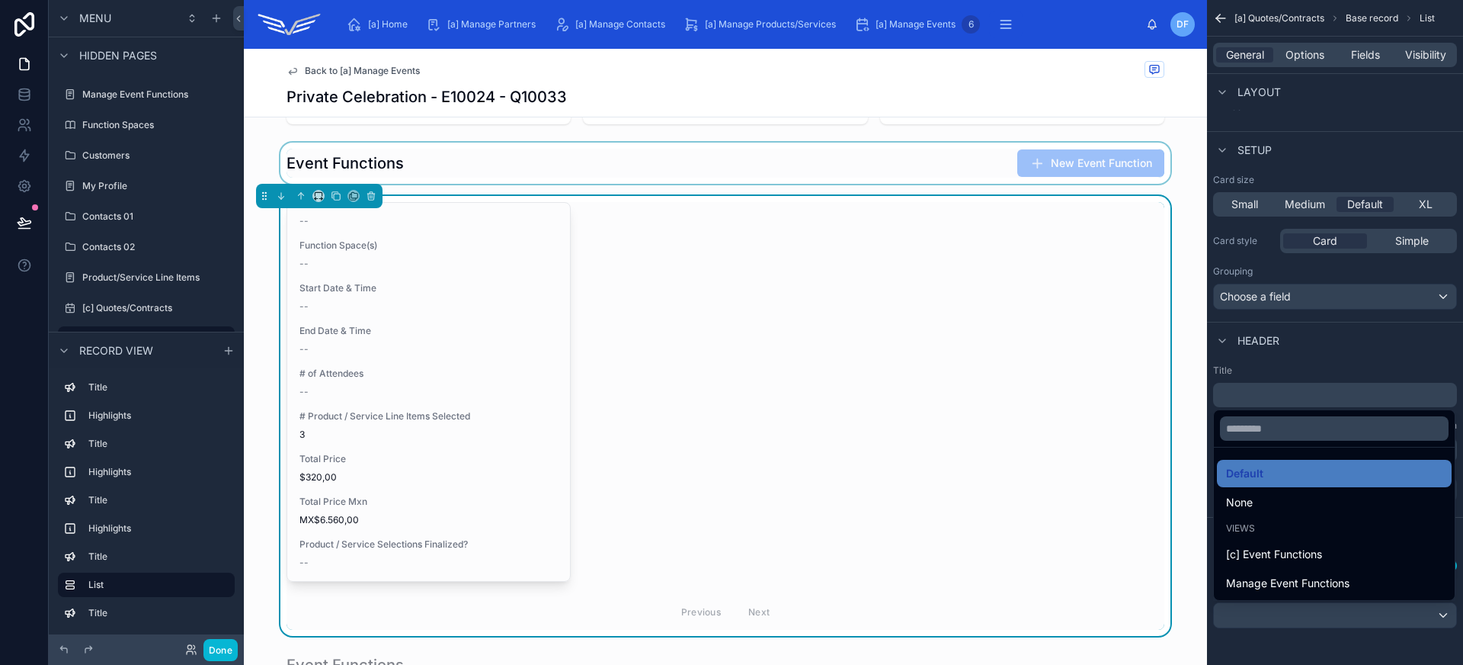
click at [1332, 613] on div "scrollable content" at bounding box center [731, 332] width 1463 height 665
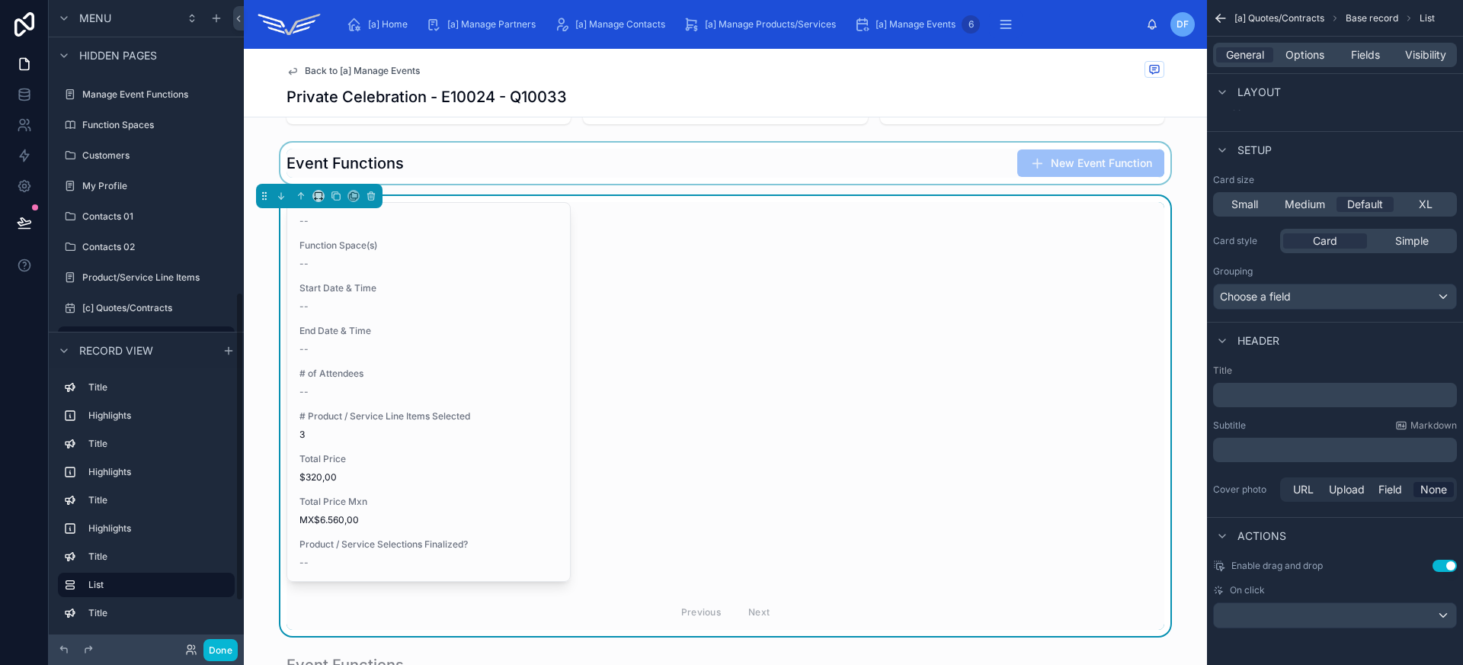
scroll to position [706, 0]
click at [56, 350] on div "scrollable content" at bounding box center [64, 350] width 18 height 18
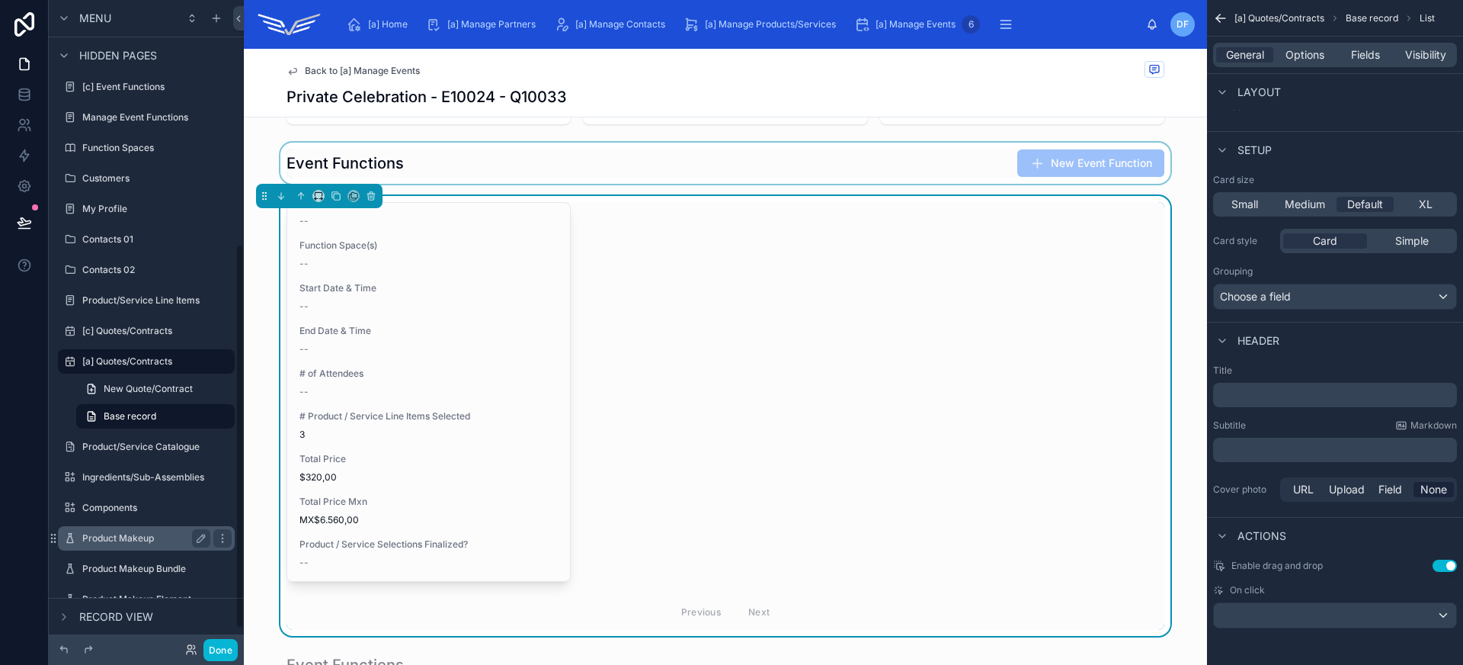
scroll to position [287, 0]
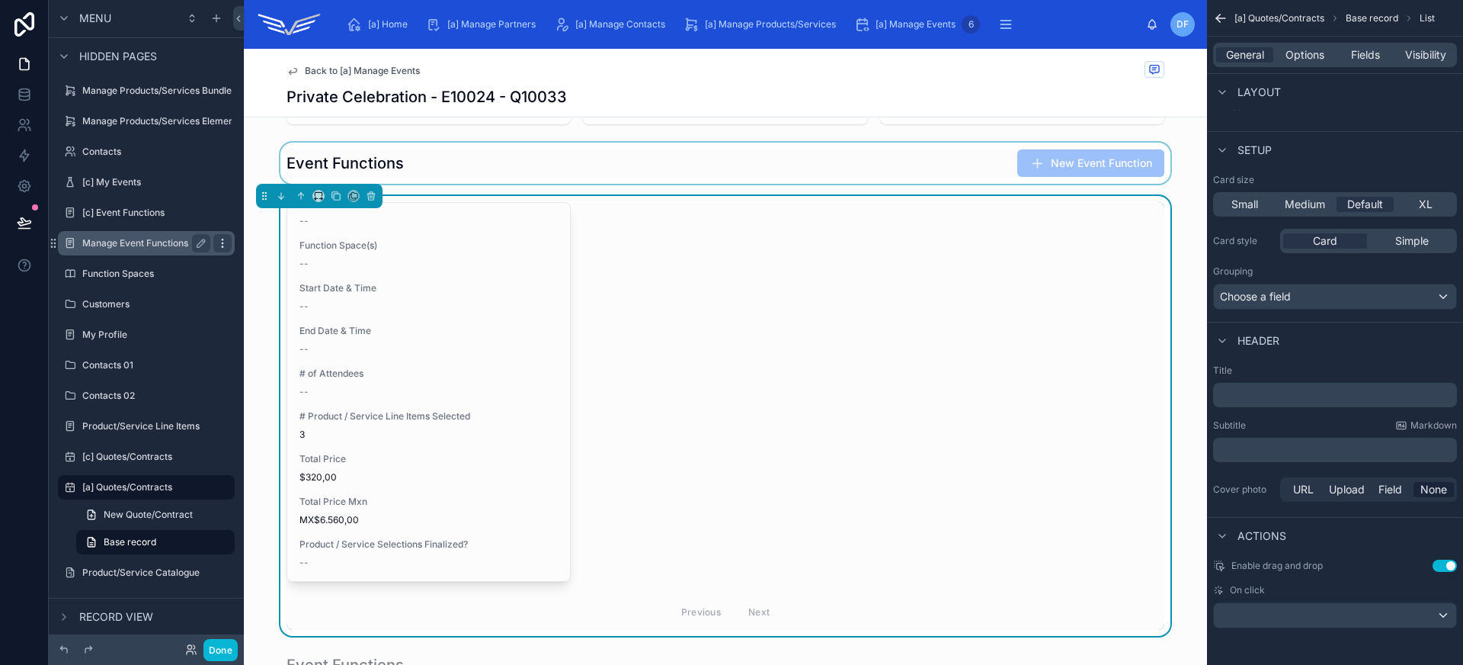
click at [220, 245] on icon "scrollable content" at bounding box center [222, 243] width 12 height 12
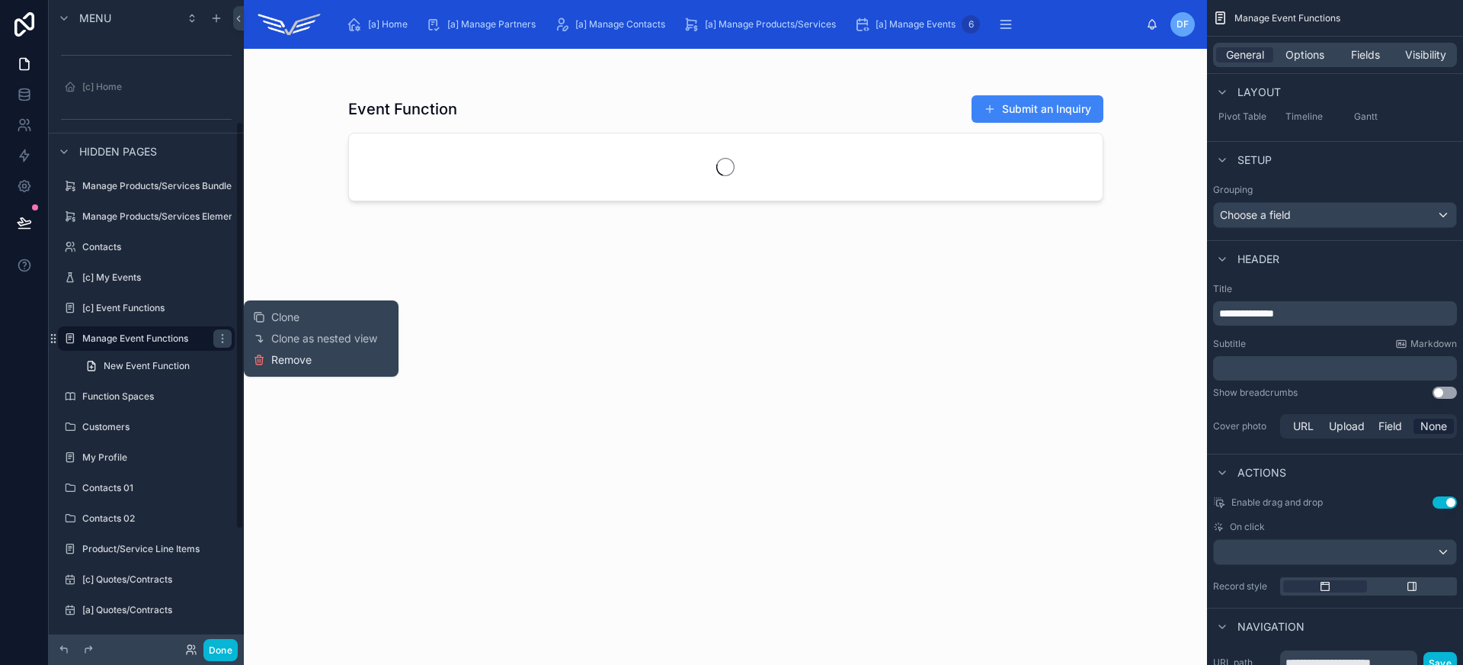
click at [291, 363] on span "Remove" at bounding box center [291, 359] width 40 height 15
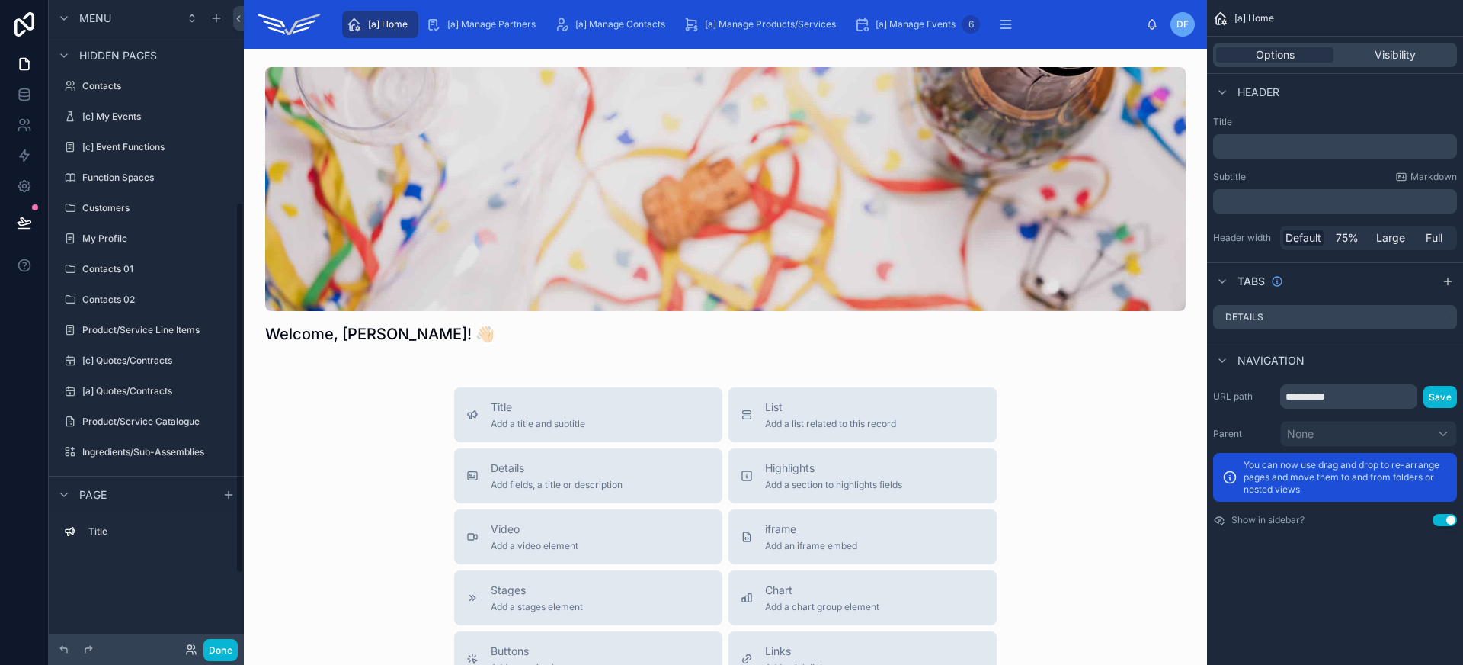
scroll to position [351, 0]
click at [0, 0] on icon "scrollable content" at bounding box center [0, 0] width 0 height 0
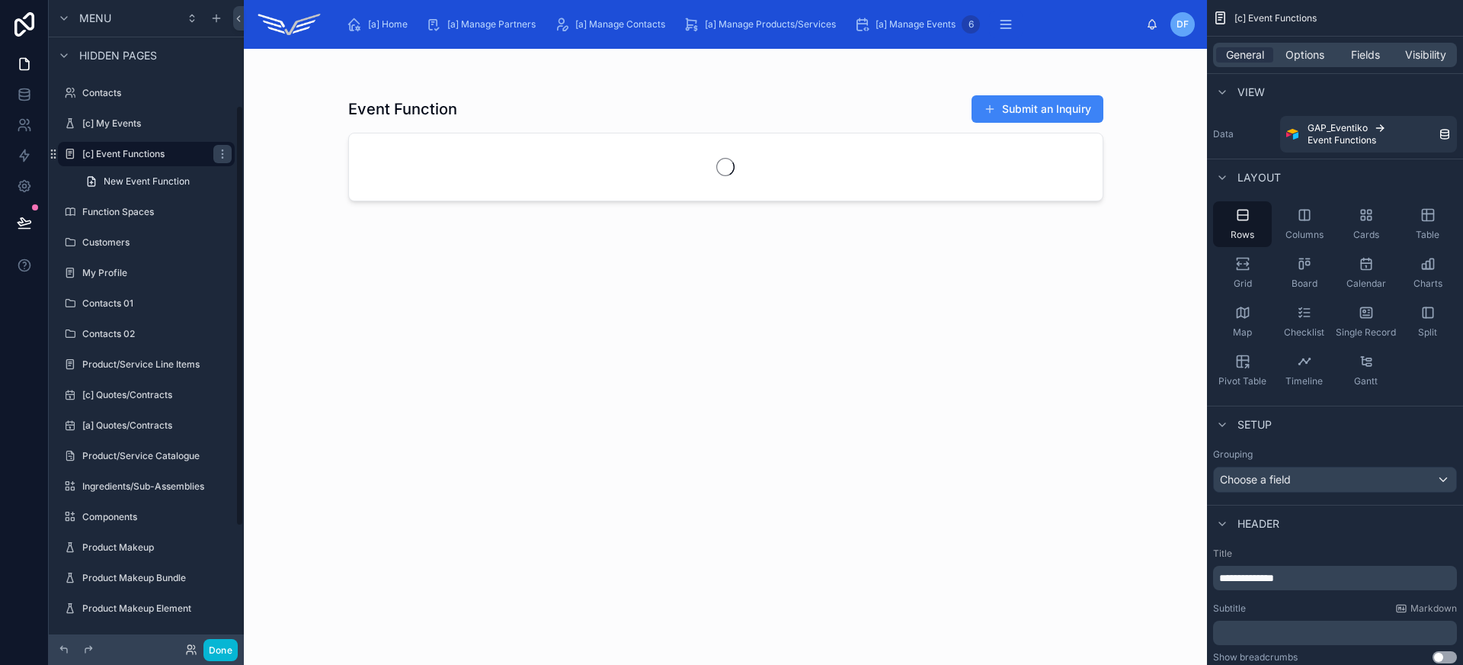
scroll to position [162, 0]
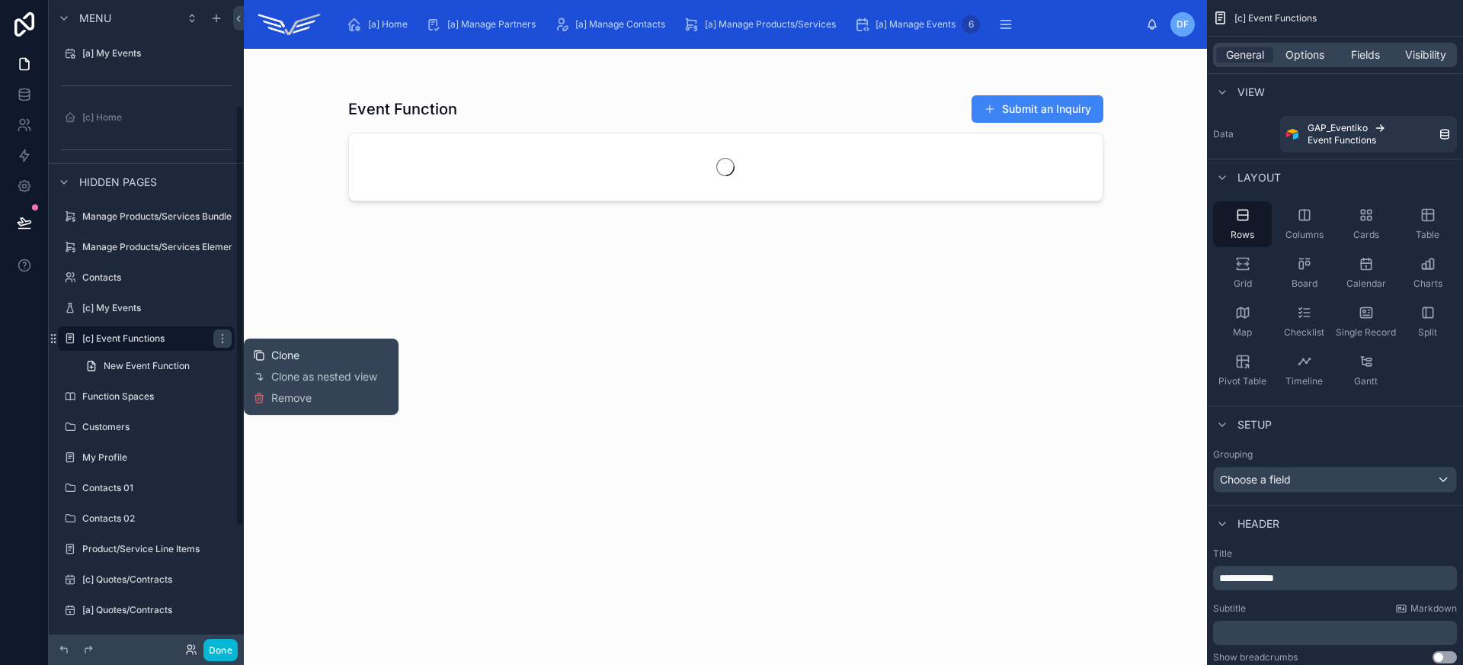
click at [280, 355] on span "Clone" at bounding box center [285, 354] width 28 height 15
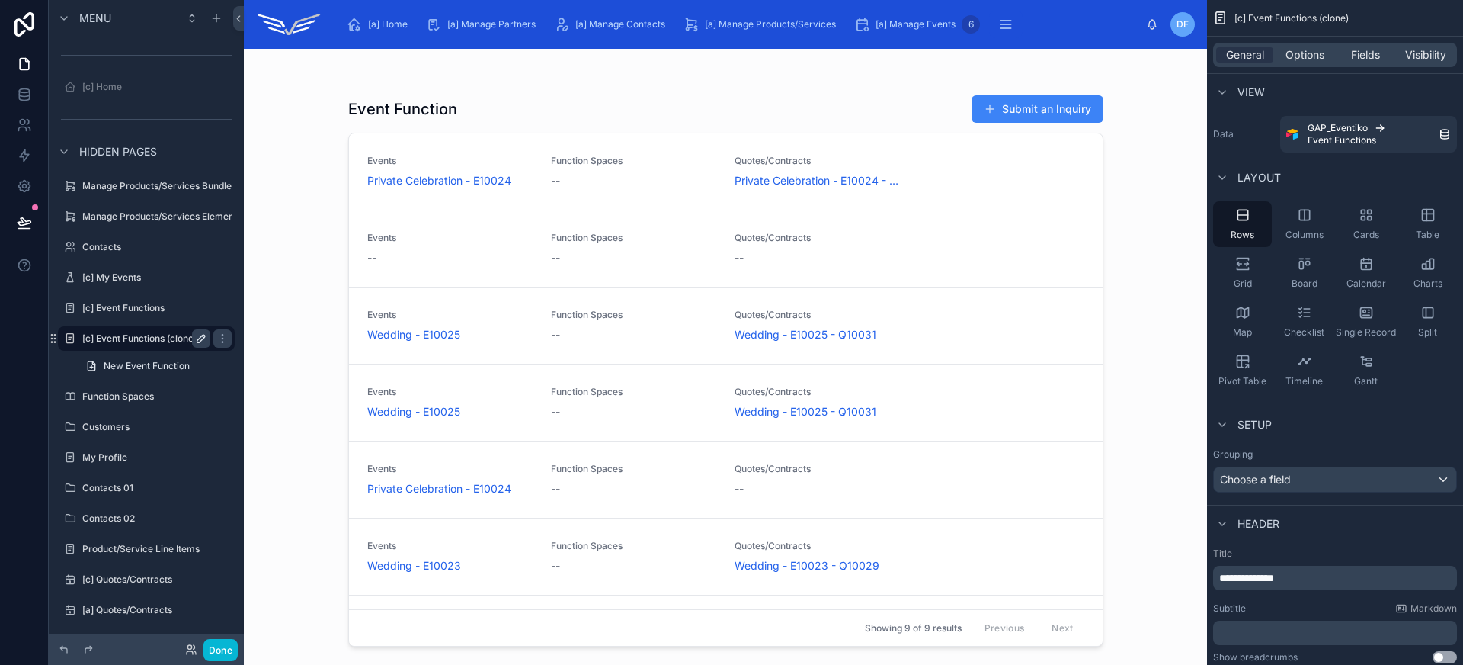
click at [198, 338] on icon "scrollable content" at bounding box center [201, 339] width 8 height 8
click at [95, 340] on input "**********" at bounding box center [134, 338] width 104 height 18
click at [175, 338] on input "**********" at bounding box center [134, 338] width 104 height 18
type input "**********"
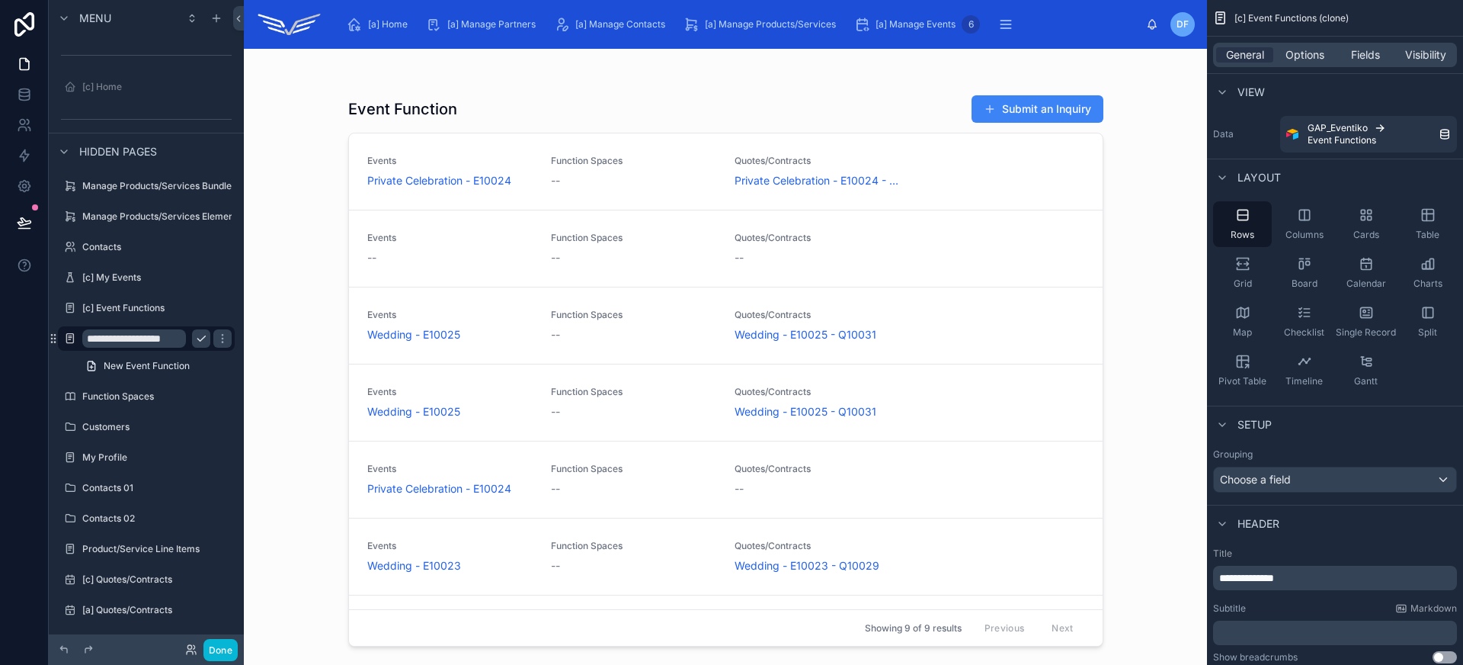
scroll to position [0, 2]
click at [216, 337] on icon "scrollable content" at bounding box center [222, 338] width 12 height 12
click at [867, 30] on icon "scrollable content" at bounding box center [861, 24] width 15 height 15
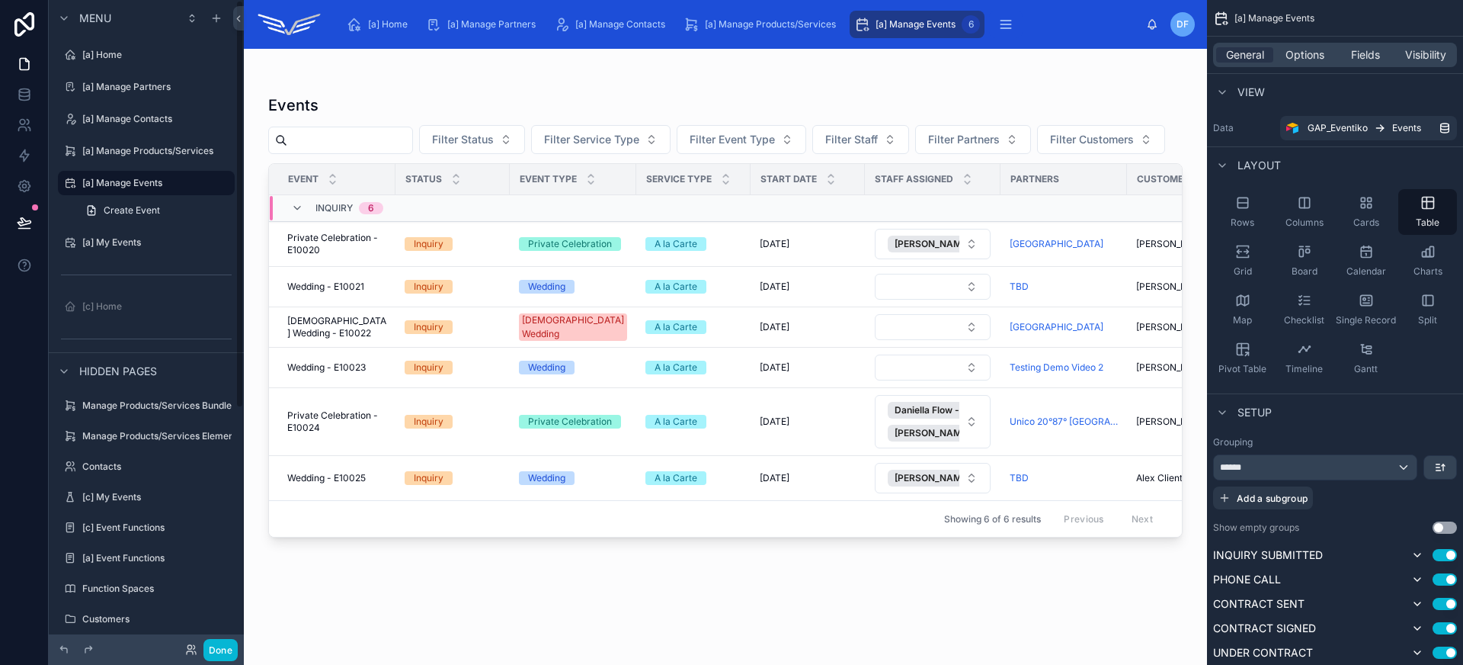
click at [325, 410] on div at bounding box center [725, 347] width 963 height 597
click at [347, 424] on span "Private Celebration - E10024" at bounding box center [336, 421] width 99 height 24
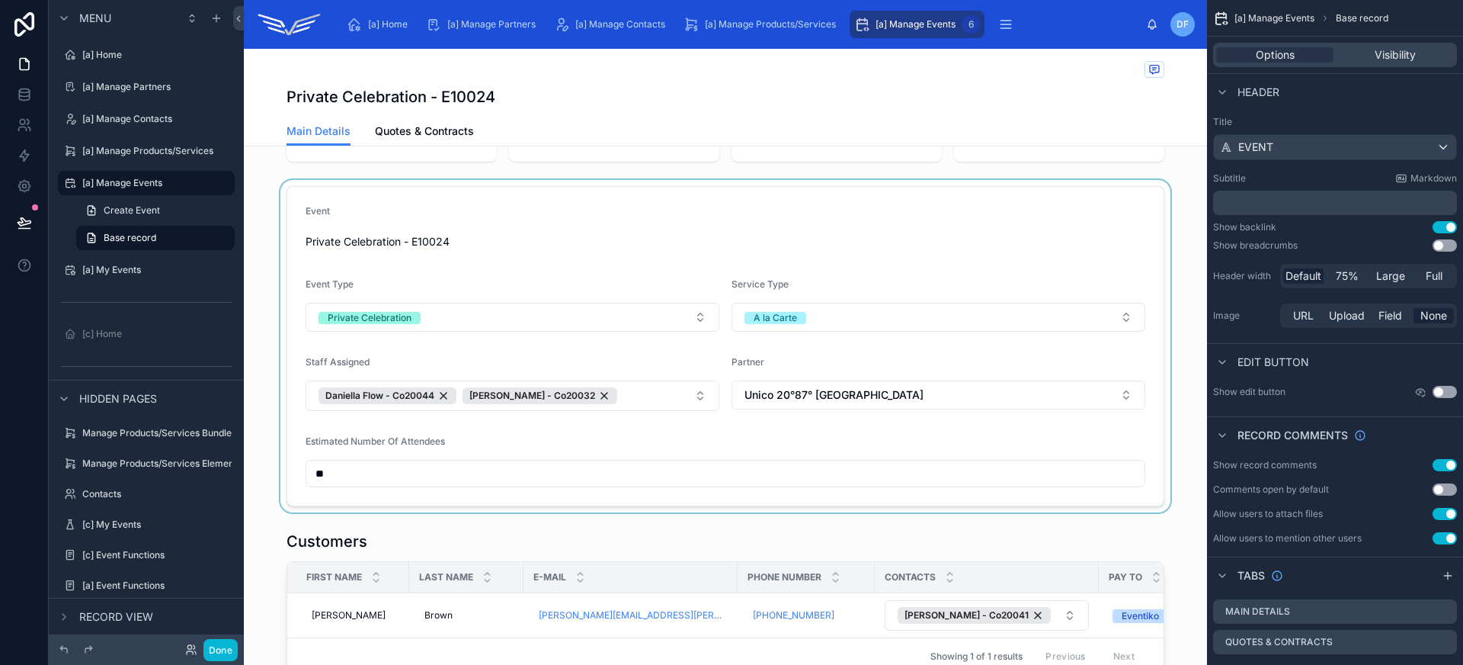
scroll to position [341, 0]
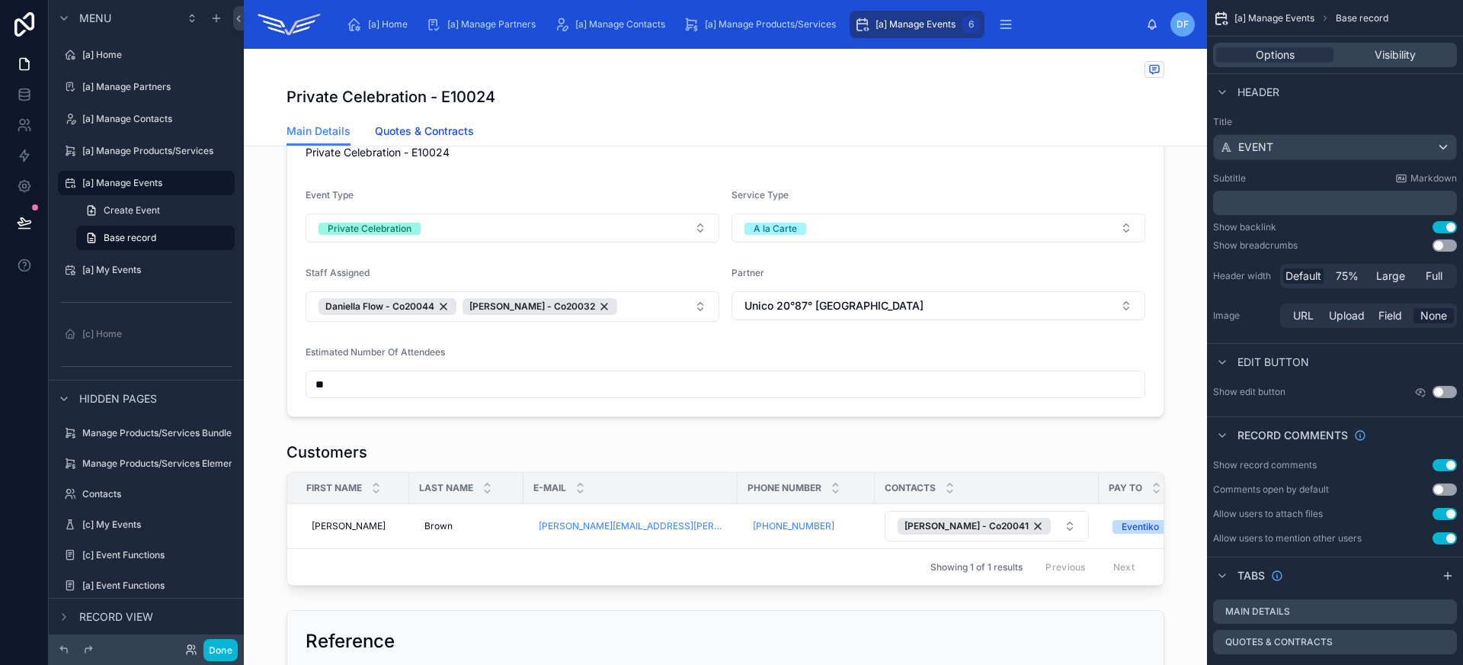
click at [459, 120] on link "Quotes & Contracts" at bounding box center [424, 132] width 99 height 30
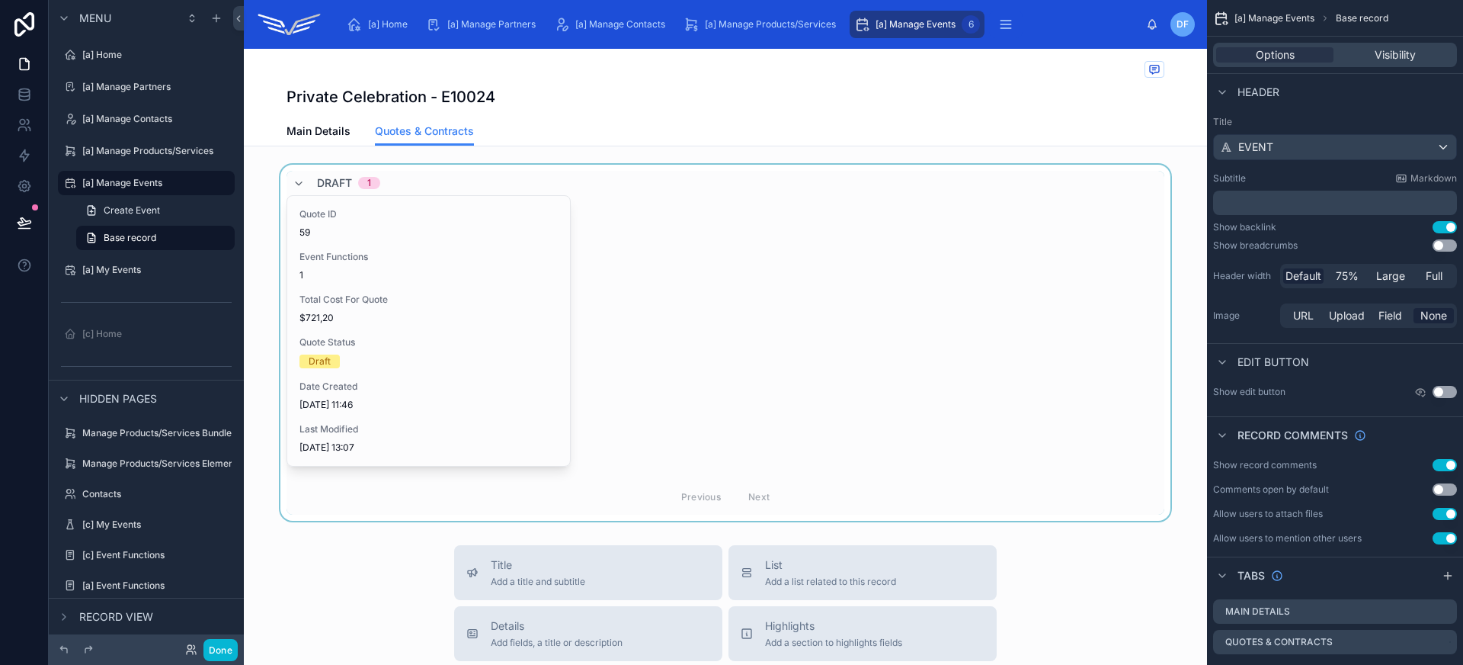
click at [552, 329] on div at bounding box center [725, 343] width 963 height 356
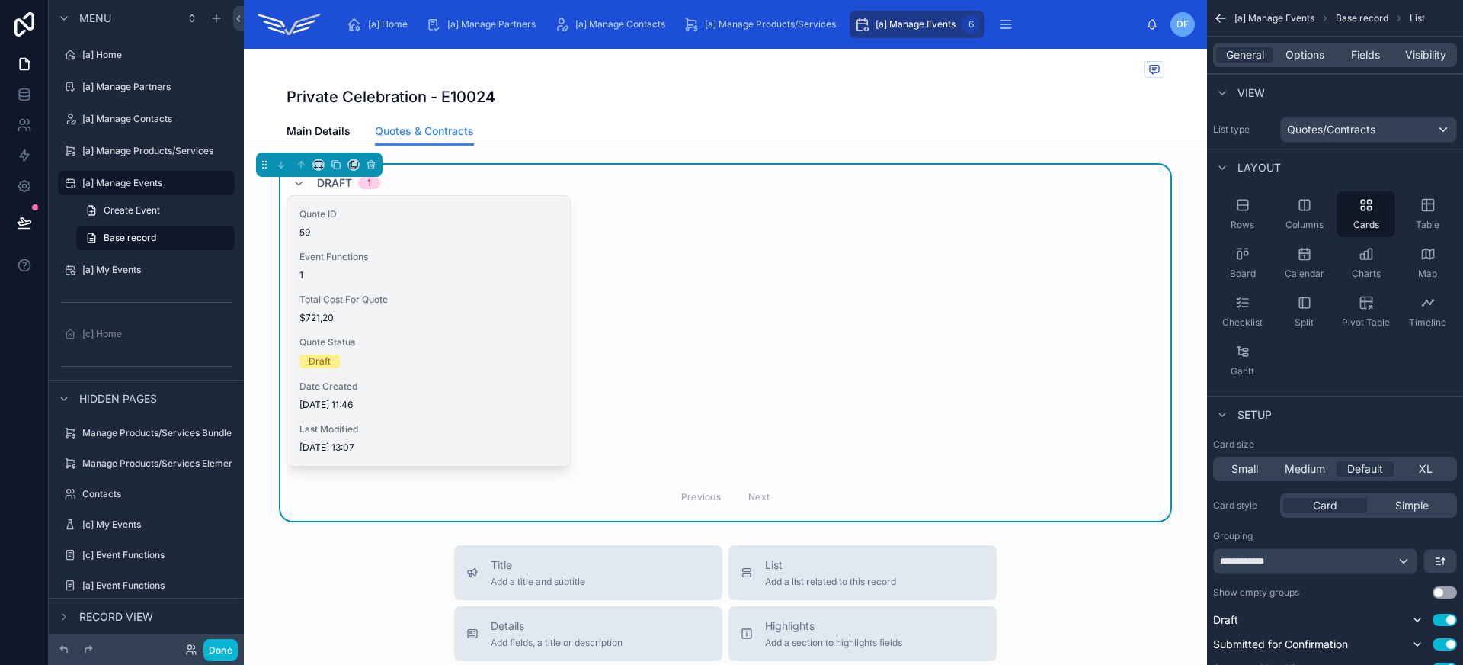
click at [506, 265] on div "Event Functions 1" at bounding box center [428, 266] width 258 height 30
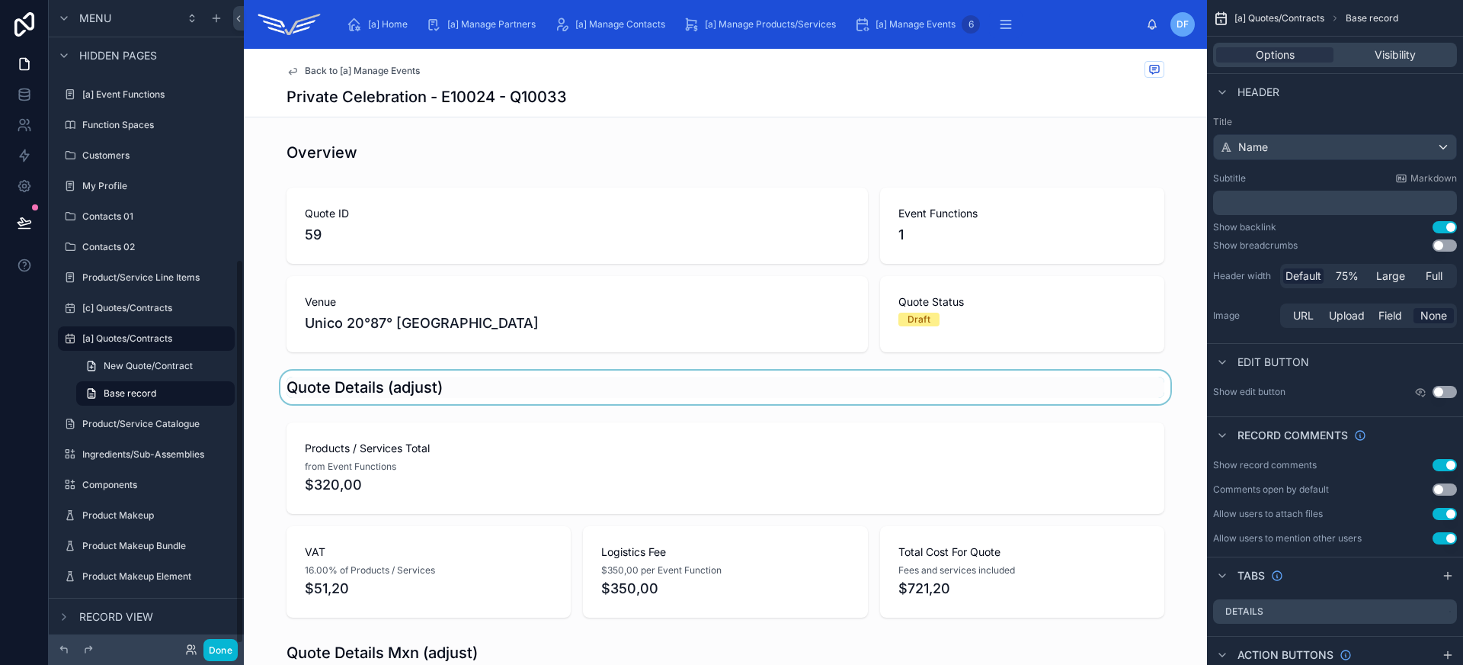
scroll to position [742, 0]
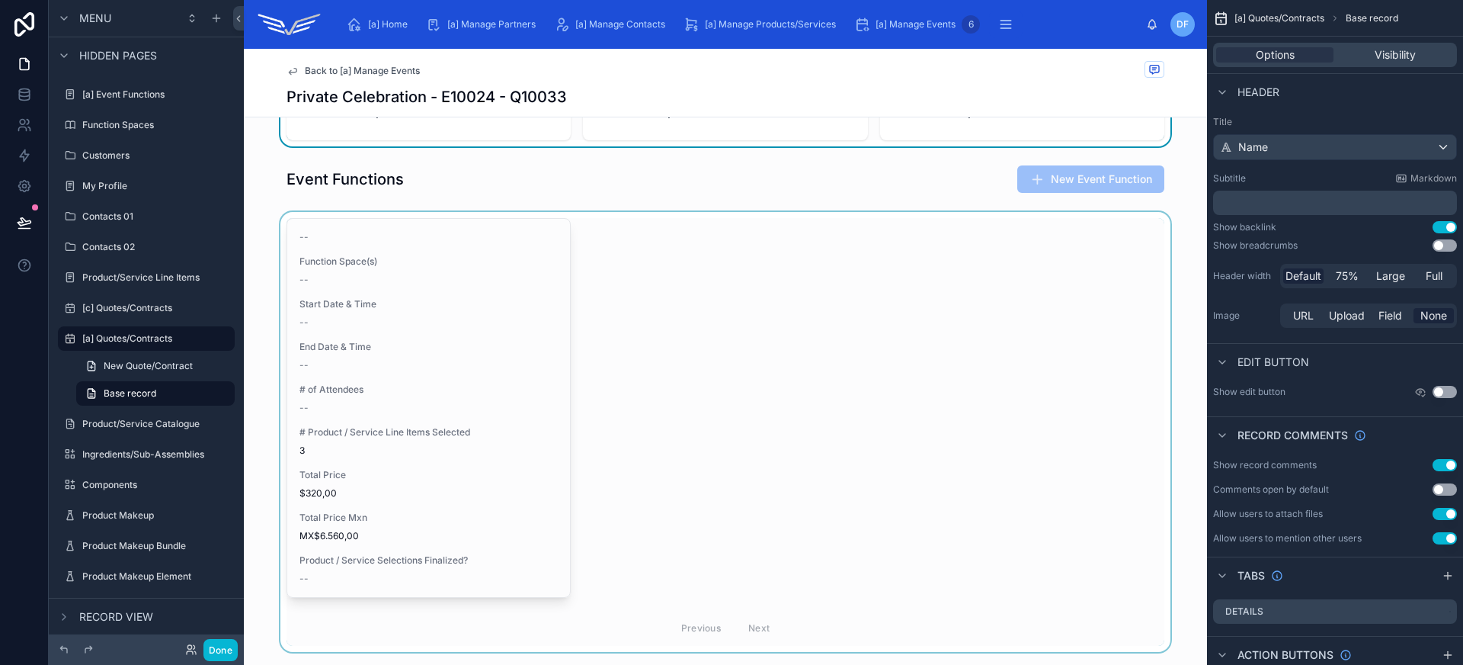
click at [642, 312] on div at bounding box center [725, 432] width 963 height 440
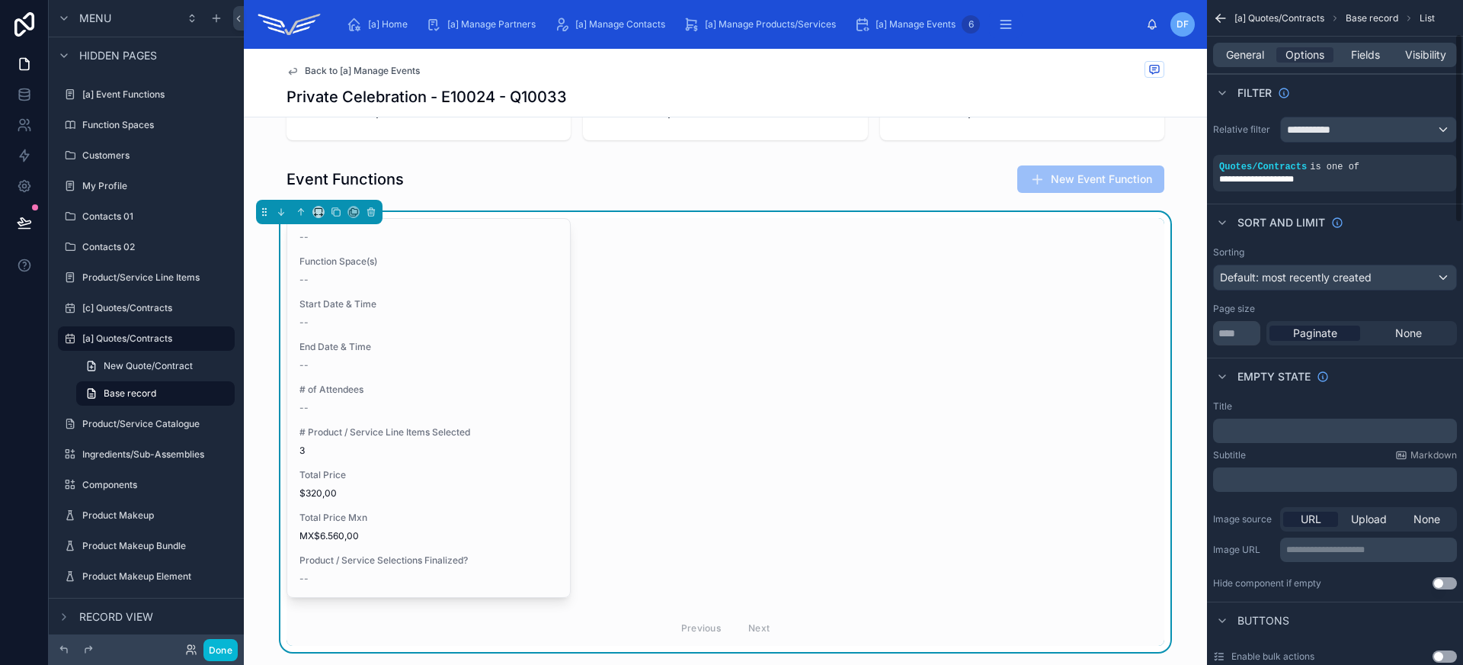
scroll to position [324, 0]
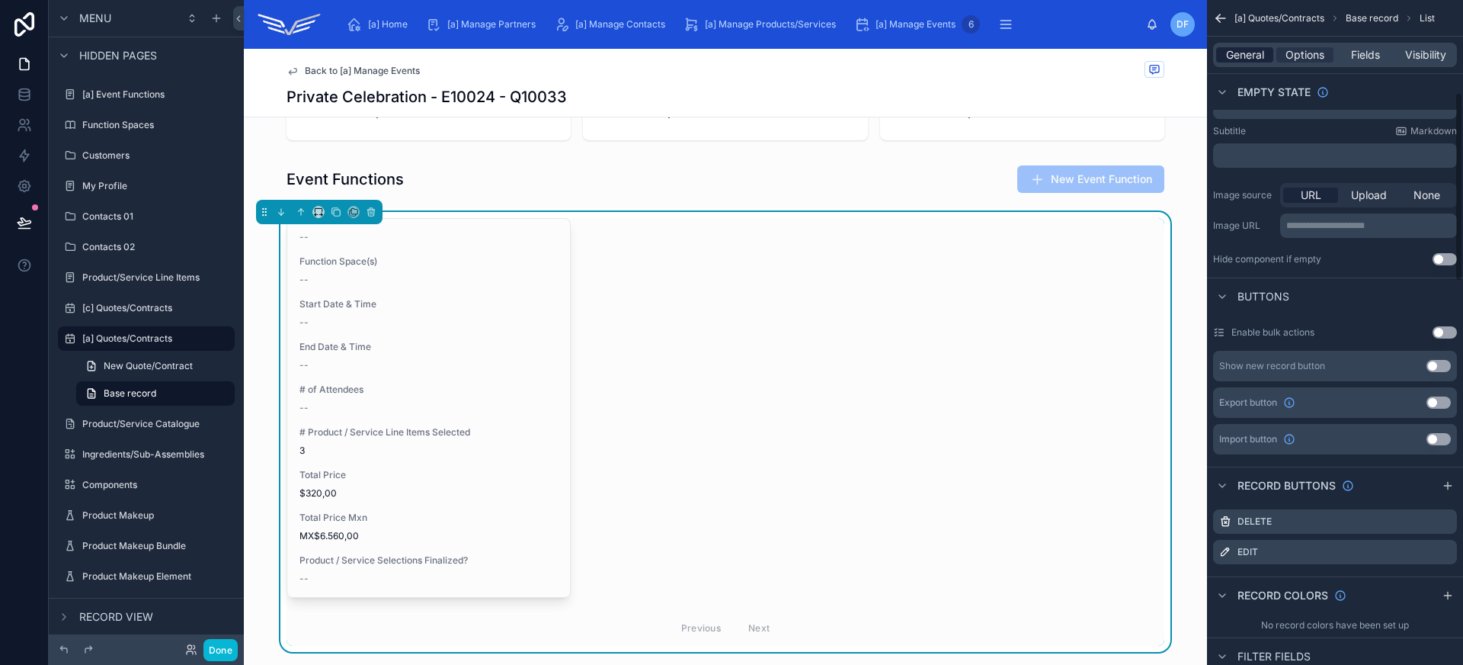
click at [1244, 56] on span "General" at bounding box center [1245, 54] width 38 height 15
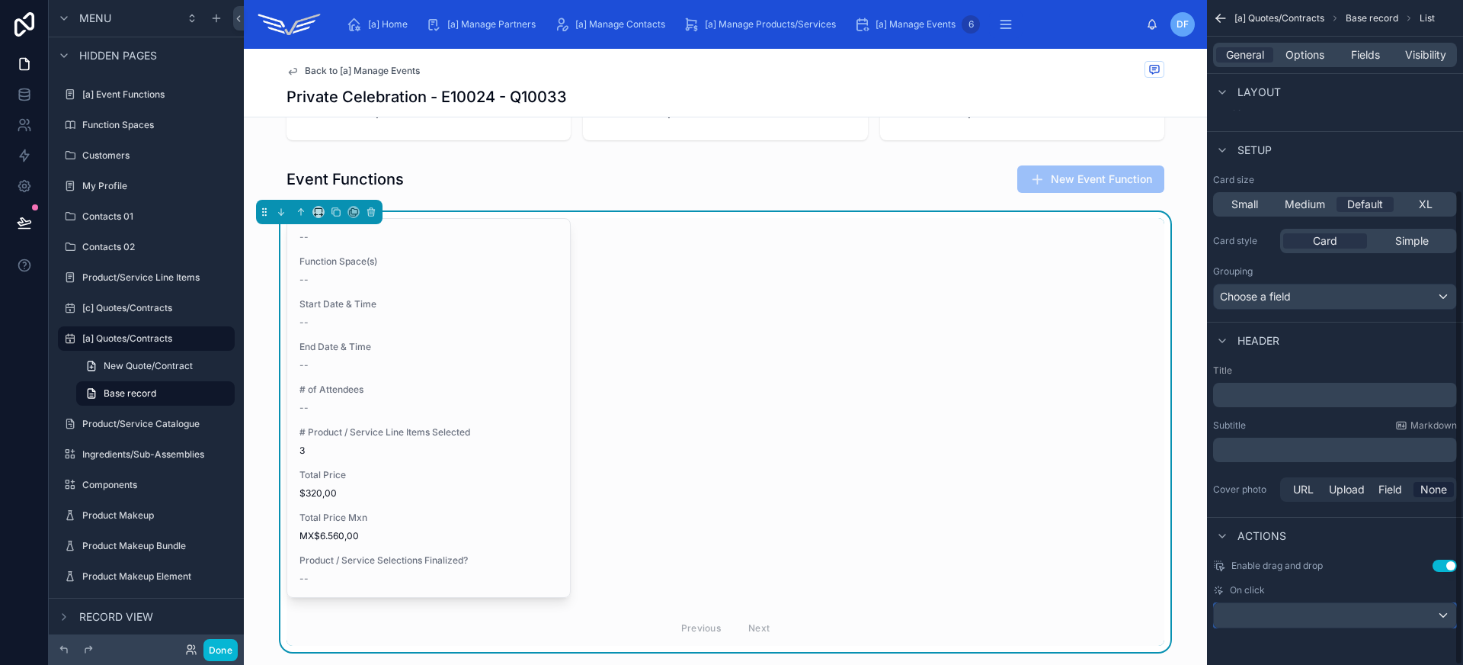
click at [1318, 620] on div "scrollable content" at bounding box center [1335, 615] width 242 height 24
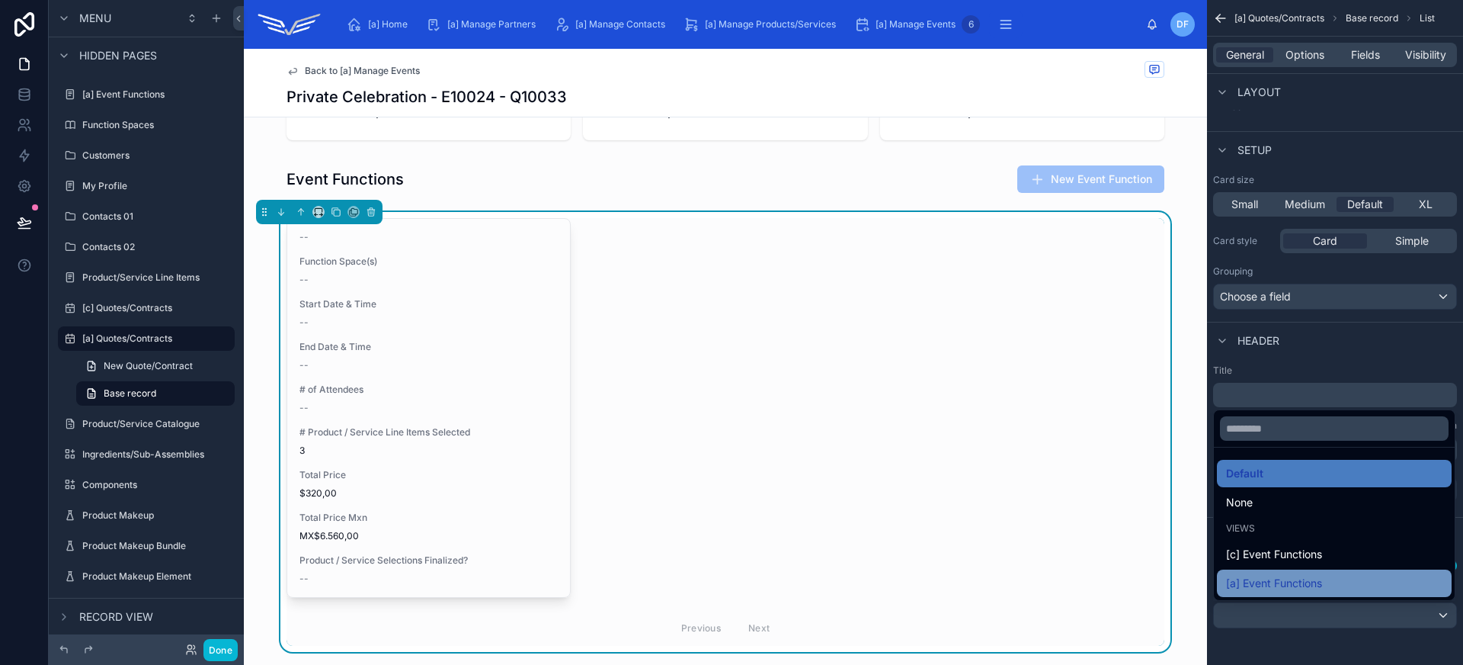
click at [1316, 578] on span "[a] Event Functions" at bounding box center [1274, 583] width 96 height 18
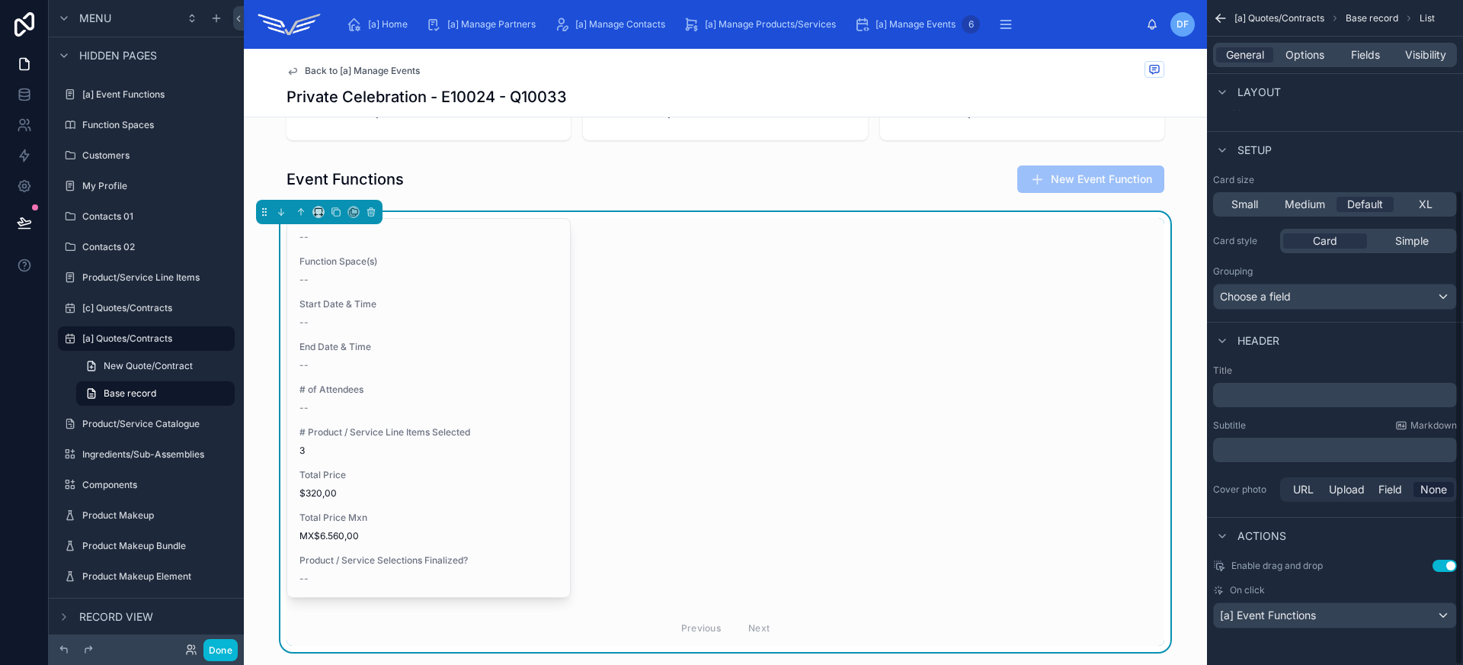
scroll to position [1057, 0]
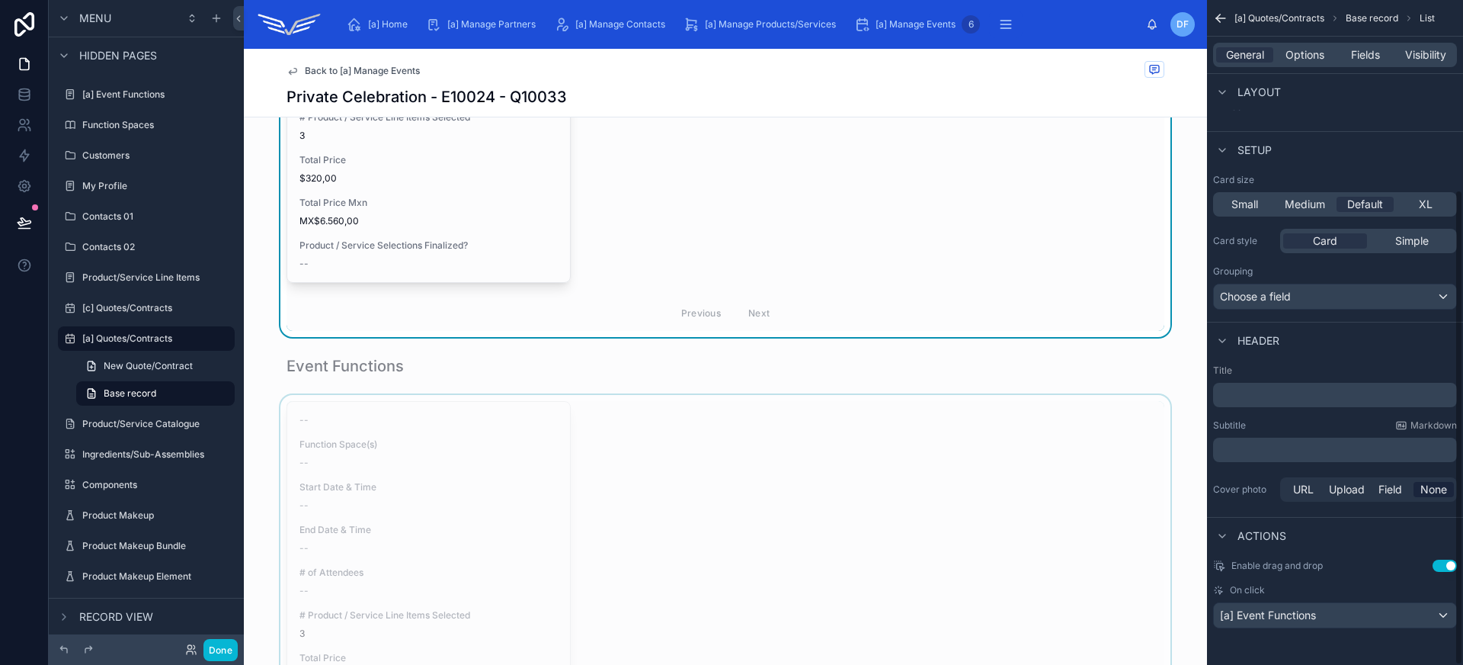
click at [658, 506] on div at bounding box center [725, 615] width 963 height 440
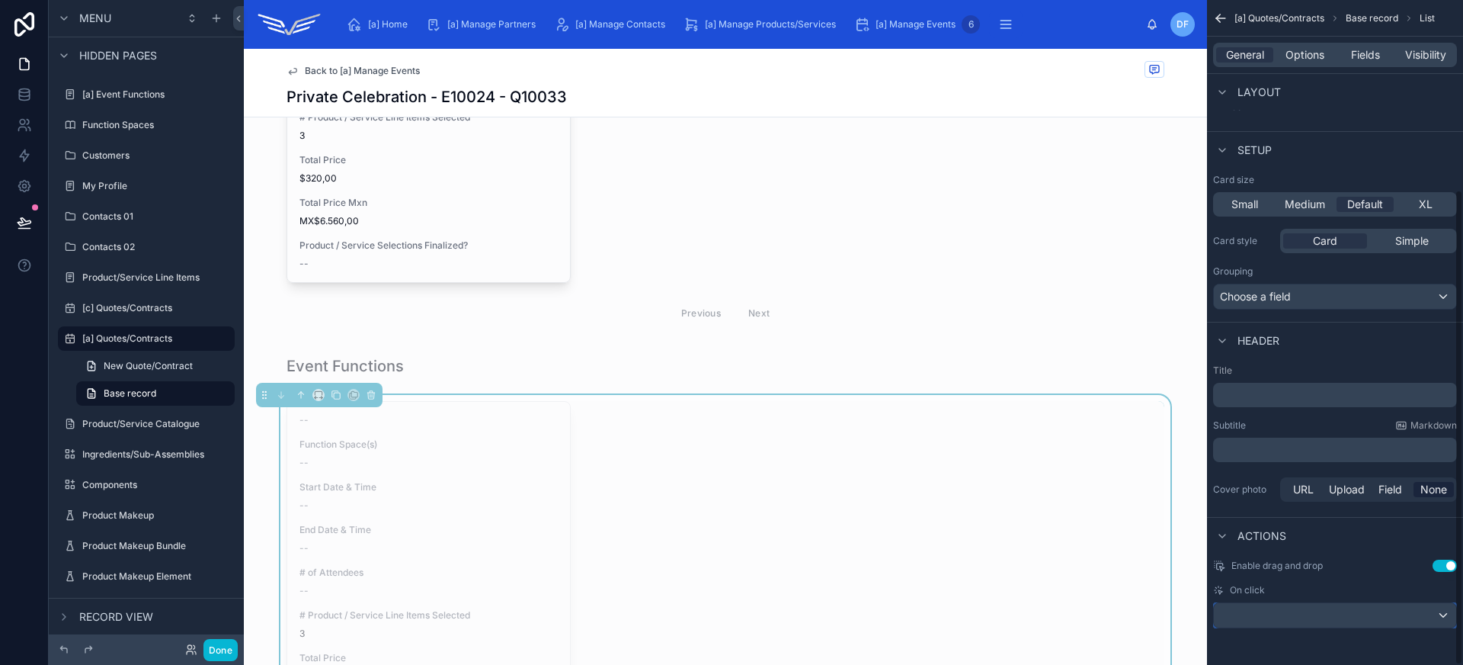
click at [1268, 620] on div "scrollable content" at bounding box center [1335, 615] width 242 height 24
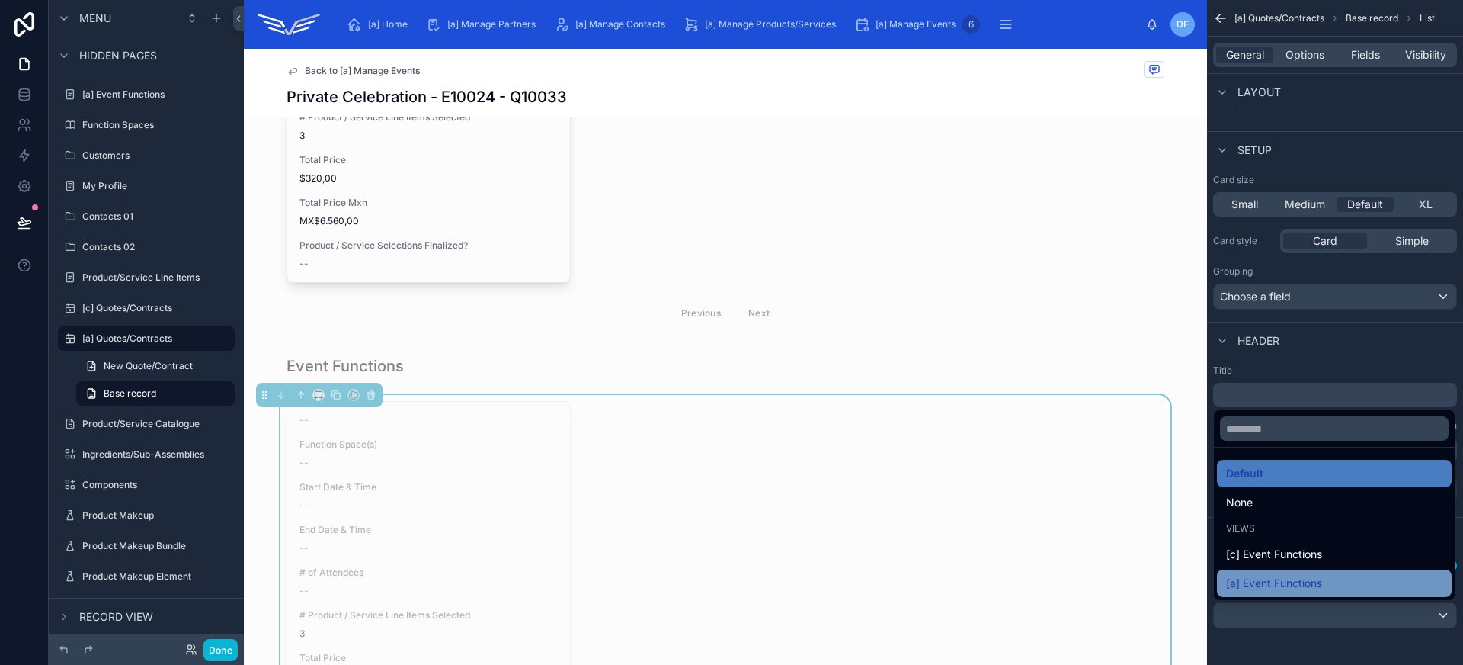
click at [1279, 582] on span "[a] Event Functions" at bounding box center [1274, 583] width 96 height 18
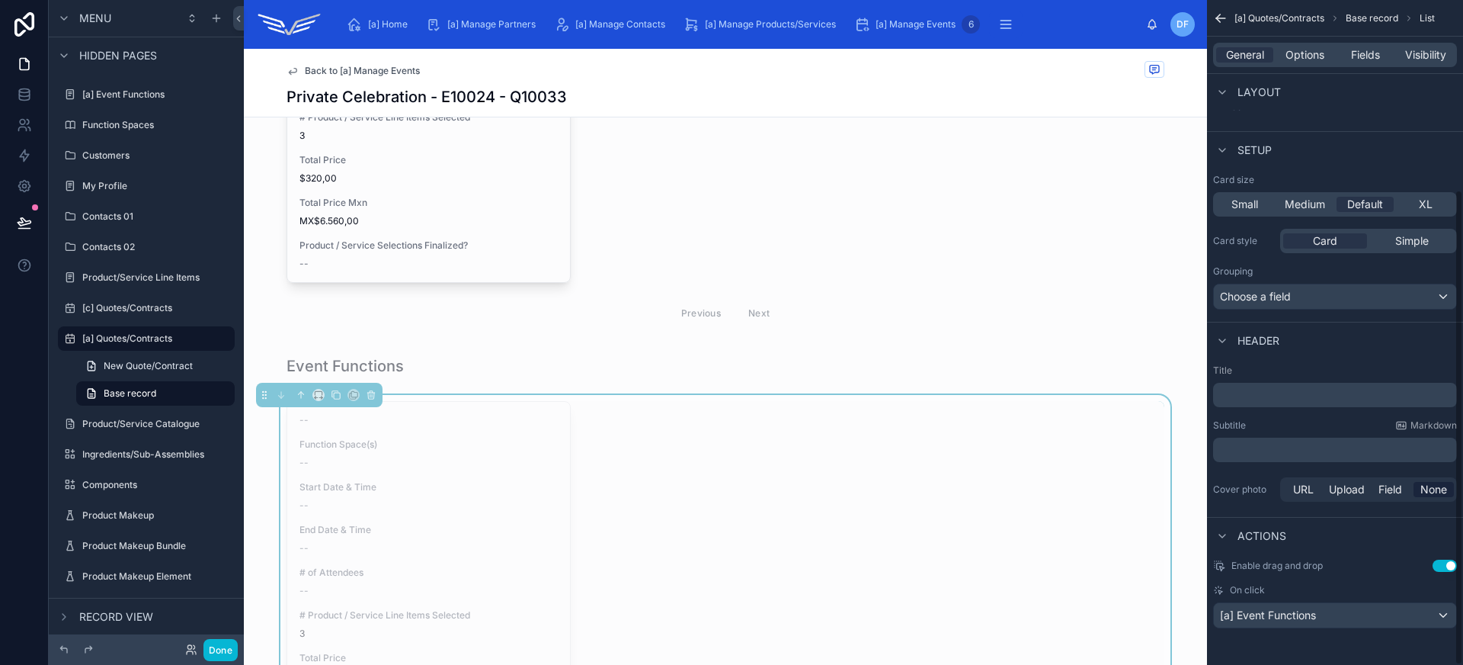
click at [1439, 565] on button "Use setting" at bounding box center [1445, 565] width 24 height 12
click at [866, 255] on div at bounding box center [725, 117] width 963 height 440
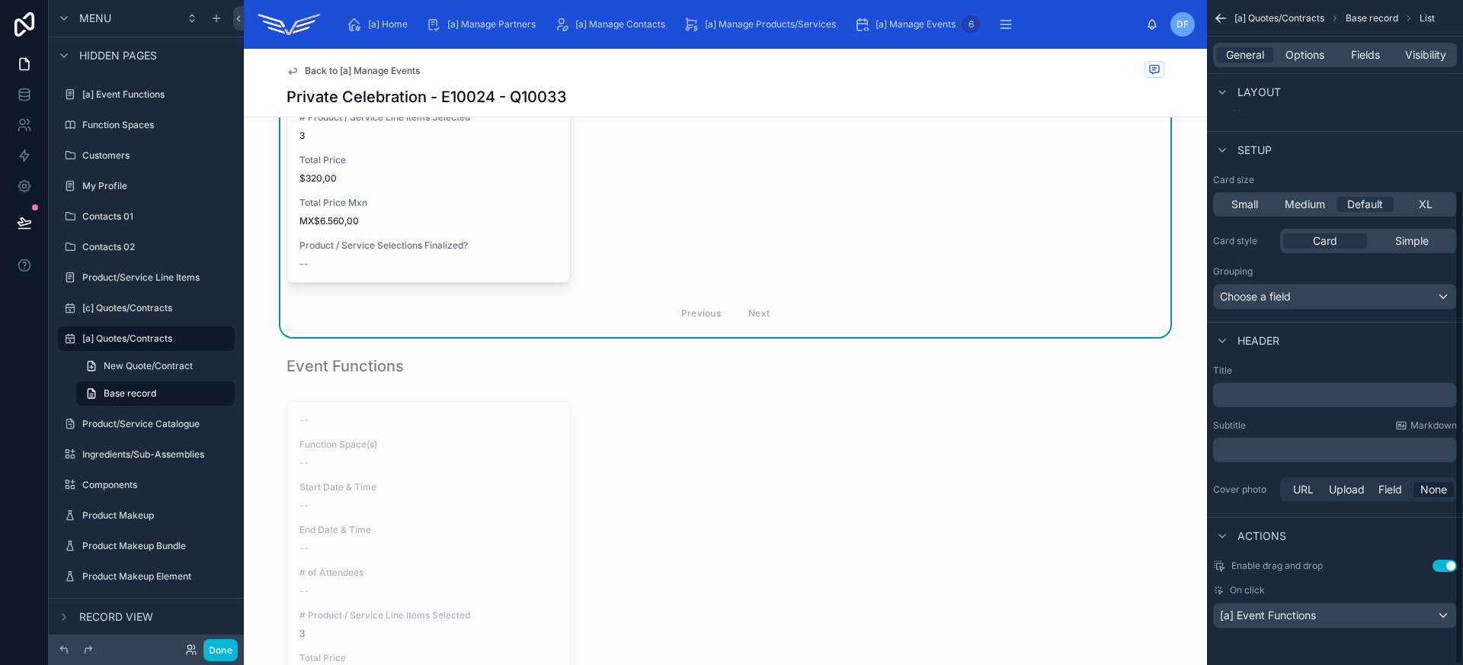
click at [1439, 565] on button "Use setting" at bounding box center [1445, 565] width 24 height 12
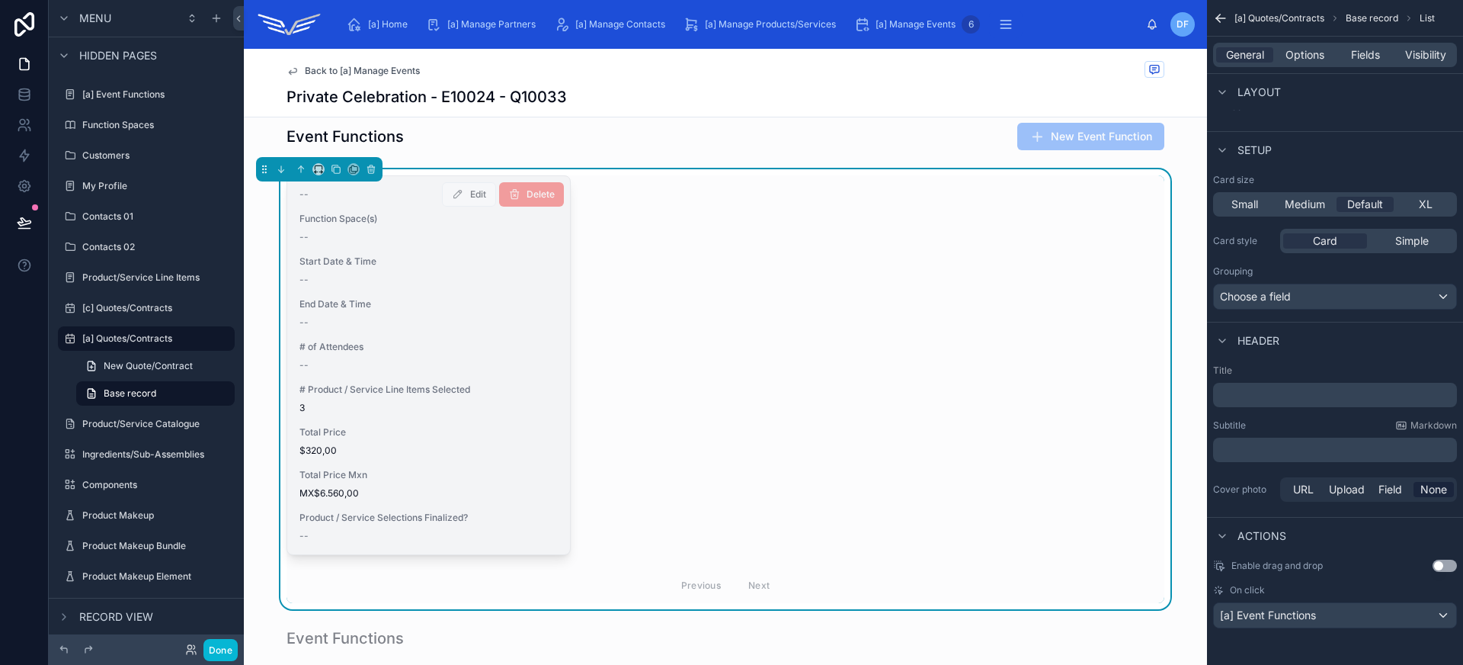
scroll to position [866, 0]
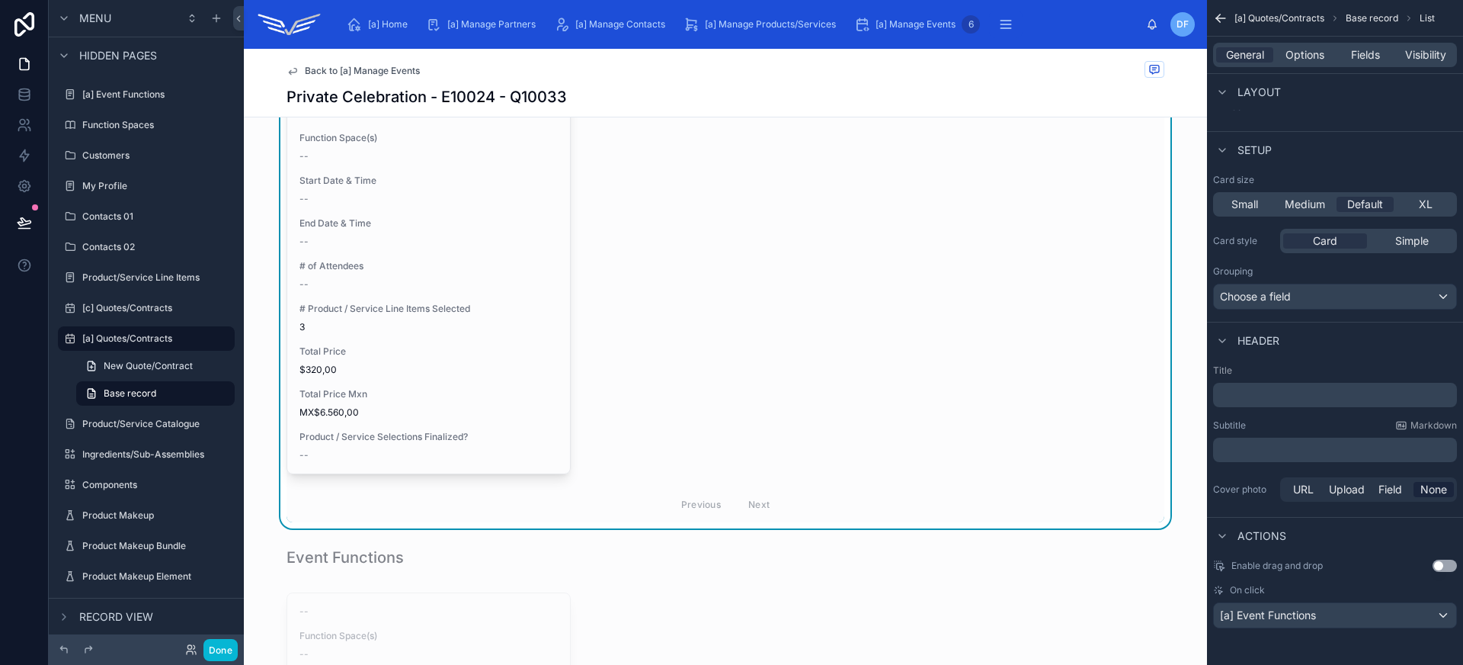
click at [363, 73] on span "Back to [a] Manage Events" at bounding box center [362, 71] width 115 height 12
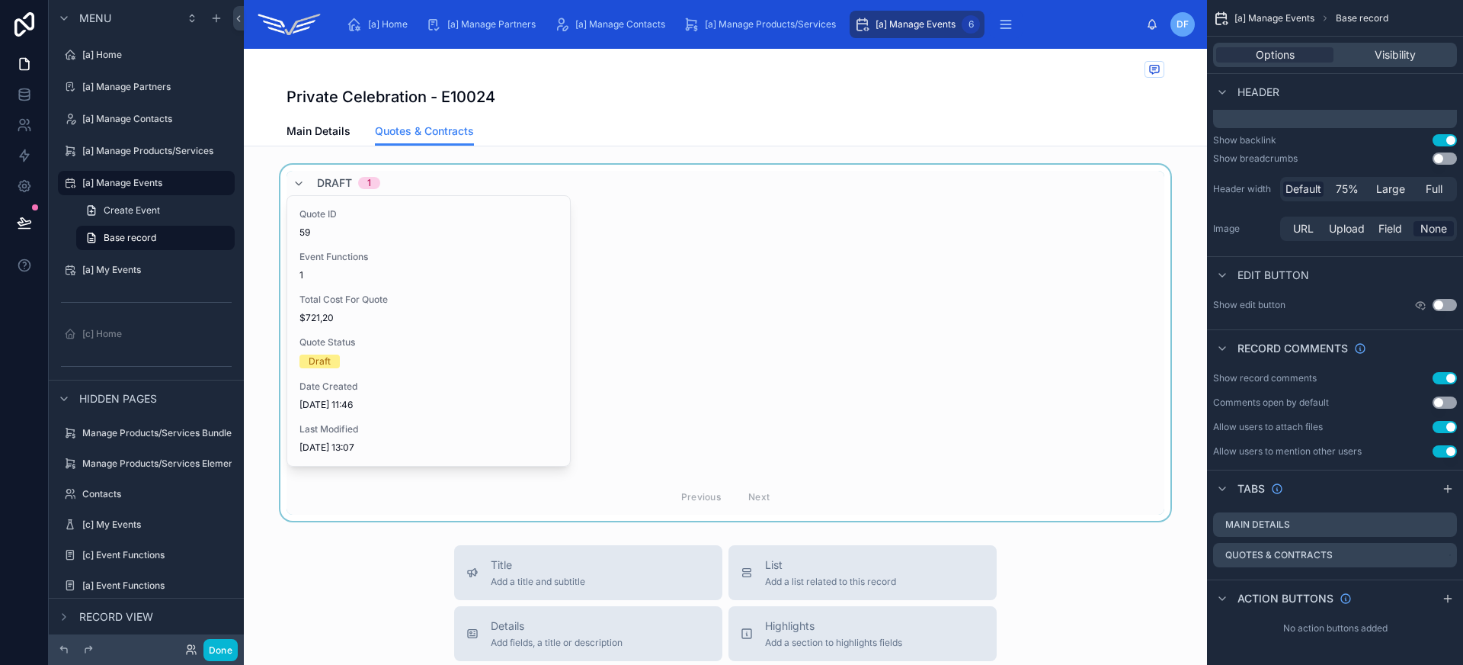
click at [773, 354] on div at bounding box center [725, 343] width 963 height 356
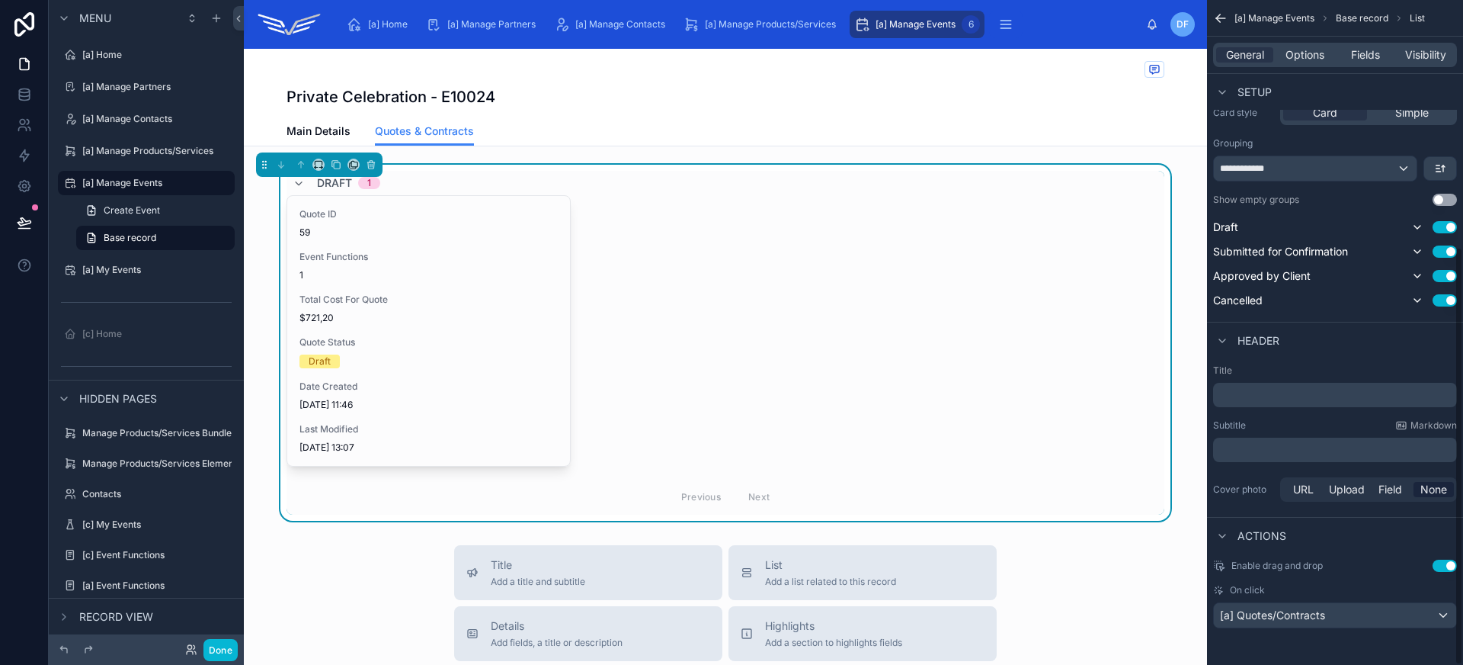
click at [1436, 568] on button "Use setting" at bounding box center [1445, 565] width 24 height 12
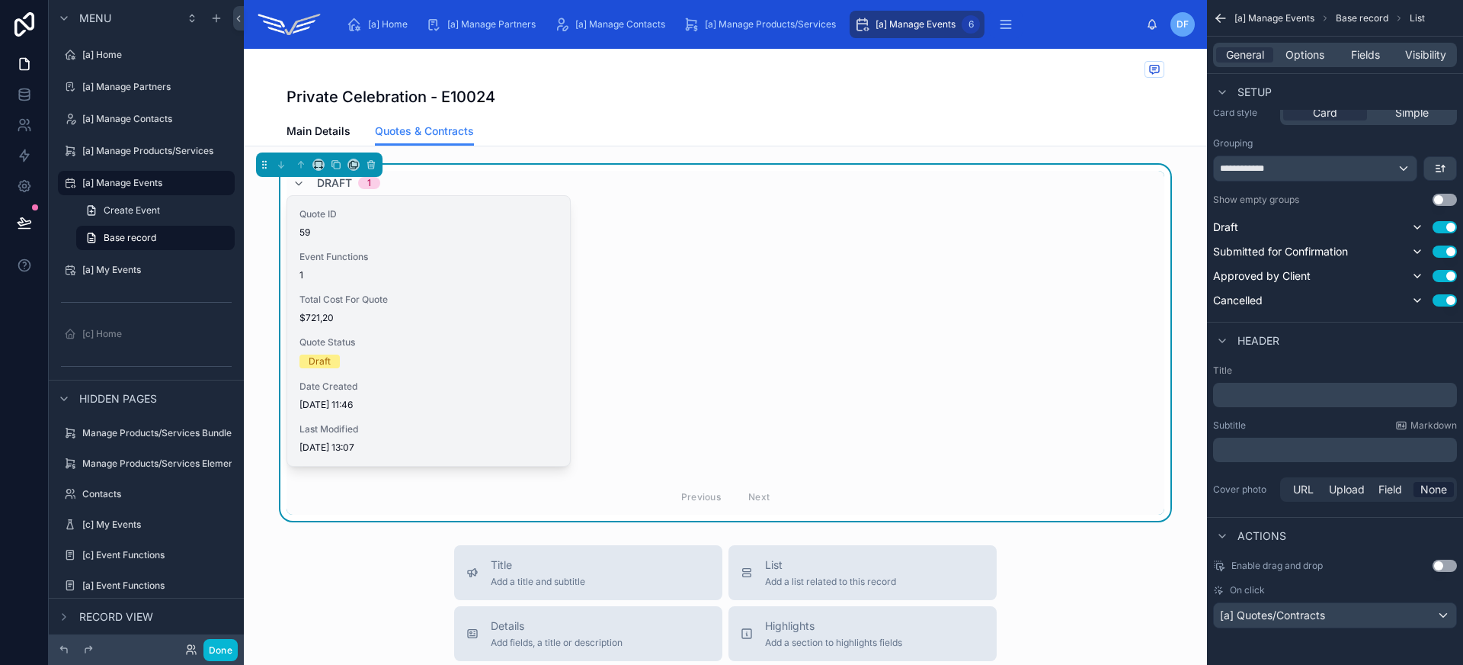
click at [449, 356] on div "Draft" at bounding box center [428, 361] width 258 height 14
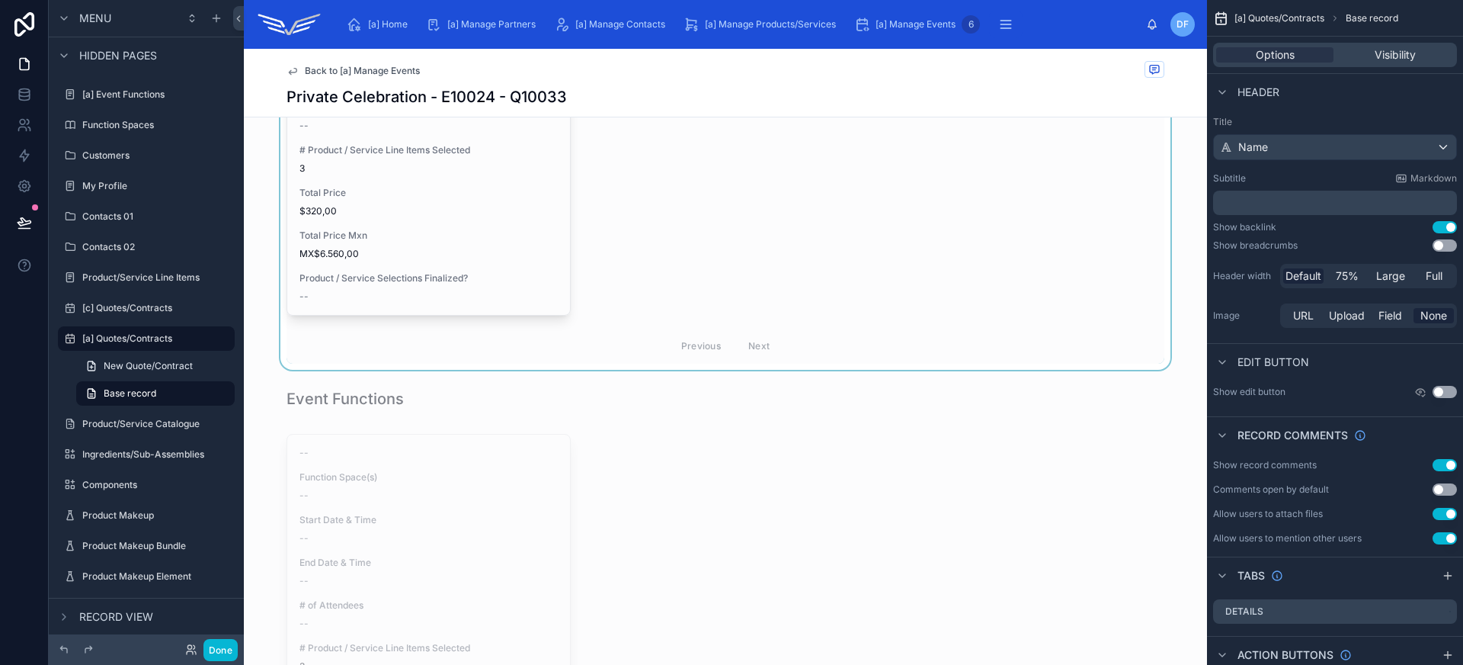
click at [465, 290] on div at bounding box center [725, 150] width 963 height 440
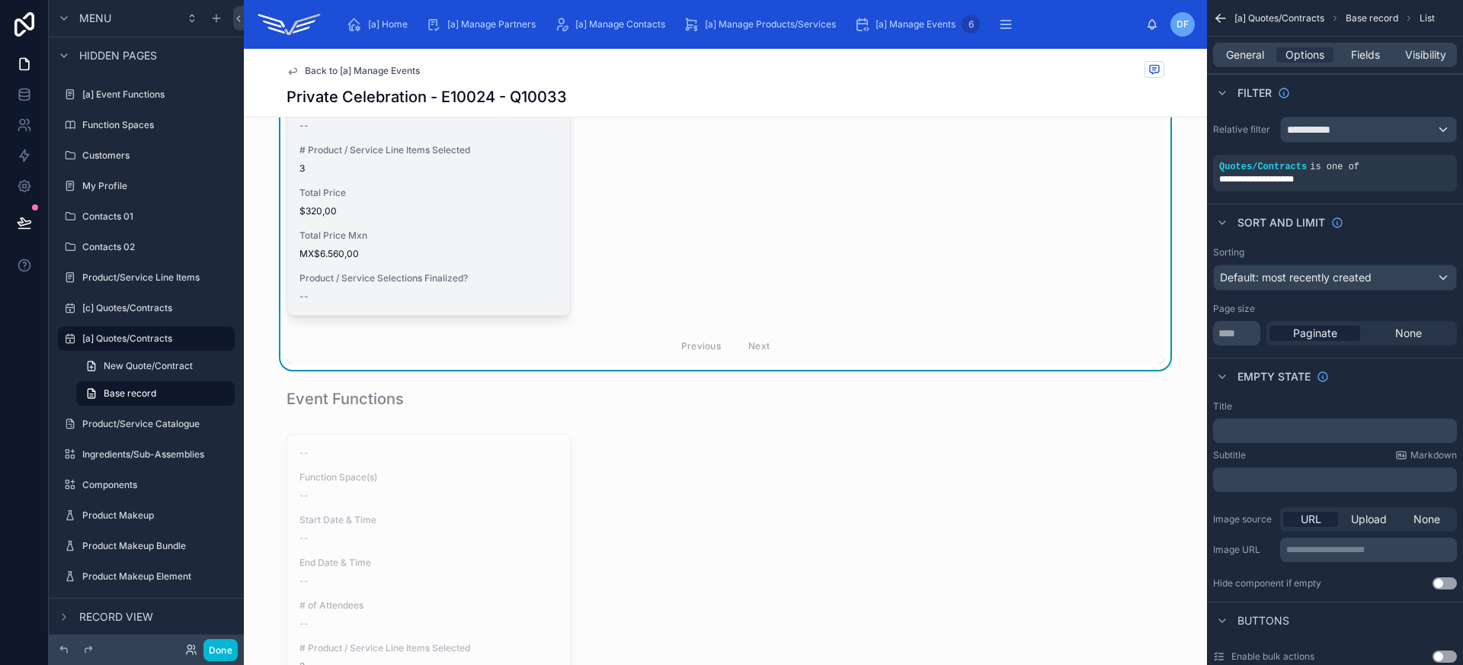
click at [489, 237] on span "Total Price Mxn" at bounding box center [428, 235] width 258 height 12
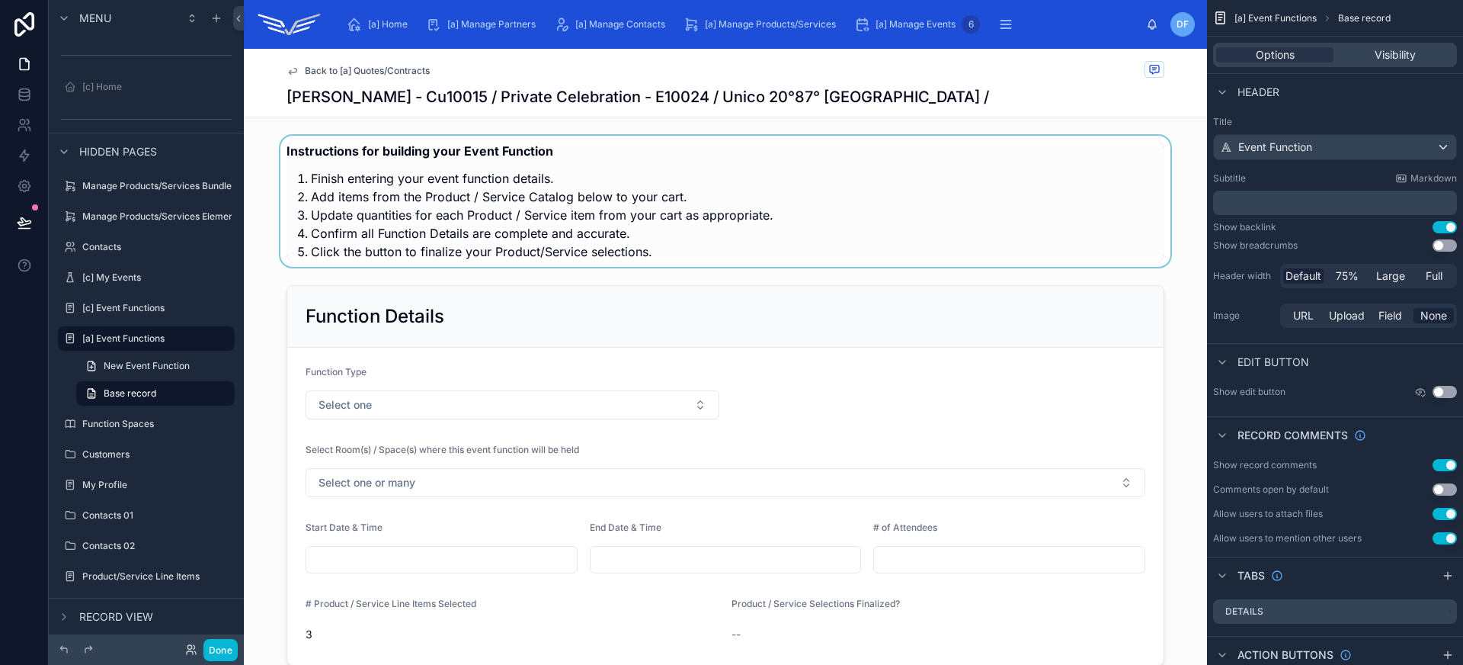
click at [659, 211] on div at bounding box center [725, 201] width 963 height 131
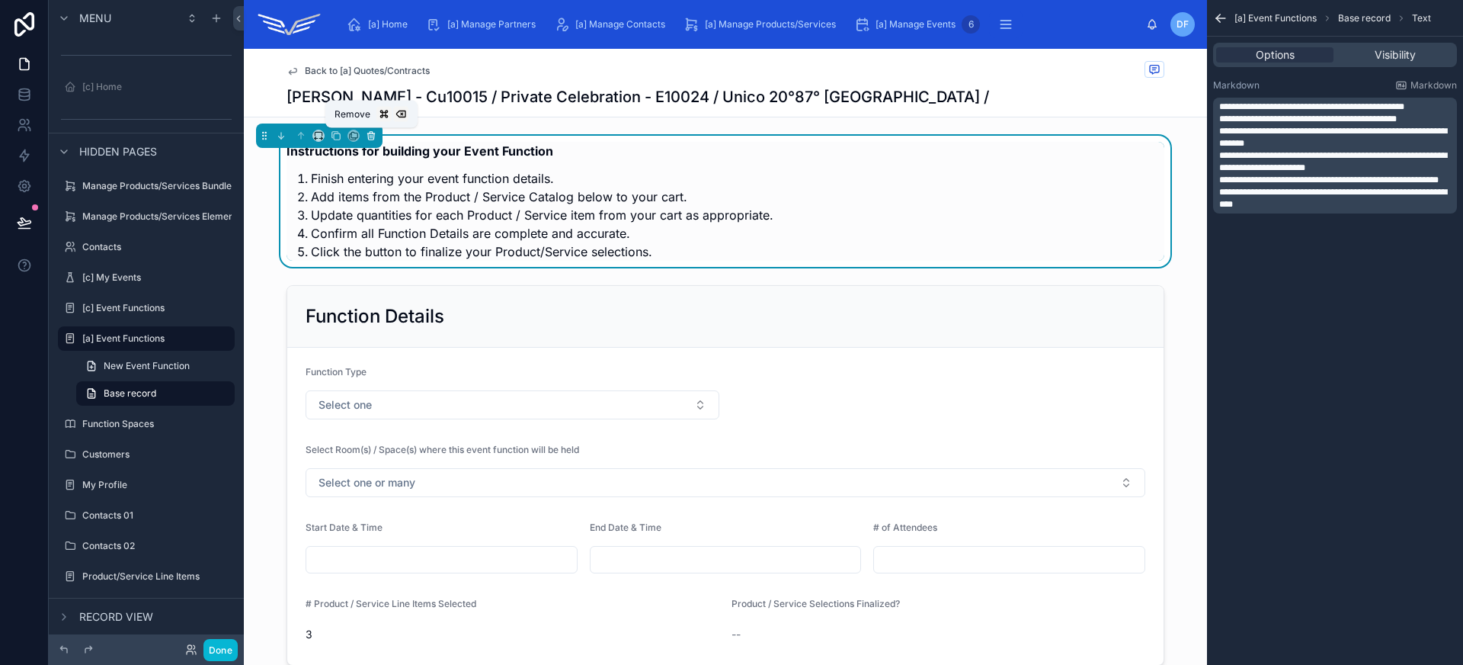
click at [373, 136] on icon at bounding box center [371, 136] width 6 height 6
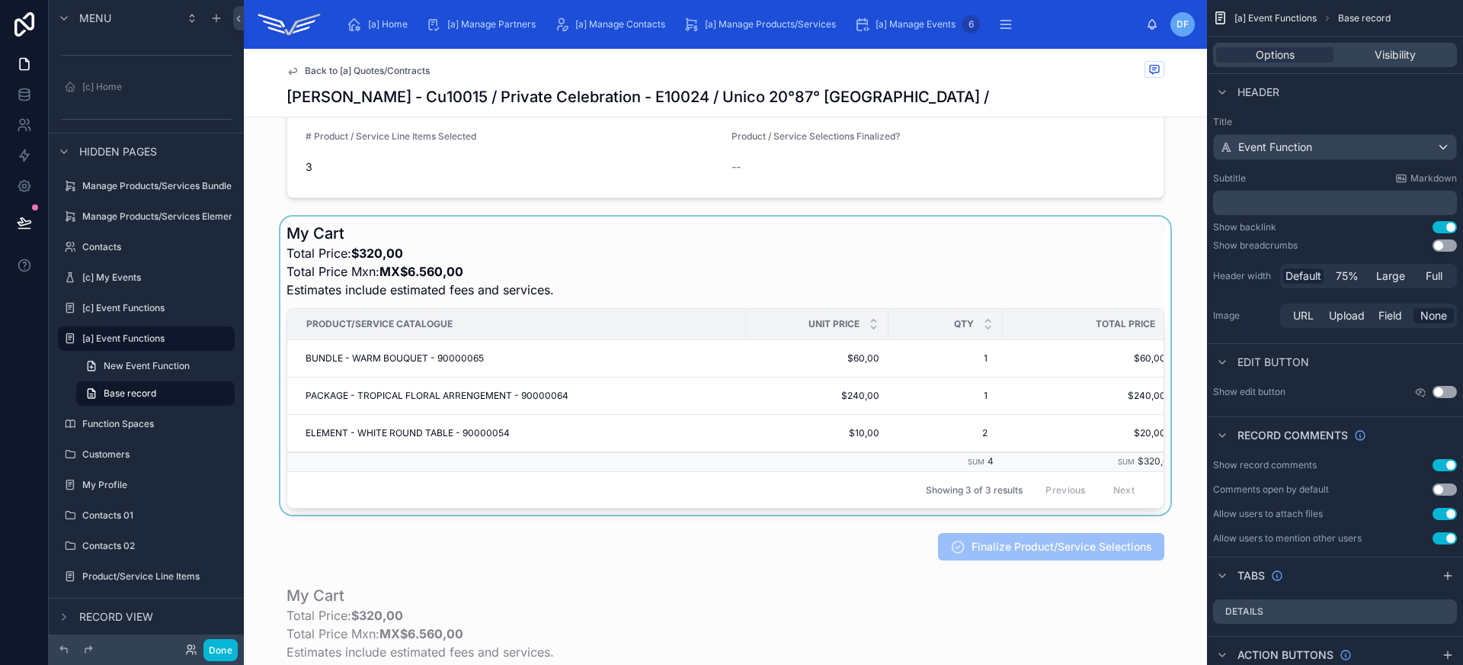
click at [606, 262] on div at bounding box center [725, 365] width 963 height 298
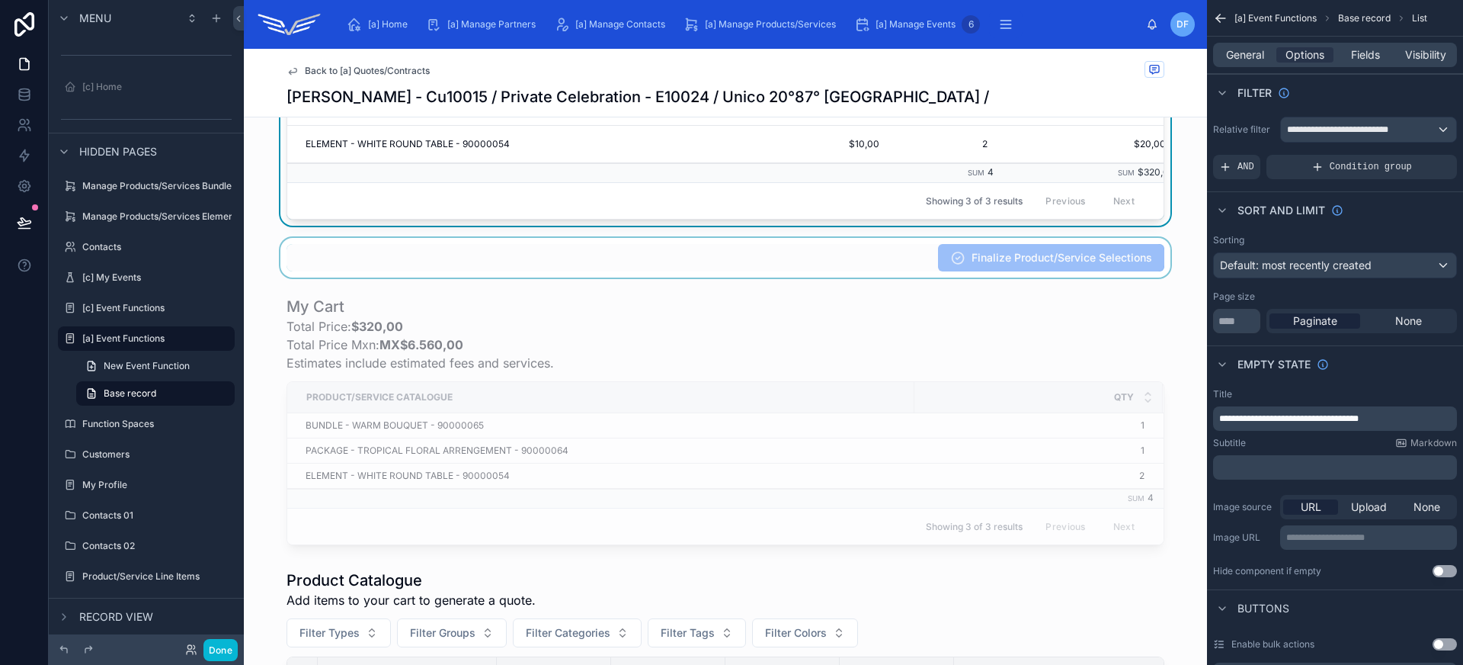
click at [637, 273] on div at bounding box center [725, 258] width 963 height 40
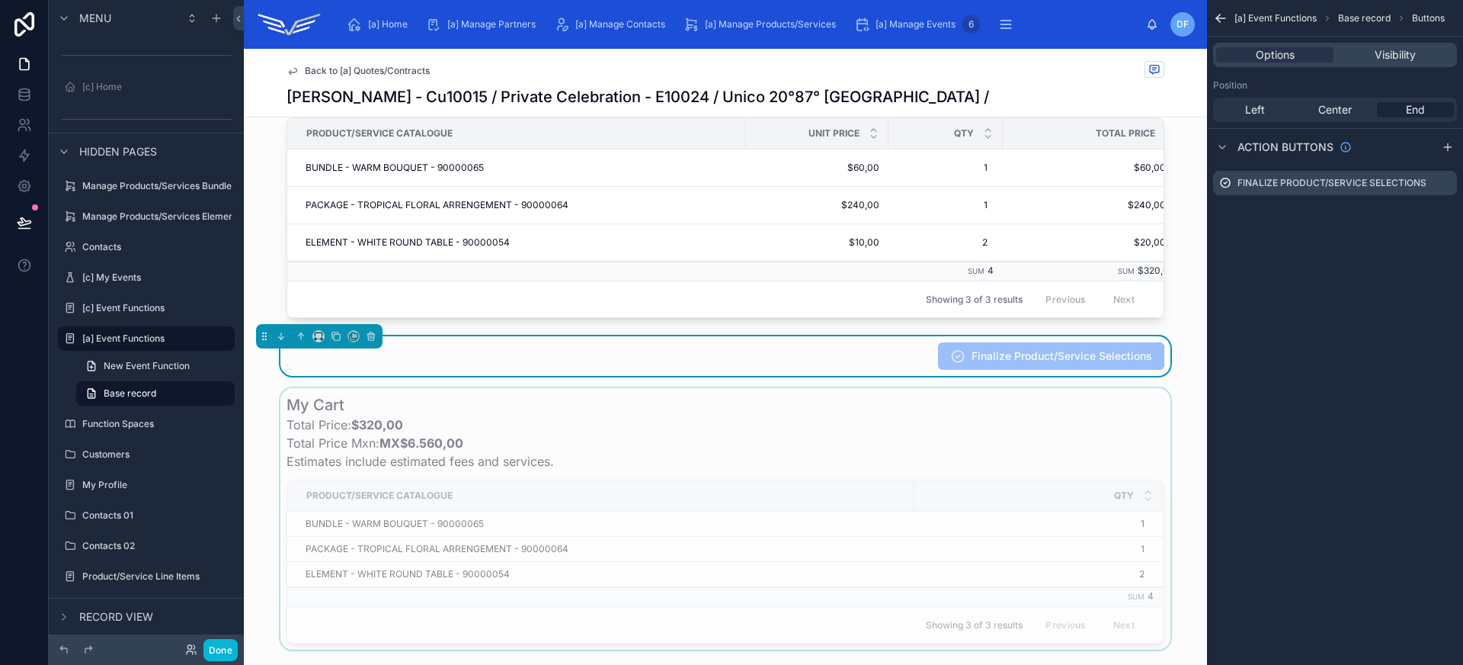
scroll to position [453, 0]
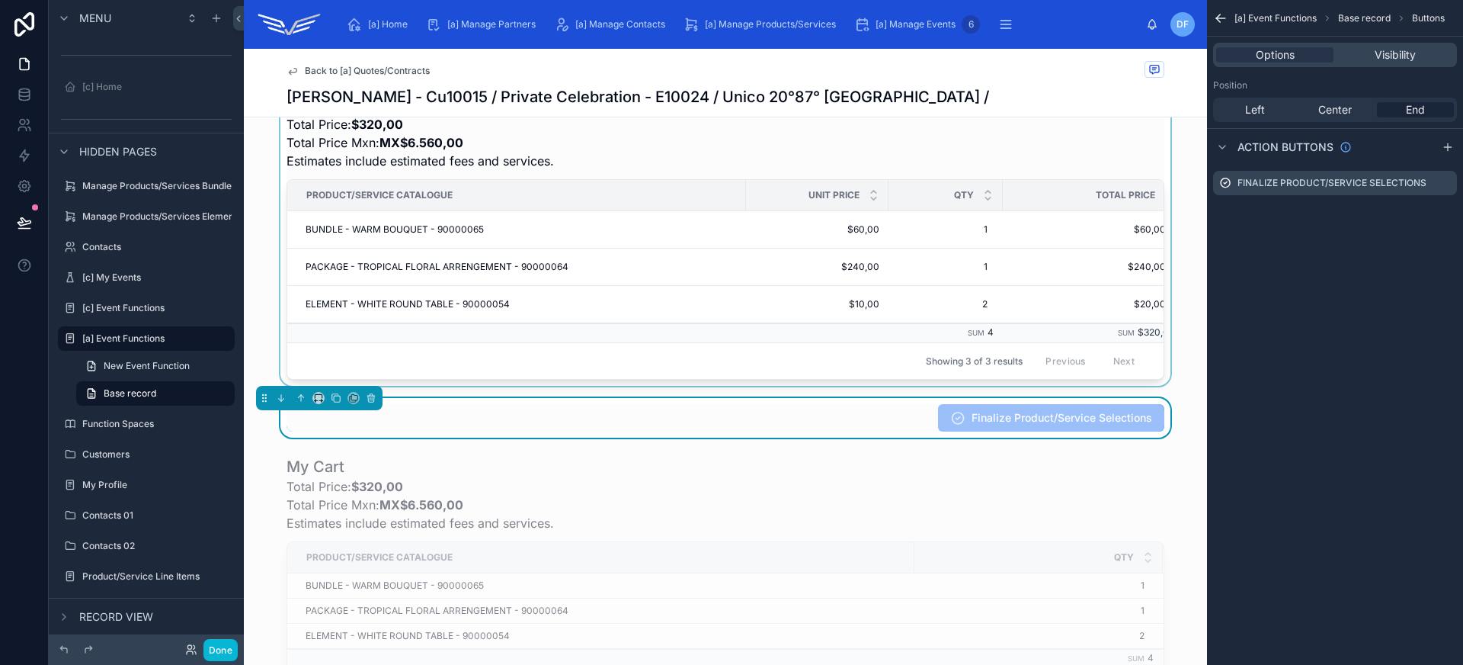
click at [565, 475] on div at bounding box center [725, 580] width 963 height 261
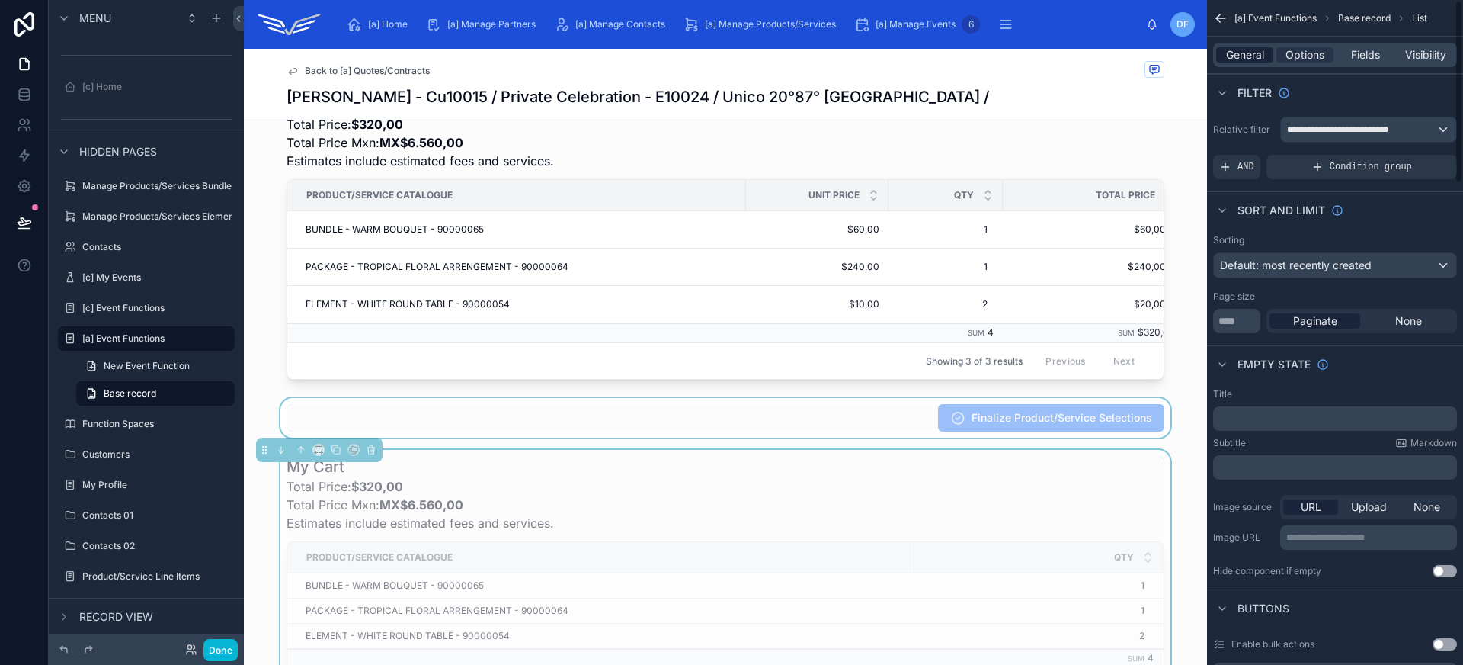
click at [1244, 62] on span "General" at bounding box center [1245, 54] width 38 height 15
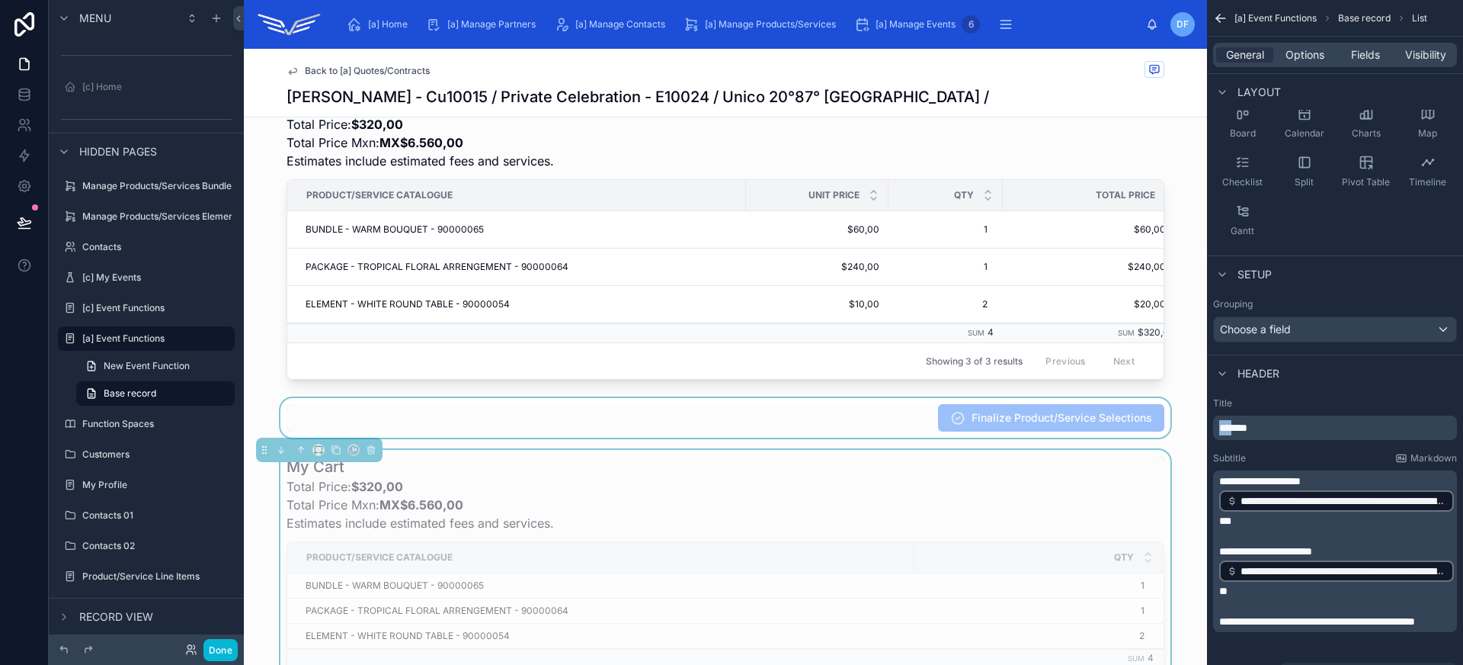
drag, startPoint x: 1238, startPoint y: 425, endPoint x: 1210, endPoint y: 418, distance: 29.0
click at [1210, 418] on div "**********" at bounding box center [1335, 543] width 256 height 305
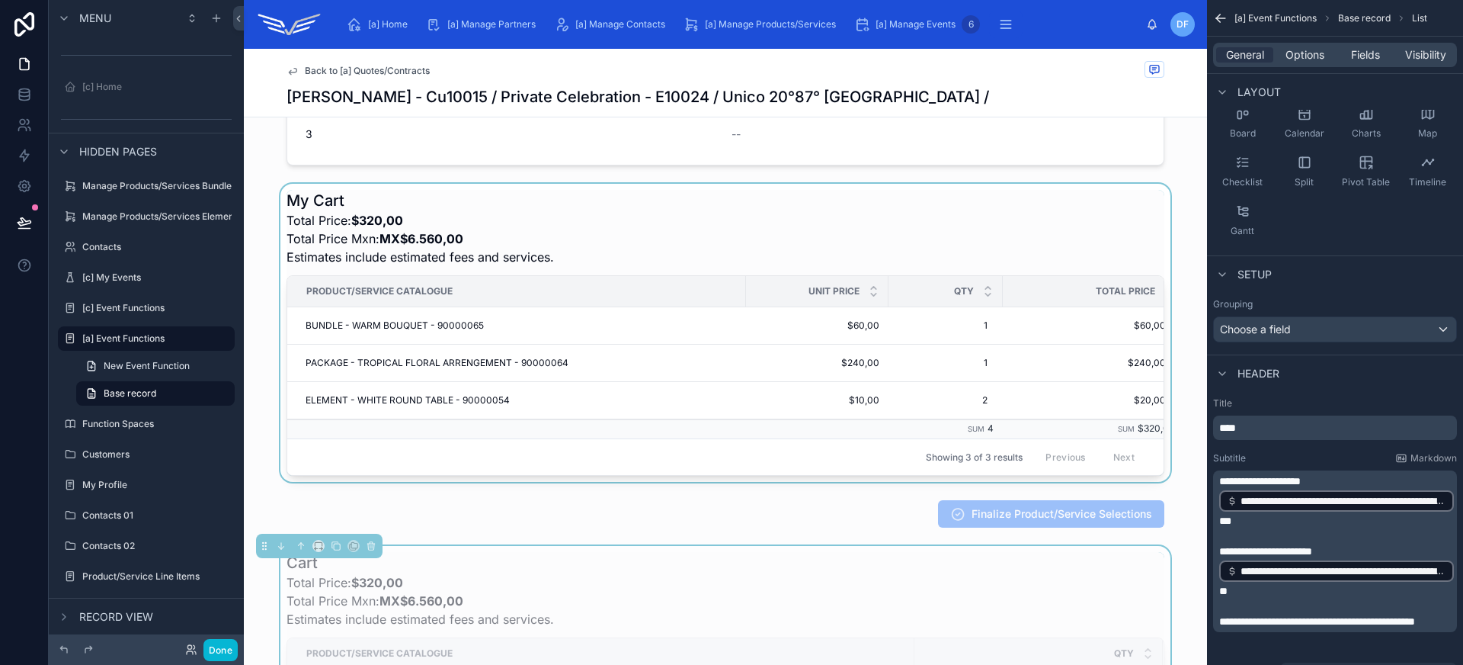
scroll to position [317, 0]
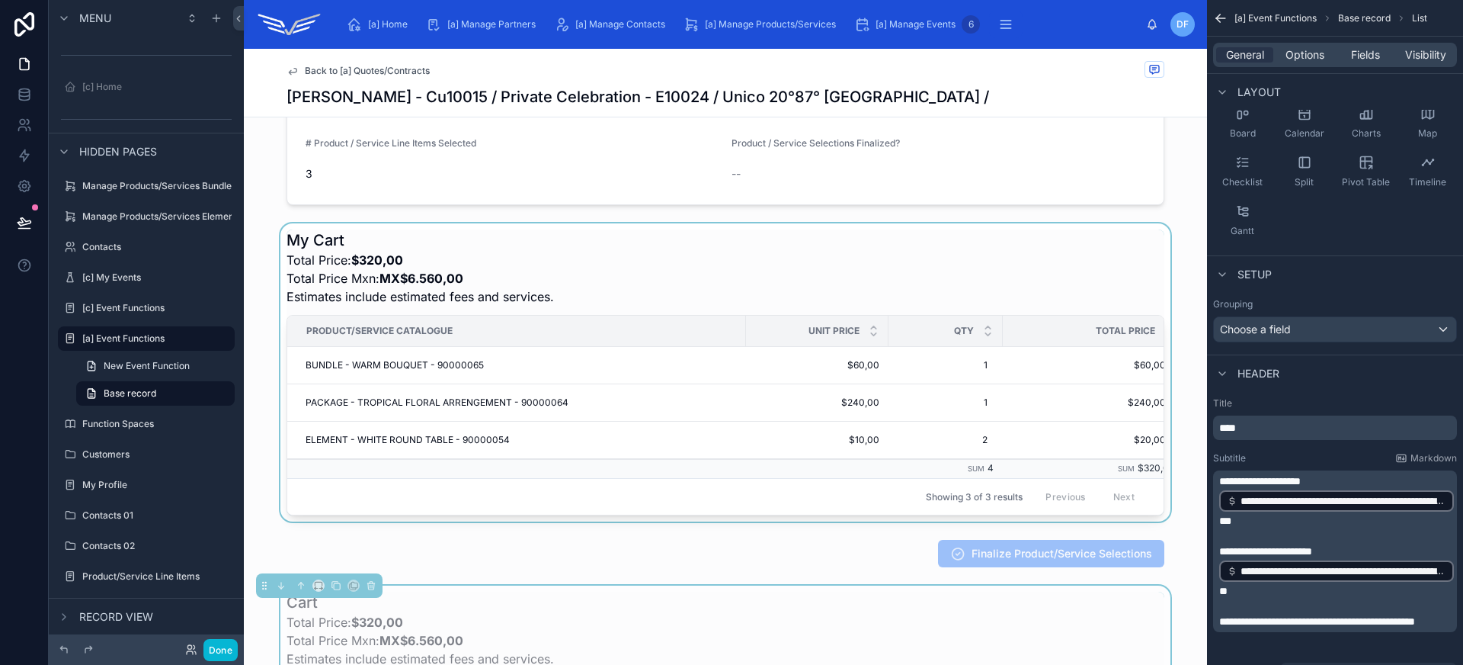
click at [673, 289] on div at bounding box center [725, 372] width 963 height 298
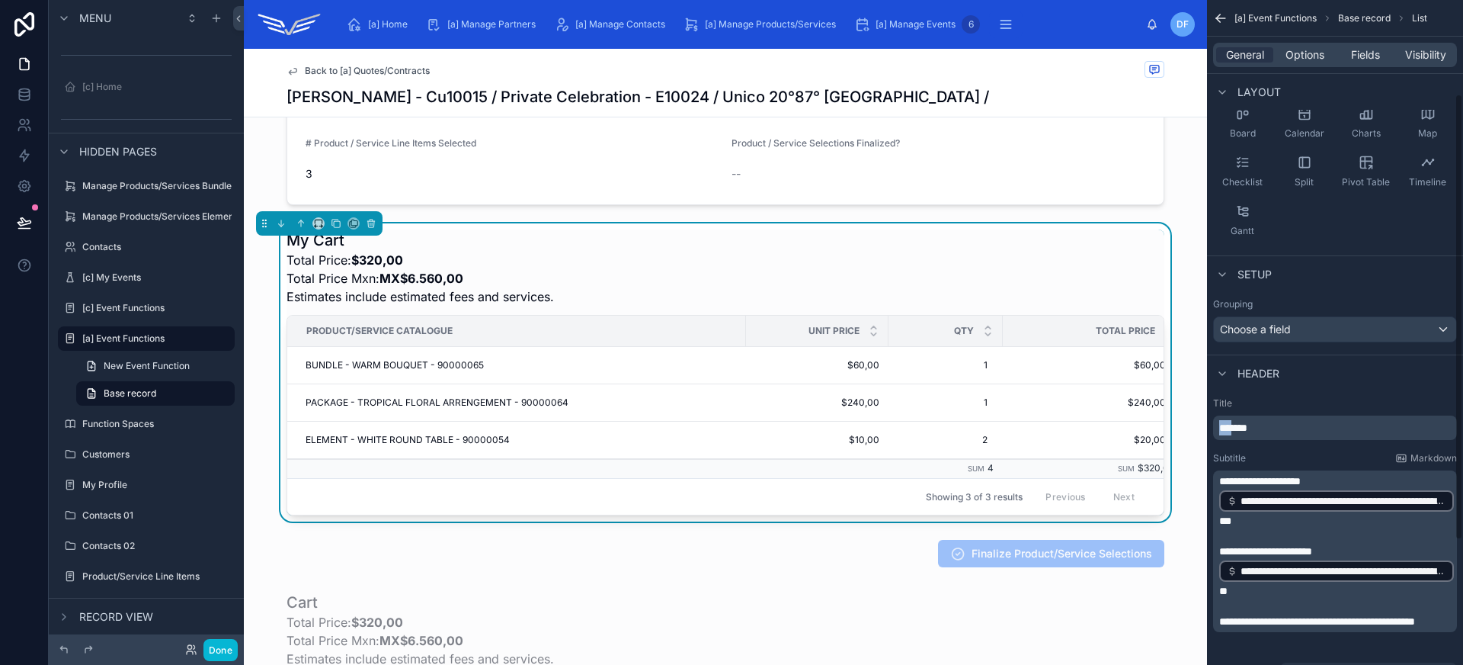
drag, startPoint x: 1240, startPoint y: 425, endPoint x: 1187, endPoint y: 415, distance: 53.5
click at [1187, 415] on div "[a] Home [a] Manage Partners [a] Manage Contacts [a] Manage Products/Services […" at bounding box center [853, 332] width 1219 height 665
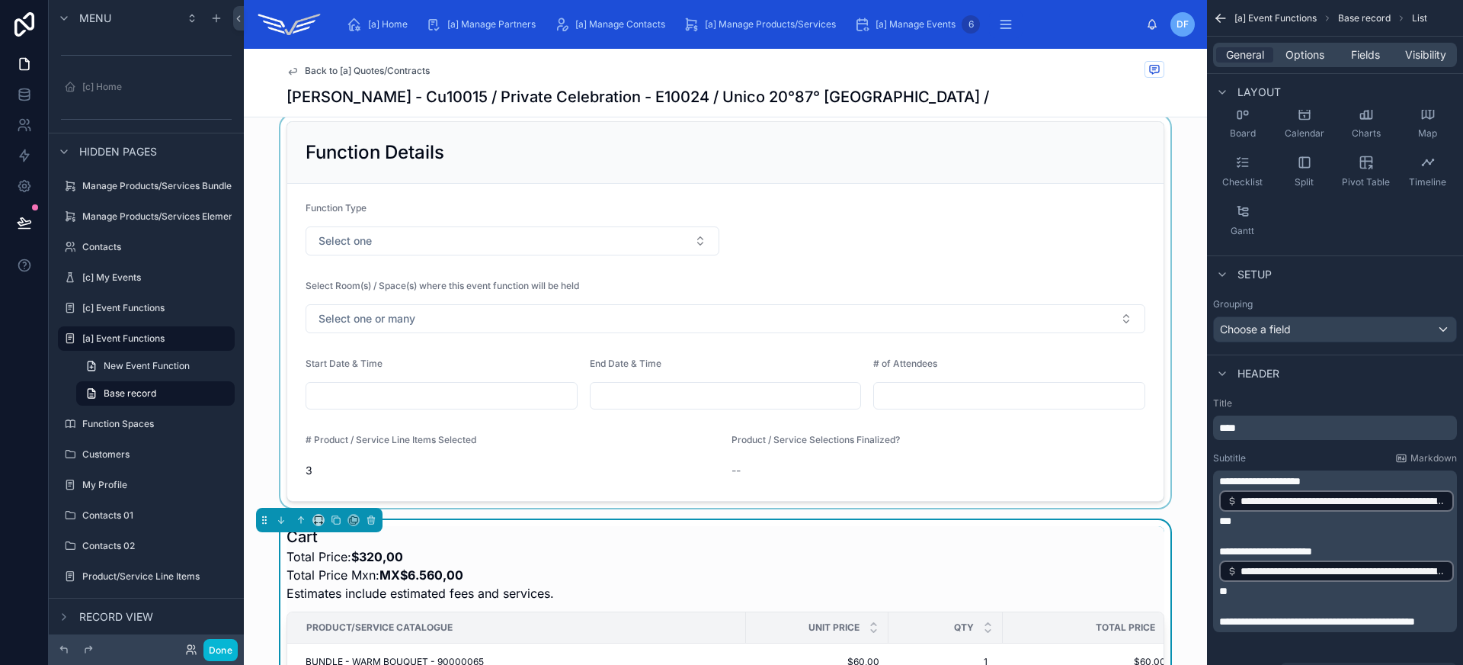
scroll to position [0, 0]
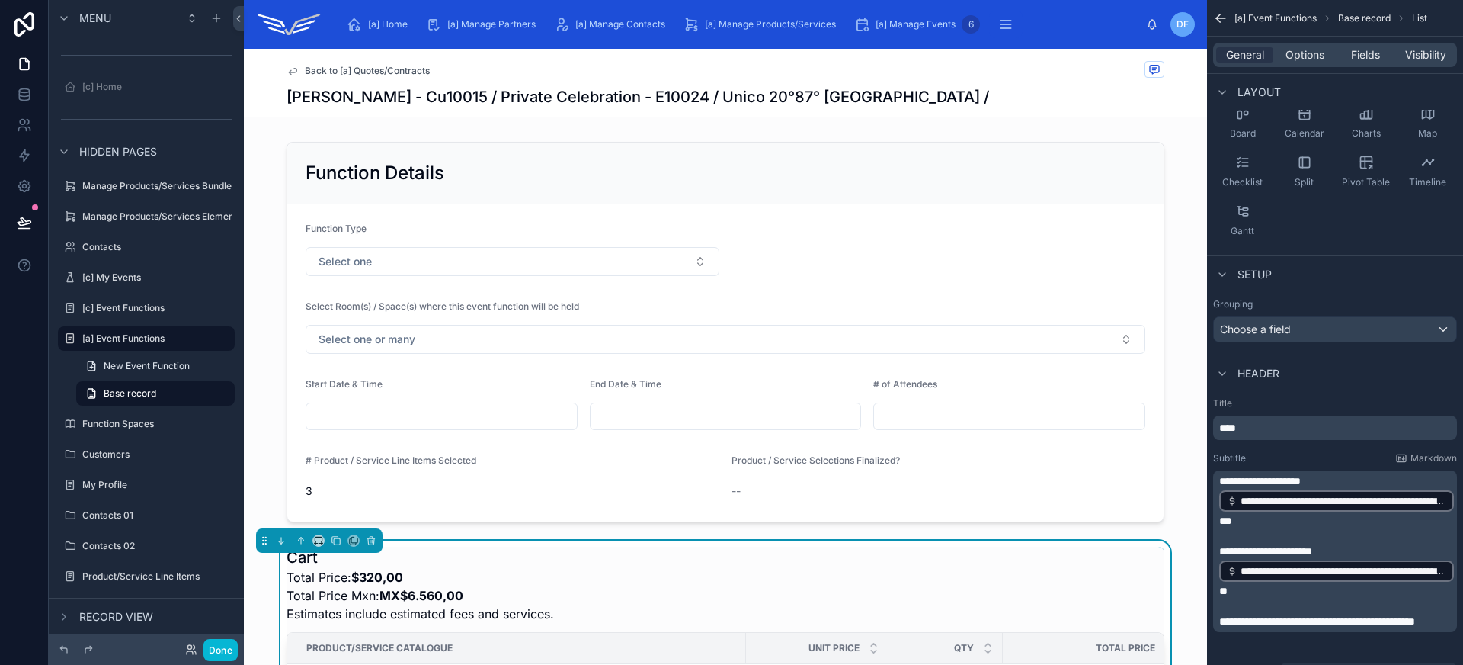
click at [383, 74] on span "Back to [a] Quotes/Contracts" at bounding box center [367, 71] width 125 height 12
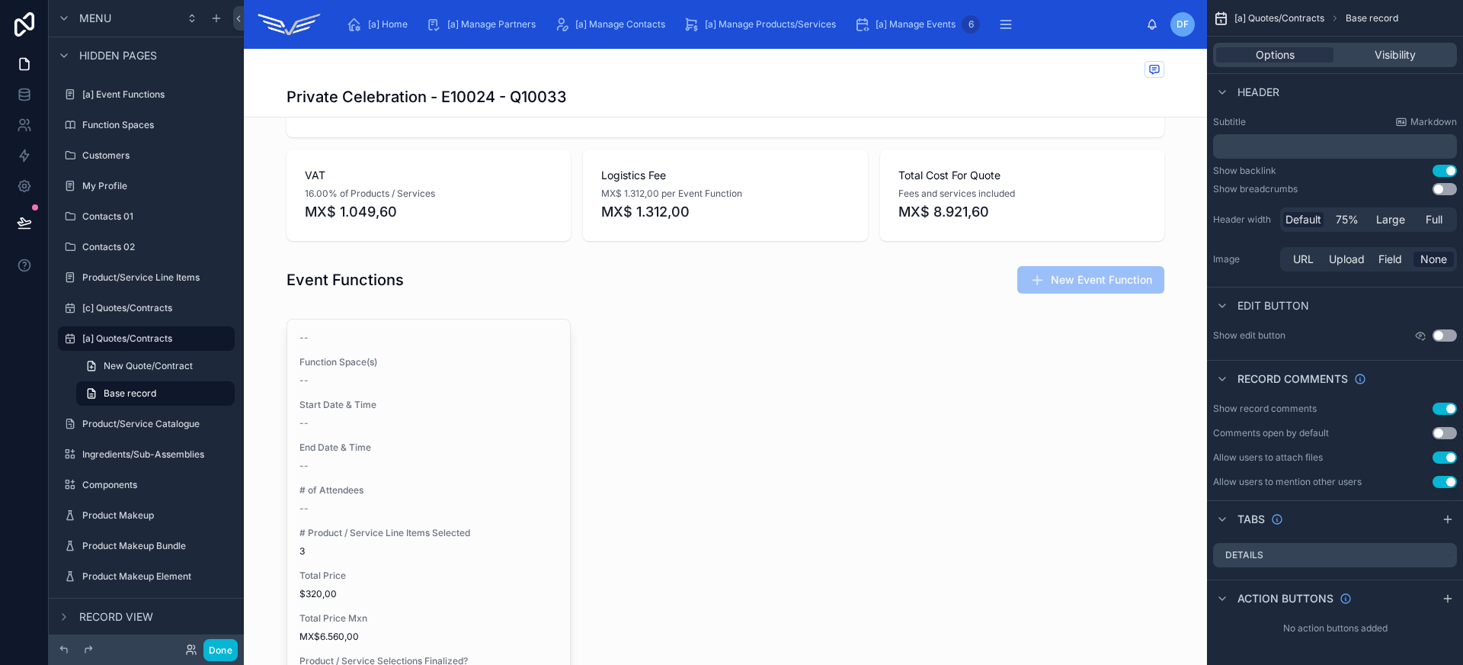
scroll to position [795, 0]
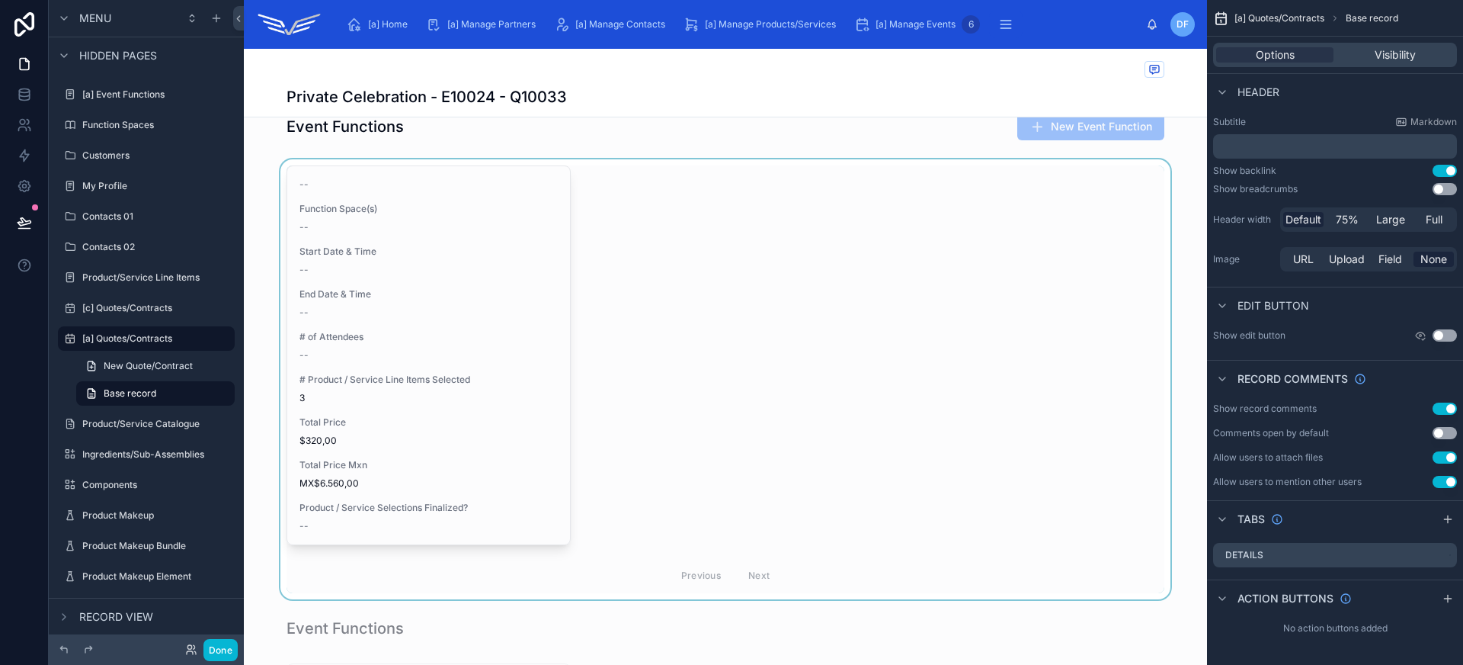
click at [472, 370] on div at bounding box center [725, 379] width 963 height 440
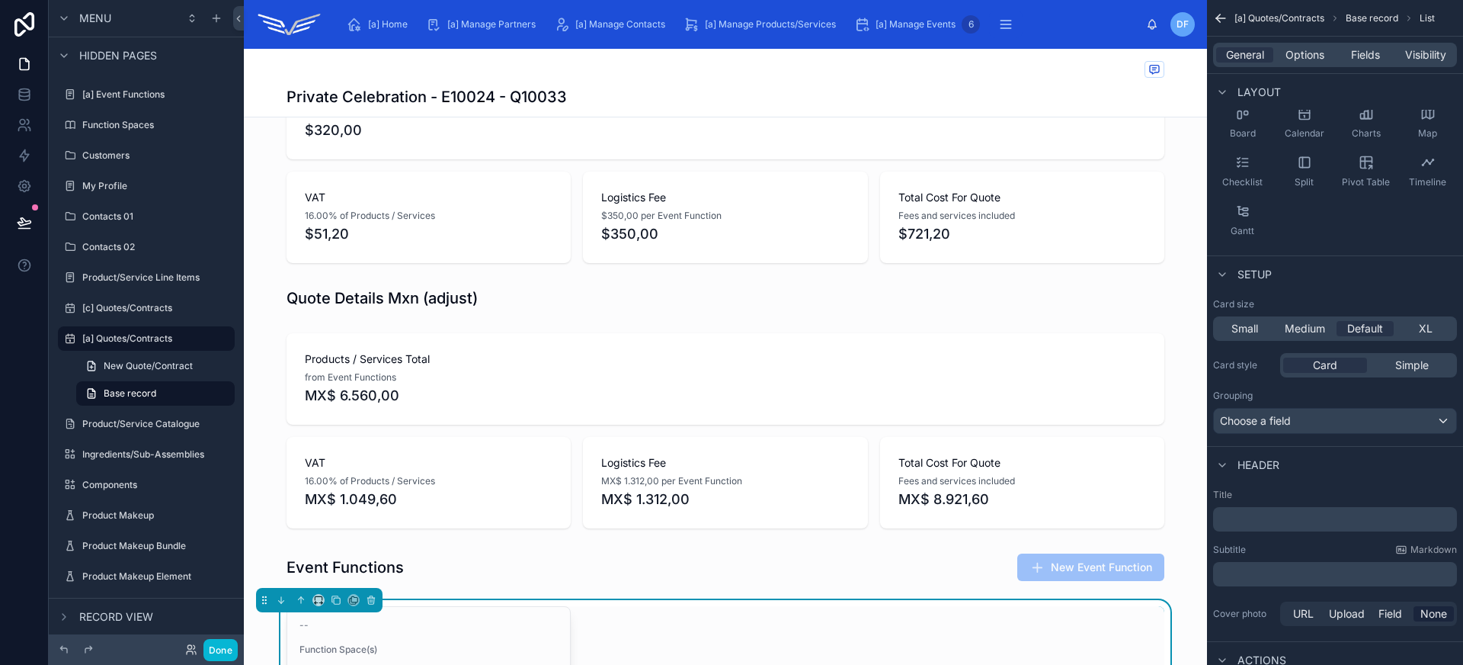
scroll to position [0, 0]
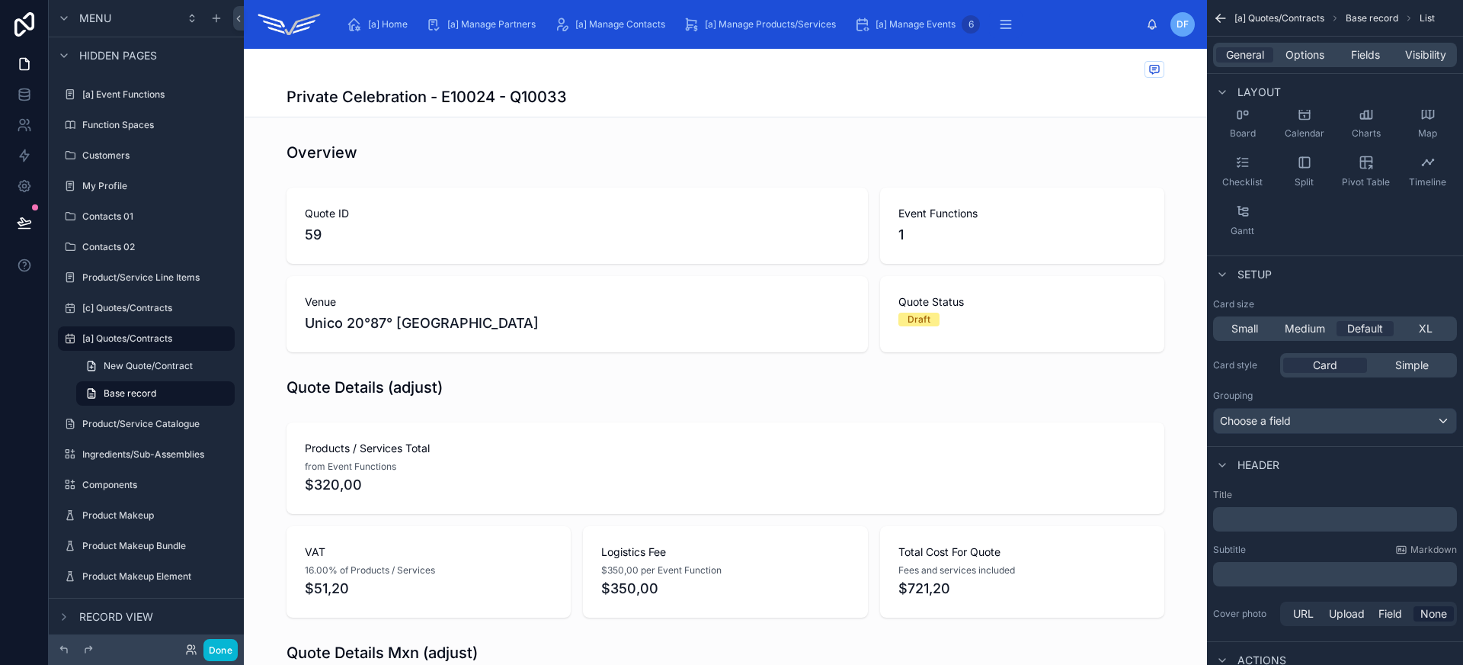
click at [582, 155] on div at bounding box center [725, 153] width 963 height 34
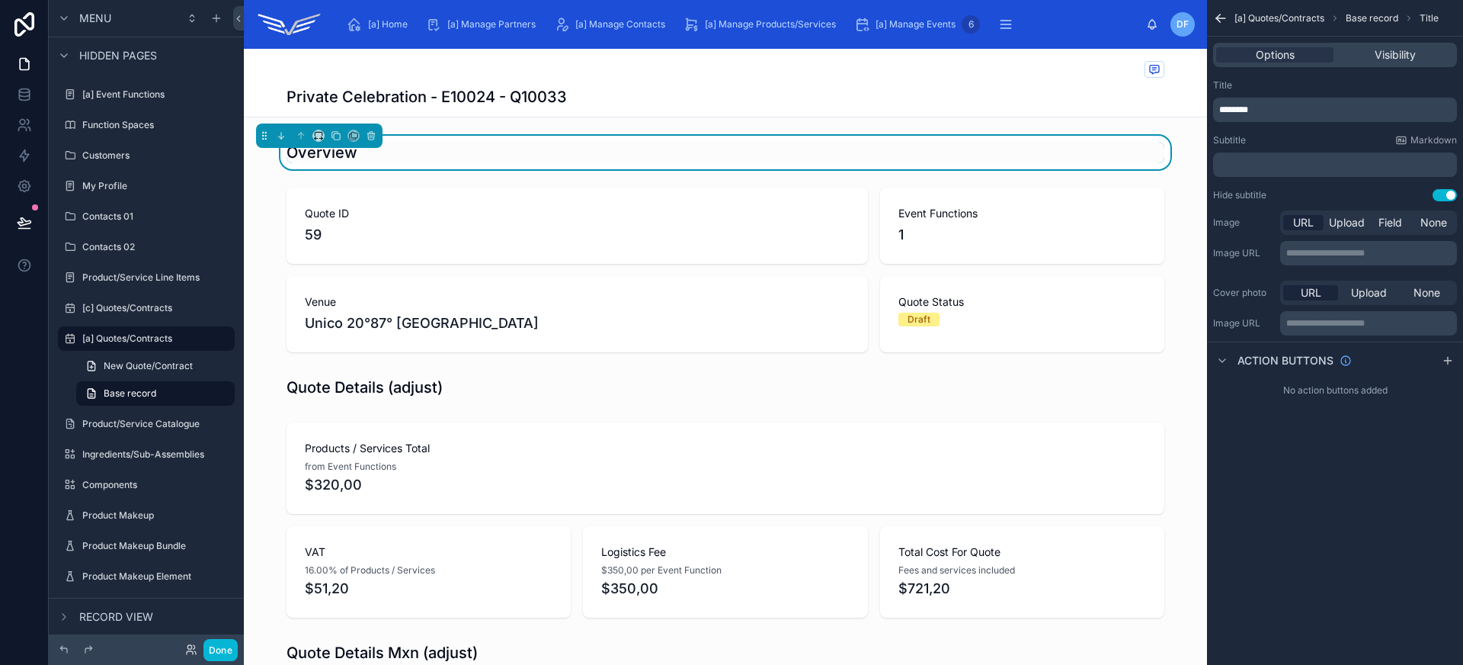
click at [783, 89] on div "Private Celebration - E10024 - Q10033" at bounding box center [726, 96] width 878 height 21
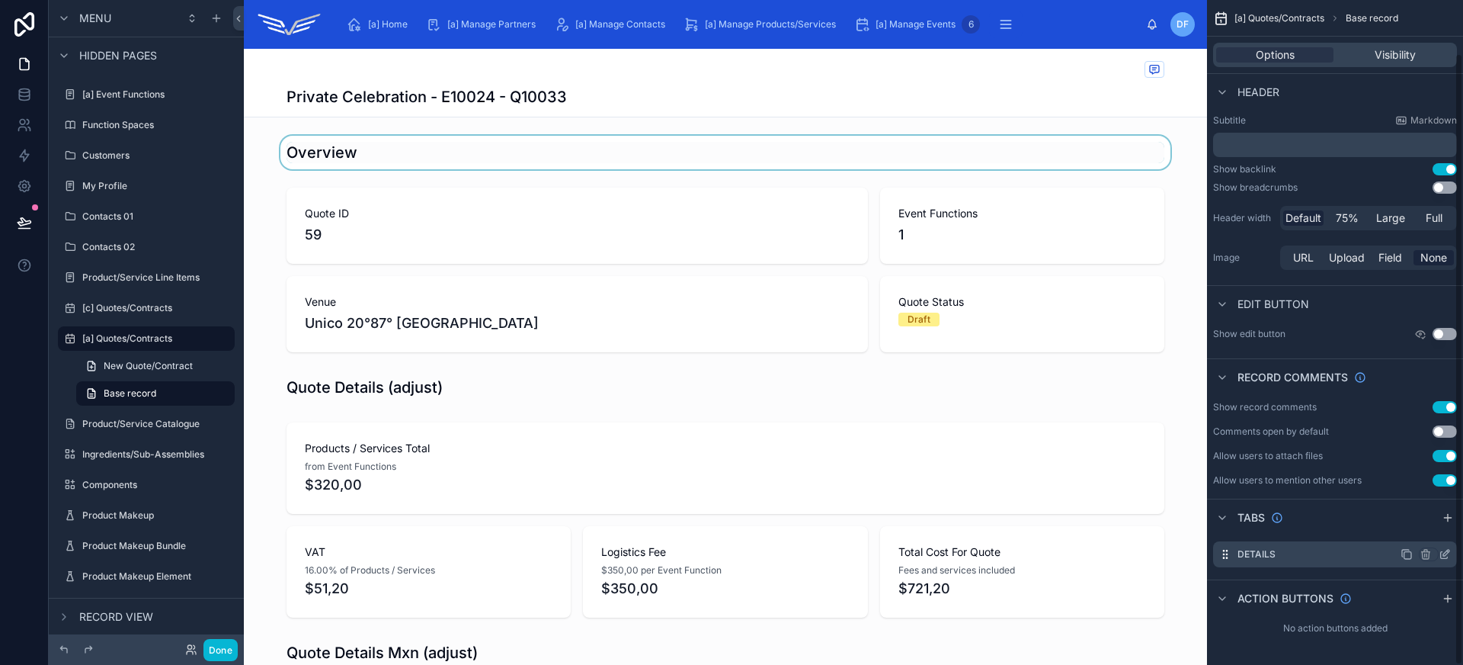
click at [1444, 556] on icon "scrollable content" at bounding box center [1445, 554] width 12 height 12
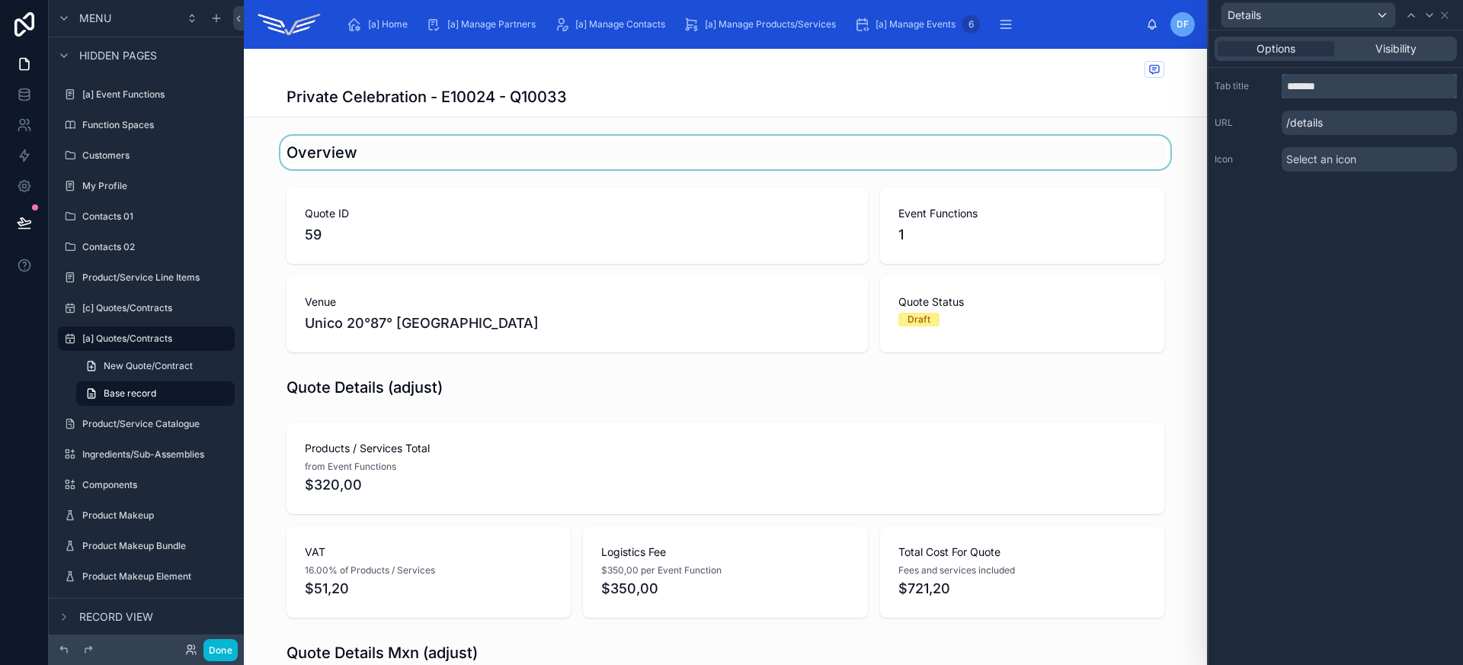
click at [1323, 85] on input "*******" at bounding box center [1369, 86] width 175 height 24
type input "**********"
click at [1356, 125] on p "/main-details" at bounding box center [1369, 122] width 175 height 24
click at [1445, 16] on icon at bounding box center [1445, 15] width 12 height 12
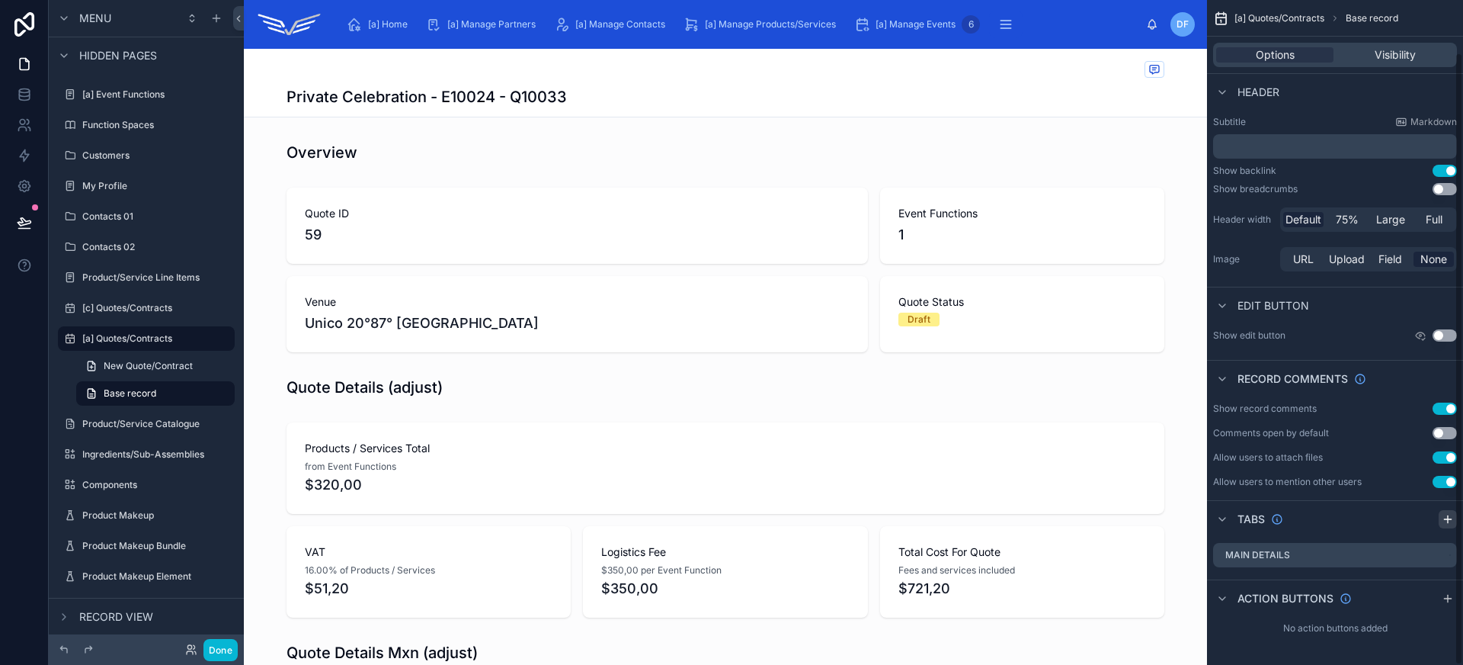
click at [1451, 519] on icon "scrollable content" at bounding box center [1447, 519] width 7 height 0
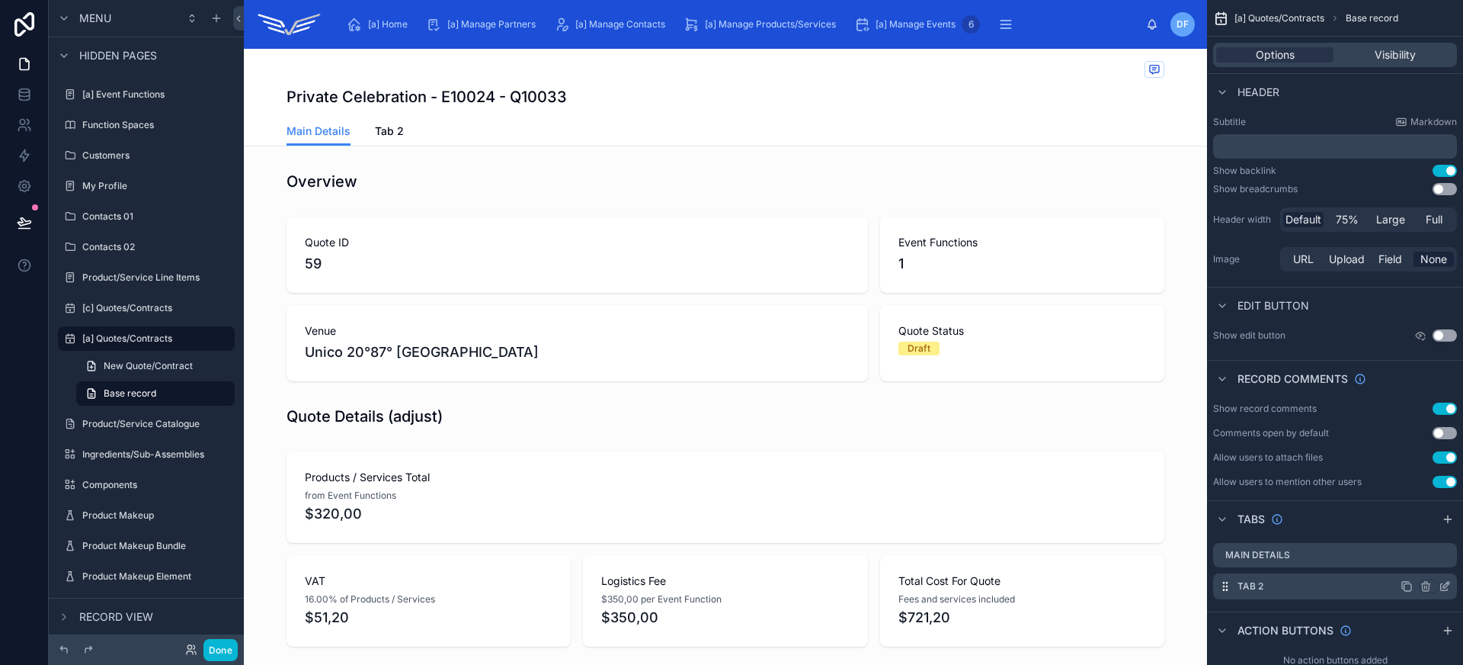
click at [1441, 584] on icon "scrollable content" at bounding box center [1444, 587] width 7 height 7
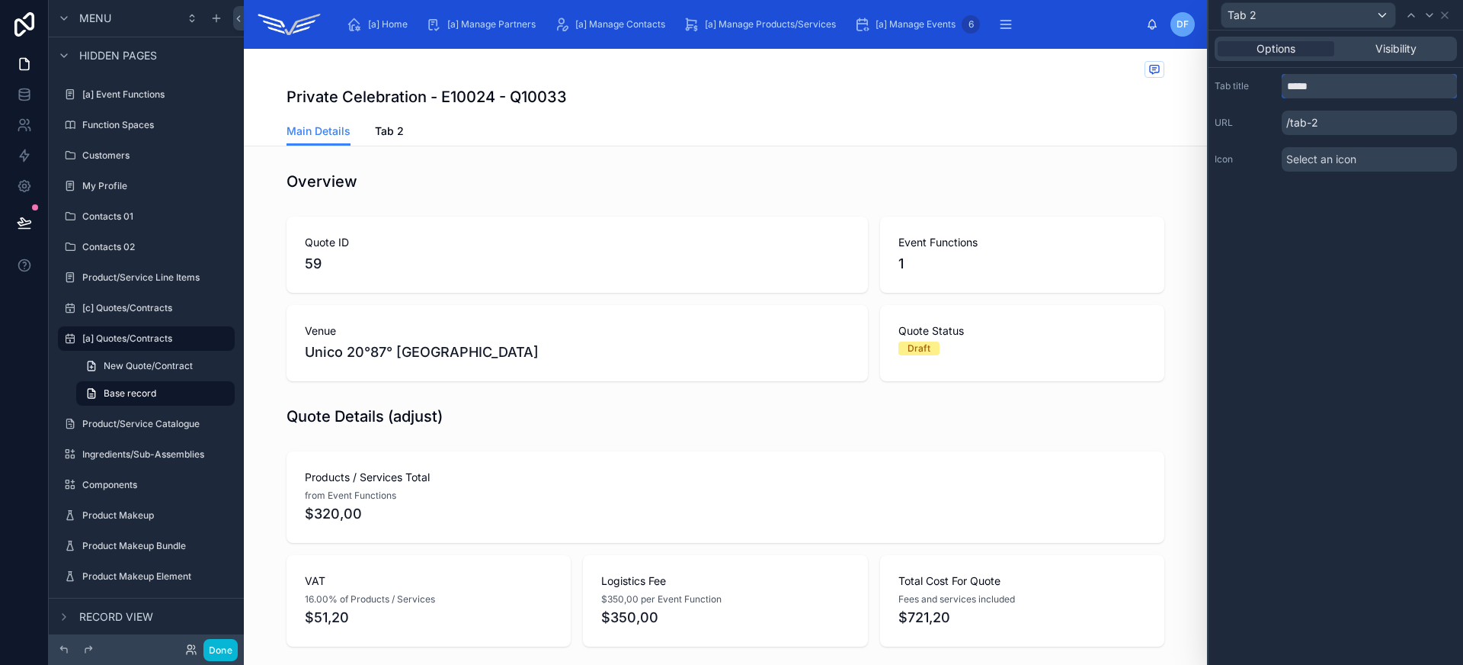
click at [1308, 88] on input "*****" at bounding box center [1369, 86] width 175 height 24
type input "**********"
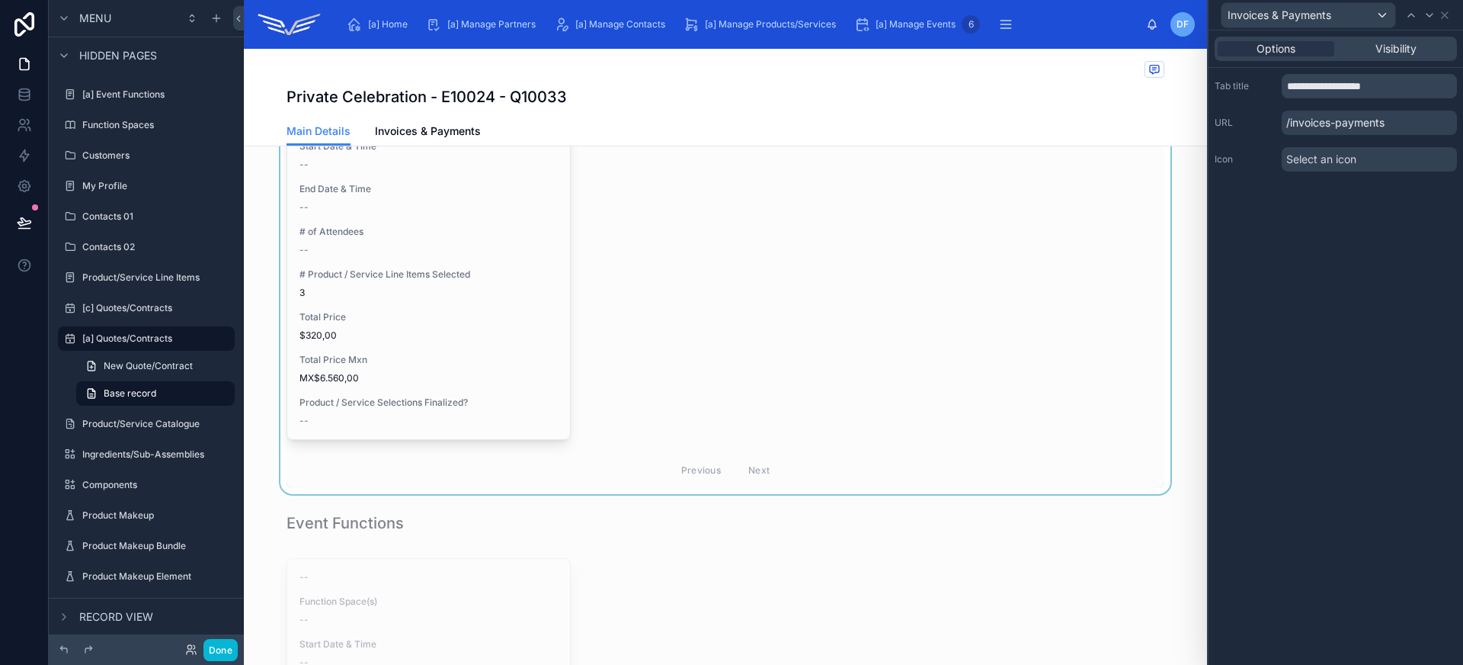
scroll to position [605, 0]
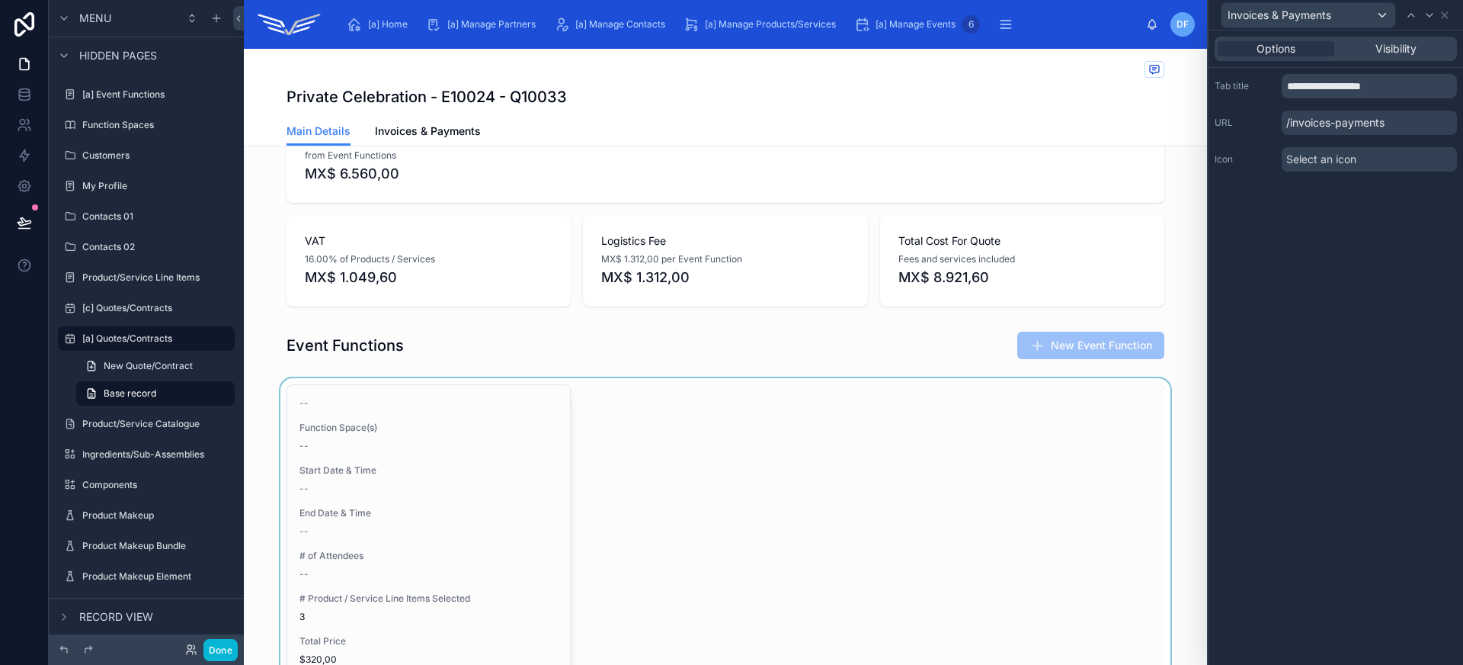
click at [677, 447] on div at bounding box center [725, 598] width 963 height 440
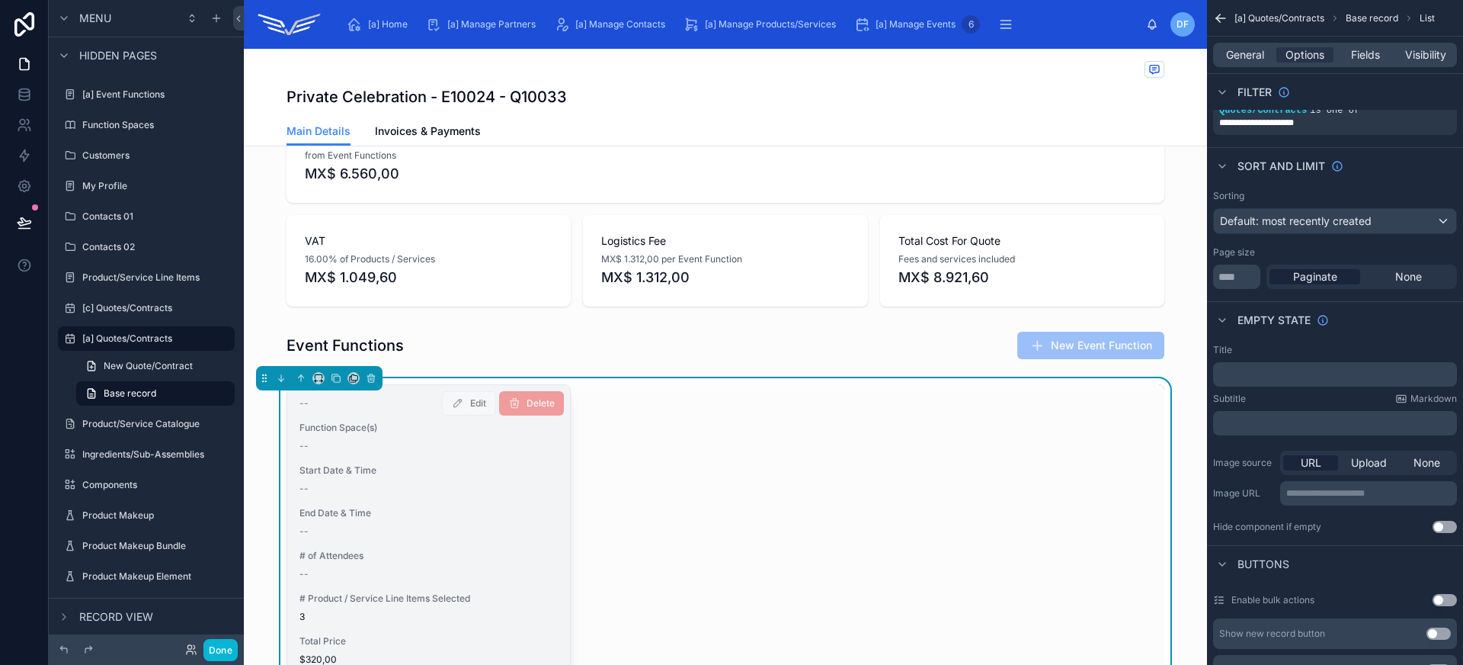
click at [481, 457] on div "-- Function Space(s) -- Start Date & Time -- End Date & Time -- # of Attendees …" at bounding box center [428, 574] width 283 height 378
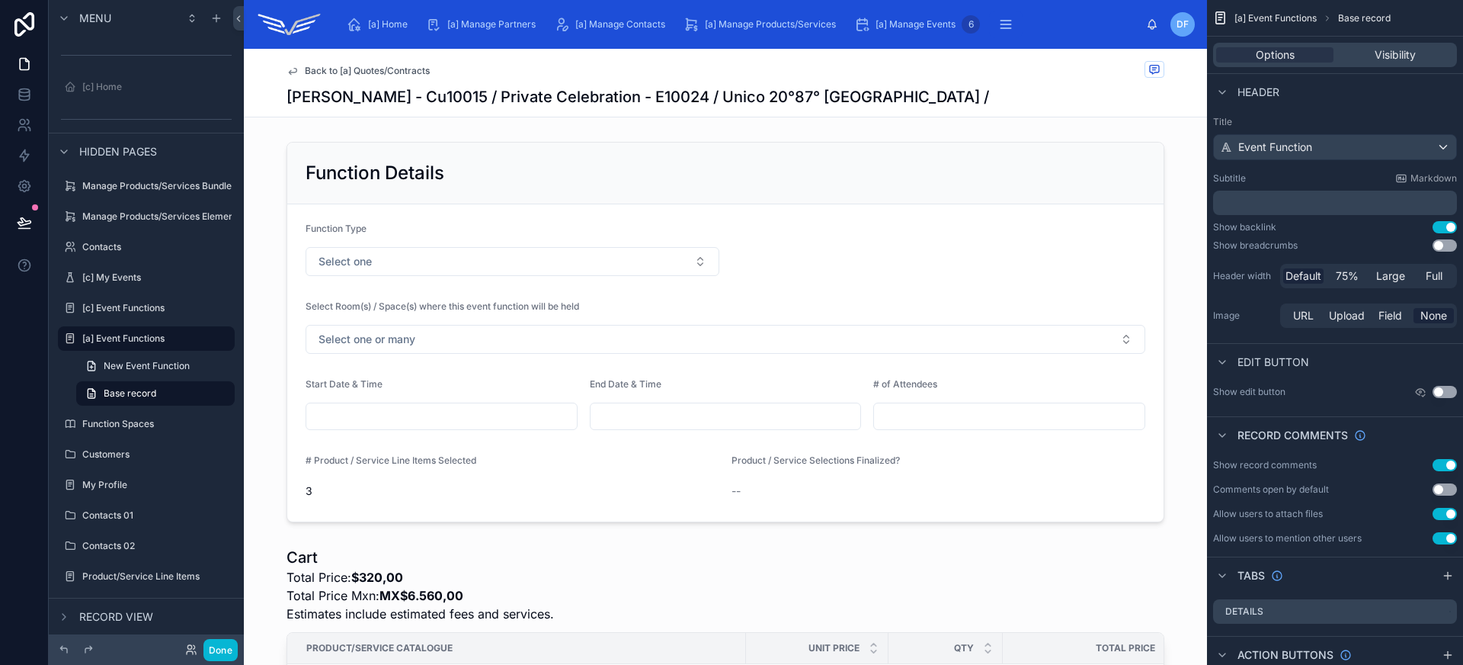
click at [386, 69] on span "Back to [a] Quotes/Contracts" at bounding box center [367, 71] width 125 height 12
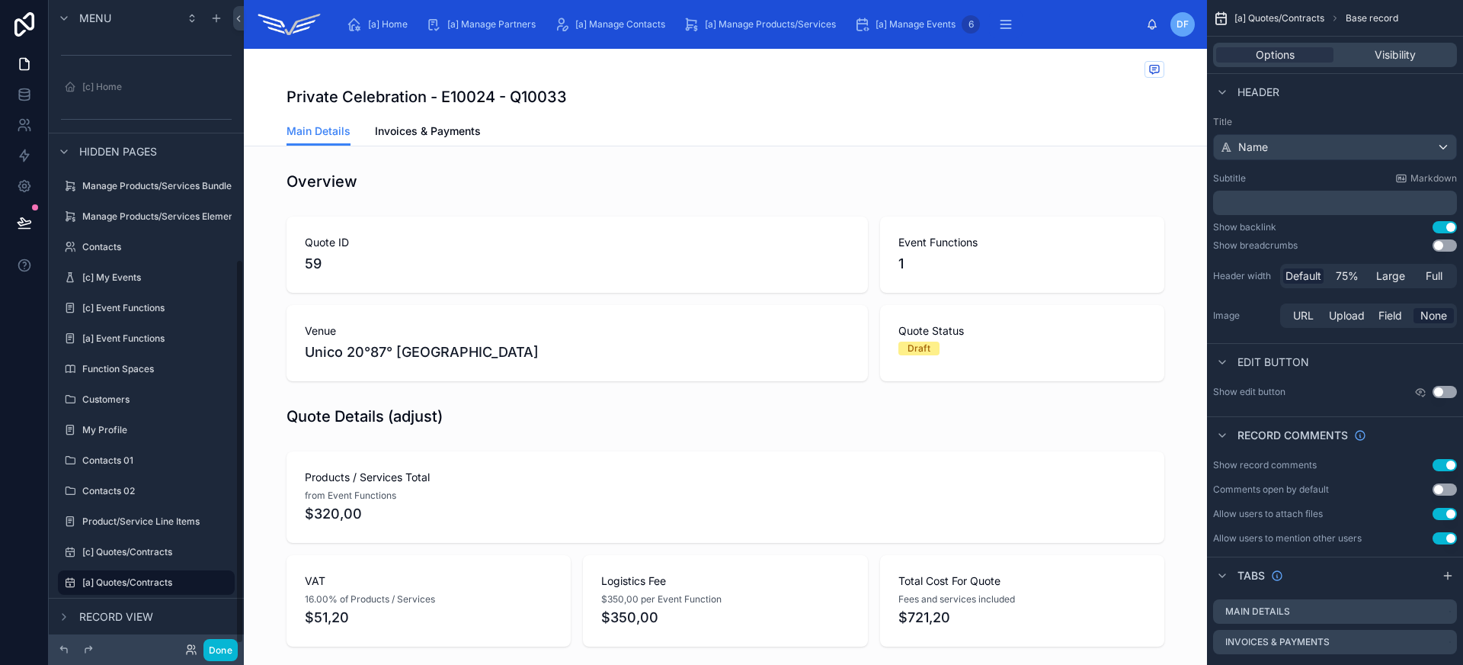
scroll to position [436, 0]
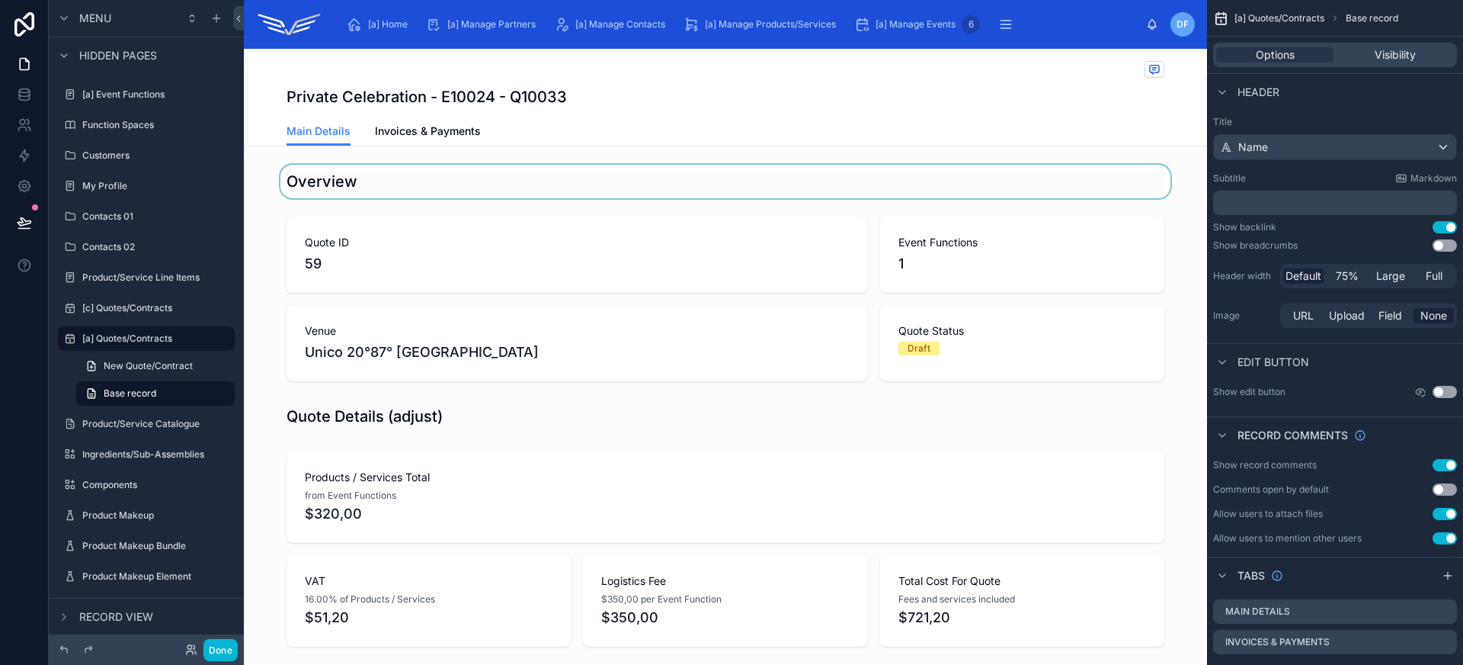
click at [507, 178] on div at bounding box center [725, 182] width 963 height 34
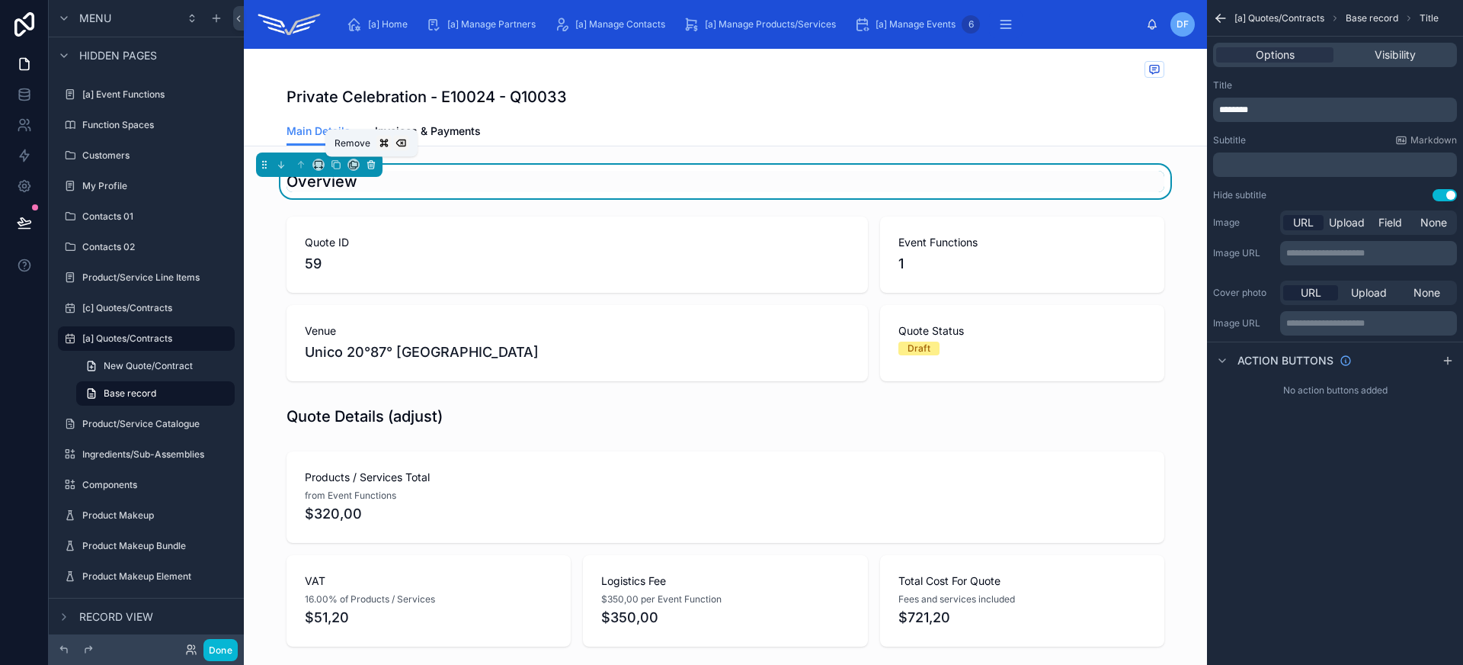
click at [370, 168] on icon at bounding box center [371, 165] width 6 height 6
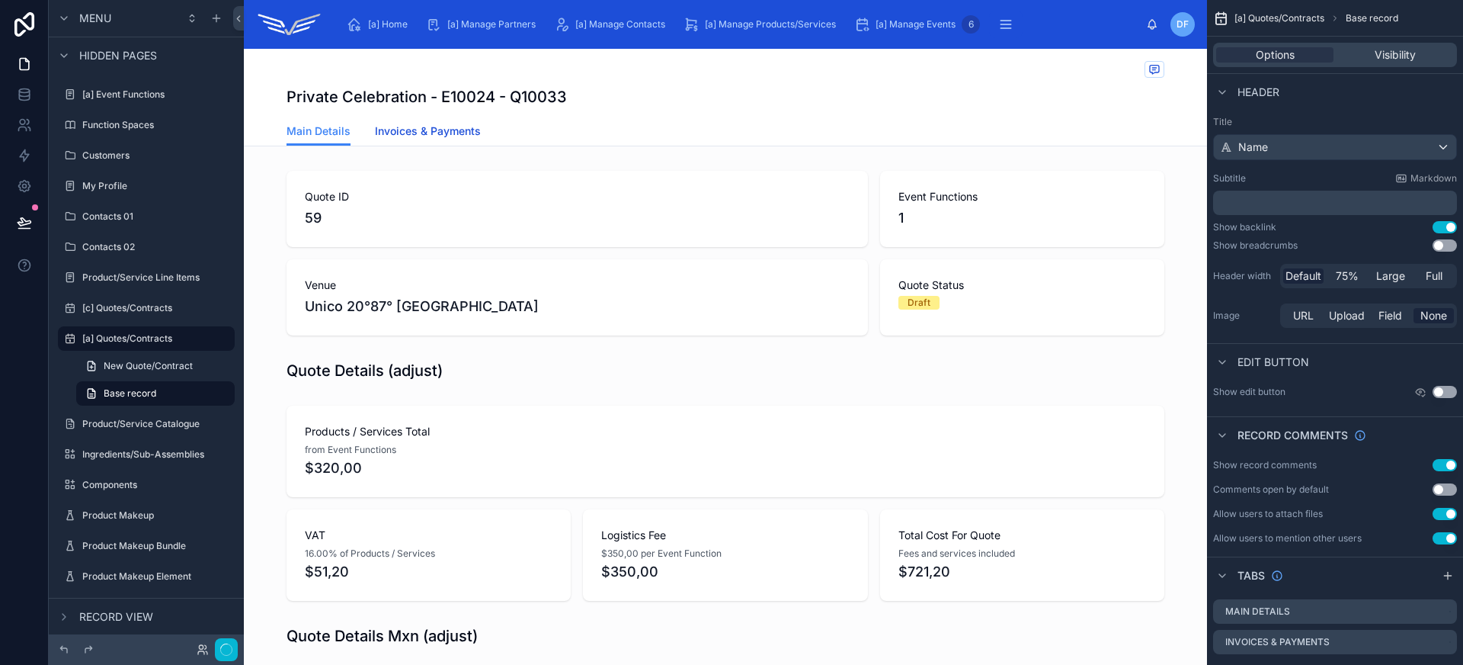
click at [421, 133] on span "Invoices & Payments" at bounding box center [428, 130] width 106 height 15
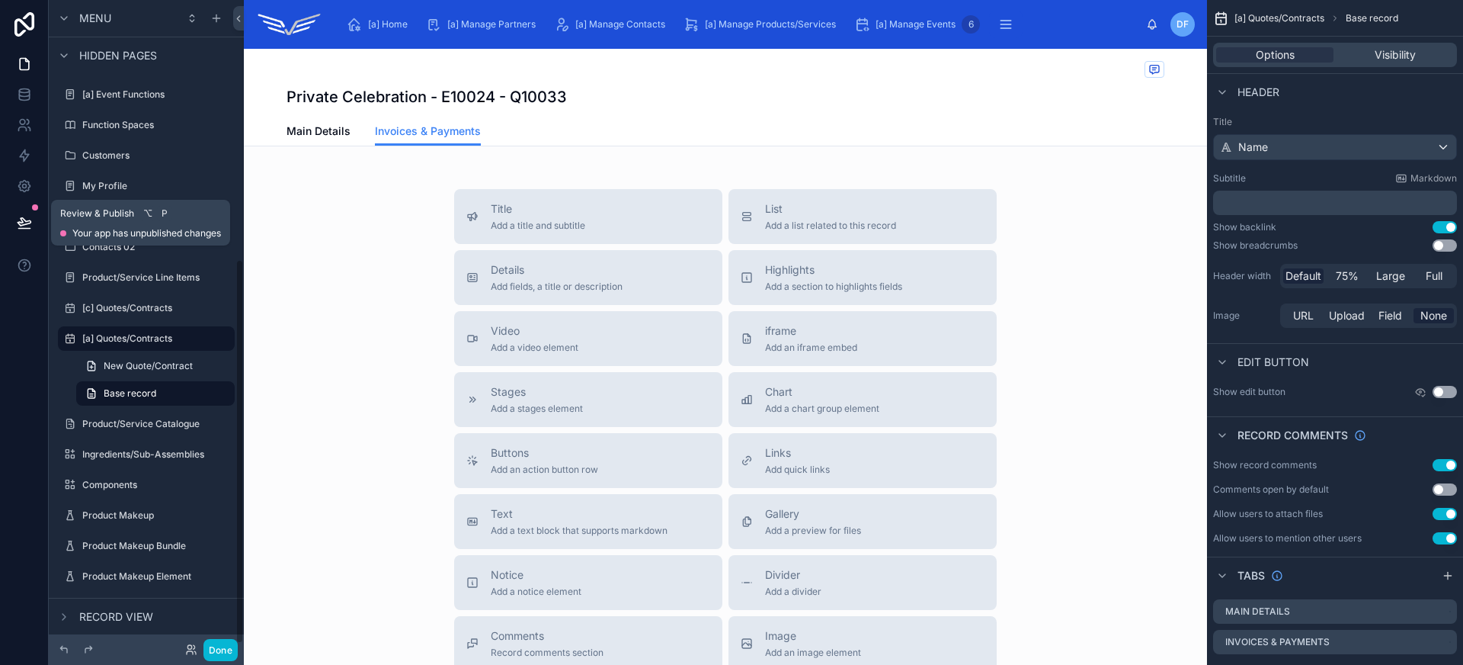
click at [29, 216] on icon at bounding box center [24, 222] width 15 height 15
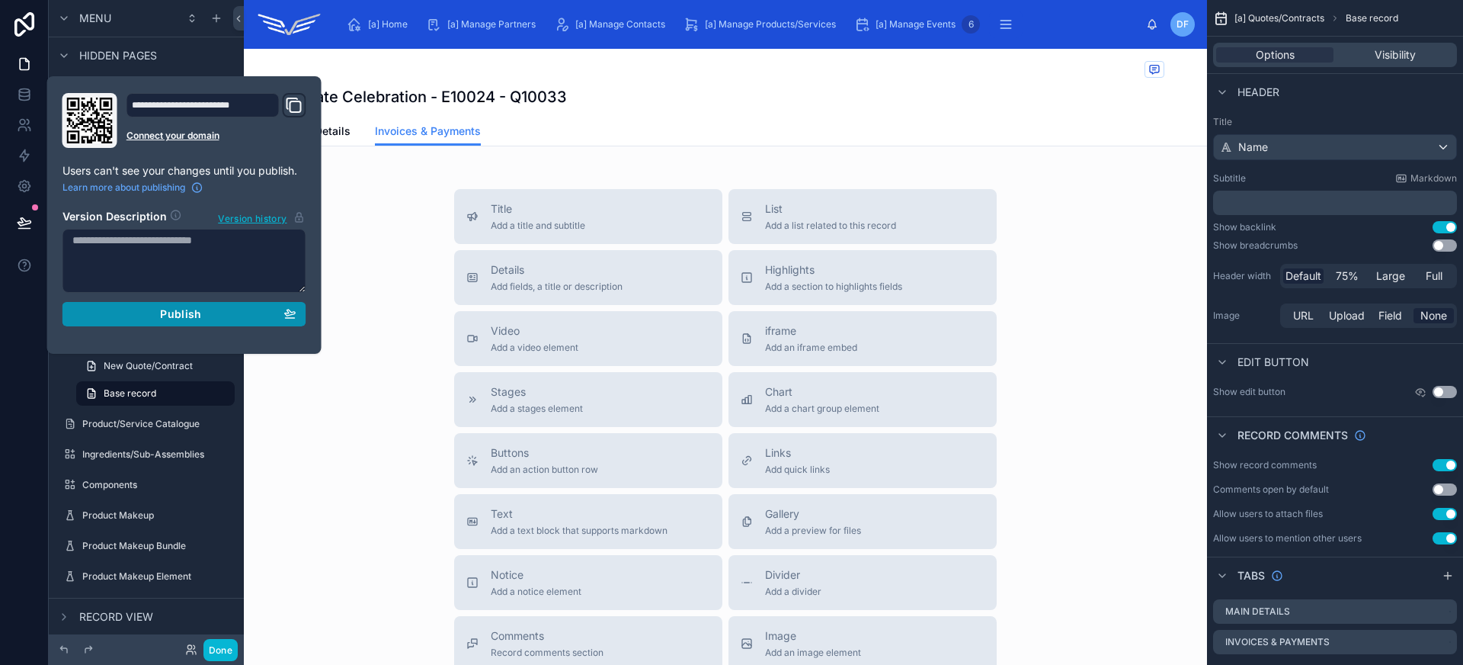
click at [184, 307] on span "Publish" at bounding box center [180, 314] width 41 height 14
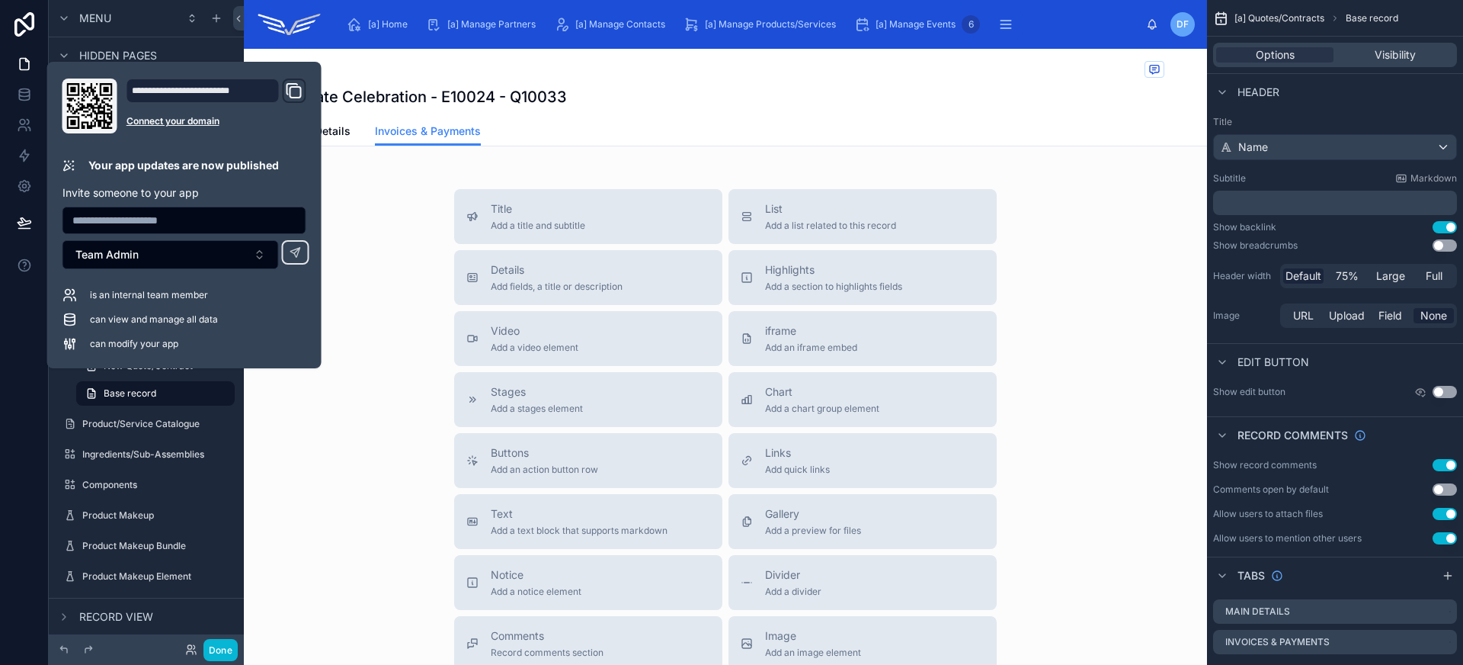
click at [479, 149] on div "Private Celebration - E10024 - Q10033 Invoices & Payments Main Details Invoices…" at bounding box center [725, 451] width 963 height 805
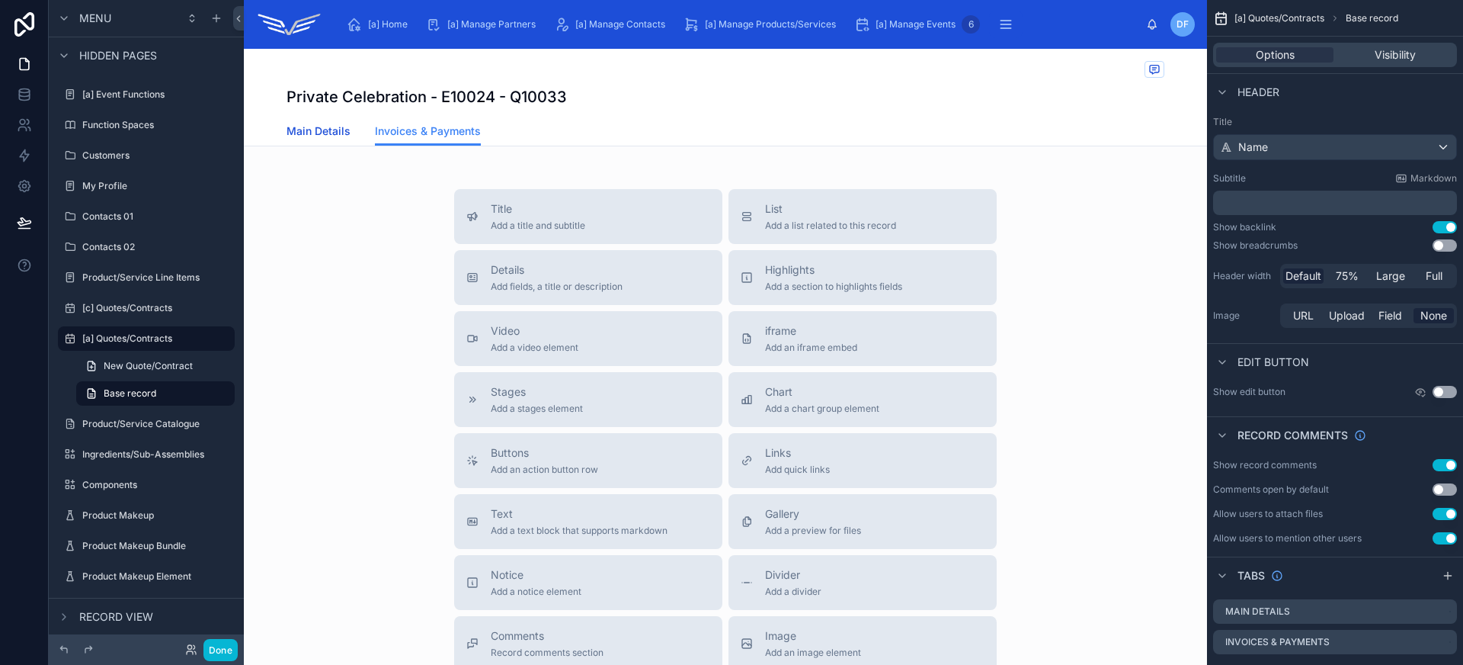
click at [326, 134] on span "Main Details" at bounding box center [319, 130] width 64 height 15
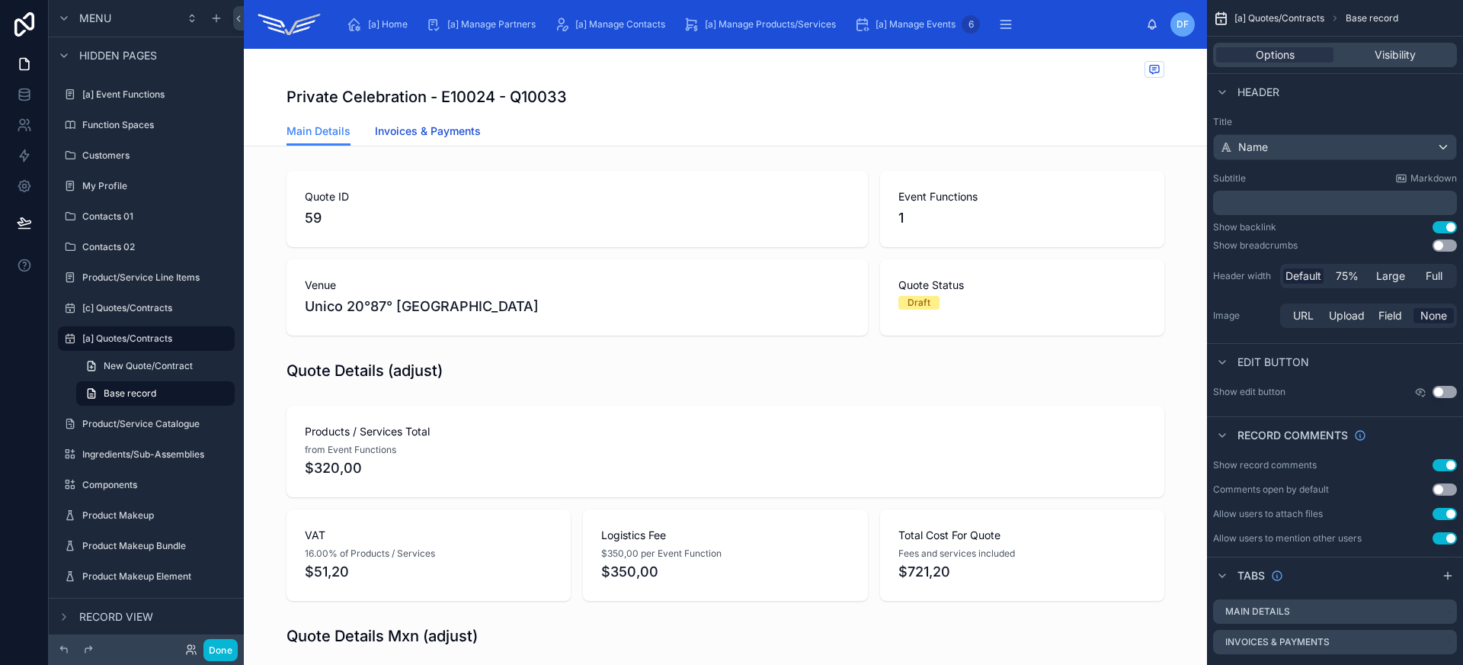
click at [408, 133] on span "Invoices & Payments" at bounding box center [428, 130] width 106 height 15
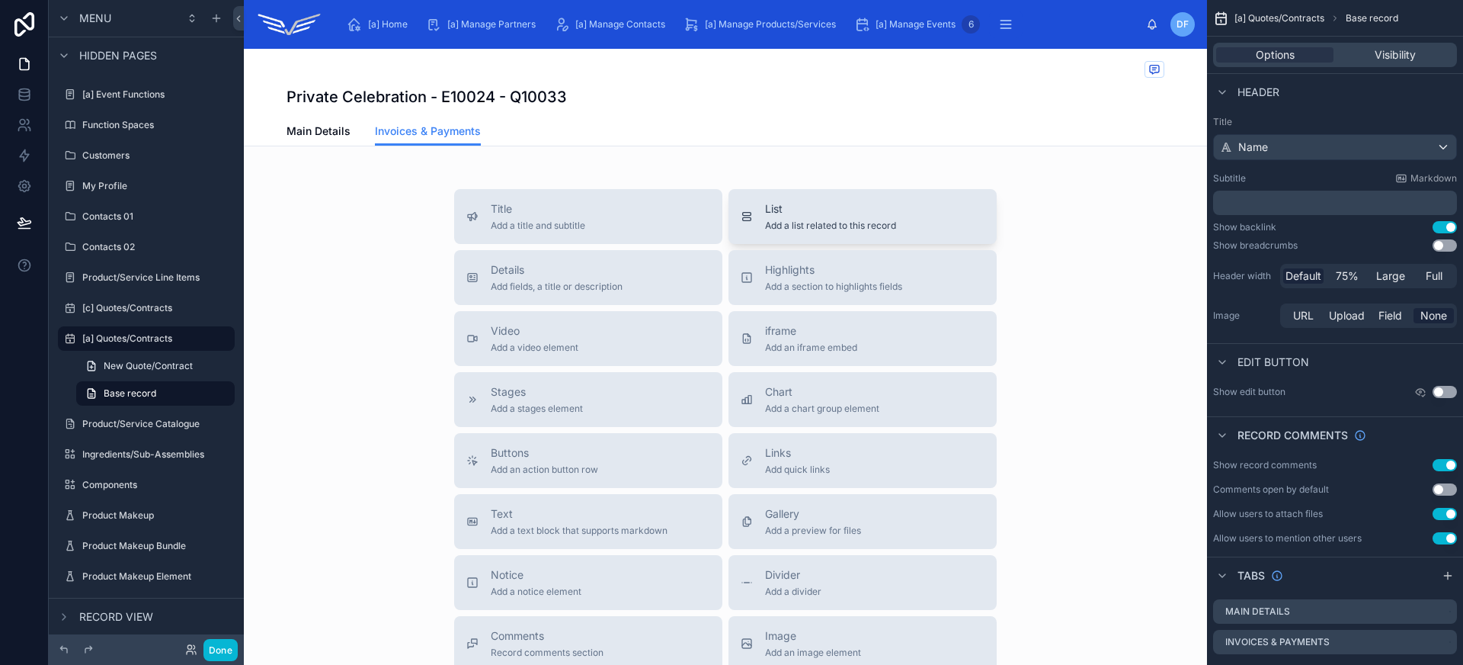
click at [806, 216] on span "List" at bounding box center [830, 208] width 131 height 15
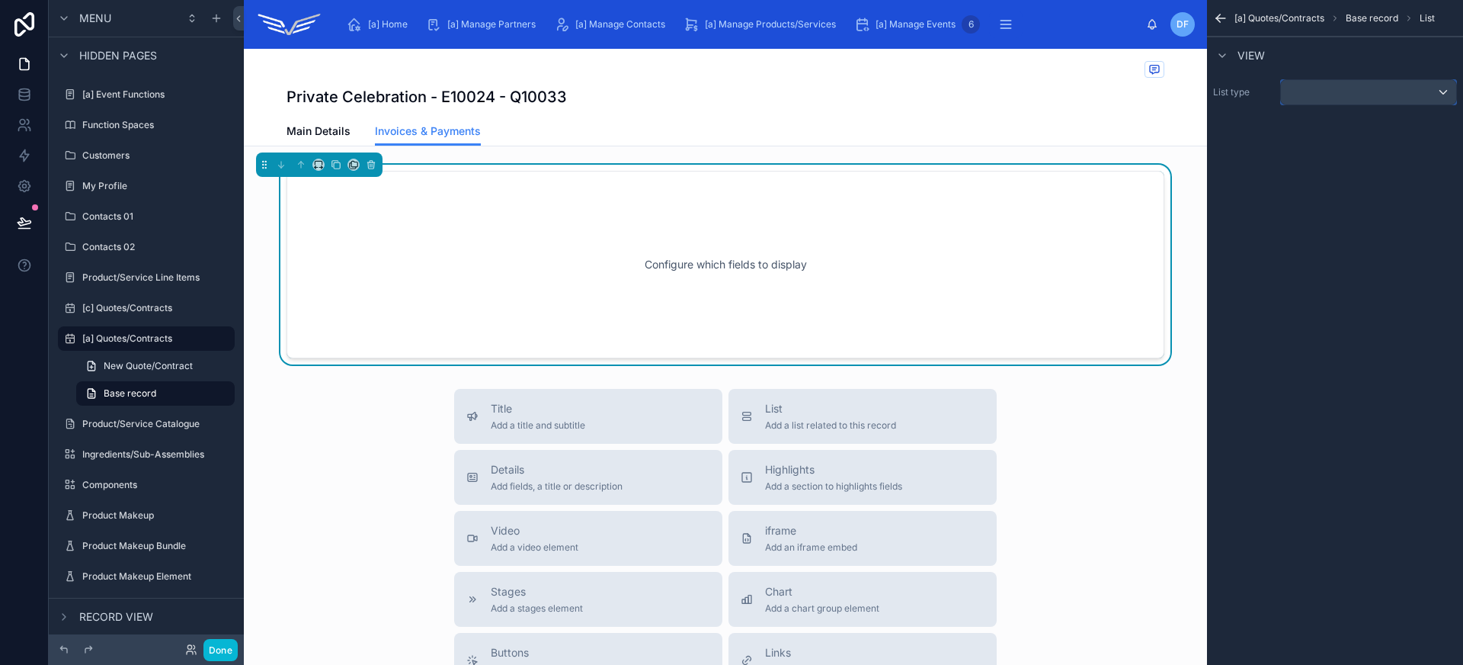
click at [1337, 90] on div "scrollable content" at bounding box center [1368, 92] width 175 height 24
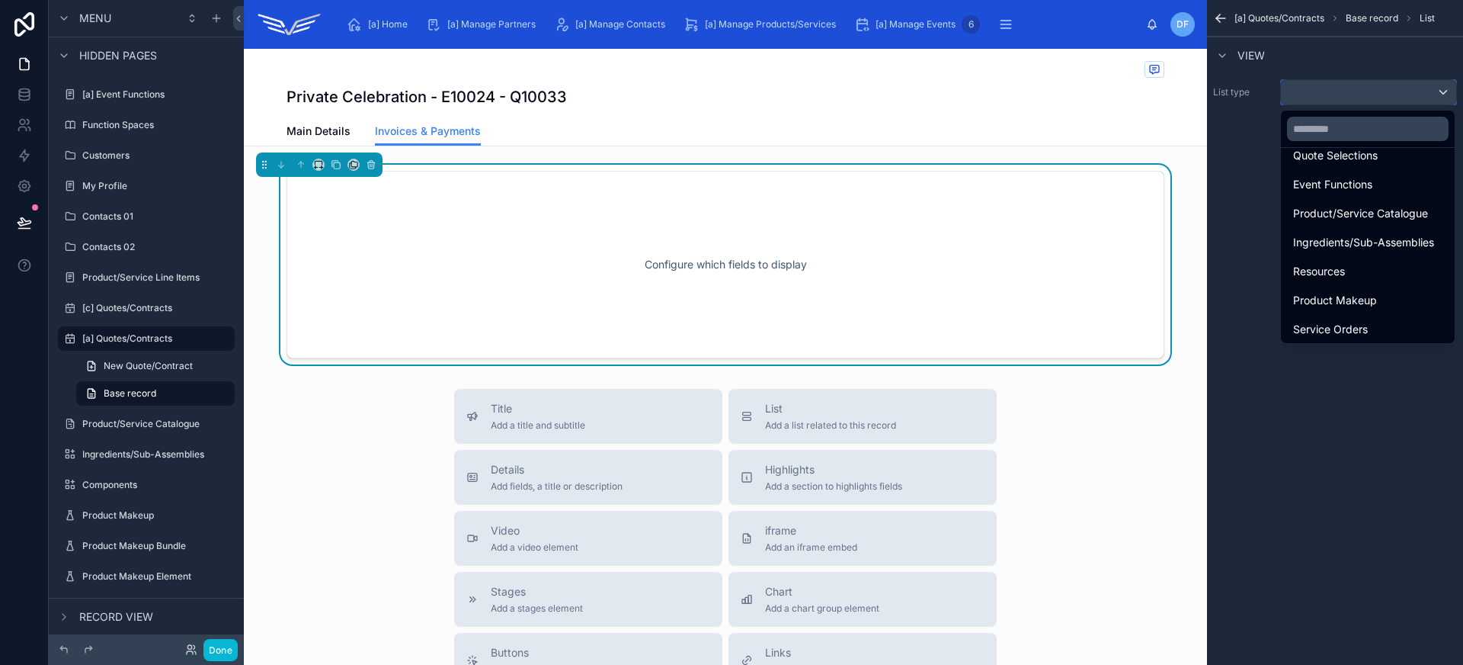
scroll to position [386, 0]
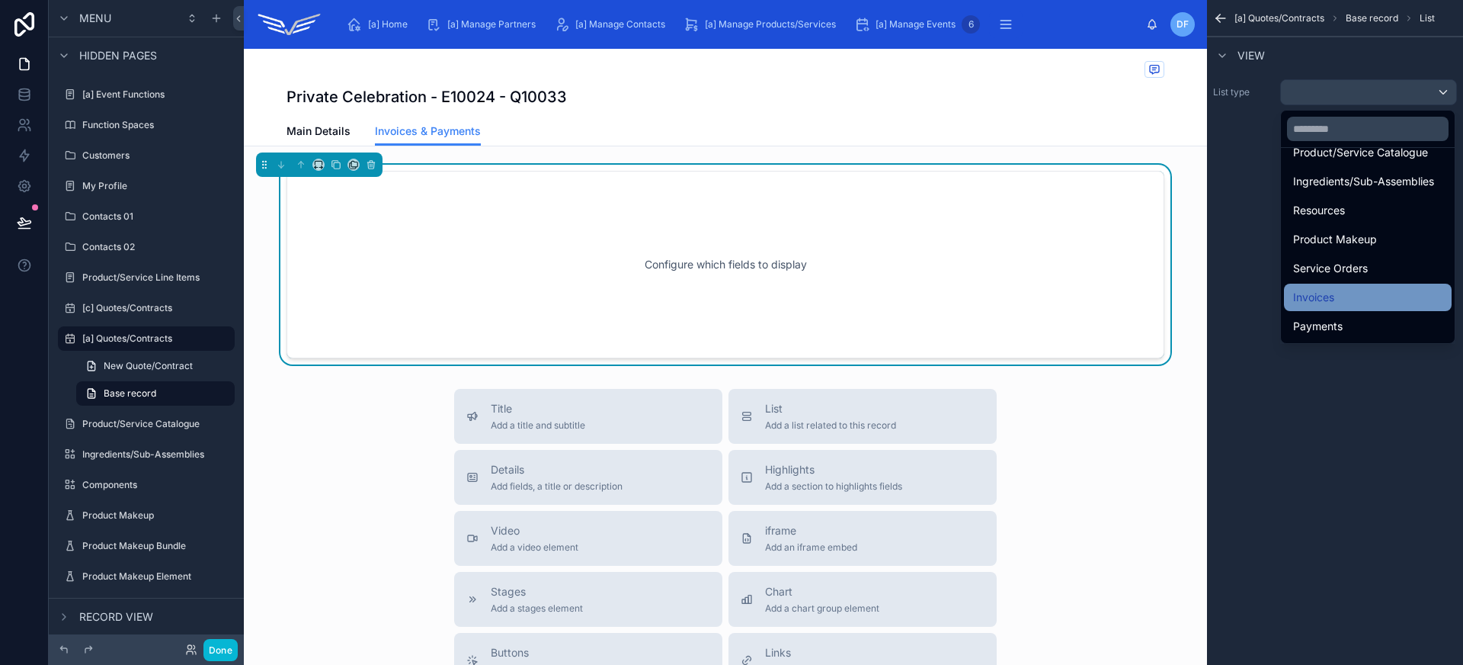
click at [1362, 298] on div "Invoices" at bounding box center [1367, 297] width 149 height 18
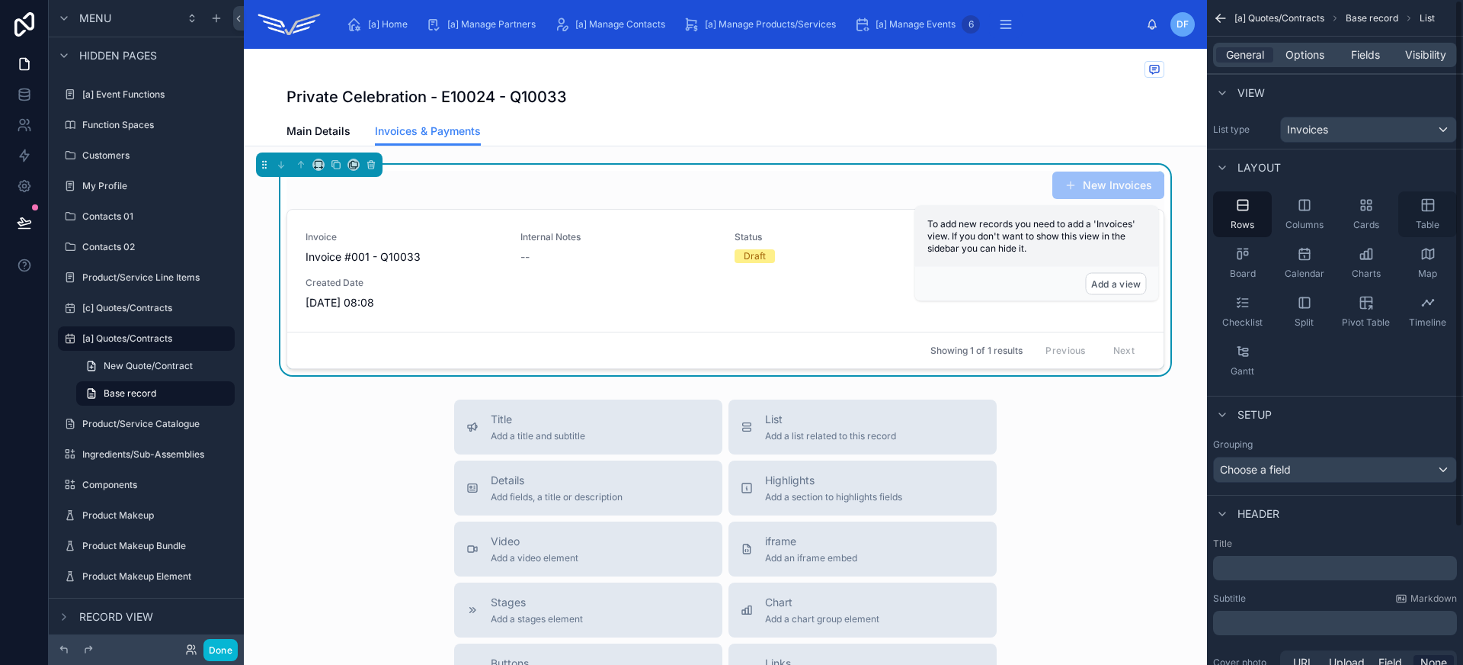
click at [1424, 216] on div "Table" at bounding box center [1427, 214] width 59 height 46
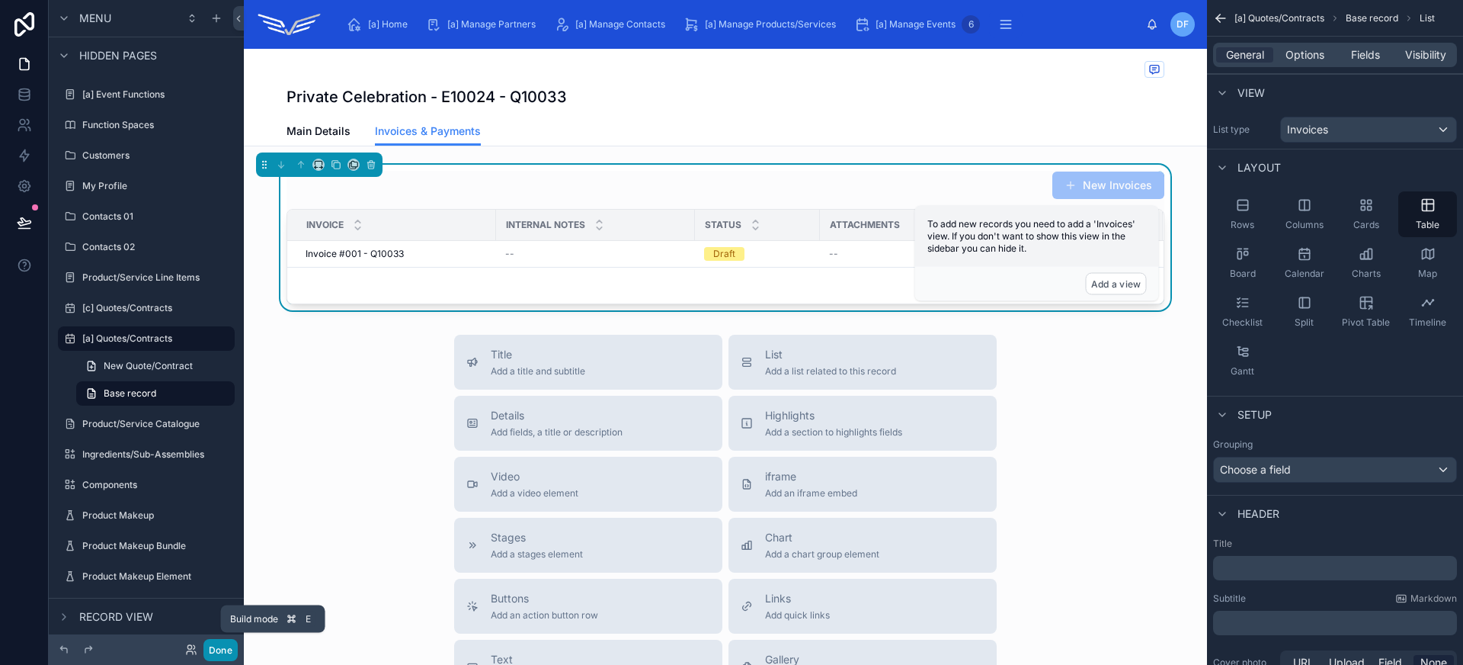
click at [221, 650] on button "Done" at bounding box center [220, 650] width 34 height 22
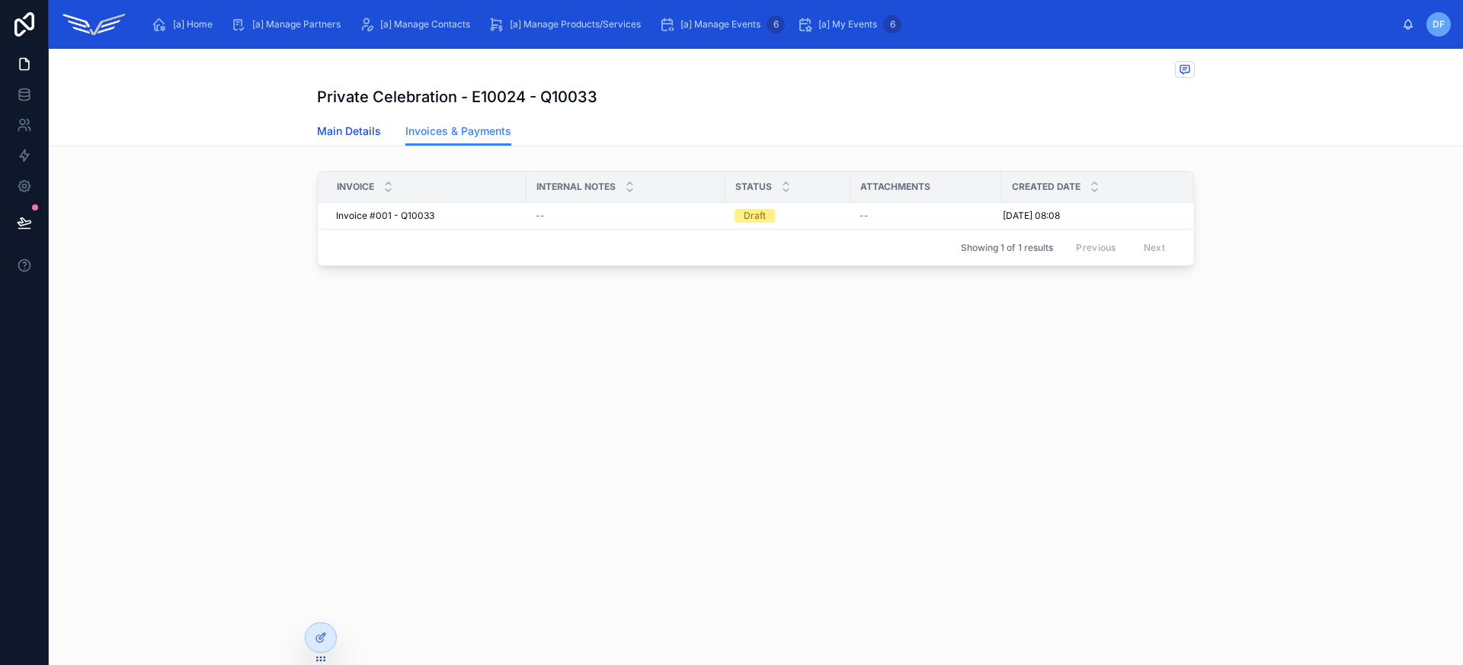
click at [364, 132] on span "Main Details" at bounding box center [349, 130] width 64 height 15
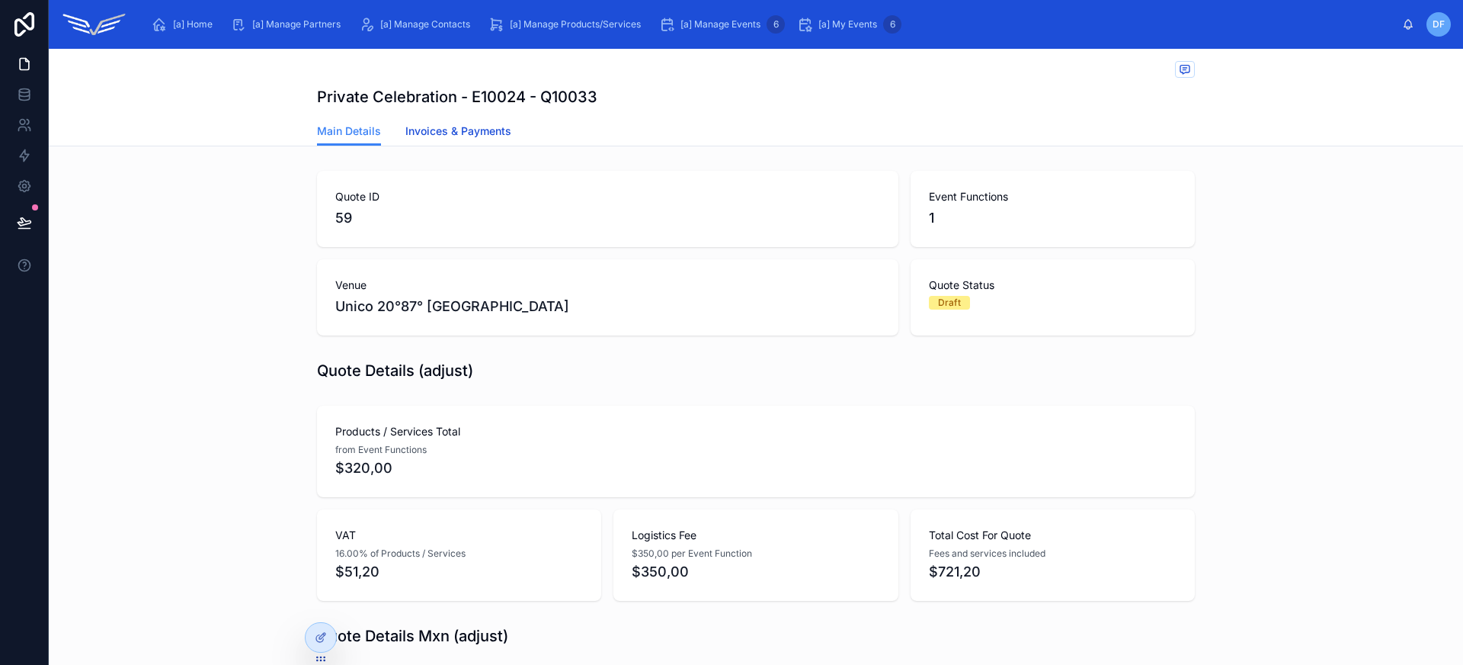
click at [462, 133] on span "Invoices & Payments" at bounding box center [458, 130] width 106 height 15
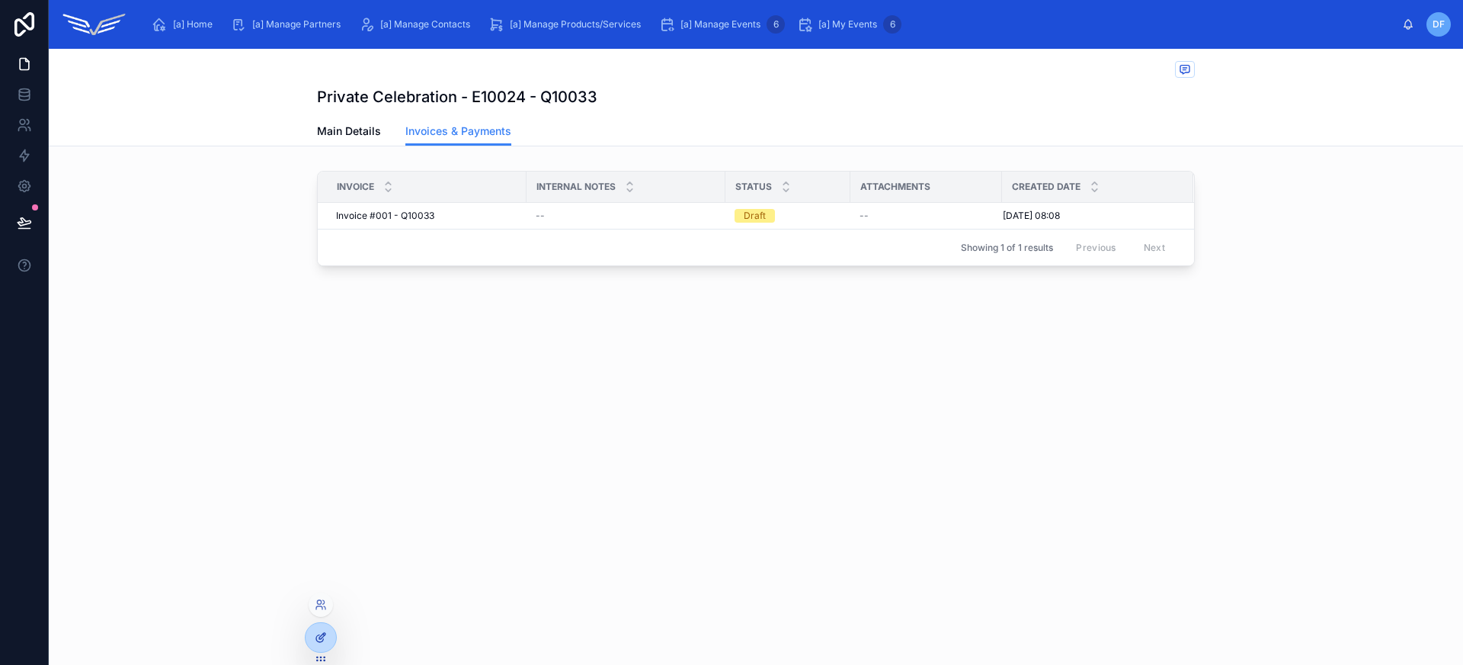
click at [312, 628] on div at bounding box center [321, 637] width 30 height 29
click at [318, 635] on icon at bounding box center [321, 637] width 12 height 12
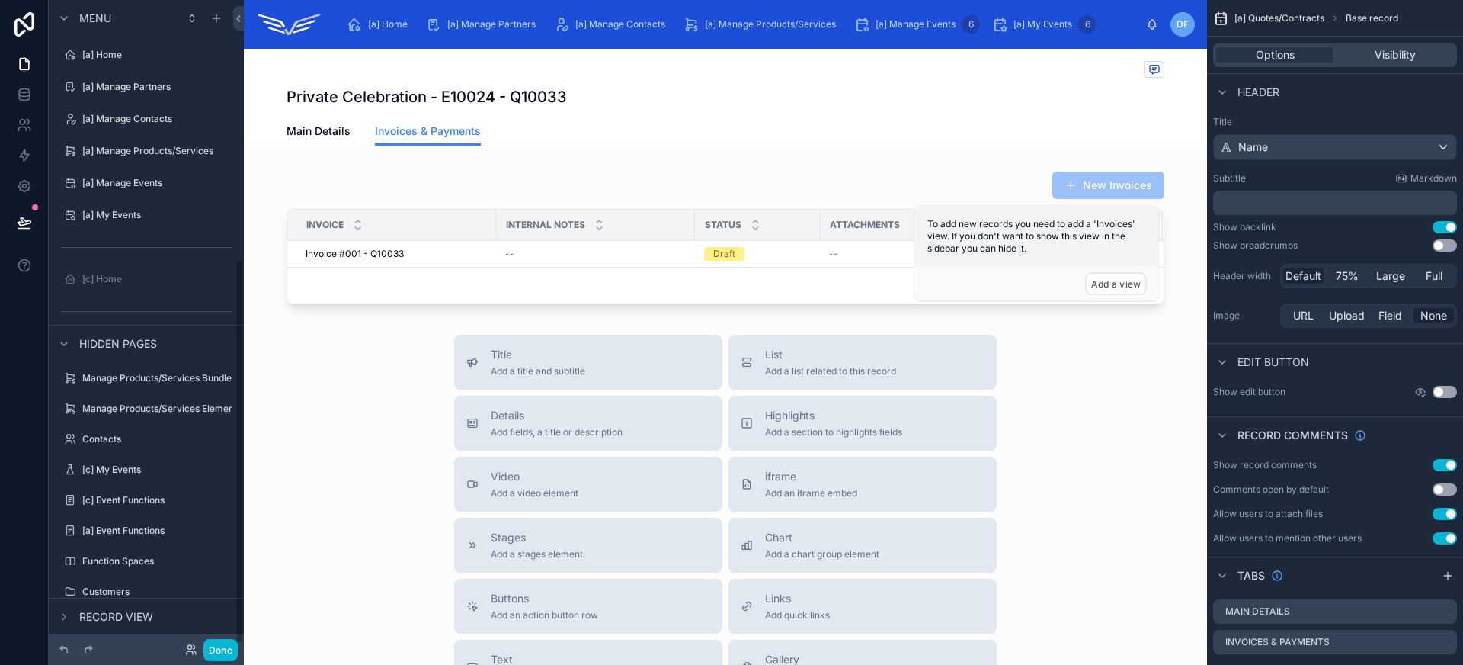
scroll to position [436, 0]
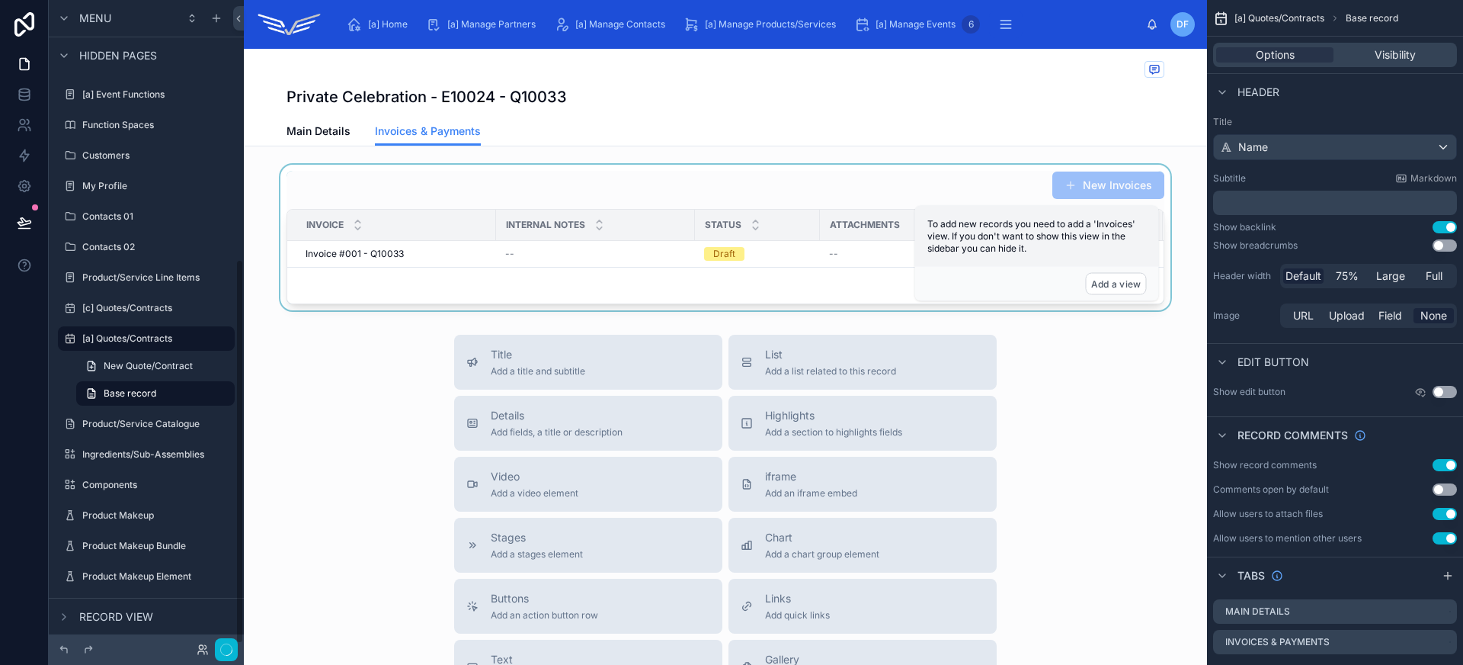
click at [522, 202] on div at bounding box center [725, 238] width 963 height 146
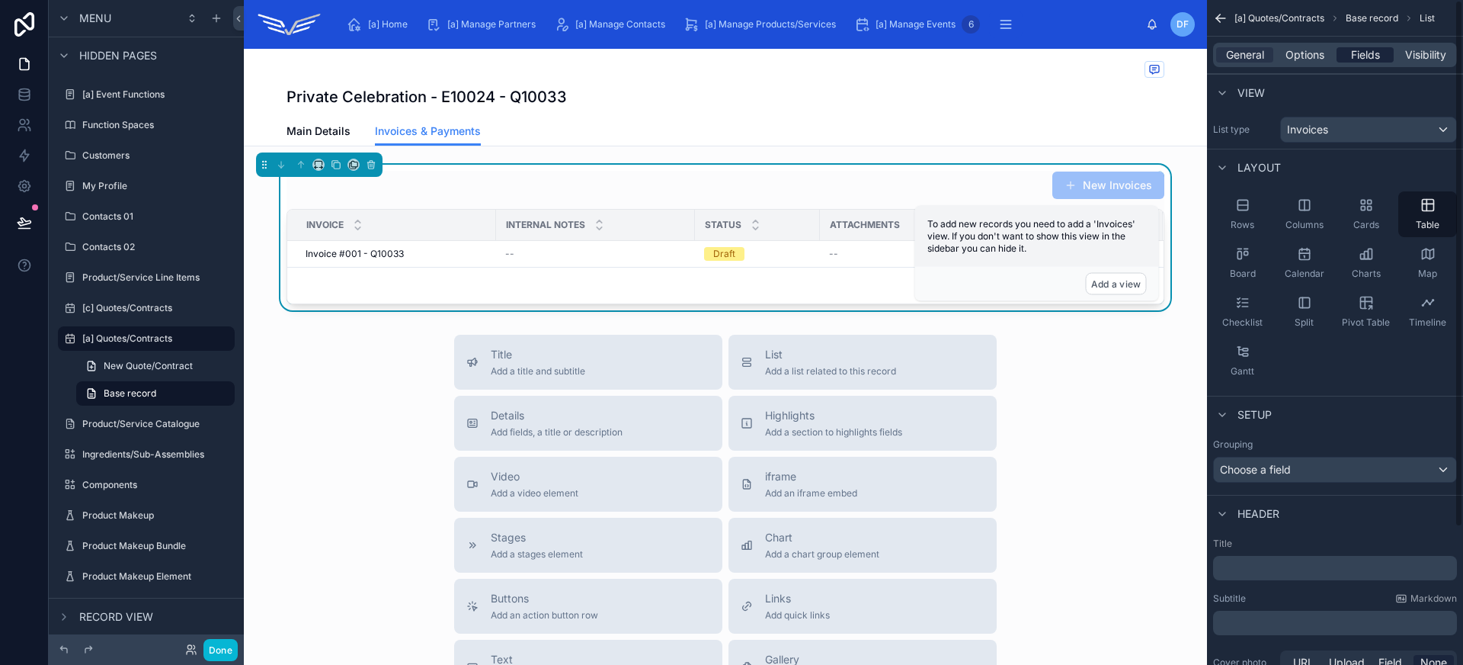
click at [1372, 57] on span "Fields" at bounding box center [1365, 54] width 29 height 15
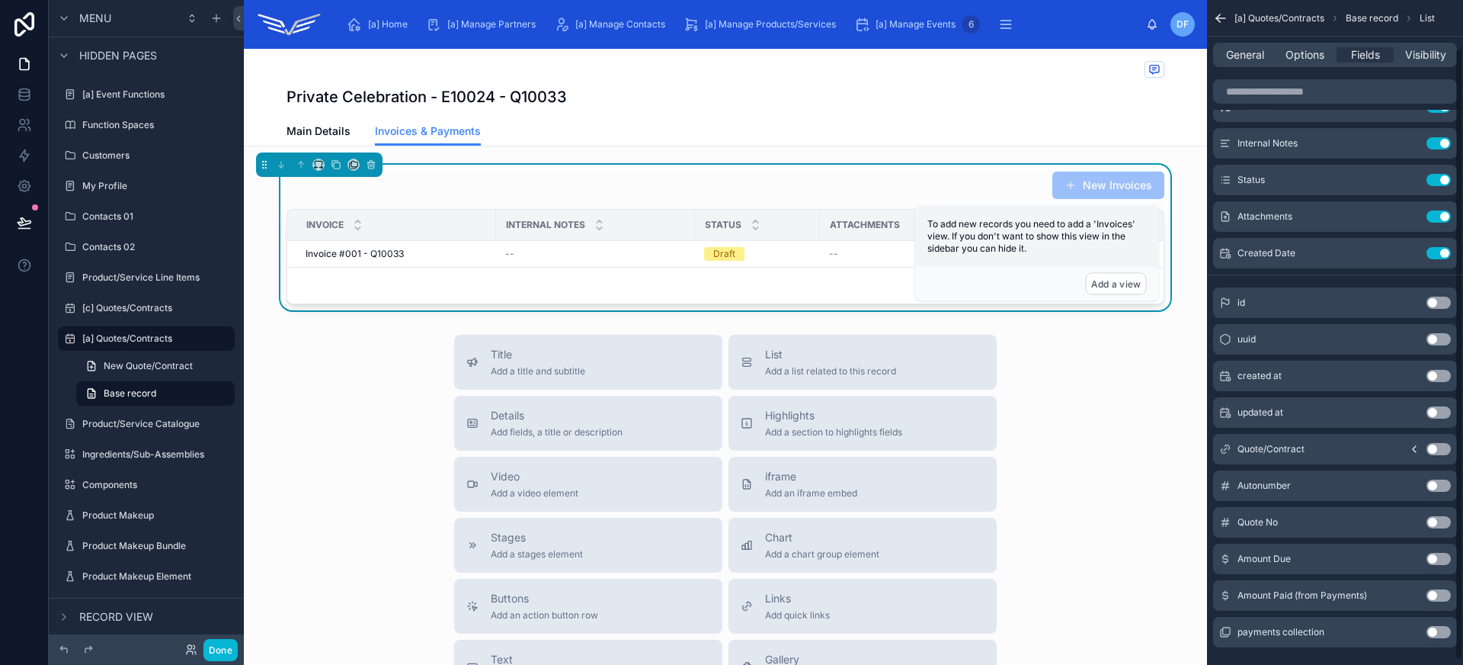
scroll to position [57, 0]
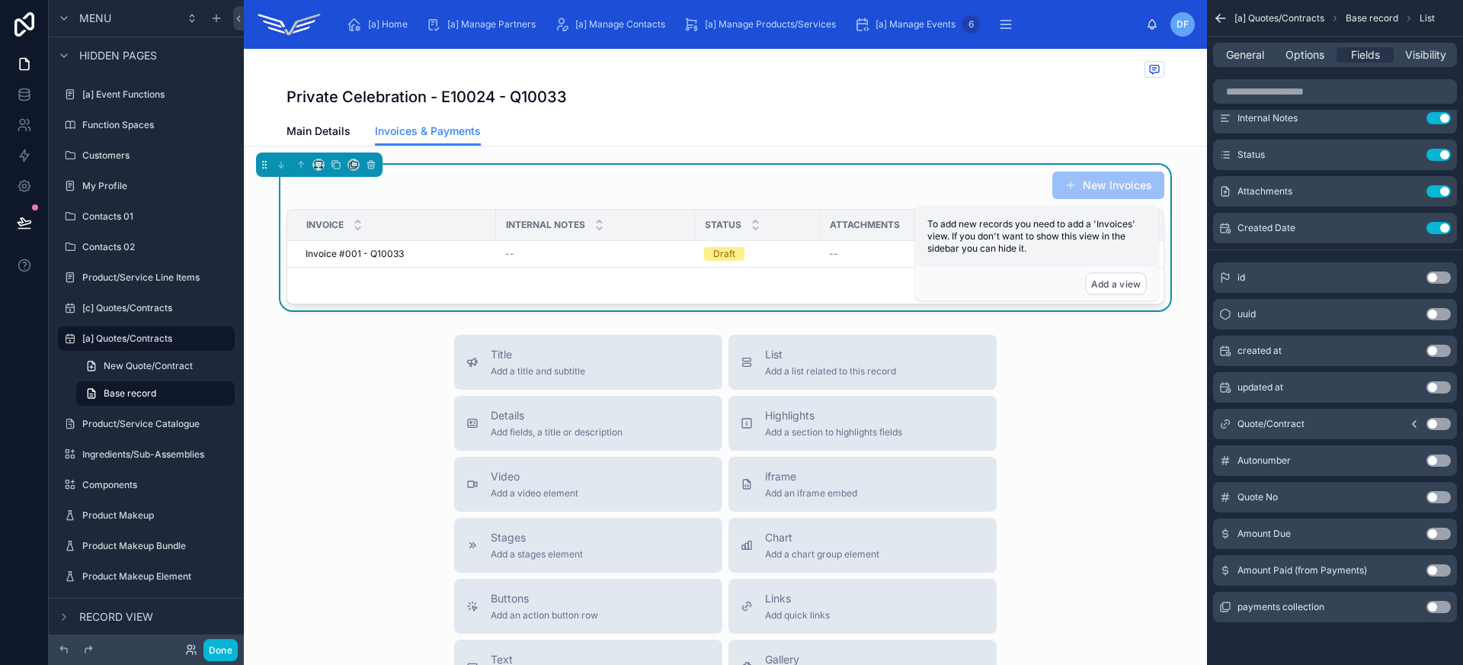
click at [1441, 464] on button "Use setting" at bounding box center [1439, 460] width 24 height 12
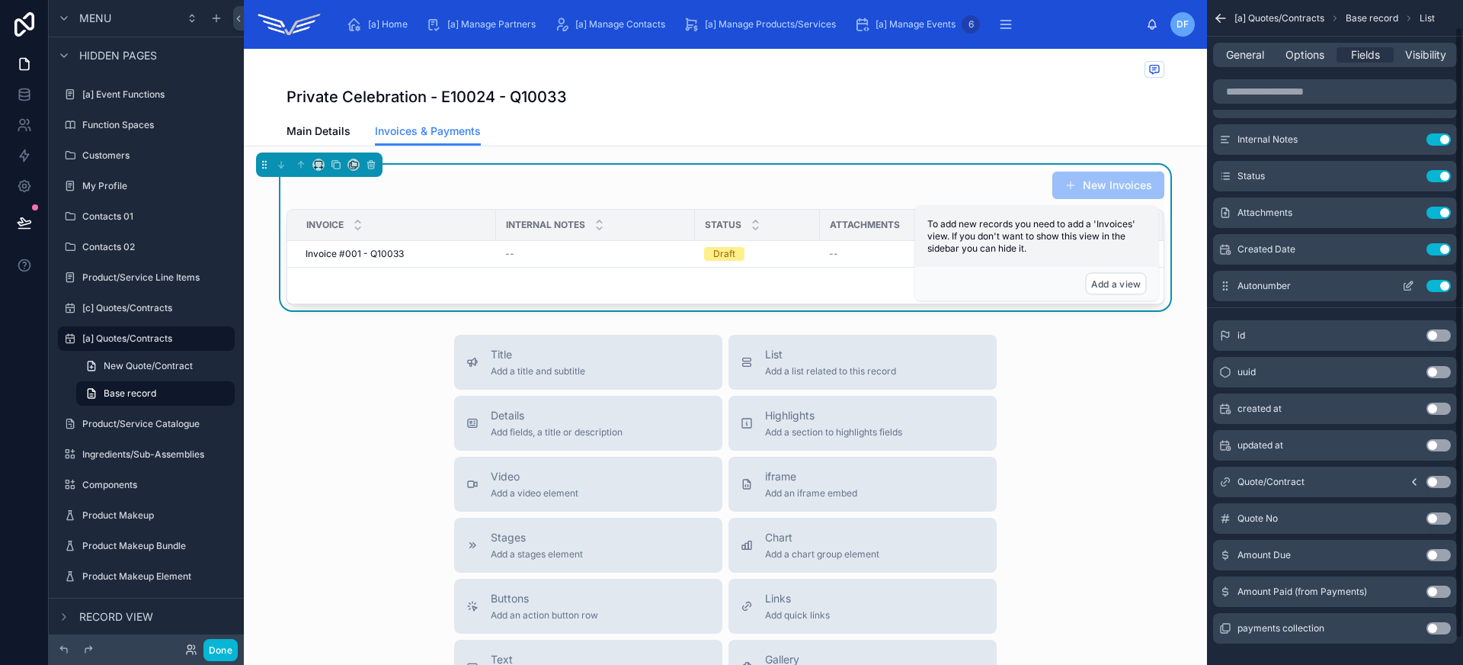
scroll to position [0, 0]
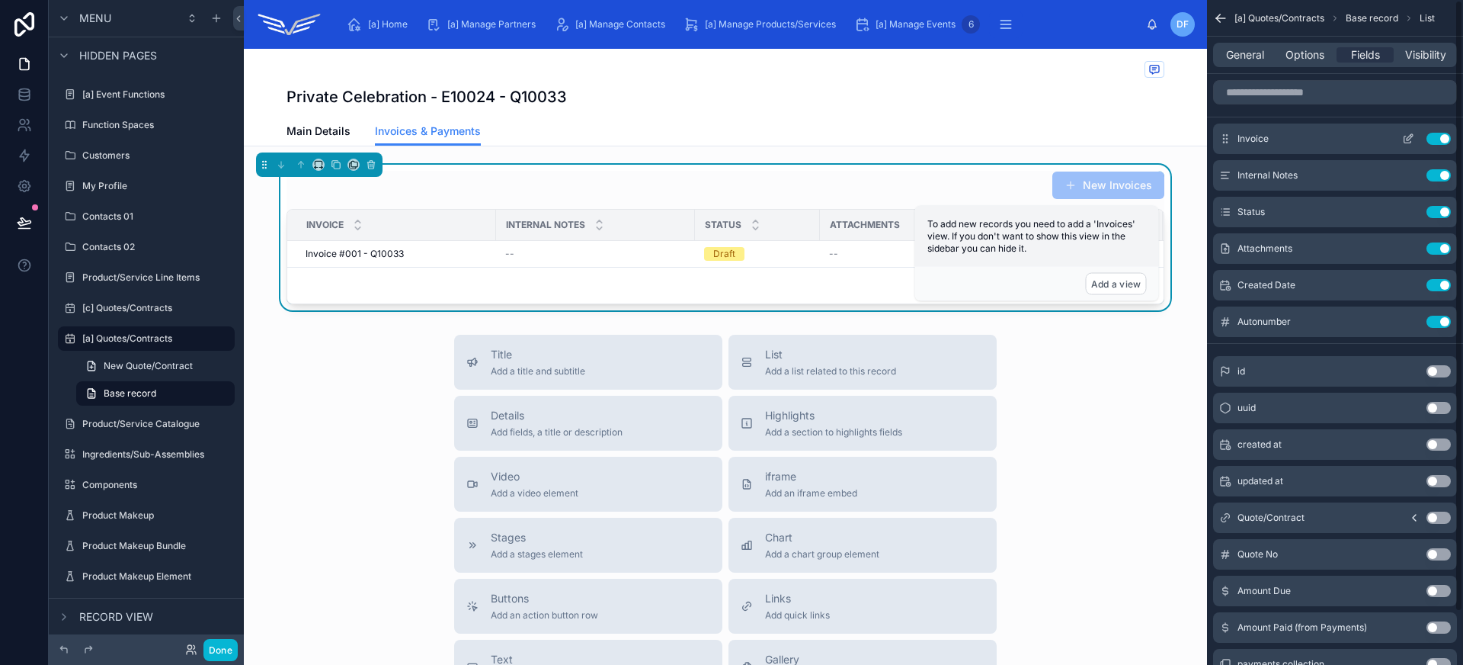
click at [1445, 137] on button "Use setting" at bounding box center [1439, 139] width 24 height 12
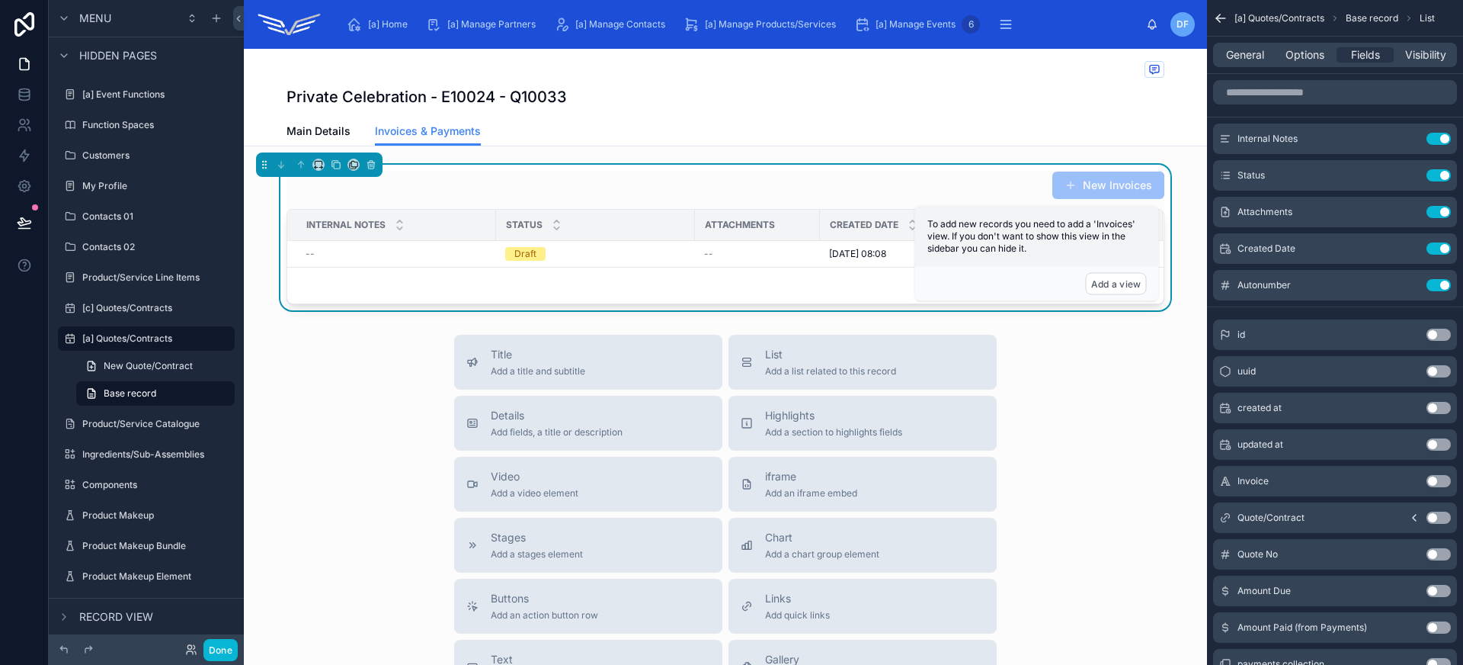
scroll to position [57, 0]
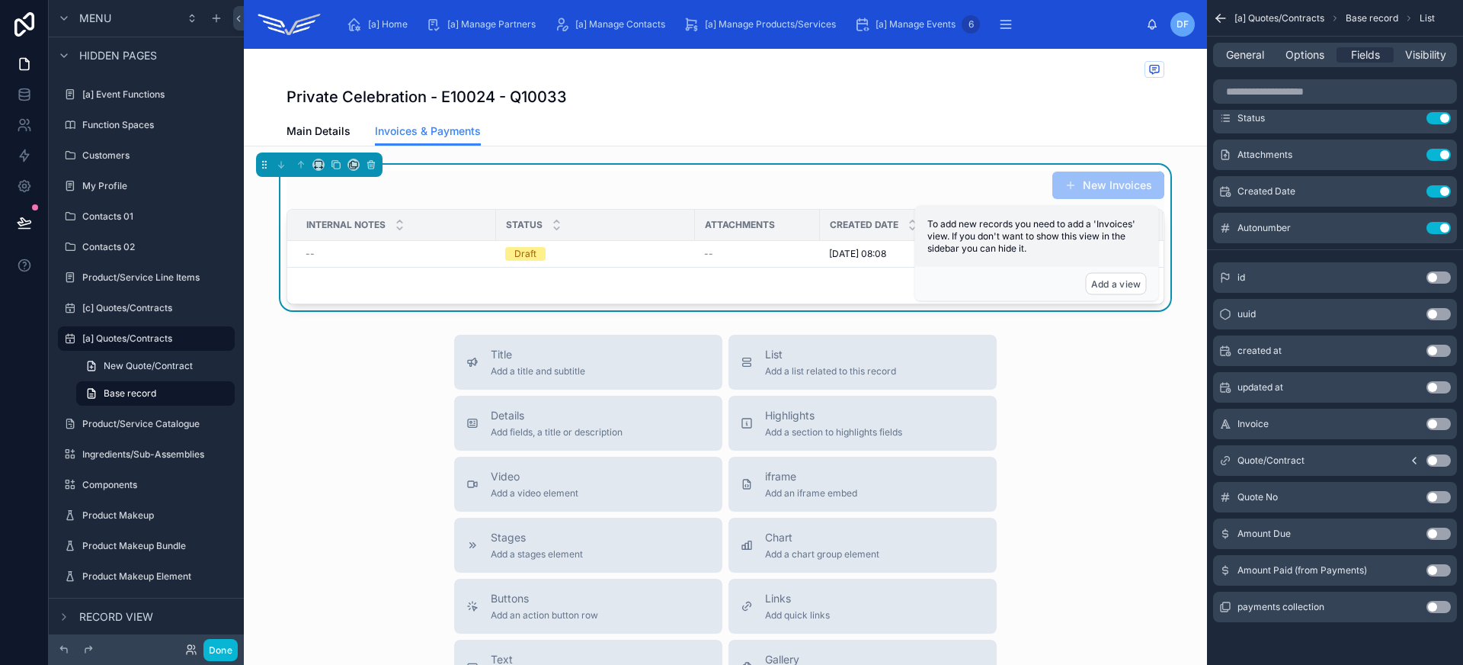
click at [1441, 418] on button "Use setting" at bounding box center [1439, 424] width 24 height 12
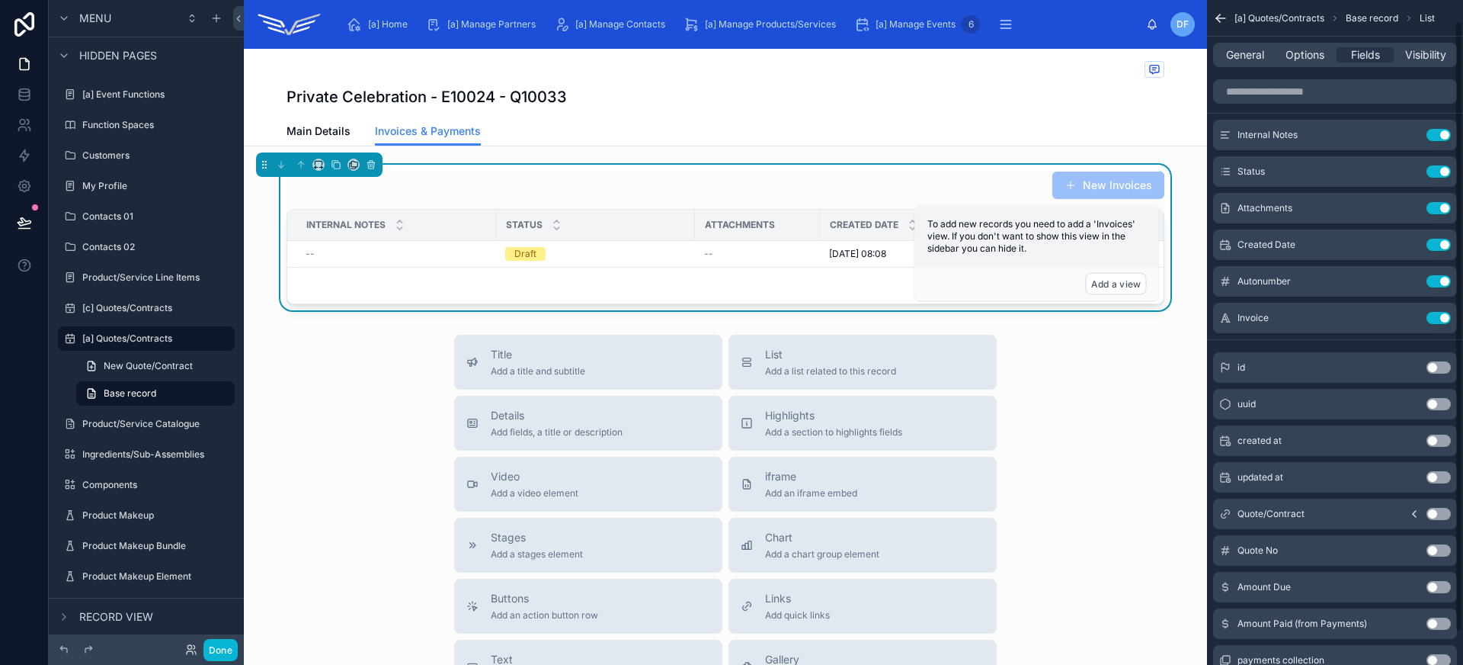
scroll to position [0, 0]
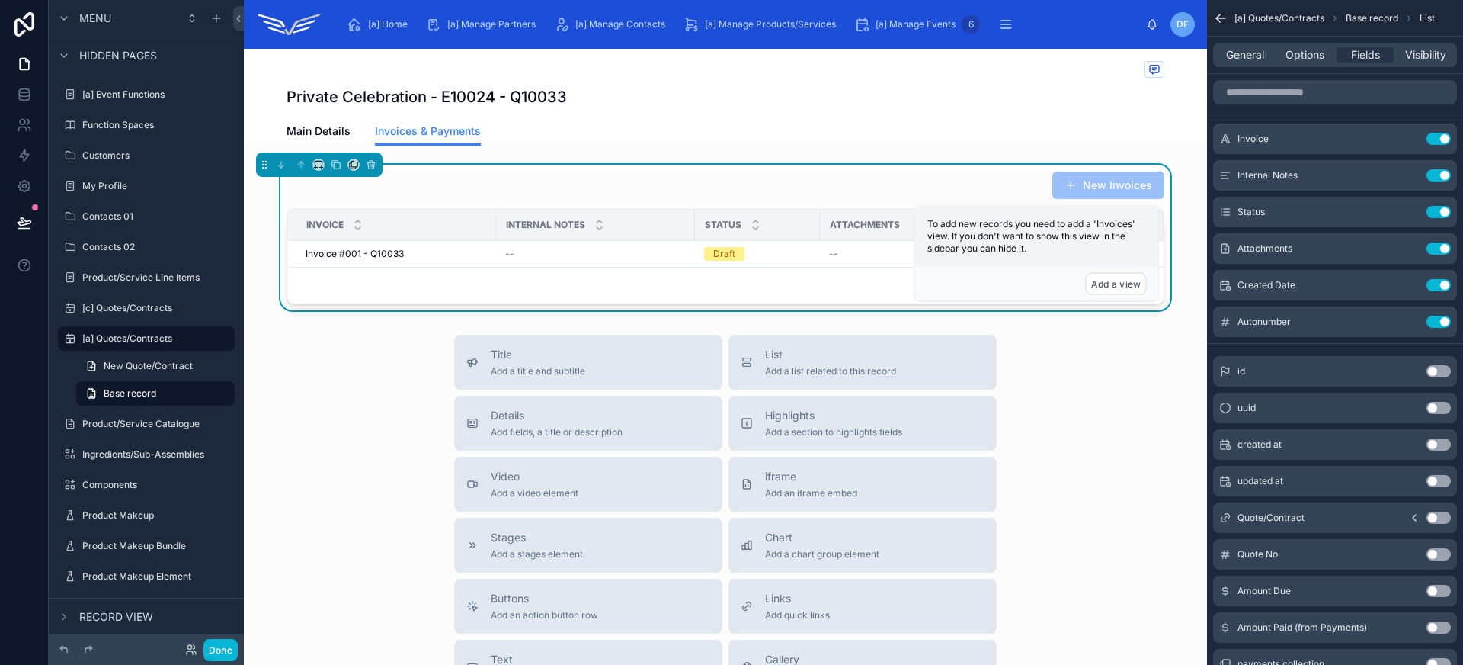
click at [366, 356] on div "Title Add a title and subtitle List Add a list related to this record Details A…" at bounding box center [725, 606] width 963 height 543
click at [1141, 373] on div "Title Add a title and subtitle List Add a list related to this record Details A…" at bounding box center [725, 606] width 963 height 543
click at [1129, 287] on button "Add a view" at bounding box center [1116, 284] width 61 height 22
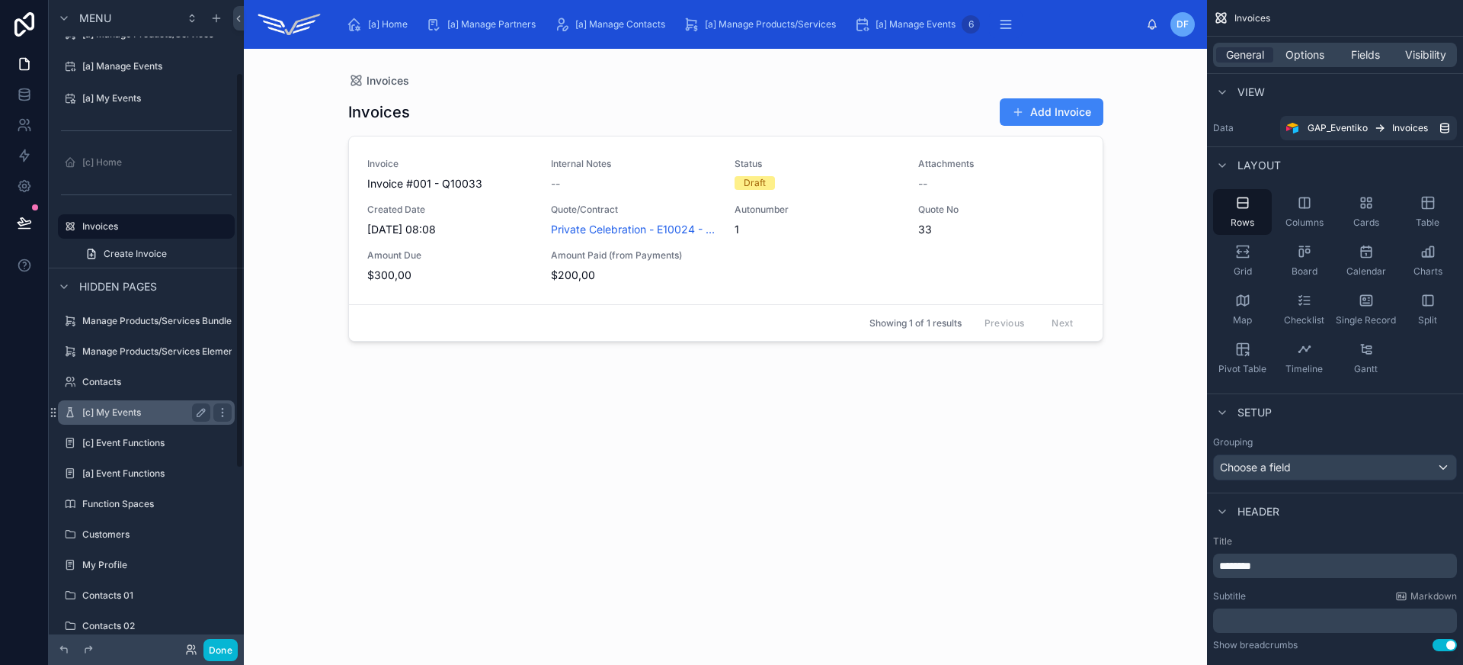
scroll to position [118, 0]
click at [197, 226] on icon "scrollable content" at bounding box center [201, 225] width 8 height 8
click at [86, 227] on input "********" at bounding box center [134, 225] width 104 height 18
type input "**********"
click at [225, 225] on icon "scrollable content" at bounding box center [222, 225] width 12 height 12
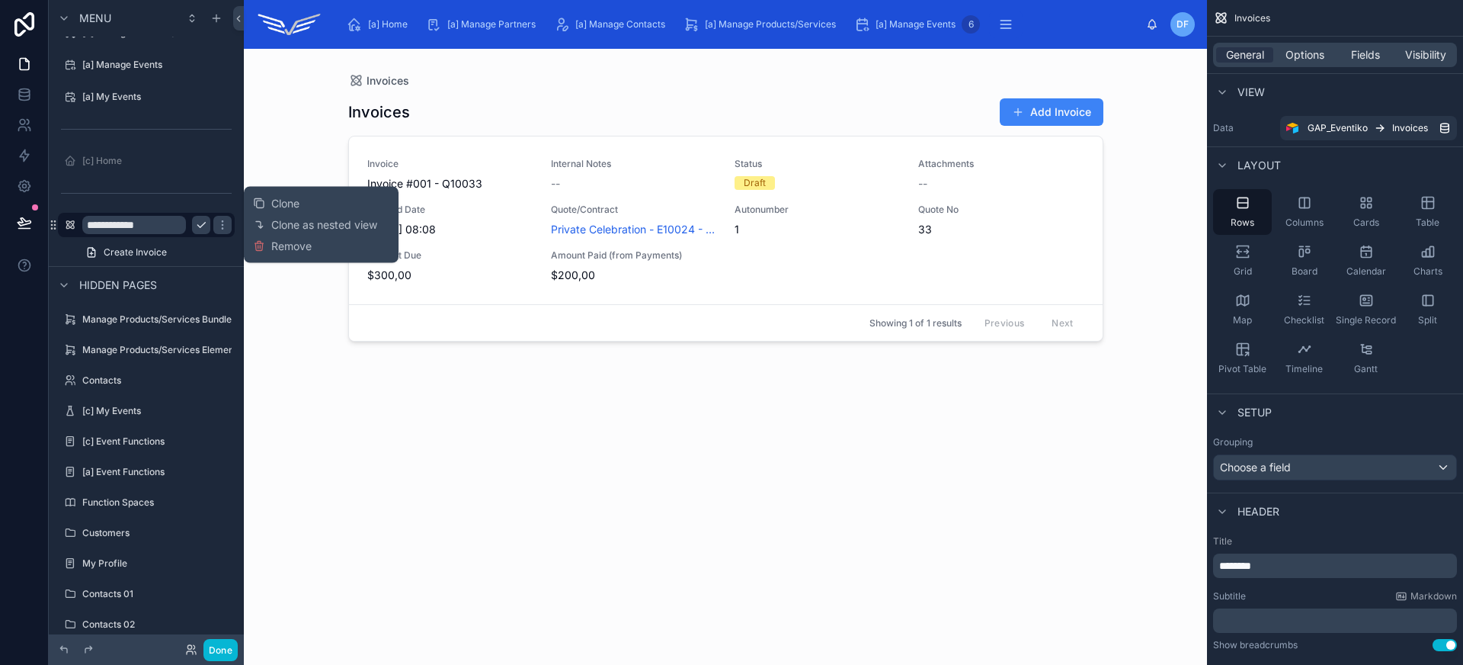
click at [208, 223] on button "scrollable content" at bounding box center [201, 225] width 18 height 18
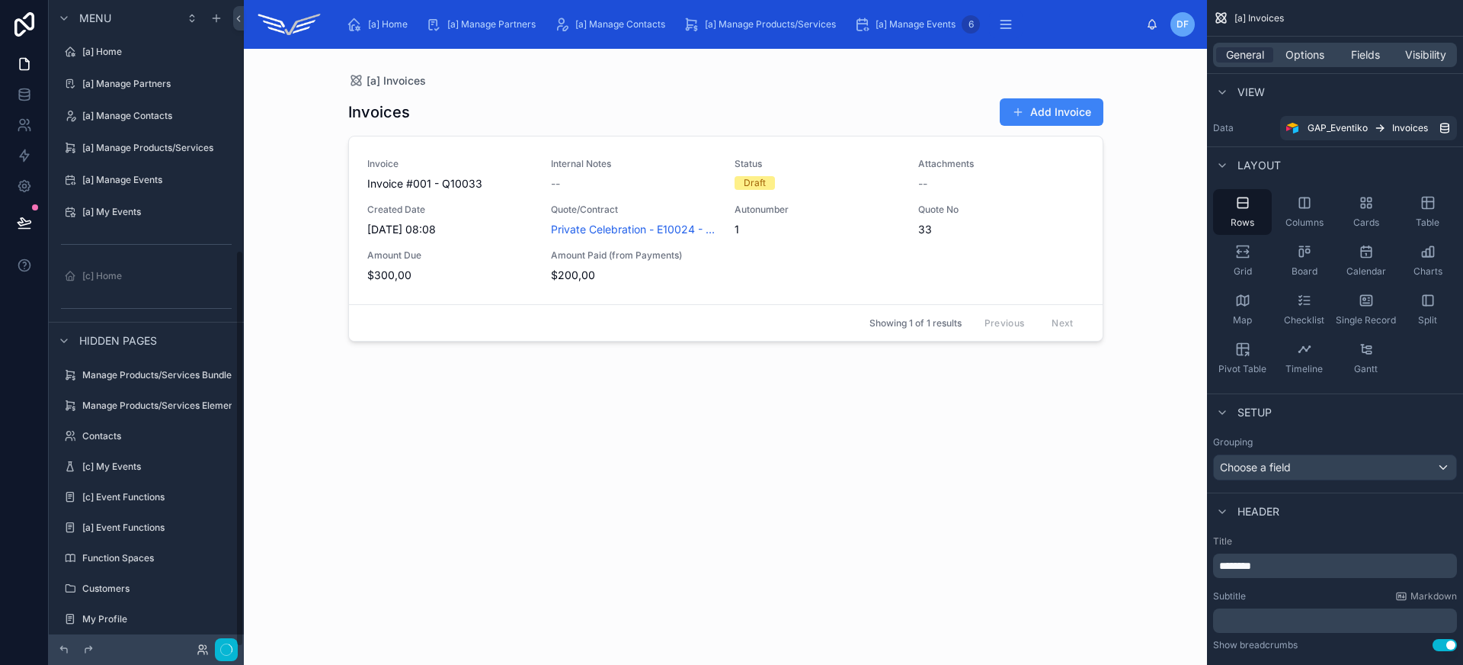
scroll to position [407, 0]
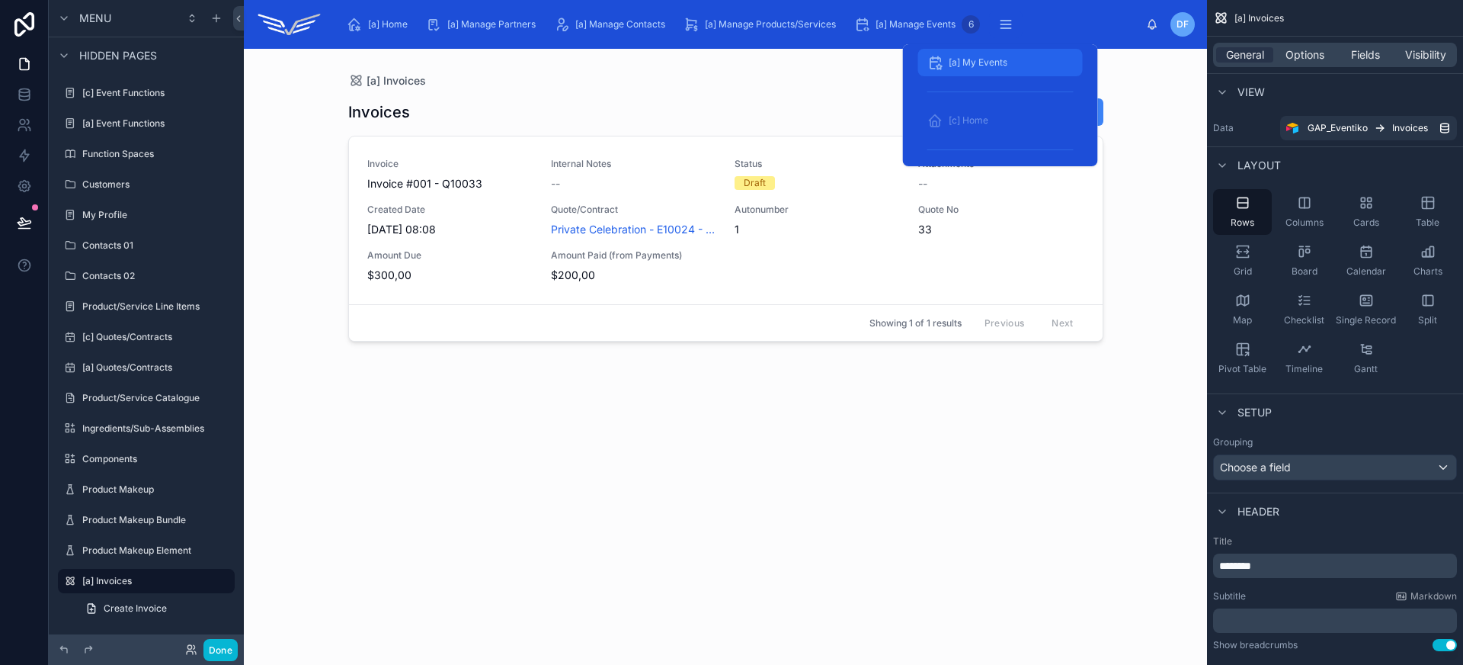
click at [978, 59] on span "[a] My Events" at bounding box center [978, 62] width 59 height 12
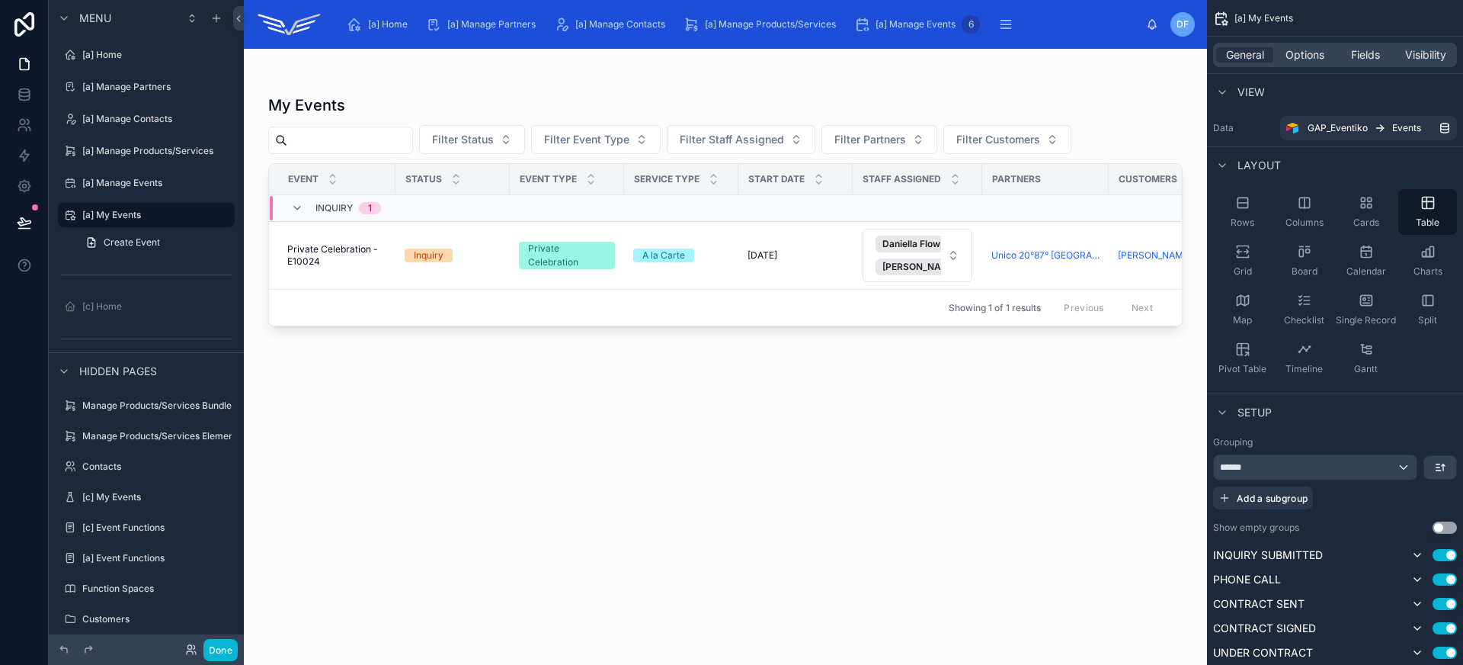
click at [364, 274] on div at bounding box center [725, 347] width 963 height 597
click at [367, 267] on span "Private Celebration - E10024" at bounding box center [336, 255] width 99 height 24
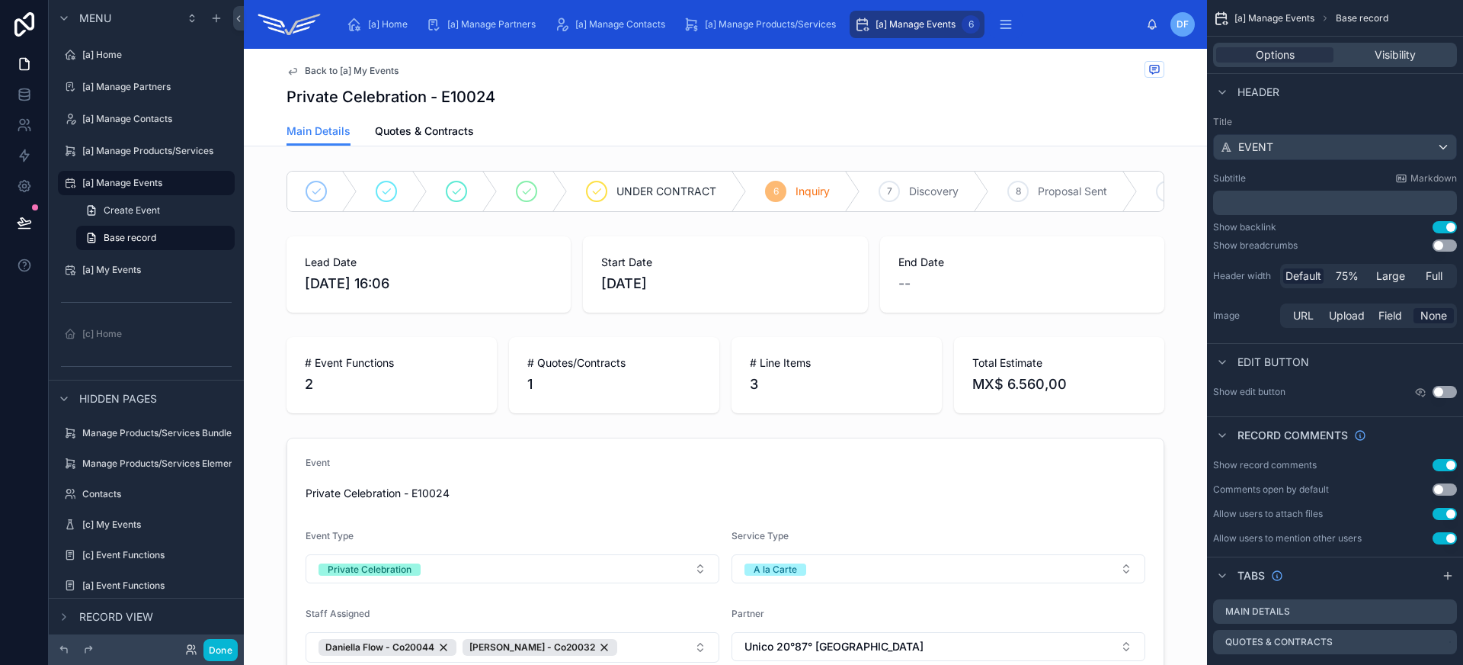
scroll to position [498, 0]
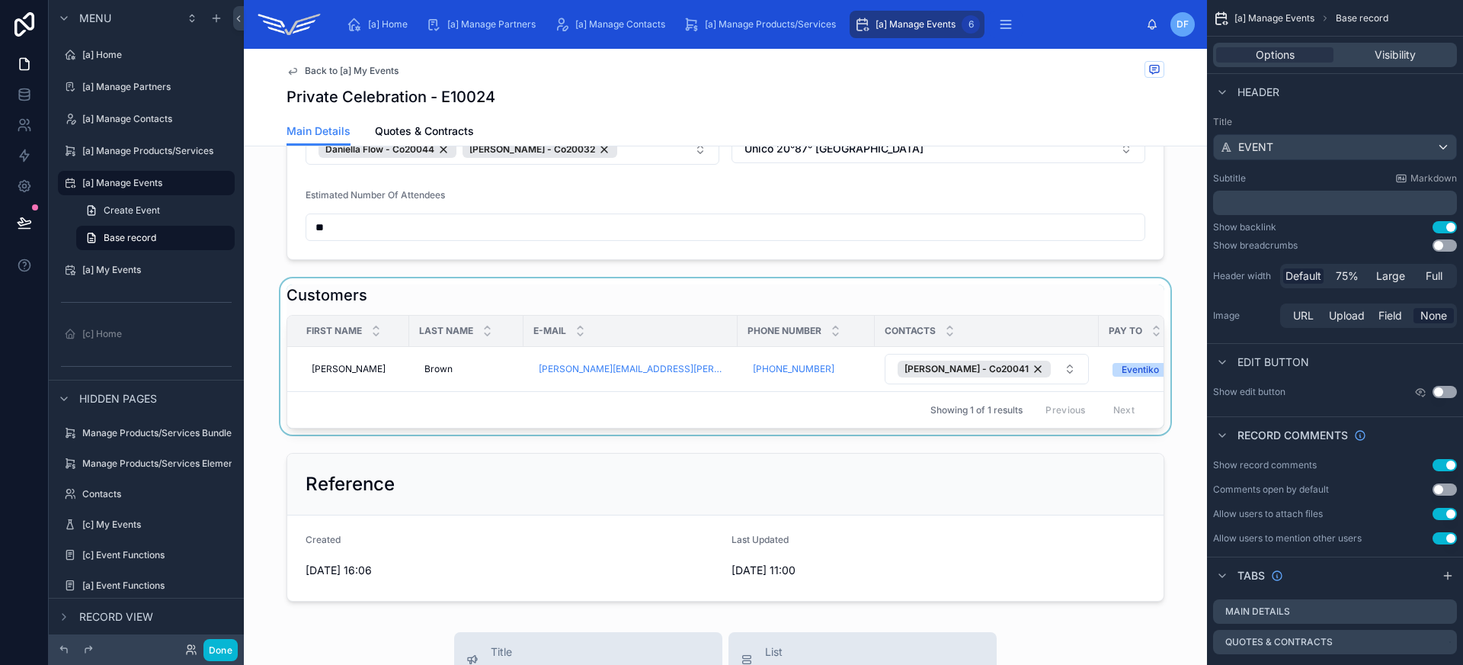
click at [390, 396] on div at bounding box center [725, 356] width 963 height 156
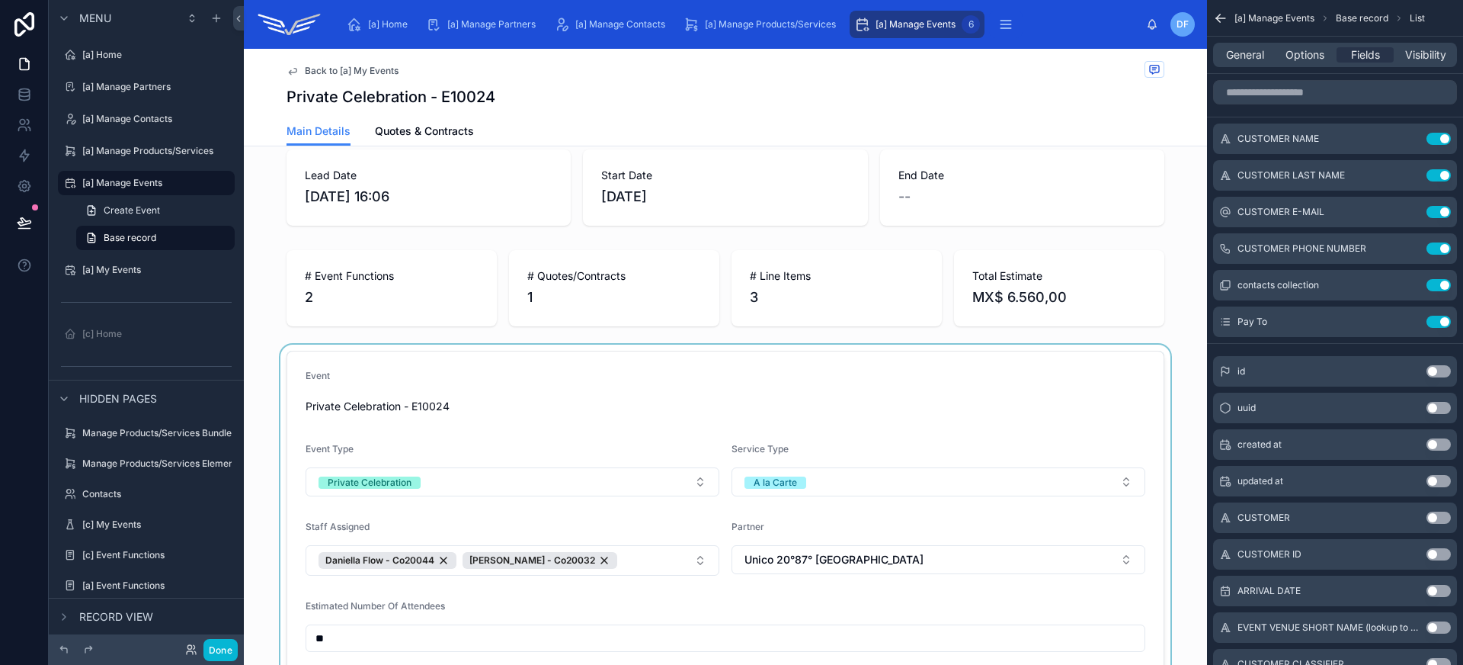
scroll to position [0, 0]
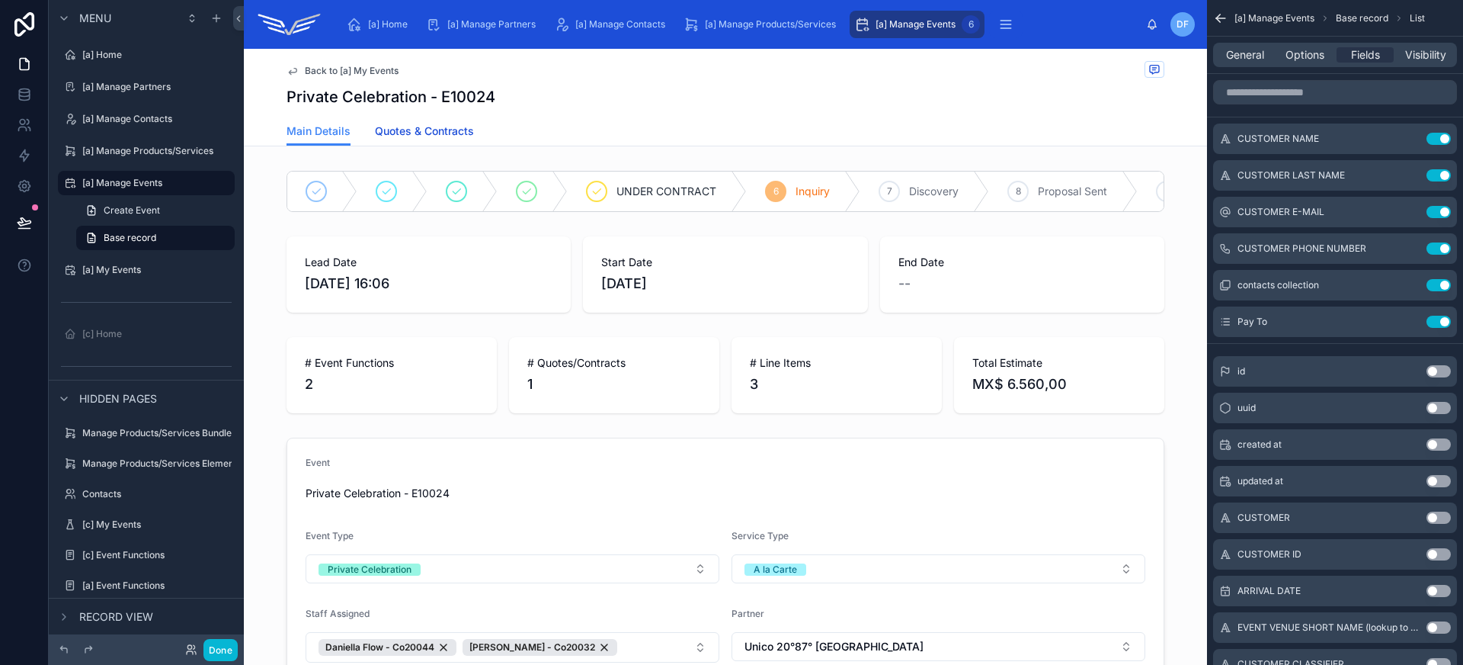
click at [445, 134] on span "Quotes & Contracts" at bounding box center [424, 130] width 99 height 15
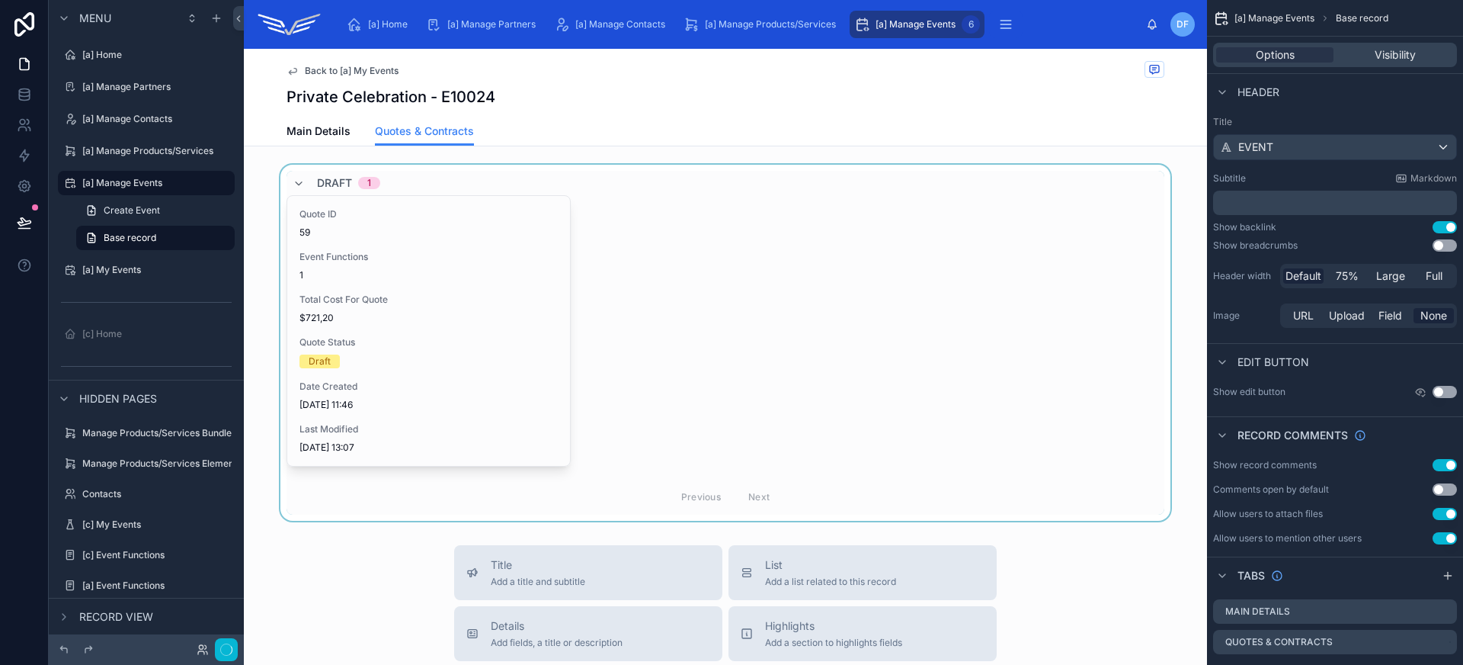
click at [448, 293] on div at bounding box center [725, 343] width 963 height 356
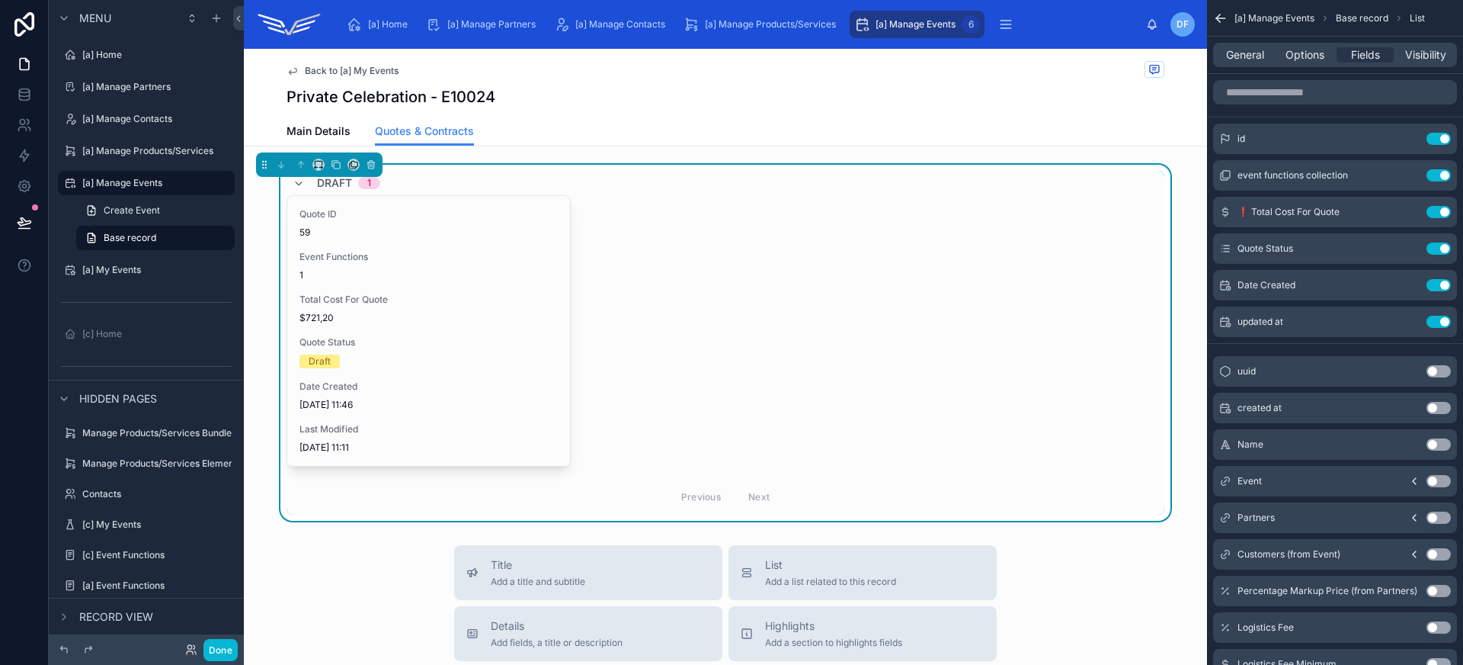
click at [456, 293] on span "Total Cost For Quote" at bounding box center [428, 299] width 258 height 12
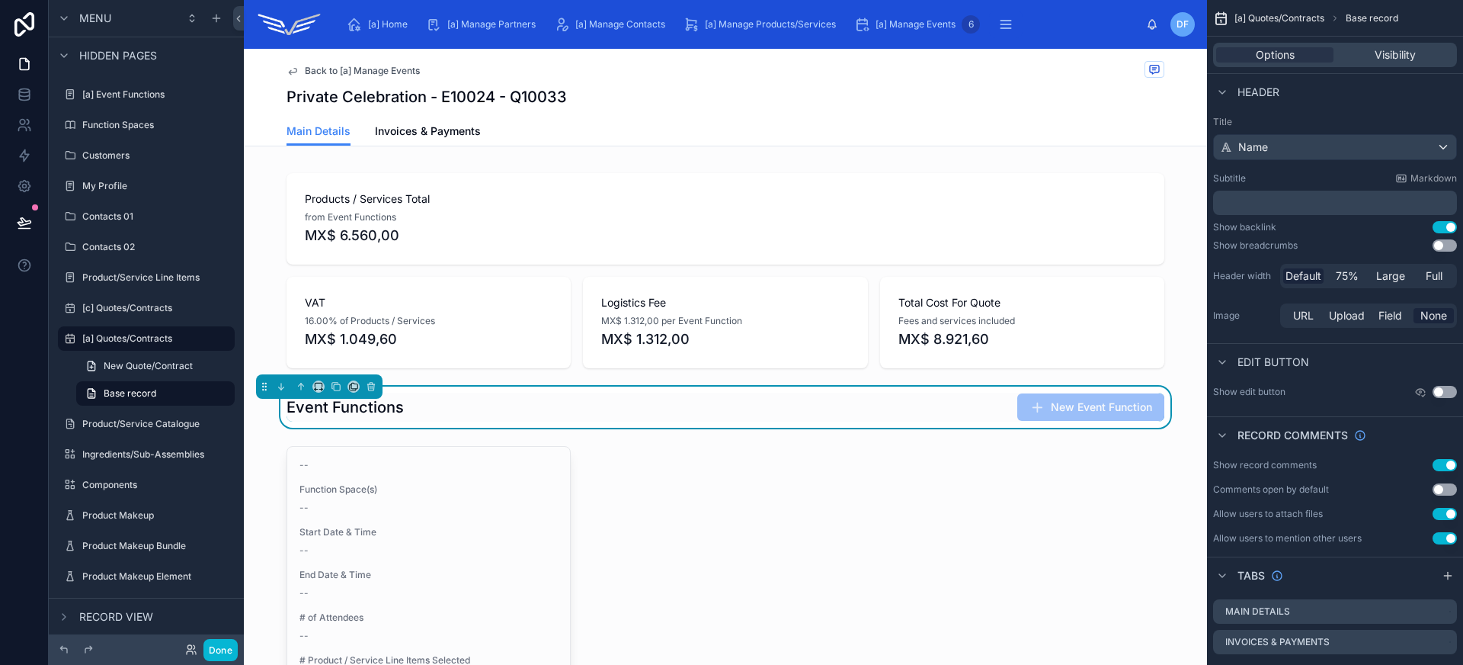
scroll to position [519, 0]
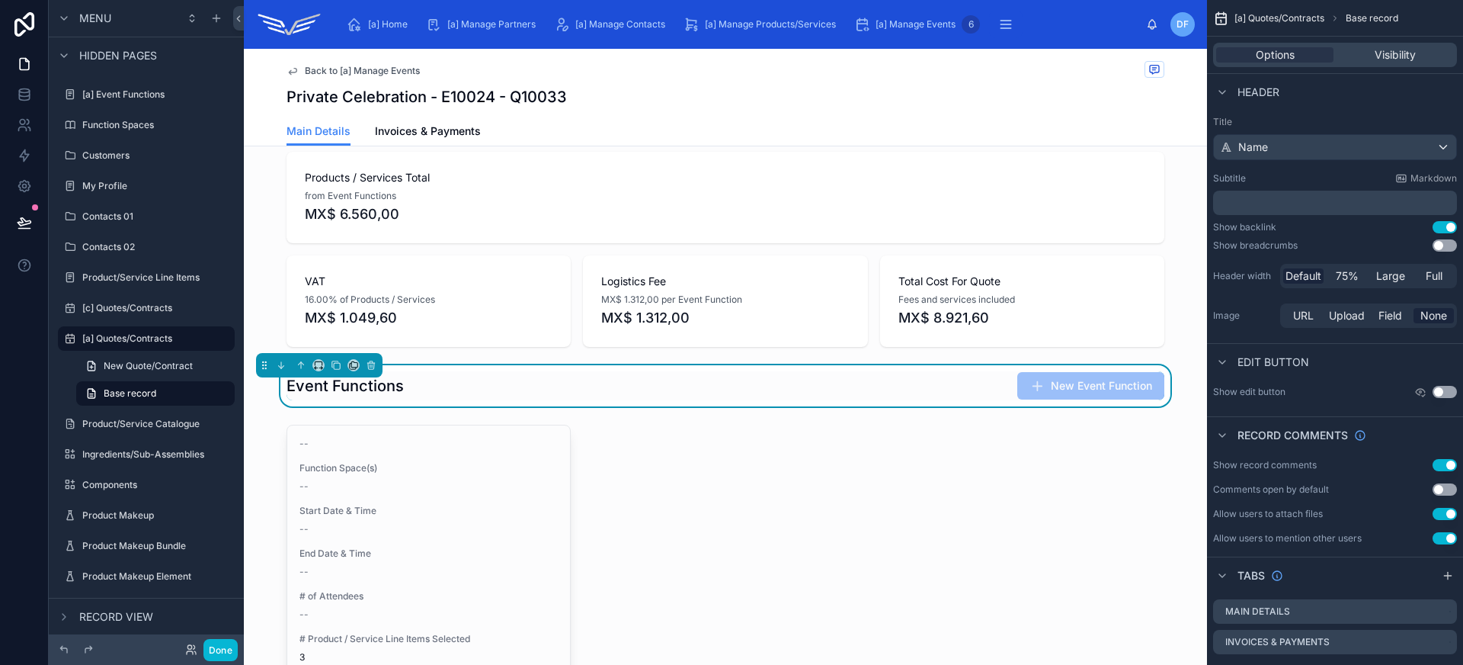
click at [465, 502] on div at bounding box center [725, 638] width 963 height 440
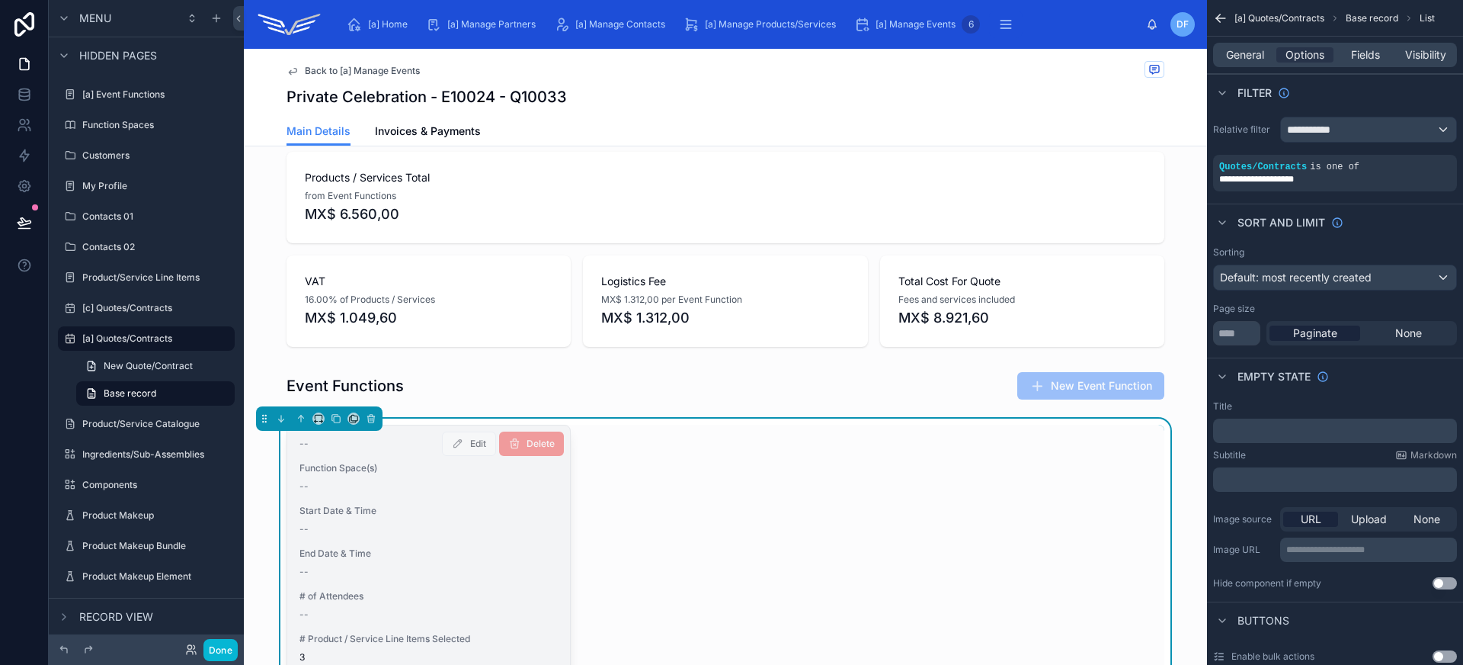
click at [465, 503] on div "-- Function Space(s) -- Start Date & Time -- End Date & Time -- # of Attendees …" at bounding box center [428, 614] width 283 height 378
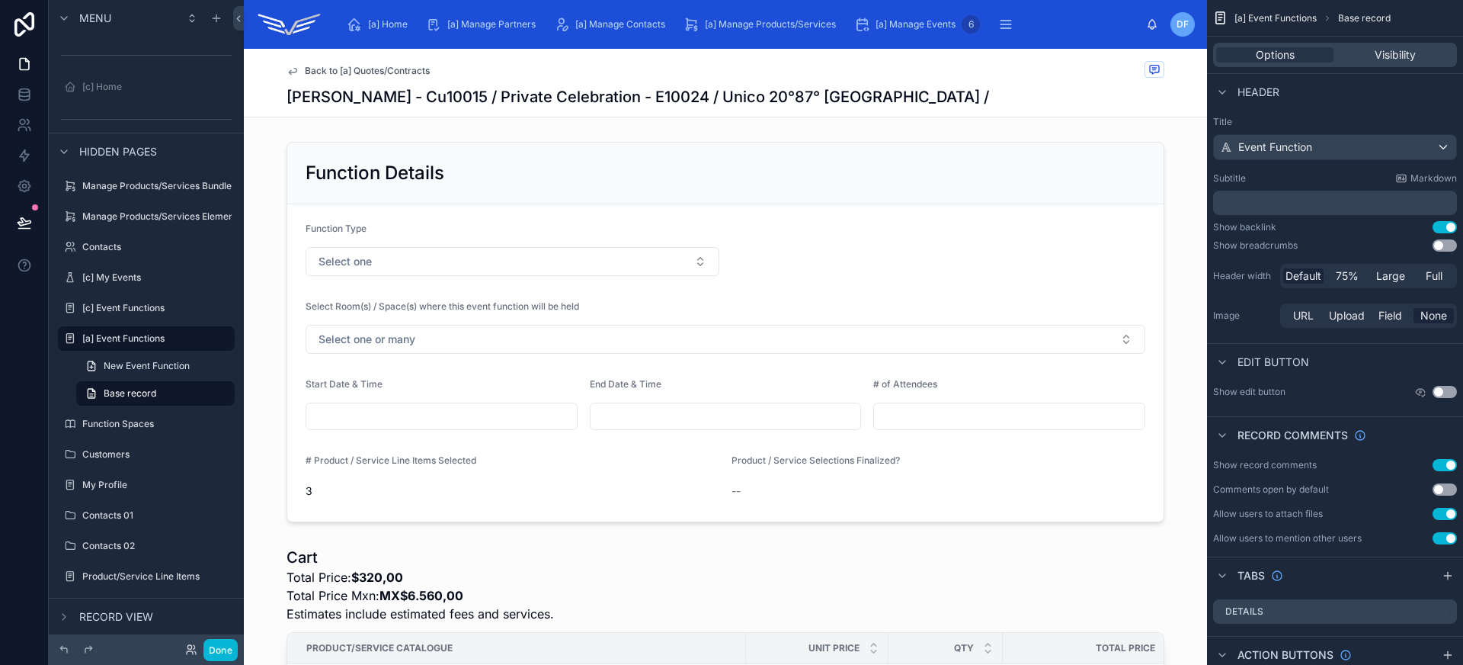
click at [322, 75] on span "Back to [a] Quotes/Contracts" at bounding box center [367, 71] width 125 height 12
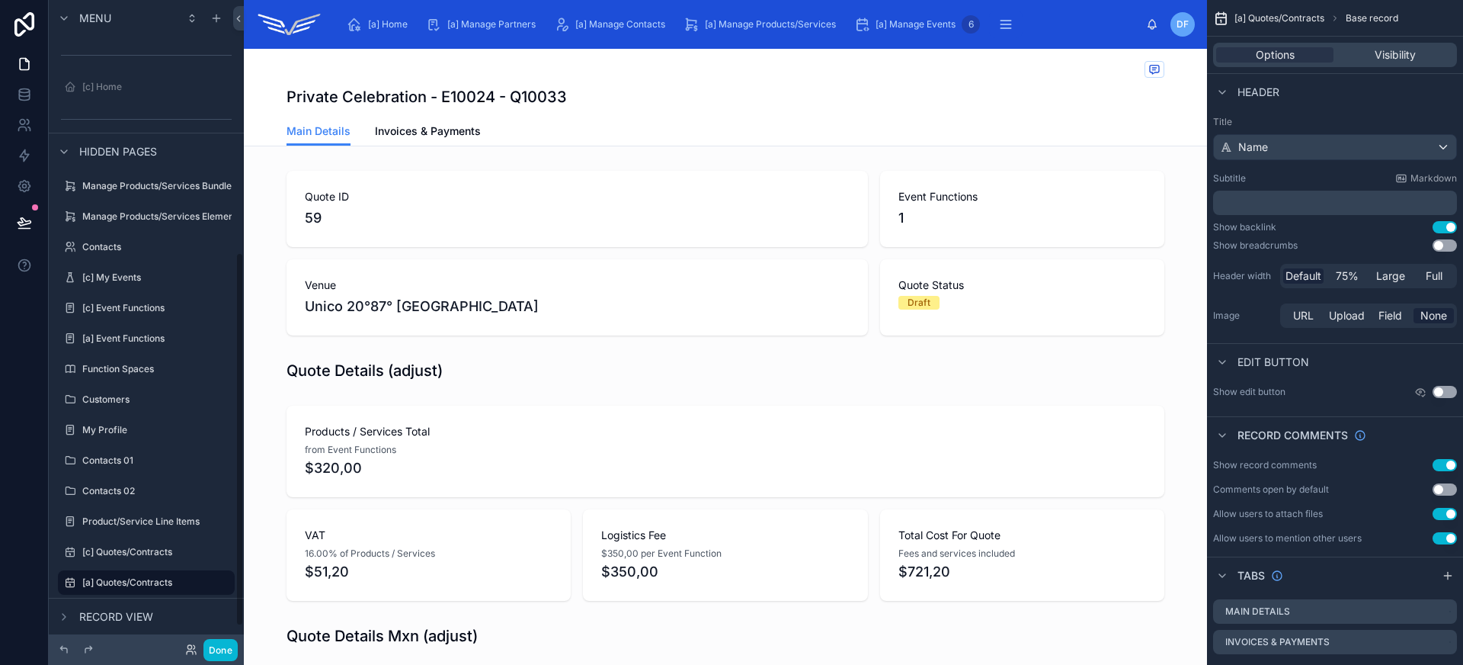
scroll to position [436, 0]
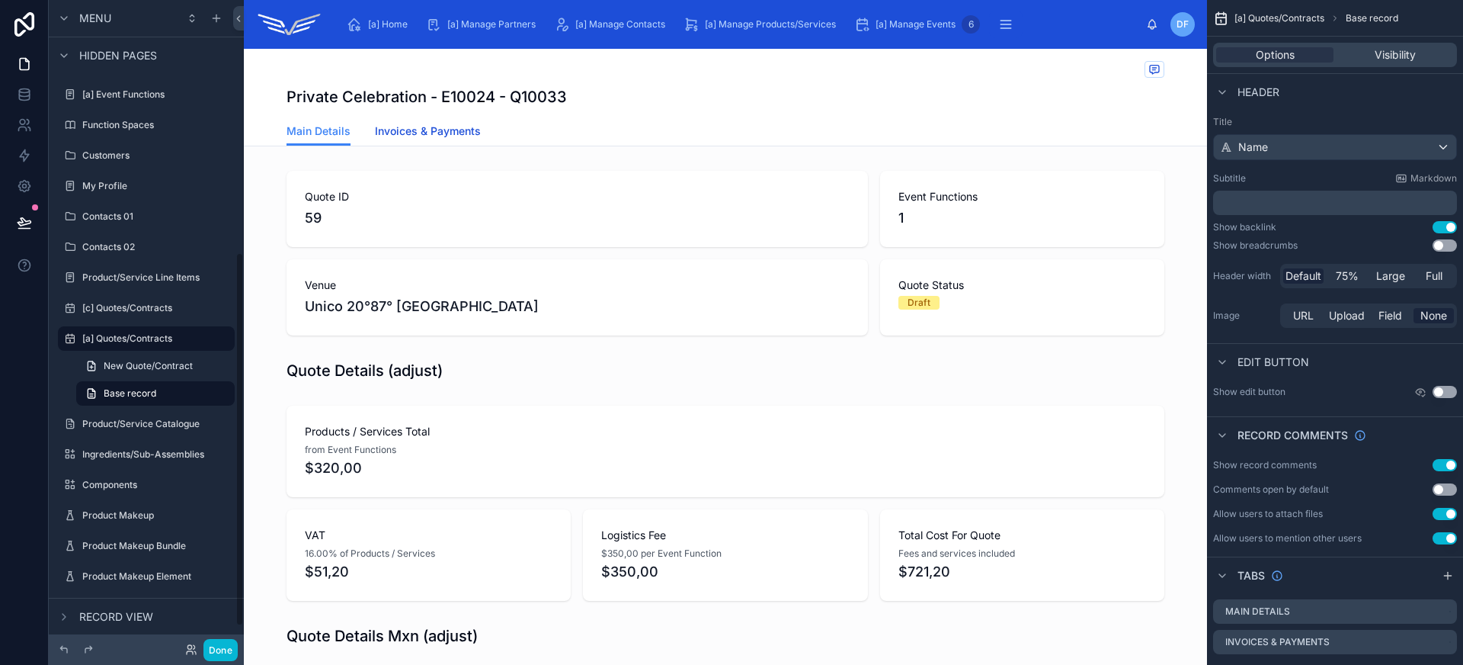
click at [418, 131] on span "Invoices & Payments" at bounding box center [428, 130] width 106 height 15
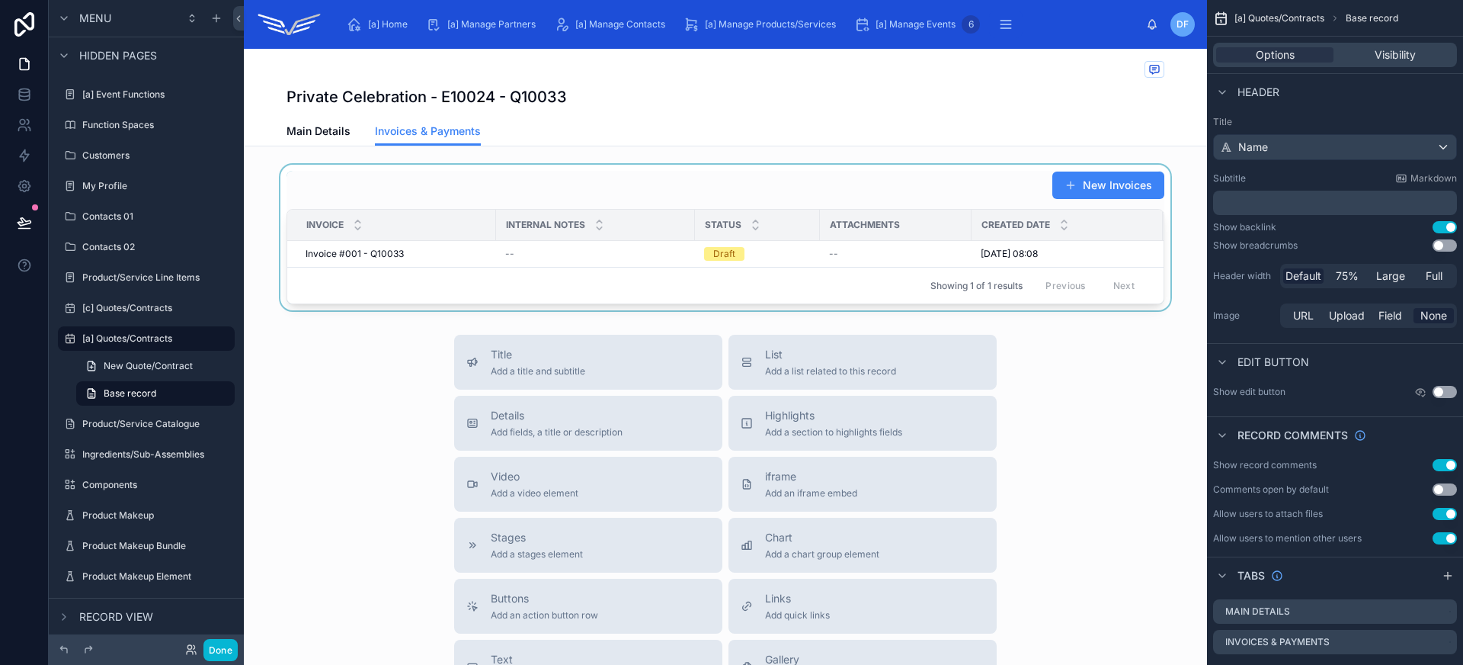
click at [458, 282] on div "Showing 1 of 1 results Previous Next" at bounding box center [725, 285] width 876 height 37
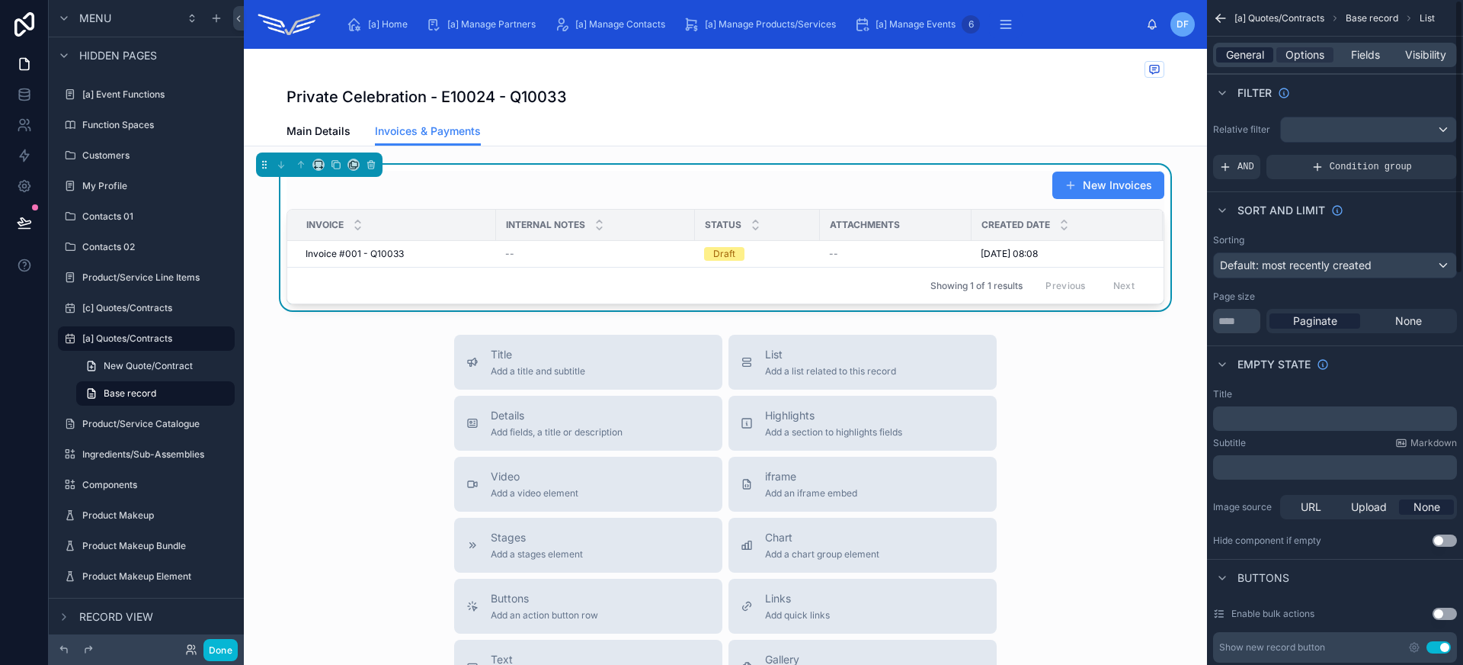
click at [1257, 57] on span "General" at bounding box center [1245, 54] width 38 height 15
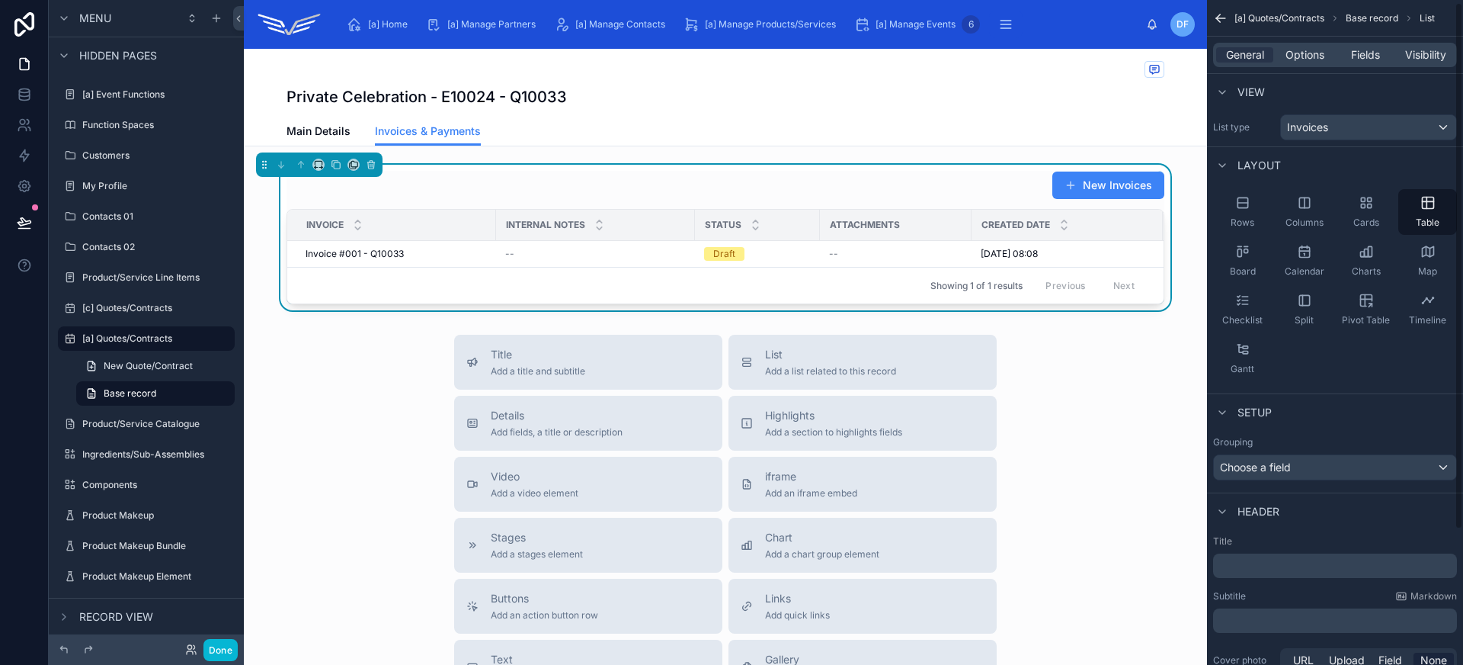
scroll to position [3, 0]
click at [1356, 472] on div "Choose a field" at bounding box center [1335, 466] width 242 height 24
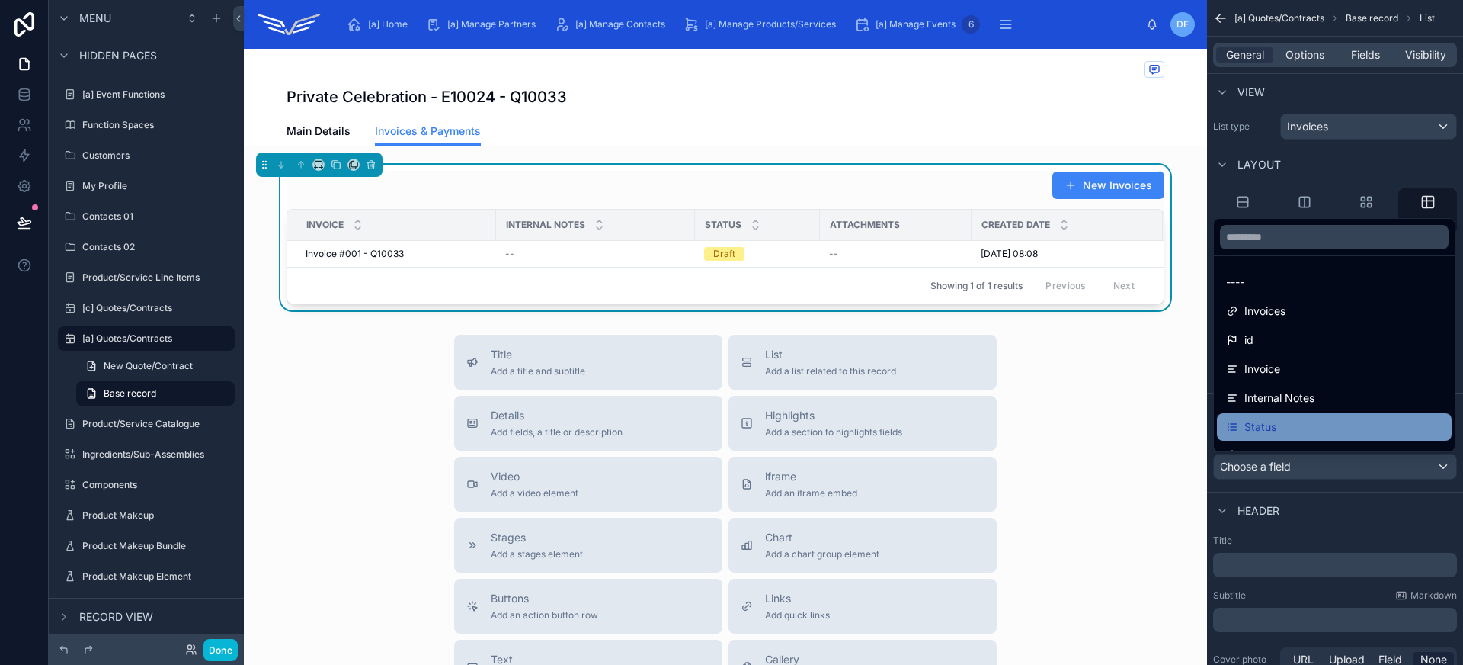
click at [1341, 434] on div "Status" at bounding box center [1334, 427] width 216 height 18
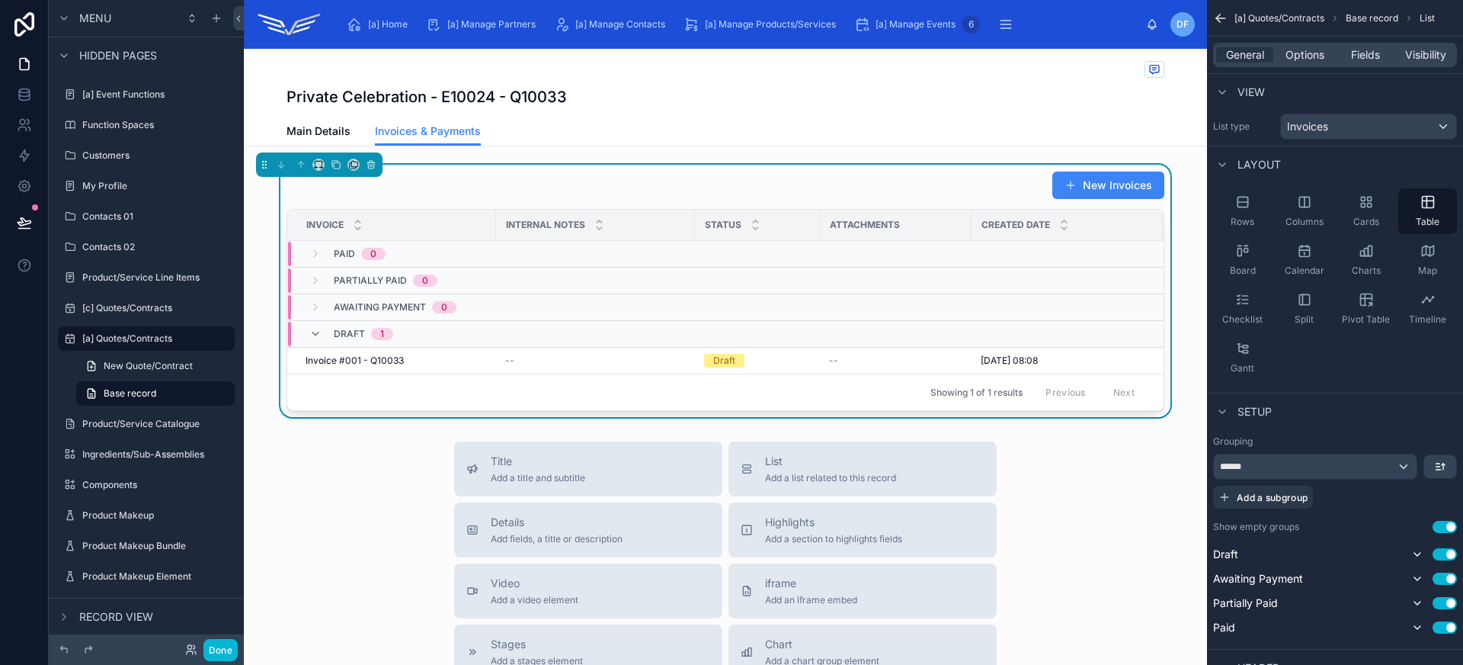
click at [1445, 527] on button "Use setting" at bounding box center [1445, 526] width 24 height 12
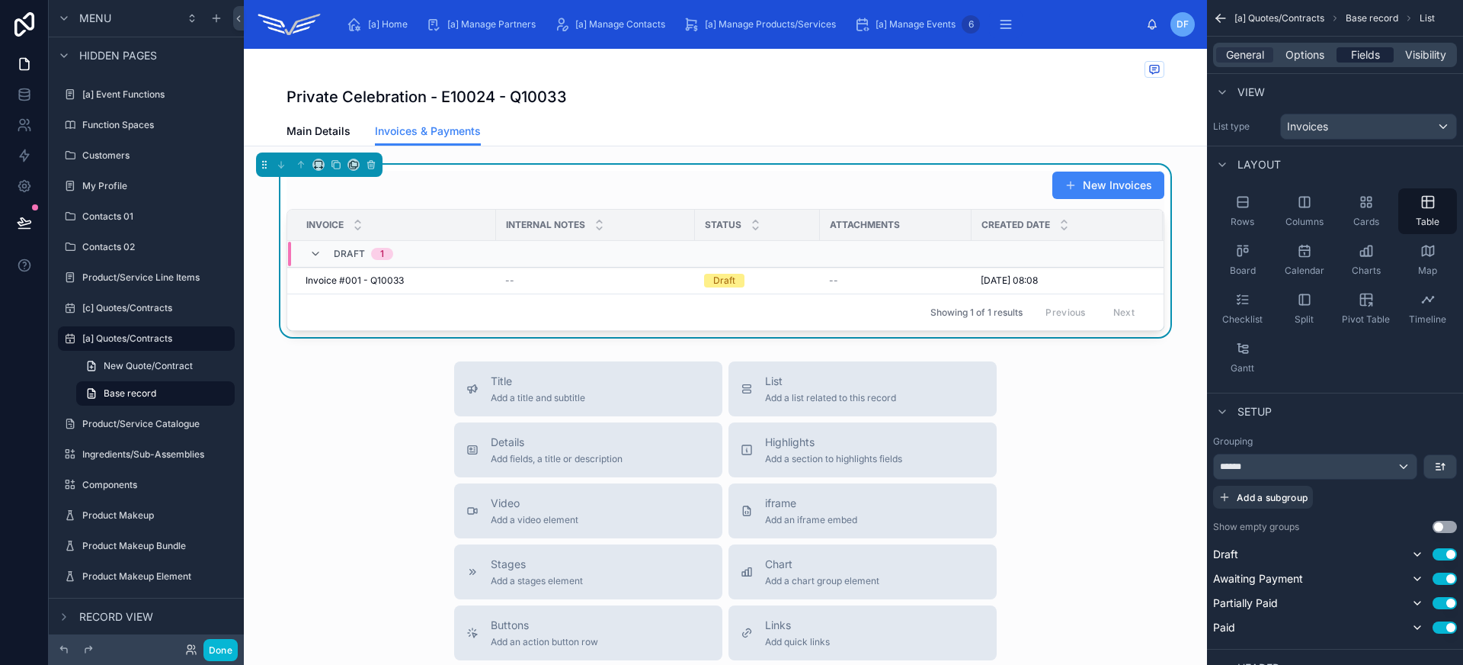
click at [1367, 53] on span "Fields" at bounding box center [1365, 54] width 29 height 15
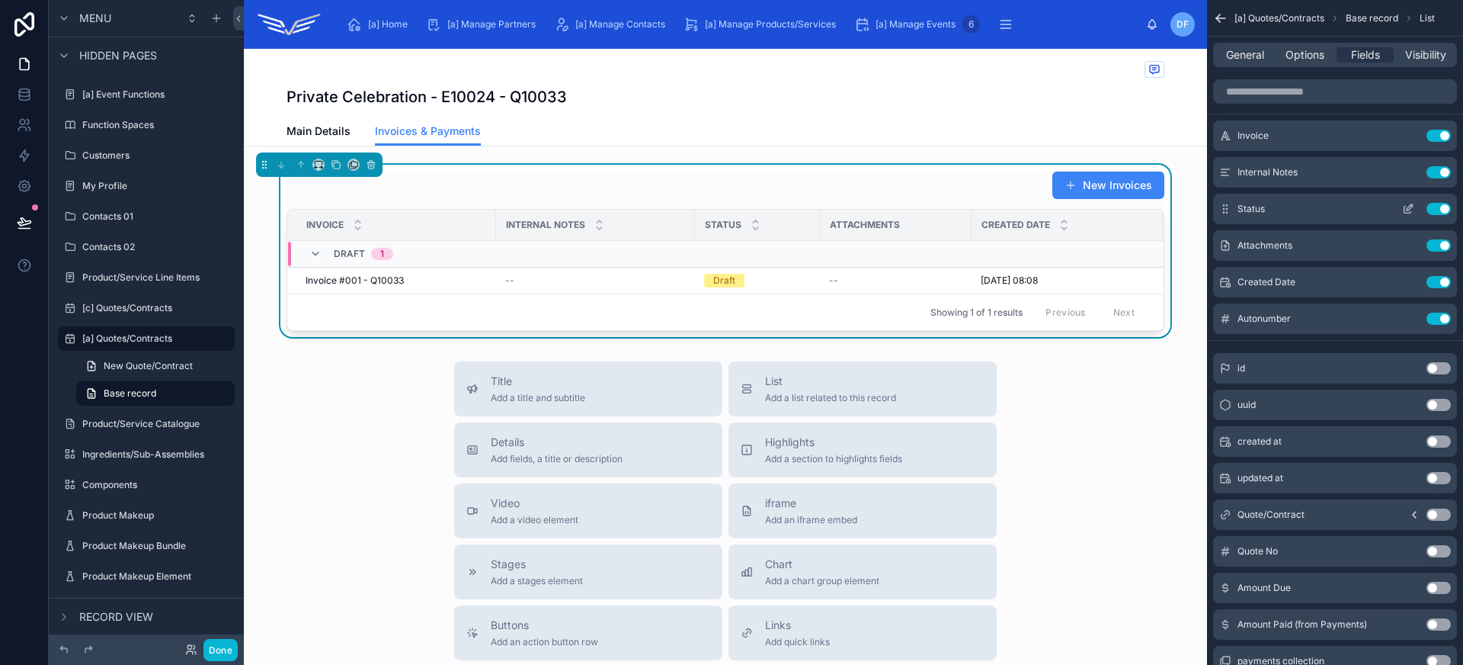
click at [1437, 213] on button "Use setting" at bounding box center [1439, 209] width 24 height 12
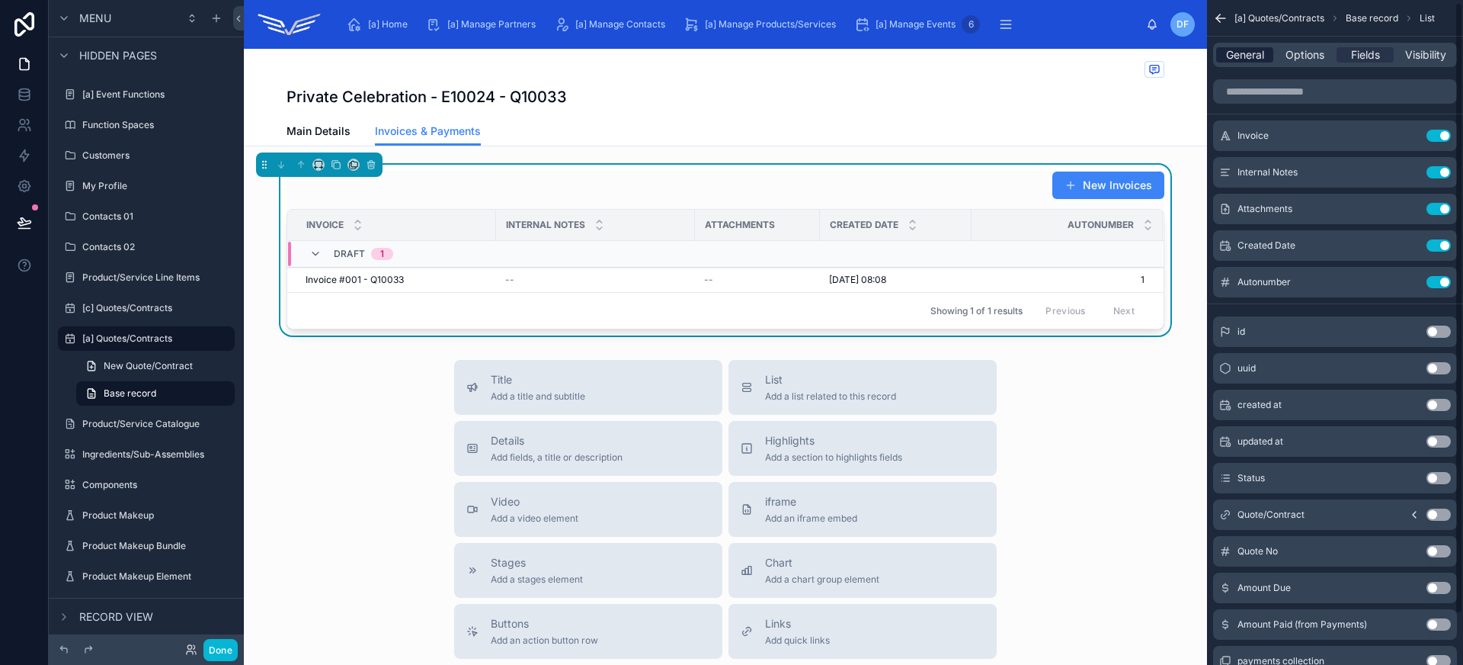
click at [1258, 56] on span "General" at bounding box center [1245, 54] width 38 height 15
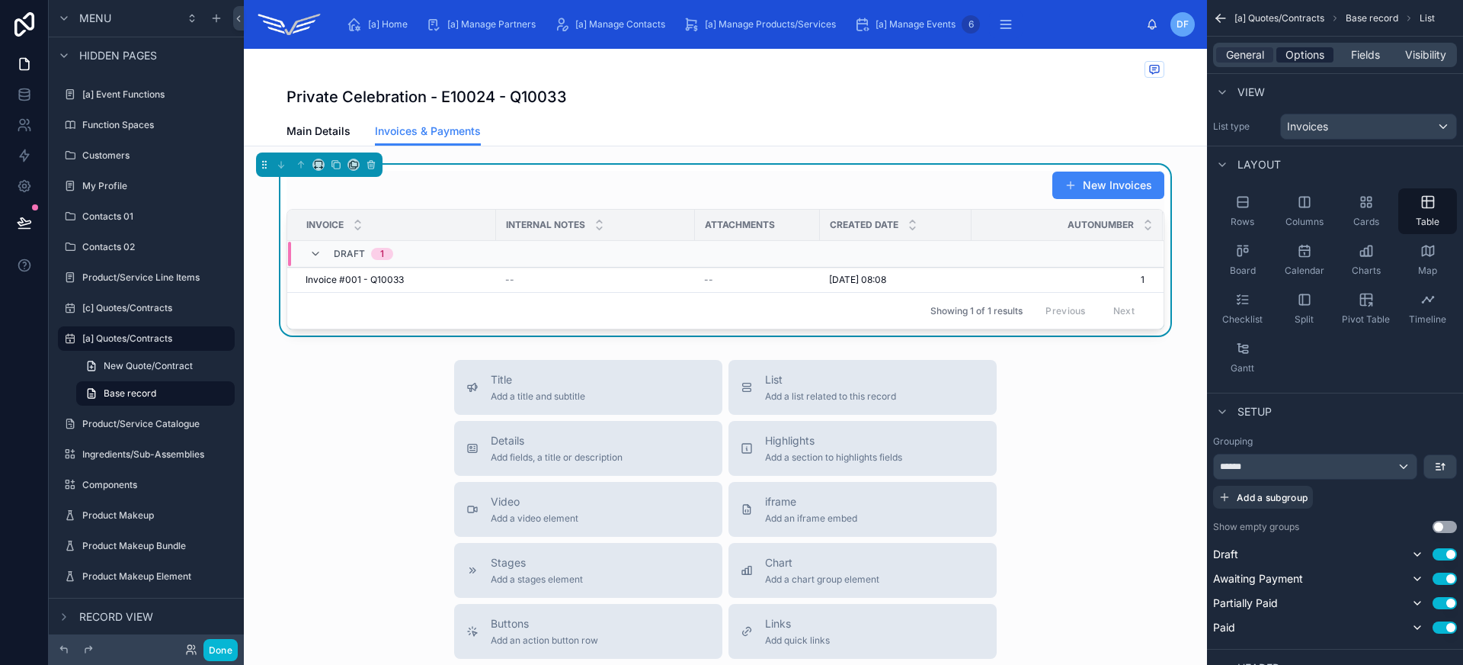
click at [1299, 50] on span "Options" at bounding box center [1305, 54] width 39 height 15
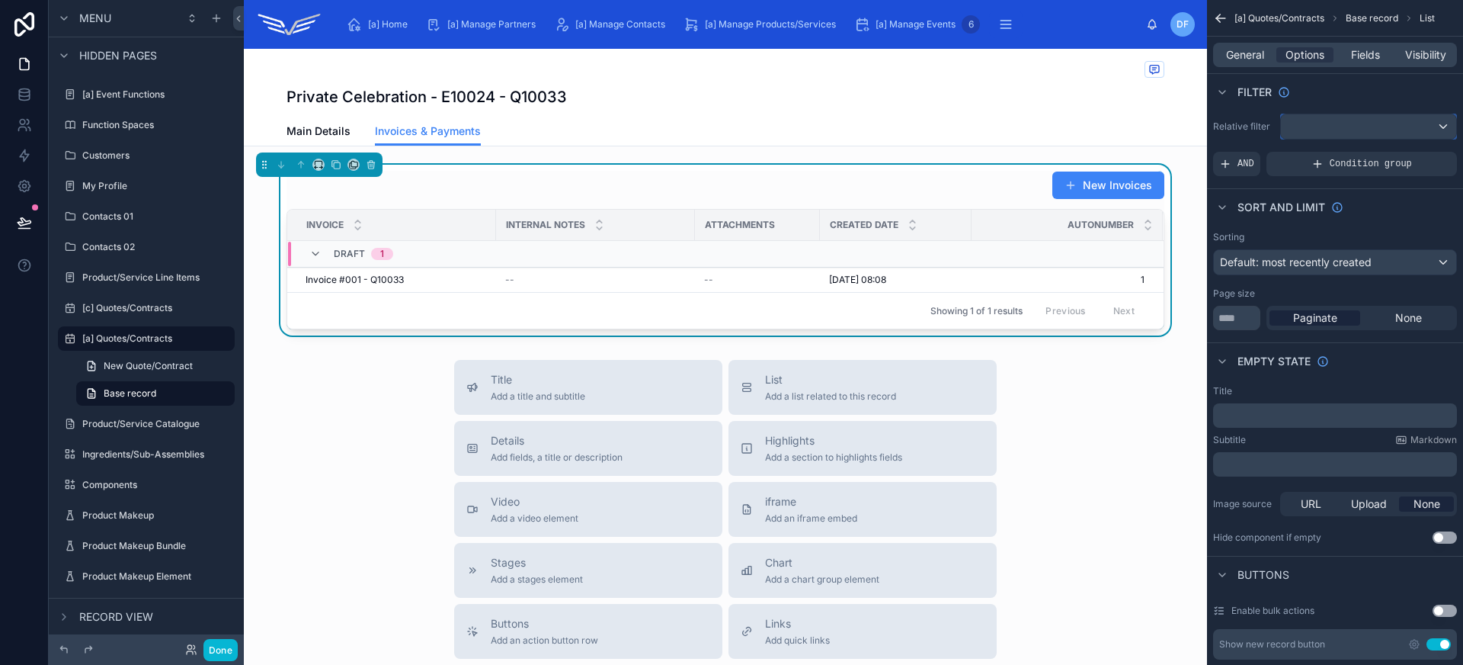
click at [1358, 132] on div "scrollable content" at bounding box center [1368, 126] width 175 height 24
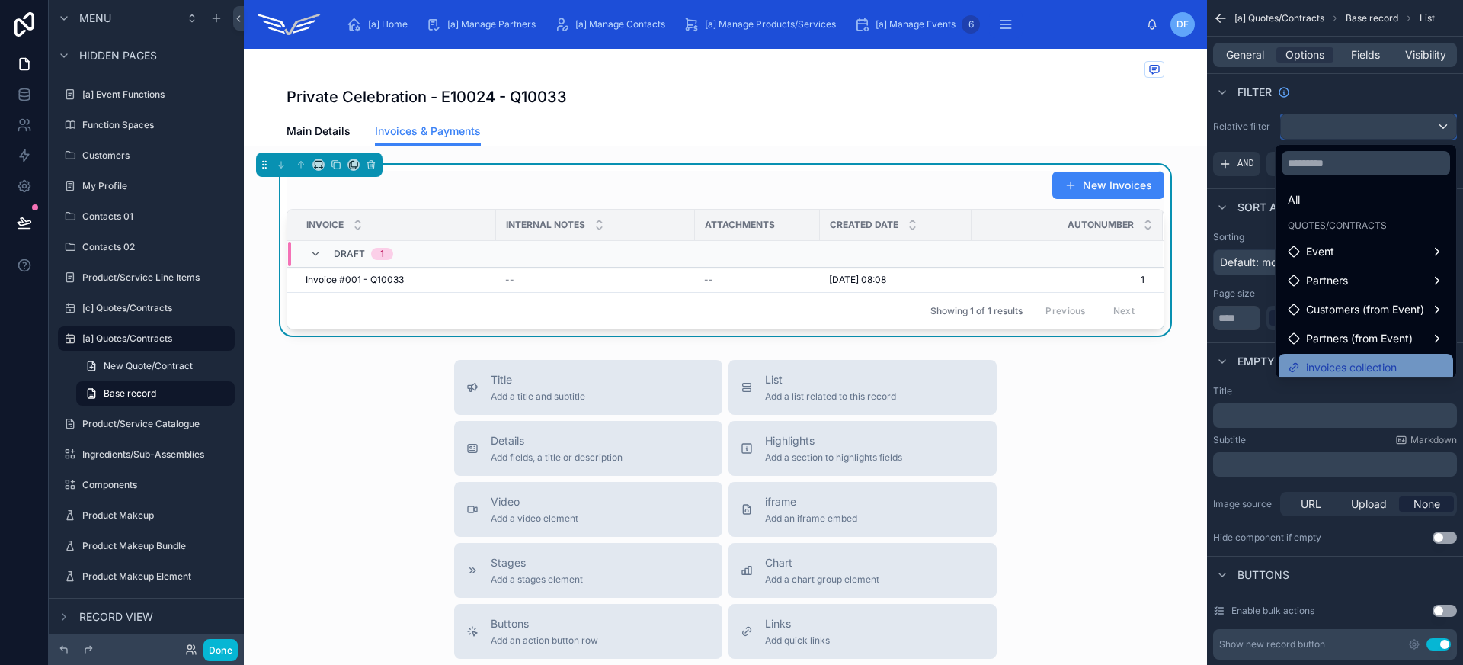
scroll to position [15, 0]
click at [1367, 369] on span "invoices collection" at bounding box center [1351, 360] width 91 height 18
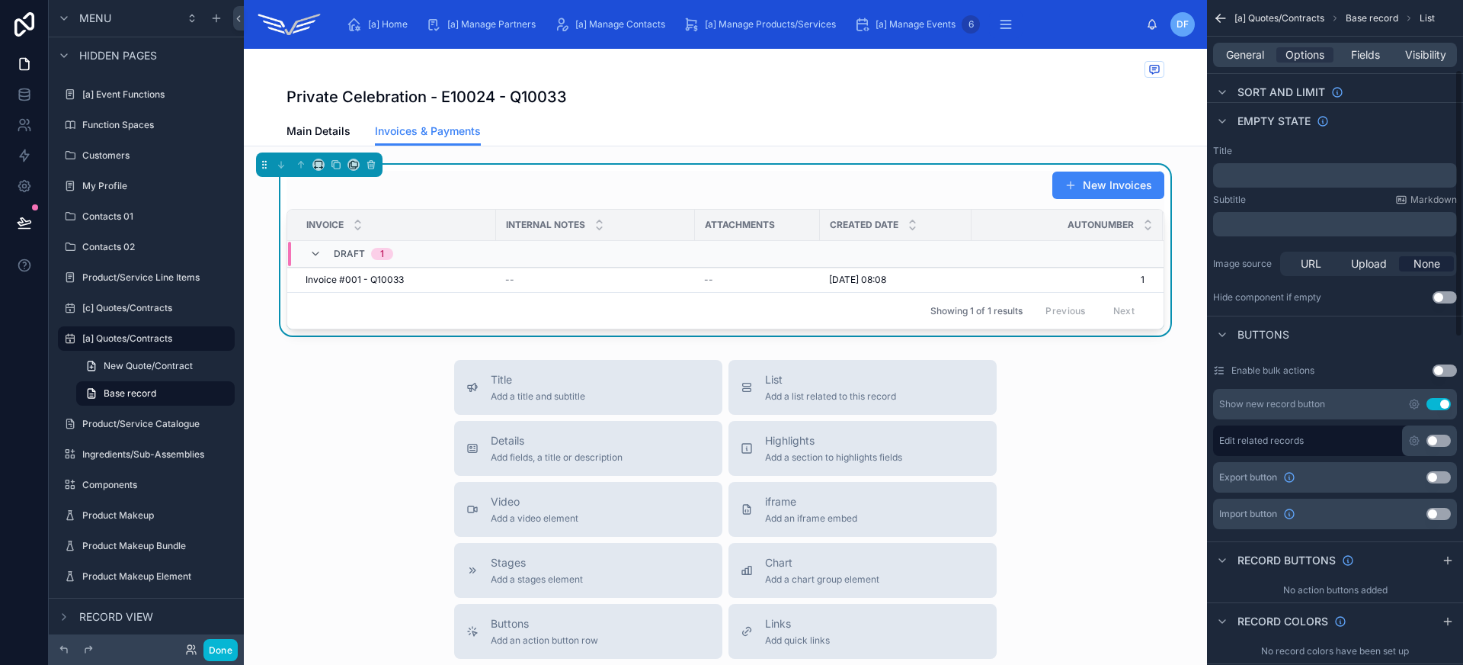
scroll to position [244, 0]
click at [1417, 401] on icon "scrollable content" at bounding box center [1414, 403] width 9 height 9
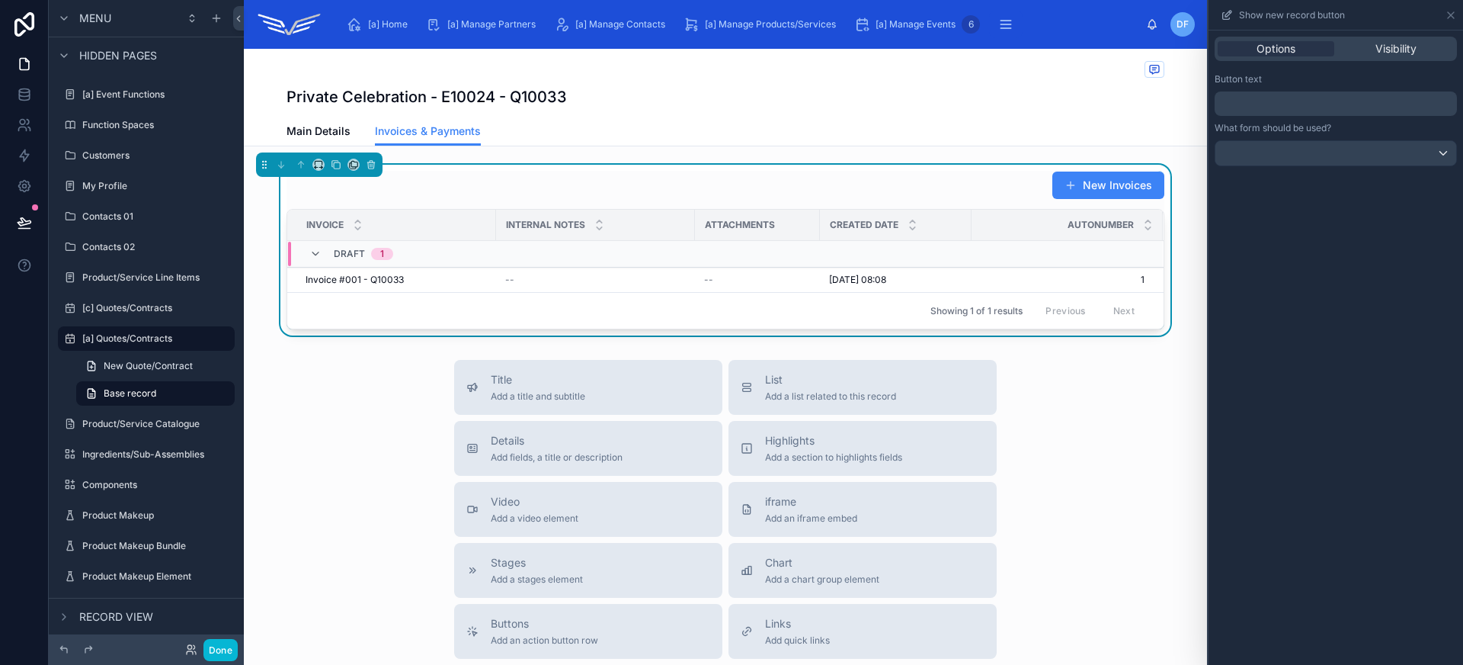
click at [1290, 112] on p "﻿" at bounding box center [1337, 103] width 233 height 18
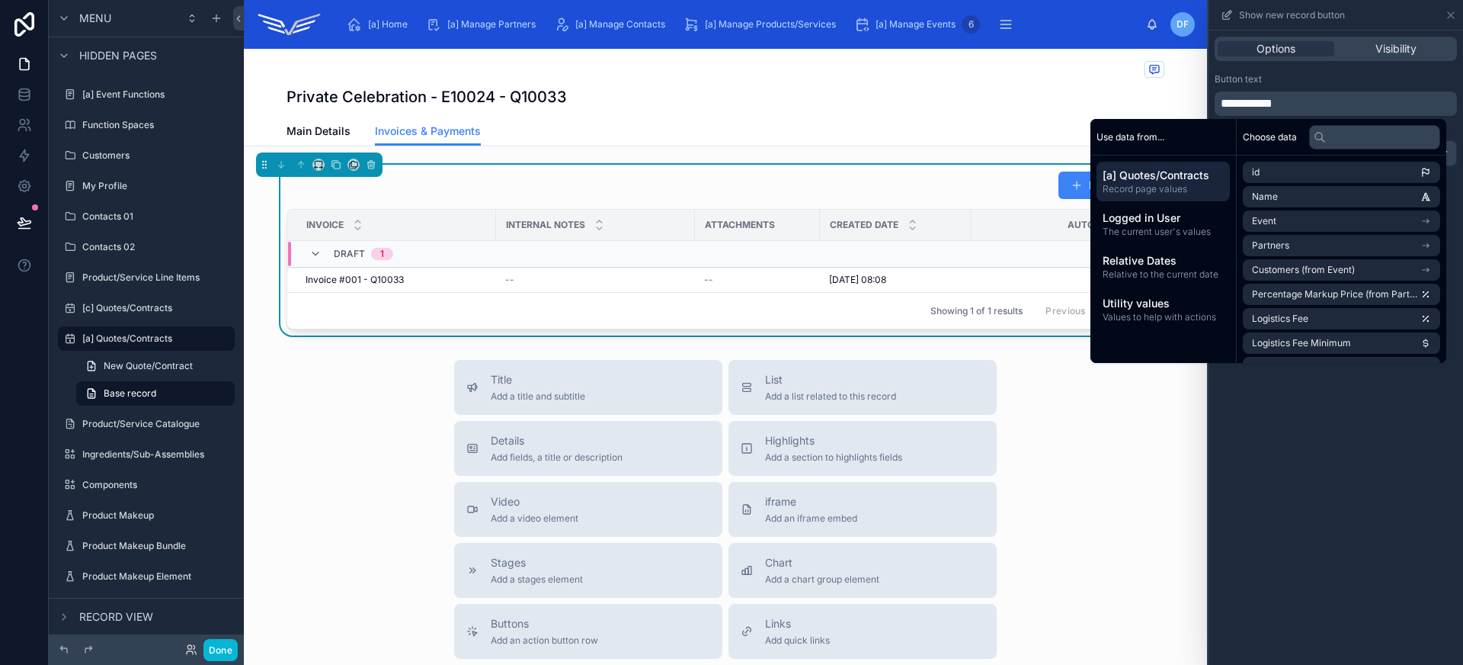
click at [1315, 87] on div "**********" at bounding box center [1336, 94] width 242 height 43
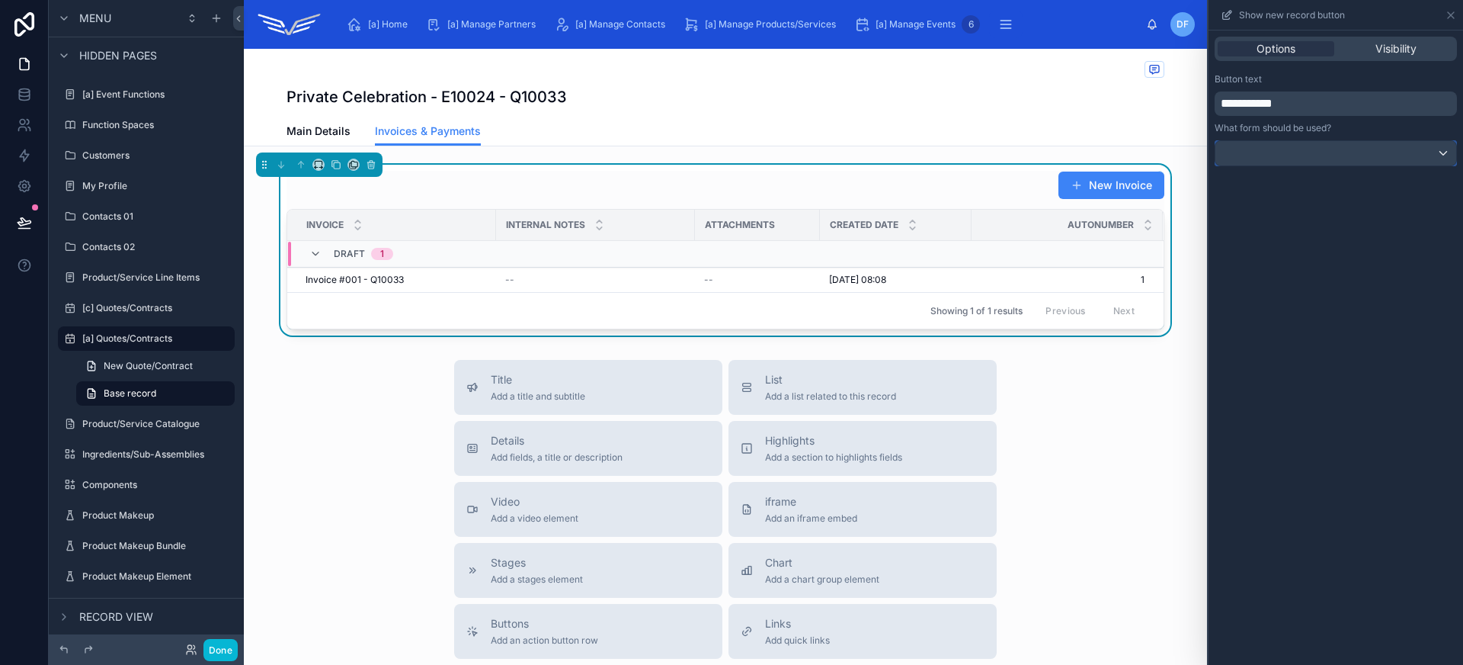
click at [1335, 142] on div at bounding box center [1335, 153] width 241 height 24
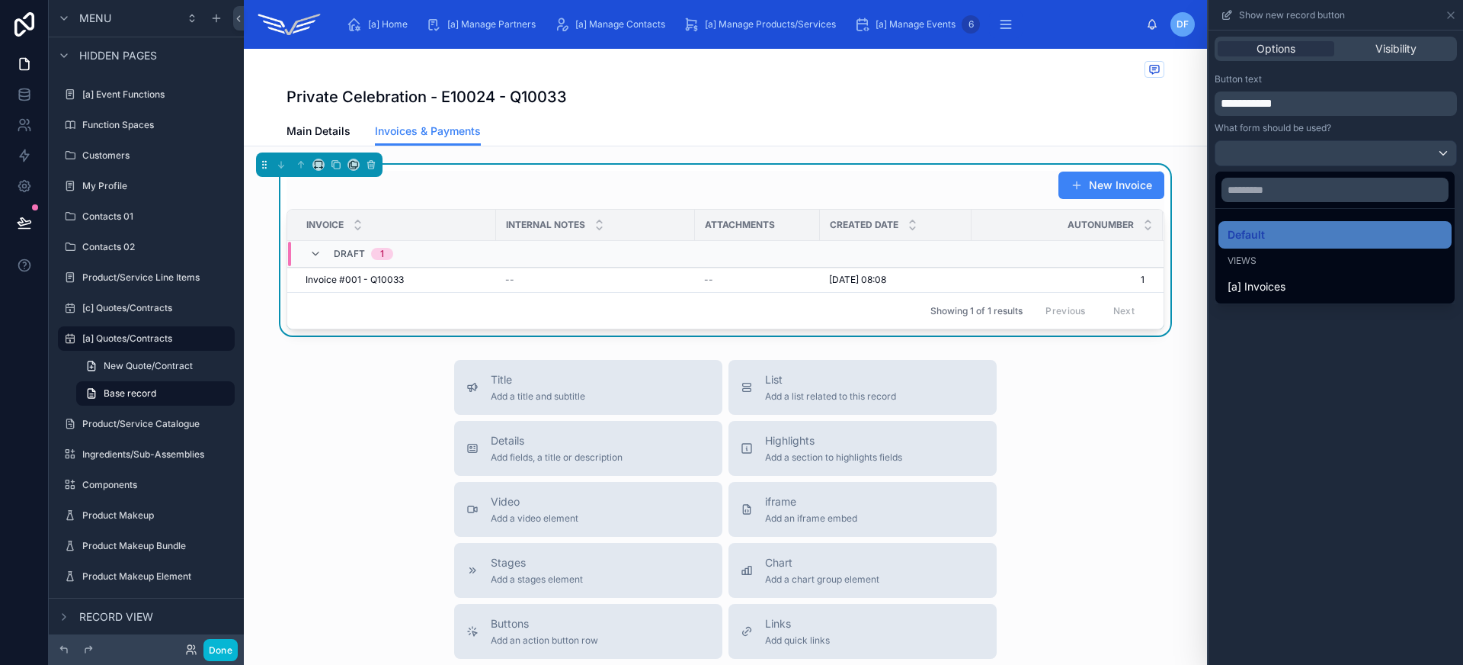
click at [1337, 149] on div at bounding box center [1336, 332] width 255 height 665
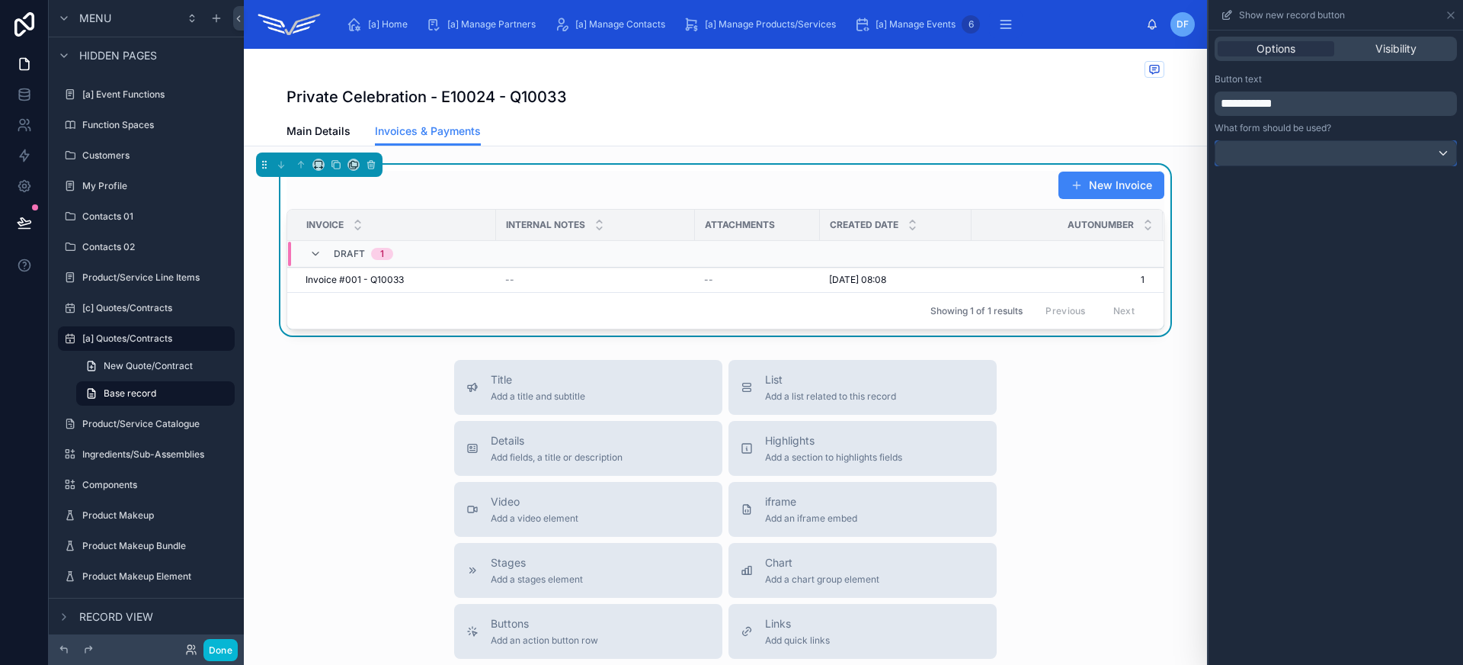
click at [1337, 149] on div at bounding box center [1335, 153] width 241 height 24
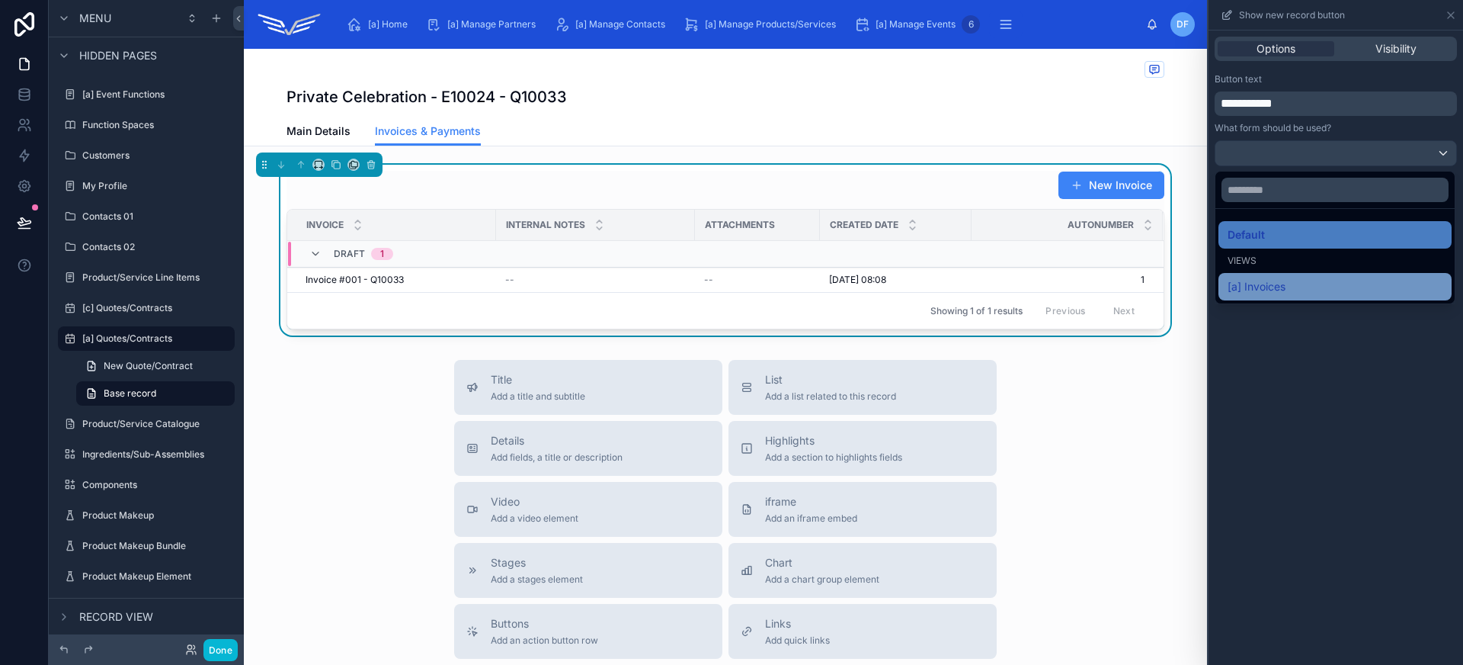
click at [1334, 281] on div "[a] Invoices" at bounding box center [1335, 286] width 215 height 18
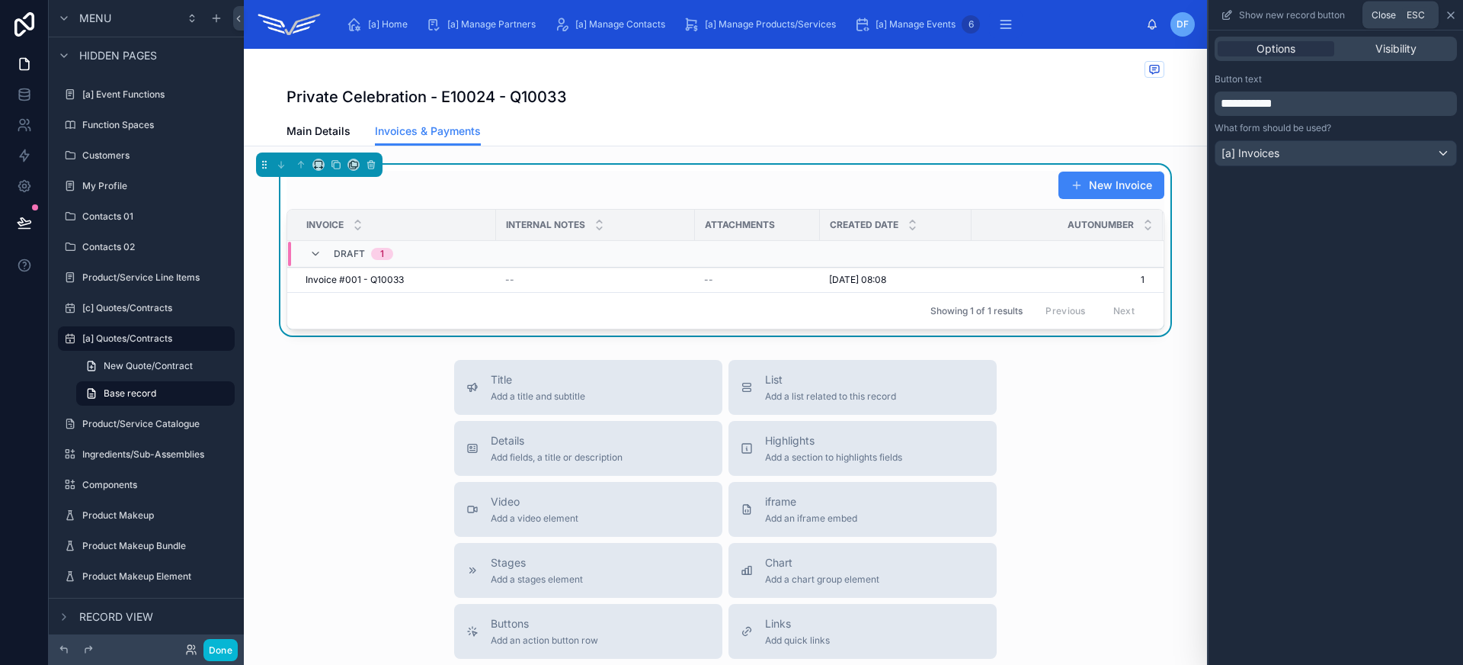
click at [1449, 18] on icon at bounding box center [1451, 15] width 12 height 12
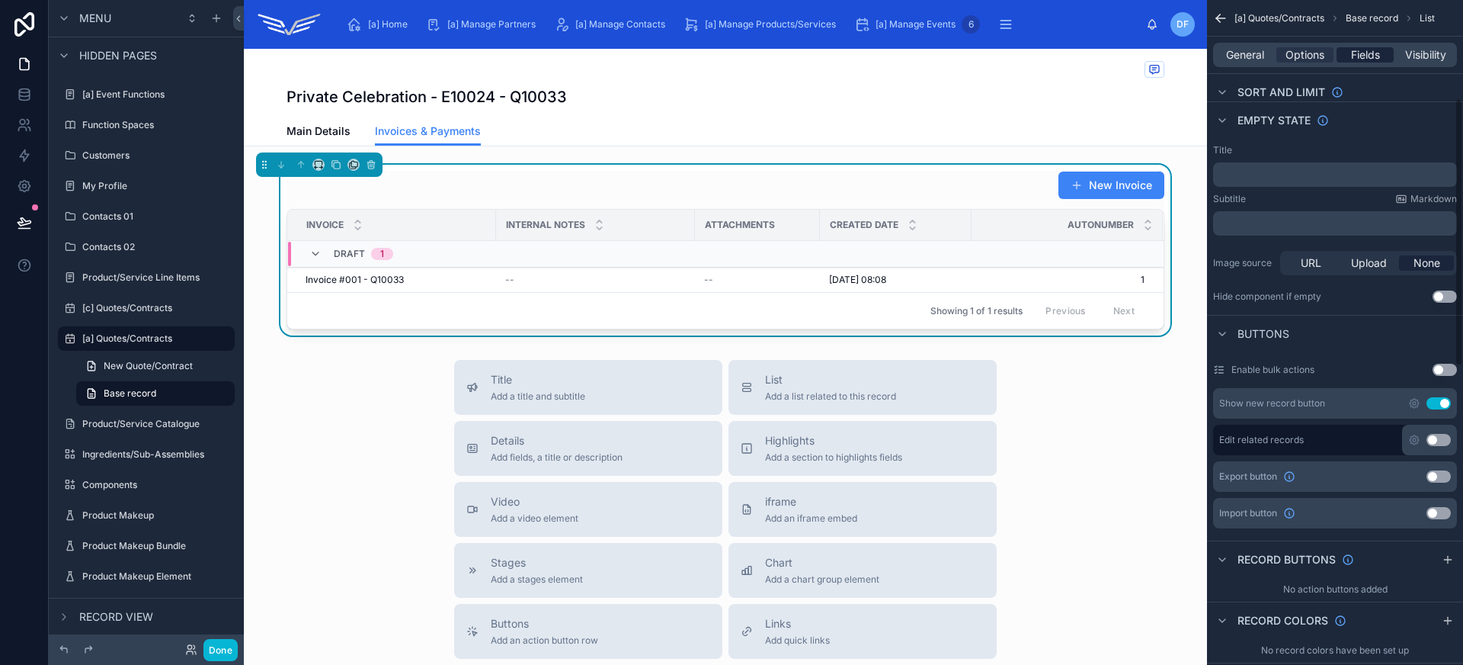
click at [1360, 55] on span "Fields" at bounding box center [1365, 54] width 29 height 15
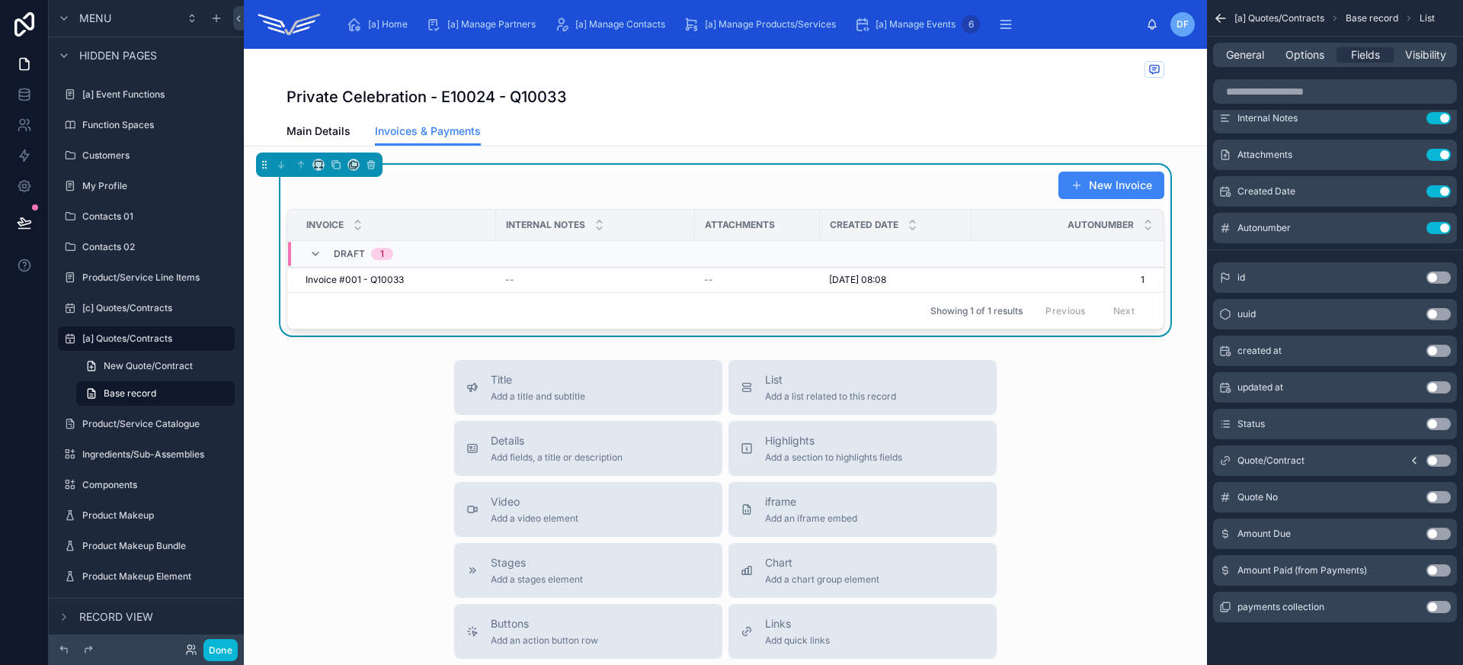
click at [1443, 535] on button "Use setting" at bounding box center [1439, 533] width 24 height 12
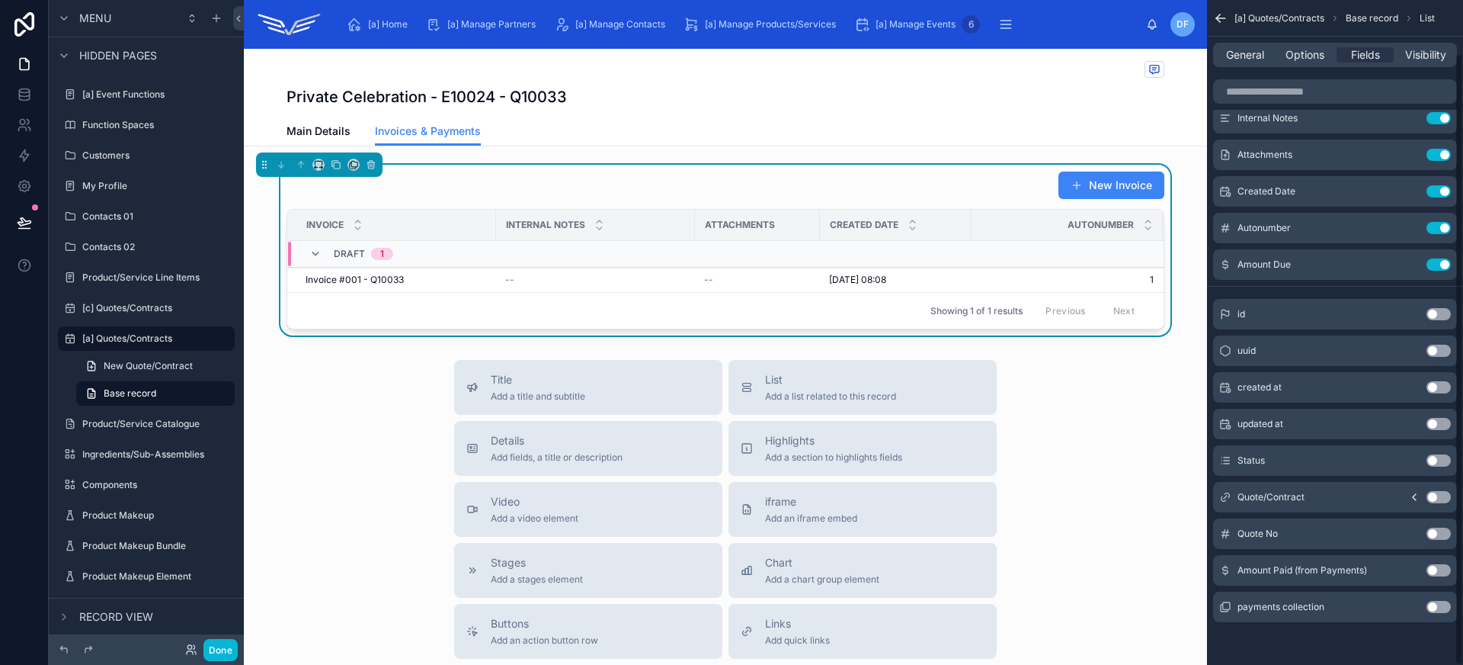
click at [1441, 572] on button "Use setting" at bounding box center [1439, 570] width 24 height 12
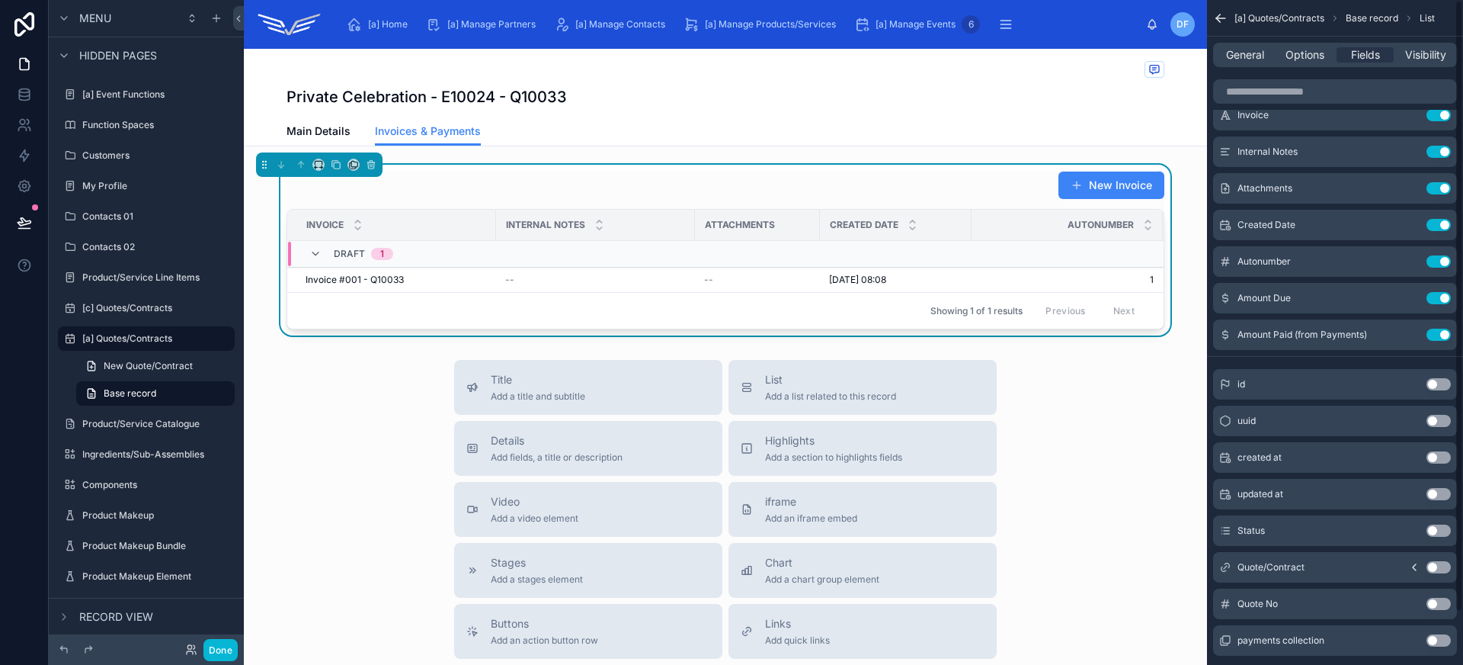
scroll to position [0, 0]
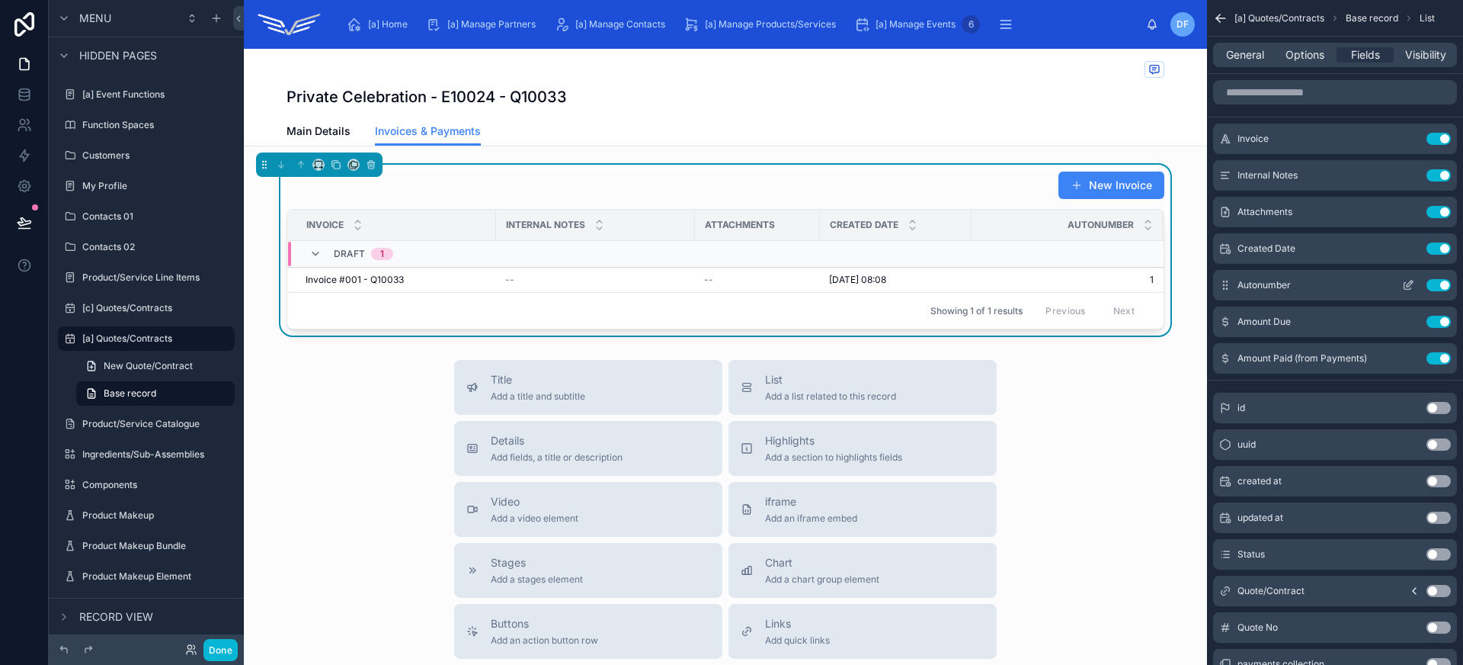
click at [1440, 287] on button "Use setting" at bounding box center [1439, 285] width 24 height 12
click at [1434, 251] on button "Use setting" at bounding box center [1439, 248] width 24 height 12
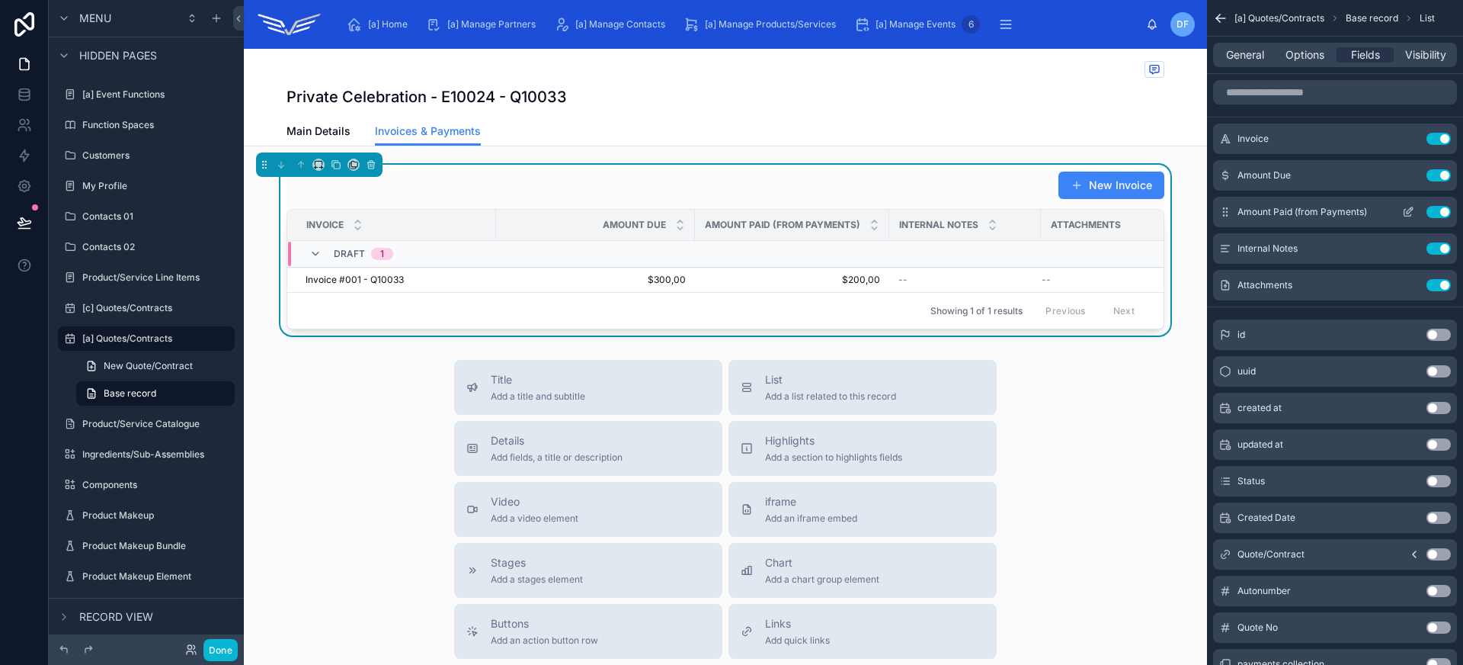
click at [1411, 213] on icon "scrollable content" at bounding box center [1408, 212] width 12 height 12
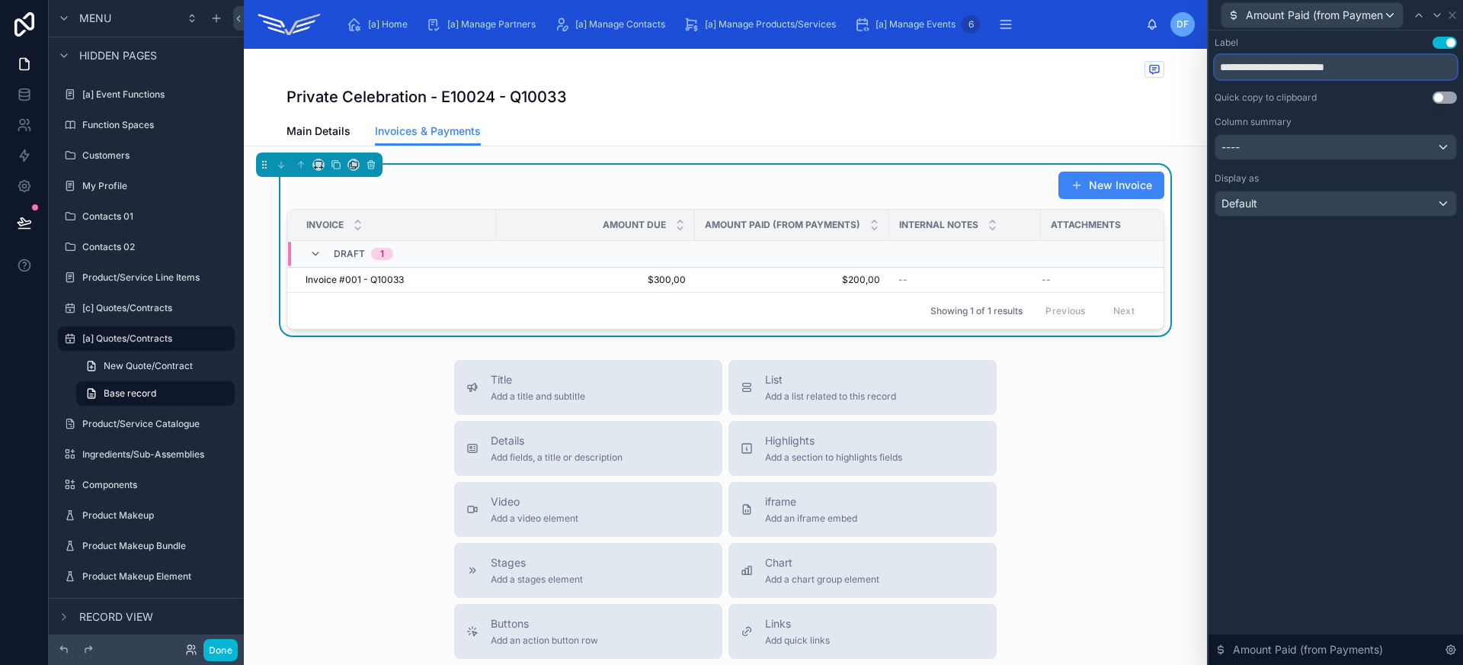
drag, startPoint x: 1286, startPoint y: 63, endPoint x: 1412, endPoint y: 66, distance: 126.5
click at [1412, 66] on input "**********" at bounding box center [1336, 67] width 242 height 24
type input "**********"
click at [1455, 14] on icon at bounding box center [1452, 15] width 12 height 12
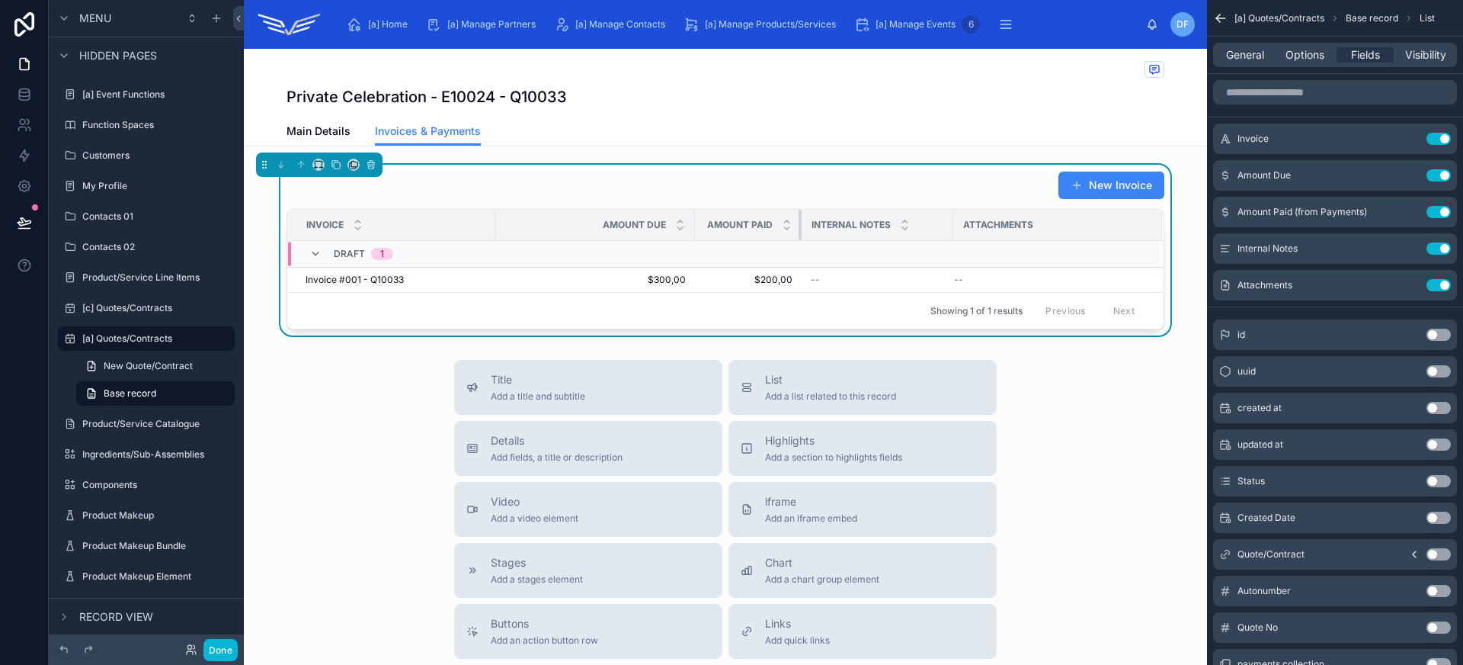
drag, startPoint x: 812, startPoint y: 223, endPoint x: 794, endPoint y: 221, distance: 18.4
click at [799, 221] on div at bounding box center [802, 225] width 6 height 30
drag, startPoint x: 945, startPoint y: 227, endPoint x: 892, endPoint y: 226, distance: 52.6
click at [900, 226] on div at bounding box center [903, 225] width 6 height 30
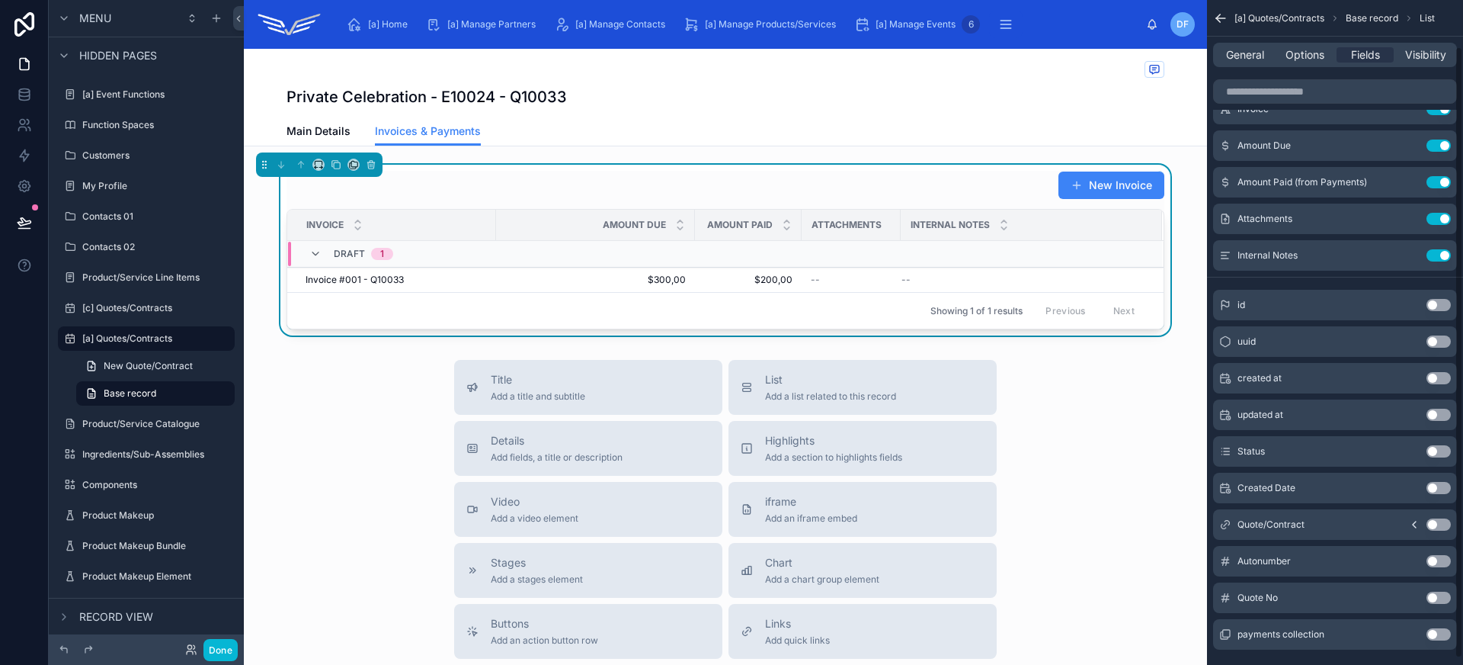
scroll to position [57, 0]
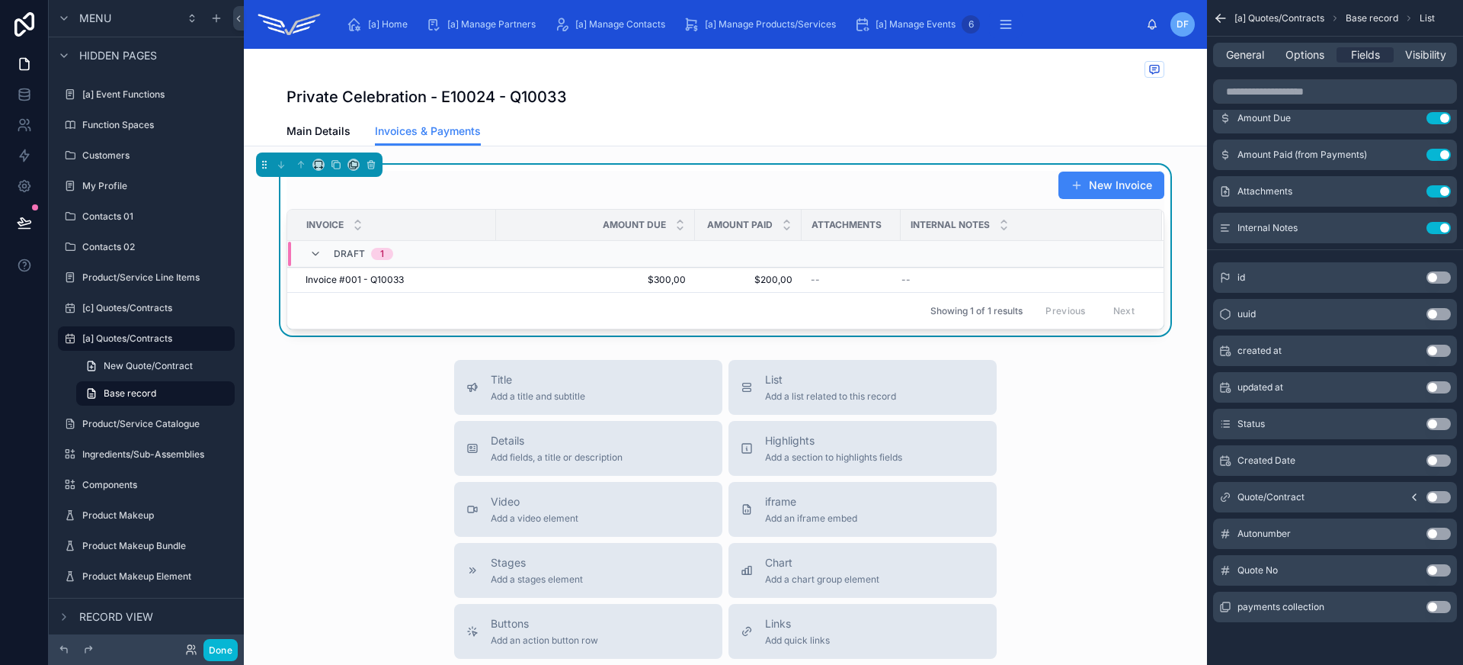
click at [1441, 423] on button "Use setting" at bounding box center [1439, 424] width 24 height 12
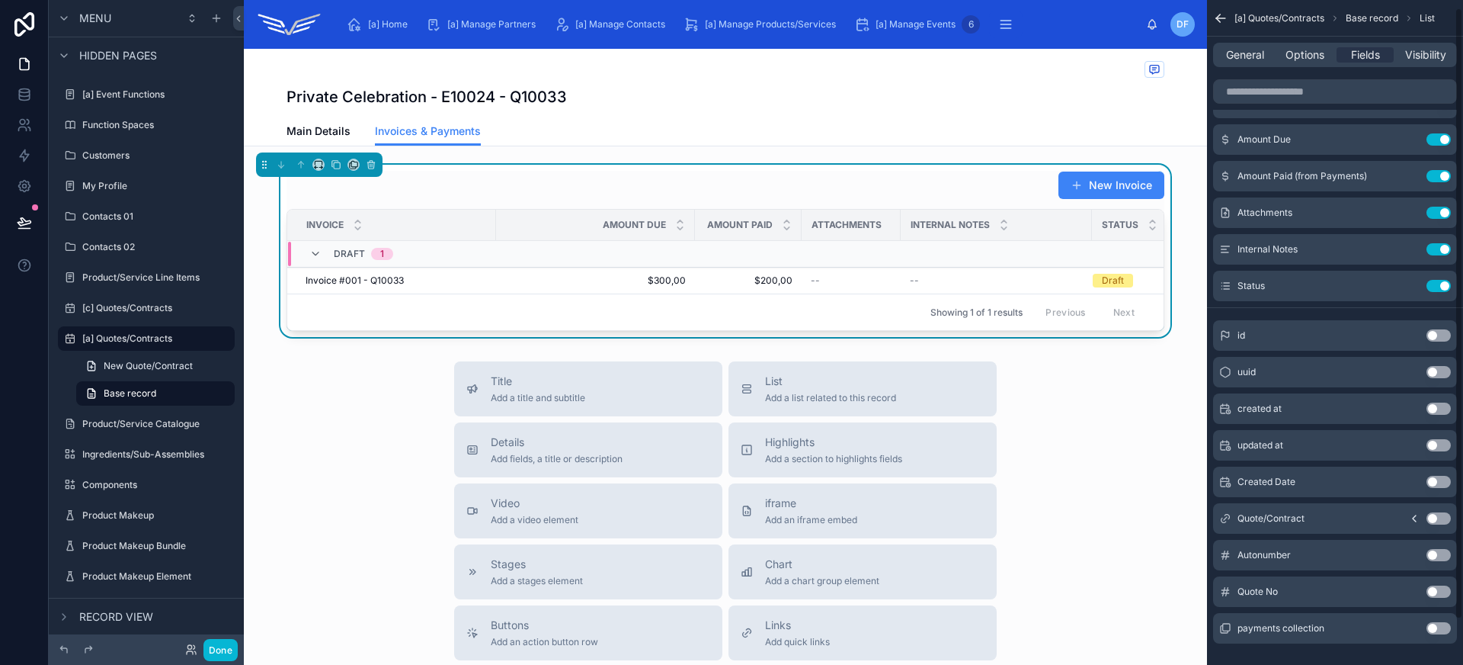
scroll to position [0, 0]
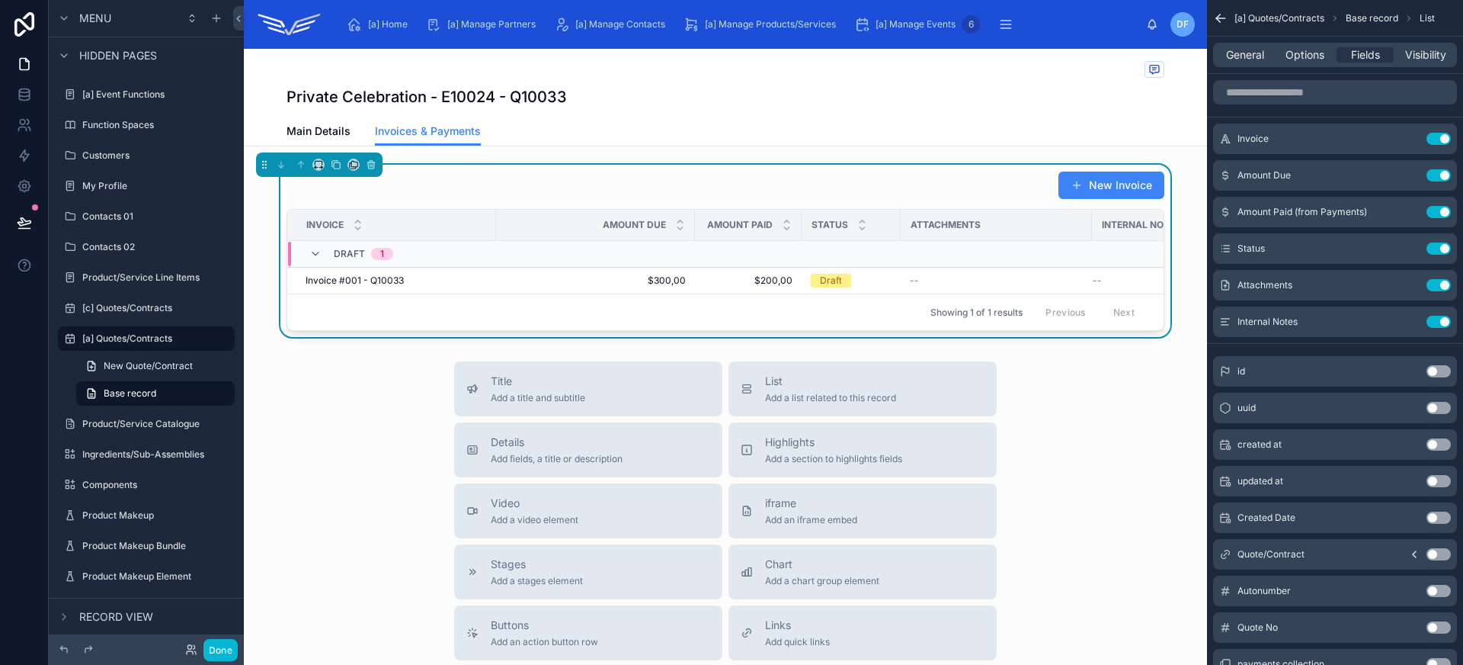
drag, startPoint x: 1228, startPoint y: 320, endPoint x: 1087, endPoint y: 3, distance: 347.3
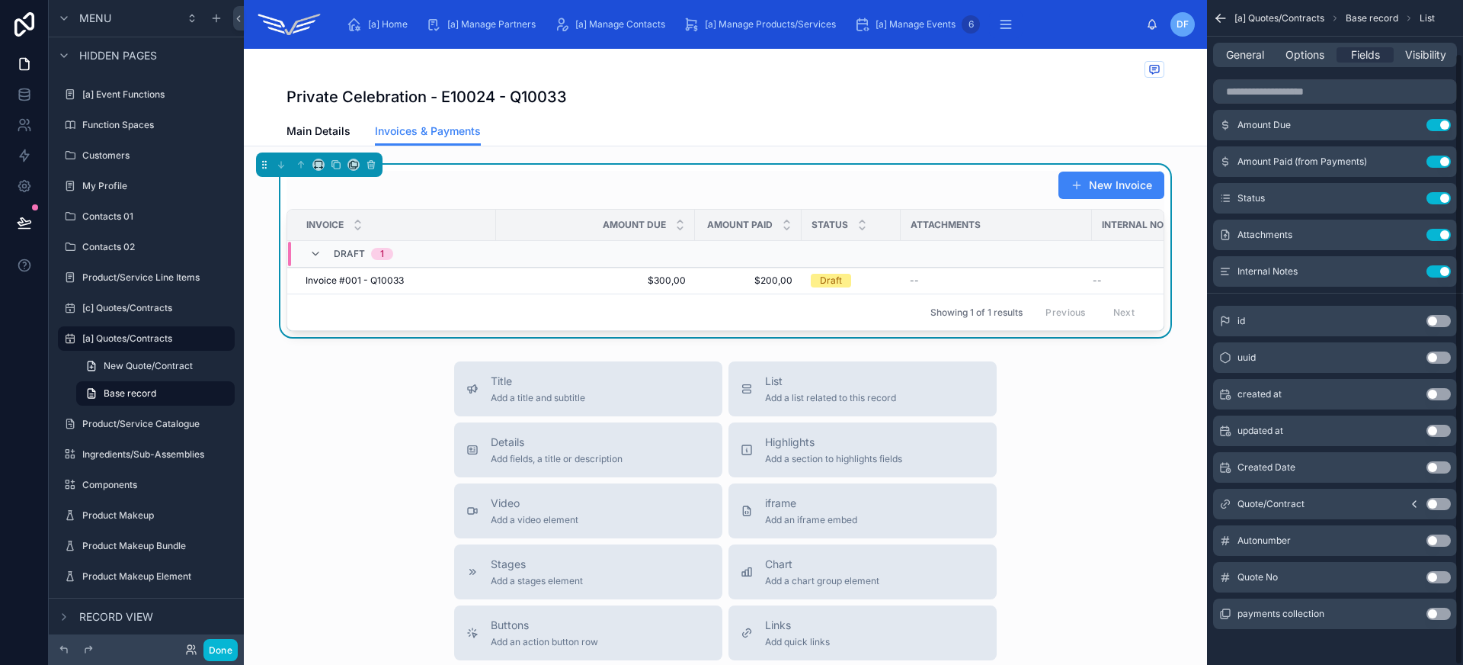
scroll to position [57, 0]
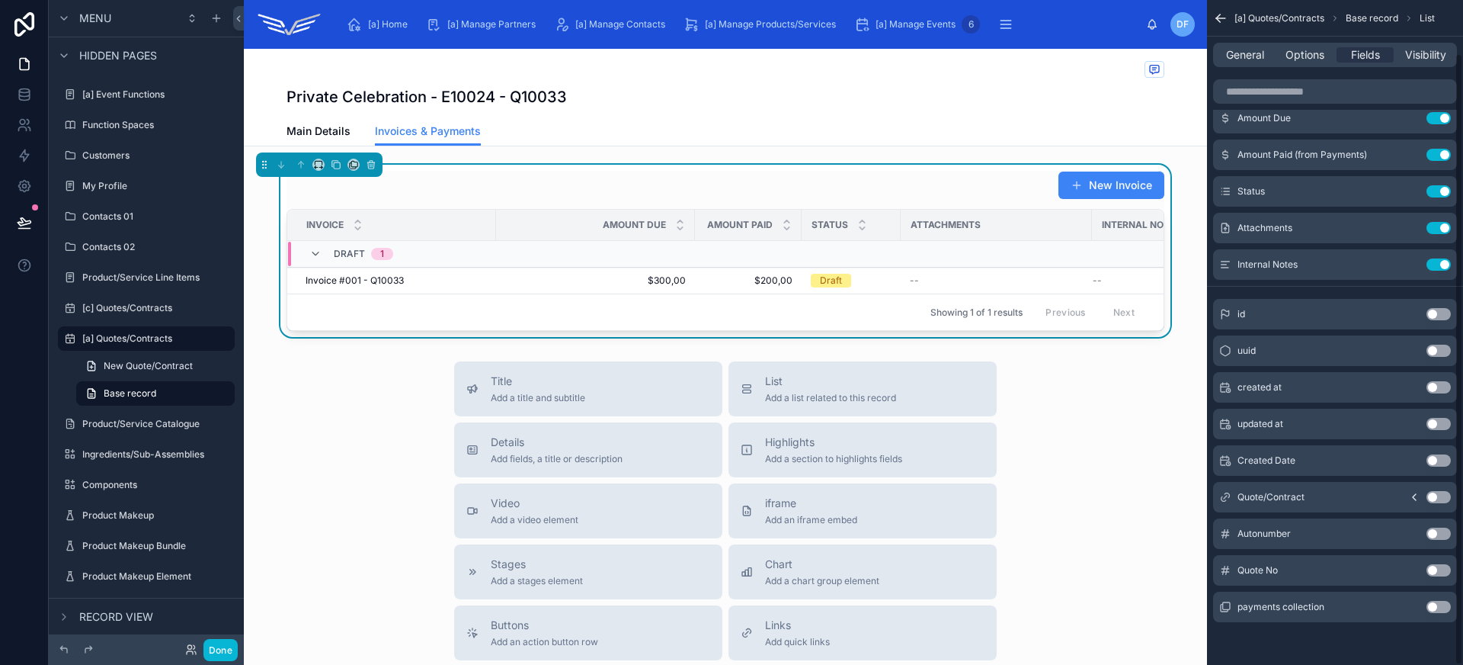
click at [1444, 612] on button "Use setting" at bounding box center [1439, 606] width 24 height 12
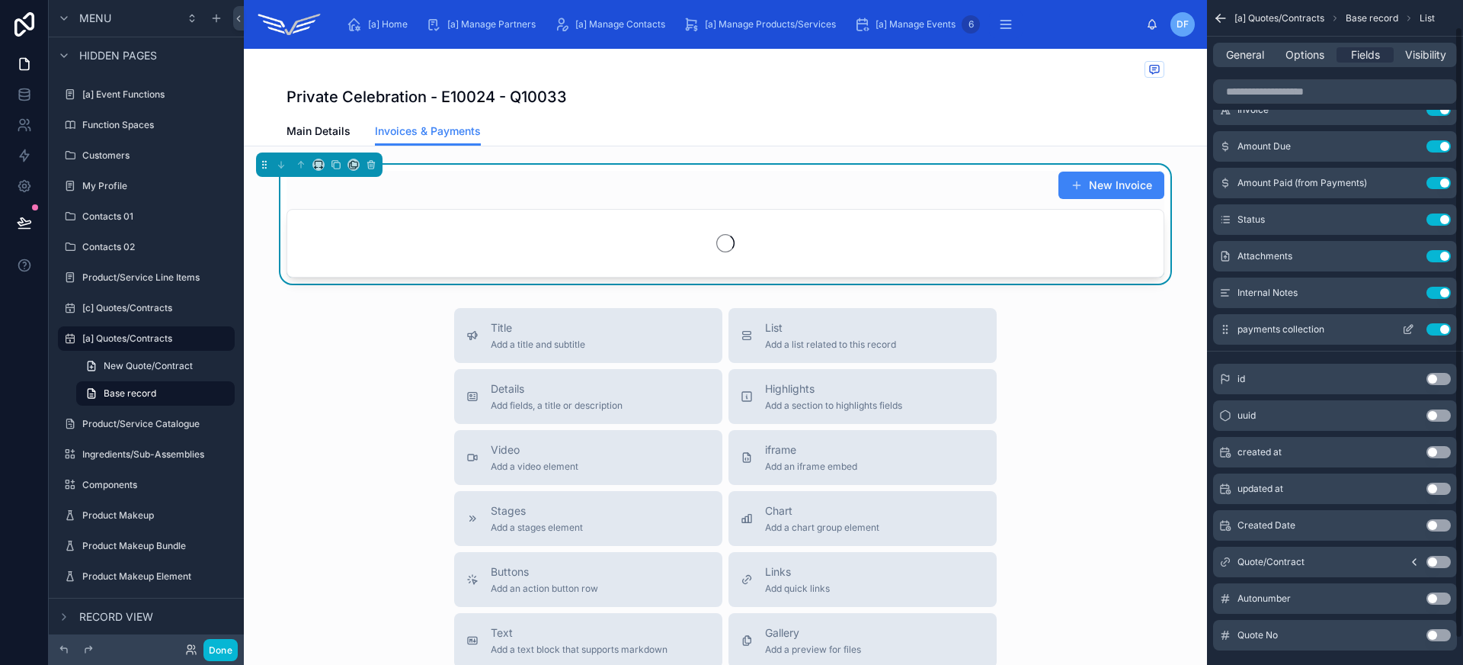
scroll to position [0, 0]
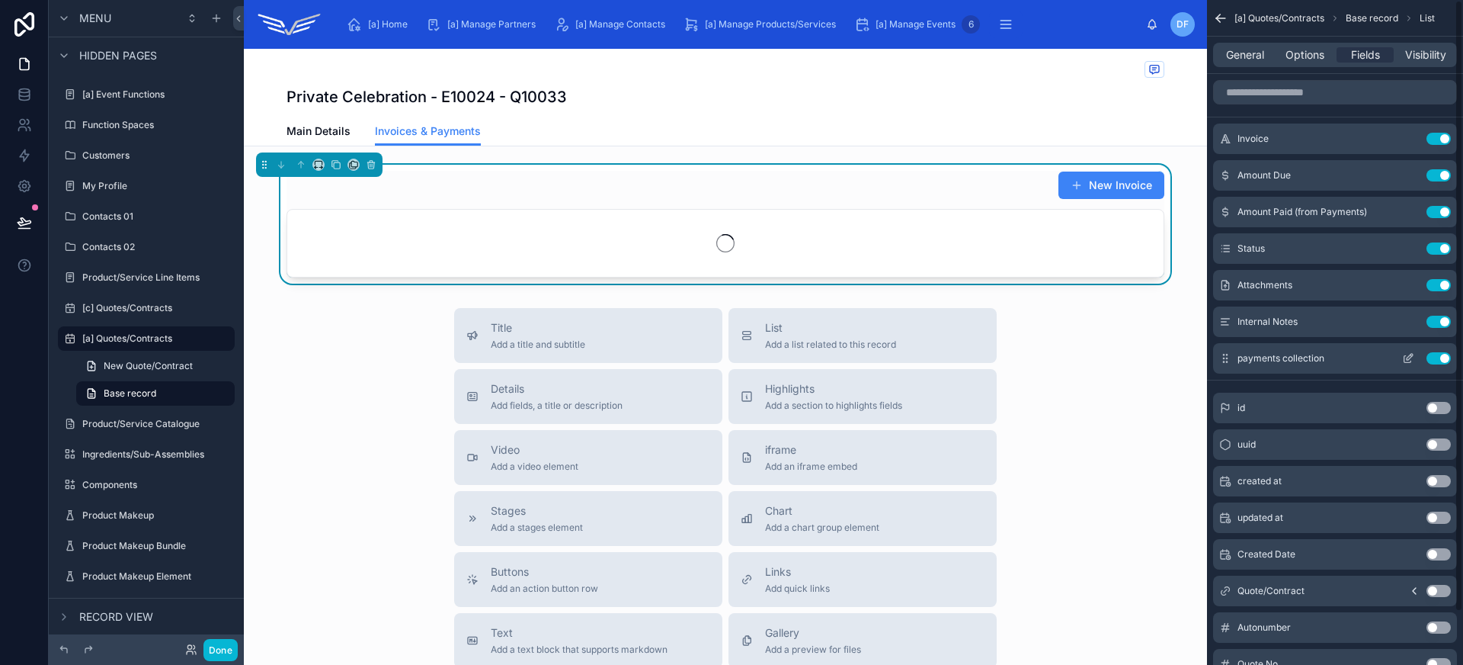
click at [1411, 360] on icon "scrollable content" at bounding box center [1407, 359] width 7 height 7
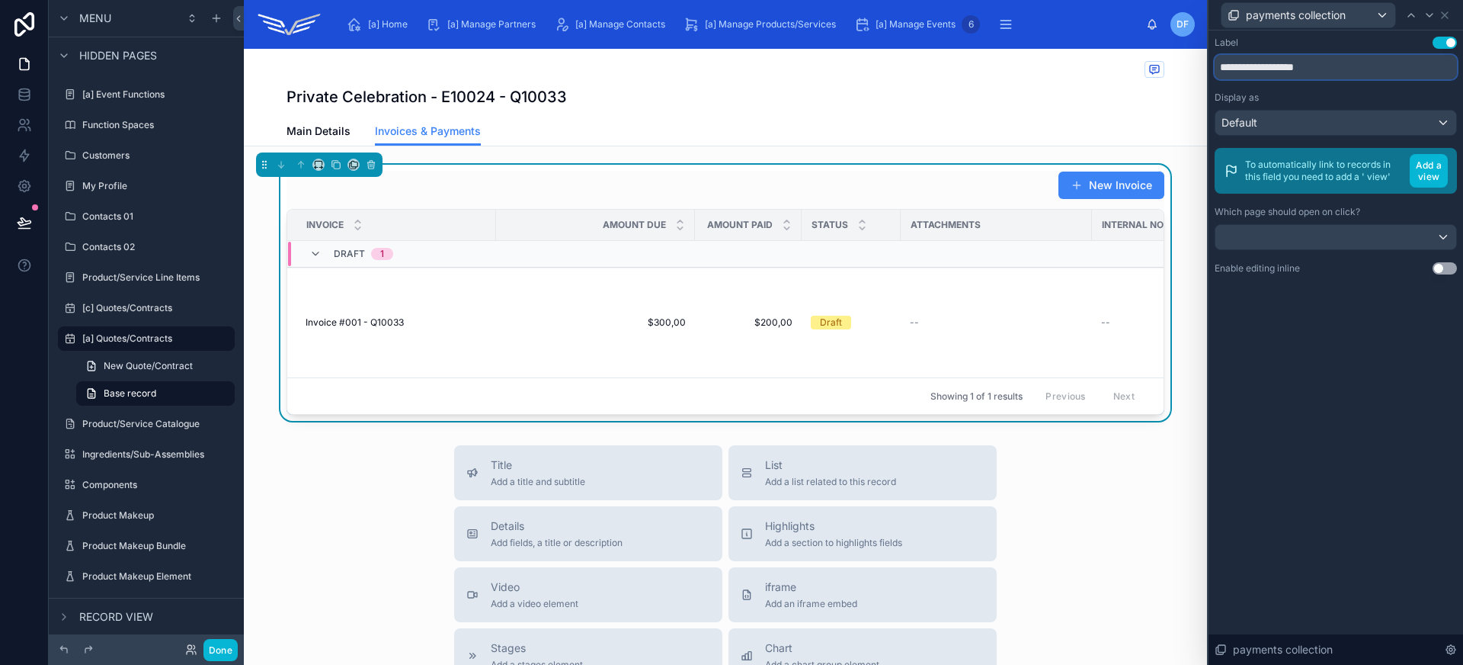
click at [1289, 64] on input "**********" at bounding box center [1336, 67] width 242 height 24
type input "**********"
click at [1295, 112] on div "Default" at bounding box center [1335, 122] width 241 height 24
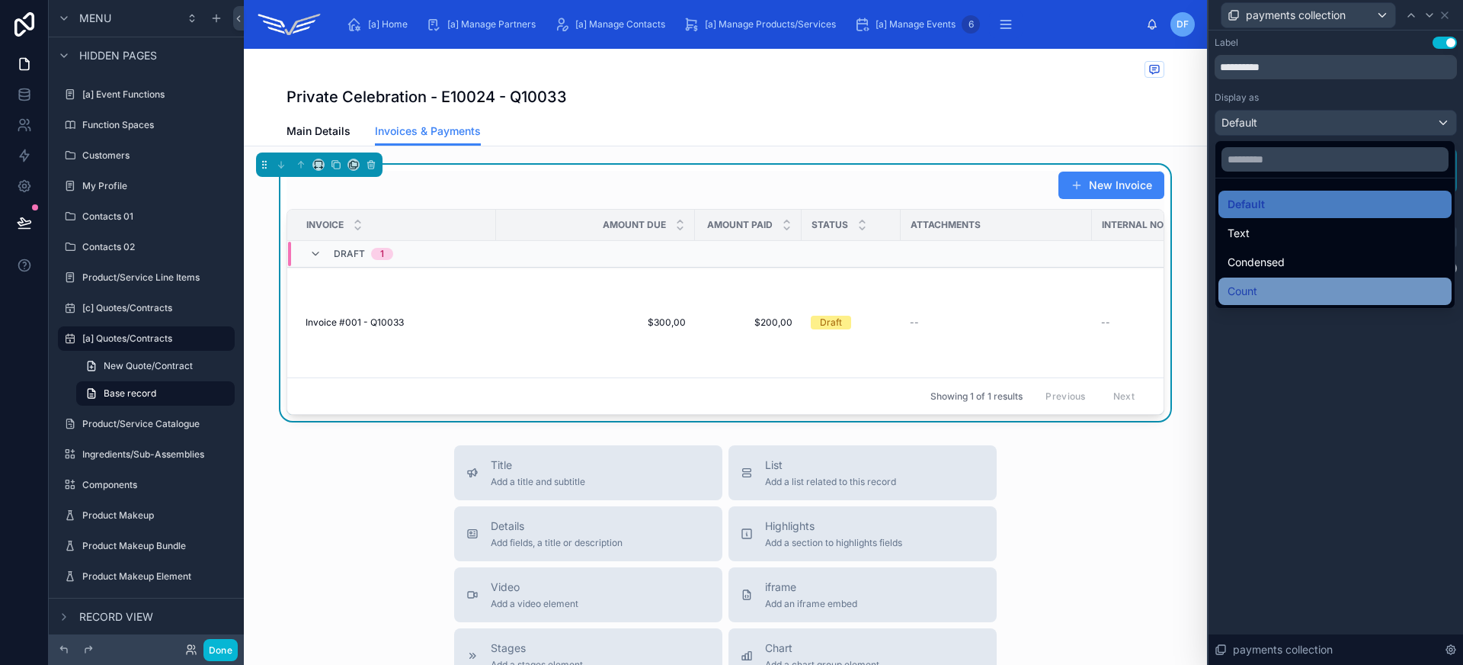
click at [1295, 286] on div "Count" at bounding box center [1335, 291] width 215 height 18
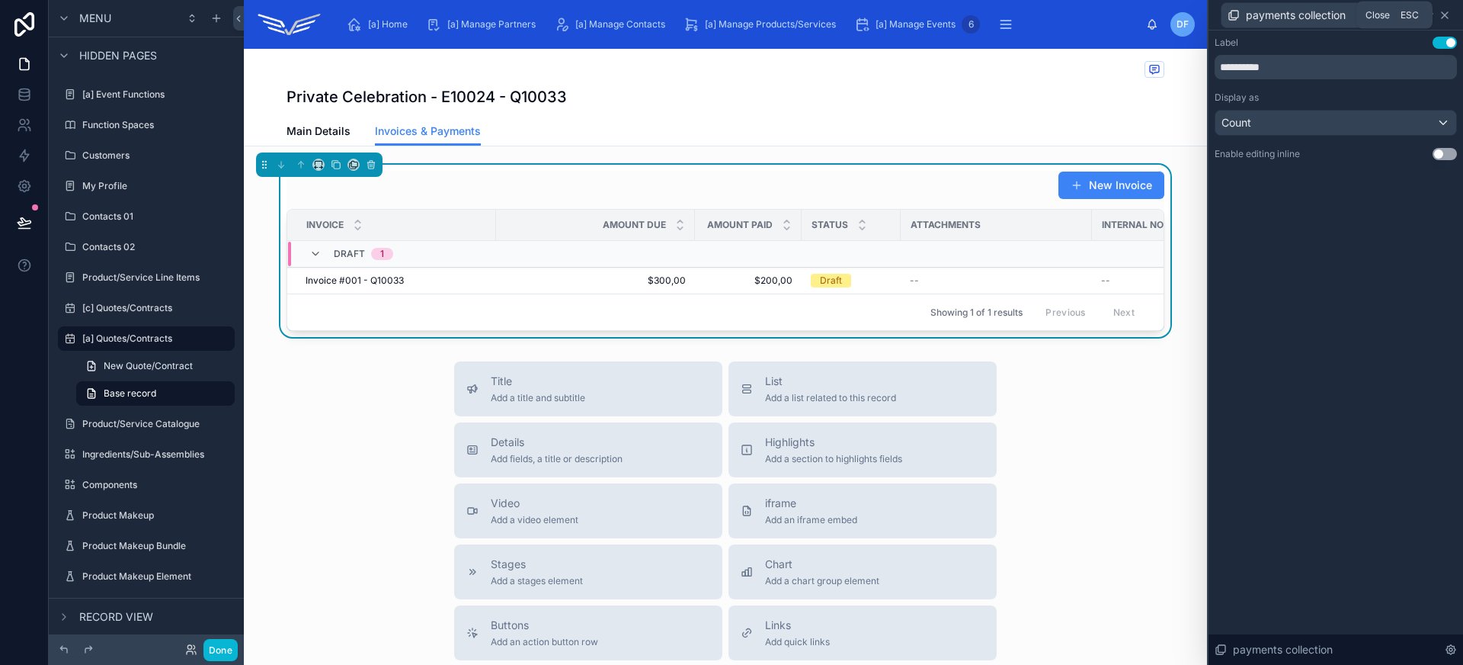
click at [1448, 16] on icon at bounding box center [1445, 15] width 12 height 12
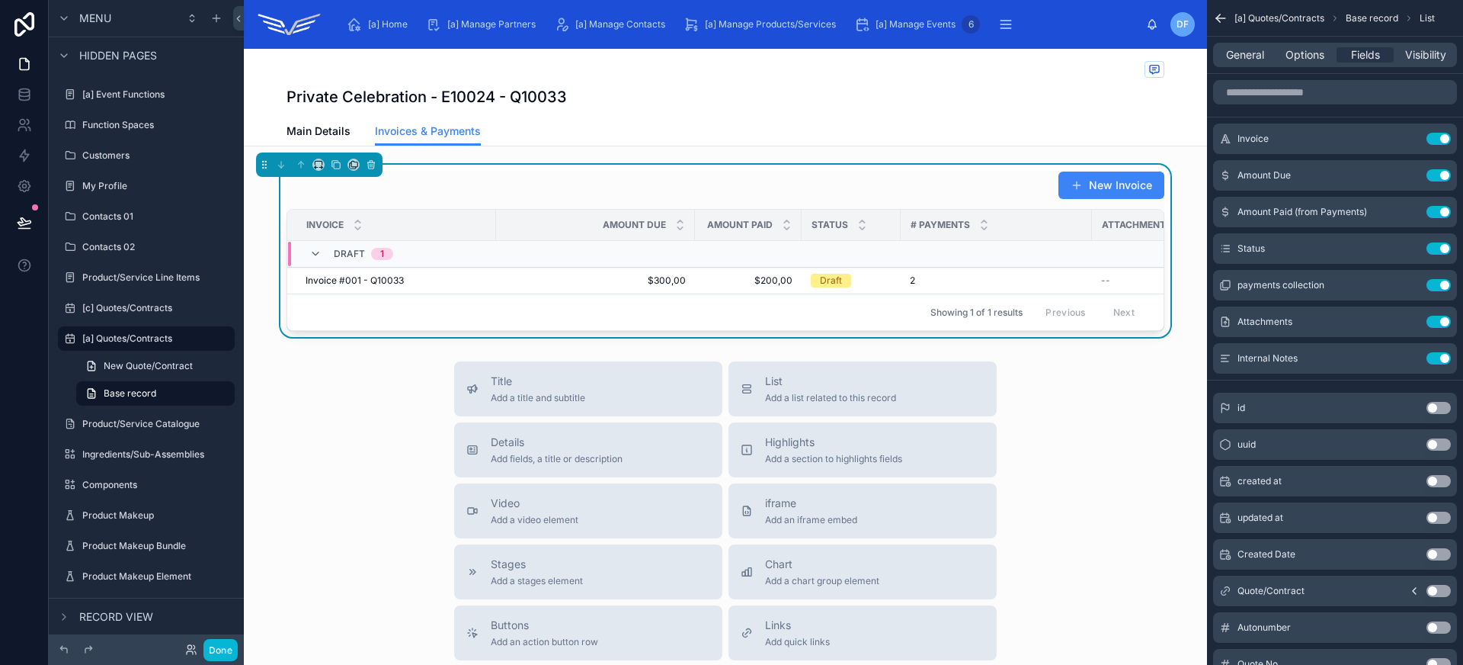
scroll to position [0, 1]
drag, startPoint x: 1084, startPoint y: 224, endPoint x: 999, endPoint y: 224, distance: 85.3
click at [999, 224] on tr "Invoice Amount Due Amount Paid Status # Payments Attachments Internal Notes" at bounding box center [762, 225] width 951 height 31
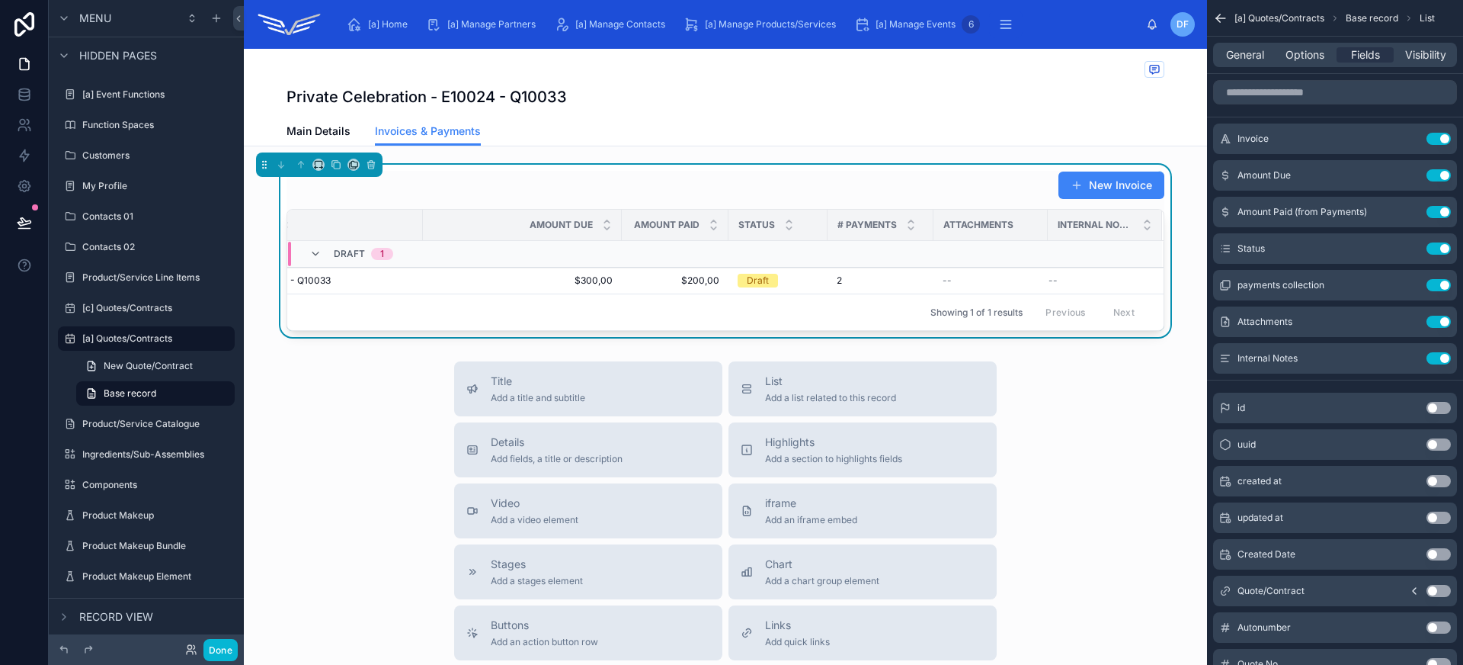
scroll to position [0, 0]
drag, startPoint x: 687, startPoint y: 228, endPoint x: 597, endPoint y: 232, distance: 90.8
click at [600, 232] on div at bounding box center [603, 225] width 6 height 30
click at [706, 227] on div at bounding box center [709, 225] width 6 height 30
click at [1408, 176] on icon "scrollable content" at bounding box center [1410, 174] width 6 height 6
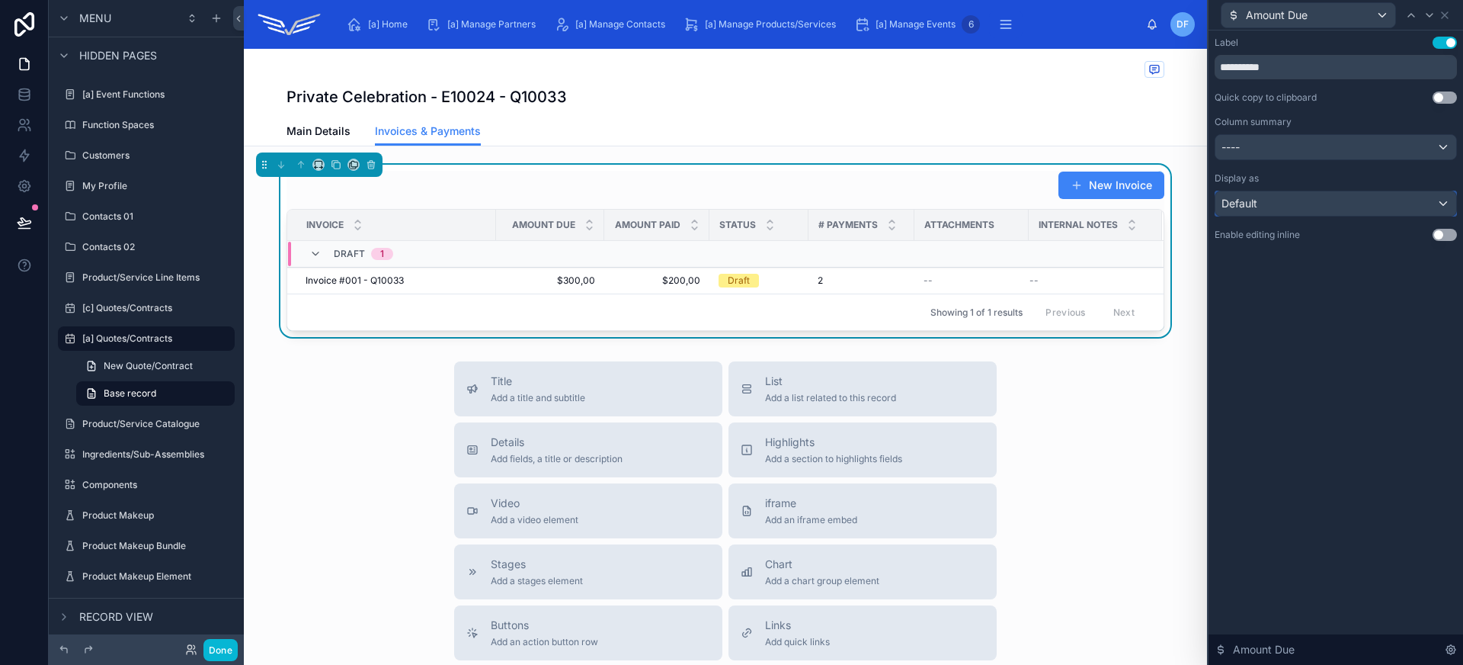
click at [1400, 198] on div "Default" at bounding box center [1335, 203] width 241 height 24
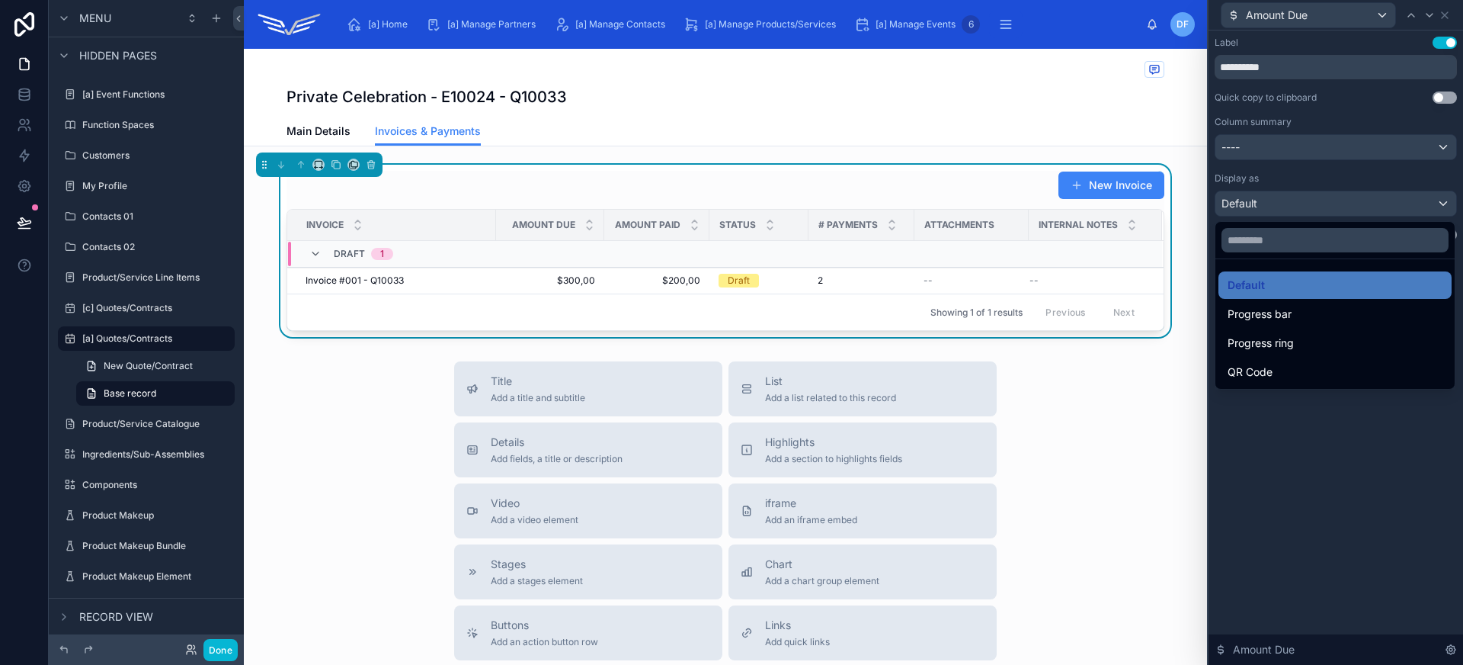
click at [1400, 198] on div at bounding box center [1336, 332] width 255 height 665
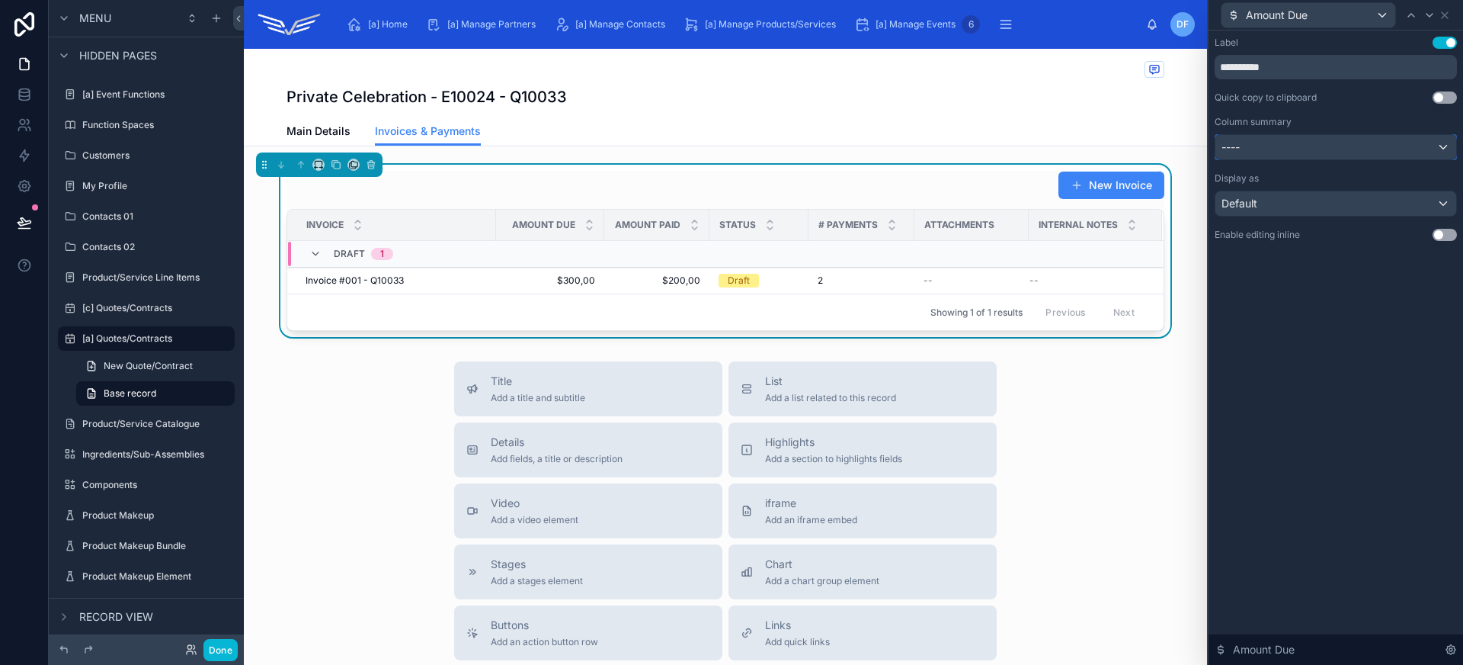
click at [1388, 142] on div "----" at bounding box center [1335, 147] width 241 height 24
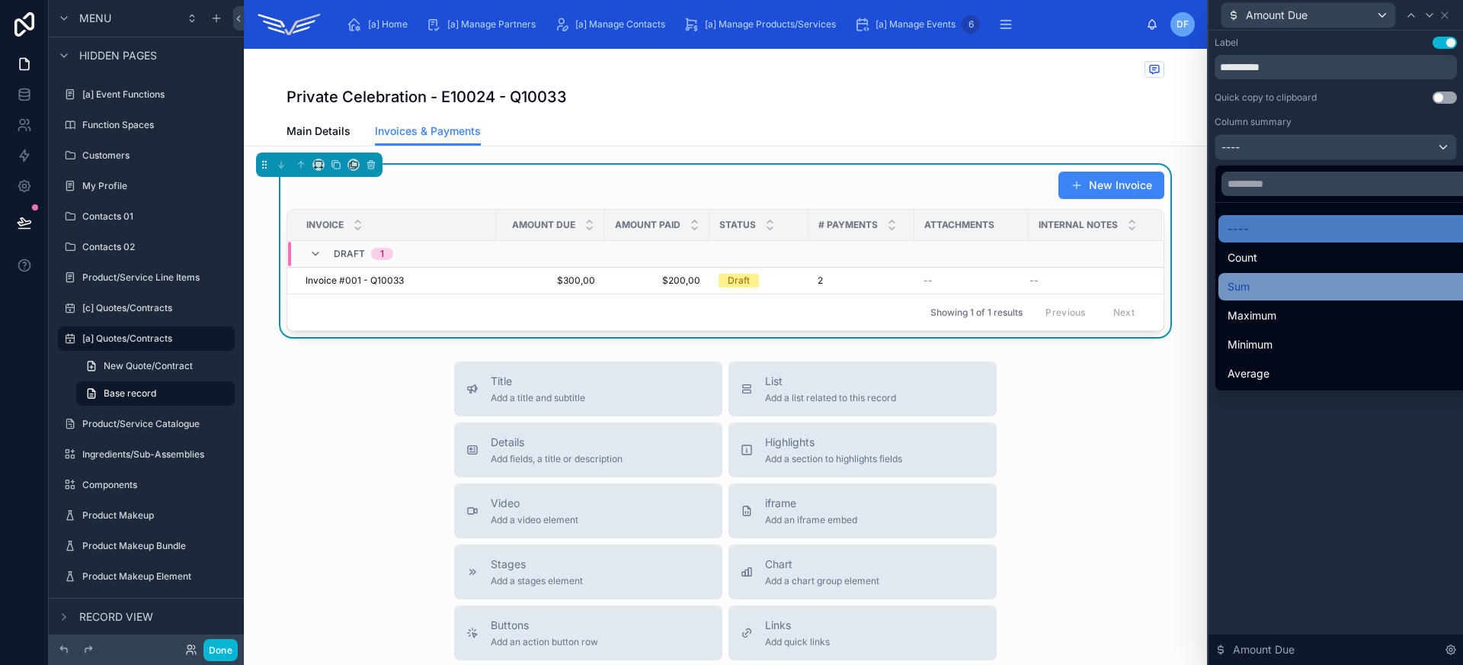
click at [1358, 285] on div "Sum" at bounding box center [1353, 286] width 251 height 18
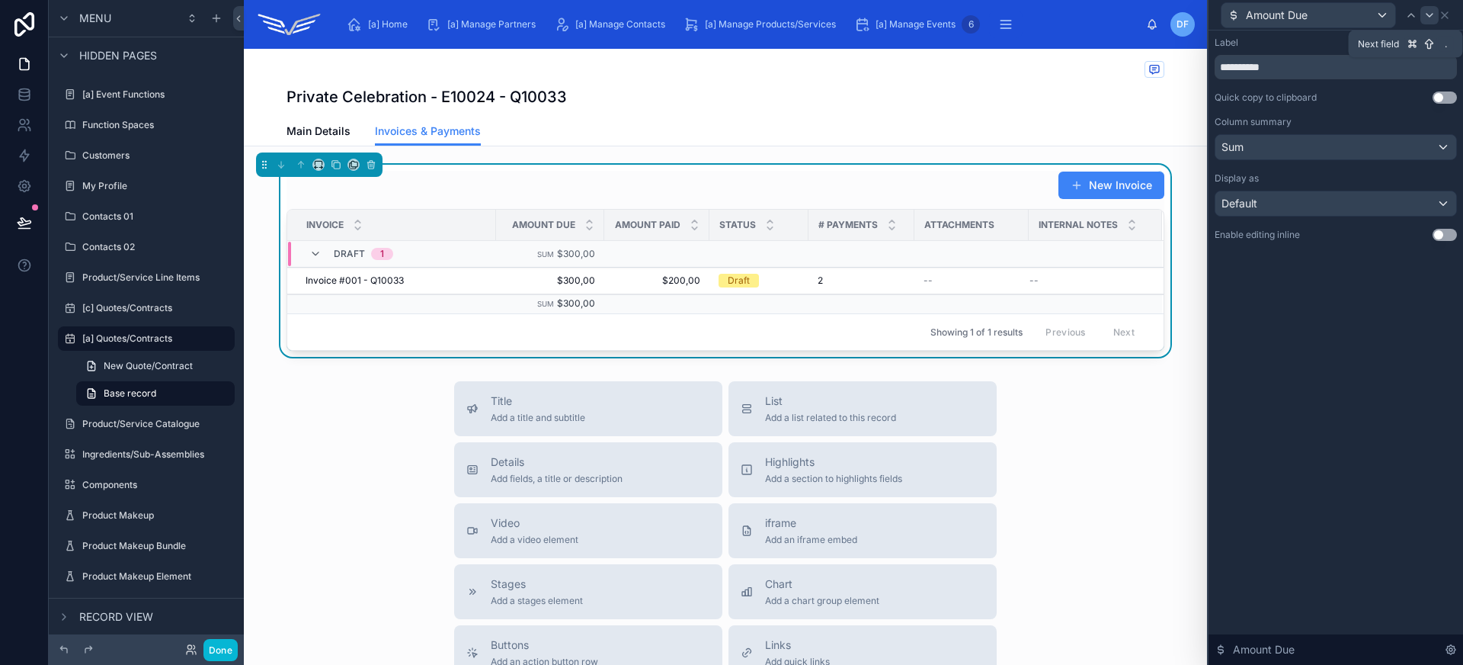
click at [1429, 16] on icon at bounding box center [1430, 15] width 6 height 3
click at [1313, 149] on div "----" at bounding box center [1335, 147] width 241 height 24
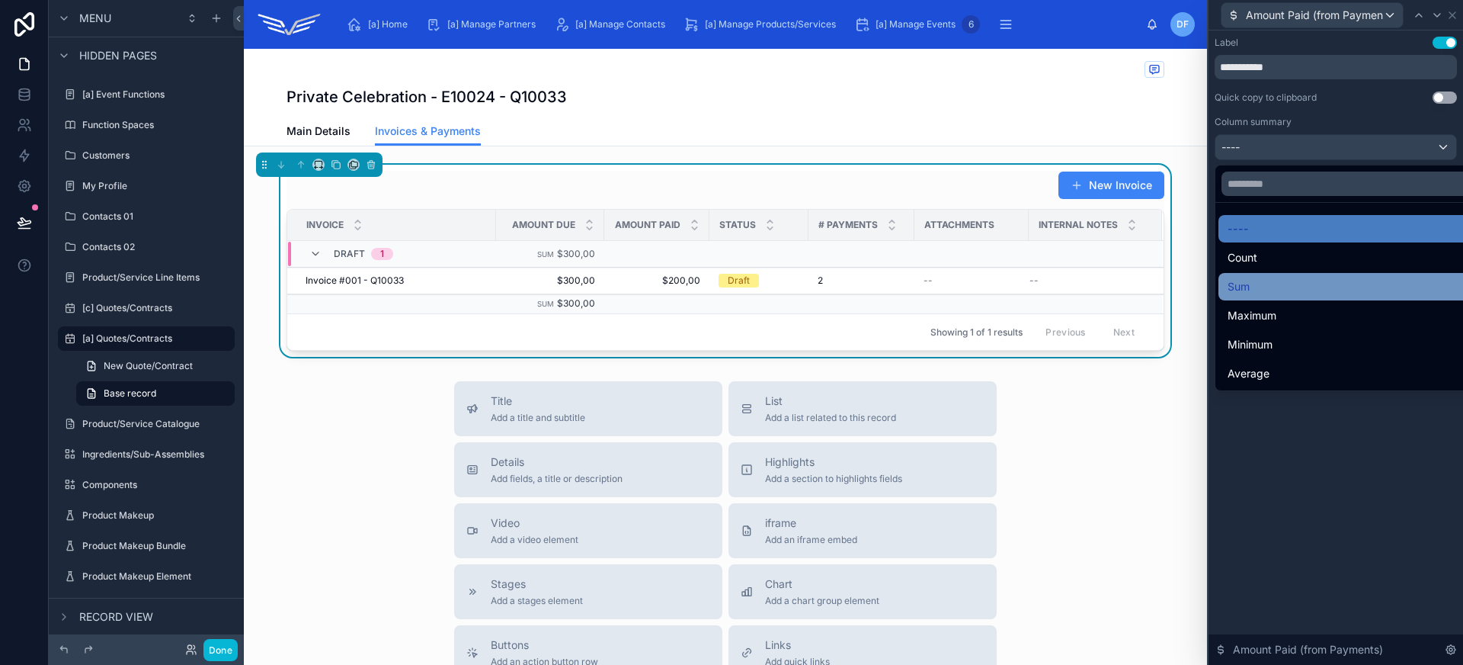
click at [1301, 293] on div "Sum" at bounding box center [1353, 286] width 251 height 18
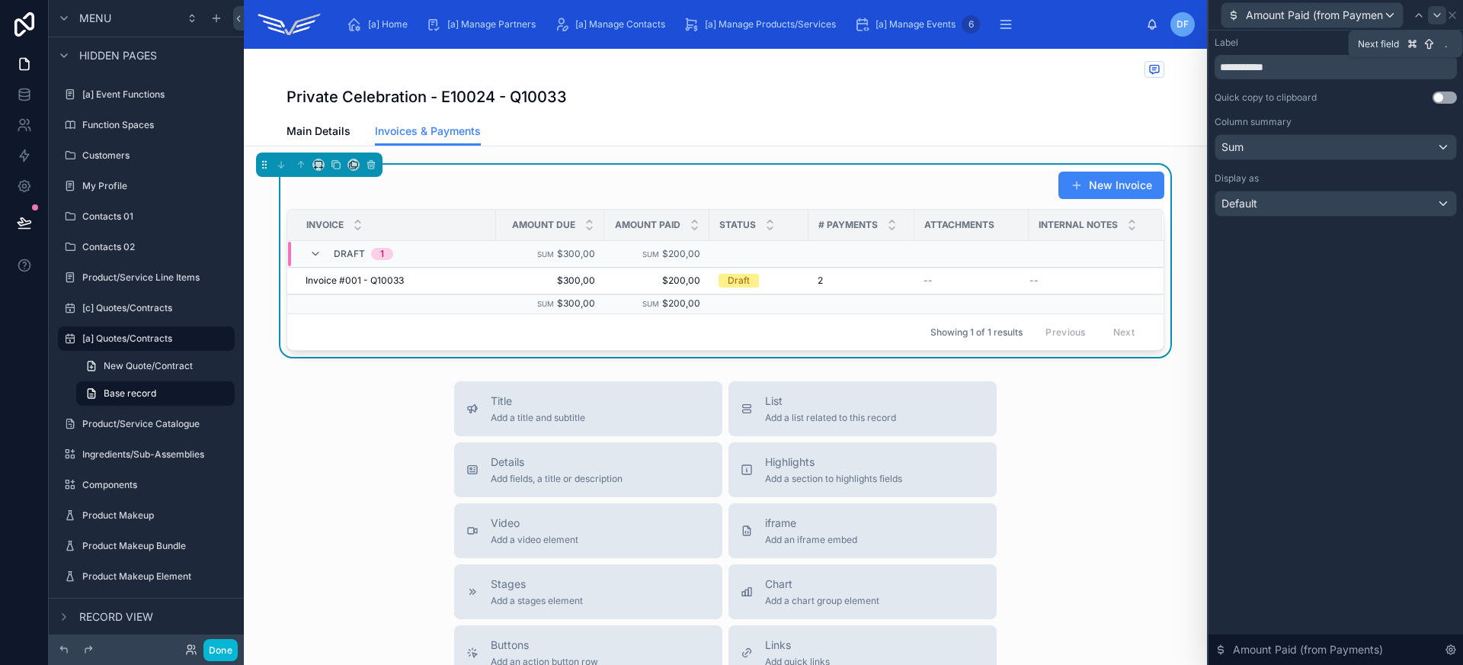
click at [1432, 16] on icon at bounding box center [1437, 15] width 12 height 12
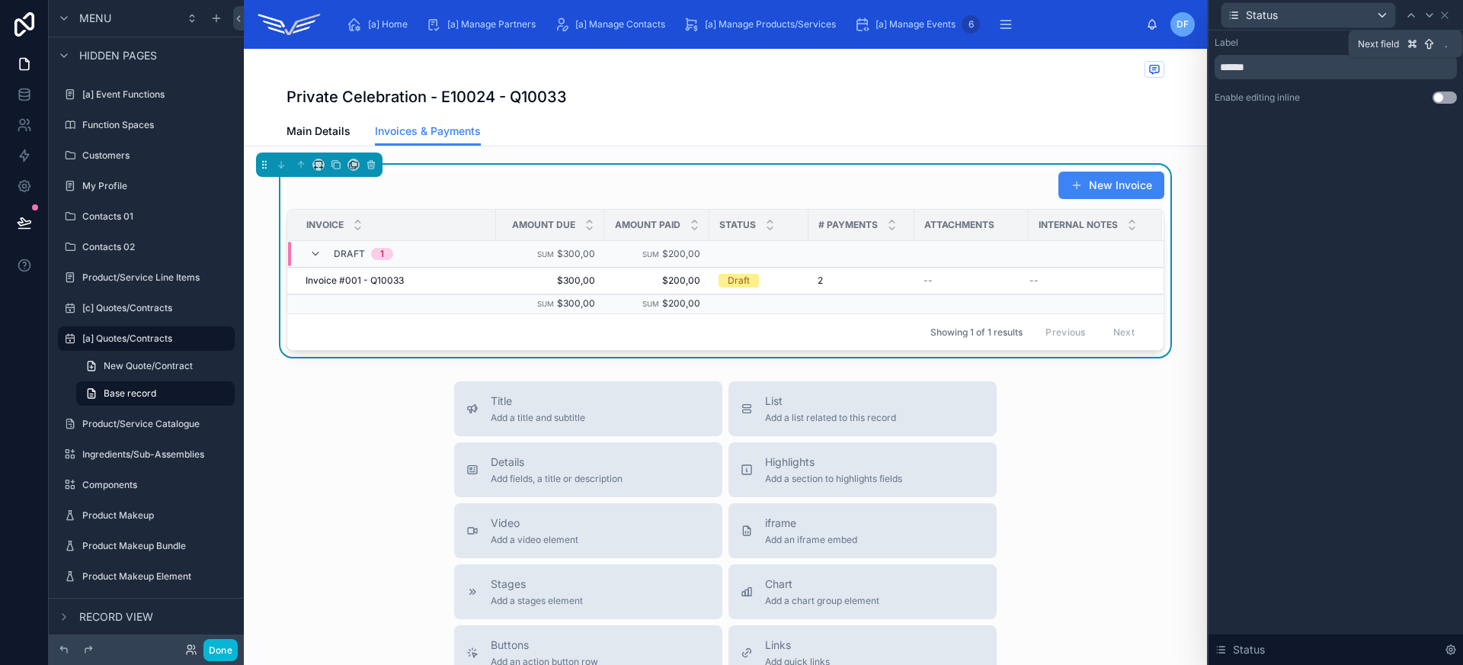
click at [1432, 16] on icon at bounding box center [1430, 15] width 12 height 12
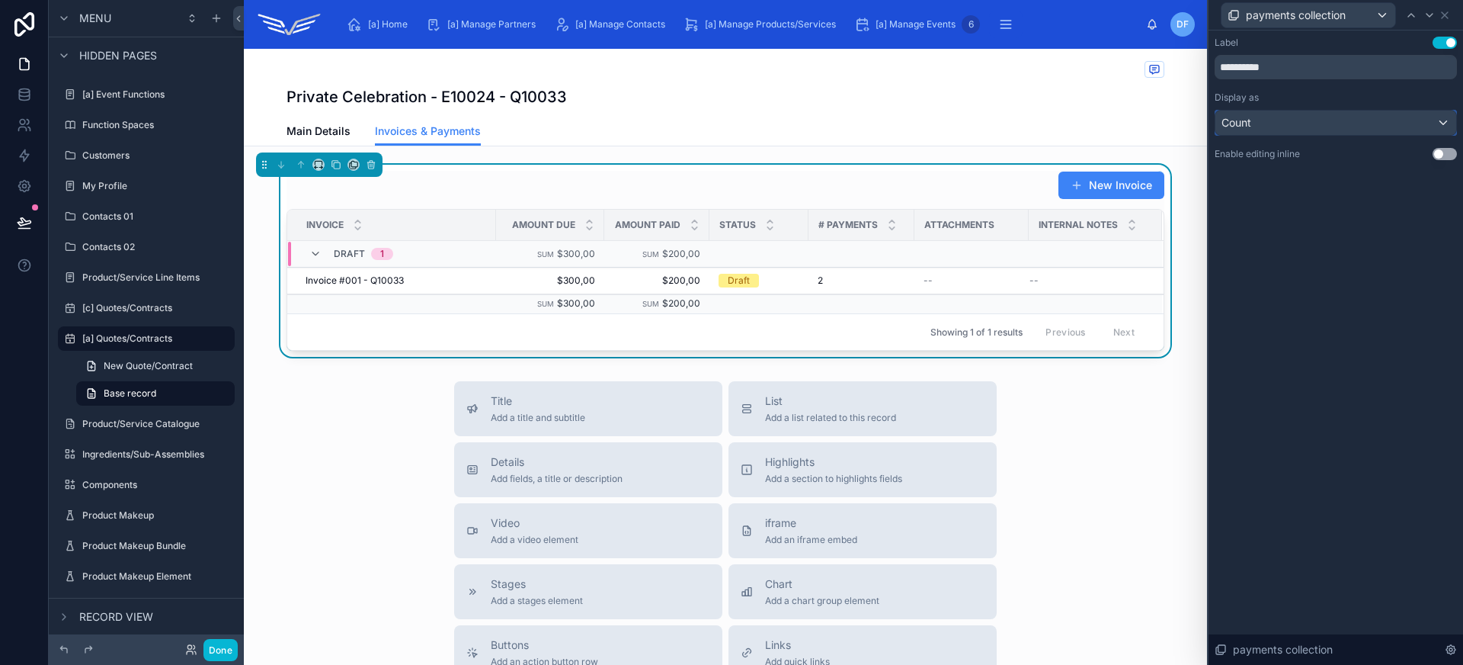
click at [1346, 127] on div "Count" at bounding box center [1335, 122] width 241 height 24
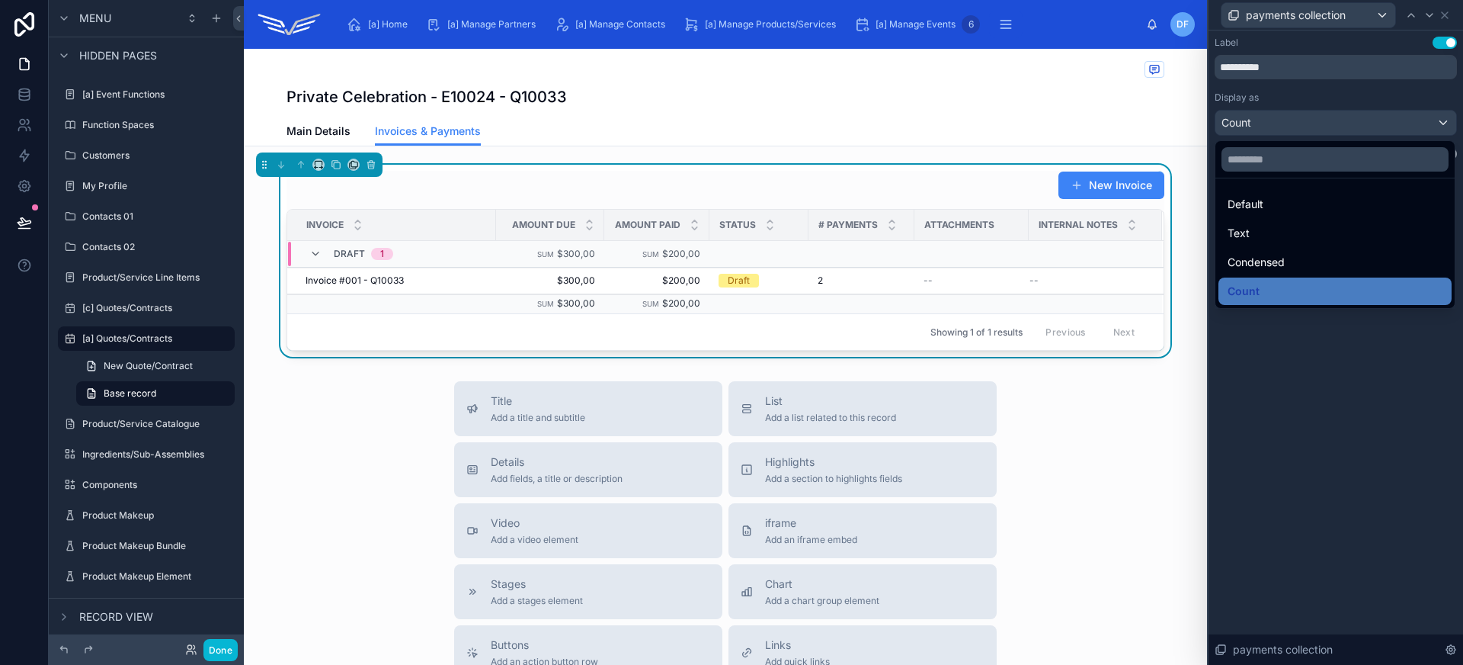
drag, startPoint x: 1327, startPoint y: 380, endPoint x: 1327, endPoint y: 290, distance: 89.2
click at [1327, 380] on div at bounding box center [1336, 332] width 255 height 665
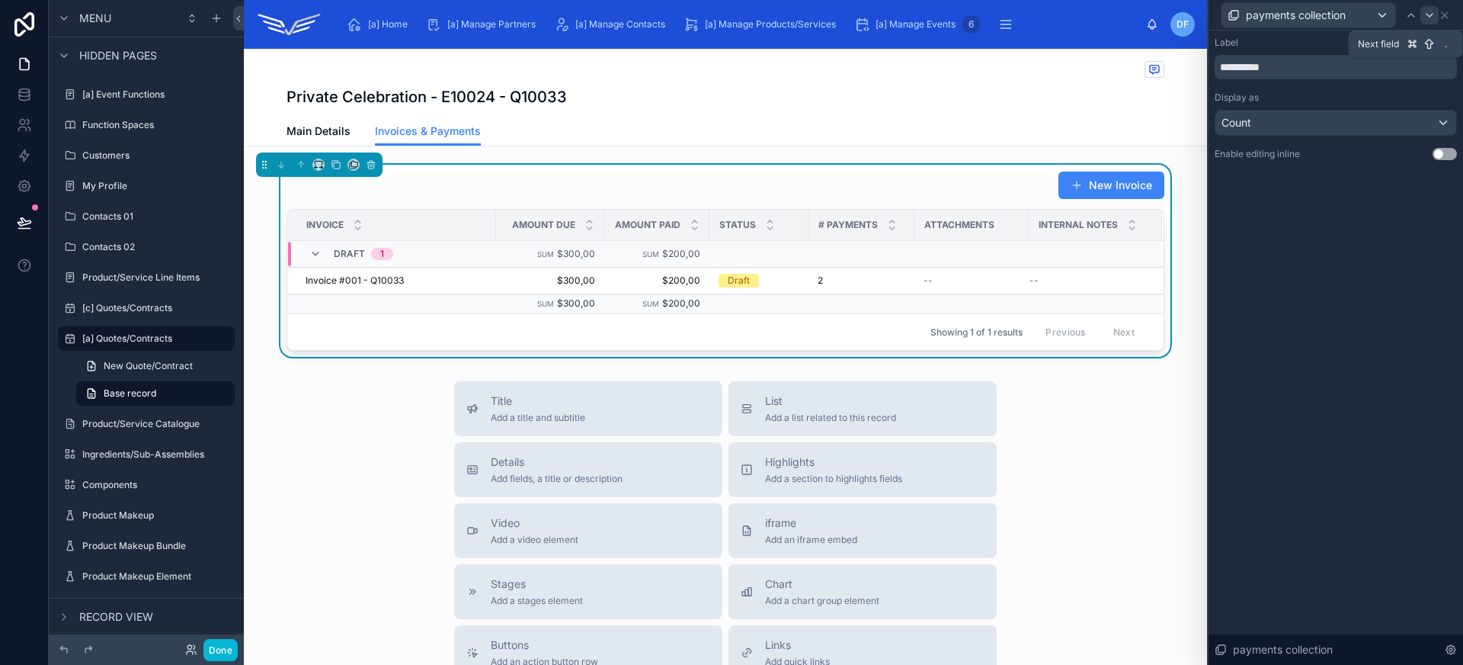
click at [1433, 17] on icon at bounding box center [1430, 15] width 12 height 12
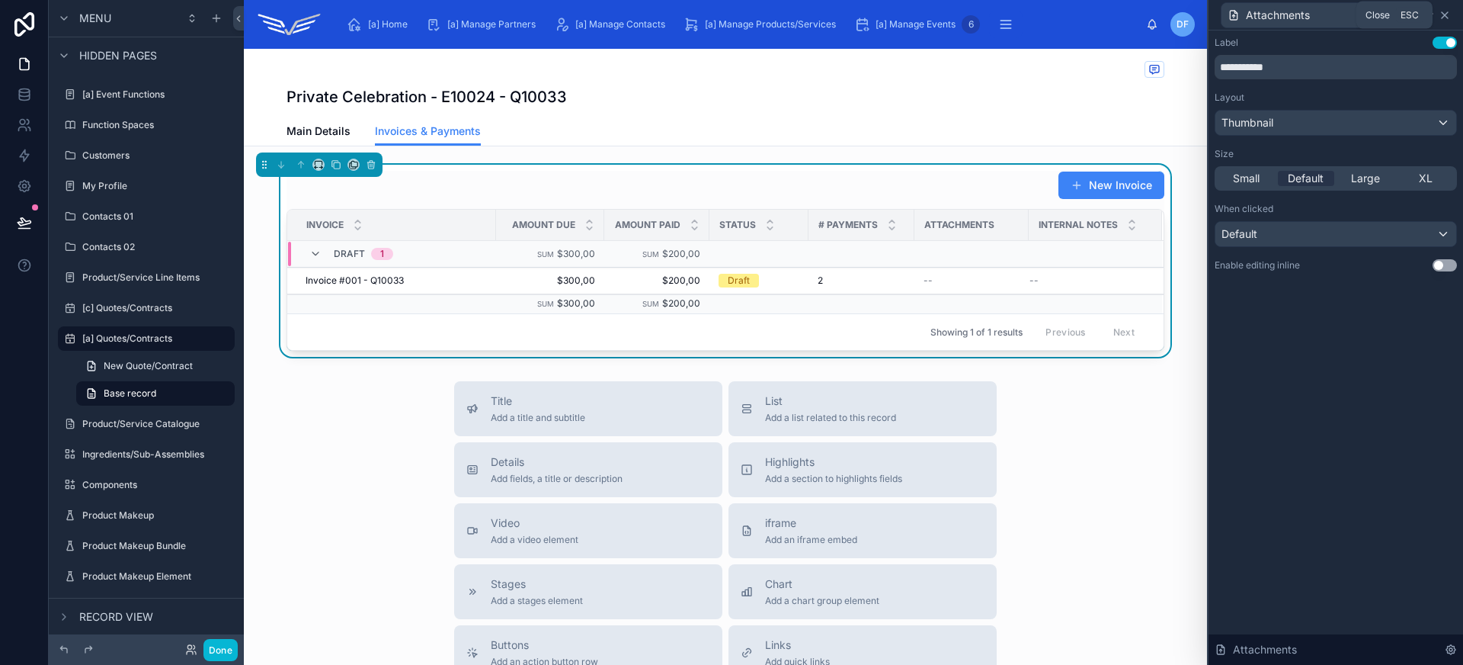
click at [1446, 13] on icon at bounding box center [1445, 15] width 6 height 6
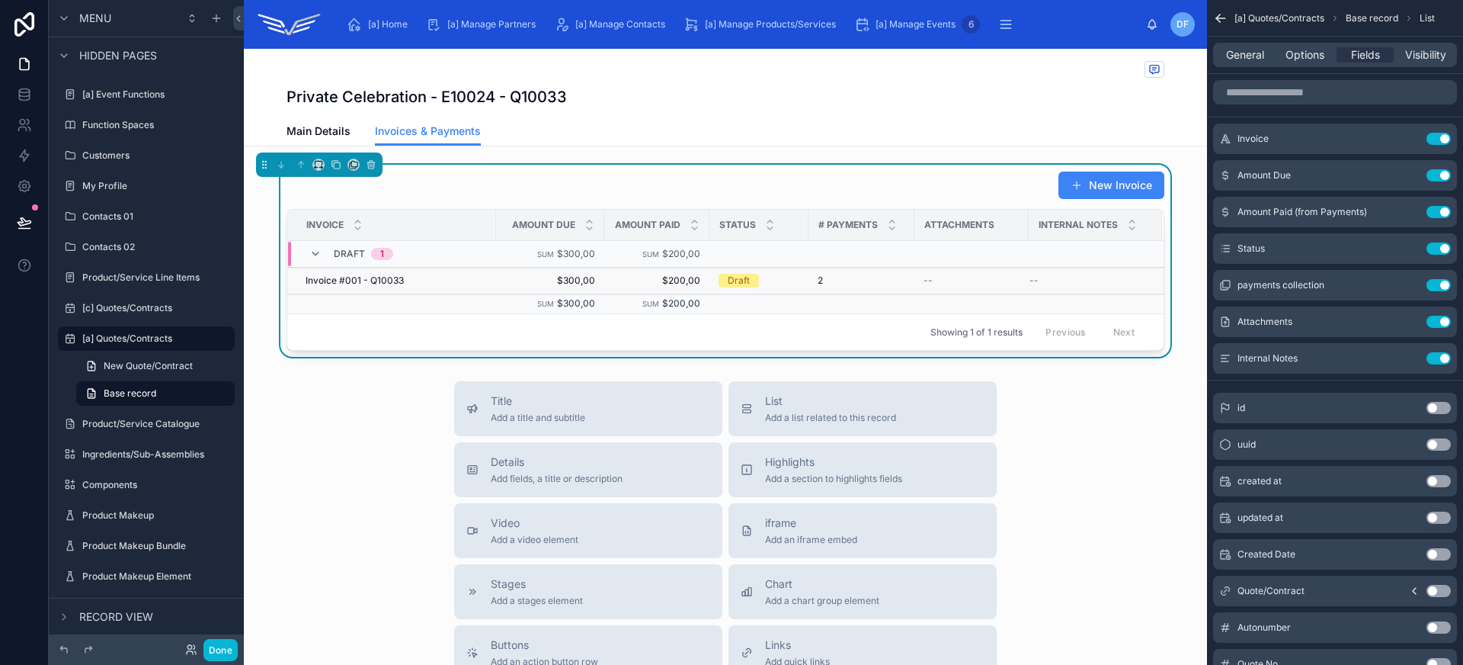
click at [428, 283] on div "Invoice #001 - Q10033 Invoice #001 - Q10033" at bounding box center [396, 280] width 181 height 12
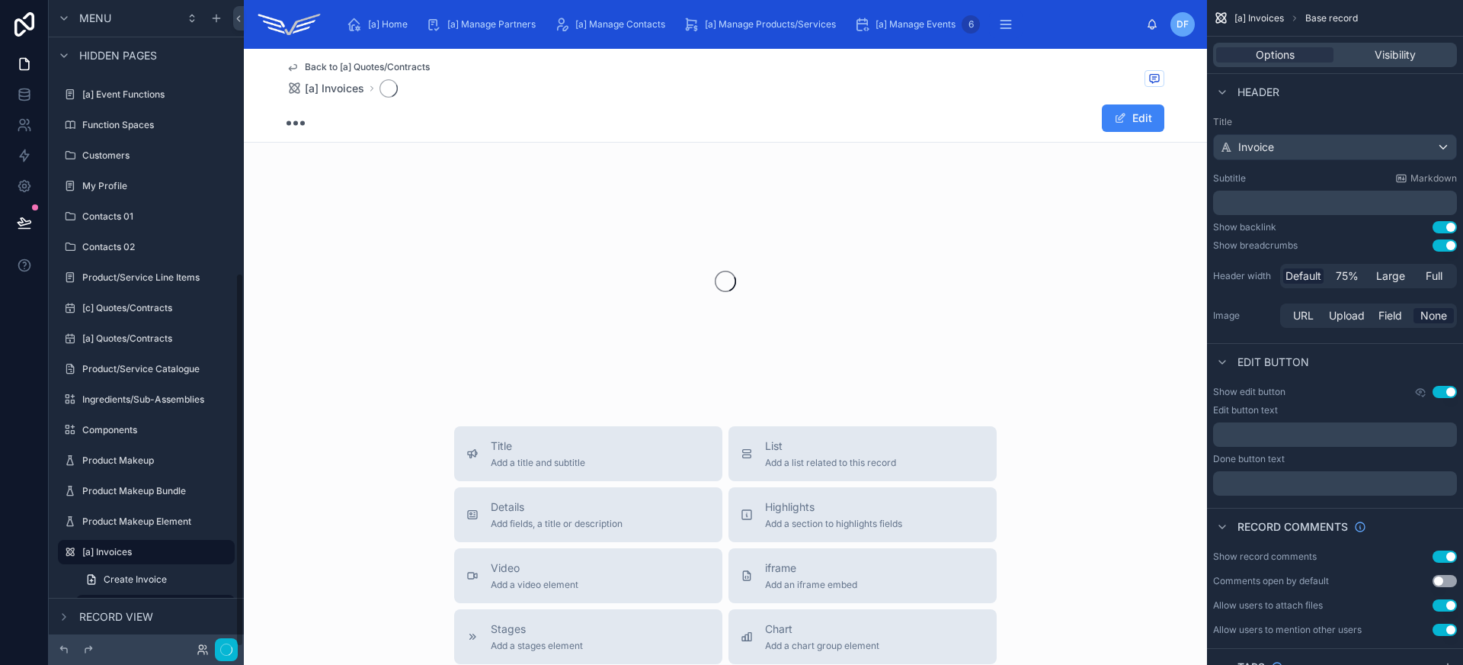
scroll to position [471, 0]
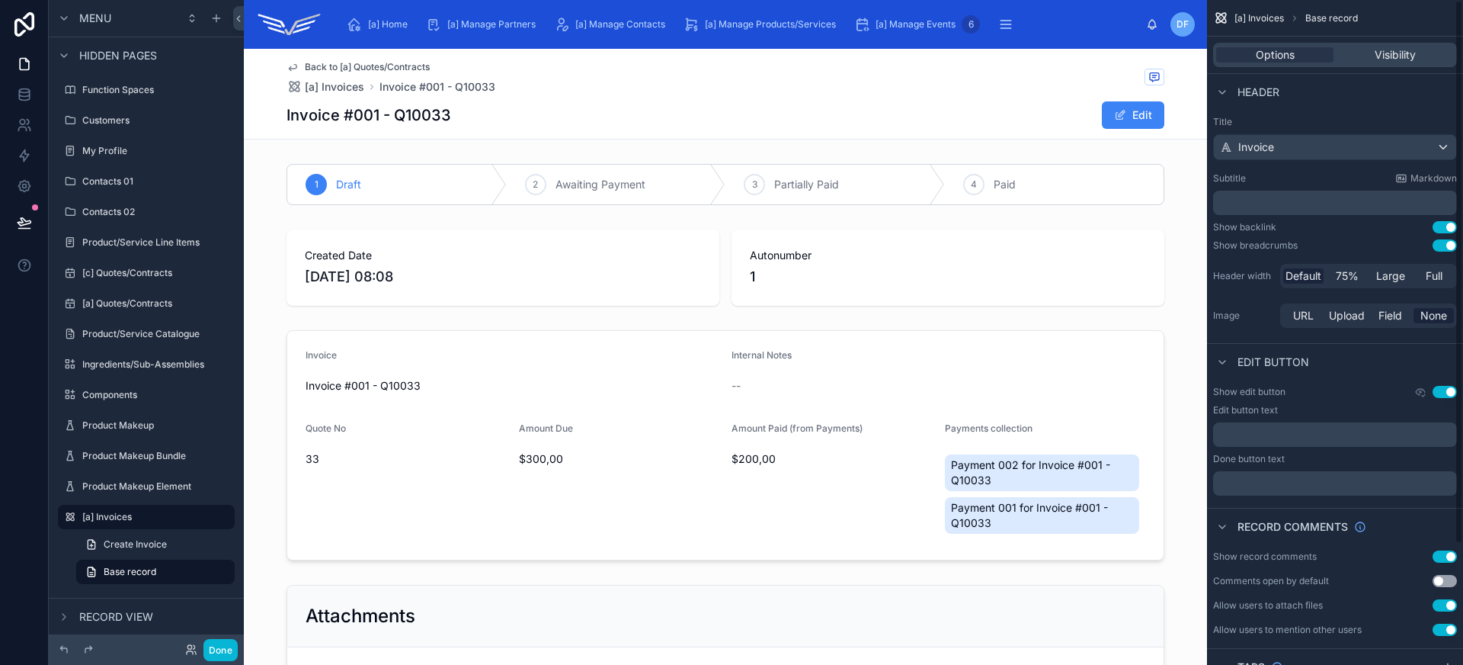
click at [1448, 246] on button "Use setting" at bounding box center [1445, 245] width 24 height 12
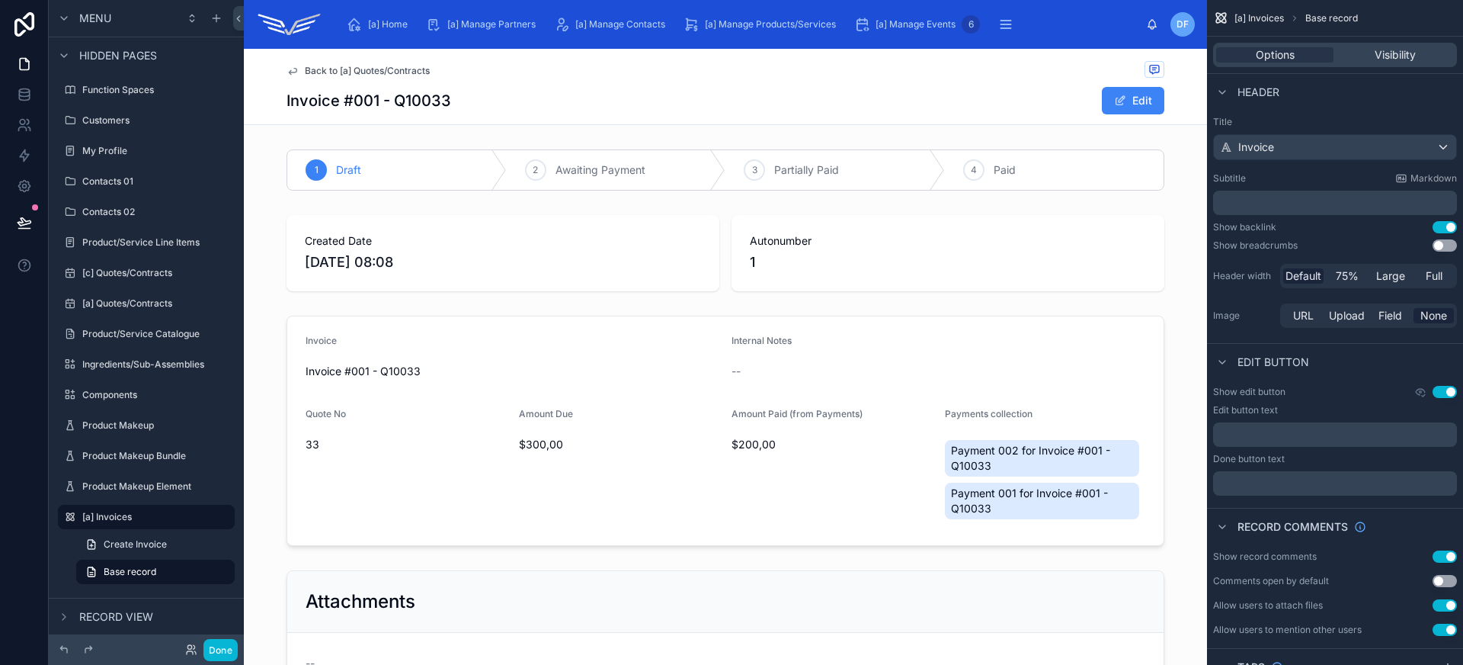
click at [590, 202] on div "1 Draft 2 Awaiting Payment 3 Partially Paid 4 Paid Created Date 09/09/2025 08:0…" at bounding box center [725, 544] width 963 height 803
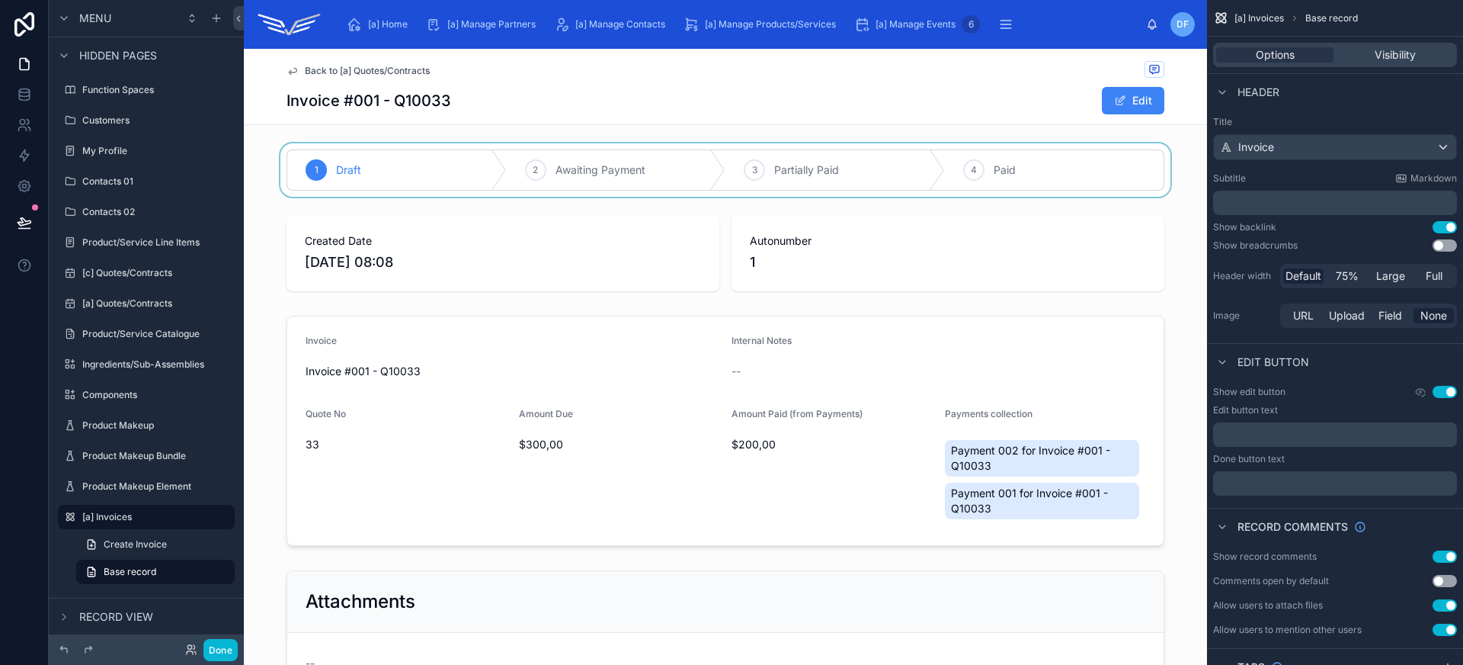
click at [598, 181] on div at bounding box center [725, 169] width 963 height 53
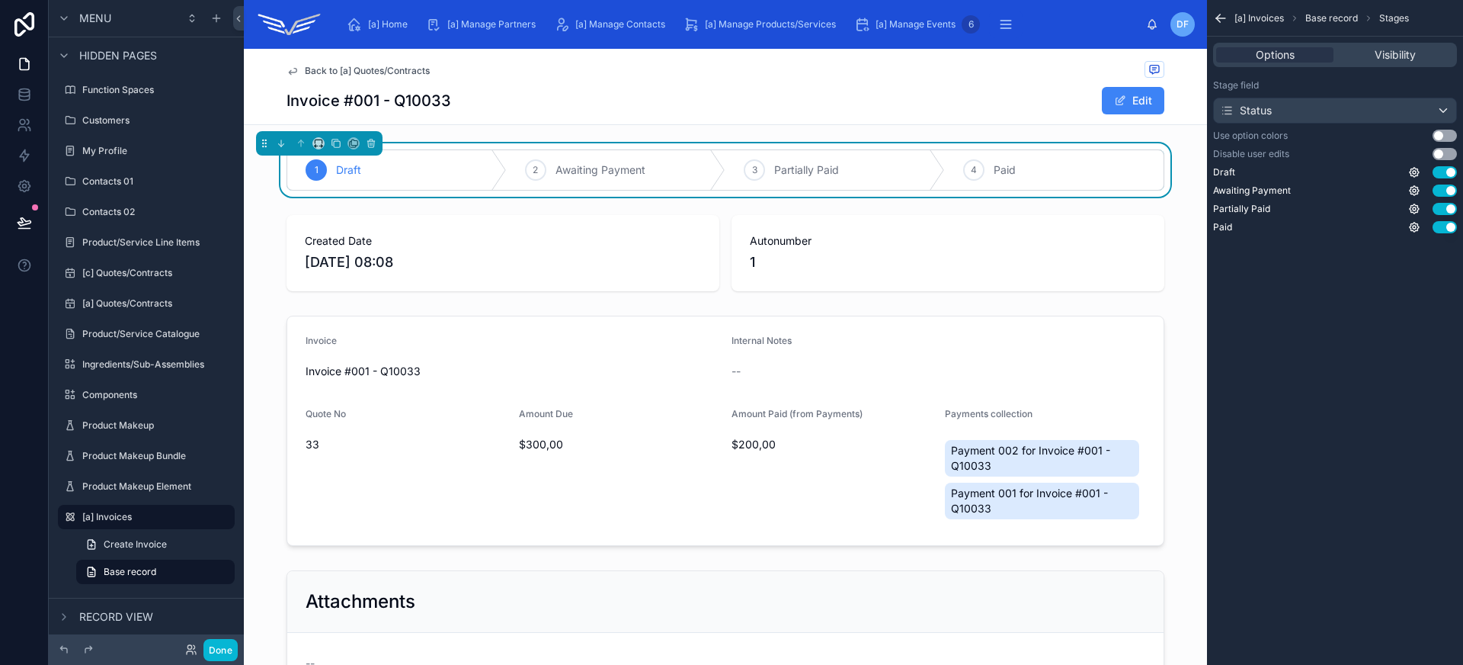
click at [1435, 141] on div "Use option colors Use setting" at bounding box center [1335, 136] width 244 height 12
click at [1443, 139] on button "Use setting" at bounding box center [1445, 136] width 24 height 12
click at [1443, 153] on button "Use setting" at bounding box center [1445, 154] width 24 height 12
click at [494, 245] on div at bounding box center [725, 253] width 963 height 88
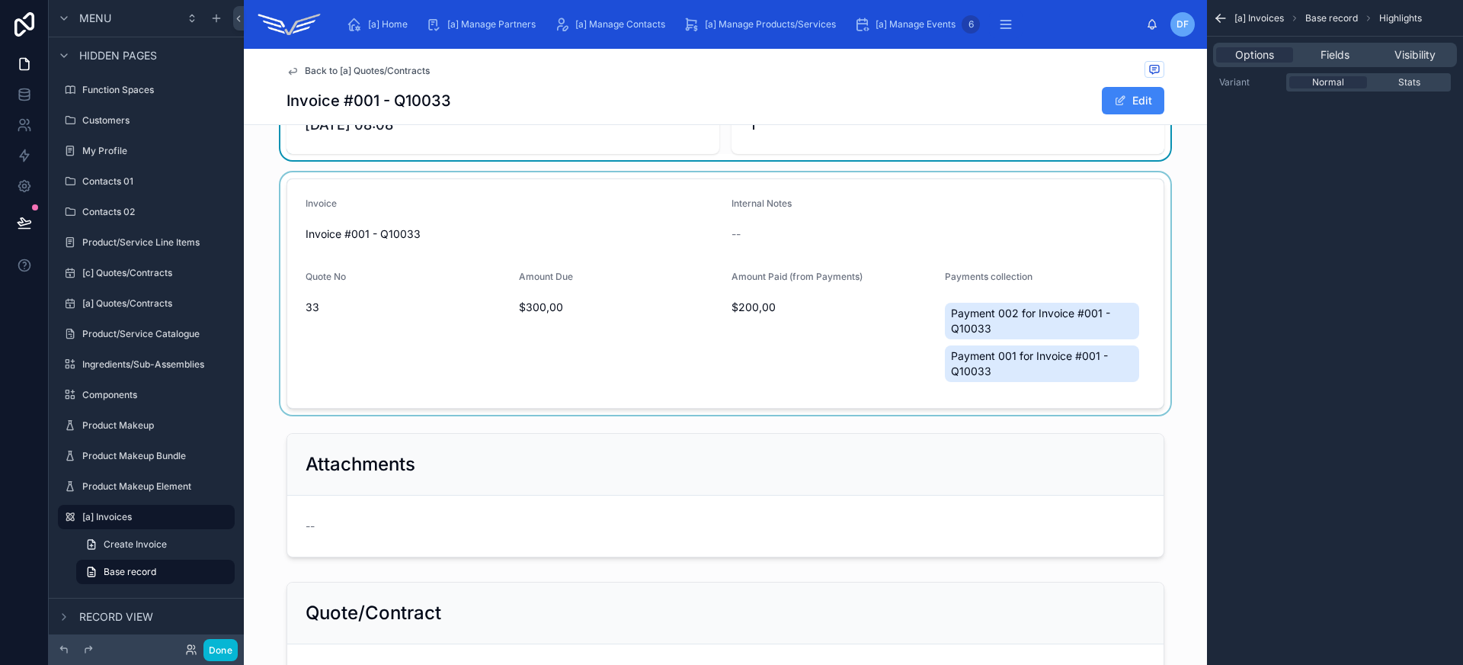
scroll to position [0, 0]
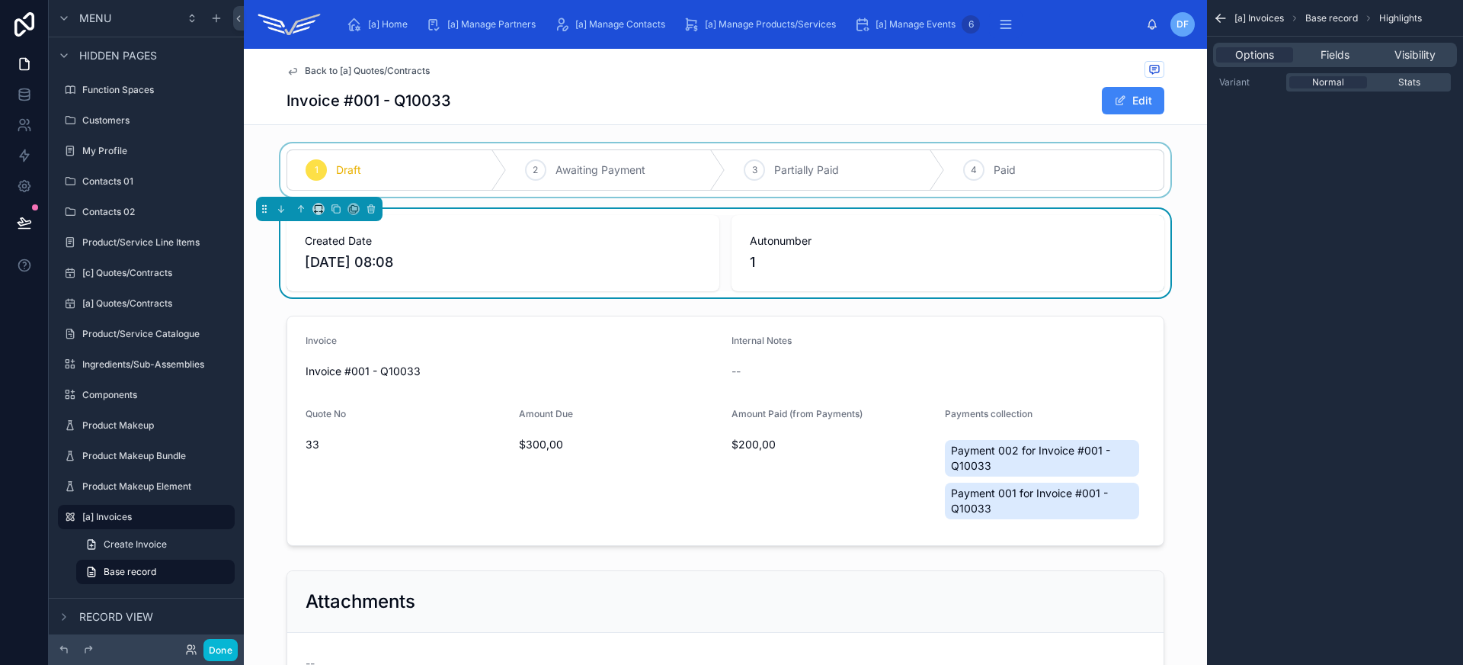
click at [558, 193] on div at bounding box center [725, 169] width 963 height 53
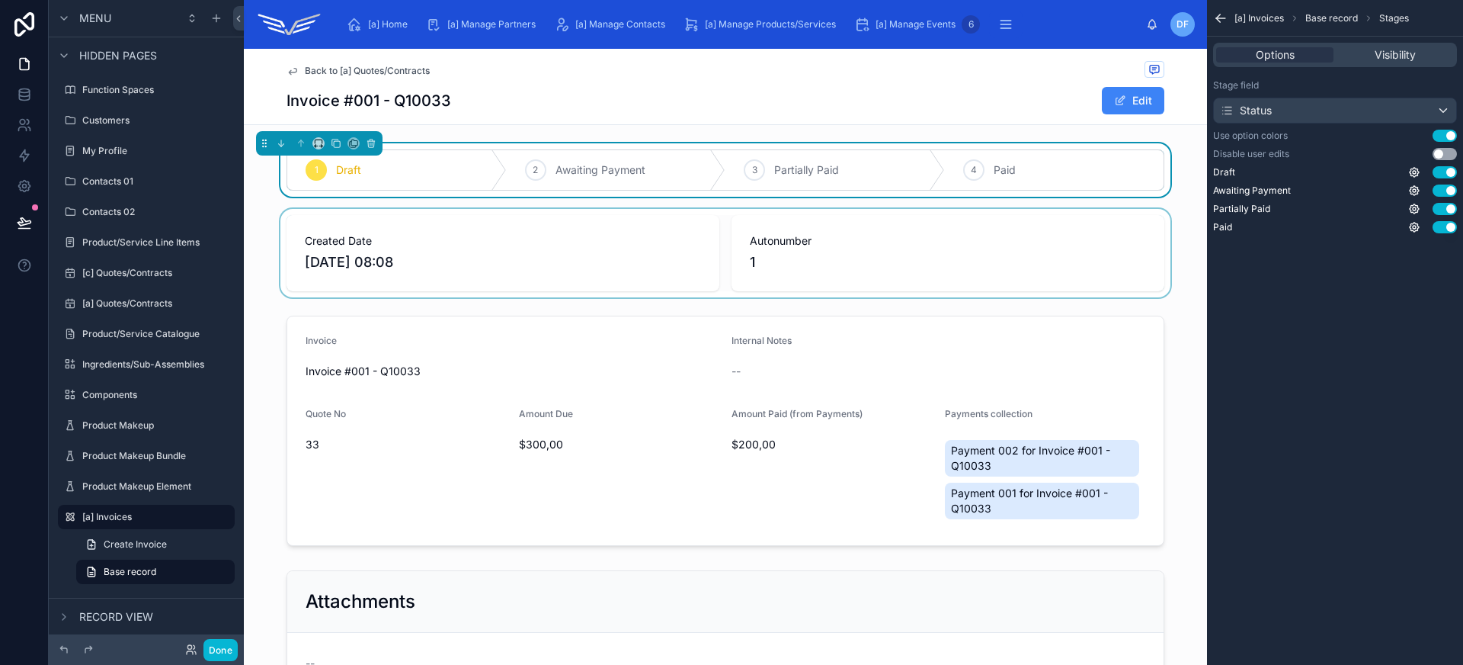
click at [821, 100] on div "Invoice #001 - Q10033 Edit" at bounding box center [726, 100] width 878 height 29
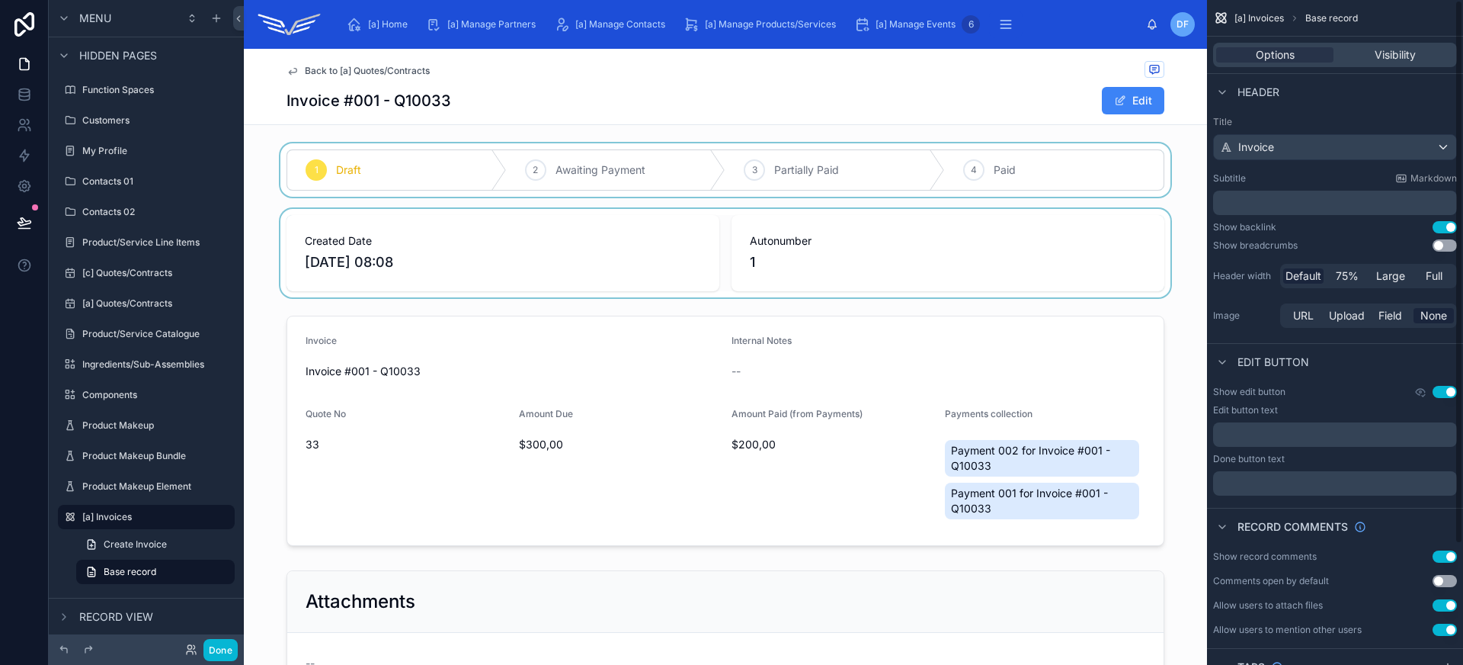
click at [1452, 390] on button "Use setting" at bounding box center [1445, 392] width 24 height 12
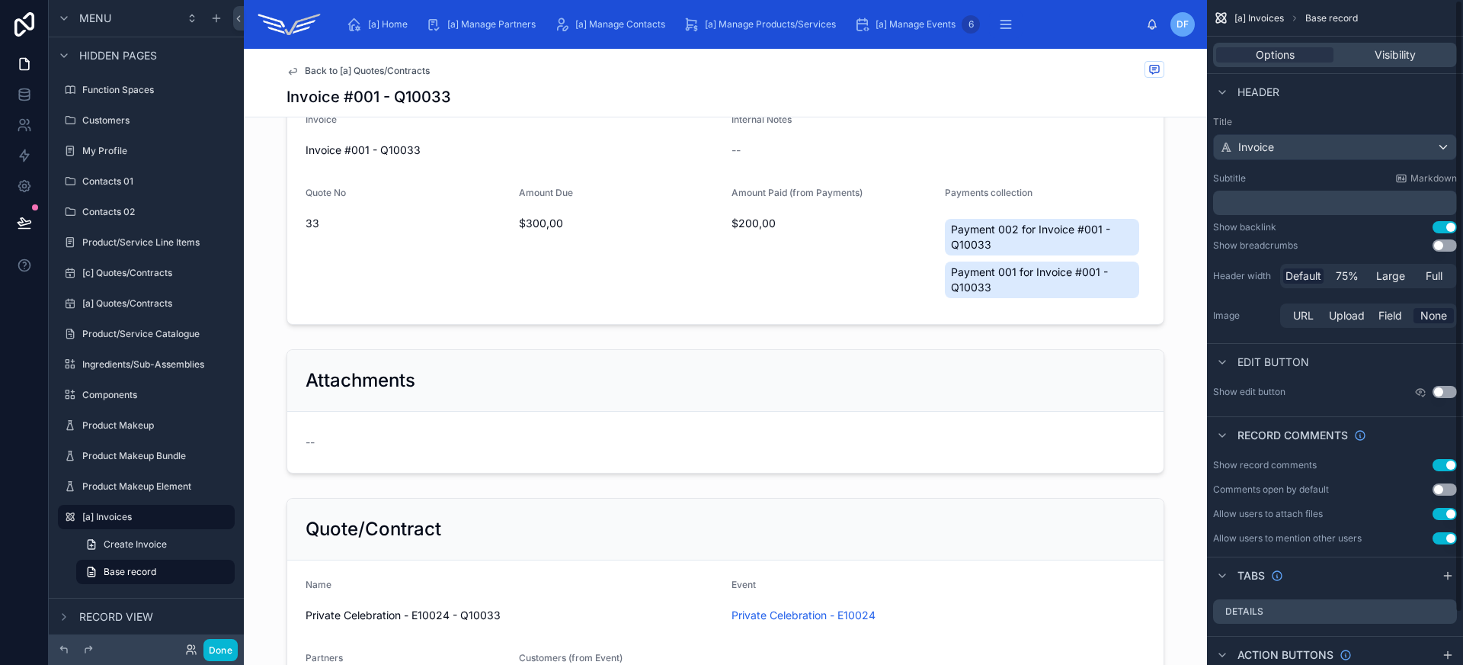
scroll to position [328, 0]
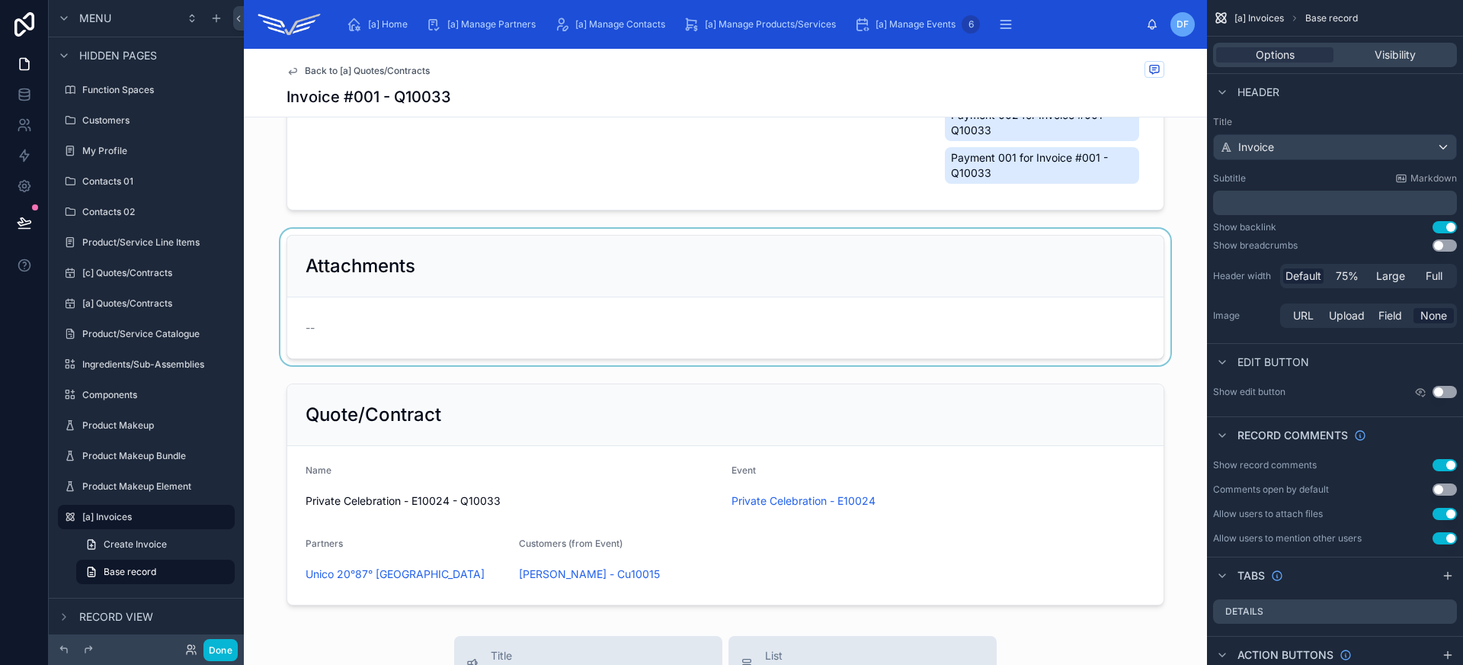
click at [610, 319] on div at bounding box center [725, 297] width 963 height 136
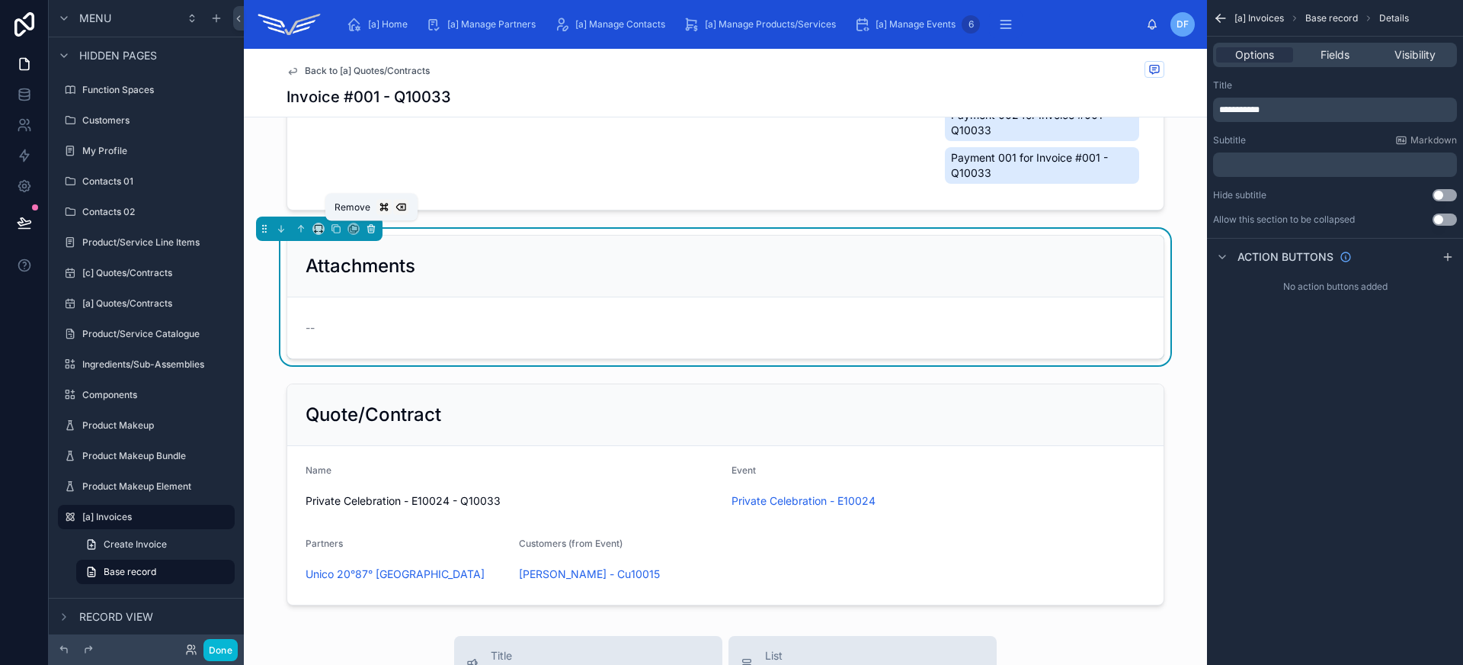
click at [373, 230] on icon at bounding box center [371, 228] width 11 height 11
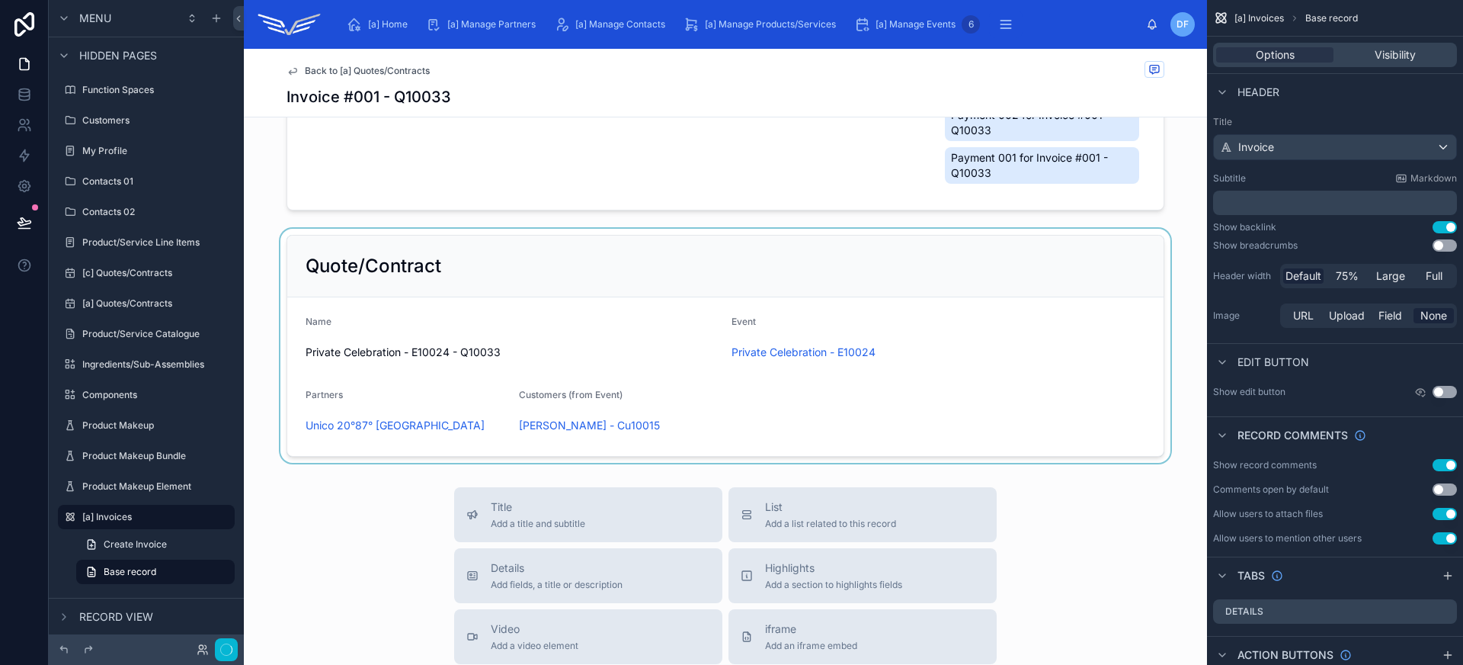
click at [375, 238] on div at bounding box center [725, 346] width 963 height 234
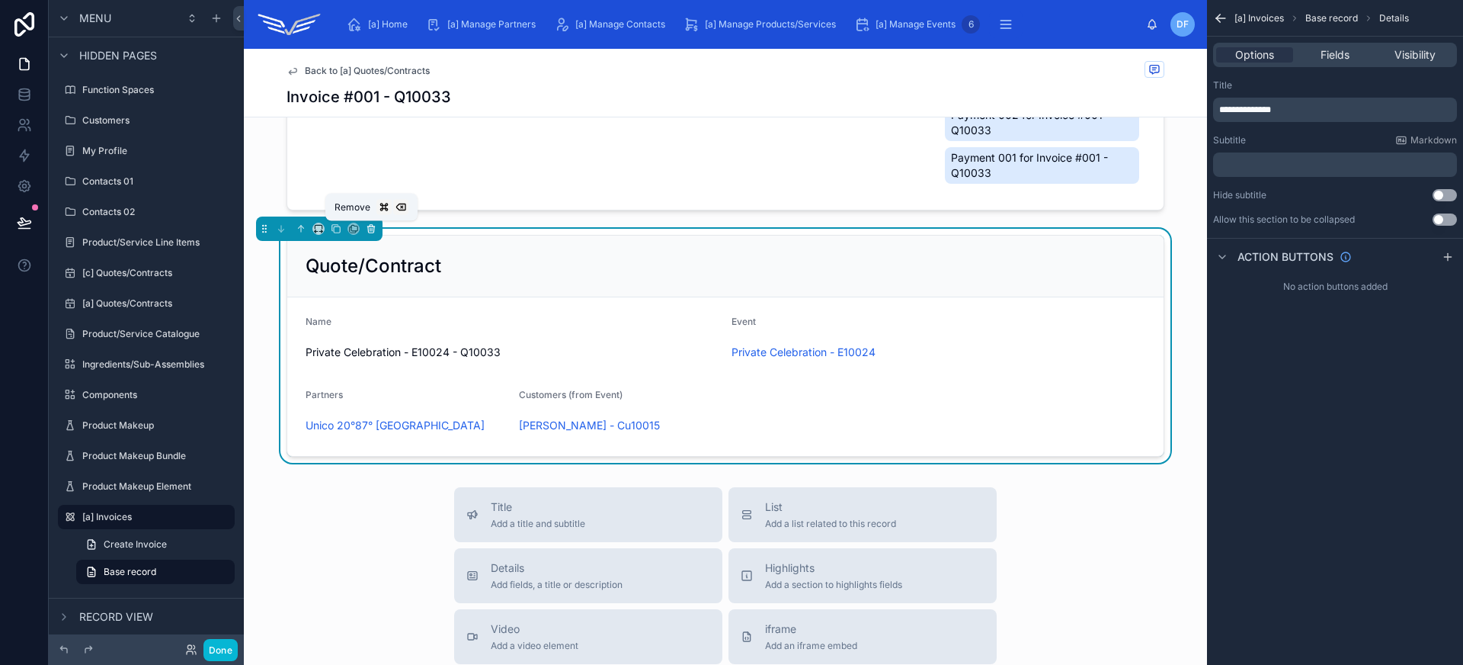
click at [373, 229] on icon at bounding box center [371, 228] width 11 height 11
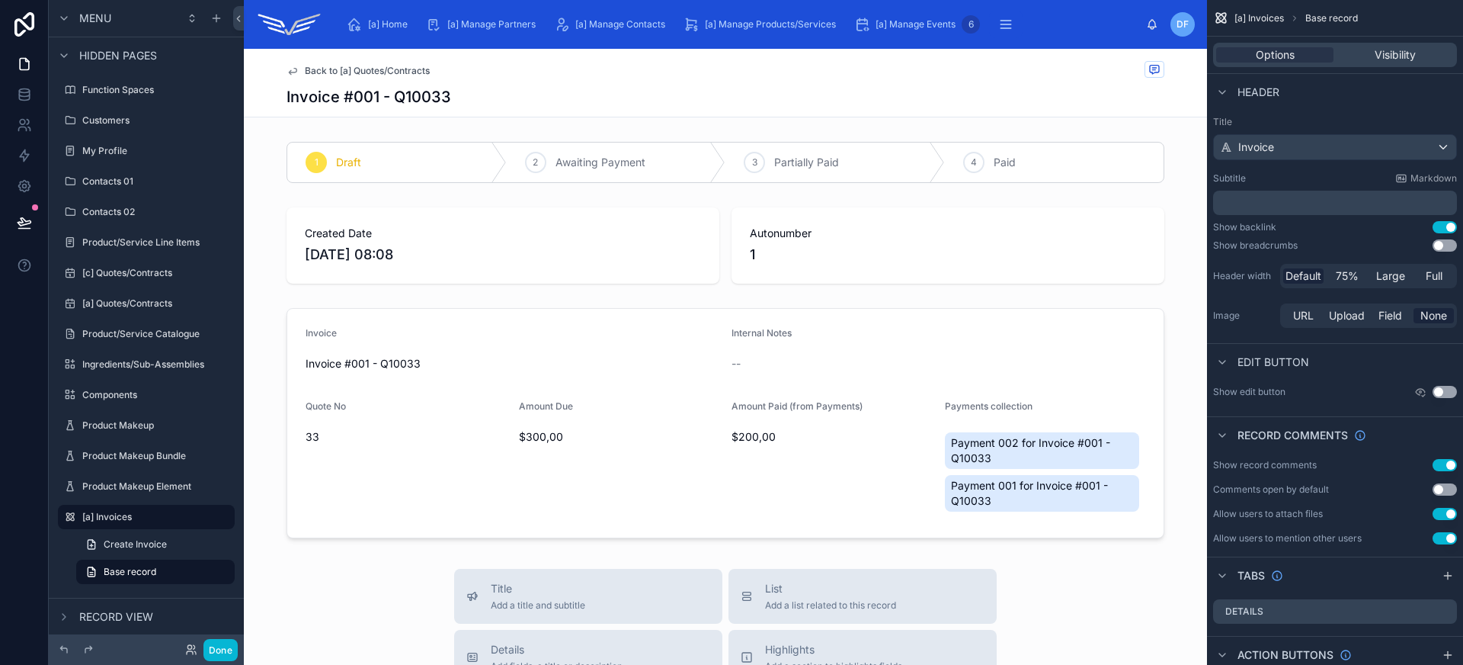
scroll to position [124, 0]
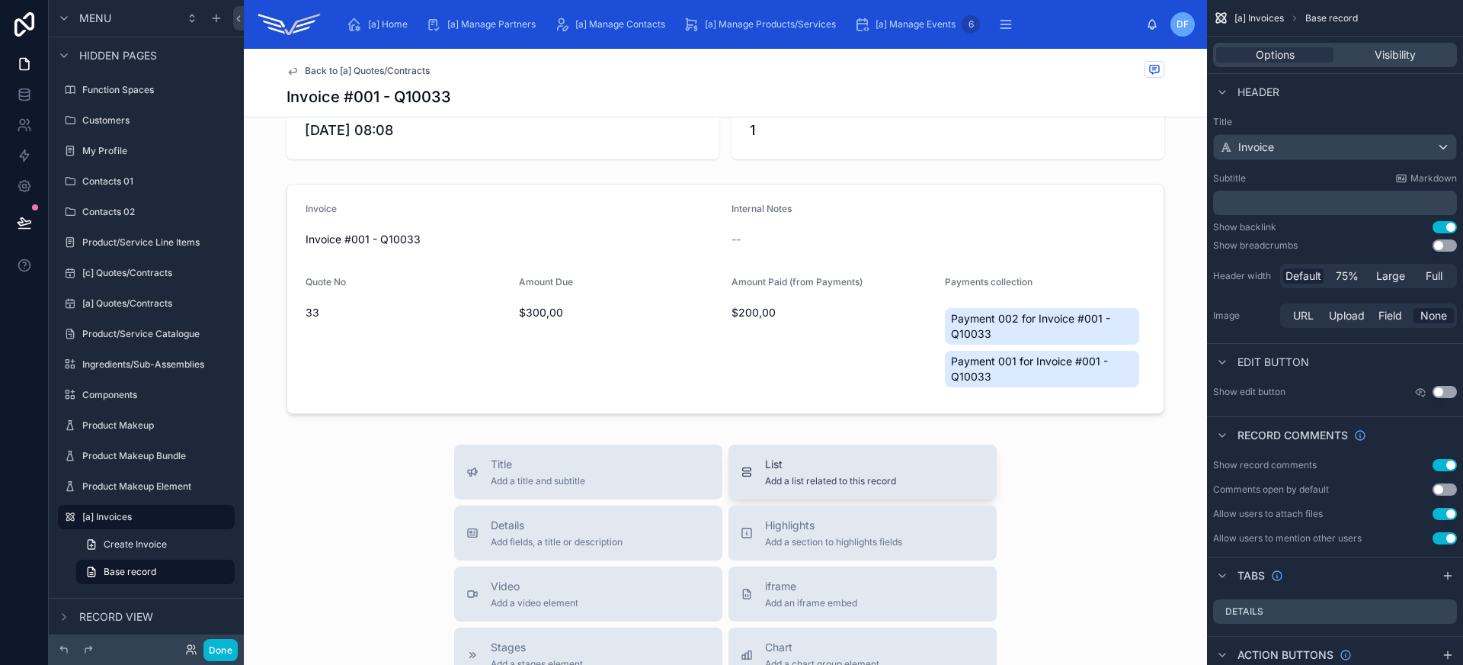
click at [757, 476] on div "List Add a list related to this record" at bounding box center [863, 471] width 244 height 30
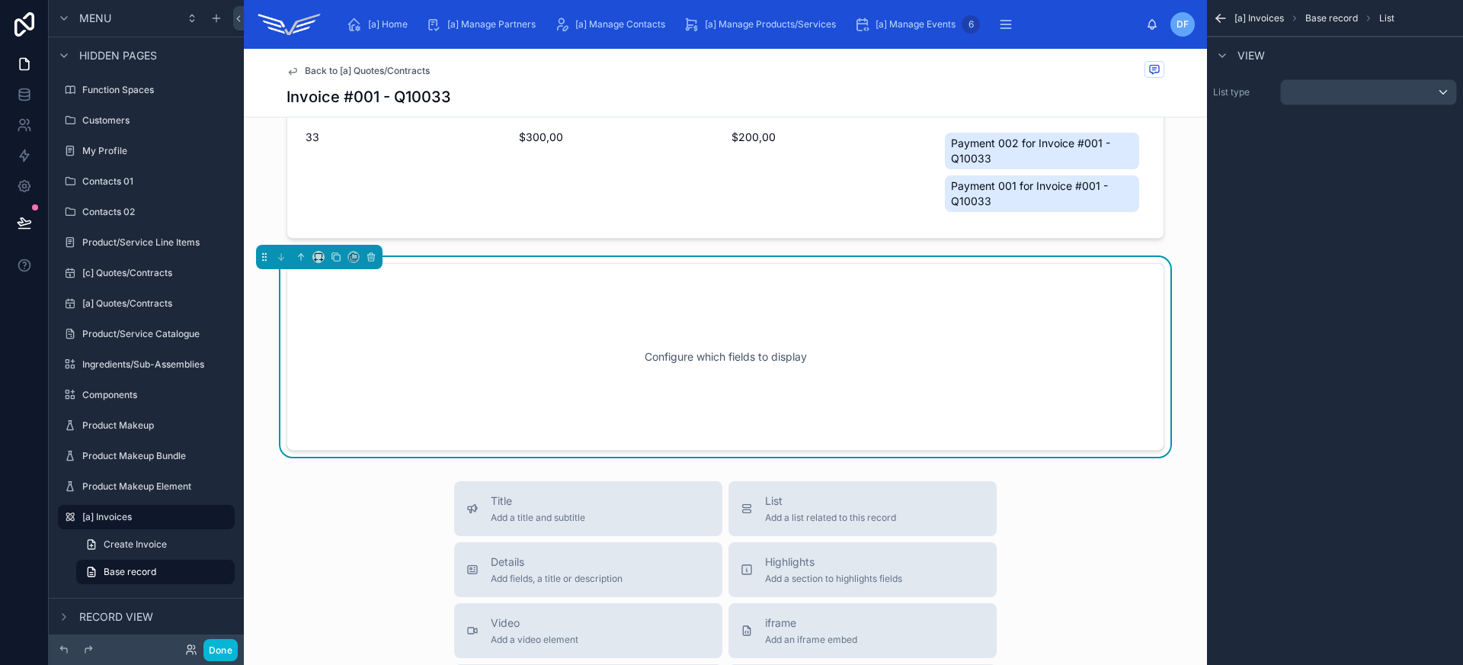
scroll to position [299, 0]
click at [1349, 103] on div "scrollable content" at bounding box center [1368, 92] width 175 height 24
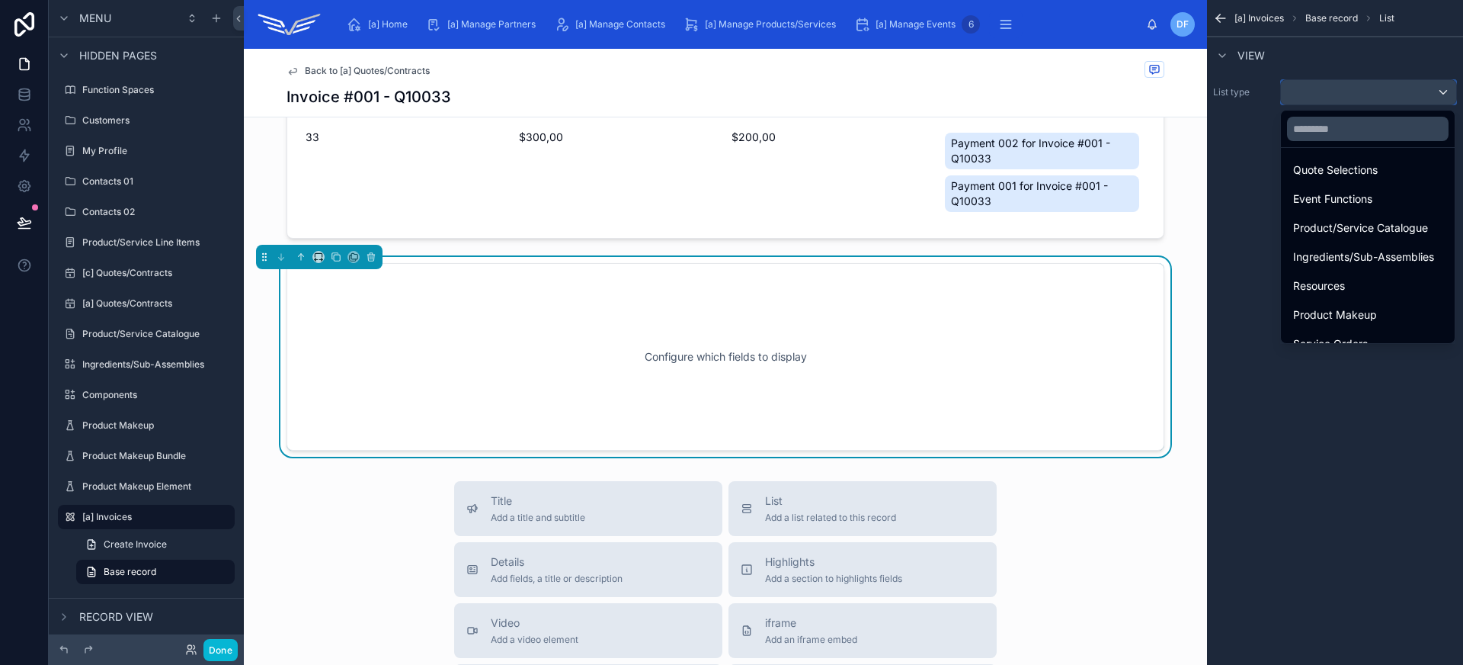
scroll to position [386, 0]
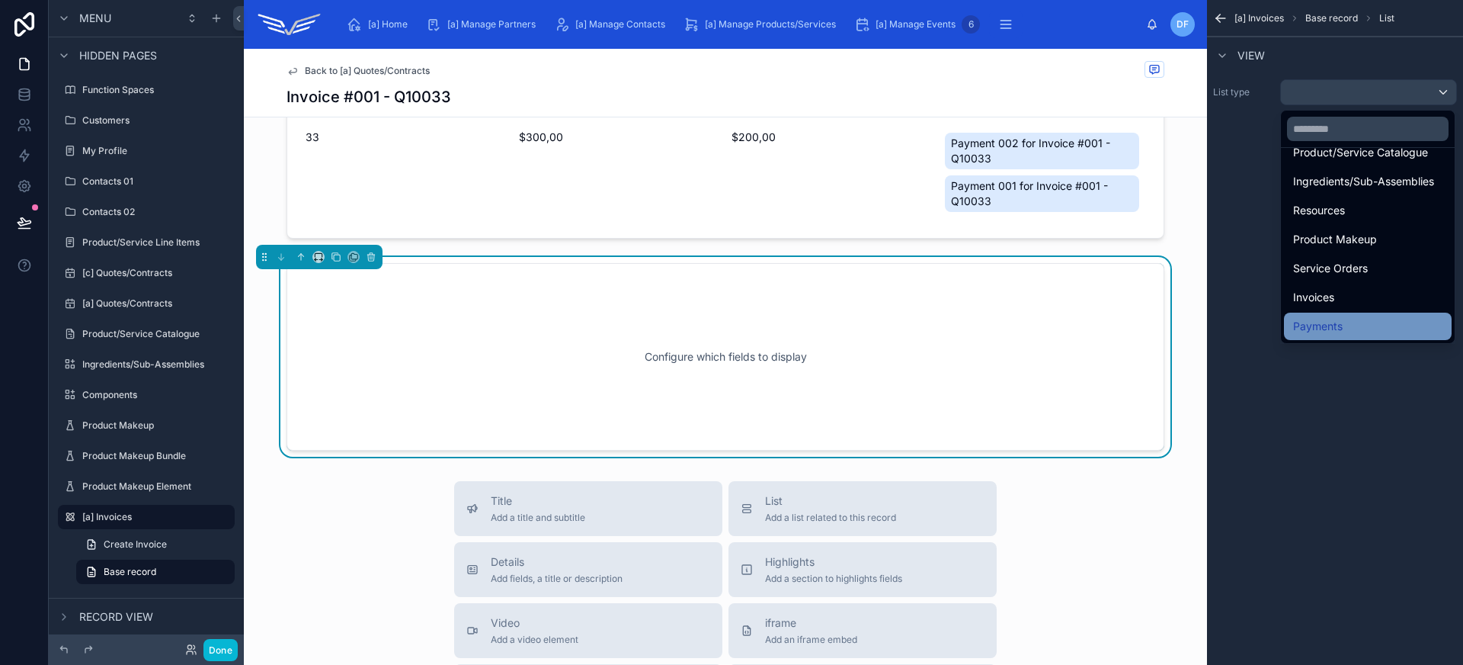
click at [1367, 321] on div "Payments" at bounding box center [1367, 326] width 149 height 18
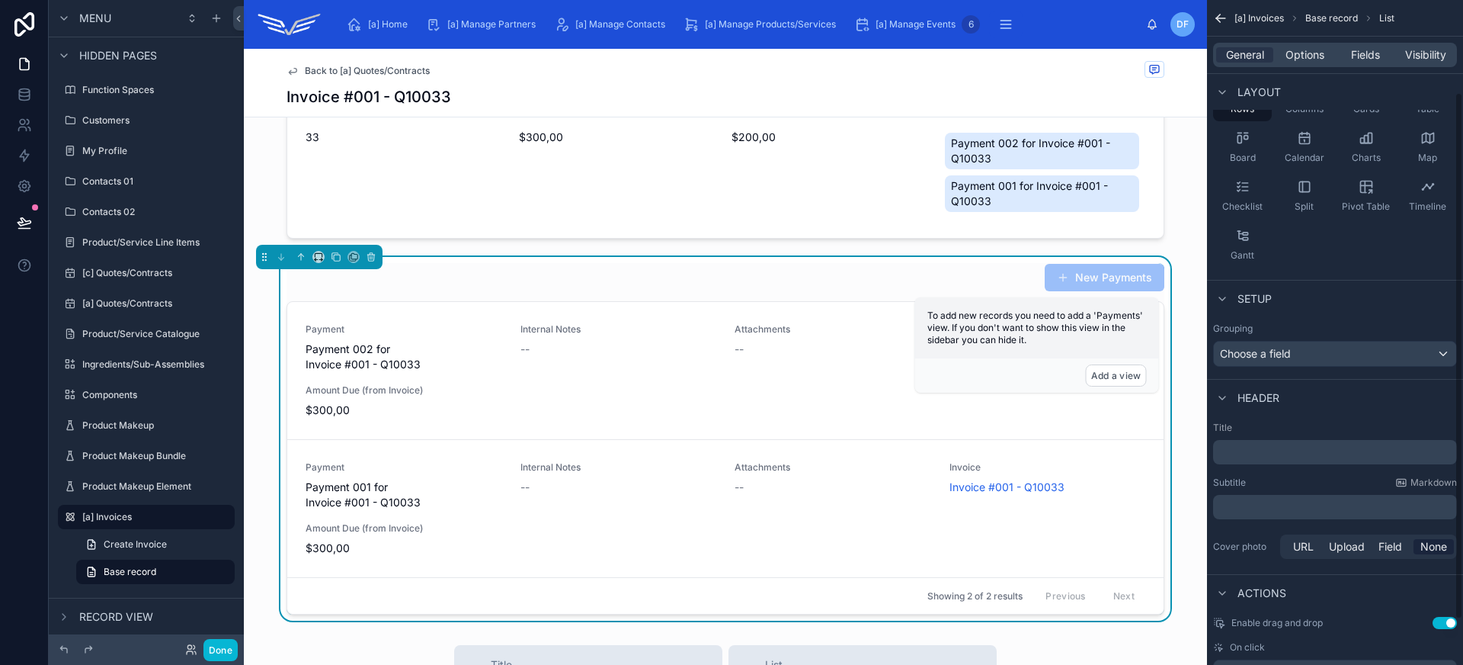
scroll to position [173, 0]
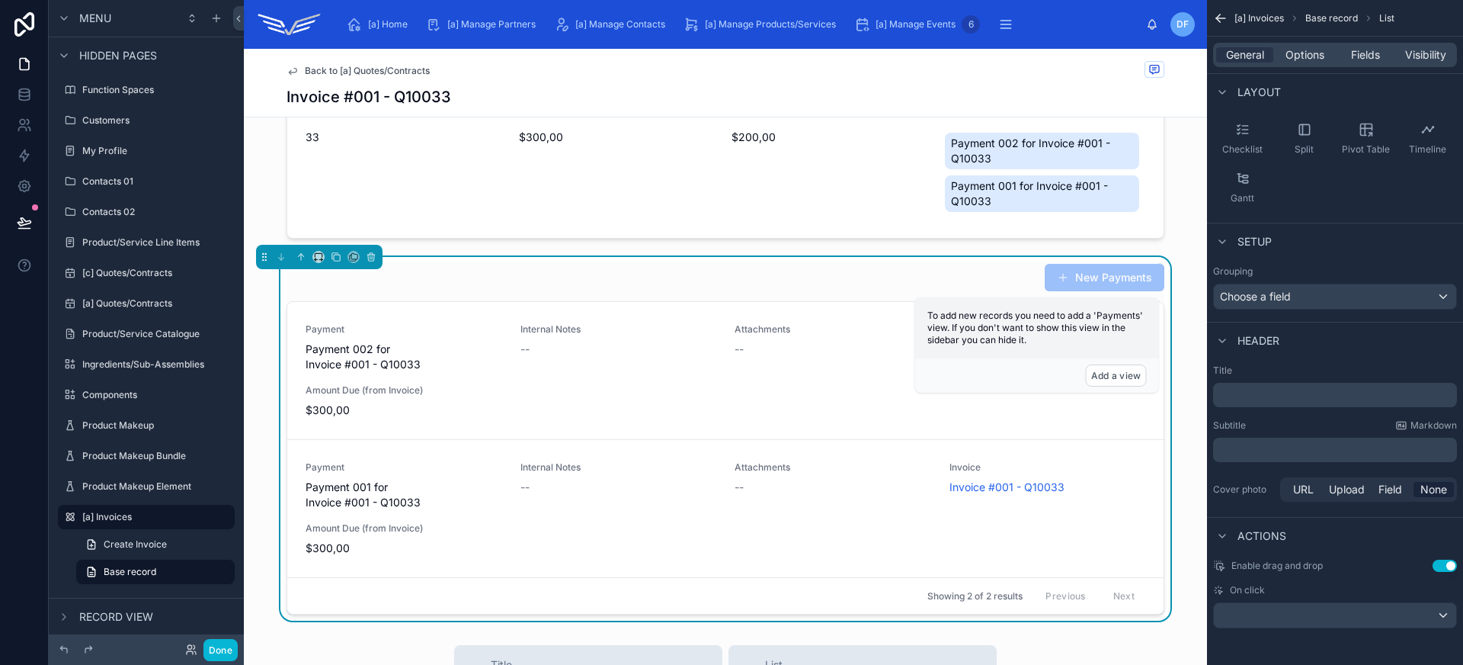
click at [1459, 559] on div "[a] Invoices Base record List General Options Fields Visibility View List type …" at bounding box center [1335, 332] width 256 height 665
click at [1452, 566] on button "Use setting" at bounding box center [1445, 565] width 24 height 12
click at [1368, 623] on div "scrollable content" at bounding box center [1335, 615] width 242 height 24
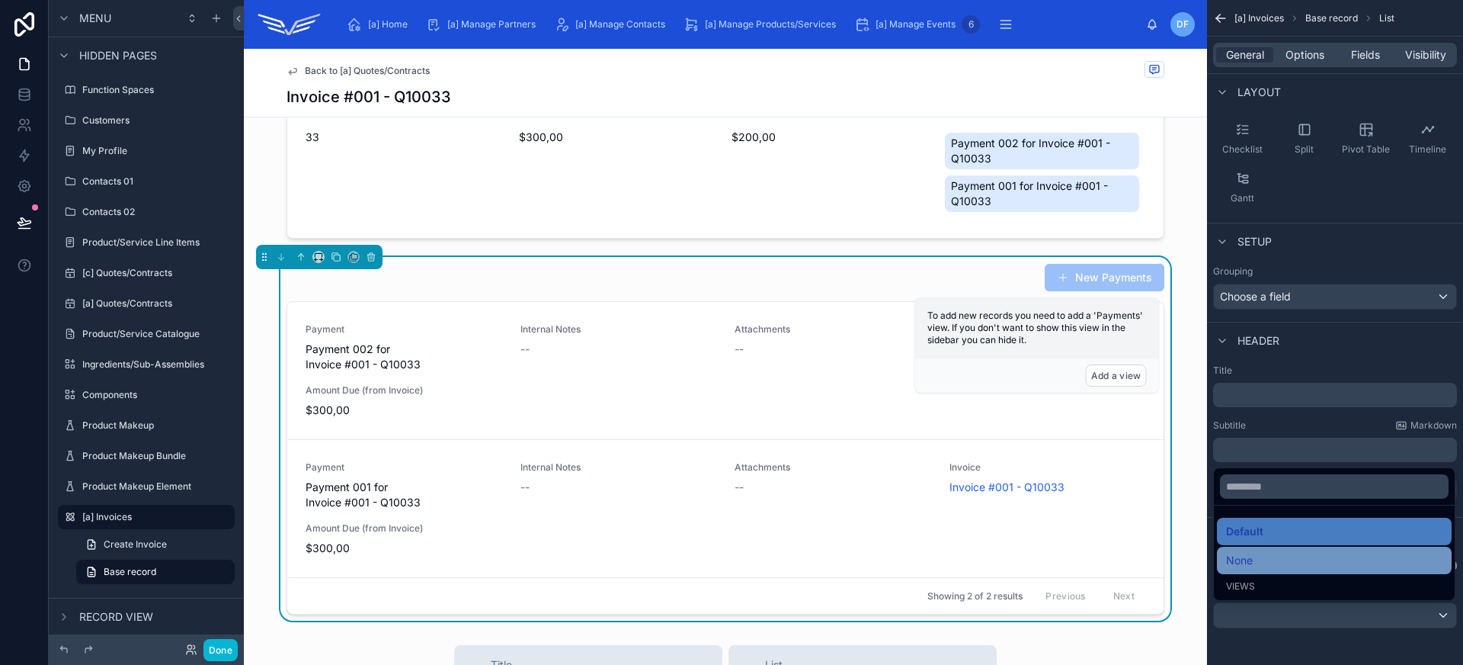
click at [1309, 559] on div "None" at bounding box center [1334, 560] width 216 height 18
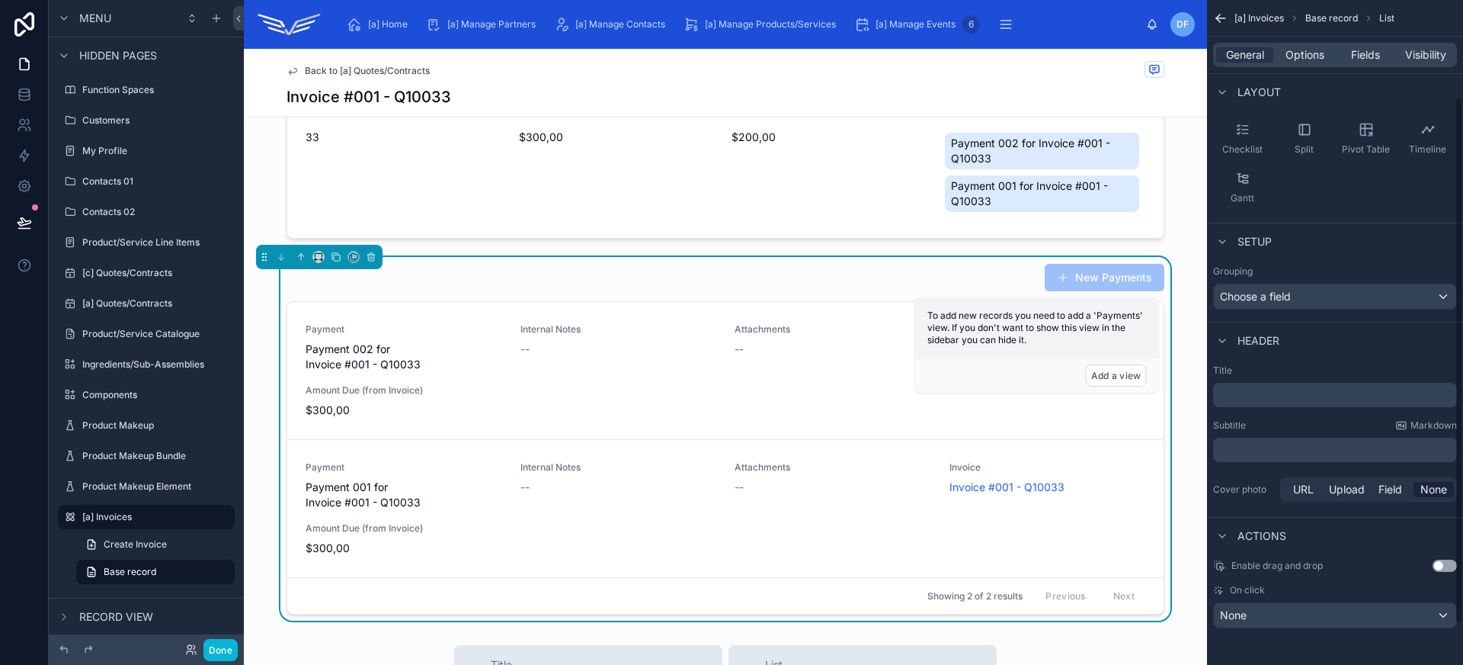
scroll to position [0, 0]
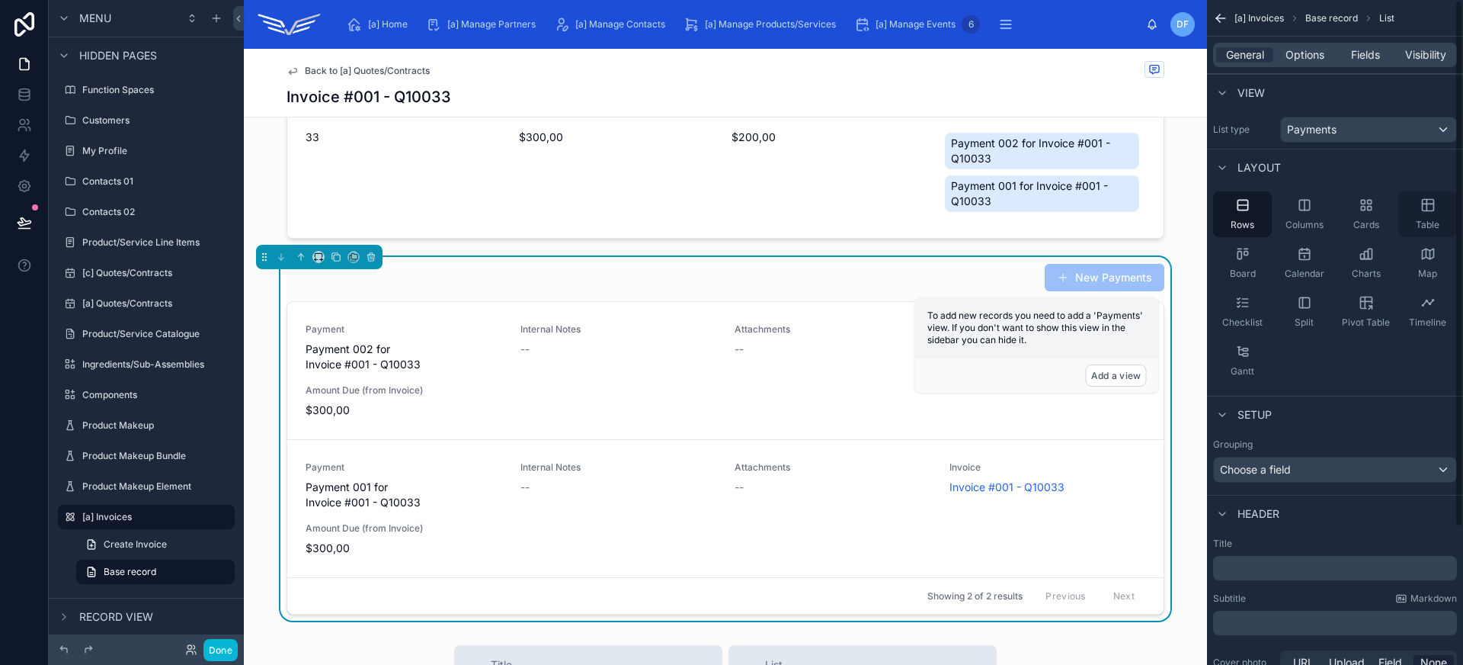
click at [1425, 219] on span "Table" at bounding box center [1428, 225] width 24 height 12
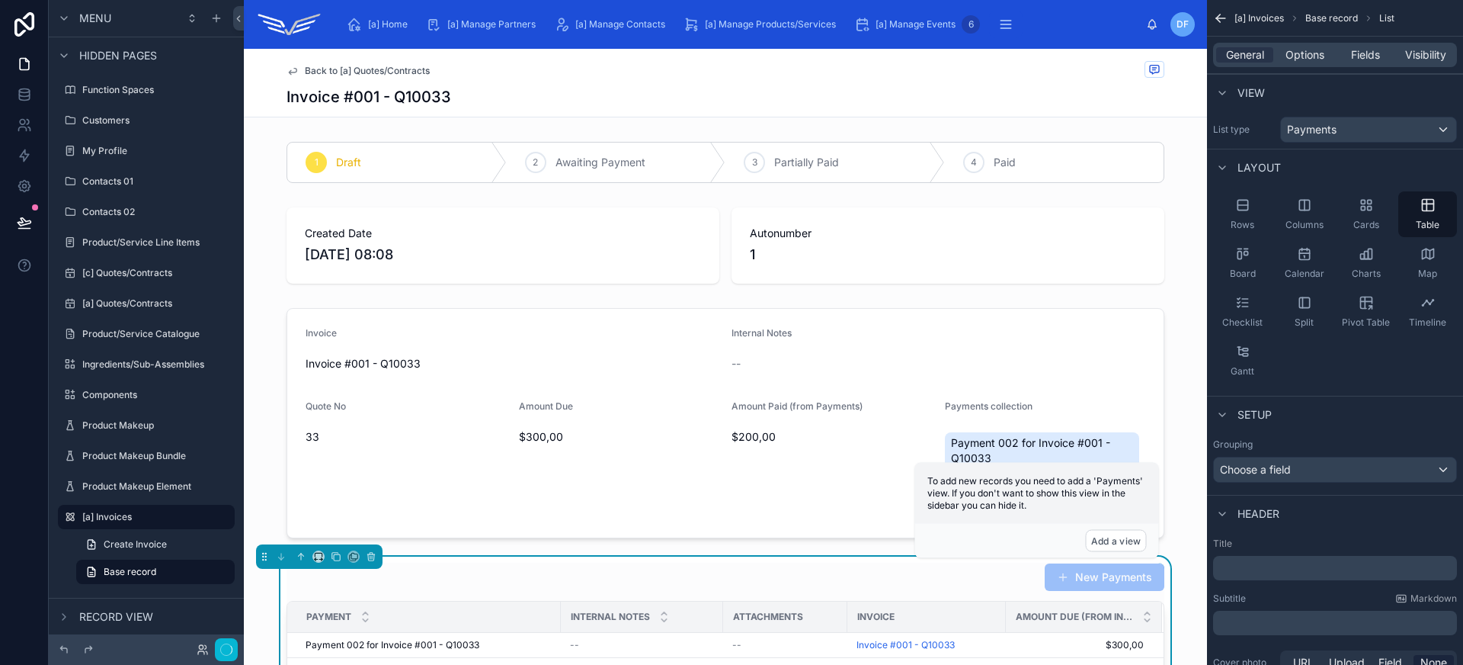
click at [383, 74] on span "Back to [a] Quotes/Contracts" at bounding box center [367, 71] width 125 height 12
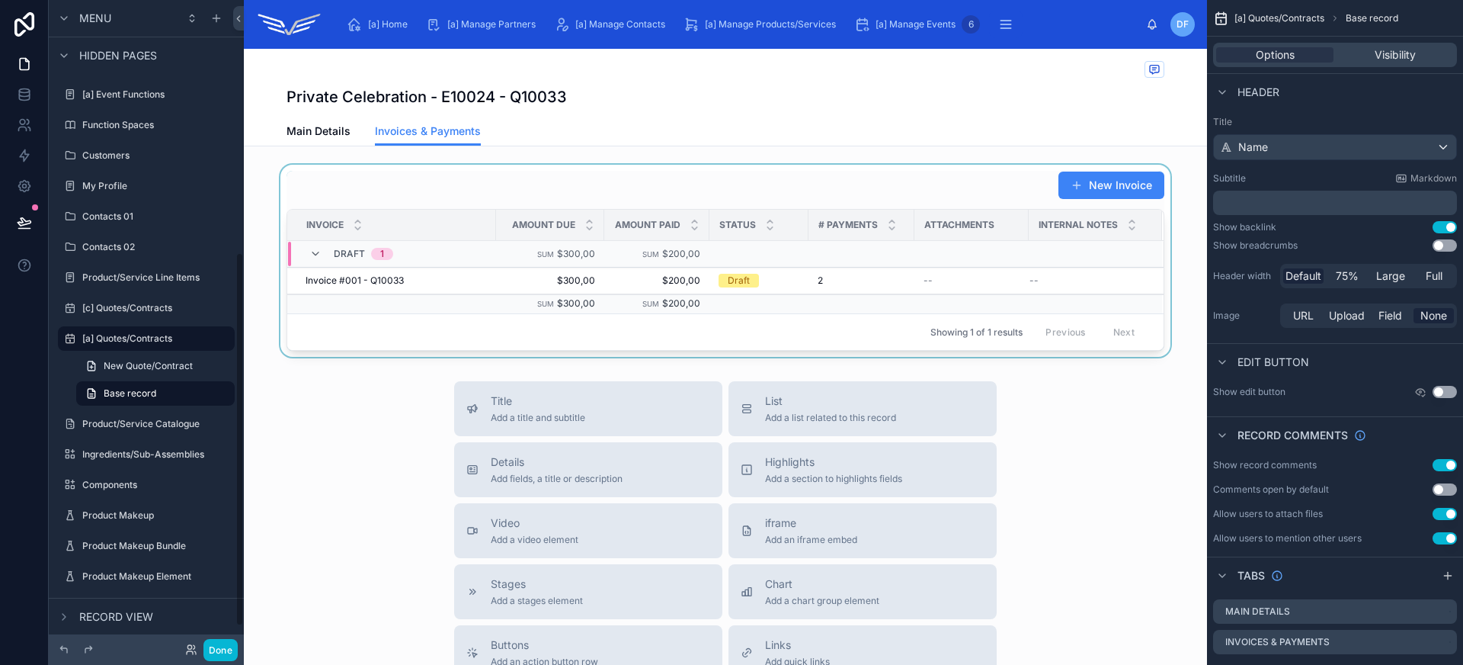
click at [460, 275] on div at bounding box center [725, 261] width 963 height 192
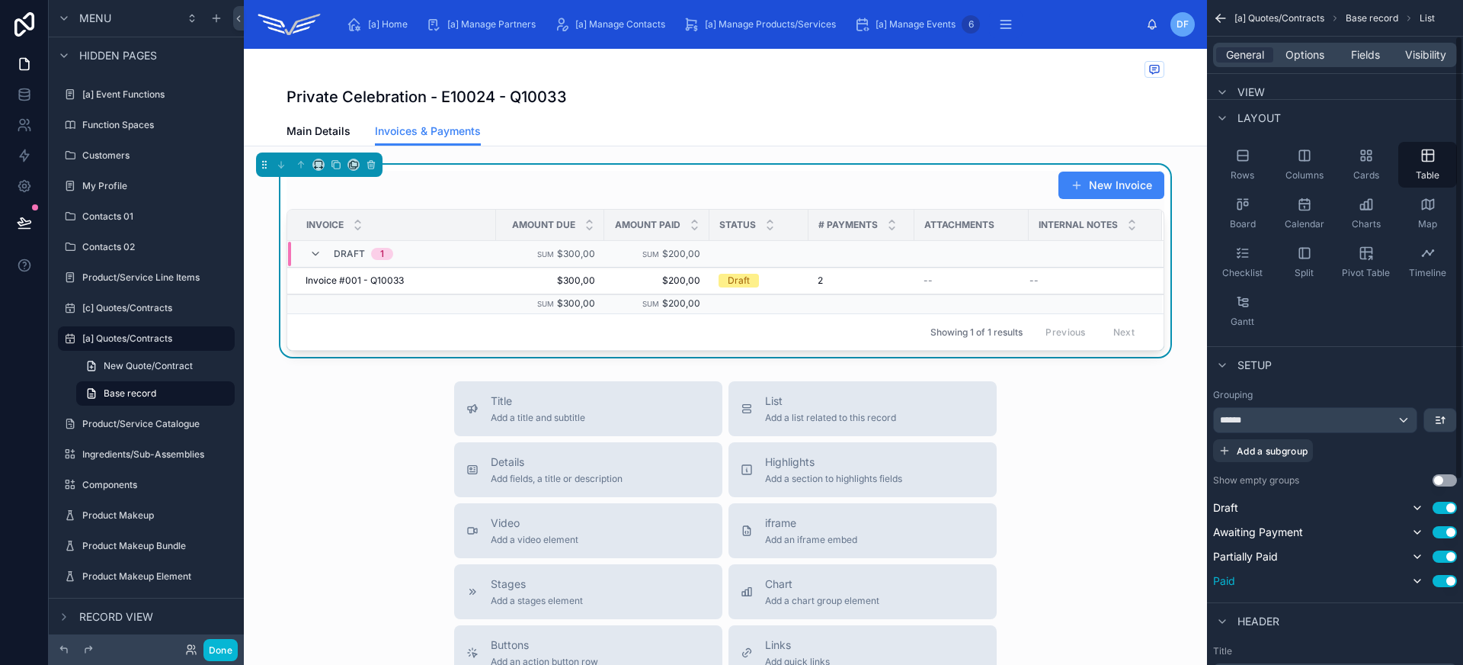
scroll to position [330, 0]
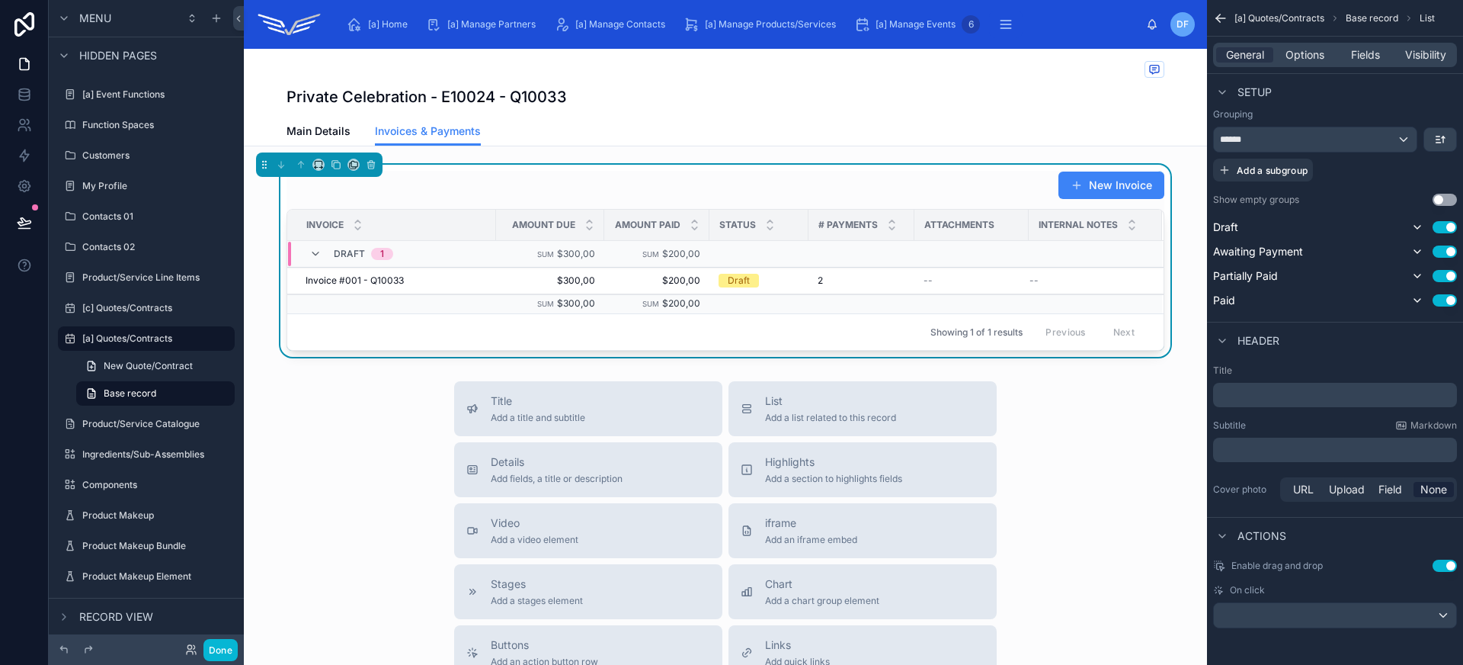
click at [1452, 565] on button "Use setting" at bounding box center [1445, 565] width 24 height 12
click at [450, 277] on div "Invoice #001 - Q10033 Invoice #001 - Q10033" at bounding box center [396, 280] width 181 height 12
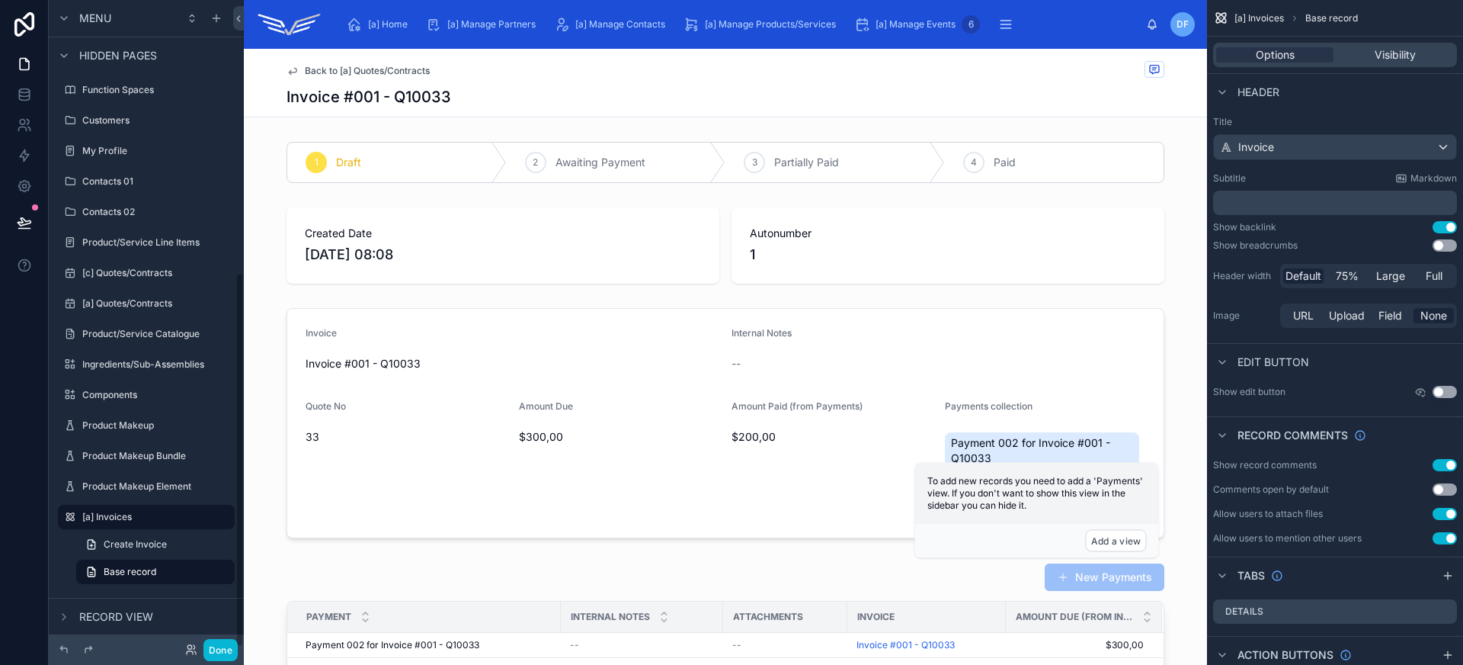
scroll to position [436, 0]
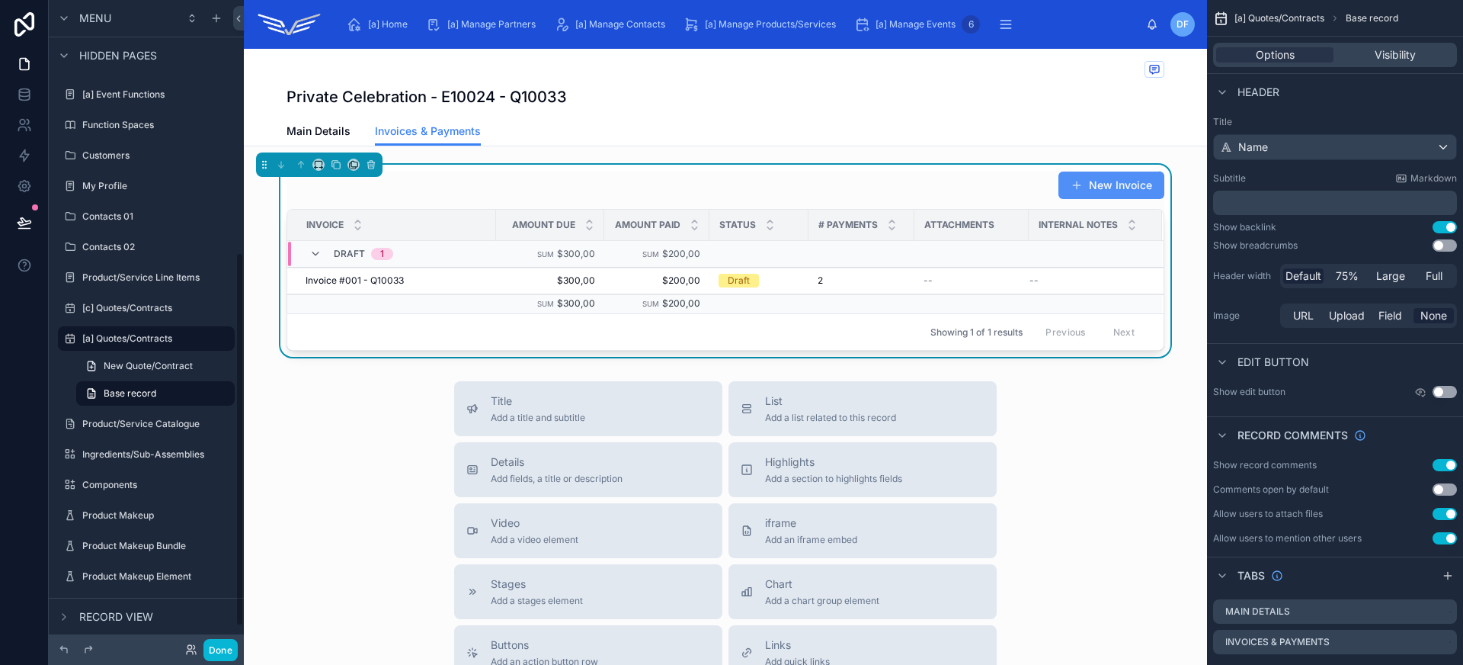
click at [1110, 184] on button "New Invoice" at bounding box center [1111, 184] width 106 height 27
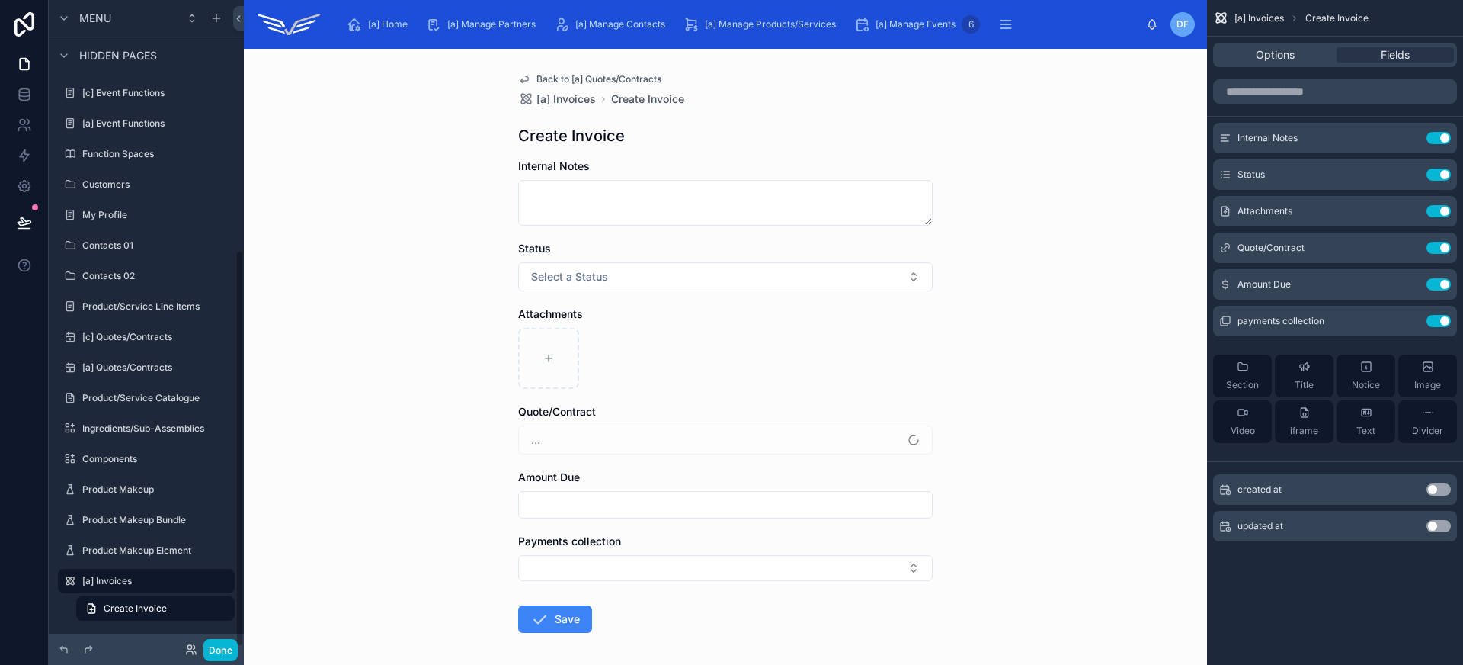
scroll to position [407, 0]
click at [1283, 66] on div "Options Fields" at bounding box center [1335, 55] width 244 height 24
click at [1286, 62] on span "Options" at bounding box center [1275, 54] width 39 height 15
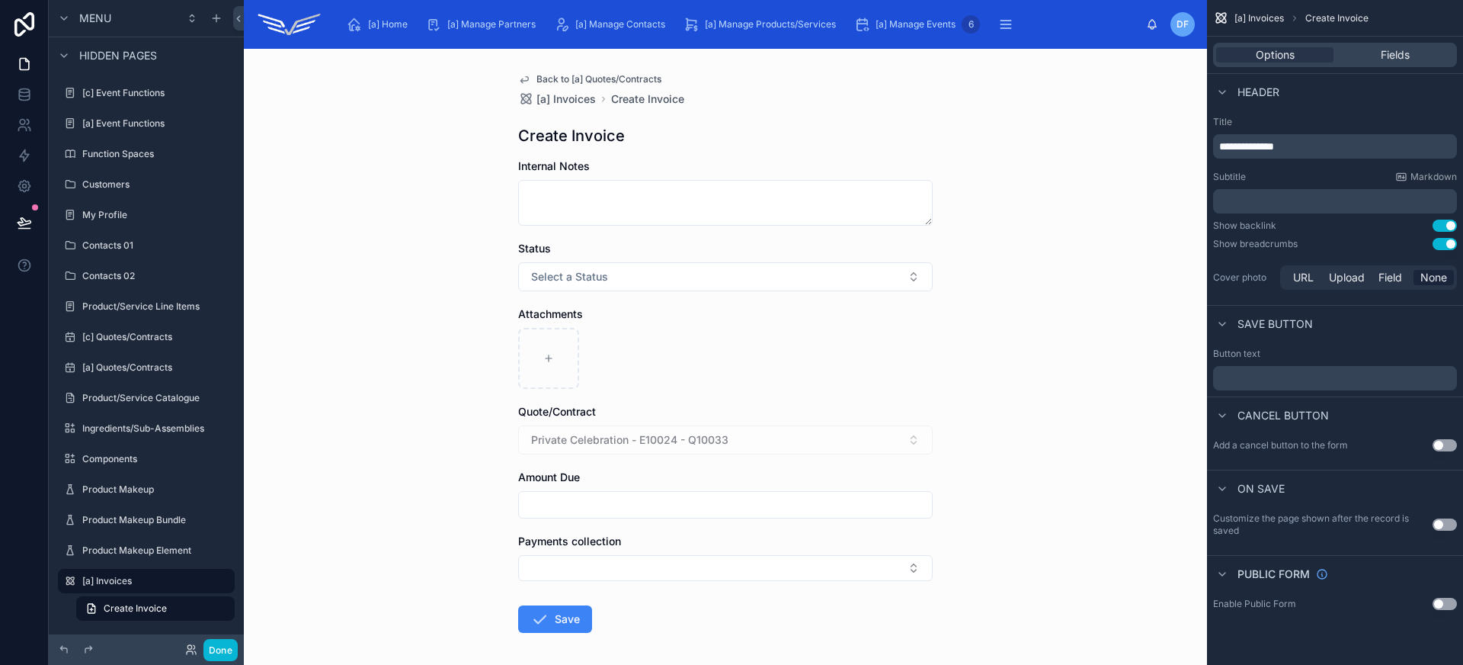
click at [1446, 227] on button "Use setting" at bounding box center [1445, 225] width 24 height 12
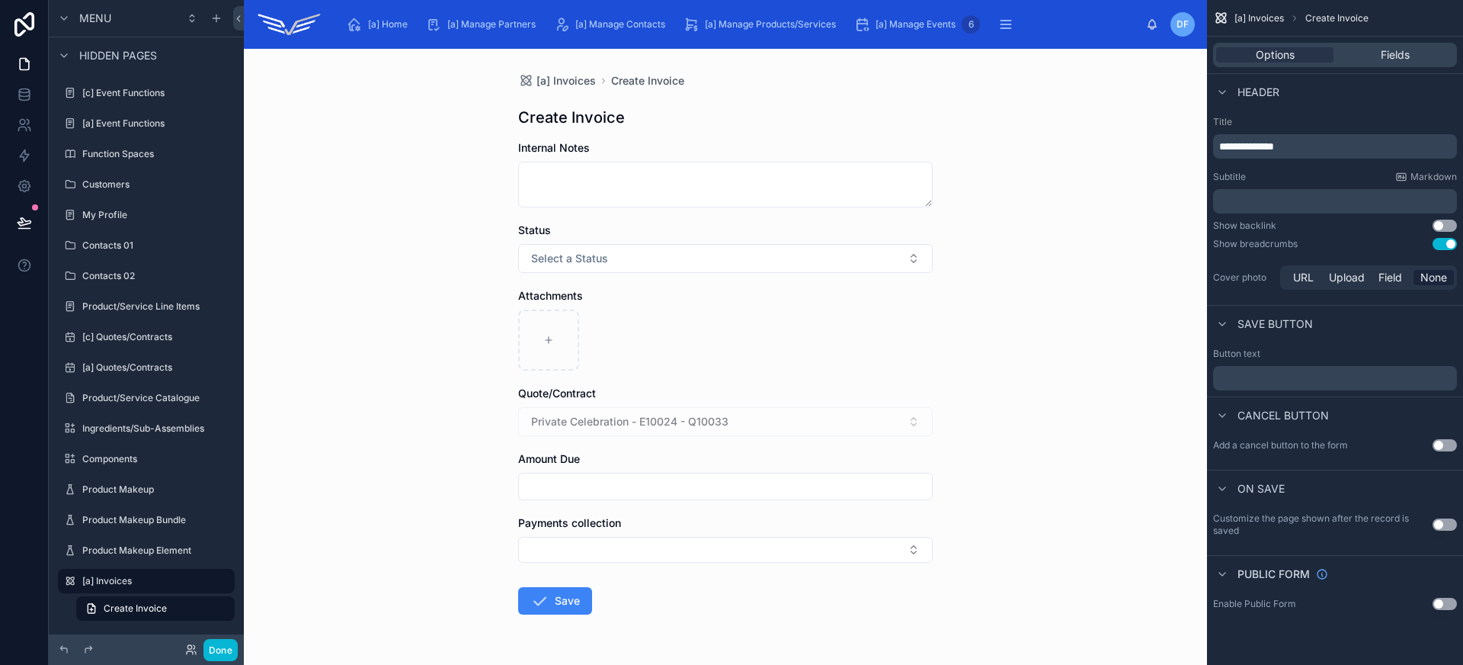
click at [1446, 227] on button "Use setting" at bounding box center [1445, 225] width 24 height 12
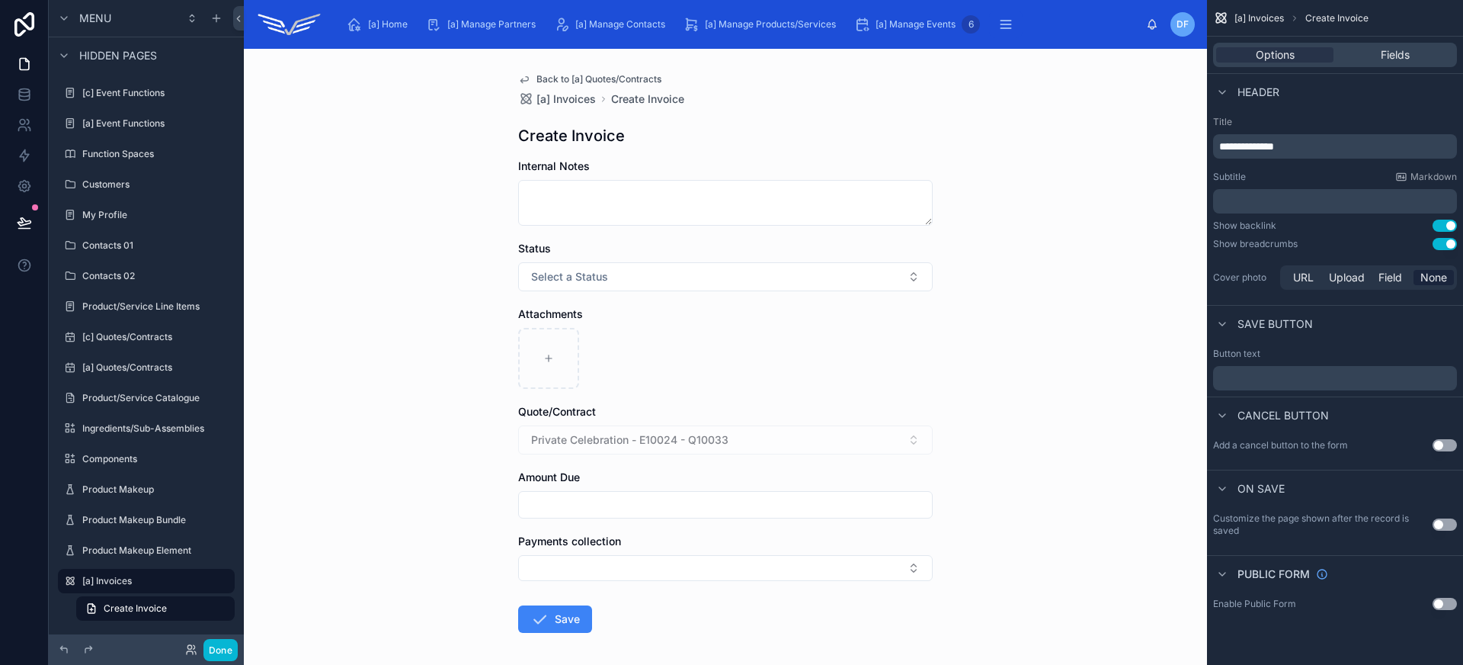
click at [1450, 241] on button "Use setting" at bounding box center [1445, 244] width 24 height 12
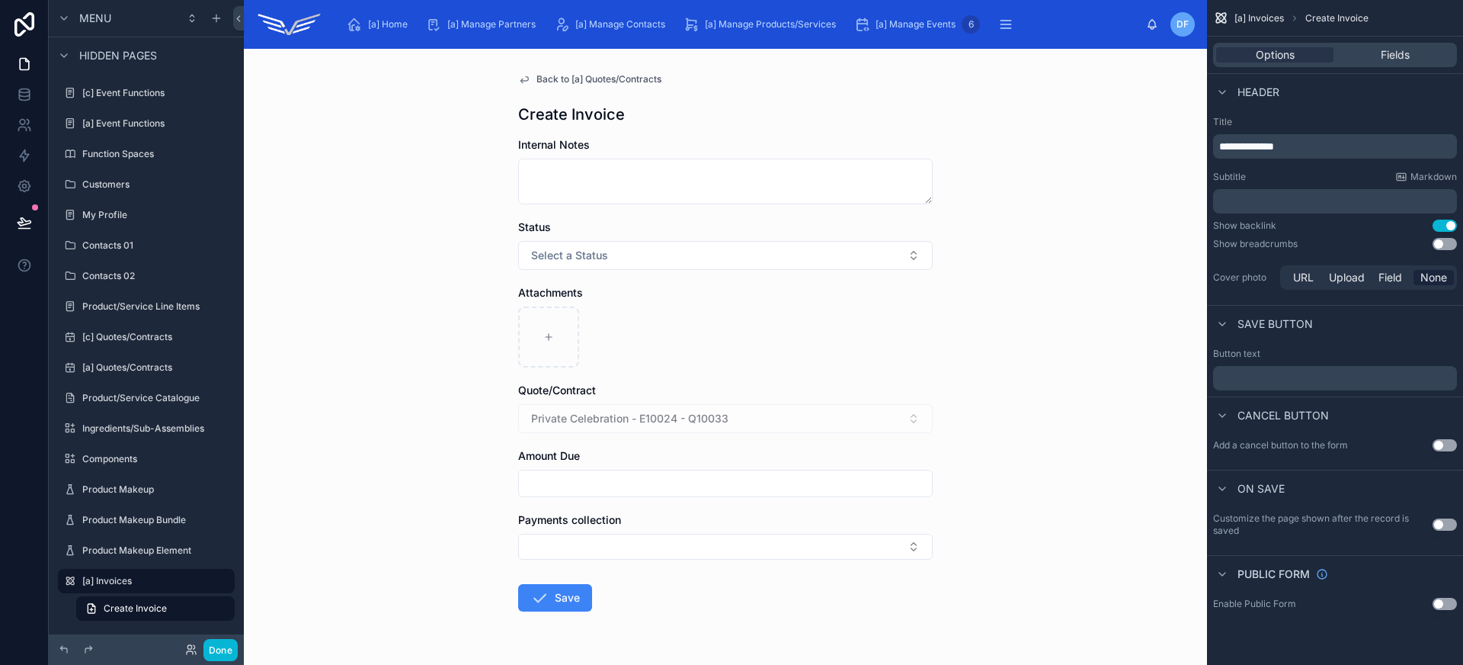
click at [1238, 146] on span "**********" at bounding box center [1246, 146] width 55 height 11
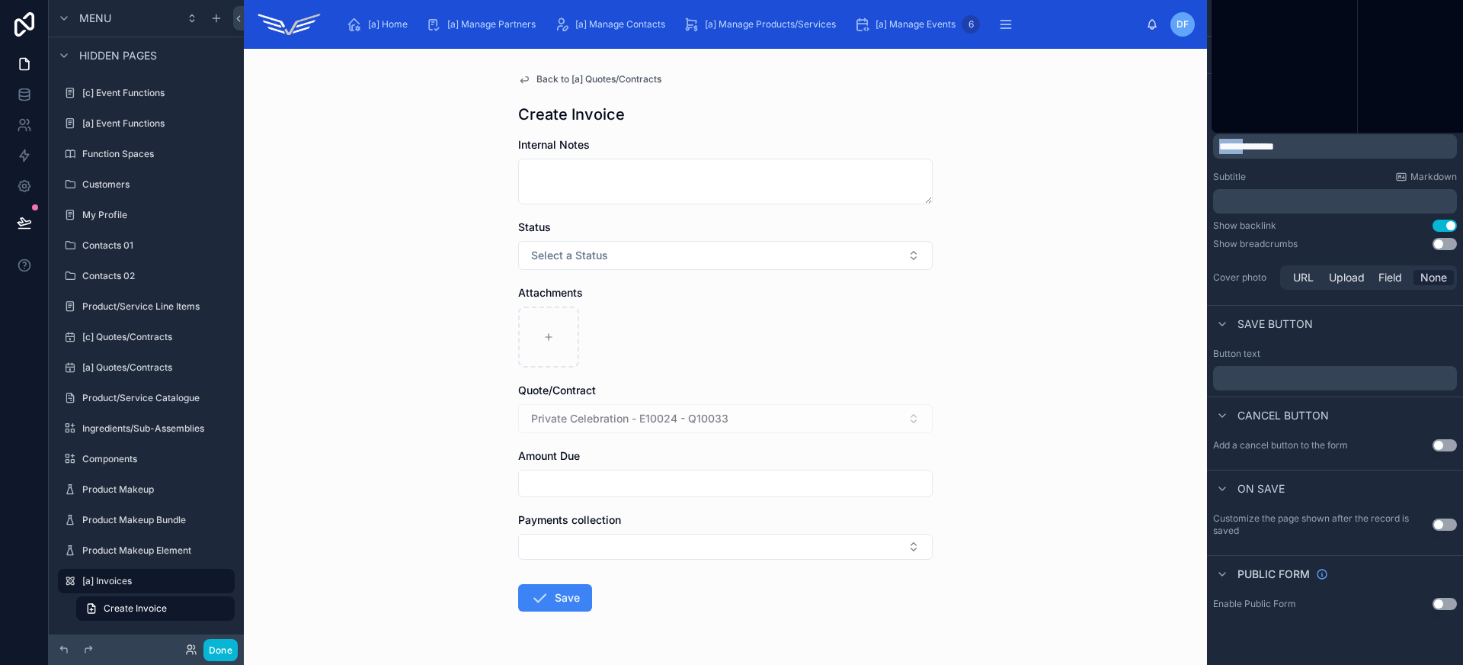
click at [1238, 146] on span "**********" at bounding box center [1246, 146] width 55 height 11
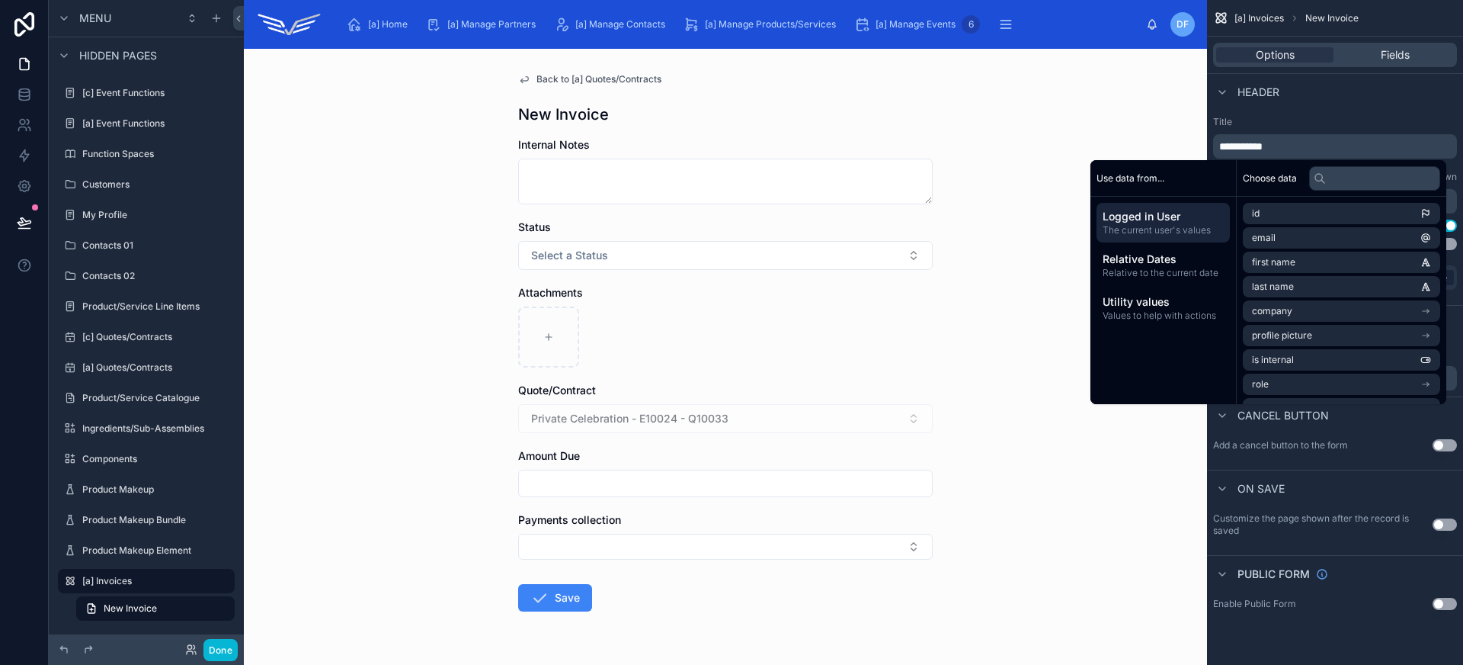
click at [1343, 120] on label "Title" at bounding box center [1335, 122] width 244 height 12
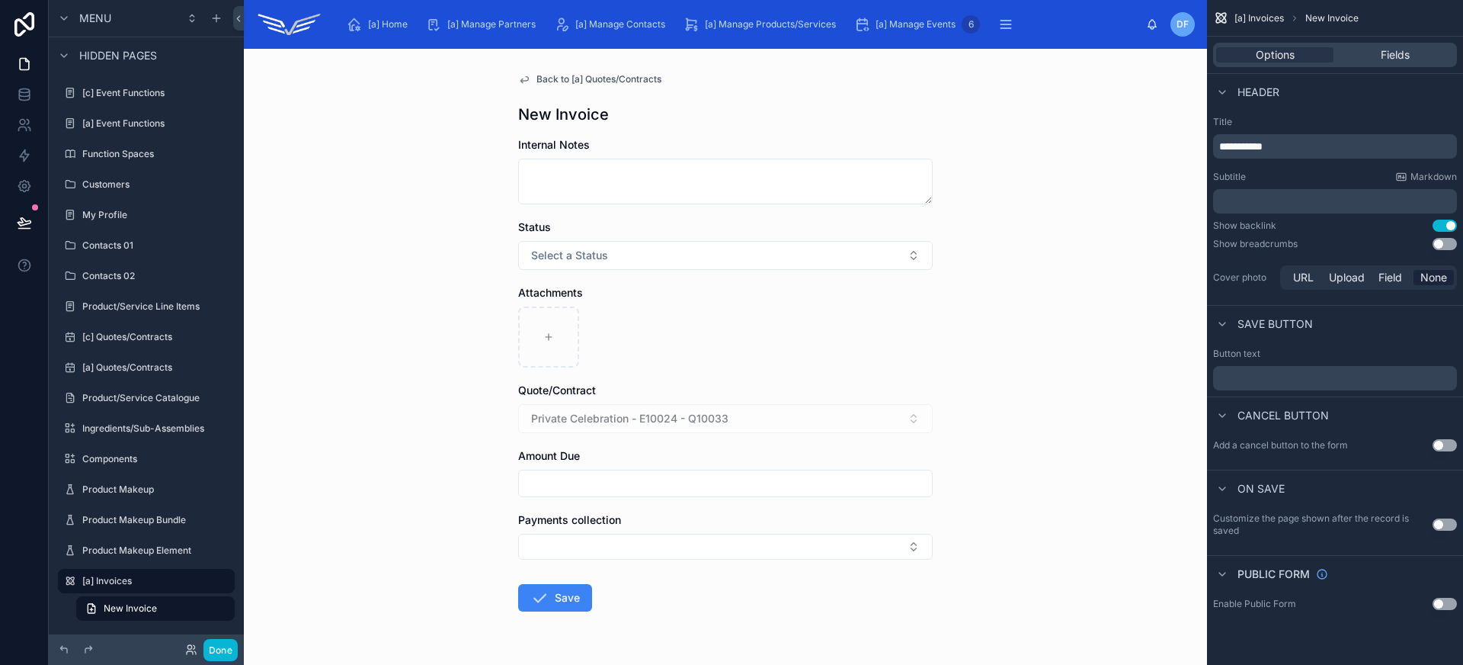
click at [1446, 528] on button "Use setting" at bounding box center [1445, 524] width 24 height 12
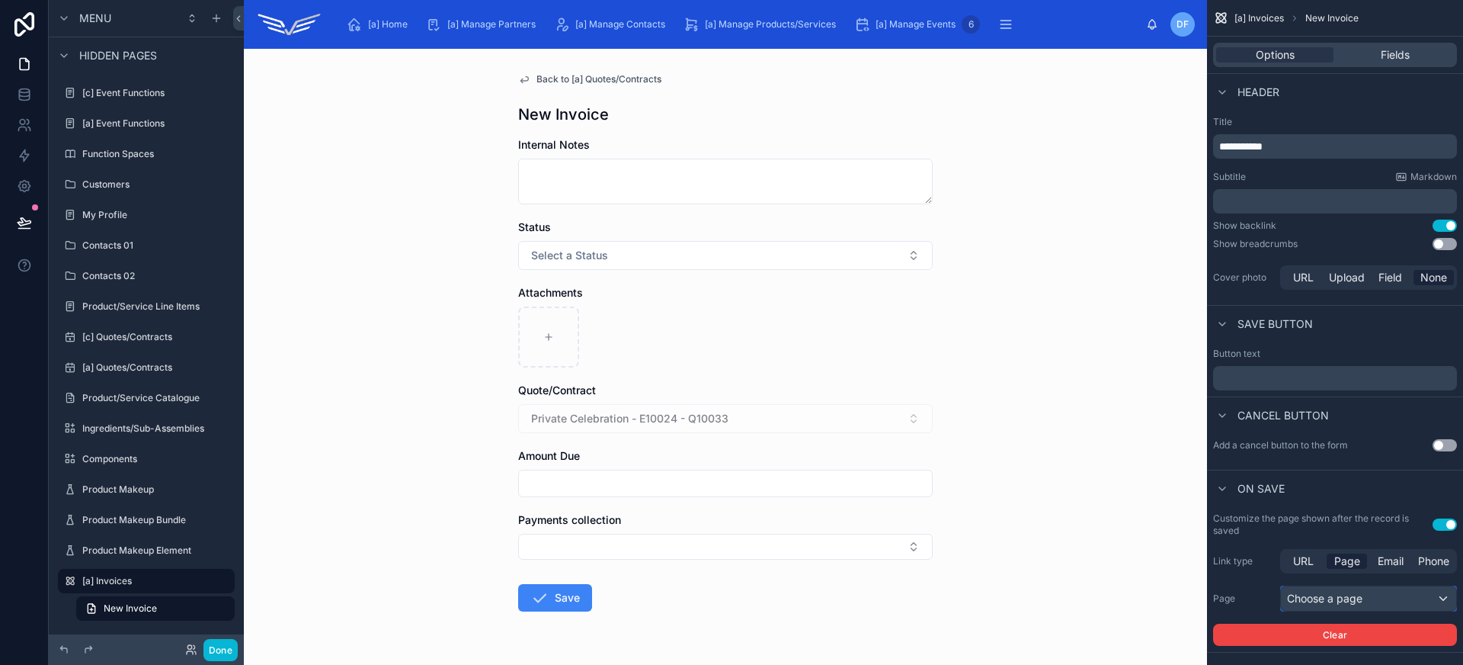
click at [1382, 607] on div "Choose a page" at bounding box center [1368, 598] width 175 height 24
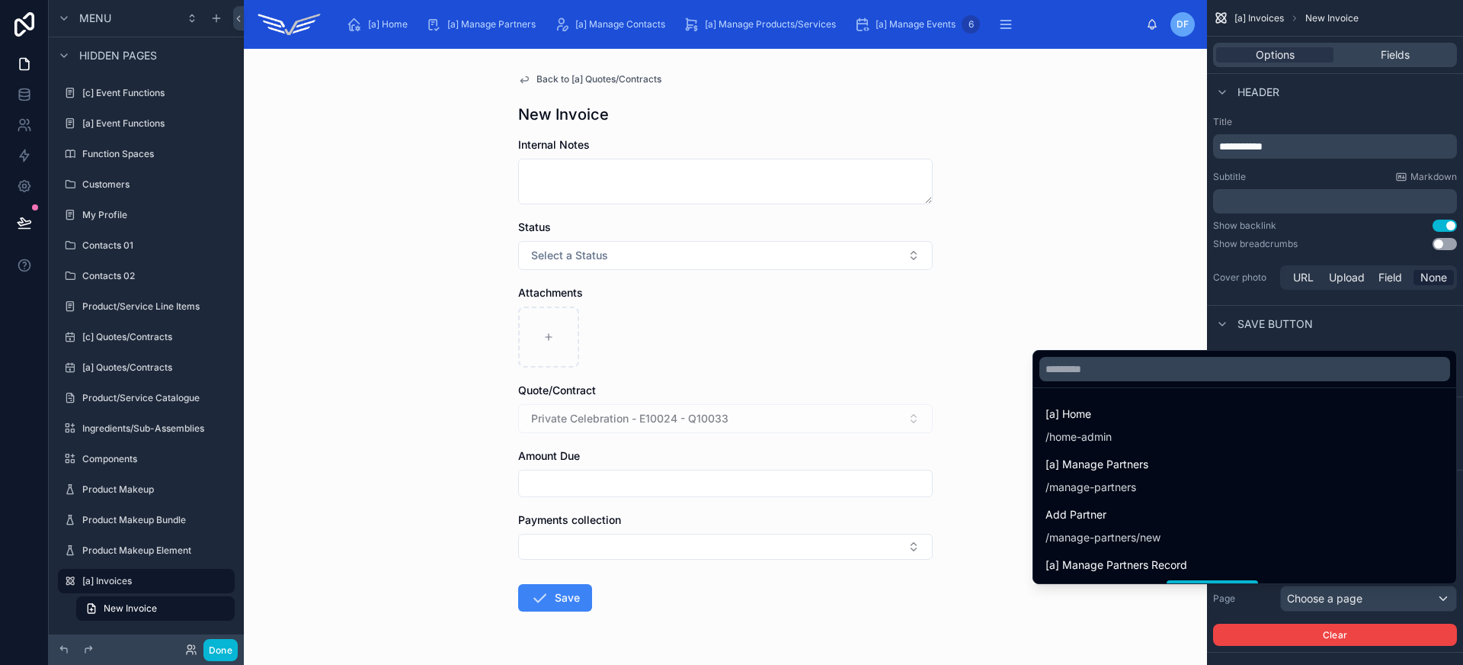
click at [1382, 607] on div "scrollable content" at bounding box center [731, 332] width 1463 height 665
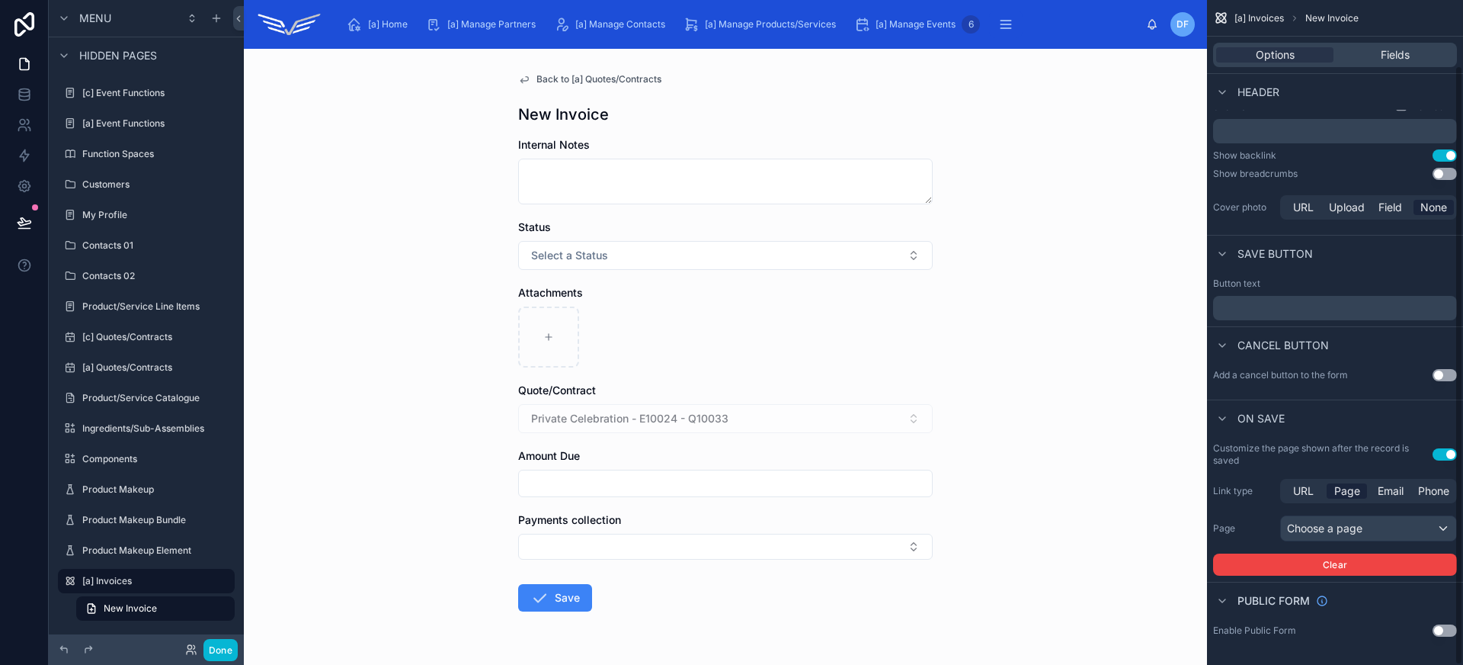
scroll to position [72, 0]
click at [1380, 525] on div "Choose a page" at bounding box center [1368, 526] width 175 height 24
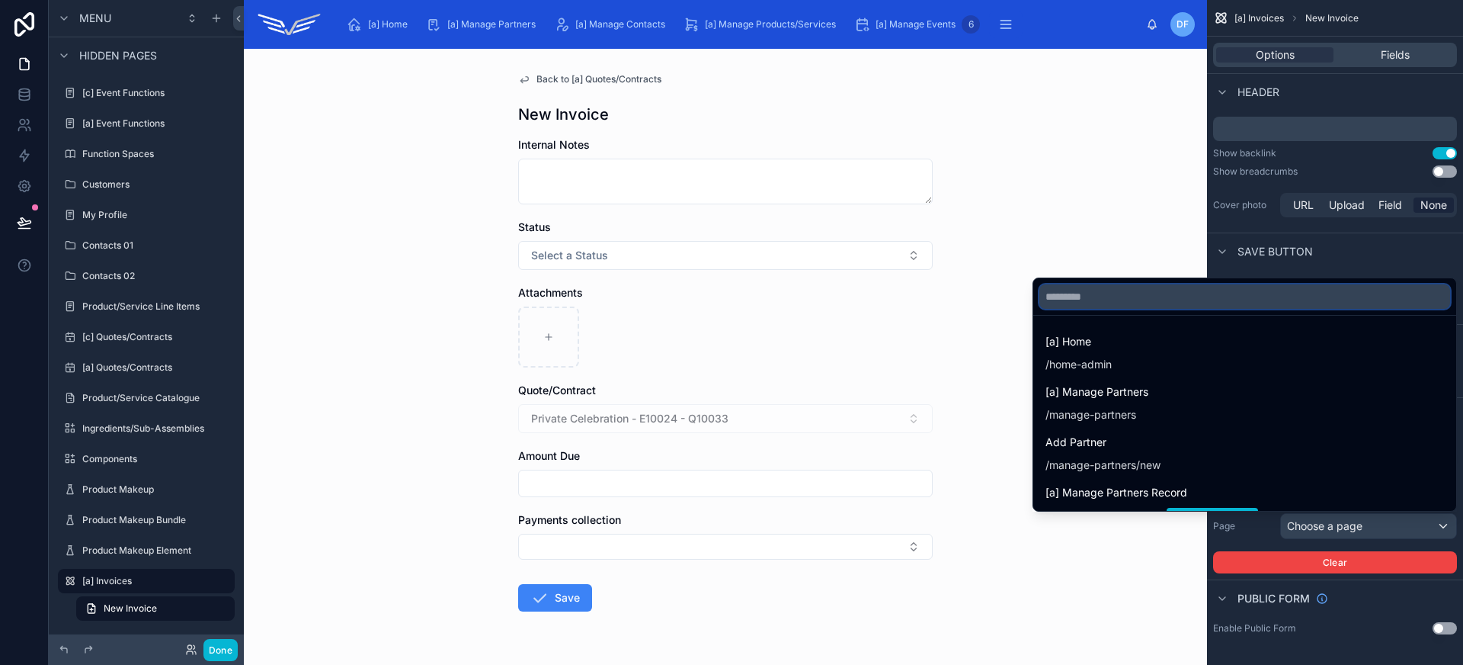
click at [1230, 293] on input "text" at bounding box center [1244, 296] width 411 height 24
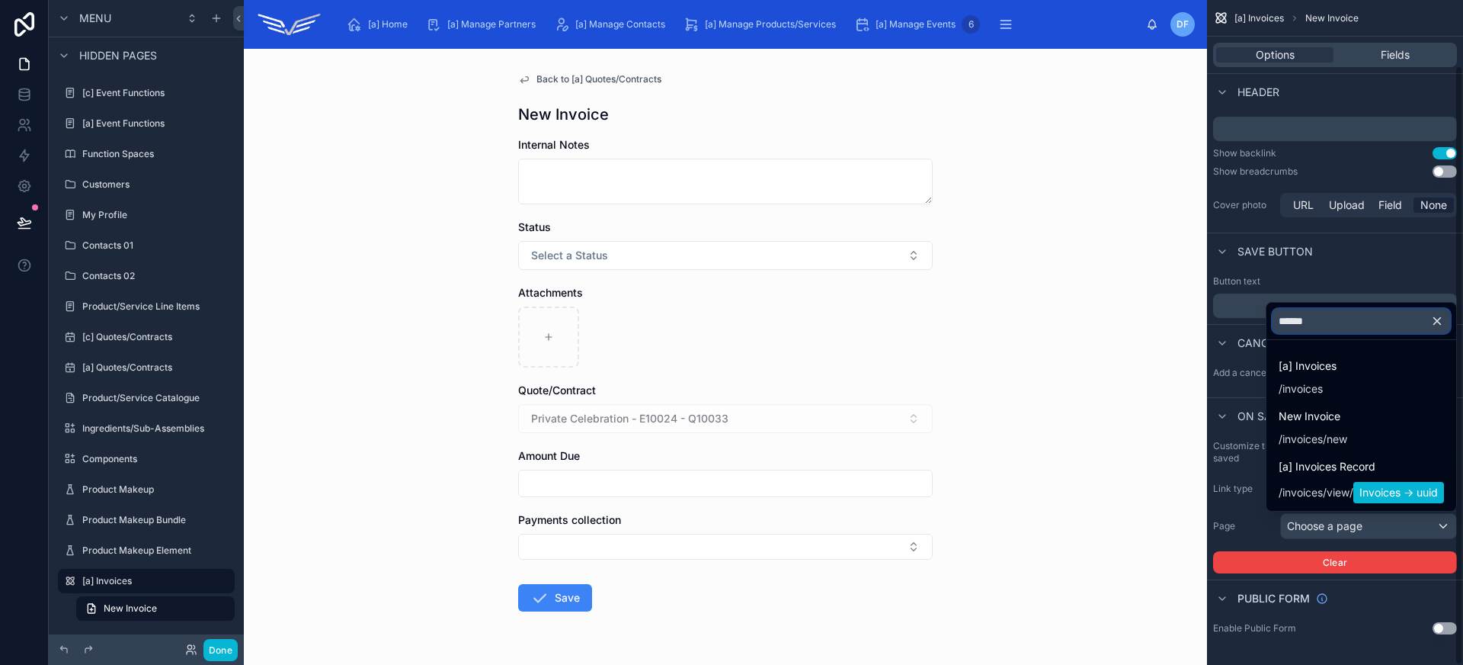
type input "*******"
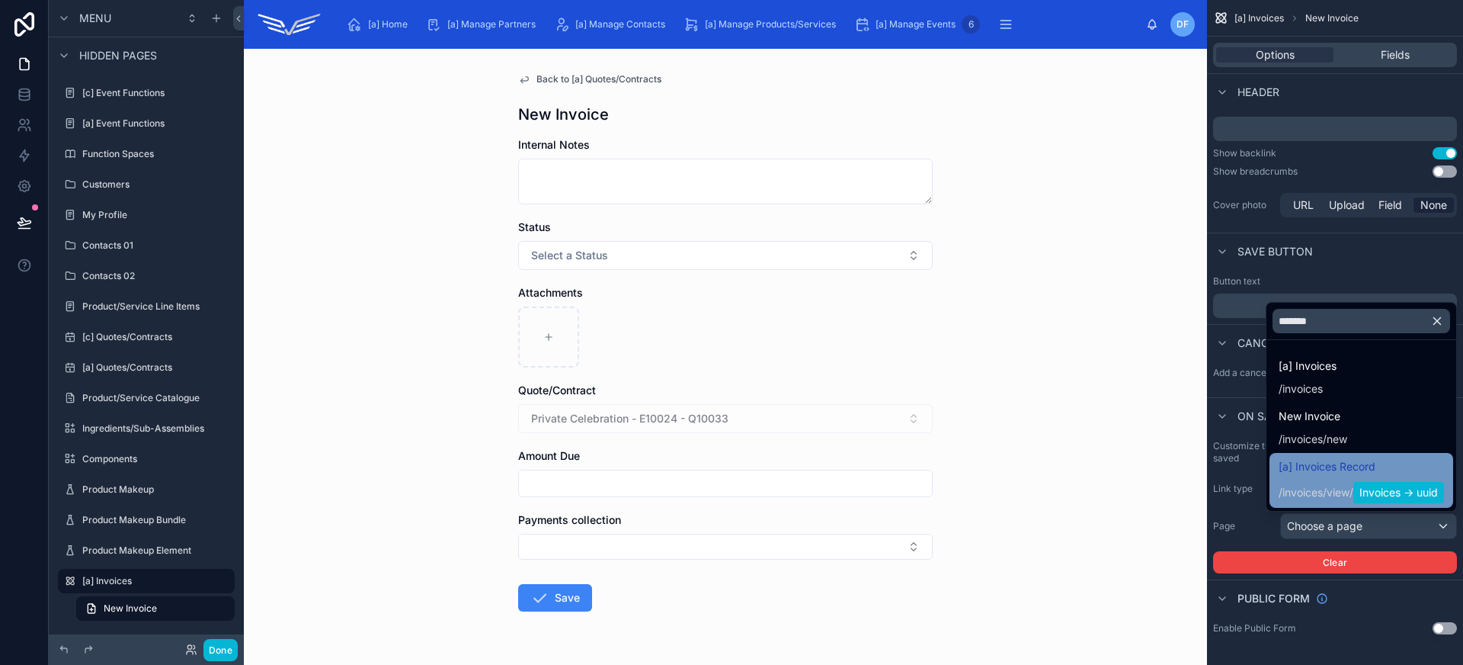
click at [1407, 472] on span "[a] Invoices Record" at bounding box center [1361, 466] width 165 height 18
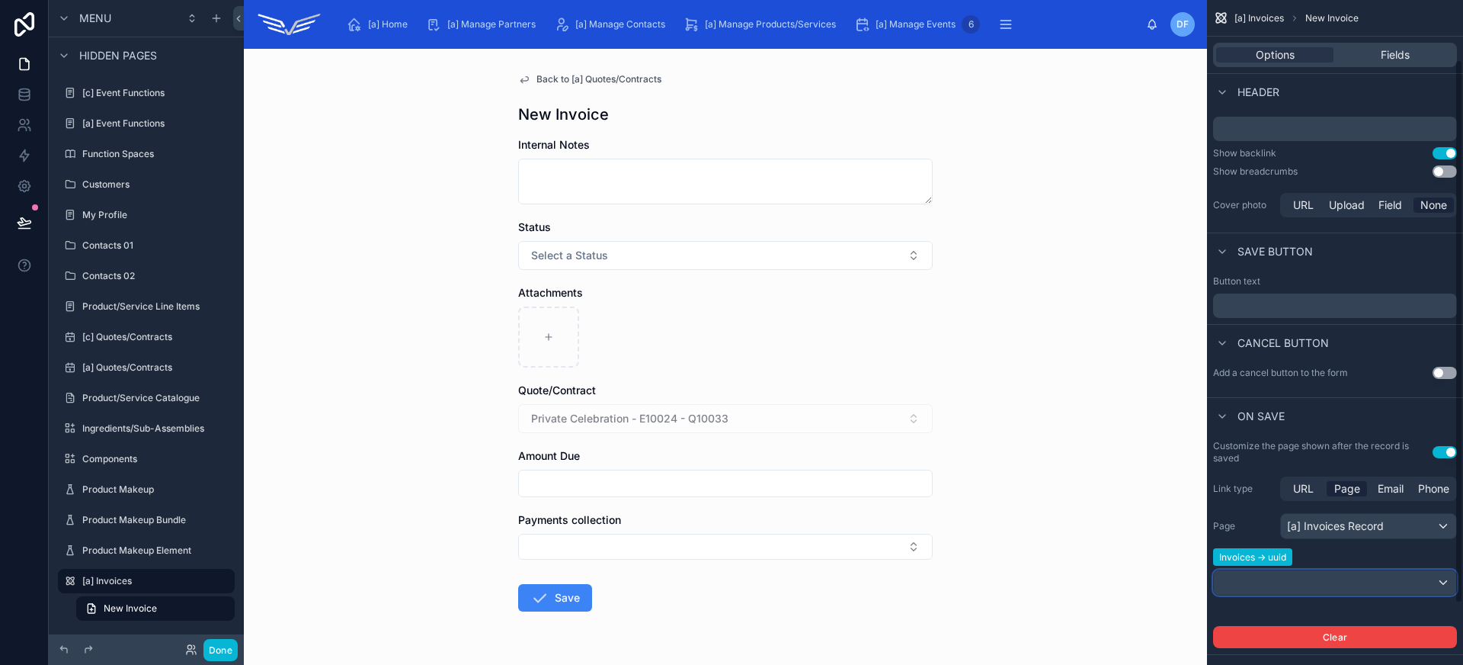
click at [1333, 582] on div "scrollable content" at bounding box center [1335, 582] width 242 height 24
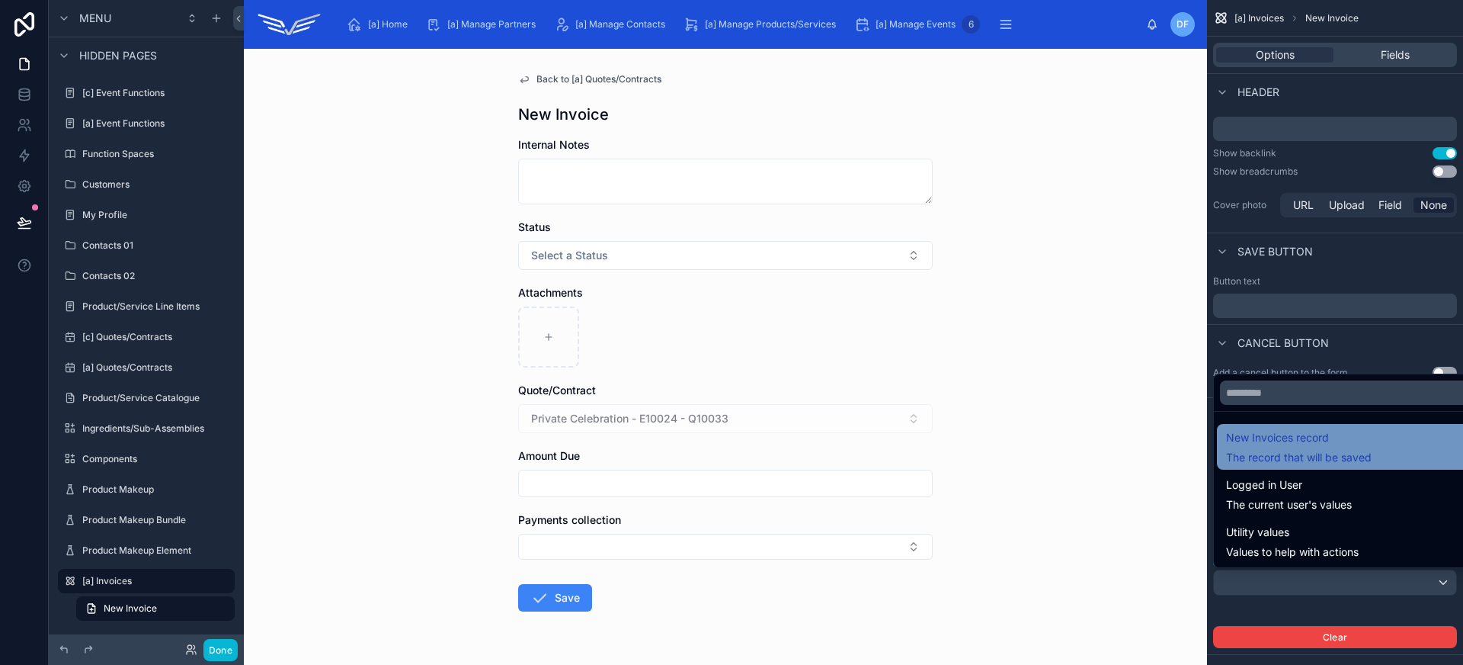
click at [1364, 444] on span "New Invoices record" at bounding box center [1299, 437] width 146 height 18
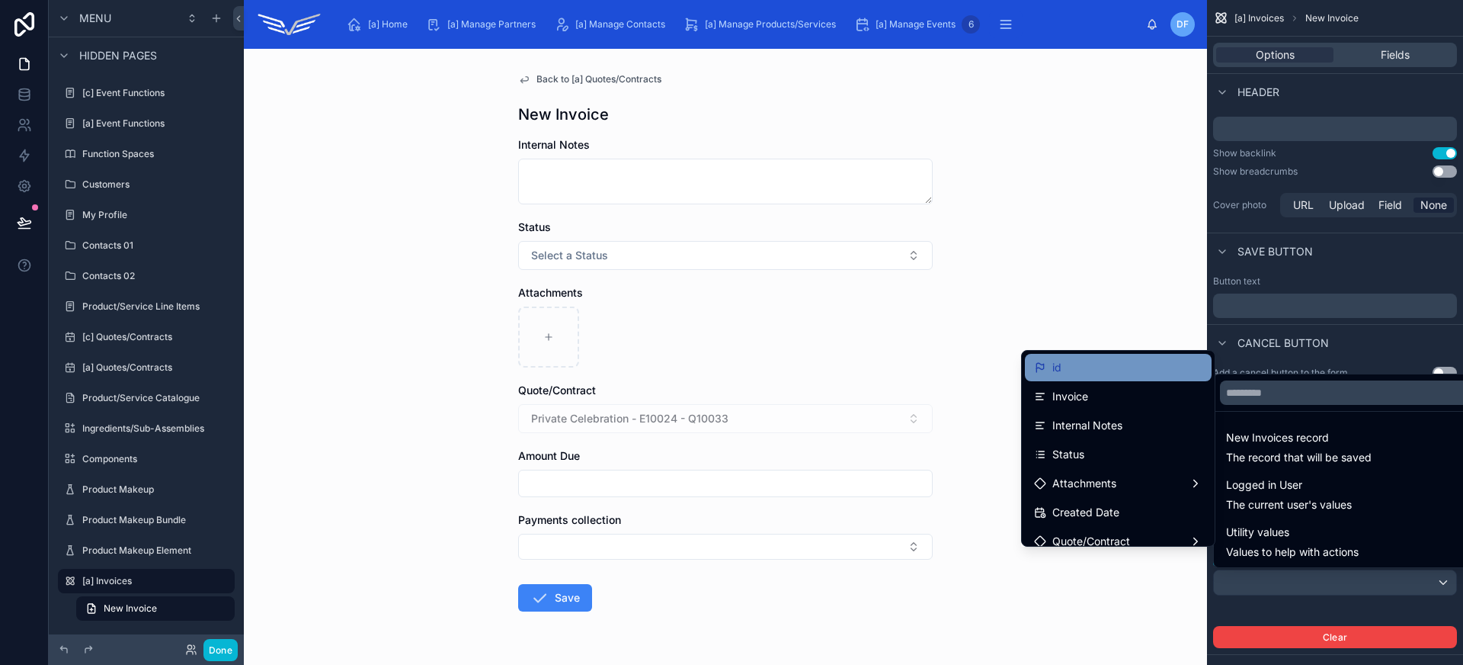
click at [1155, 370] on div "id" at bounding box center [1118, 367] width 168 height 18
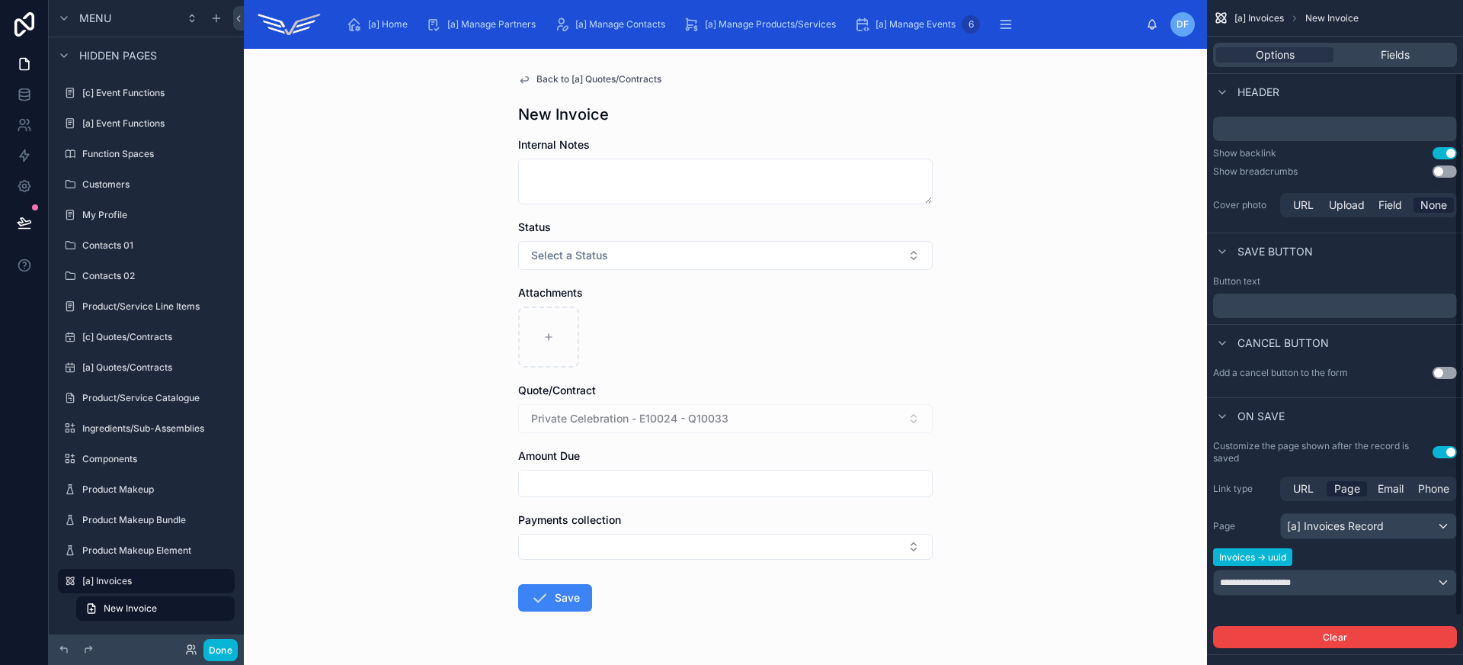
scroll to position [147, 0]
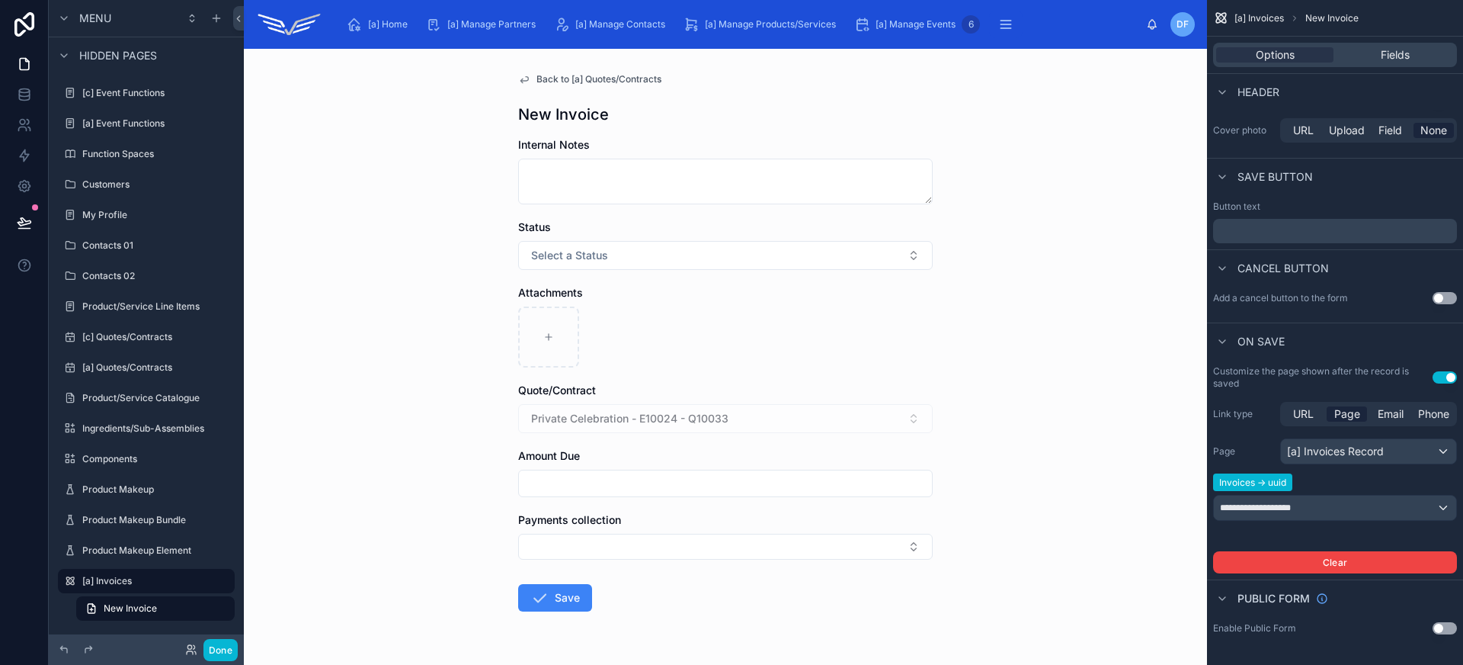
click at [1320, 533] on div "**********" at bounding box center [1335, 488] width 244 height 101
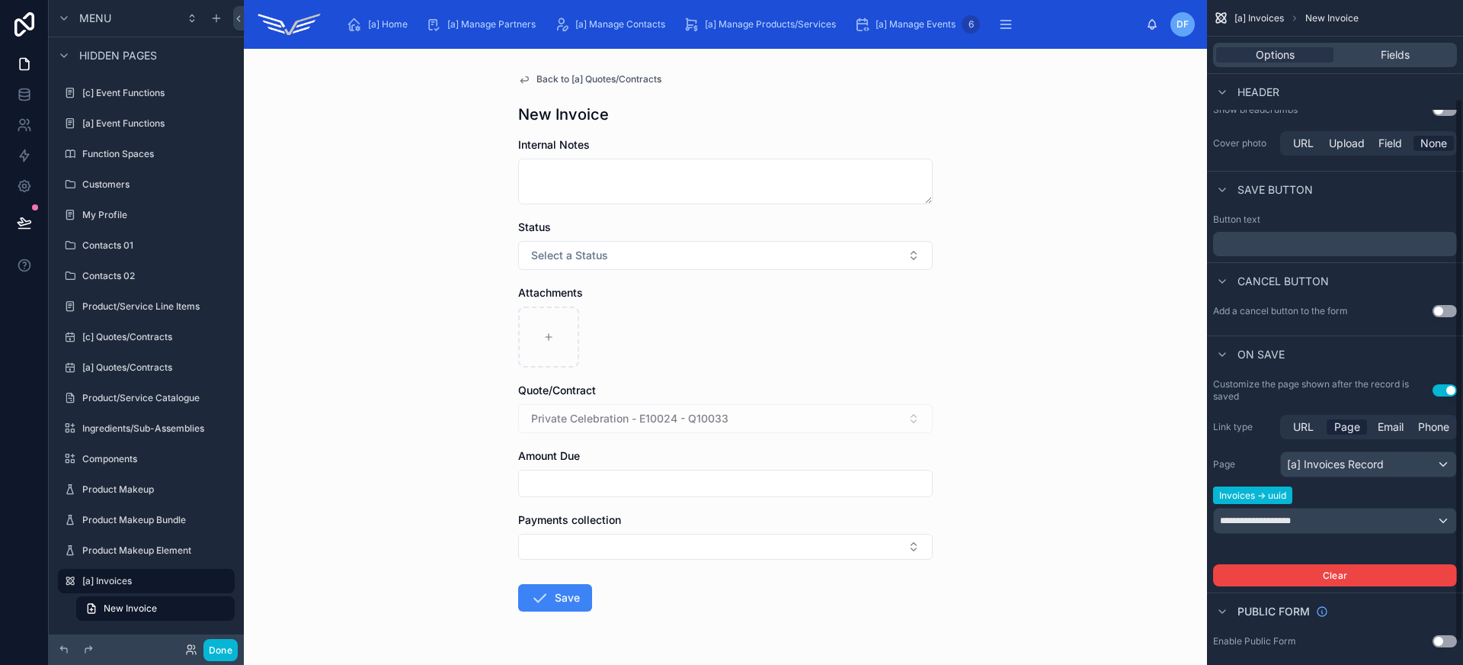
scroll to position [120, 0]
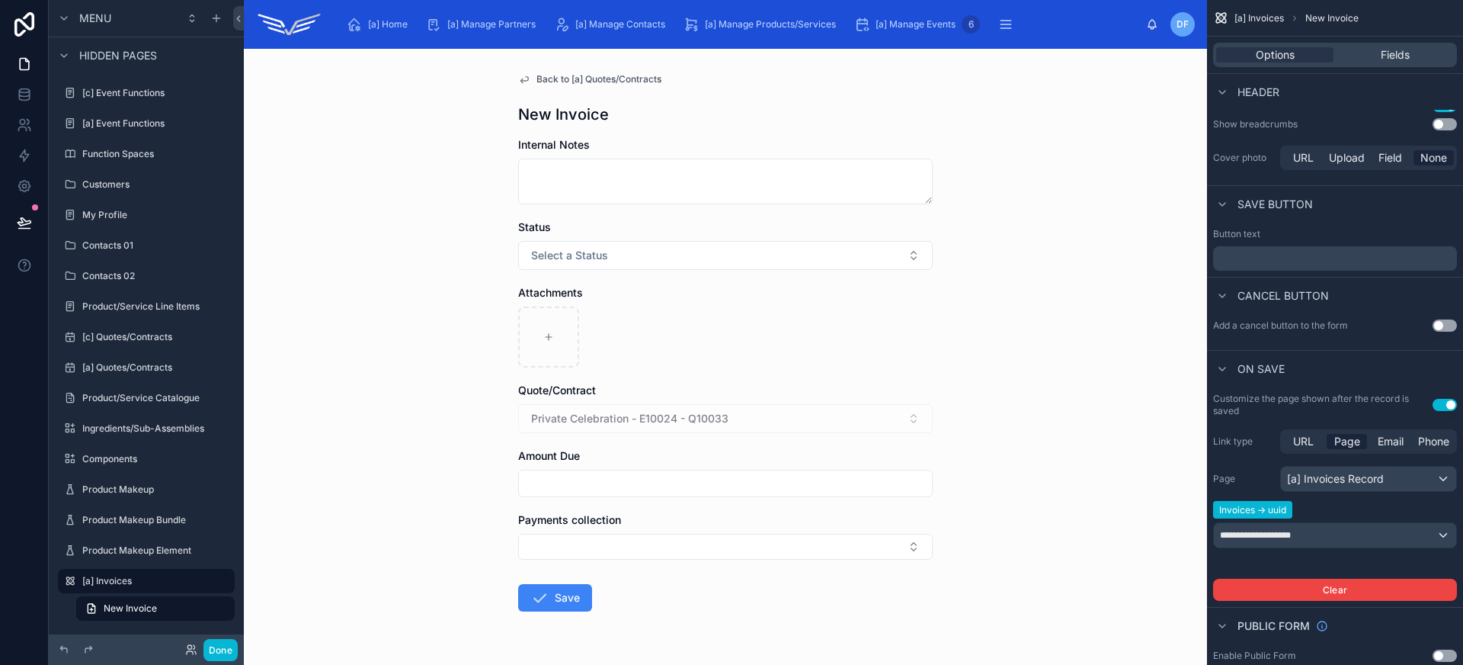
click at [1014, 246] on div "Back to [a] Quotes/Contracts New Invoice Internal Notes Status Select a Status …" at bounding box center [725, 357] width 963 height 616
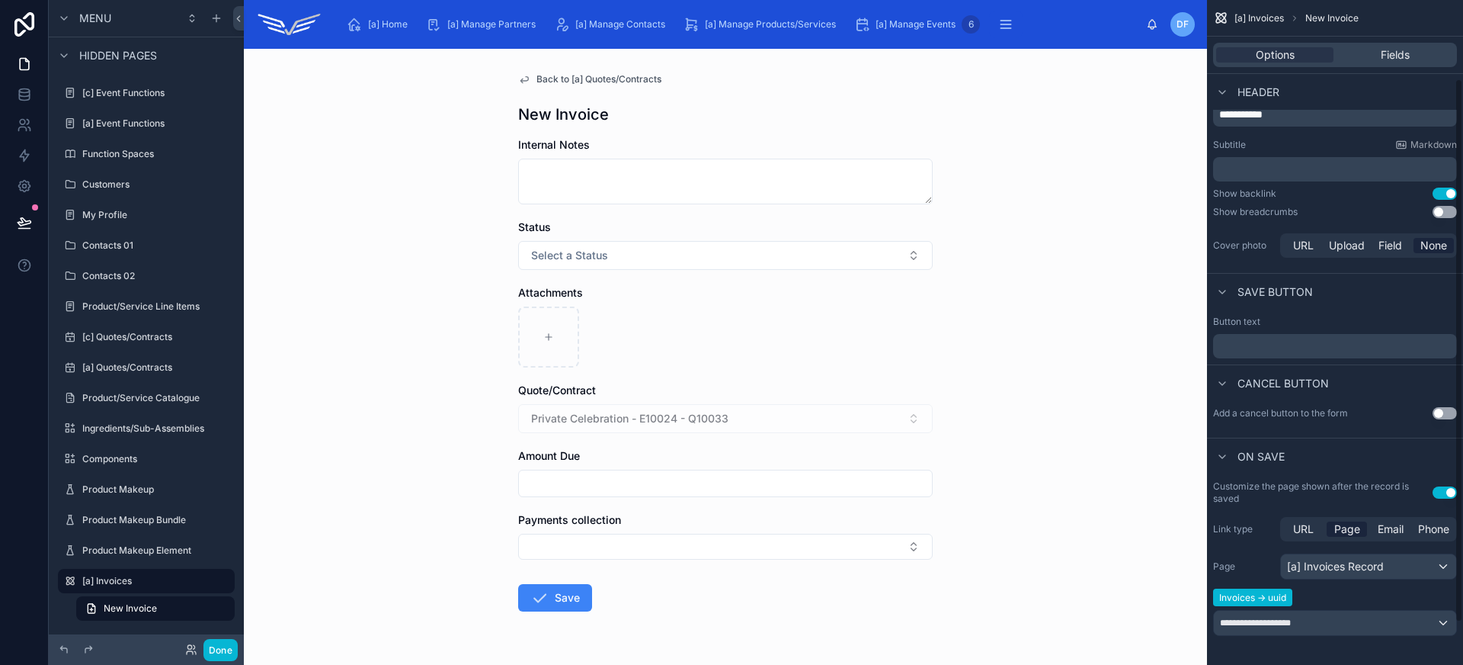
scroll to position [0, 0]
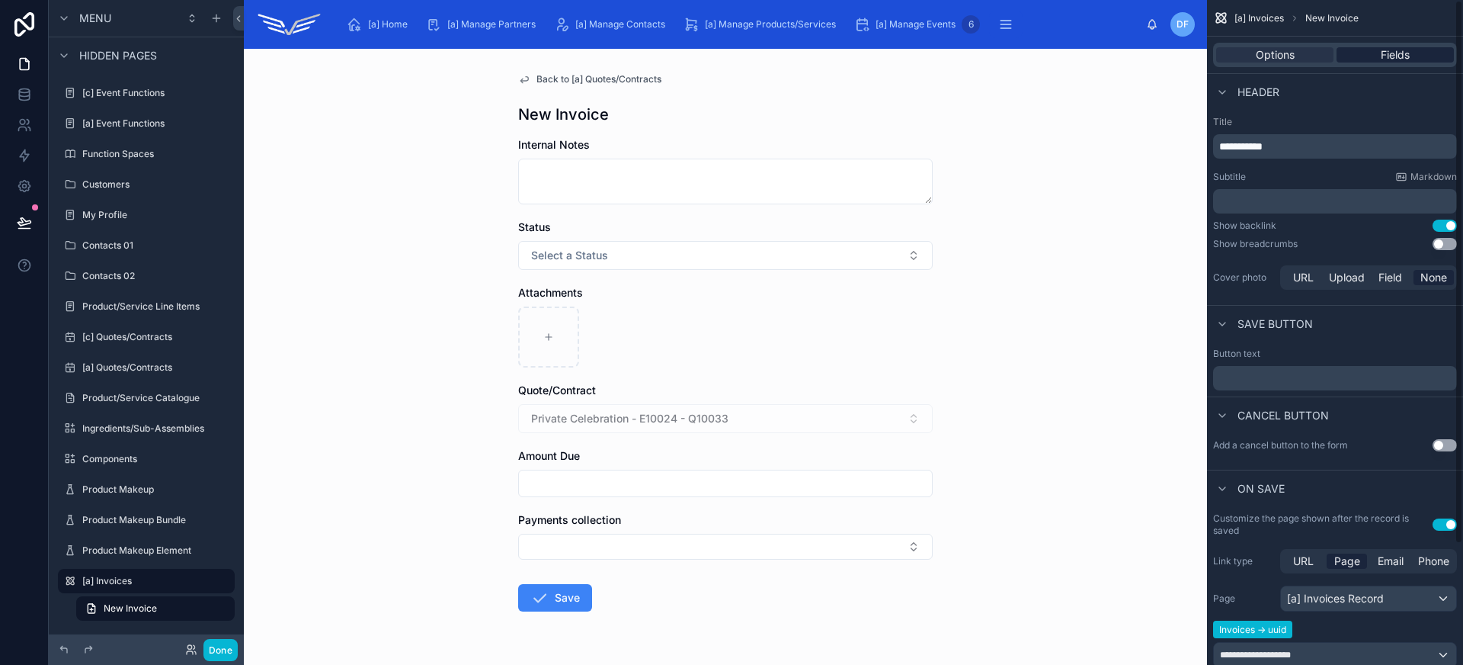
click at [1413, 49] on div "Fields" at bounding box center [1395, 54] width 117 height 15
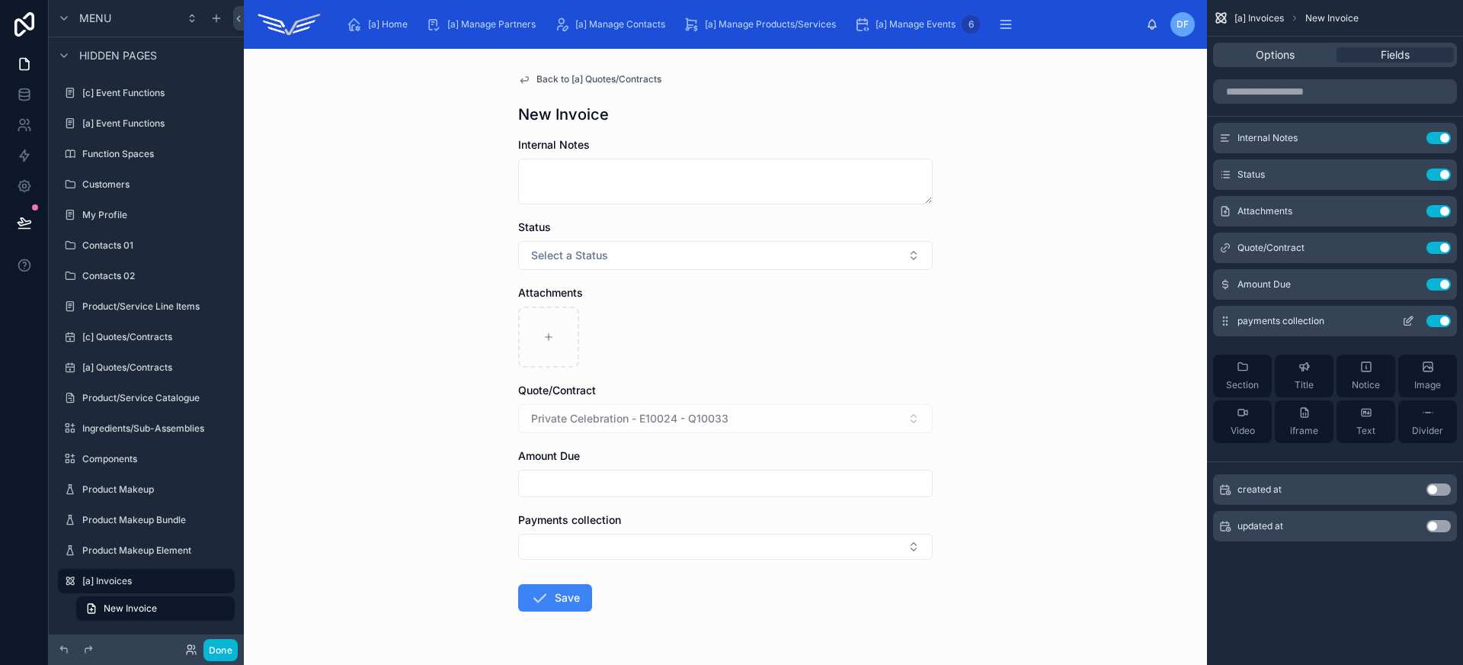
click at [1436, 321] on button "Use setting" at bounding box center [1439, 321] width 24 height 12
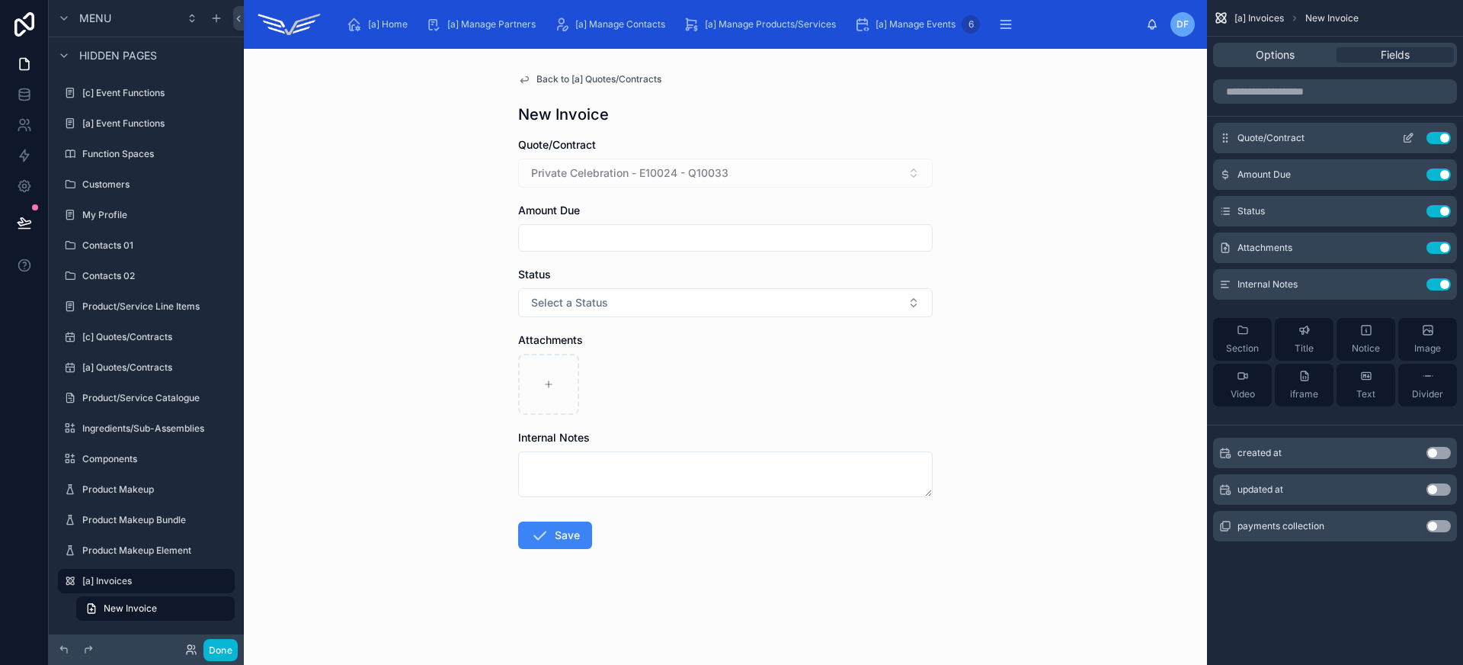
click at [1412, 139] on icon "scrollable content" at bounding box center [1408, 138] width 12 height 12
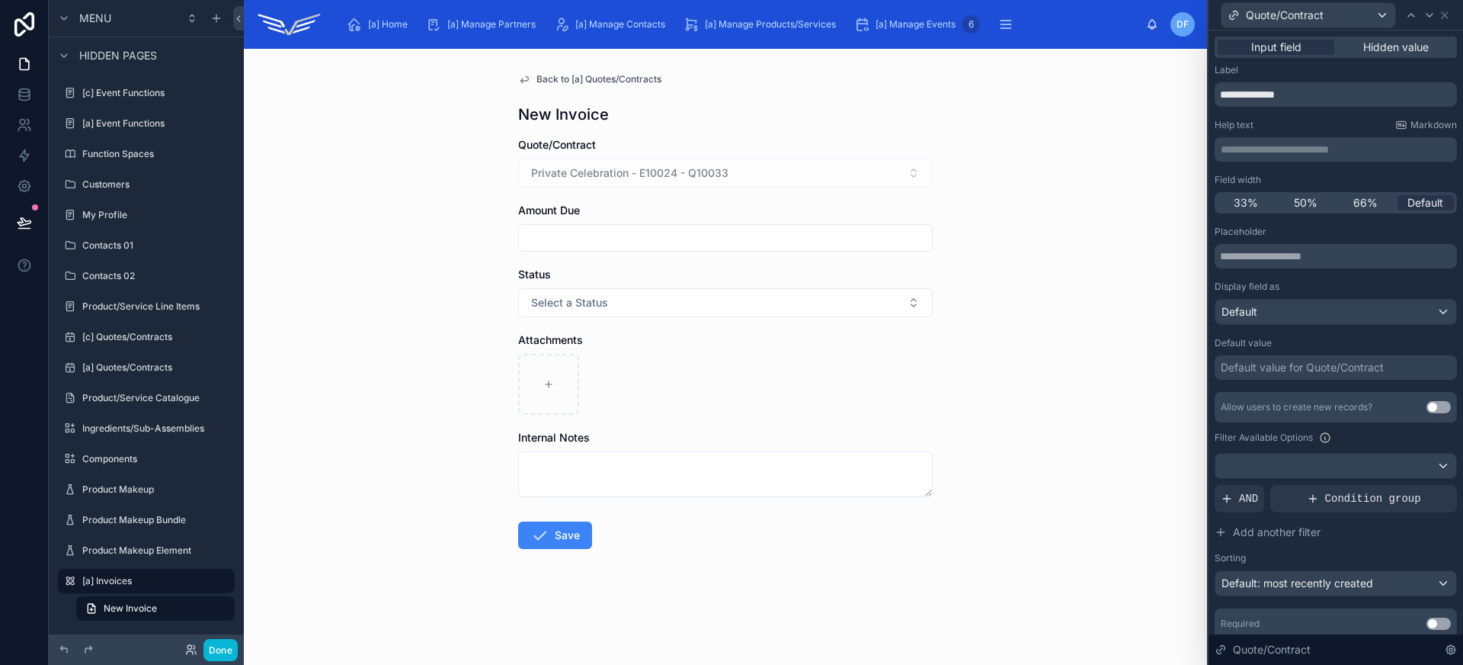
click at [1427, 621] on button "Use setting" at bounding box center [1439, 623] width 24 height 12
click at [1429, 18] on icon at bounding box center [1430, 15] width 12 height 12
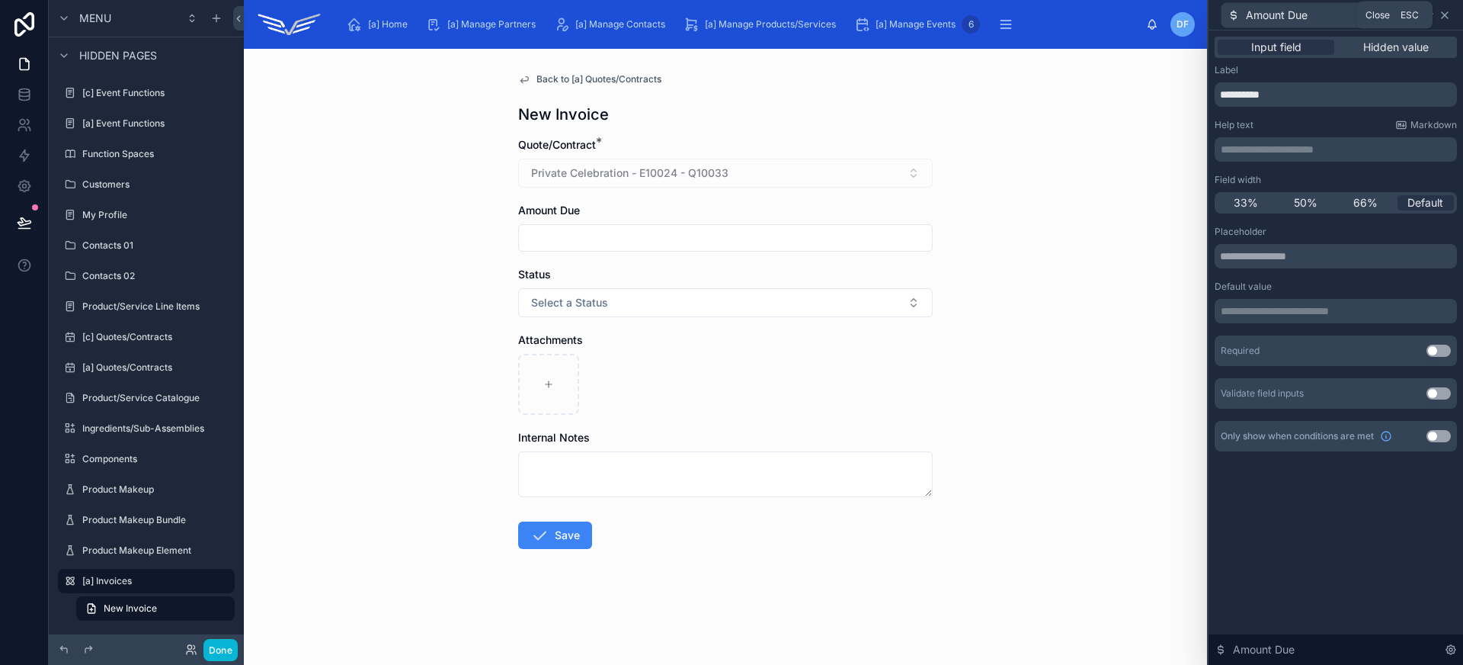
click at [1446, 14] on icon at bounding box center [1445, 15] width 12 height 12
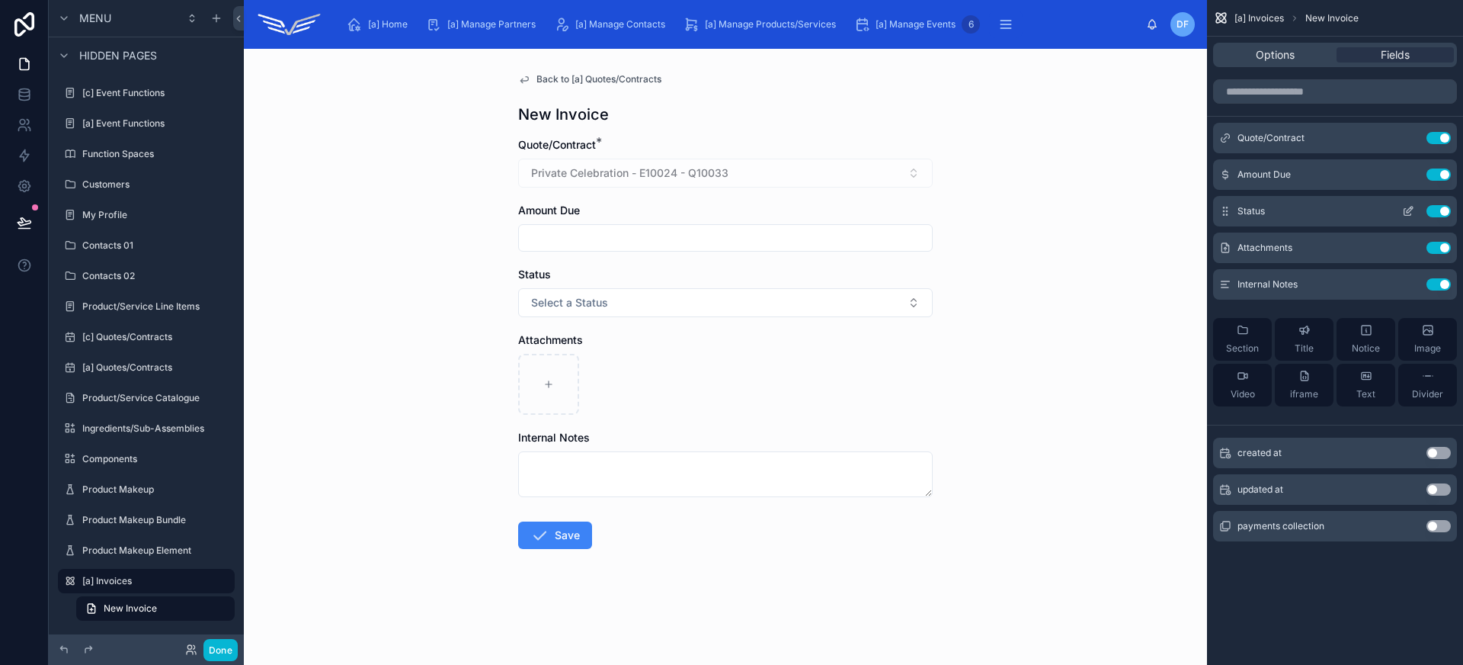
click at [1408, 210] on icon "scrollable content" at bounding box center [1408, 211] width 12 height 12
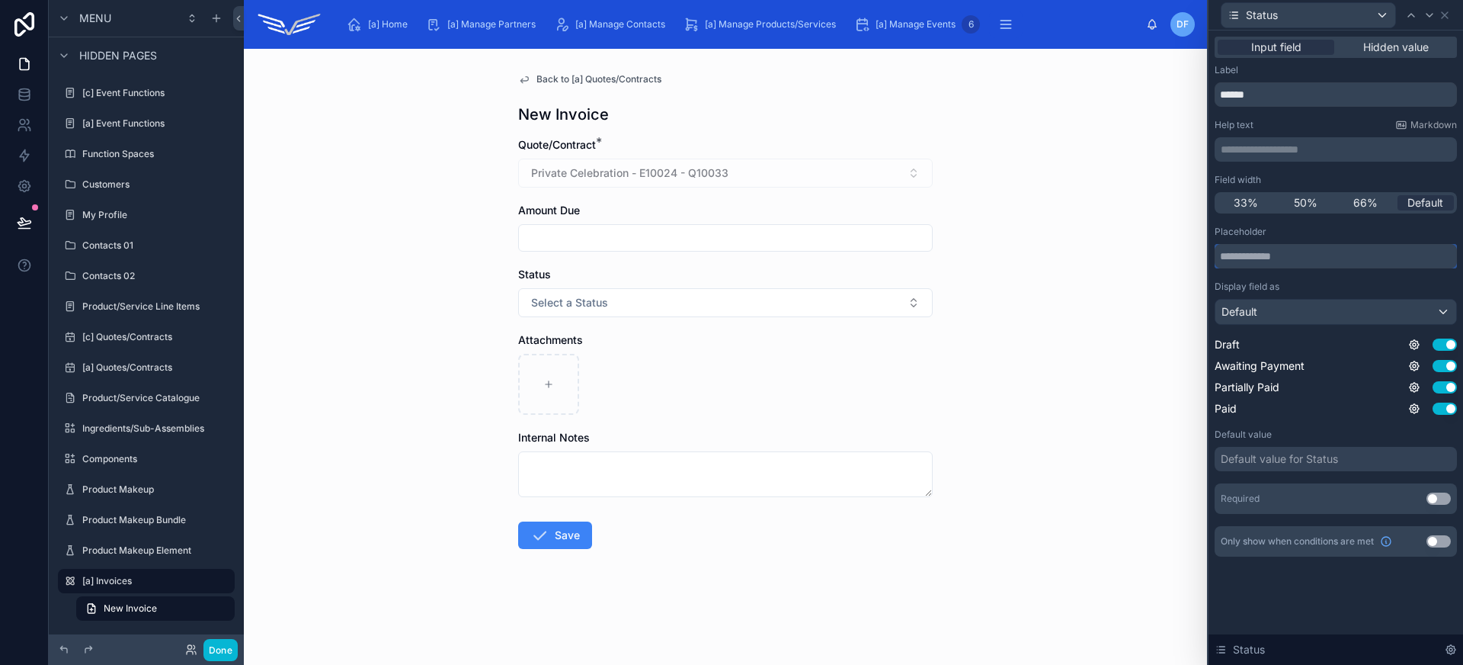
click at [1317, 257] on input "text" at bounding box center [1336, 256] width 242 height 24
click at [1350, 456] on div "Default value for Status" at bounding box center [1336, 459] width 242 height 24
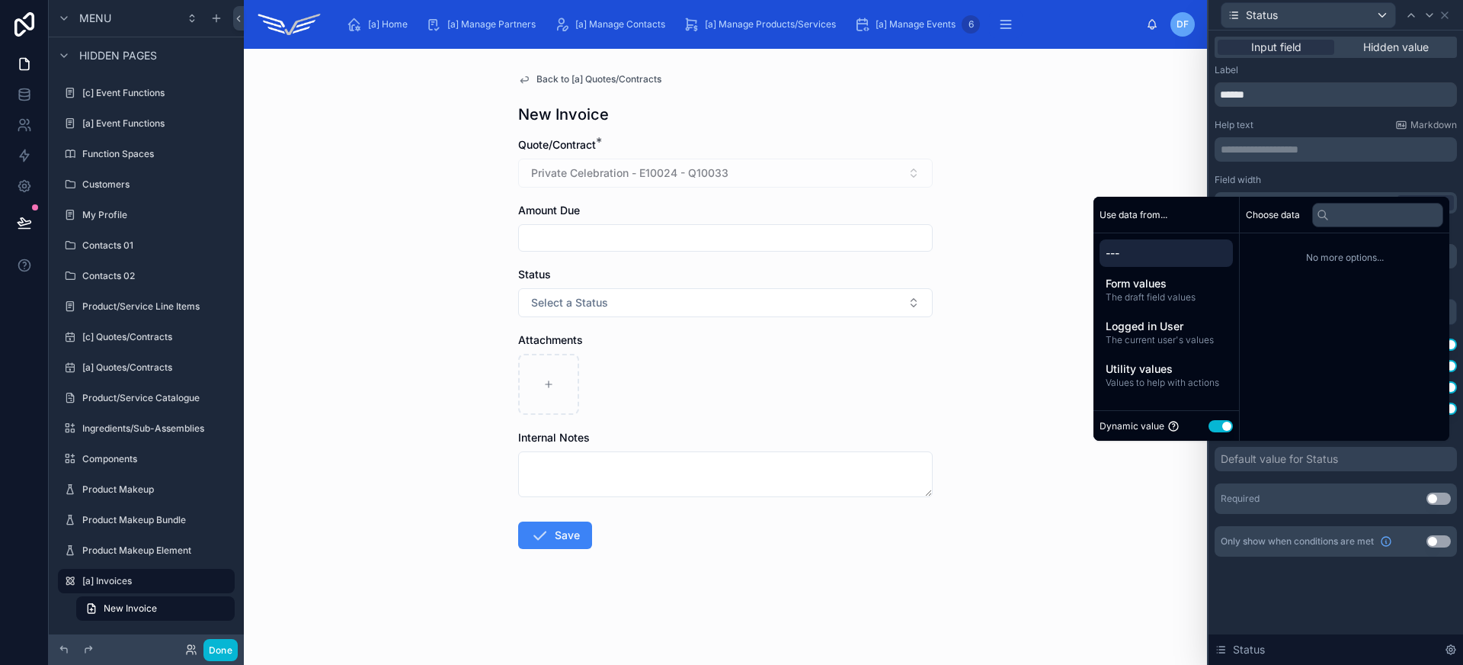
click at [1219, 424] on button "Use setting" at bounding box center [1221, 426] width 24 height 12
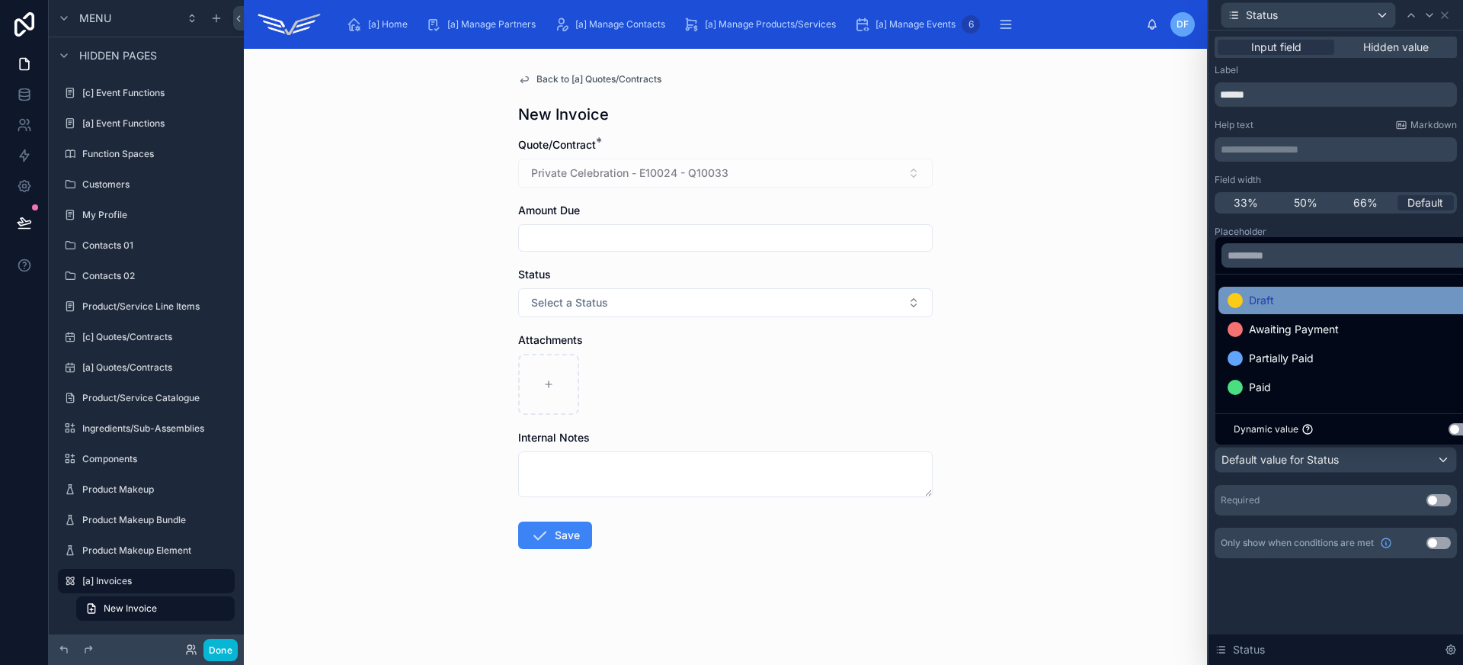
click at [1284, 302] on div "Draft" at bounding box center [1353, 300] width 251 height 18
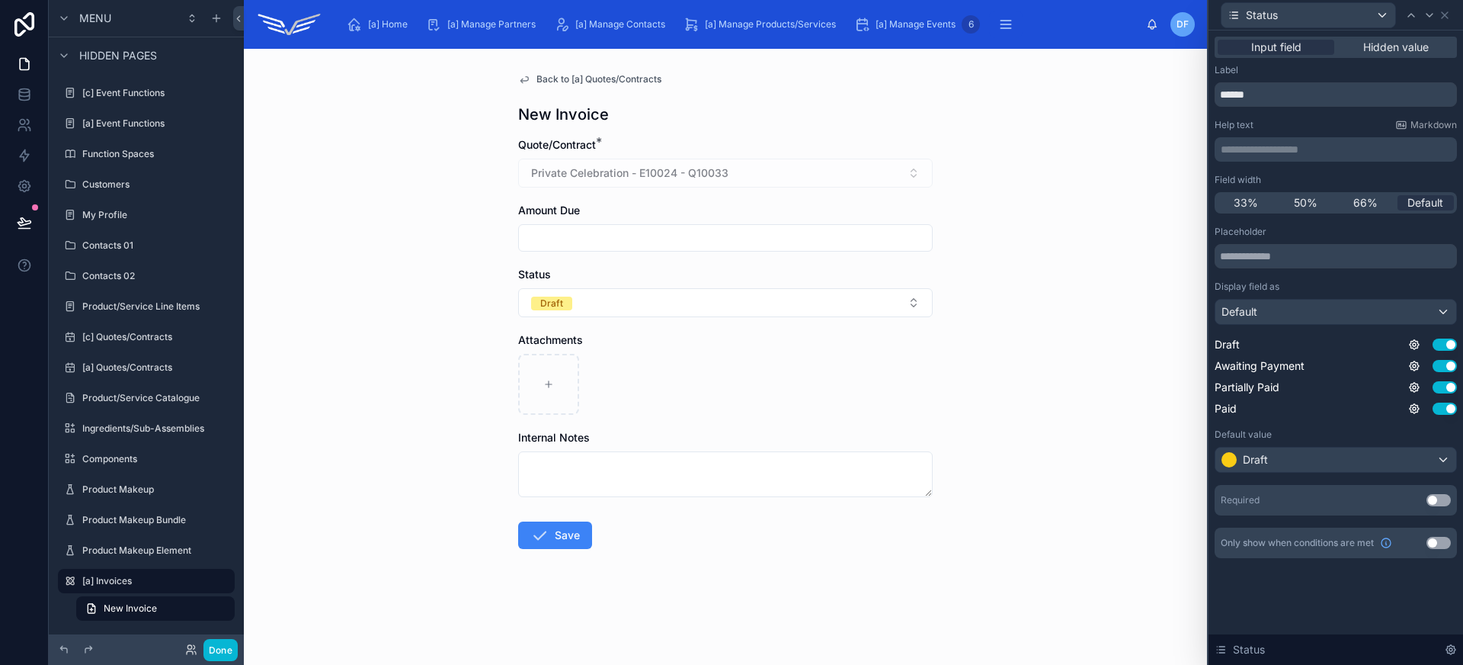
click at [1086, 363] on div "Back to [a] Quotes/Contracts New Invoice Quote/Contract * Private Celebration -…" at bounding box center [725, 357] width 963 height 616
click at [1289, 466] on div "Draft" at bounding box center [1335, 459] width 241 height 24
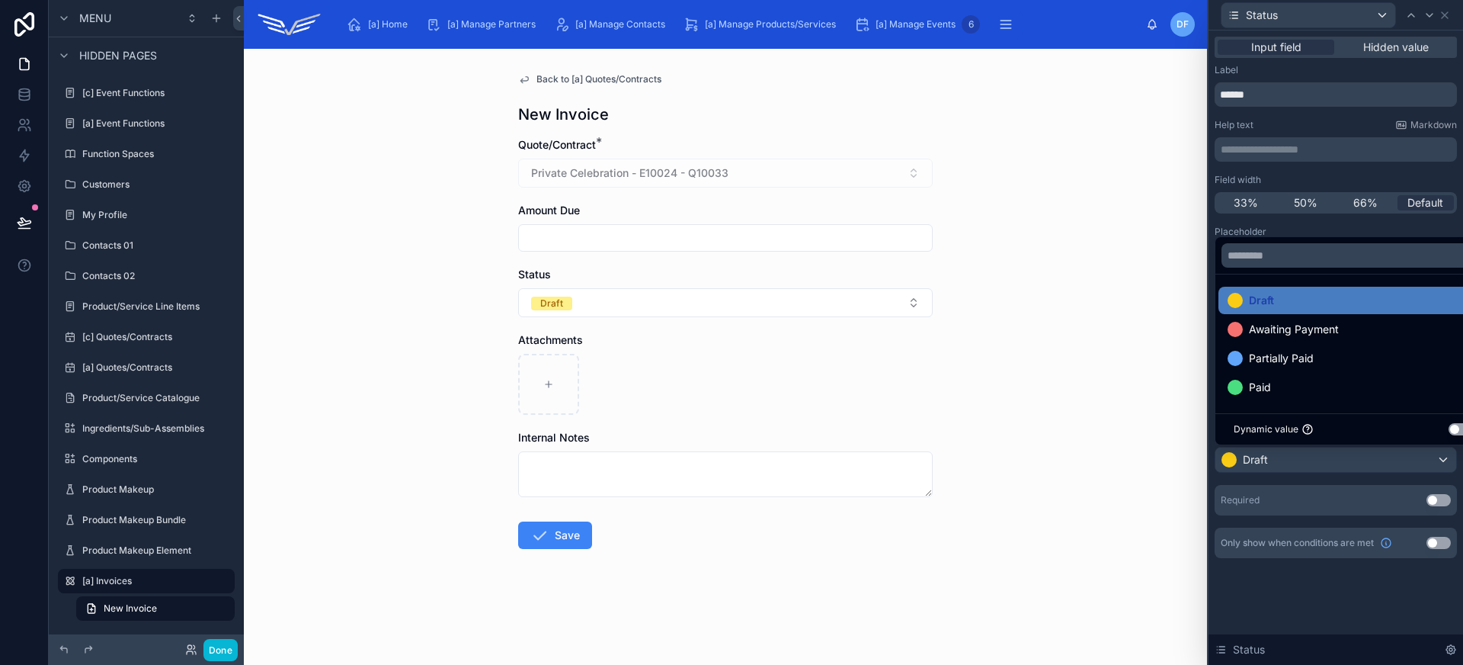
click at [1305, 466] on div at bounding box center [1336, 332] width 255 height 665
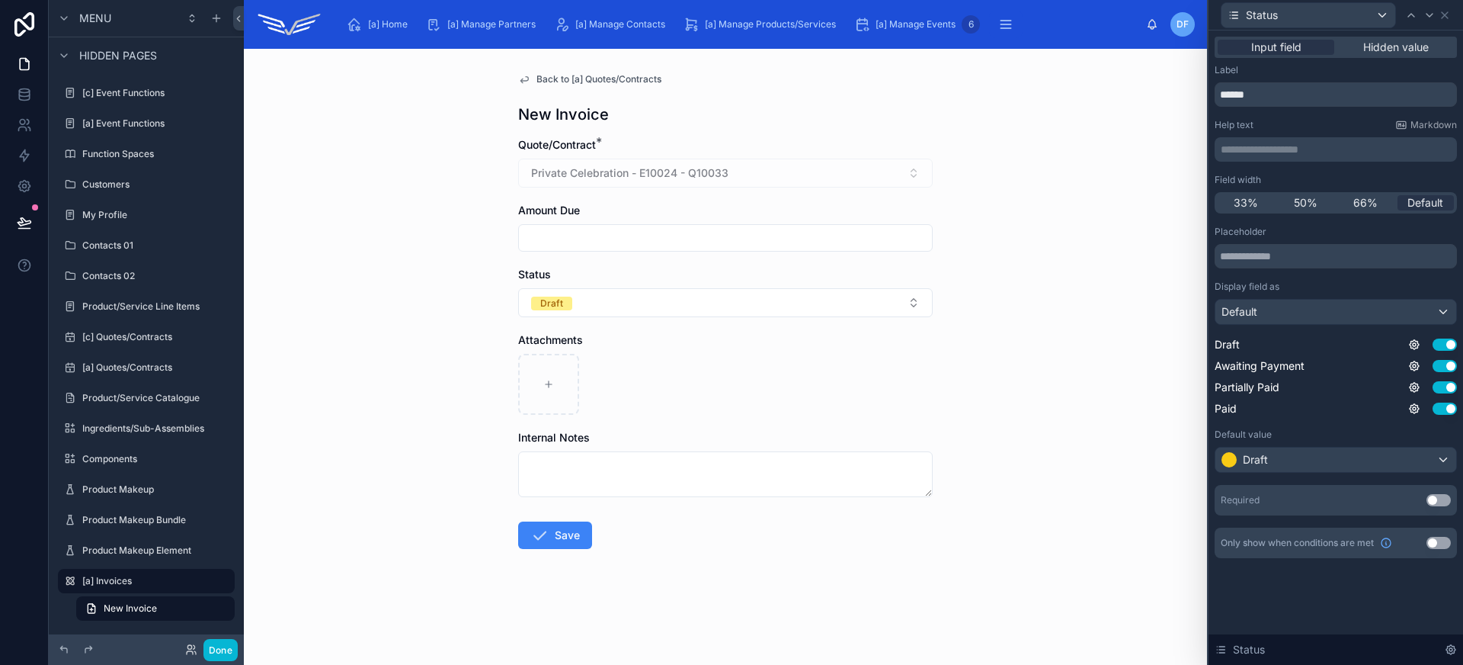
click at [600, 85] on span "Back to [a] Quotes/Contracts" at bounding box center [598, 79] width 125 height 12
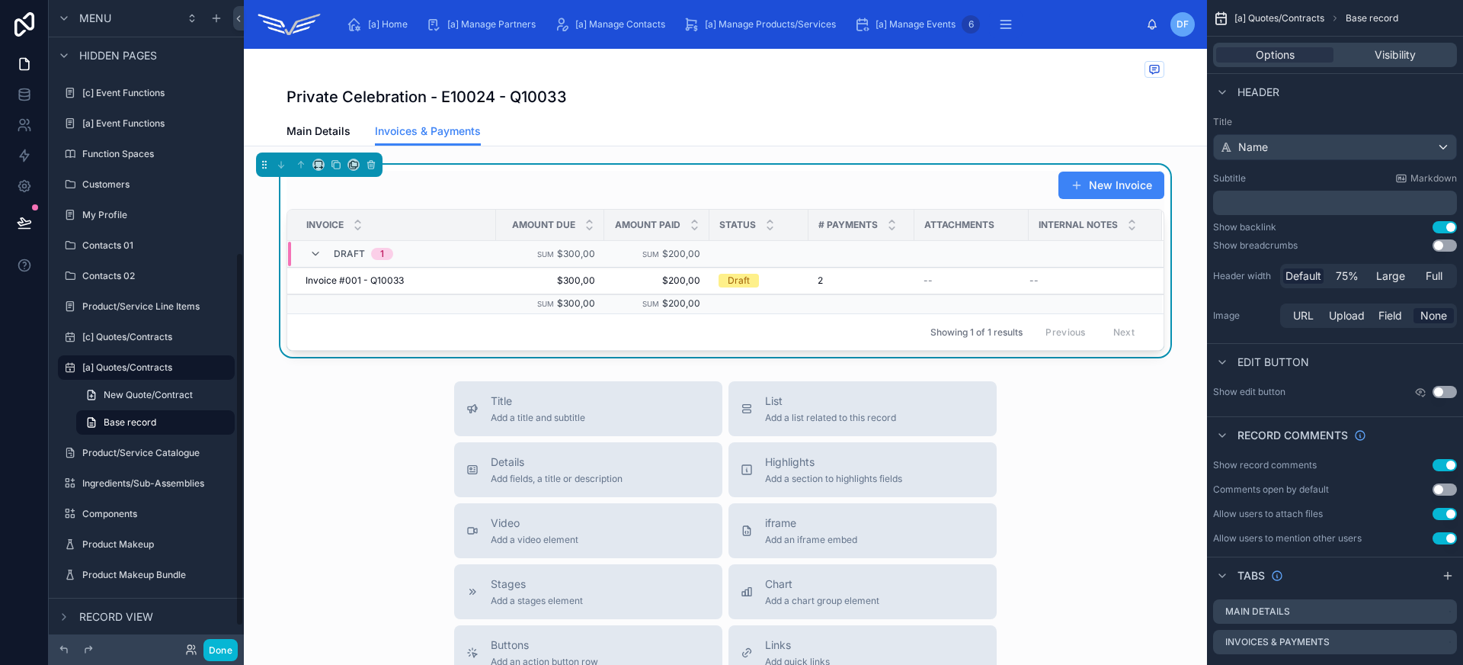
scroll to position [436, 0]
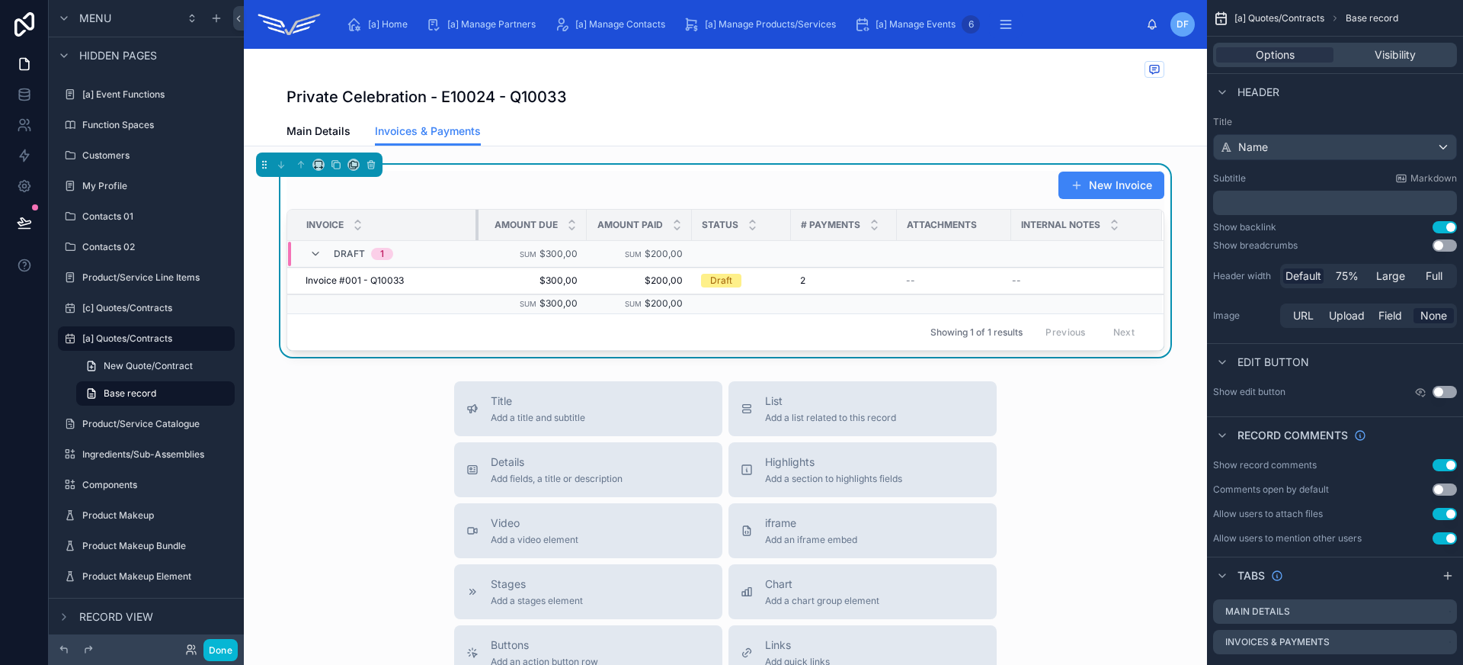
drag, startPoint x: 488, startPoint y: 219, endPoint x: 470, endPoint y: 219, distance: 17.5
click at [476, 219] on div at bounding box center [479, 225] width 6 height 30
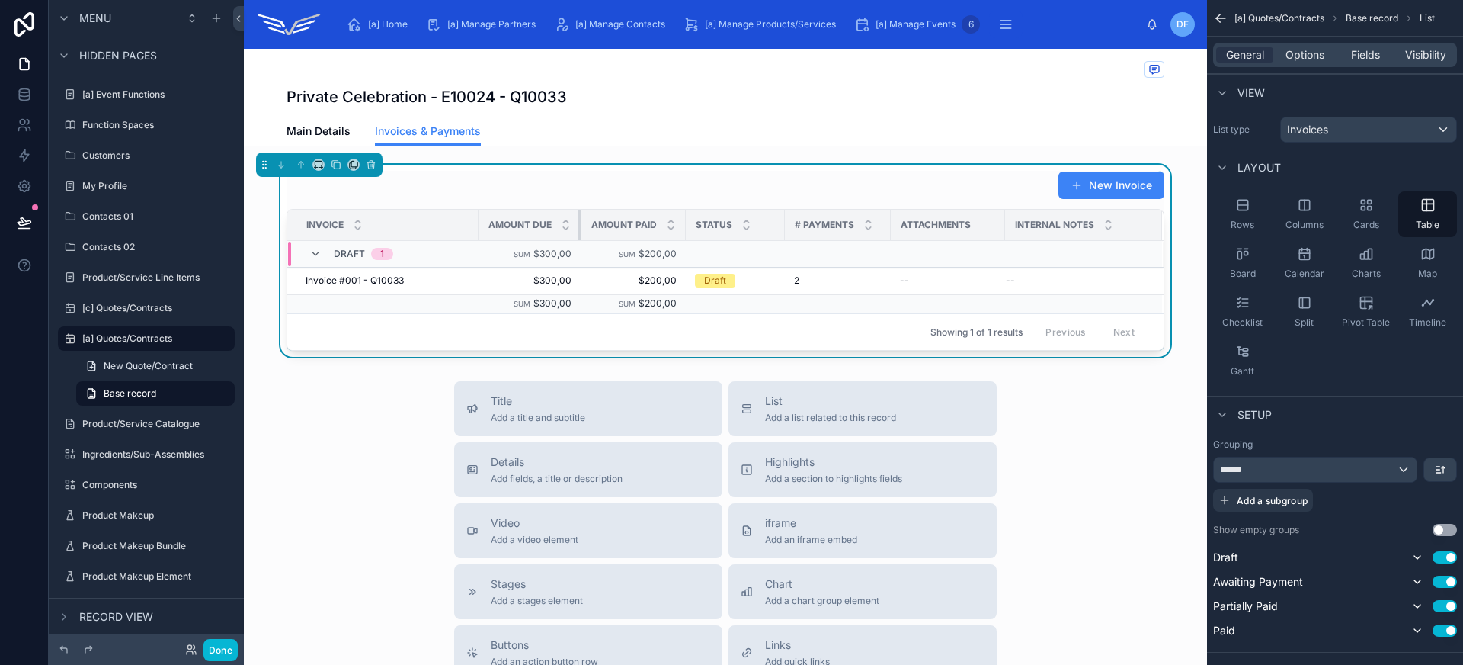
click at [578, 229] on div at bounding box center [581, 225] width 6 height 30
click at [684, 226] on div at bounding box center [687, 225] width 6 height 30
drag, startPoint x: 777, startPoint y: 223, endPoint x: 799, endPoint y: 223, distance: 22.9
click at [799, 223] on div at bounding box center [802, 225] width 6 height 30
click at [909, 223] on div at bounding box center [912, 225] width 6 height 30
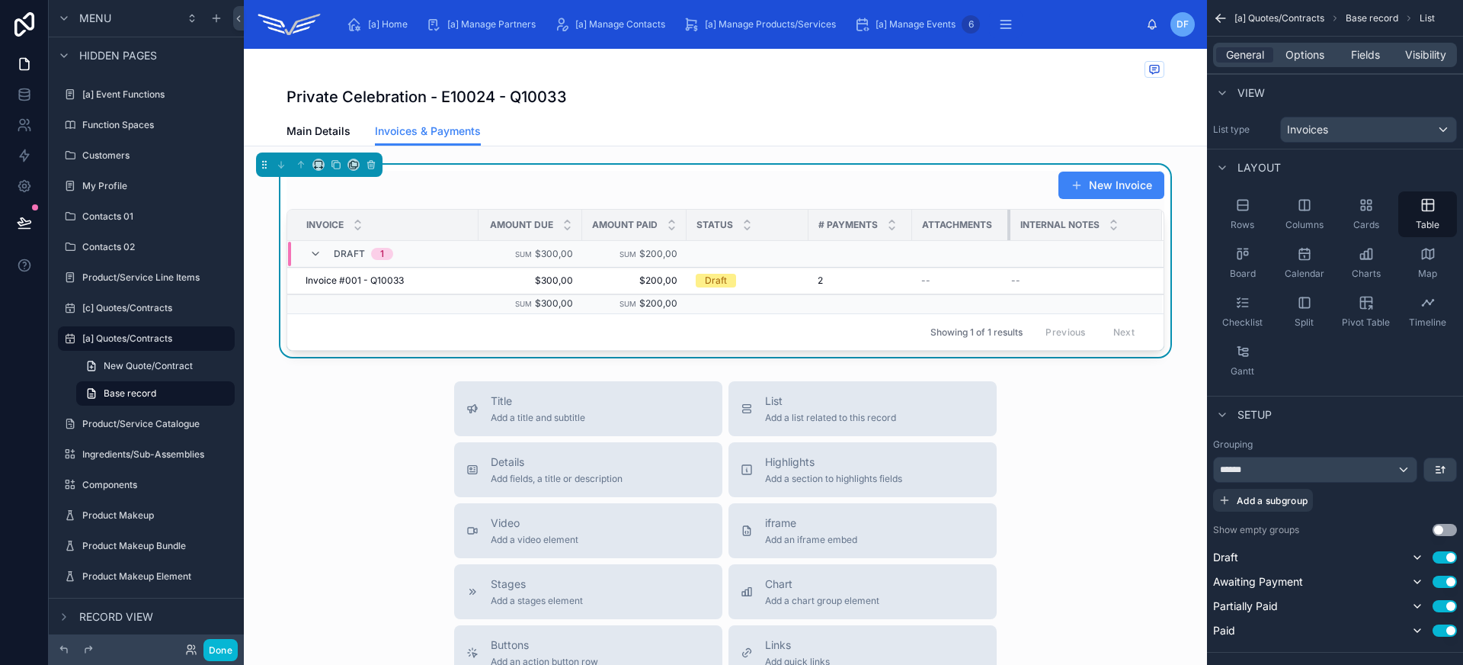
drag, startPoint x: 1019, startPoint y: 222, endPoint x: 1003, endPoint y: 221, distance: 16.0
click at [1007, 221] on div at bounding box center [1010, 225] width 6 height 30
click at [434, 277] on div "Invoice #001 - Q10033 Invoice #001 - Q10033" at bounding box center [388, 280] width 164 height 12
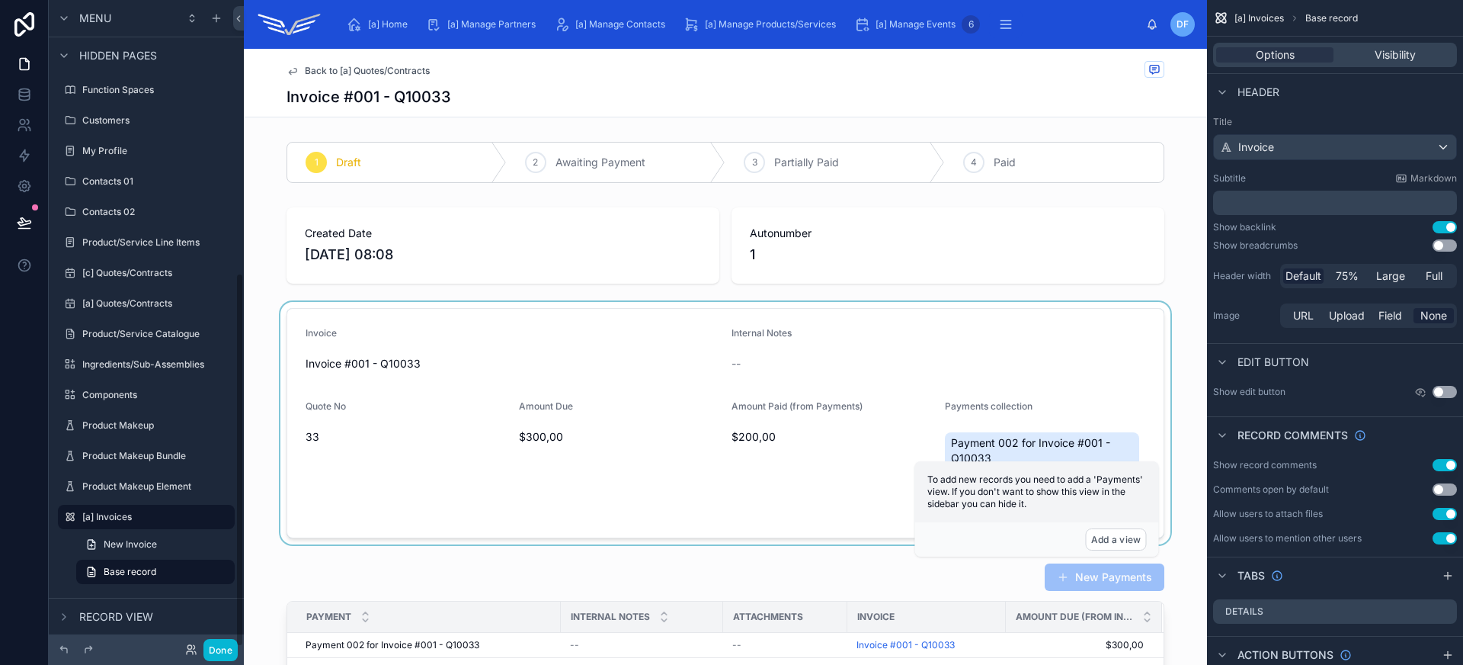
scroll to position [31, 0]
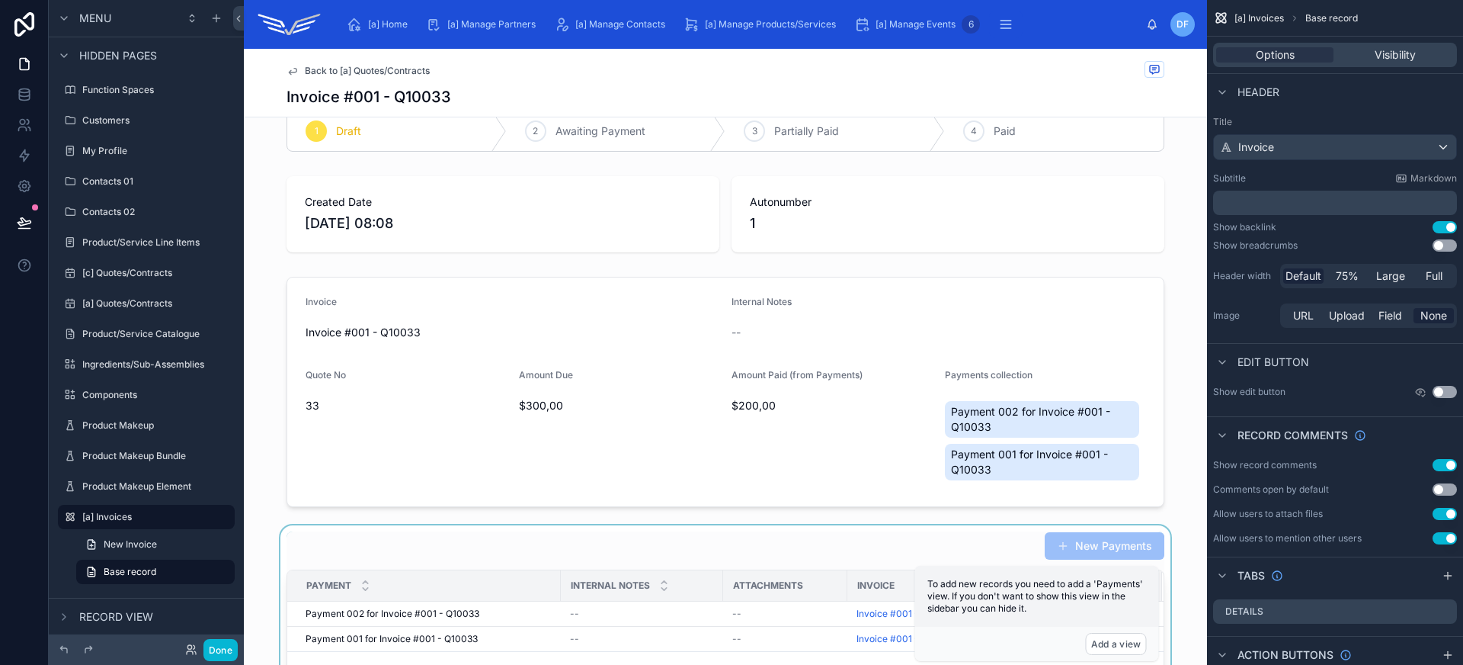
click at [778, 543] on div at bounding box center [725, 609] width 963 height 169
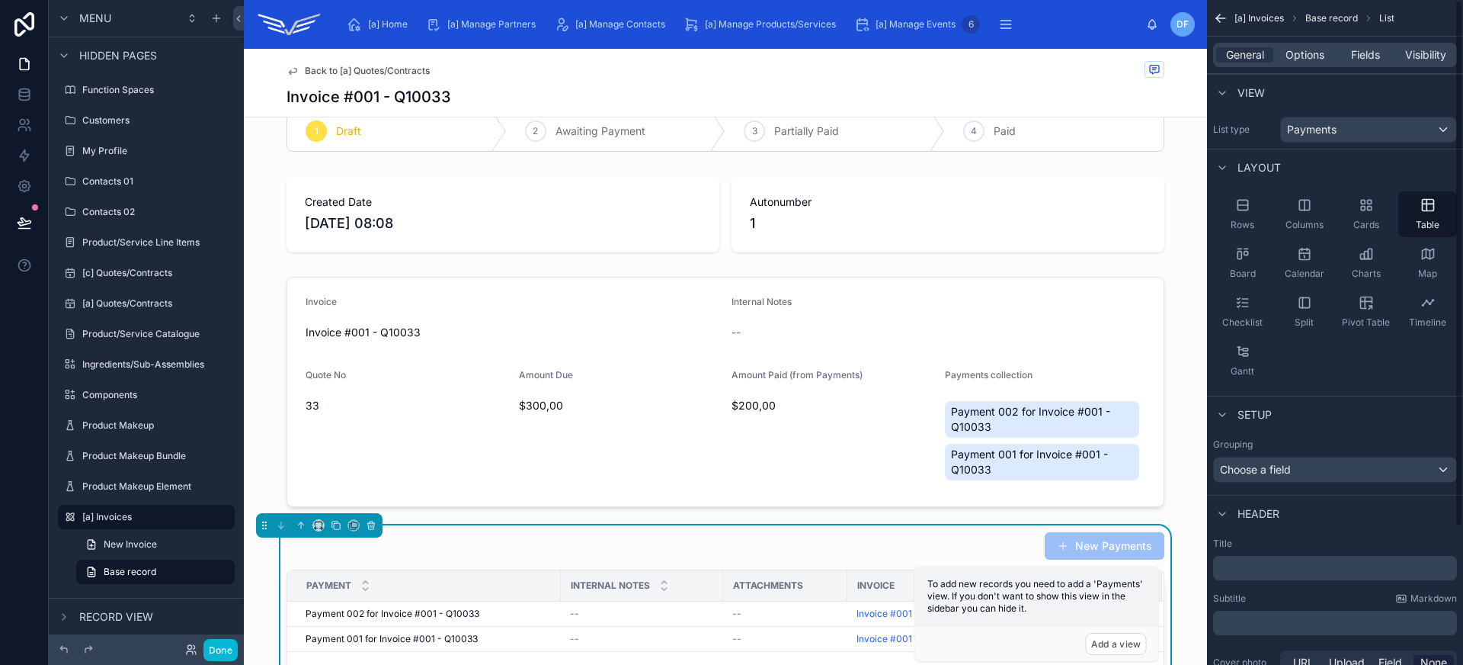
scroll to position [173, 0]
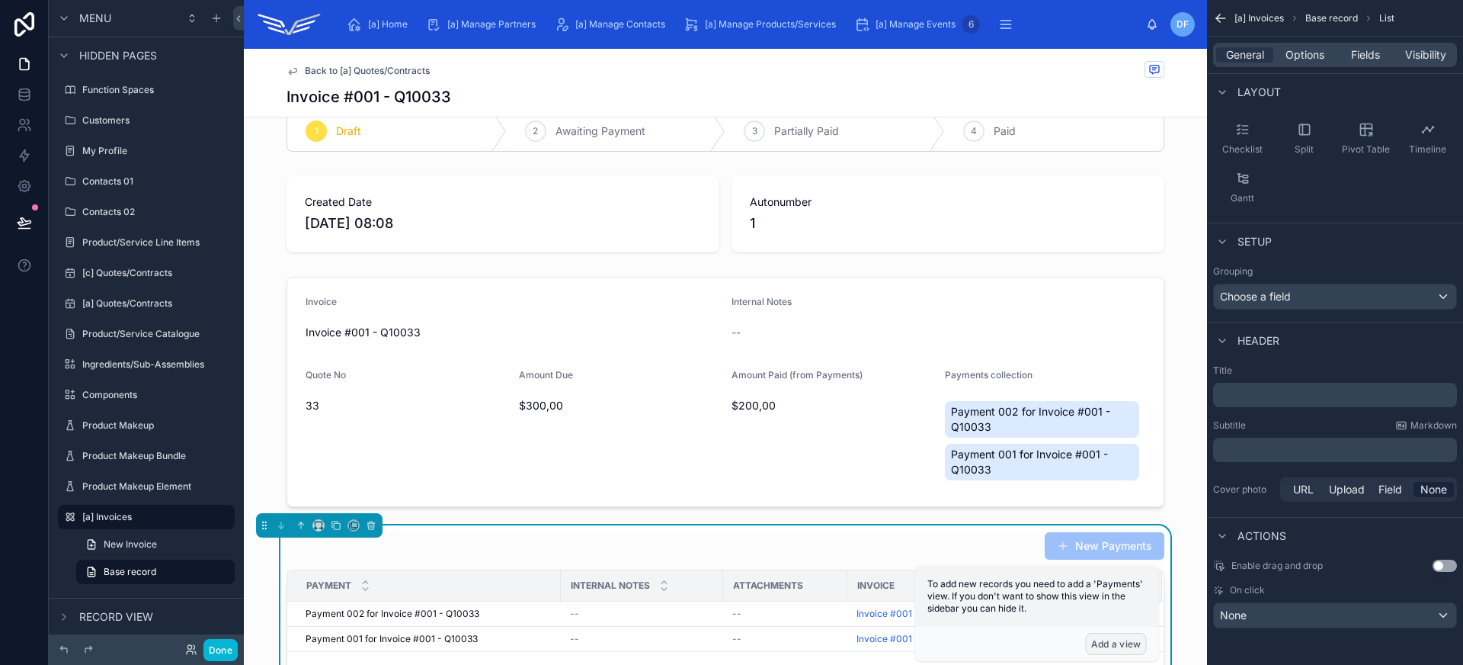
click at [1107, 643] on button "Add a view" at bounding box center [1116, 644] width 61 height 22
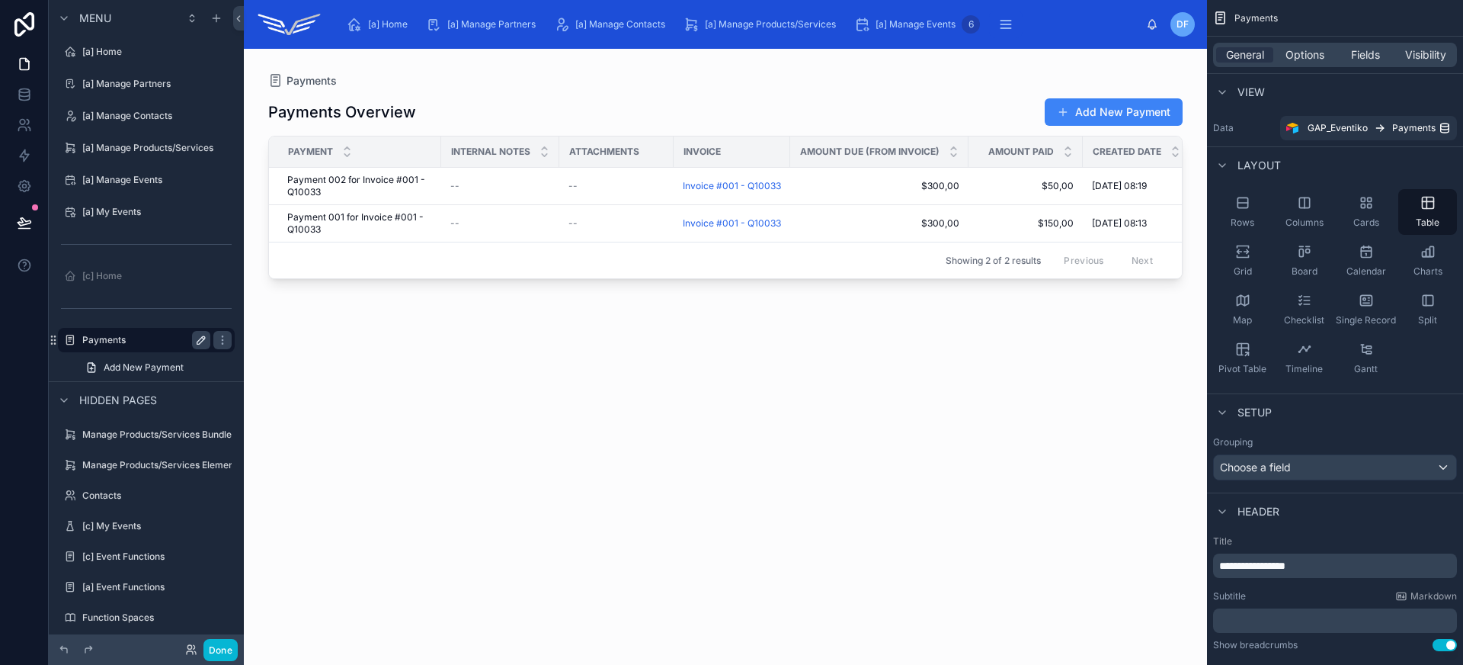
click at [200, 343] on icon "scrollable content" at bounding box center [201, 340] width 8 height 8
click at [91, 341] on input "********" at bounding box center [134, 340] width 104 height 18
click at [88, 338] on input "********" at bounding box center [134, 340] width 104 height 18
type input "**********"
click at [216, 343] on icon "scrollable content" at bounding box center [222, 340] width 12 height 12
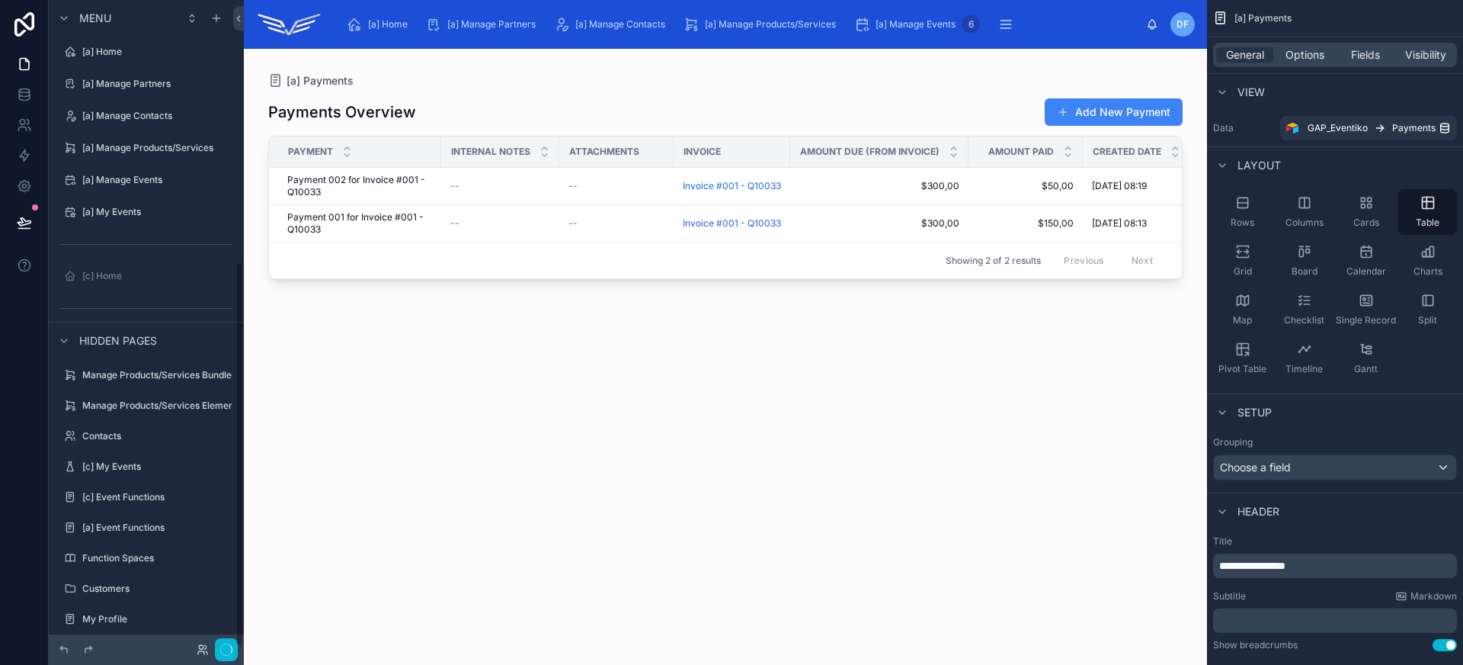
scroll to position [437, 0]
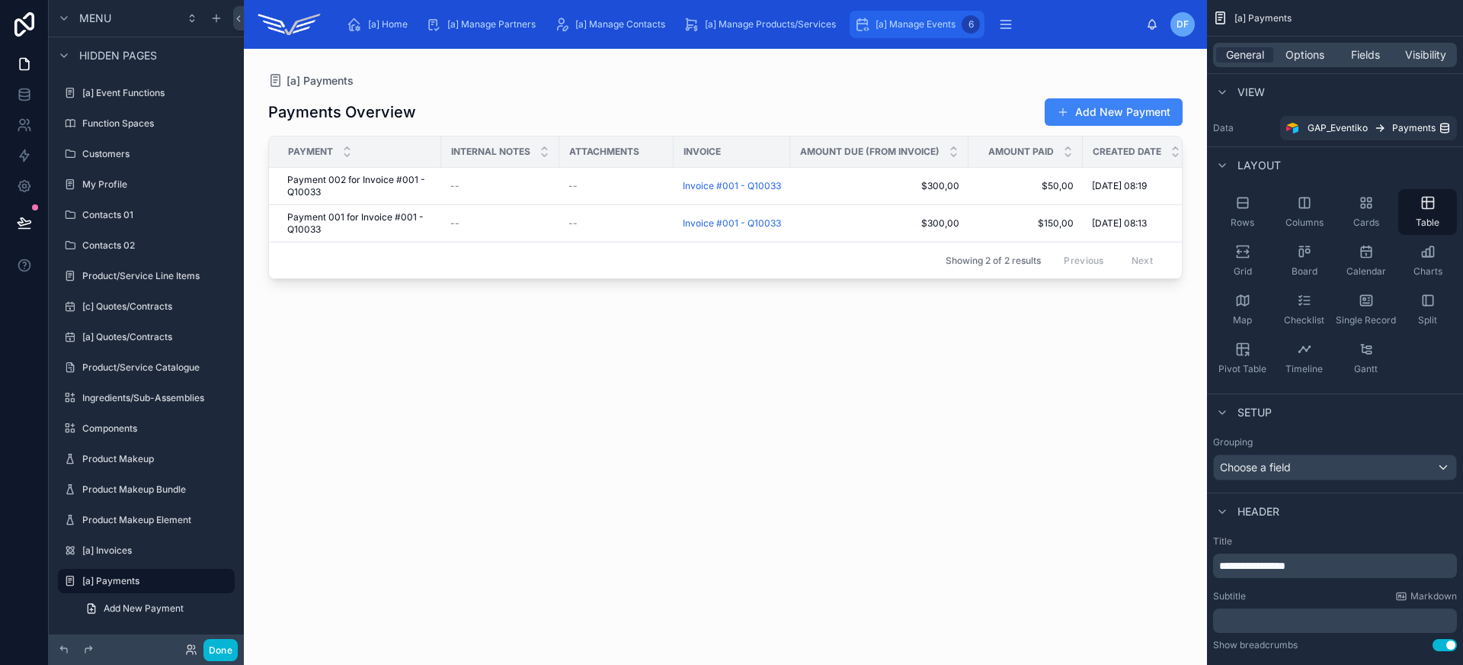
click at [884, 27] on span "[a] Manage Events" at bounding box center [916, 24] width 80 height 12
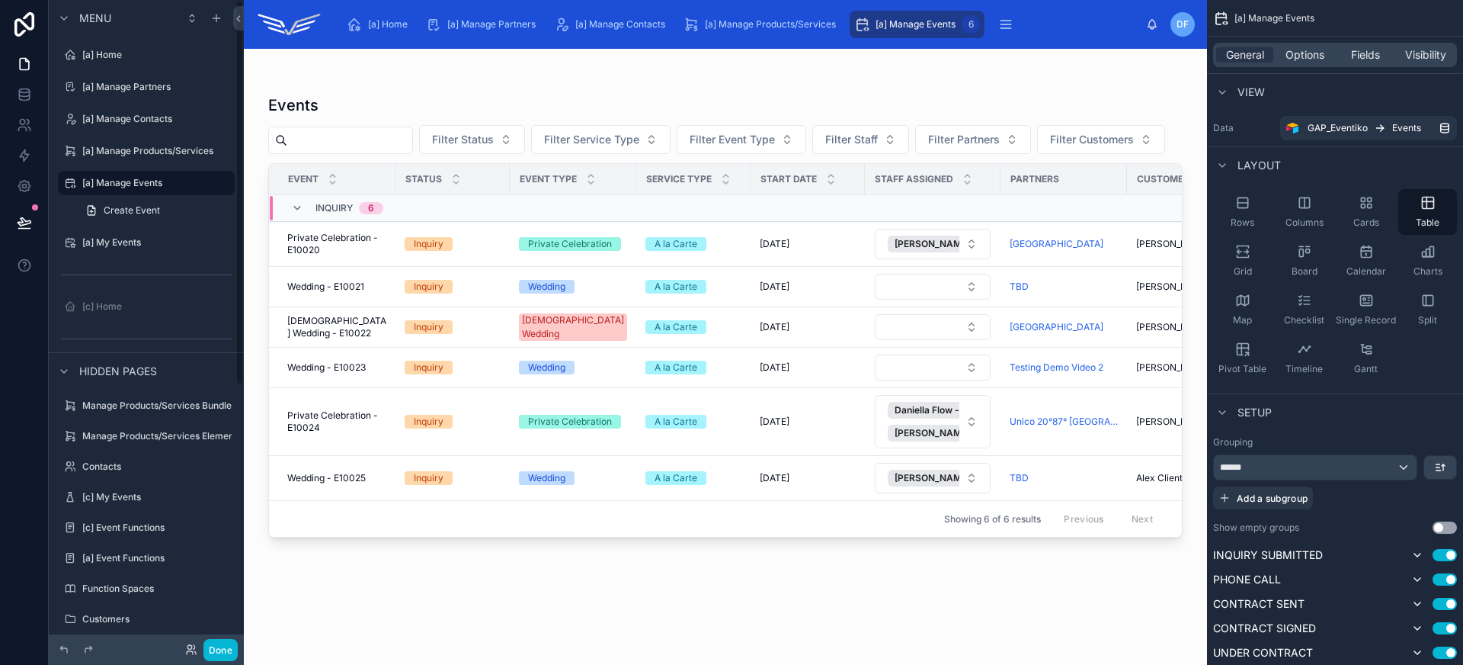
click at [352, 440] on div at bounding box center [725, 347] width 963 height 597
click at [357, 434] on td "Private Celebration - E10024 Private Celebration - E10024" at bounding box center [332, 422] width 127 height 68
click at [494, 418] on div "Inquiry" at bounding box center [453, 422] width 96 height 14
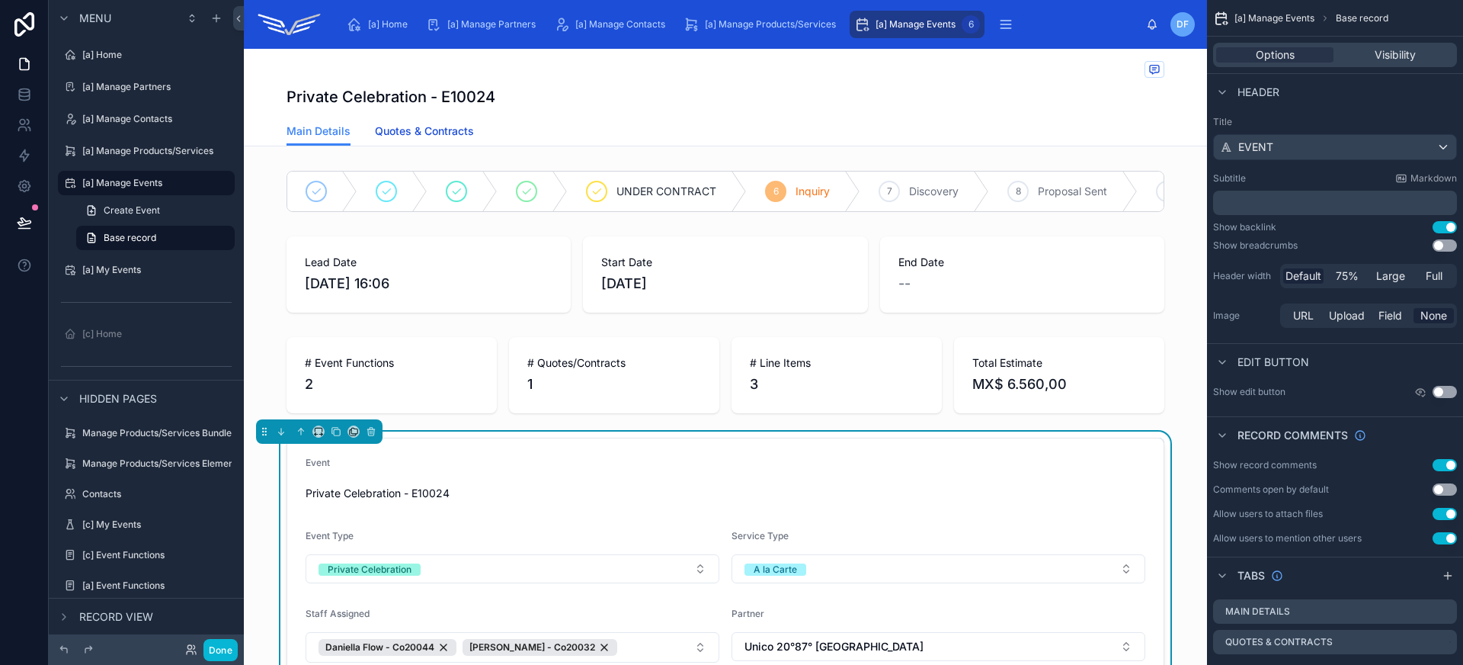
click at [421, 136] on span "Quotes & Contracts" at bounding box center [424, 130] width 99 height 15
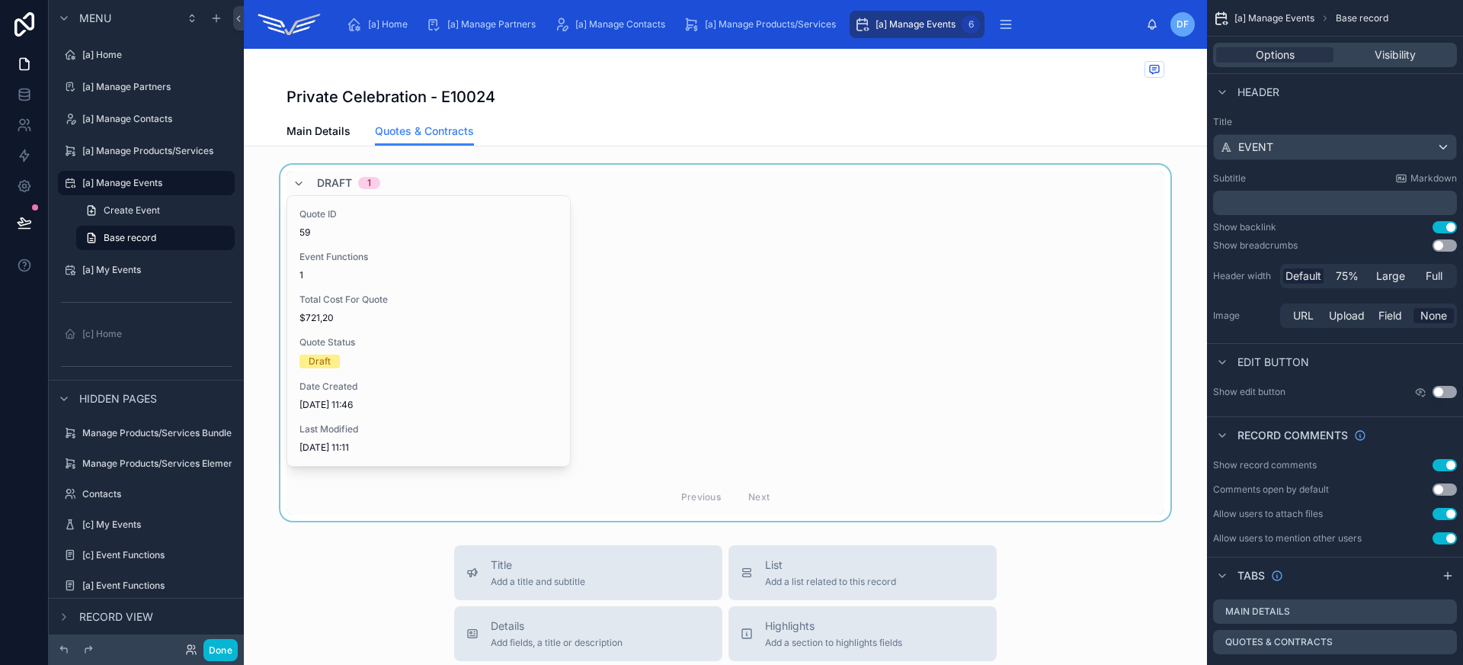
click at [419, 280] on div at bounding box center [725, 343] width 963 height 356
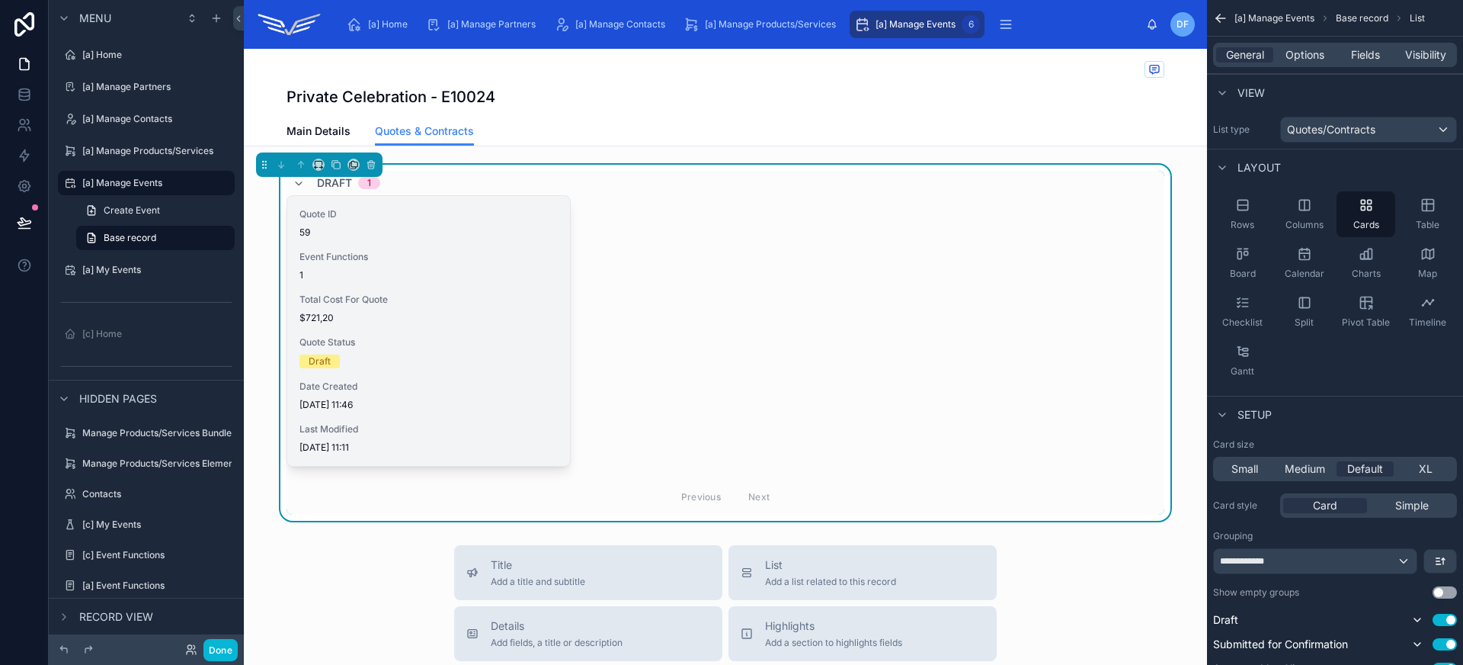
click at [460, 299] on span "Total Cost For Quote" at bounding box center [428, 299] width 258 height 12
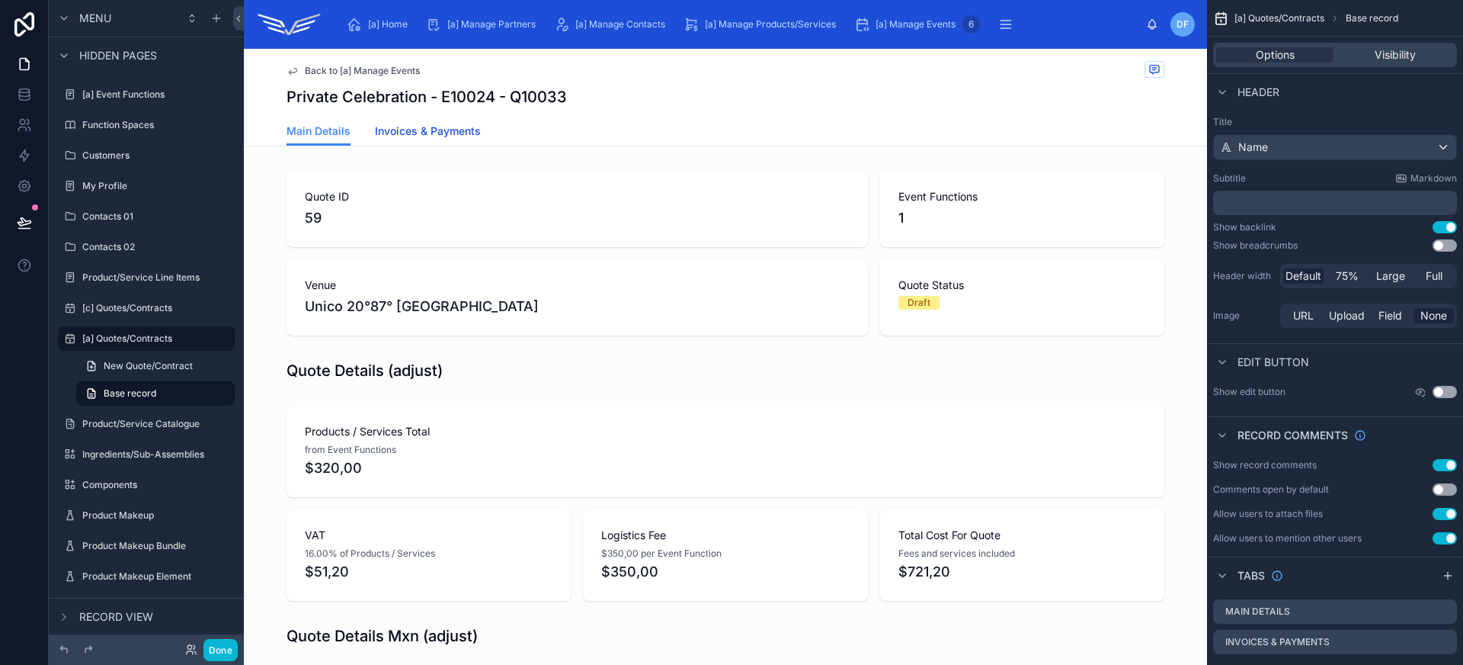
click at [453, 137] on span "Invoices & Payments" at bounding box center [428, 130] width 106 height 15
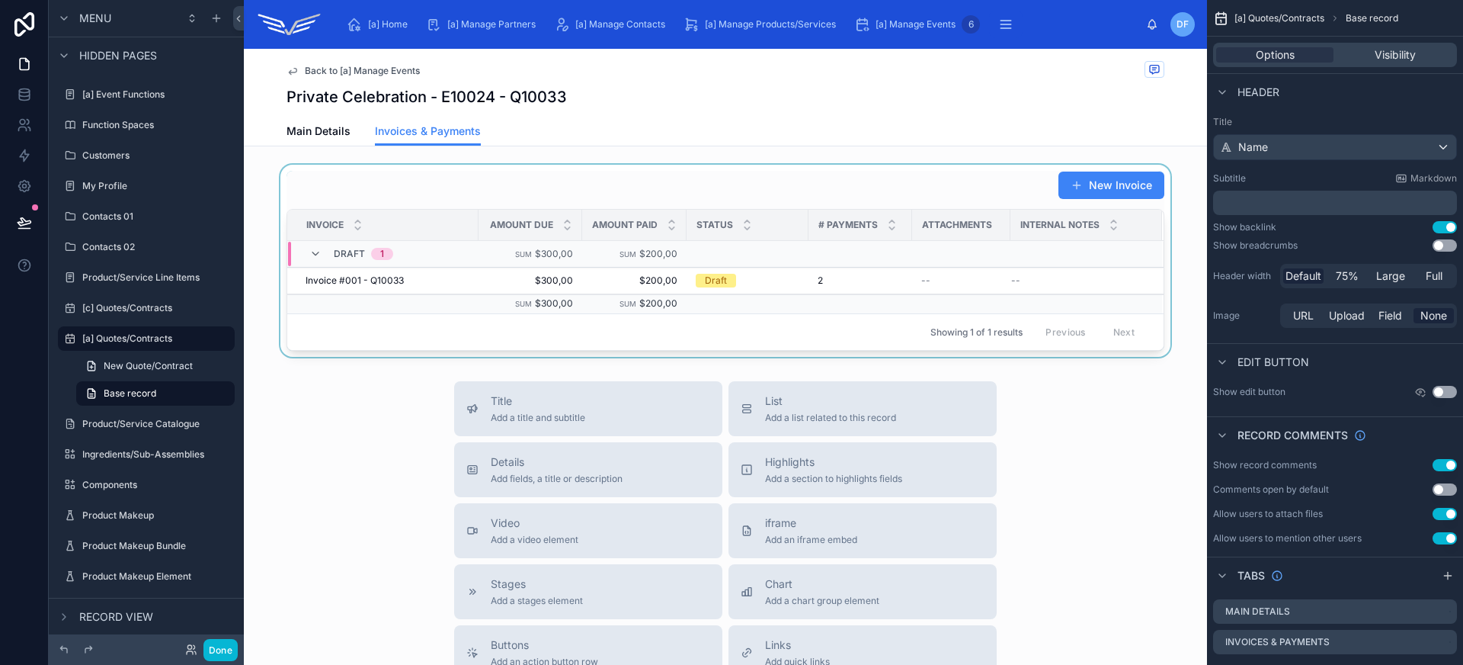
click at [459, 184] on div at bounding box center [725, 261] width 963 height 192
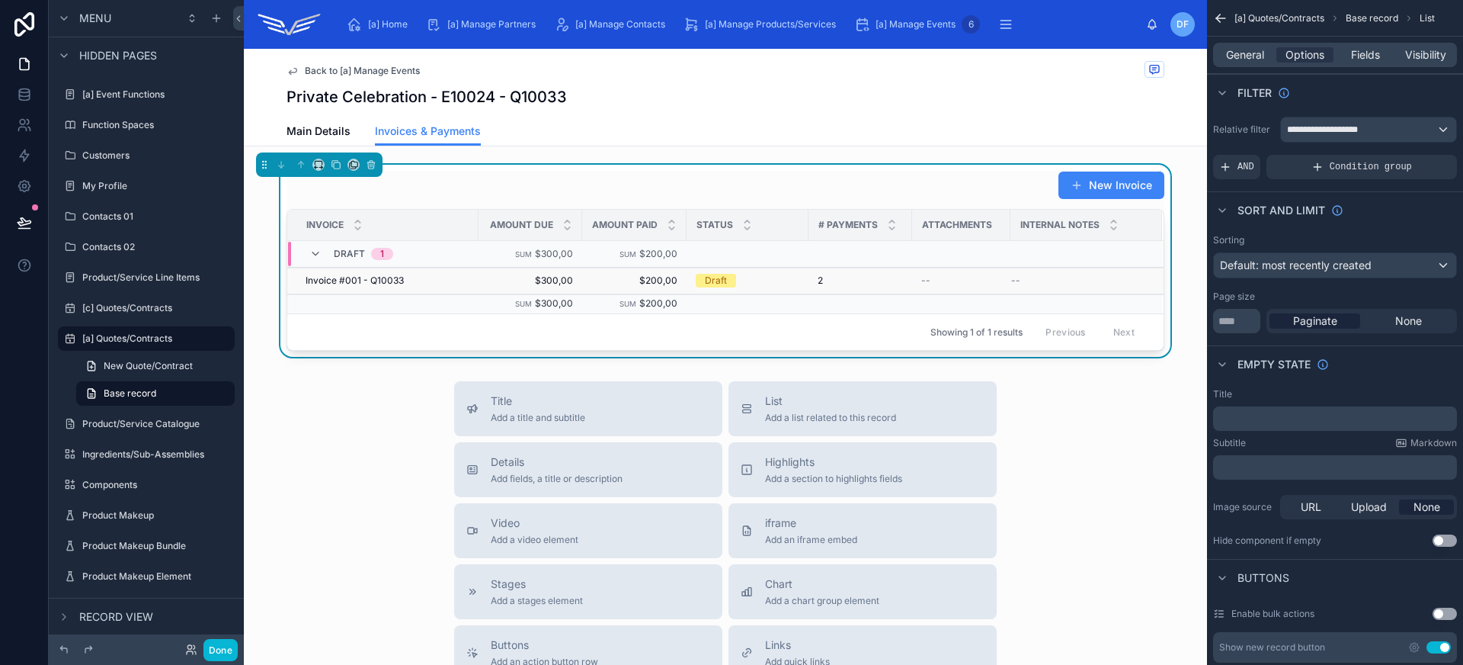
click at [432, 283] on div "Invoice #001 - Q10033 Invoice #001 - Q10033" at bounding box center [388, 280] width 164 height 12
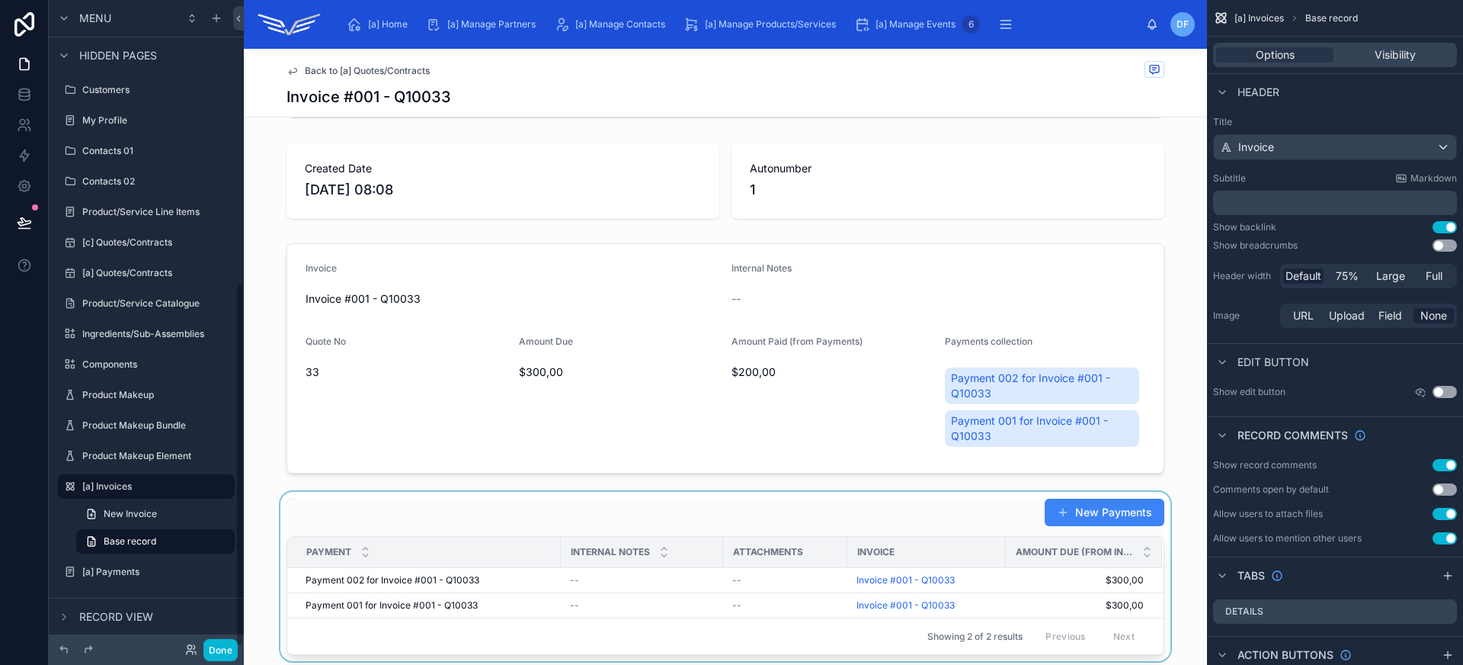
scroll to position [143, 0]
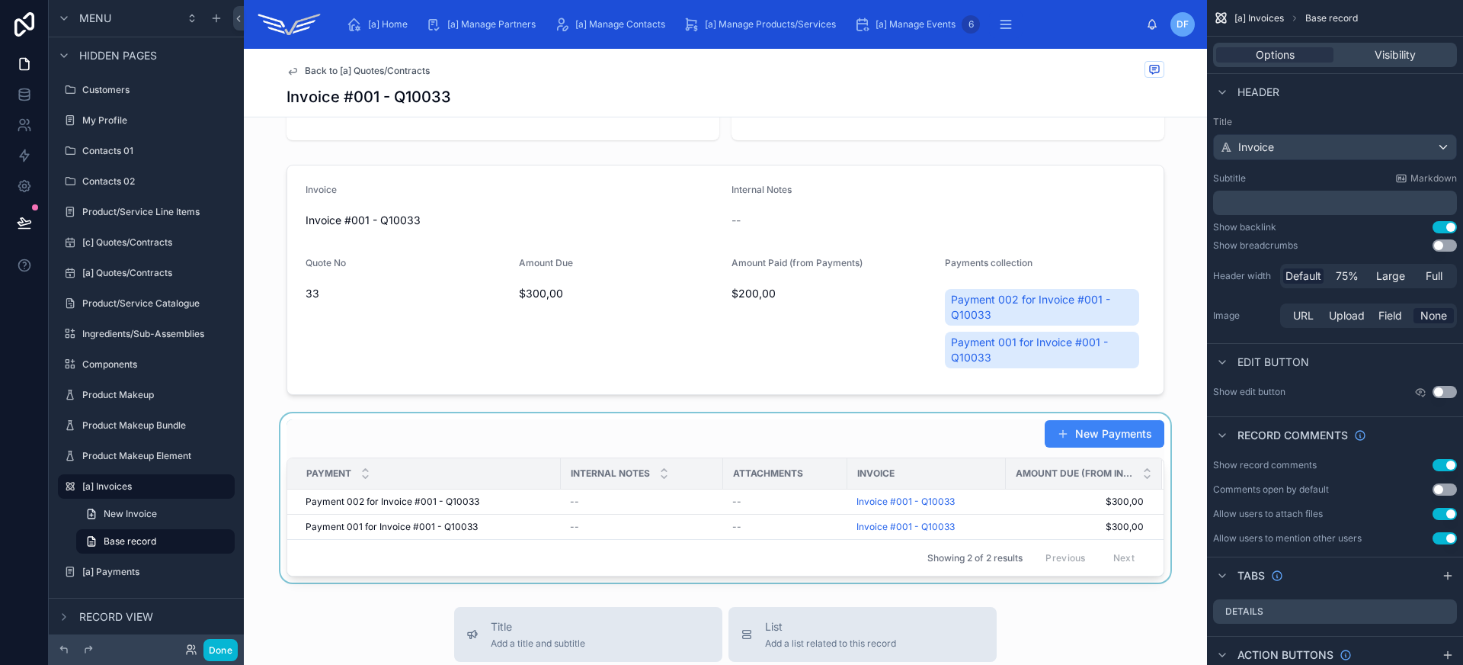
click at [706, 437] on div at bounding box center [725, 497] width 963 height 169
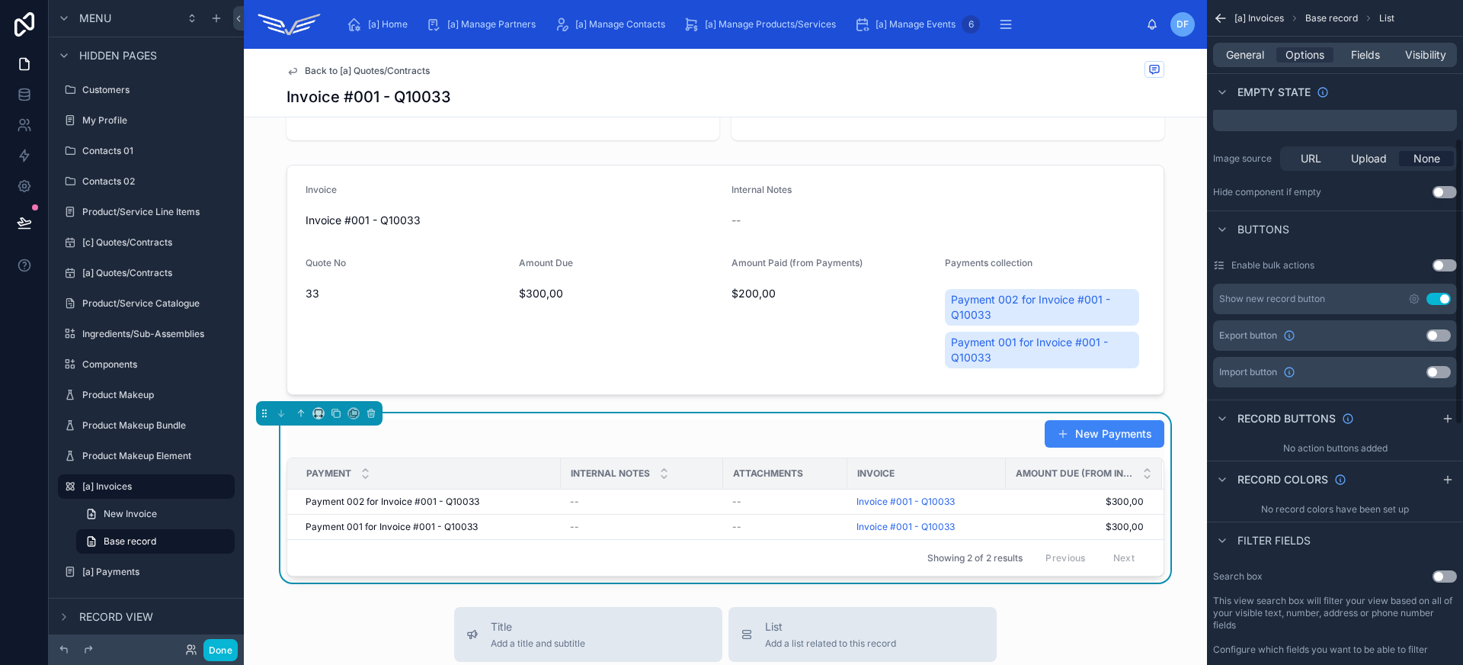
scroll to position [261, 0]
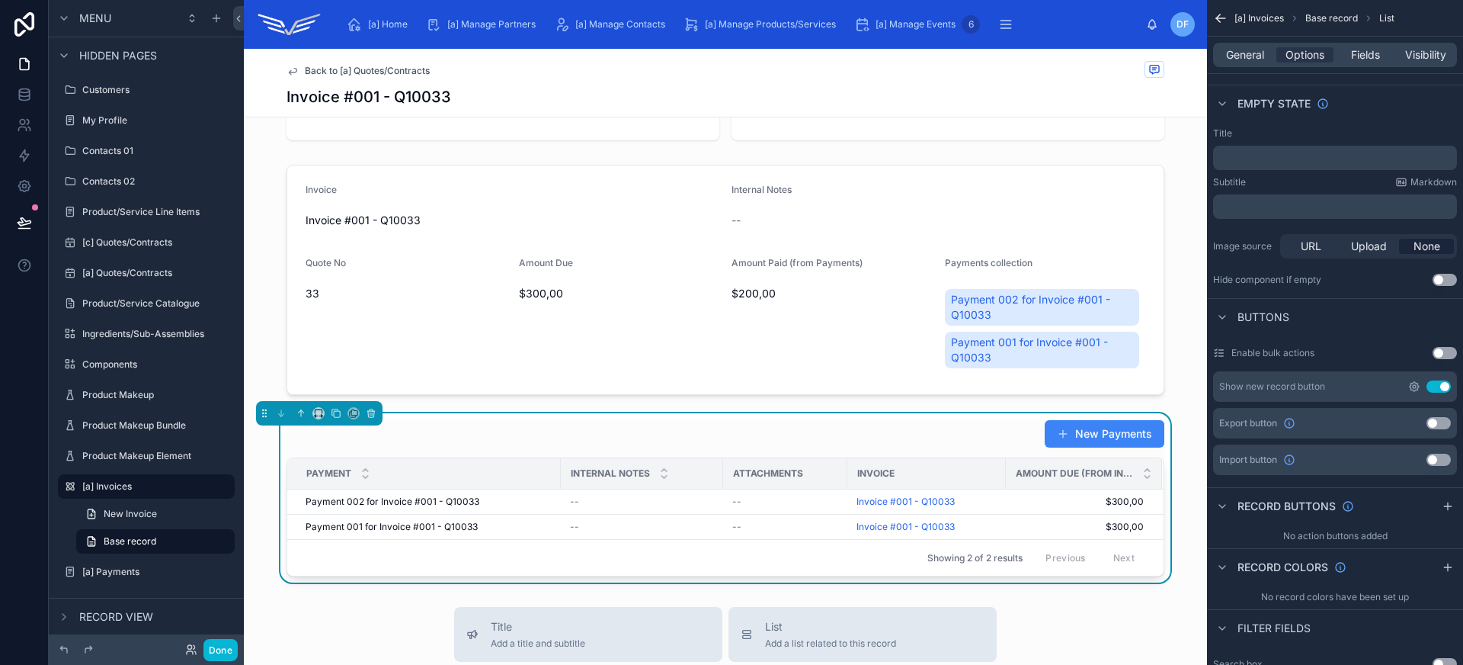
click at [1418, 384] on icon "scrollable content" at bounding box center [1414, 386] width 12 height 12
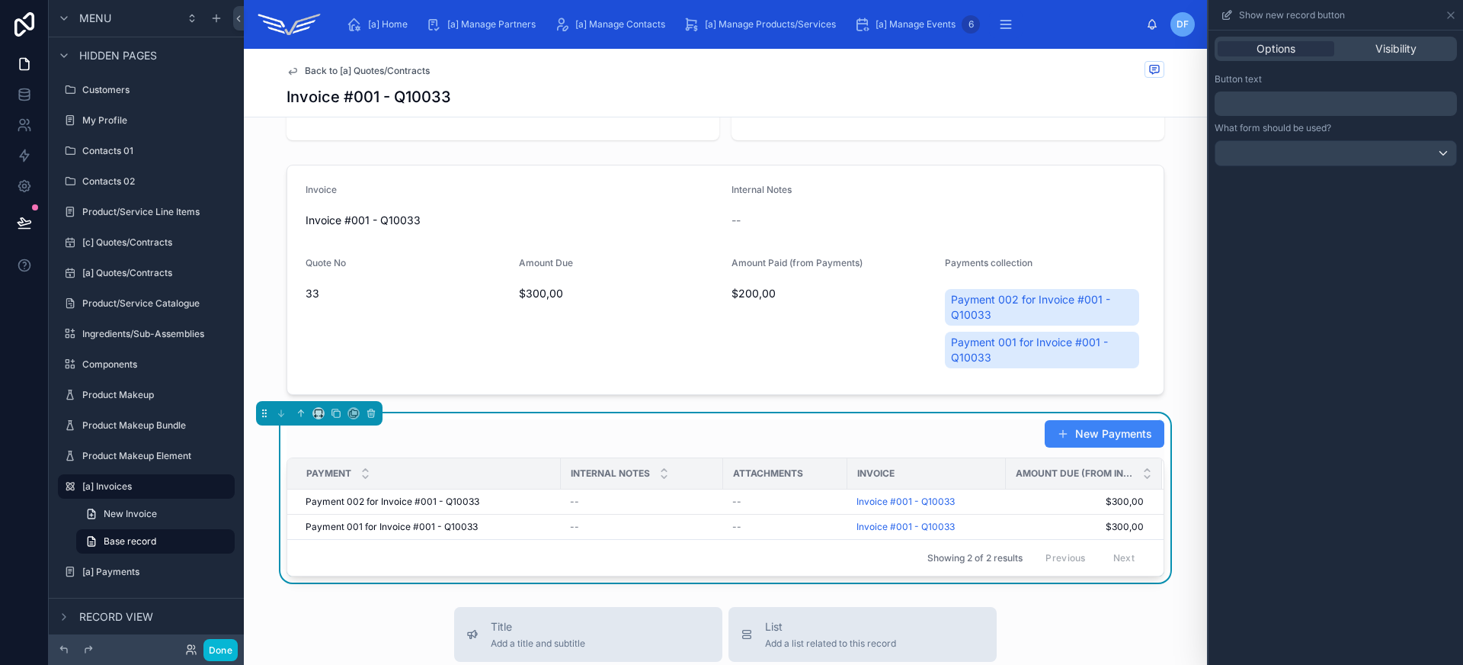
click at [1343, 105] on p "﻿" at bounding box center [1337, 103] width 233 height 18
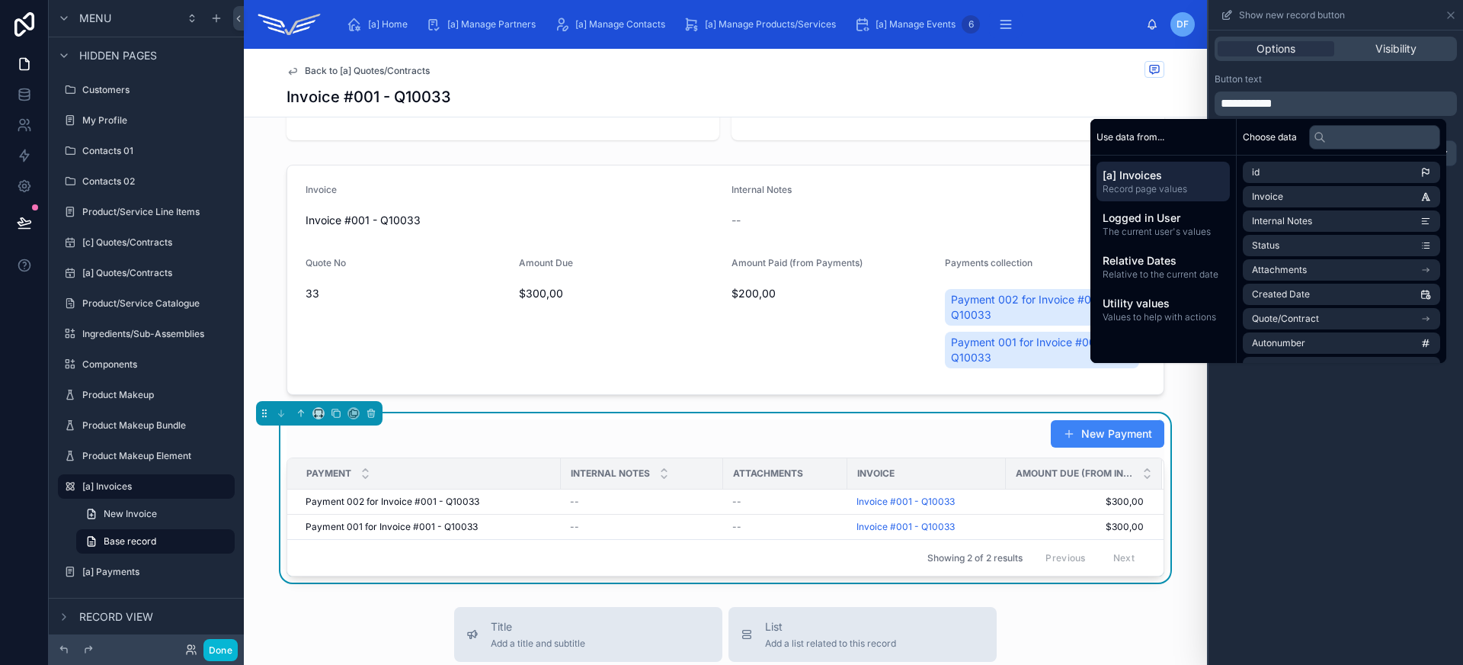
click at [1387, 73] on div "Button text" at bounding box center [1336, 79] width 242 height 12
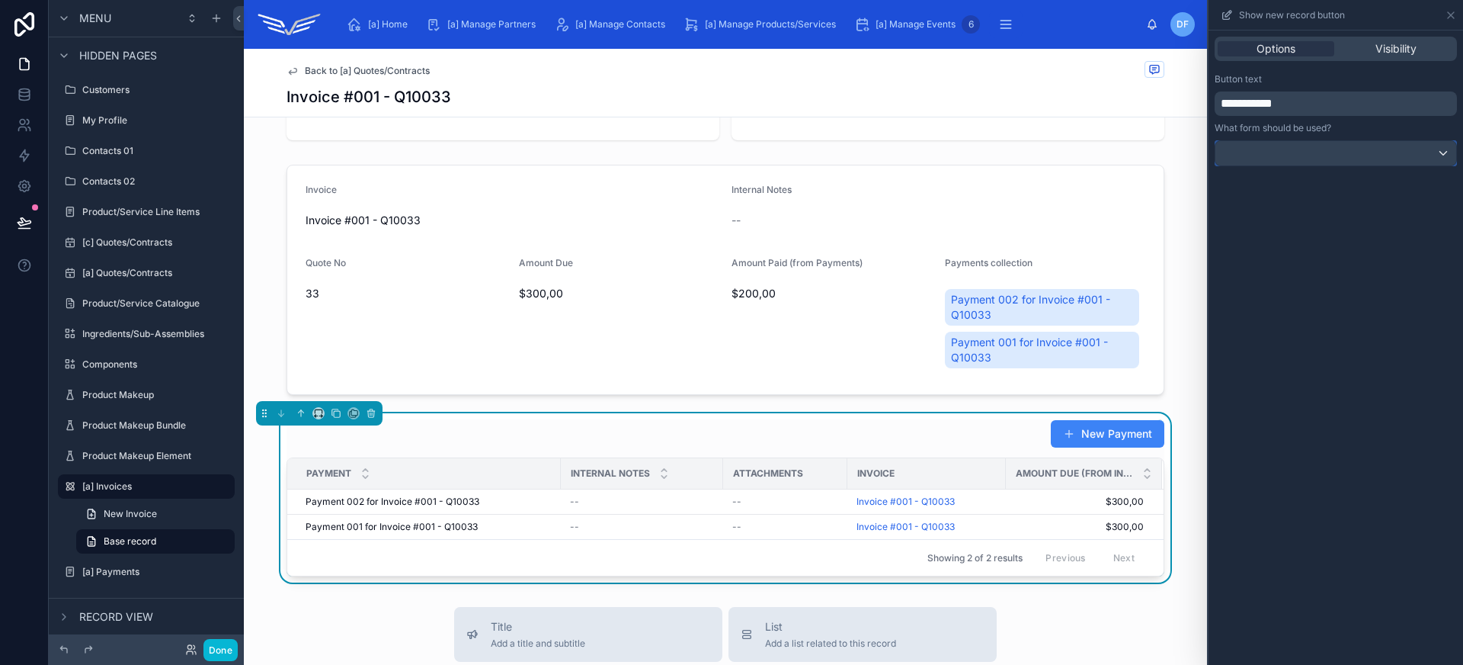
click at [1392, 152] on div at bounding box center [1335, 153] width 241 height 24
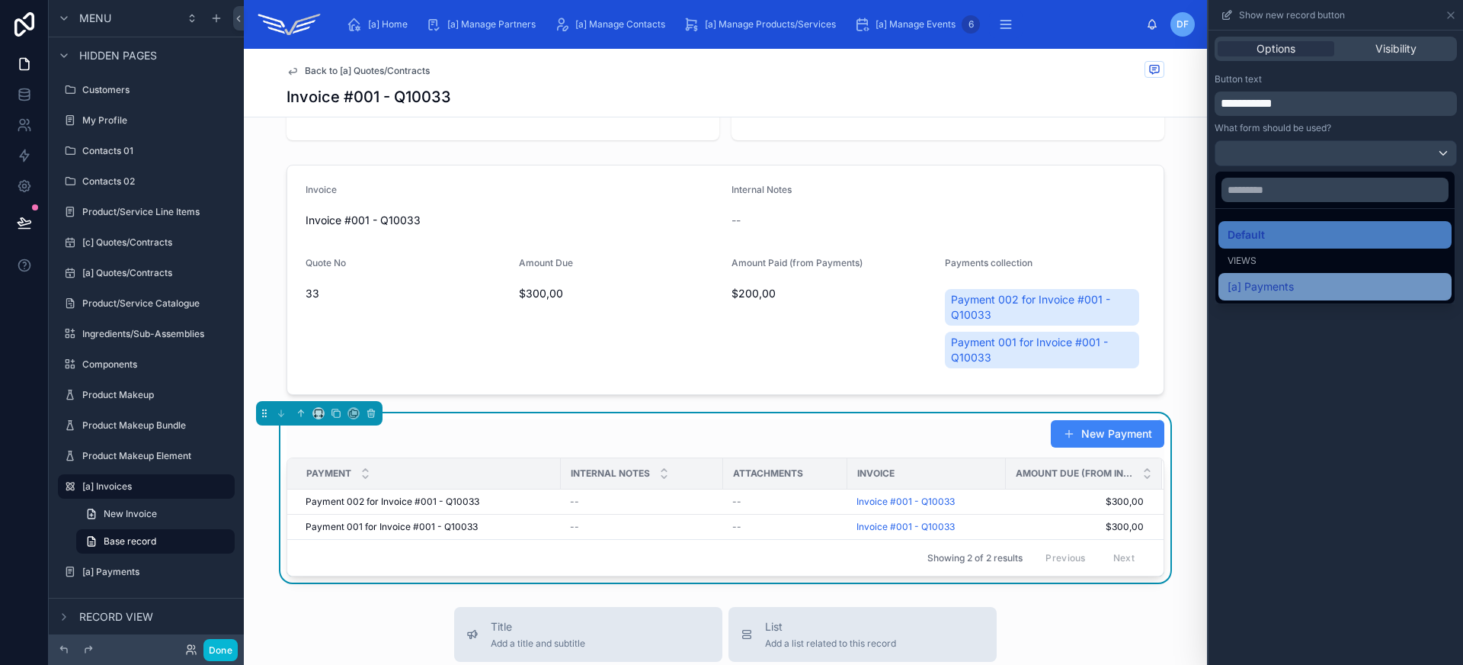
click at [1362, 280] on div "[a] Payments" at bounding box center [1335, 286] width 215 height 18
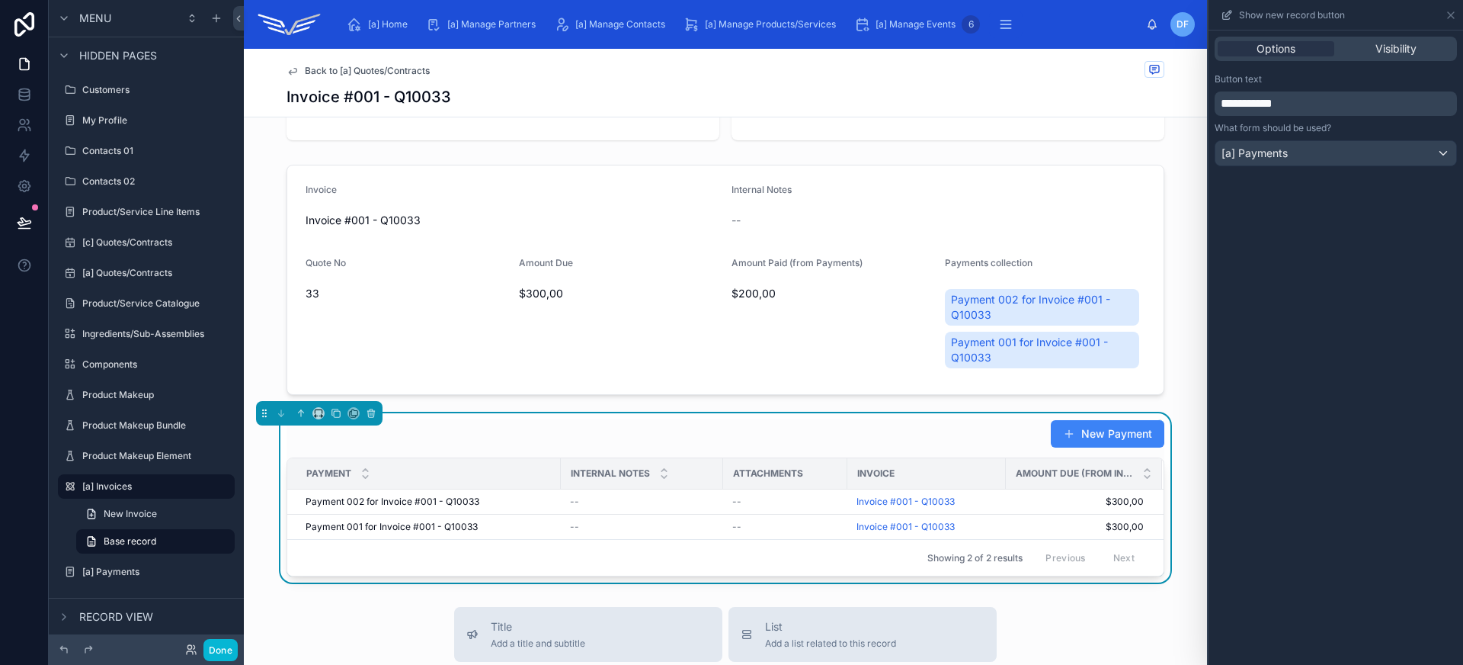
click at [842, 441] on div "New Payment" at bounding box center [726, 433] width 878 height 29
click at [1452, 15] on icon at bounding box center [1451, 15] width 6 height 6
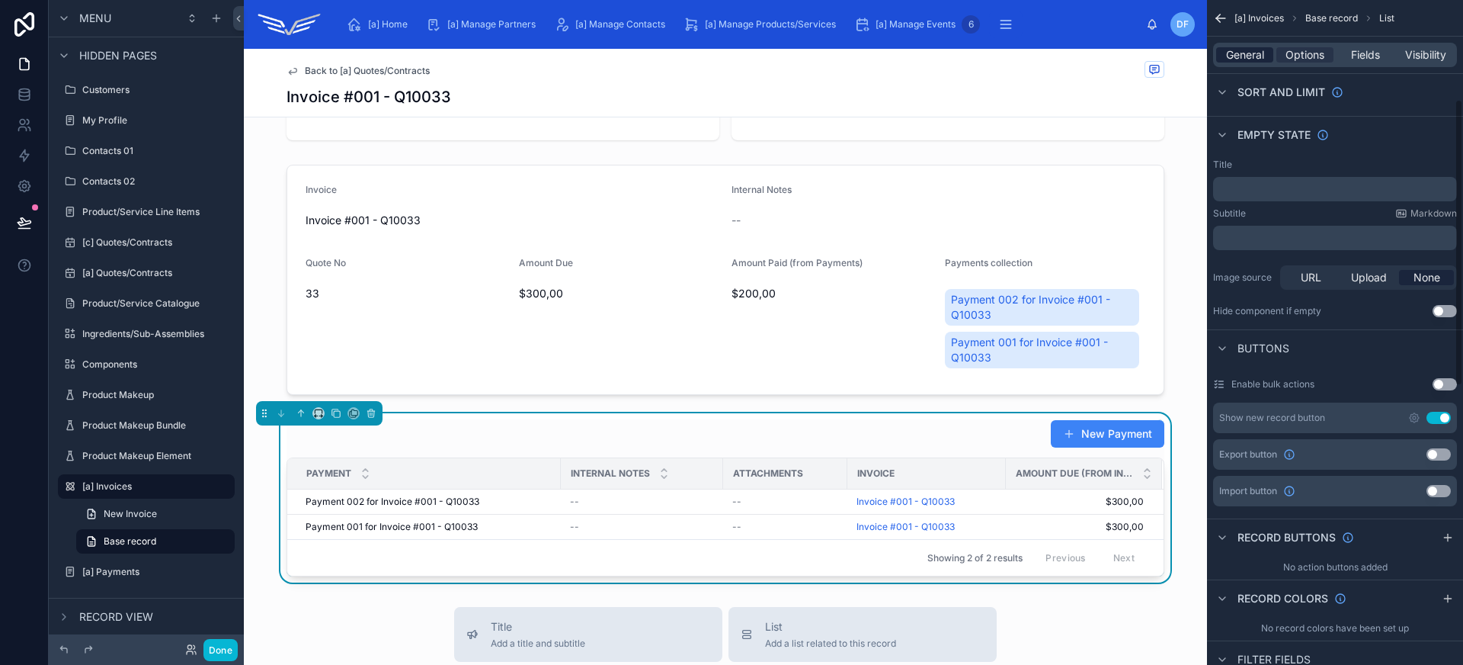
click at [1254, 57] on span "General" at bounding box center [1245, 54] width 38 height 15
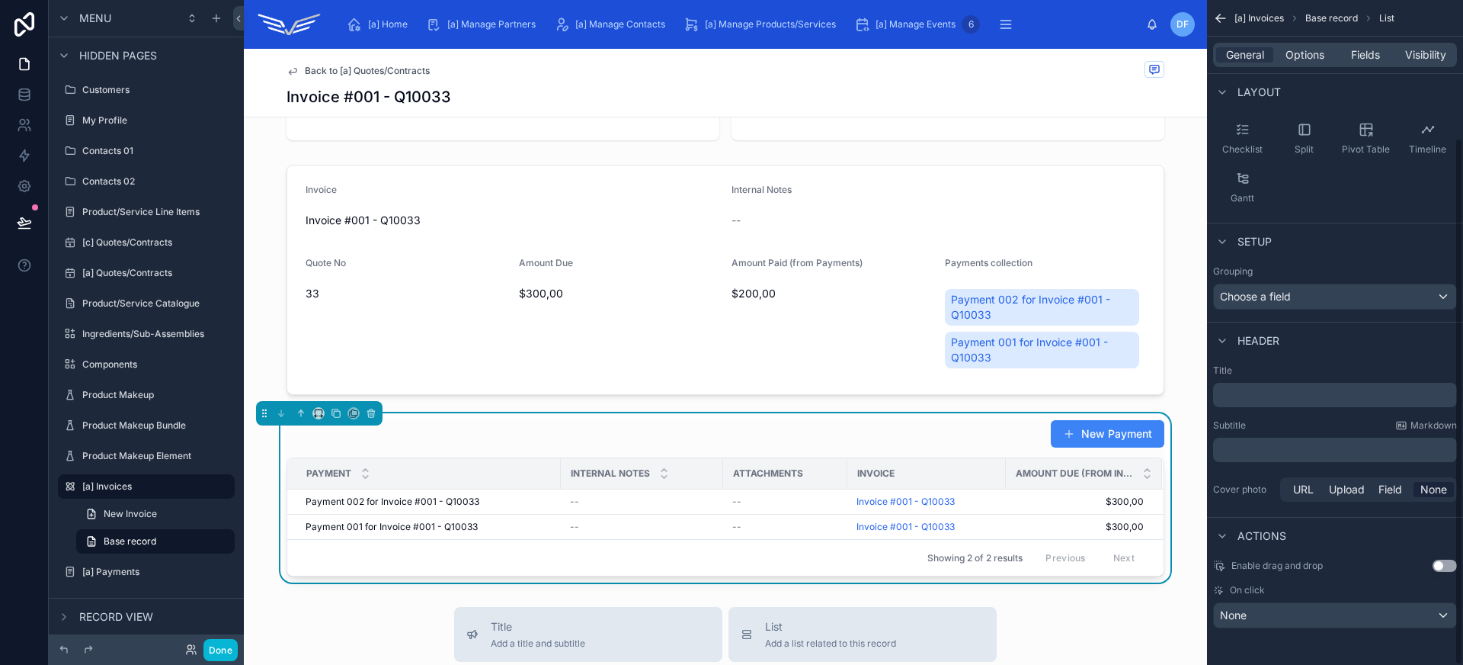
scroll to position [173, 0]
click at [1284, 395] on p "﻿" at bounding box center [1336, 394] width 235 height 15
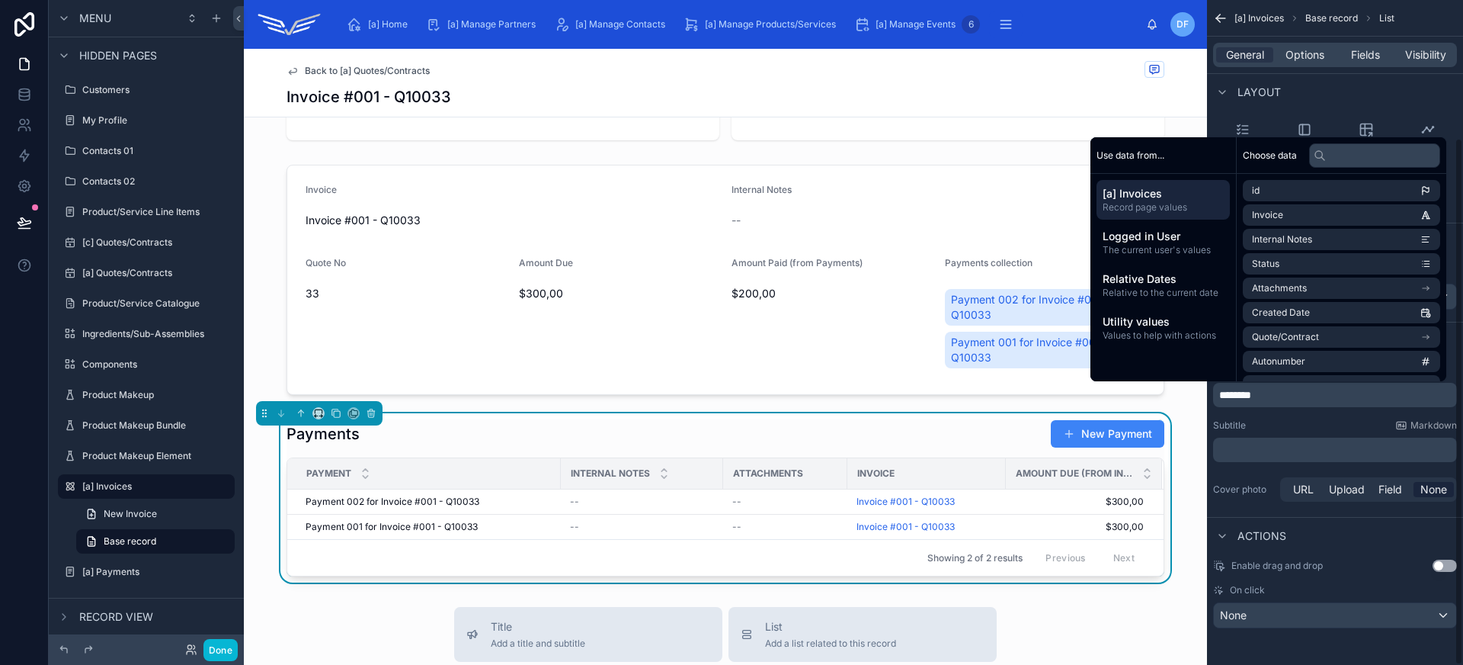
click at [1344, 590] on div "On click" at bounding box center [1335, 590] width 244 height 12
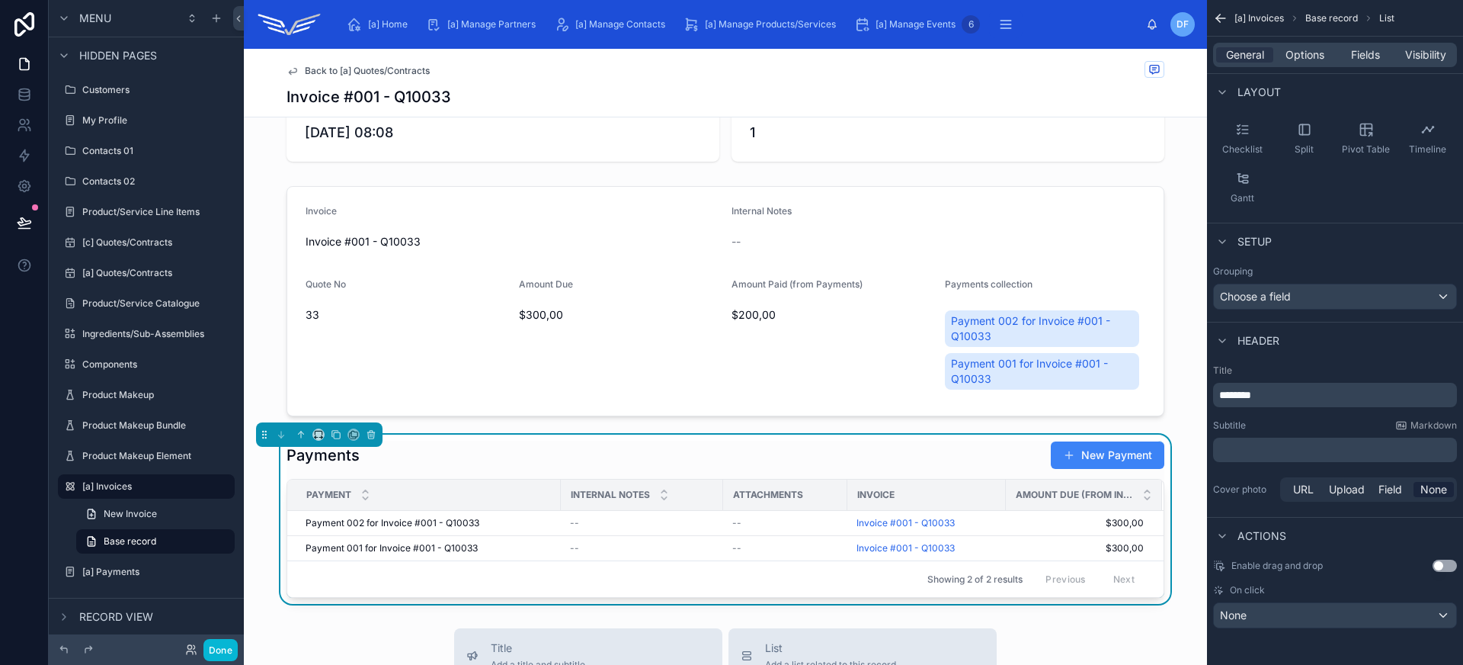
scroll to position [122, 0]
click at [1090, 462] on button "New Payment" at bounding box center [1108, 454] width 114 height 27
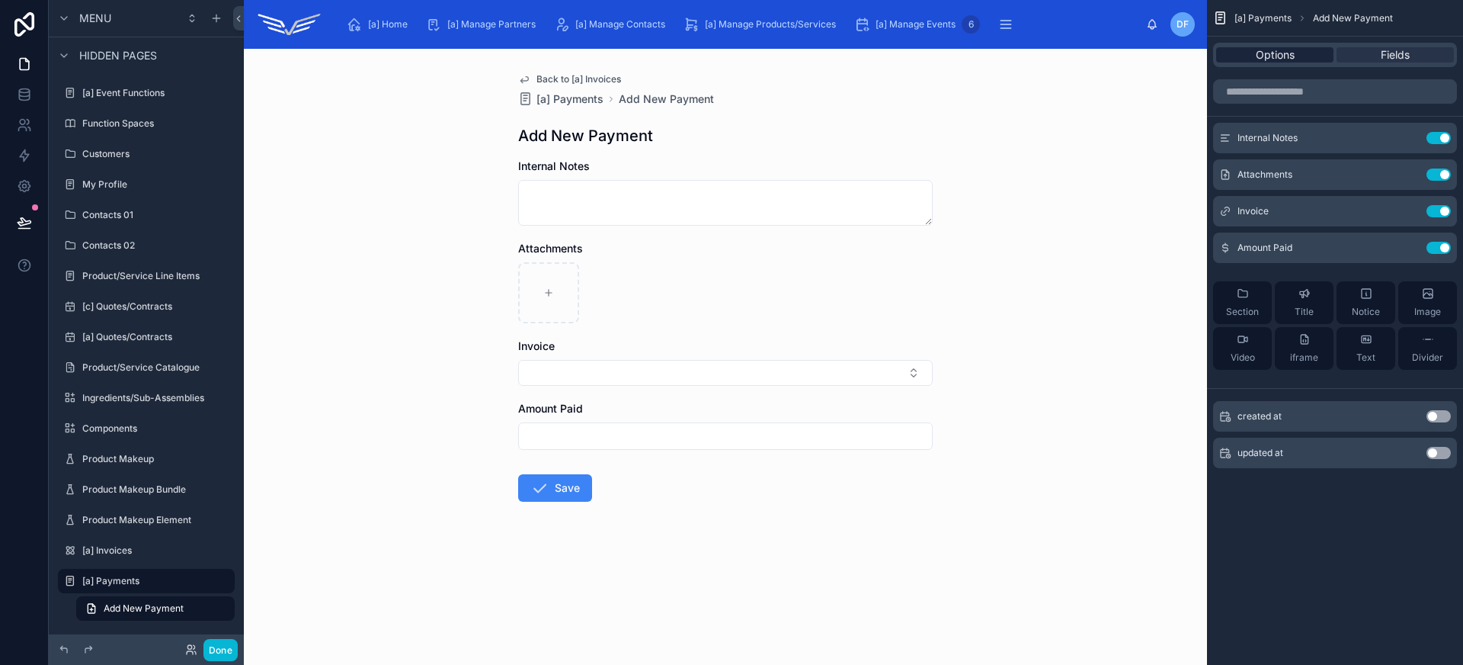
click at [1292, 53] on span "Options" at bounding box center [1275, 54] width 39 height 15
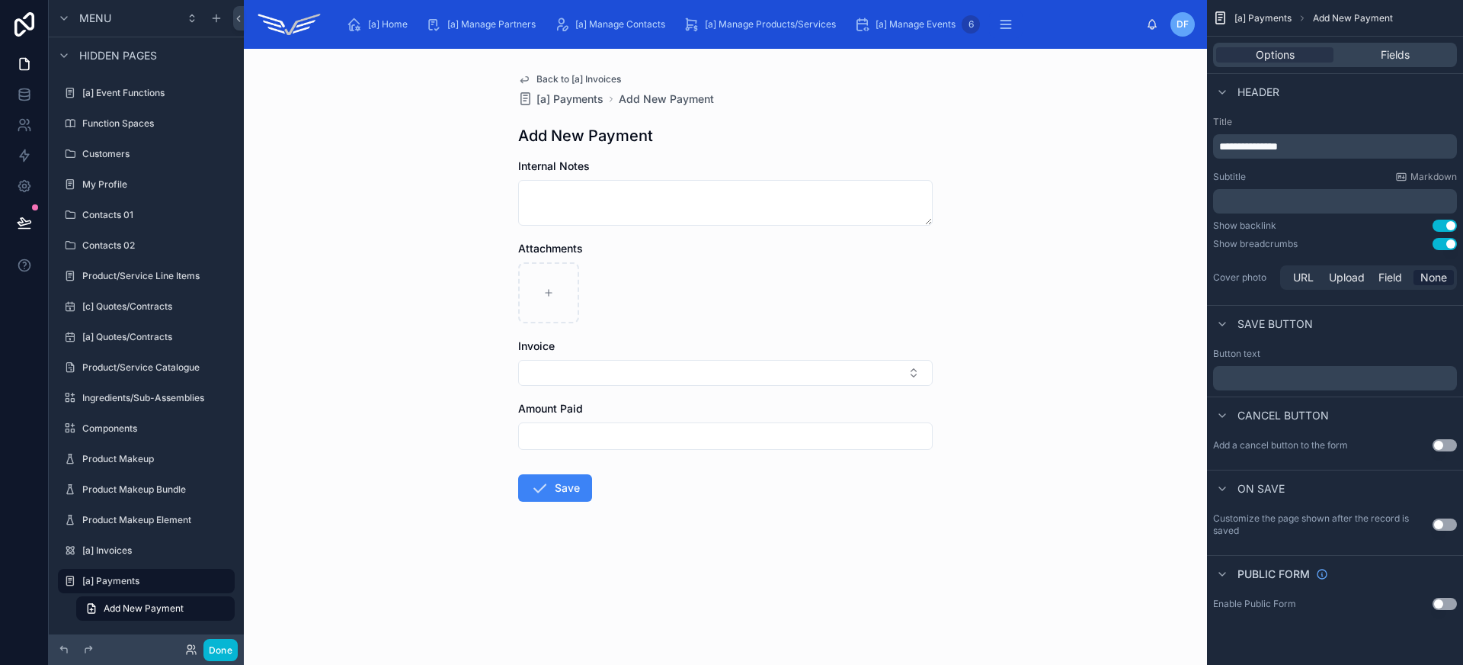
click at [1451, 526] on button "Use setting" at bounding box center [1445, 524] width 24 height 12
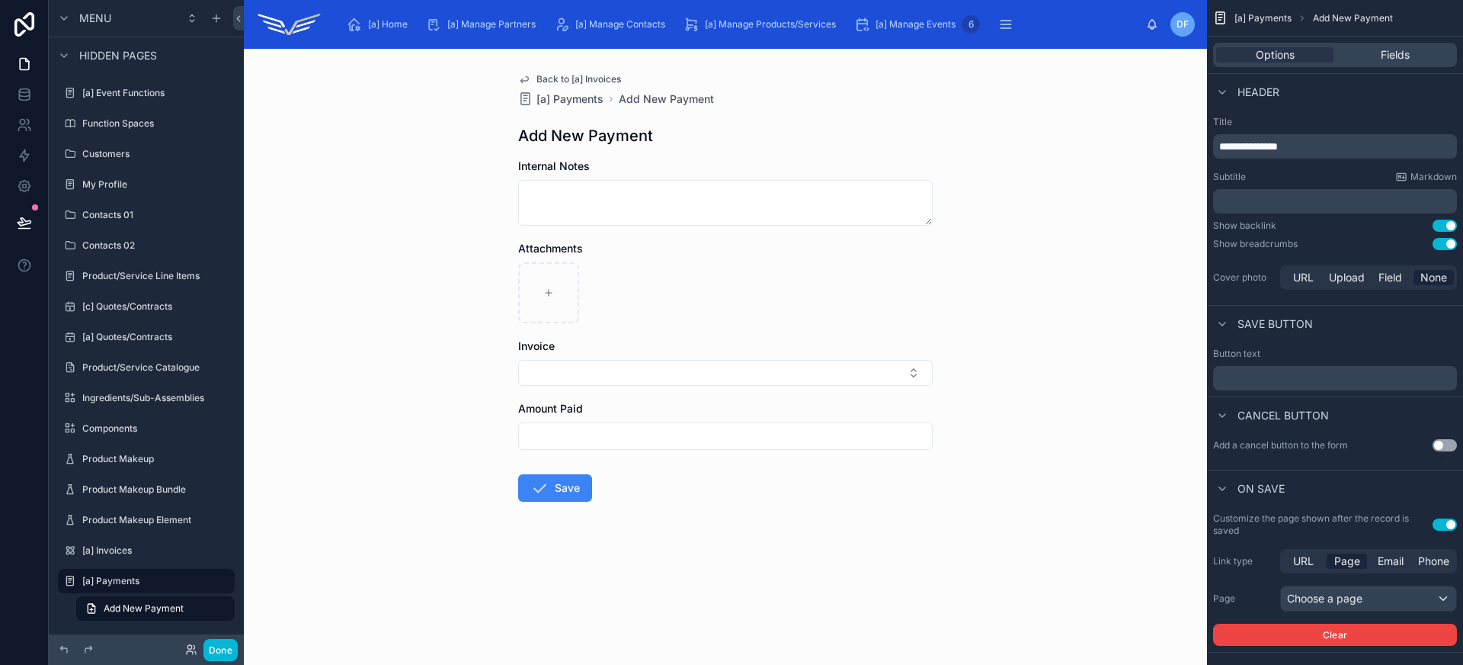
scroll to position [72, 0]
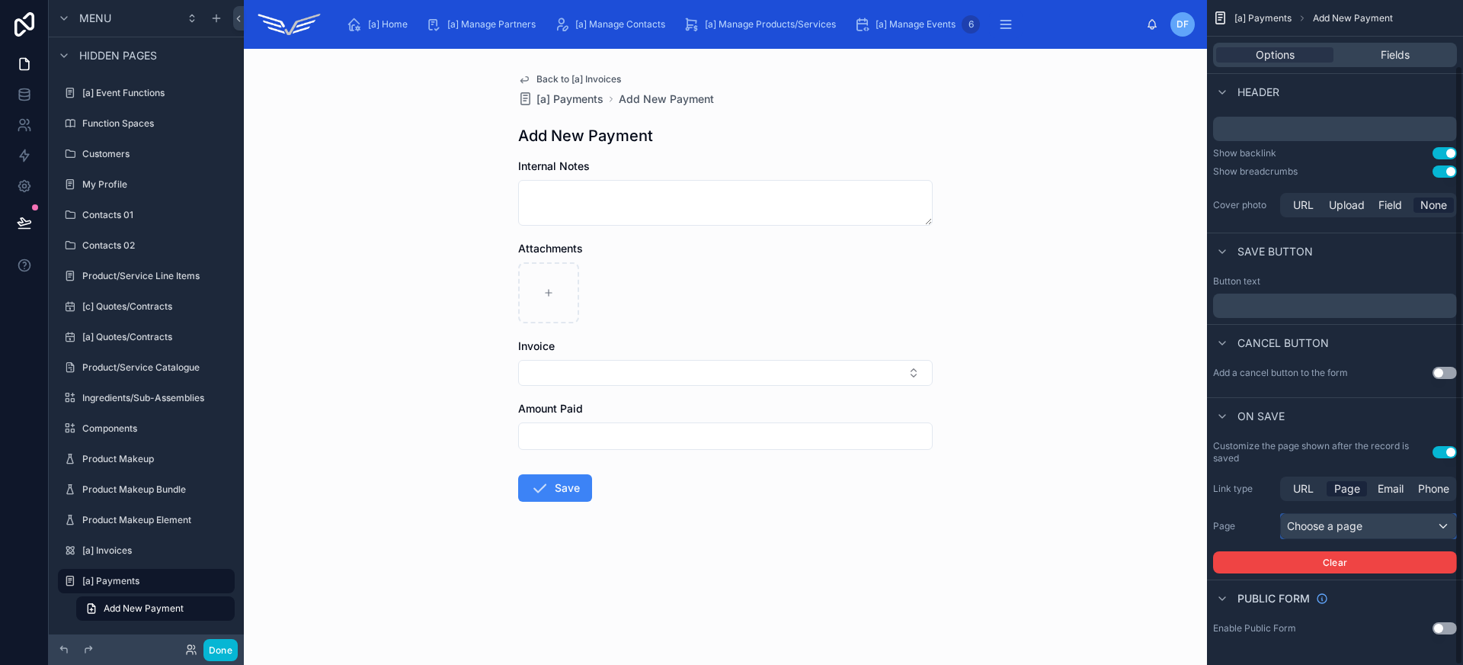
click at [1387, 531] on div "Choose a page" at bounding box center [1368, 526] width 175 height 24
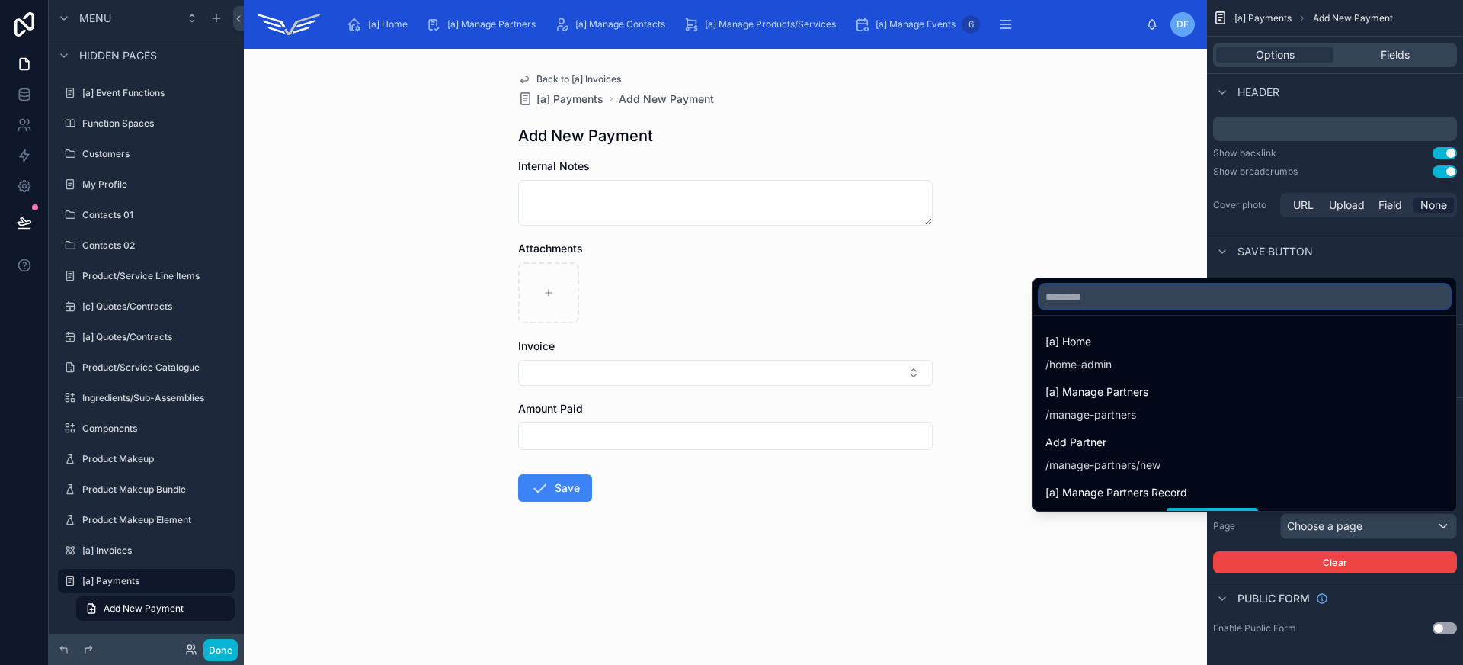
click at [1075, 287] on input "text" at bounding box center [1244, 296] width 411 height 24
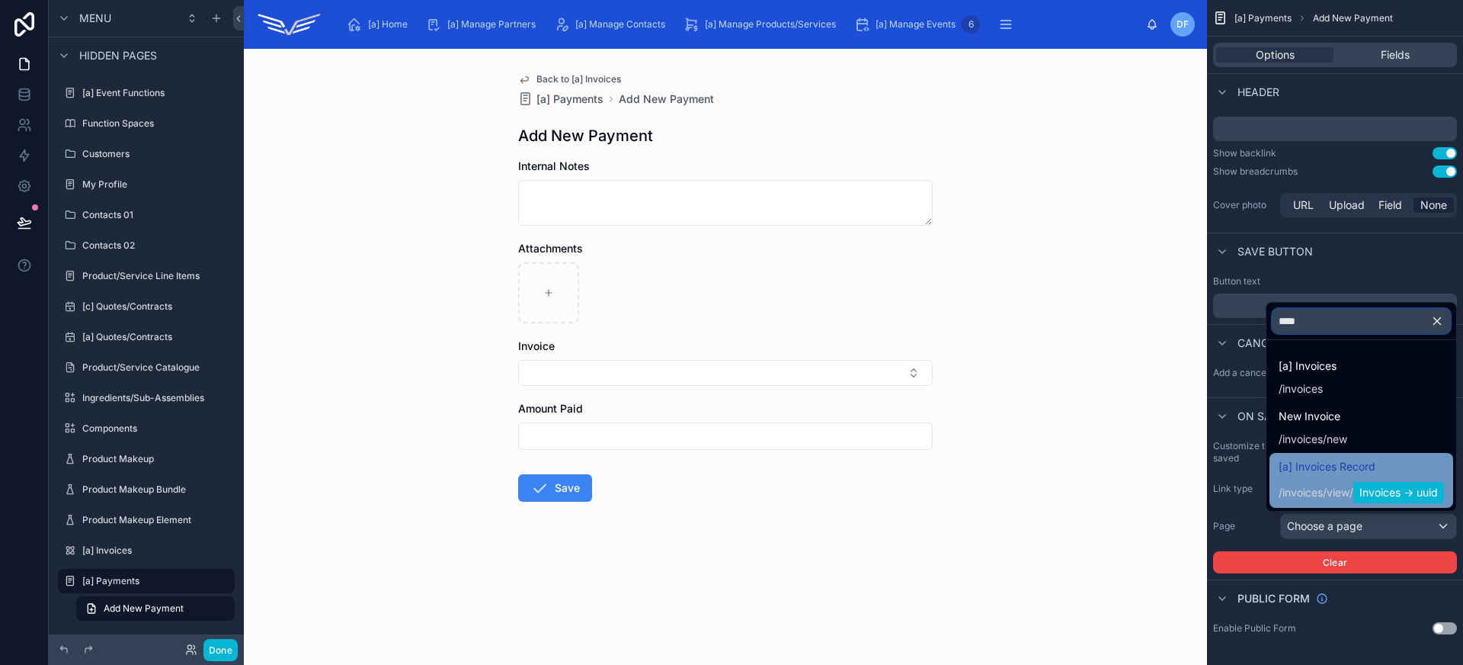
type input "****"
click at [1415, 470] on span "[a] Invoices Record" at bounding box center [1361, 466] width 165 height 18
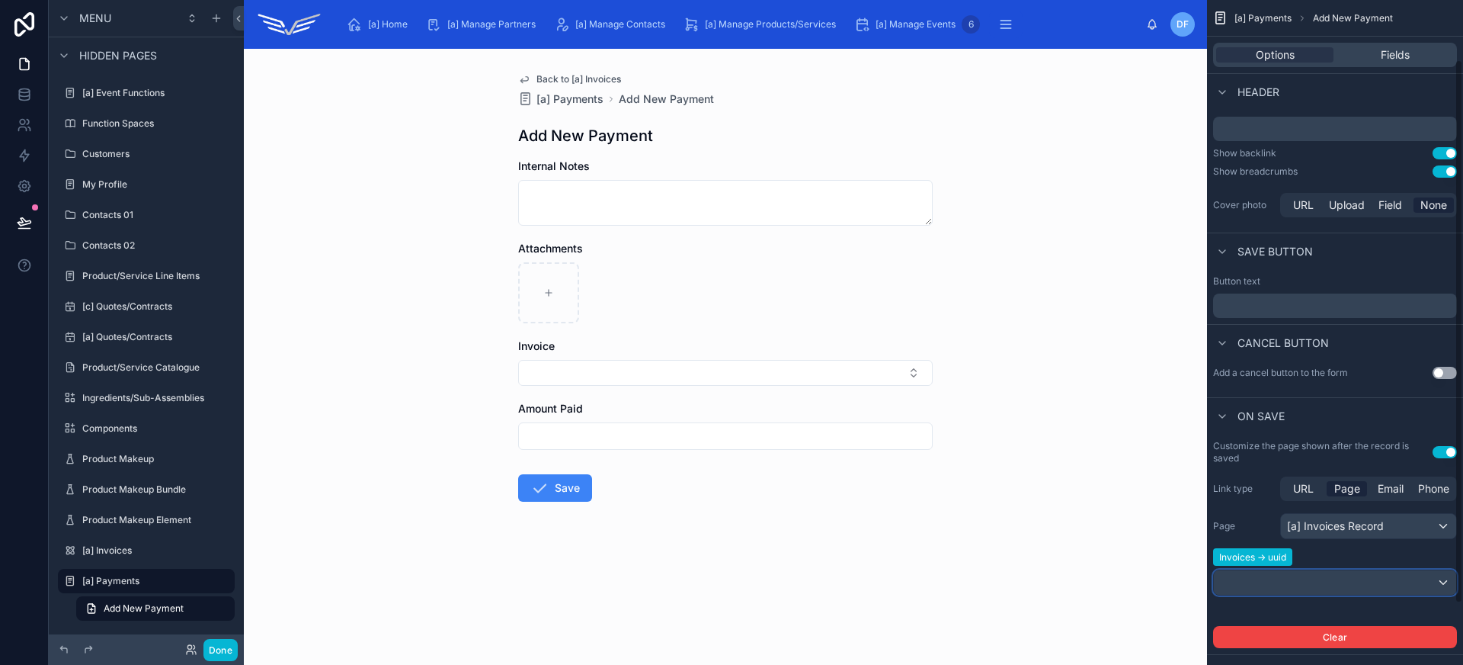
click at [1327, 582] on div "scrollable content" at bounding box center [1335, 582] width 242 height 24
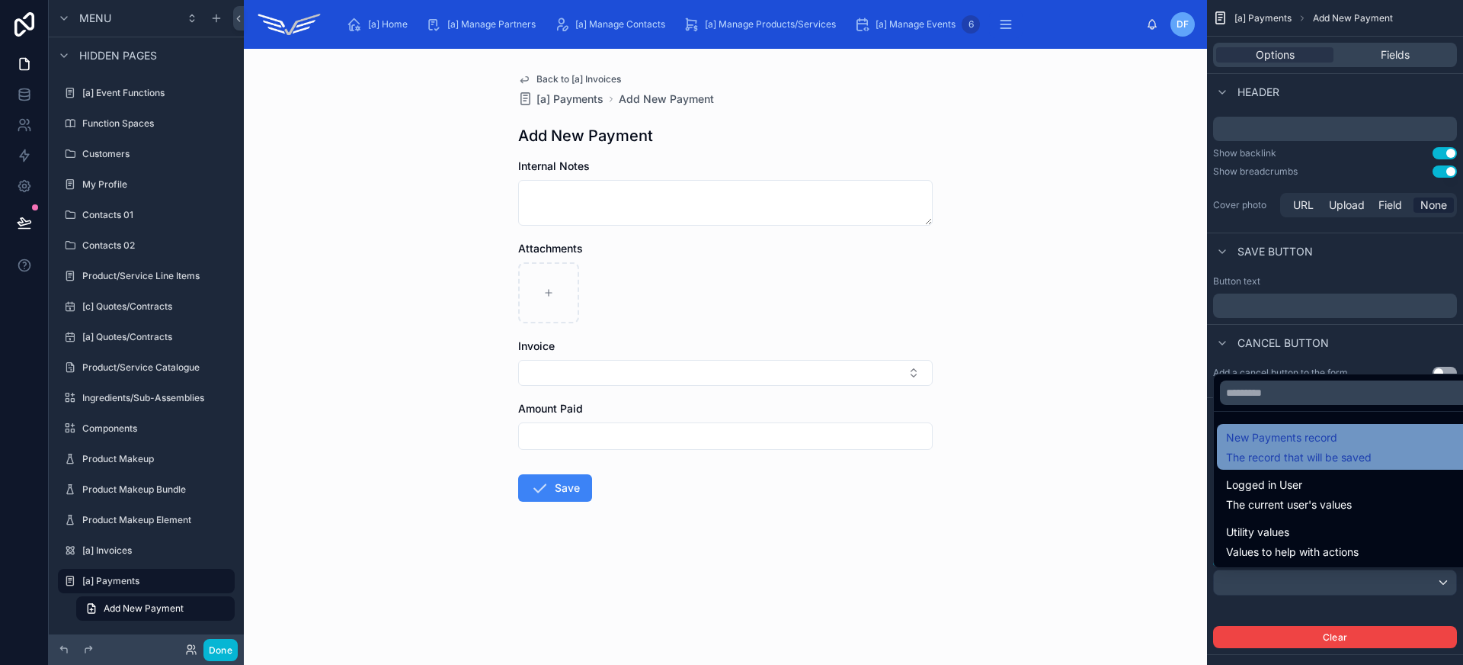
click at [1321, 459] on span "The record that will be saved" at bounding box center [1299, 457] width 146 height 15
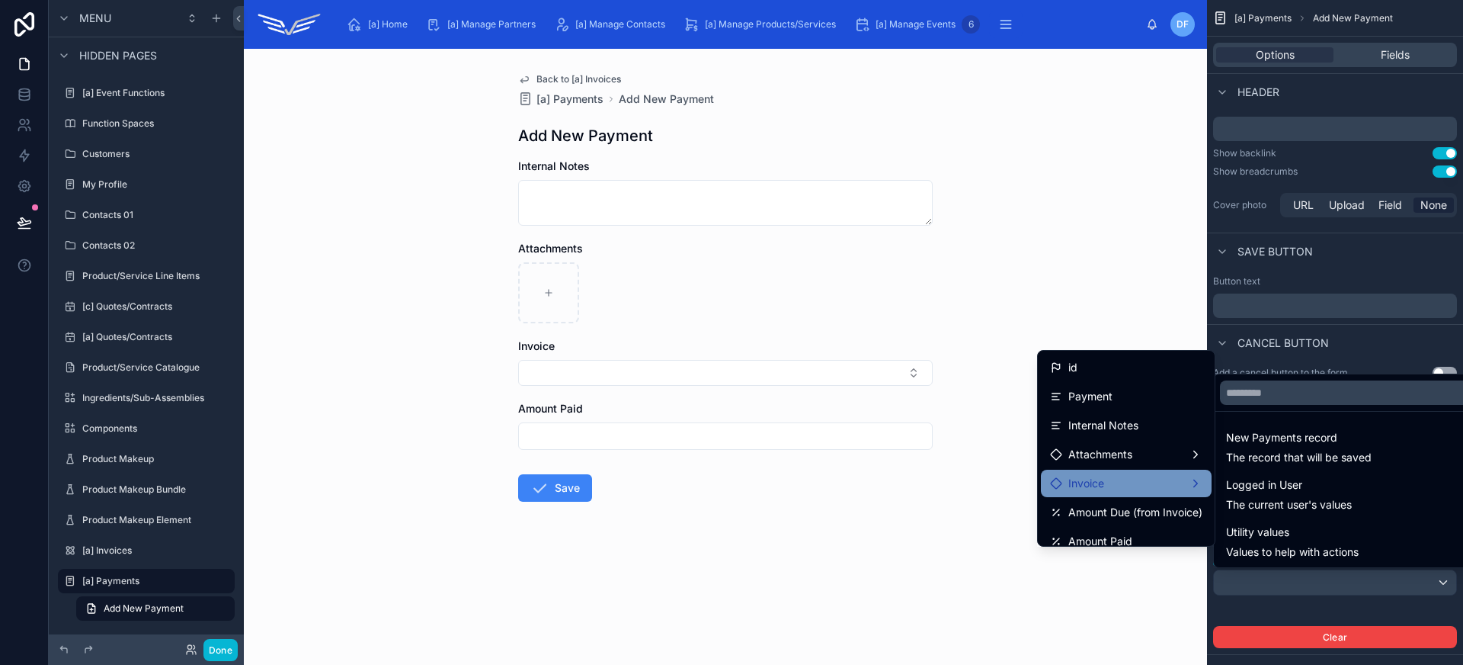
click at [1148, 479] on div "Invoice" at bounding box center [1126, 483] width 152 height 18
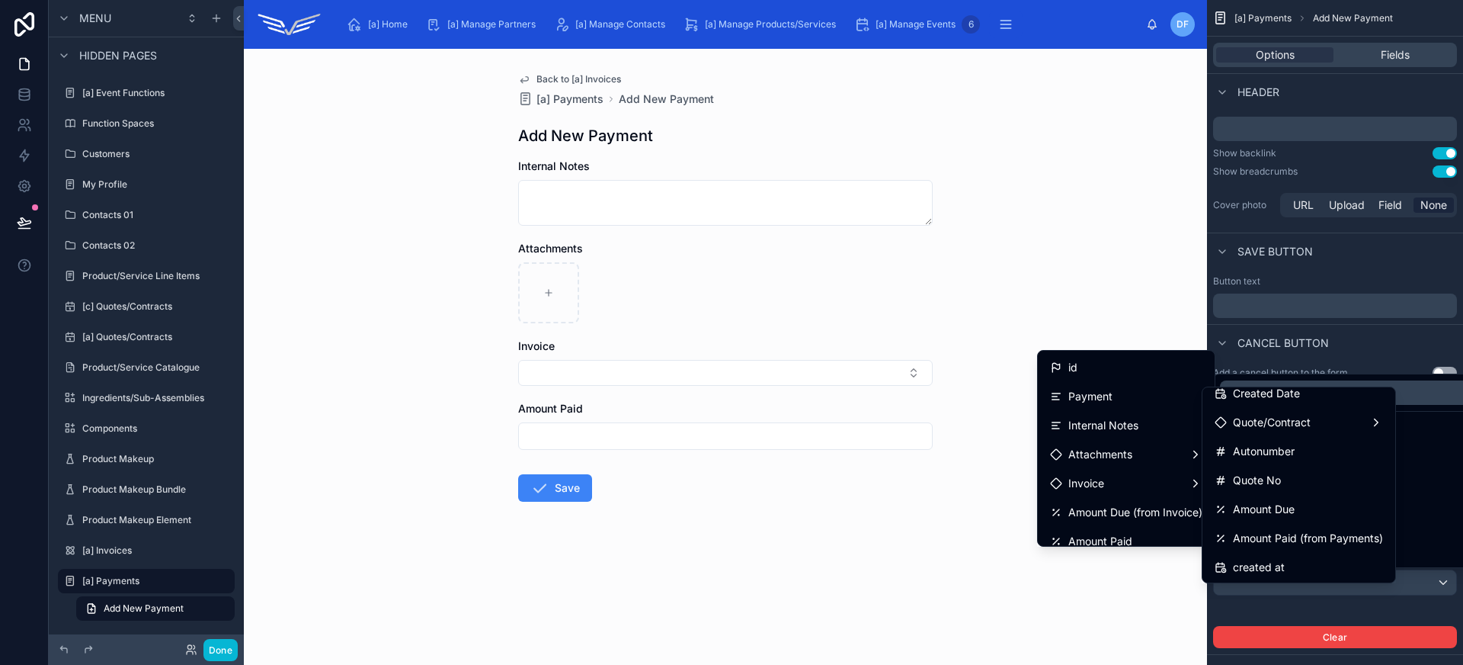
scroll to position [244, 0]
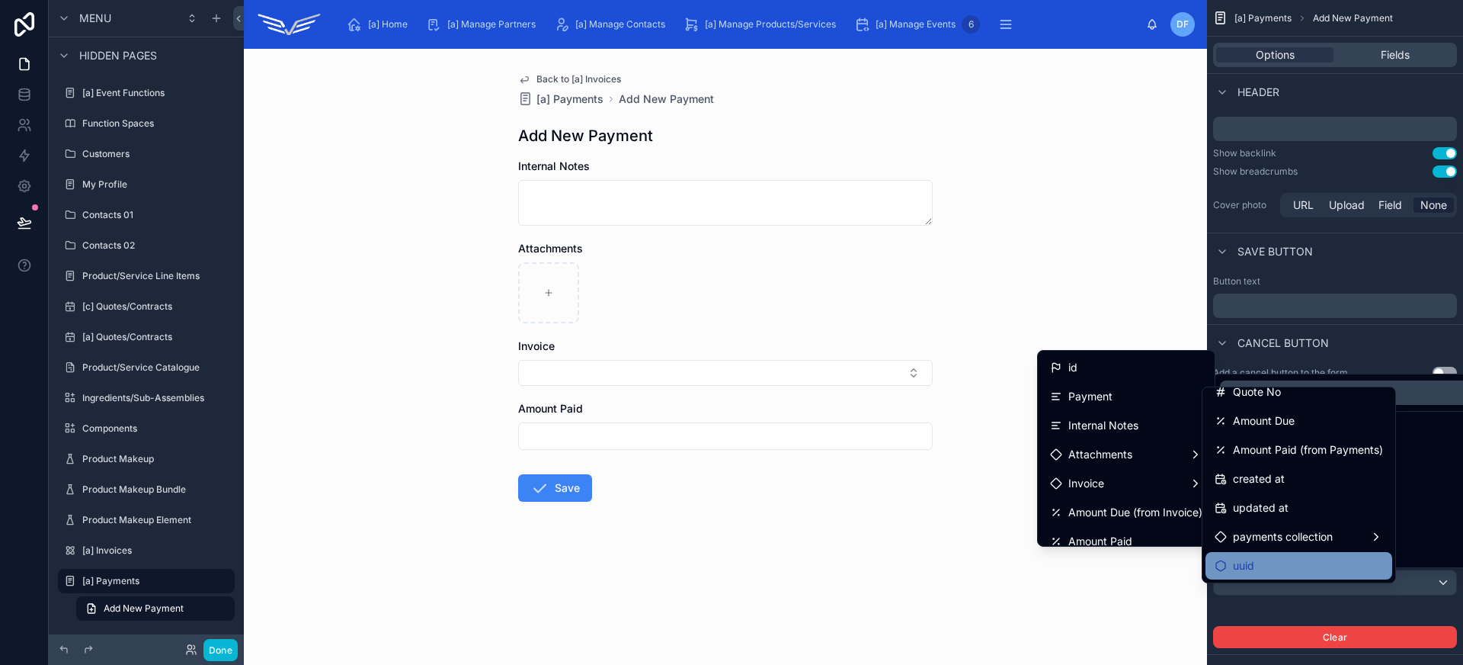
click at [1289, 573] on div "uuid" at bounding box center [1299, 565] width 168 height 18
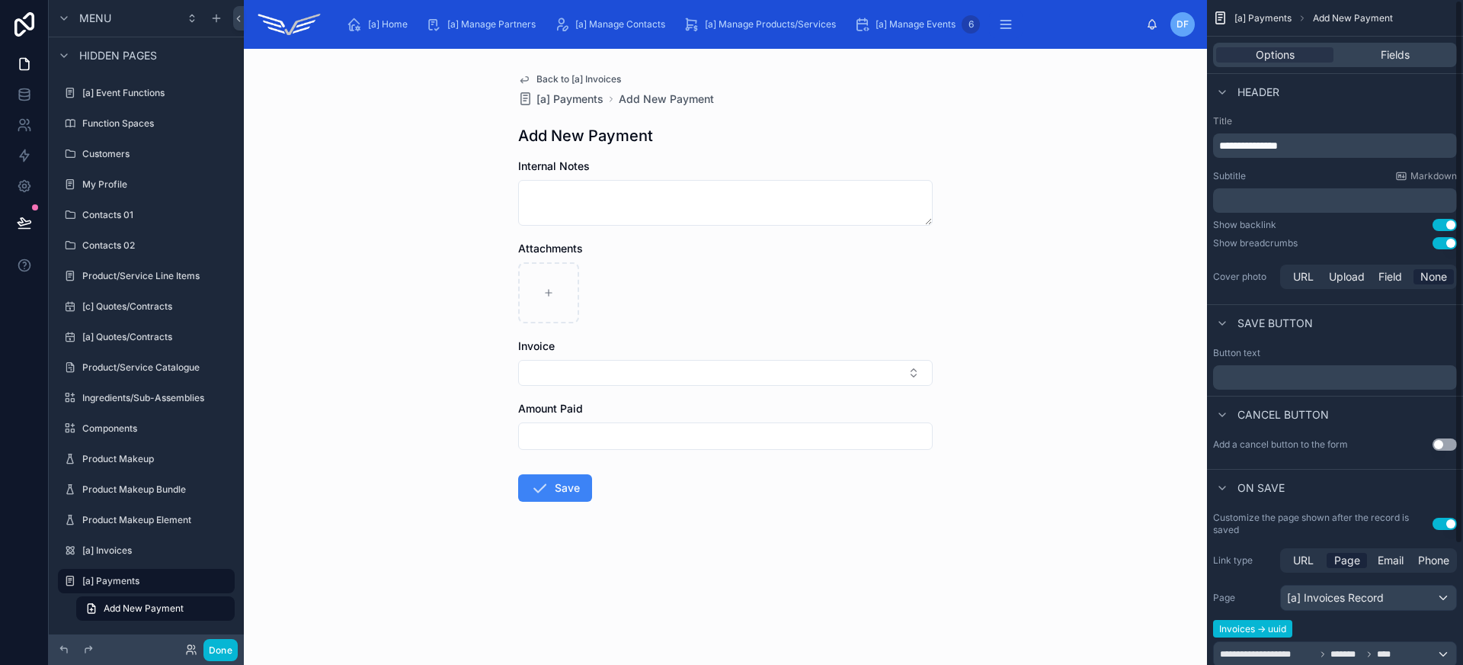
scroll to position [0, 0]
click at [1454, 245] on button "Use setting" at bounding box center [1445, 244] width 24 height 12
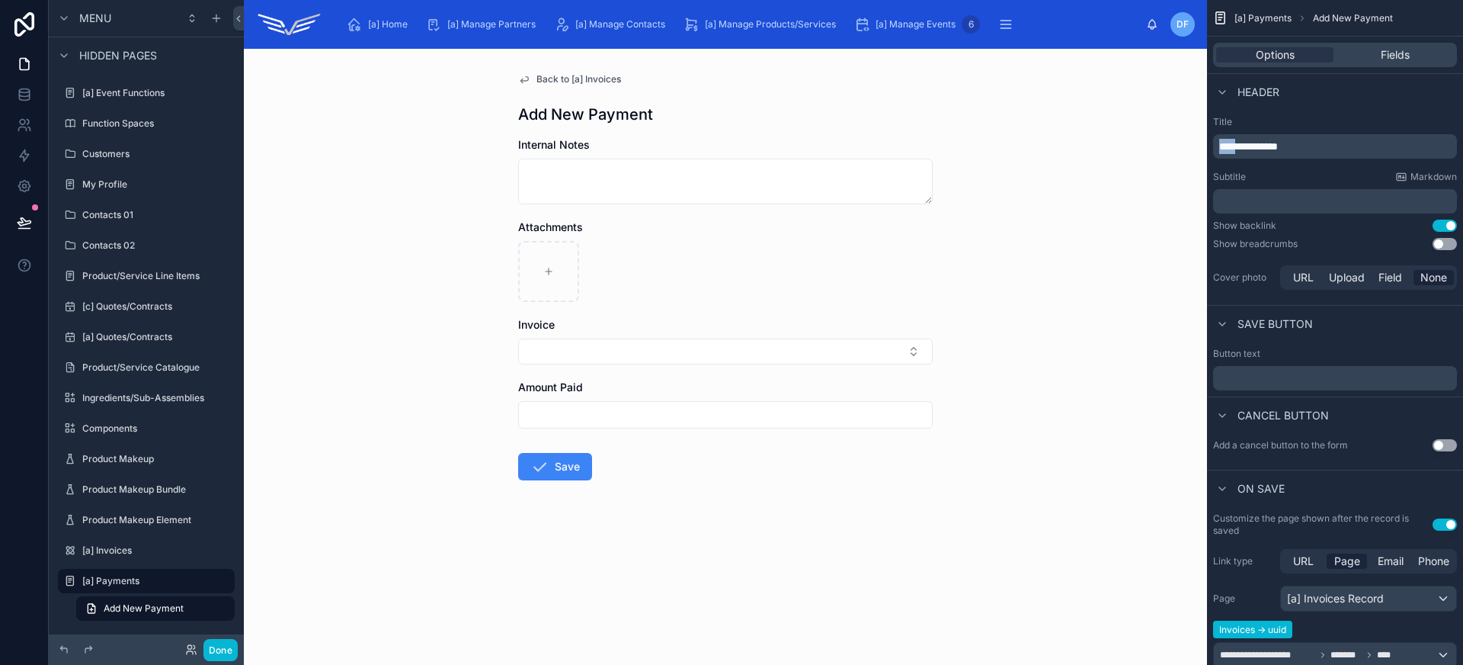
drag, startPoint x: 1242, startPoint y: 147, endPoint x: 1175, endPoint y: 137, distance: 67.8
click at [1175, 137] on div "**********" at bounding box center [853, 332] width 1219 height 665
click at [815, 111] on div "New Payment" at bounding box center [725, 114] width 415 height 21
click at [1382, 59] on span "Fields" at bounding box center [1395, 54] width 29 height 15
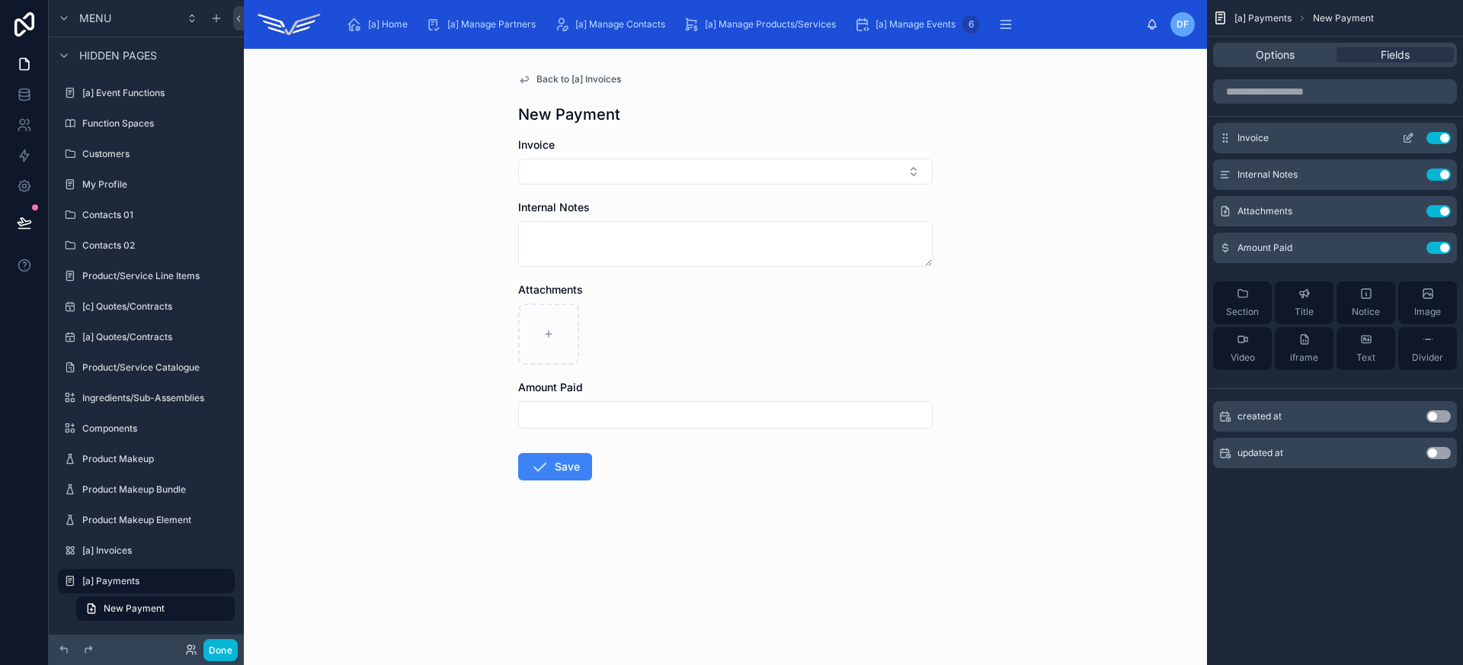
click at [1408, 137] on icon "scrollable content" at bounding box center [1408, 138] width 12 height 12
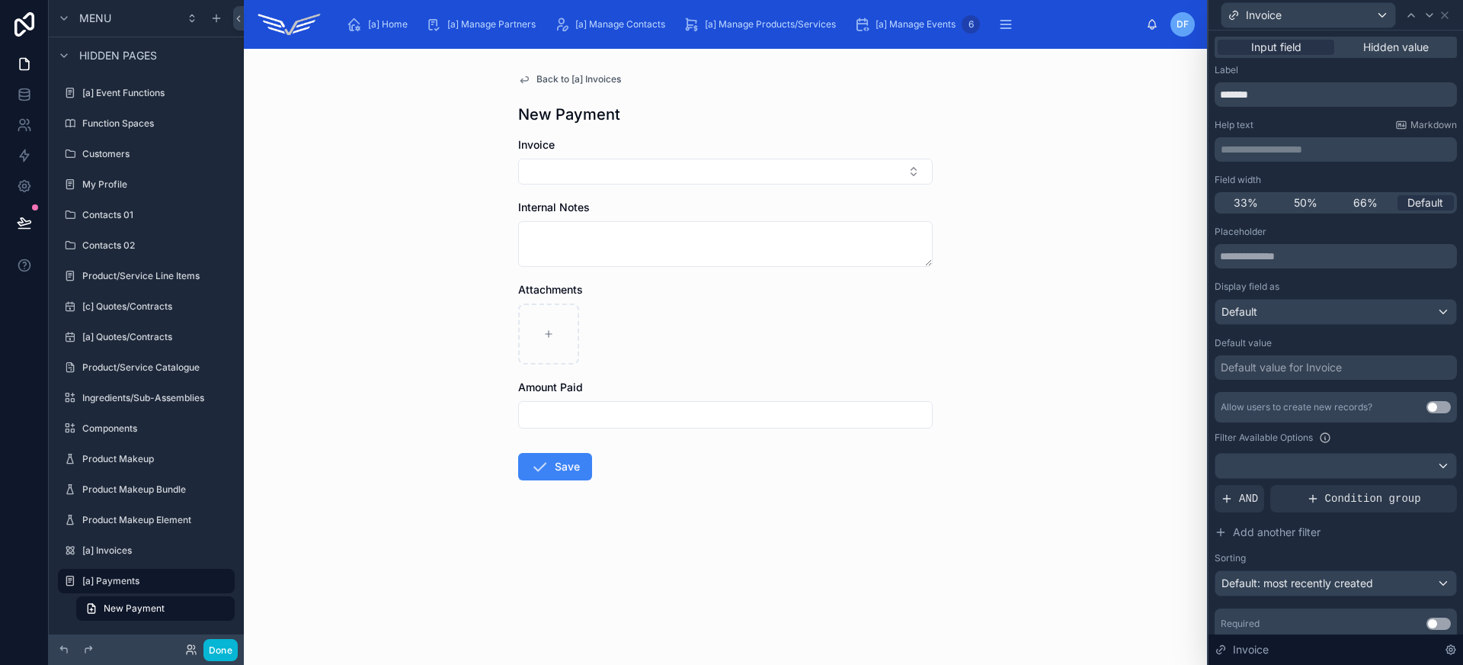
click at [1427, 623] on button "Use setting" at bounding box center [1439, 623] width 24 height 12
click at [1444, 14] on icon at bounding box center [1445, 15] width 6 height 6
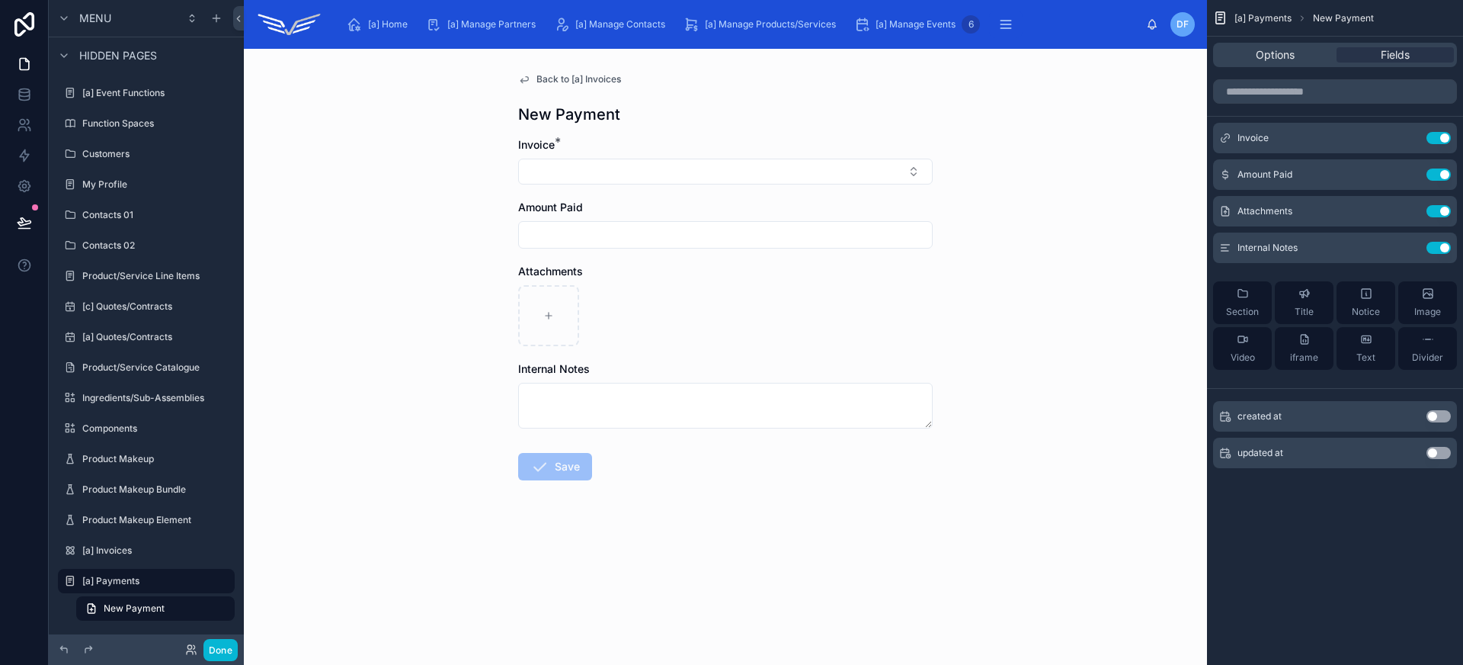
click at [585, 77] on span "Back to [a] Invoices" at bounding box center [578, 79] width 85 height 12
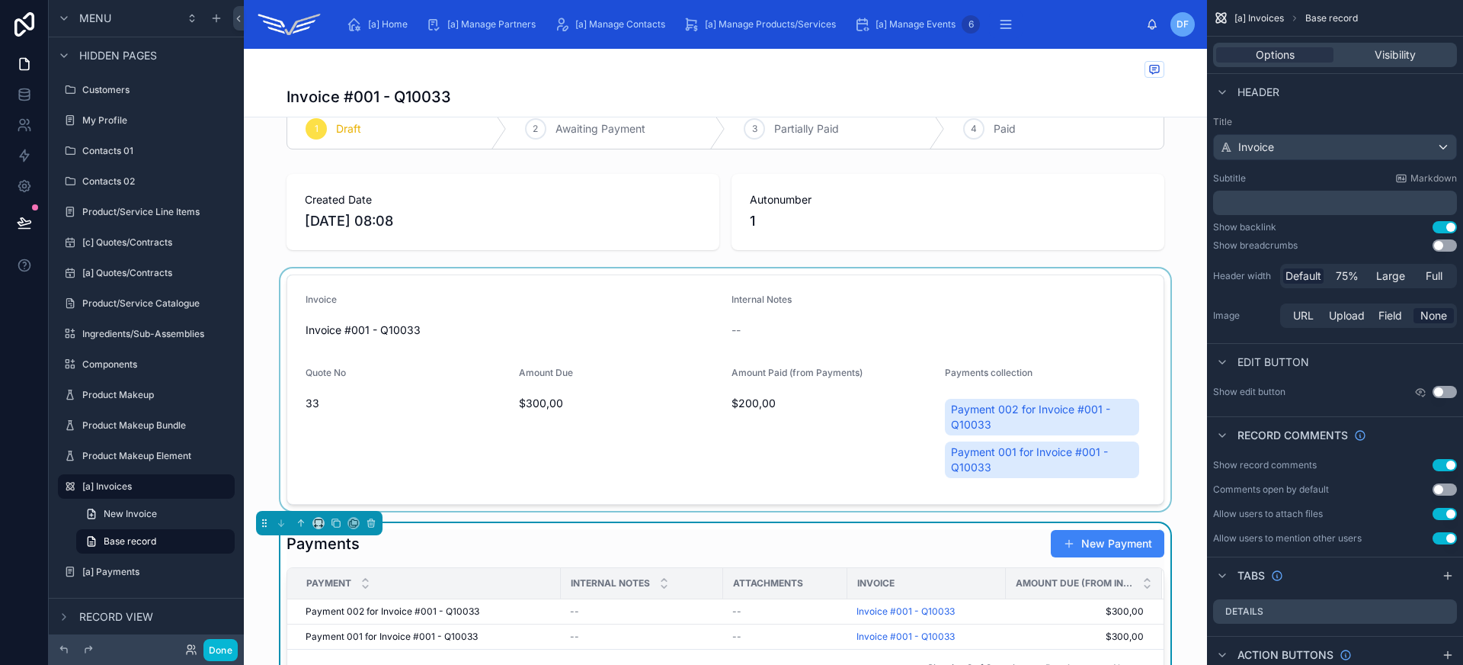
scroll to position [334, 0]
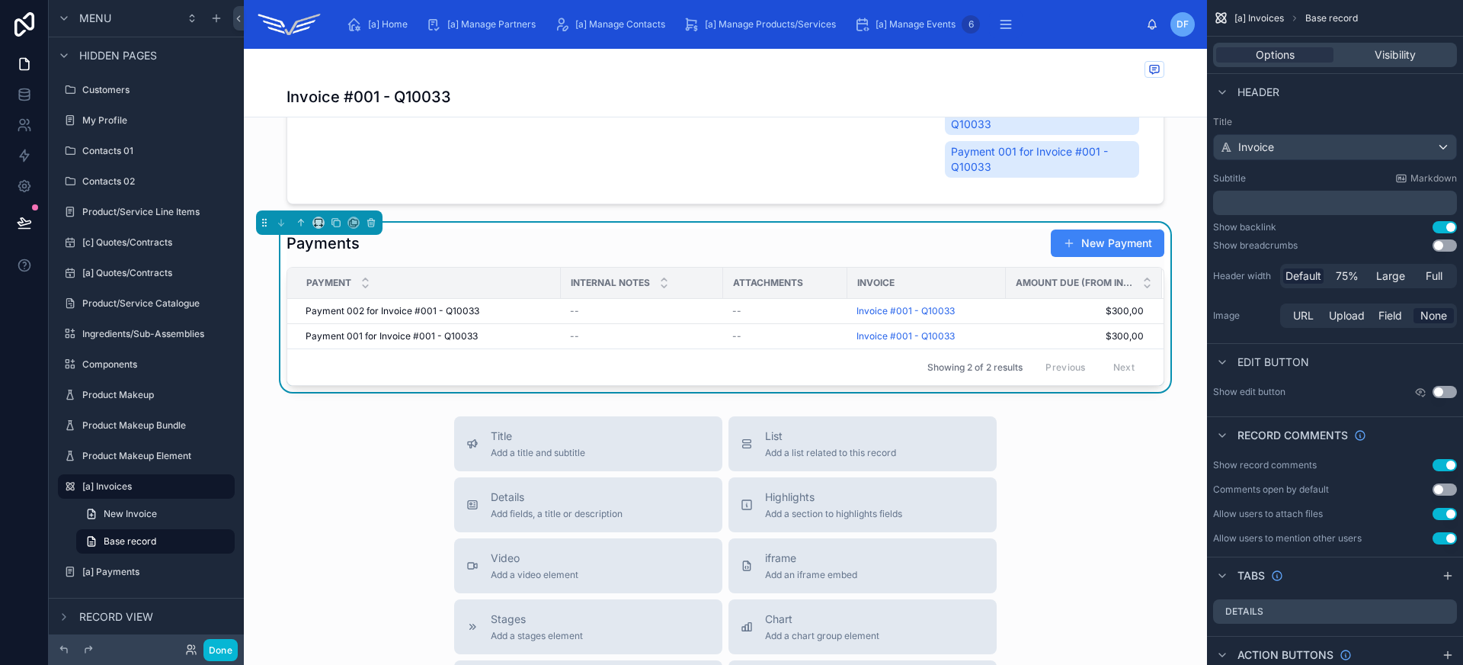
click at [767, 243] on div "Payments New Payment" at bounding box center [726, 243] width 878 height 29
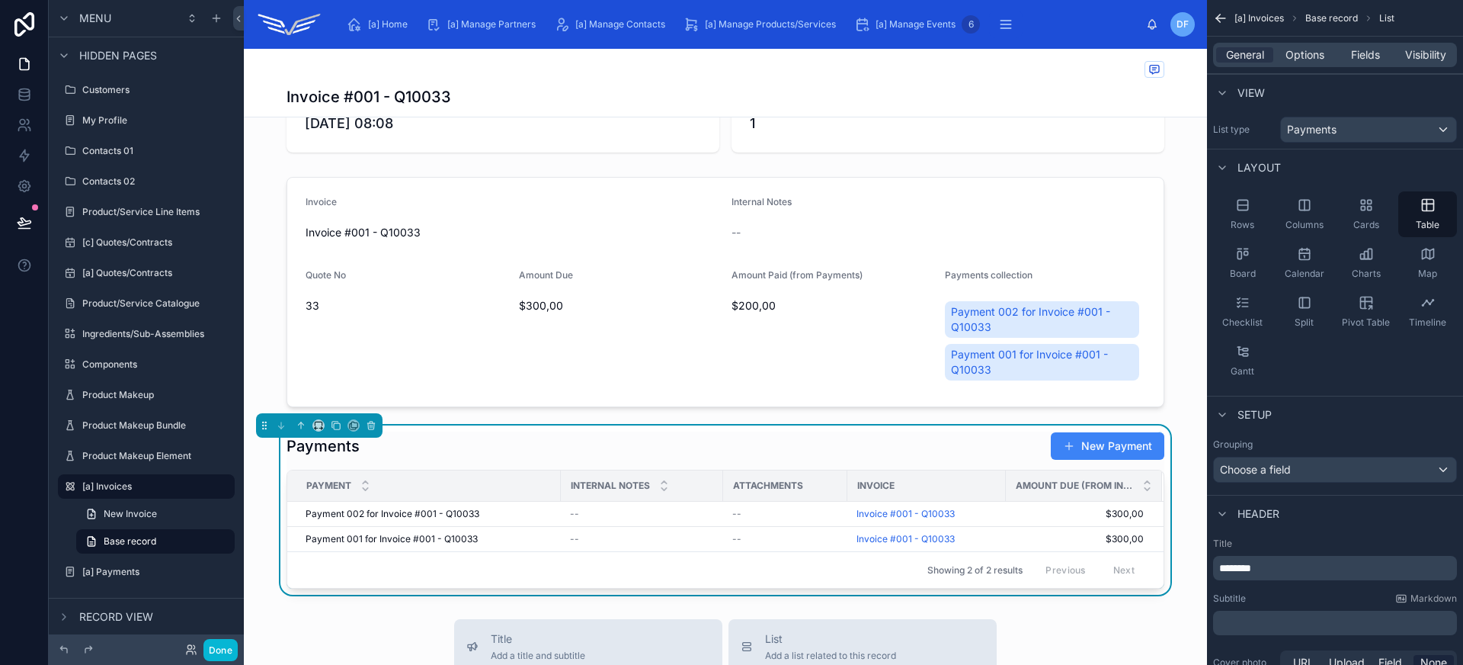
scroll to position [0, 0]
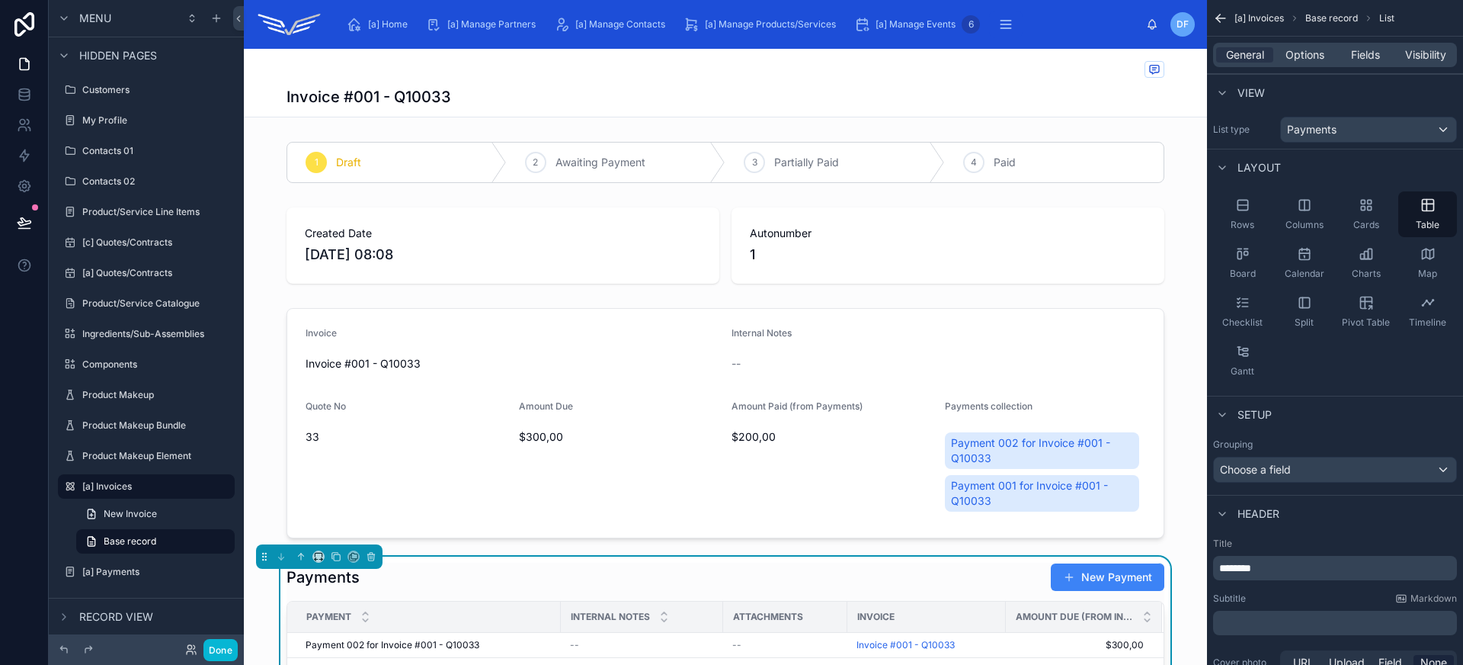
click at [978, 94] on div "Invoice #001 - Q10033" at bounding box center [726, 96] width 878 height 21
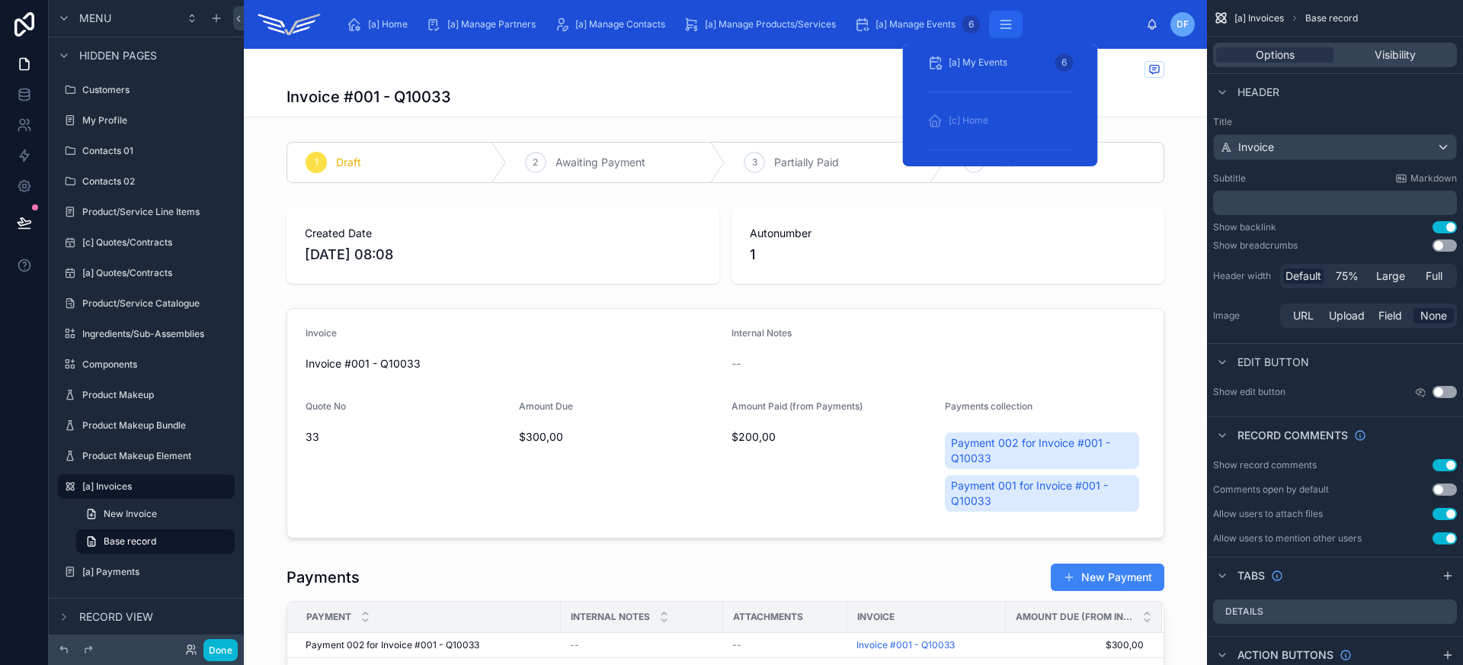
click at [1010, 24] on icon "scrollable content" at bounding box center [1005, 24] width 15 height 15
click at [896, 32] on div "[a] Manage Events 6" at bounding box center [907, 24] width 107 height 24
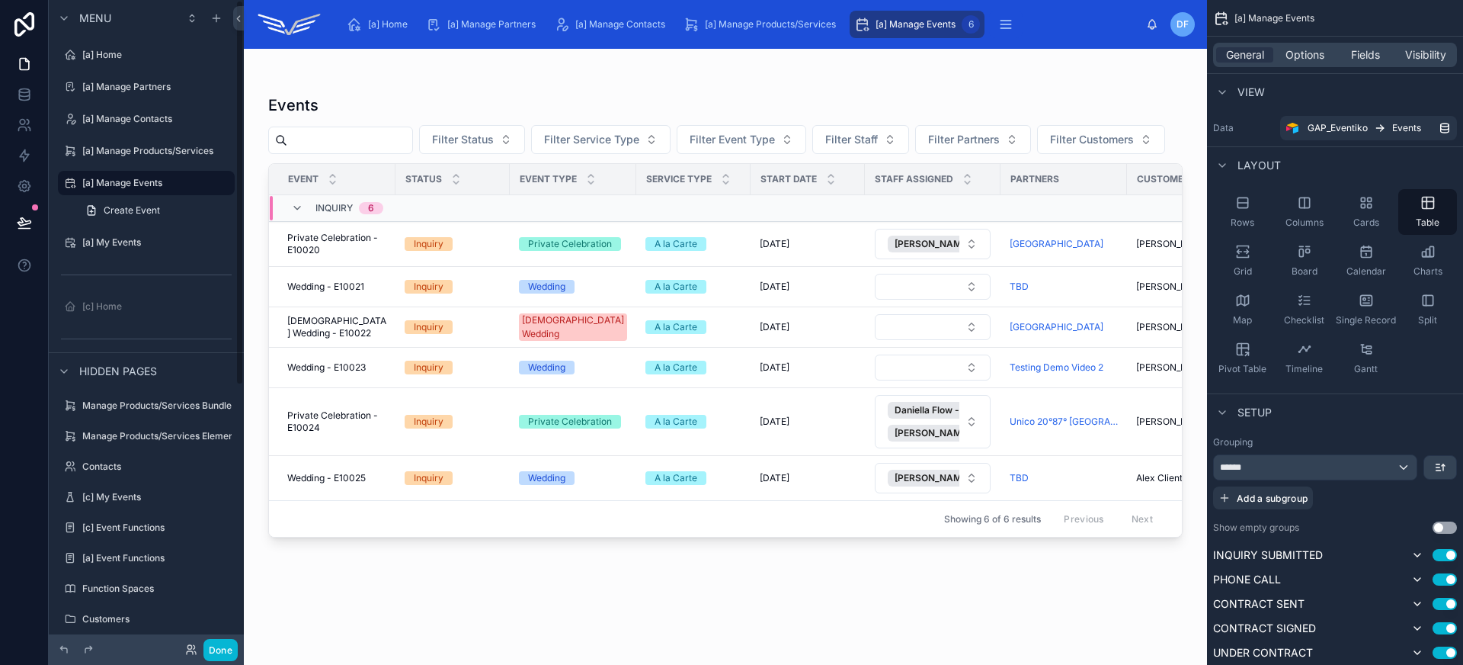
click at [377, 441] on div at bounding box center [725, 347] width 963 height 597
click at [370, 435] on td "Private Celebration - E10024 Private Celebration - E10024" at bounding box center [332, 422] width 127 height 68
click at [362, 440] on td "Private Celebration - E10024 Private Celebration - E10024" at bounding box center [332, 422] width 127 height 68
click at [360, 412] on span "Private Celebration - E10024" at bounding box center [336, 421] width 99 height 24
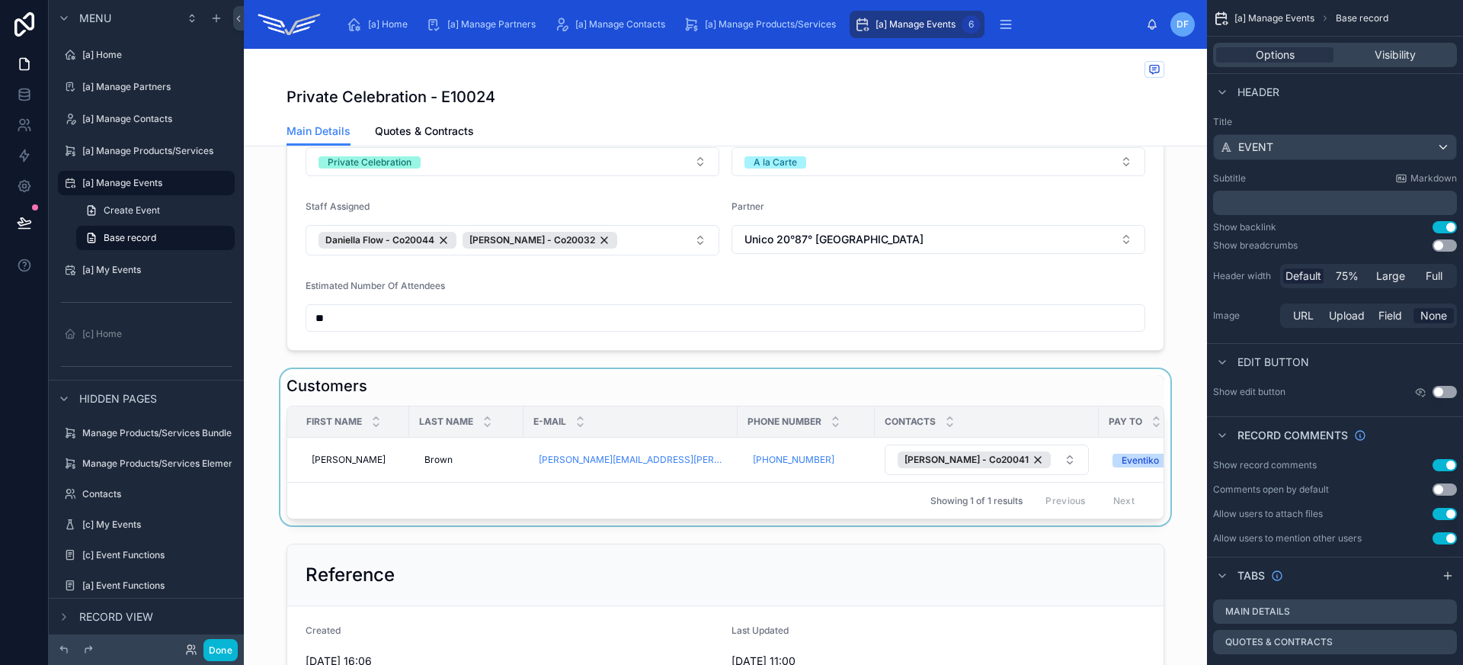
scroll to position [494, 0]
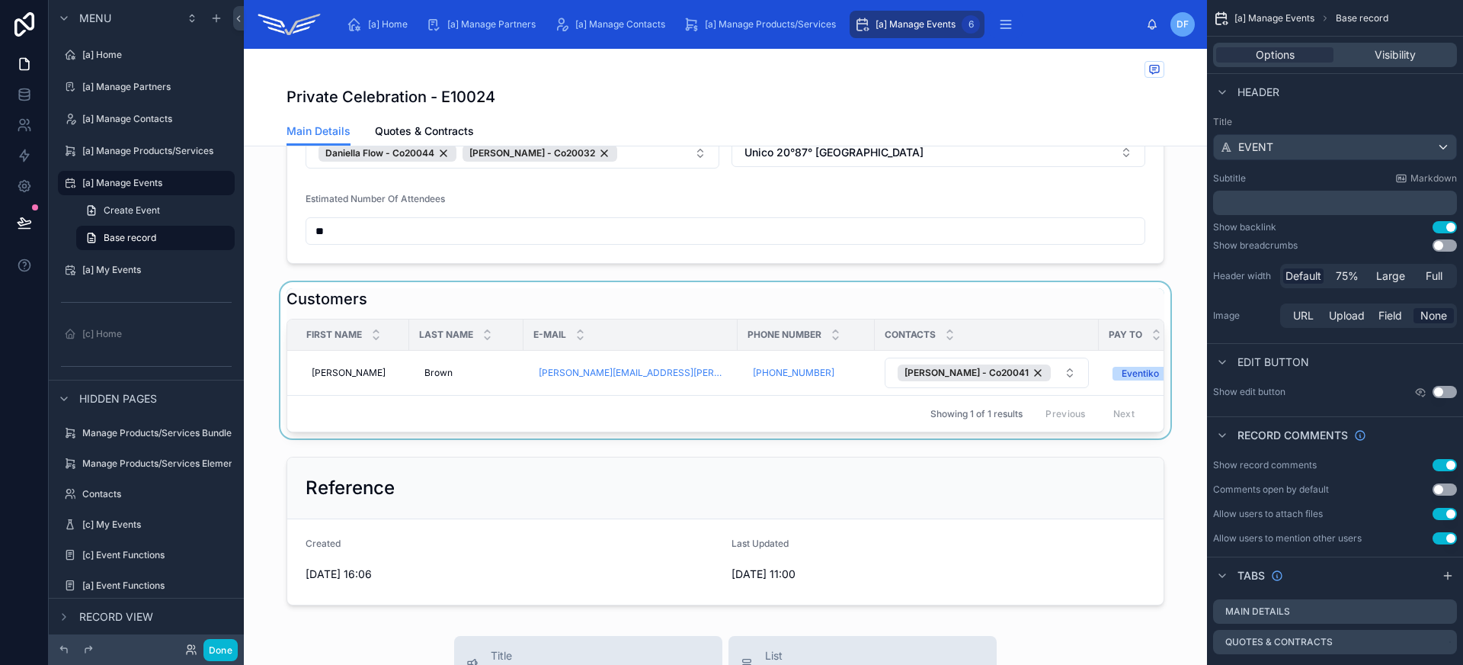
click at [405, 397] on div at bounding box center [725, 360] width 963 height 156
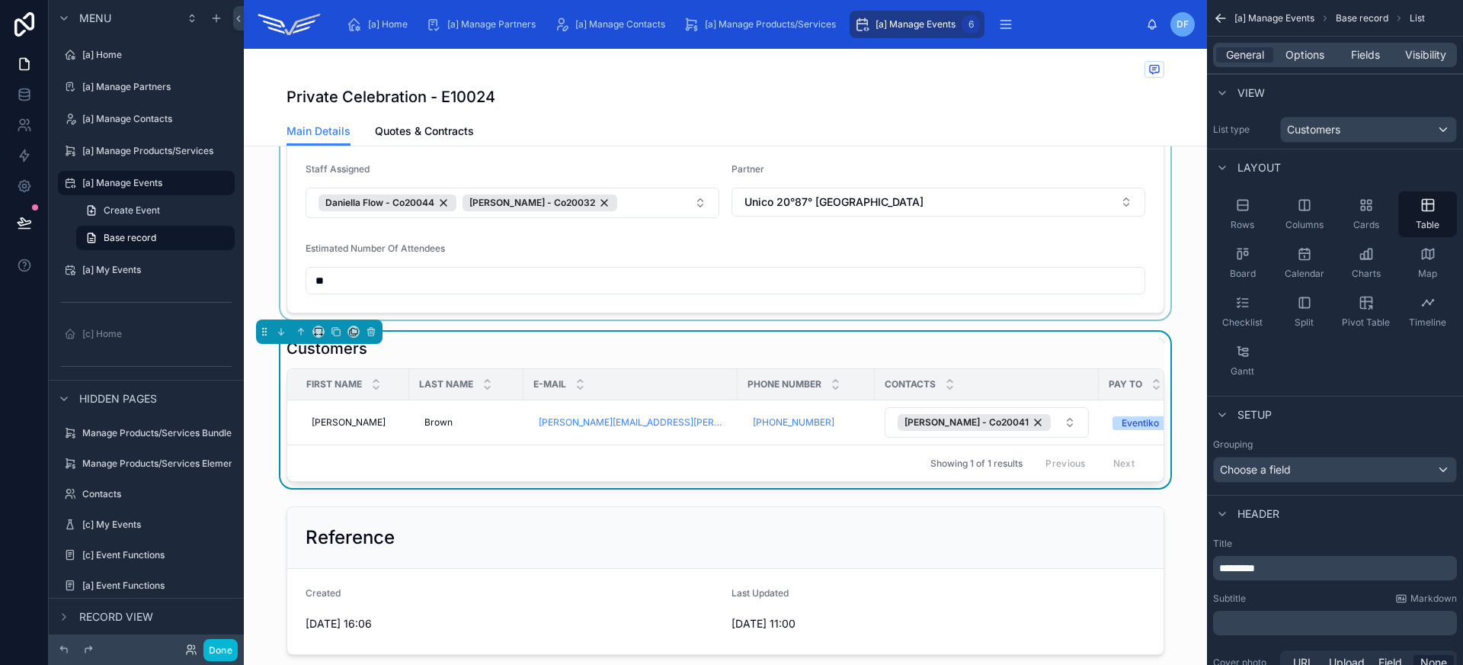
scroll to position [181, 0]
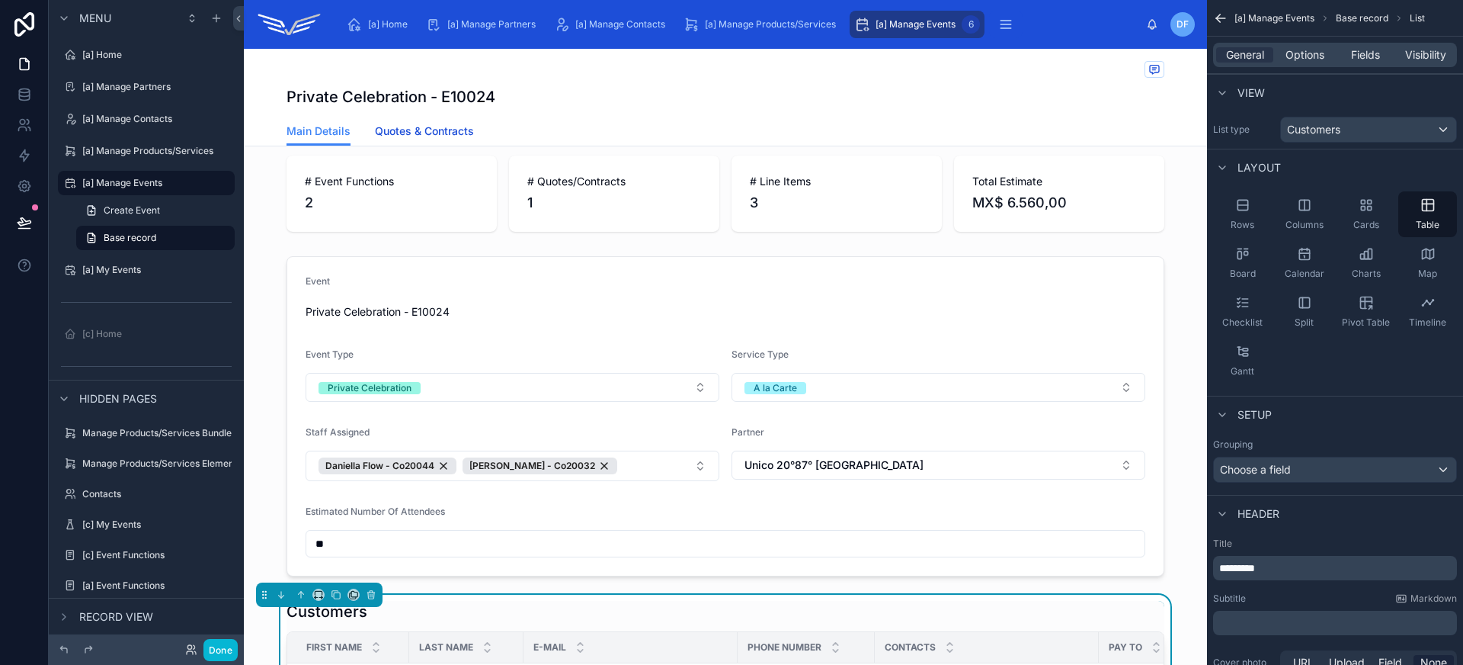
click at [429, 130] on span "Quotes & Contracts" at bounding box center [424, 130] width 99 height 15
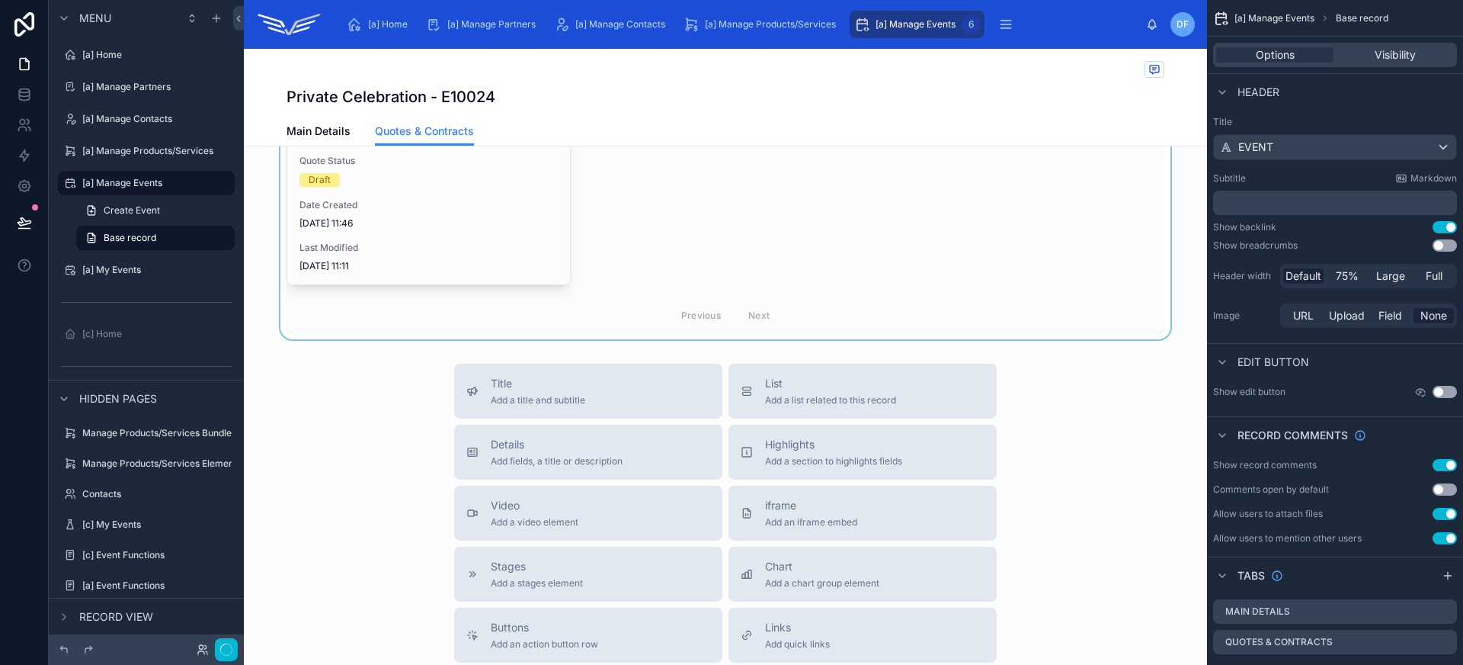
click at [454, 244] on div at bounding box center [725, 161] width 963 height 356
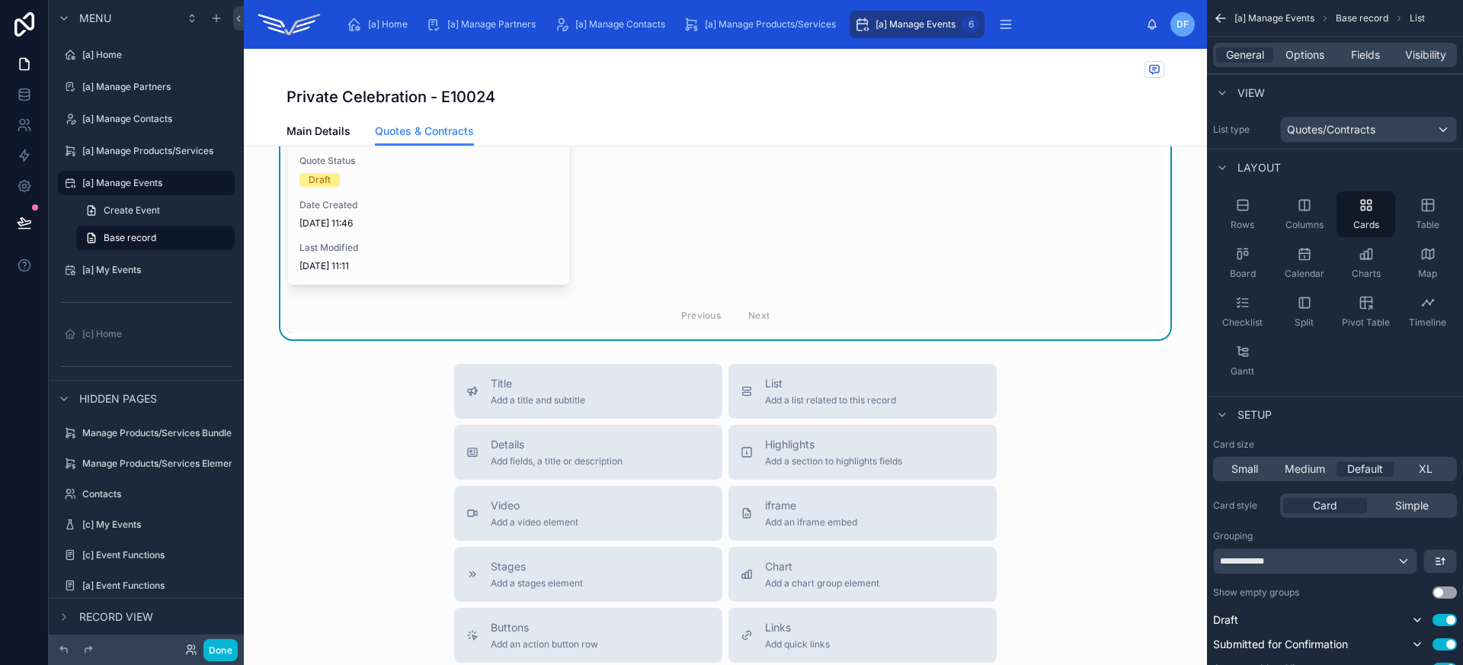
click at [462, 218] on span "29/07/2025 11:46" at bounding box center [428, 223] width 258 height 12
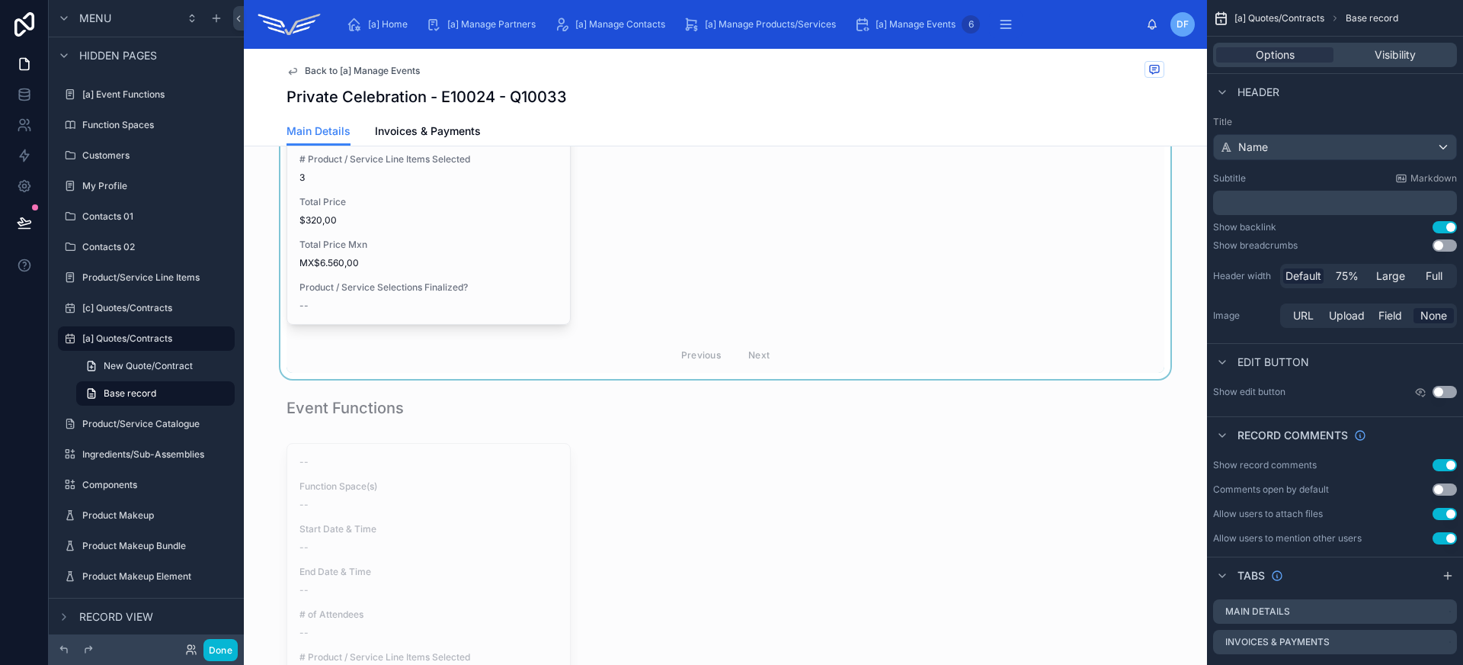
click at [457, 200] on div at bounding box center [725, 159] width 963 height 440
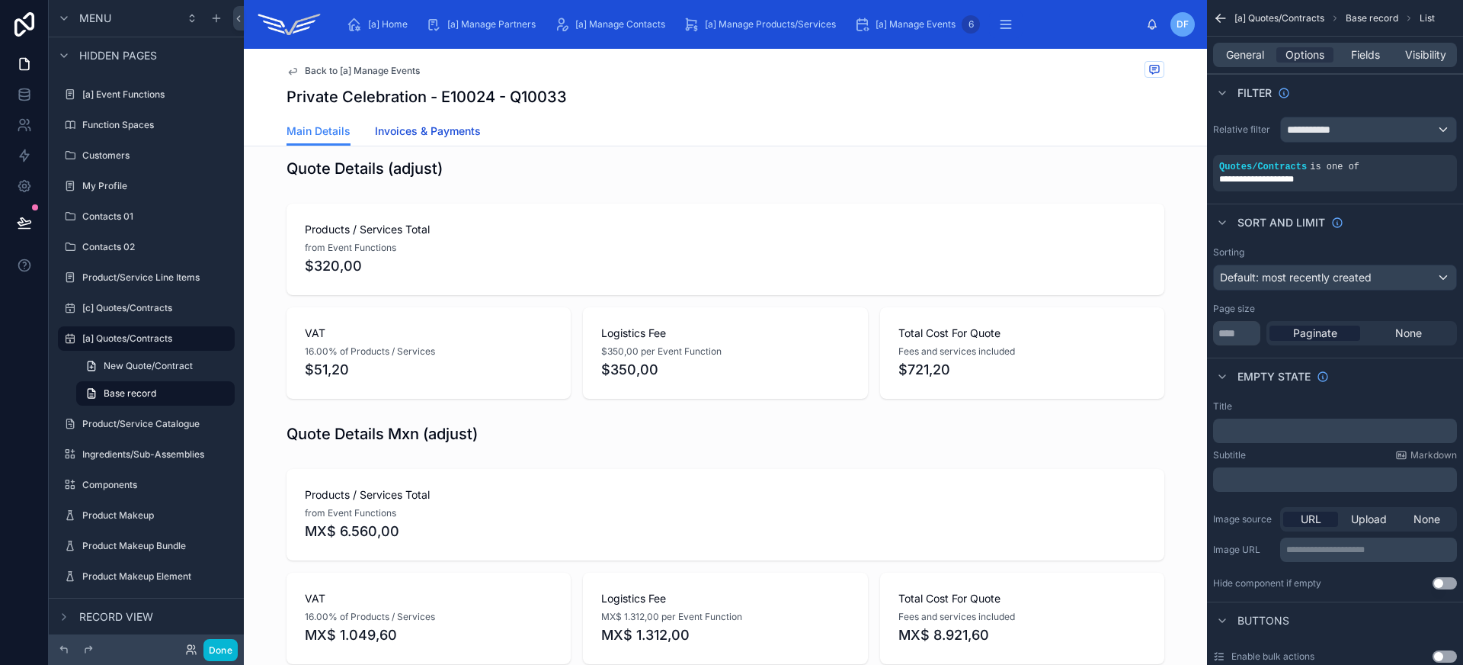
scroll to position [145, 0]
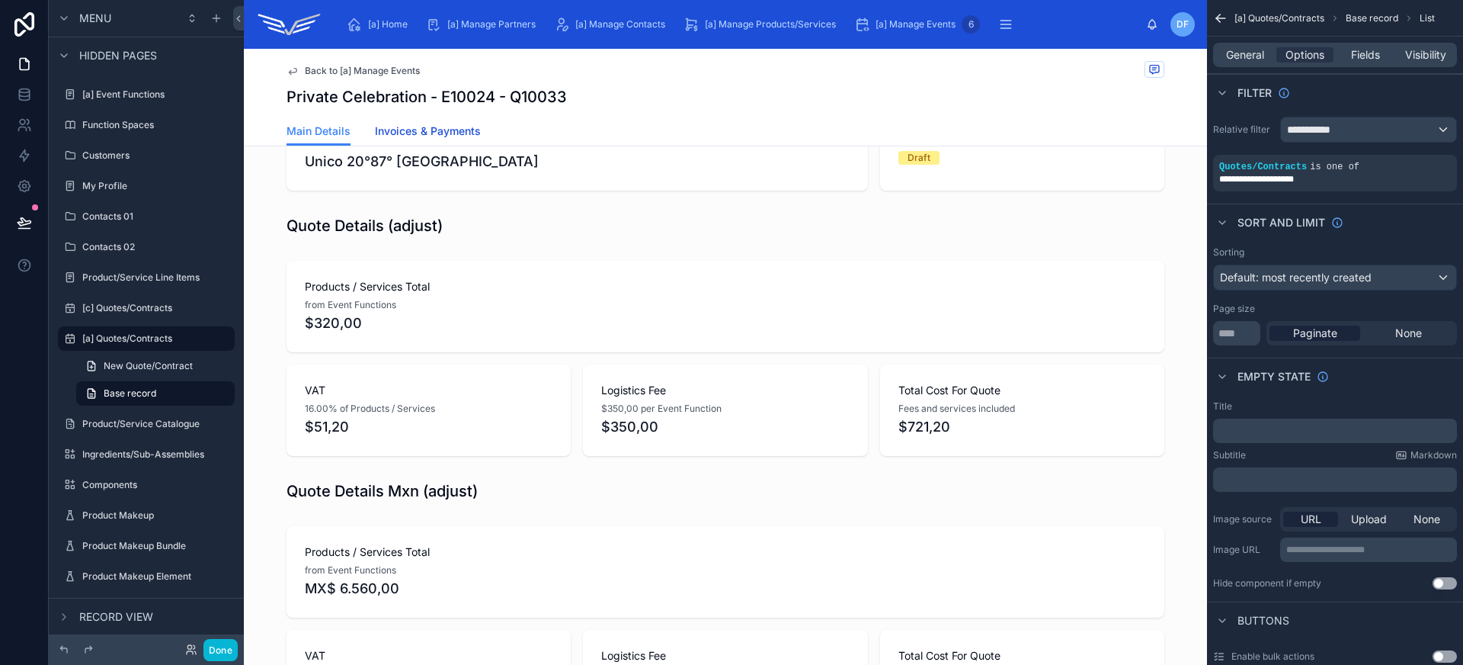
click at [455, 133] on span "Invoices & Payments" at bounding box center [428, 130] width 106 height 15
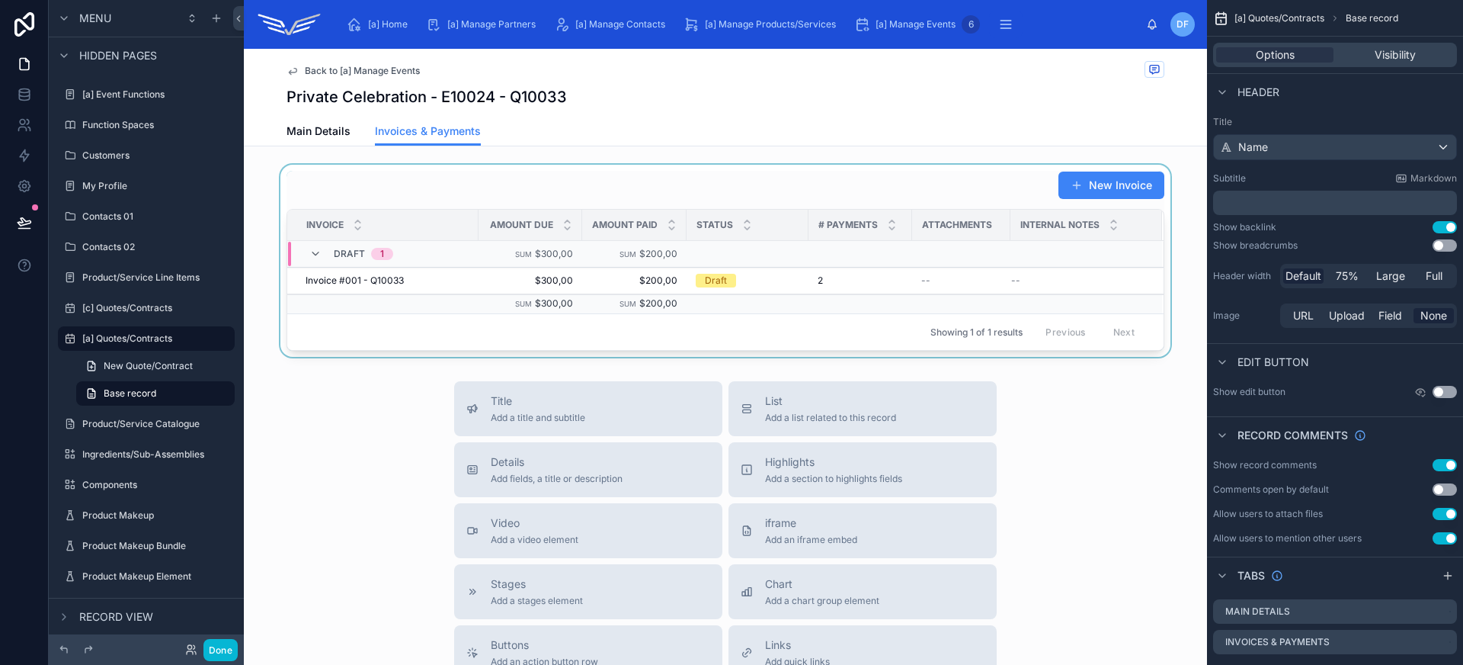
click at [424, 205] on div at bounding box center [725, 261] width 963 height 192
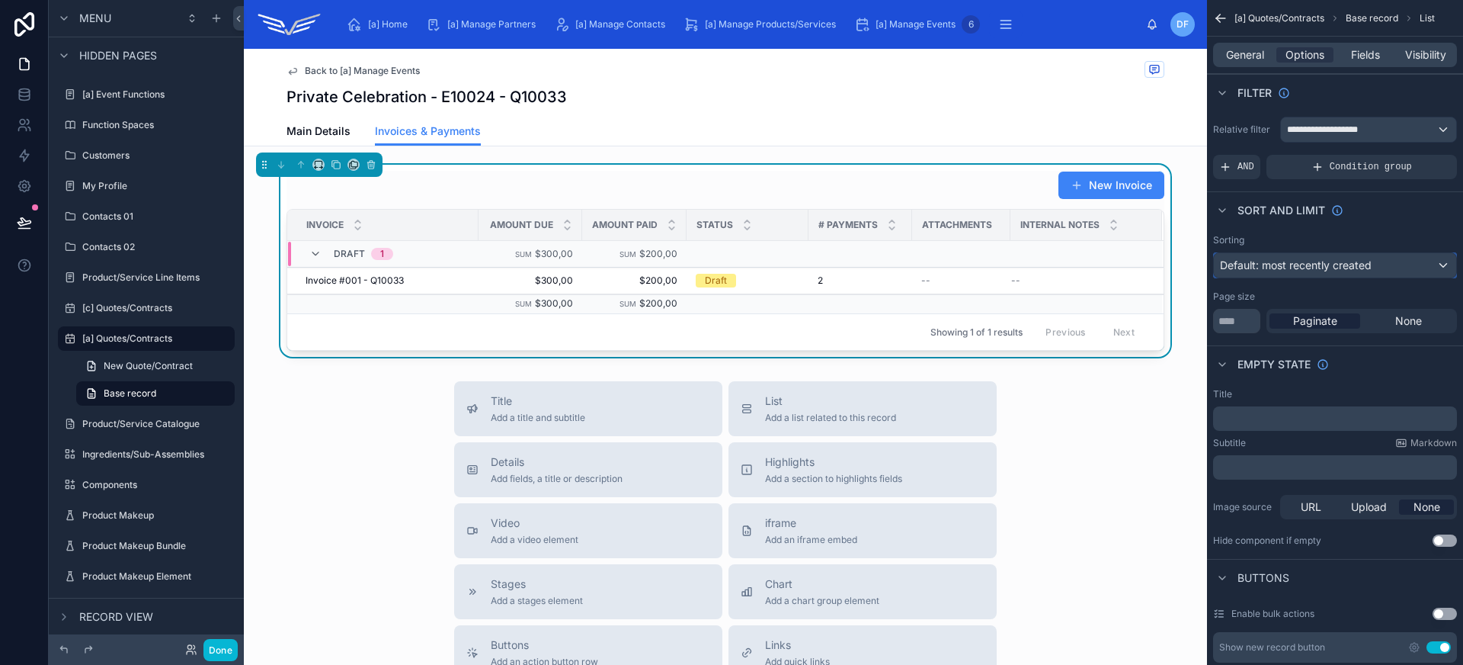
click at [1314, 263] on span "Default: most recently created" at bounding box center [1296, 264] width 152 height 13
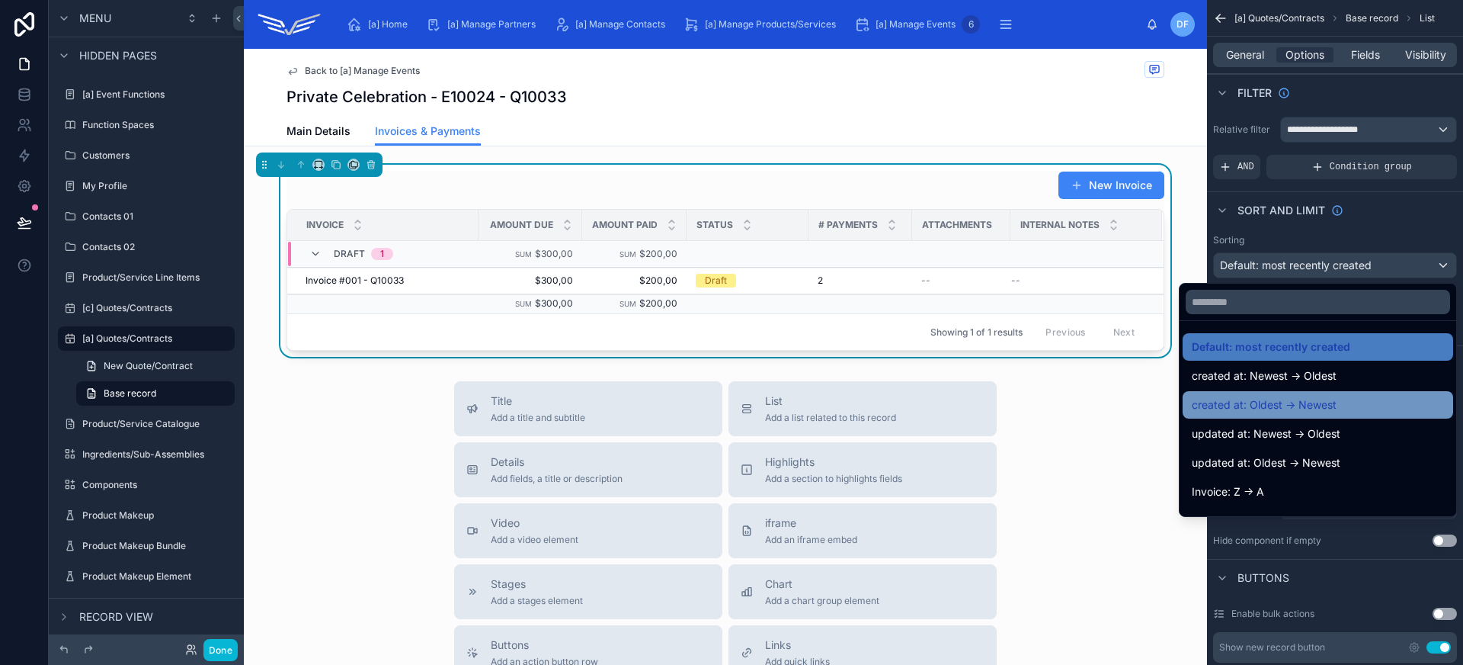
click at [1324, 410] on div "created at: Oldest -> Newest" at bounding box center [1318, 405] width 252 height 18
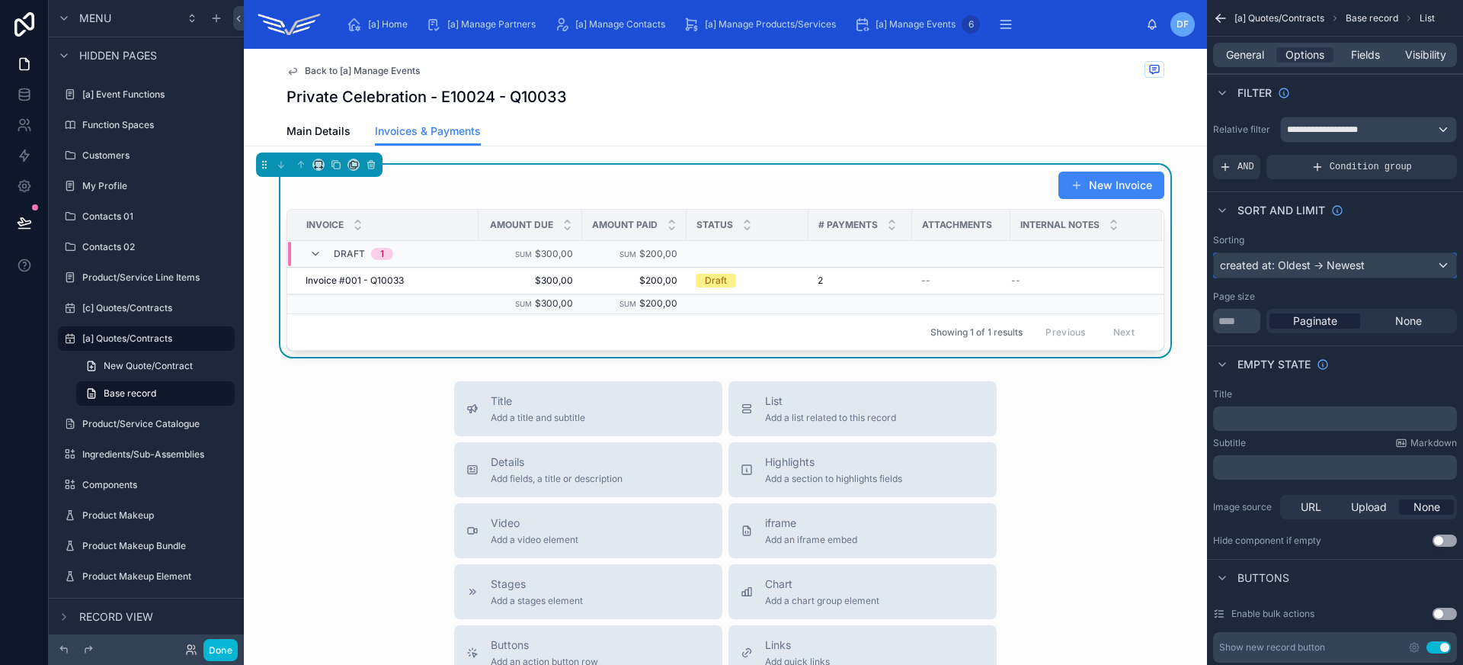
click at [1329, 268] on div "created at: Oldest -> Newest" at bounding box center [1335, 265] width 242 height 24
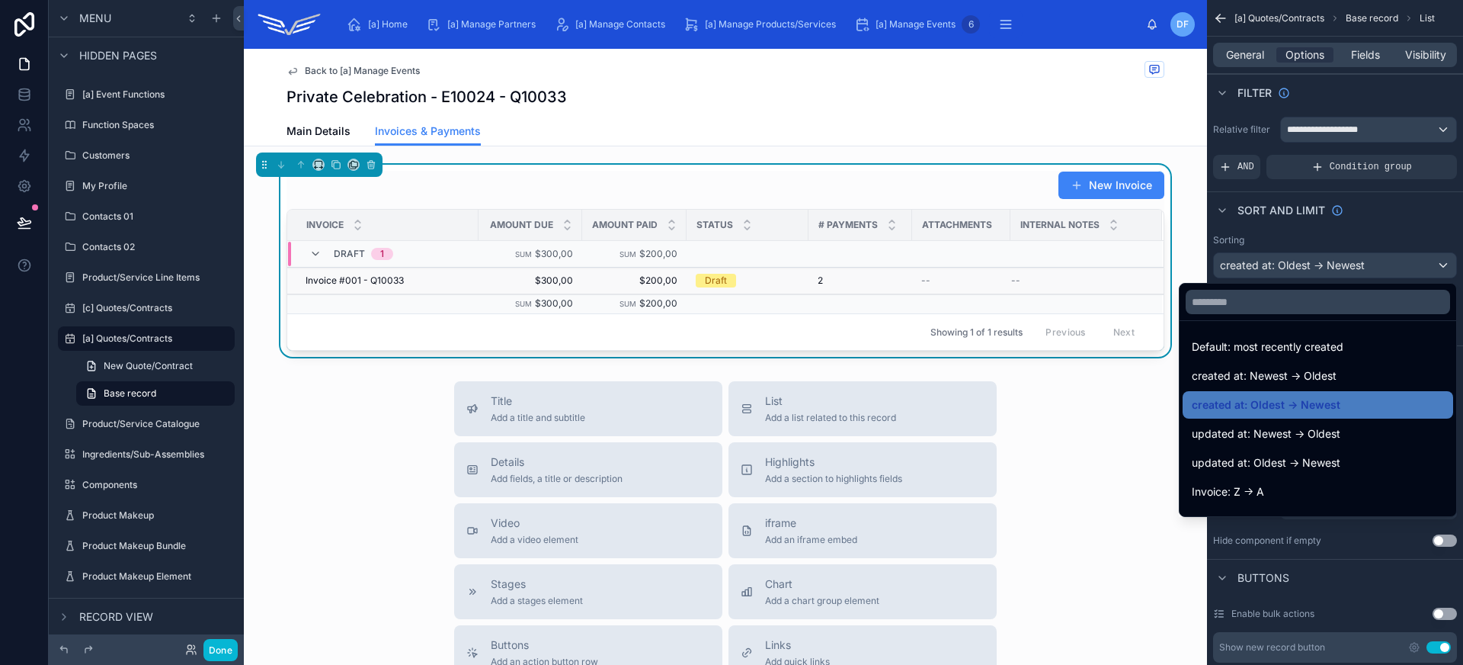
click at [397, 283] on div "Invoice #001 - Q10033 Invoice #001 - Q10033" at bounding box center [388, 280] width 164 height 12
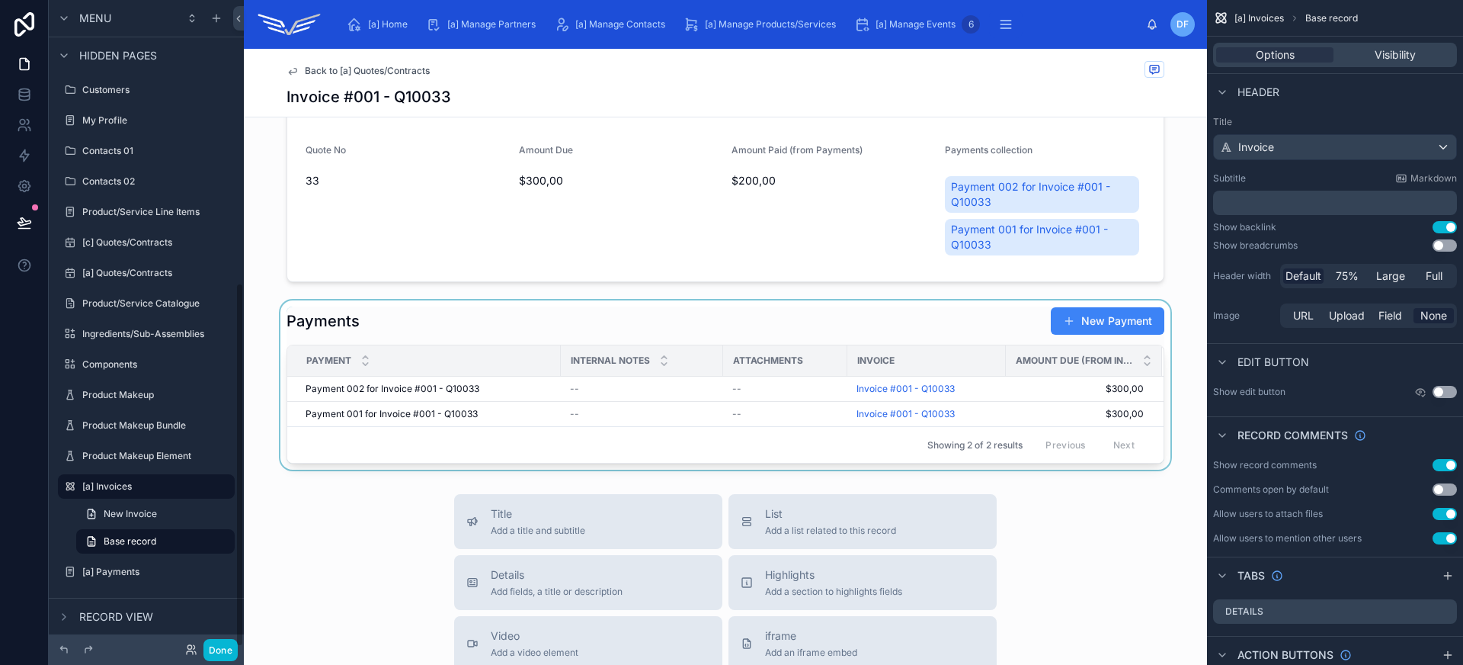
scroll to position [319, 0]
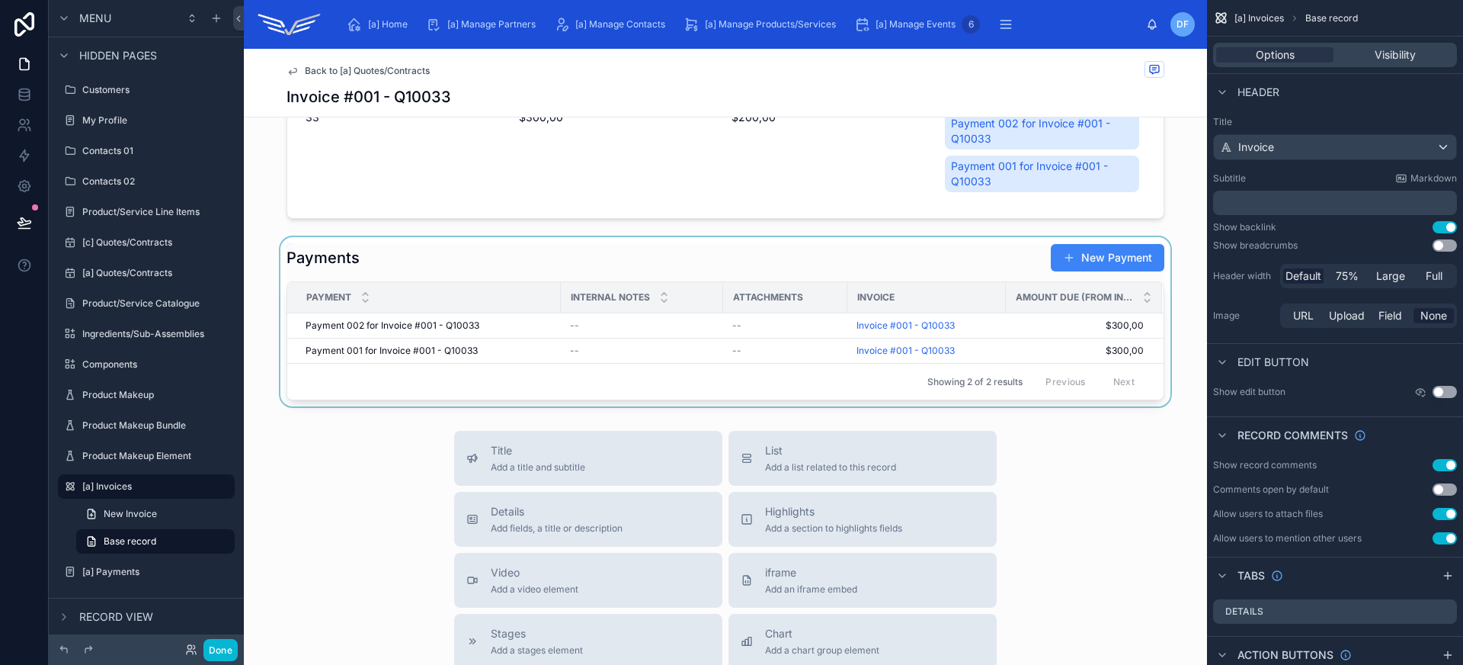
click at [469, 276] on div at bounding box center [725, 321] width 963 height 169
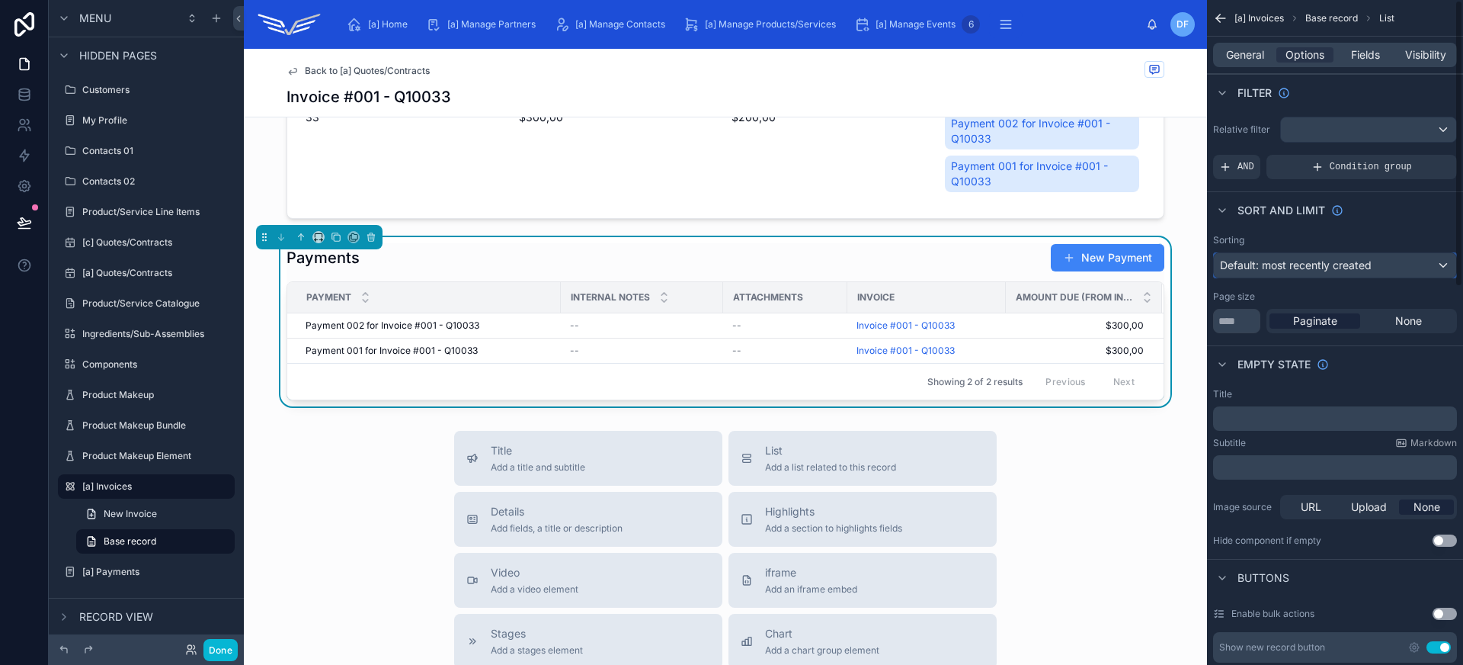
click at [1260, 262] on span "Default: most recently created" at bounding box center [1296, 264] width 152 height 13
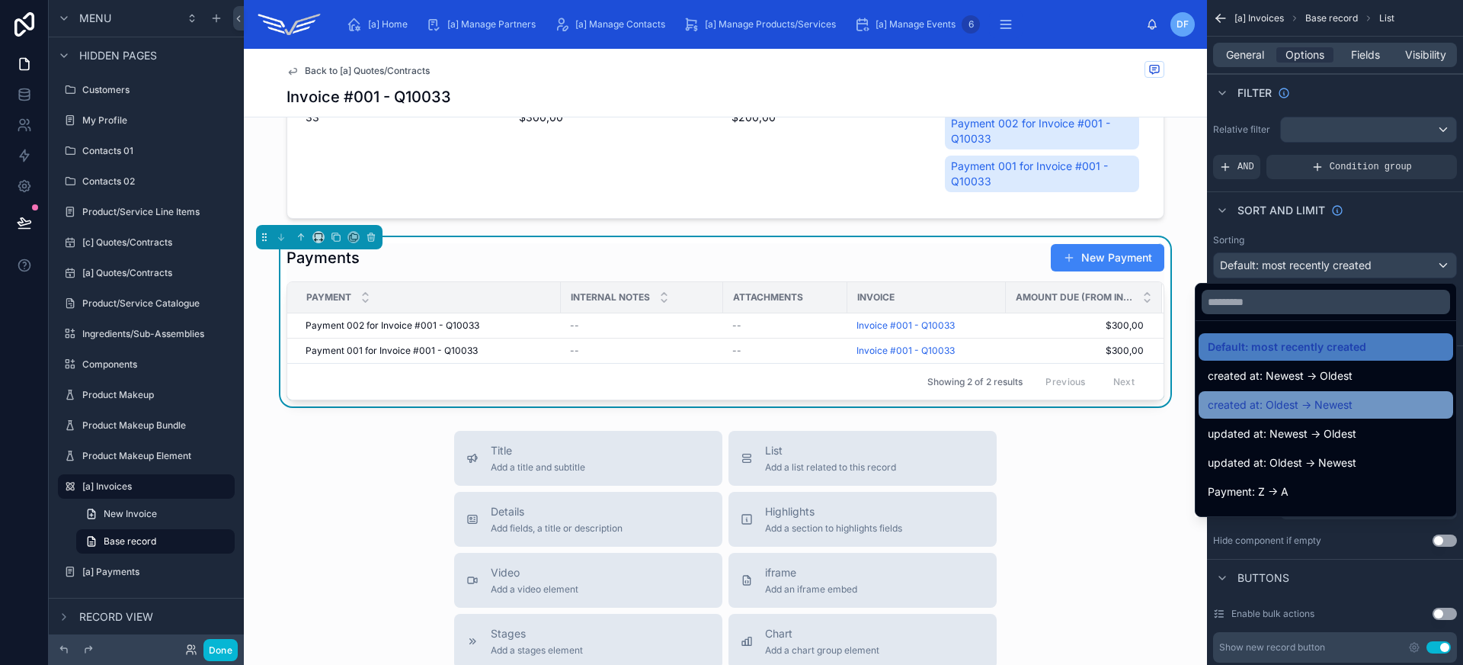
click at [1351, 397] on div "created at: Oldest -> Newest" at bounding box center [1326, 405] width 236 height 18
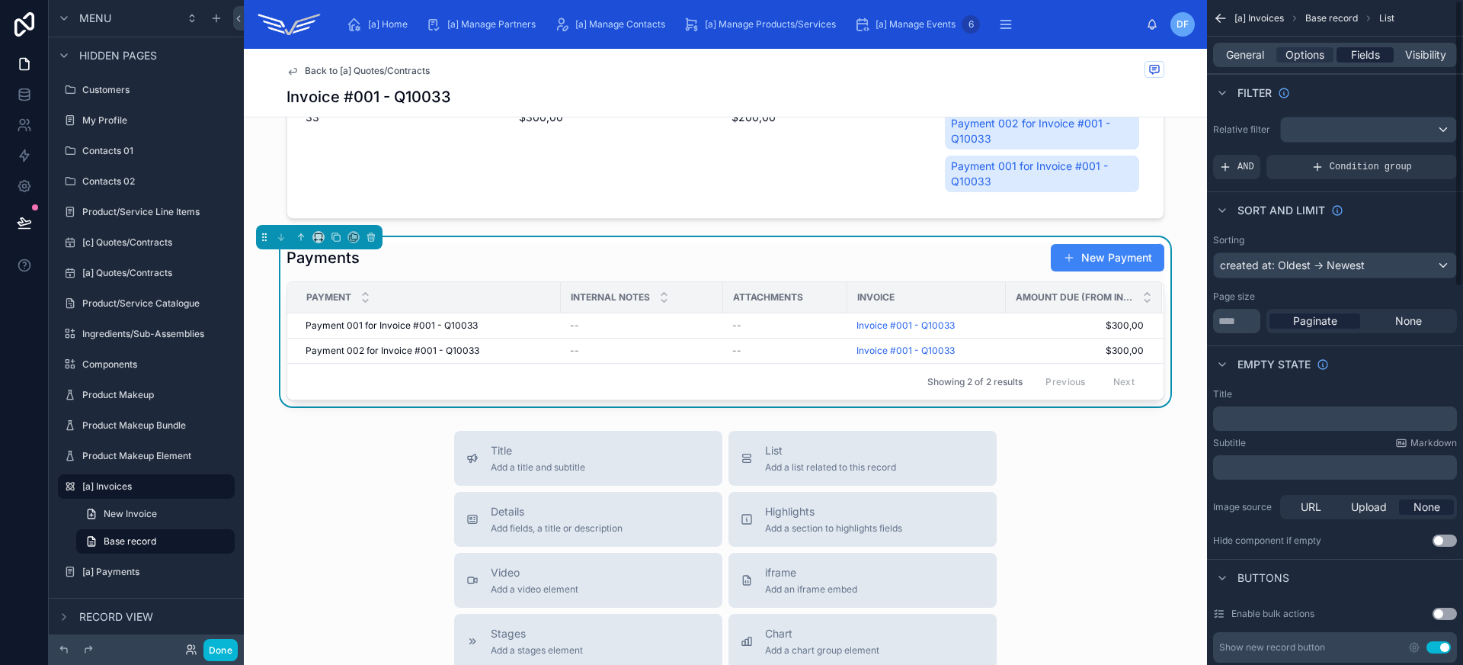
click at [1372, 56] on span "Fields" at bounding box center [1365, 54] width 29 height 15
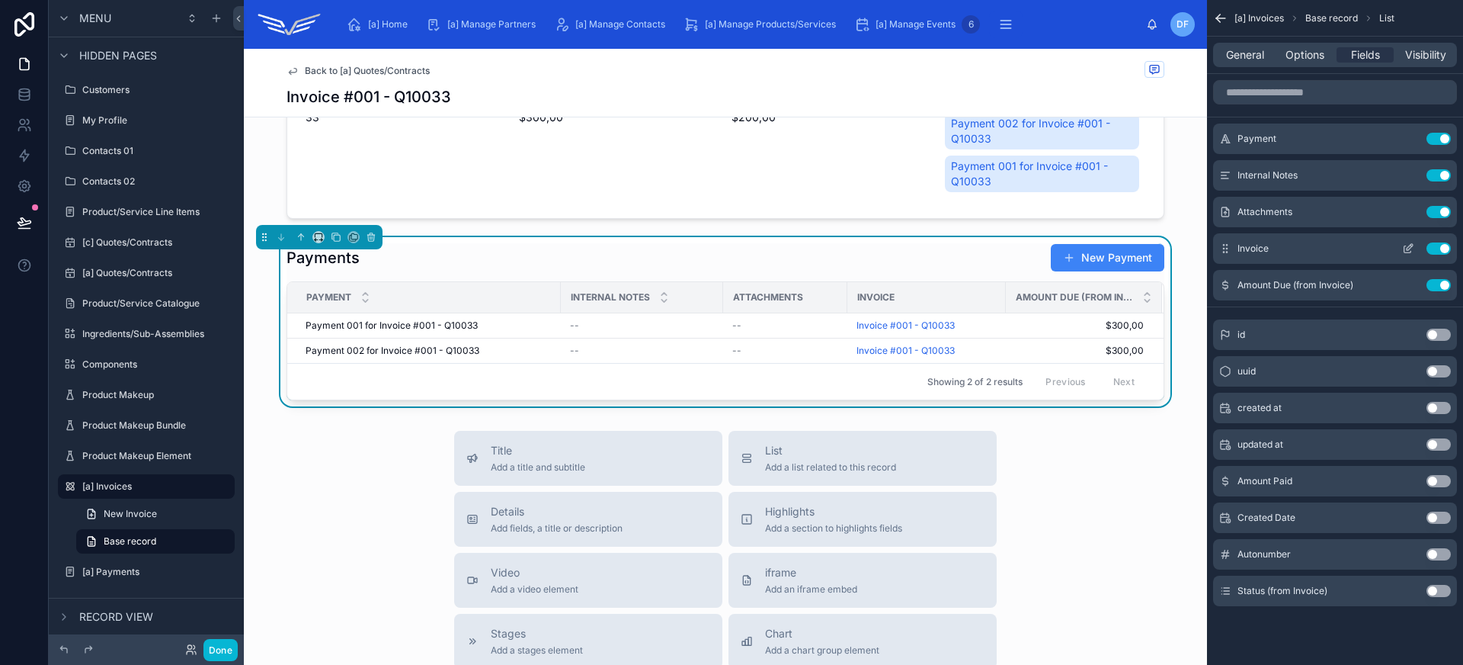
click at [1436, 249] on button "Use setting" at bounding box center [1439, 248] width 24 height 12
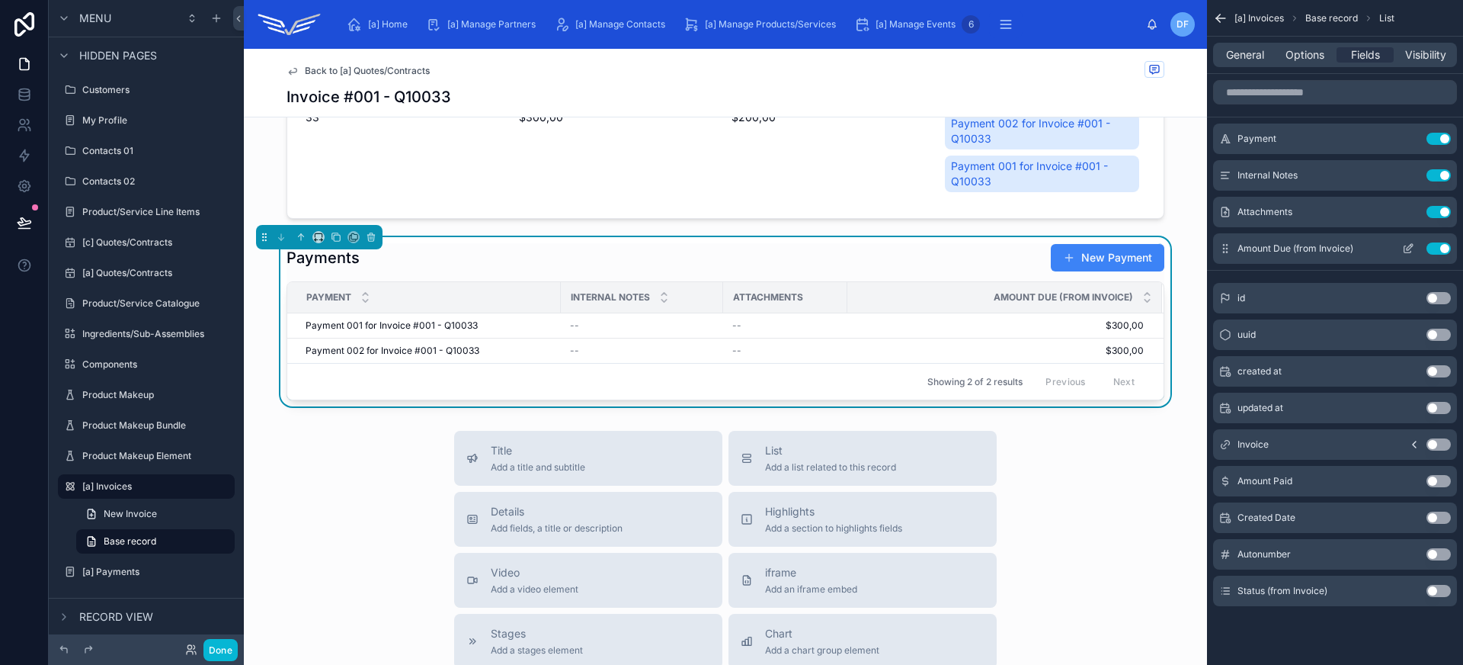
click at [1437, 249] on button "Use setting" at bounding box center [1439, 248] width 24 height 12
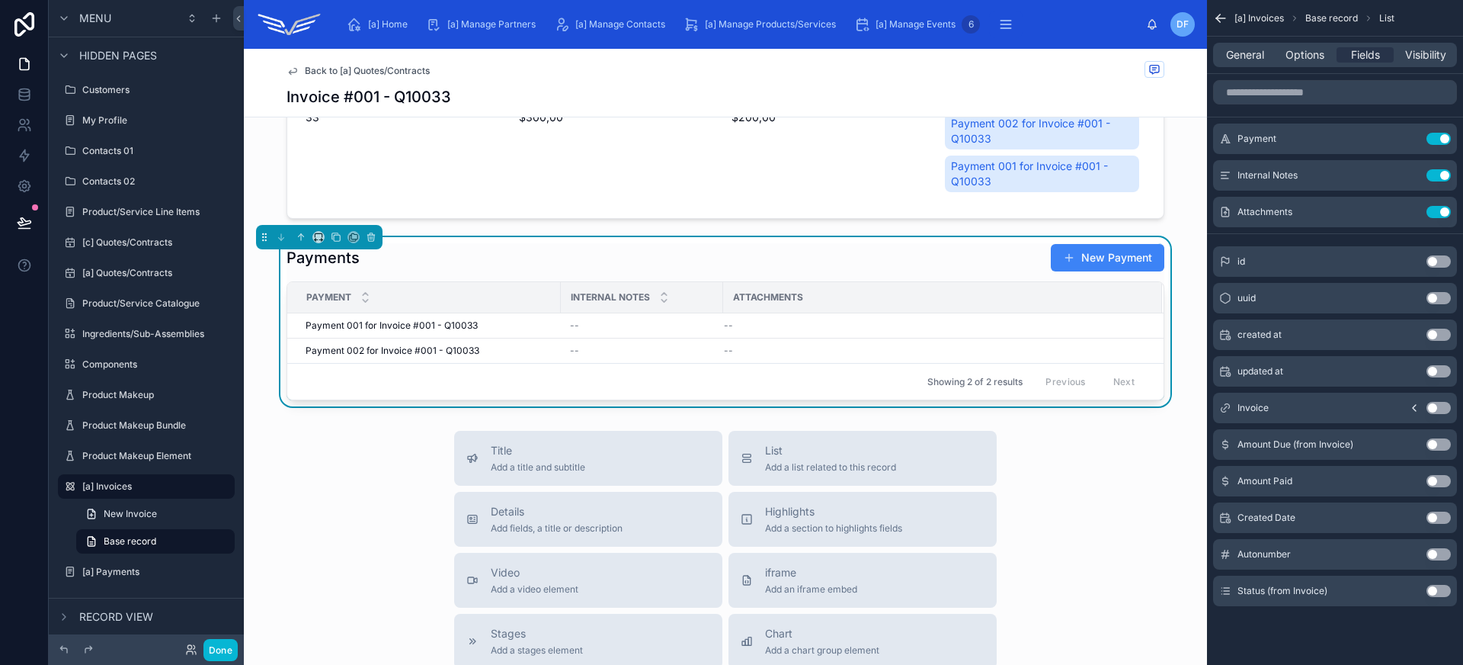
click at [1438, 553] on button "Use setting" at bounding box center [1439, 554] width 24 height 12
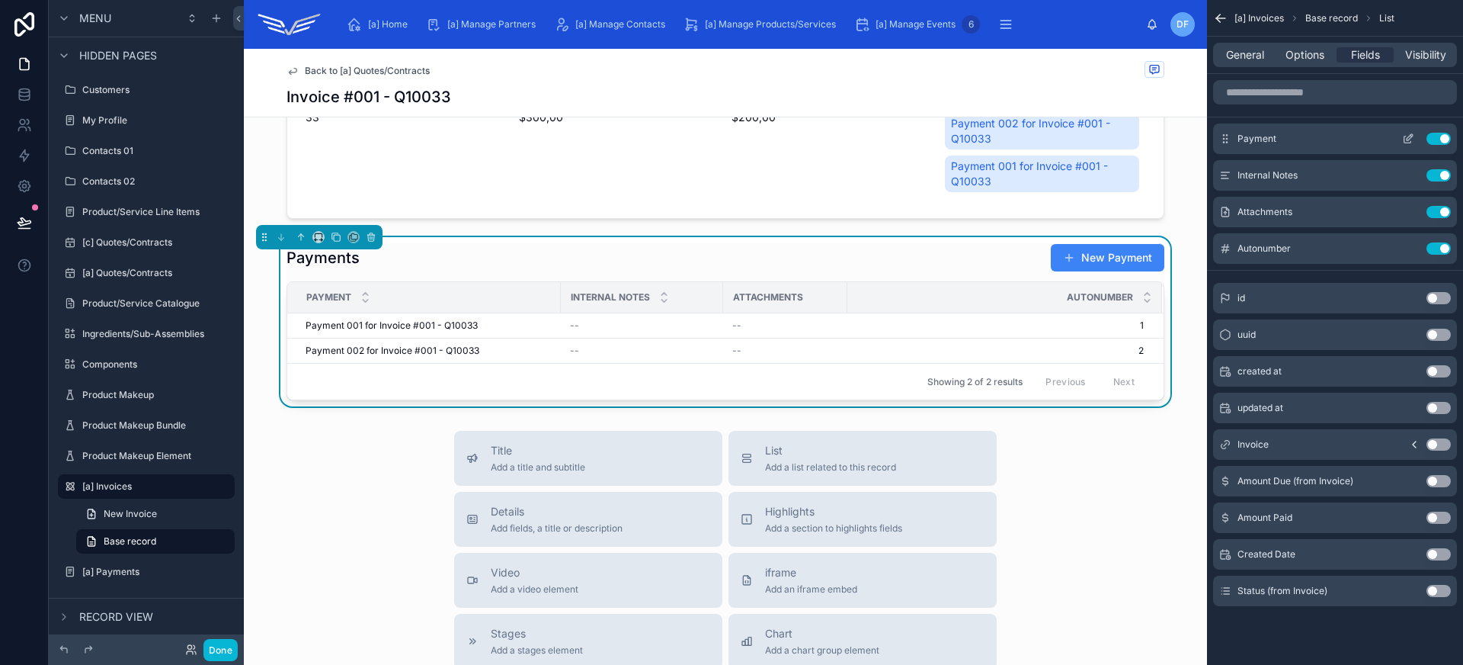
click at [1441, 142] on button "Use setting" at bounding box center [1439, 139] width 24 height 12
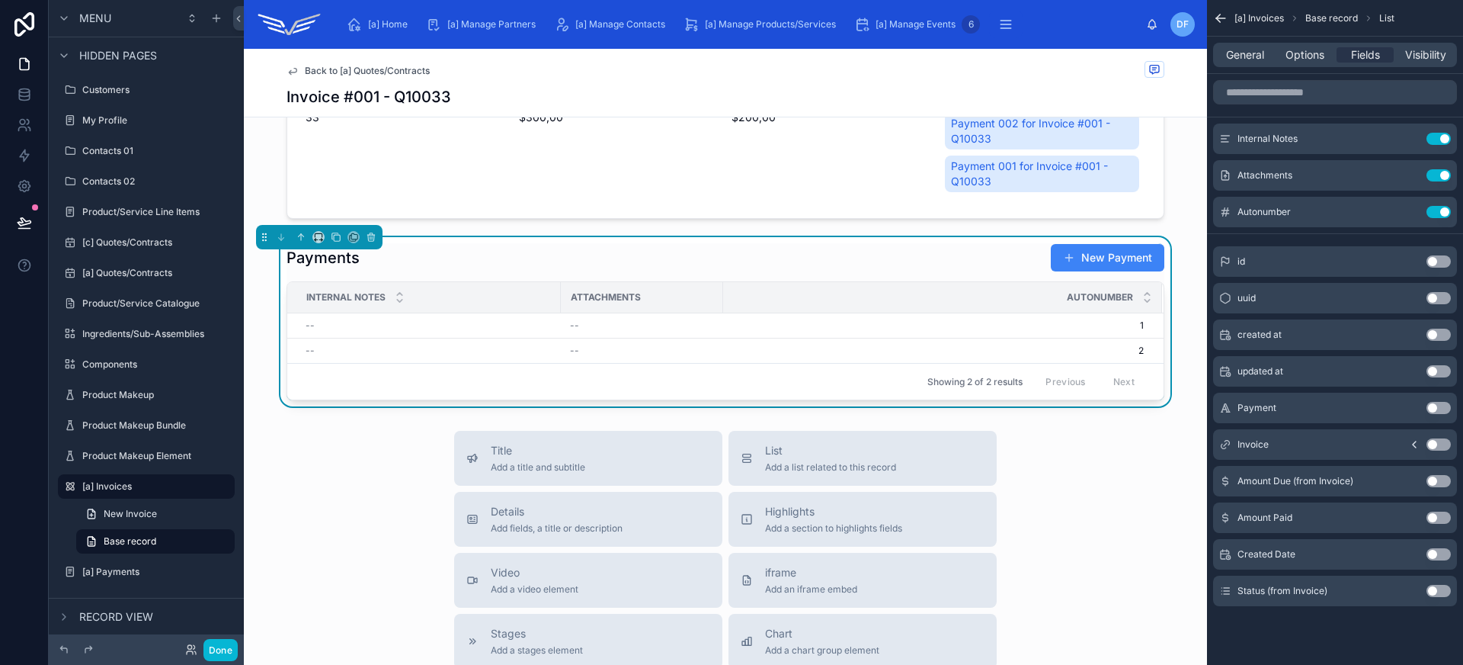
click at [1445, 408] on button "Use setting" at bounding box center [1439, 408] width 24 height 12
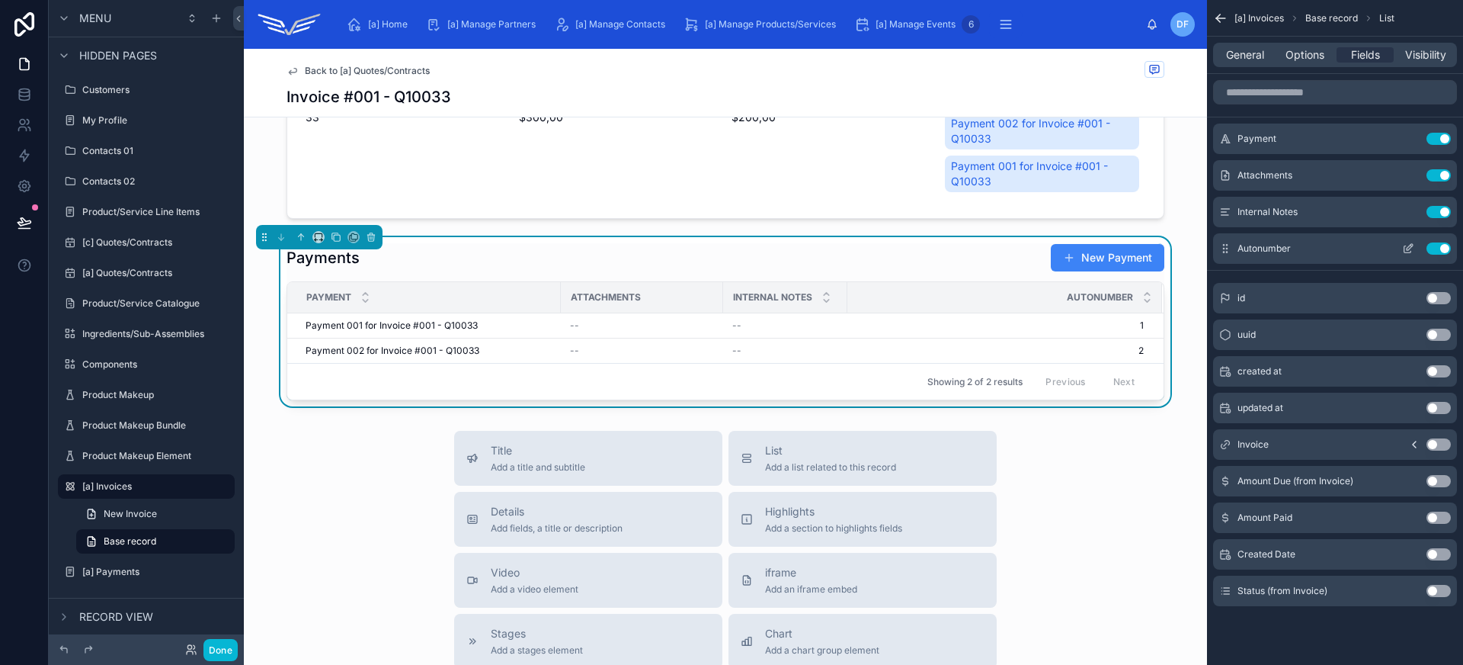
click at [1436, 248] on button "Use setting" at bounding box center [1439, 248] width 24 height 12
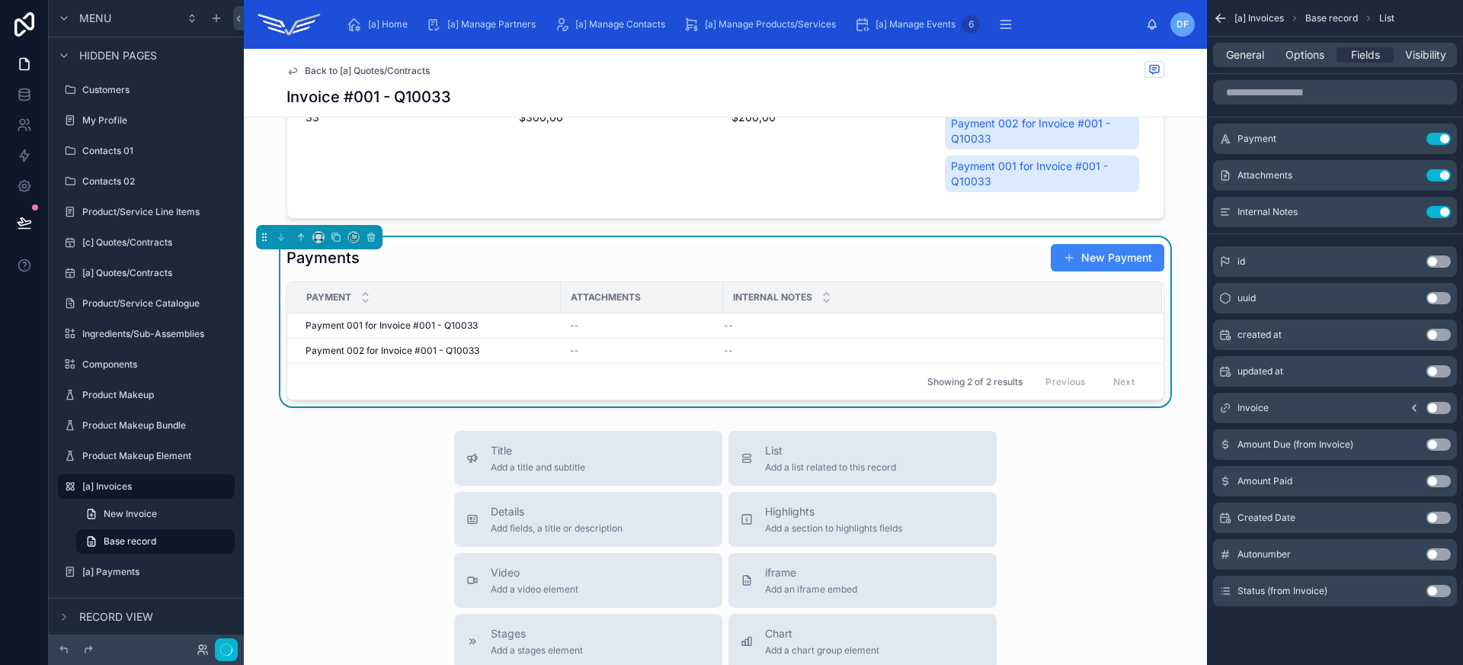
click at [1440, 479] on button "Use setting" at bounding box center [1439, 481] width 24 height 12
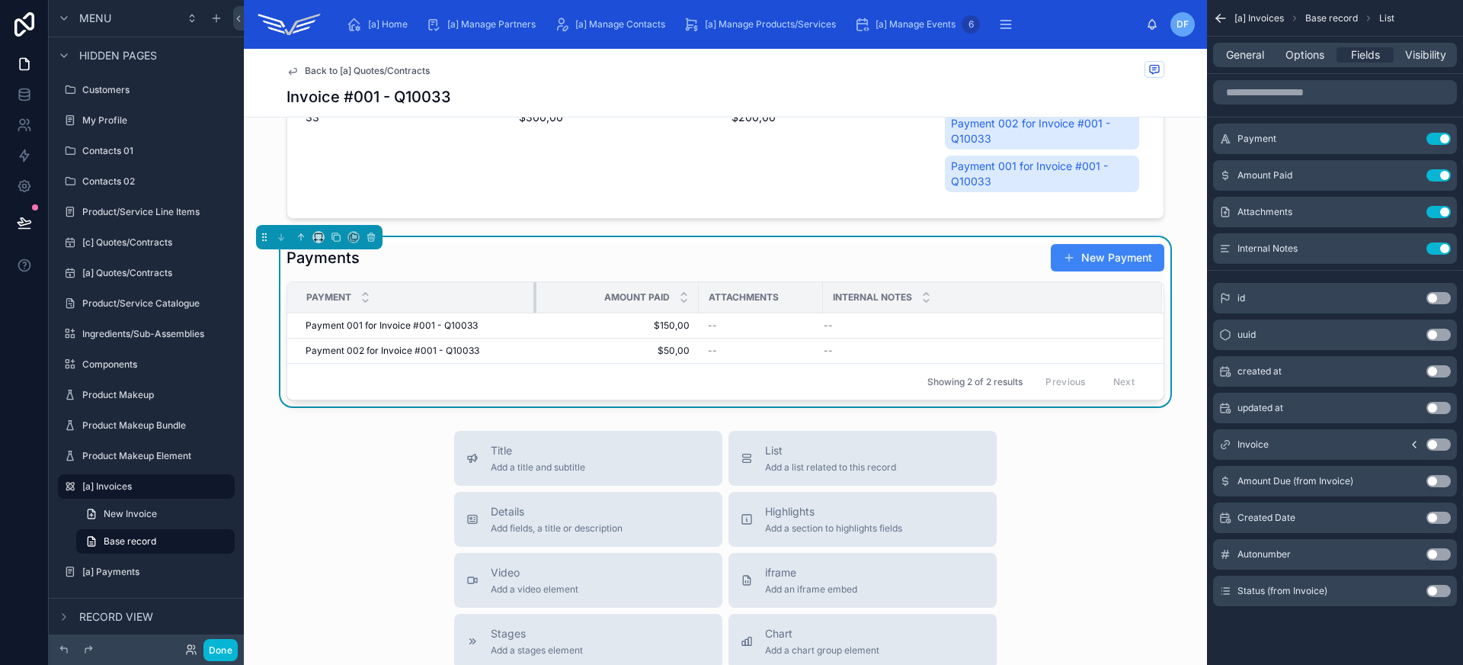
drag, startPoint x: 552, startPoint y: 296, endPoint x: 530, endPoint y: 294, distance: 22.2
click at [533, 294] on div at bounding box center [536, 297] width 6 height 30
click at [697, 296] on div at bounding box center [700, 297] width 6 height 30
click at [1434, 484] on button "Use setting" at bounding box center [1439, 481] width 24 height 12
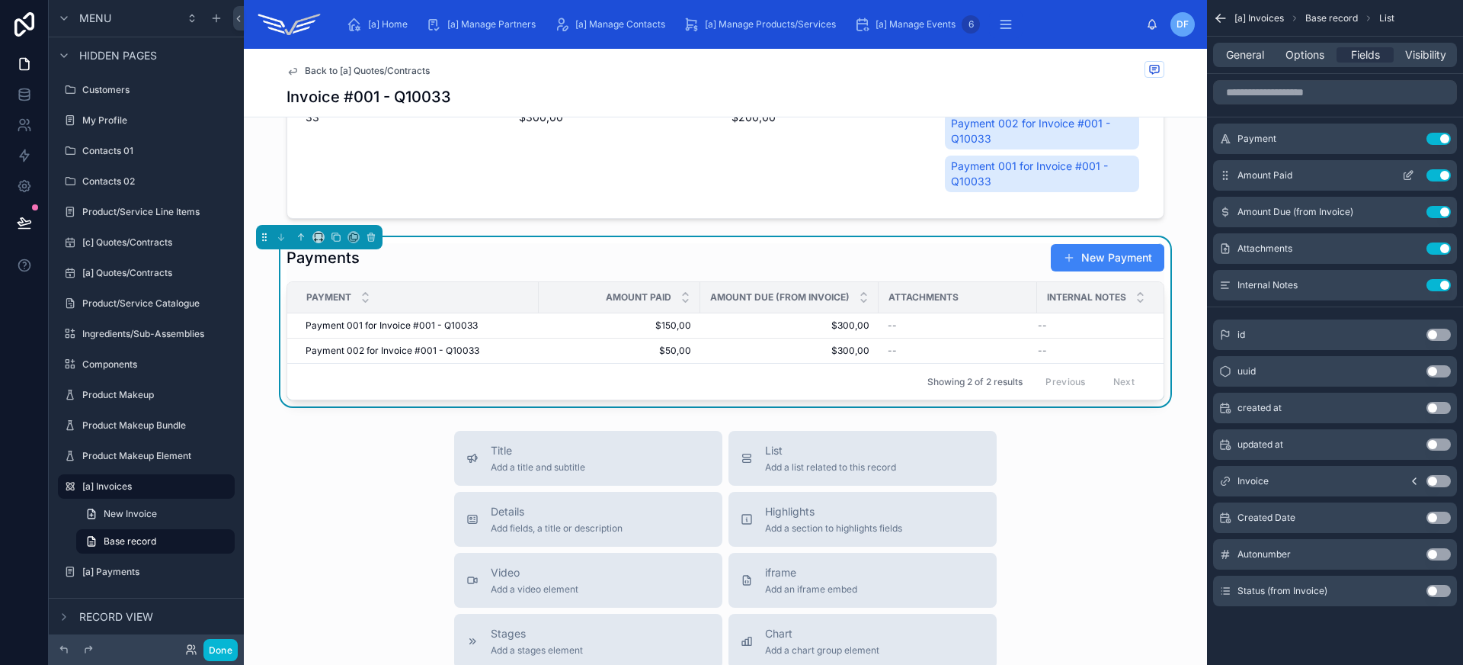
click at [1410, 177] on icon "scrollable content" at bounding box center [1408, 175] width 12 height 12
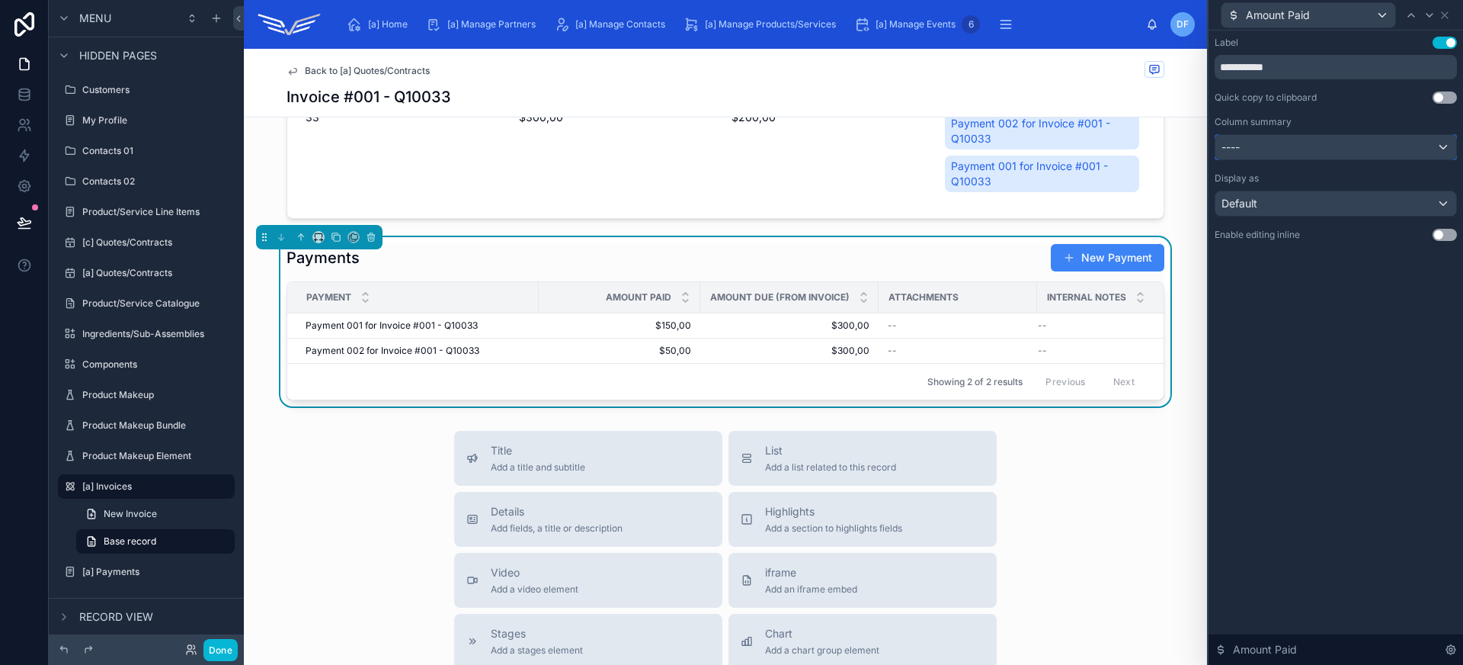
click at [1369, 159] on div "----" at bounding box center [1335, 147] width 241 height 24
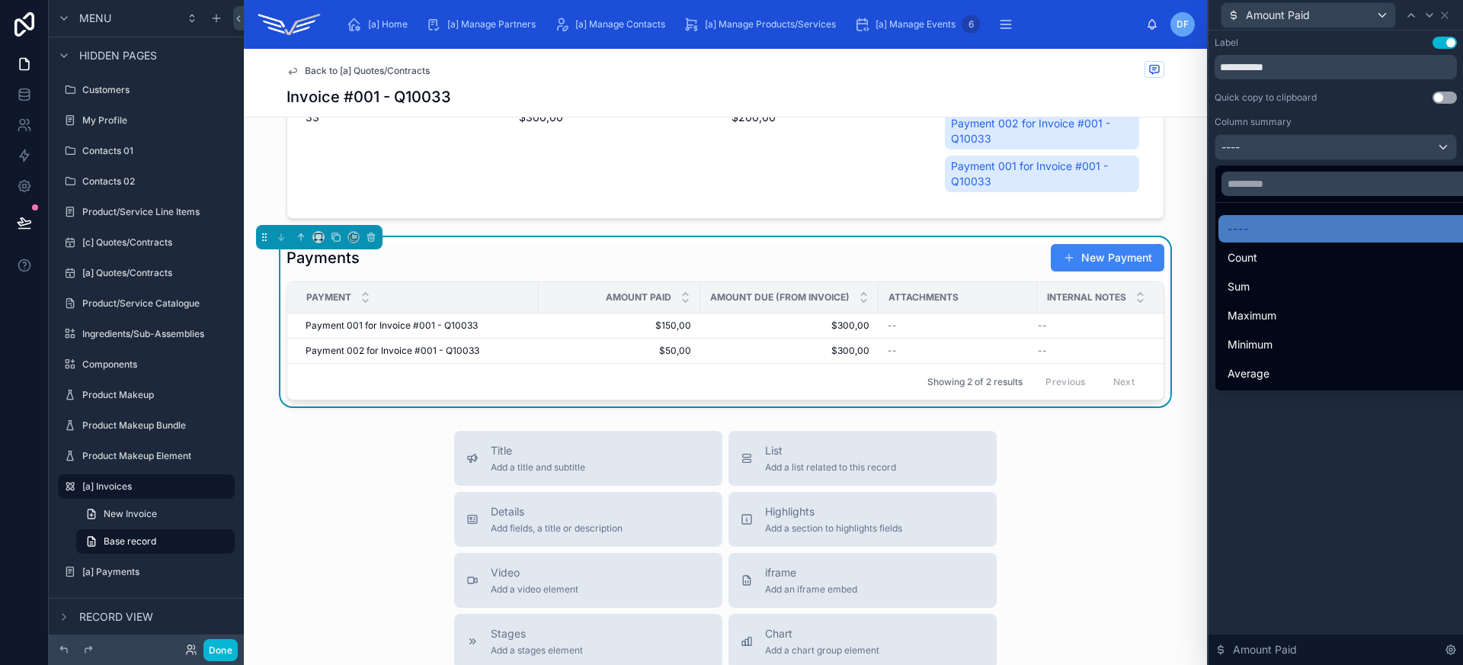
click at [1340, 283] on div "Sum" at bounding box center [1353, 286] width 251 height 18
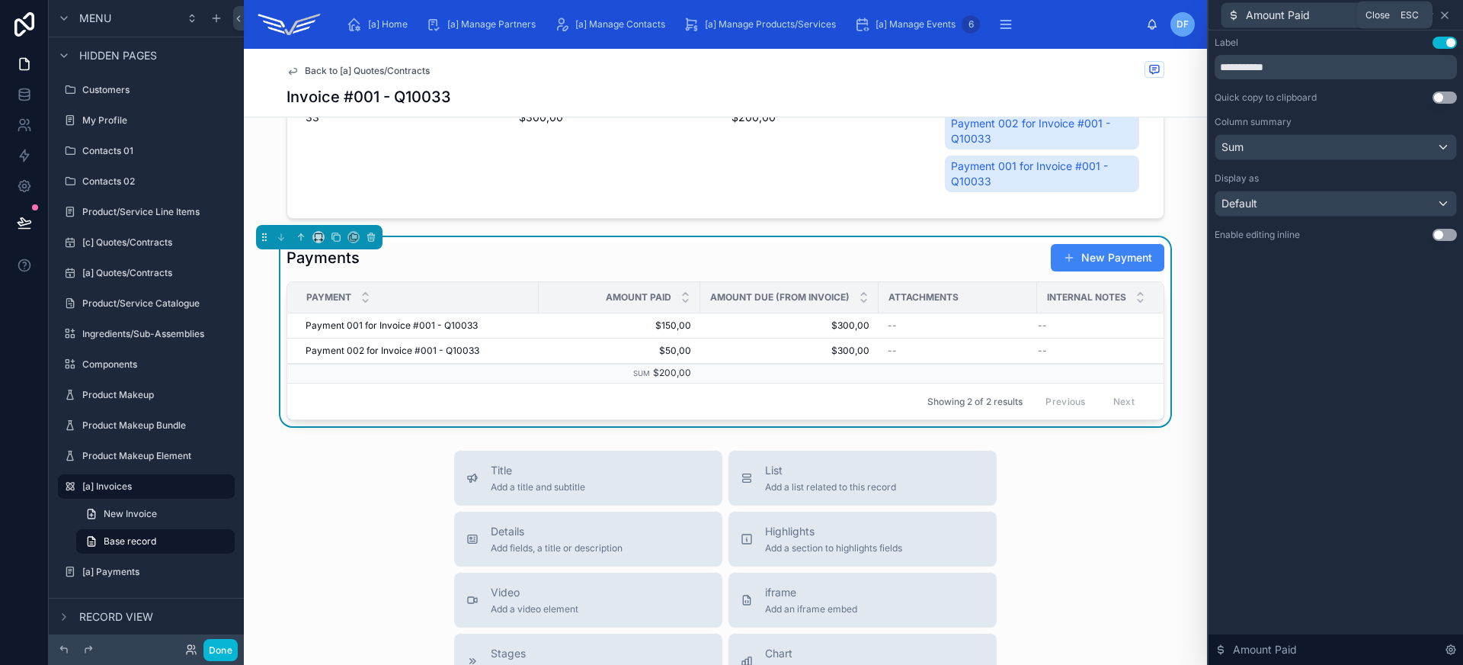
click at [1449, 15] on icon at bounding box center [1445, 15] width 12 height 12
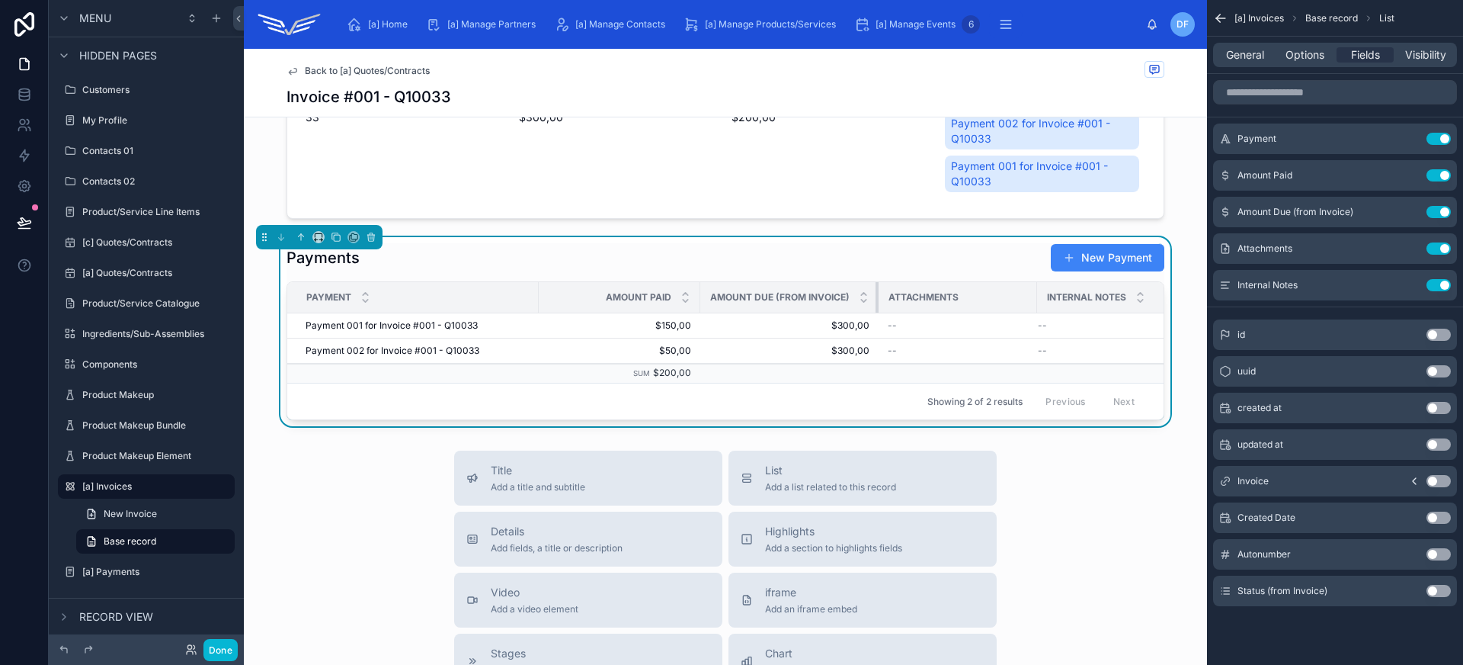
click at [866, 292] on th "Amount Due (from Invoice)" at bounding box center [789, 297] width 178 height 31
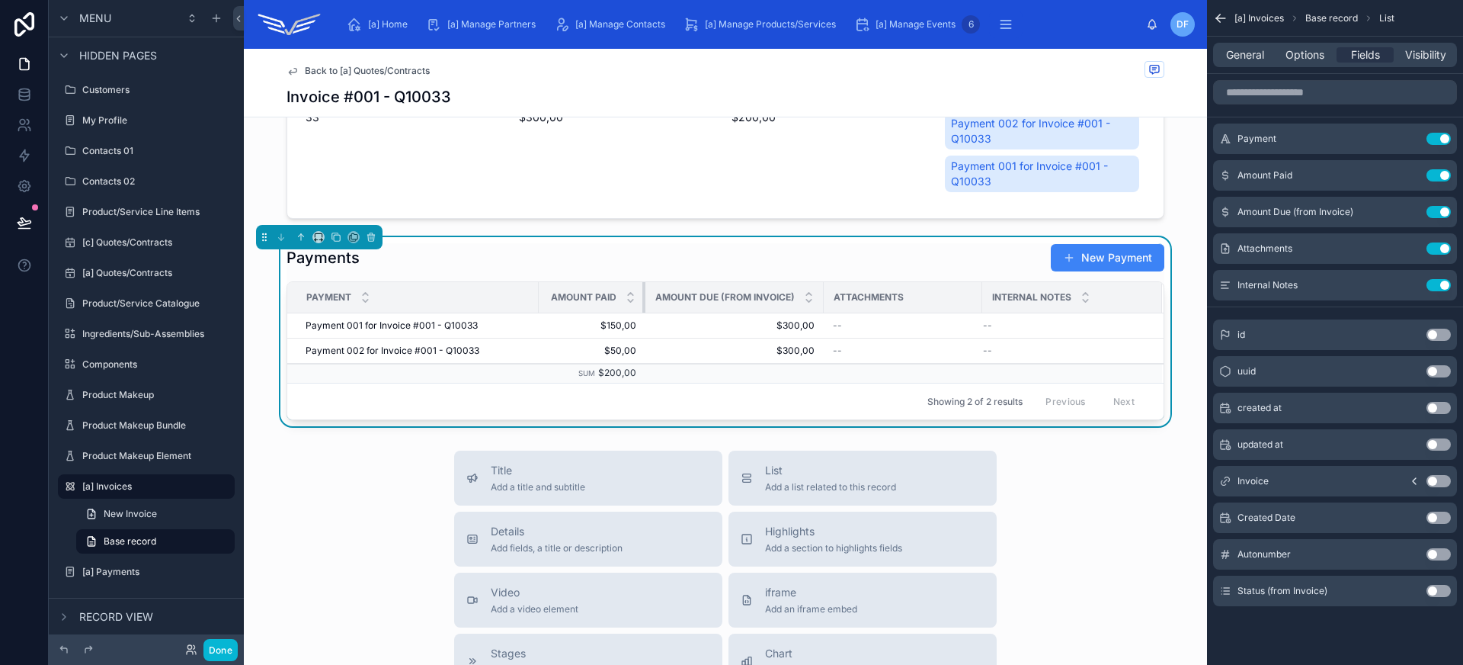
drag, startPoint x: 693, startPoint y: 298, endPoint x: 638, endPoint y: 298, distance: 54.9
click at [642, 298] on div at bounding box center [645, 297] width 6 height 30
click at [821, 299] on div at bounding box center [824, 297] width 6 height 30
drag, startPoint x: 974, startPoint y: 293, endPoint x: 919, endPoint y: 292, distance: 54.9
click at [919, 290] on div at bounding box center [922, 297] width 6 height 30
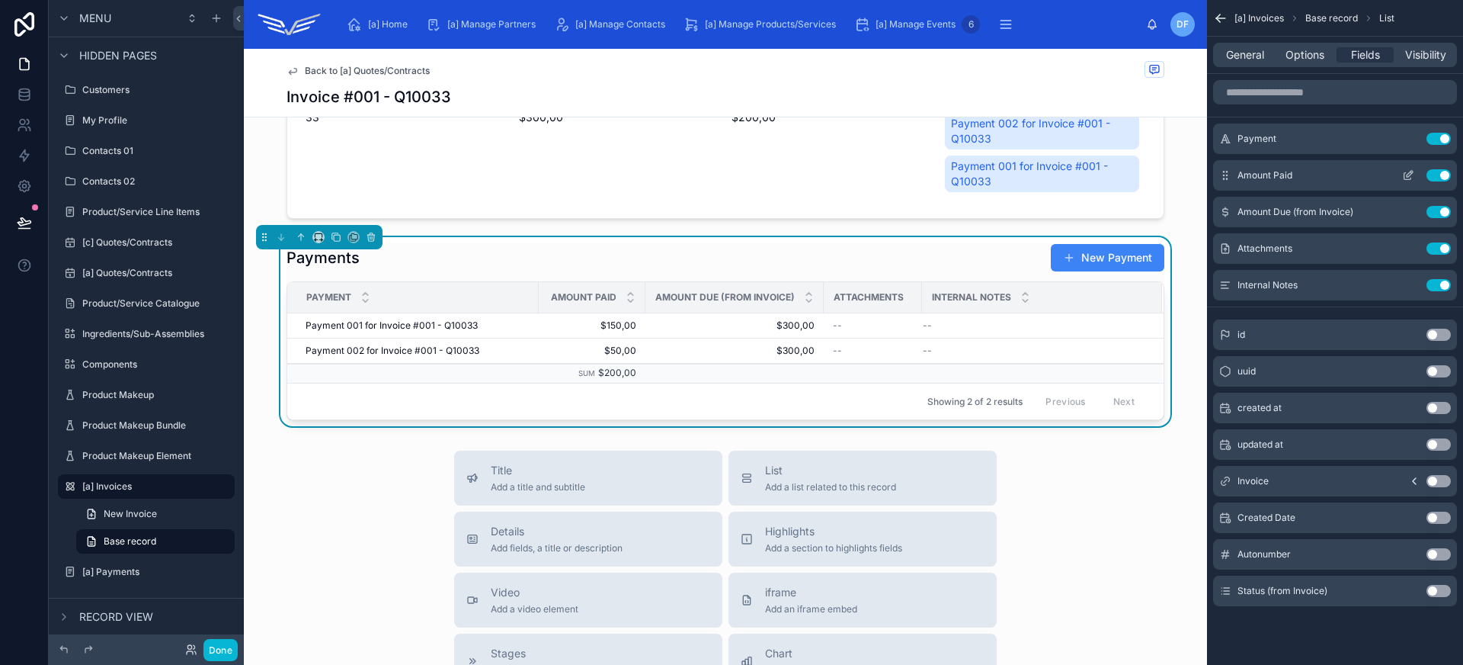
click at [1408, 178] on icon "scrollable content" at bounding box center [1408, 175] width 12 height 12
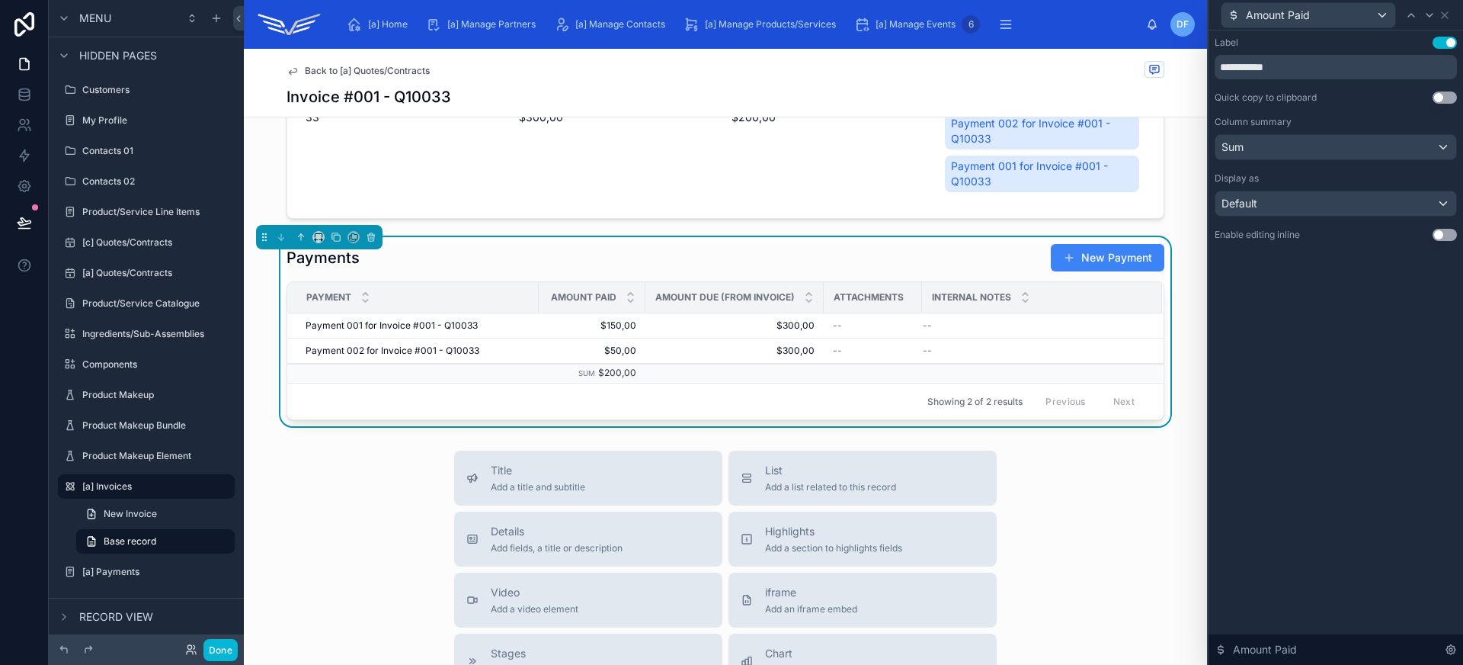
click at [1446, 235] on button "Use setting" at bounding box center [1445, 235] width 24 height 12
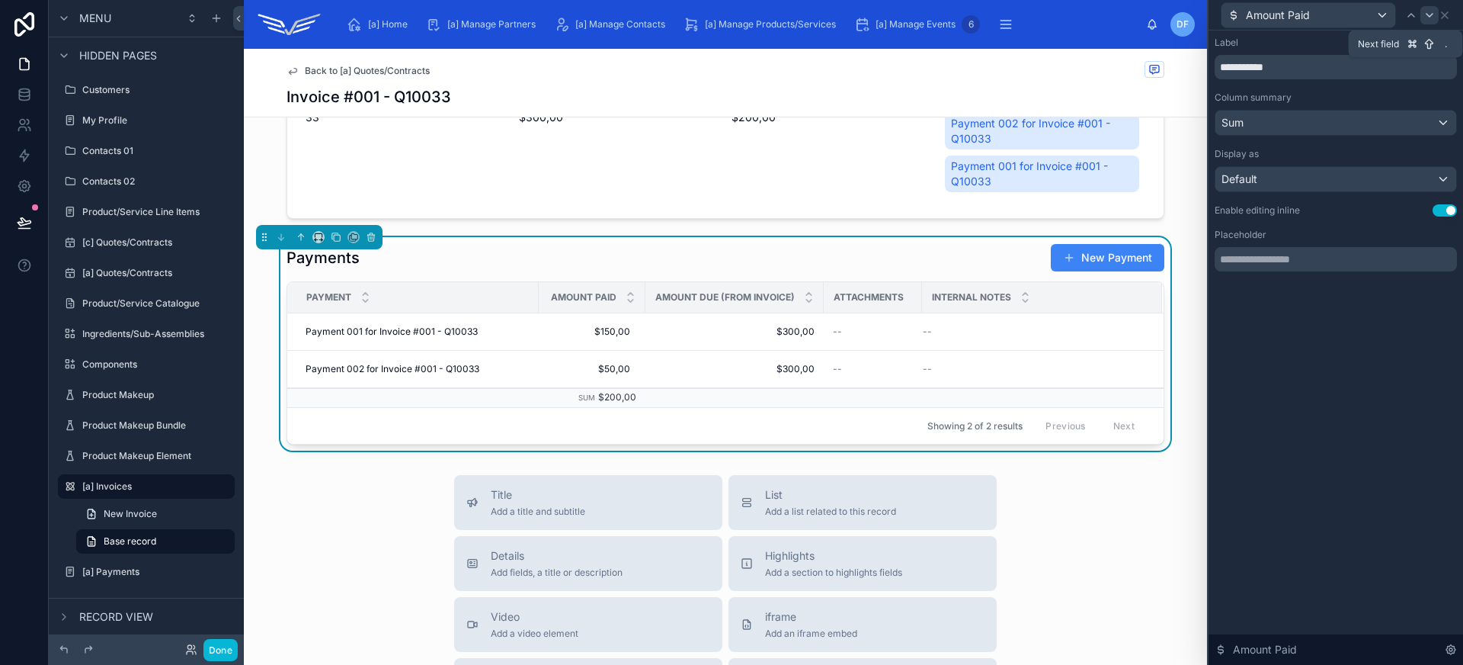
click at [1432, 14] on icon at bounding box center [1430, 15] width 12 height 12
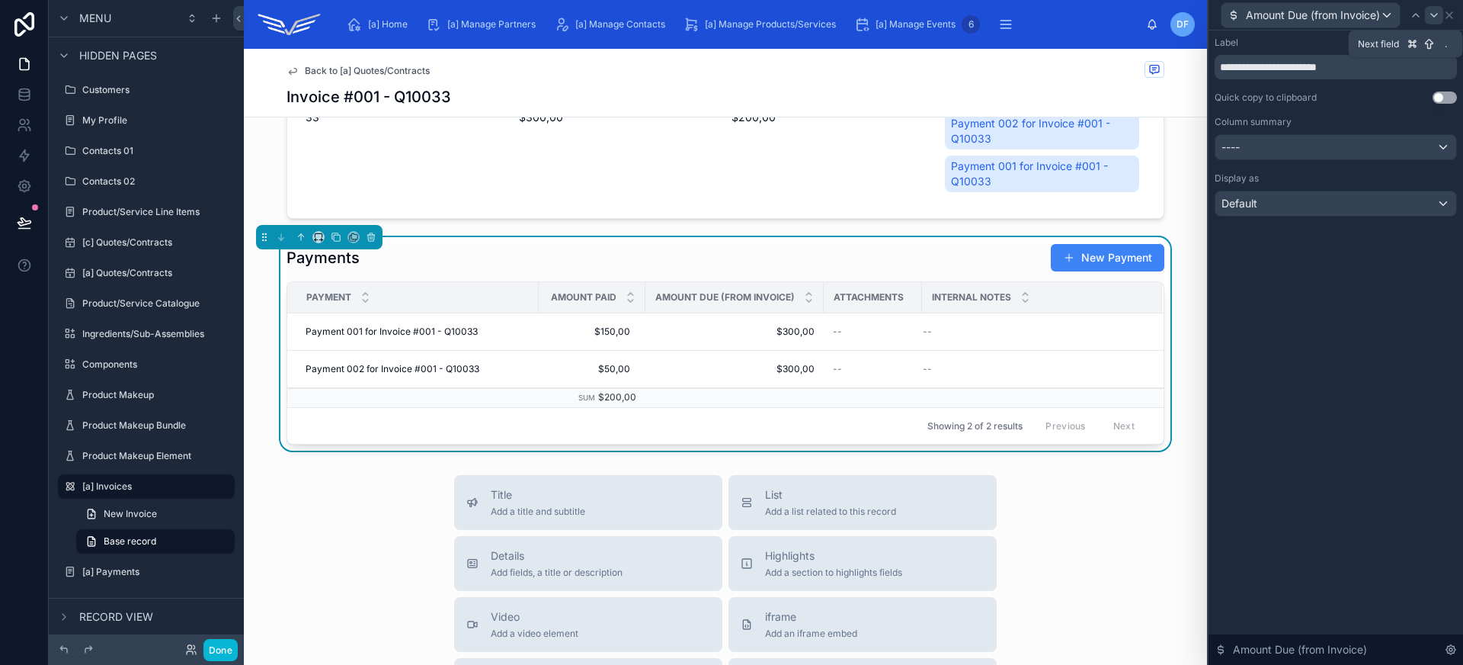
click at [1433, 11] on icon at bounding box center [1434, 15] width 12 height 12
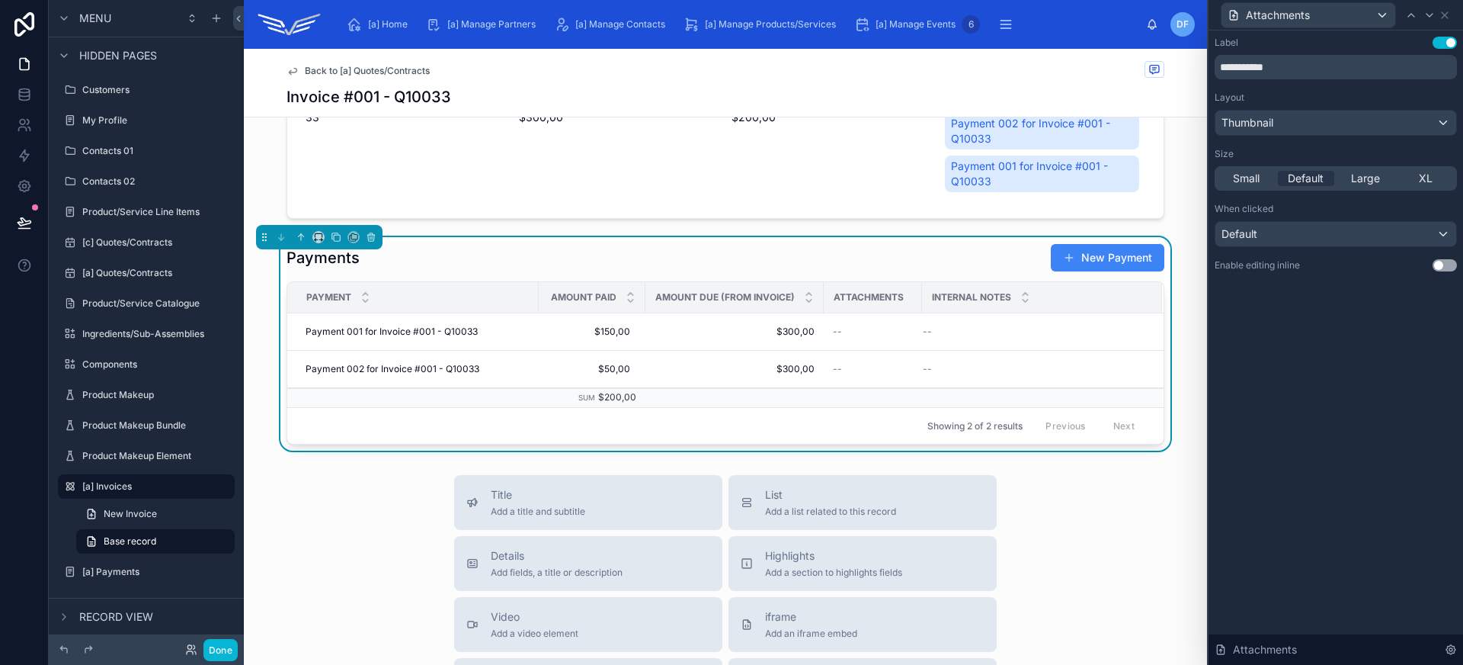
drag, startPoint x: 1449, startPoint y: 266, endPoint x: 1441, endPoint y: 232, distance: 35.3
click at [1449, 266] on button "Use setting" at bounding box center [1445, 265] width 24 height 12
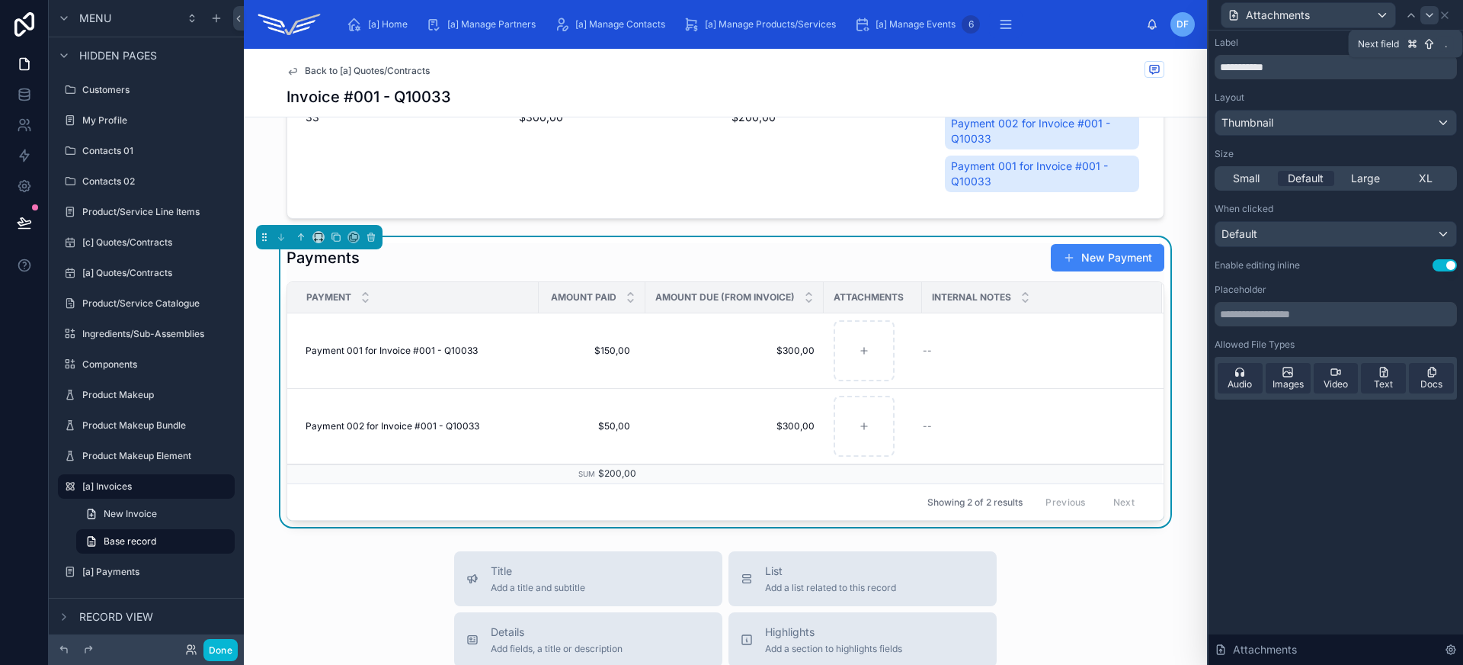
click at [1430, 19] on icon at bounding box center [1430, 15] width 12 height 12
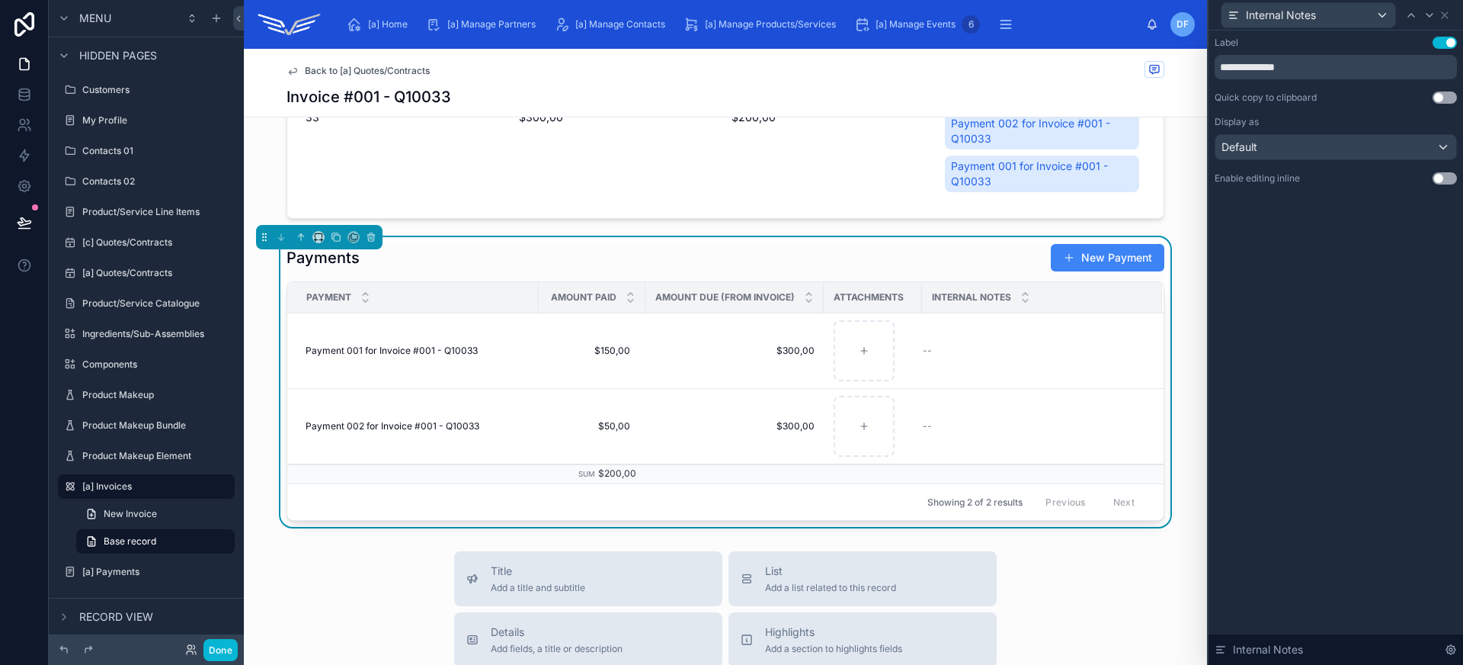
click at [1447, 178] on button "Use setting" at bounding box center [1445, 178] width 24 height 12
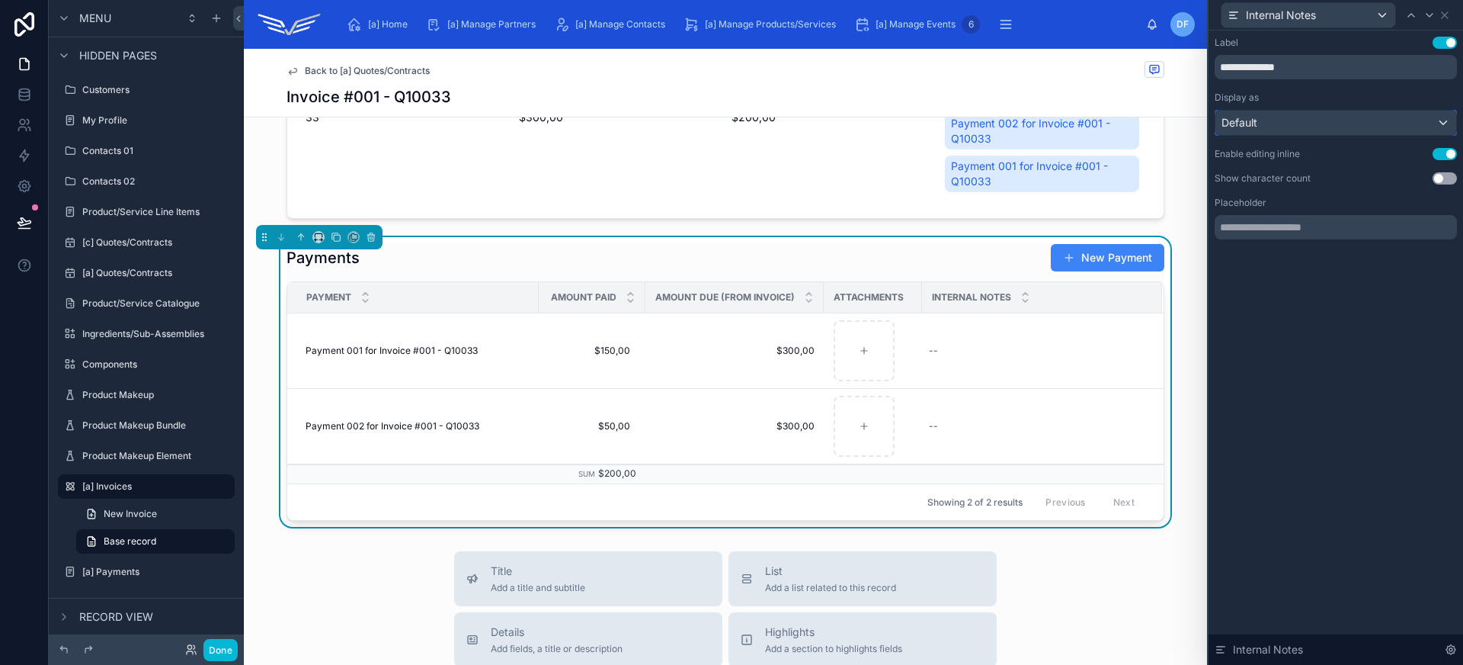
click at [1343, 124] on div "Default" at bounding box center [1335, 122] width 241 height 24
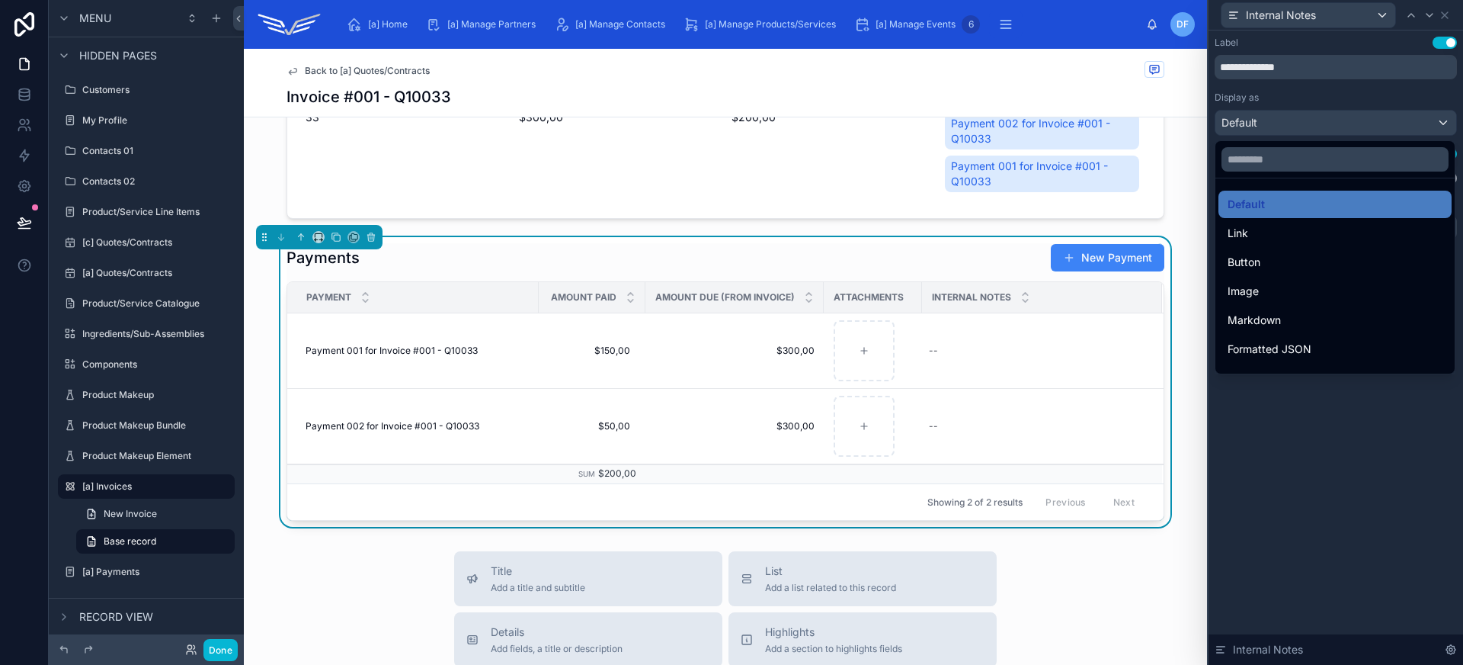
click at [1343, 124] on div at bounding box center [1336, 332] width 255 height 665
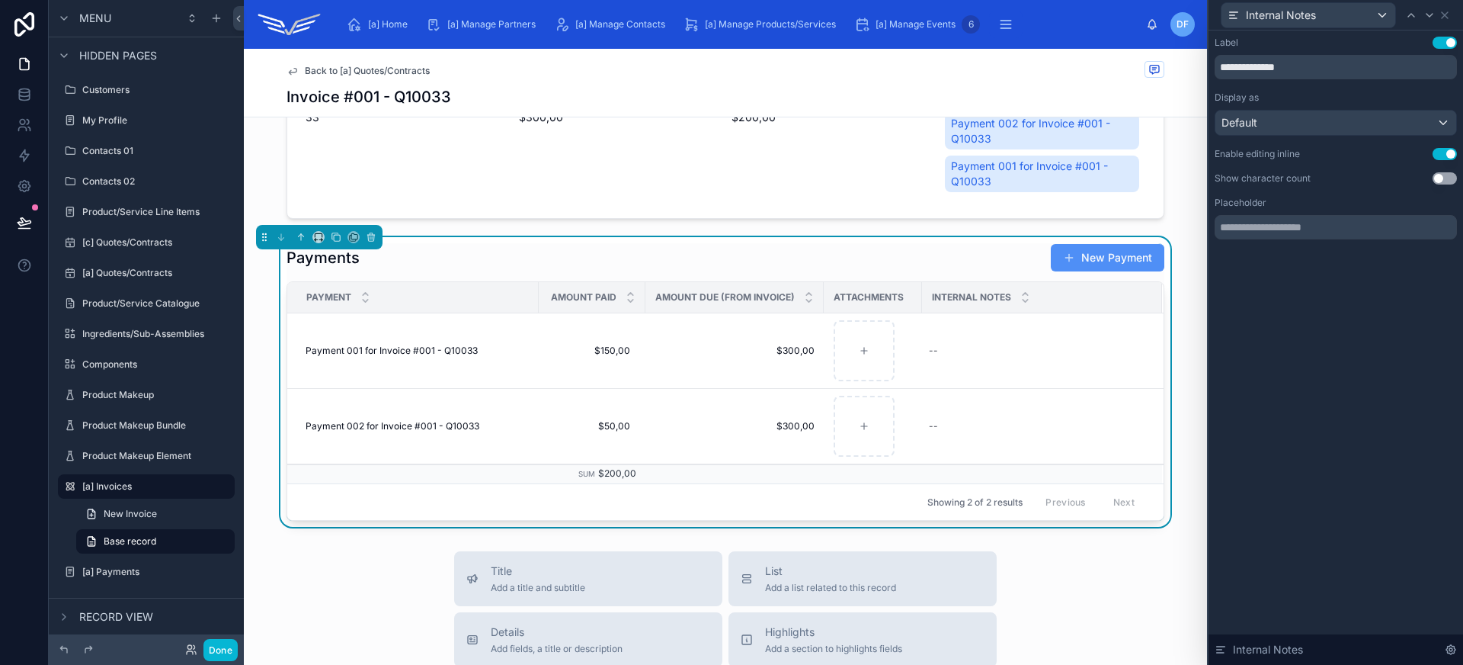
click at [1076, 255] on button "New Payment" at bounding box center [1108, 257] width 114 height 27
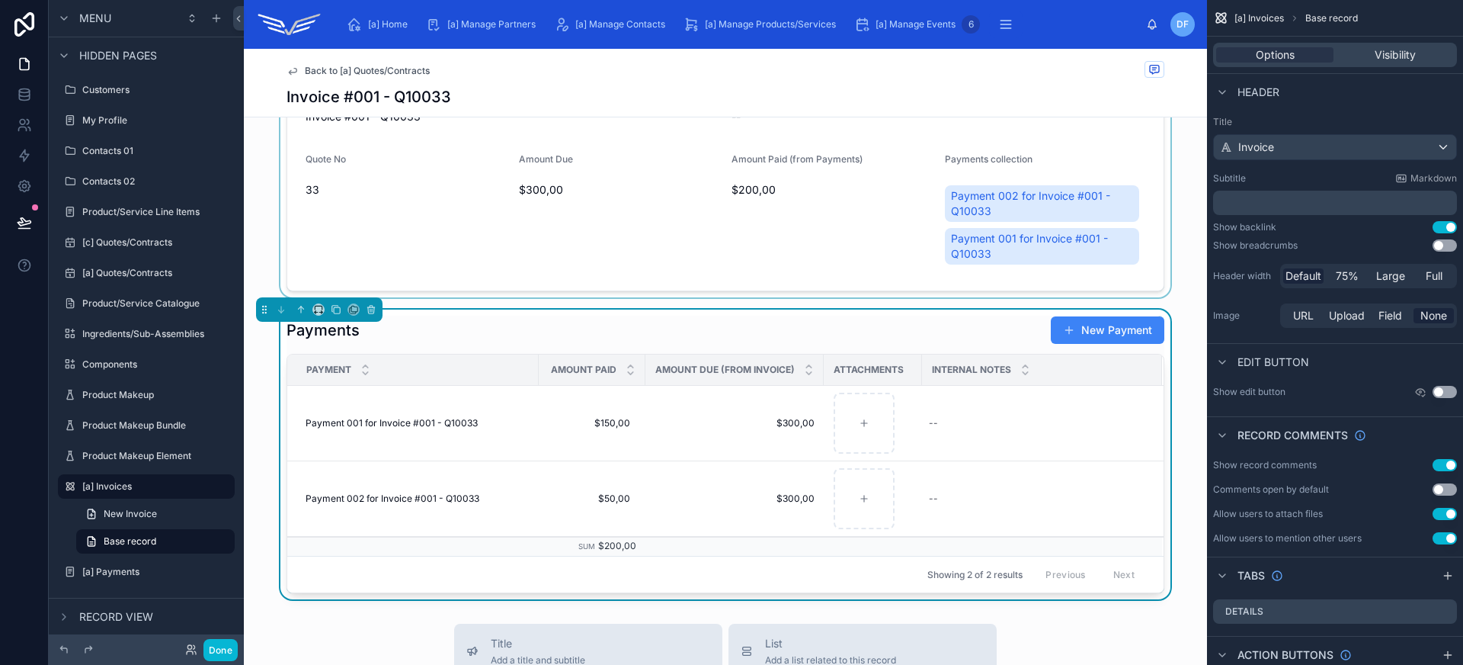
scroll to position [339, 0]
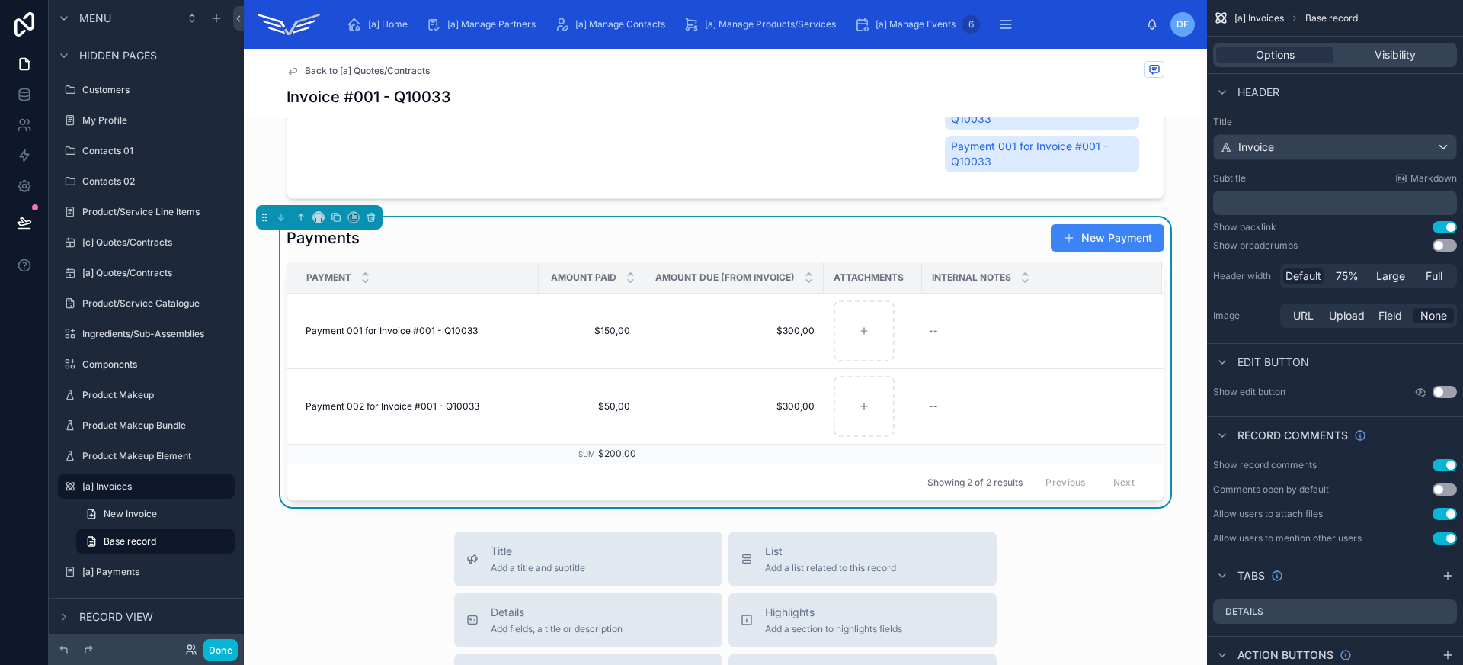
click at [859, 224] on div "Payments New Payment" at bounding box center [726, 237] width 878 height 29
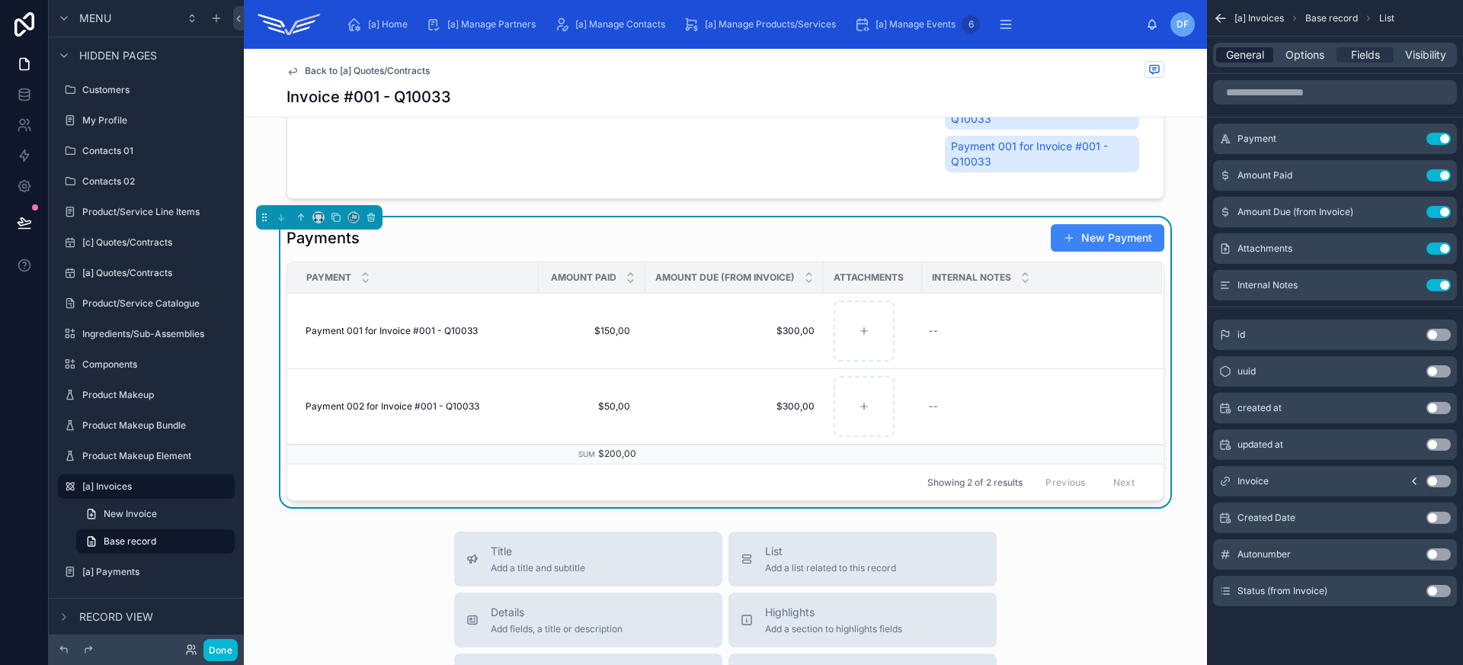
click at [1221, 50] on div "General" at bounding box center [1244, 54] width 57 height 15
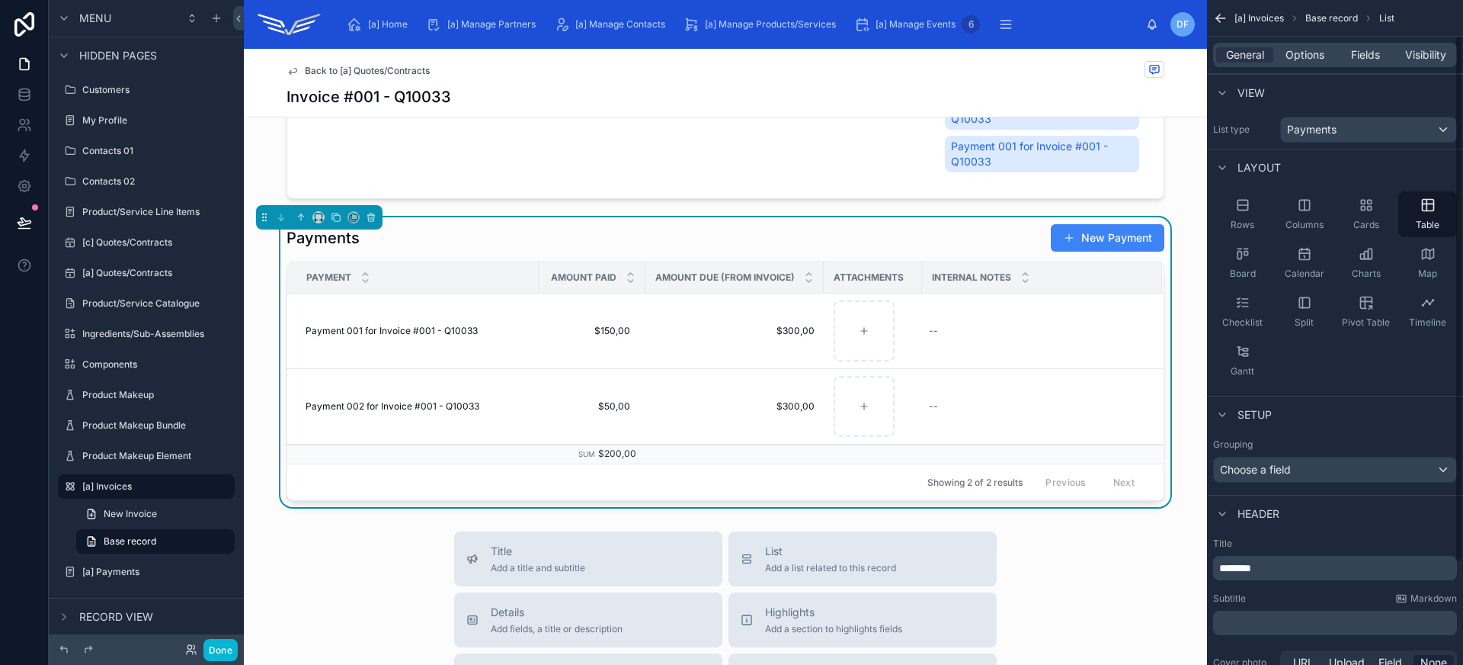
scroll to position [173, 0]
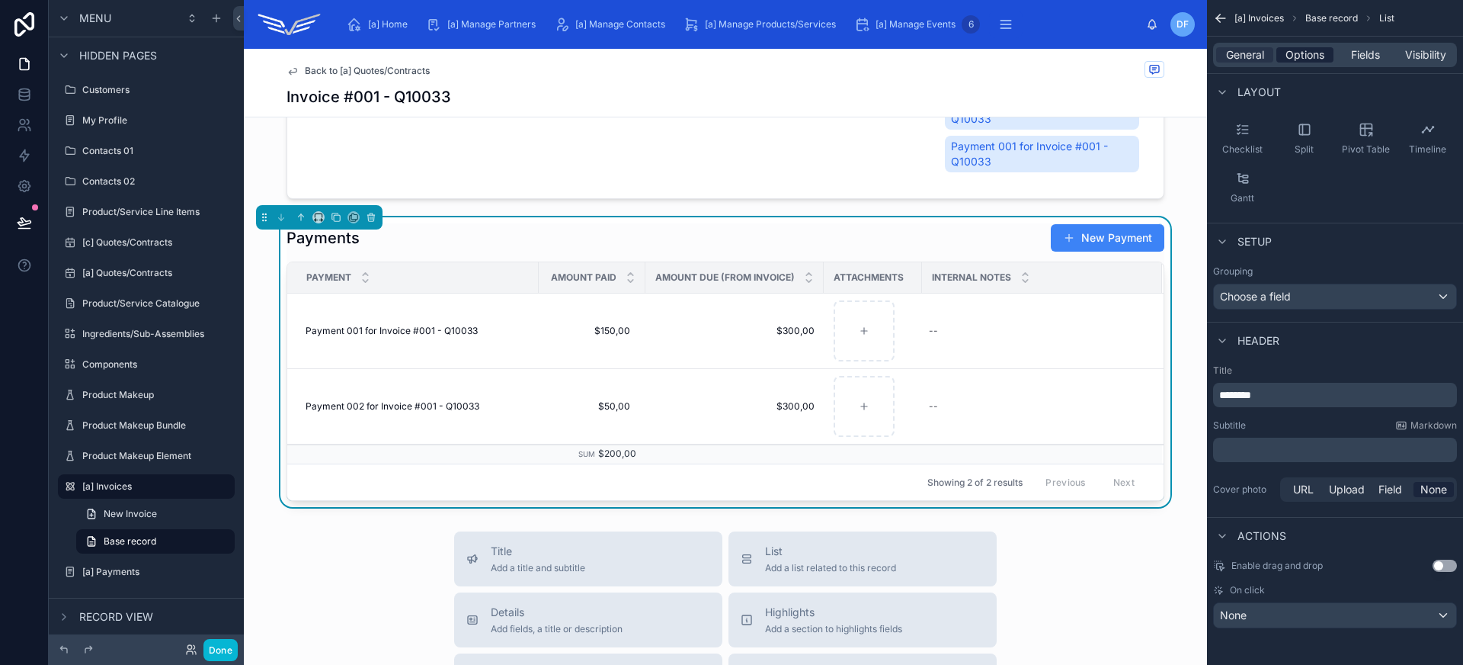
click at [1292, 56] on span "Options" at bounding box center [1305, 54] width 39 height 15
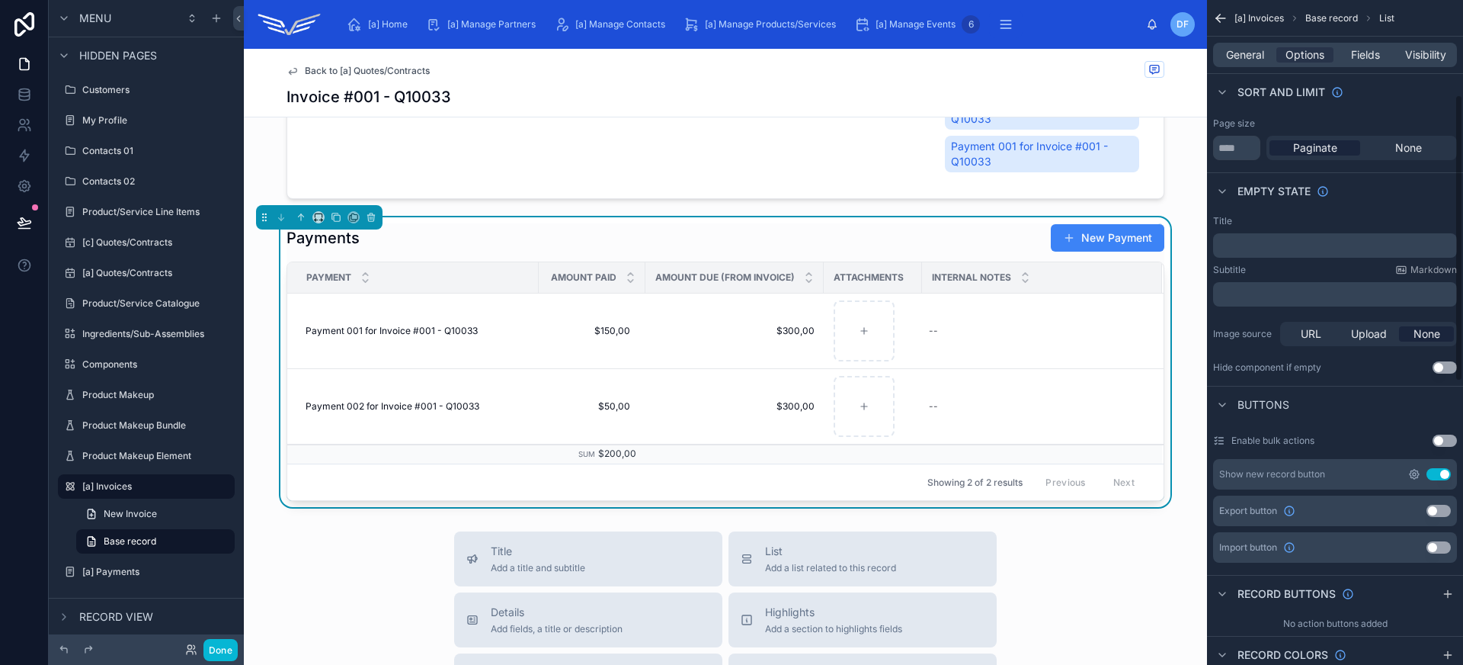
scroll to position [310, 0]
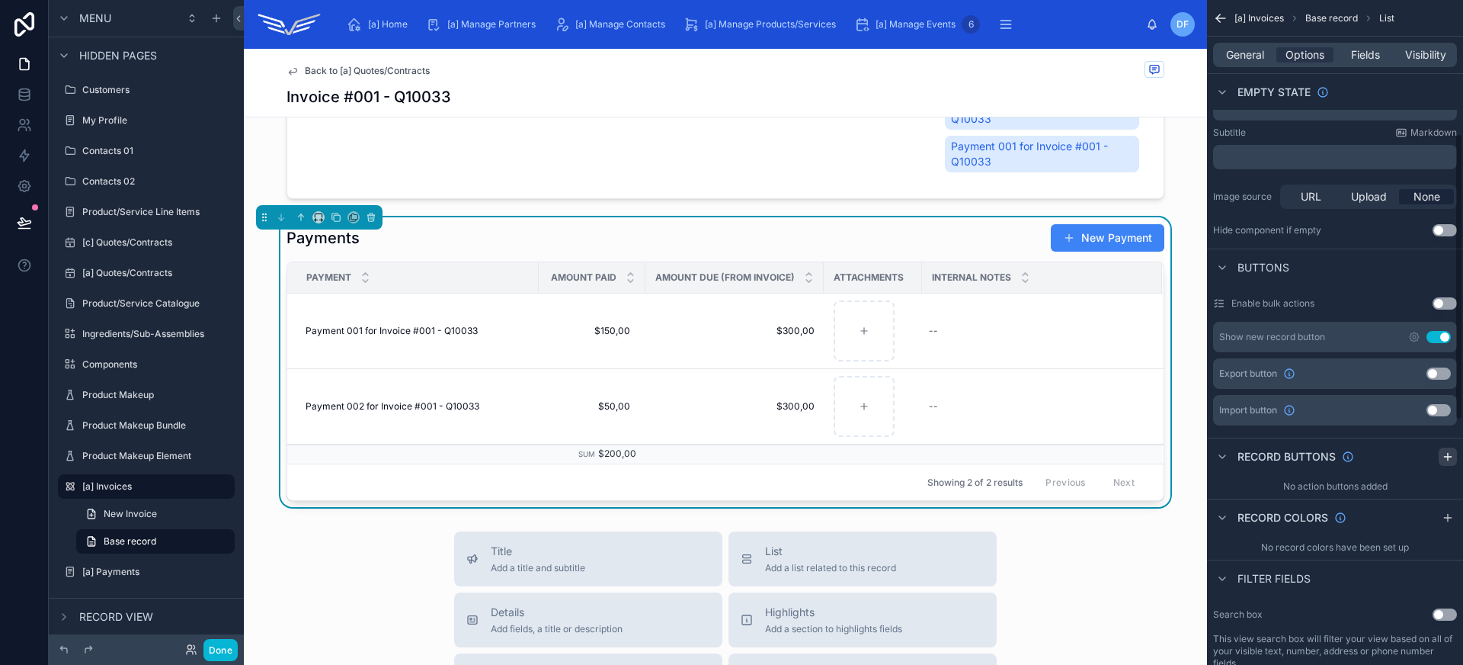
click at [1450, 455] on icon "scrollable content" at bounding box center [1448, 456] width 12 height 12
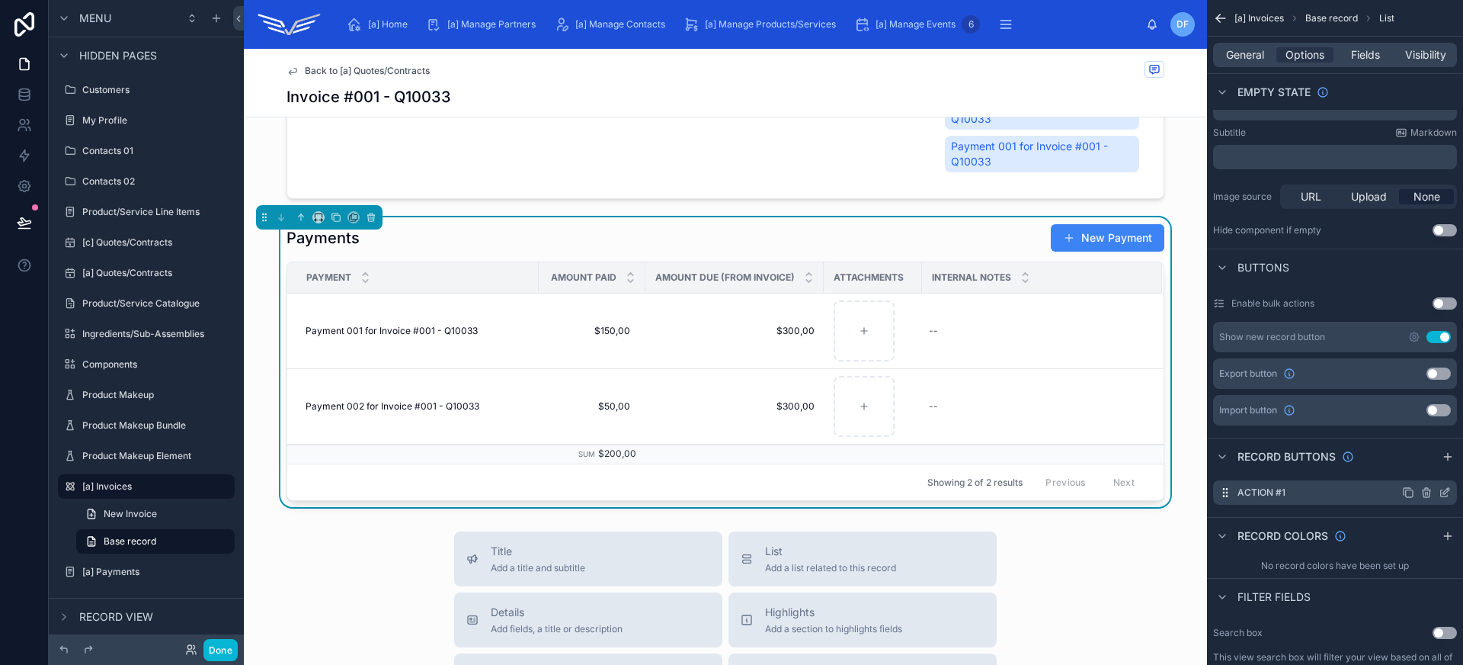
click at [1444, 494] on icon "scrollable content" at bounding box center [1445, 492] width 12 height 12
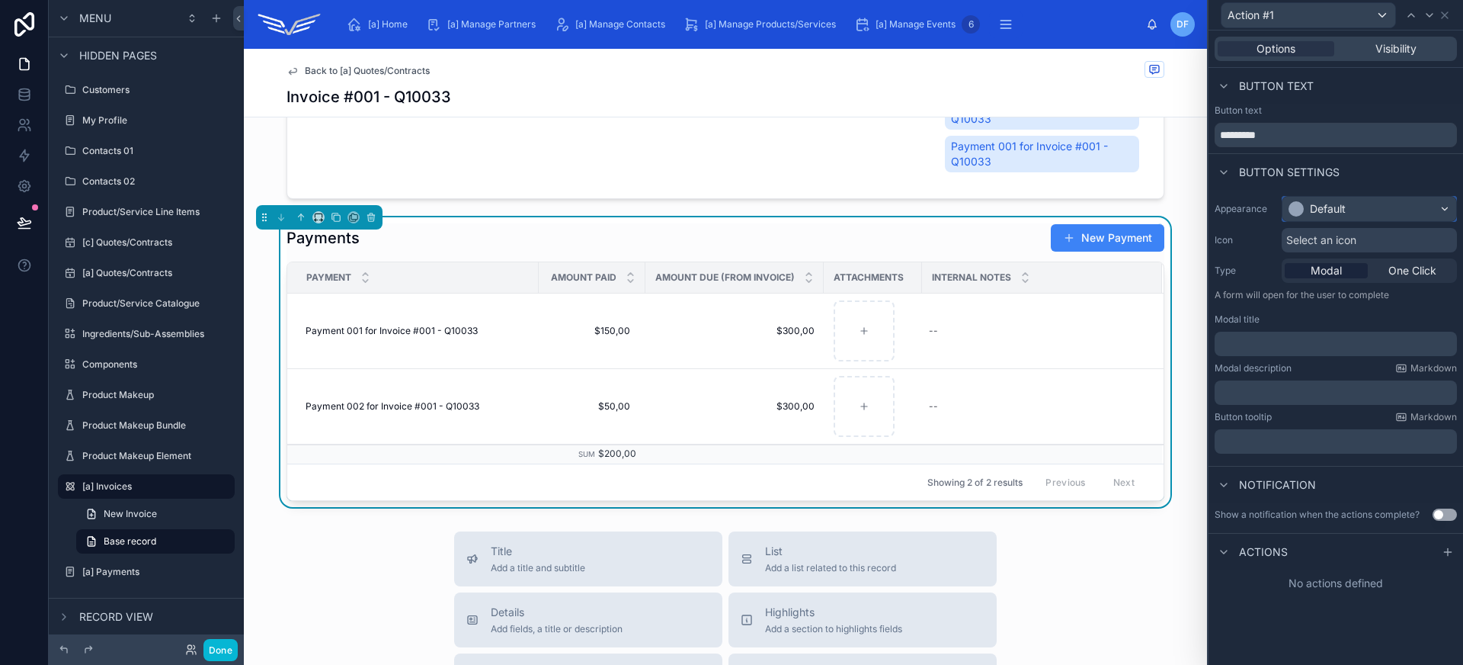
click at [1352, 204] on div "Default" at bounding box center [1370, 209] width 174 height 24
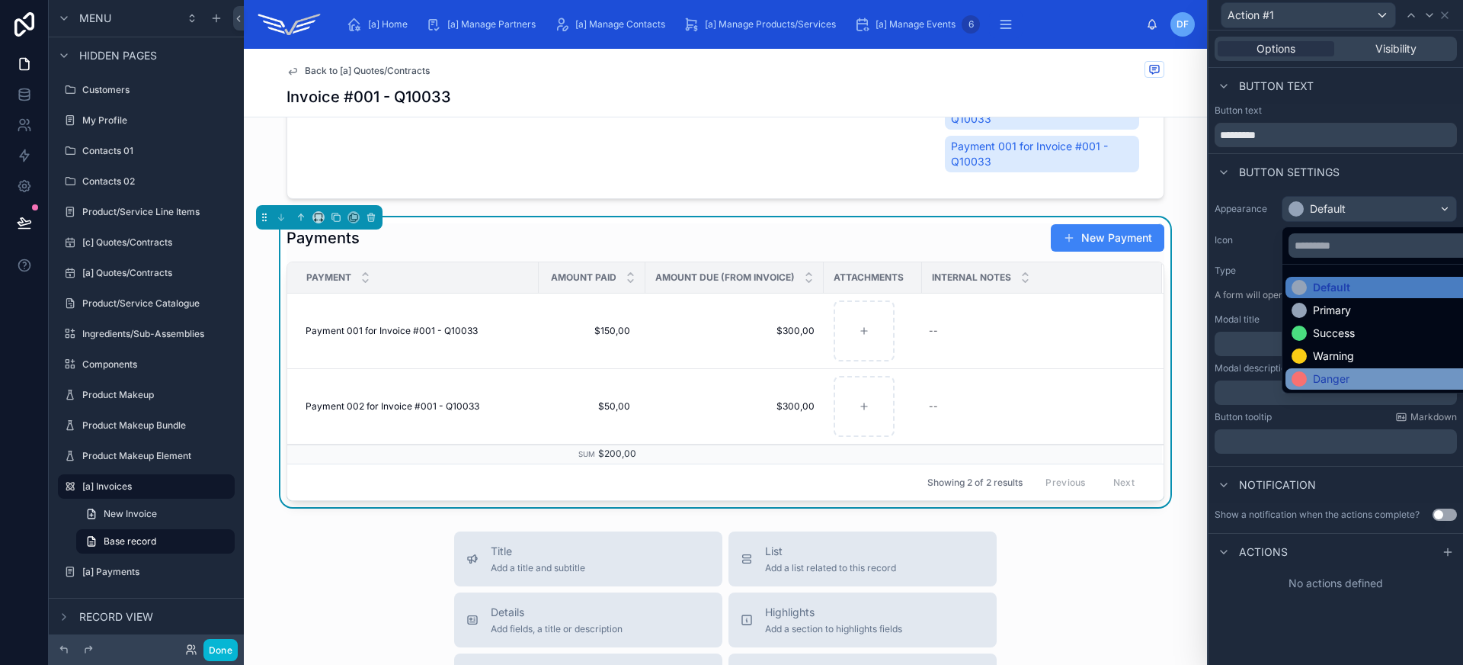
click at [1344, 378] on div "Danger" at bounding box center [1331, 378] width 37 height 15
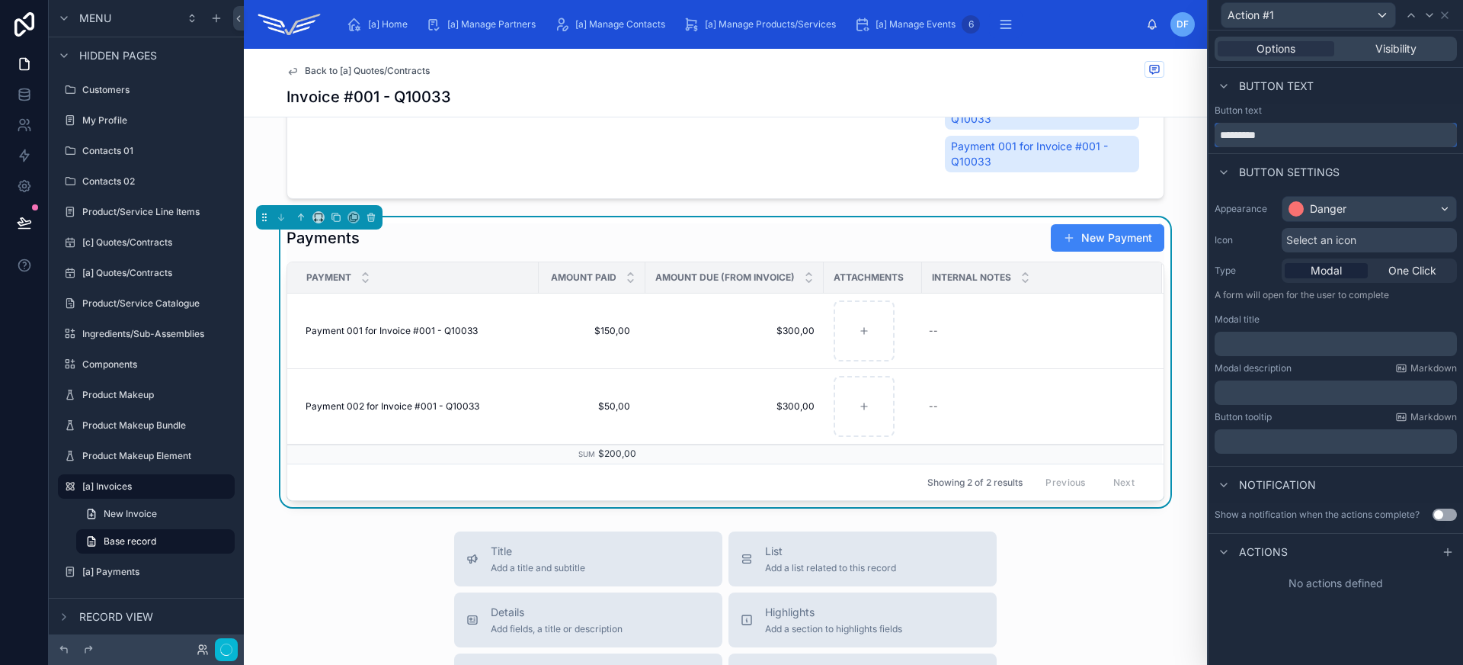
click at [1288, 138] on input "*********" at bounding box center [1336, 135] width 242 height 24
type input "**********"
click at [1392, 271] on span "One Click" at bounding box center [1412, 270] width 48 height 15
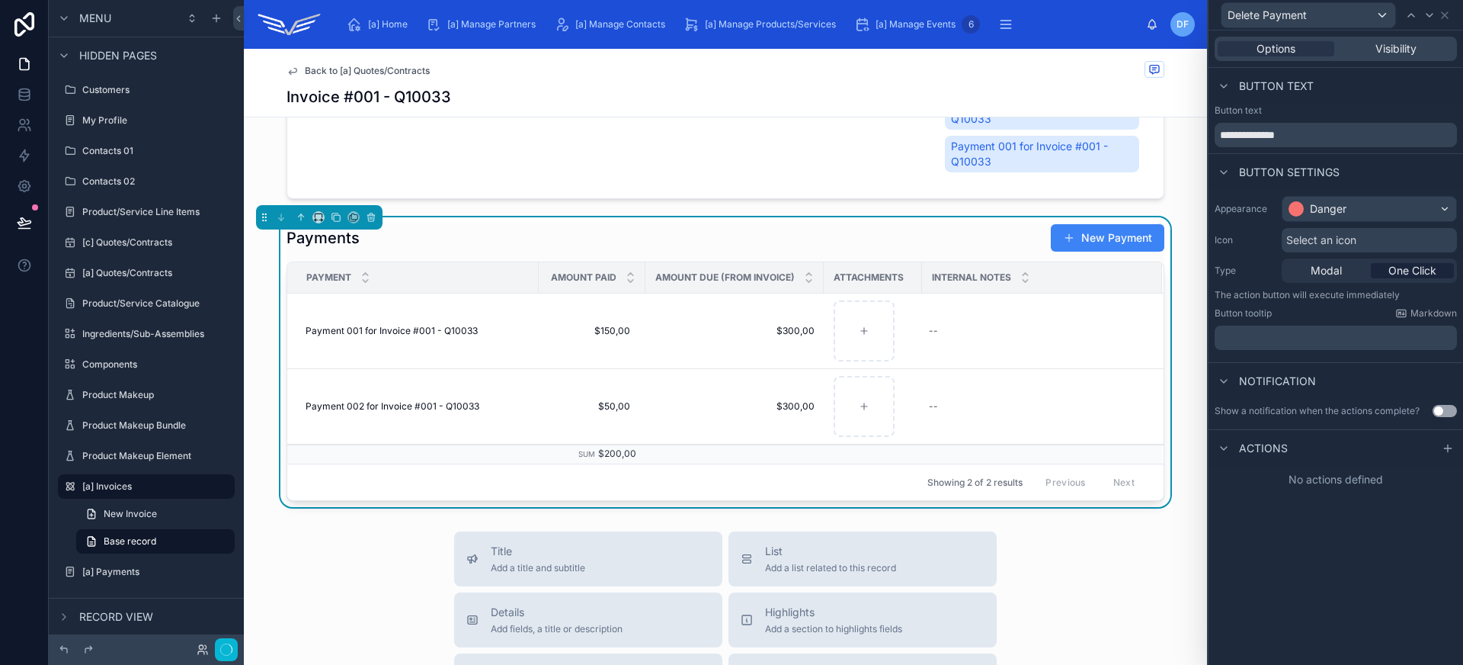
click at [1327, 235] on span "Select an icon" at bounding box center [1321, 239] width 70 height 15
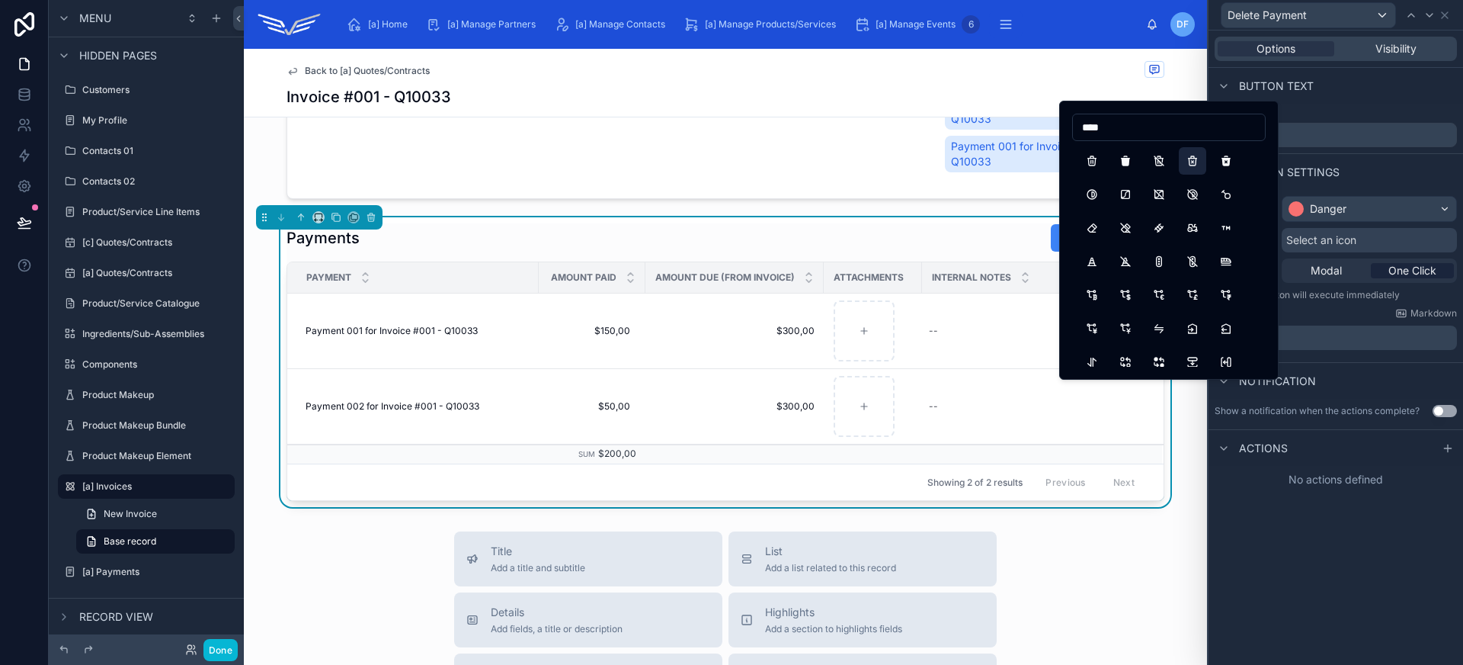
type input "****"
click at [1193, 165] on button "TrashX" at bounding box center [1192, 160] width 27 height 27
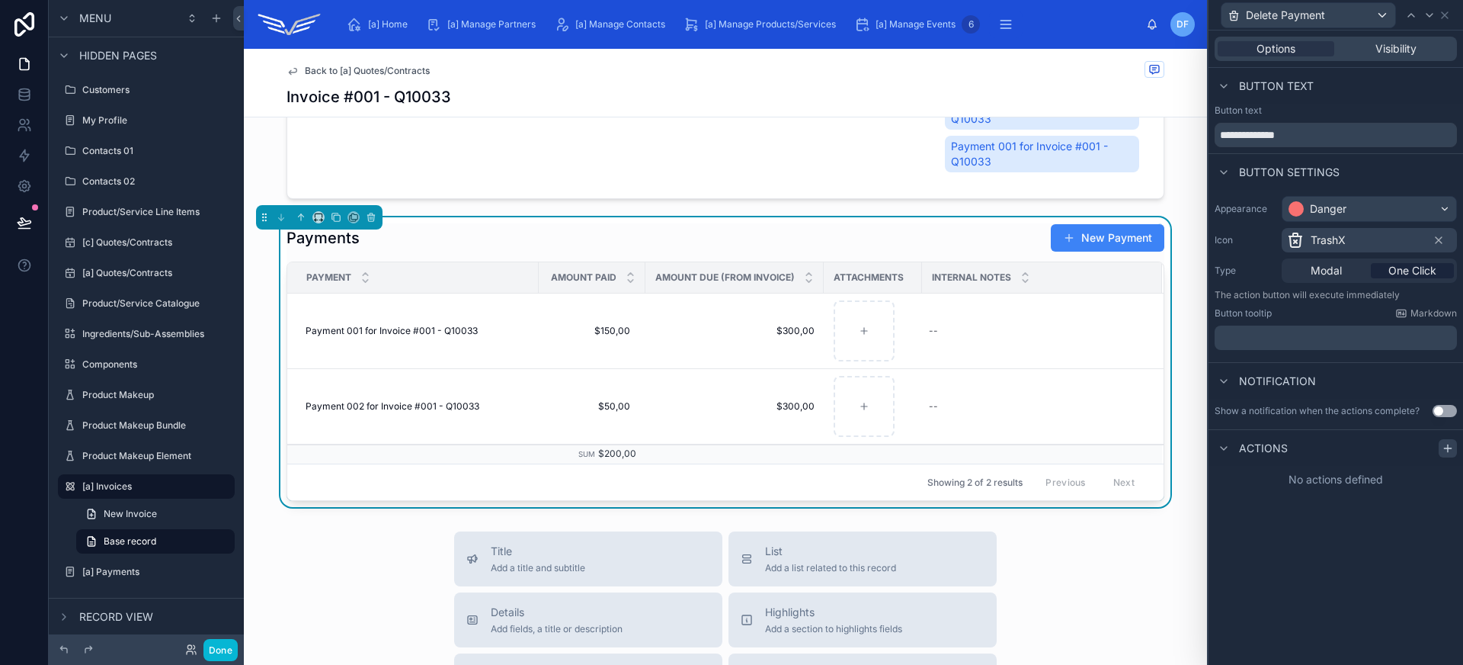
click at [1443, 450] on icon at bounding box center [1448, 448] width 12 height 12
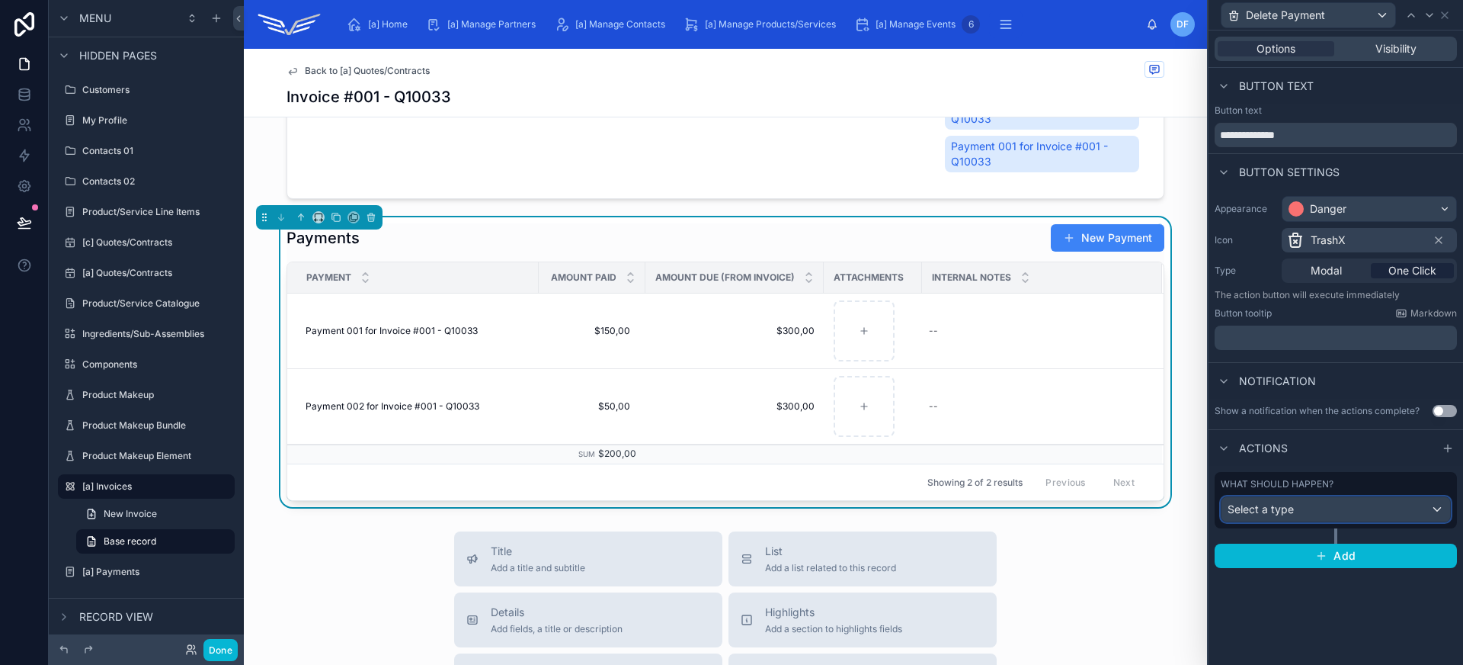
click at [1340, 504] on div "Select a type" at bounding box center [1336, 509] width 229 height 24
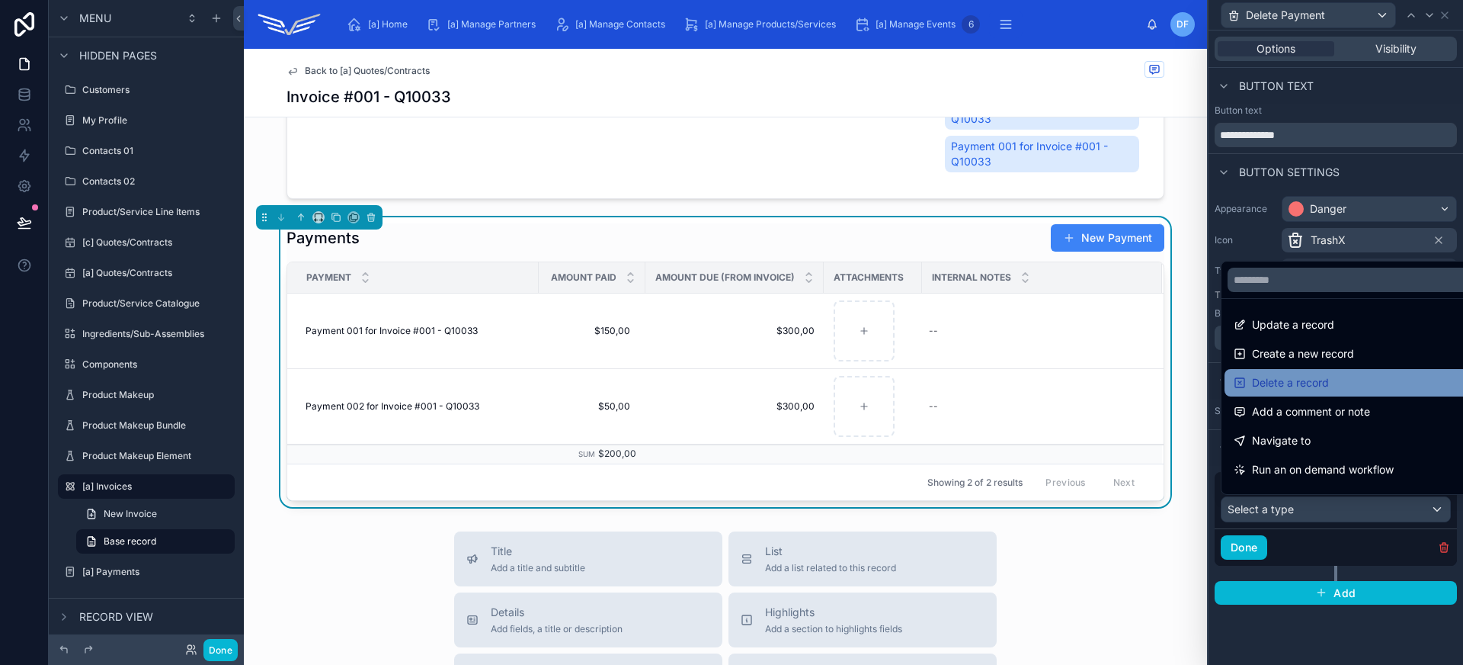
click at [1317, 386] on span "Delete a record" at bounding box center [1290, 382] width 77 height 18
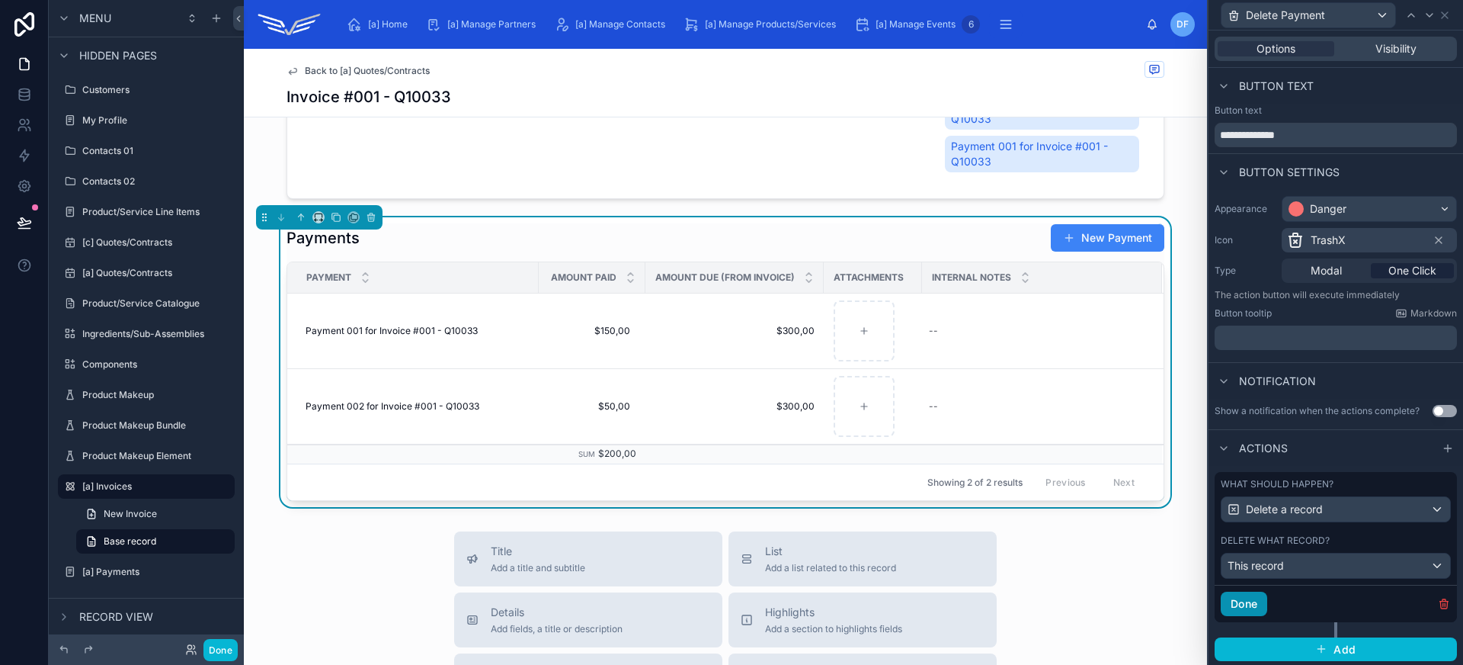
click at [1248, 600] on button "Done" at bounding box center [1244, 603] width 46 height 24
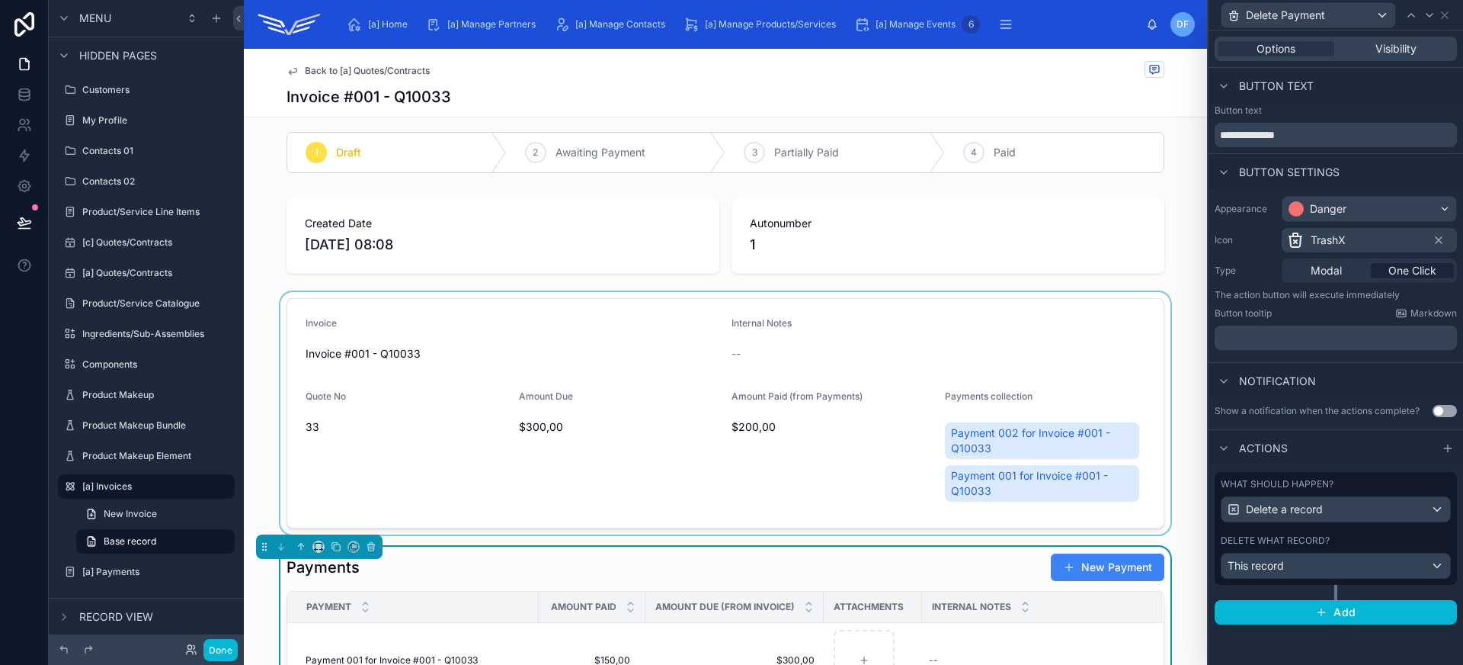
scroll to position [0, 0]
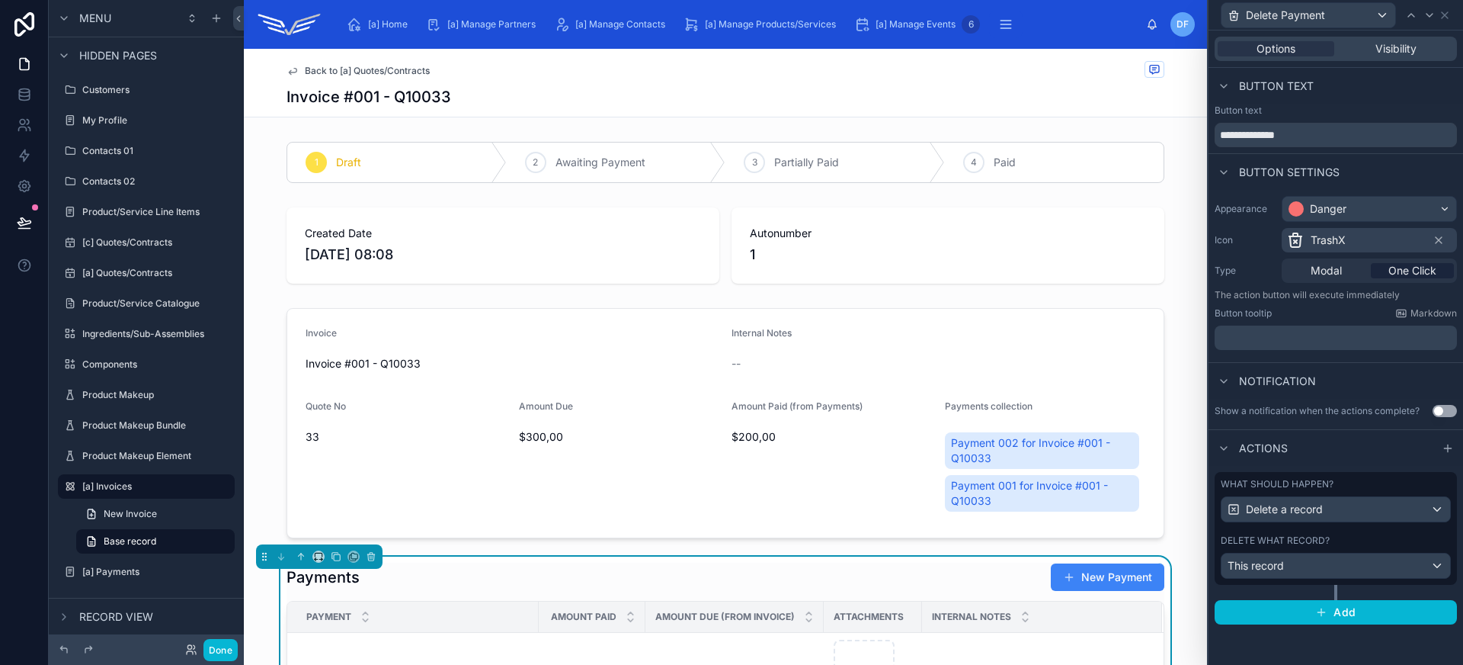
click at [399, 73] on span "Back to [a] Quotes/Contracts" at bounding box center [367, 71] width 125 height 12
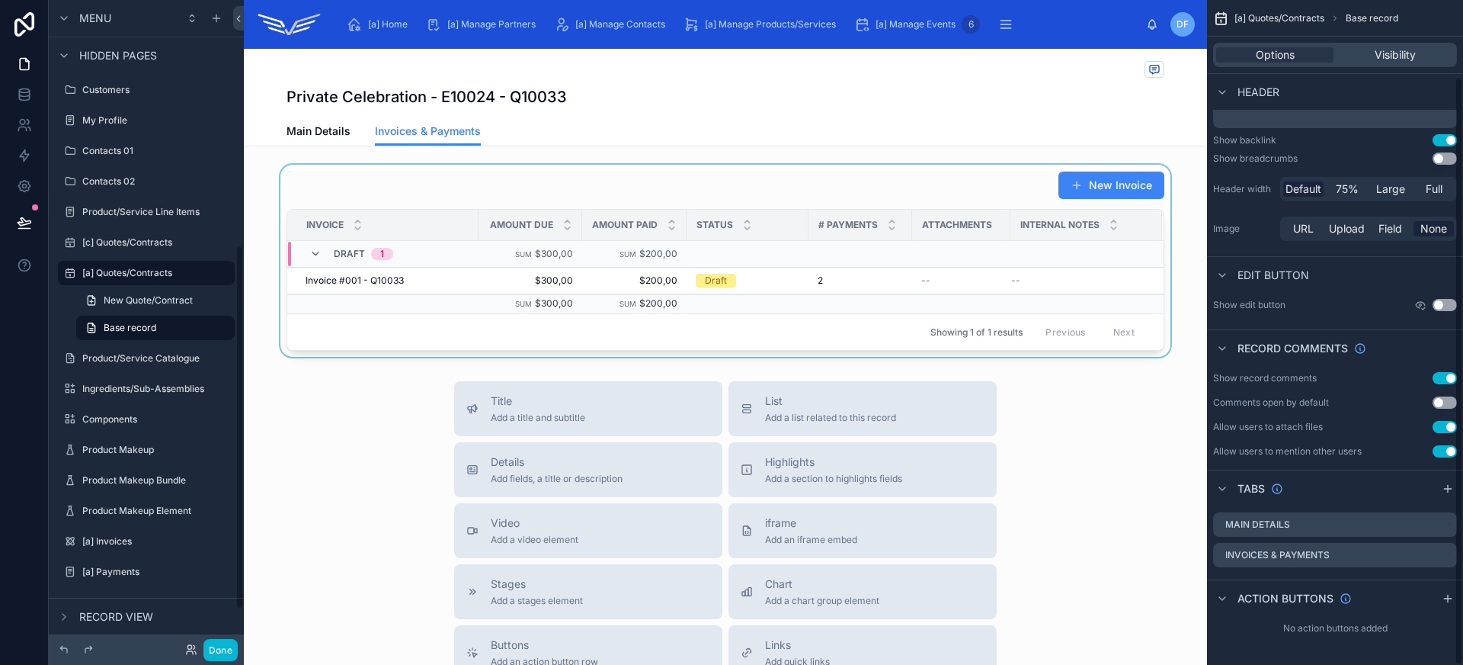
scroll to position [87, 0]
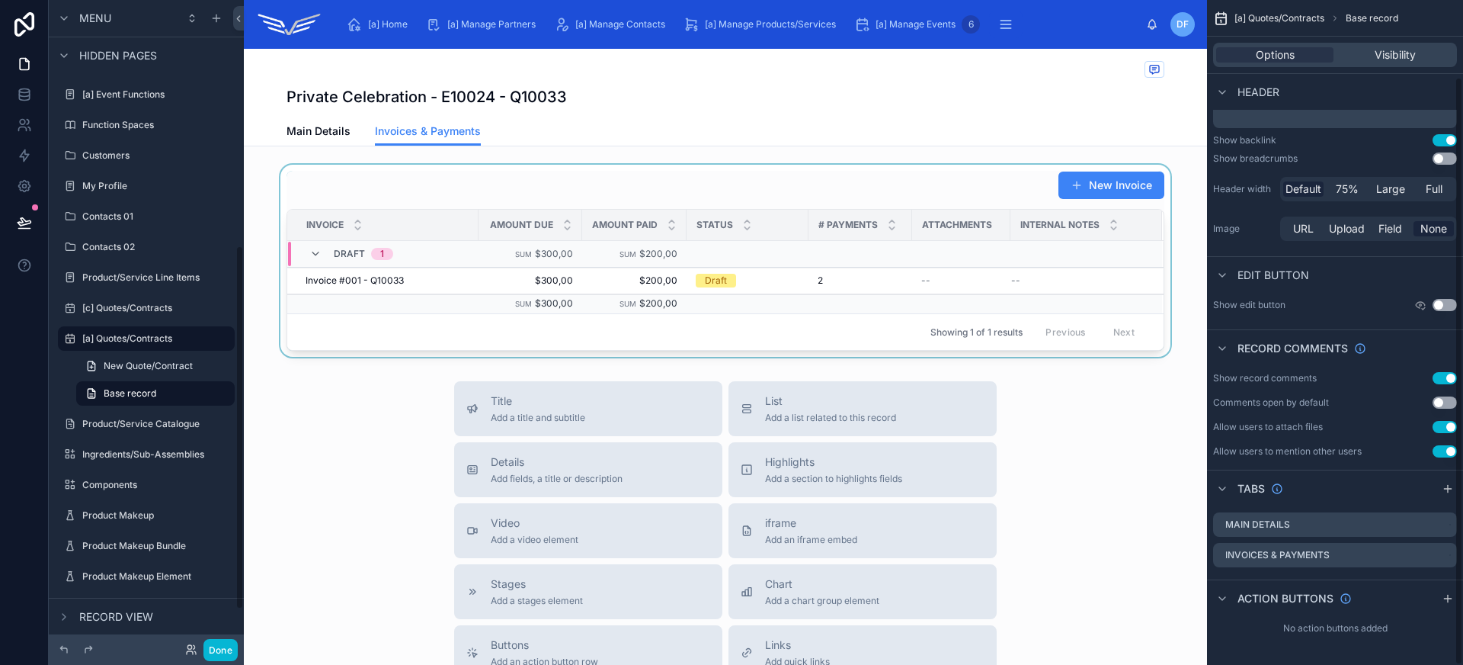
click at [716, 333] on div "Showing 1 of 1 results Previous Next" at bounding box center [725, 331] width 876 height 37
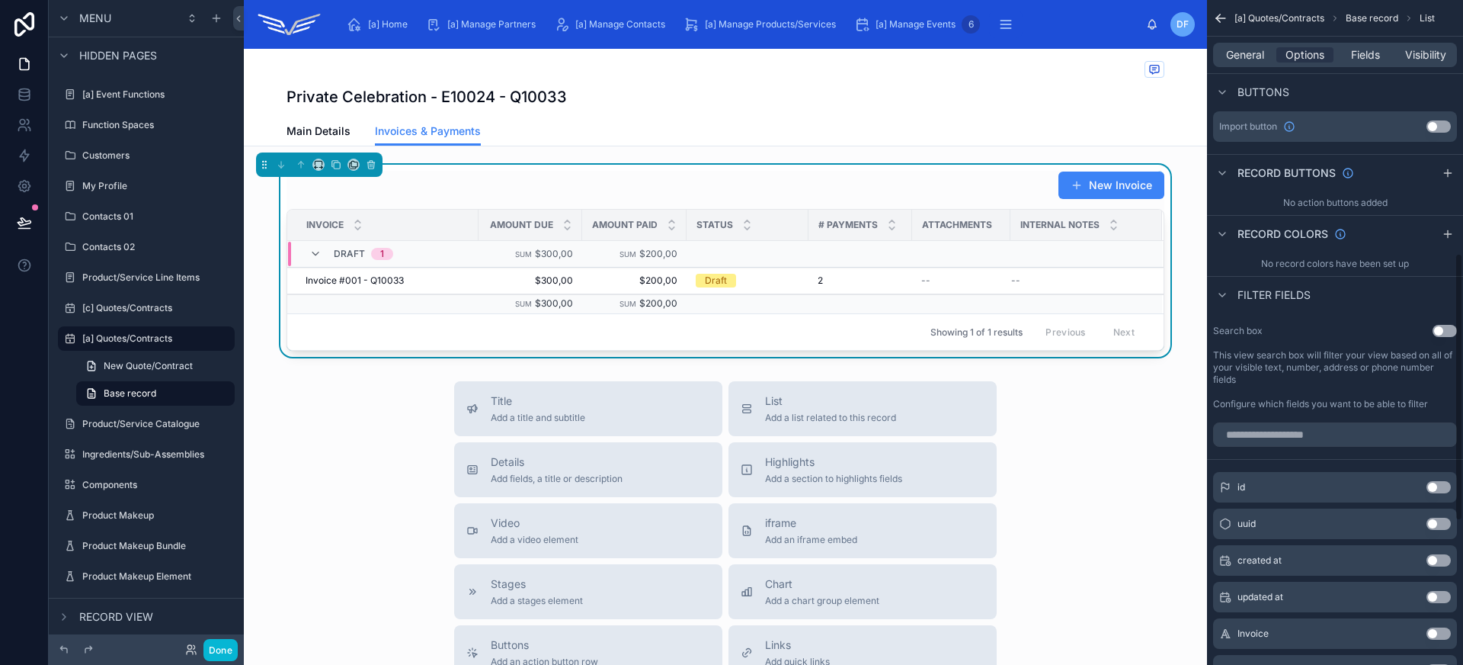
scroll to position [629, 0]
click at [1446, 174] on icon "scrollable content" at bounding box center [1448, 174] width 12 height 12
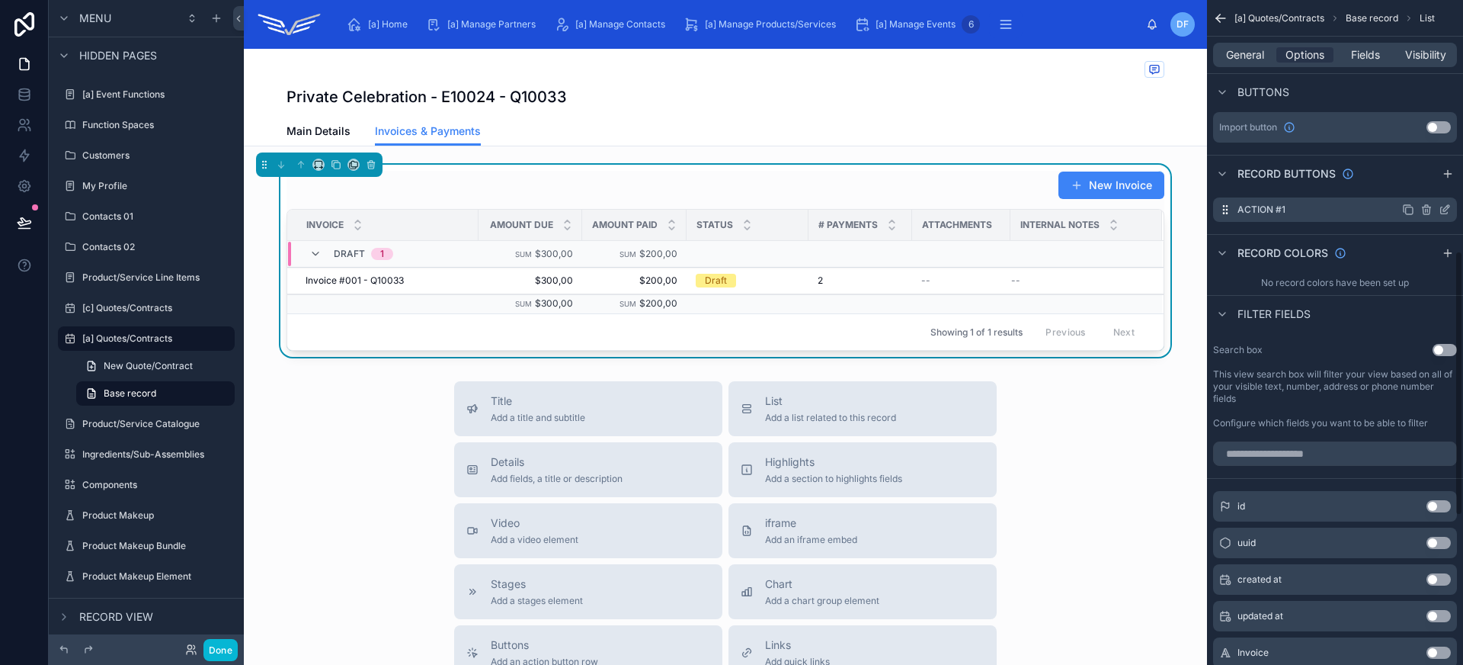
click at [1443, 209] on icon "scrollable content" at bounding box center [1445, 209] width 12 height 12
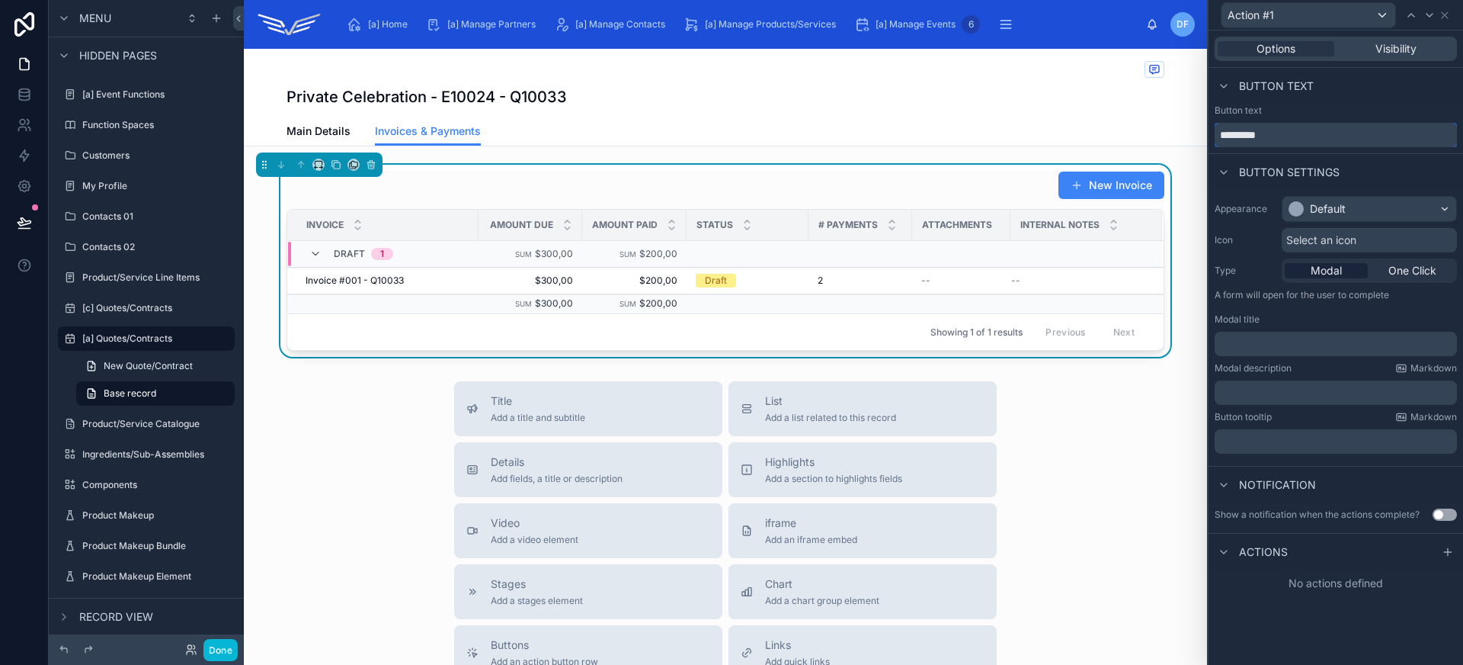
click at [1305, 130] on input "*********" at bounding box center [1336, 135] width 242 height 24
type input "**********"
click at [1334, 197] on div "Default" at bounding box center [1370, 209] width 174 height 24
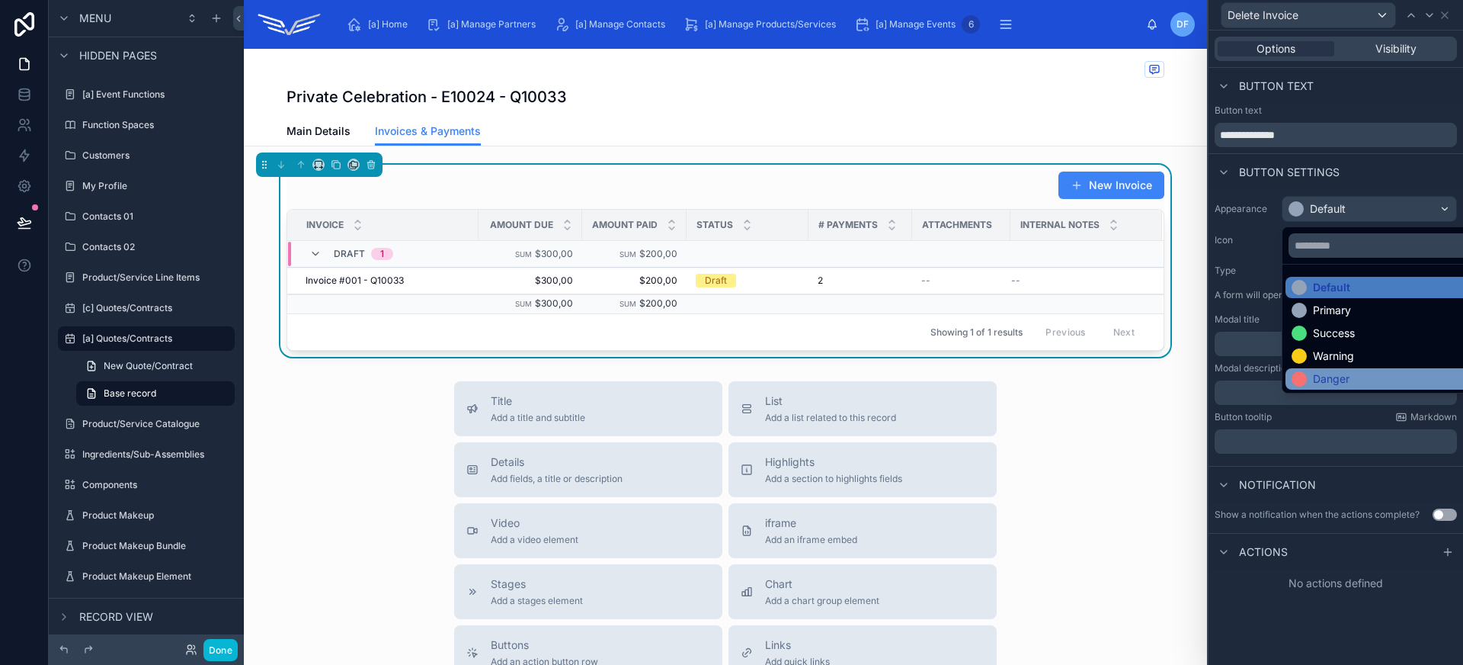
click at [1369, 370] on div "Danger" at bounding box center [1387, 378] width 203 height 21
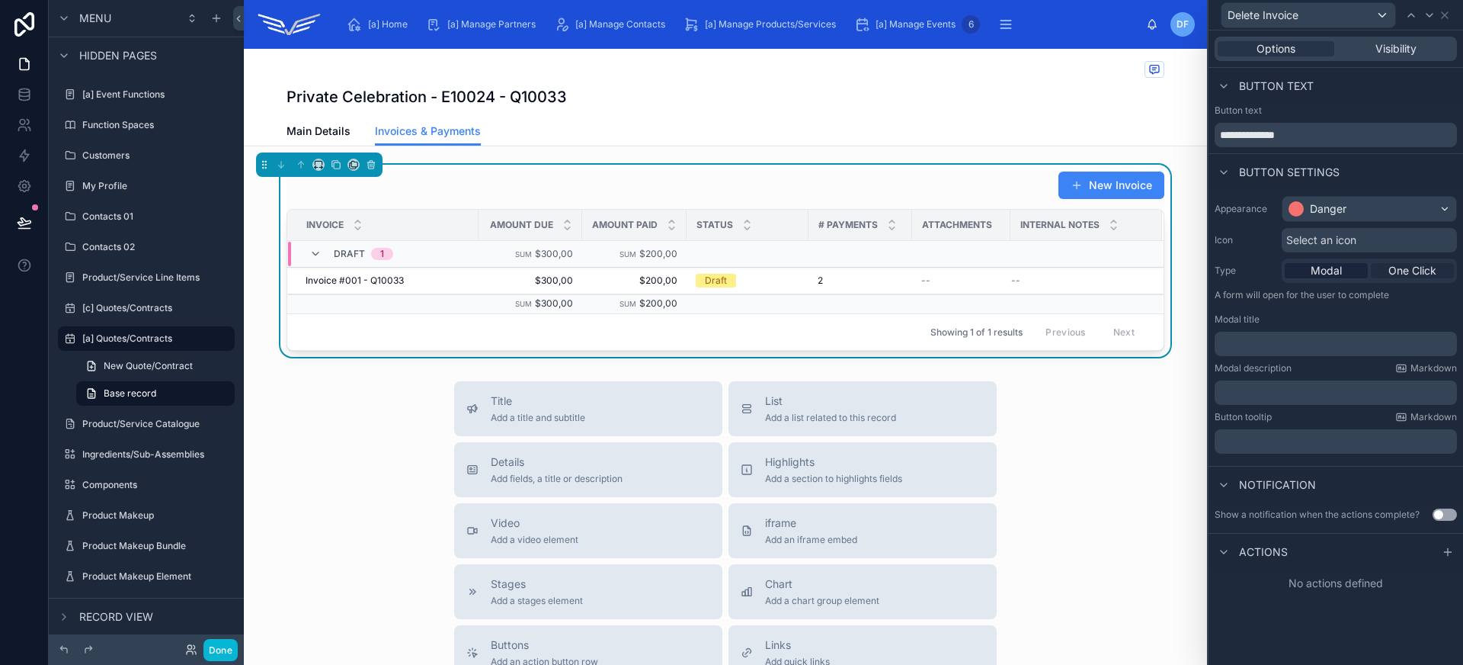
click at [1395, 268] on span "One Click" at bounding box center [1412, 270] width 48 height 15
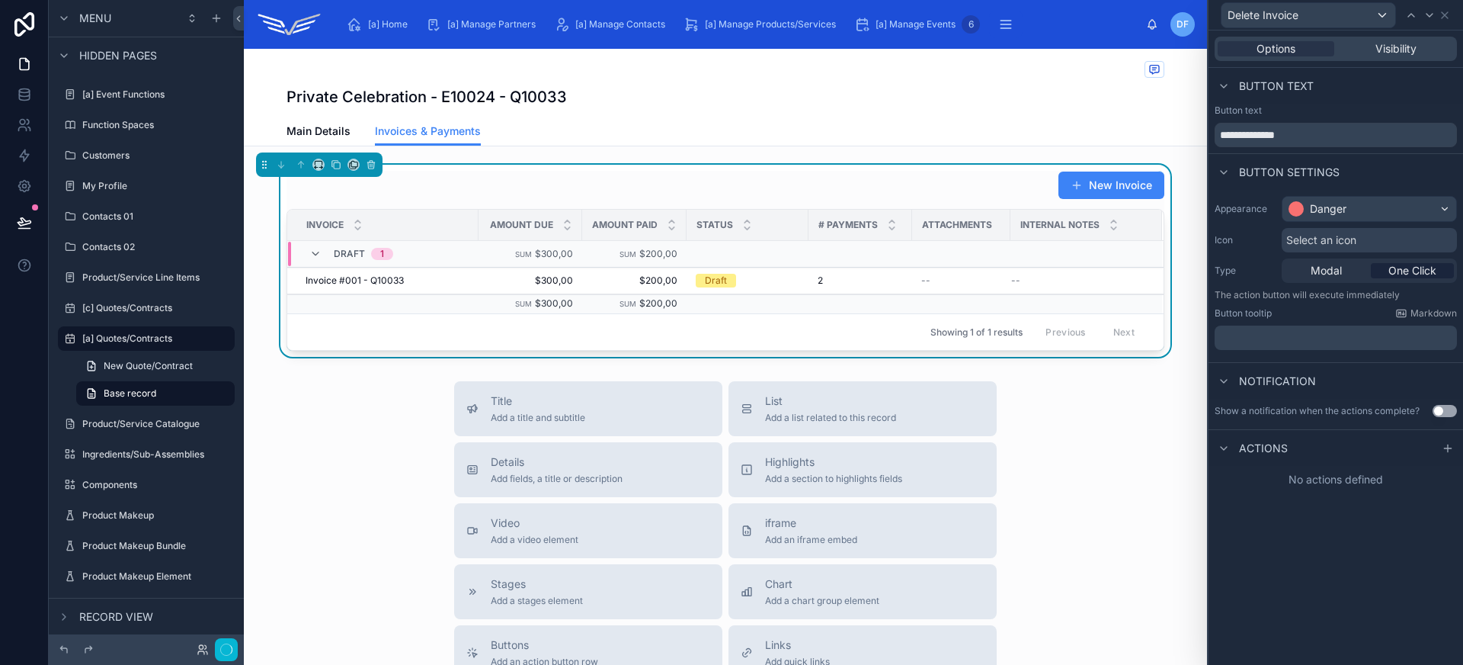
click at [1340, 243] on span "Select an icon" at bounding box center [1321, 239] width 70 height 15
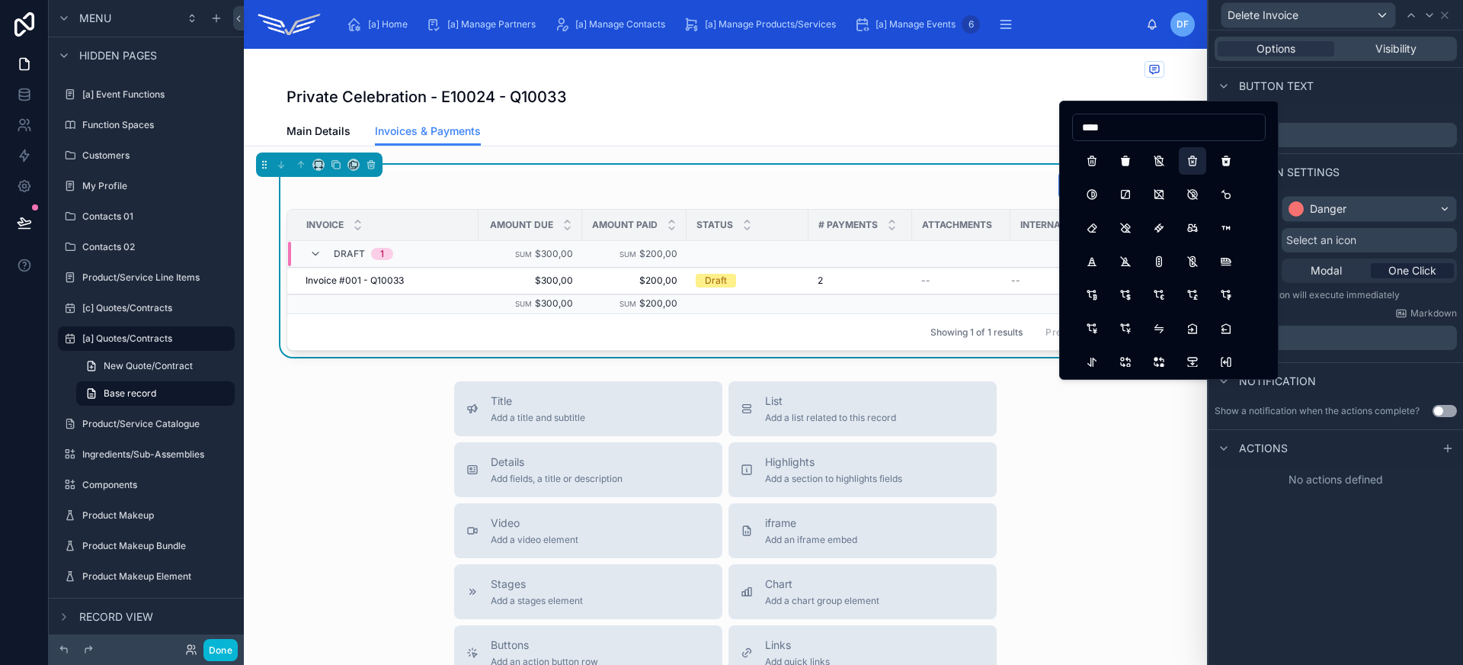
type input "****"
click at [1189, 166] on button "TrashX" at bounding box center [1192, 160] width 27 height 27
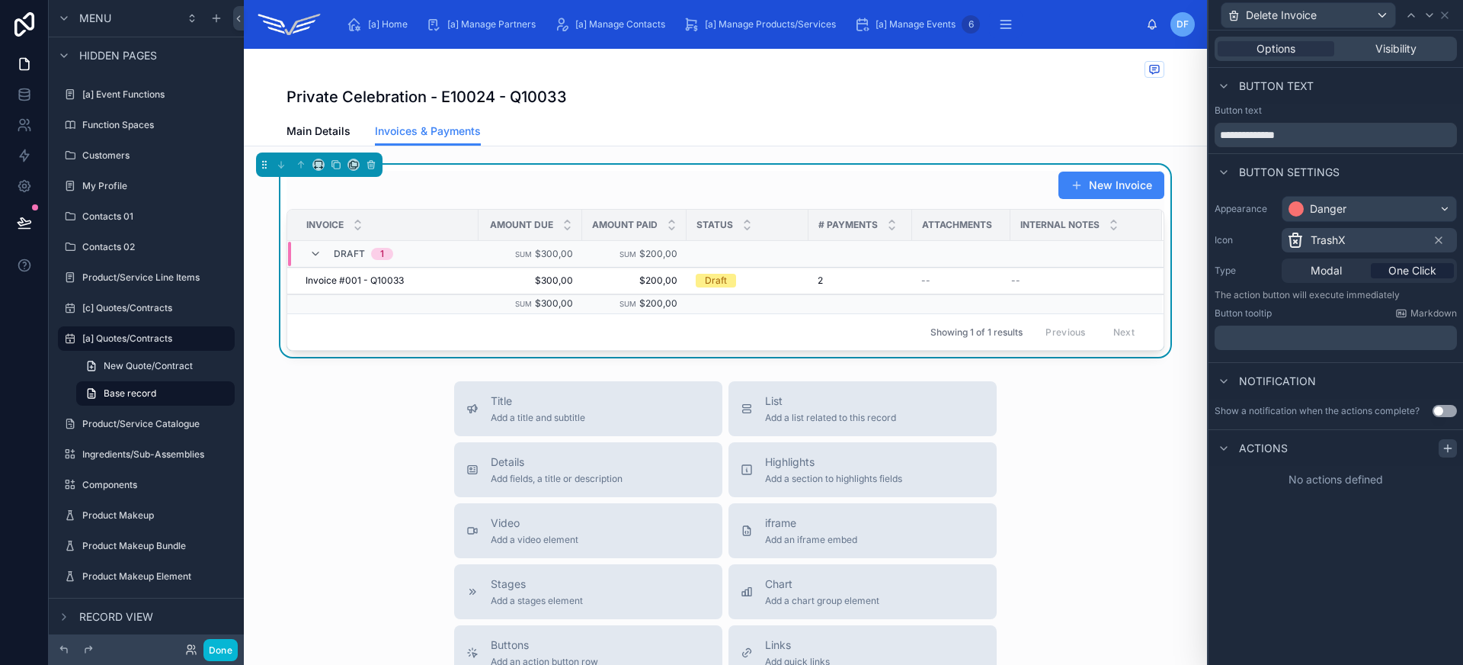
click at [1446, 450] on icon at bounding box center [1448, 448] width 12 height 12
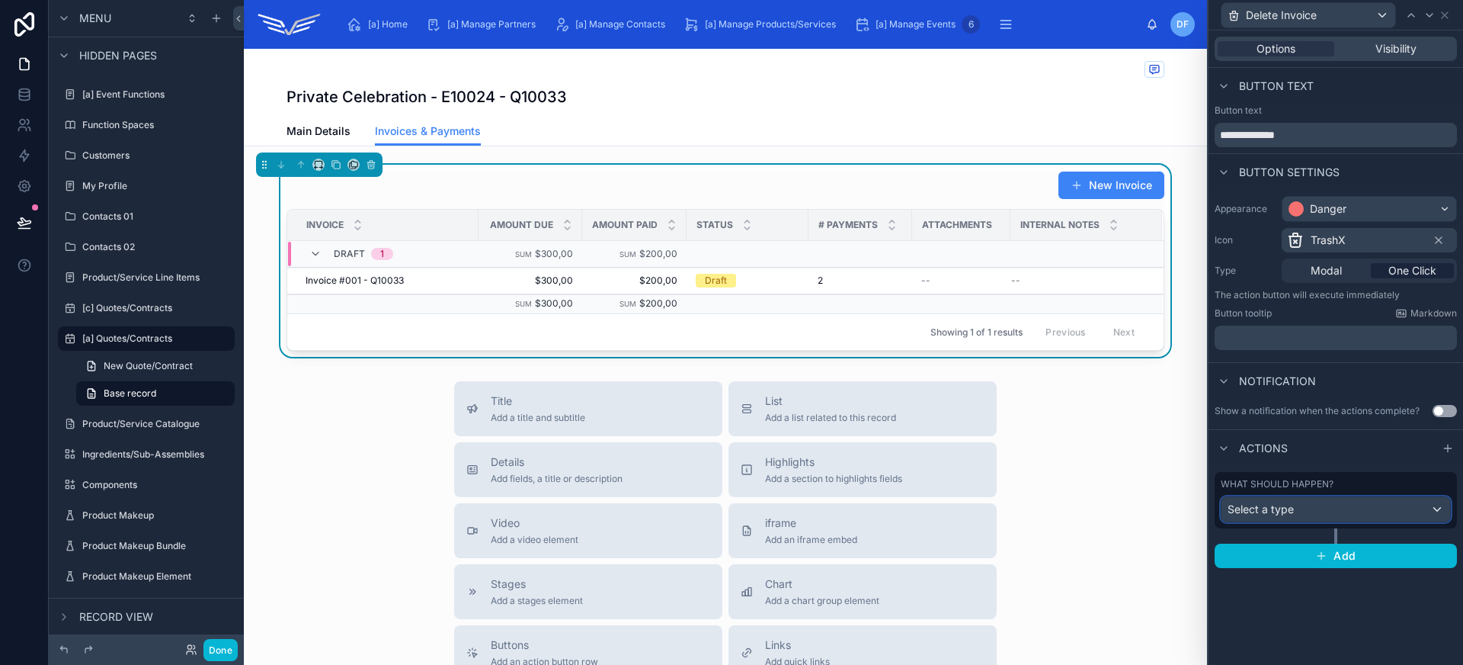
click at [1330, 511] on div "Select a type" at bounding box center [1336, 509] width 229 height 24
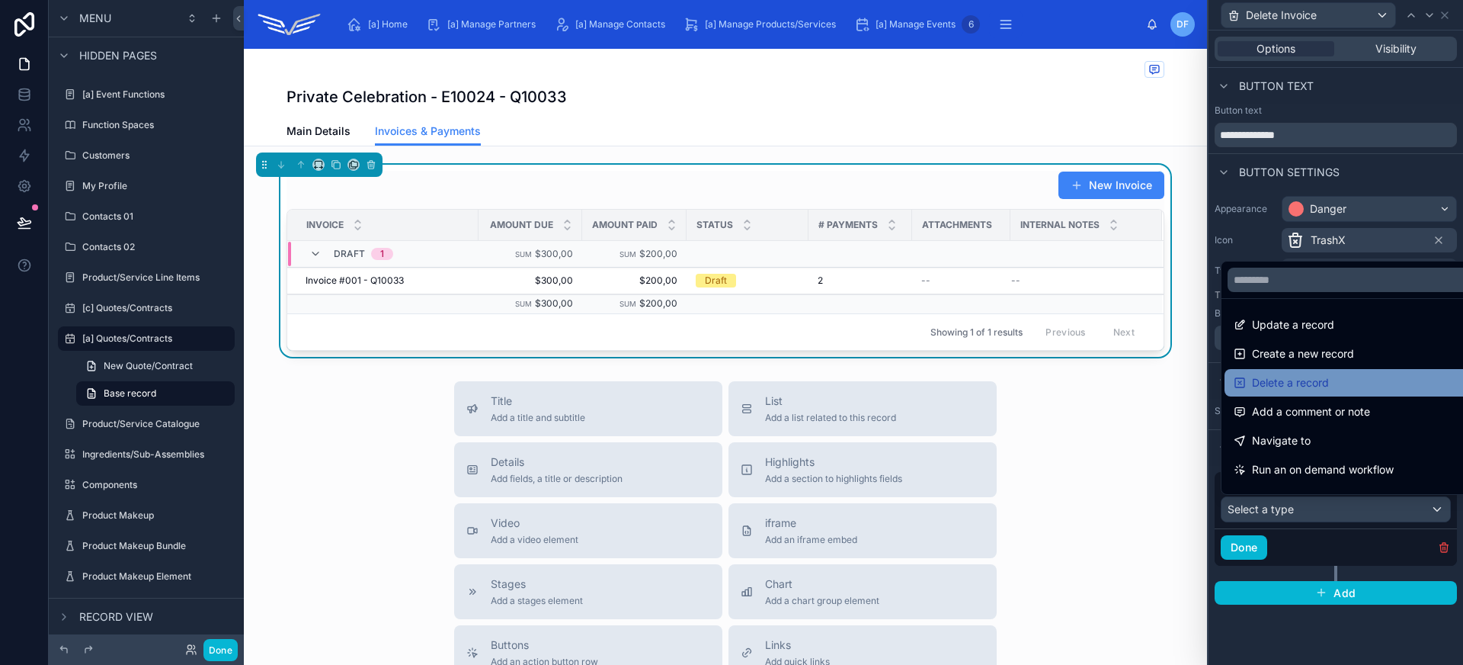
click at [1316, 385] on span "Delete a record" at bounding box center [1290, 382] width 77 height 18
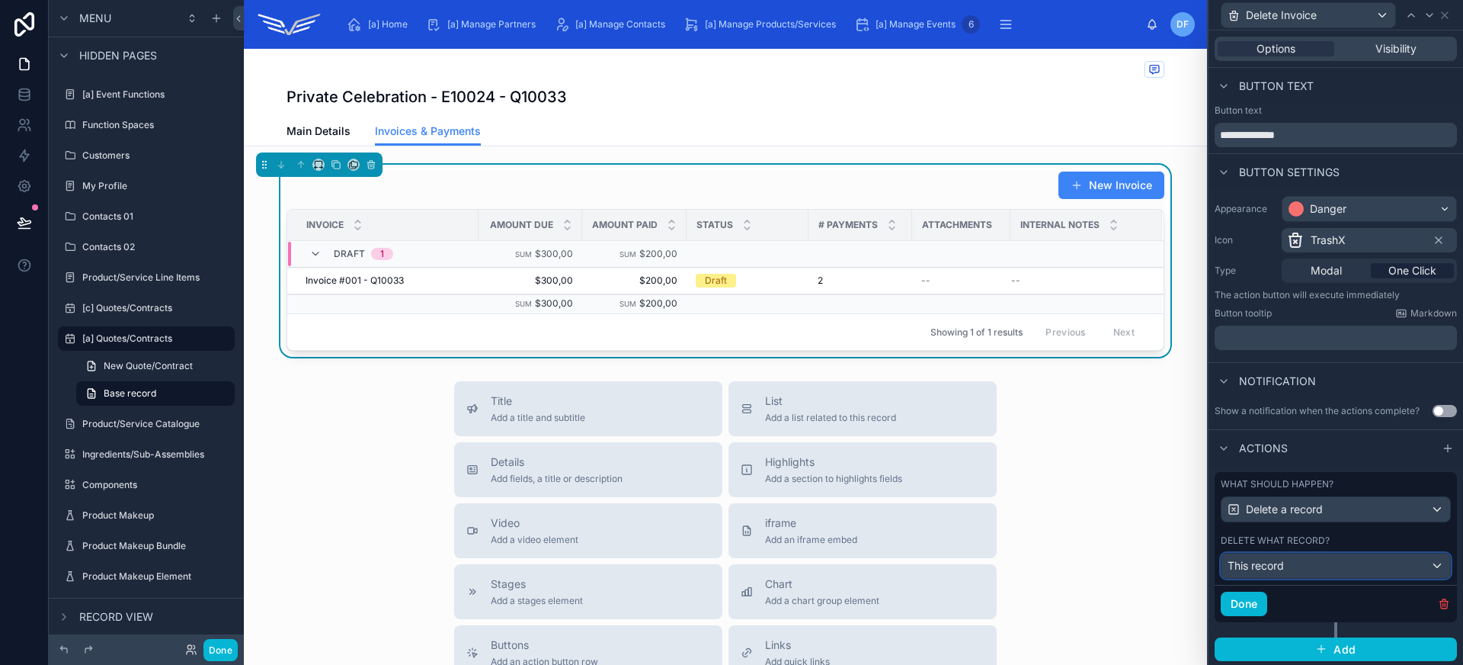
click at [1343, 571] on div "This record" at bounding box center [1336, 565] width 229 height 24
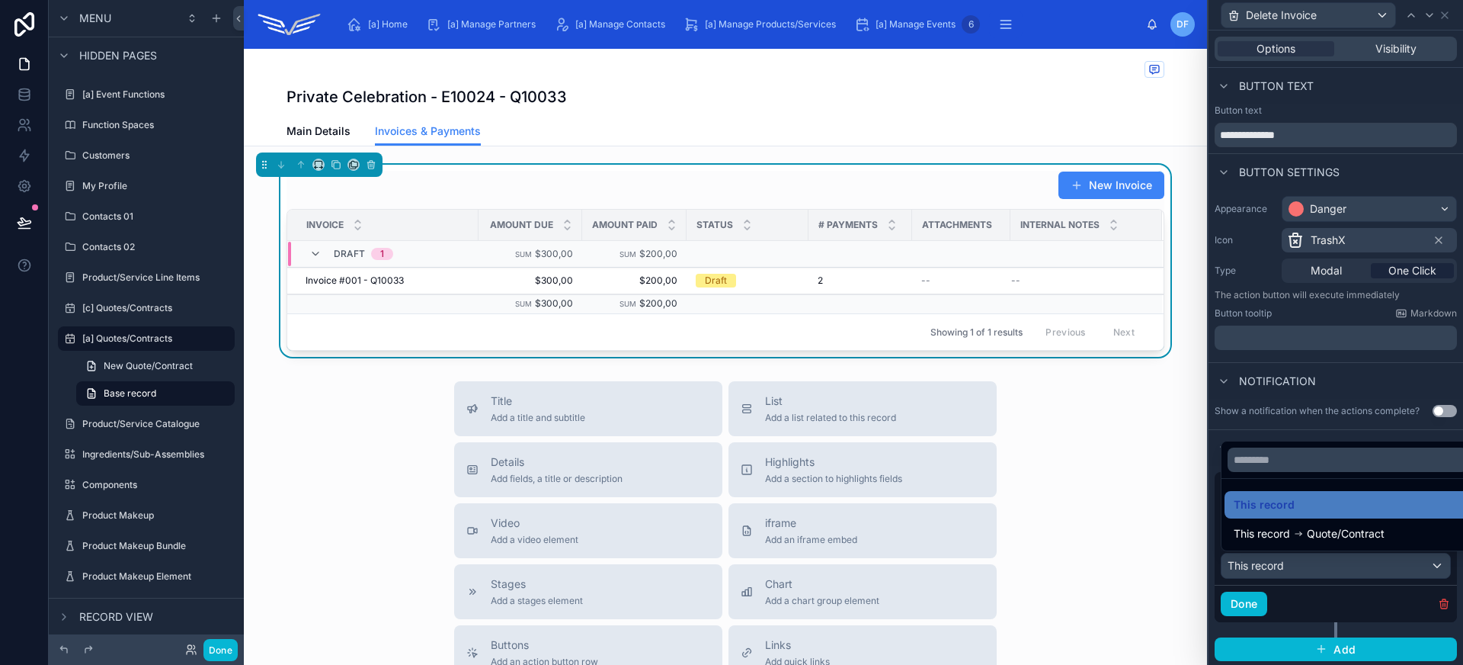
click at [1343, 571] on div at bounding box center [1336, 332] width 255 height 665
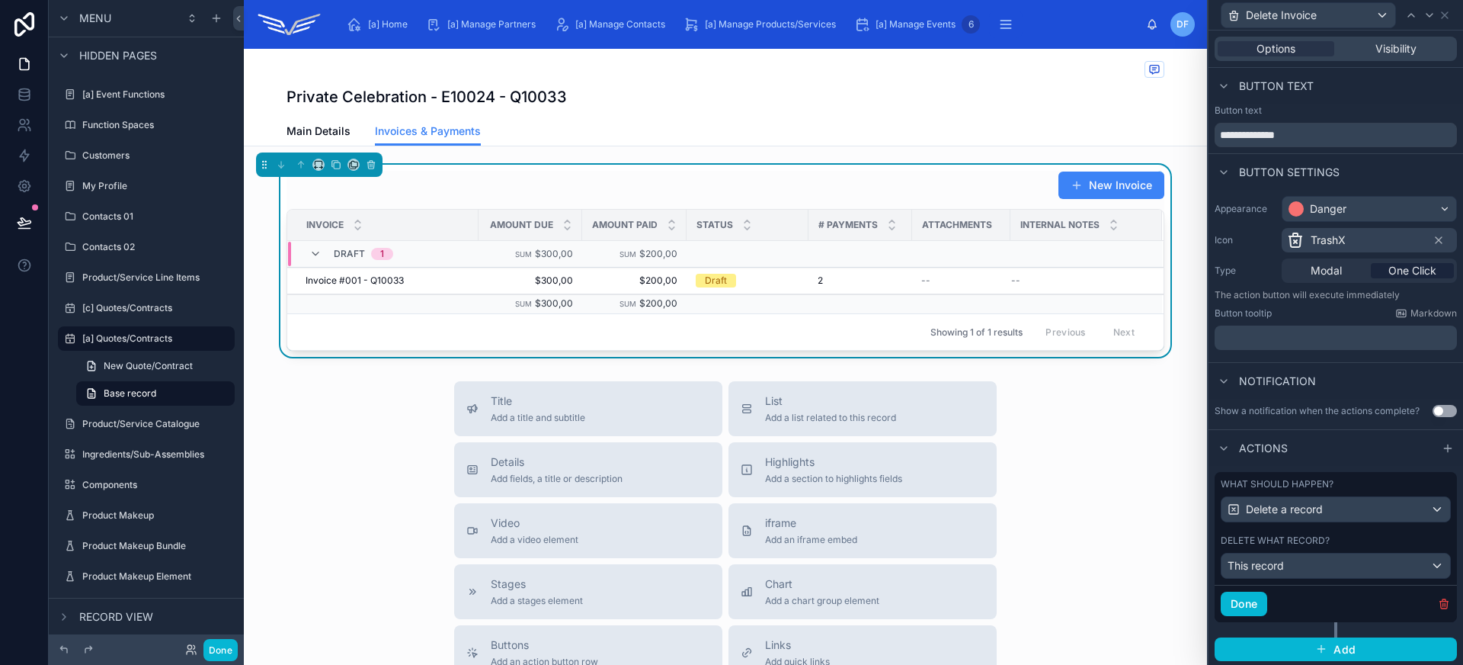
scroll to position [2, 0]
click at [1253, 605] on button "Done" at bounding box center [1244, 601] width 46 height 24
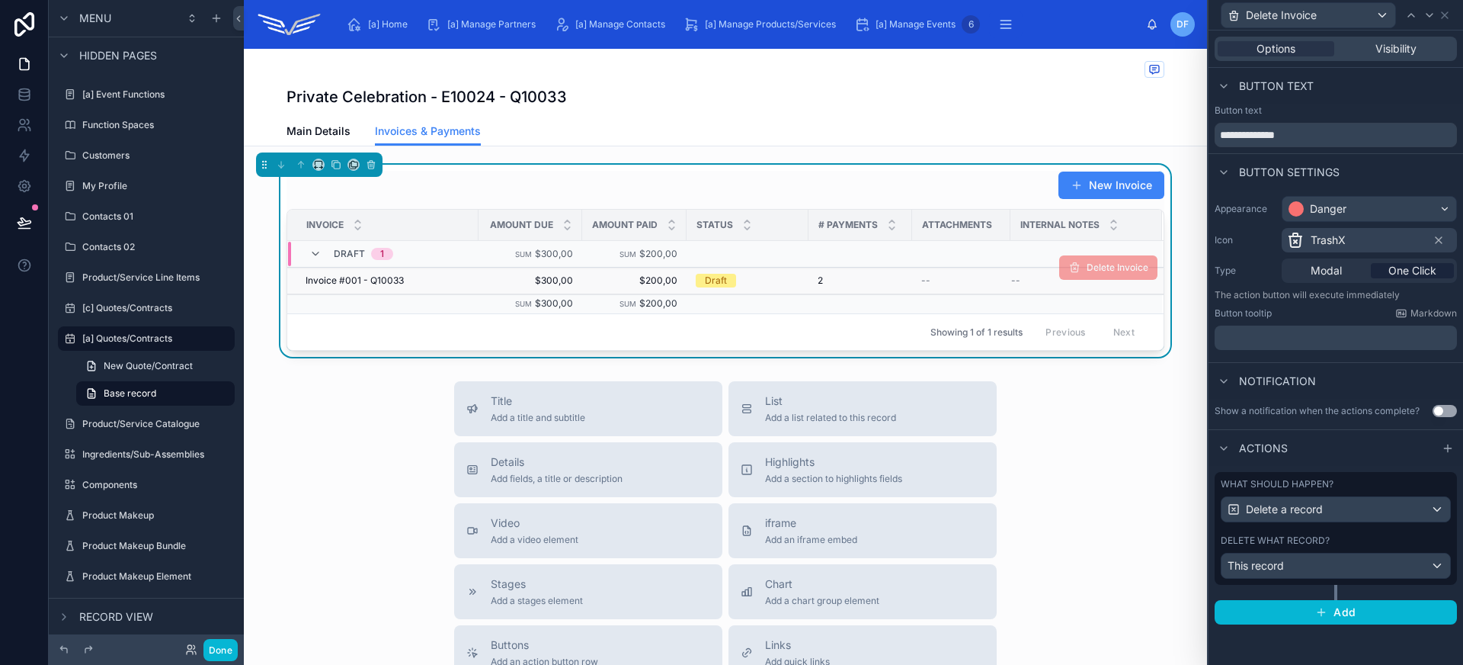
click at [481, 278] on td "$300,00 $300,00" at bounding box center [531, 280] width 104 height 27
click at [492, 282] on span "$300,00" at bounding box center [530, 280] width 85 height 12
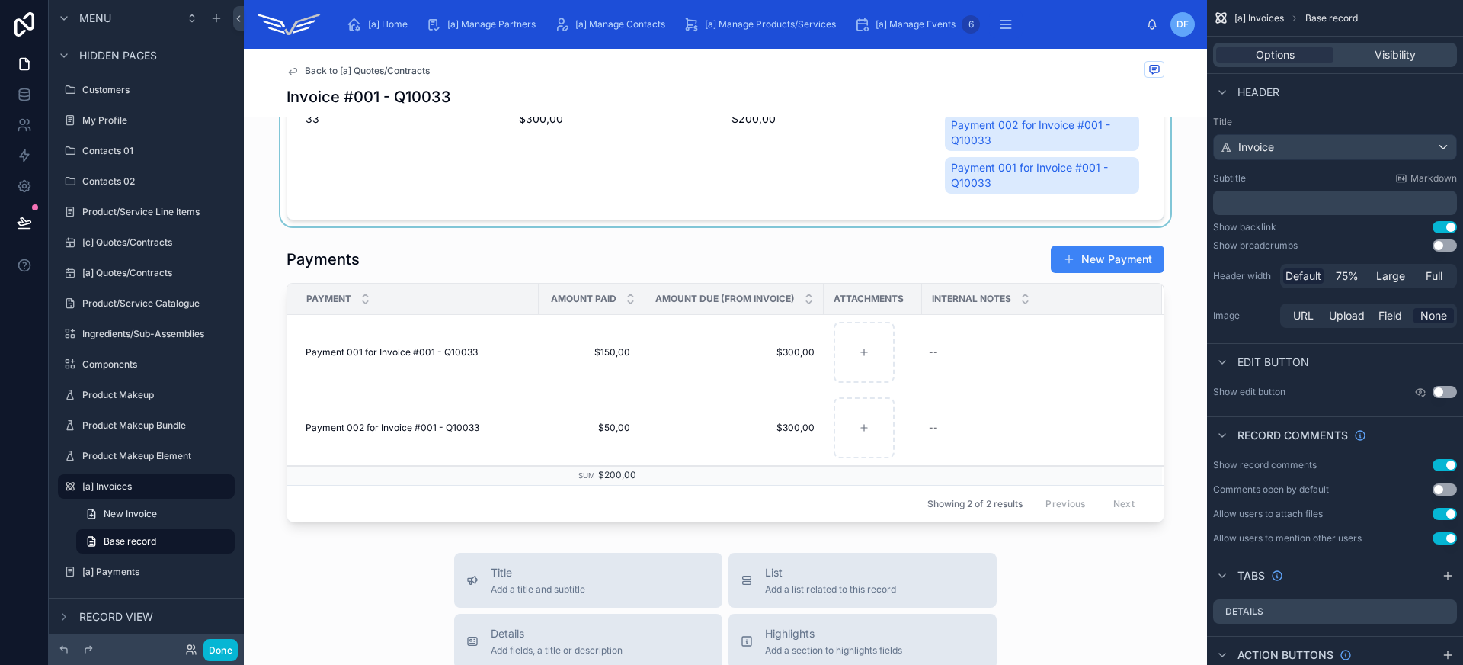
scroll to position [296, 0]
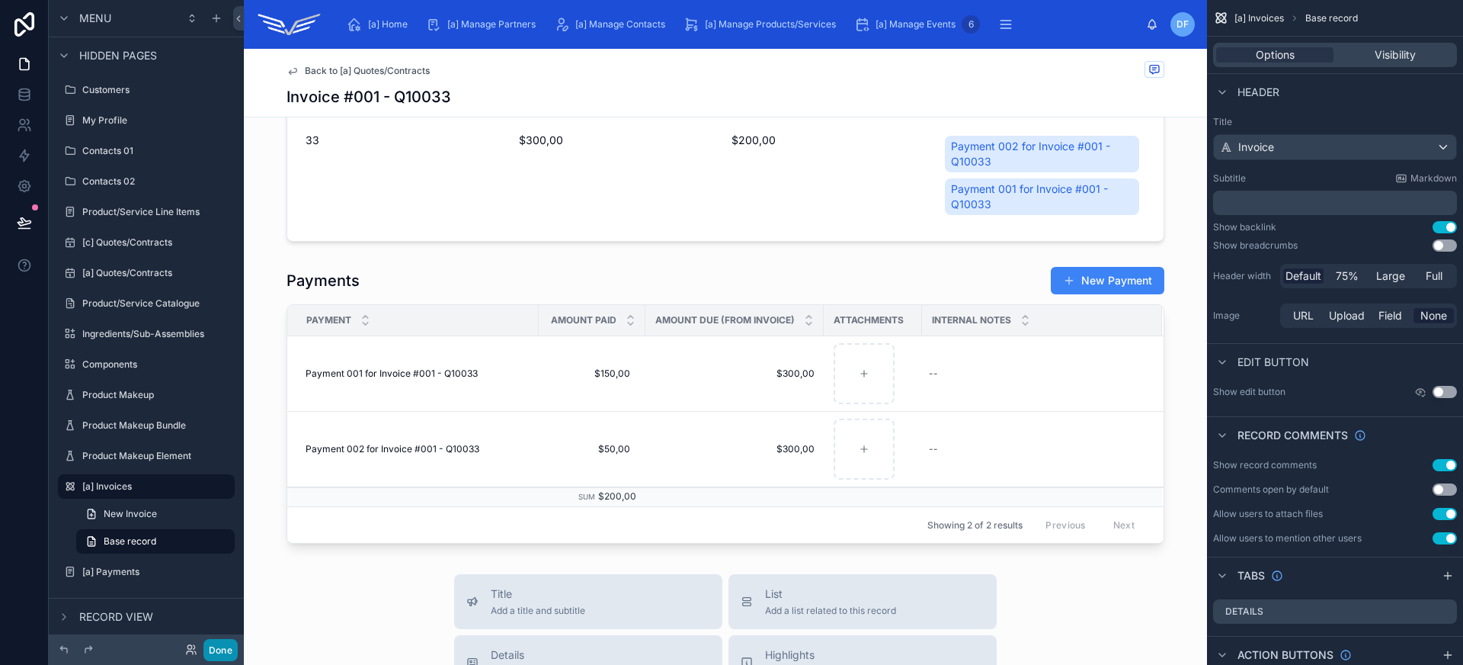
click at [227, 652] on button "Done" at bounding box center [220, 650] width 34 height 22
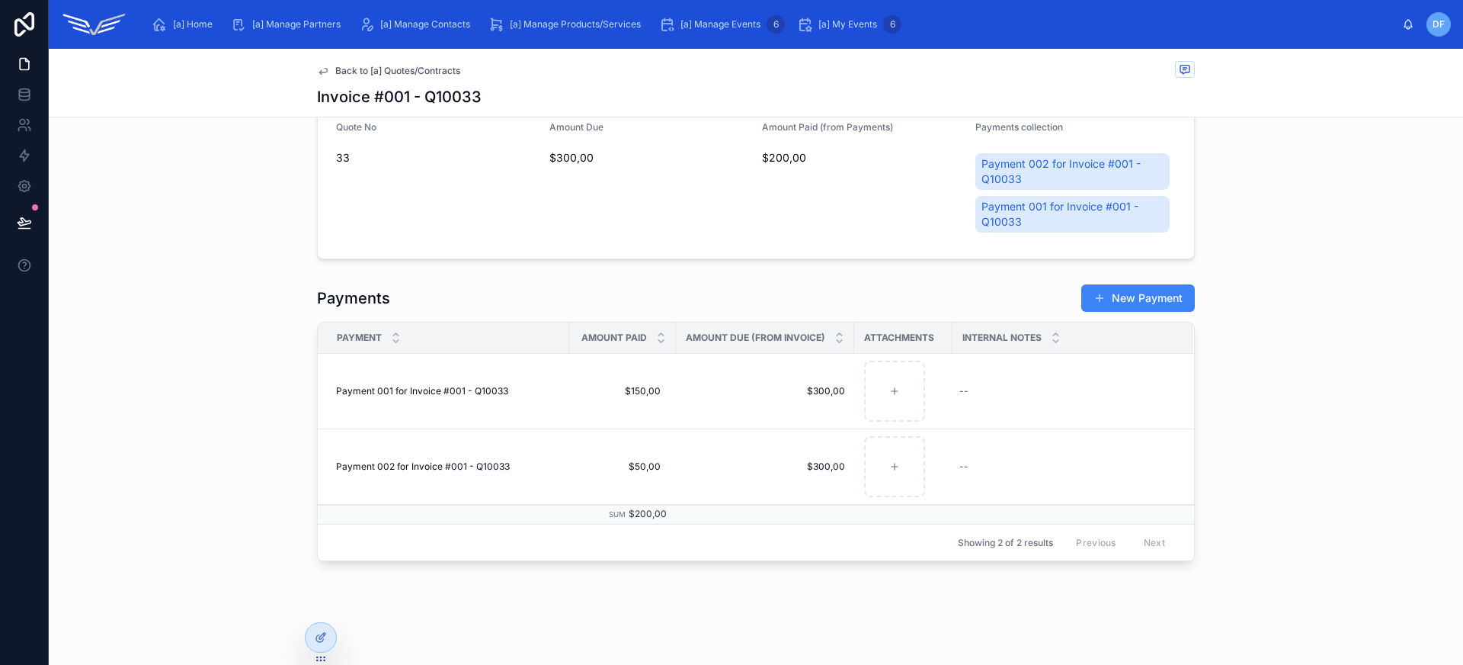
scroll to position [279, 0]
click at [1110, 434] on span "Delete Payment" at bounding box center [1144, 429] width 69 height 12
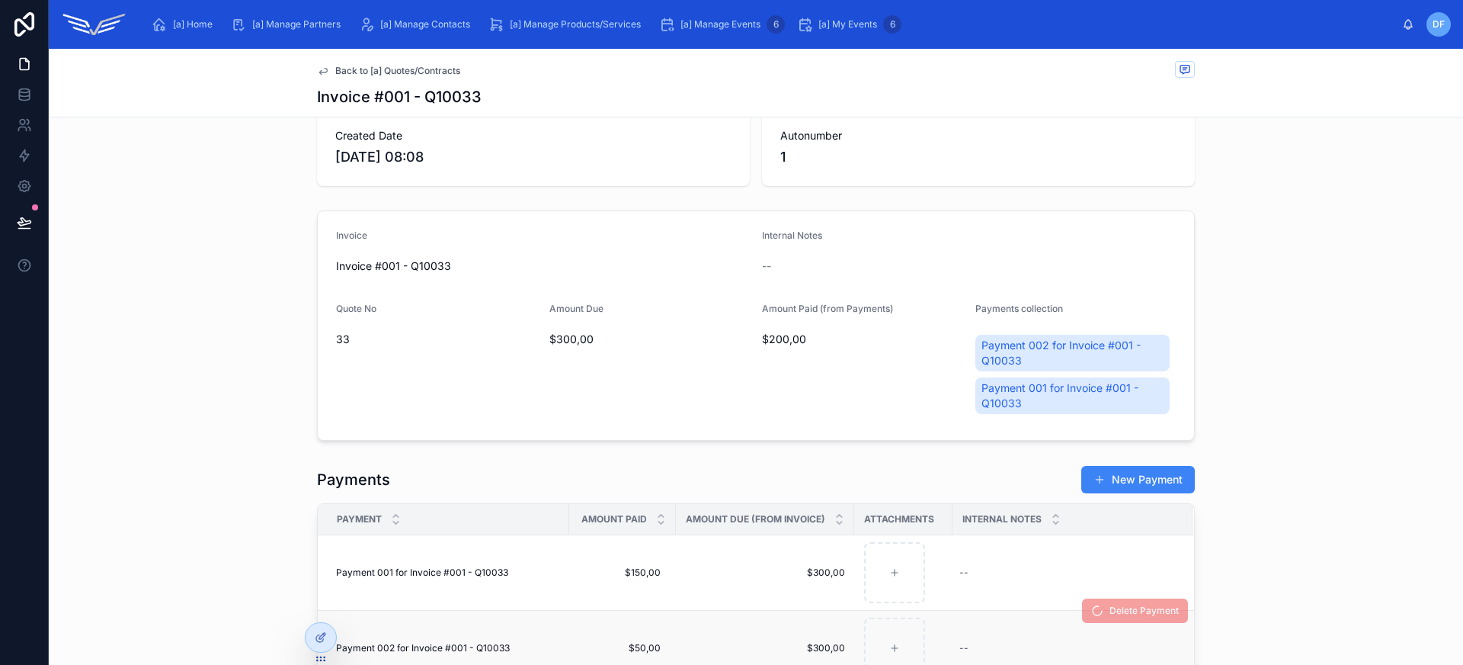
scroll to position [0, 0]
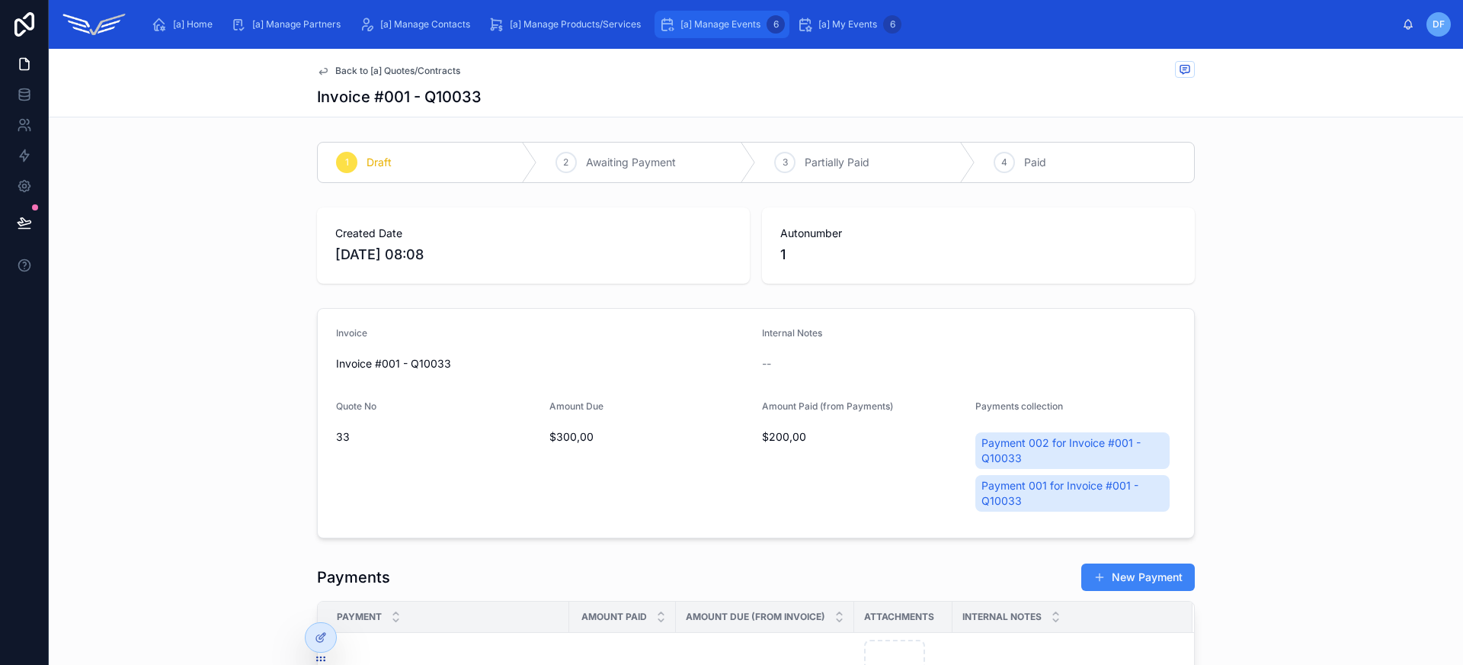
click at [722, 24] on span "[a] Manage Events" at bounding box center [721, 24] width 80 height 12
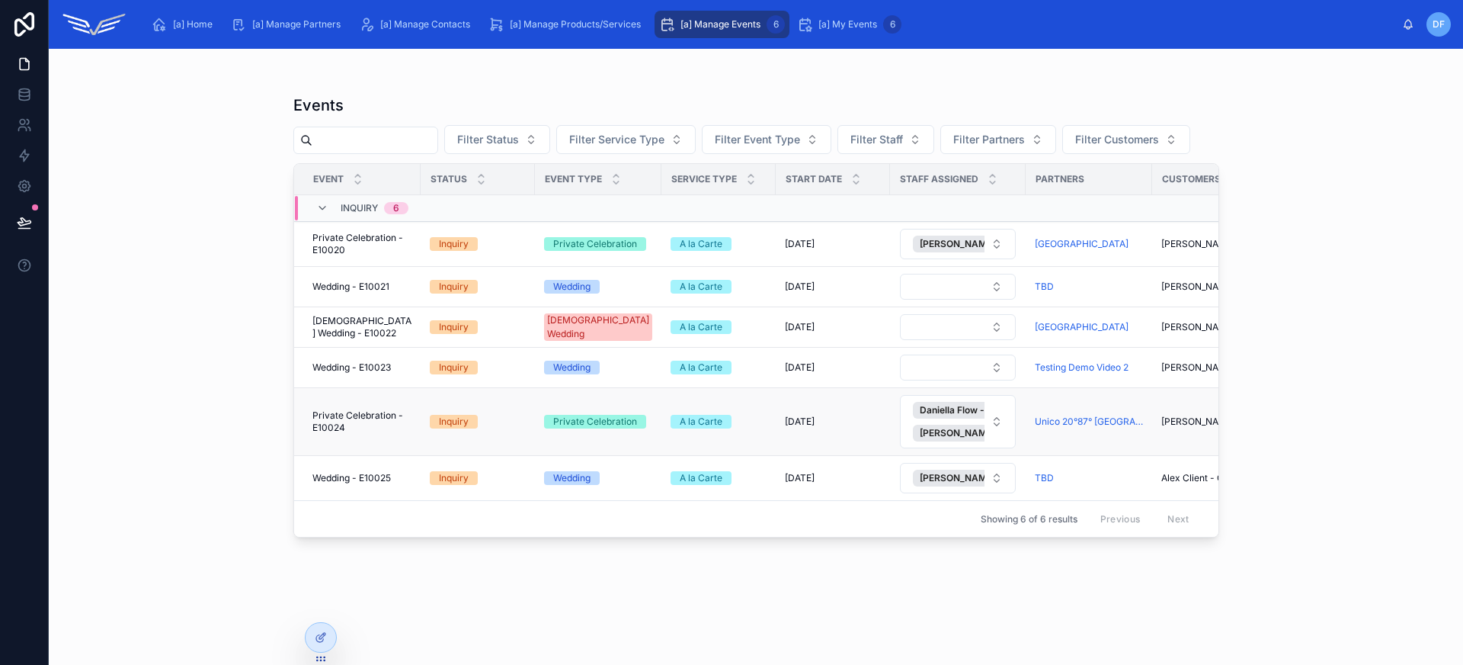
click at [383, 435] on td "Private Celebration - E10024 Private Celebration - E10024" at bounding box center [357, 422] width 127 height 68
click at [387, 421] on span "Private Celebration - E10024" at bounding box center [361, 421] width 99 height 24
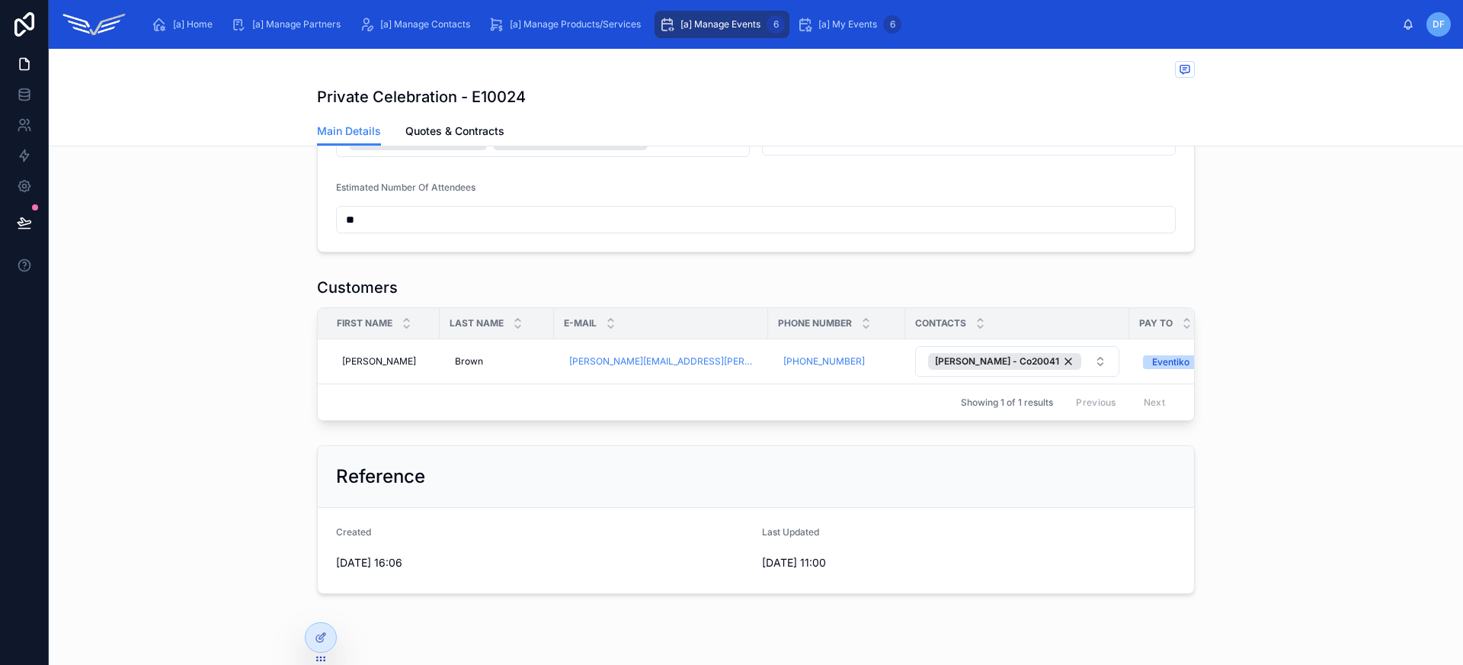
scroll to position [171, 0]
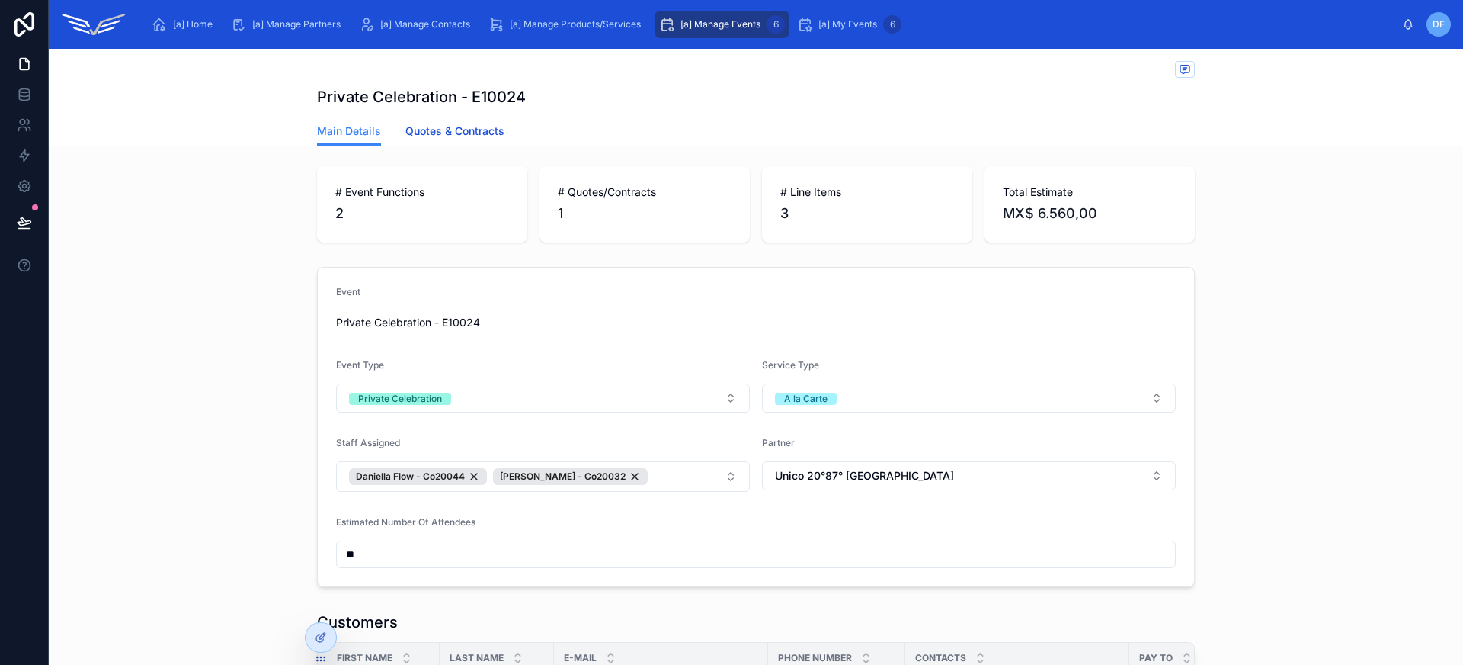
click at [466, 137] on span "Quotes & Contracts" at bounding box center [454, 130] width 99 height 15
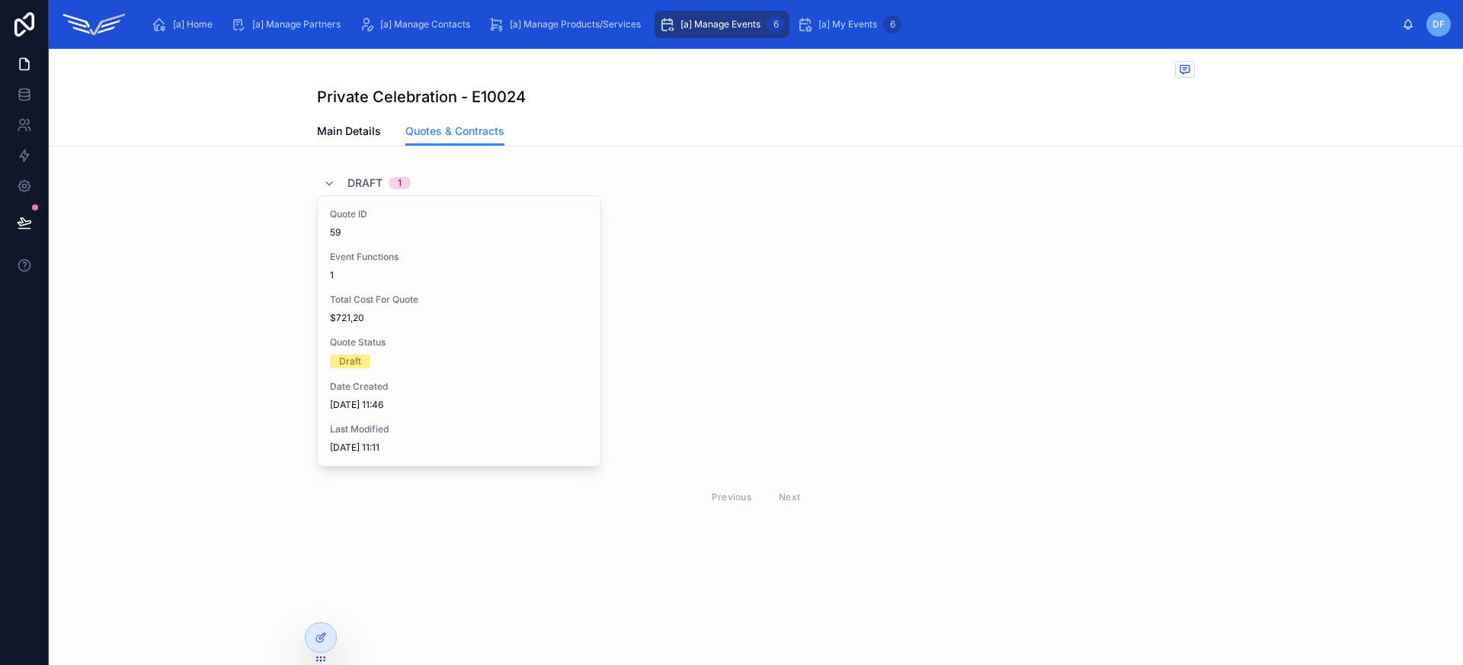
click at [437, 270] on div "1" at bounding box center [459, 275] width 258 height 12
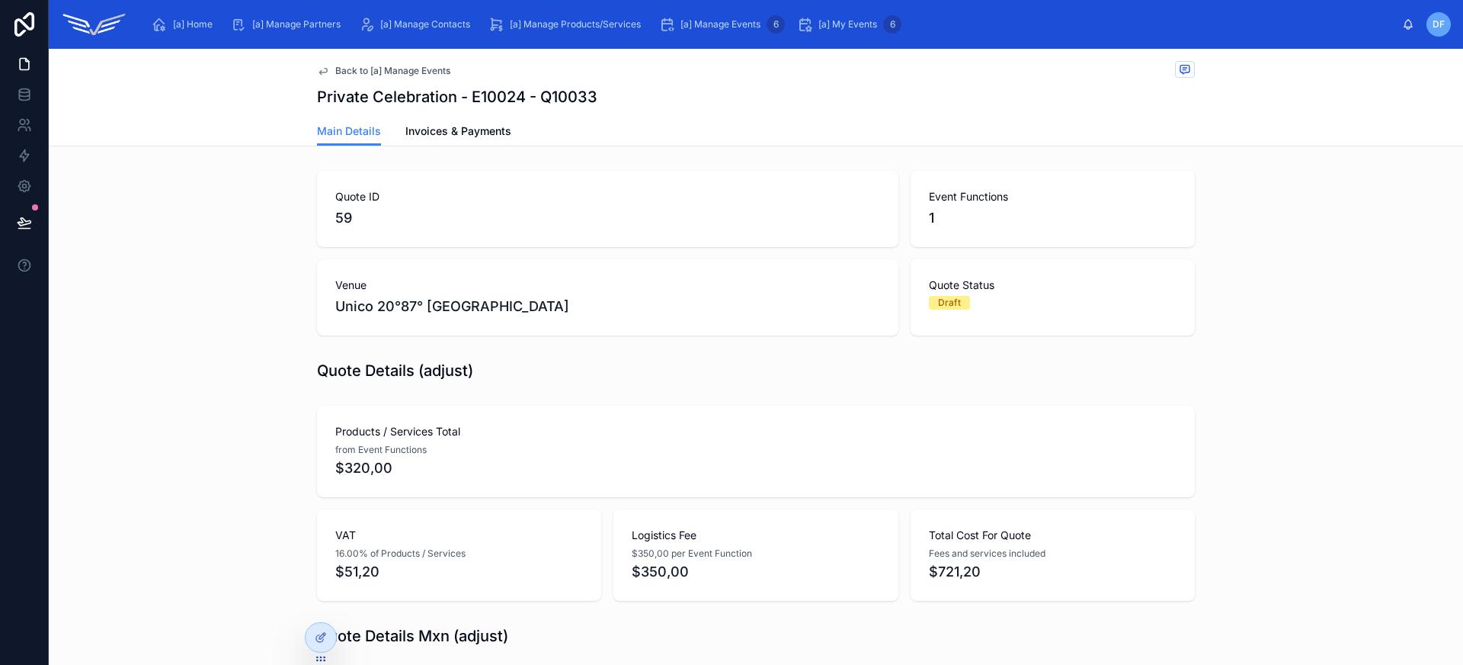
scroll to position [534, 0]
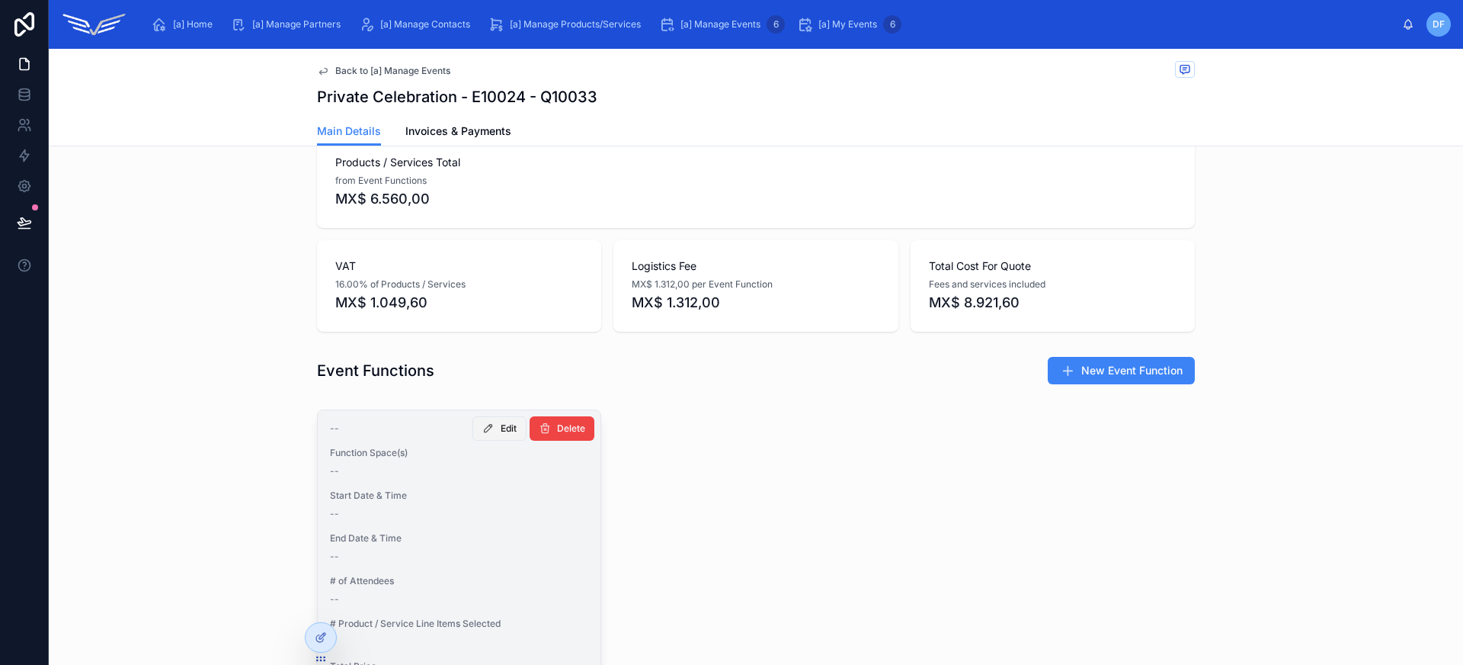
click at [492, 435] on button "Edit" at bounding box center [499, 428] width 54 height 24
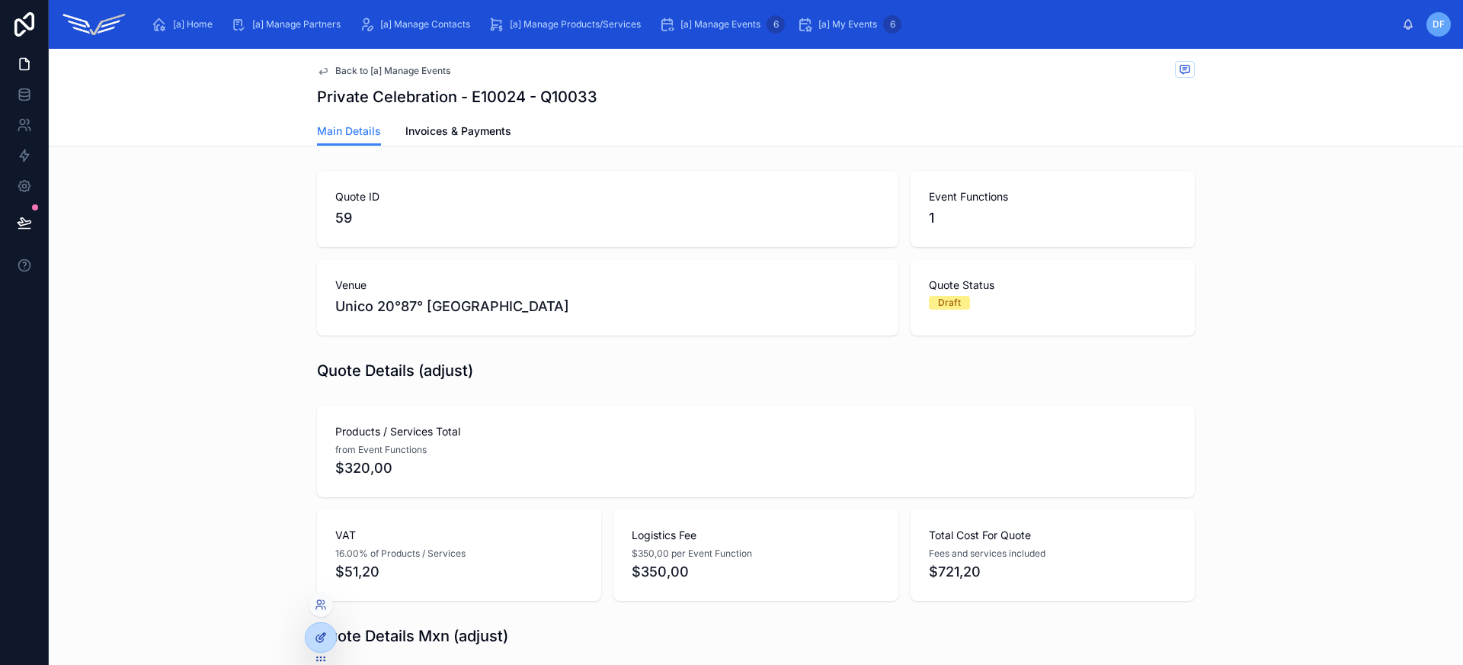
click at [319, 632] on icon at bounding box center [321, 637] width 12 height 12
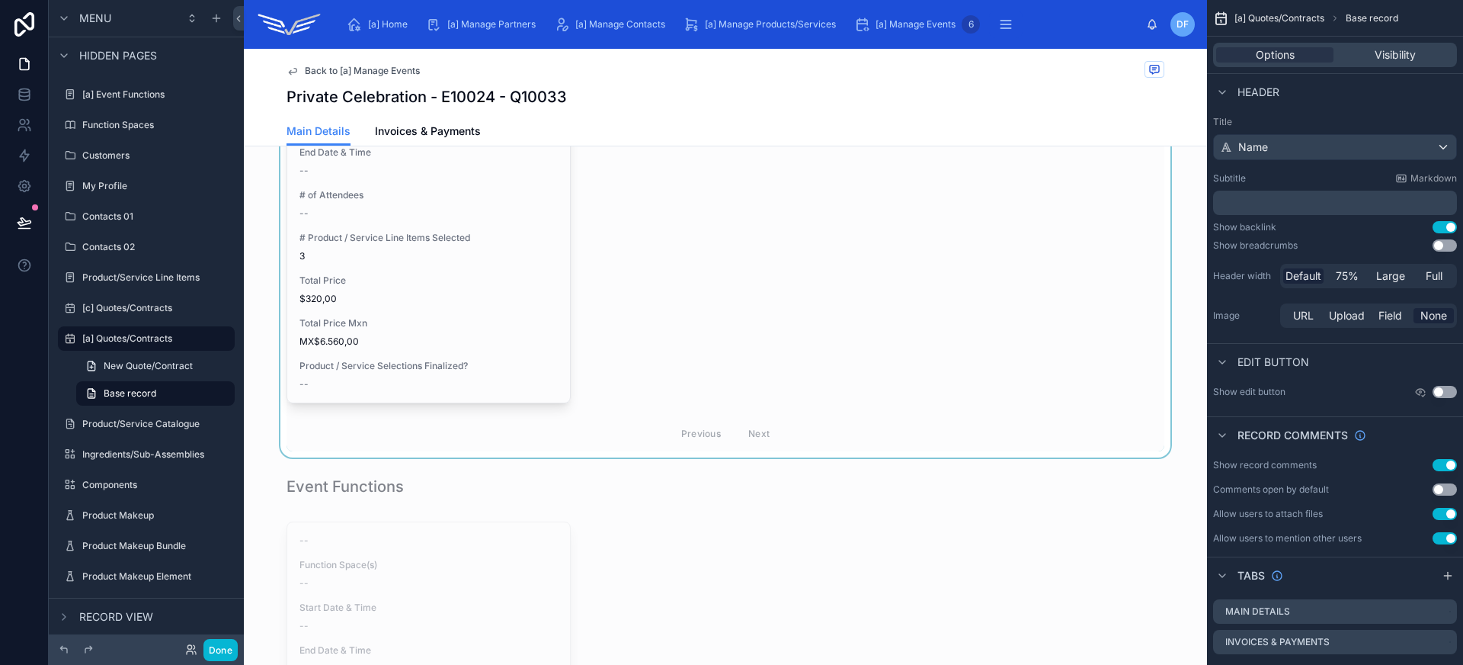
scroll to position [802, 0]
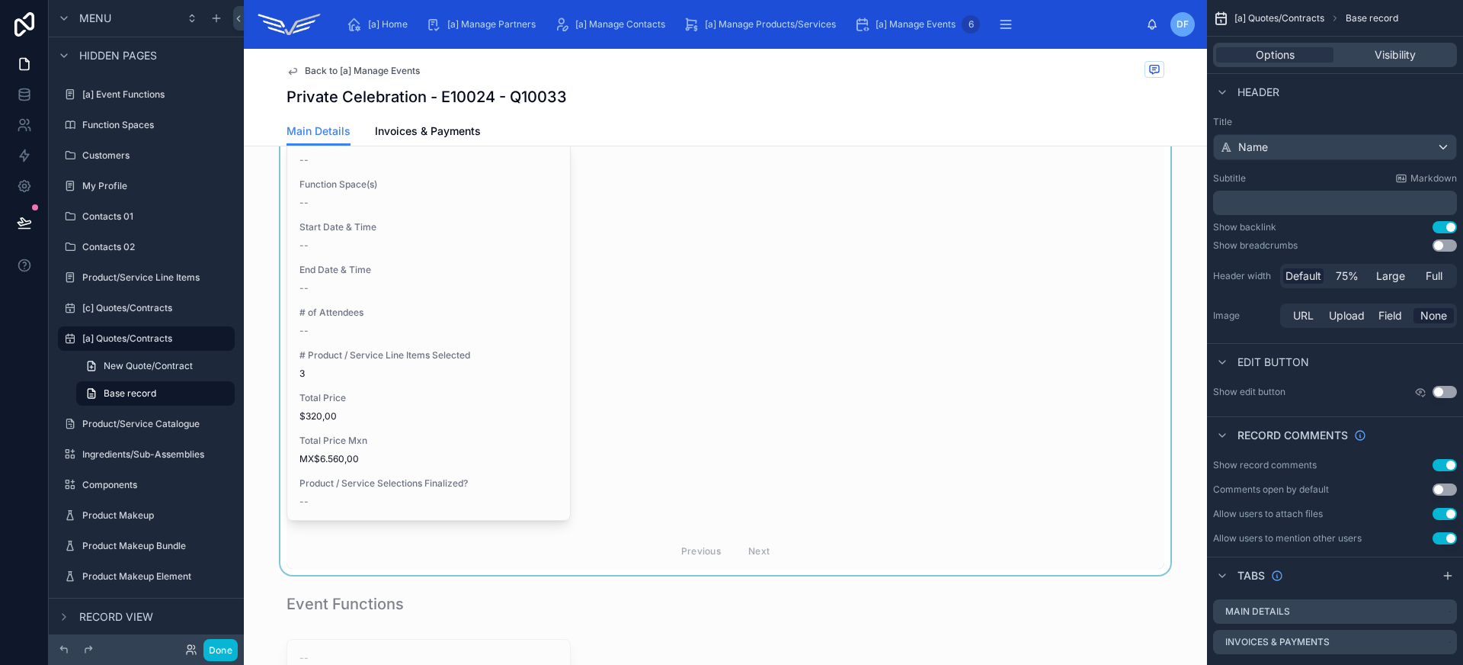
click at [743, 306] on div at bounding box center [725, 355] width 963 height 440
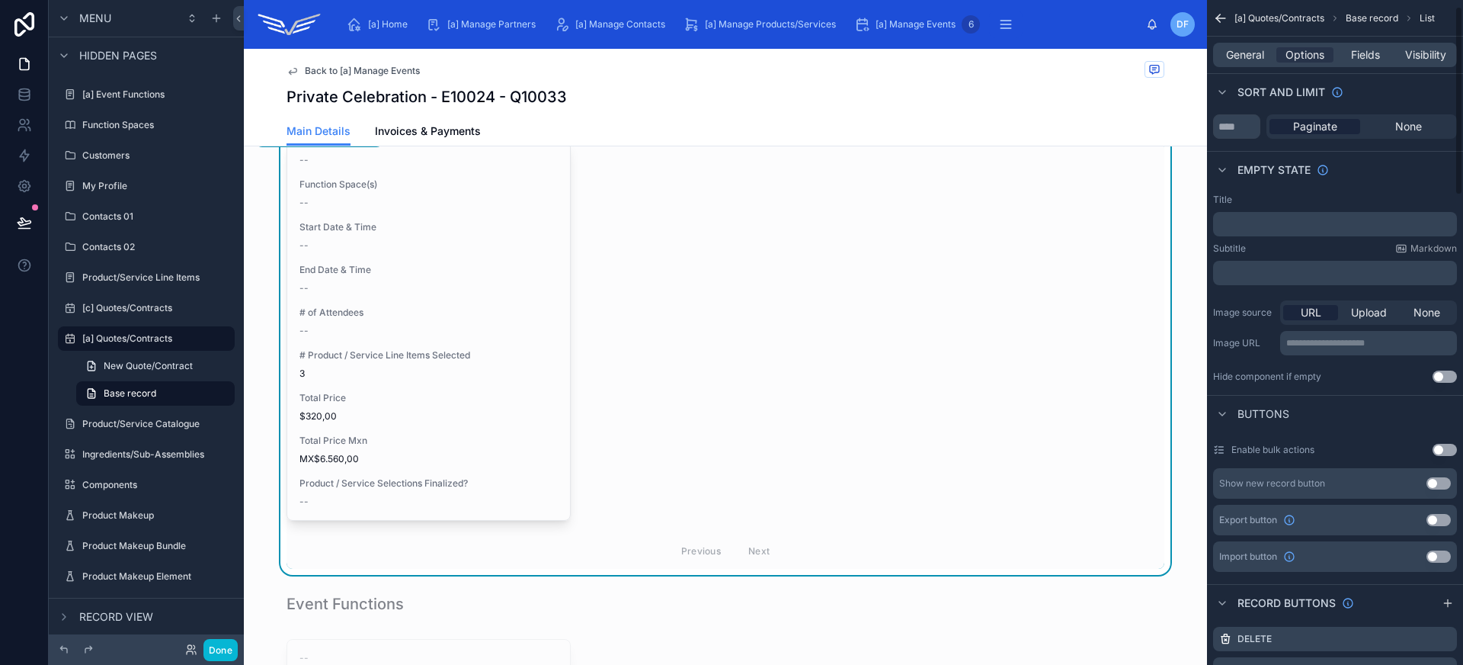
scroll to position [510, 0]
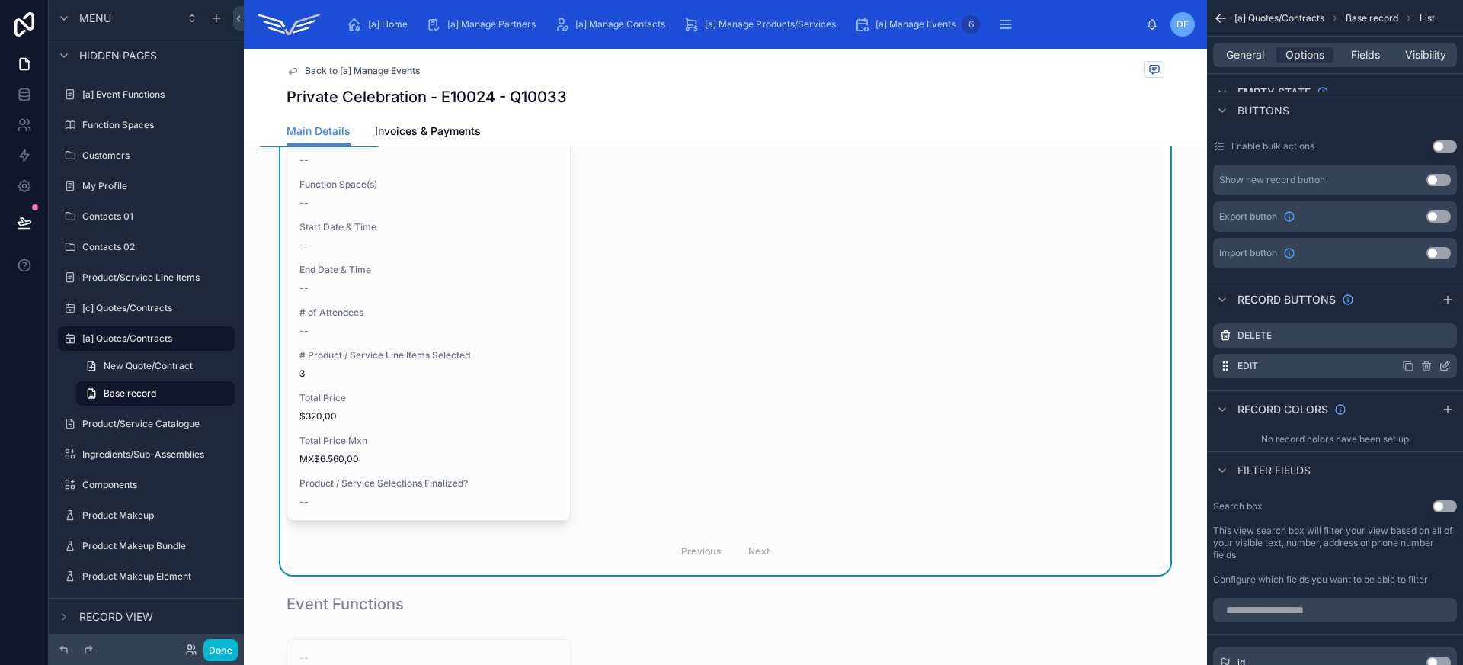
click at [1443, 366] on icon "scrollable content" at bounding box center [1446, 364] width 6 height 6
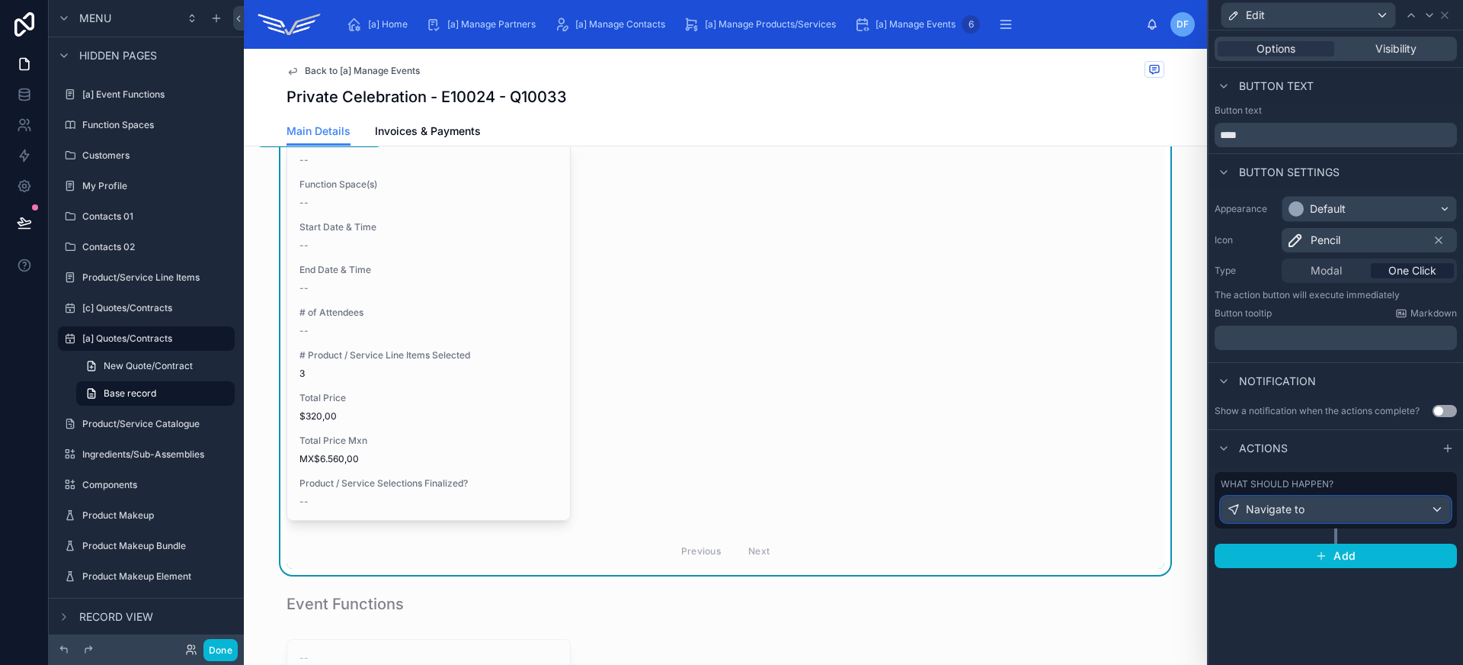
click at [1369, 512] on div "Navigate to" at bounding box center [1336, 509] width 229 height 24
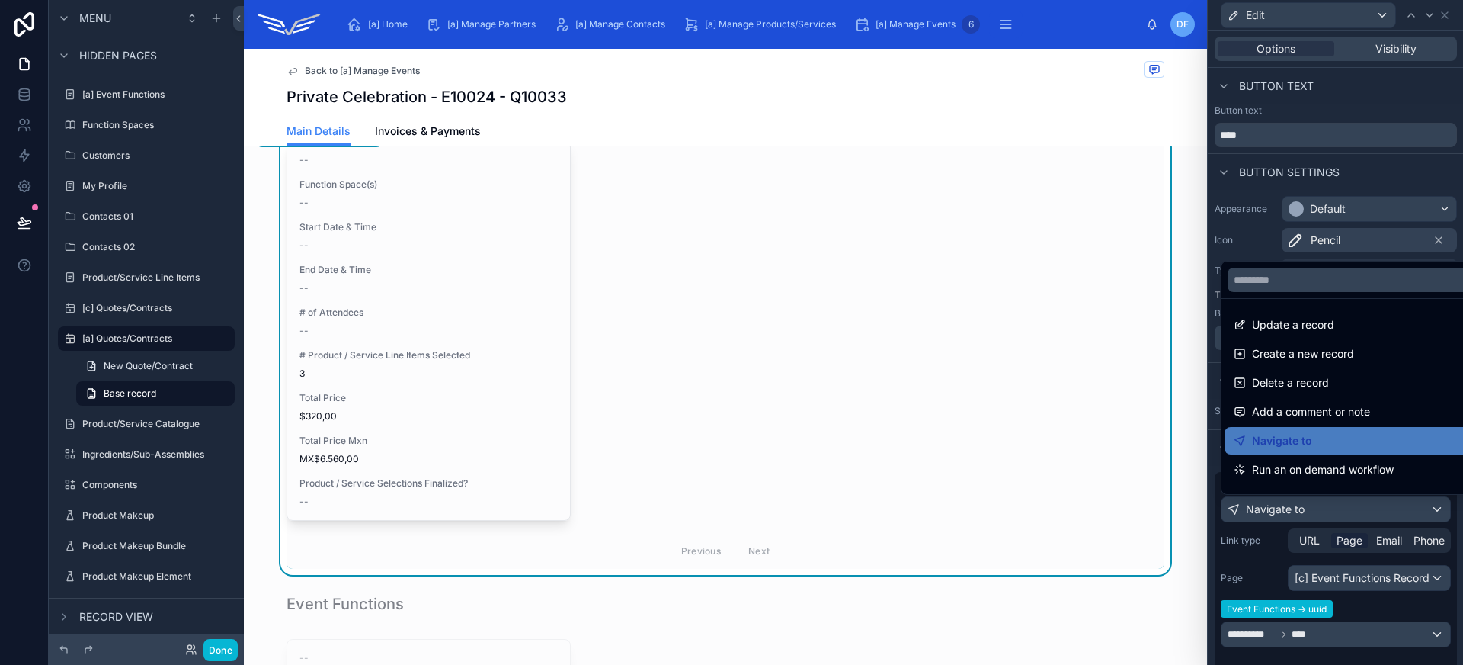
click at [1369, 512] on div at bounding box center [1336, 332] width 255 height 665
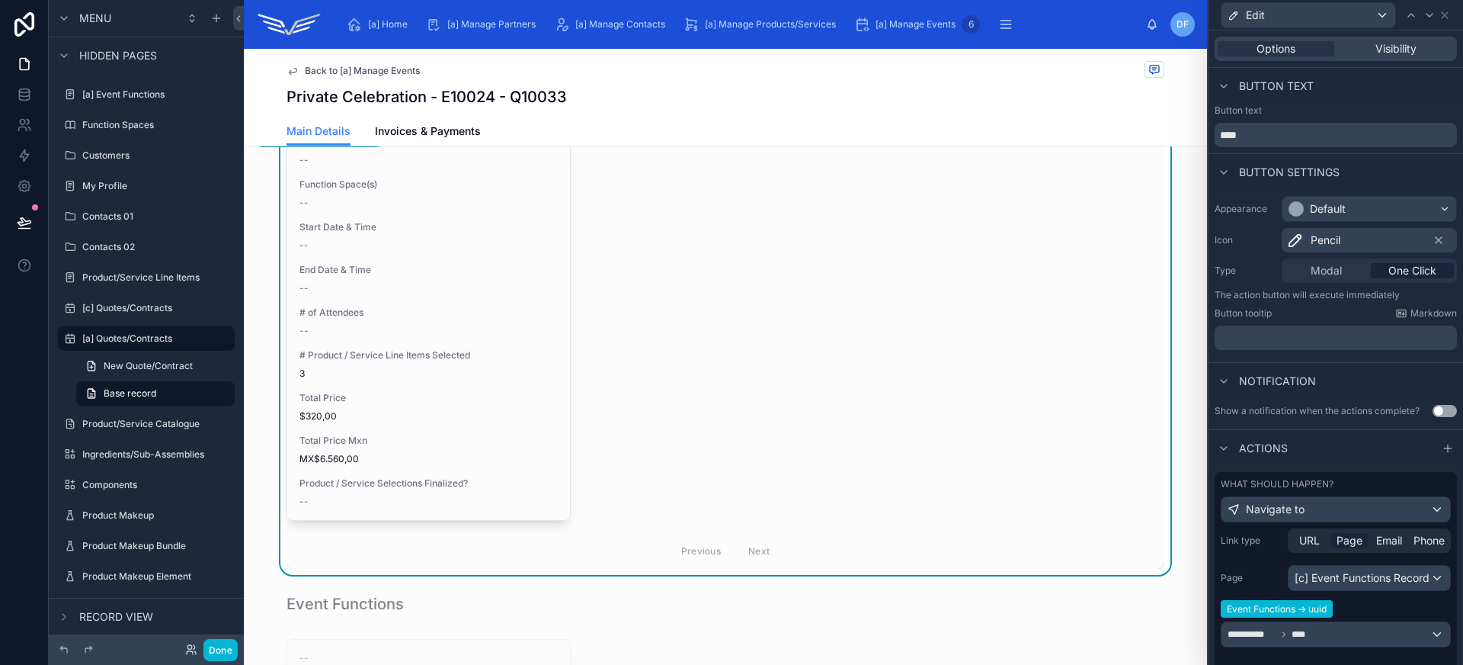
scroll to position [130, 0]
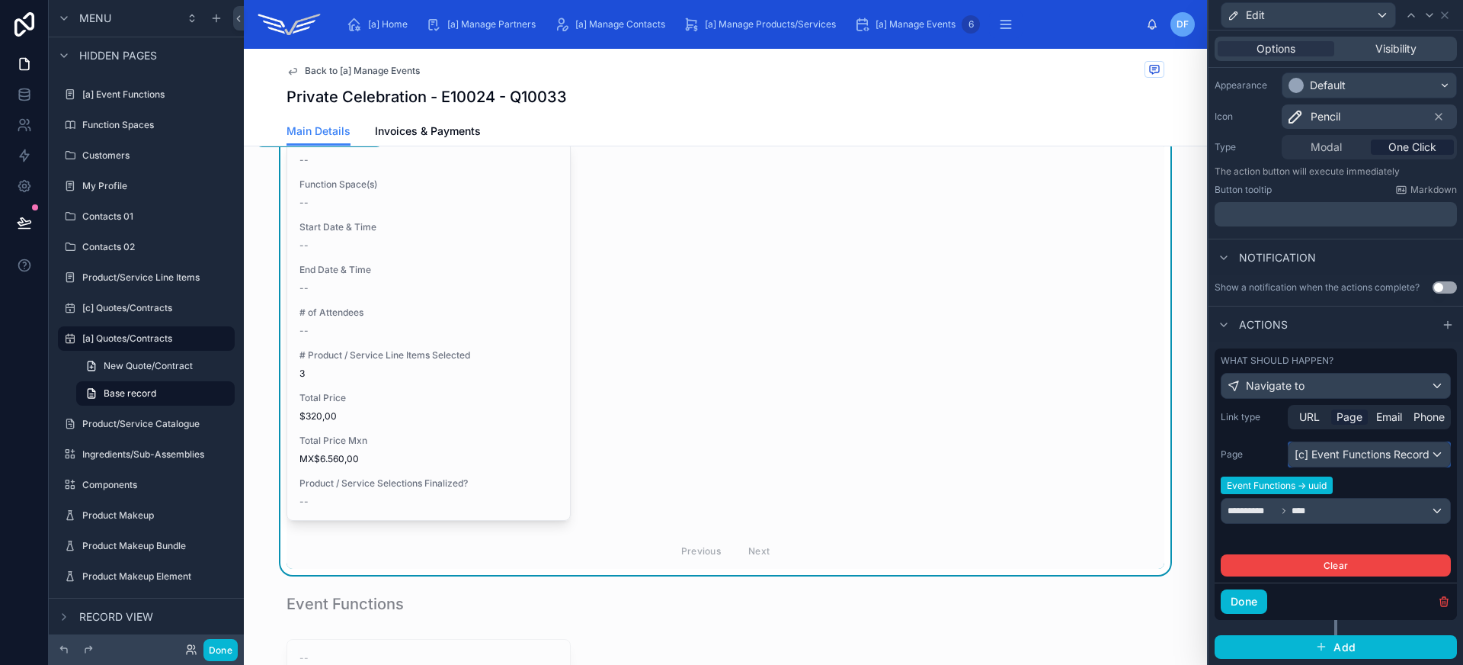
click at [1395, 456] on div "[c] Event Functions Record" at bounding box center [1370, 454] width 162 height 24
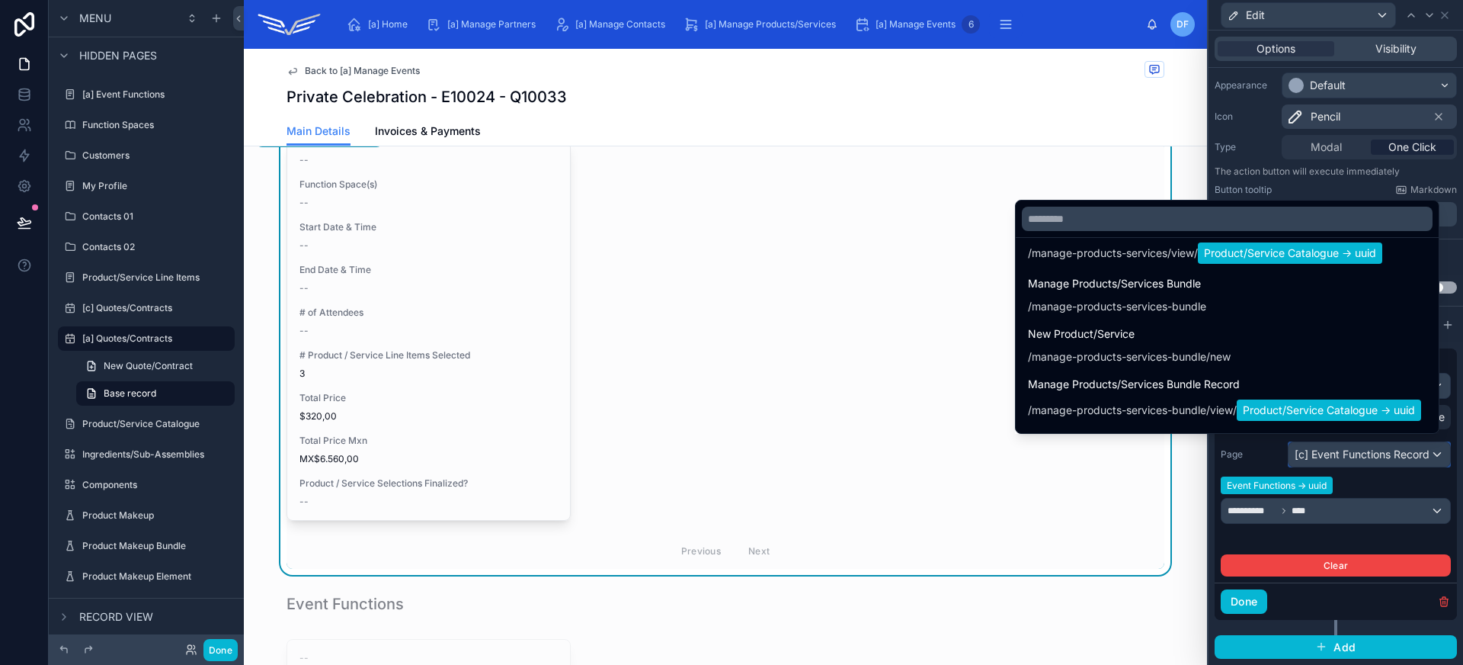
scroll to position [393, 0]
click at [1362, 545] on div at bounding box center [1336, 332] width 255 height 665
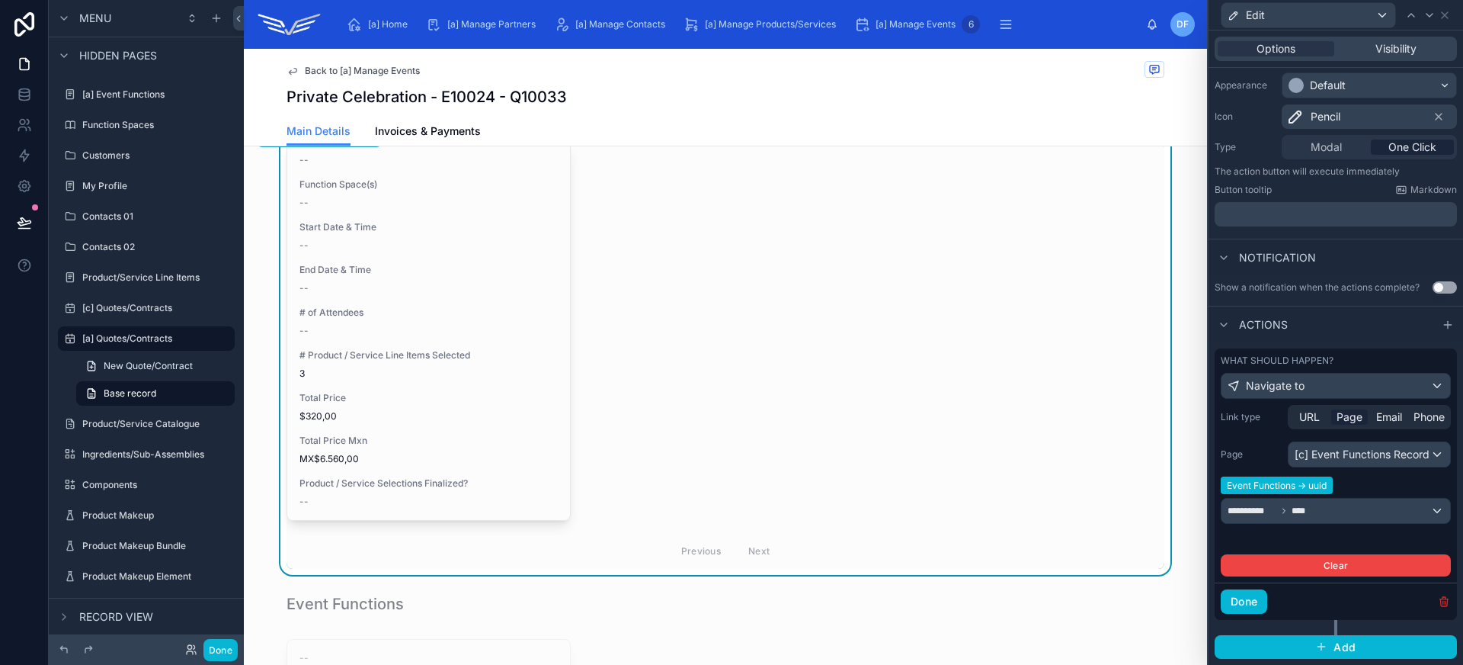
scroll to position [130, 0]
click at [1438, 603] on icon "button" at bounding box center [1444, 601] width 12 height 12
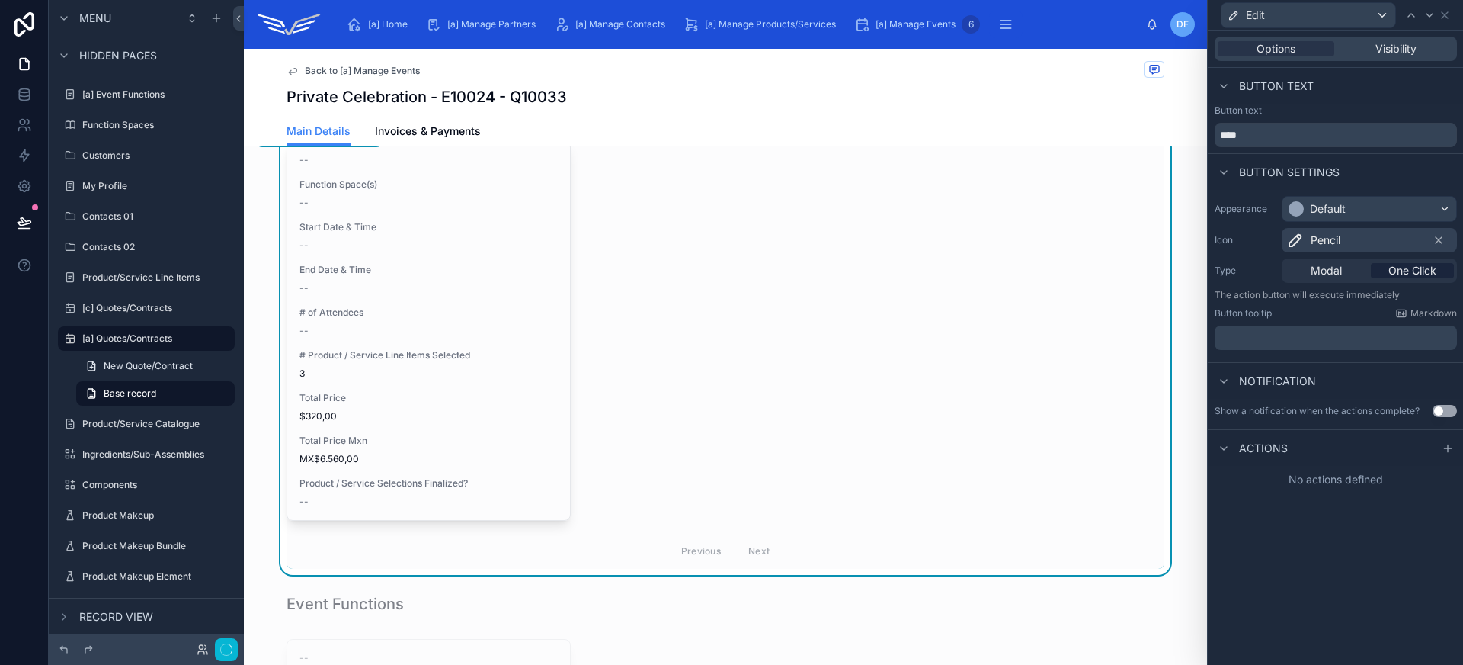
scroll to position [0, 0]
click at [1453, 17] on div "Edit" at bounding box center [1336, 15] width 242 height 30
click at [1446, 16] on icon at bounding box center [1445, 15] width 6 height 6
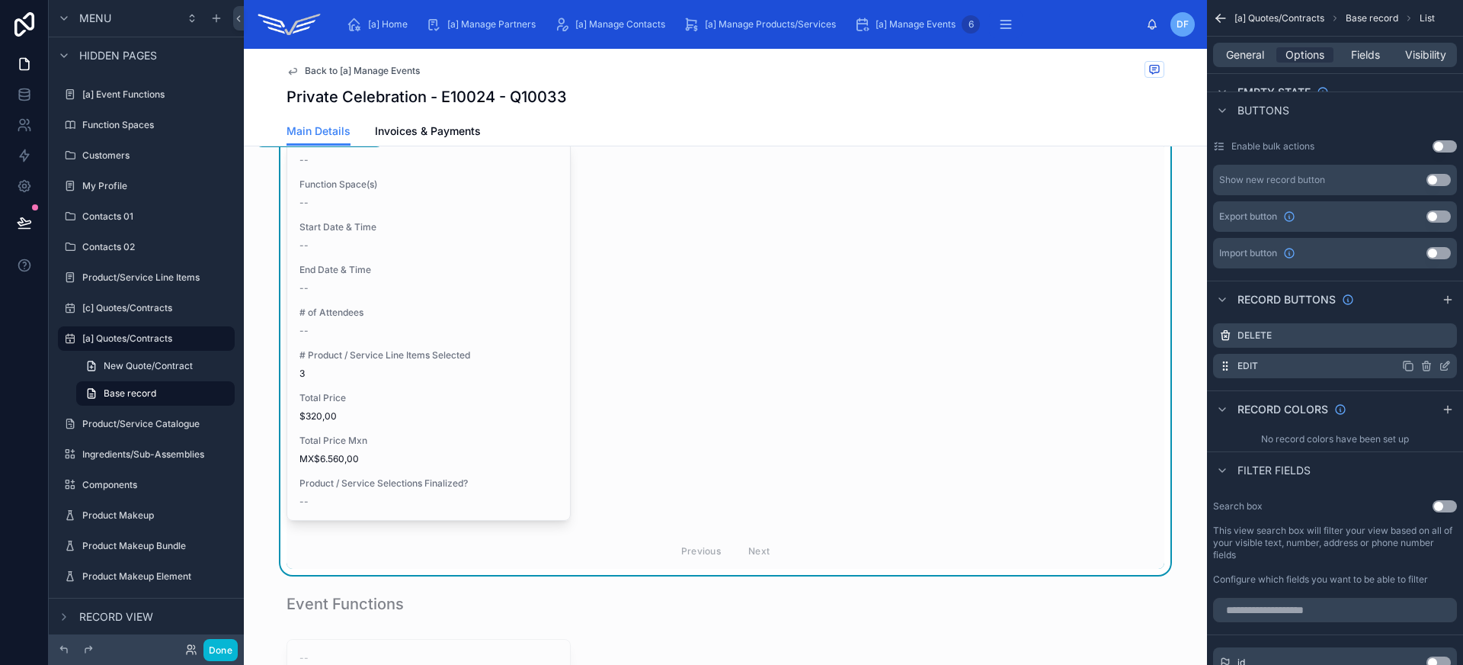
click at [1426, 365] on icon "scrollable content" at bounding box center [1426, 366] width 0 height 3
click at [1422, 344] on icon at bounding box center [1420, 341] width 12 height 12
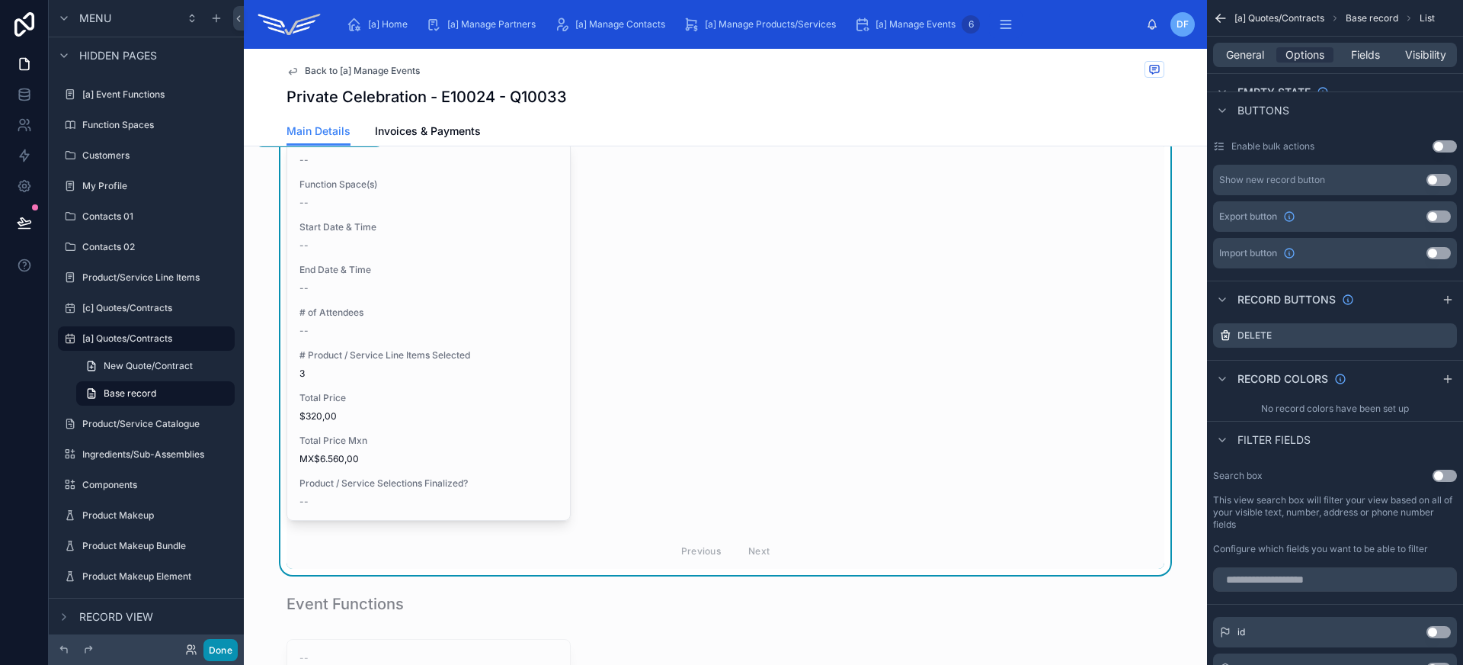
click at [231, 653] on button "Done" at bounding box center [220, 650] width 34 height 22
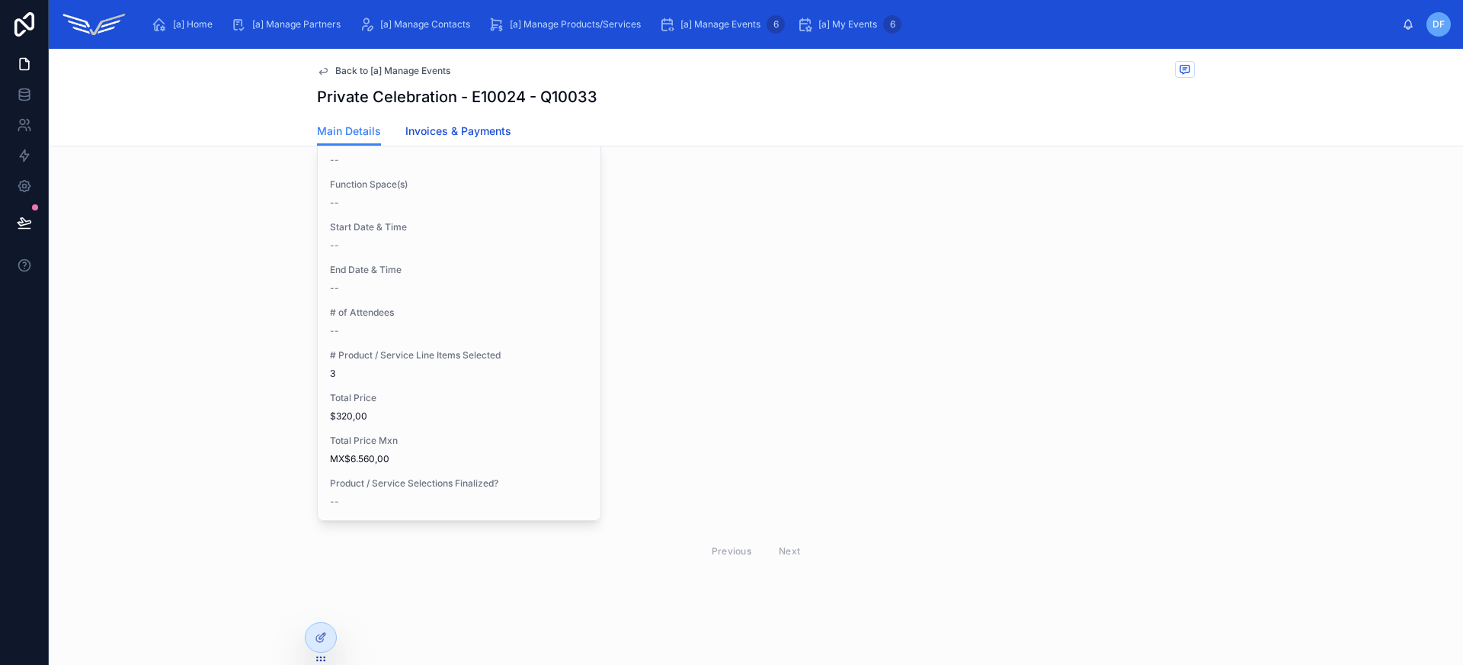
click at [457, 130] on span "Invoices & Payments" at bounding box center [458, 130] width 106 height 15
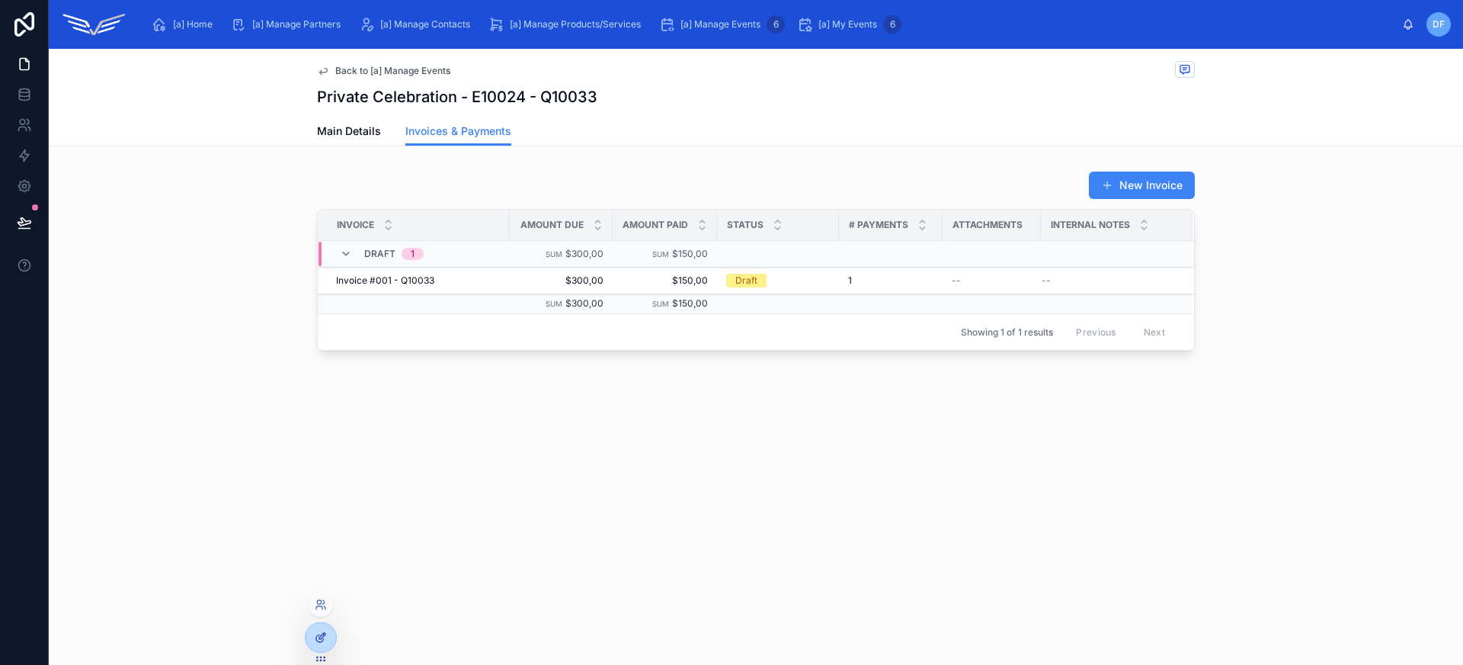
click at [327, 633] on div at bounding box center [321, 637] width 30 height 29
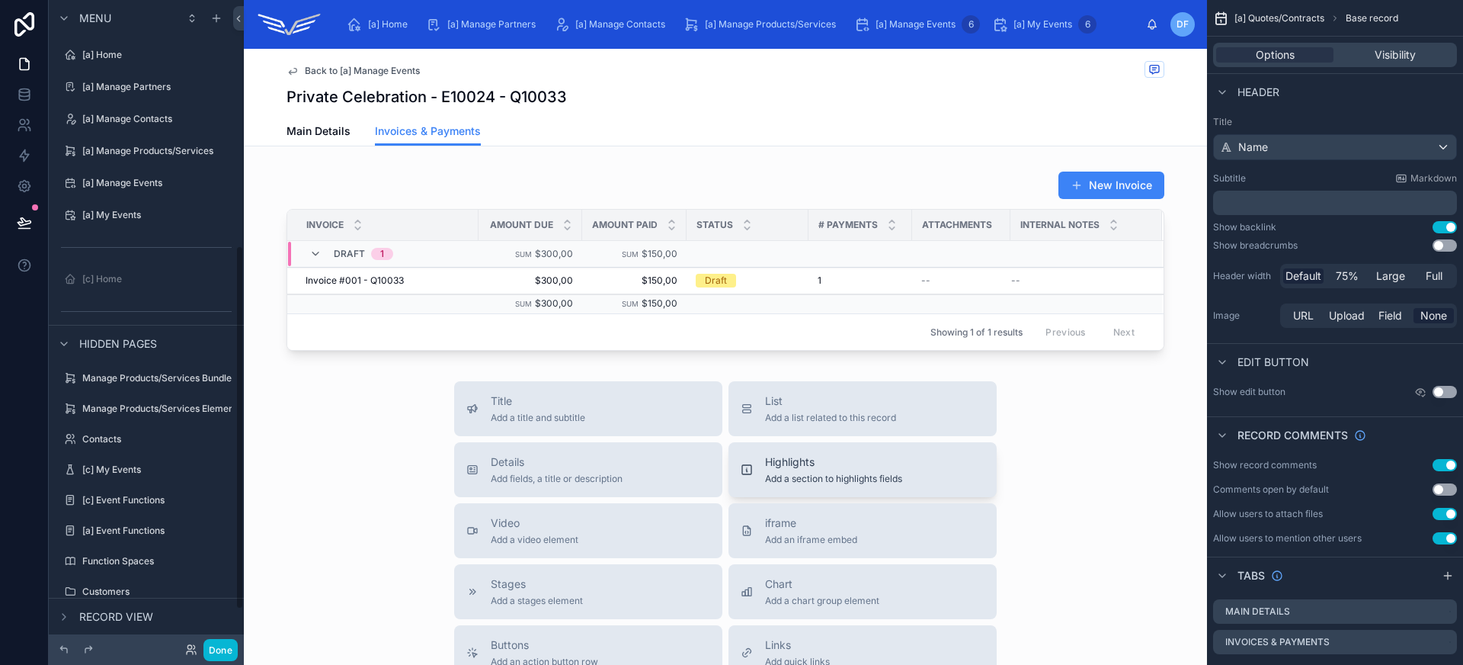
scroll to position [436, 0]
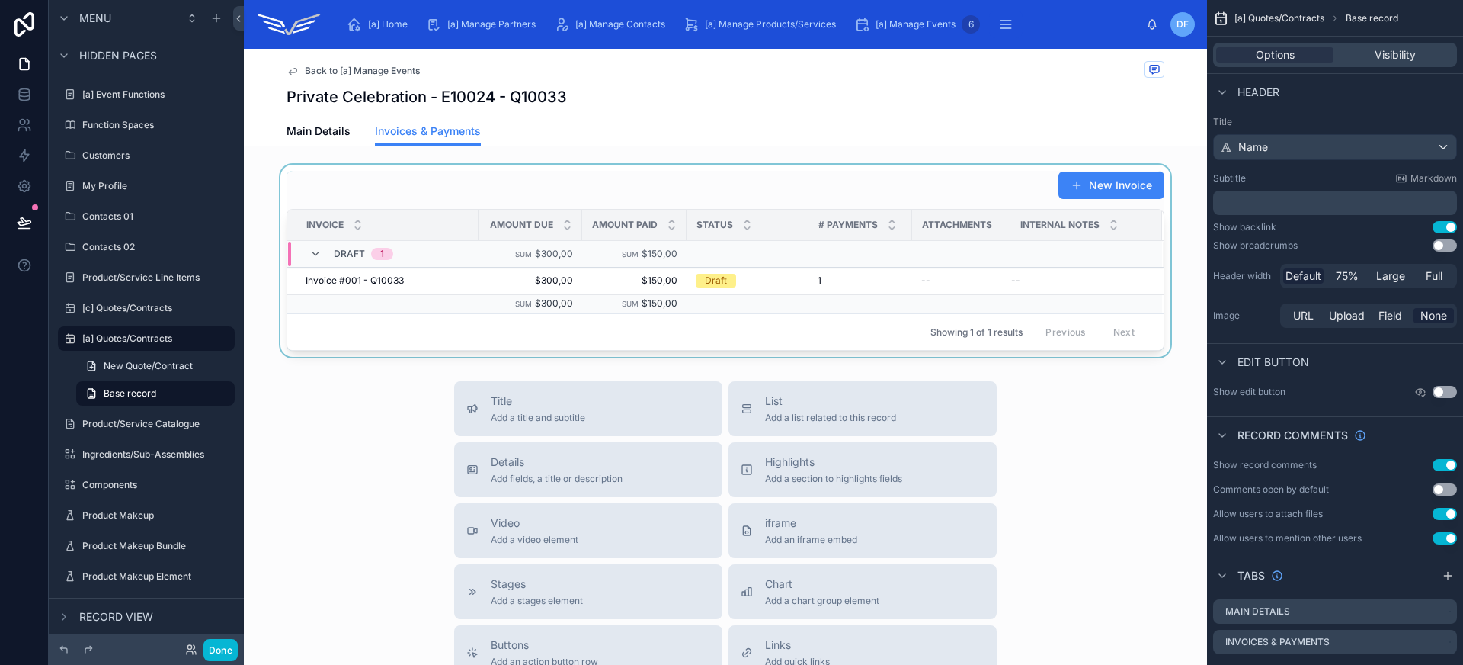
click at [958, 168] on div at bounding box center [725, 261] width 963 height 192
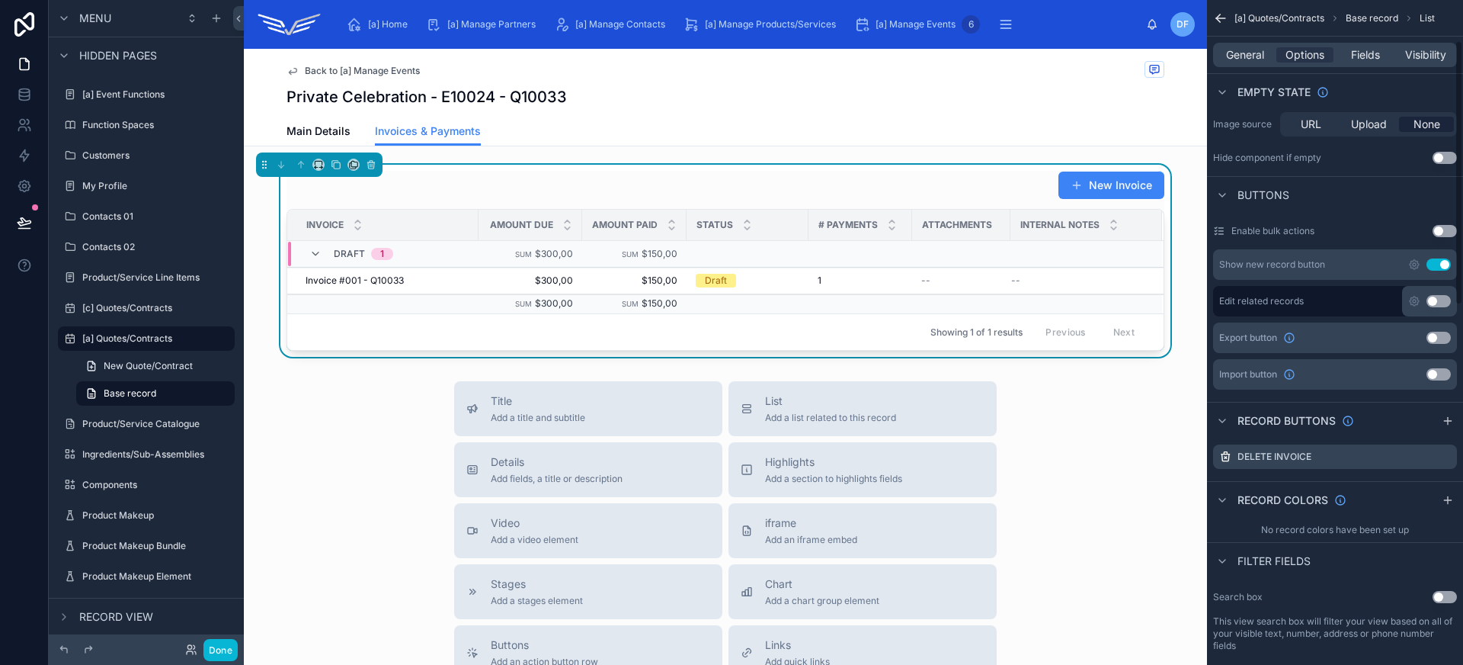
scroll to position [515, 0]
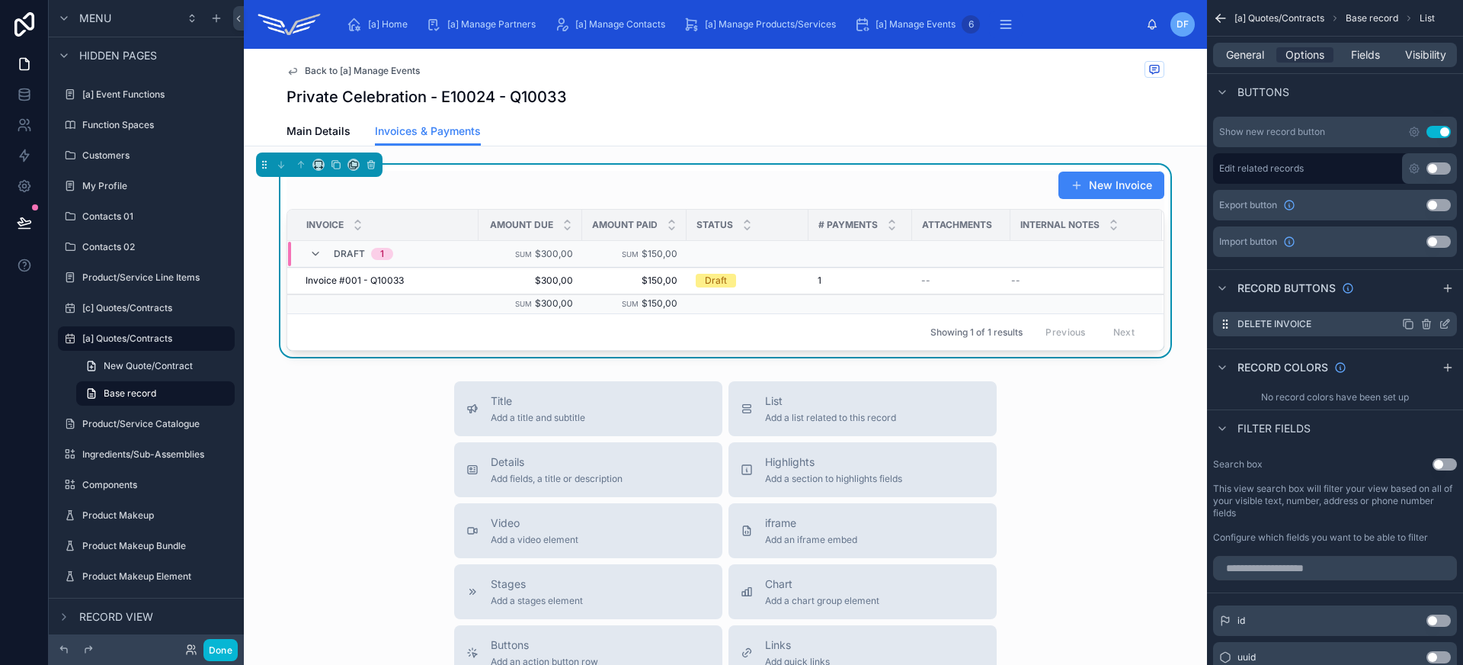
click at [1443, 325] on icon "scrollable content" at bounding box center [1445, 324] width 12 height 12
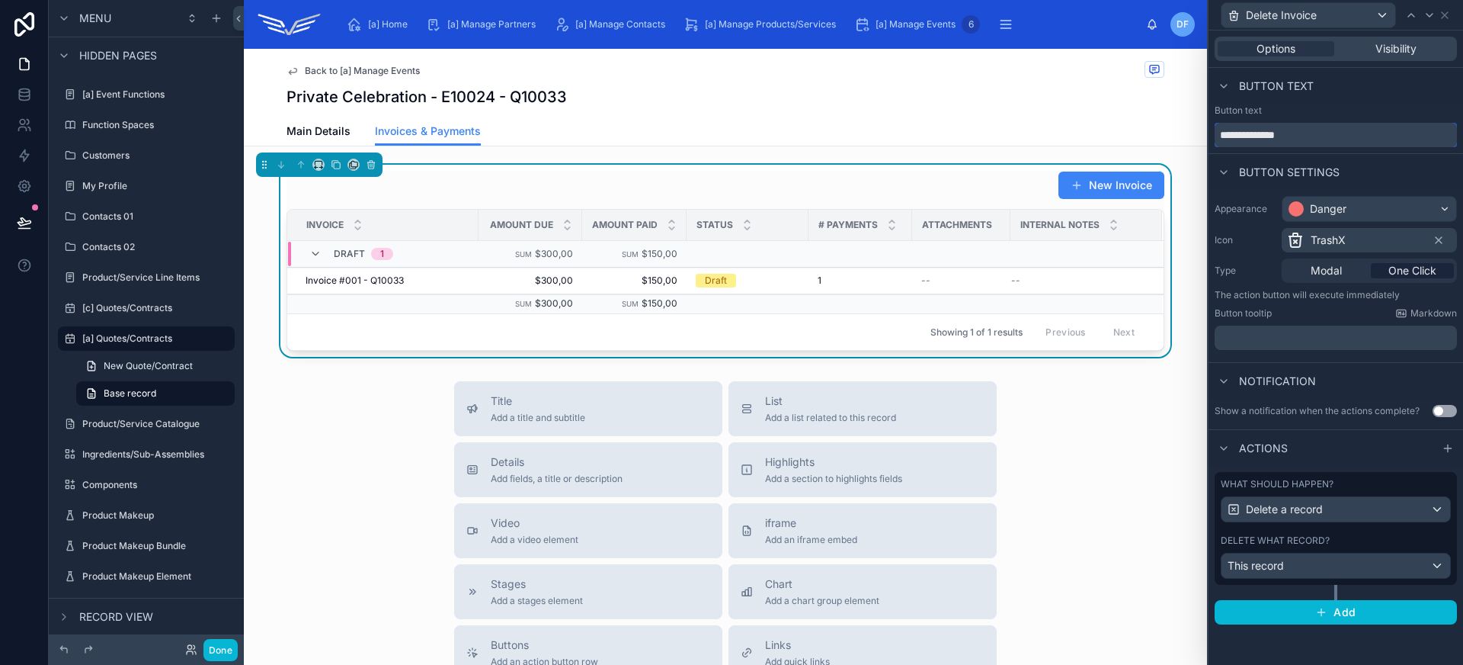
click at [1286, 133] on input "**********" at bounding box center [1336, 135] width 242 height 24
type input "******"
click at [465, 281] on td "Invoice #001 - Q10033 Invoice #001 - Q10033" at bounding box center [382, 280] width 191 height 27
click at [505, 278] on span "$300,00" at bounding box center [530, 280] width 85 height 12
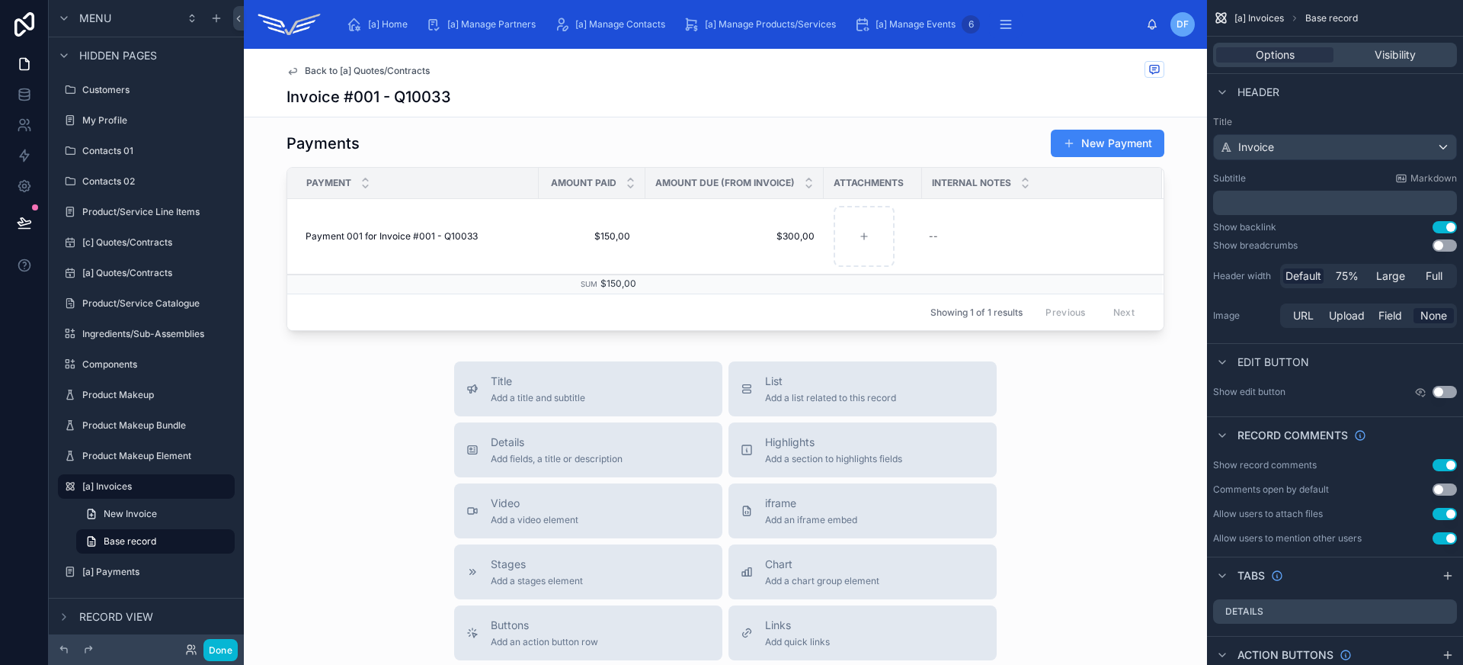
scroll to position [354, 0]
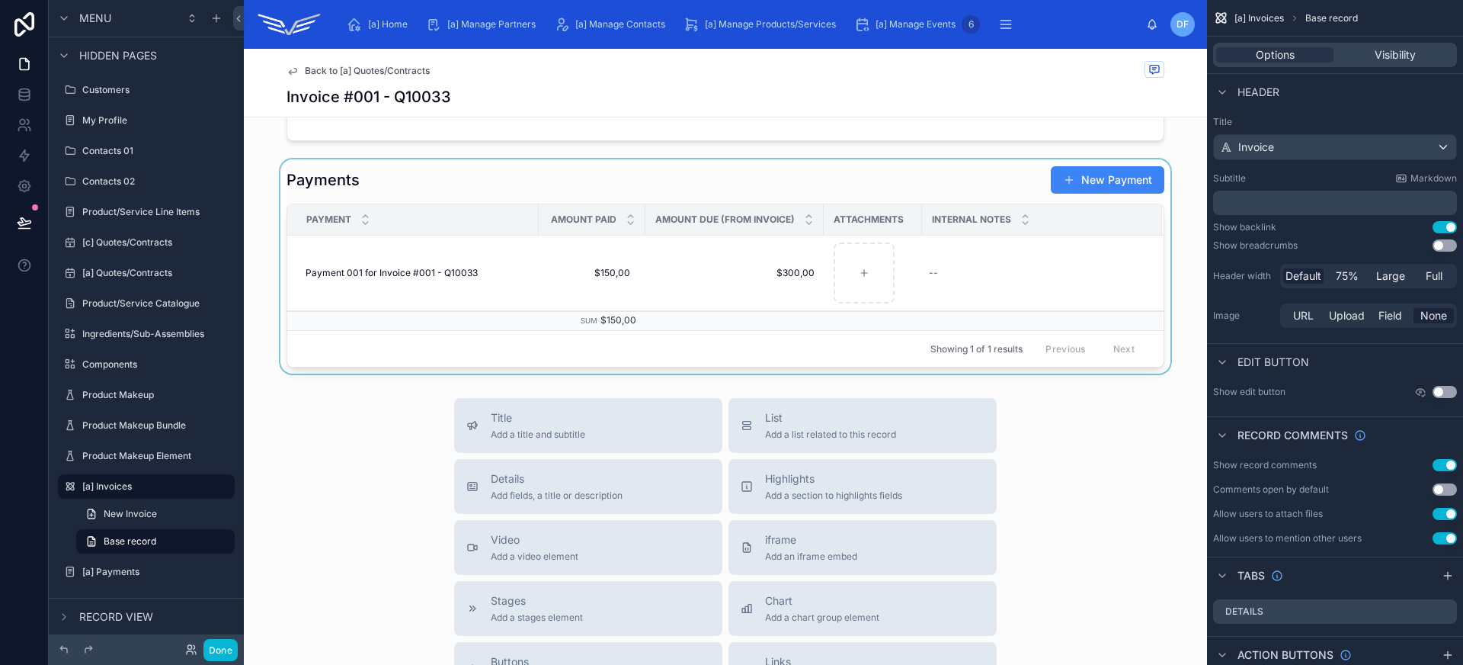
click at [499, 190] on div at bounding box center [725, 266] width 963 height 214
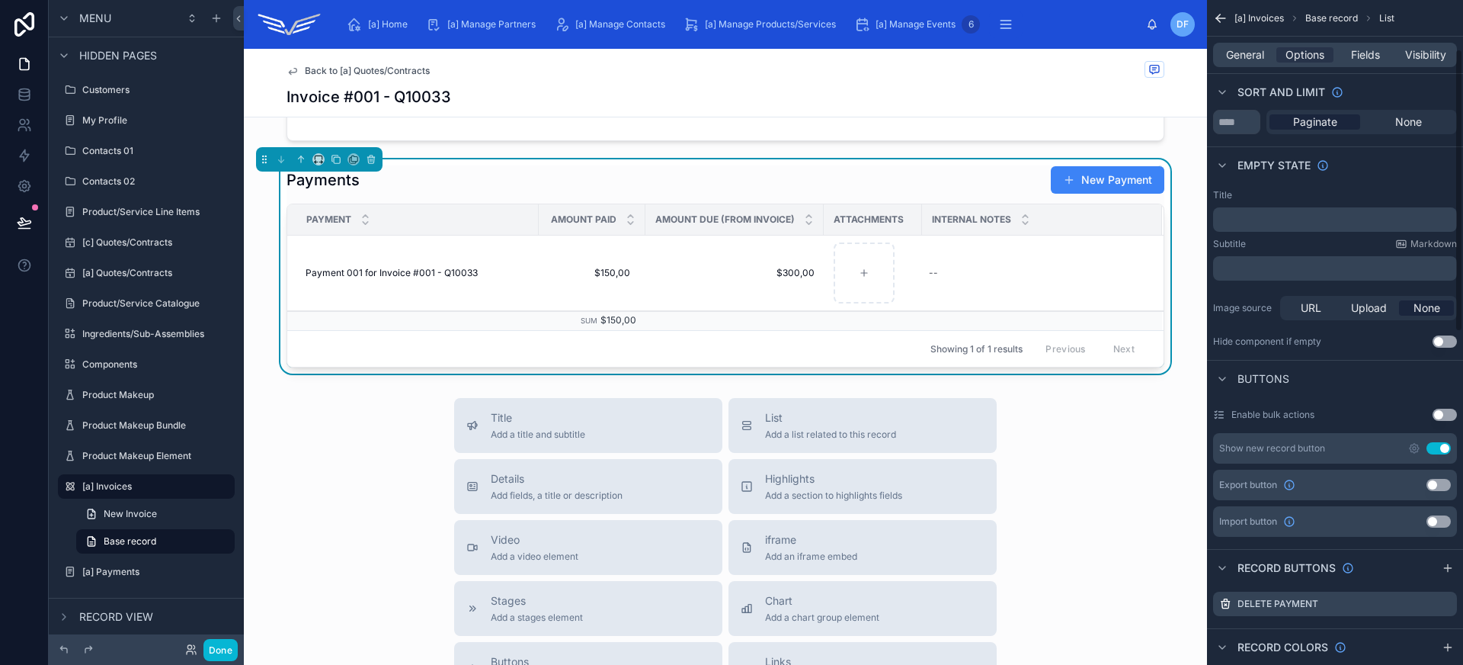
scroll to position [513, 0]
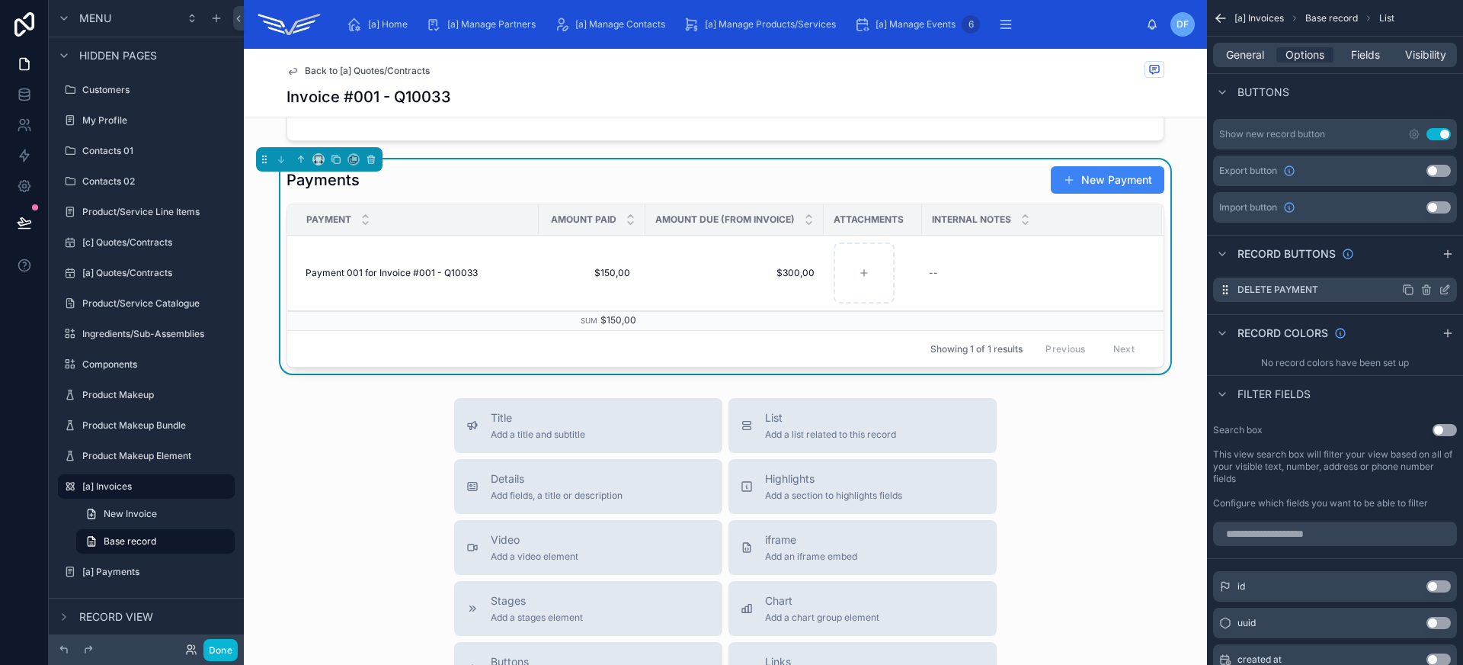
click at [1443, 289] on icon "scrollable content" at bounding box center [1445, 289] width 12 height 12
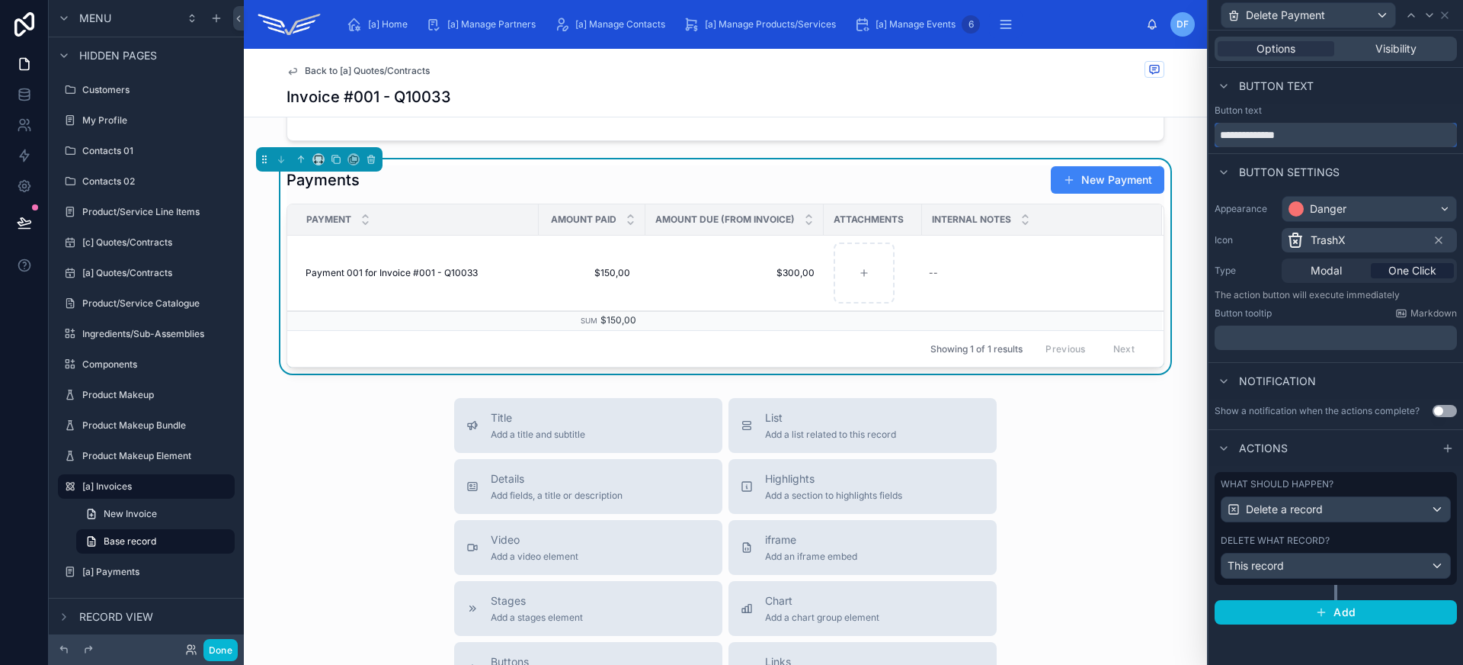
click at [1294, 137] on input "**********" at bounding box center [1336, 135] width 242 height 24
type input "******"
click at [314, 448] on div "Title Add a title and subtitle List Add a list related to this record Details A…" at bounding box center [725, 669] width 963 height 543
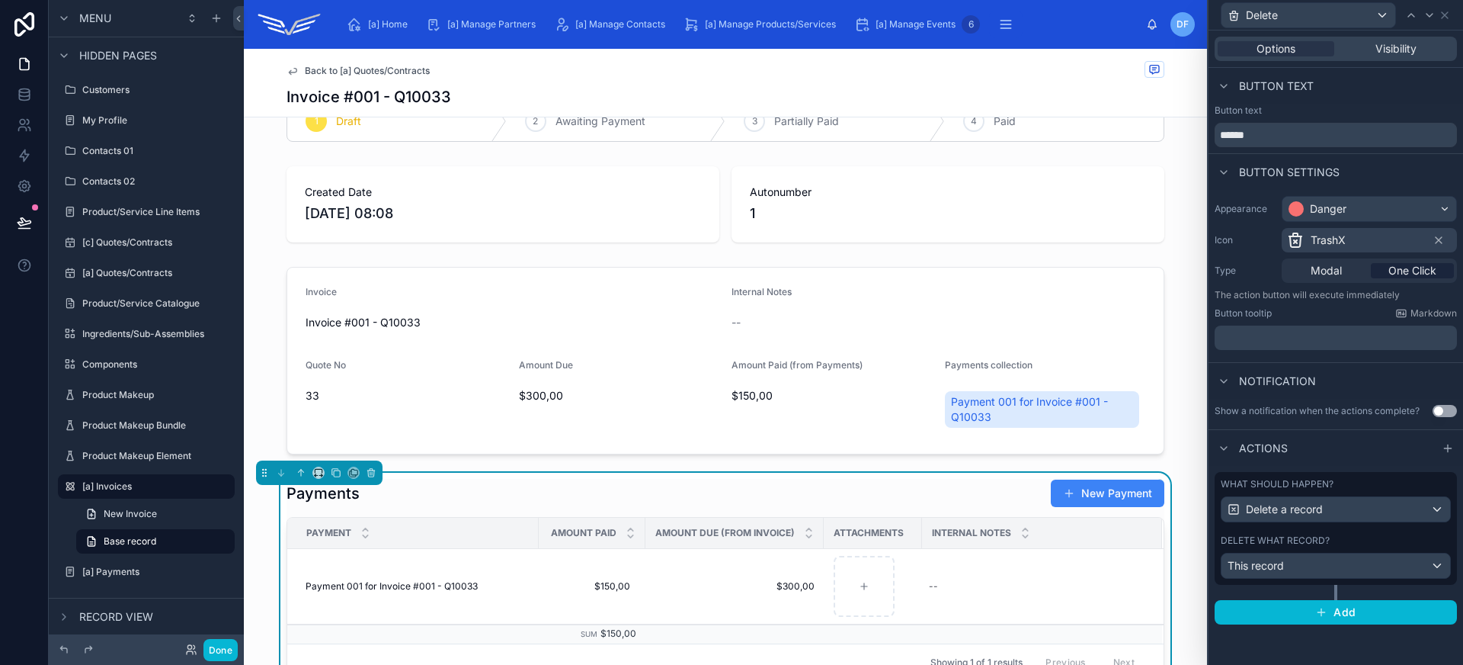
scroll to position [0, 0]
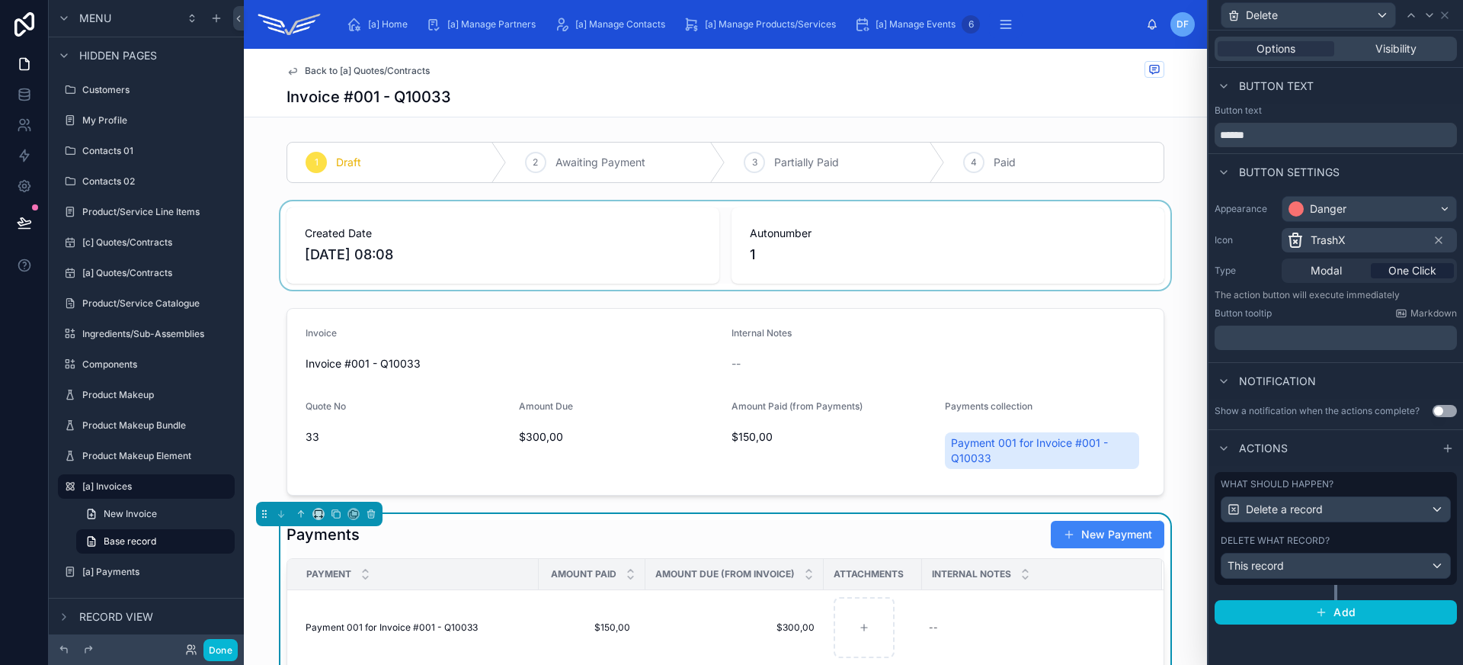
click at [679, 252] on div at bounding box center [725, 245] width 963 height 88
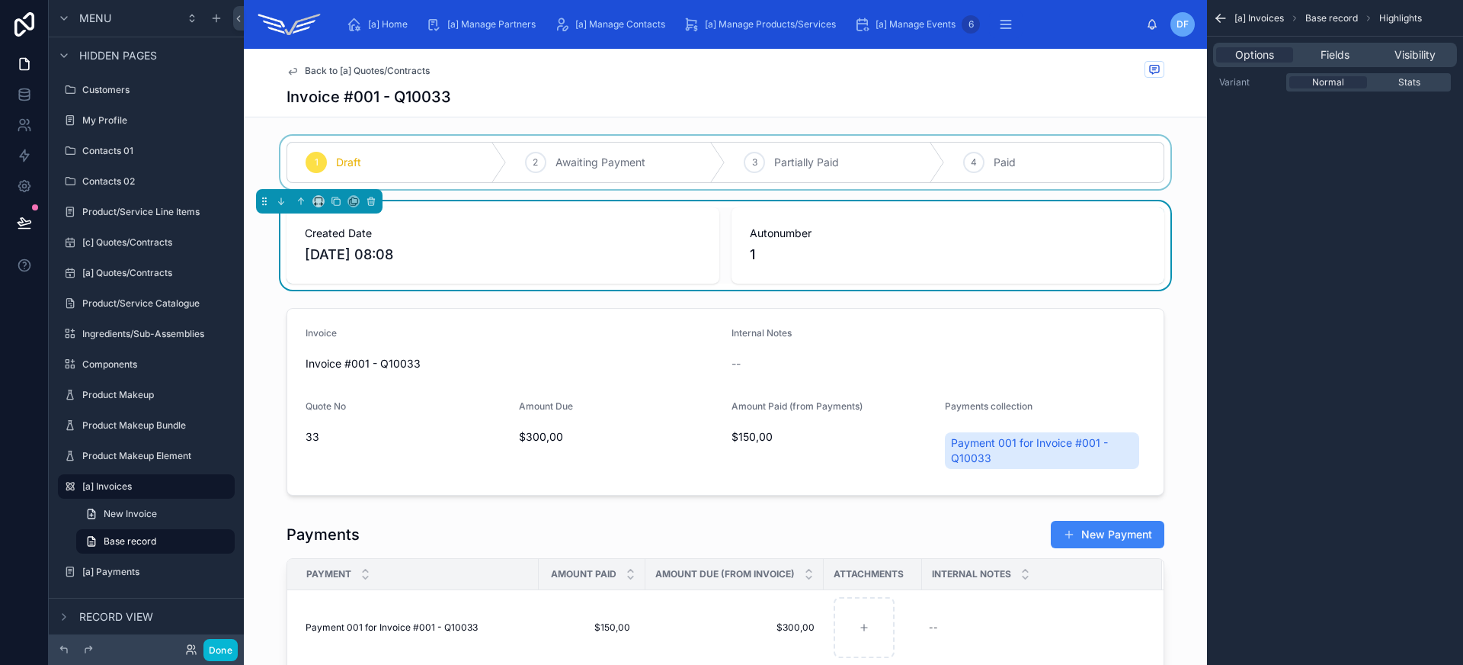
click at [950, 136] on div at bounding box center [725, 162] width 963 height 53
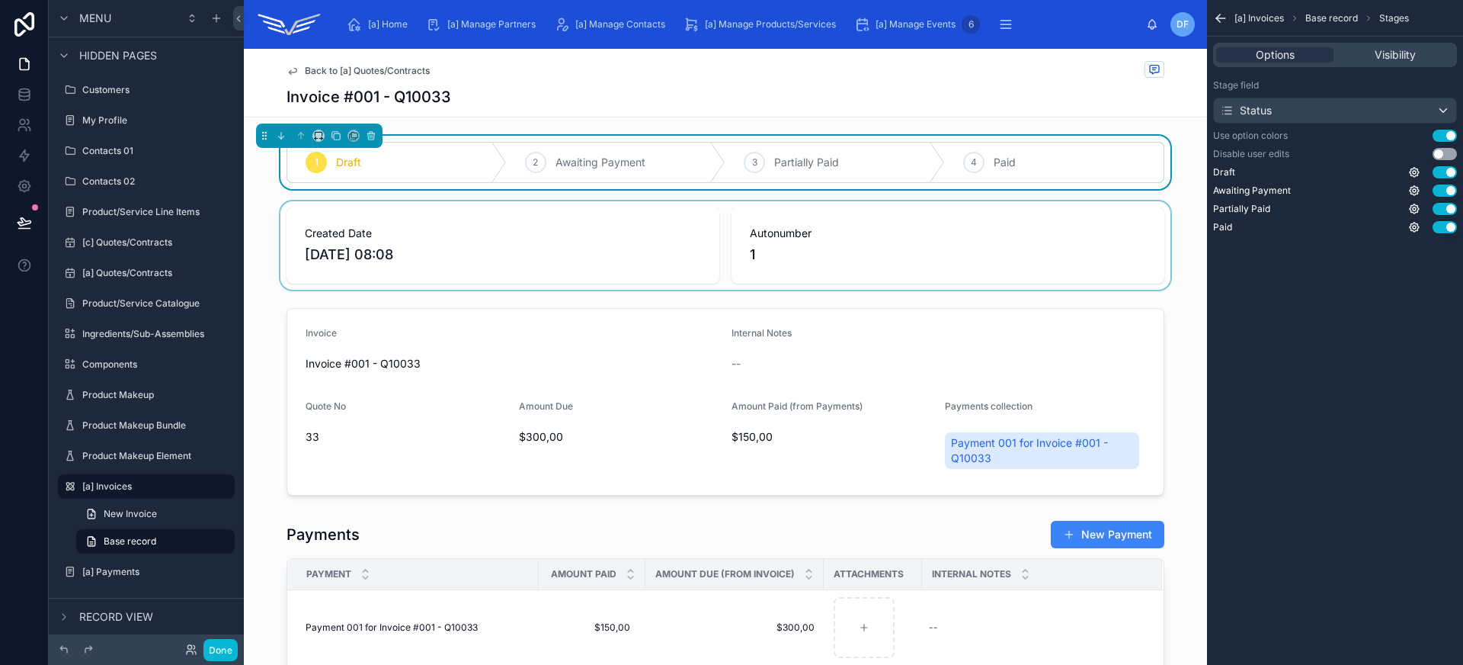
click at [834, 255] on div at bounding box center [725, 245] width 963 height 88
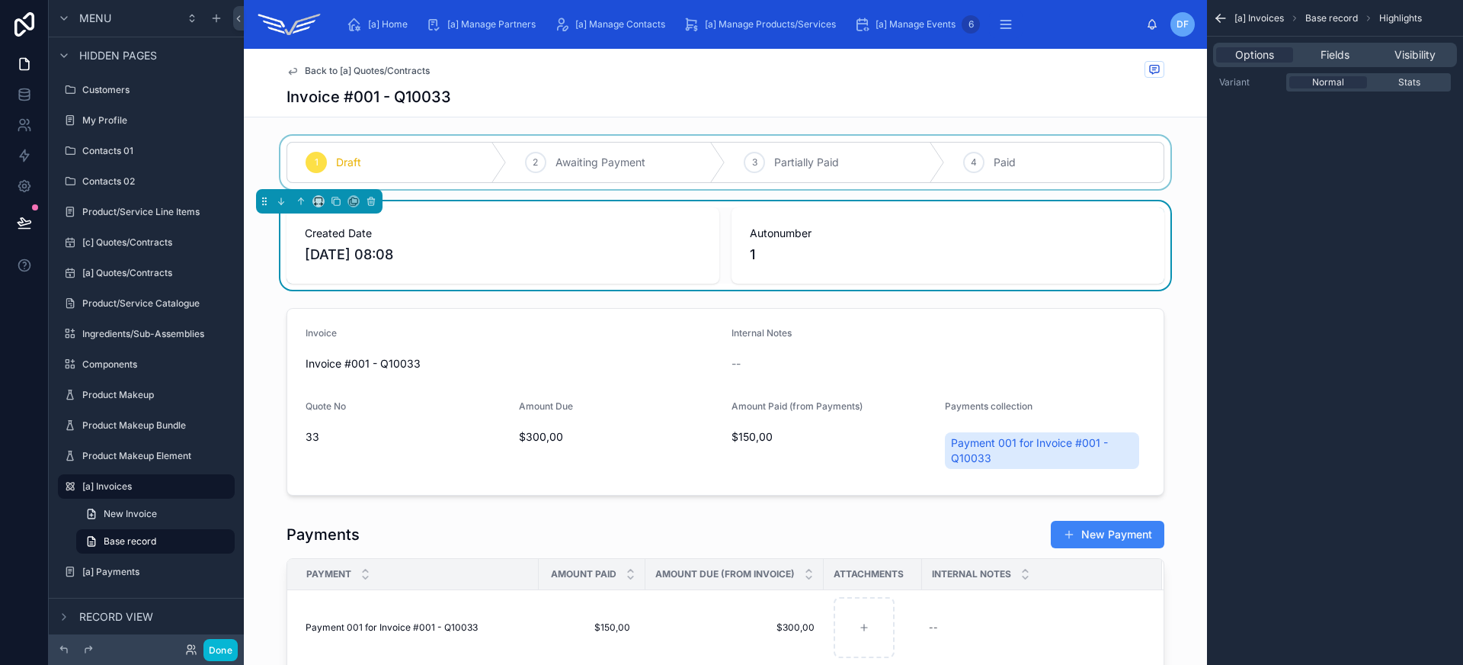
click at [858, 148] on div at bounding box center [725, 162] width 963 height 53
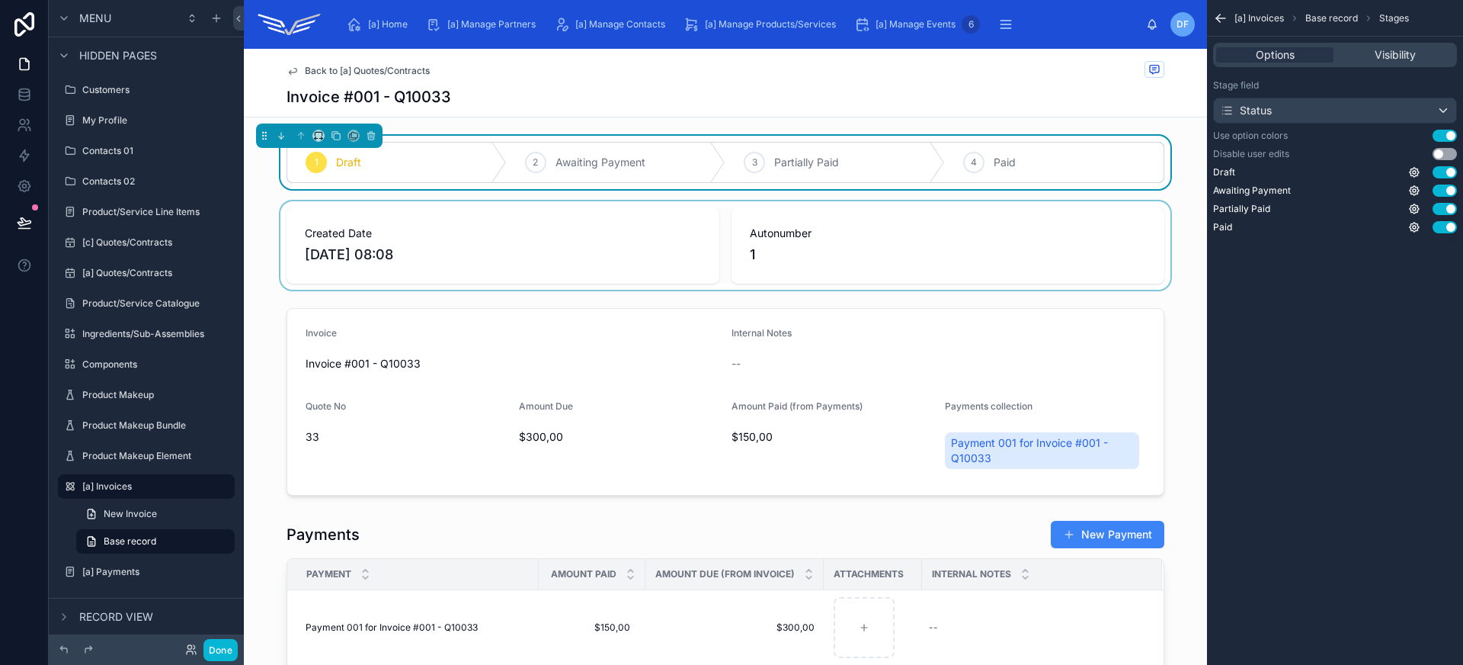
click at [639, 251] on div at bounding box center [725, 245] width 963 height 88
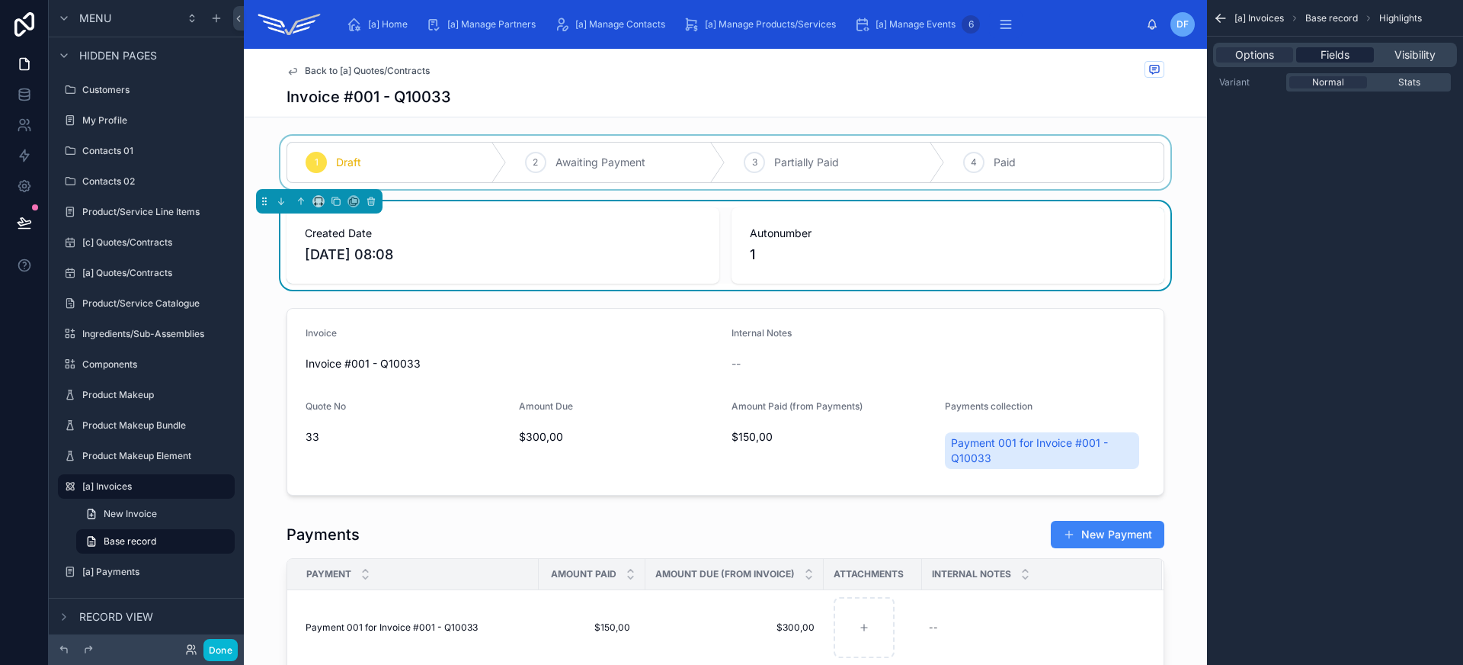
click at [1307, 56] on div "Fields" at bounding box center [1334, 54] width 77 height 15
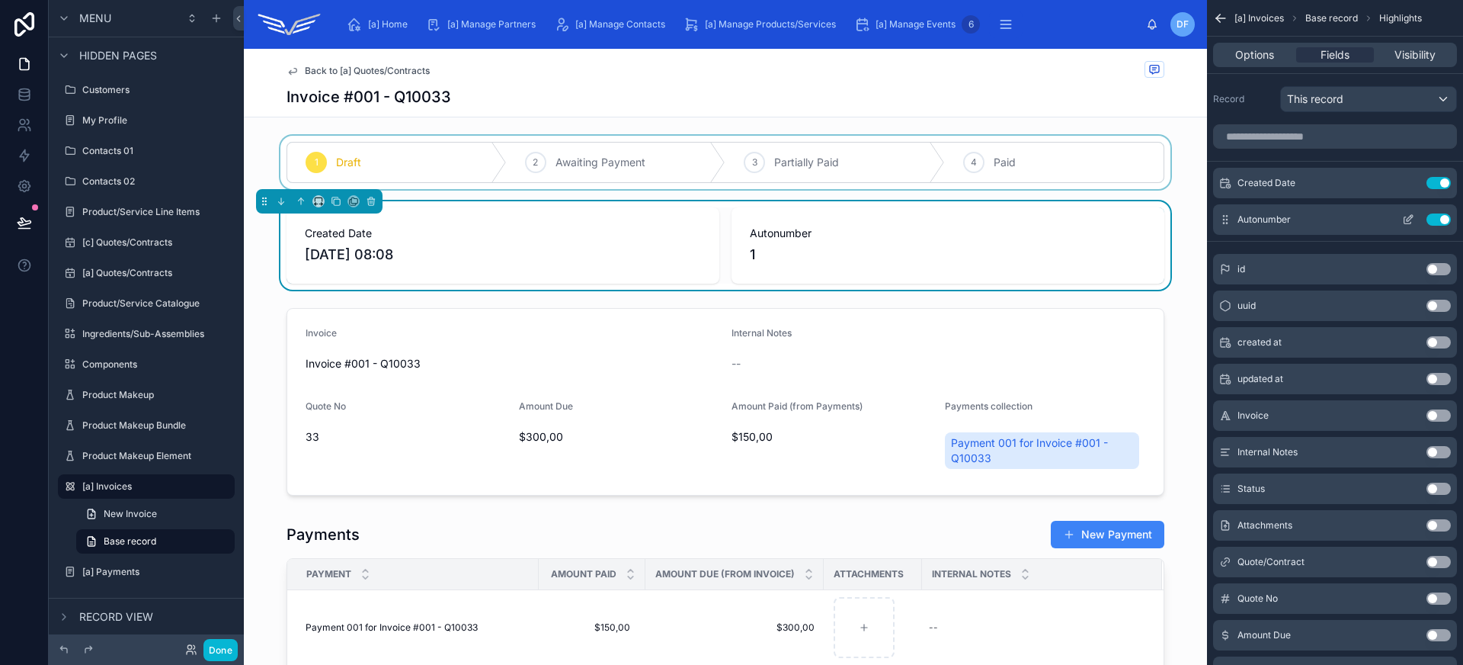
click at [1440, 219] on button "Use setting" at bounding box center [1439, 219] width 24 height 12
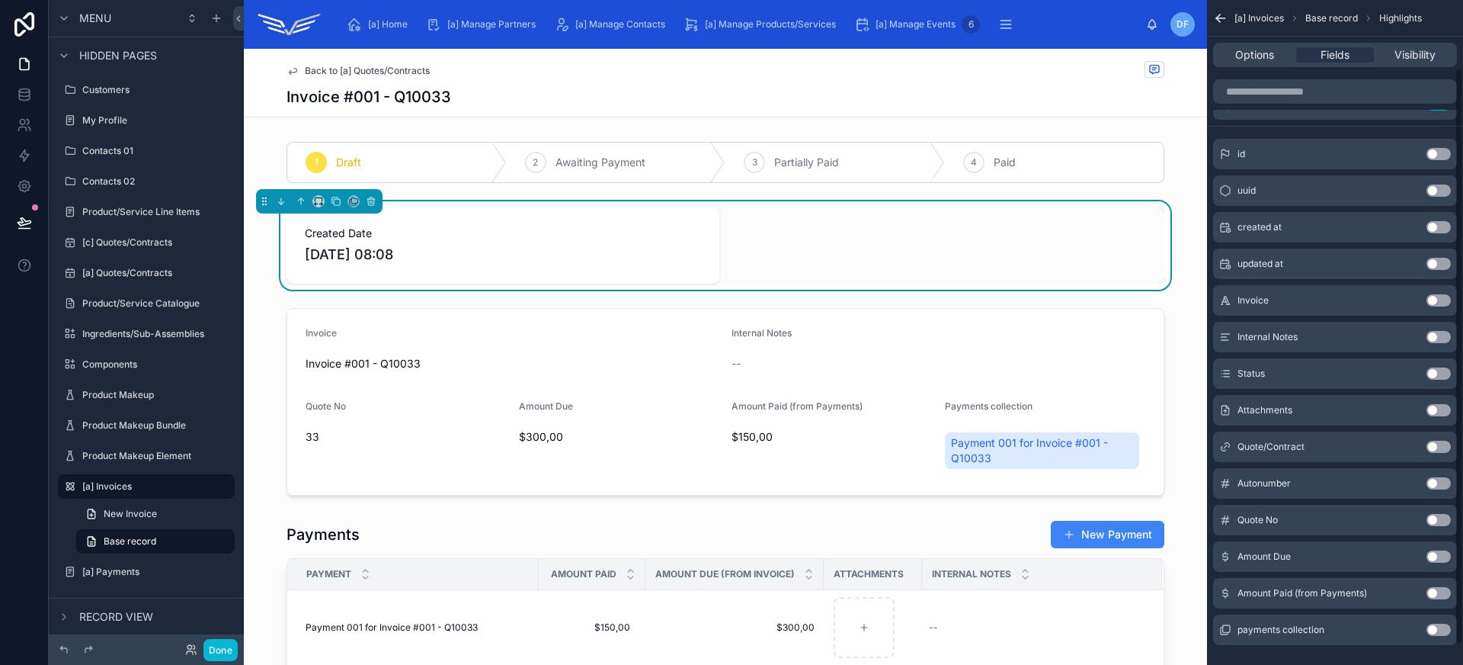
scroll to position [82, 0]
click at [1444, 556] on button "Use setting" at bounding box center [1439, 553] width 24 height 12
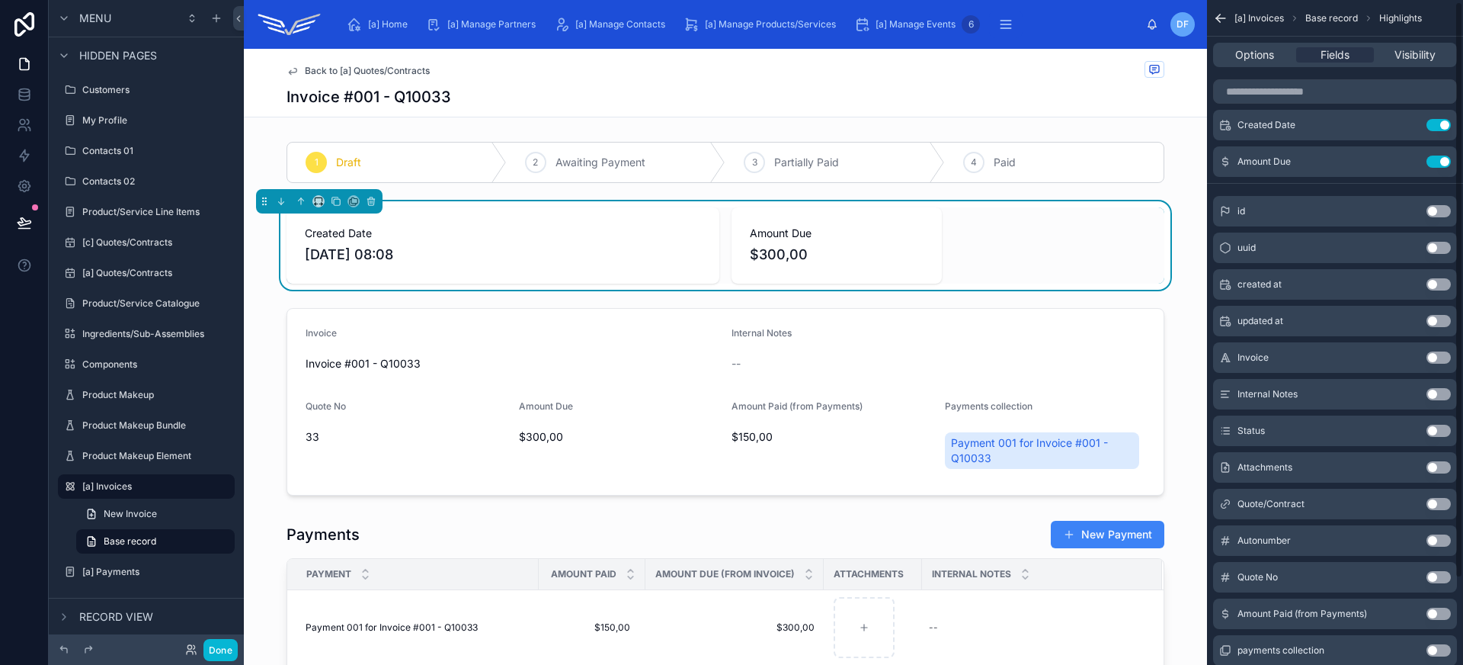
scroll to position [0, 0]
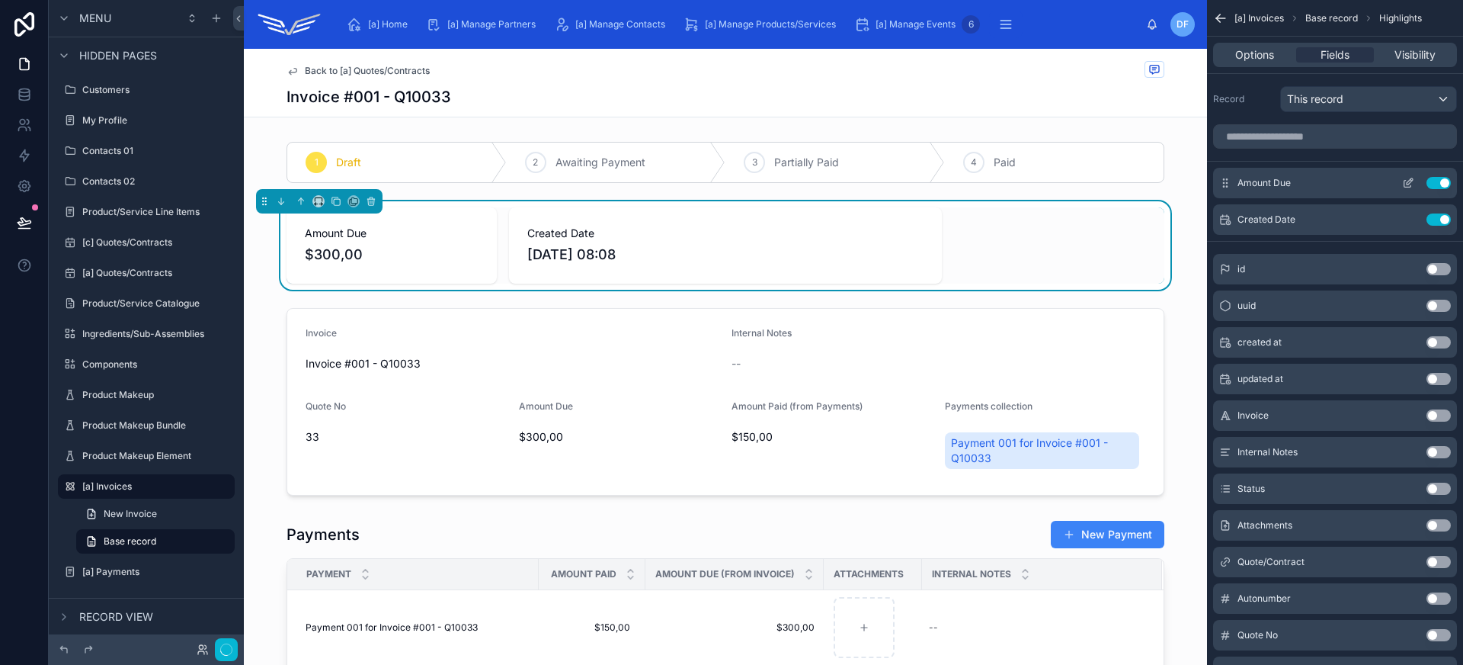
click at [1411, 181] on icon "scrollable content" at bounding box center [1410, 181] width 6 height 6
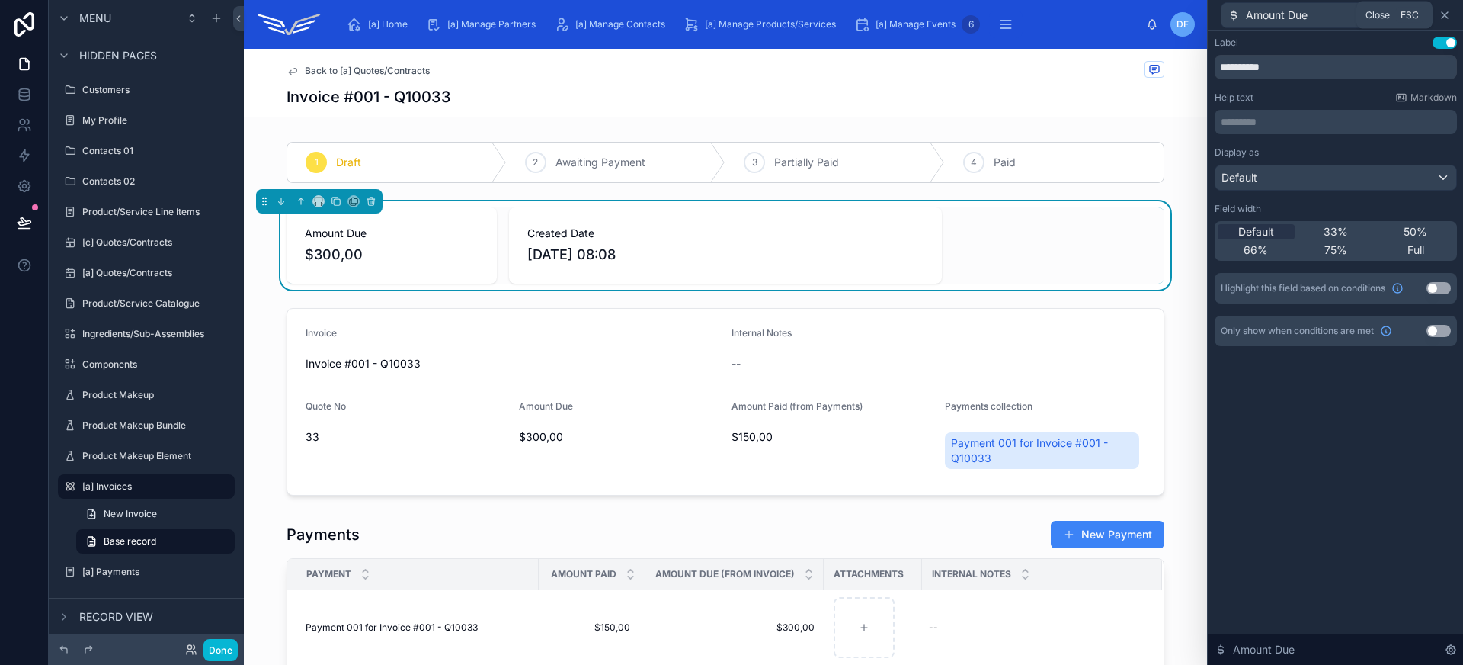
click at [1448, 17] on icon at bounding box center [1445, 15] width 12 height 12
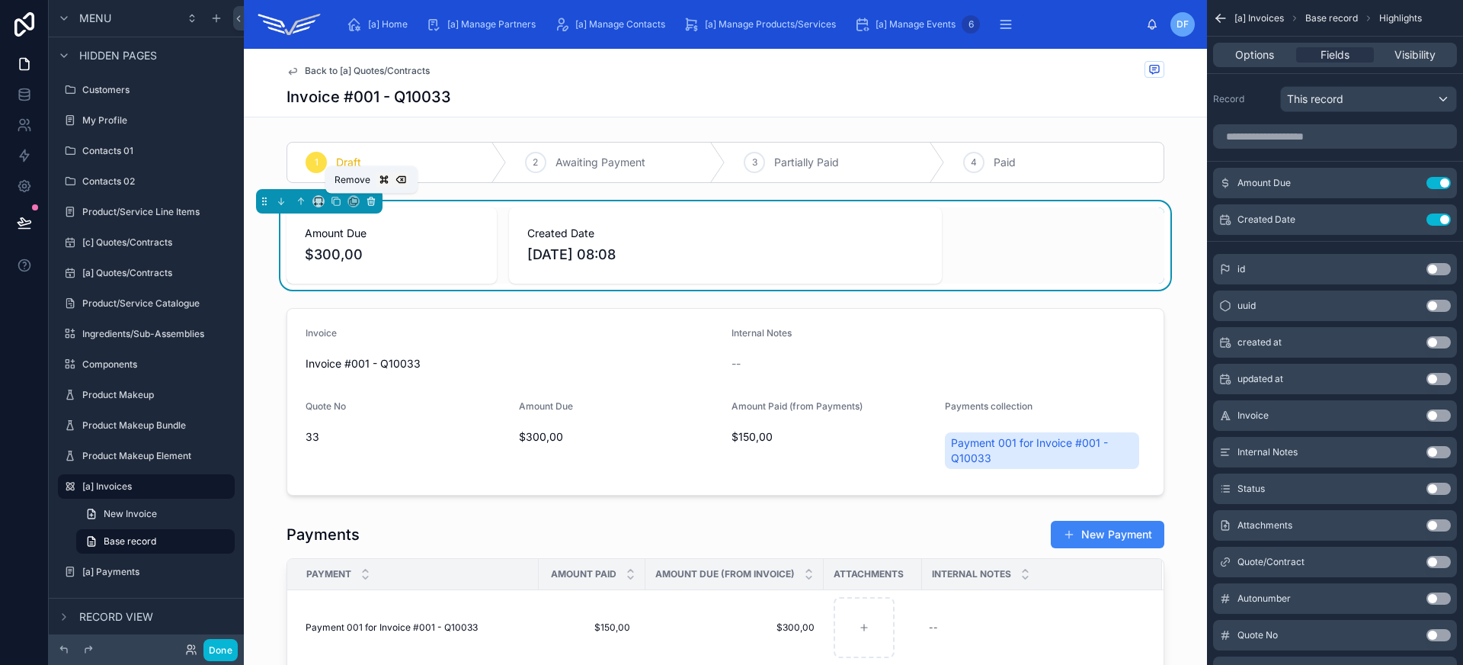
click at [368, 202] on icon at bounding box center [371, 202] width 6 height 6
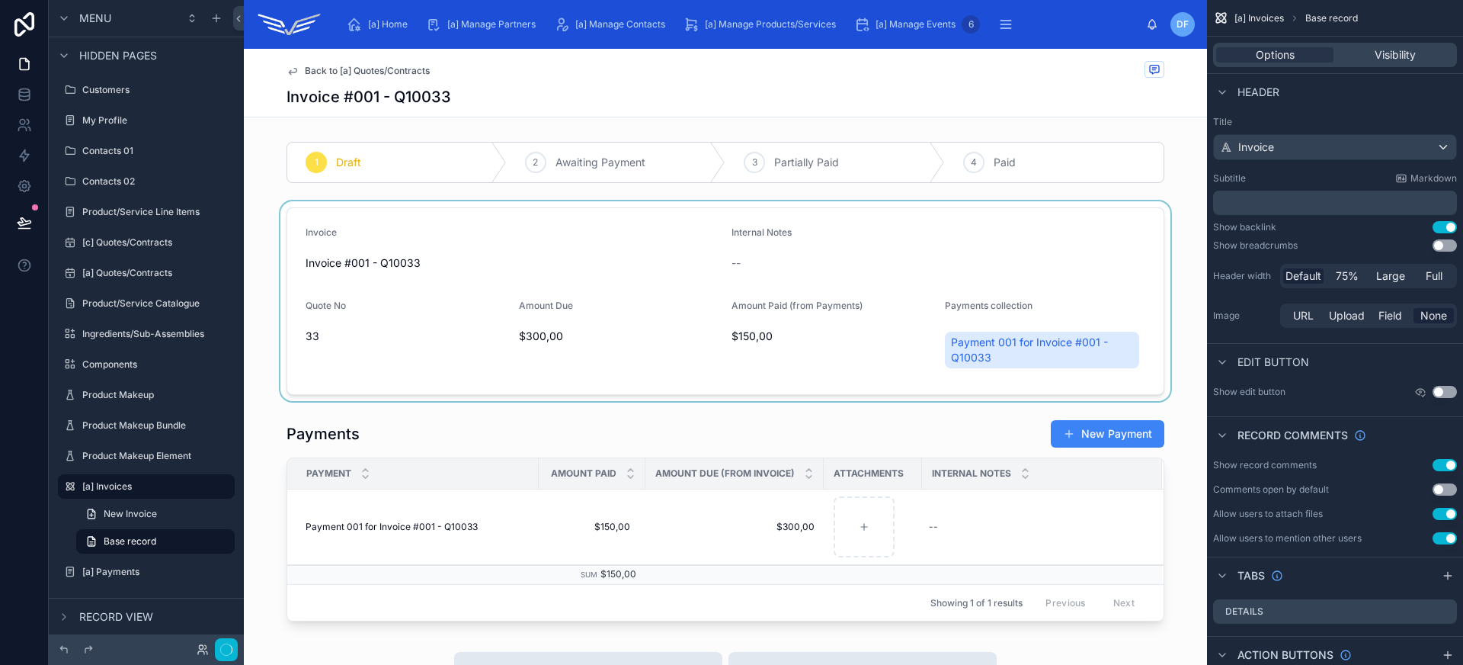
click at [737, 232] on div at bounding box center [725, 301] width 963 height 200
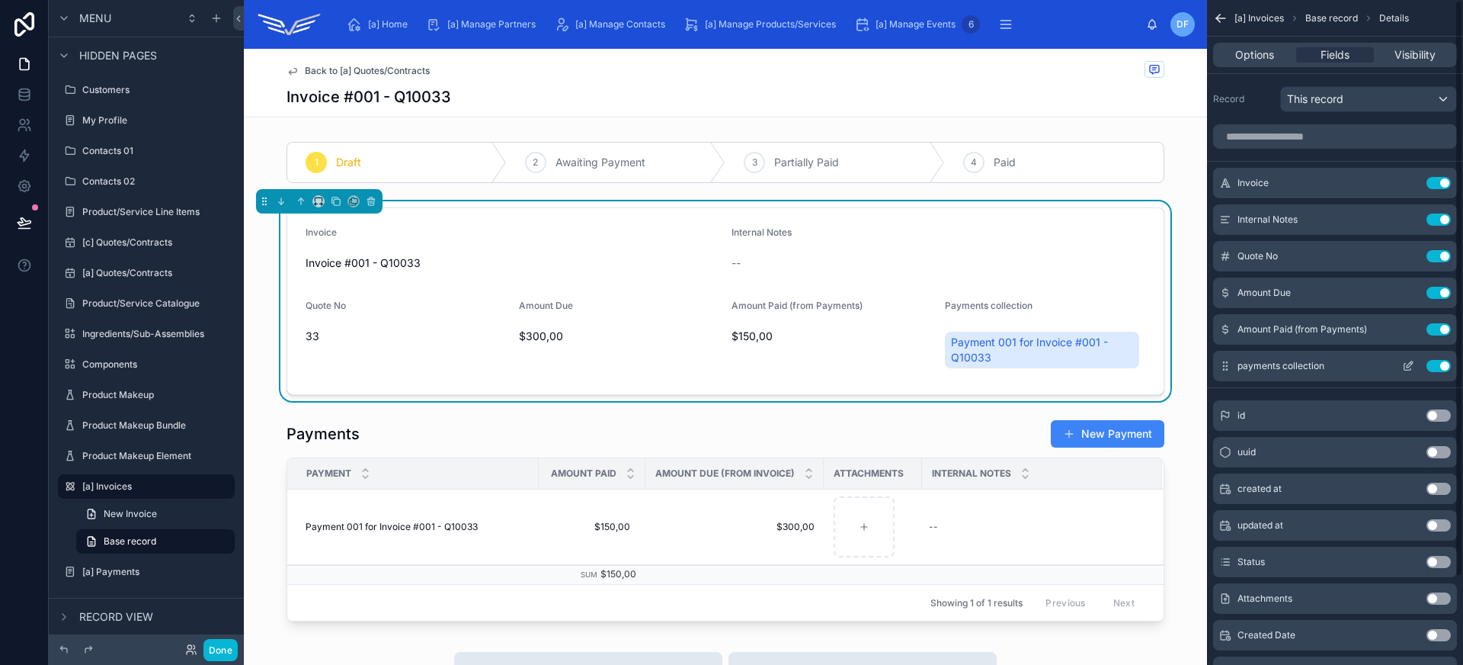
click at [1427, 365] on button "Use setting" at bounding box center [1439, 366] width 24 height 12
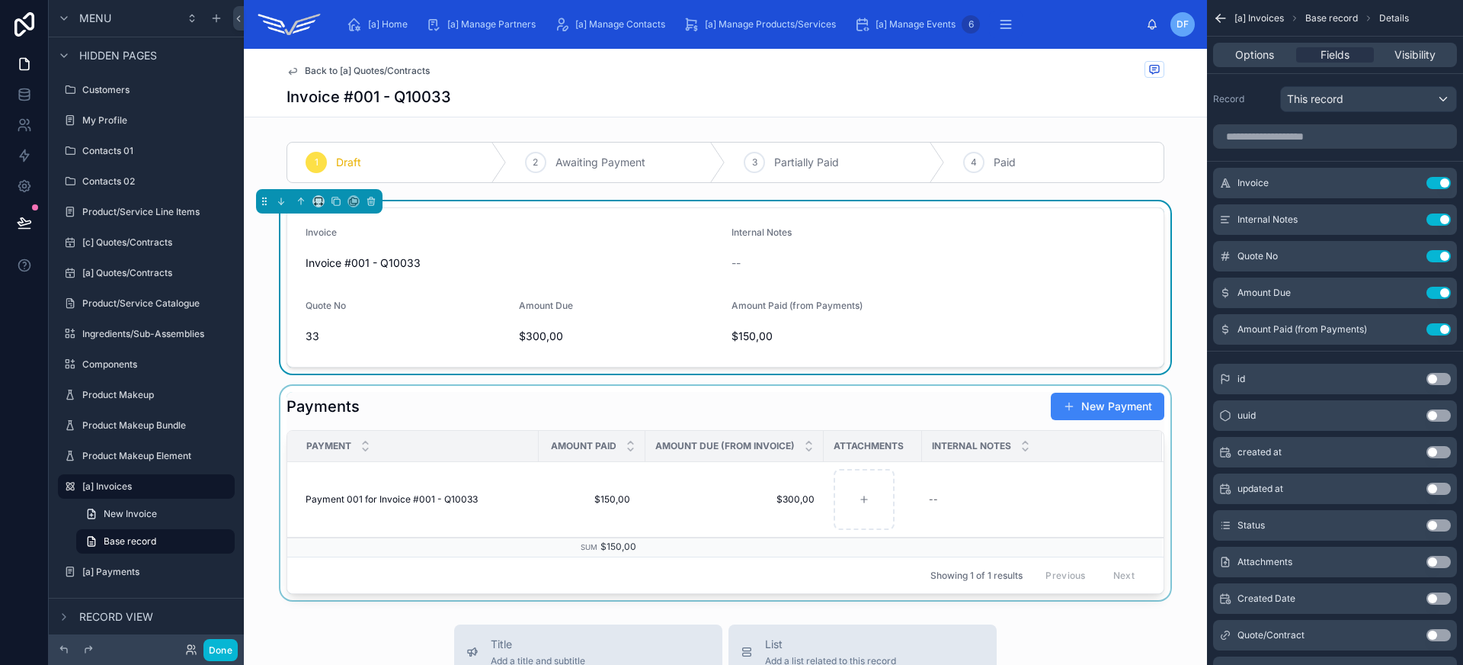
click at [674, 398] on div at bounding box center [725, 493] width 963 height 214
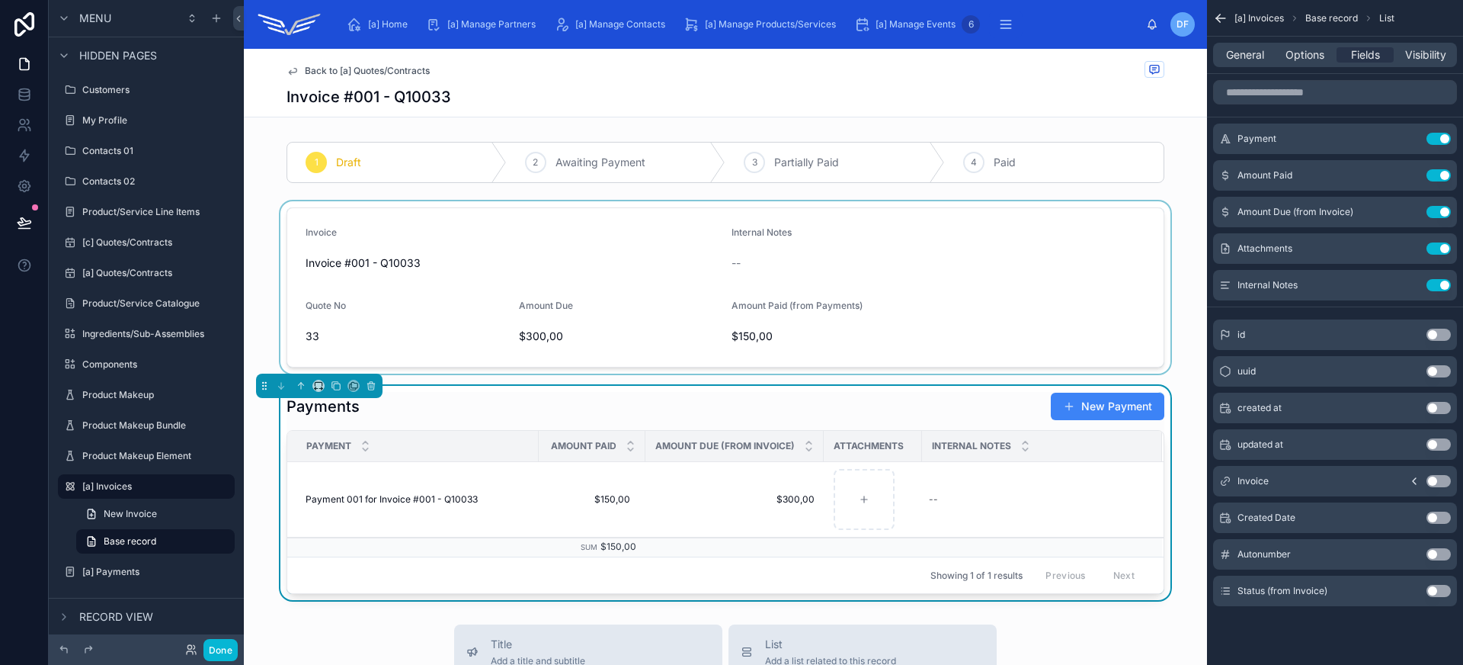
click at [674, 309] on div at bounding box center [725, 287] width 963 height 172
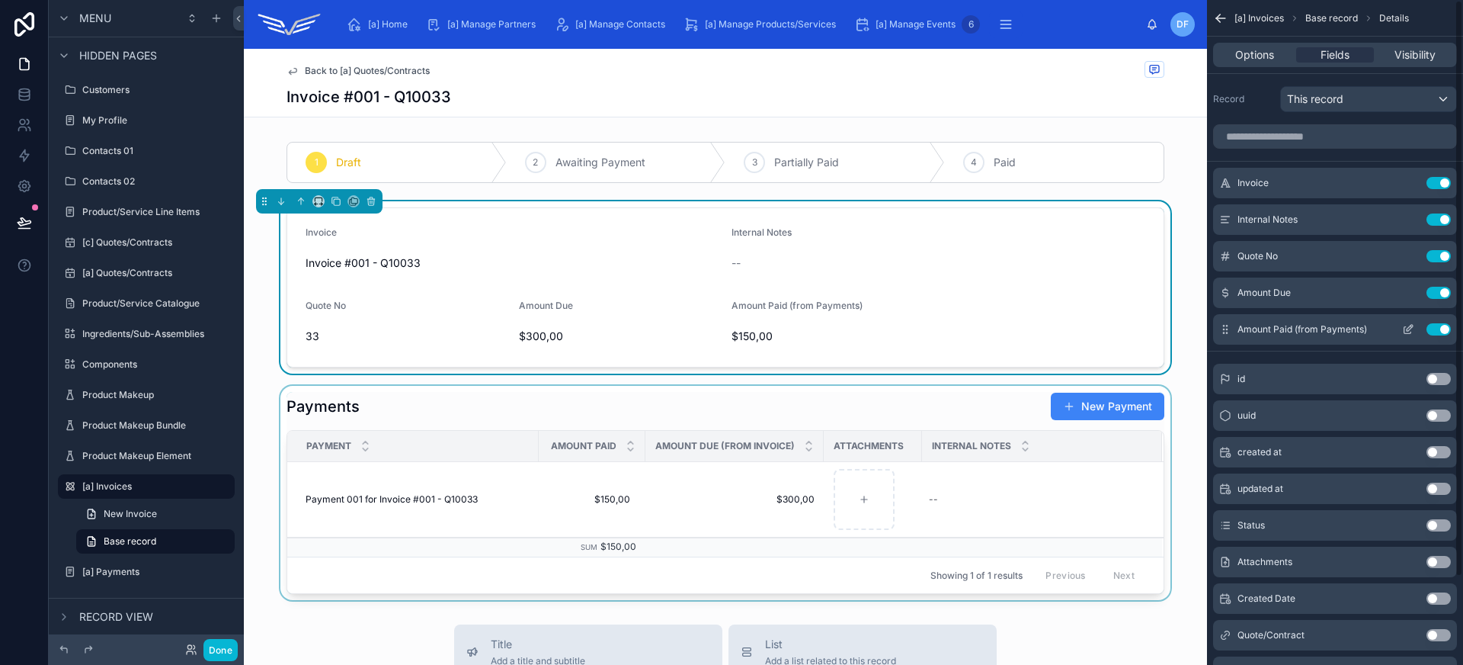
click at [1439, 328] on button "Use setting" at bounding box center [1439, 329] width 24 height 12
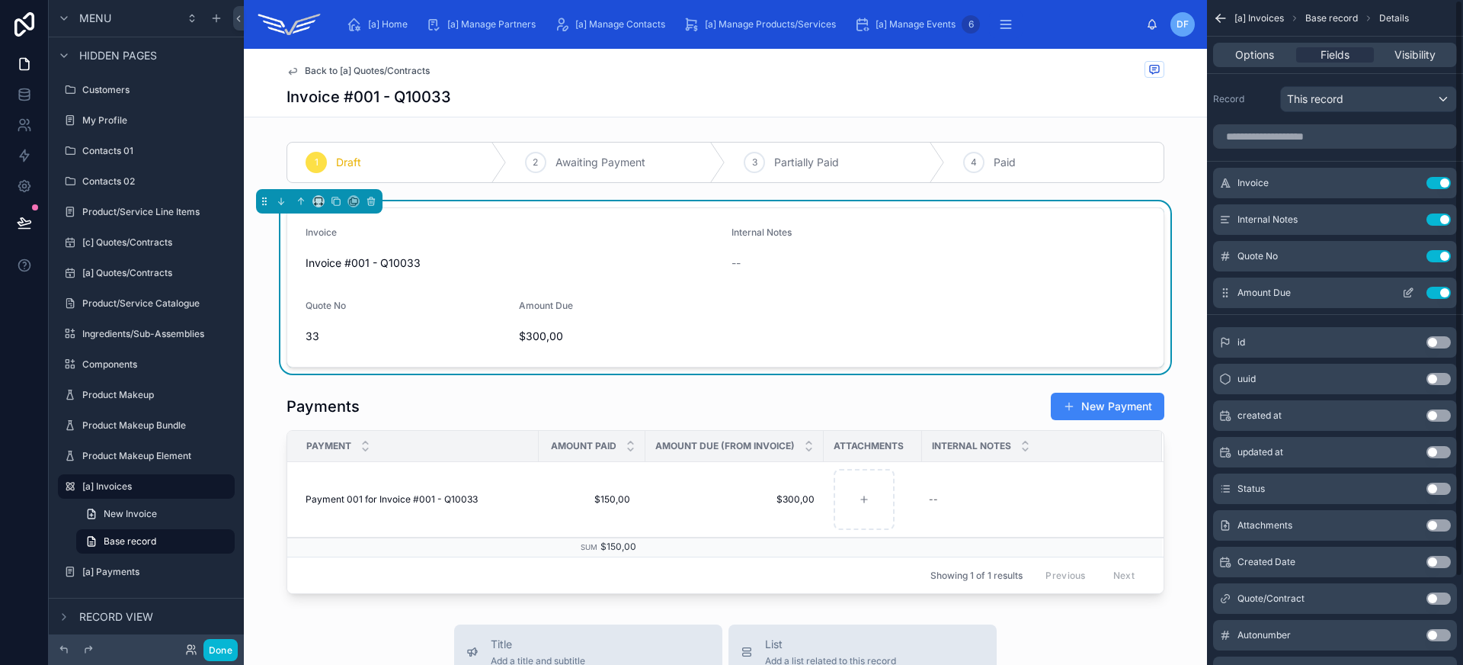
click at [1413, 293] on icon "scrollable content" at bounding box center [1408, 293] width 12 height 12
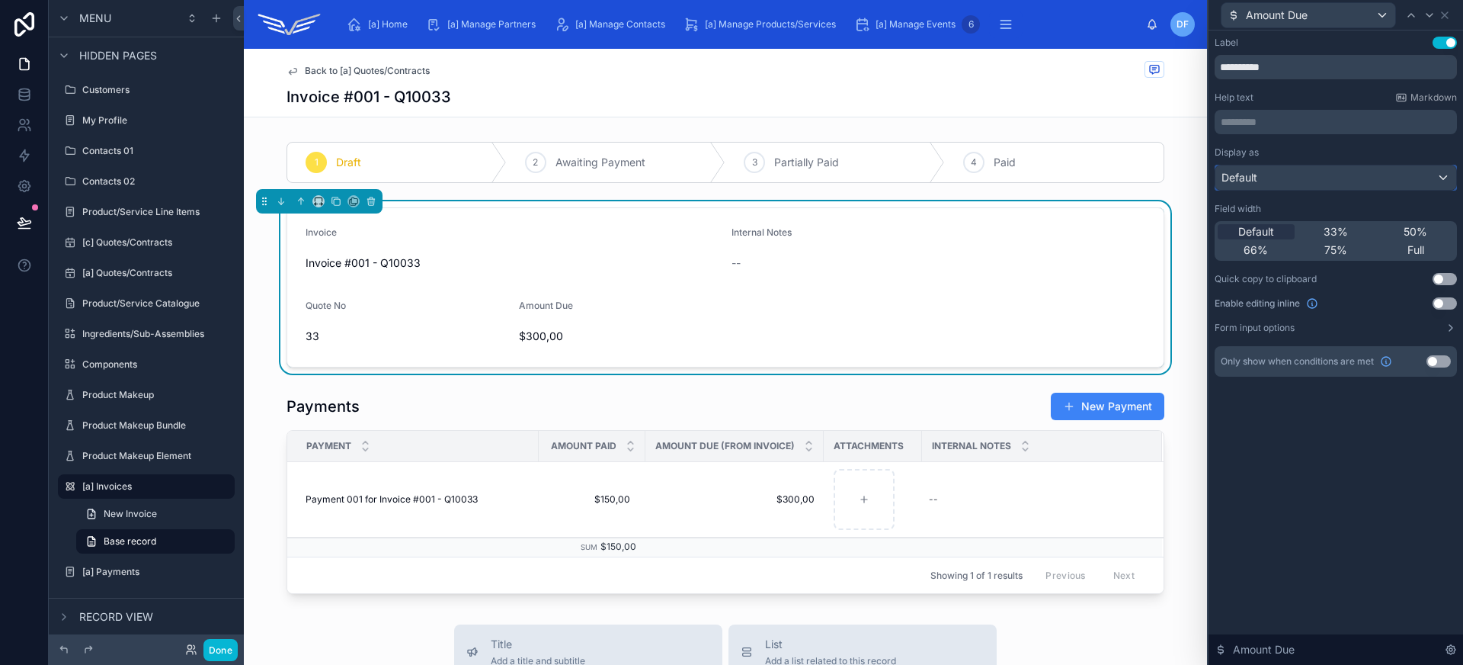
click at [1362, 177] on div "Default" at bounding box center [1335, 177] width 241 height 24
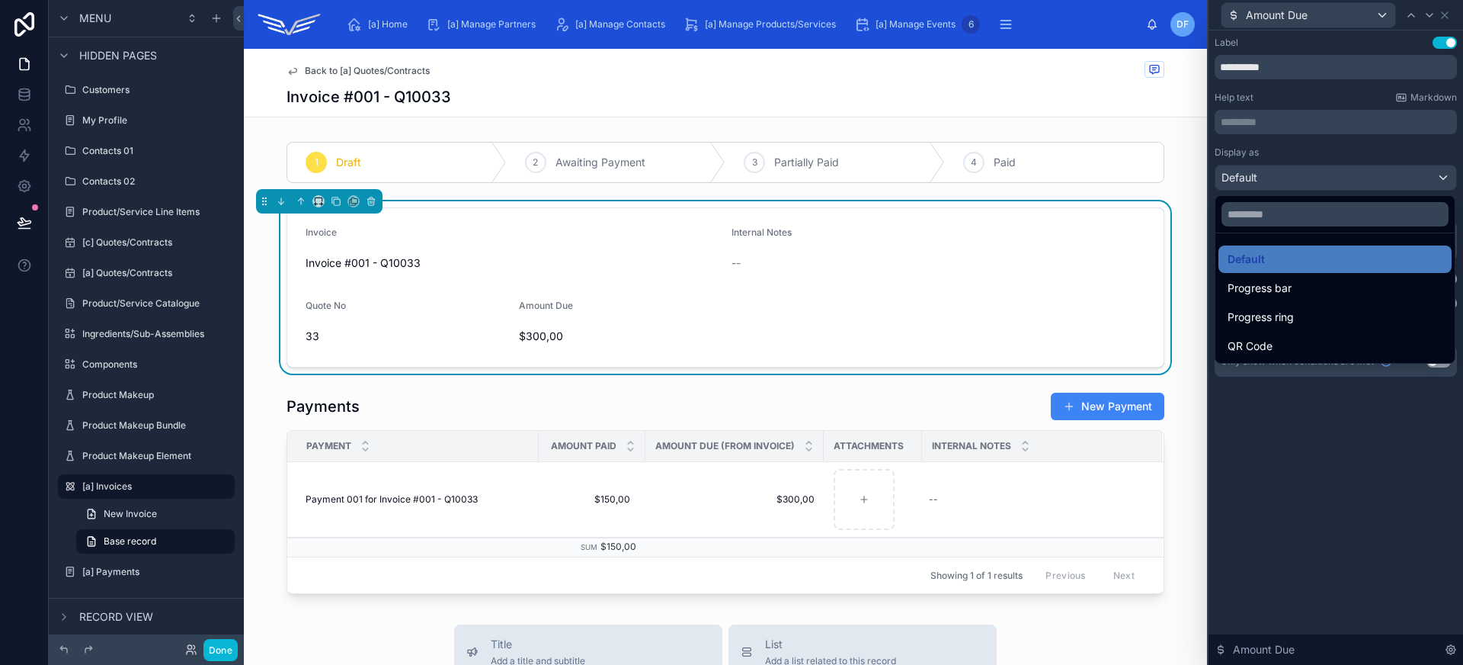
click at [1362, 177] on div at bounding box center [1336, 332] width 255 height 665
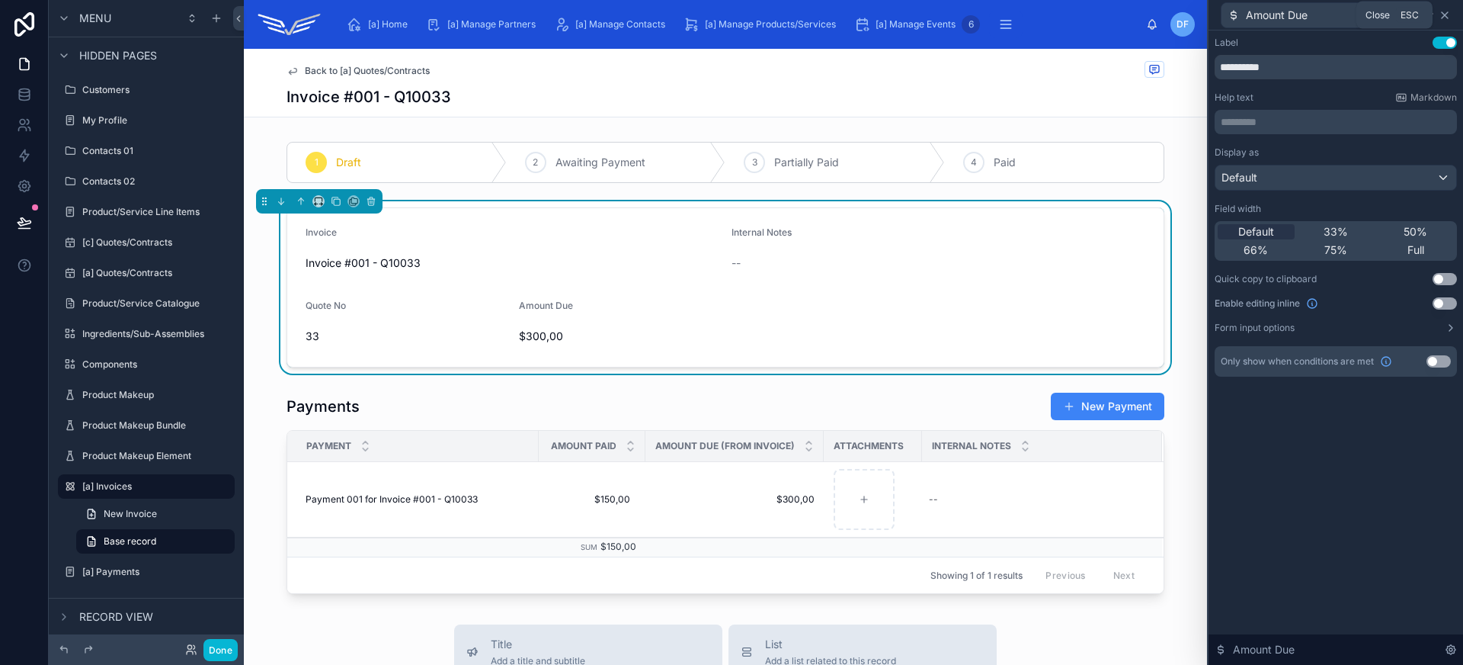
click at [1447, 15] on icon at bounding box center [1445, 15] width 12 height 12
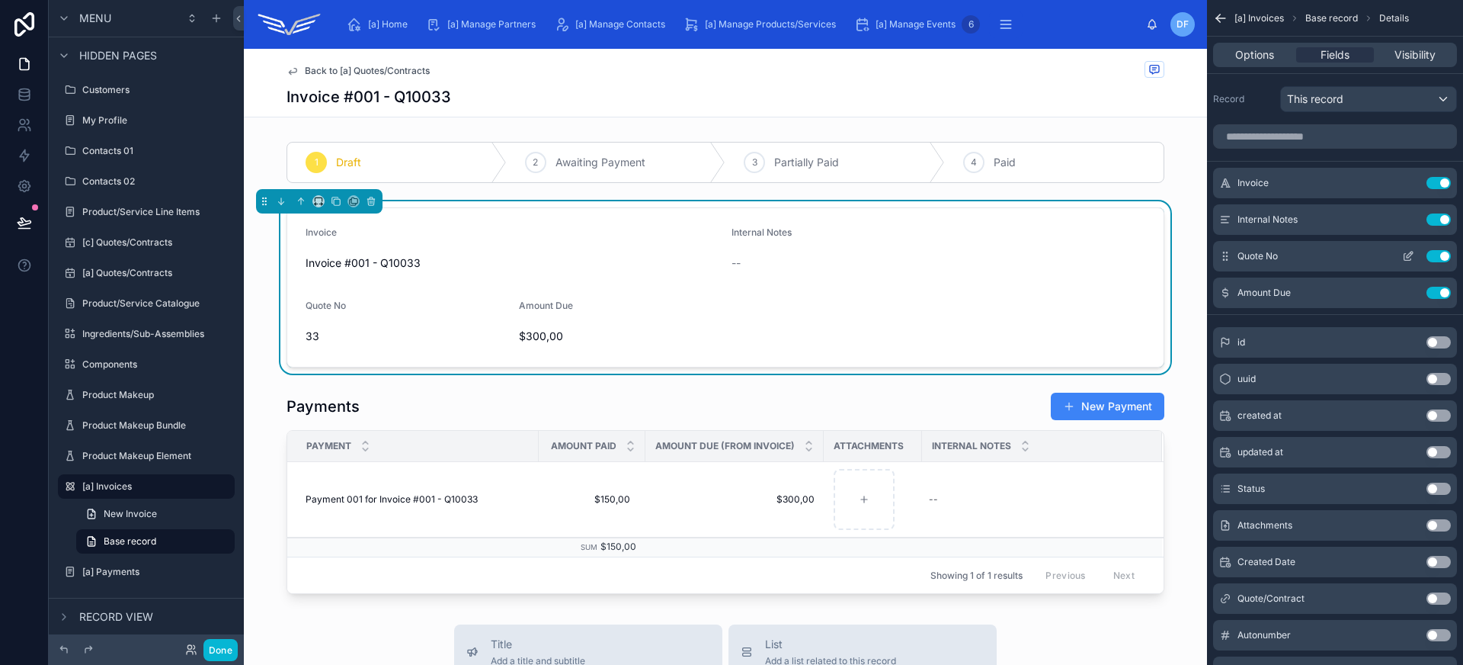
click at [1446, 250] on button "Use setting" at bounding box center [1439, 256] width 24 height 12
click at [1437, 181] on button "Use setting" at bounding box center [1439, 183] width 24 height 12
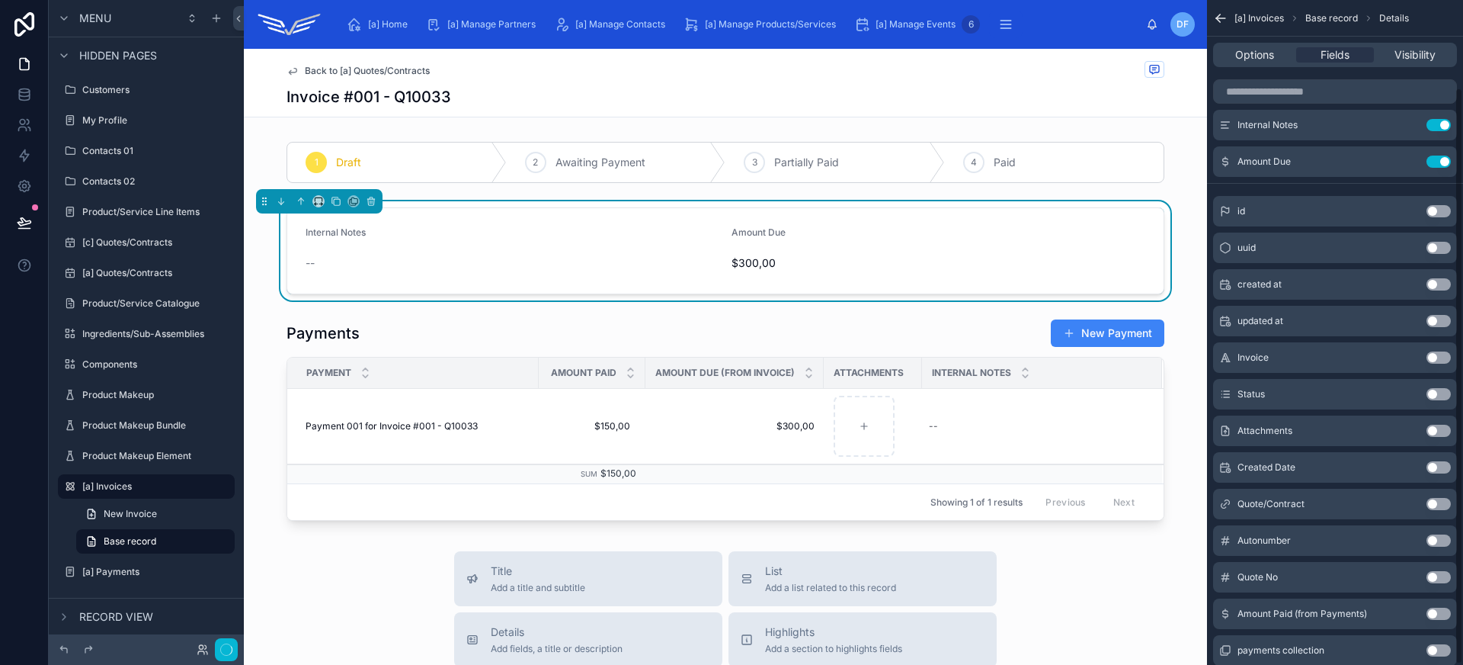
scroll to position [101, 0]
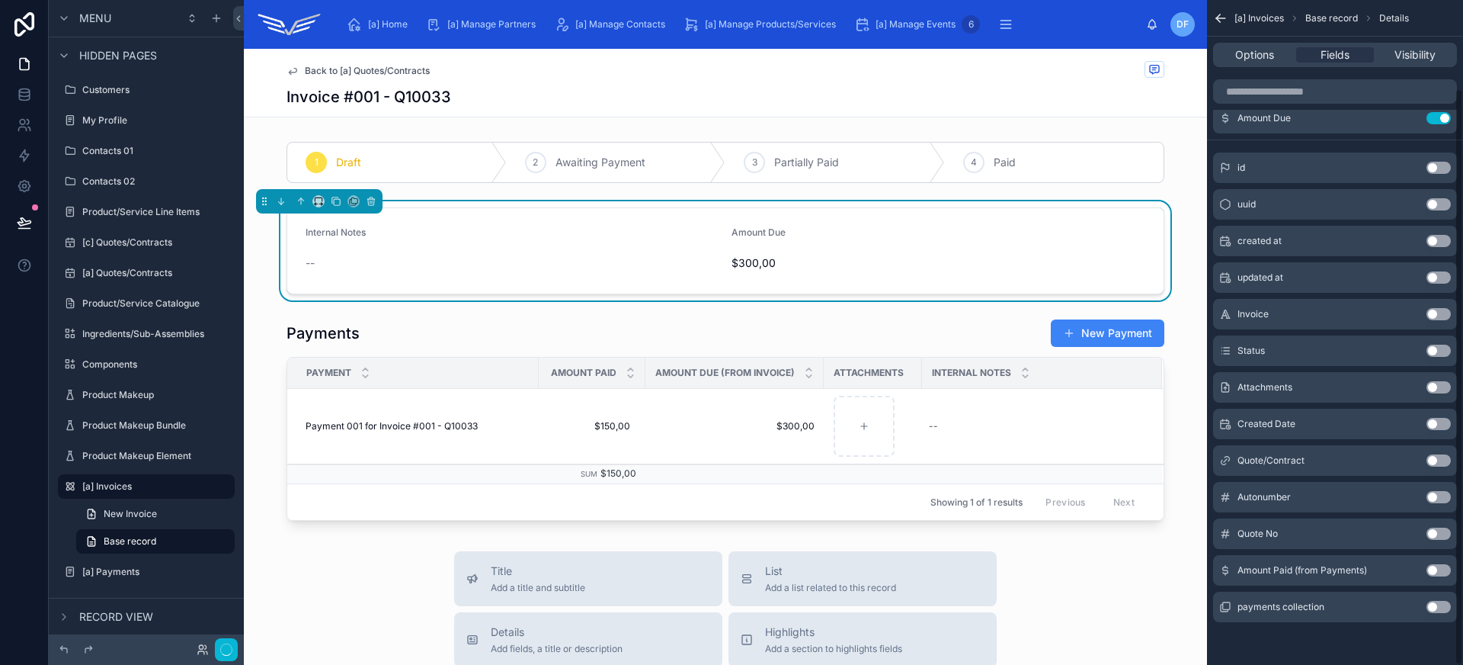
click at [1434, 349] on button "Use setting" at bounding box center [1439, 350] width 24 height 12
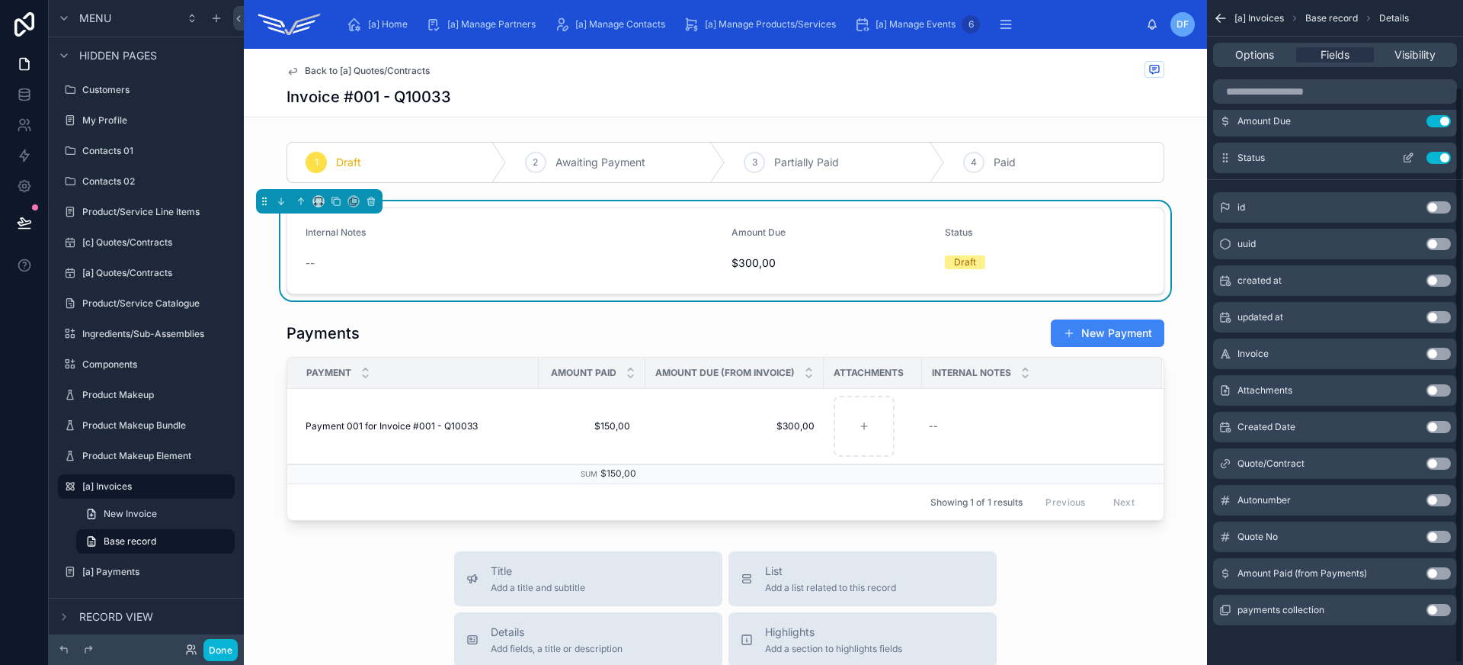
scroll to position [98, 0]
click at [1440, 160] on button "Use setting" at bounding box center [1439, 158] width 24 height 12
click at [1435, 418] on div "Created Date Use setting" at bounding box center [1335, 427] width 244 height 30
click at [1436, 425] on button "Use setting" at bounding box center [1439, 427] width 24 height 12
click at [1438, 429] on button "Use setting" at bounding box center [1439, 427] width 24 height 12
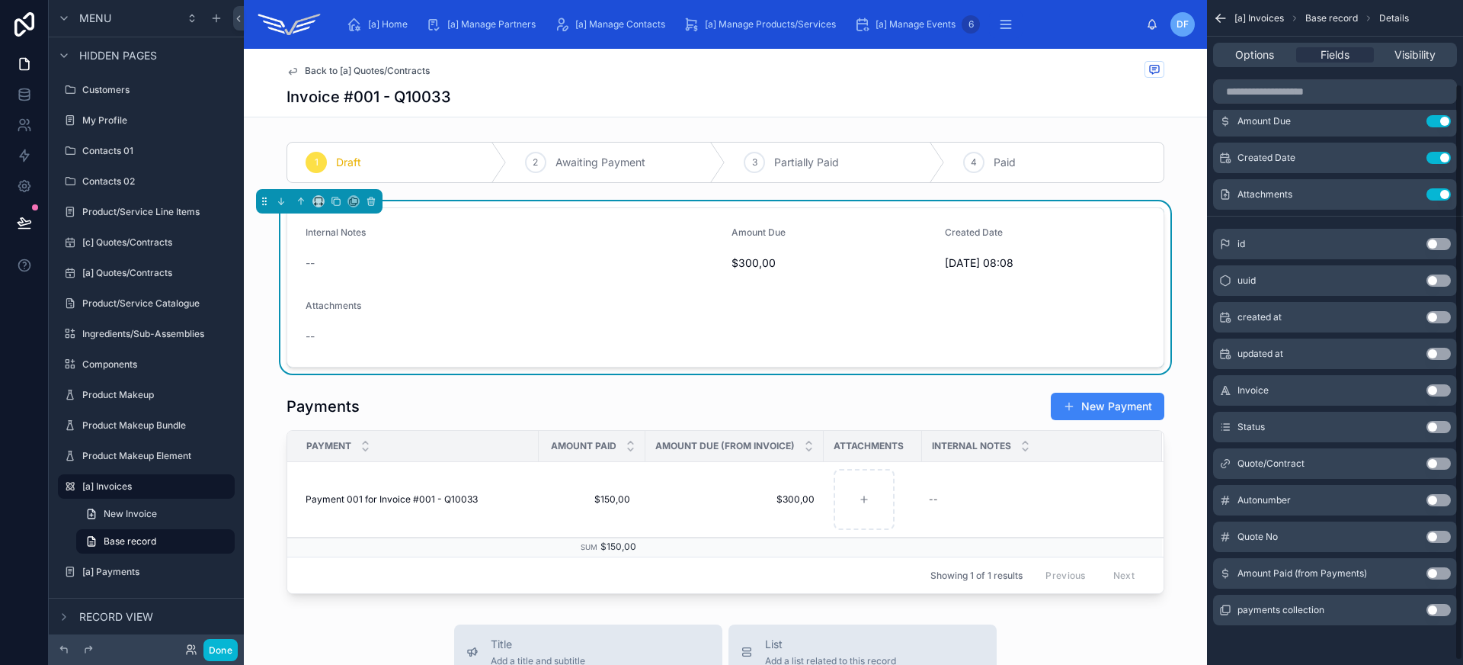
scroll to position [0, 0]
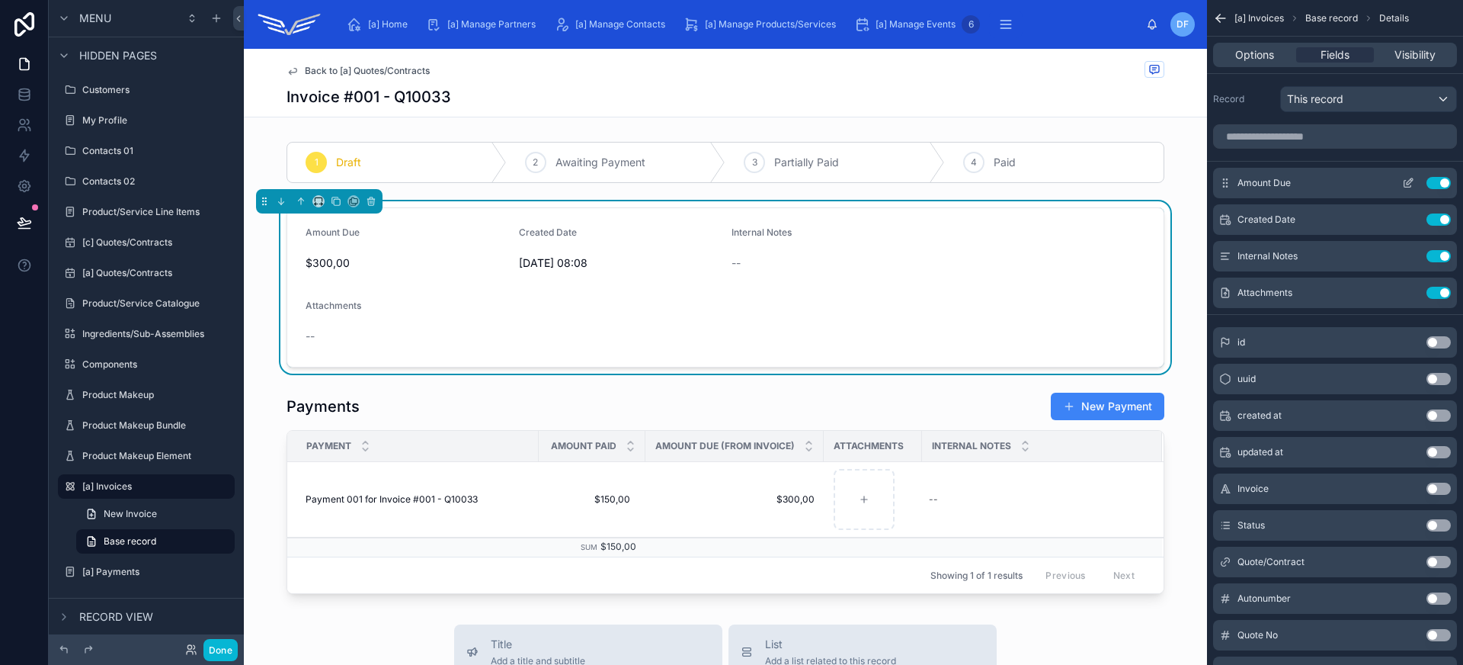
click at [1411, 182] on icon "scrollable content" at bounding box center [1408, 183] width 12 height 12
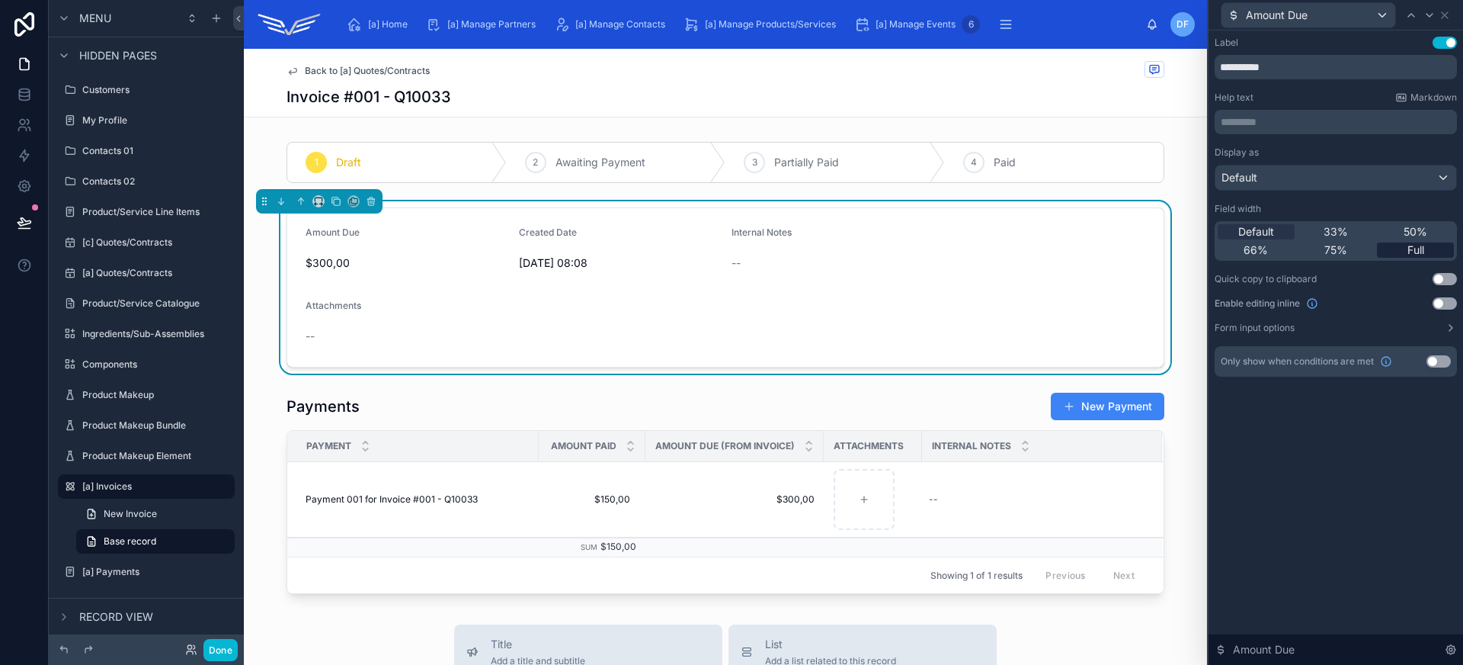
click at [1420, 252] on span "Full" at bounding box center [1416, 249] width 17 height 15
click at [1446, 301] on button "Use setting" at bounding box center [1445, 303] width 24 height 12
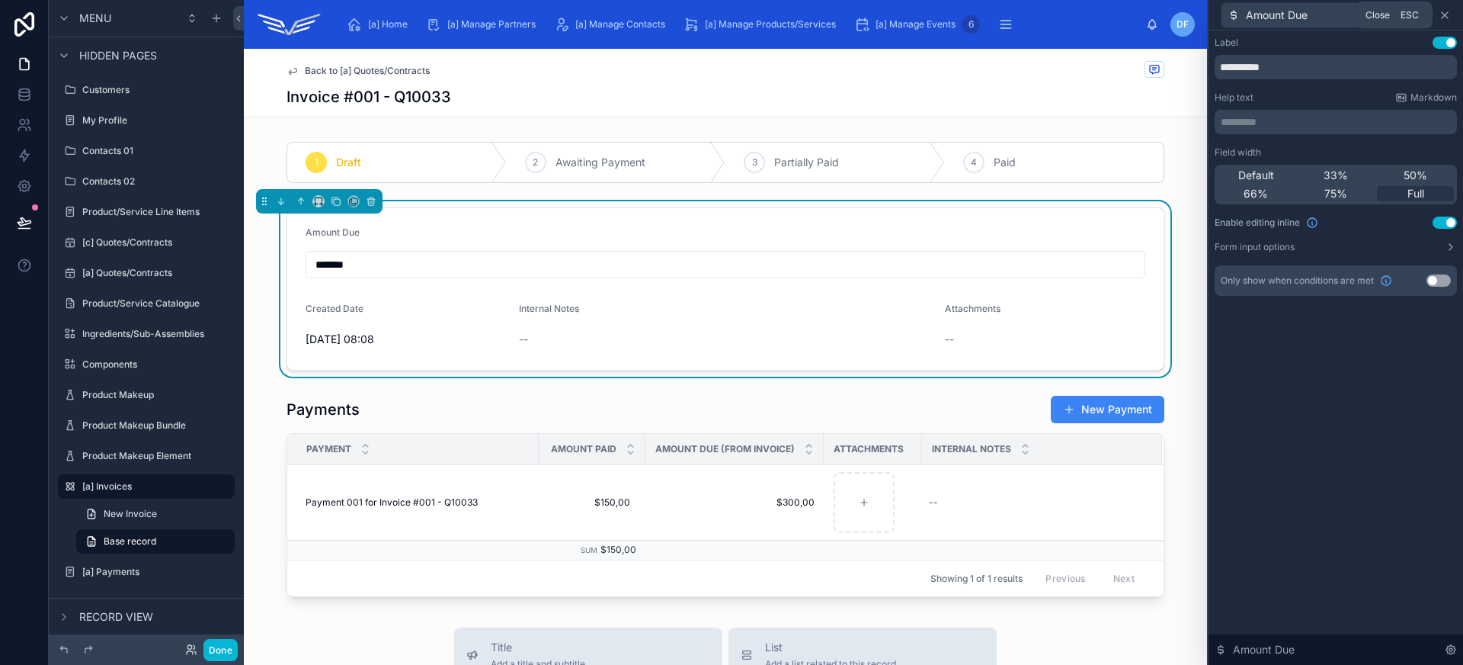
click at [1444, 14] on icon at bounding box center [1445, 15] width 6 height 6
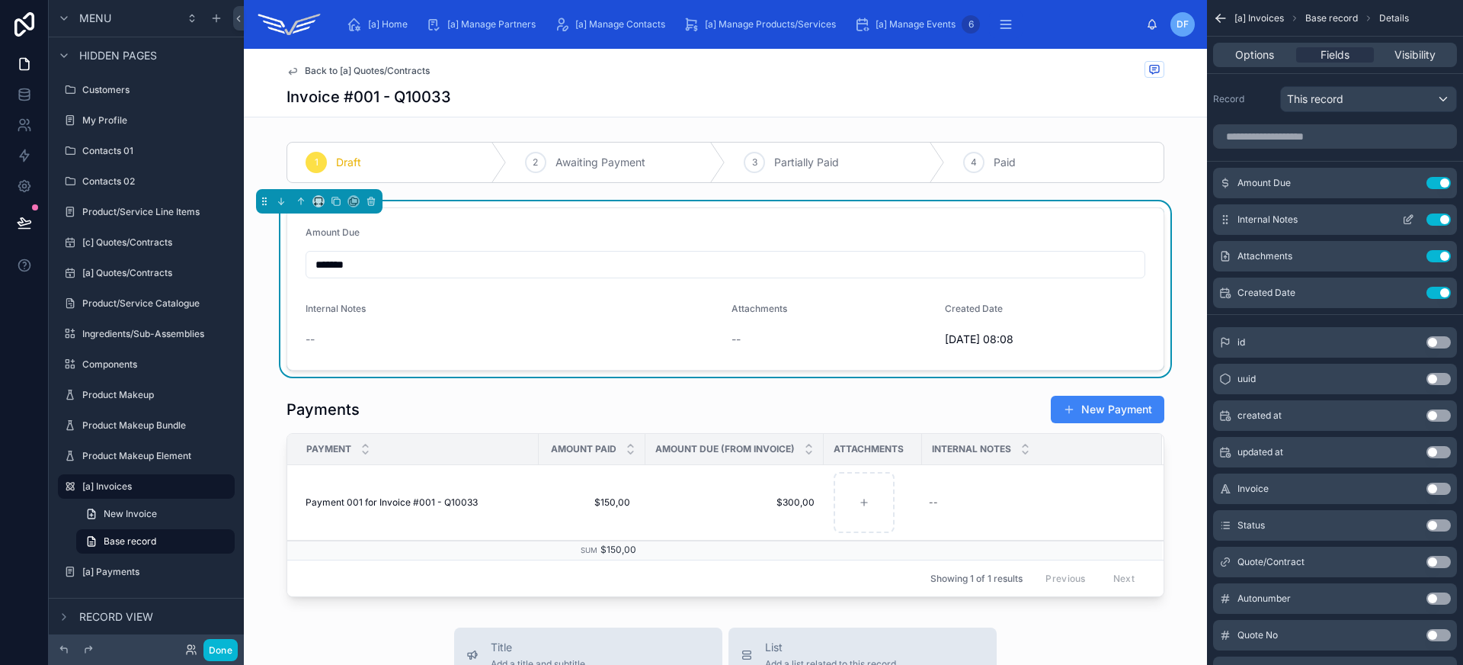
click at [1408, 223] on icon "scrollable content" at bounding box center [1408, 219] width 12 height 12
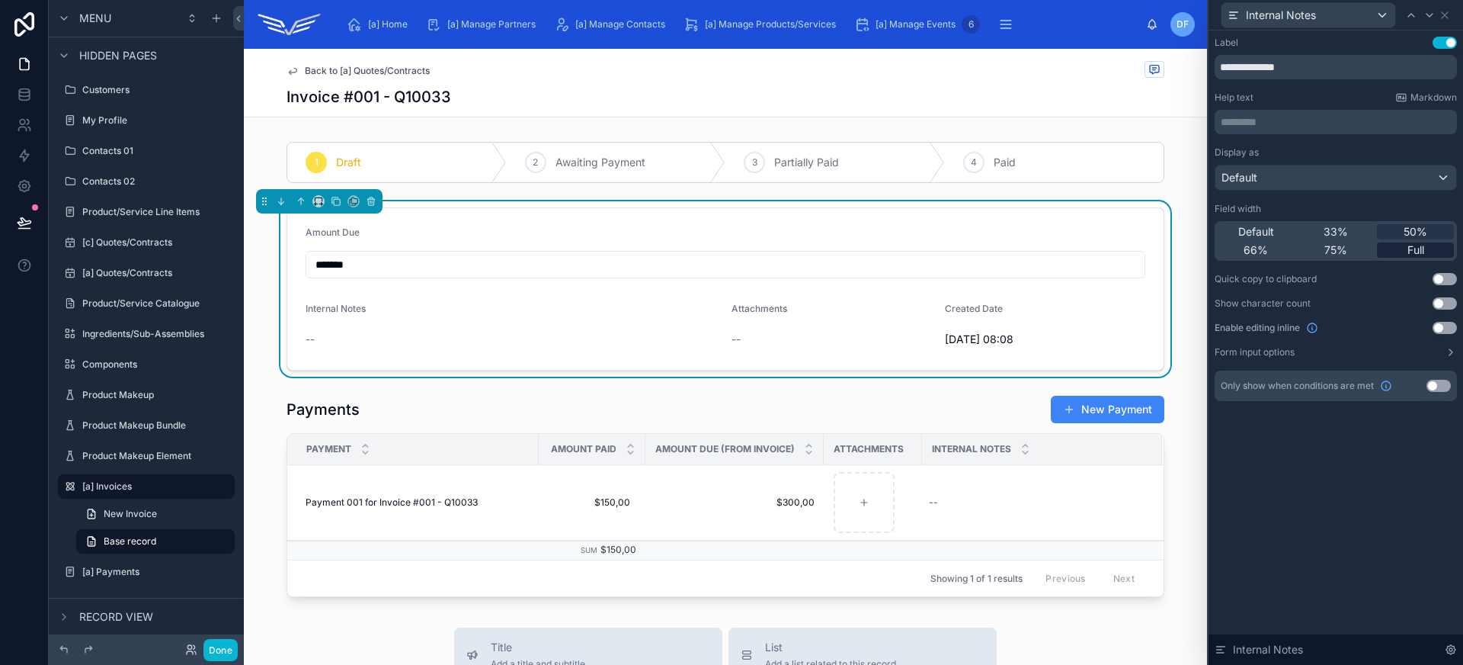
click at [1414, 251] on span "Full" at bounding box center [1416, 249] width 17 height 15
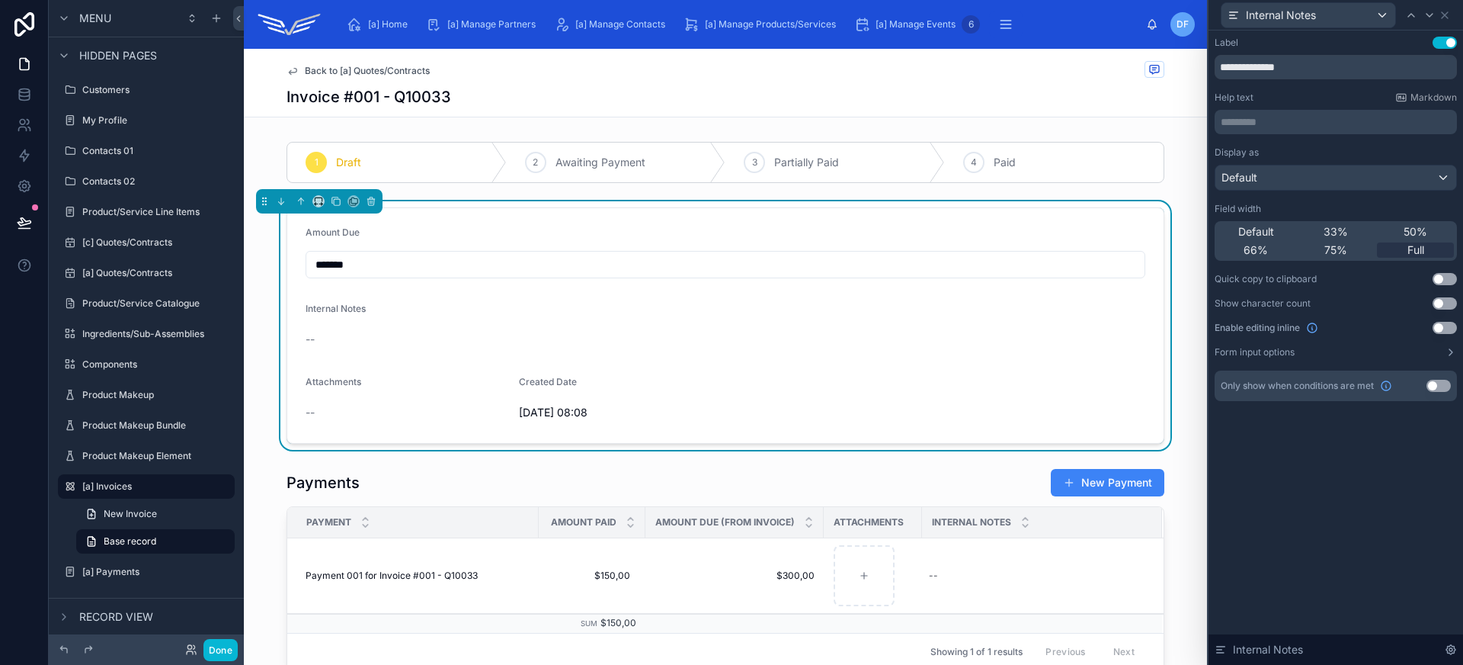
click at [1440, 326] on button "Use setting" at bounding box center [1445, 328] width 24 height 12
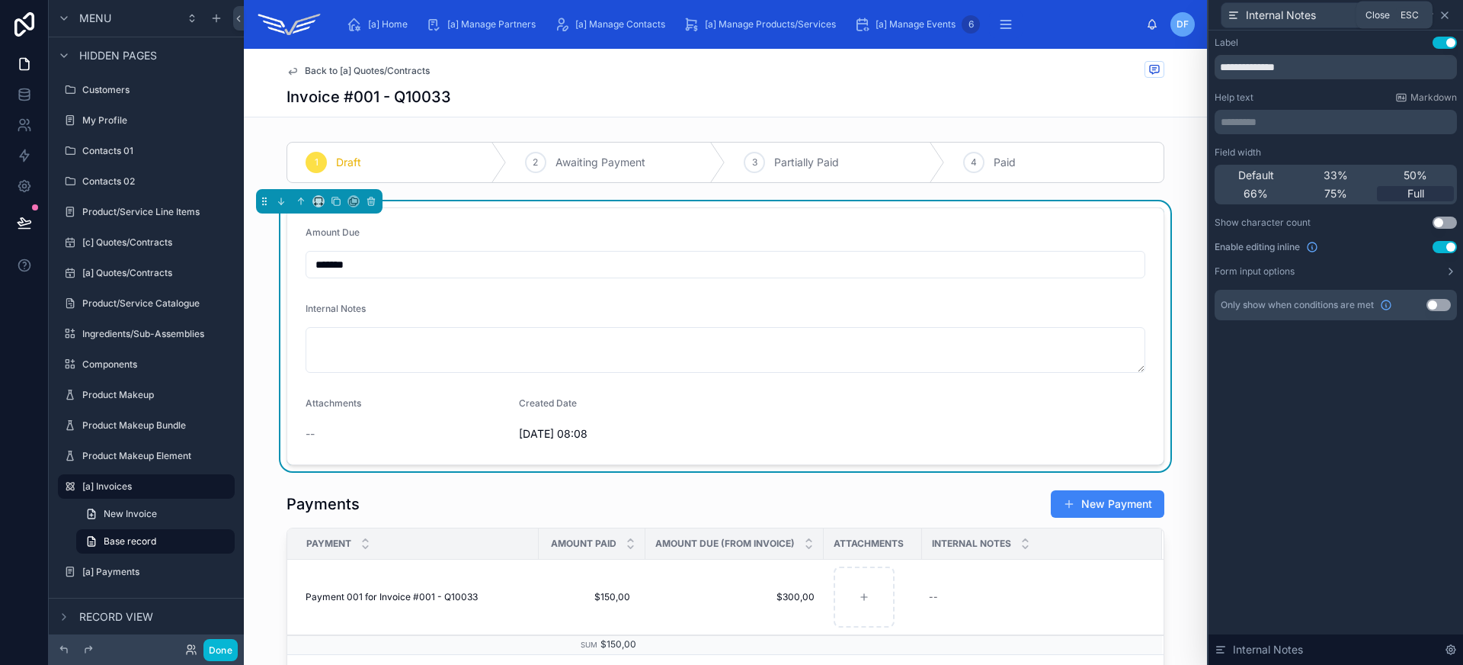
click at [1449, 18] on icon at bounding box center [1445, 15] width 12 height 12
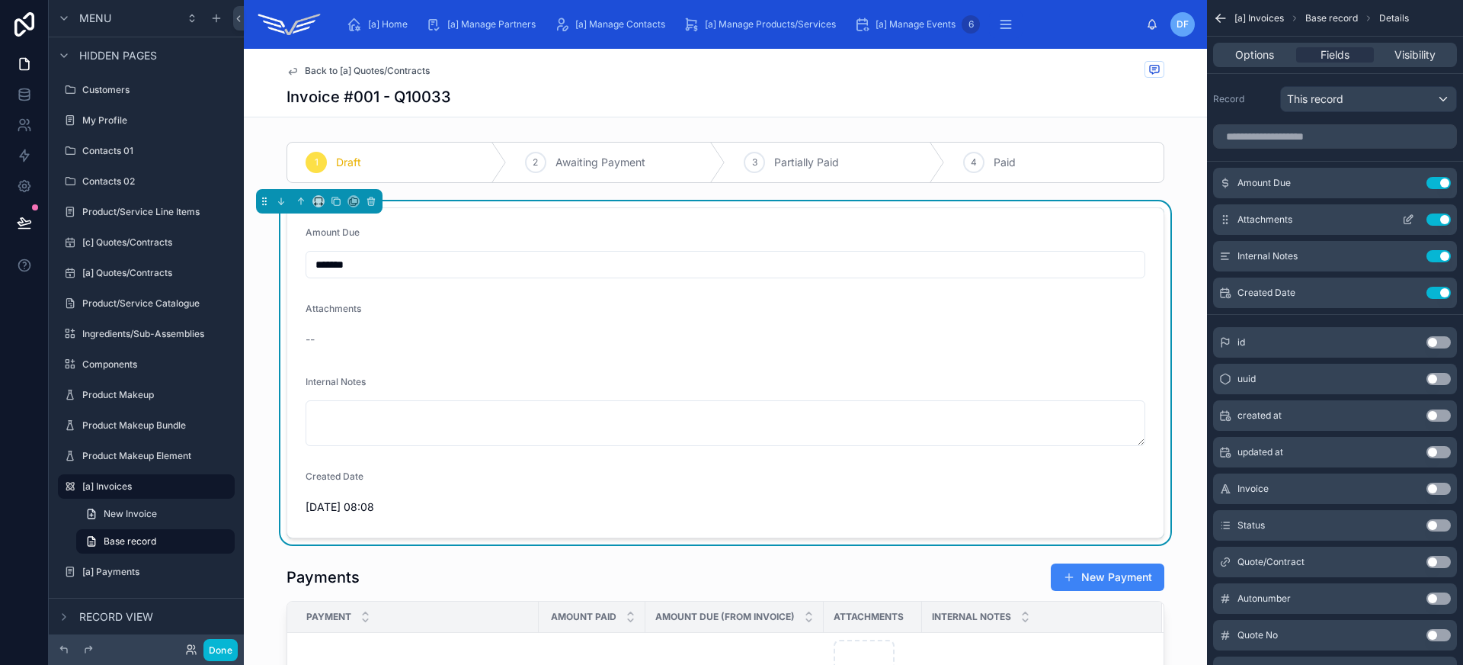
click at [1410, 219] on icon "scrollable content" at bounding box center [1410, 218] width 6 height 6
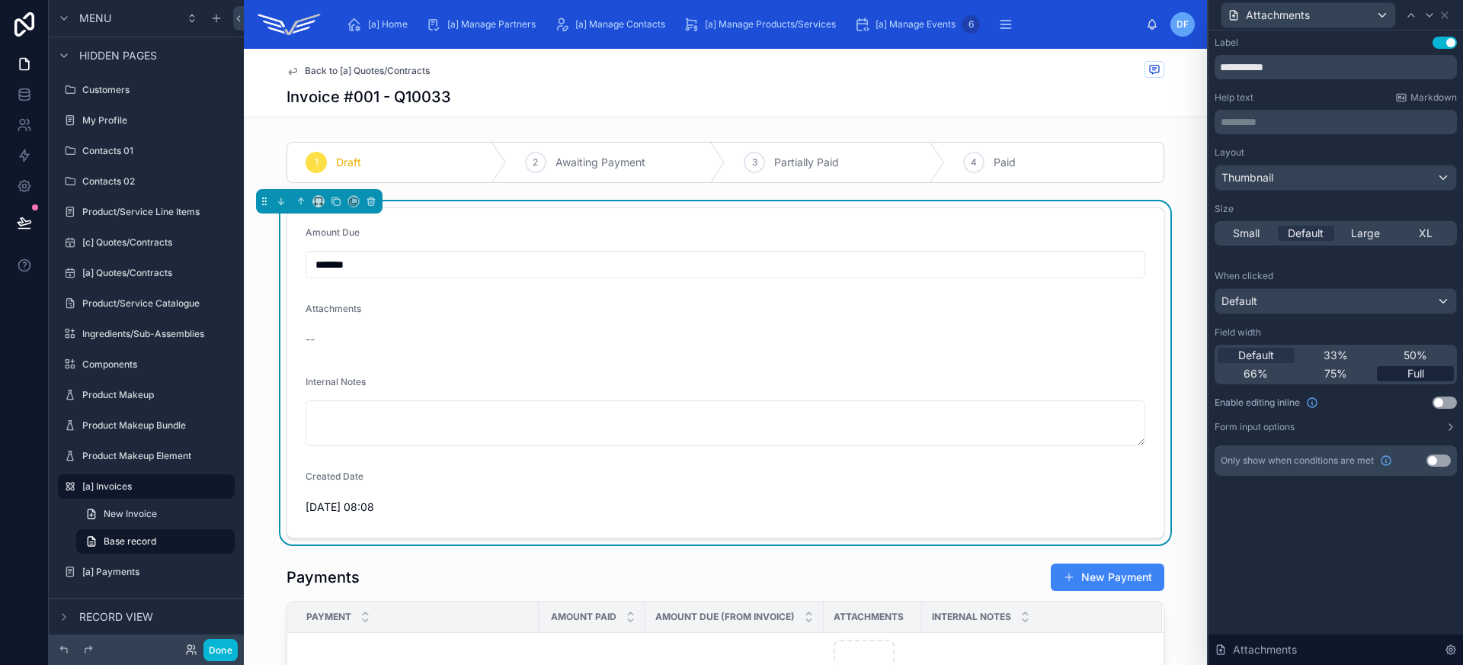
click at [1427, 378] on div "Full" at bounding box center [1415, 373] width 77 height 15
click at [1448, 406] on button "Use setting" at bounding box center [1445, 402] width 24 height 12
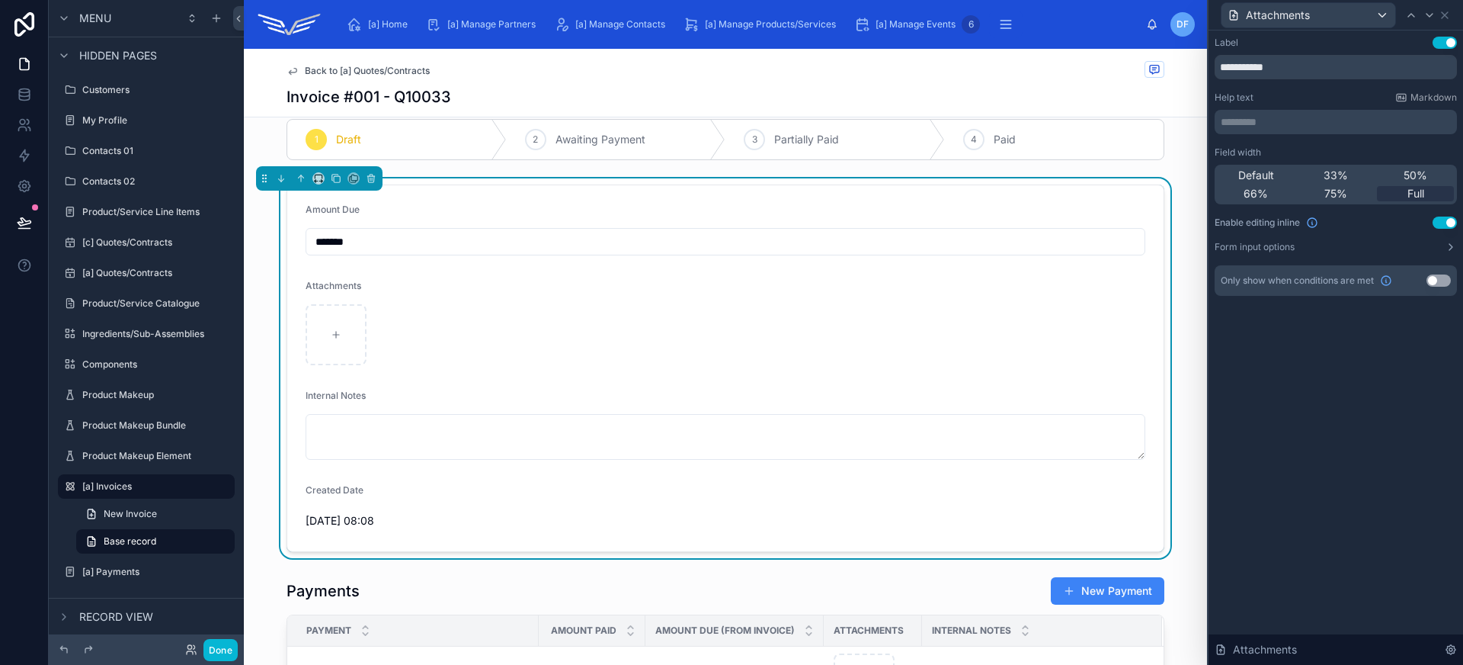
scroll to position [23, 0]
click at [1334, 177] on span "33%" at bounding box center [1336, 175] width 24 height 15
click at [1426, 18] on icon at bounding box center [1430, 15] width 12 height 12
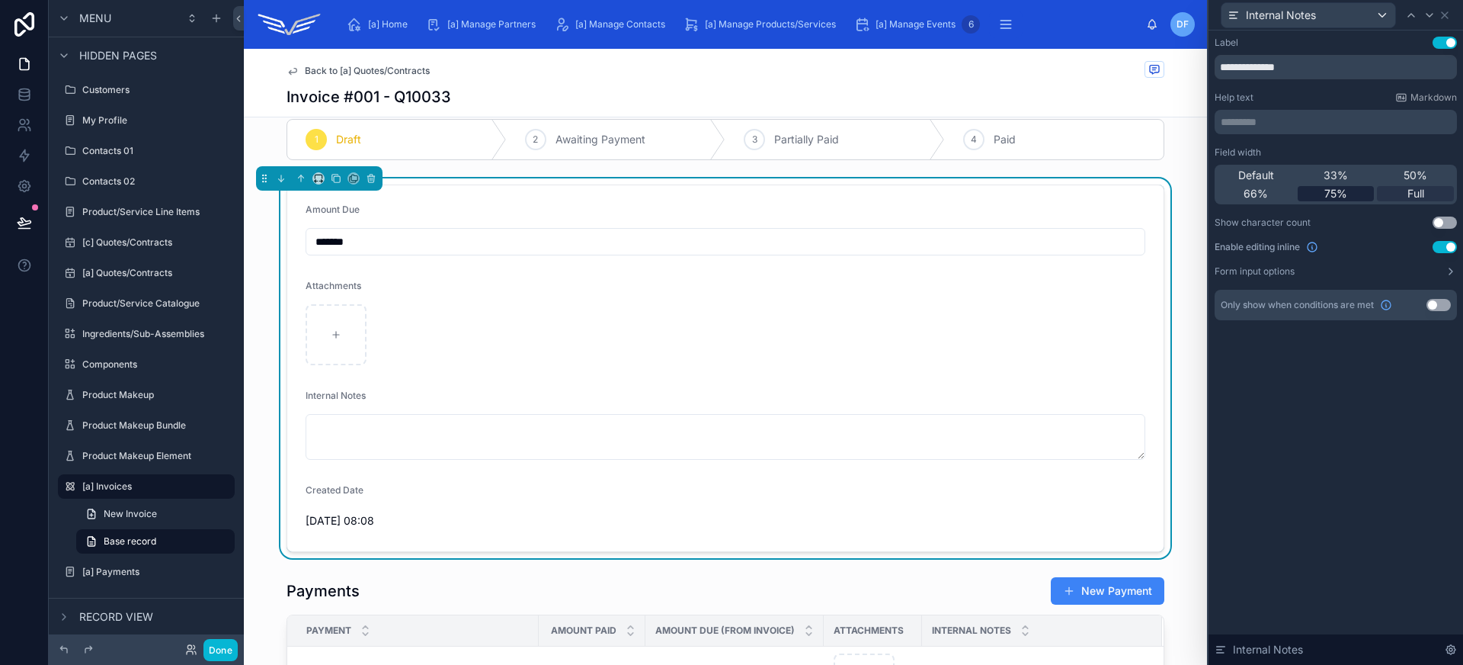
click at [1347, 194] on span "75%" at bounding box center [1335, 193] width 23 height 15
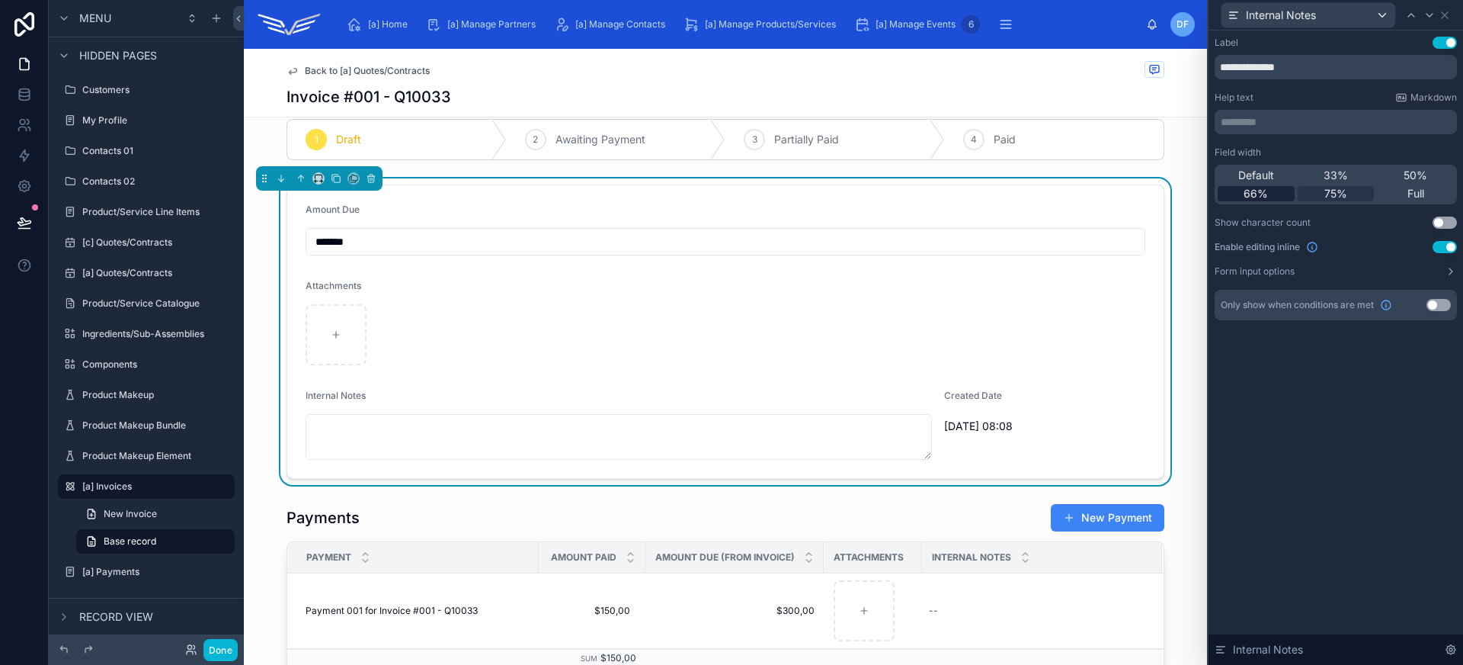
click at [1273, 194] on div "66%" at bounding box center [1256, 193] width 77 height 15
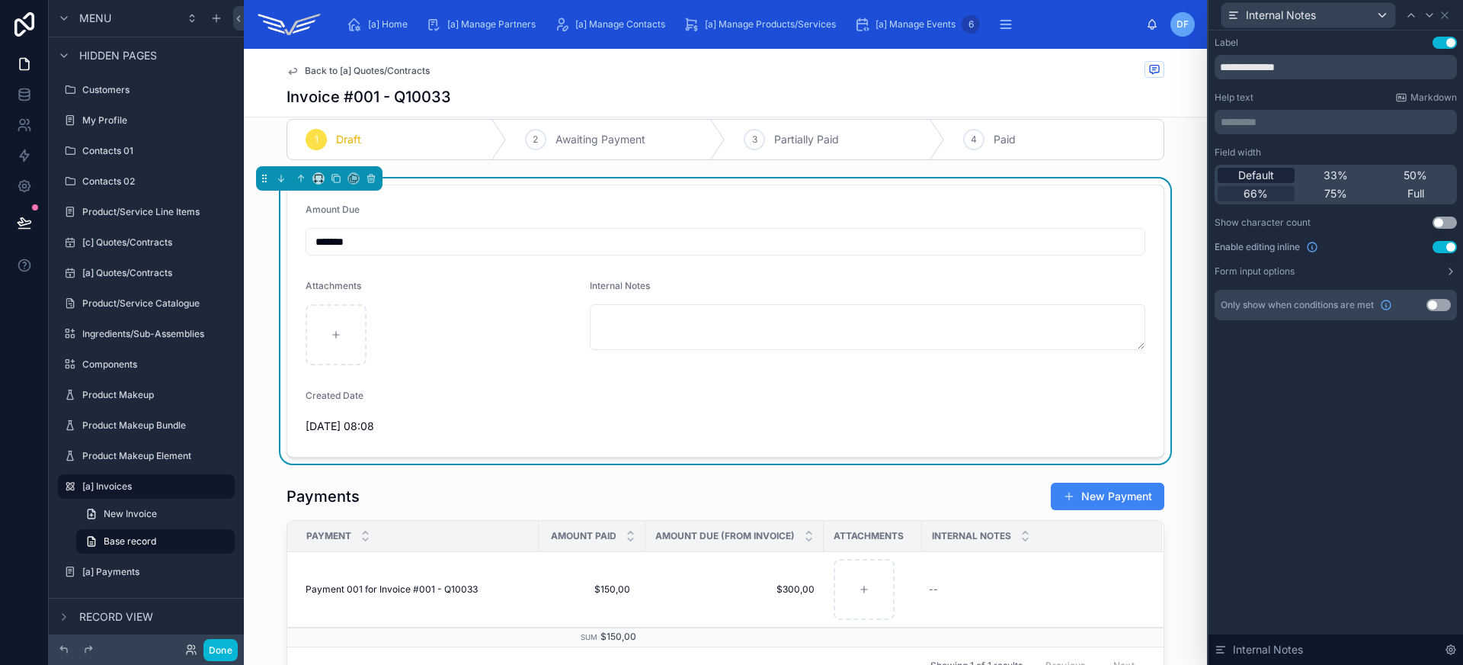
click at [1277, 175] on div "Default" at bounding box center [1256, 175] width 77 height 15
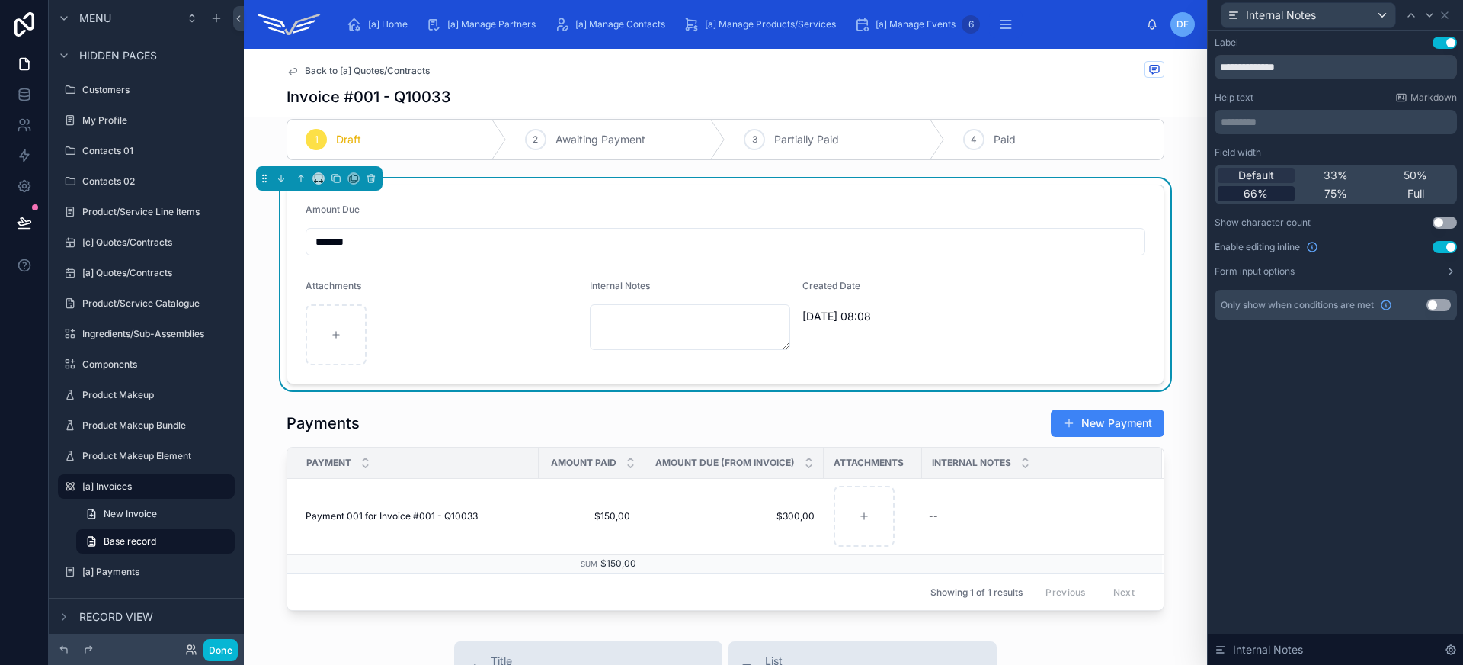
click at [1287, 194] on div "66%" at bounding box center [1256, 193] width 77 height 15
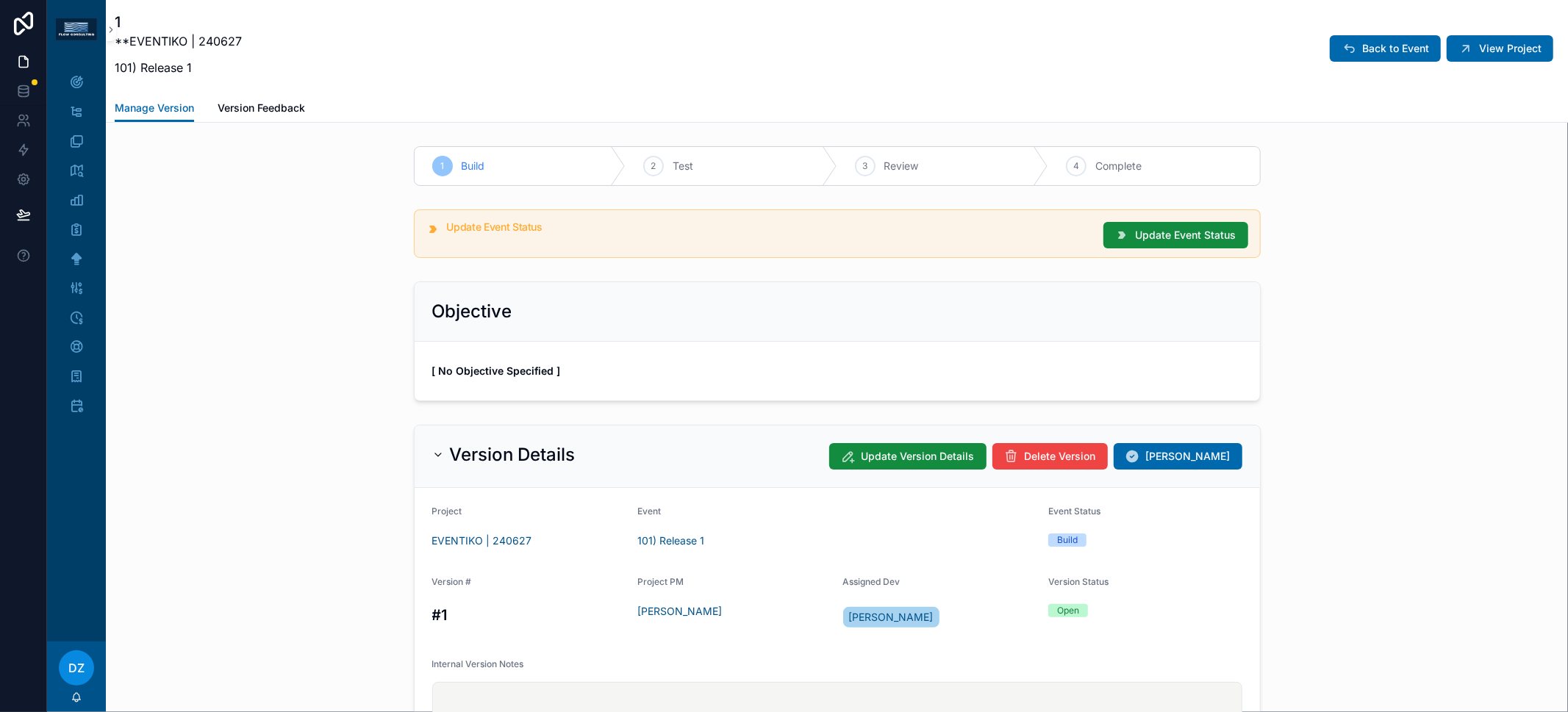
scroll to position [577, 0]
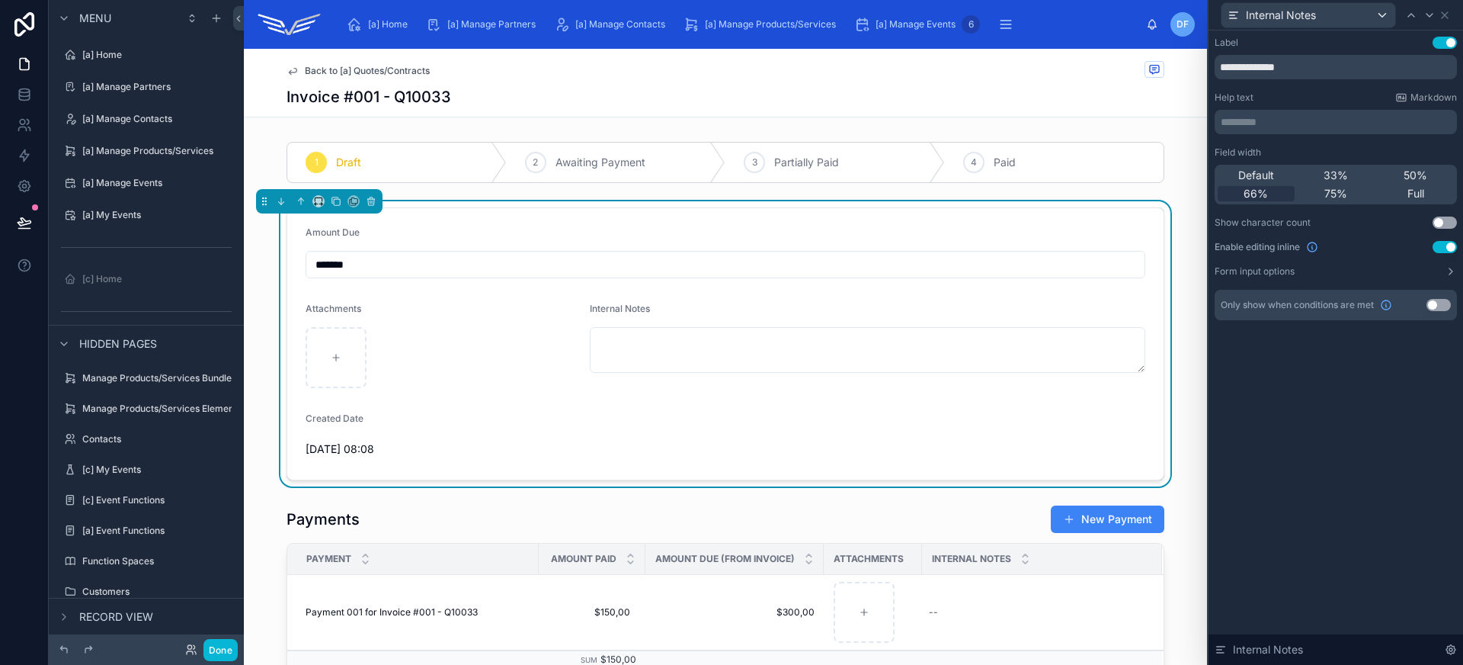
scroll to position [23, 0]
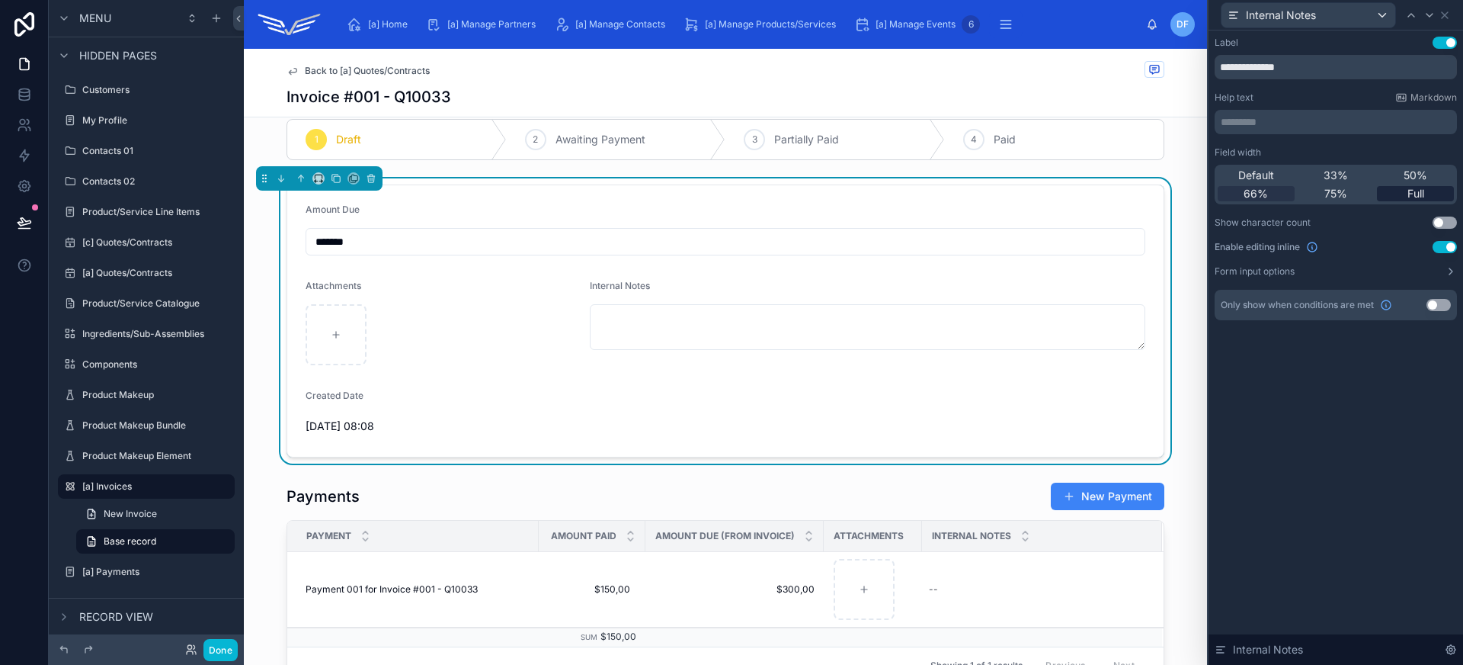
click at [1420, 188] on span "Full" at bounding box center [1416, 193] width 17 height 15
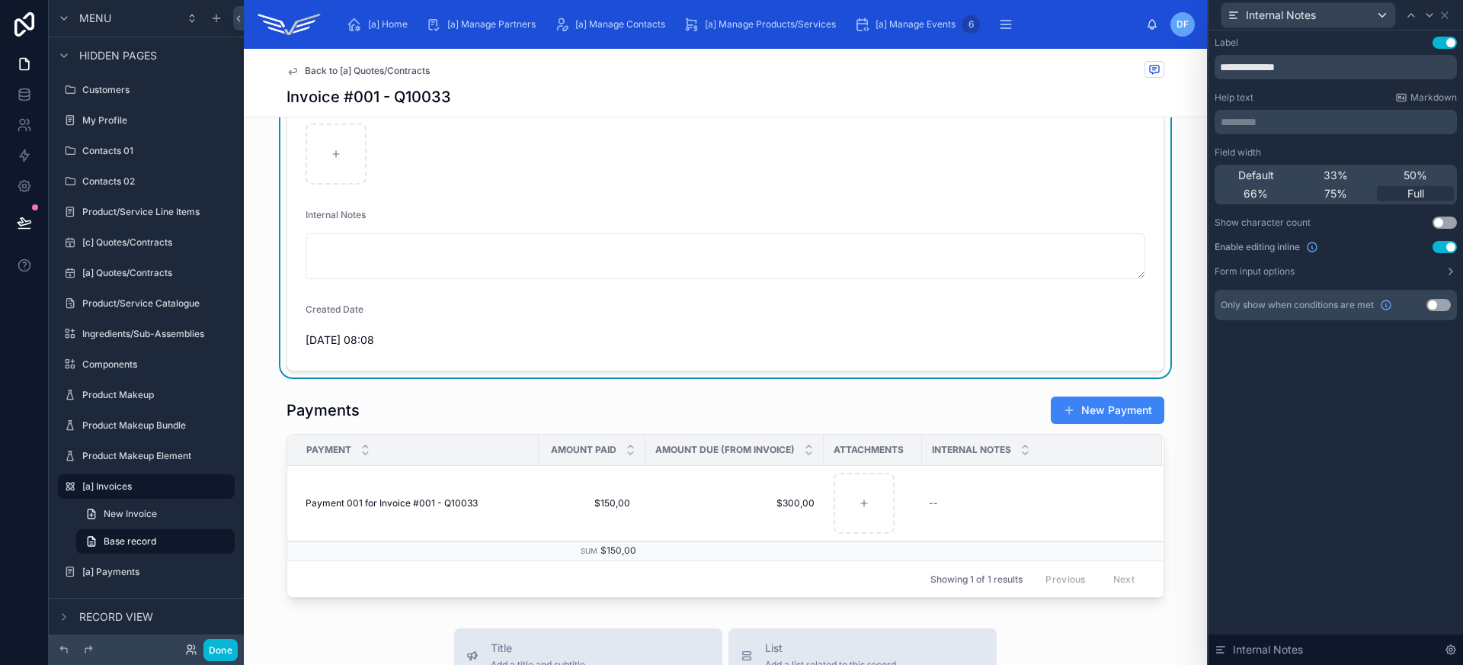
scroll to position [24, 0]
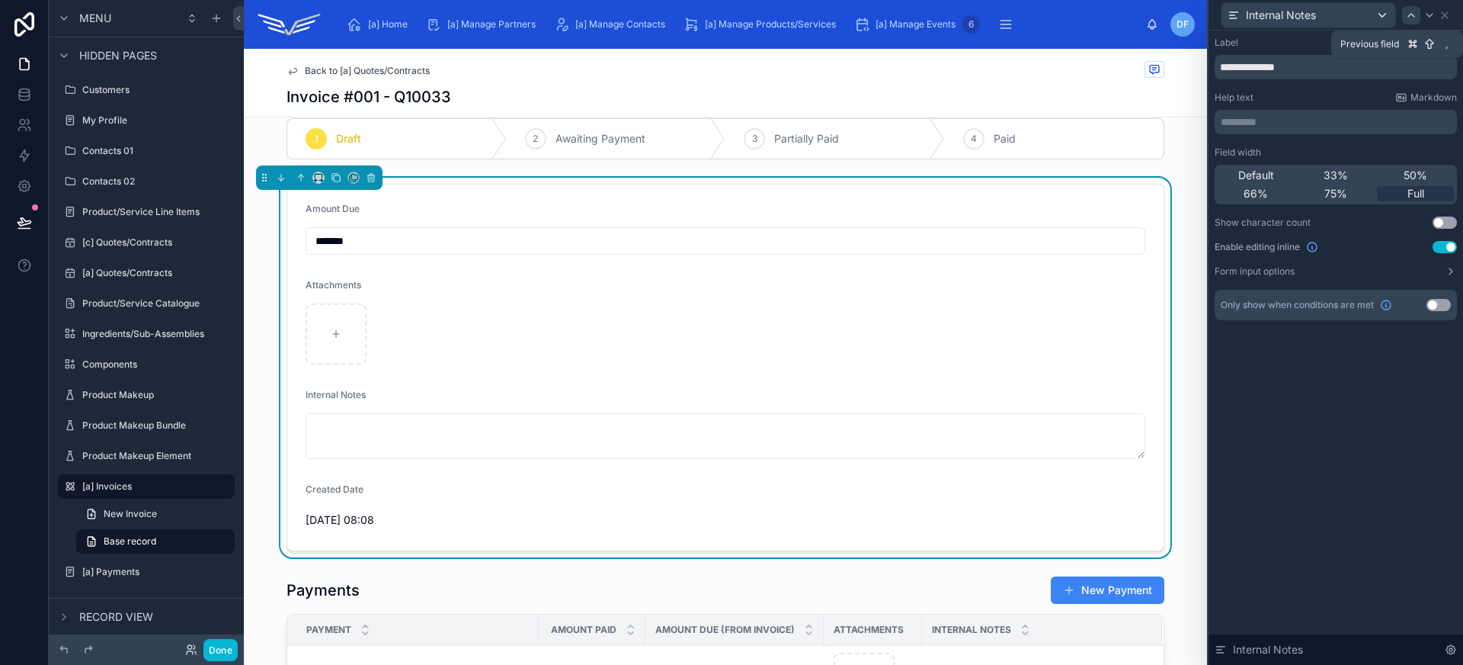
click at [1414, 21] on div at bounding box center [1411, 15] width 18 height 18
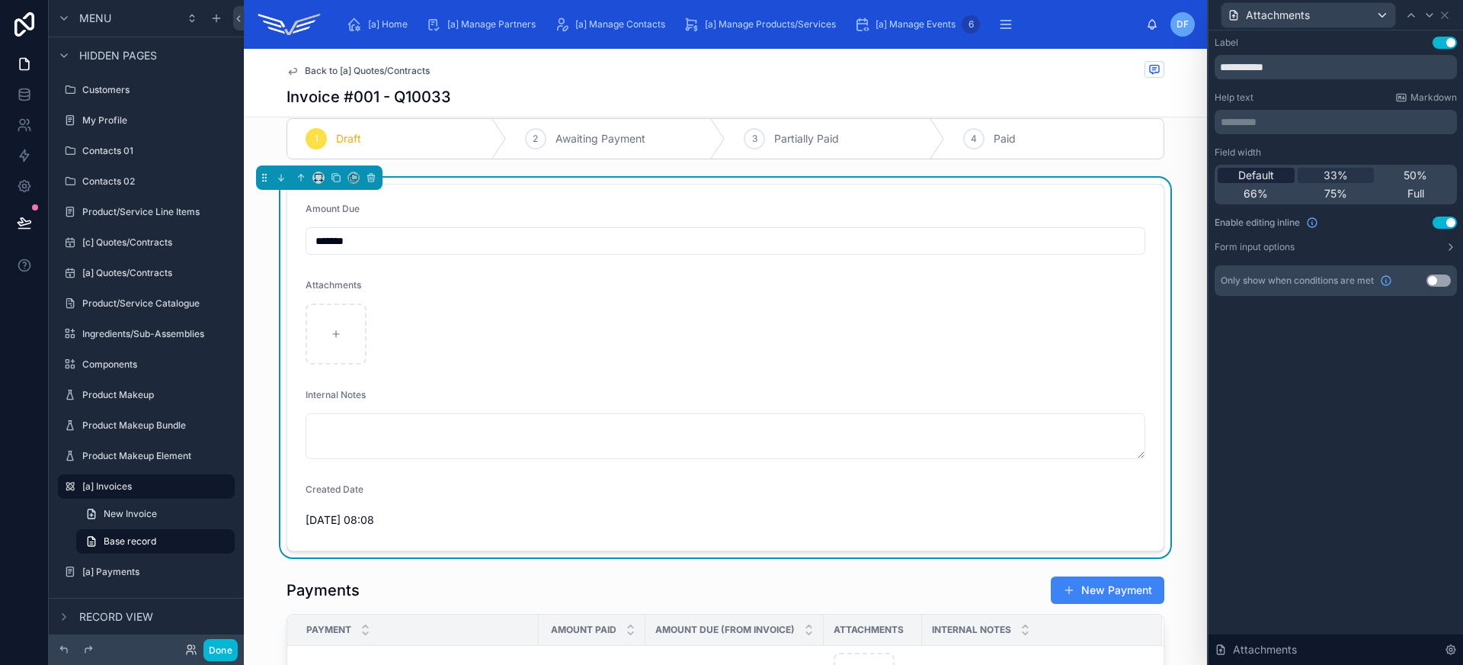
click at [1287, 175] on div "Default" at bounding box center [1256, 175] width 77 height 15
click at [1424, 16] on icon at bounding box center [1430, 15] width 12 height 12
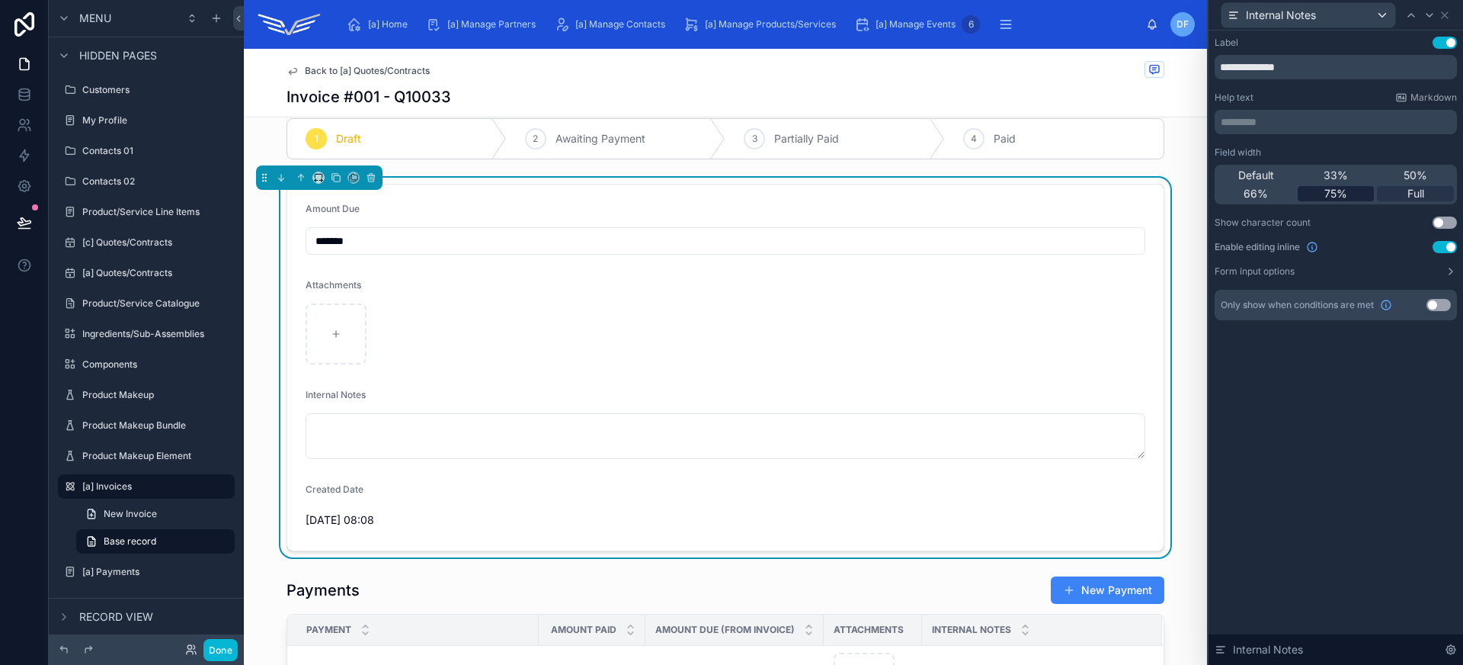
click at [1336, 197] on span "75%" at bounding box center [1335, 193] width 23 height 15
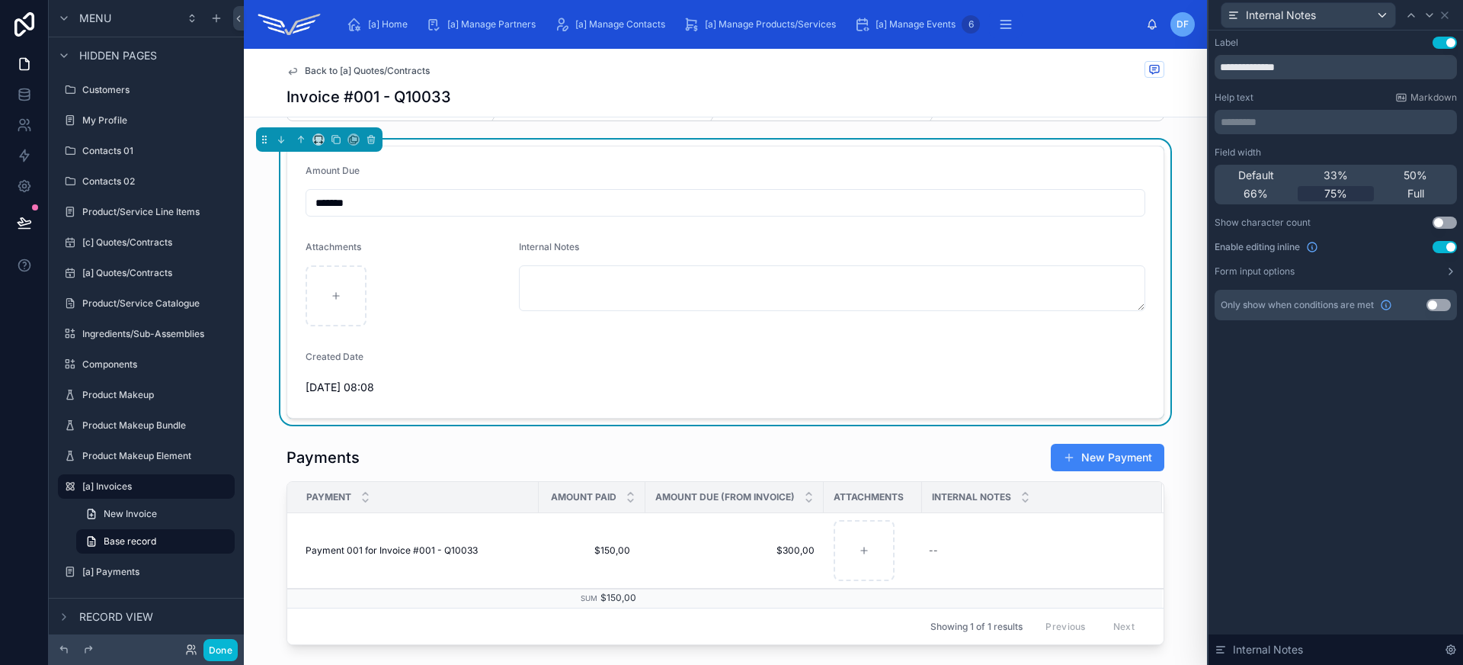
scroll to position [274, 0]
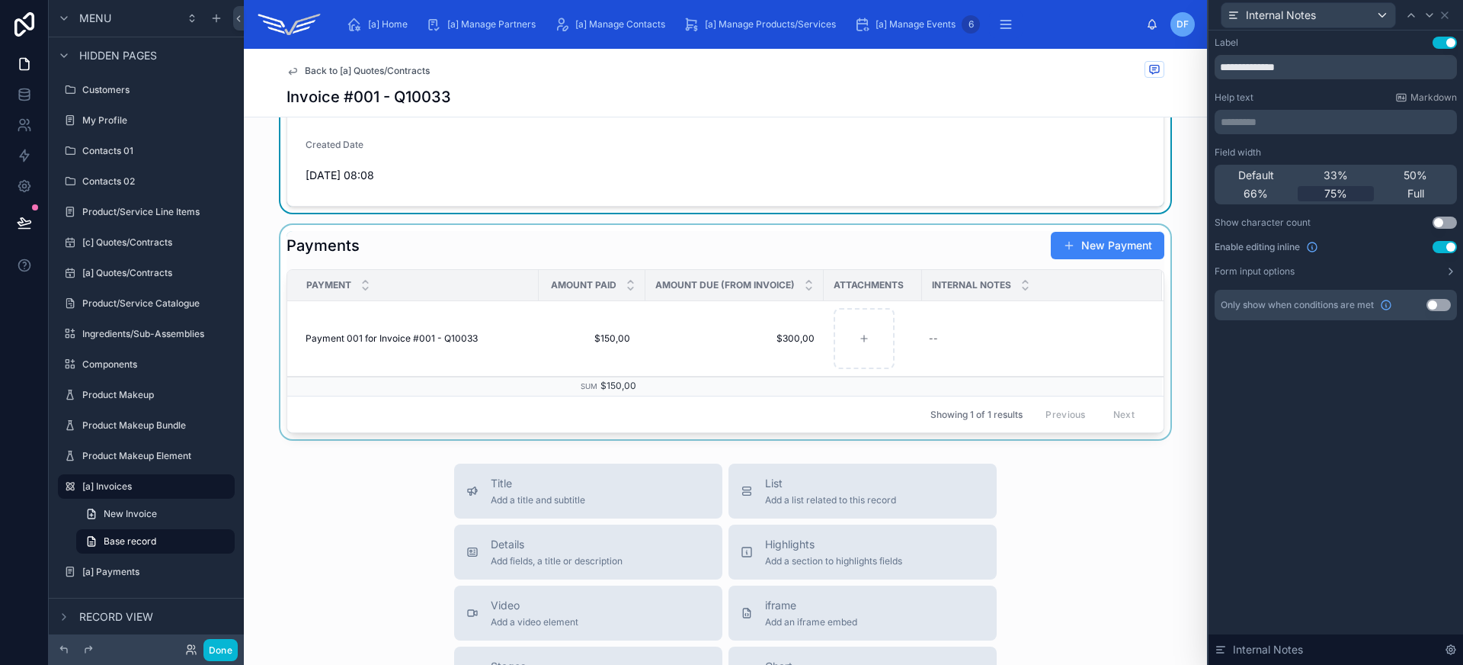
click at [552, 241] on div at bounding box center [725, 332] width 963 height 214
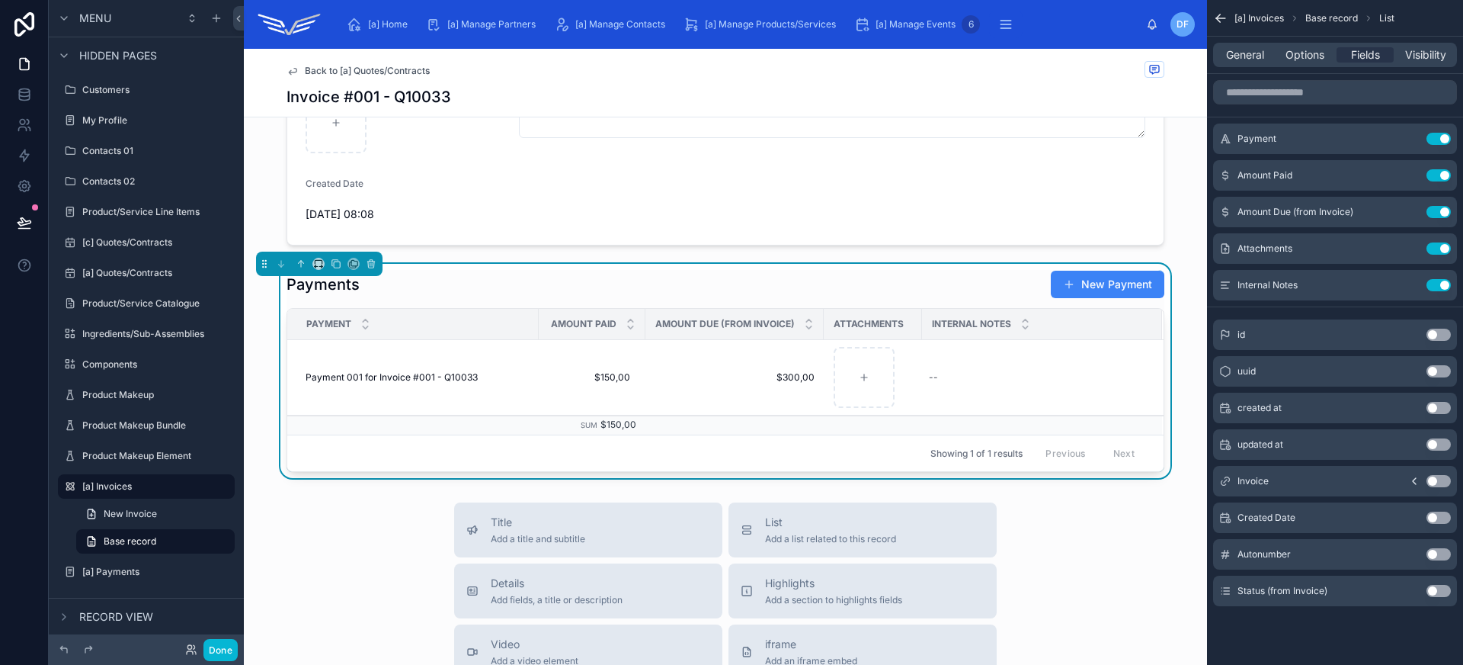
scroll to position [146, 0]
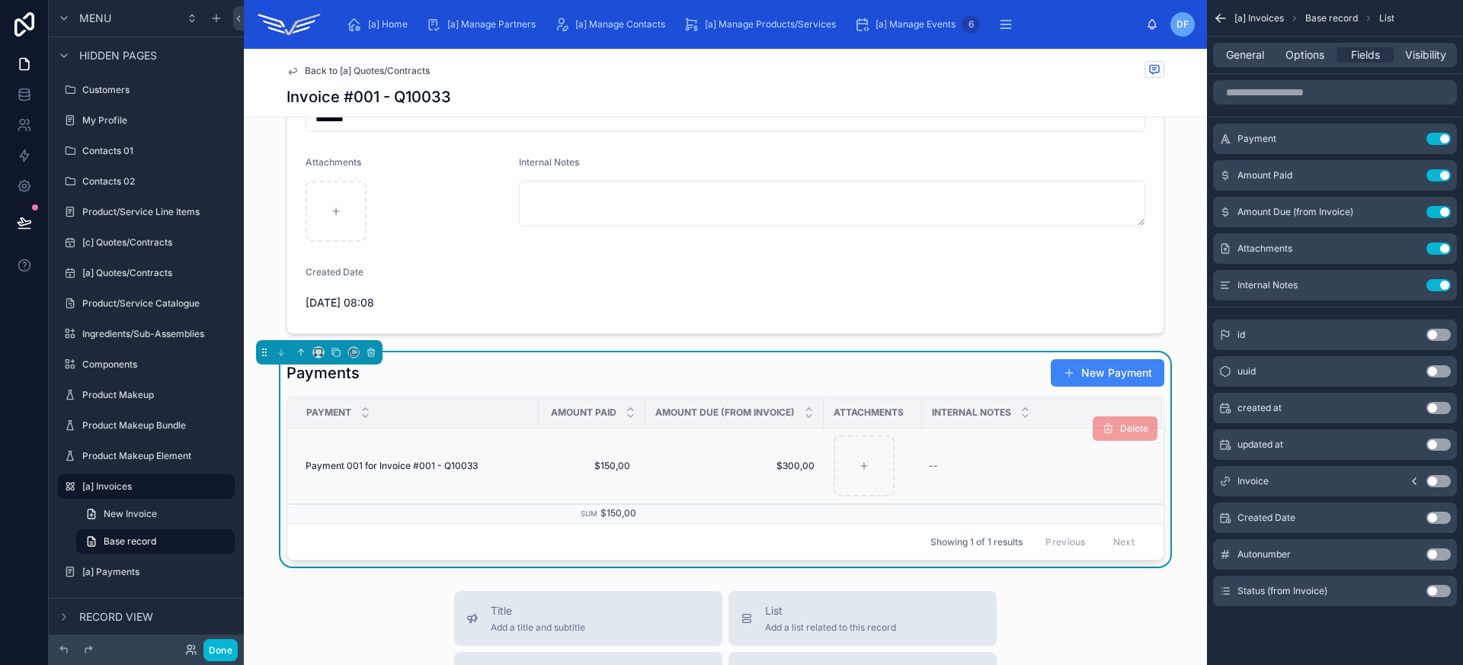
click at [524, 475] on td "Payment 001 for Invoice #001 - Q10033 Payment 001 for Invoice #001 - Q10033" at bounding box center [412, 465] width 251 height 75
click at [1257, 55] on span "General" at bounding box center [1245, 54] width 38 height 15
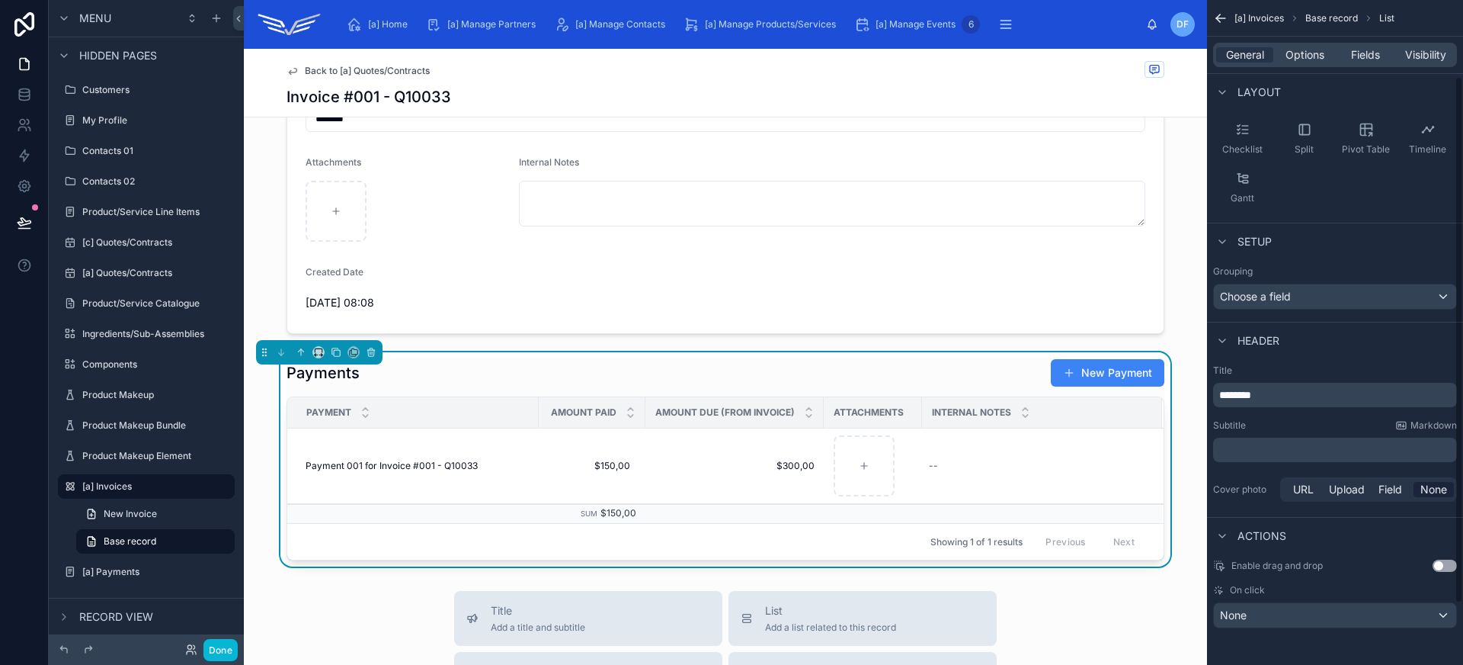
scroll to position [0, 0]
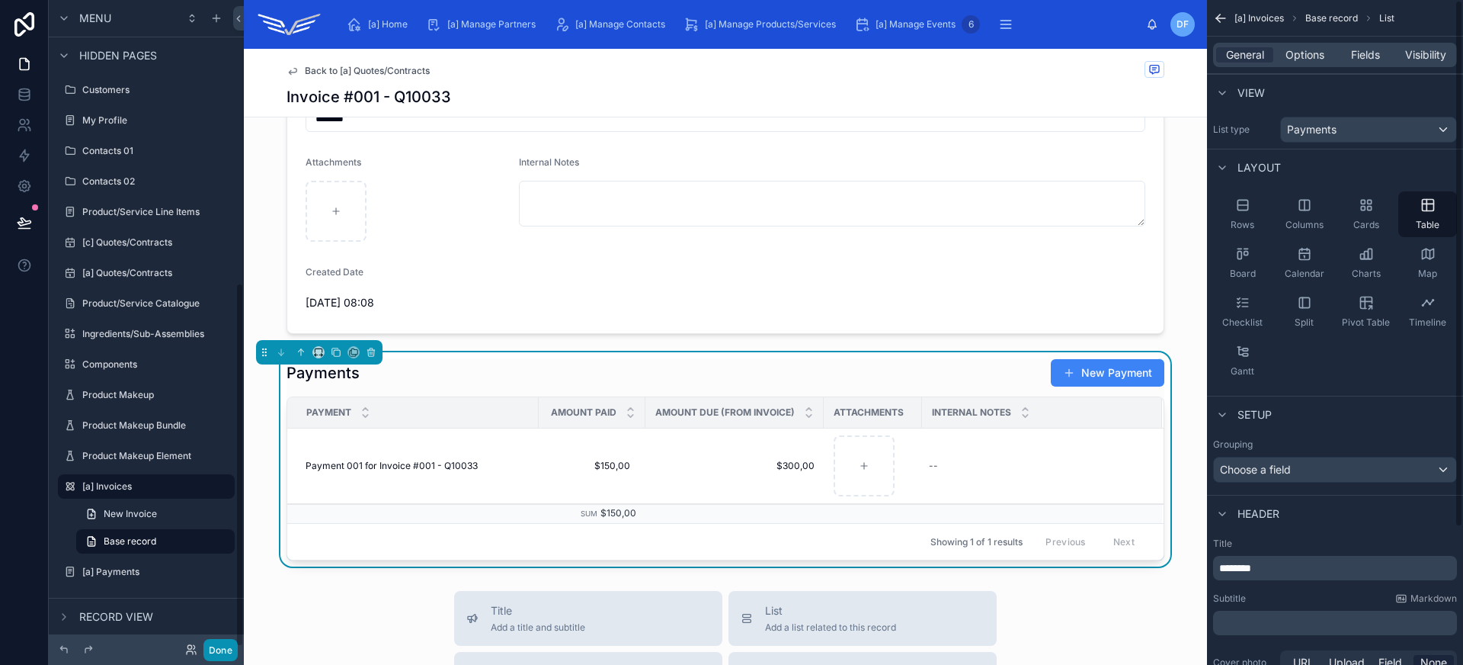
click at [231, 650] on button "Done" at bounding box center [220, 650] width 34 height 22
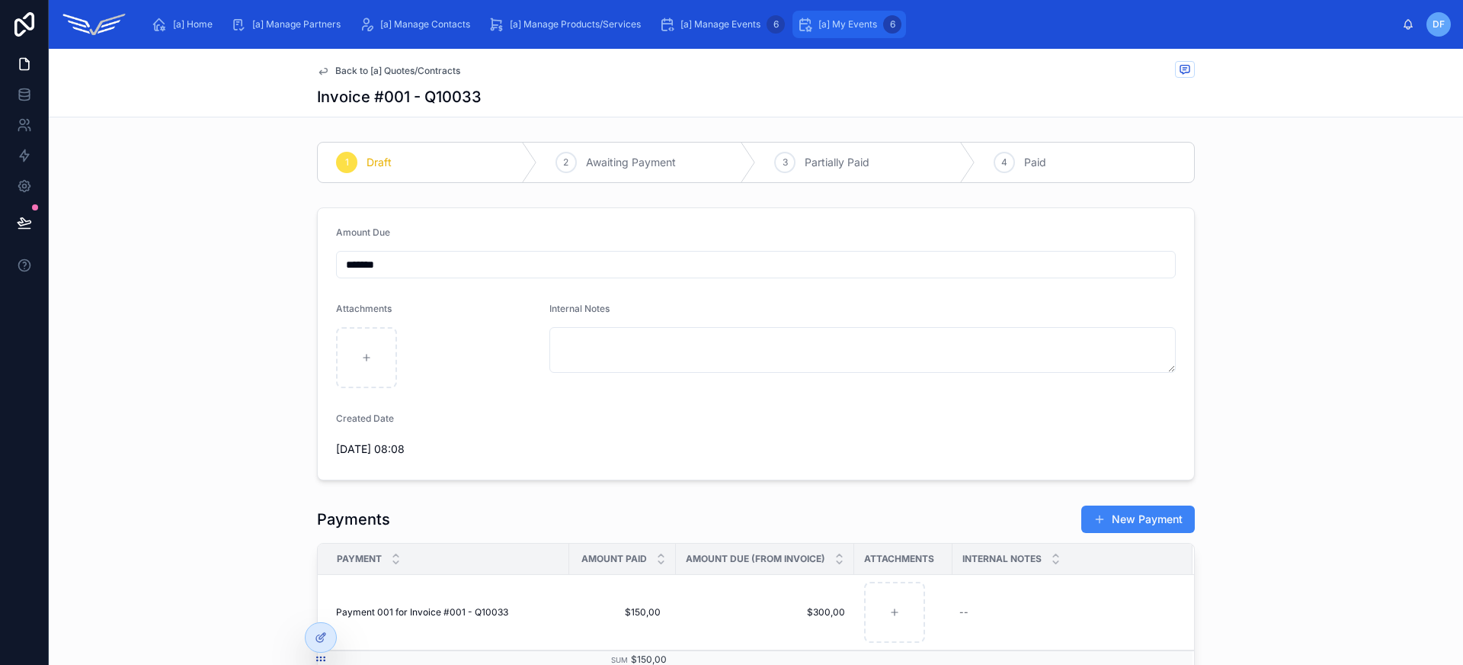
click at [863, 24] on span "[a] My Events" at bounding box center [847, 24] width 59 height 12
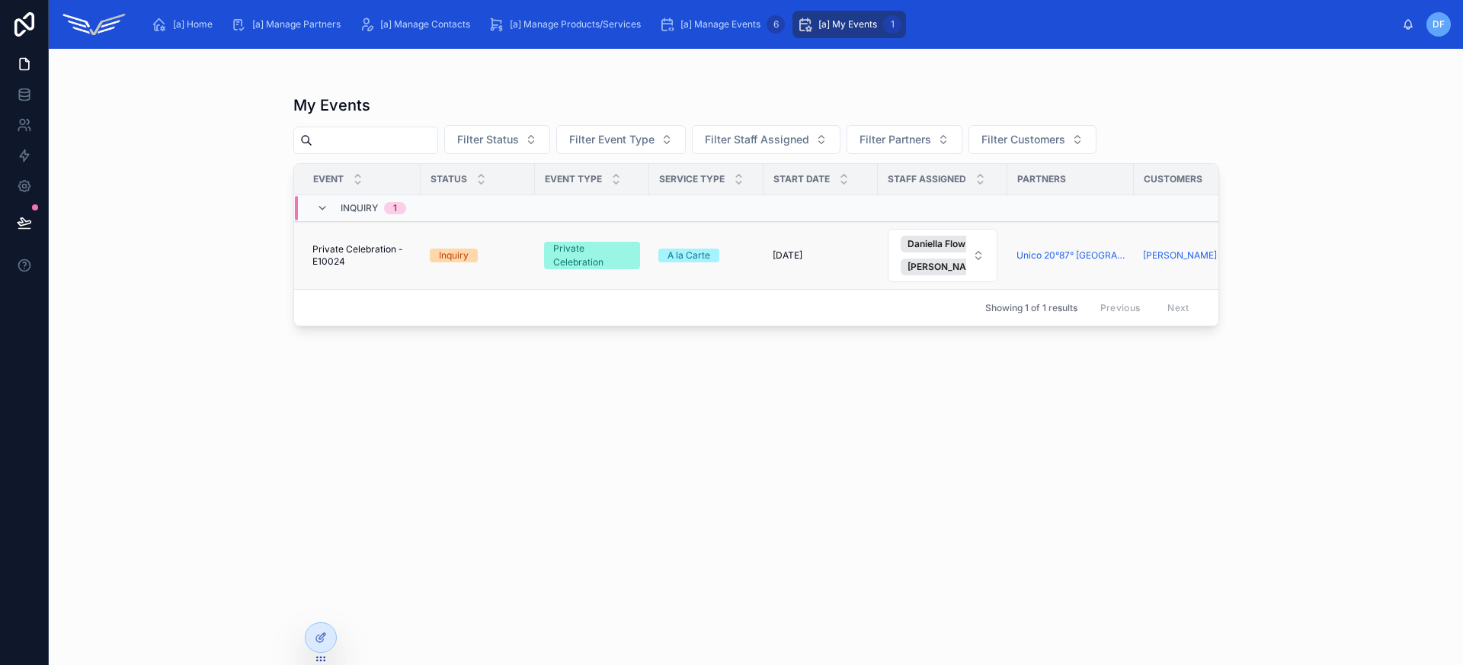
click at [393, 264] on span "Private Celebration - E10024" at bounding box center [361, 255] width 99 height 24
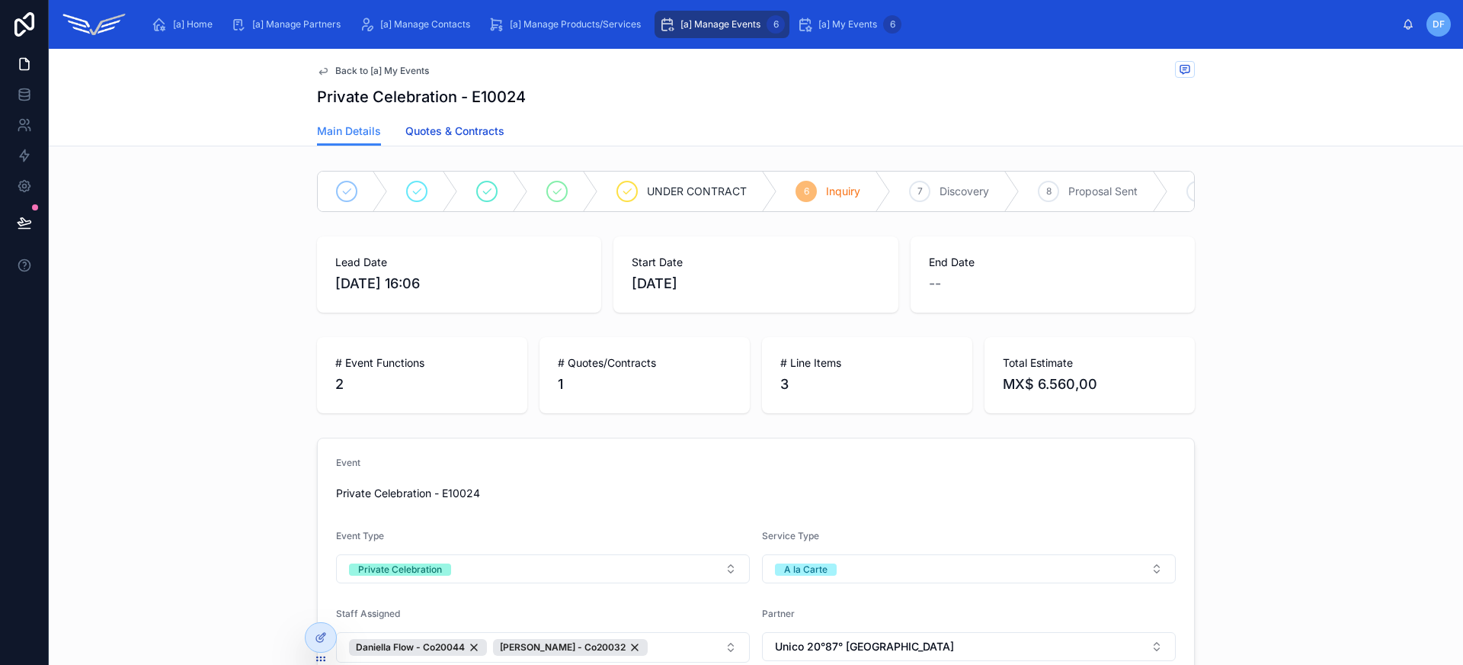
click at [446, 138] on span "Quotes & Contracts" at bounding box center [454, 130] width 99 height 15
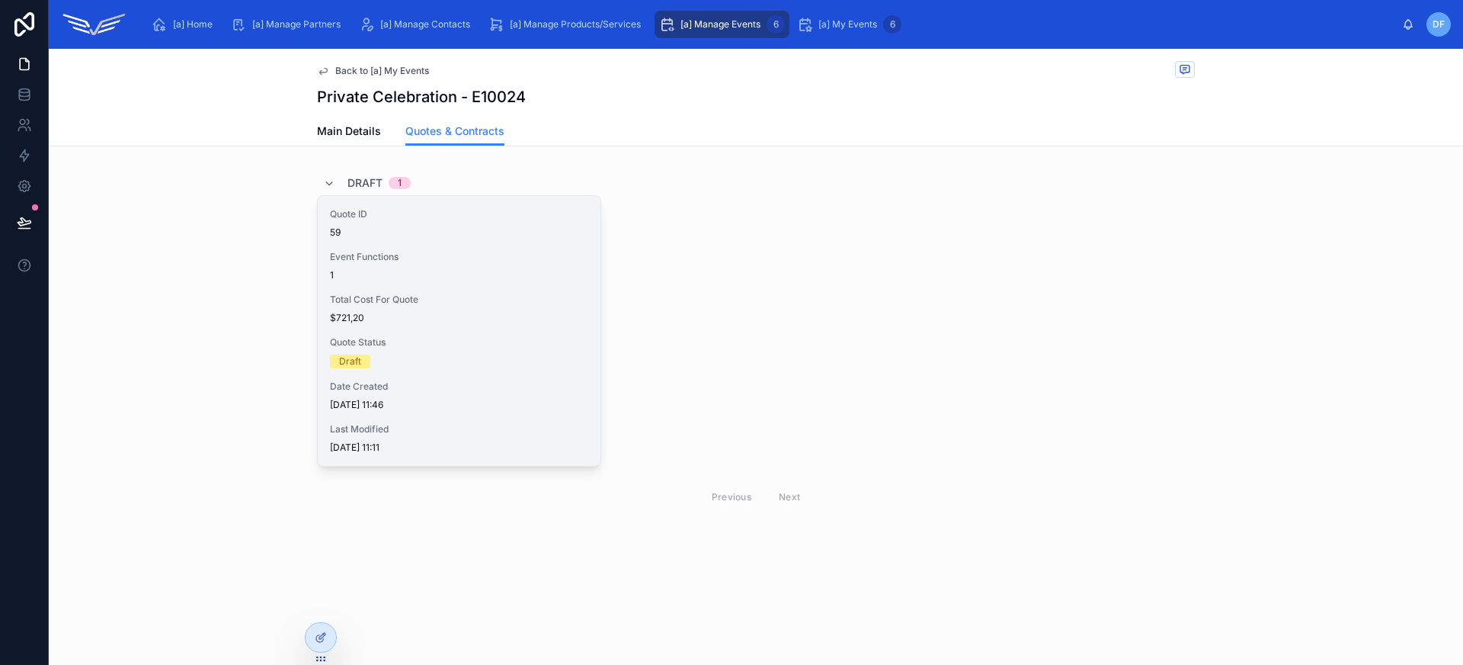
click at [467, 353] on div "Quote Status Draft" at bounding box center [459, 352] width 258 height 32
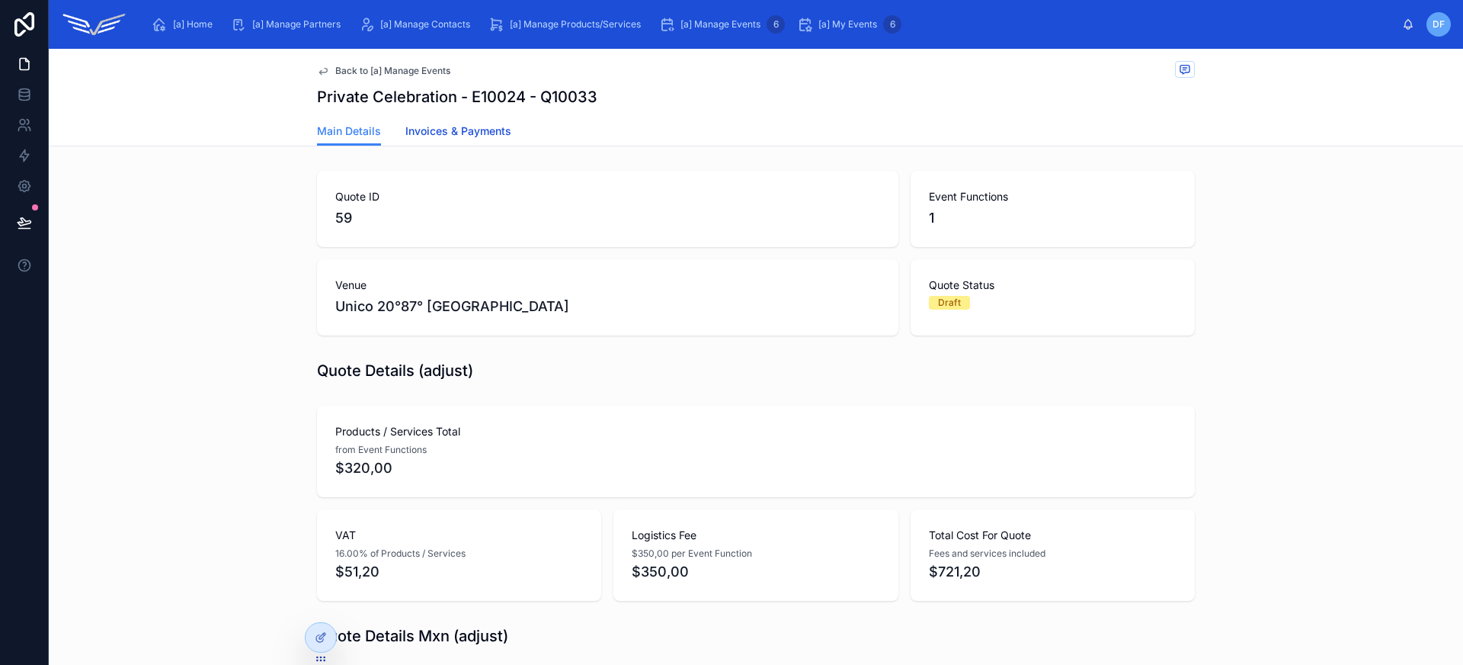
click at [477, 133] on span "Invoices & Payments" at bounding box center [458, 130] width 106 height 15
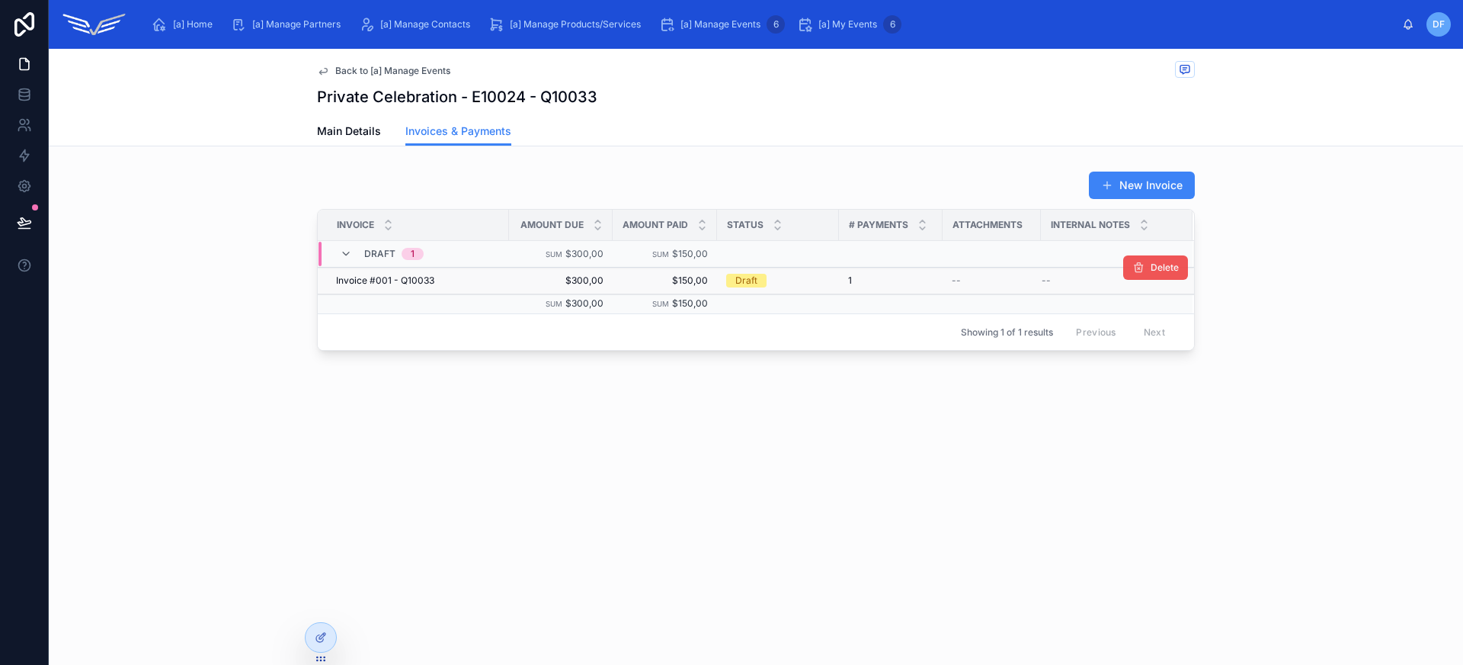
click at [1145, 271] on button "Delete" at bounding box center [1155, 267] width 65 height 24
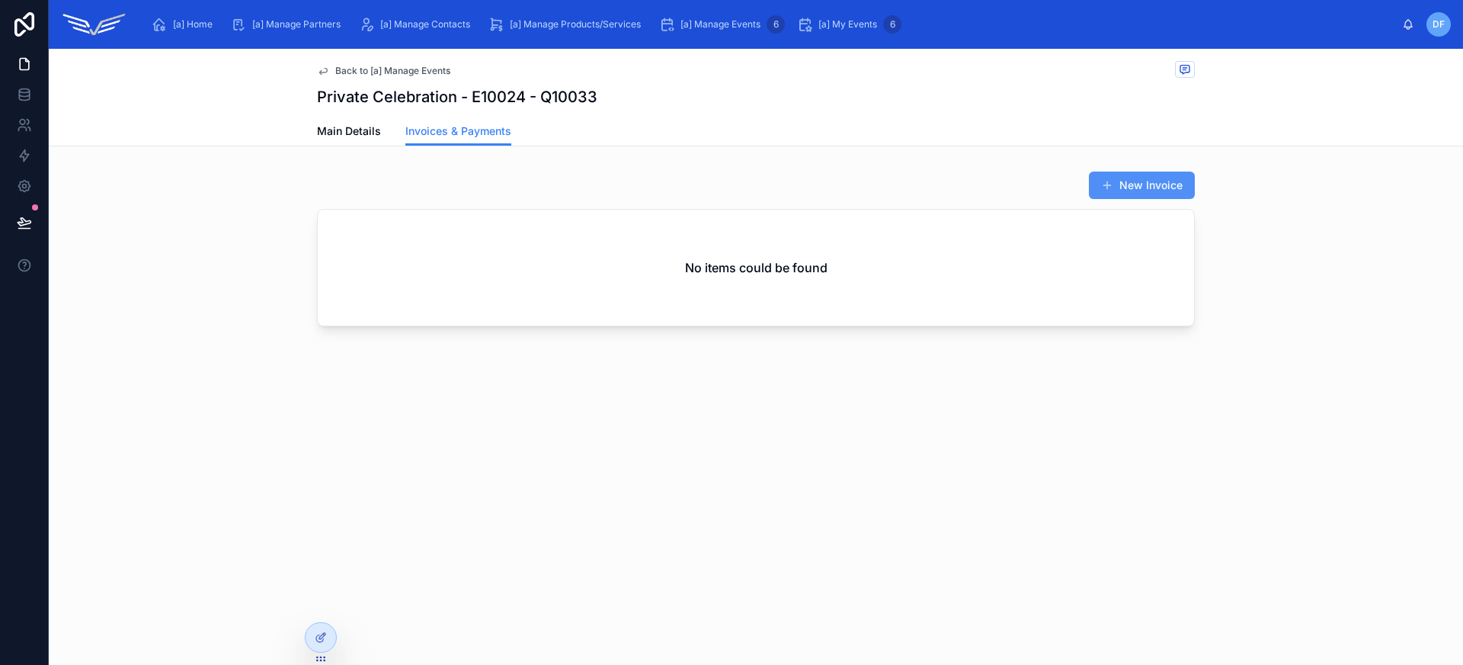
click at [1150, 189] on button "New Invoice" at bounding box center [1142, 184] width 106 height 27
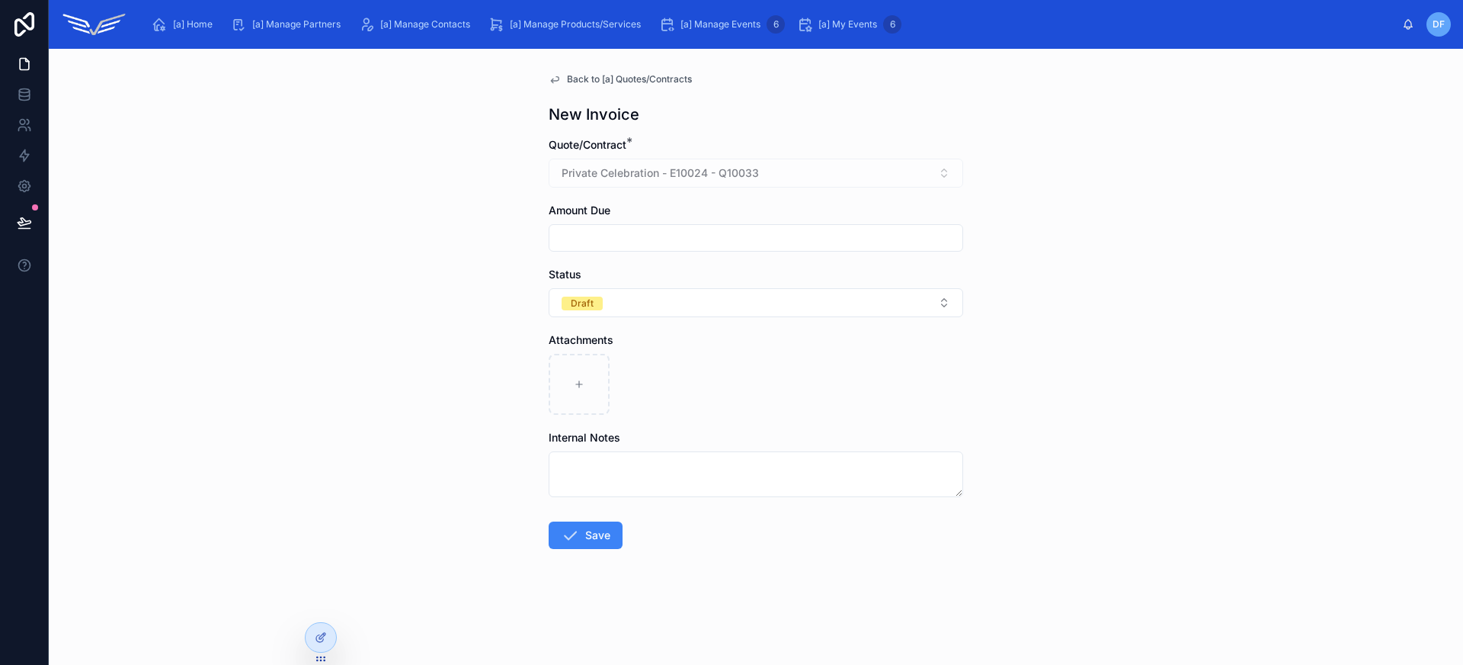
click at [773, 235] on input "text" at bounding box center [755, 237] width 413 height 21
type input "*********"
click at [685, 304] on button "Draft" at bounding box center [756, 302] width 415 height 29
click at [687, 399] on div "Awaiting Payment" at bounding box center [755, 409] width 407 height 23
click at [594, 533] on button "Save" at bounding box center [586, 534] width 74 height 27
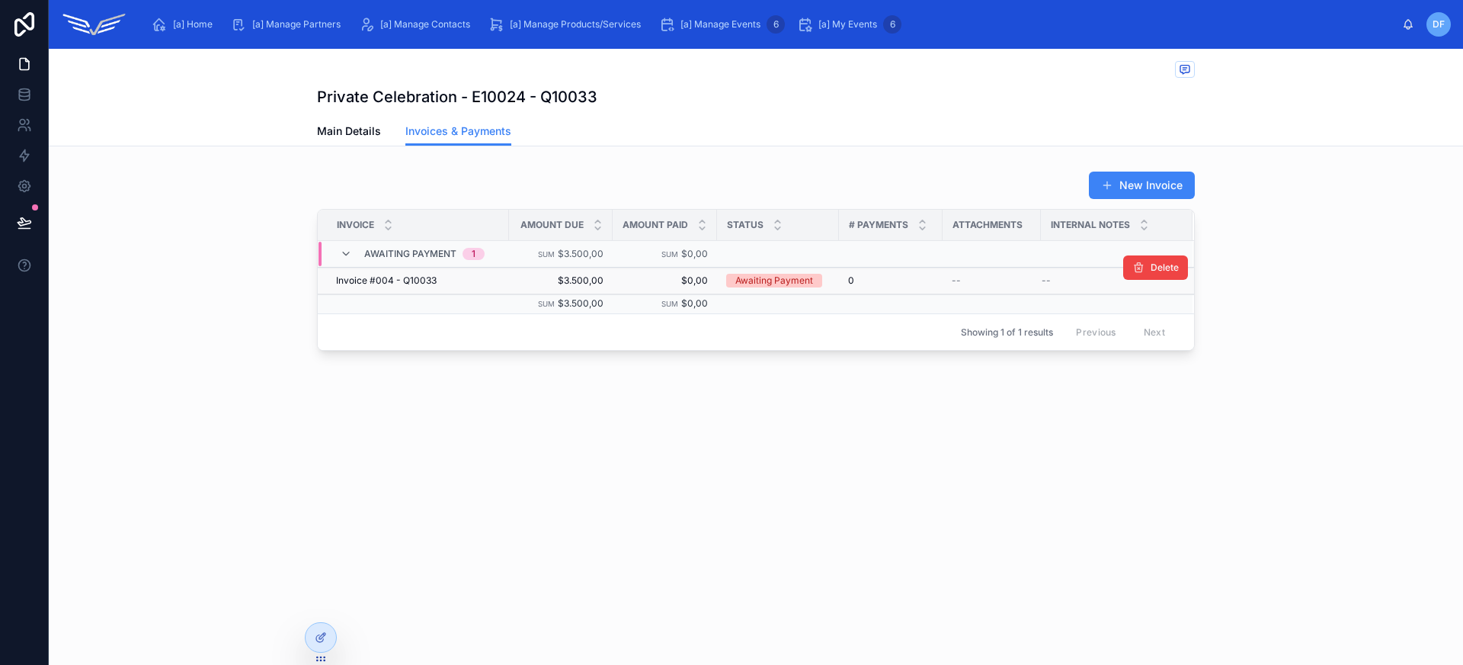
click at [530, 284] on span "$3.500,00" at bounding box center [560, 280] width 85 height 12
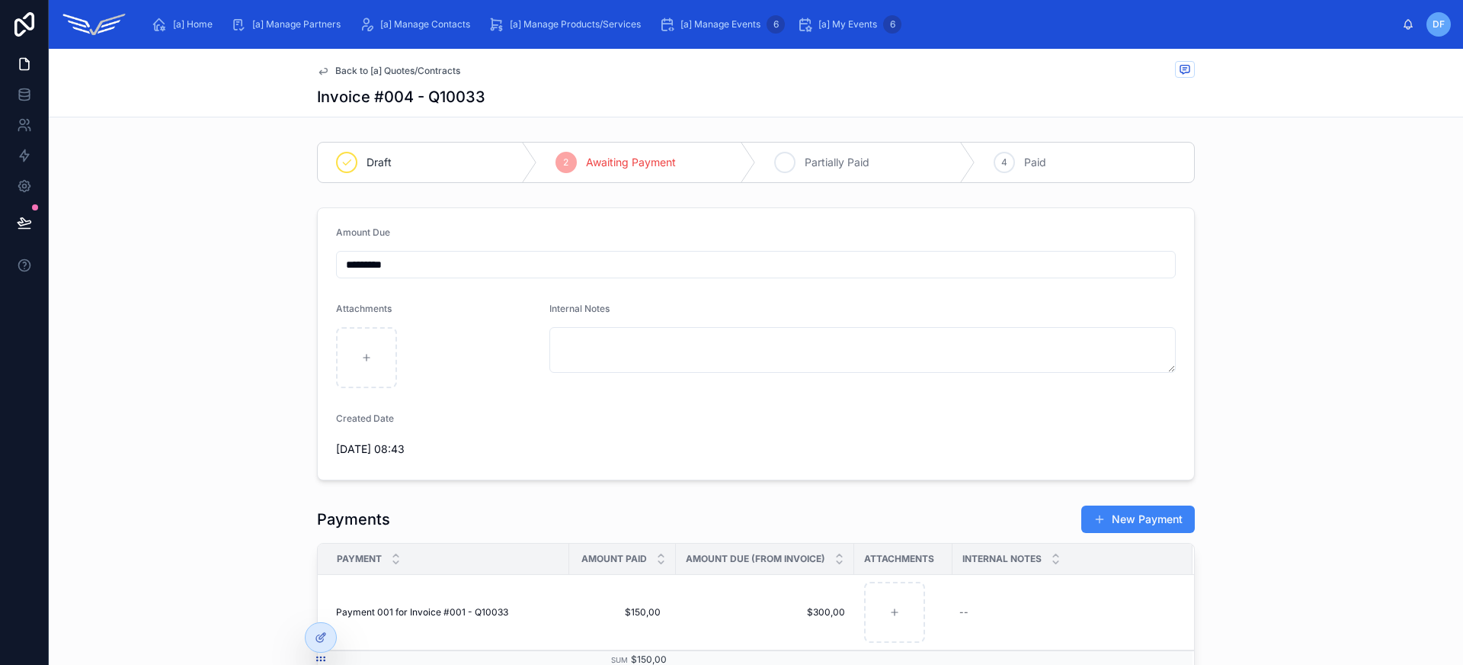
click at [825, 157] on span "Partially Paid" at bounding box center [837, 162] width 65 height 15
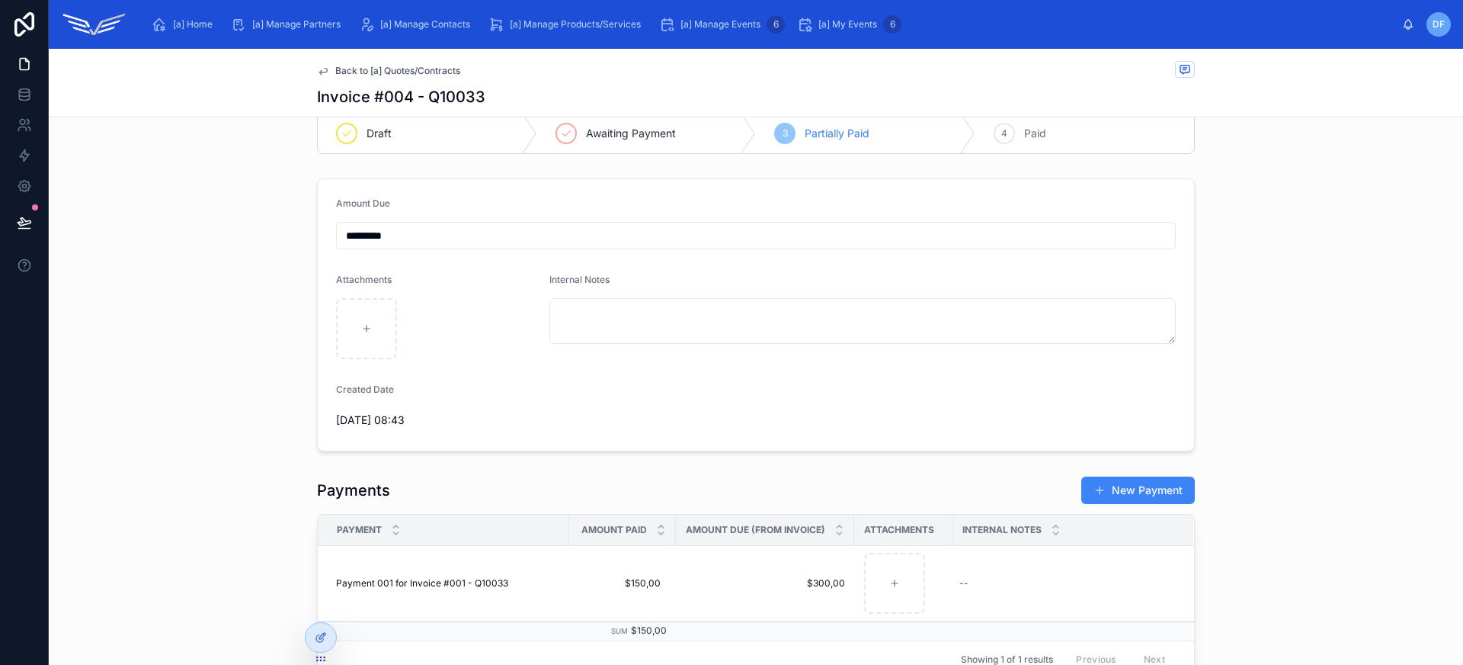
click at [361, 237] on input "*********" at bounding box center [756, 235] width 838 height 21
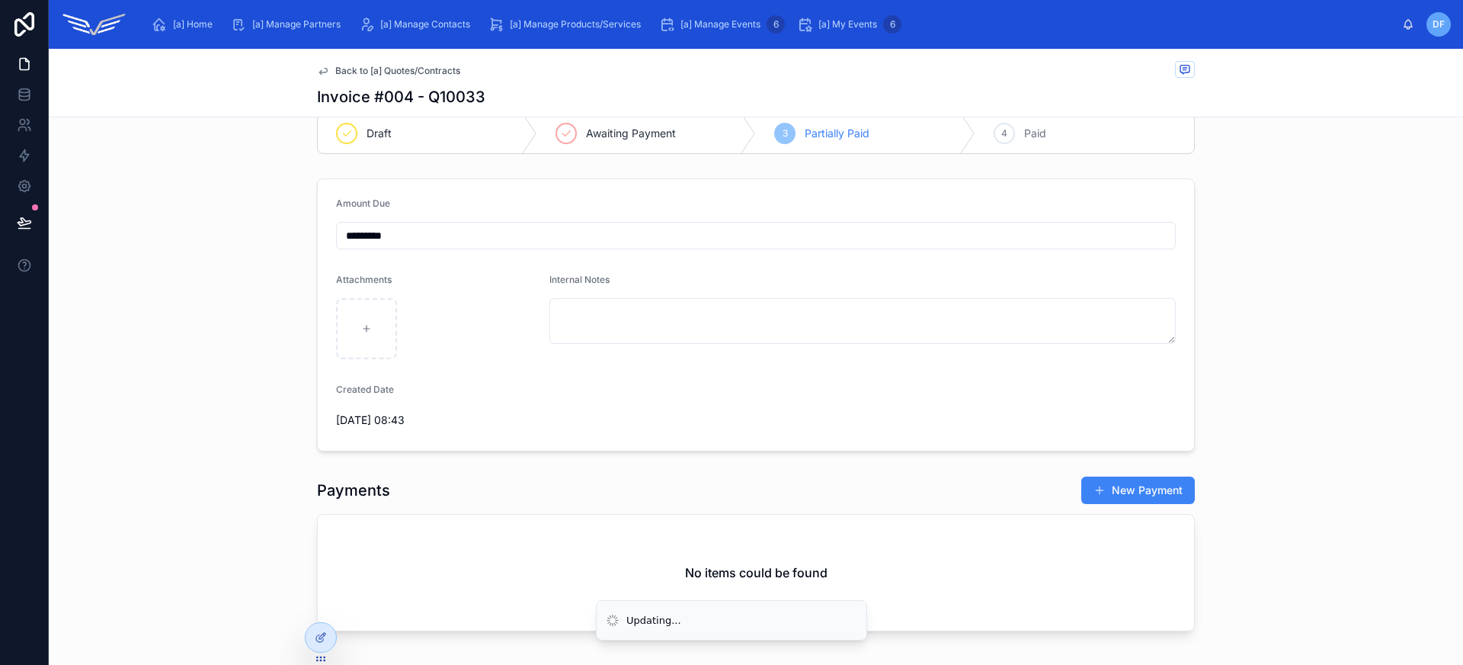
type input "*********"
click at [203, 392] on div "Amount Due ********* Attachments Internal Notes Created Date [DATE] 08:43" at bounding box center [756, 314] width 1414 height 285
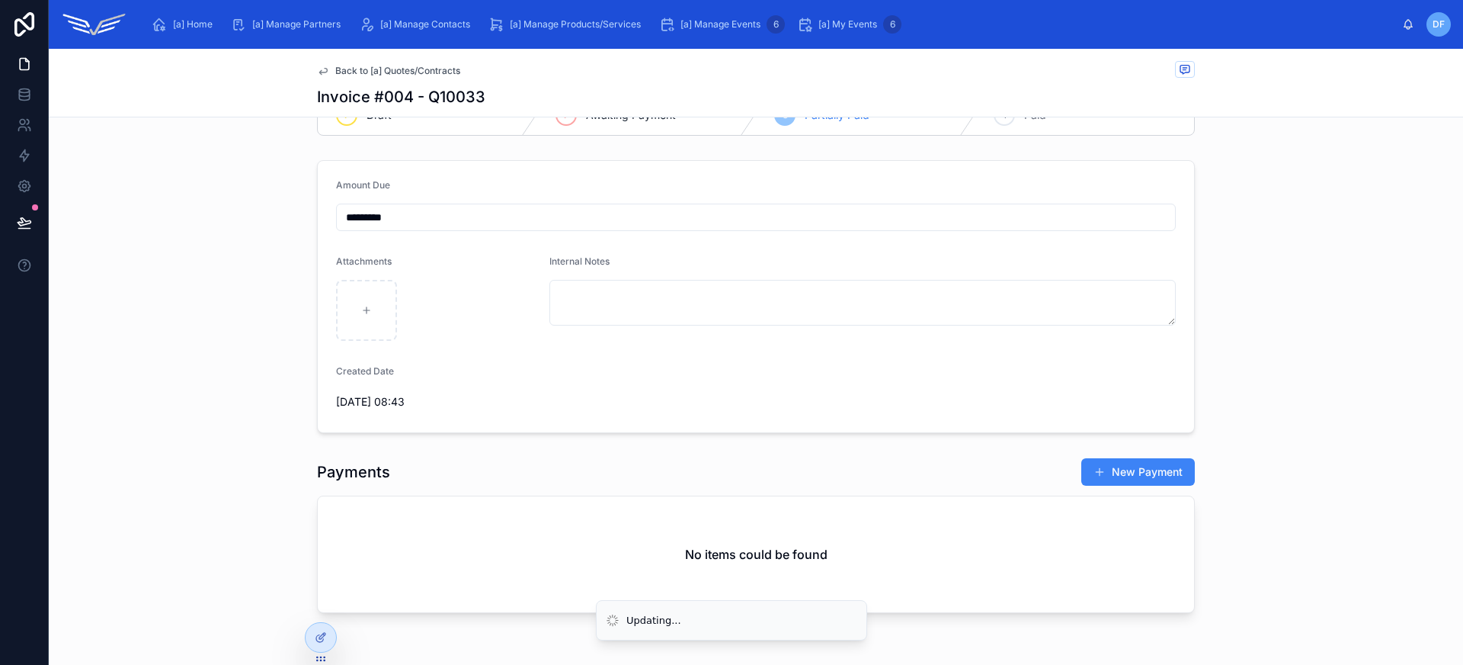
scroll to position [99, 0]
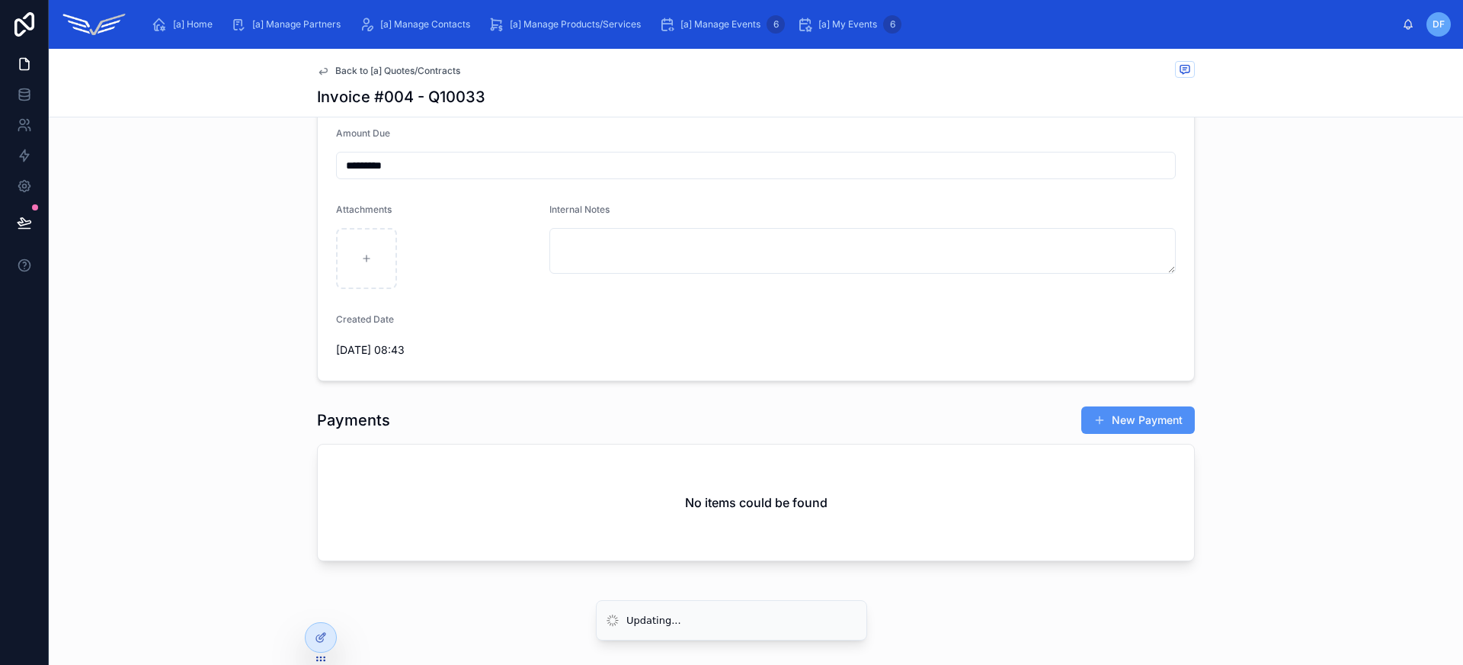
click at [1116, 410] on button "New Payment" at bounding box center [1138, 419] width 114 height 27
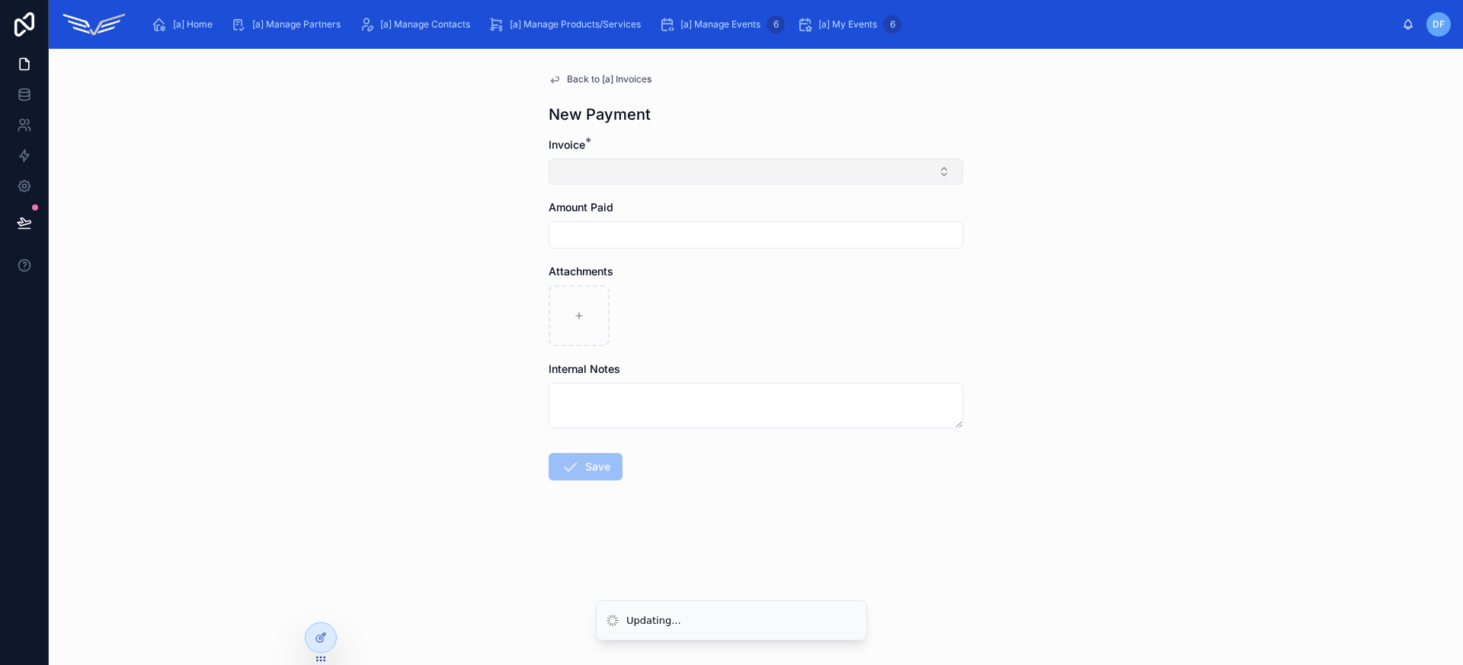
click at [688, 168] on button "Select Button" at bounding box center [756, 172] width 415 height 26
click at [446, 223] on div "Back to [a] Invoices New Payment Invoice * Amount Paid Attachments Internal Not…" at bounding box center [756, 357] width 1414 height 616
click at [611, 78] on span "Back to [a] Invoices" at bounding box center [609, 79] width 85 height 12
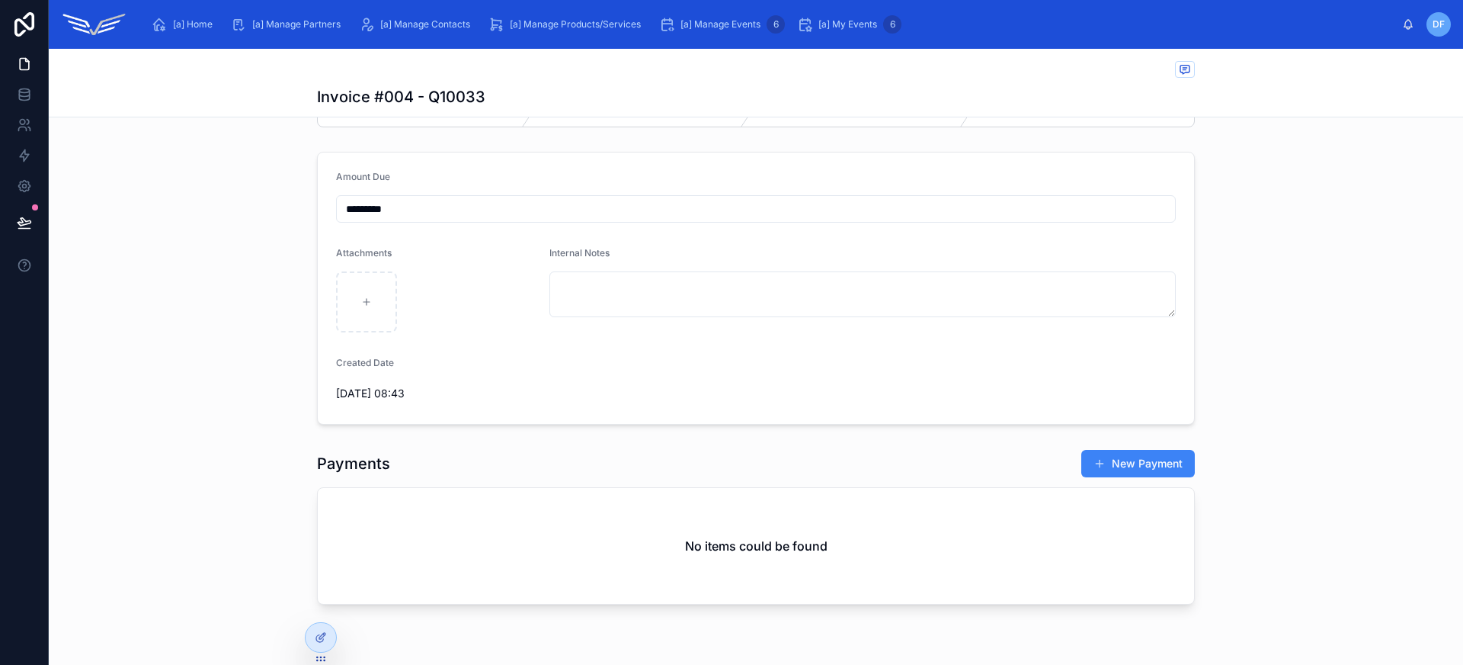
scroll to position [99, 0]
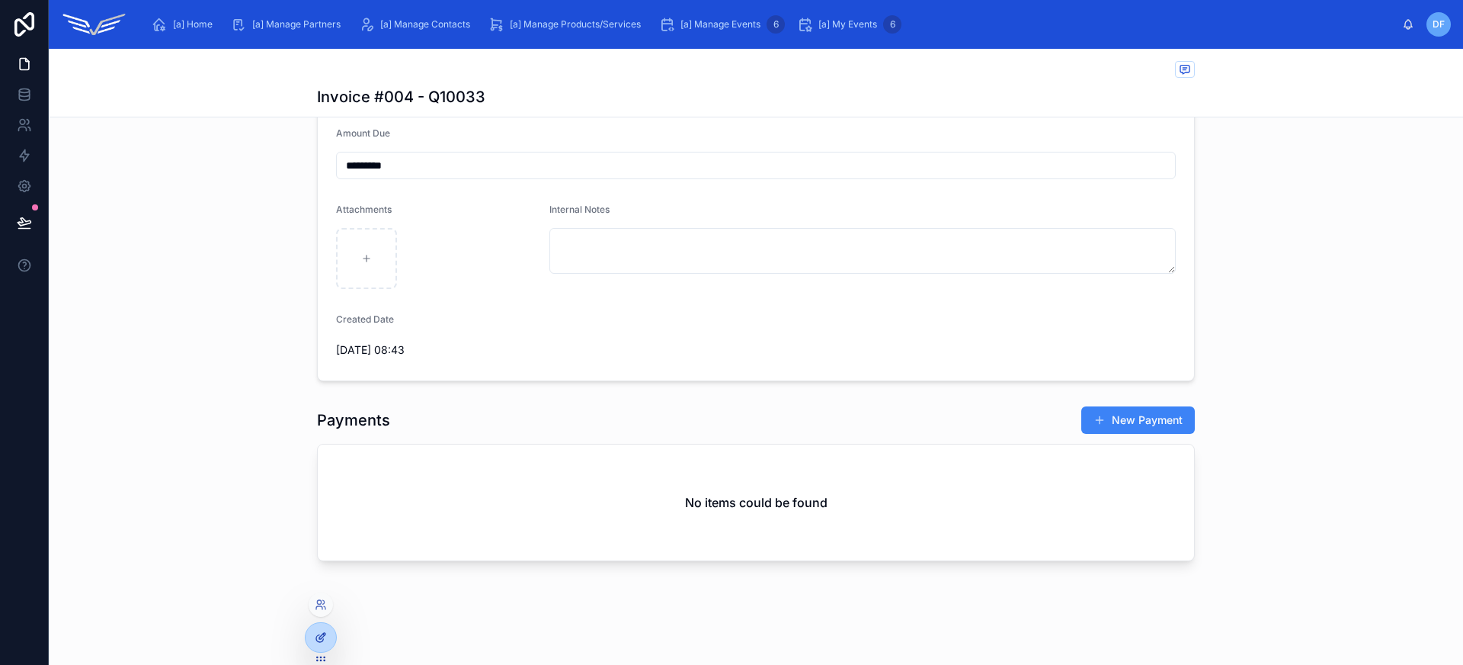
click at [321, 641] on icon at bounding box center [319, 638] width 7 height 7
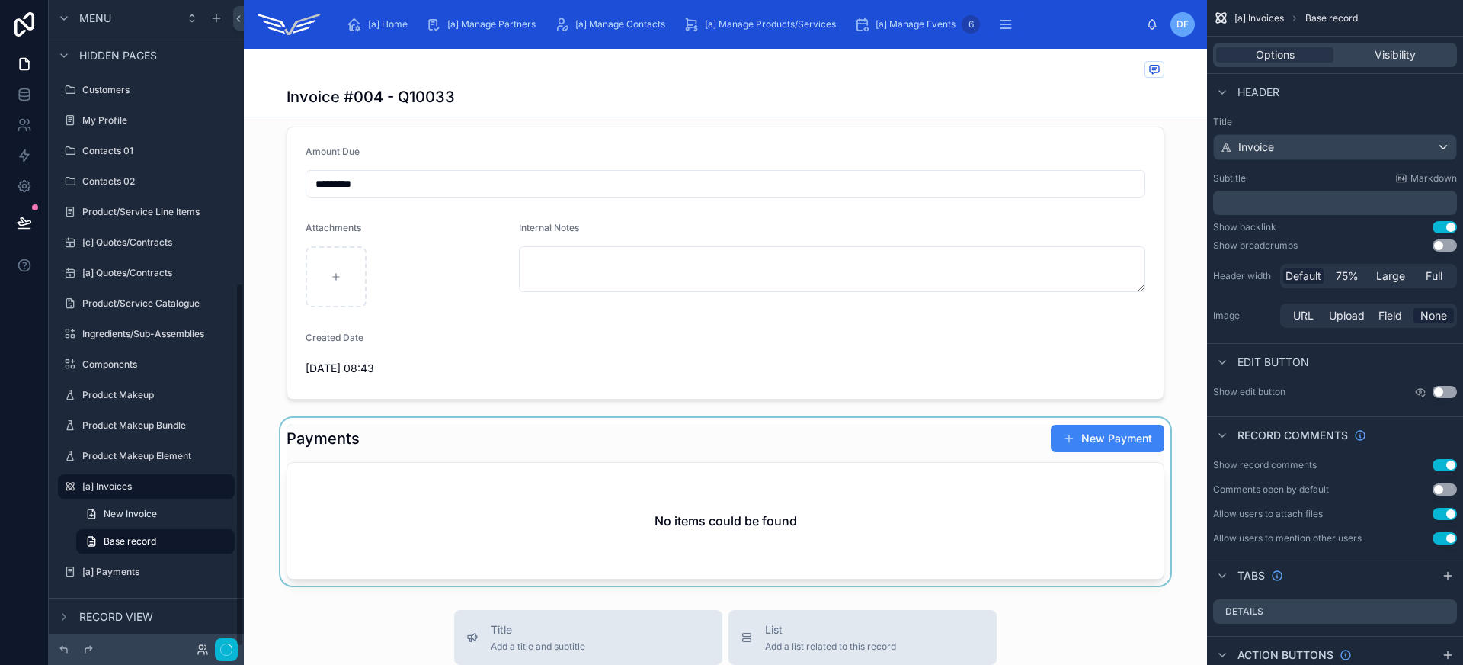
scroll to position [2, 0]
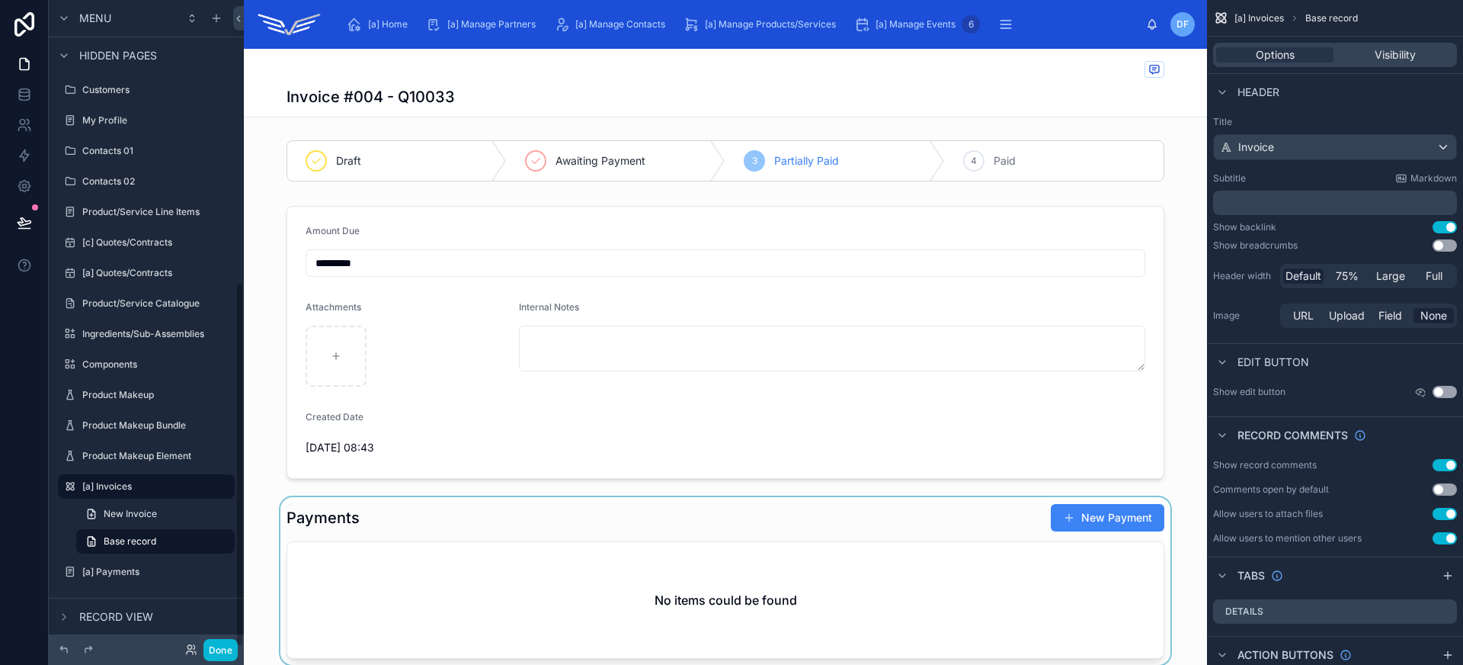
click at [482, 517] on div at bounding box center [725, 581] width 963 height 168
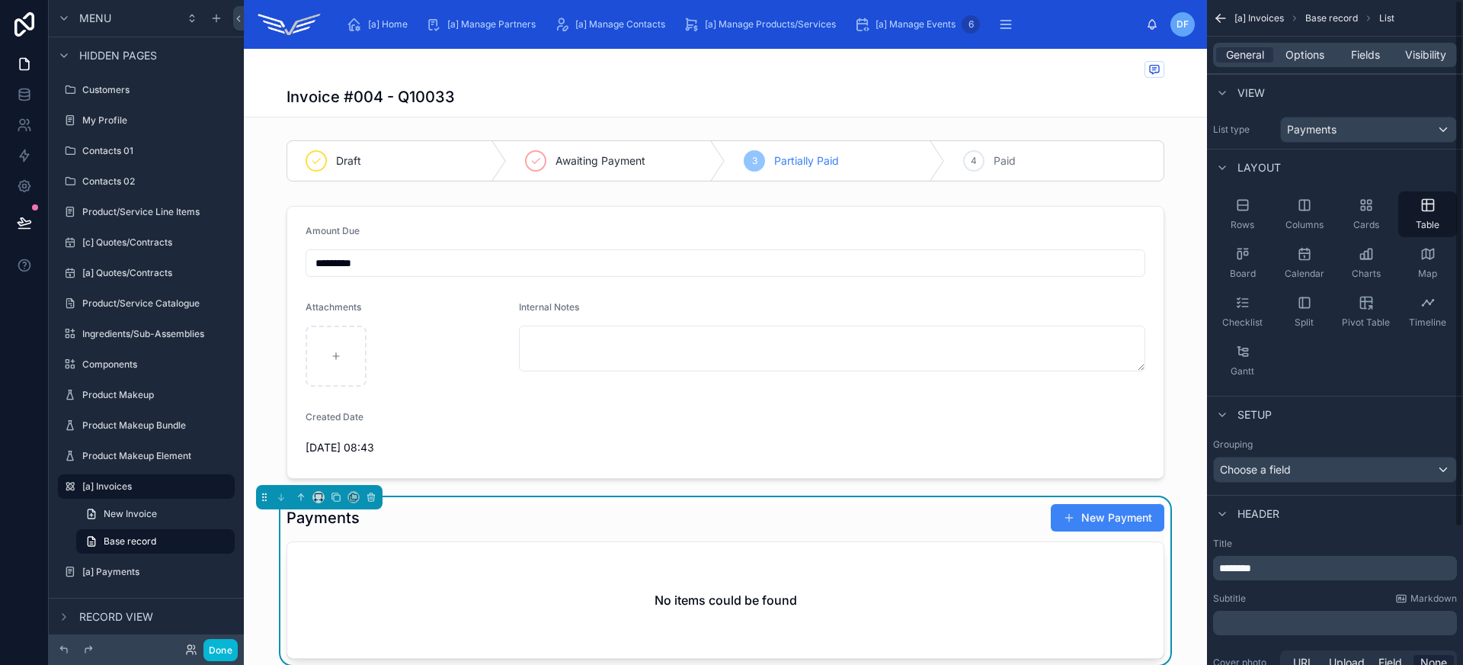
click at [1311, 43] on div "General Options Fields Visibility" at bounding box center [1335, 55] width 244 height 24
click at [1318, 65] on div "General Options Fields Visibility" at bounding box center [1335, 55] width 244 height 24
click at [1315, 53] on span "Options" at bounding box center [1305, 54] width 39 height 15
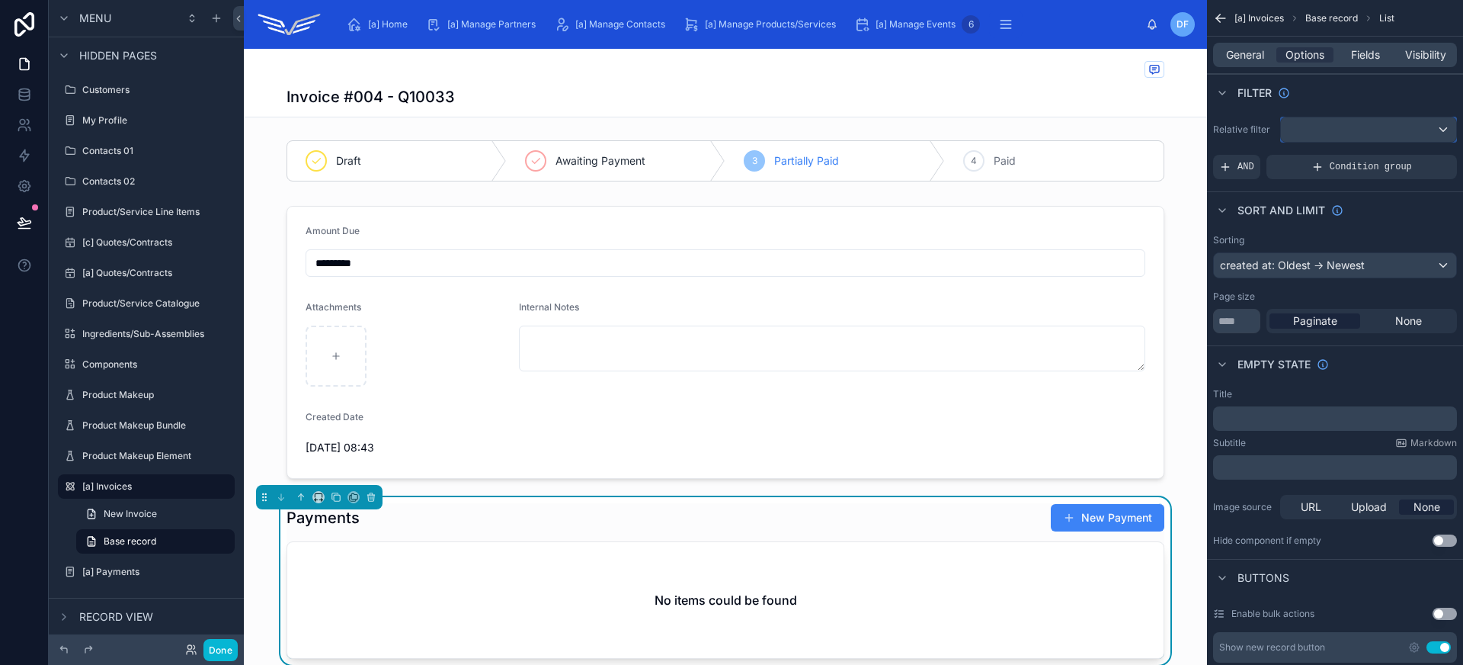
click at [1353, 128] on div "scrollable content" at bounding box center [1368, 129] width 175 height 24
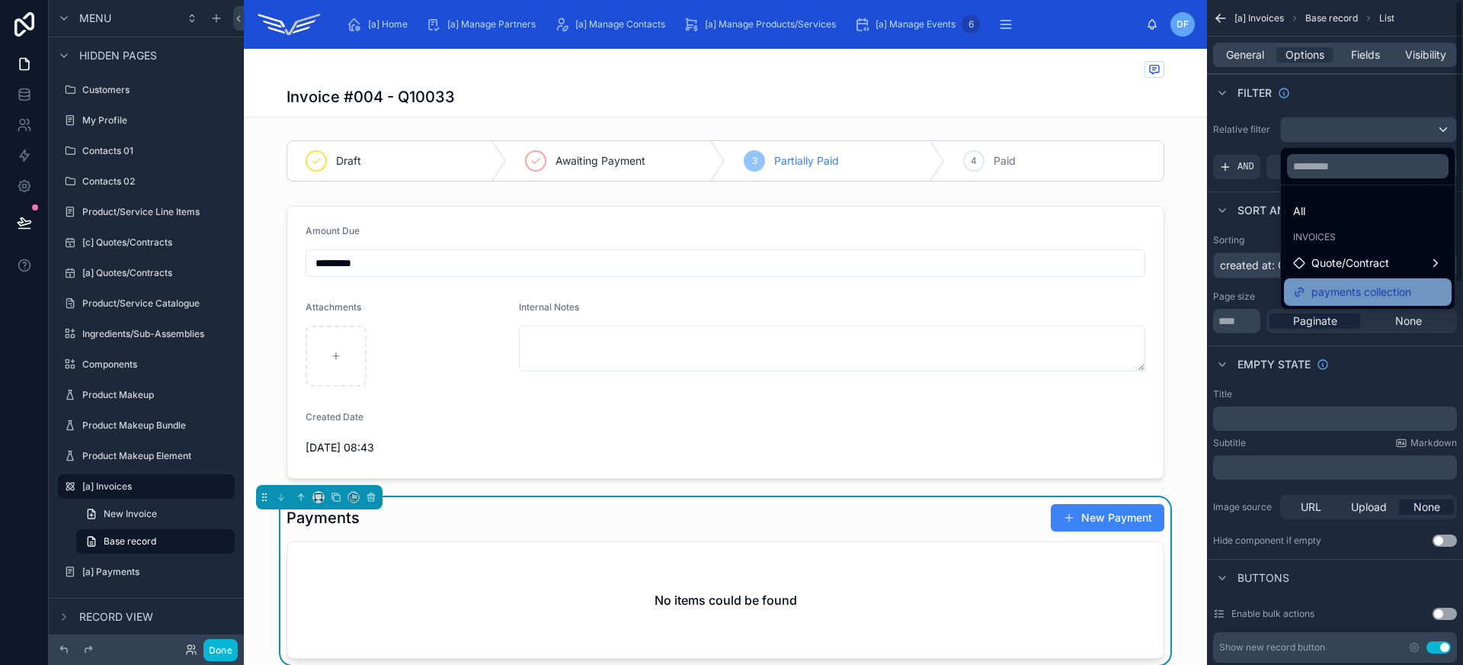
click at [1348, 292] on span "payments collection" at bounding box center [1361, 292] width 100 height 18
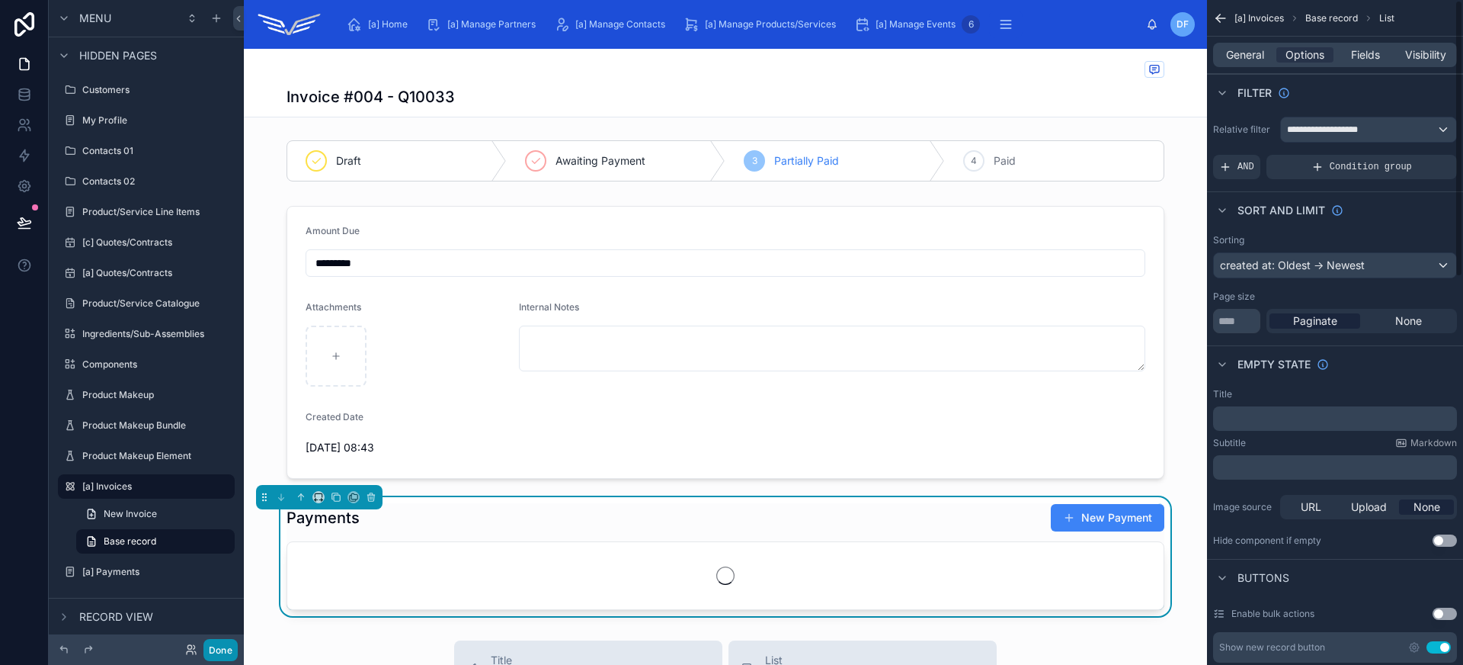
click at [224, 645] on button "Done" at bounding box center [220, 650] width 34 height 22
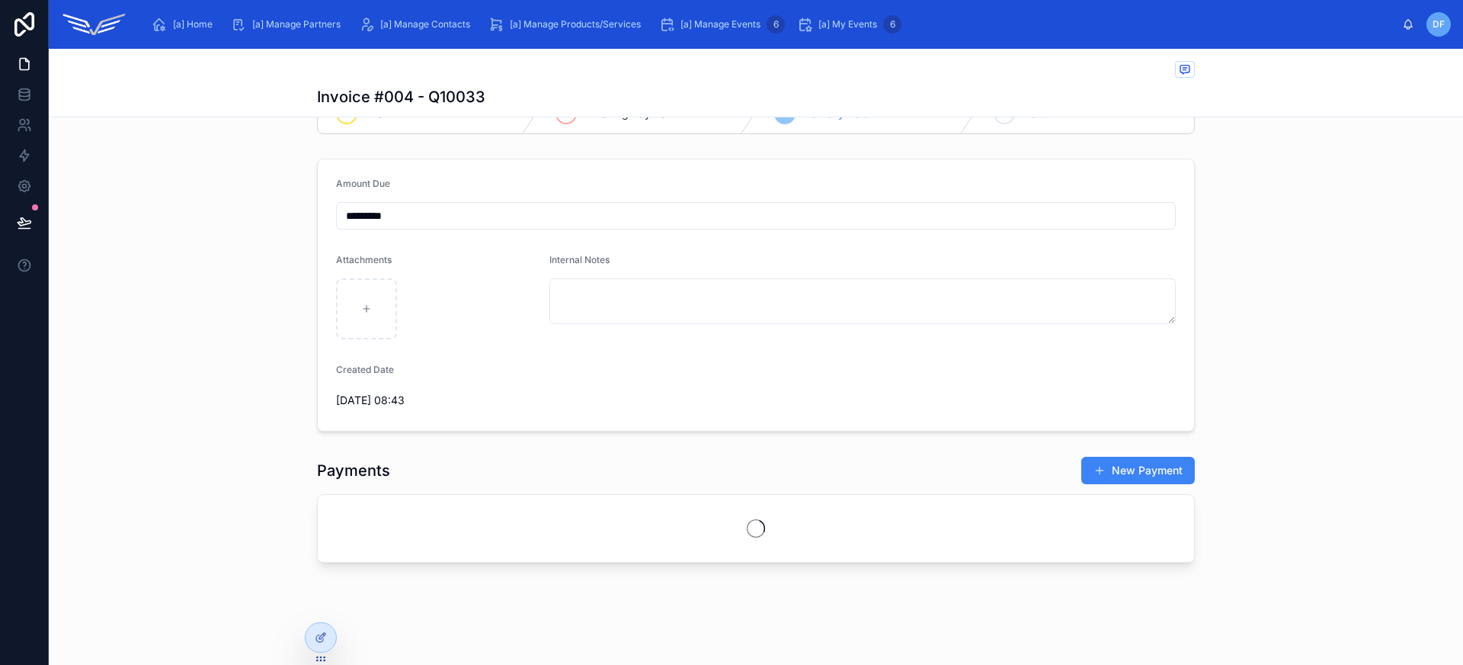
scroll to position [50, 0]
click at [1116, 469] on button "New Payment" at bounding box center [1138, 468] width 114 height 27
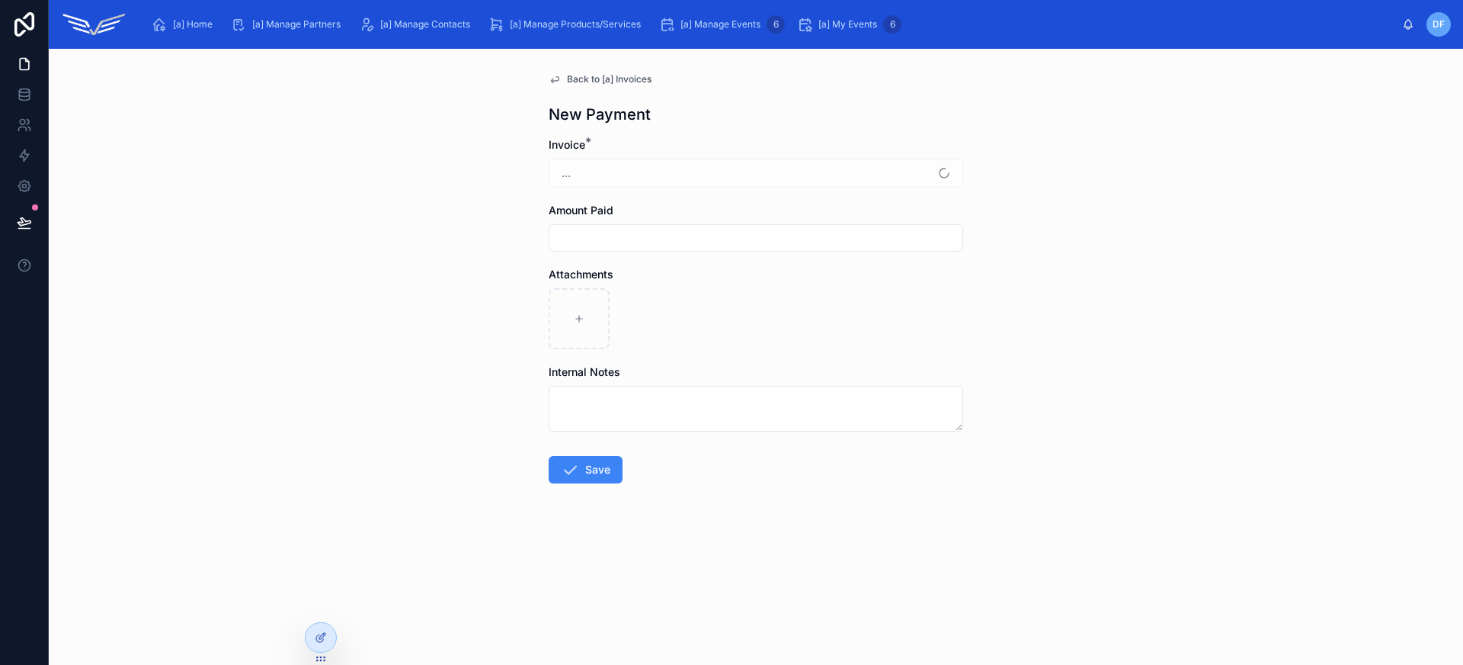
click at [671, 232] on input "text" at bounding box center [755, 237] width 413 height 21
type input "*********"
click at [591, 464] on button "Save" at bounding box center [586, 469] width 74 height 27
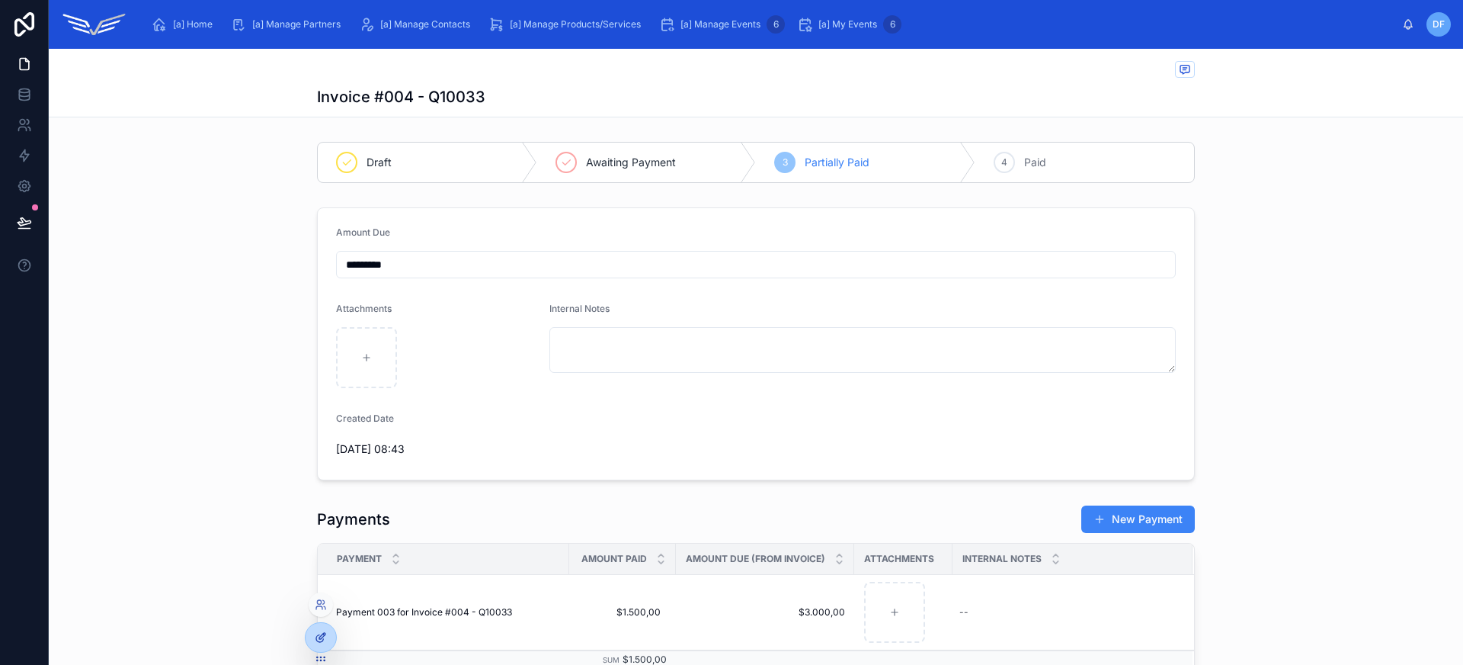
click at [318, 640] on icon at bounding box center [321, 637] width 12 height 12
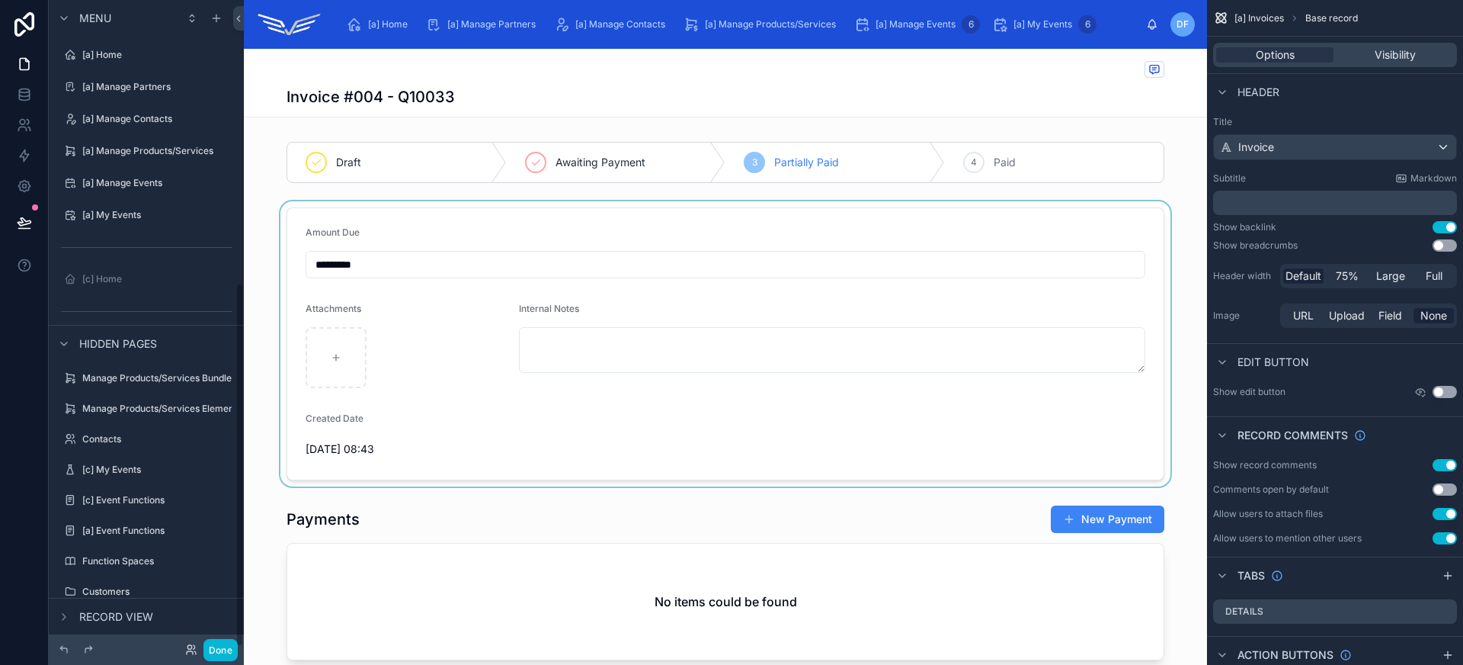
scroll to position [501, 0]
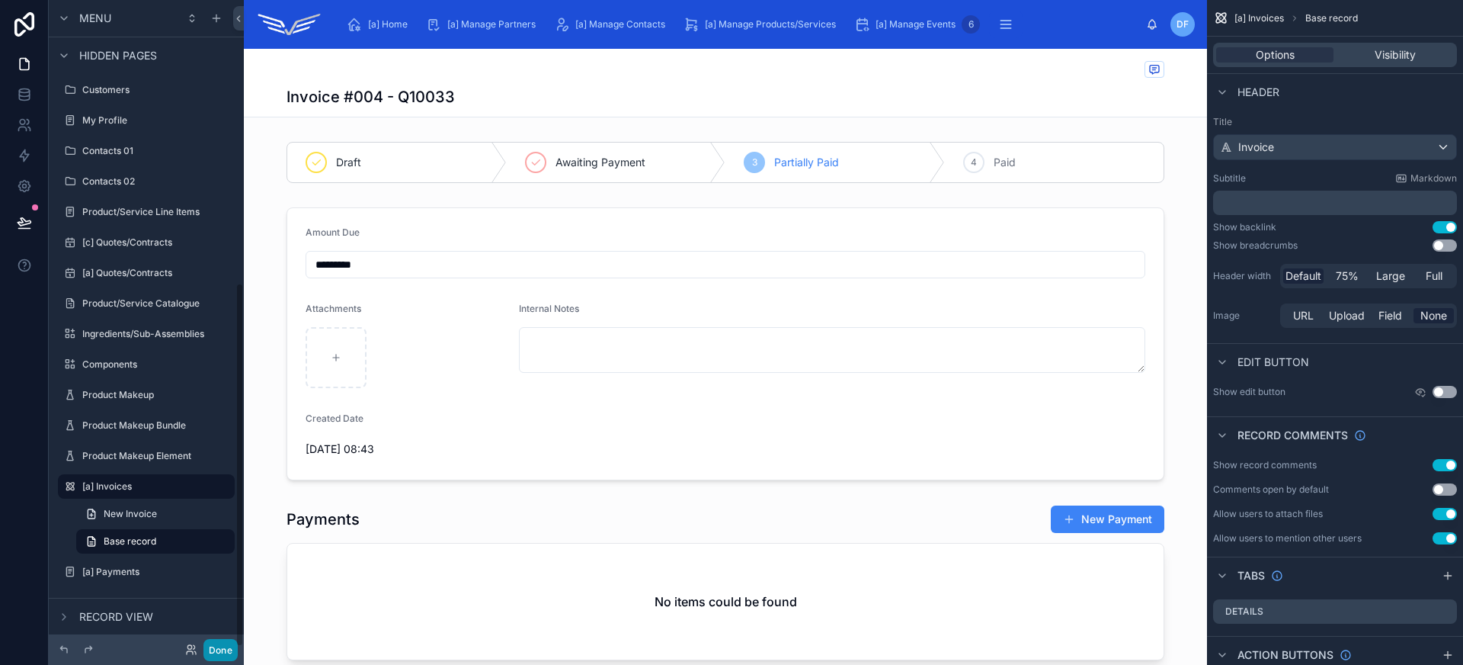
click at [227, 645] on button "Done" at bounding box center [220, 650] width 34 height 22
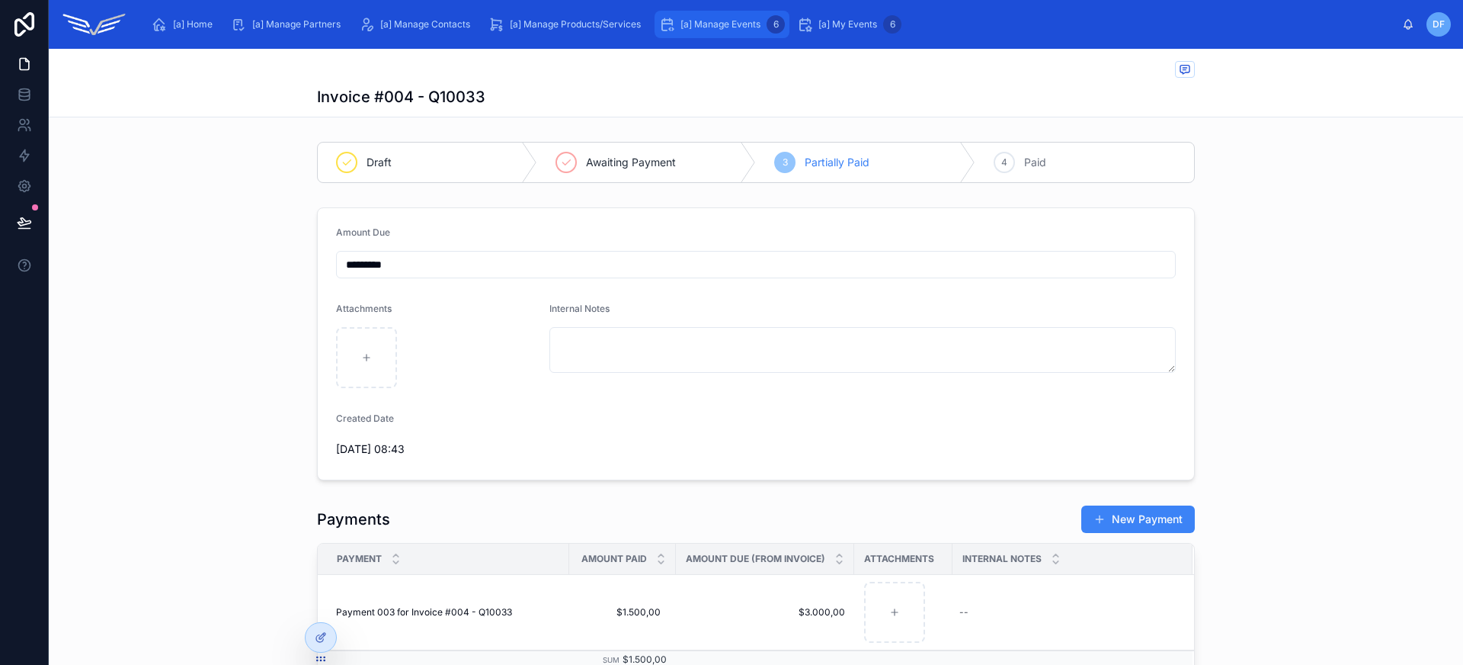
click at [749, 30] on div "[a] Manage Events 6" at bounding box center [722, 24] width 126 height 24
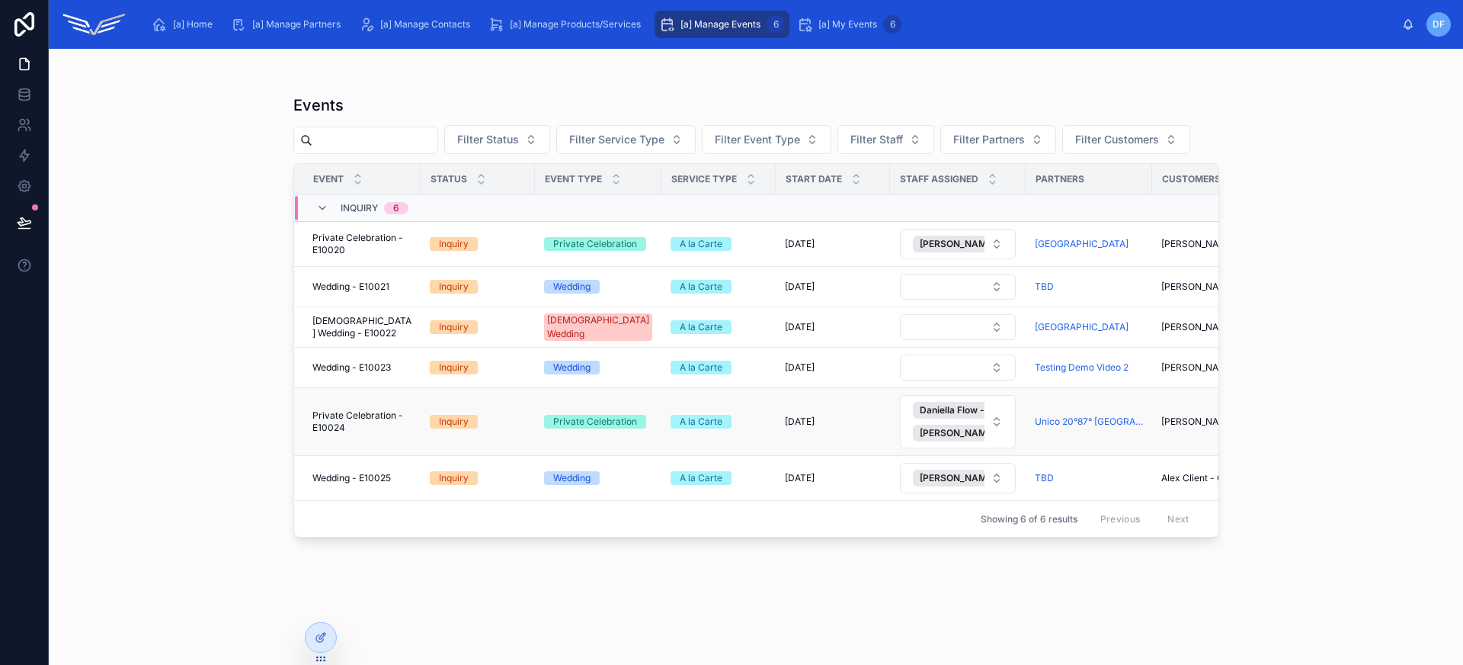
click at [383, 426] on span "Private Celebration - E10024" at bounding box center [361, 421] width 99 height 24
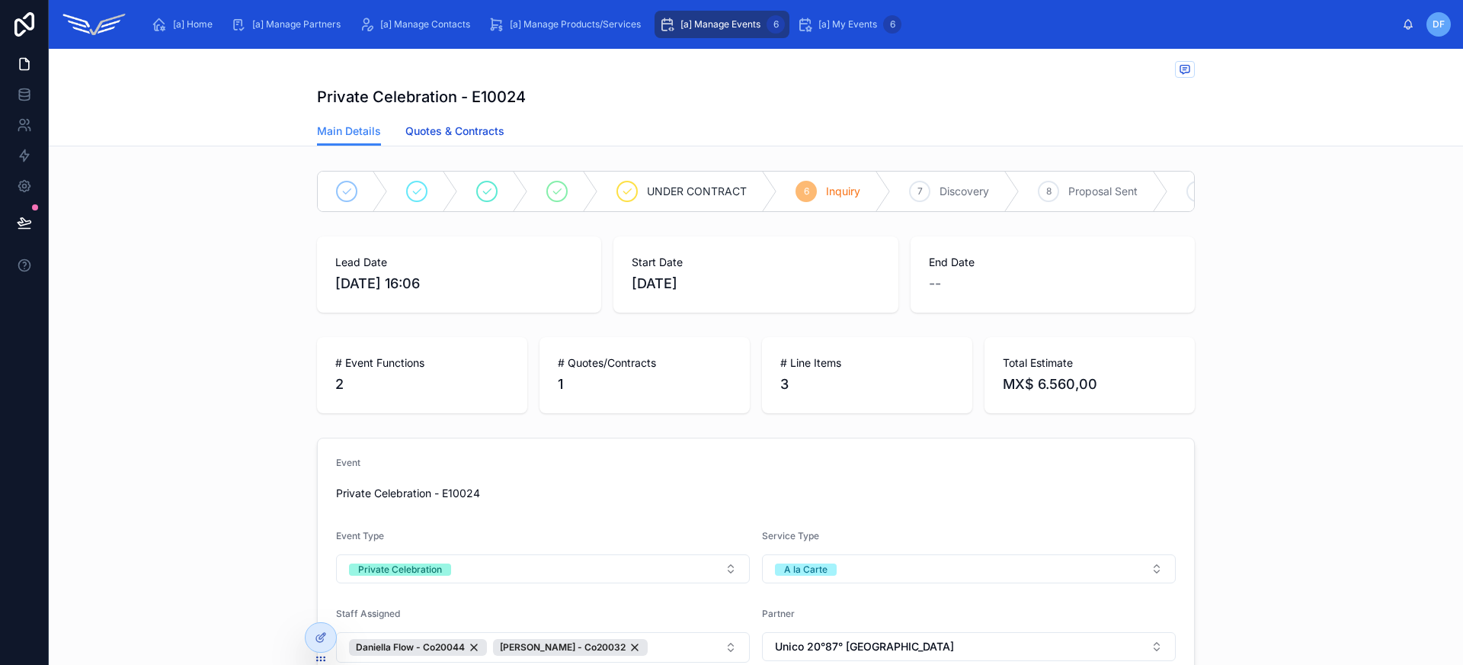
click at [476, 133] on span "Quotes & Contracts" at bounding box center [454, 130] width 99 height 15
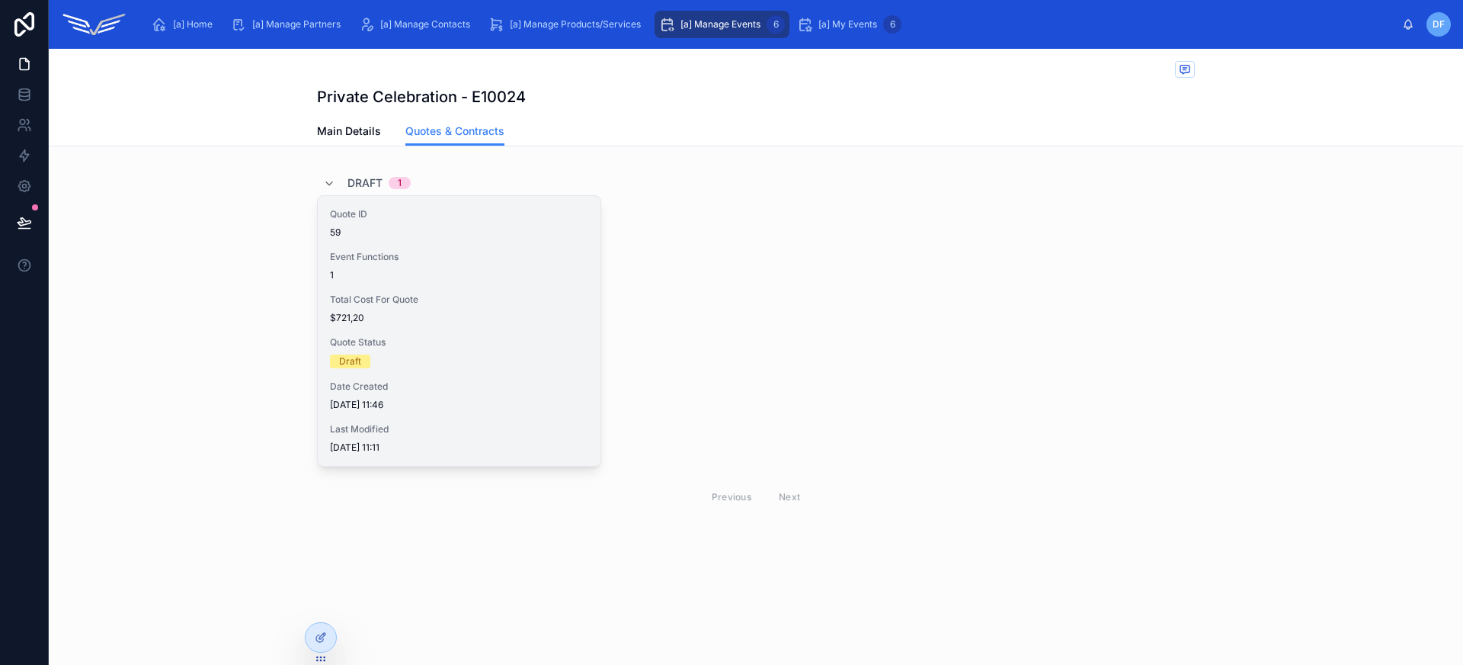
click at [484, 293] on span "Total Cost For Quote" at bounding box center [459, 299] width 258 height 12
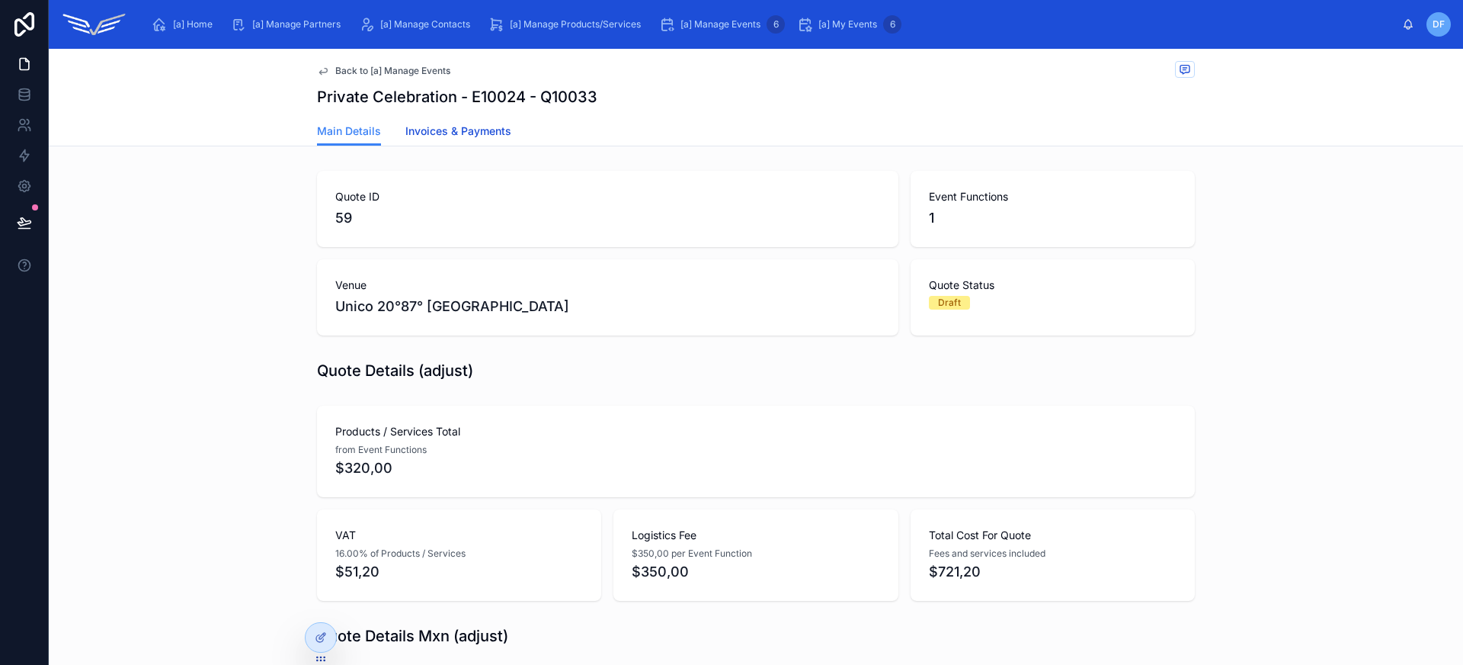
click at [481, 131] on span "Invoices & Payments" at bounding box center [458, 130] width 106 height 15
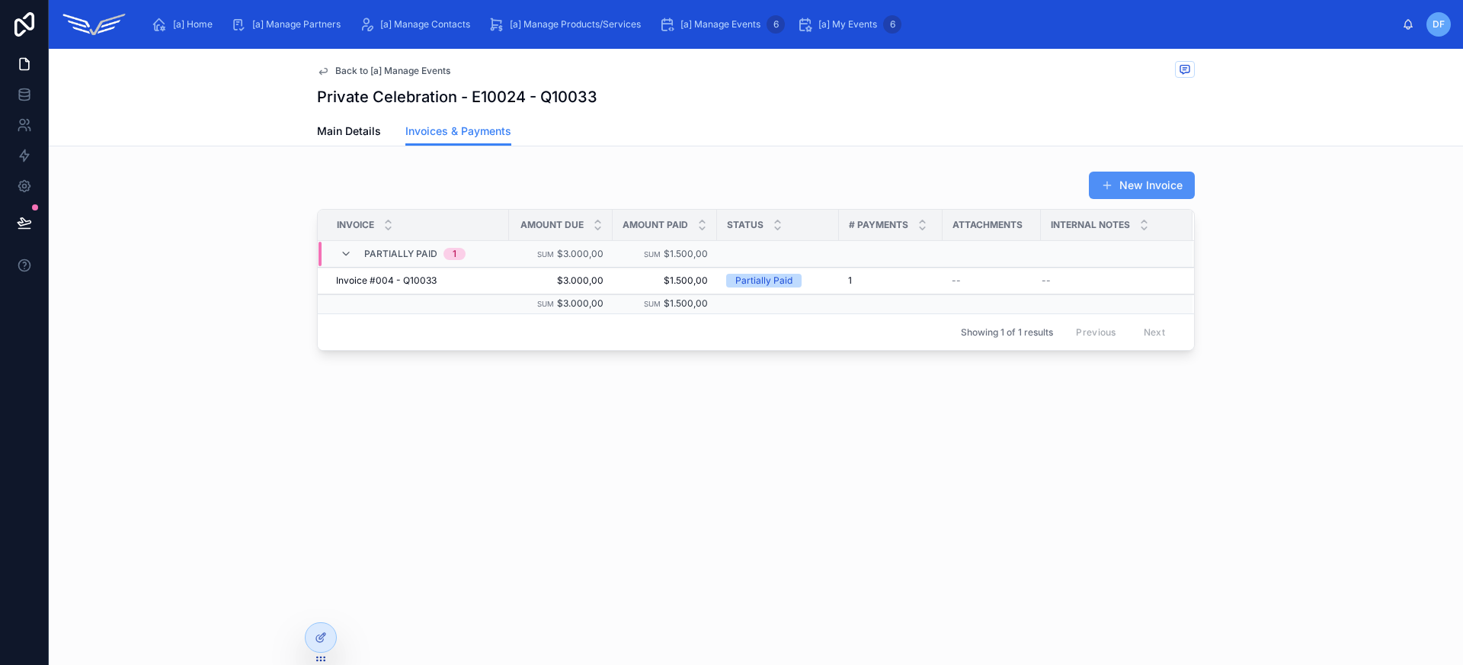
click at [1147, 191] on button "New Invoice" at bounding box center [1142, 184] width 106 height 27
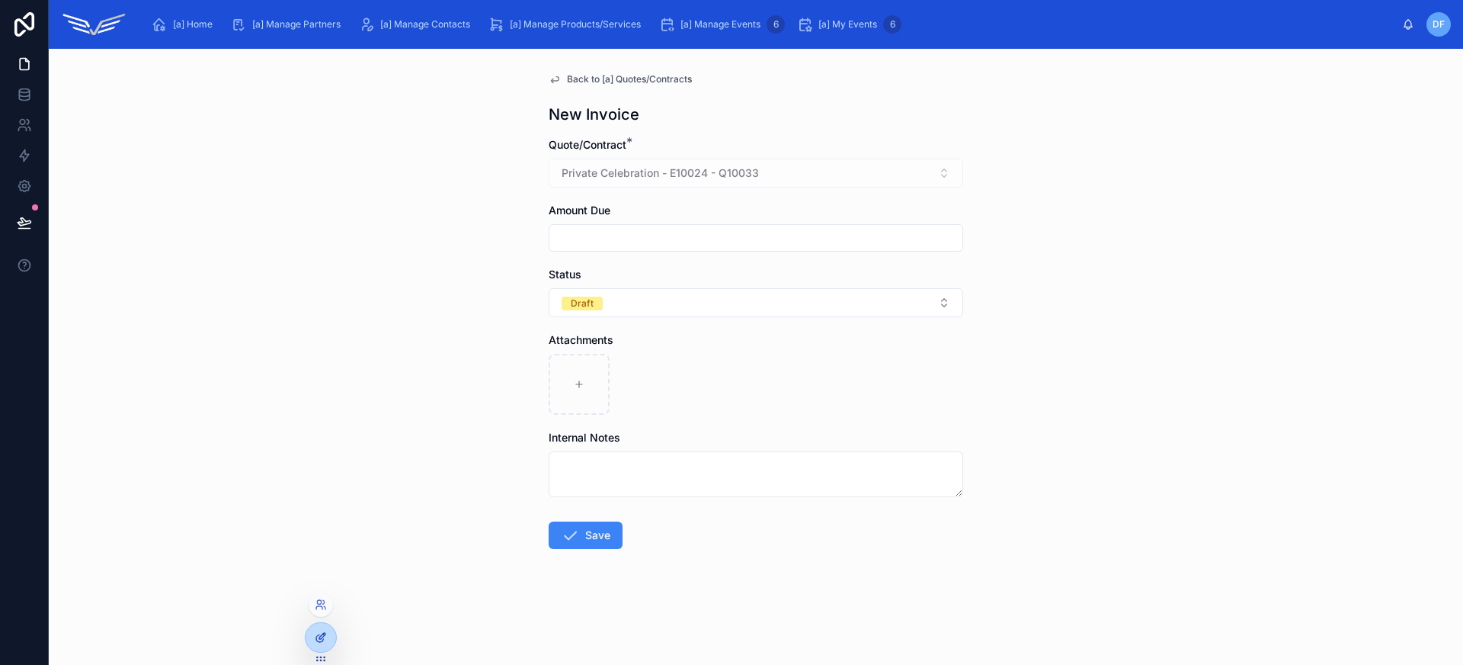
click at [327, 635] on div at bounding box center [321, 637] width 30 height 29
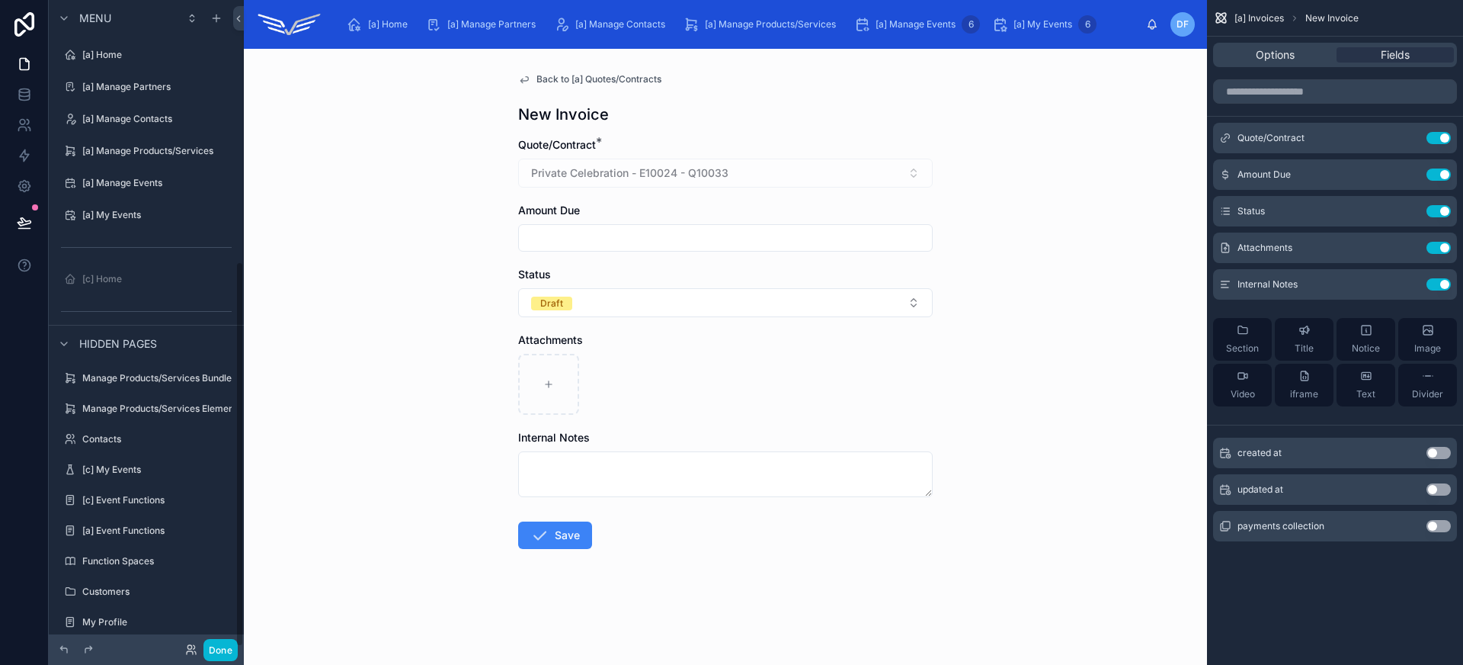
scroll to position [437, 0]
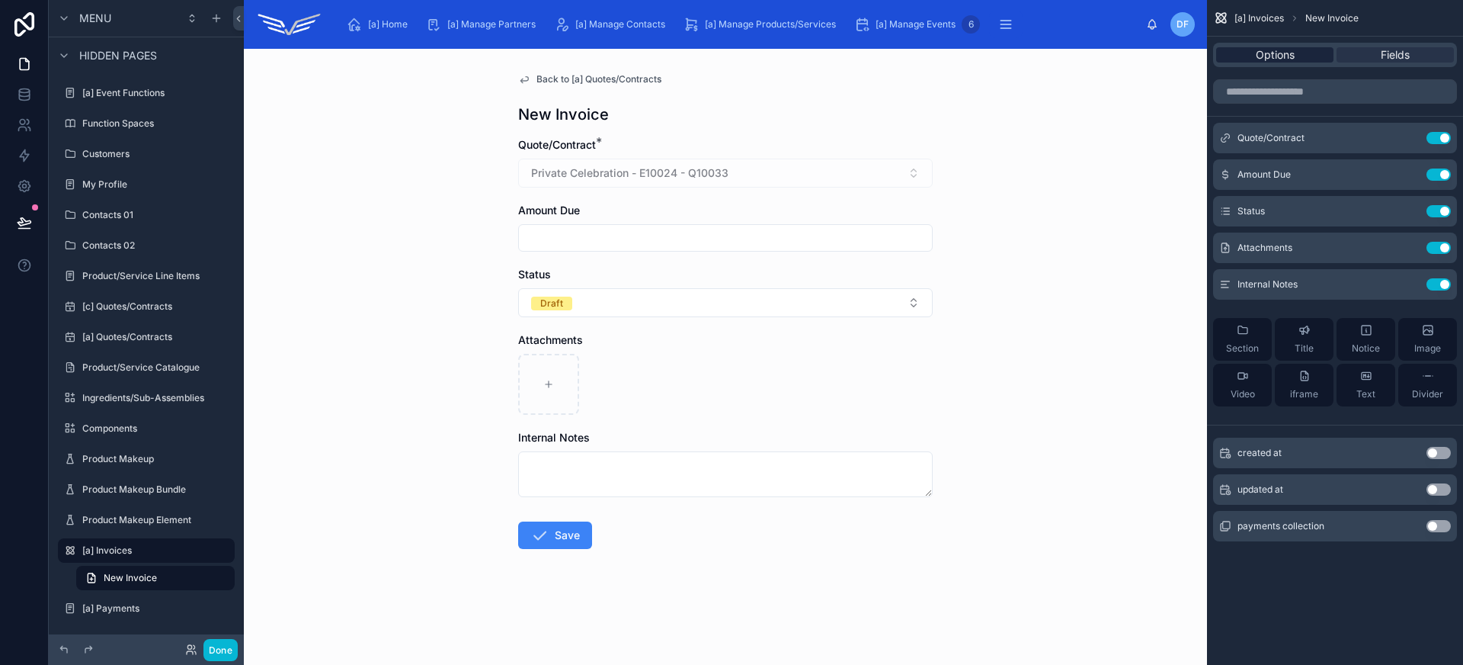
click at [1311, 62] on div "Options" at bounding box center [1274, 54] width 117 height 15
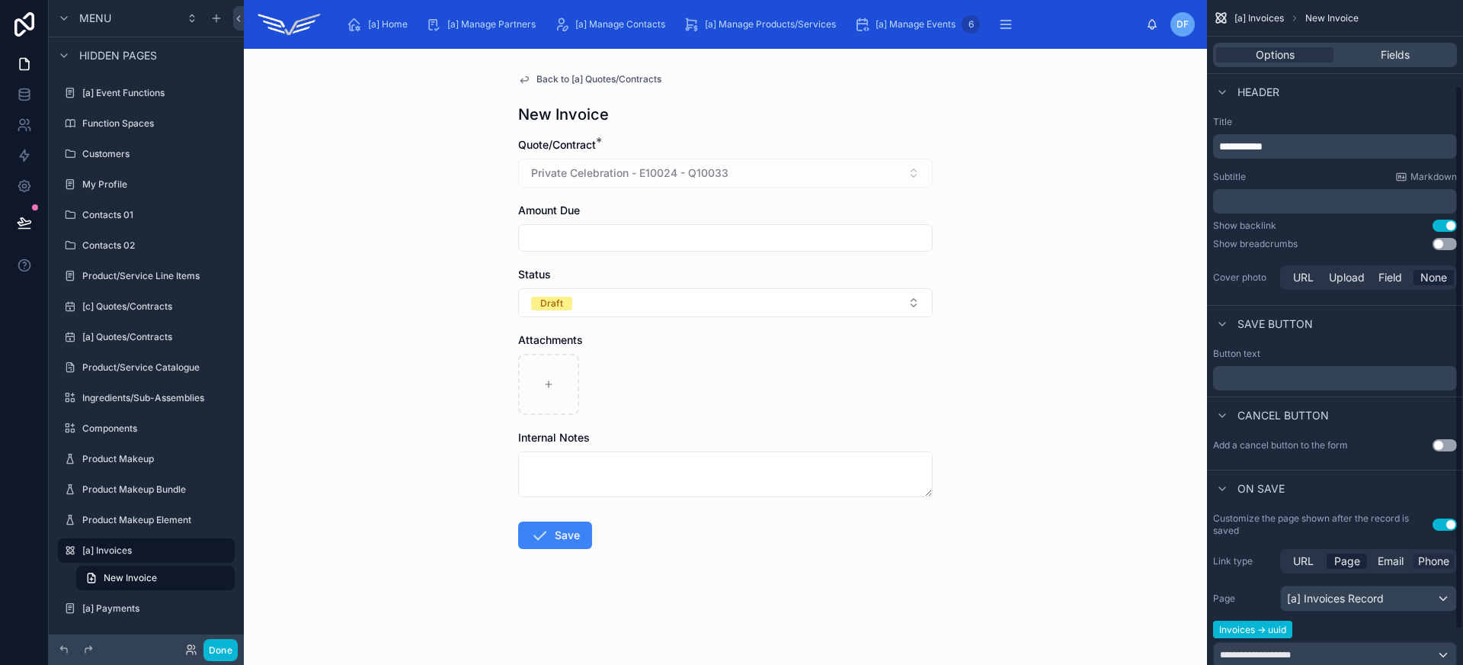
scroll to position [147, 0]
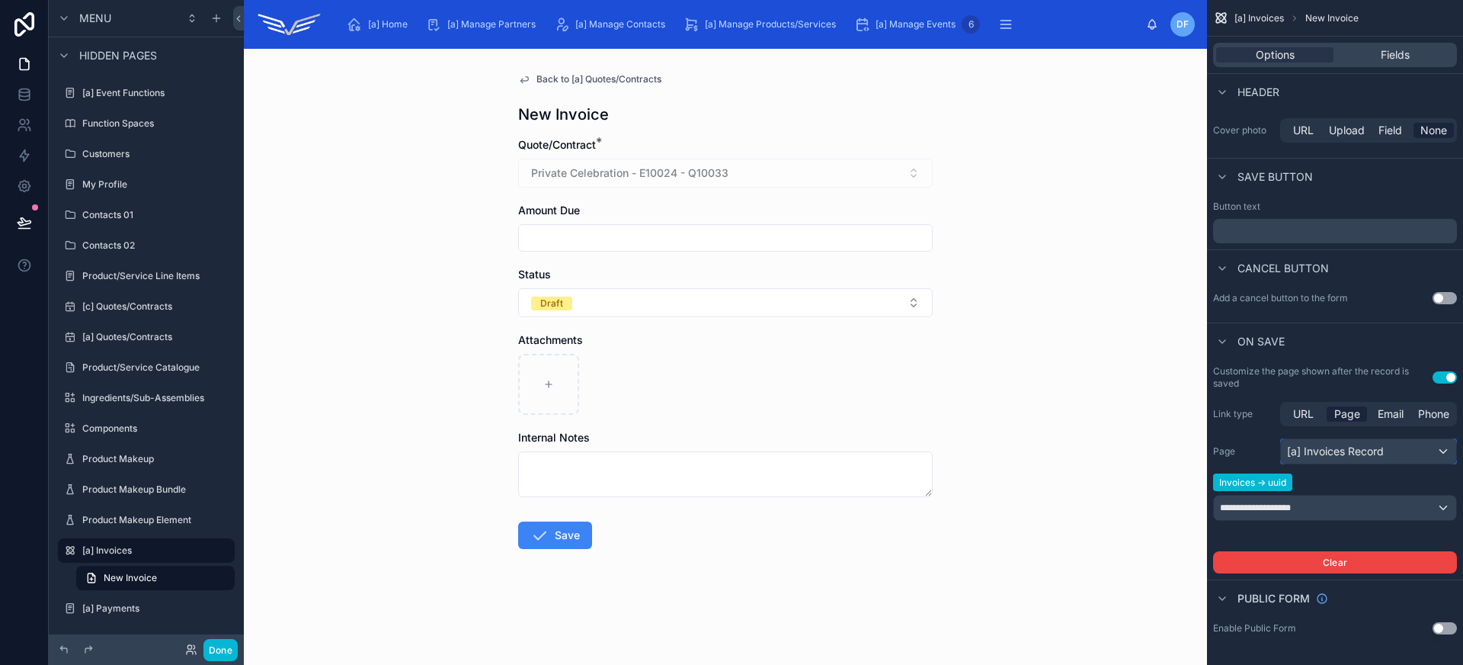
click at [1391, 454] on div "[a] Invoices Record" at bounding box center [1368, 451] width 175 height 24
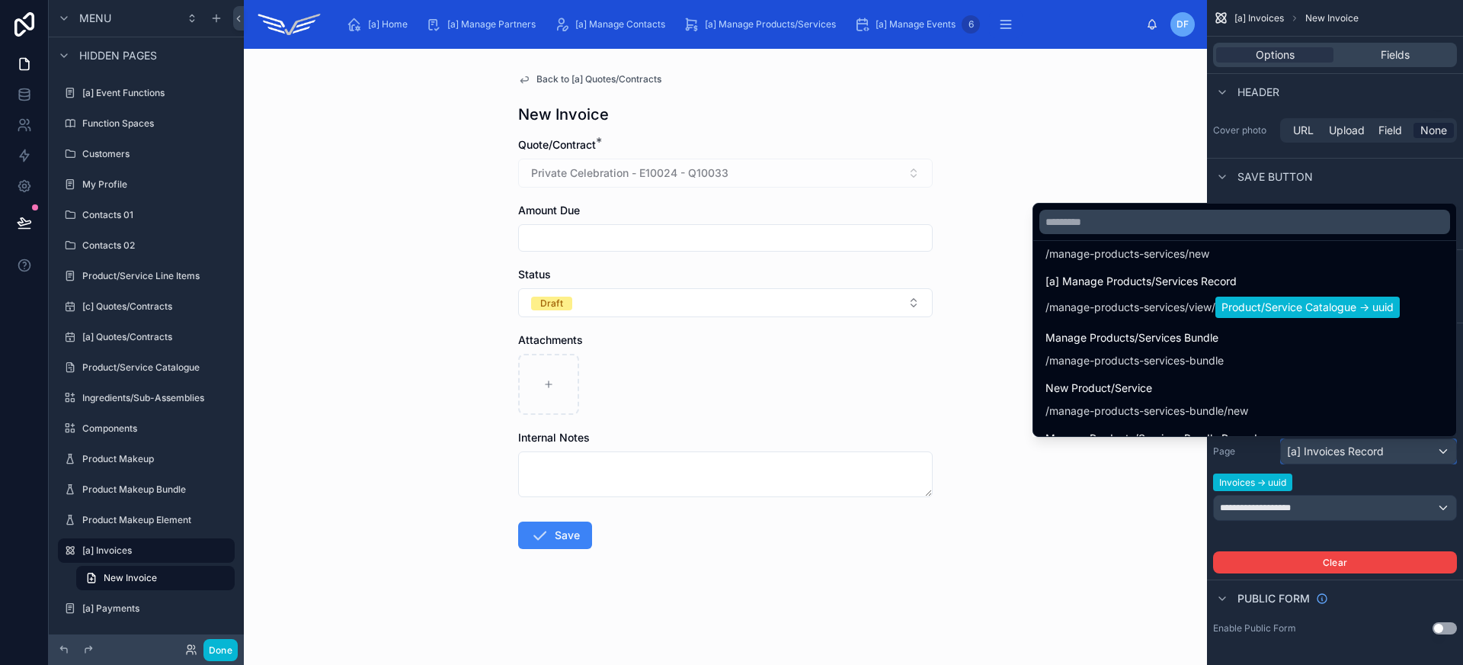
scroll to position [719, 0]
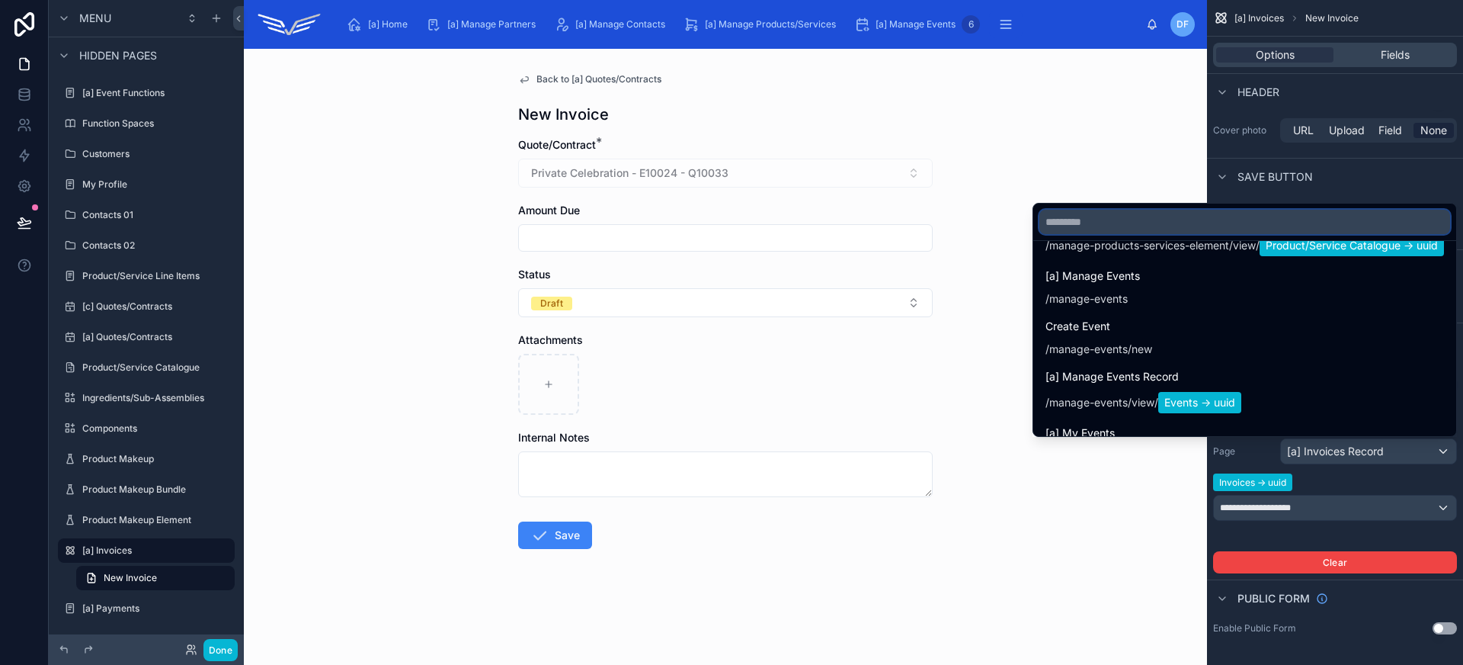
click at [1159, 216] on input "text" at bounding box center [1244, 222] width 411 height 24
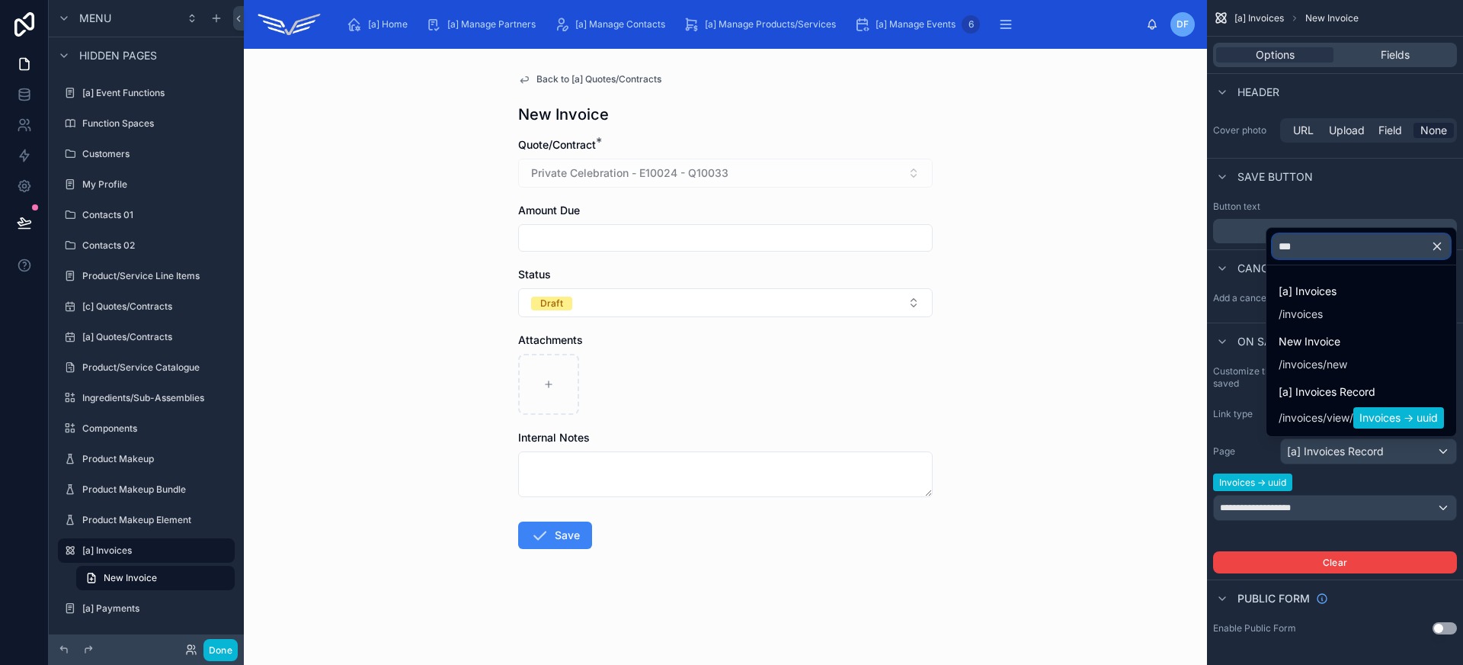
scroll to position [0, 0]
type input "*****"
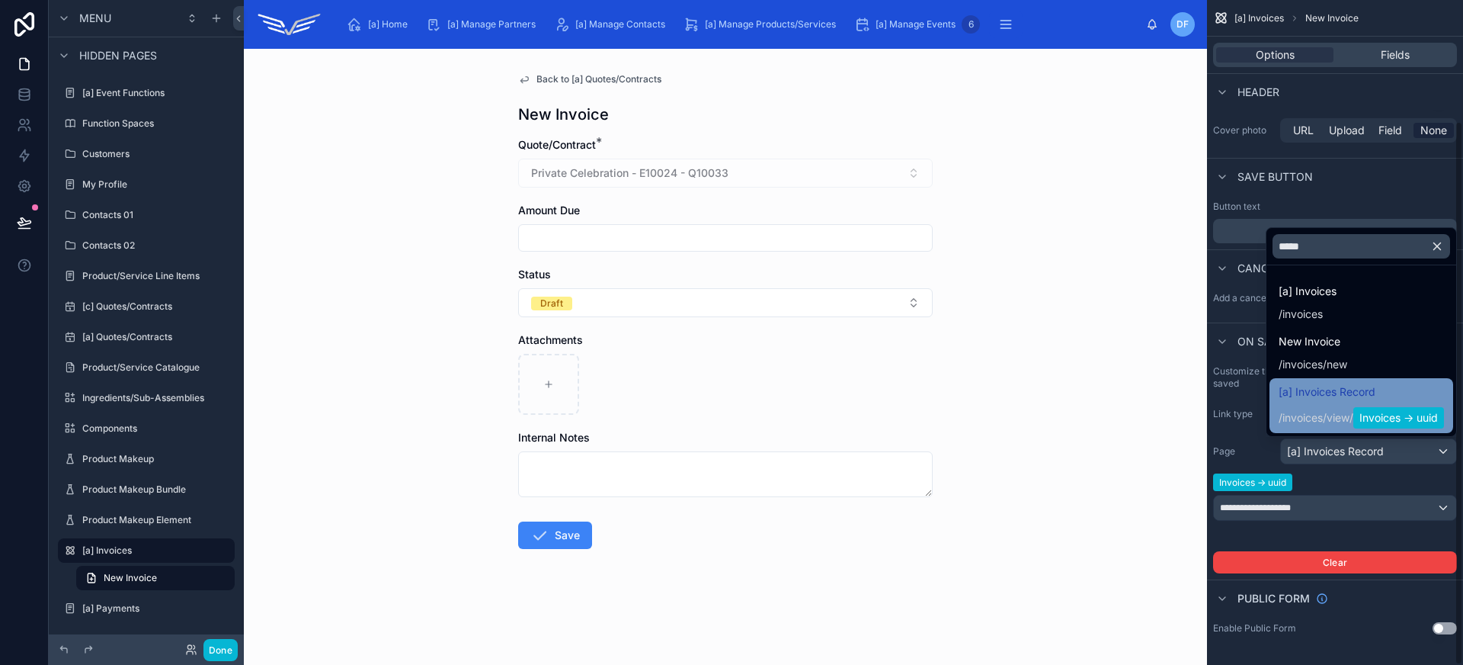
click at [1335, 412] on span "view" at bounding box center [1338, 417] width 23 height 15
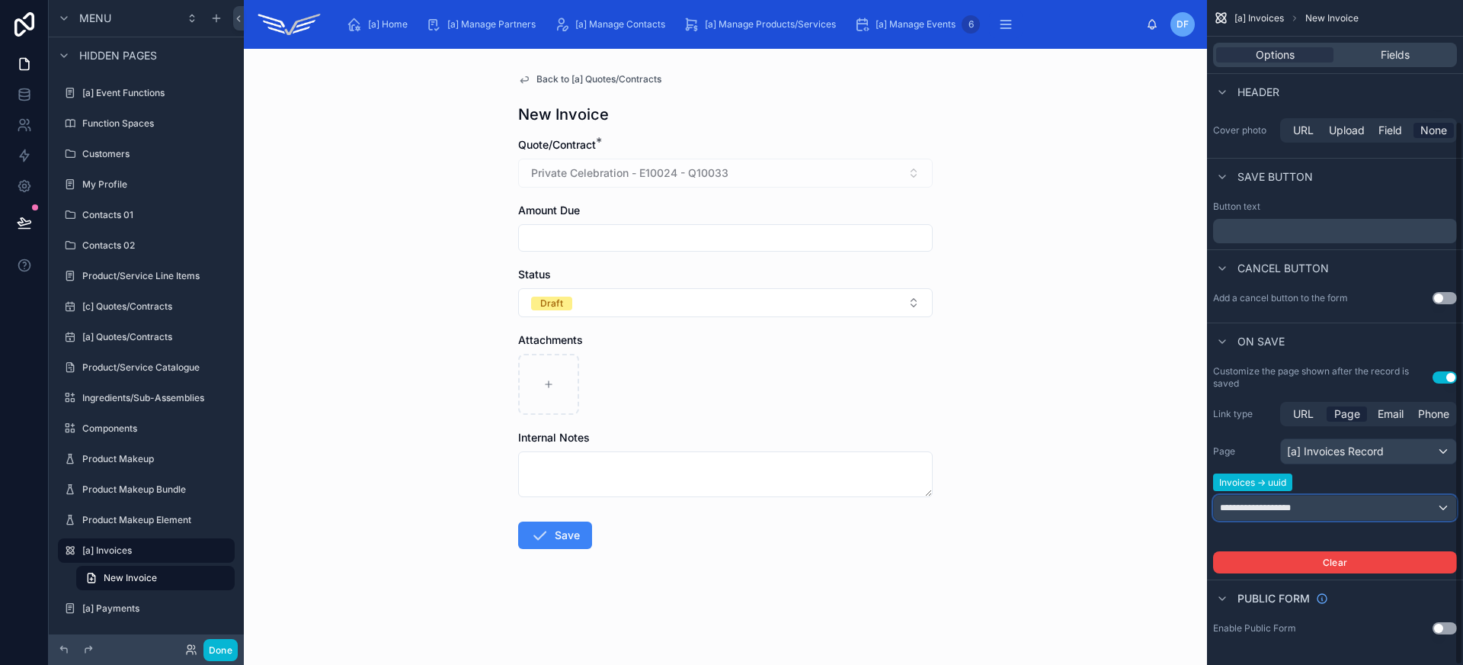
click at [1325, 512] on div "**********" at bounding box center [1335, 507] width 242 height 24
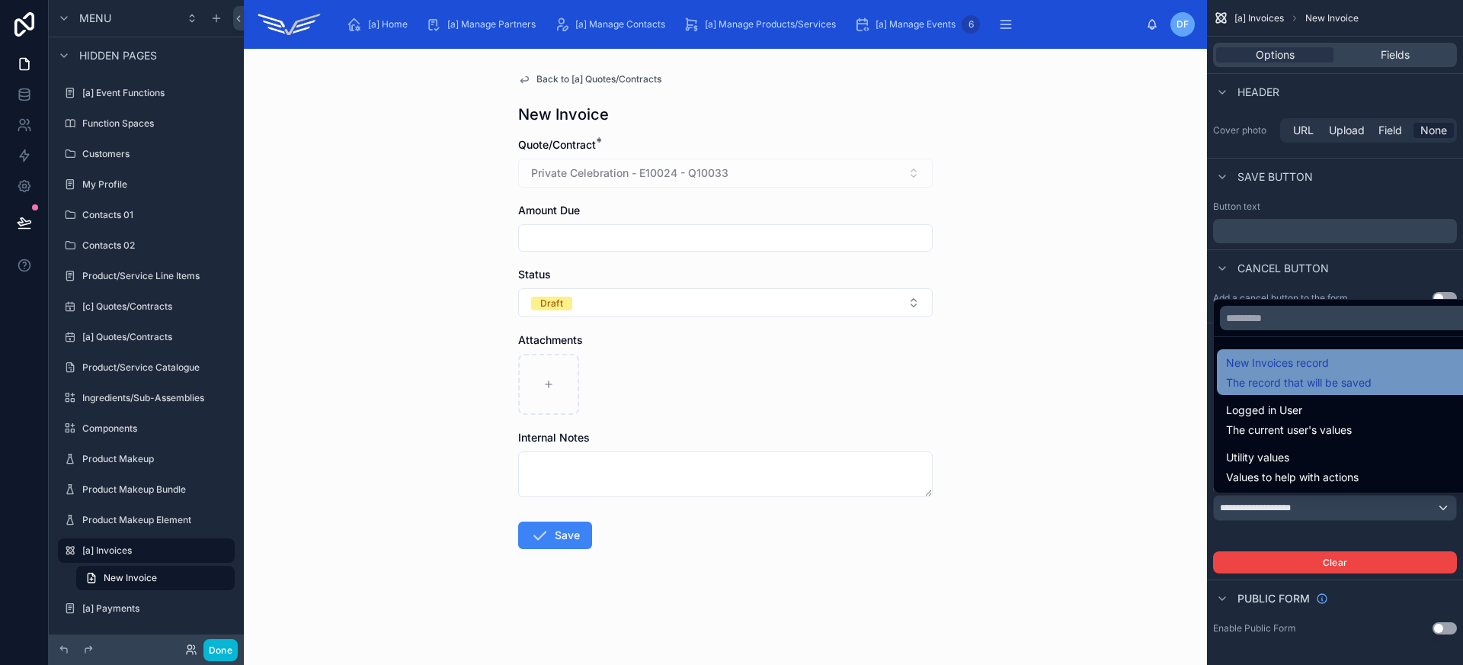
click at [1324, 363] on span "New Invoices record" at bounding box center [1299, 363] width 146 height 18
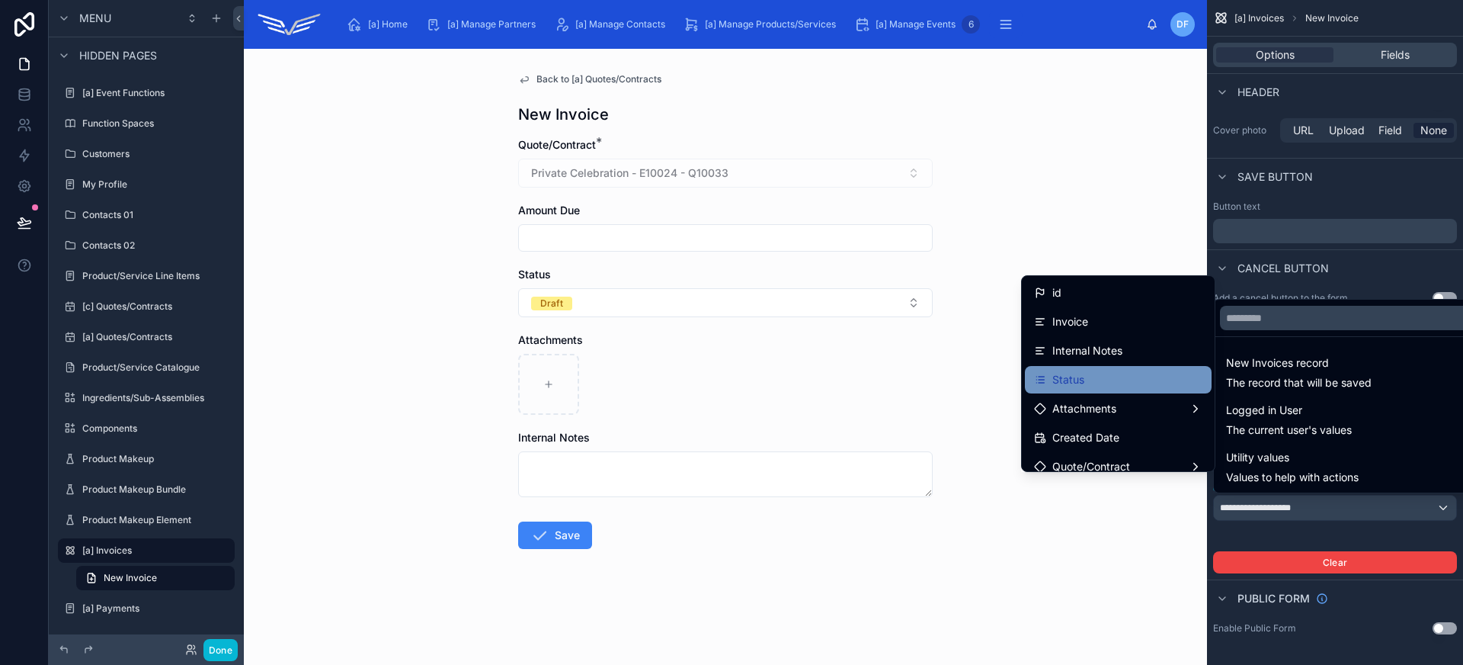
scroll to position [244, 0]
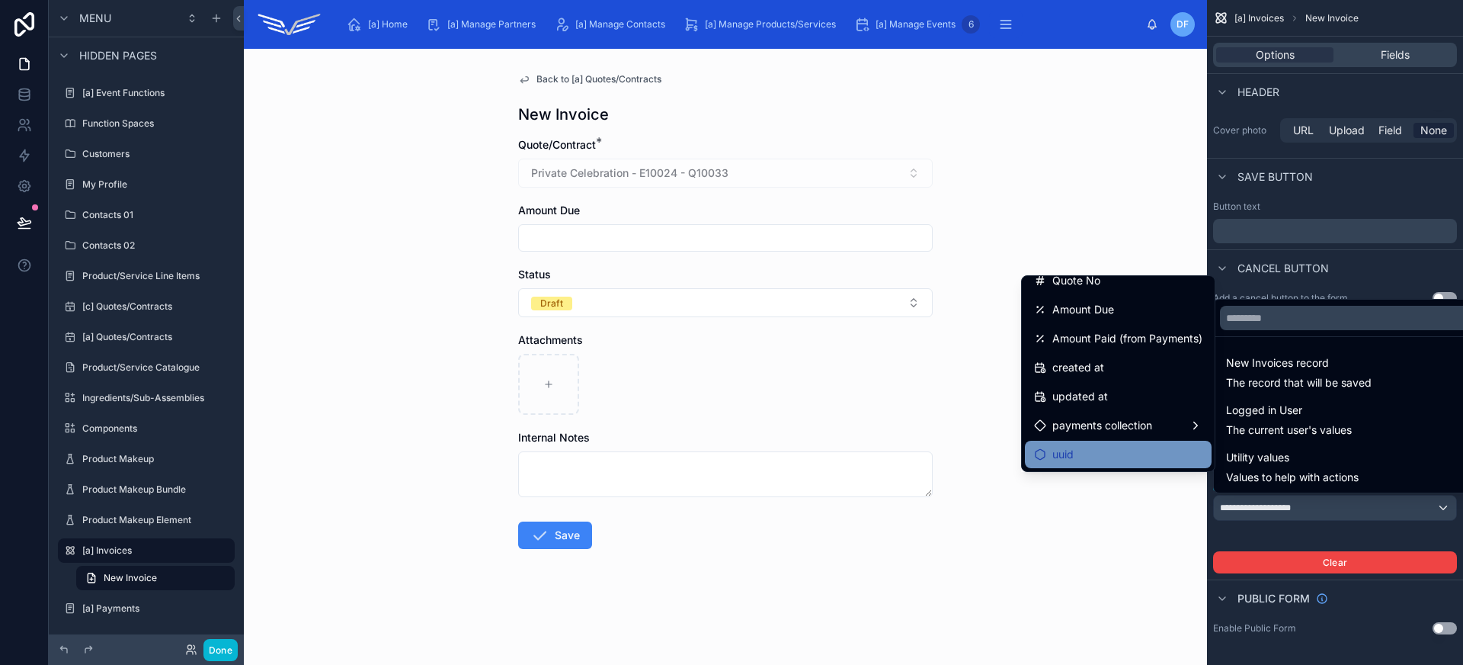
click at [1133, 447] on div "uuid" at bounding box center [1118, 454] width 168 height 18
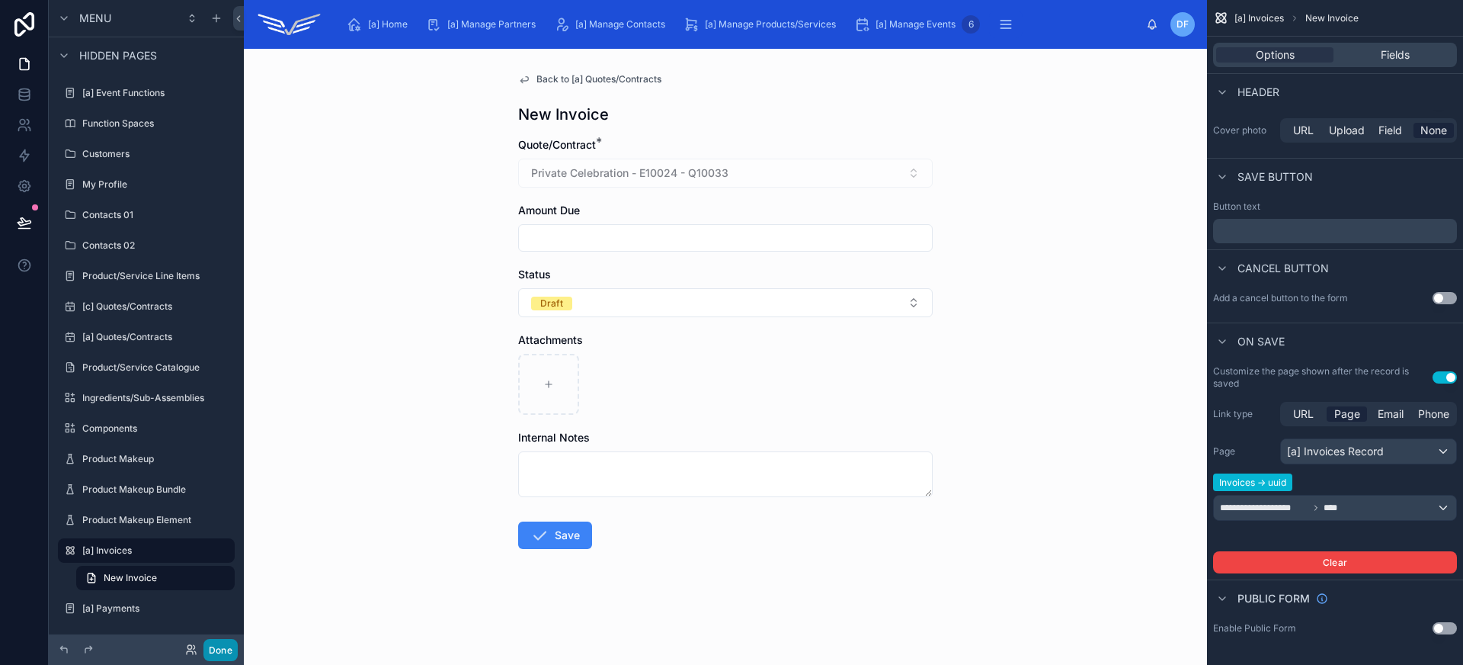
click at [223, 645] on button "Done" at bounding box center [220, 650] width 34 height 22
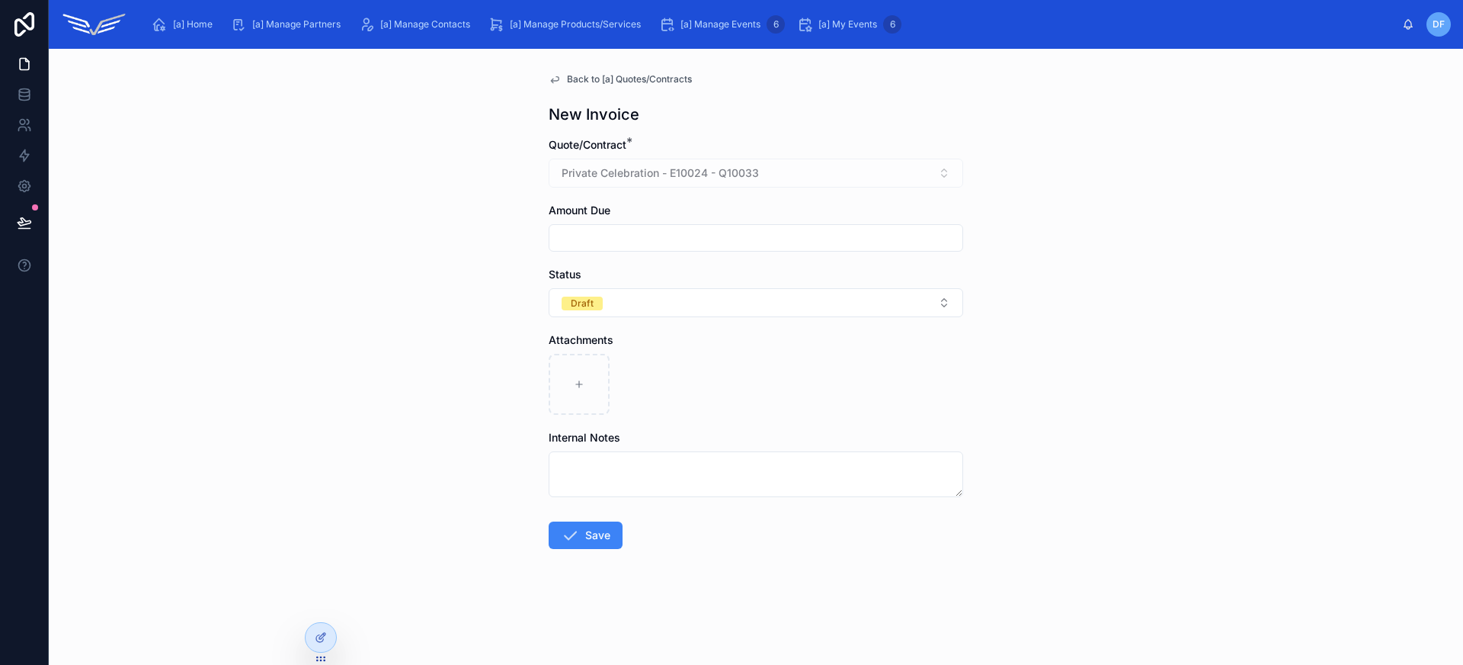
click at [673, 232] on input "text" at bounding box center [755, 237] width 413 height 21
type input "*******"
click at [737, 383] on div at bounding box center [756, 384] width 415 height 61
click at [598, 529] on button "Save" at bounding box center [586, 534] width 74 height 27
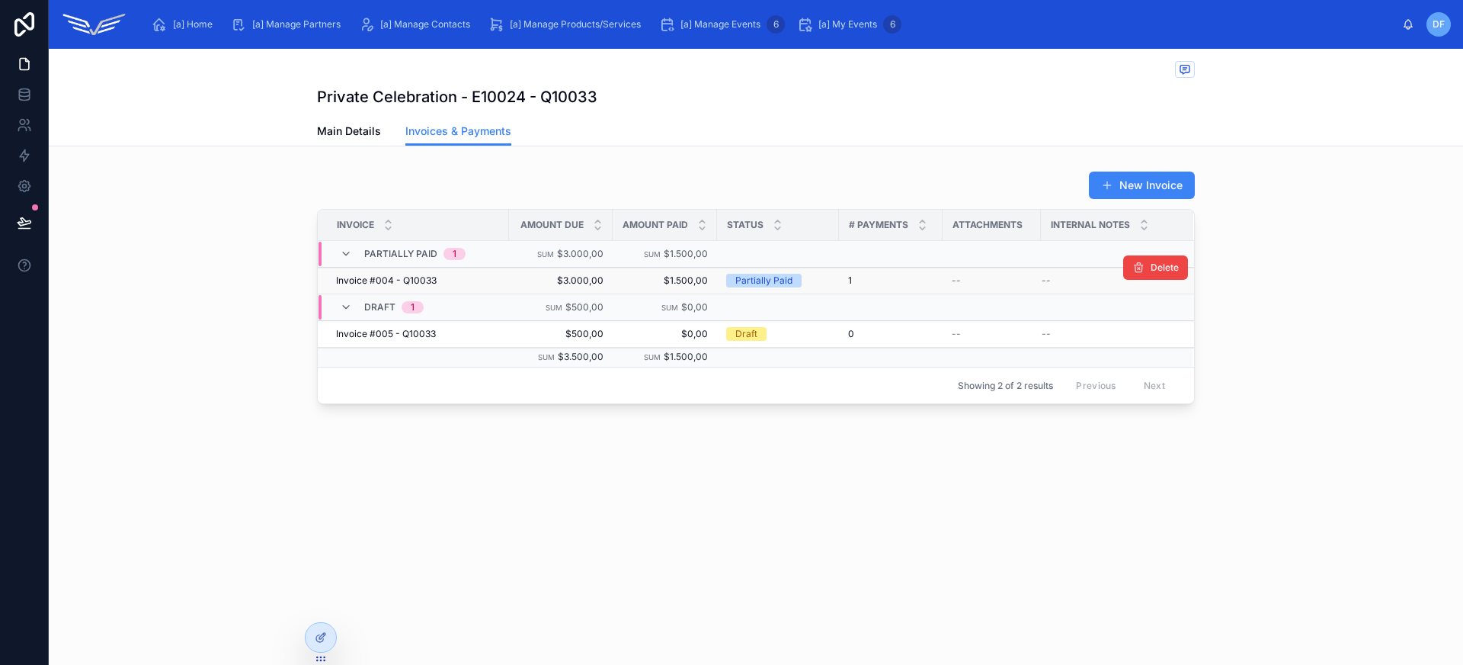
click at [498, 284] on div "Invoice #004 - Q10033 Invoice #004 - Q10033" at bounding box center [418, 280] width 164 height 12
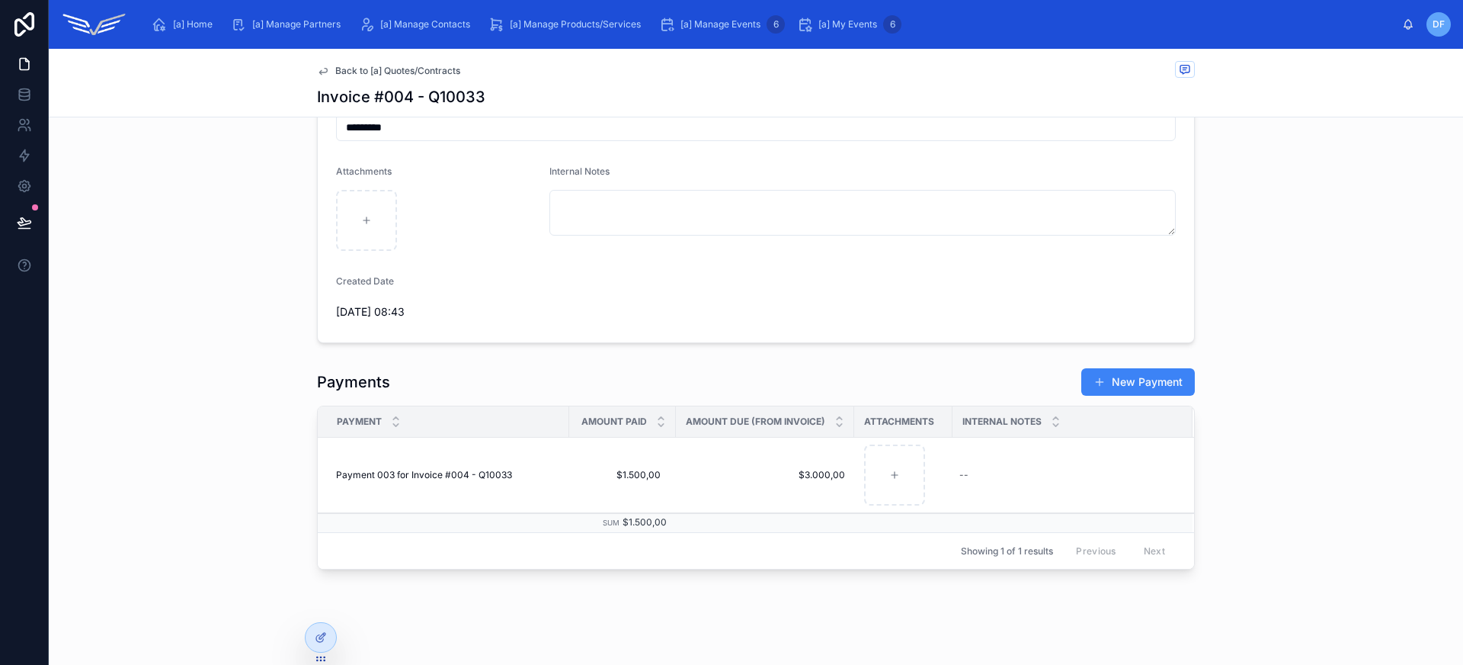
scroll to position [122, 0]
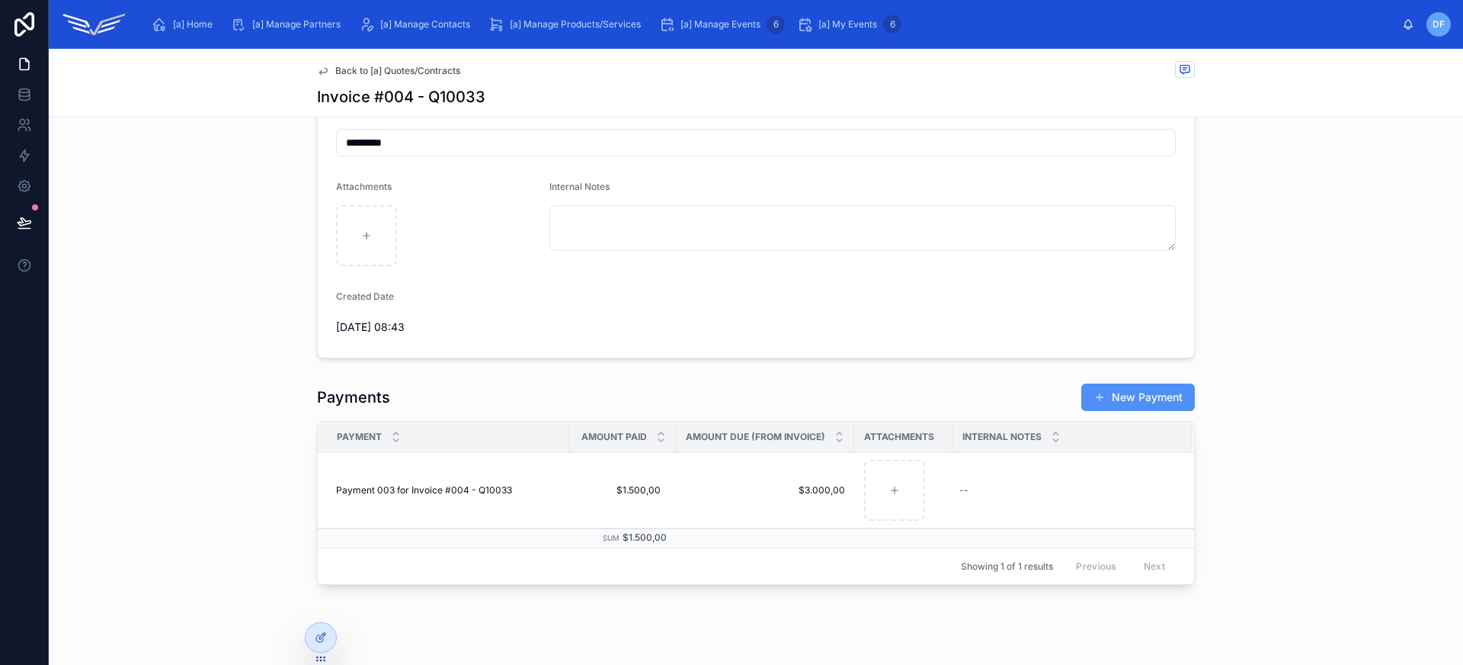
click at [1106, 395] on button "New Payment" at bounding box center [1138, 396] width 114 height 27
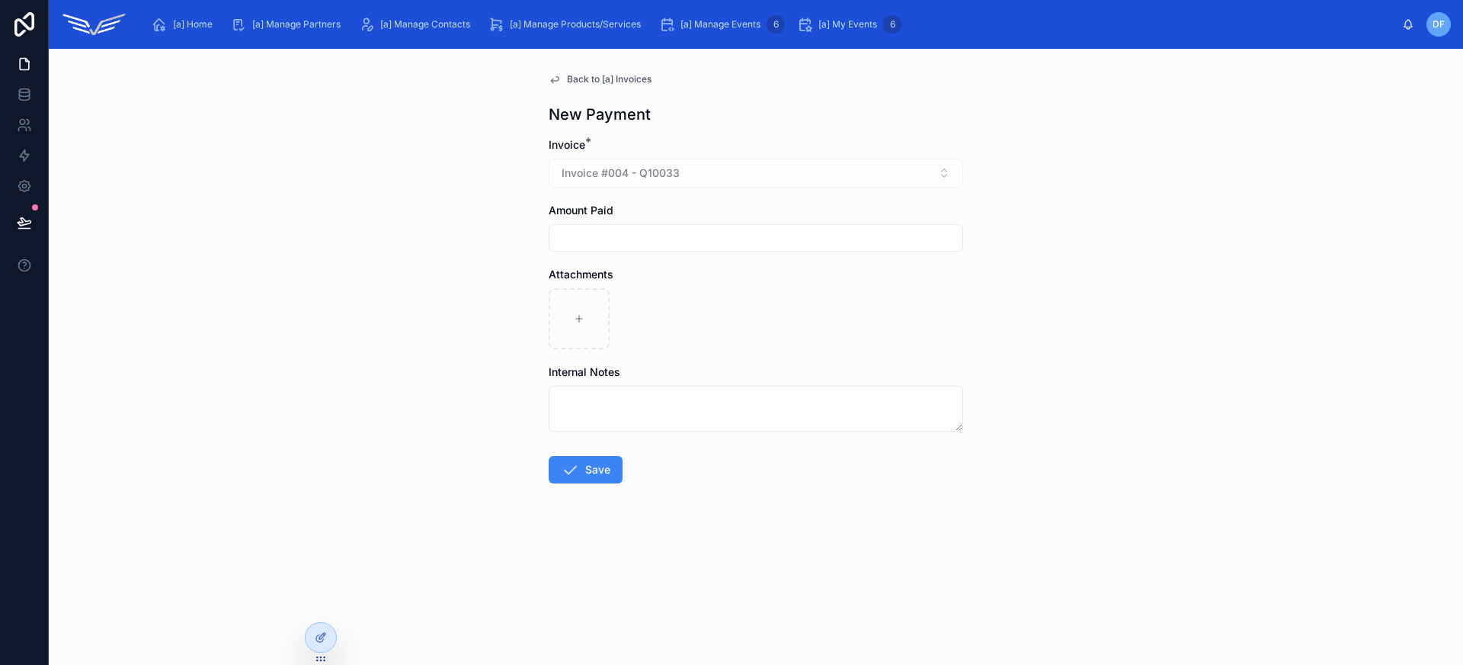
click at [642, 233] on input "text" at bounding box center [755, 237] width 413 height 21
type input "*******"
click at [595, 466] on button "Save" at bounding box center [586, 469] width 74 height 27
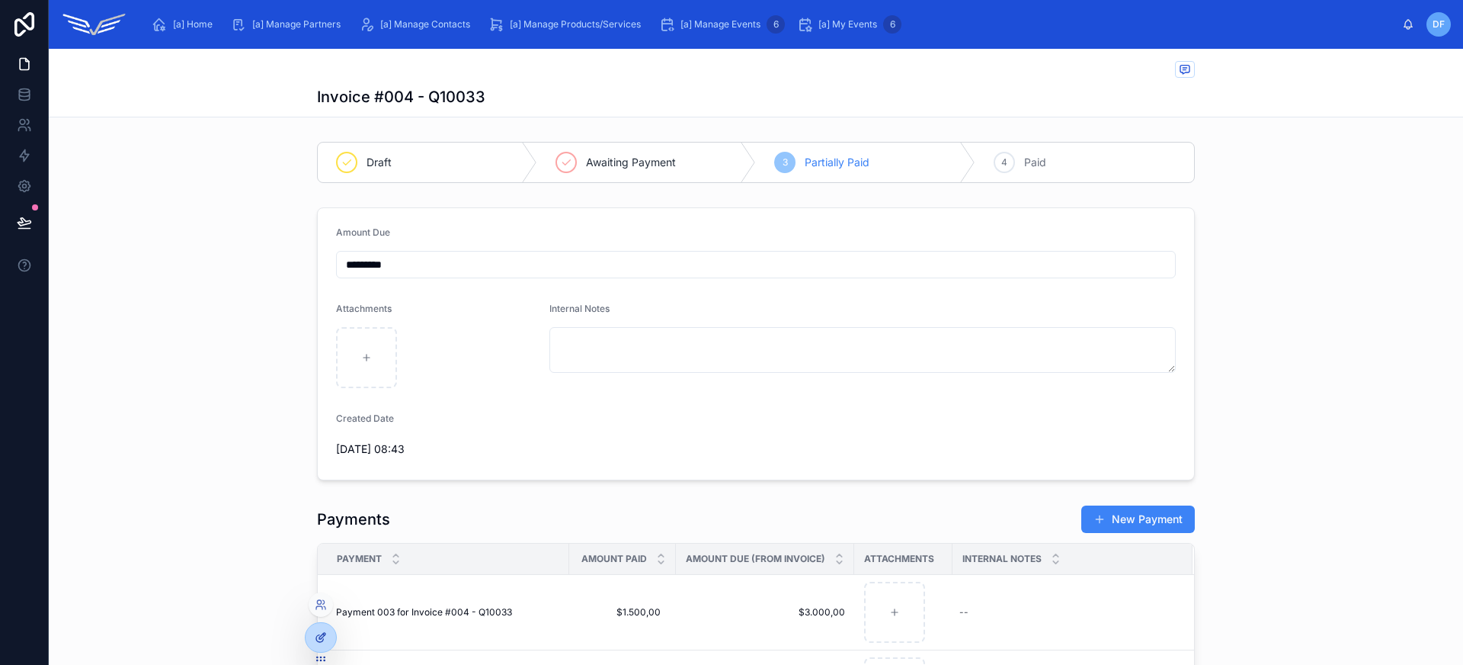
click at [322, 629] on div at bounding box center [321, 637] width 30 height 29
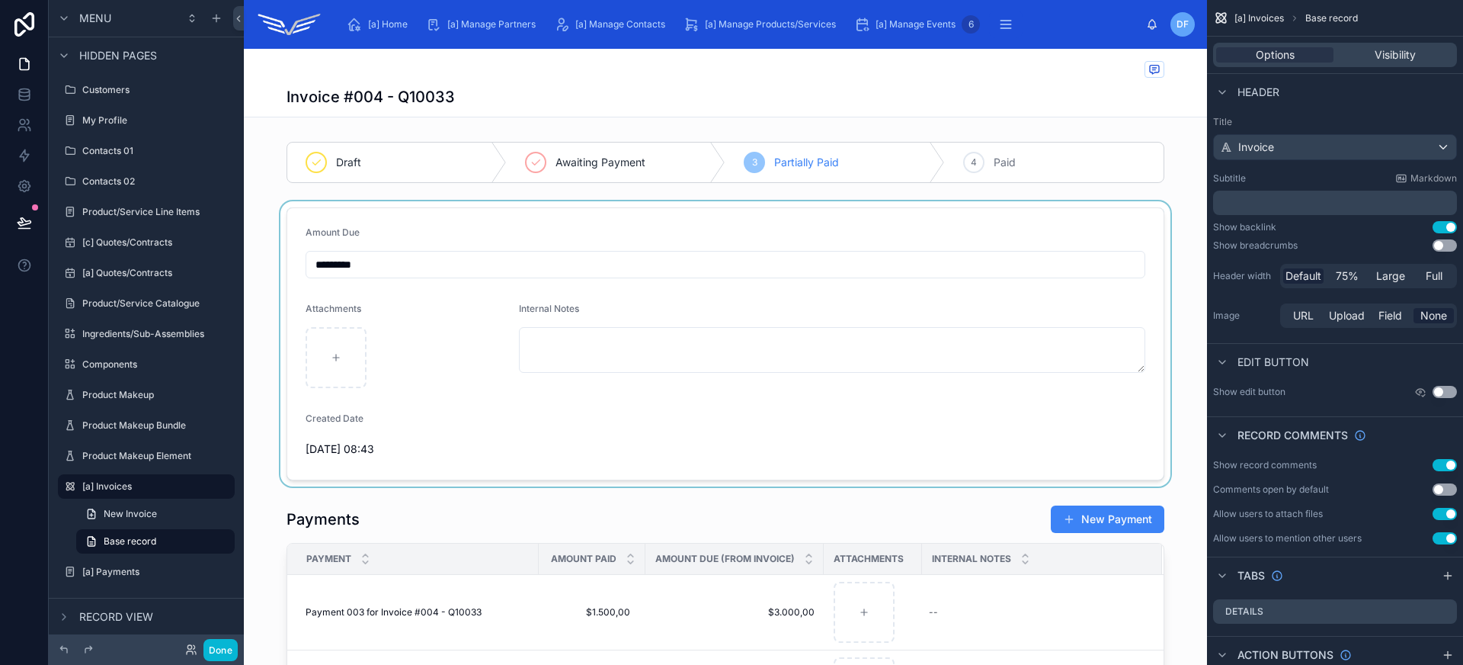
click at [950, 216] on div at bounding box center [725, 343] width 963 height 285
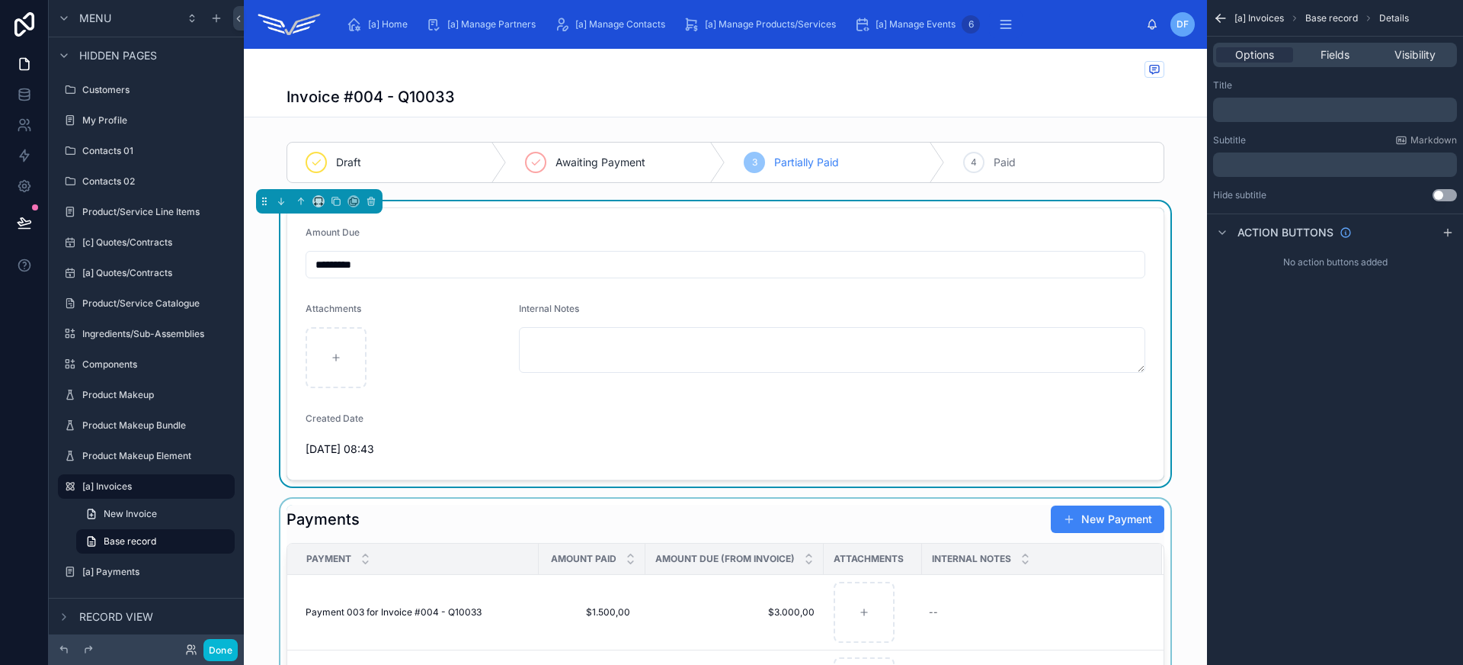
click at [953, 510] on div at bounding box center [725, 643] width 963 height 290
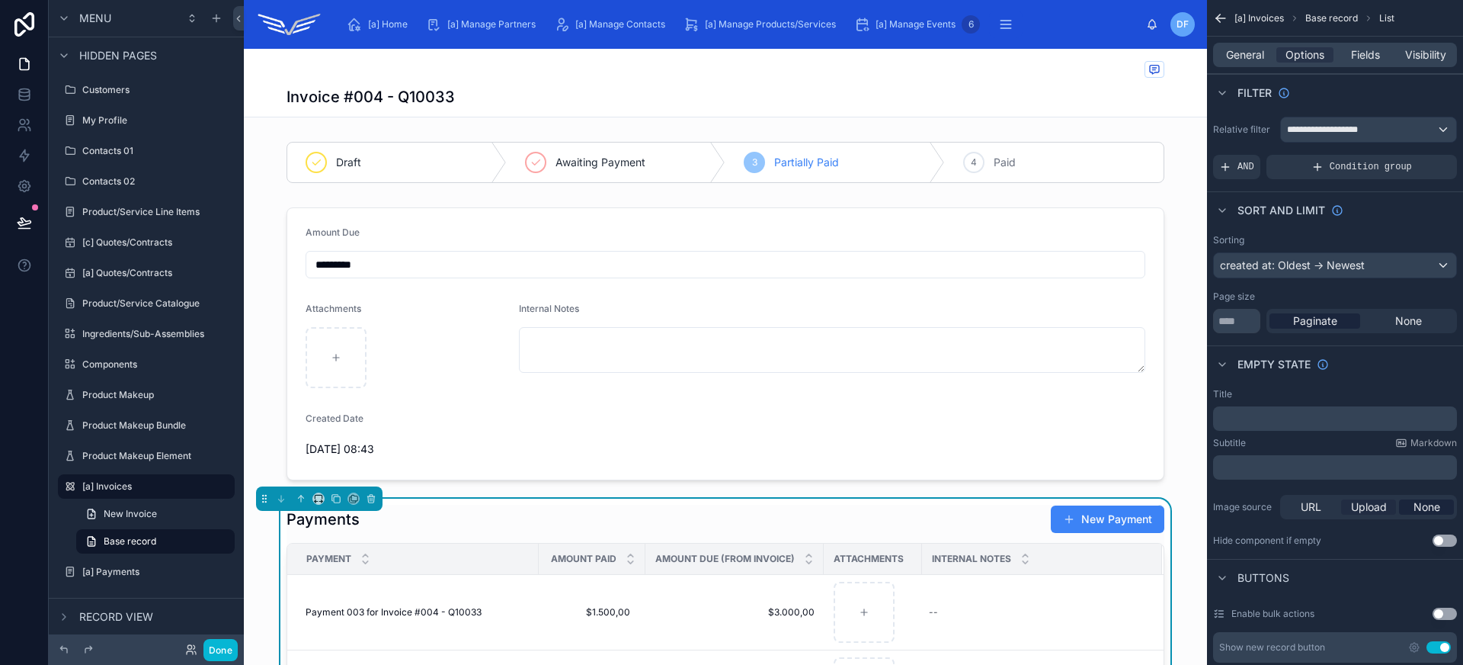
scroll to position [292, 0]
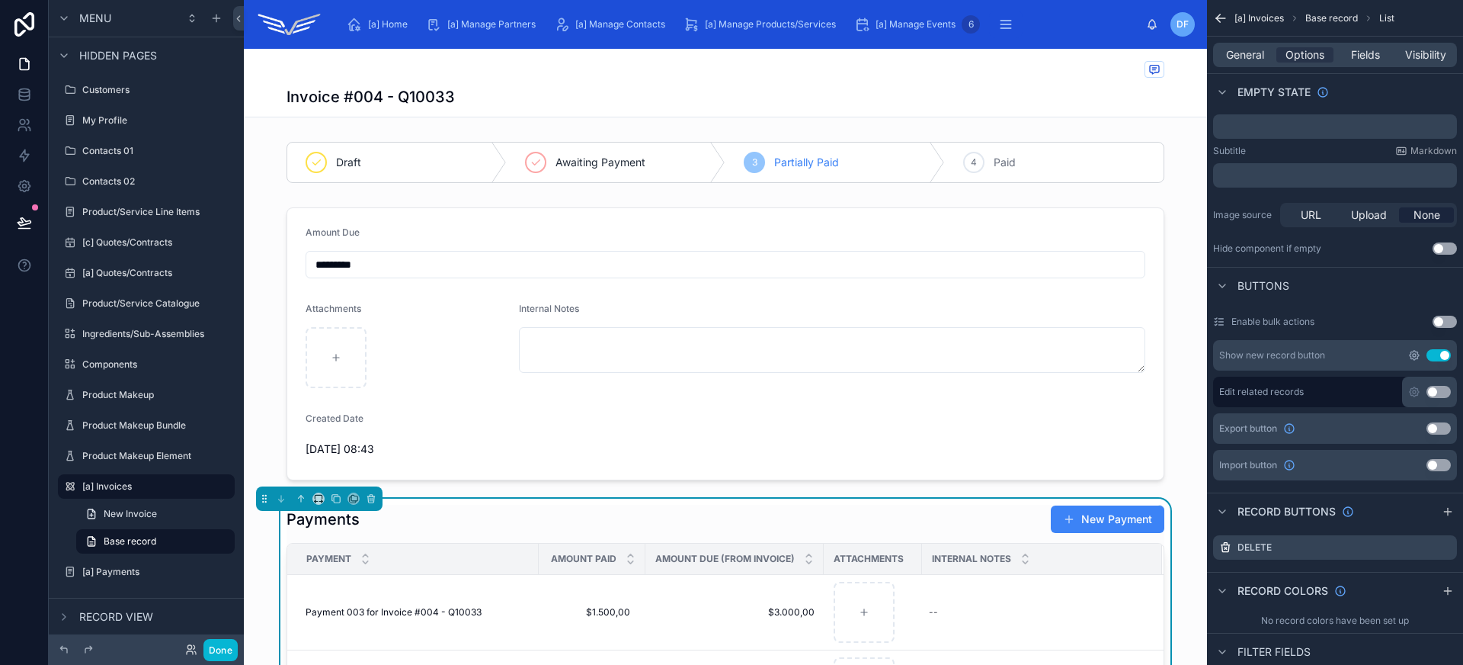
click at [1416, 354] on icon "scrollable content" at bounding box center [1414, 355] width 12 height 12
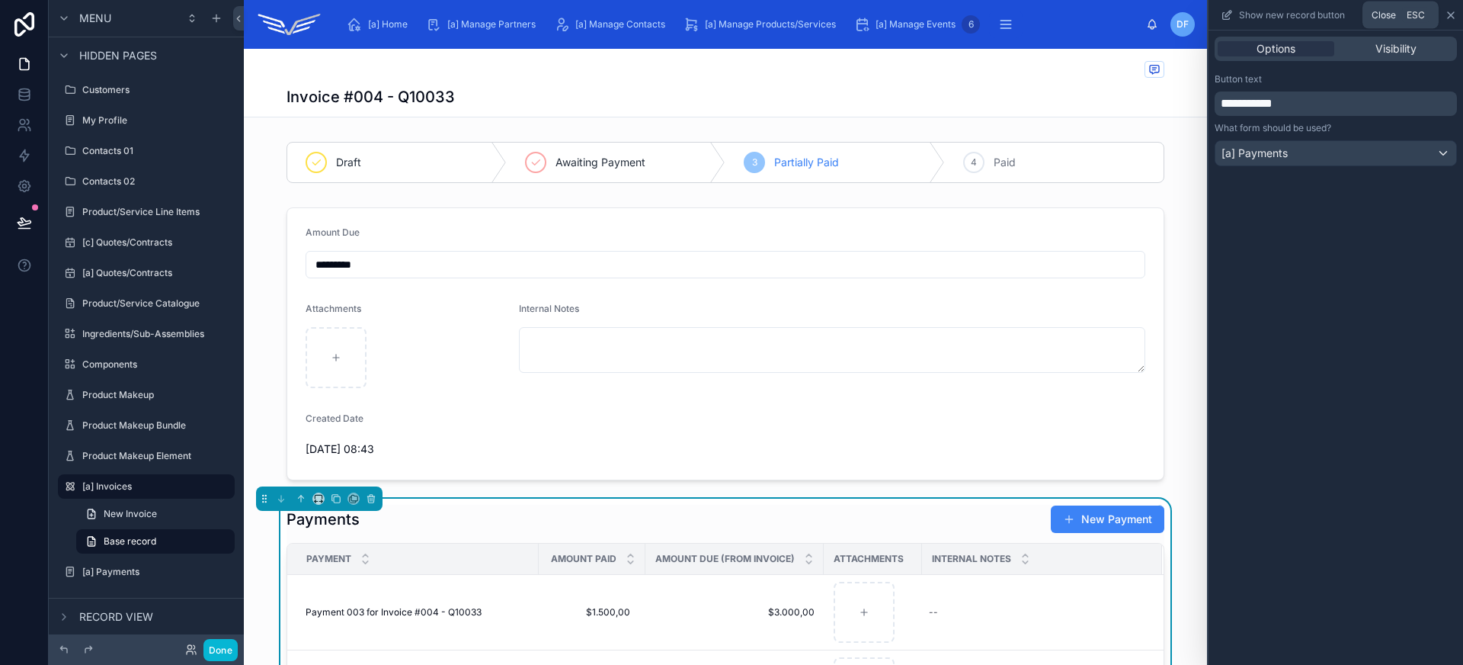
click at [1451, 18] on icon at bounding box center [1451, 15] width 12 height 12
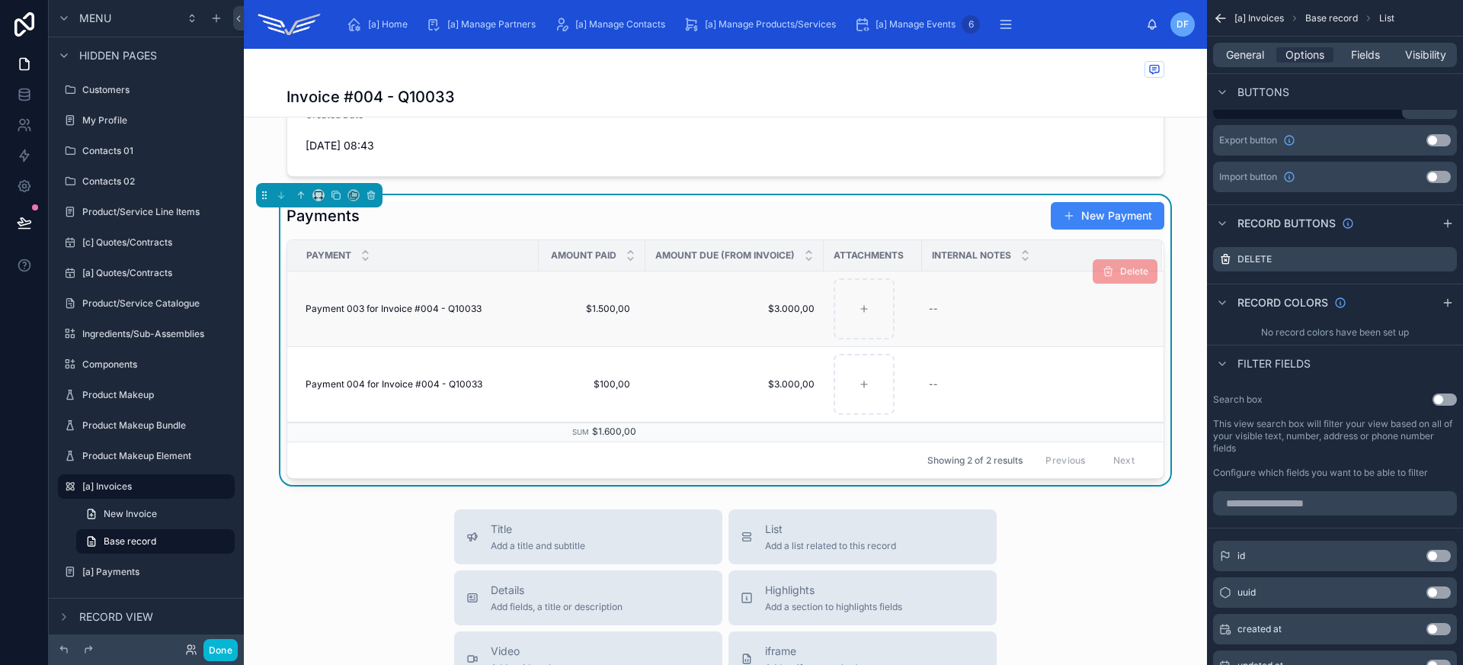
scroll to position [0, 0]
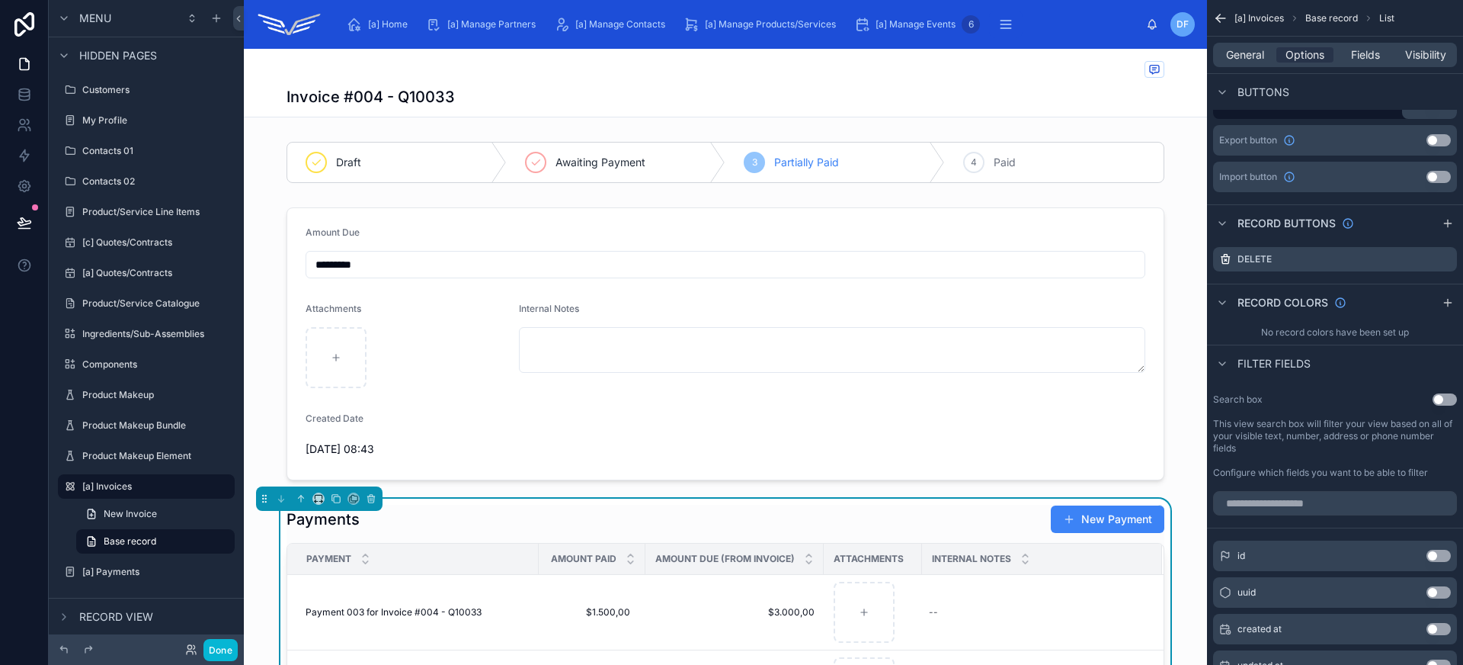
click at [770, 78] on div at bounding box center [726, 70] width 878 height 19
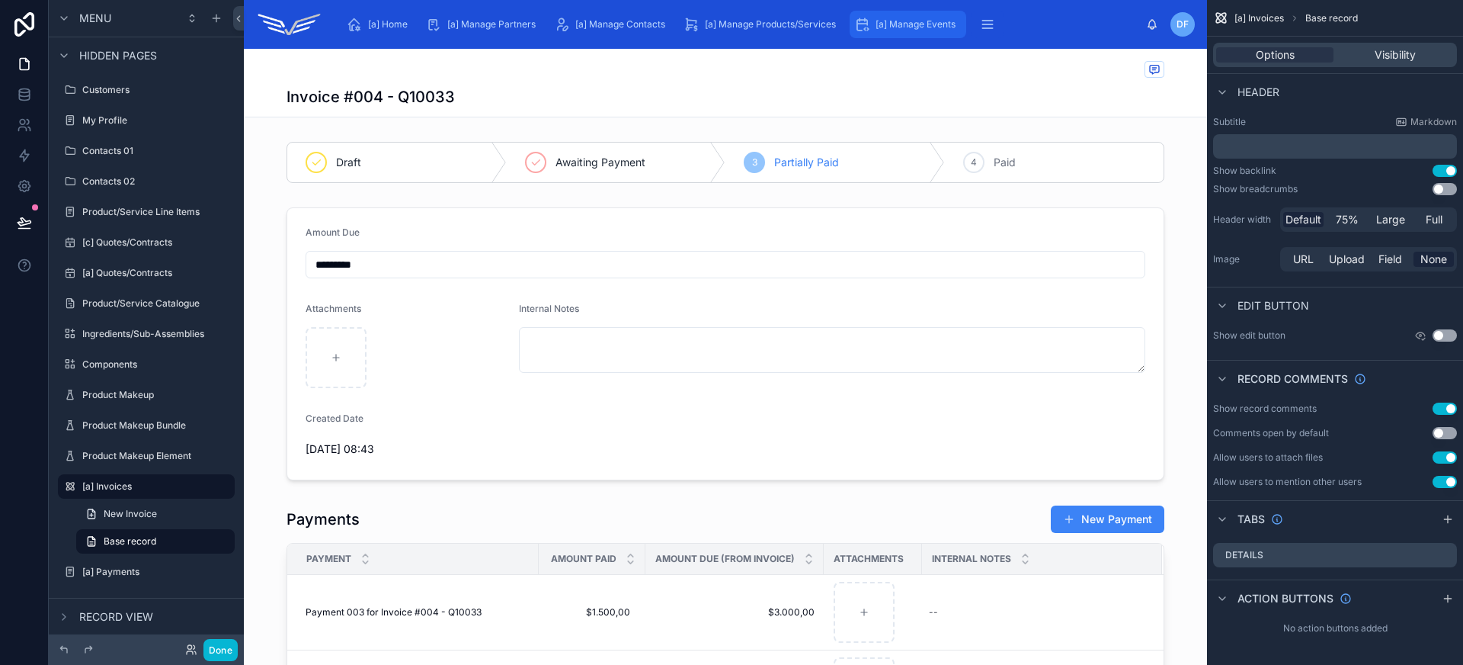
click at [912, 21] on span "[a] Manage Events" at bounding box center [916, 24] width 80 height 12
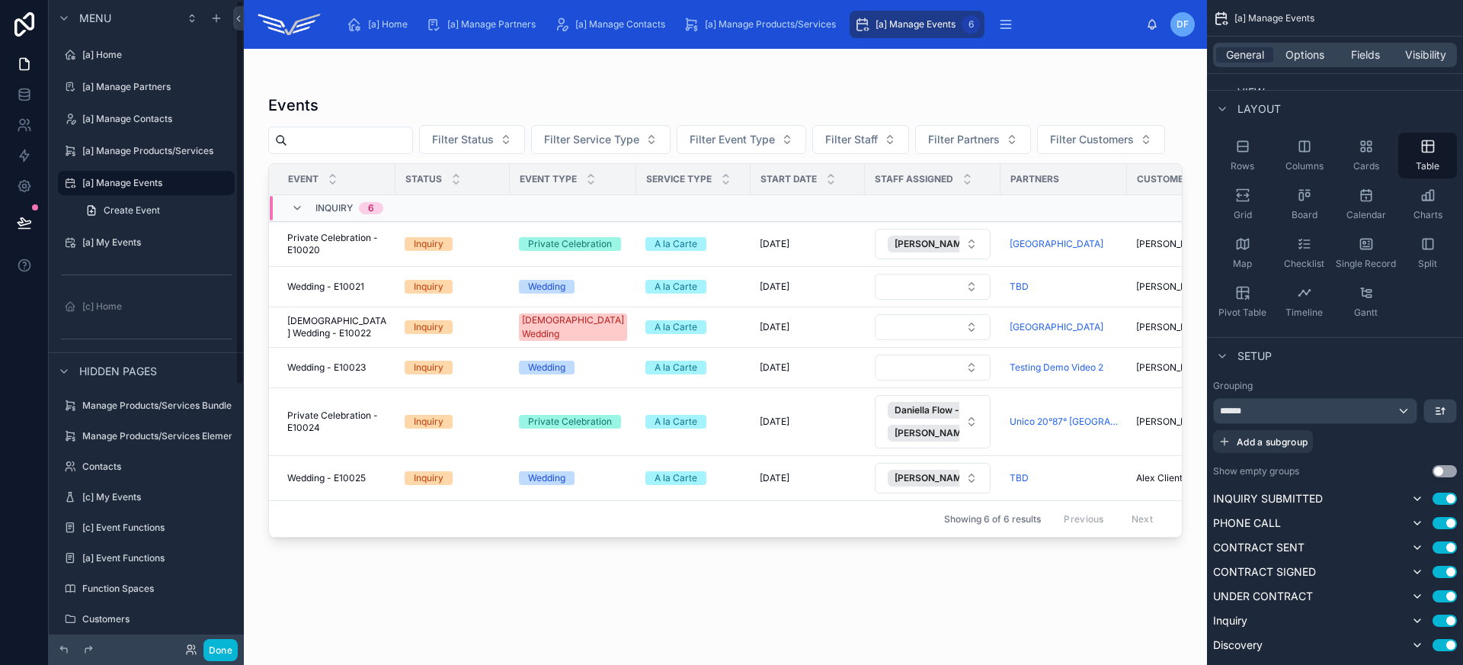
click at [373, 425] on div at bounding box center [725, 347] width 963 height 597
click at [369, 434] on td "Private Celebration - E10024 Private Celebration - E10024" at bounding box center [332, 422] width 127 height 68
click at [370, 428] on span "Private Celebration - E10024" at bounding box center [336, 421] width 99 height 24
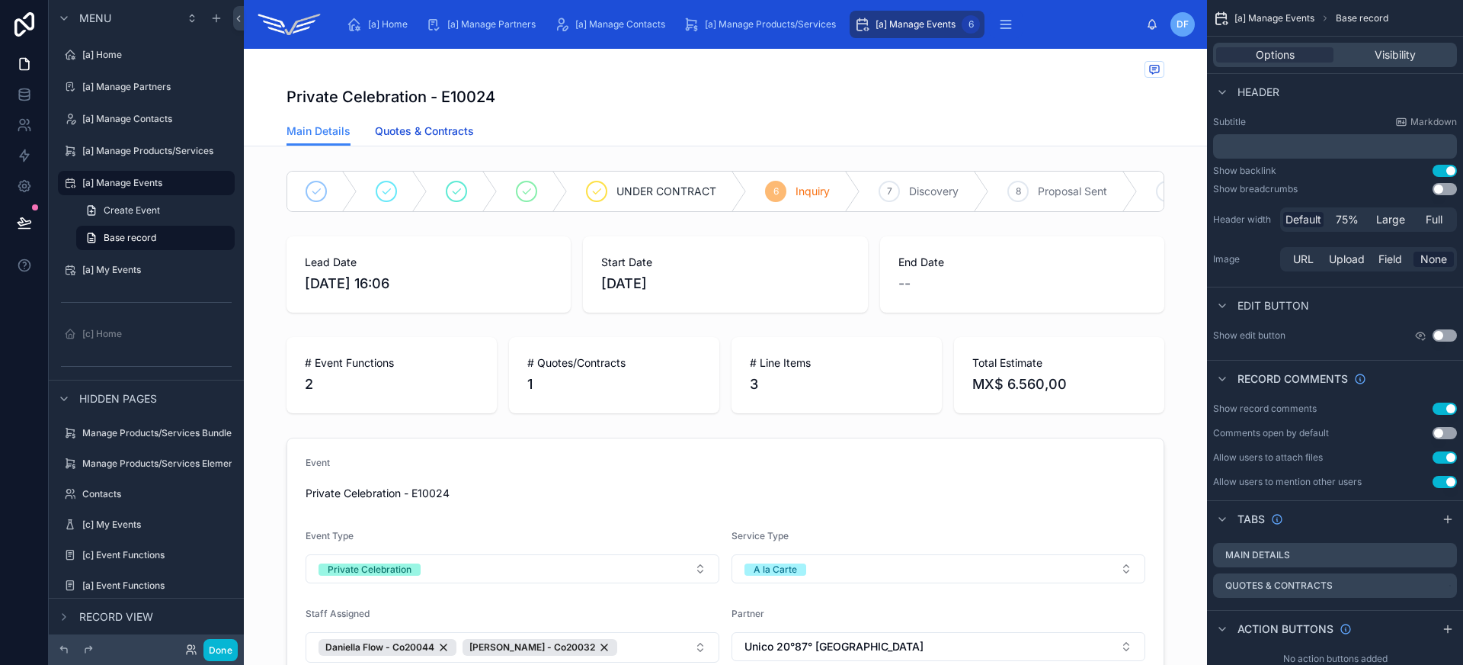
click at [449, 126] on span "Quotes & Contracts" at bounding box center [424, 130] width 99 height 15
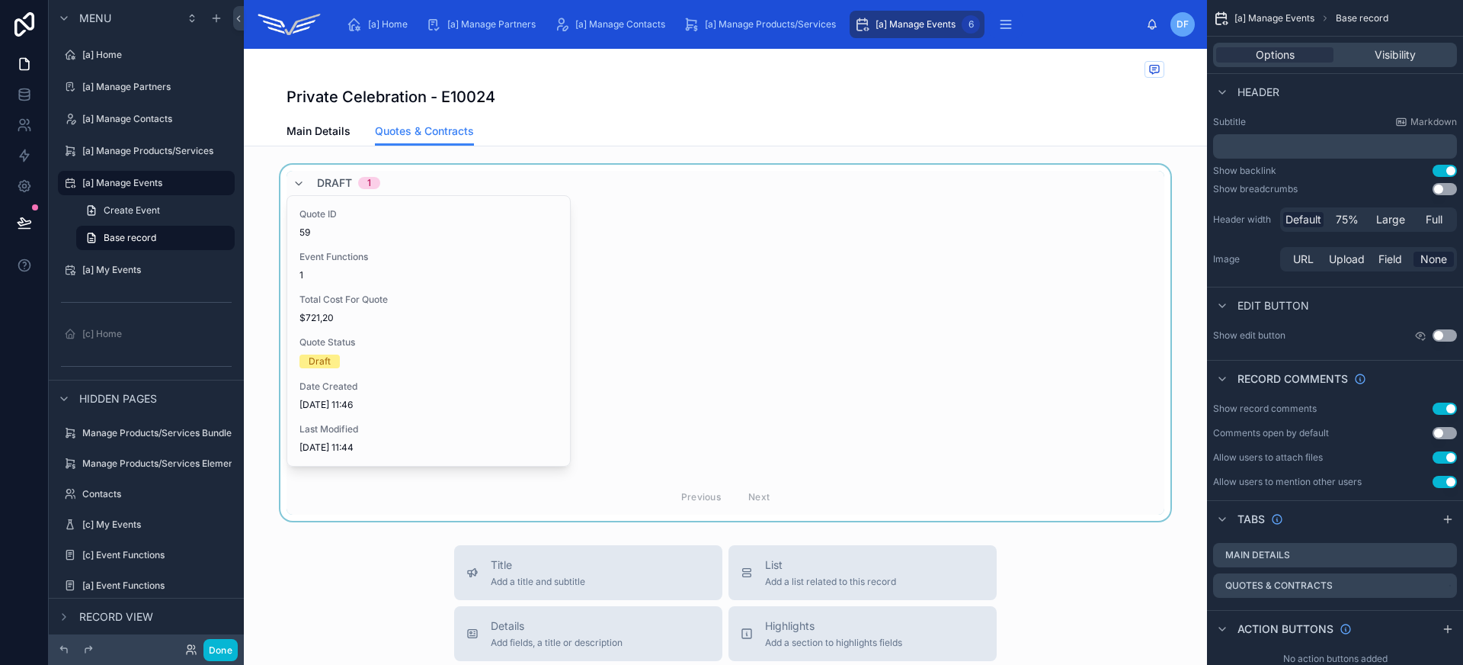
click at [446, 296] on div at bounding box center [725, 343] width 963 height 356
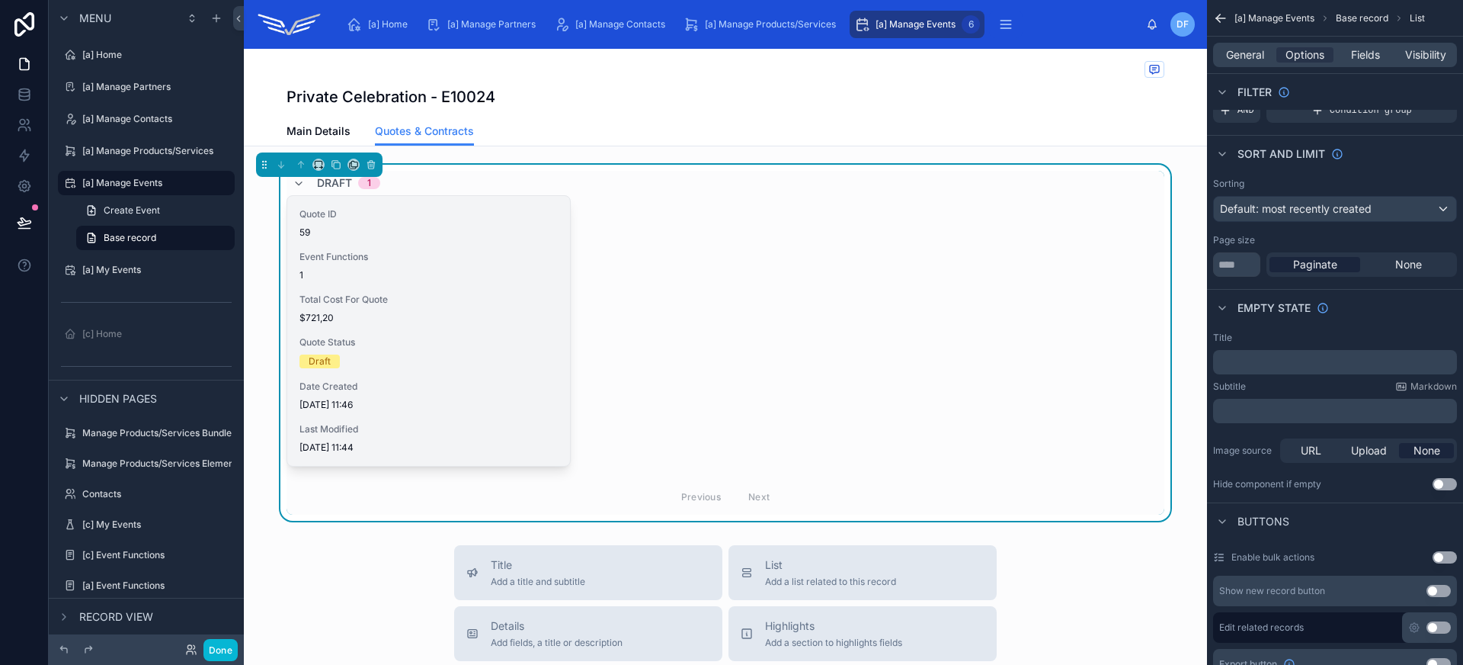
click at [454, 285] on div "Quote ID 59 Event Functions 1 Total Cost For Quote $721,20 Quote Status Draft D…" at bounding box center [428, 331] width 283 height 270
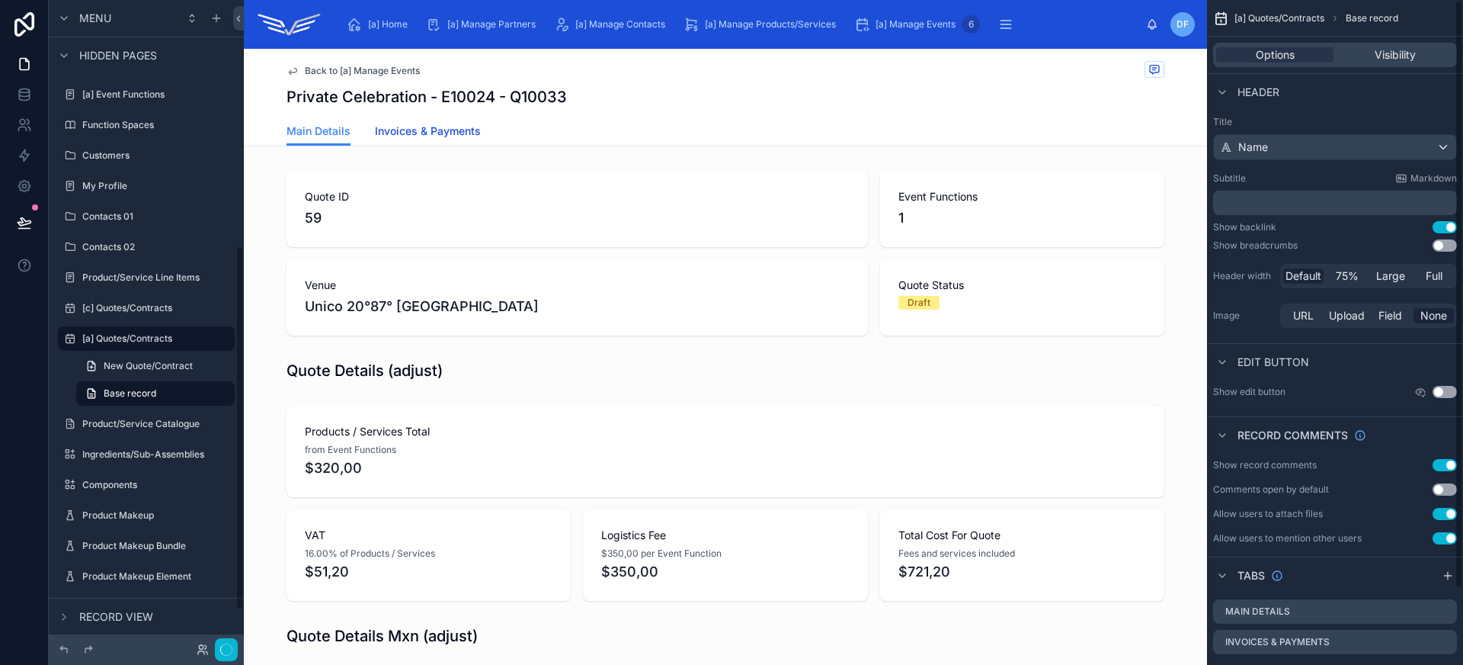
click at [456, 124] on span "Invoices & Payments" at bounding box center [428, 130] width 106 height 15
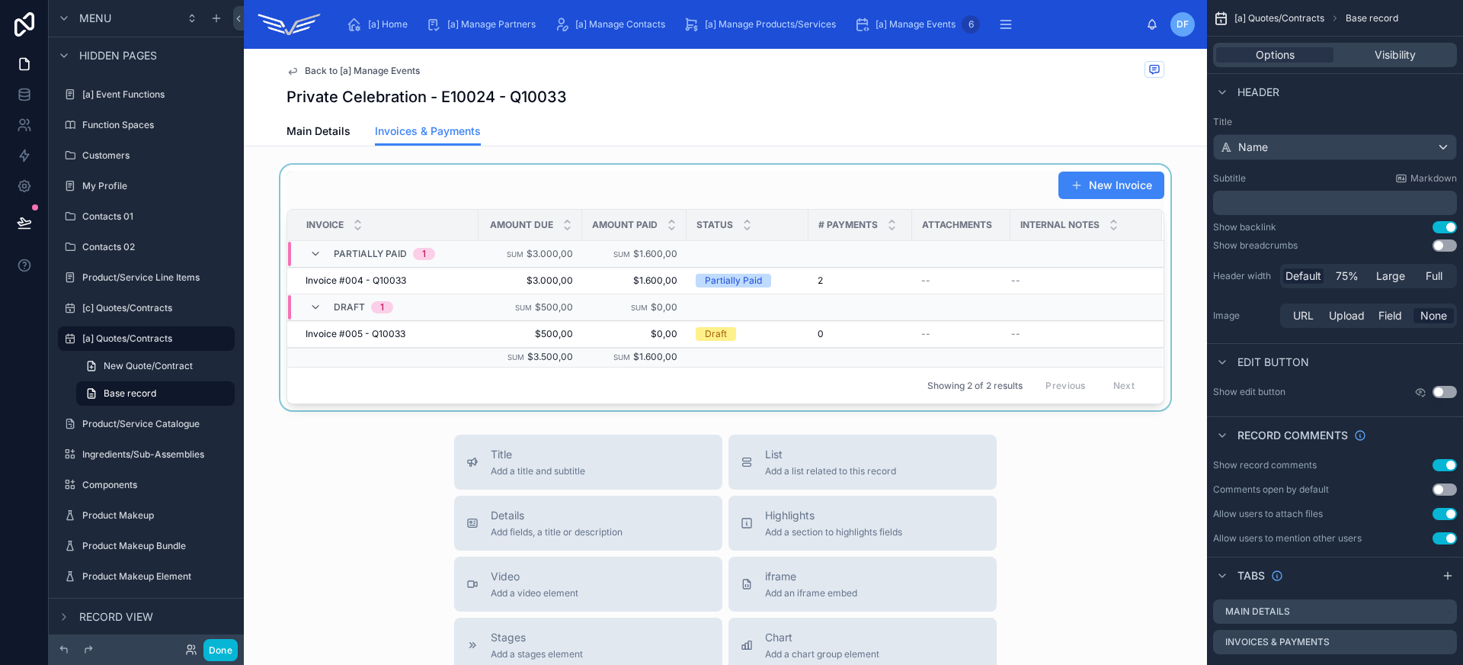
click at [532, 191] on div at bounding box center [725, 287] width 963 height 245
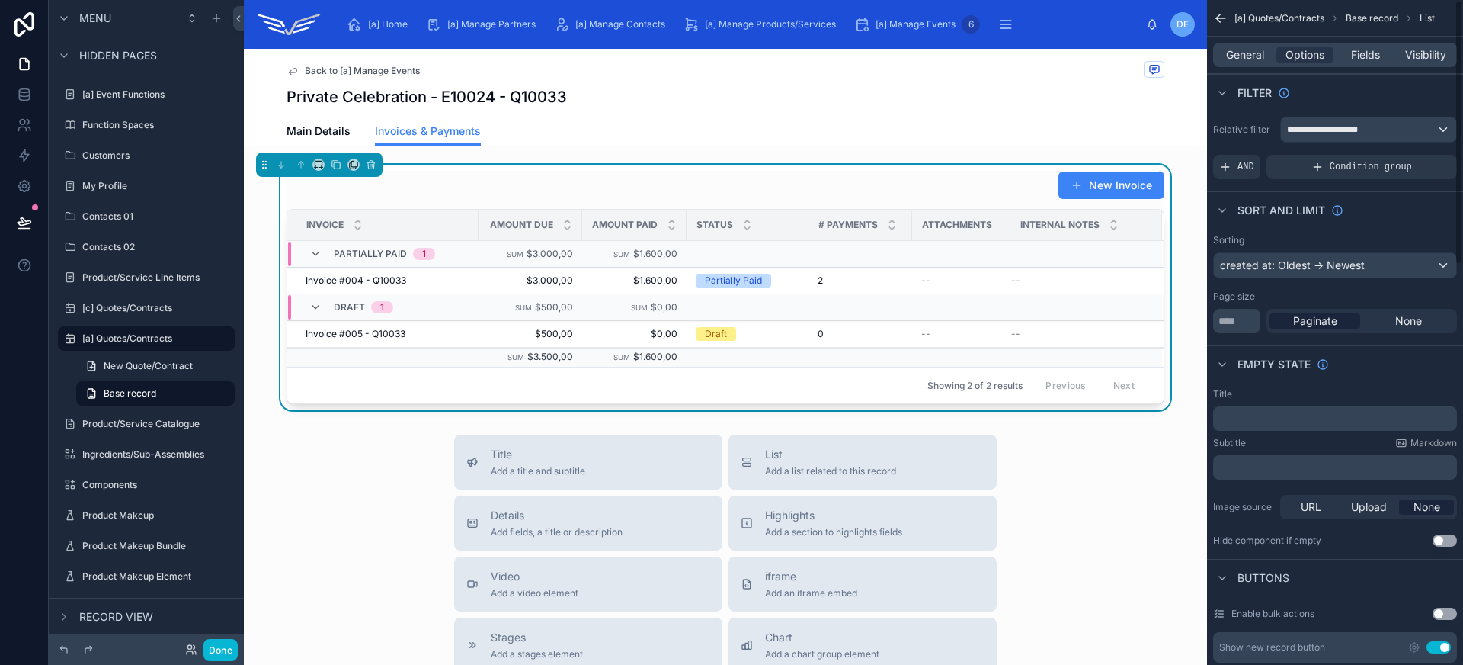
scroll to position [507, 0]
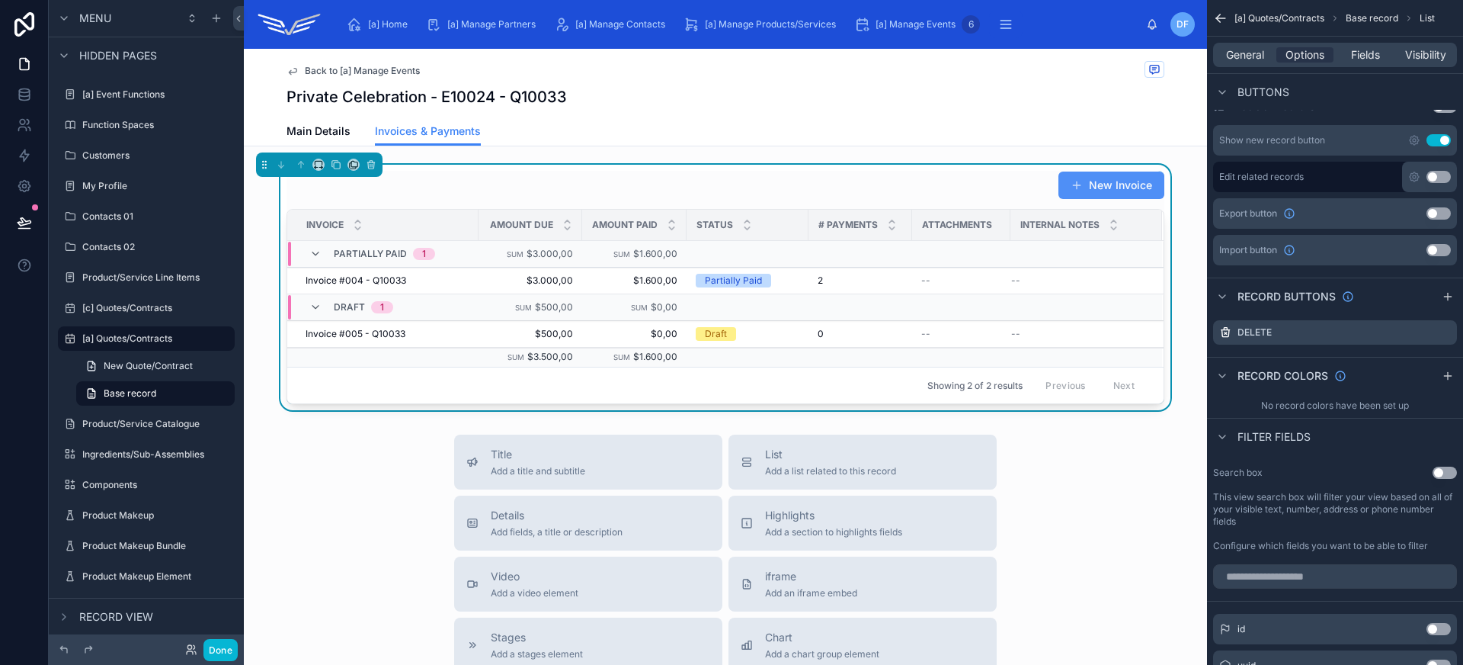
click at [1127, 179] on button "New Invoice" at bounding box center [1111, 184] width 106 height 27
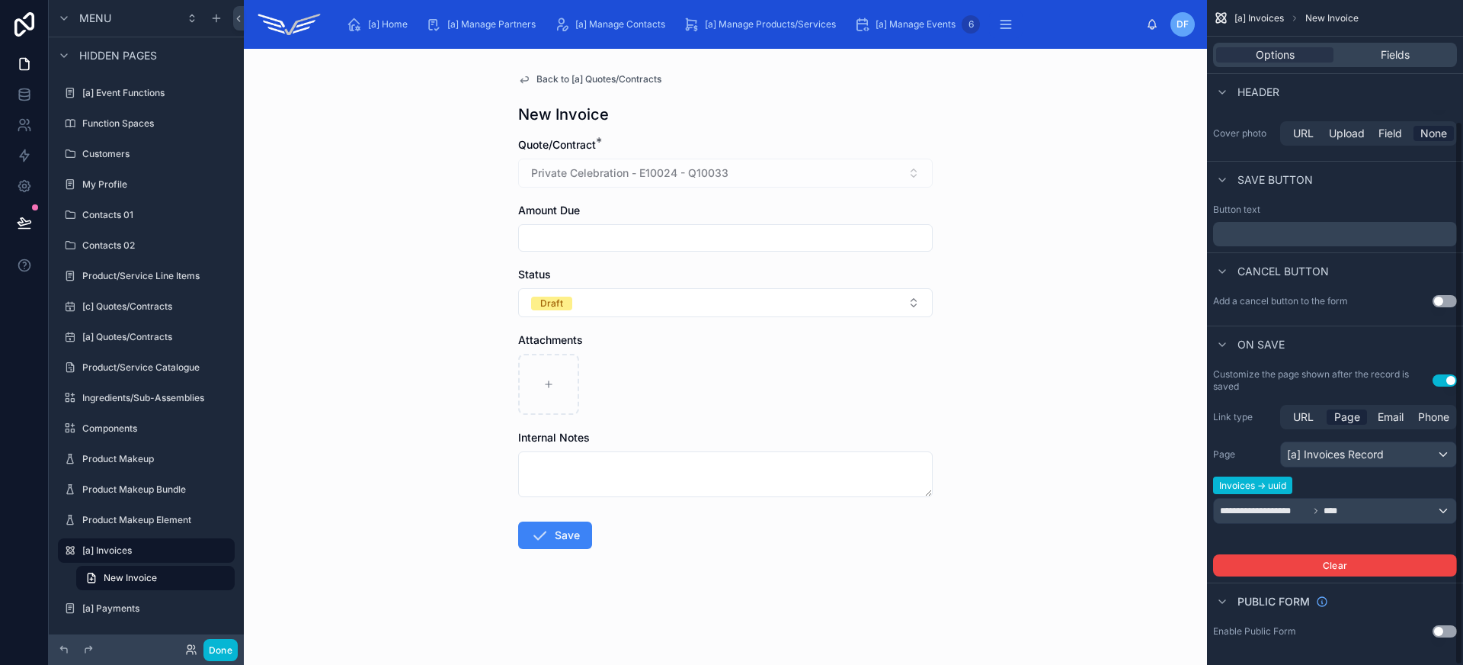
scroll to position [147, 0]
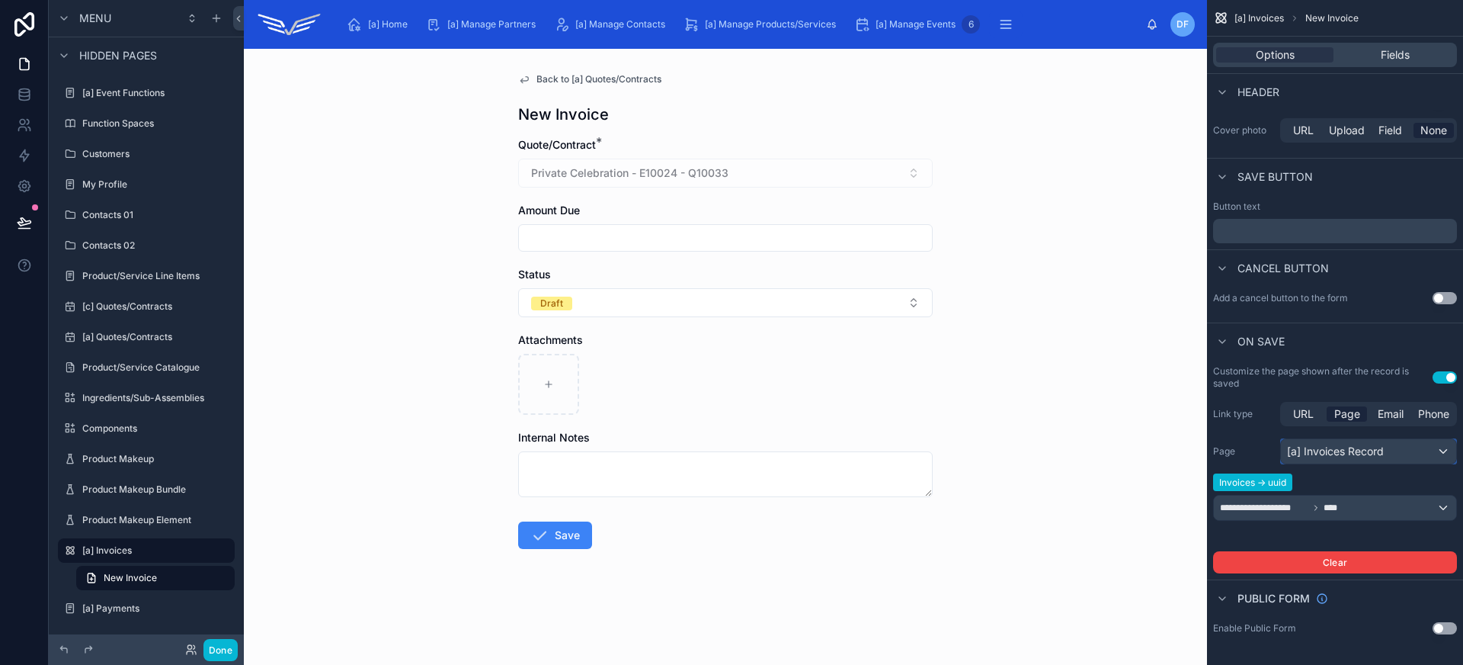
click at [1358, 461] on div "[a] Invoices Record" at bounding box center [1368, 451] width 175 height 24
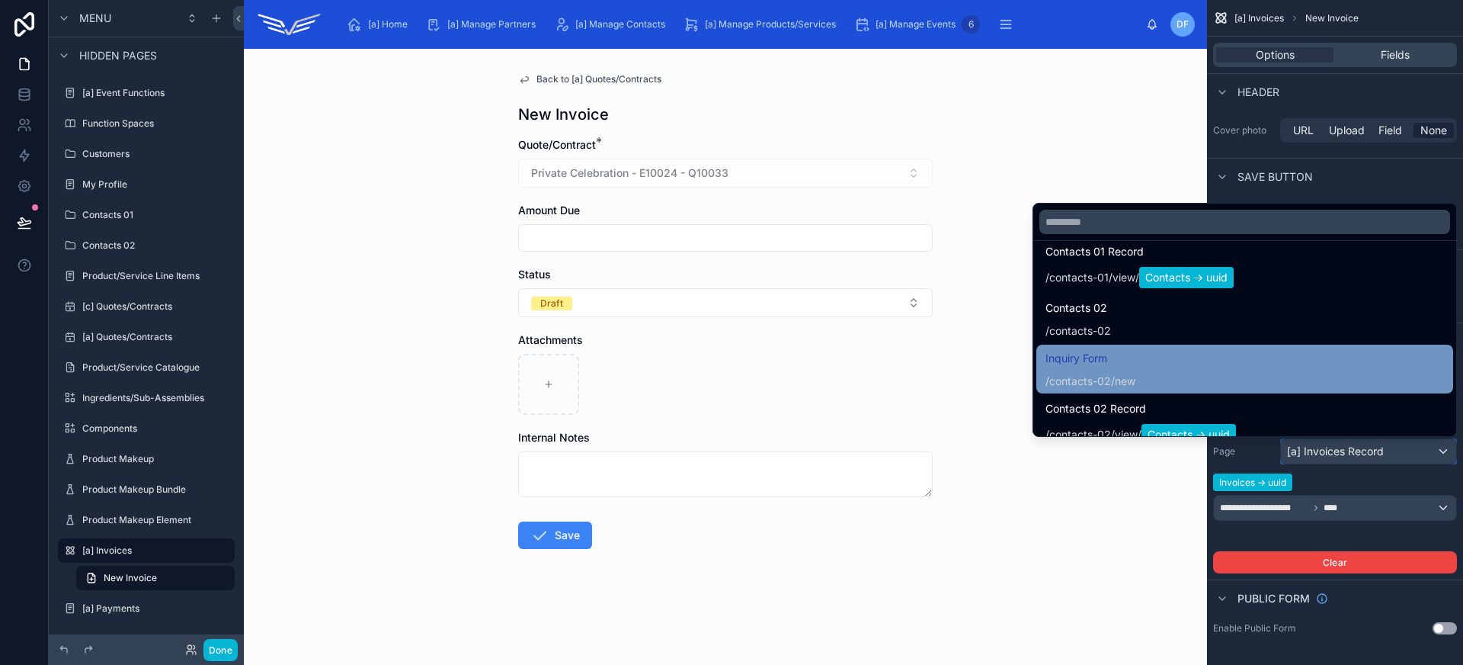
scroll to position [2410, 0]
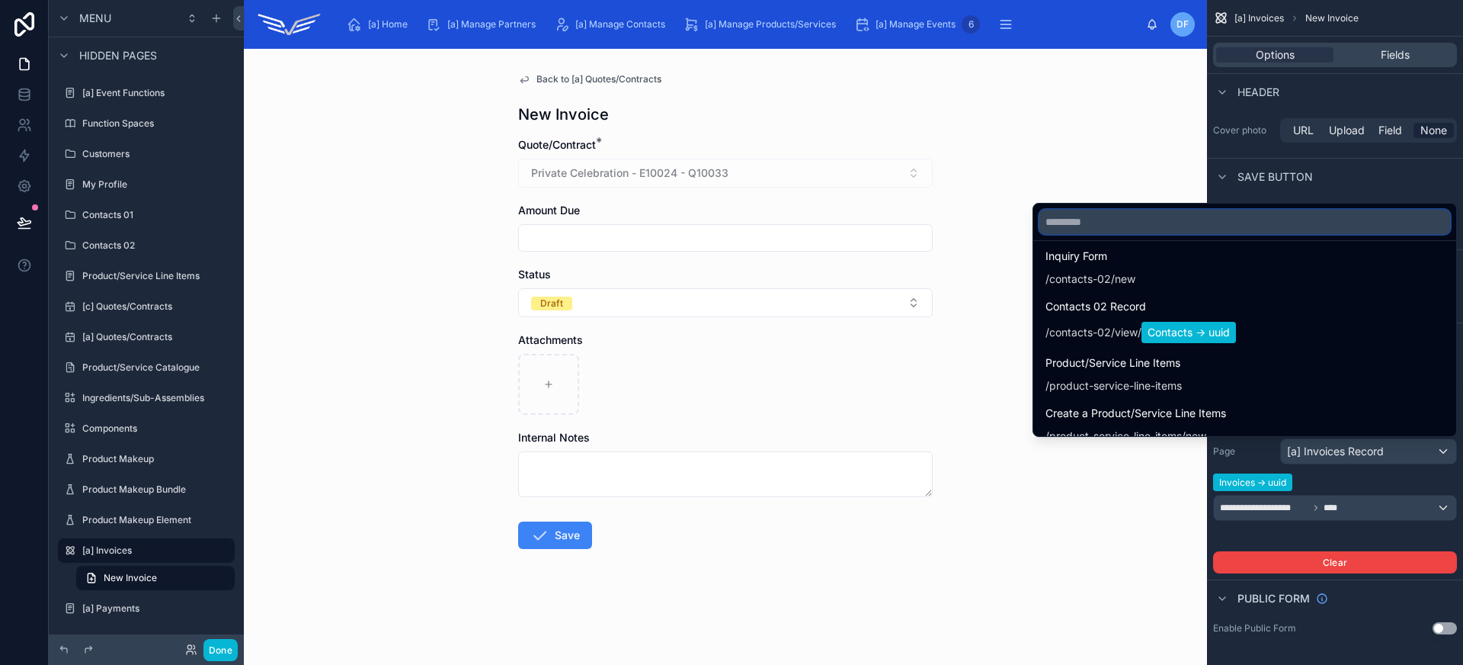
click at [1142, 223] on input "text" at bounding box center [1244, 222] width 411 height 24
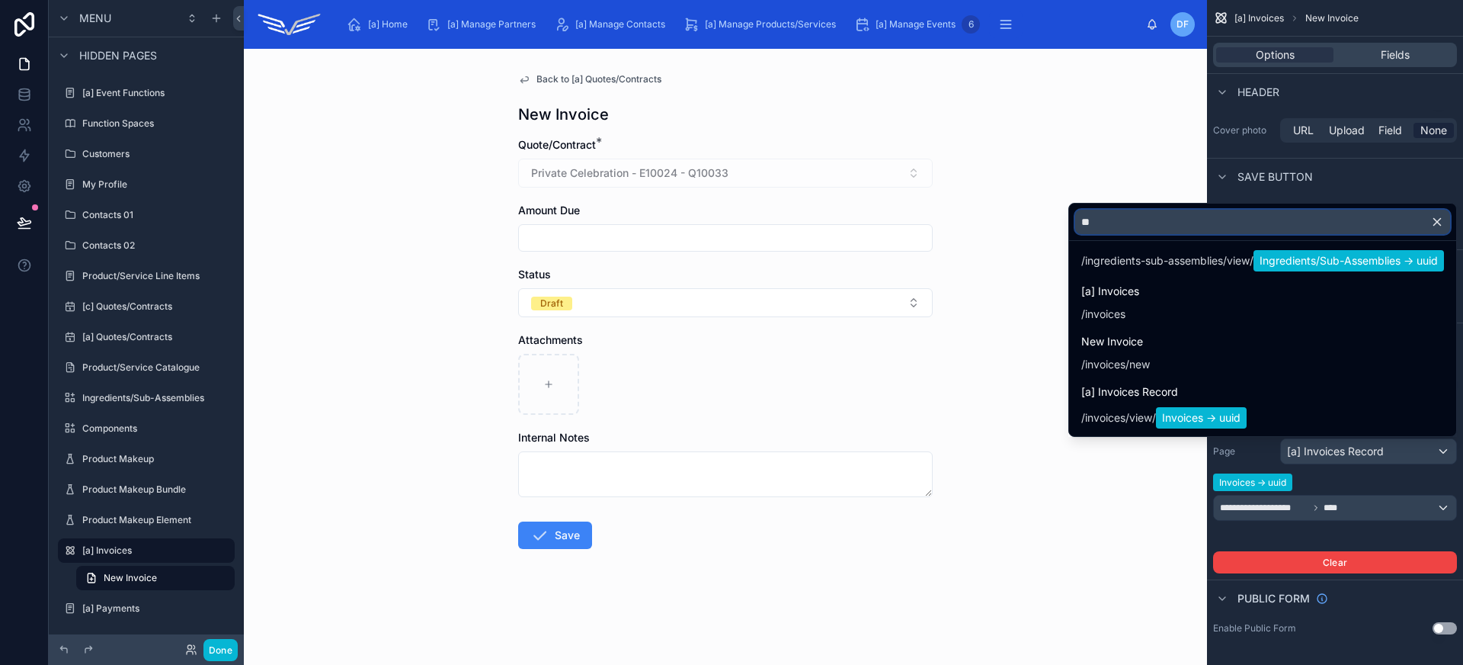
type input "***"
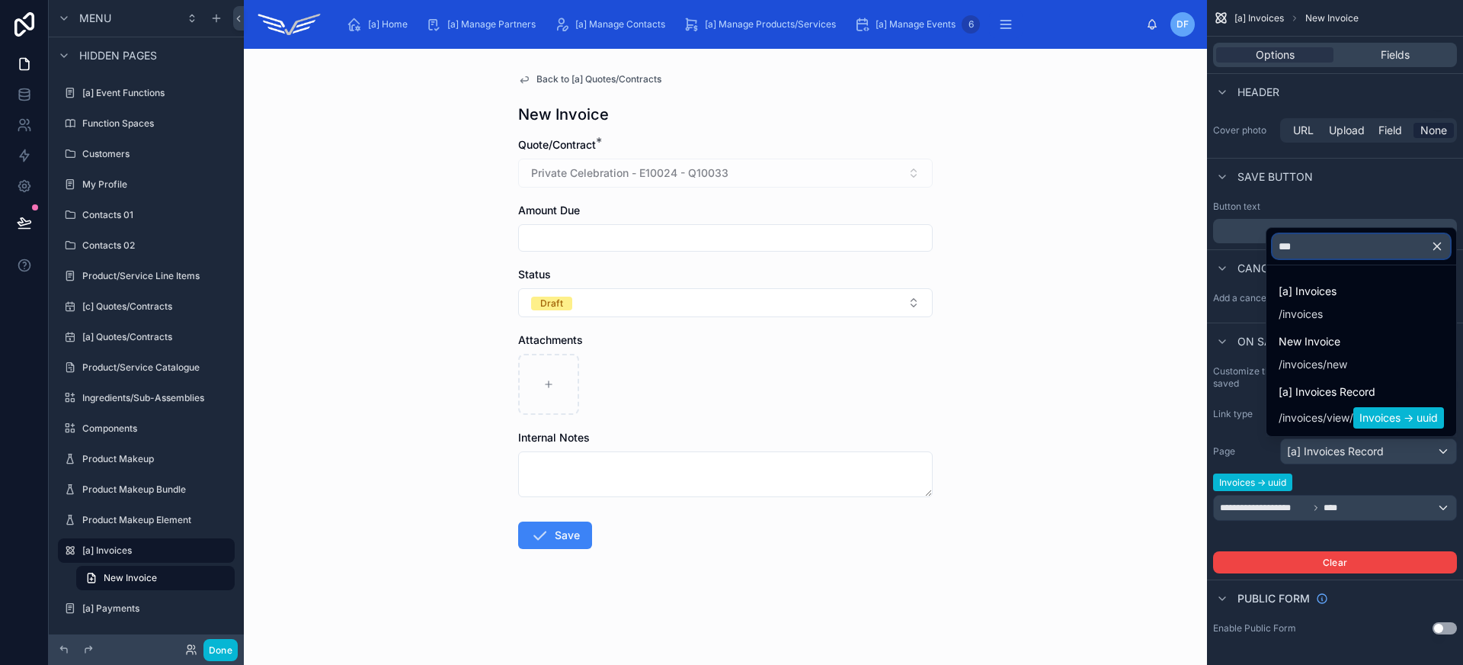
scroll to position [0, 0]
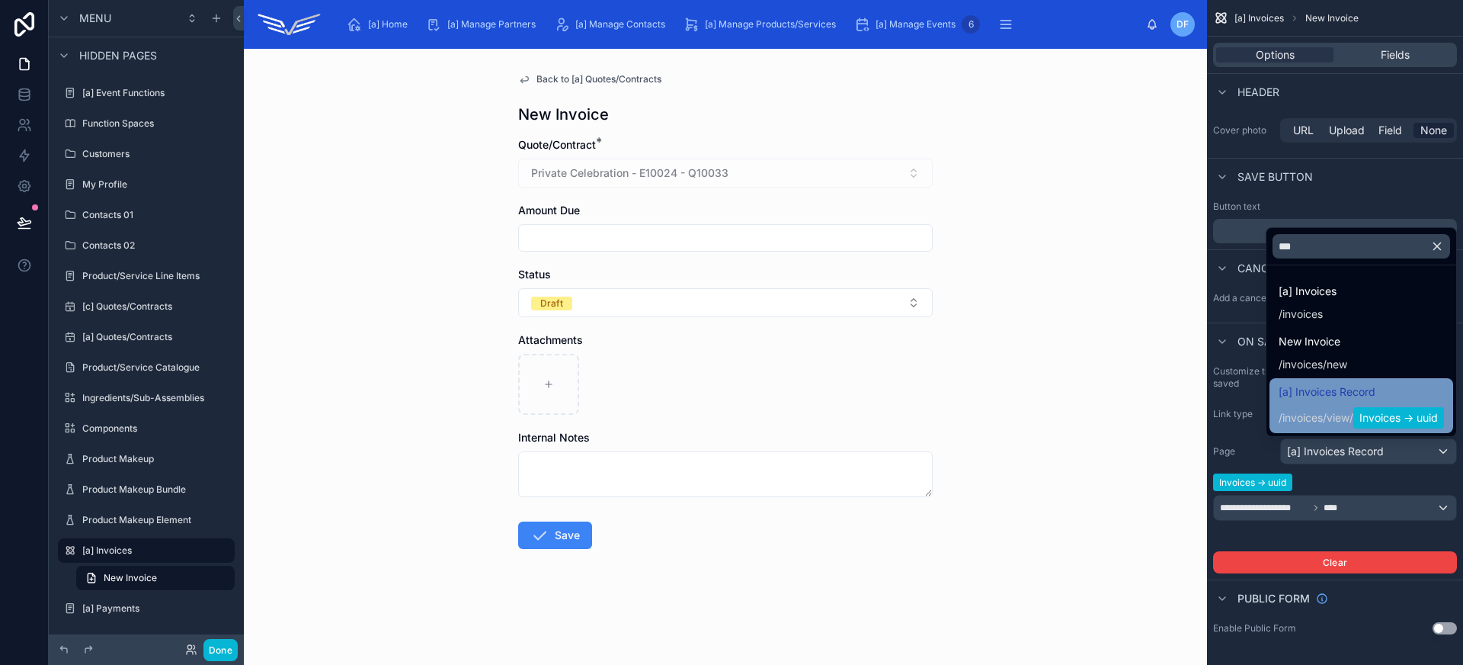
click at [1410, 409] on span "Invoices -> uuid" at bounding box center [1398, 417] width 91 height 21
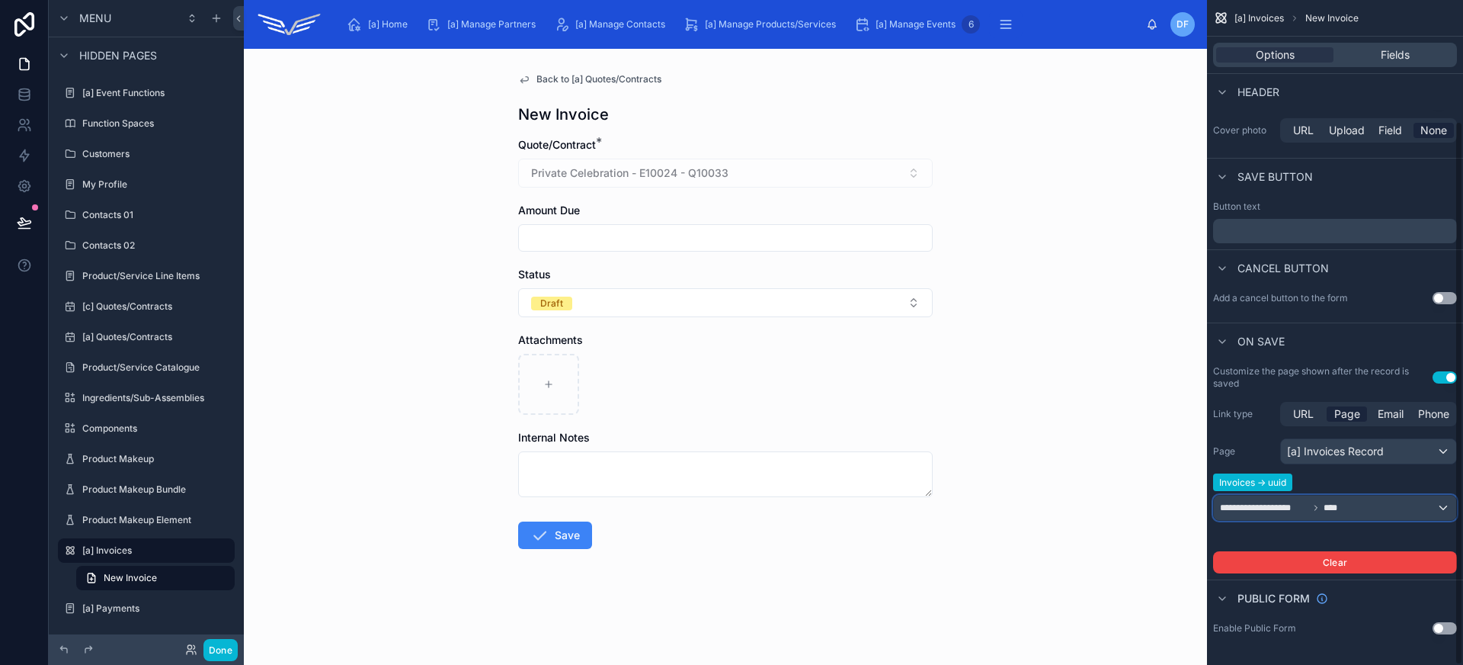
click at [1371, 516] on div "**********" at bounding box center [1335, 507] width 242 height 24
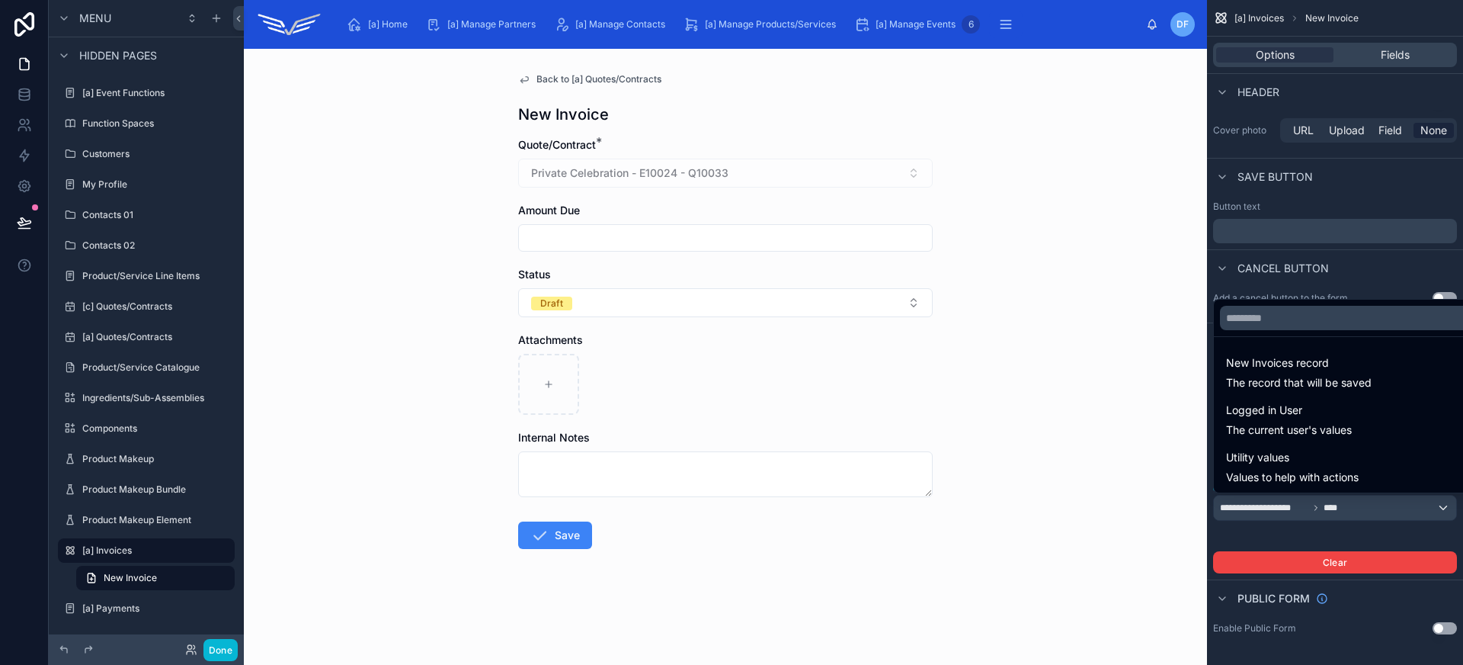
click at [1371, 516] on div "scrollable content" at bounding box center [731, 332] width 1463 height 665
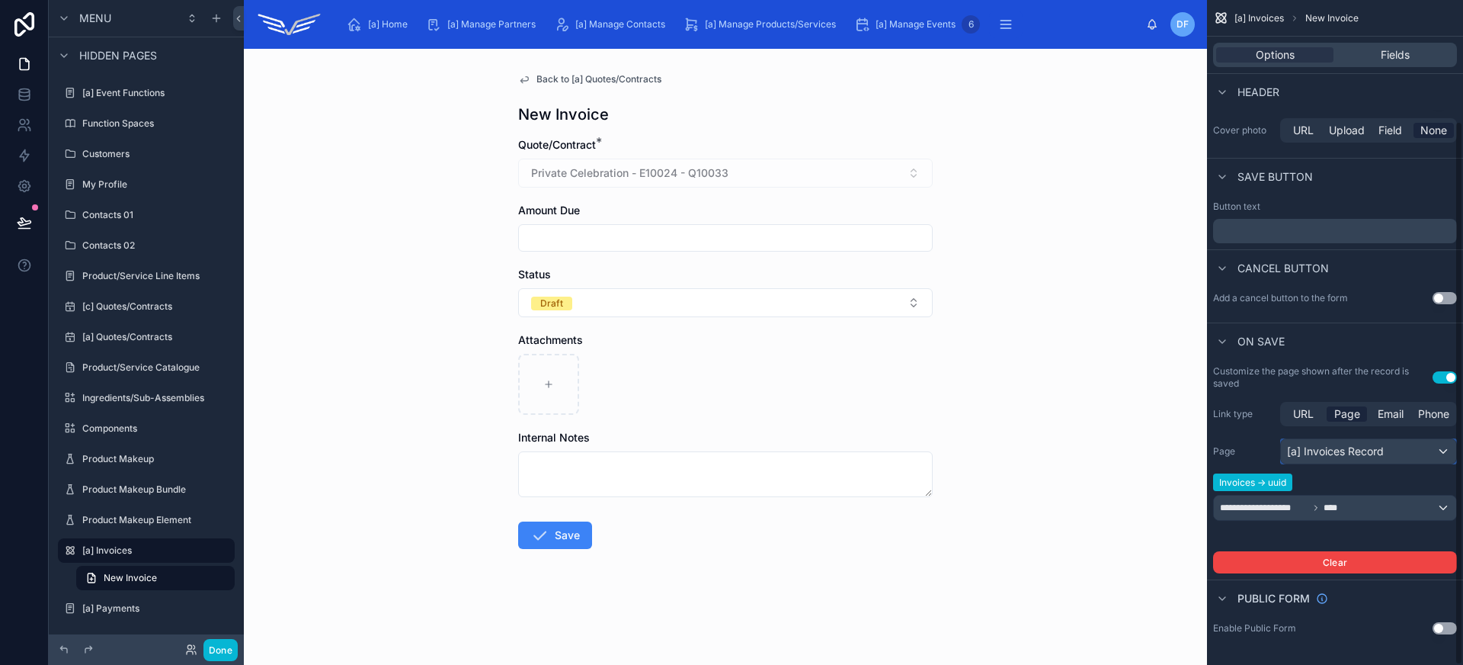
click at [1382, 452] on div "[a] Invoices Record" at bounding box center [1368, 451] width 175 height 24
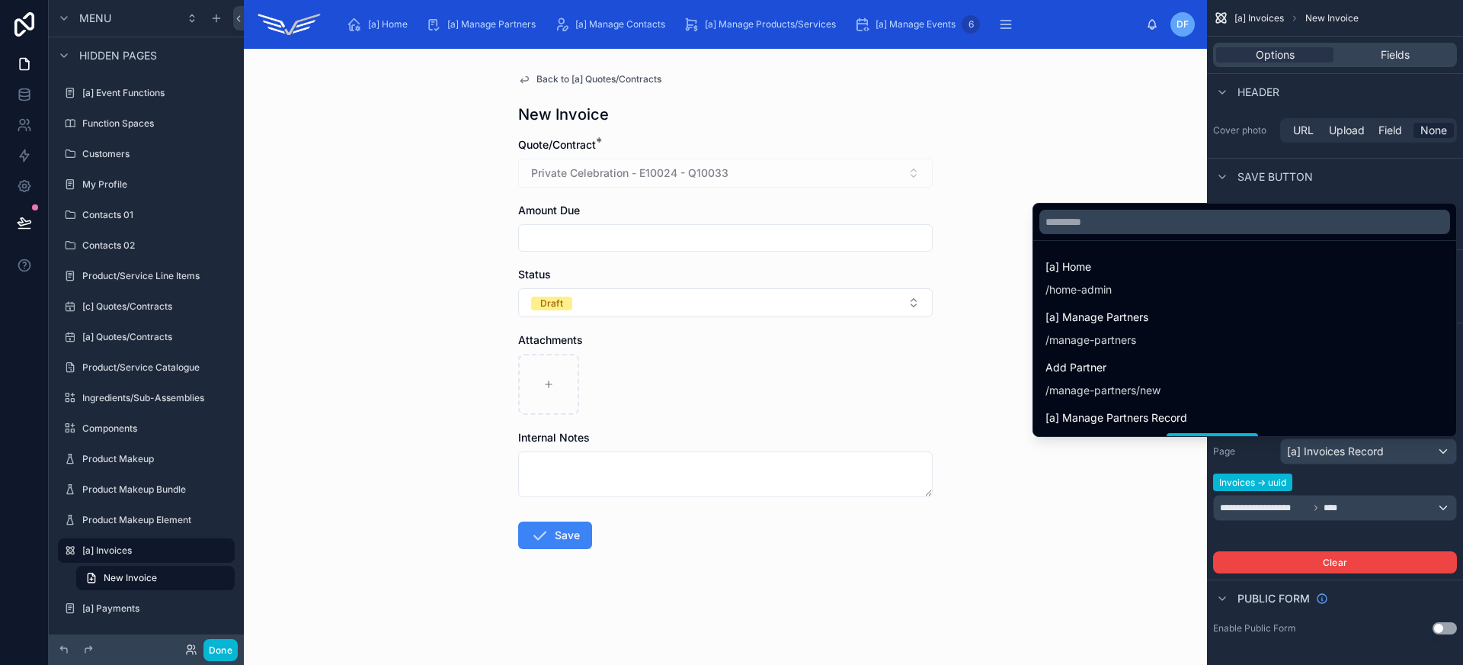
click at [1382, 452] on div "scrollable content" at bounding box center [731, 332] width 1463 height 665
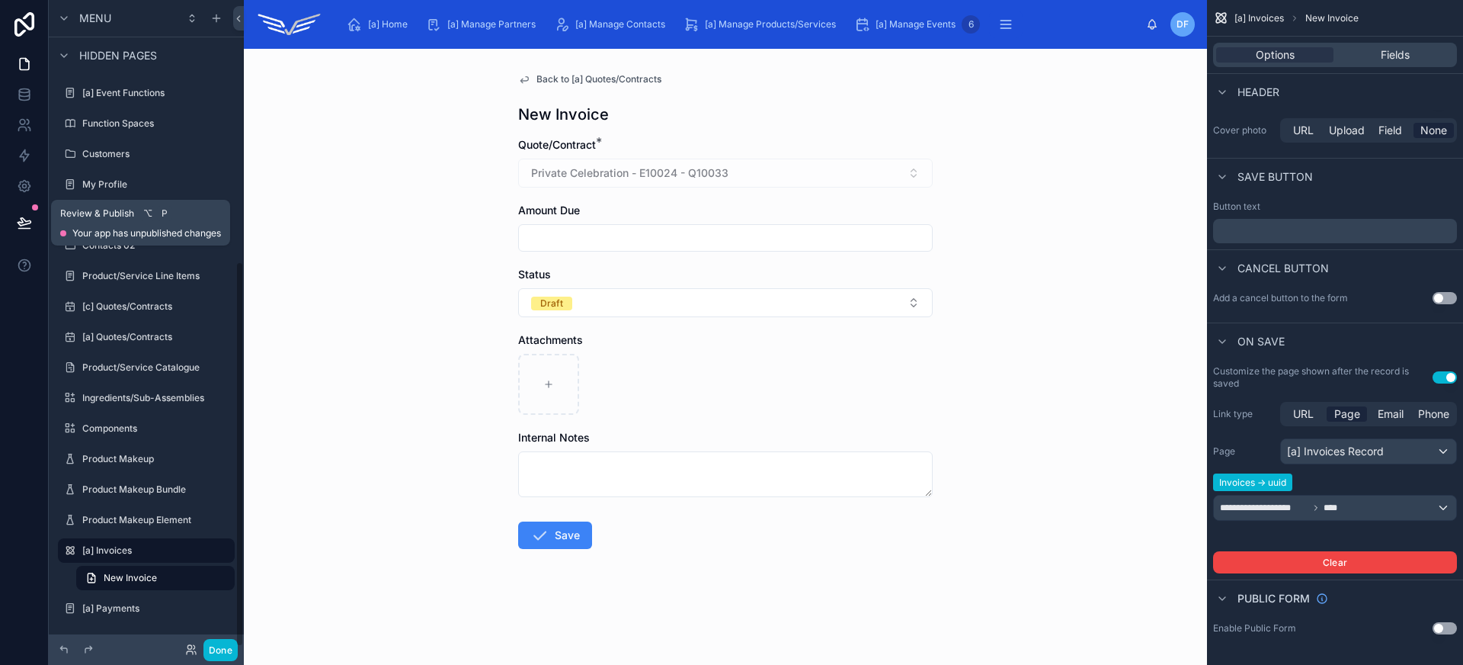
click at [21, 223] on icon at bounding box center [24, 222] width 15 height 15
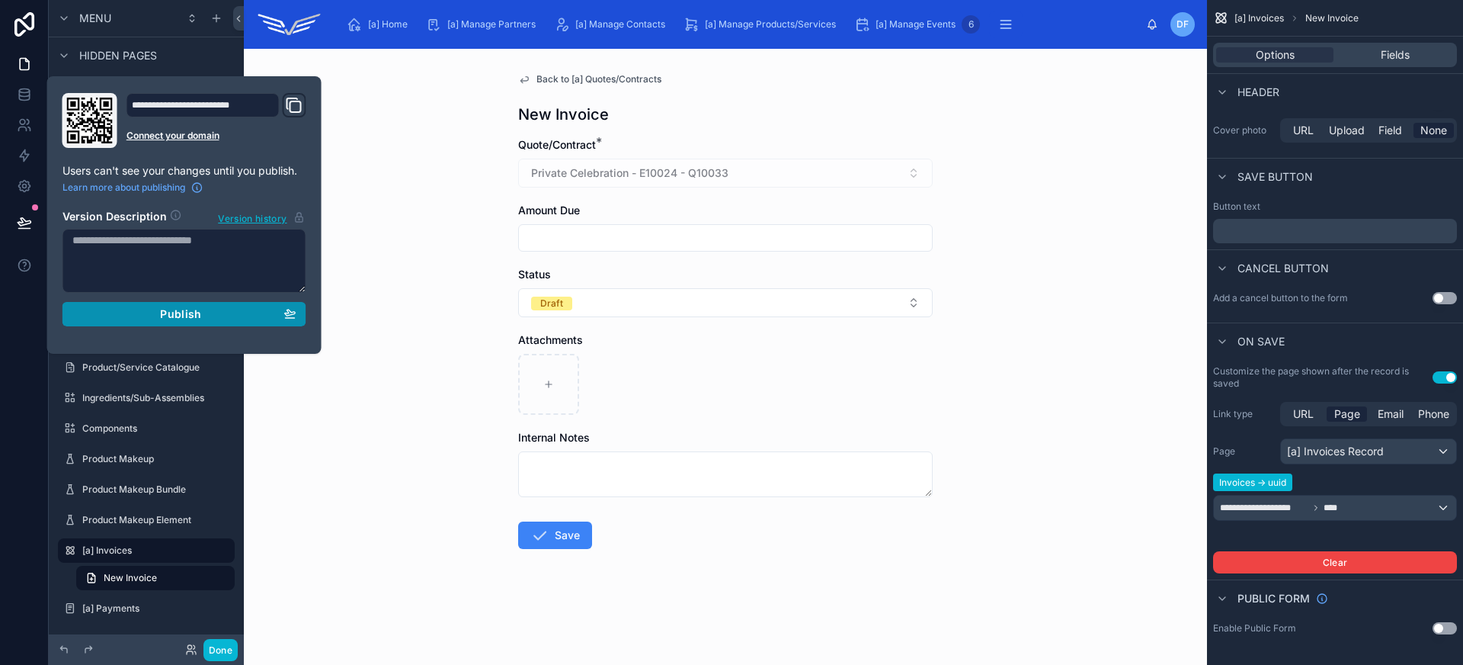
click at [197, 314] on span "Publish" at bounding box center [180, 314] width 41 height 14
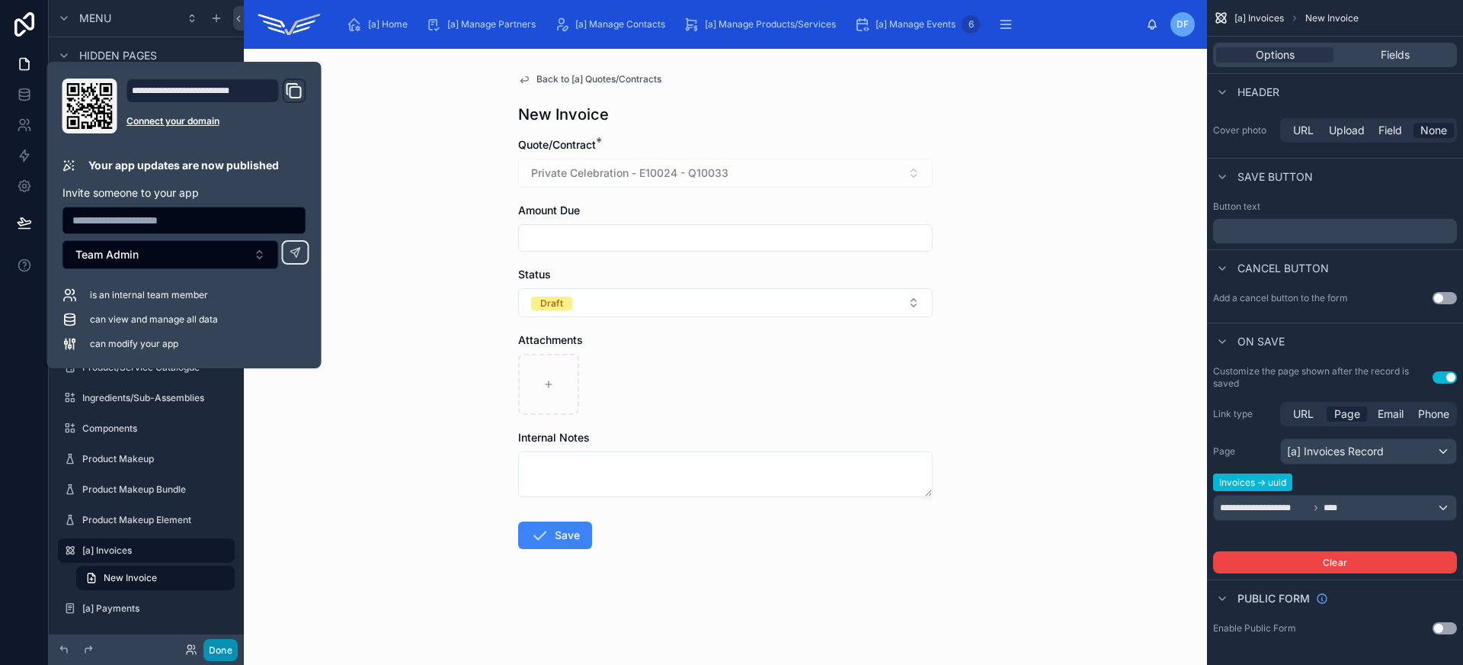
click at [221, 652] on button "Done" at bounding box center [220, 650] width 34 height 22
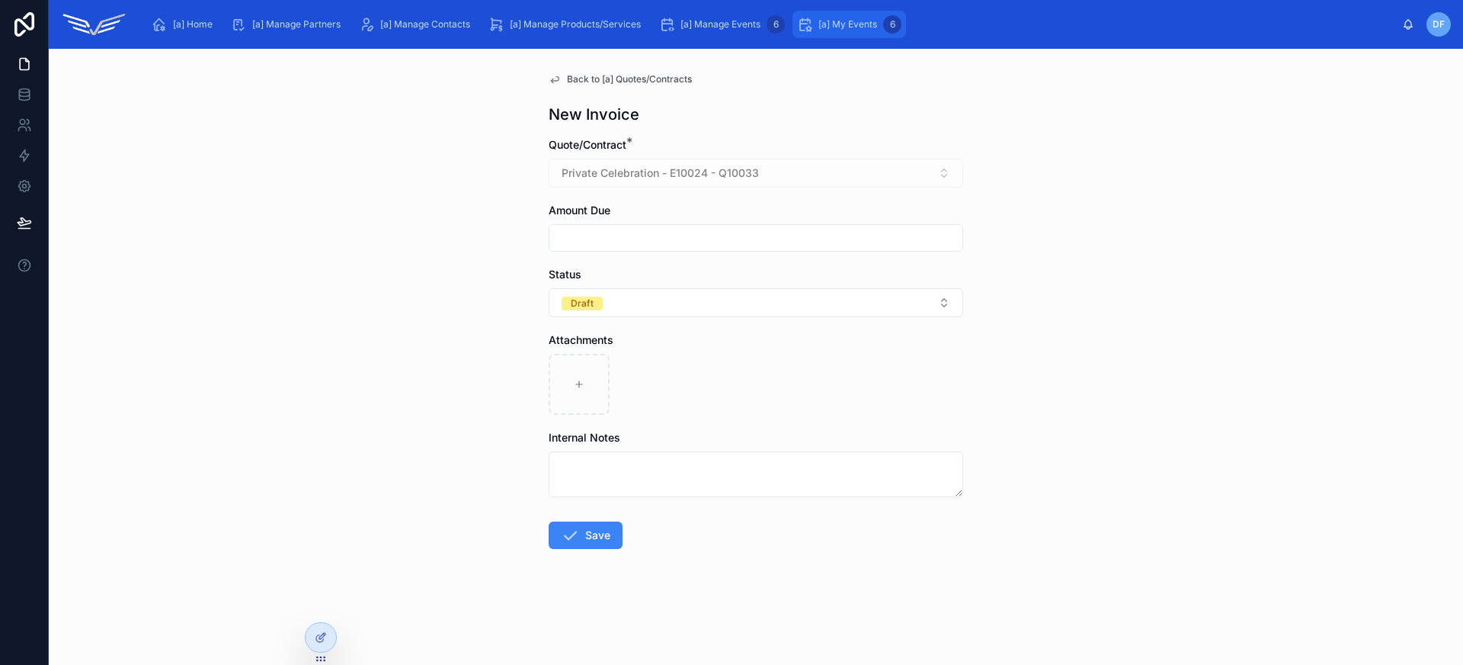
click at [843, 20] on span "[a] My Events" at bounding box center [847, 24] width 59 height 12
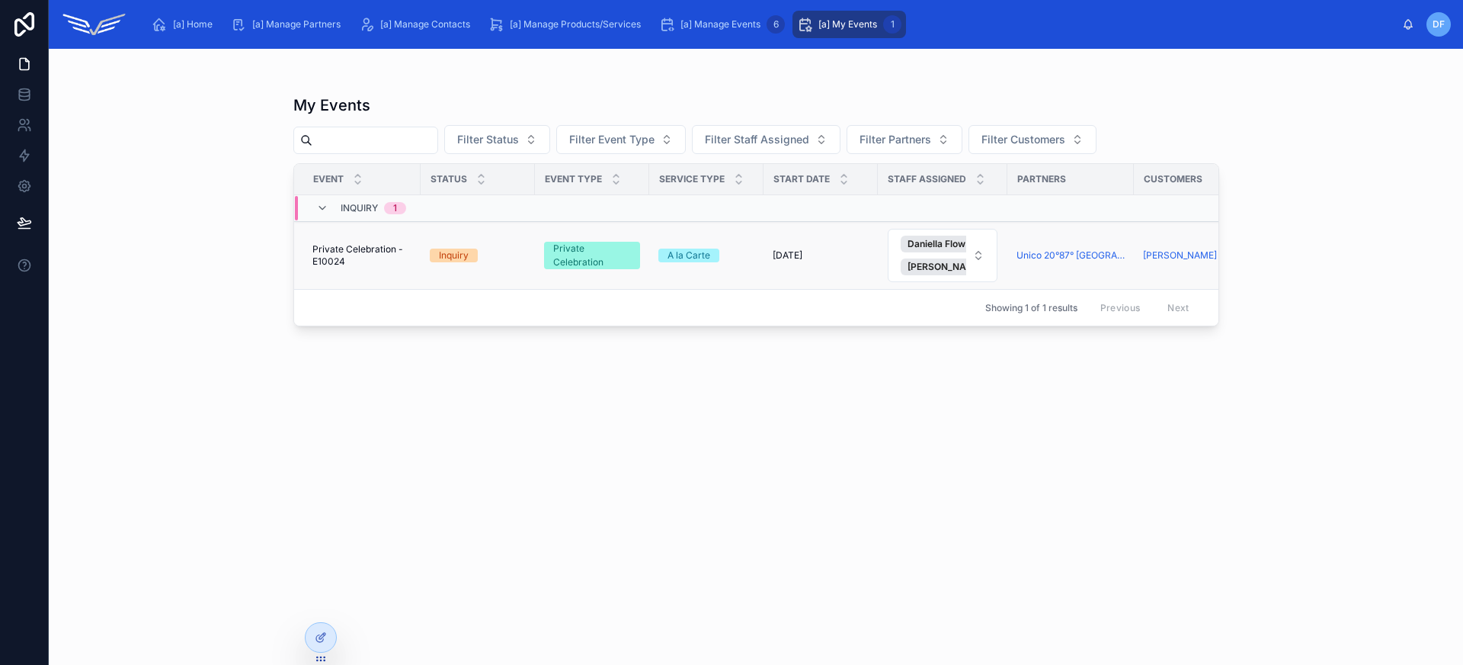
click at [380, 261] on span "Private Celebration - E10024" at bounding box center [361, 255] width 99 height 24
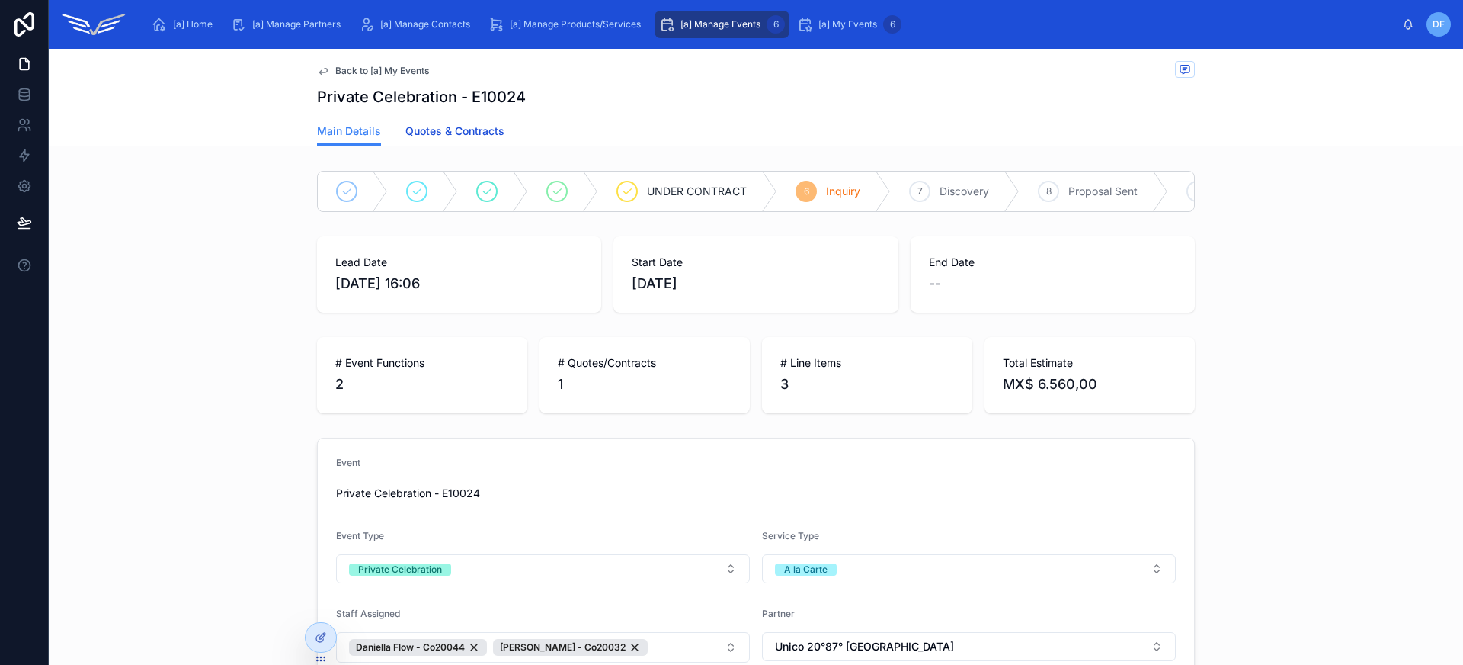
click at [485, 132] on span "Quotes & Contracts" at bounding box center [454, 130] width 99 height 15
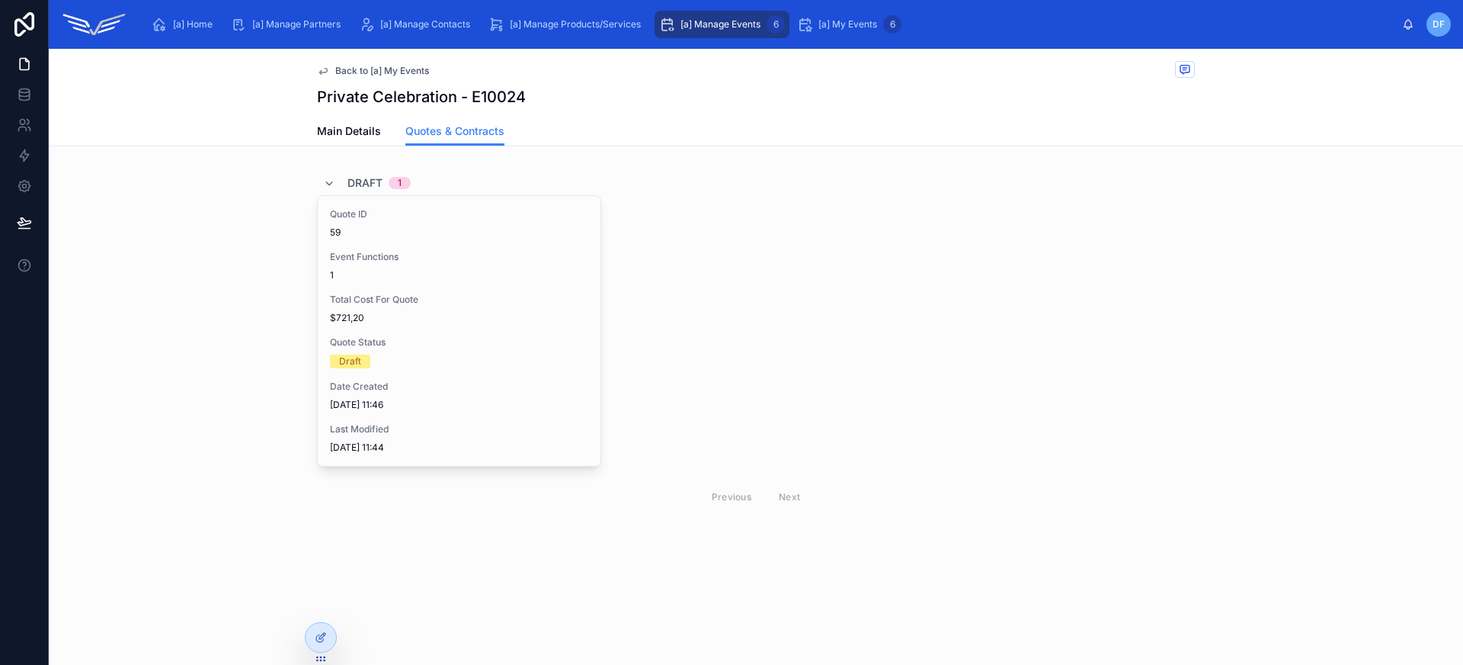
click at [468, 280] on div "1" at bounding box center [459, 275] width 258 height 12
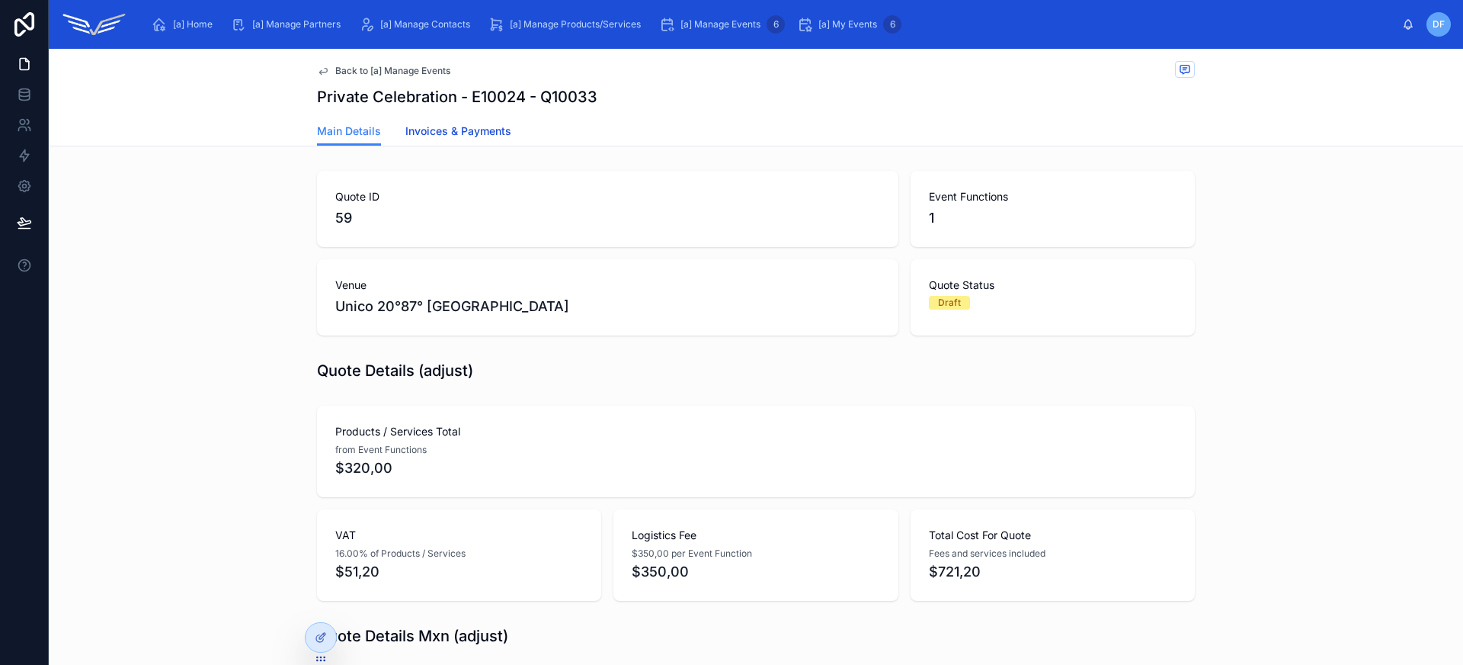
click at [488, 136] on span "Invoices & Payments" at bounding box center [458, 130] width 106 height 15
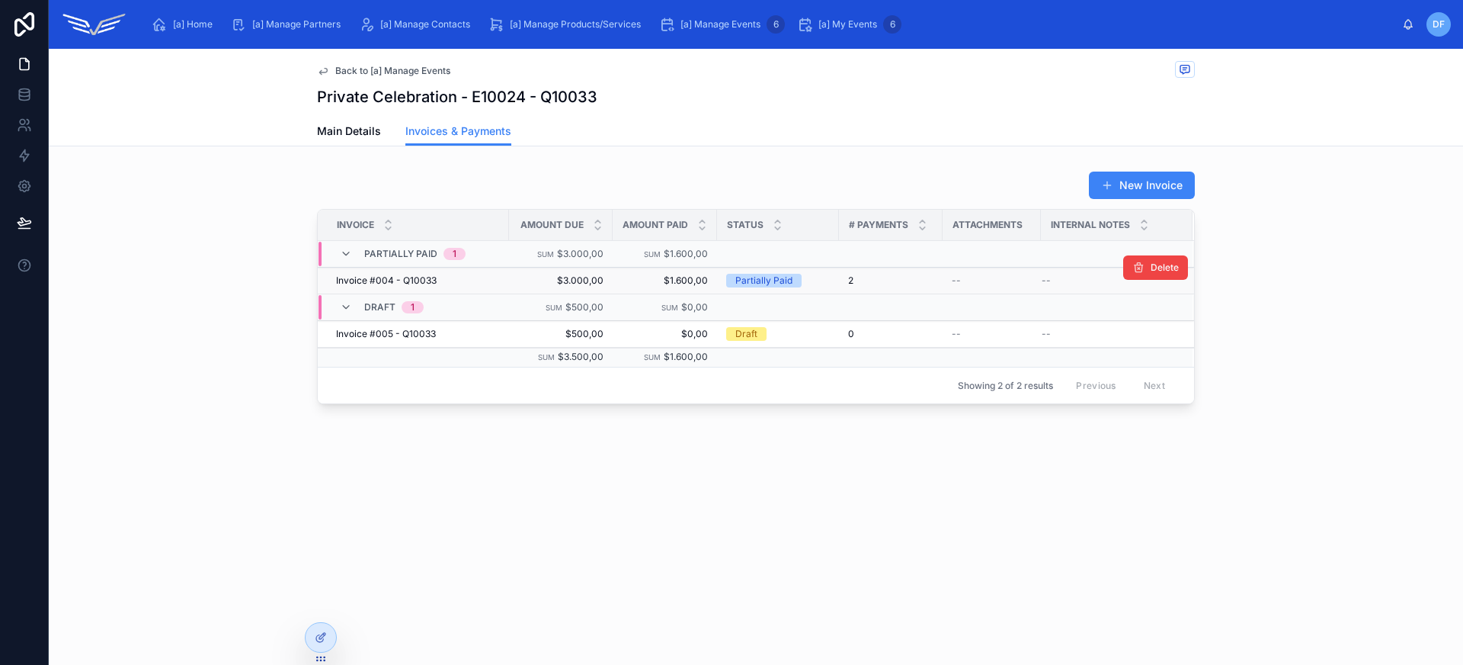
click at [514, 284] on td "$3.000,00 $3.000,00" at bounding box center [561, 280] width 104 height 27
click at [508, 276] on td "Invoice #004 - Q10033 Invoice #004 - Q10033" at bounding box center [413, 280] width 191 height 27
click at [476, 282] on div "Invoice #004 - Q10033 Invoice #004 - Q10033" at bounding box center [418, 280] width 164 height 12
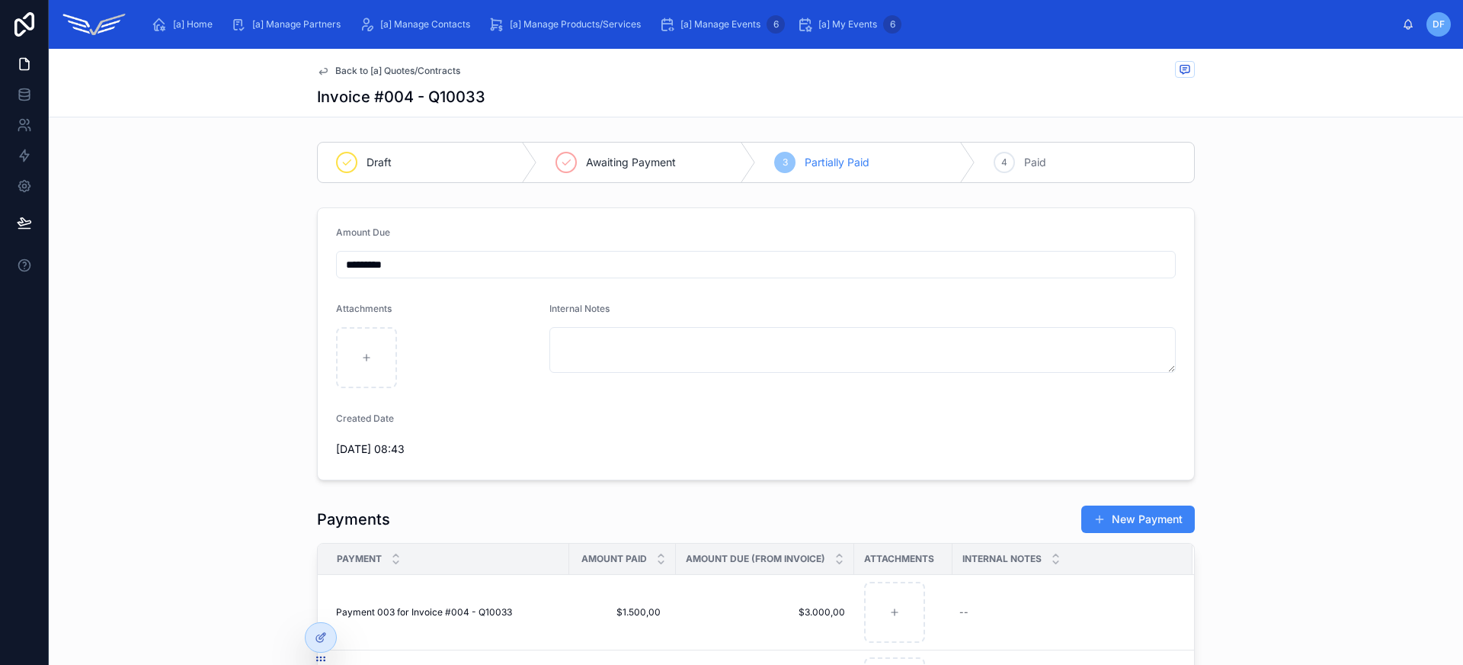
click at [442, 69] on span "Back to [a] Quotes/Contracts" at bounding box center [397, 71] width 125 height 12
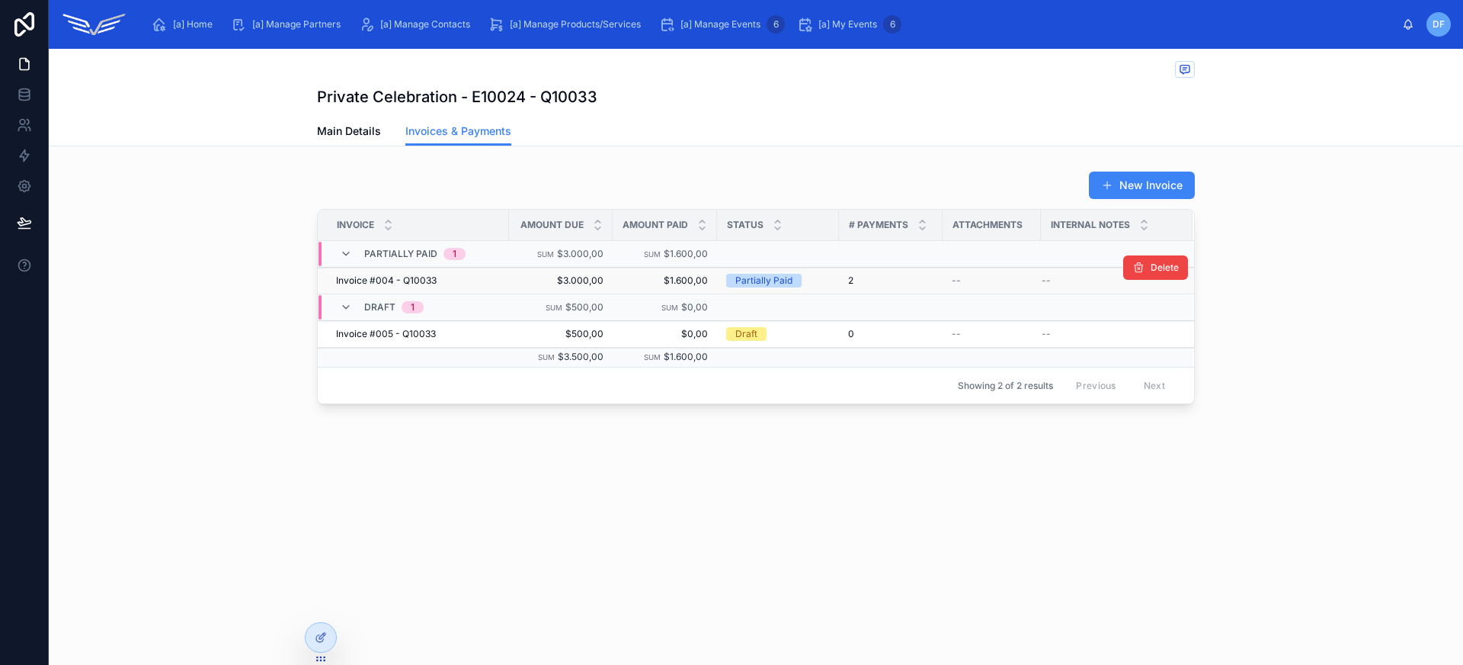
click at [463, 278] on div "Invoice #004 - Q10033 Invoice #004 - Q10033" at bounding box center [418, 280] width 164 height 12
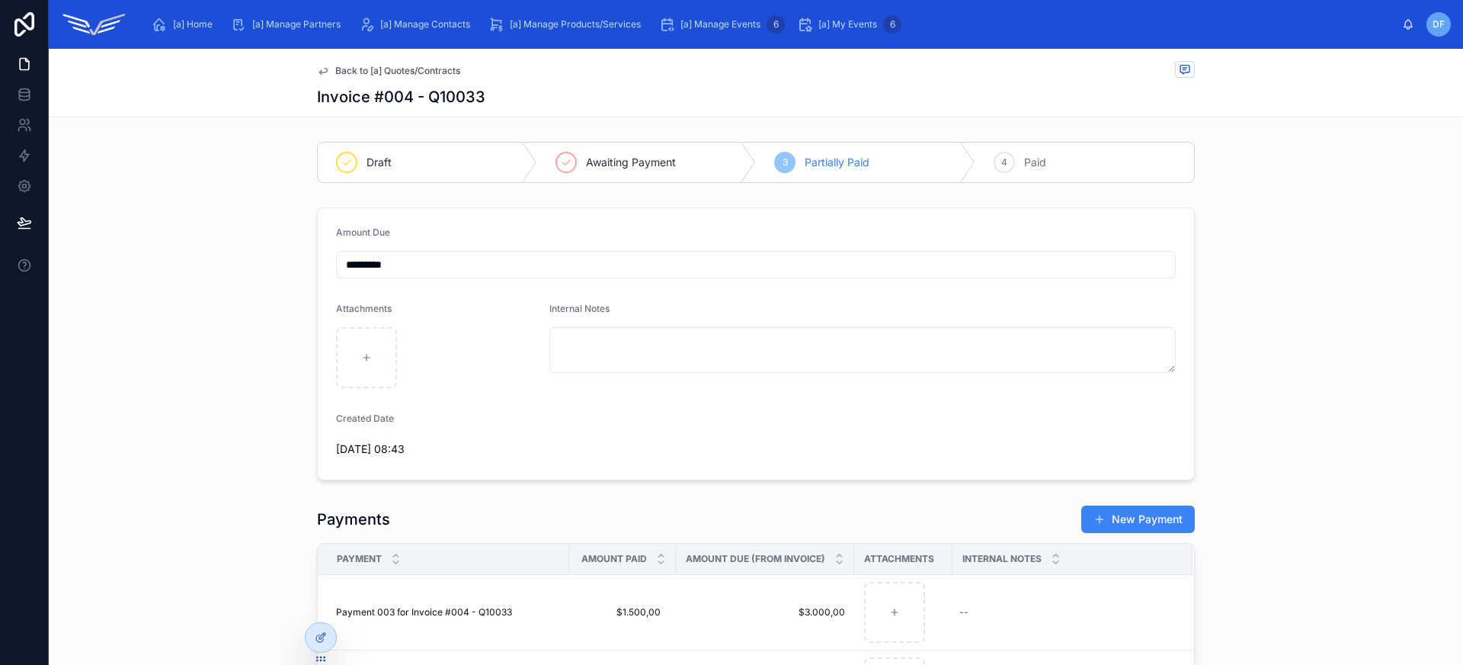
click at [440, 78] on div "Back to [a] Quotes/Contracts" at bounding box center [756, 70] width 878 height 19
click at [439, 75] on span "Back to [a] Quotes/Contracts" at bounding box center [397, 71] width 125 height 12
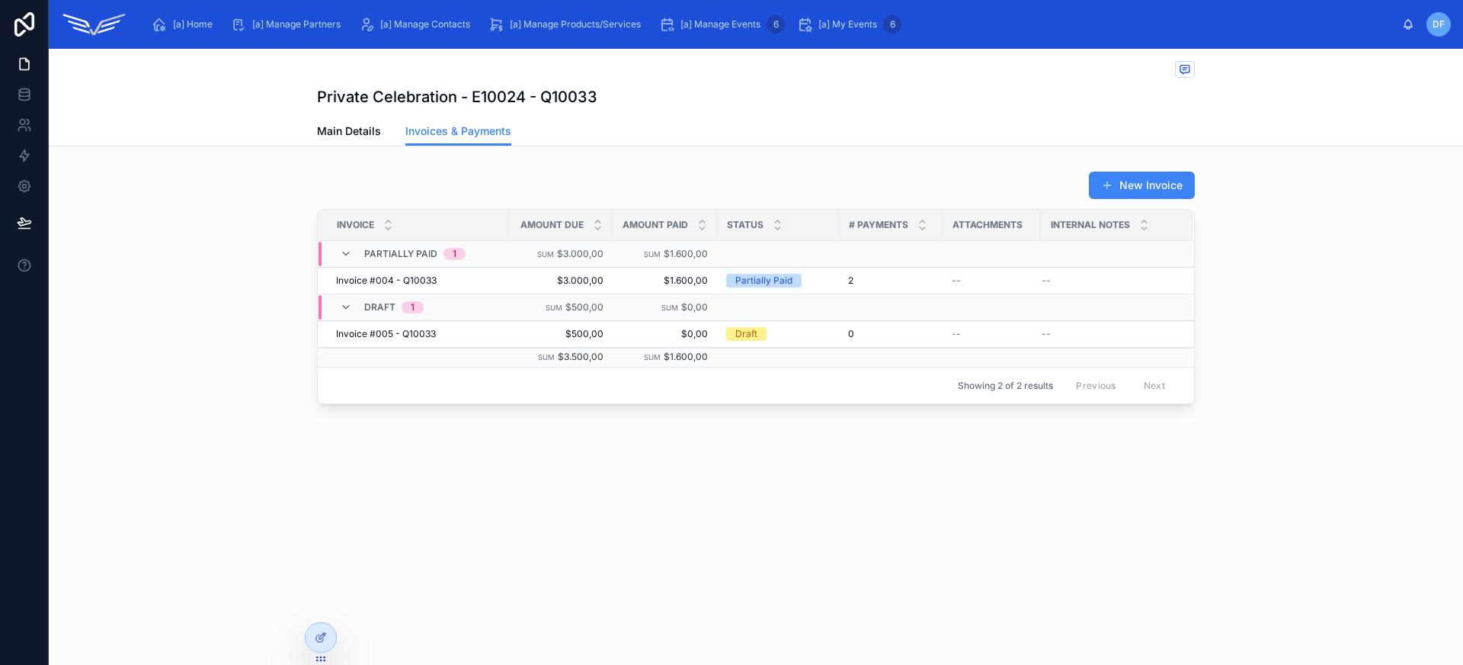
click at [888, 335] on div "0" at bounding box center [890, 334] width 85 height 12
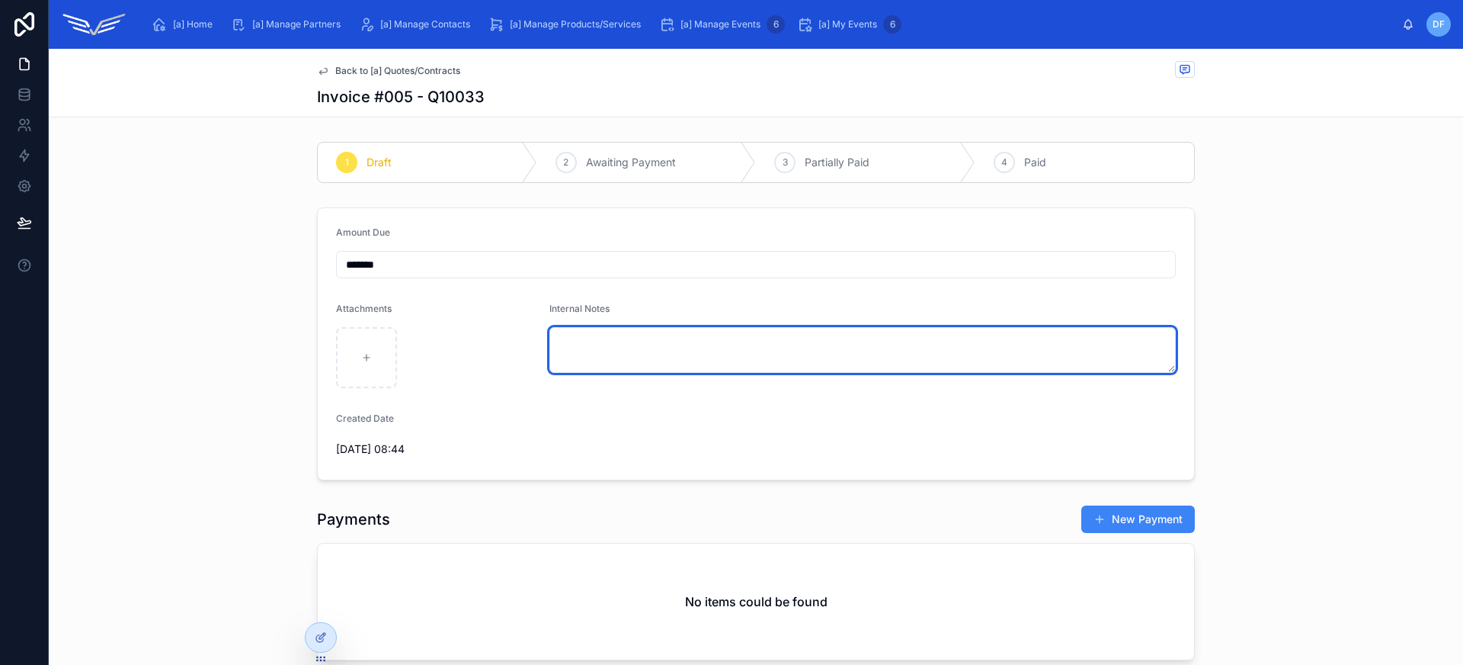
click at [636, 345] on textarea at bounding box center [862, 350] width 627 height 46
type textarea "**********"
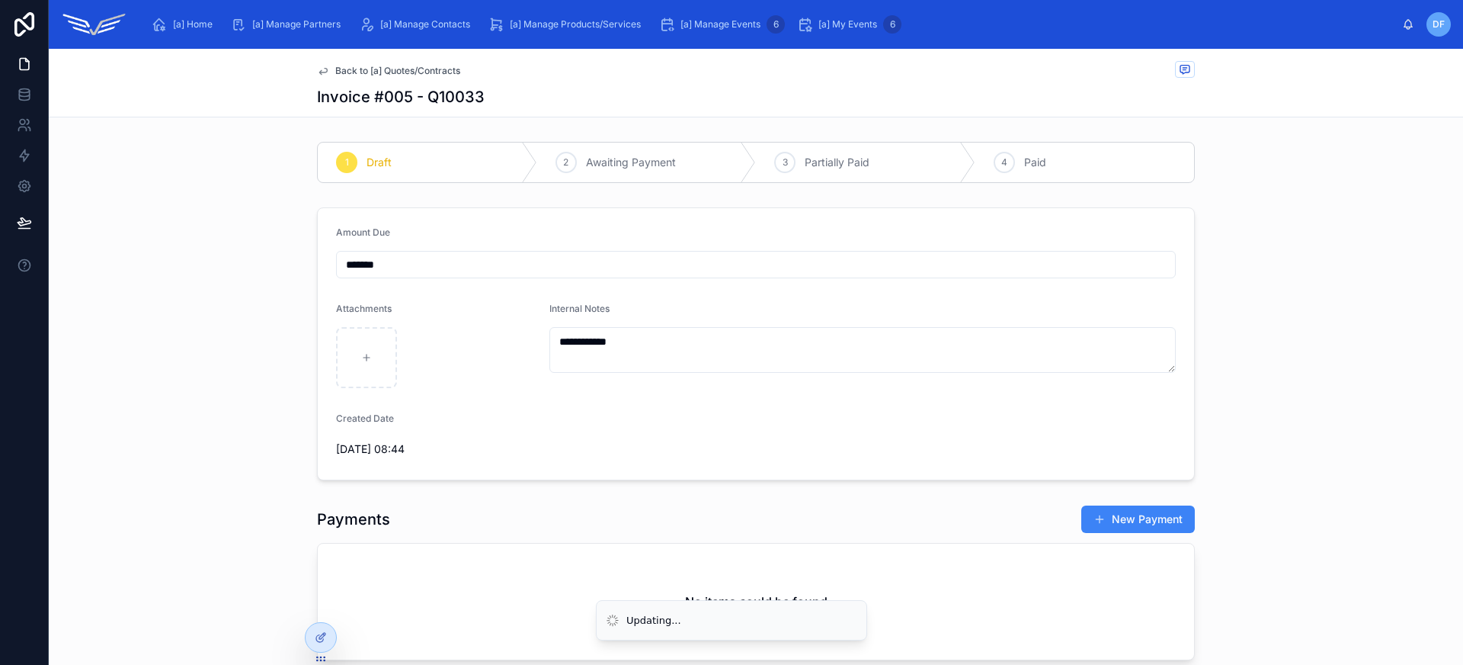
click at [691, 415] on form "**********" at bounding box center [756, 343] width 876 height 271
click at [415, 72] on span "Back to [a] Quotes/Contracts" at bounding box center [397, 71] width 125 height 12
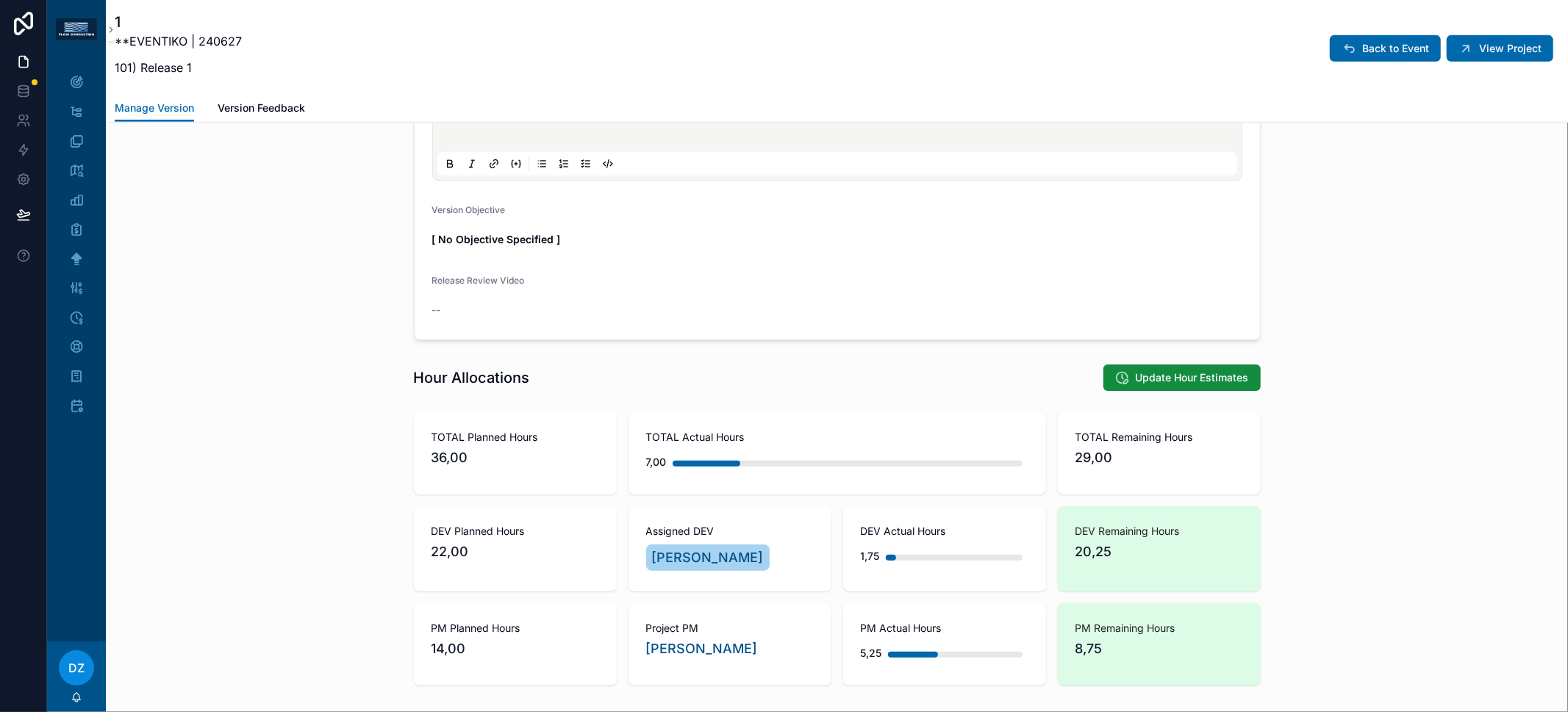
scroll to position [1111, 0]
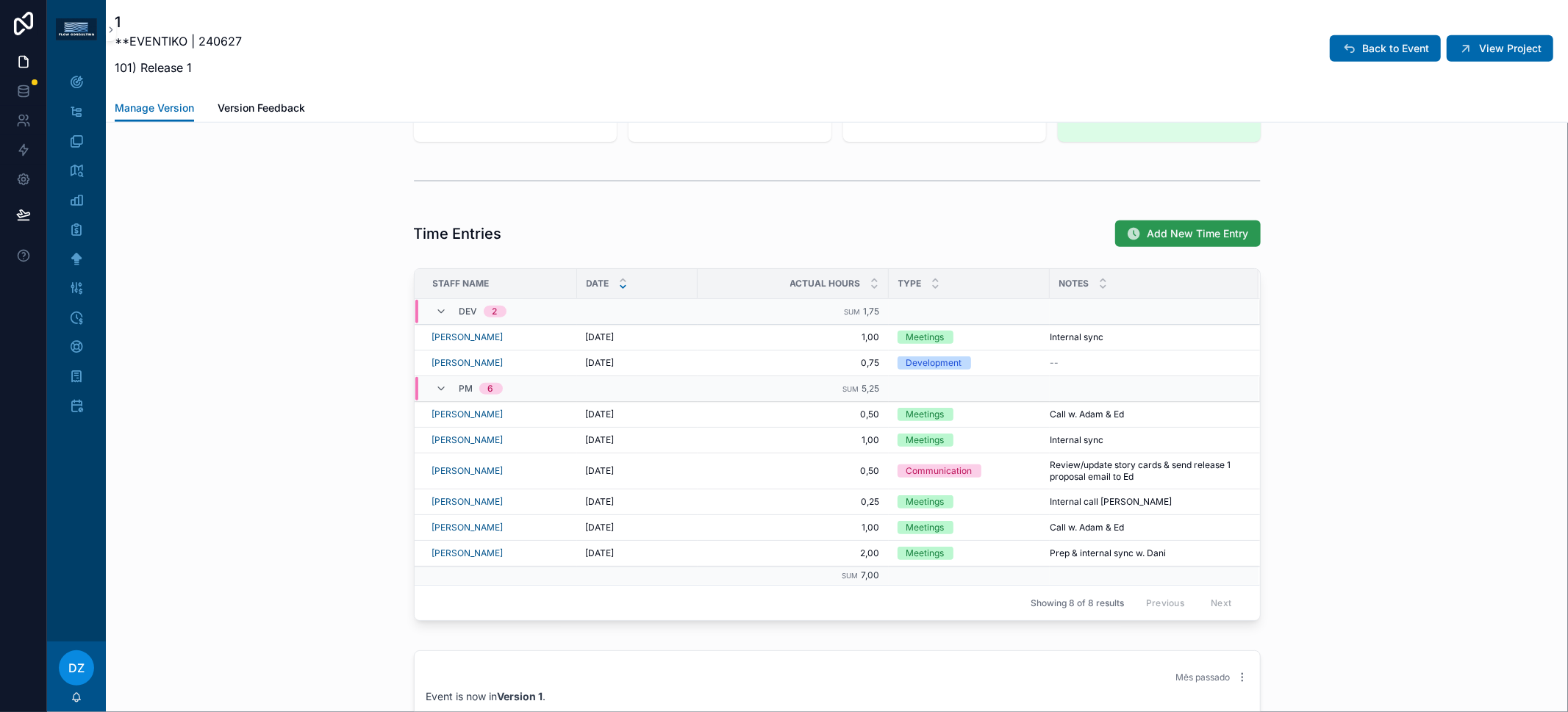
click at [1135, 227] on icon "scrollable content" at bounding box center [1134, 233] width 14 height 14
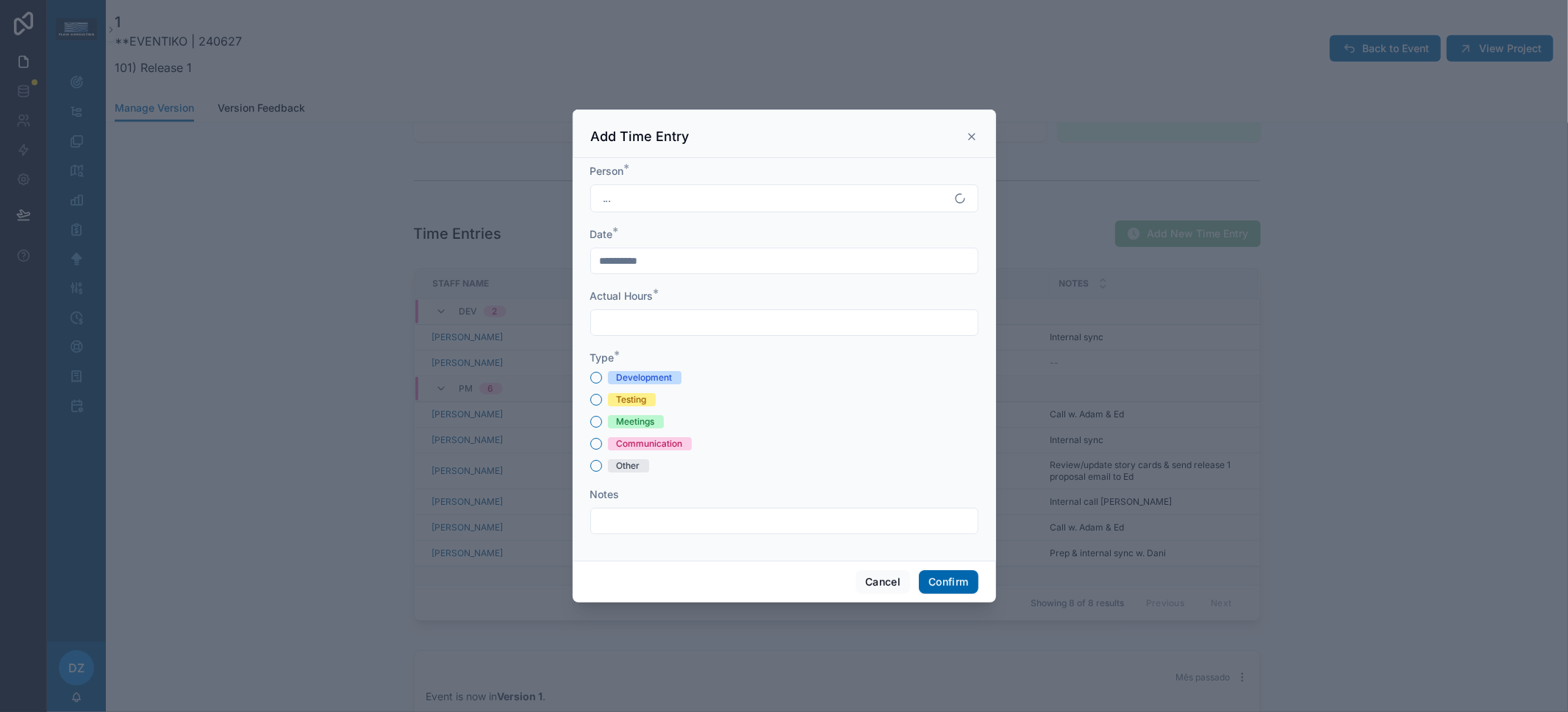
click at [651, 380] on div "Development" at bounding box center [645, 378] width 56 height 14
click at [602, 380] on button "Development" at bounding box center [596, 378] width 12 height 12
click at [661, 326] on input "text" at bounding box center [784, 322] width 387 height 20
type input "****"
click at [957, 581] on button "Confirm" at bounding box center [949, 582] width 59 height 23
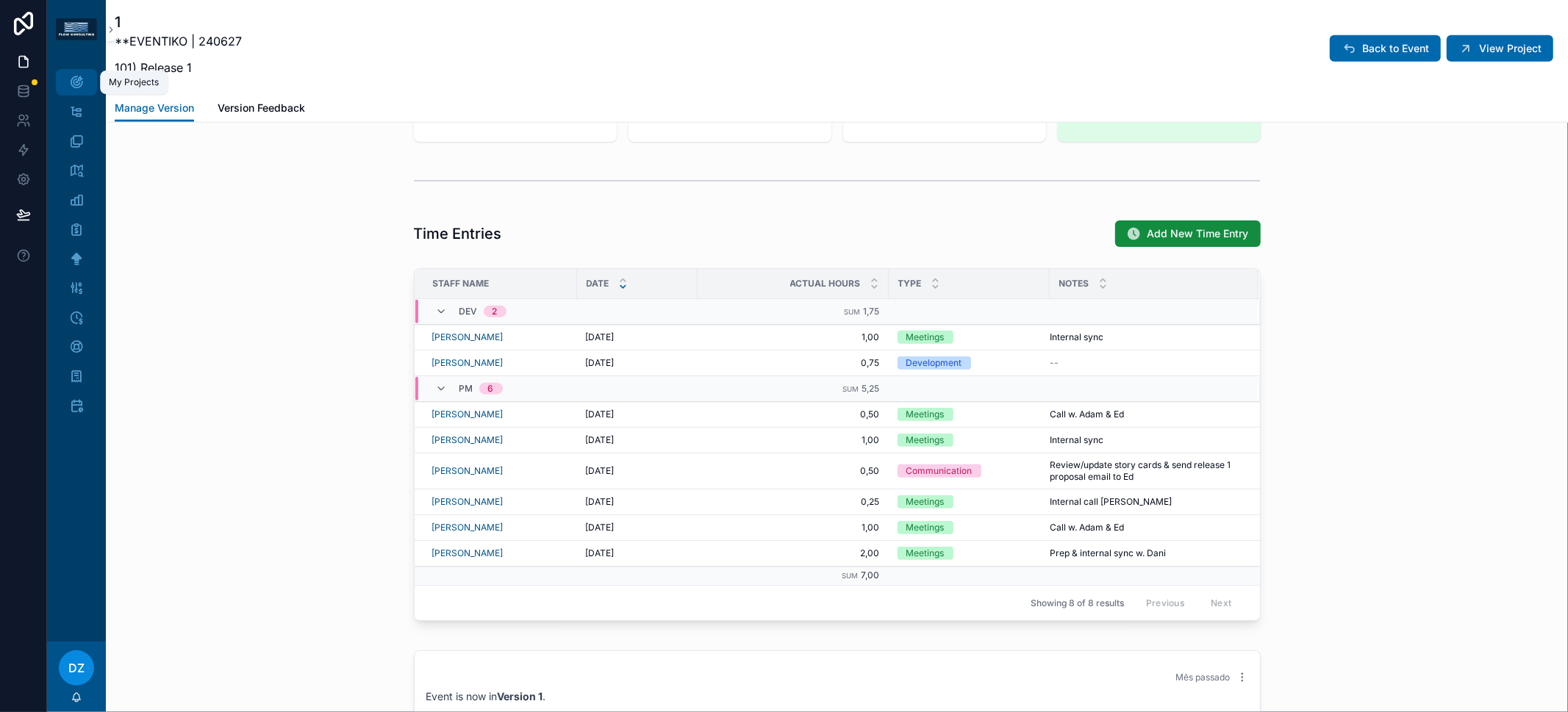
click at [88, 82] on div "My Projects" at bounding box center [76, 82] width 23 height 23
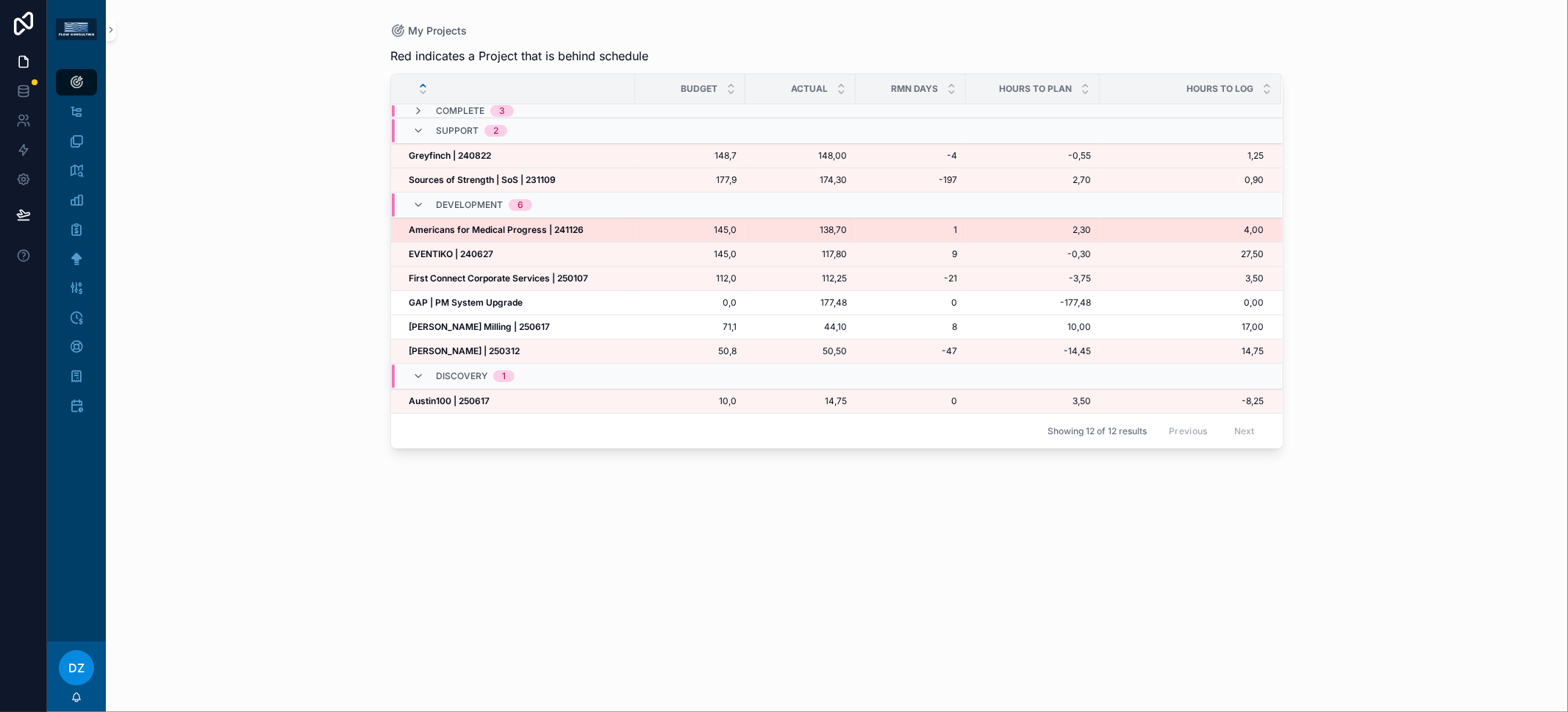
click at [521, 231] on strong "Americans for Medical Progress | 241126" at bounding box center [496, 229] width 175 height 11
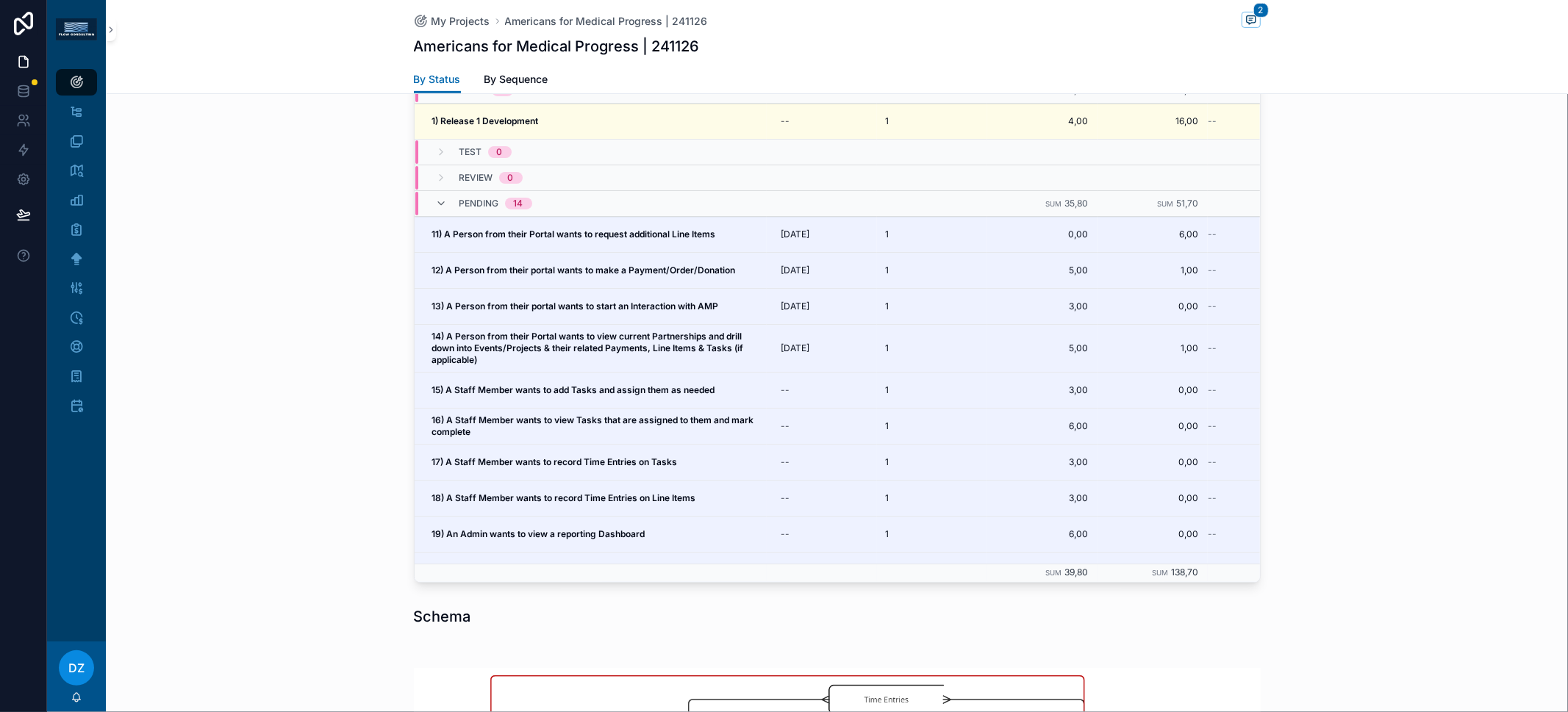
scroll to position [266, 0]
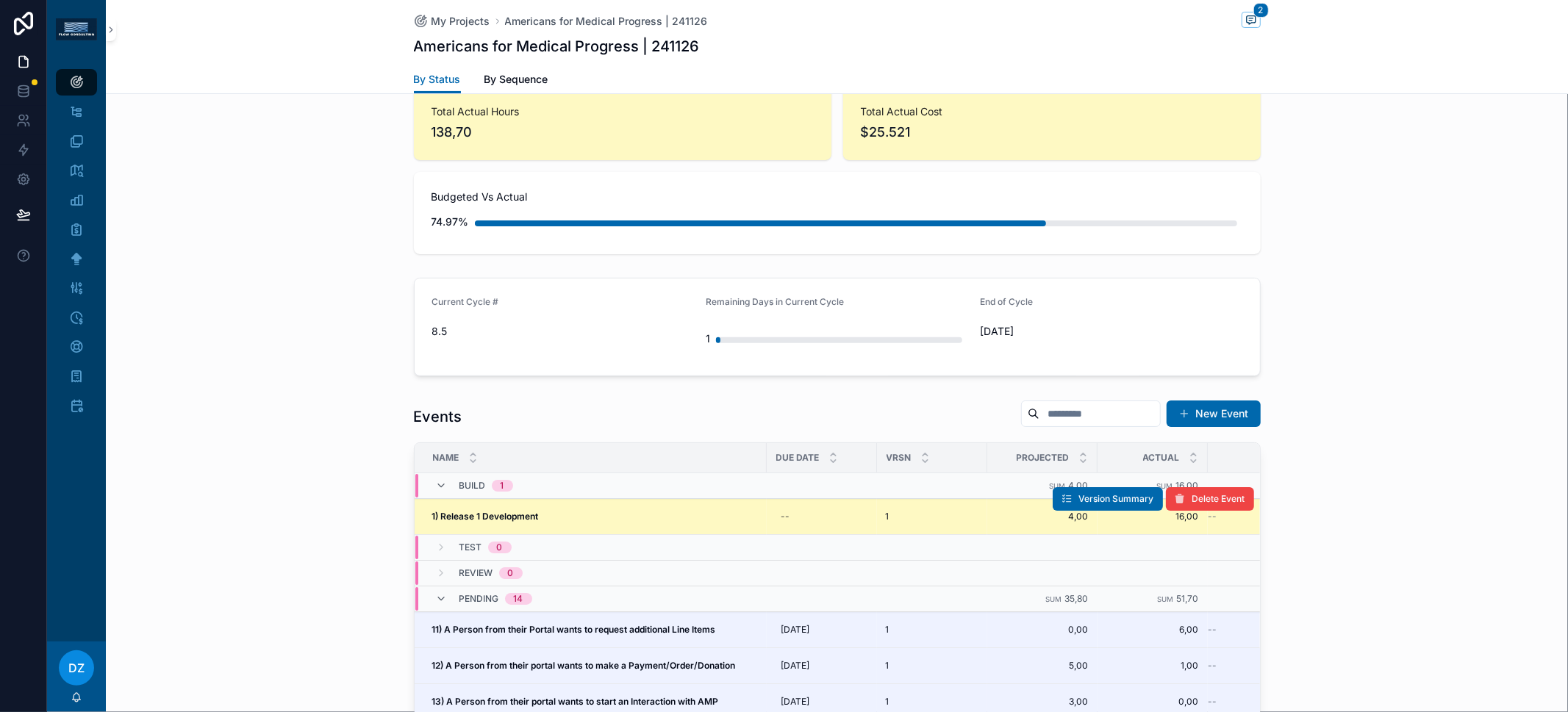
click at [534, 516] on div "1) Release 1 Development 1) Release 1 Development" at bounding box center [595, 517] width 326 height 12
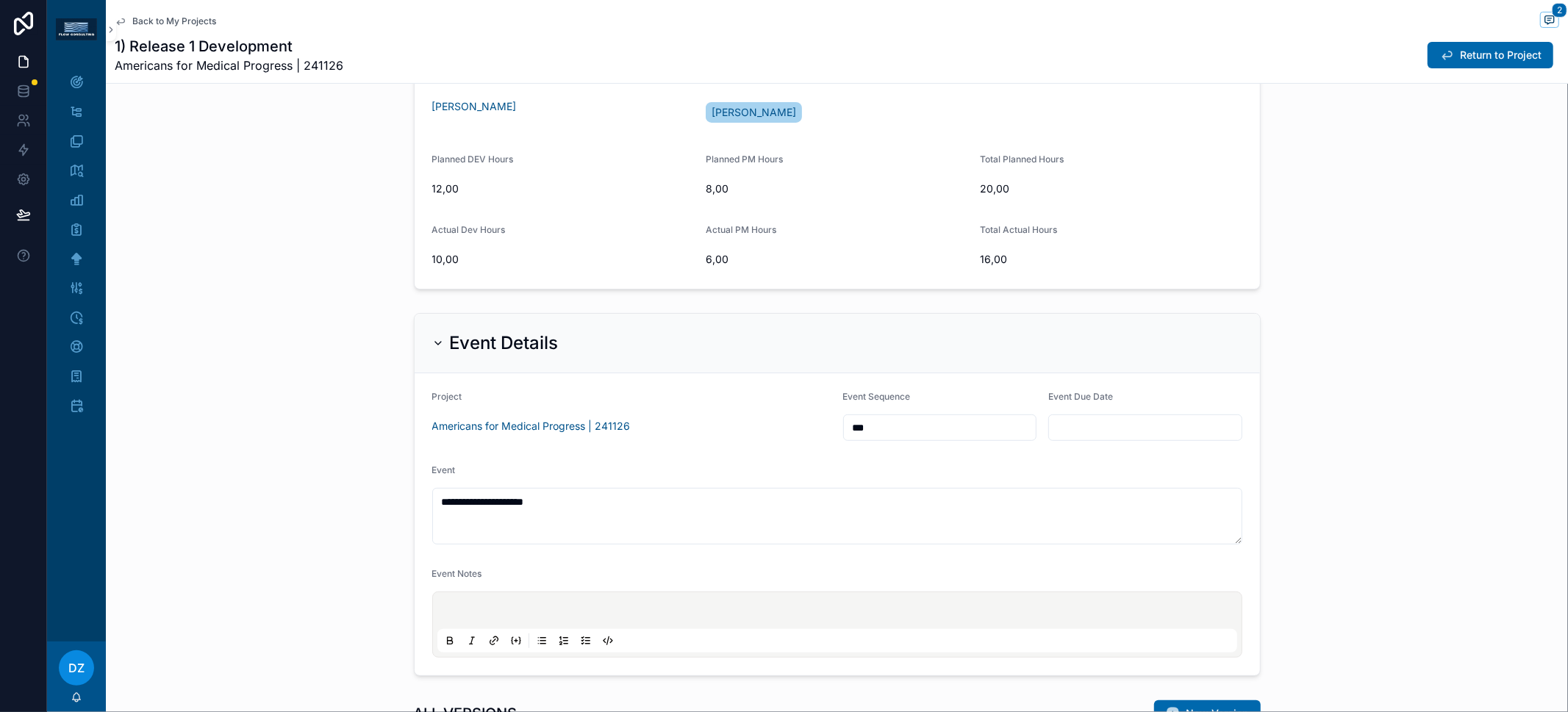
scroll to position [689, 0]
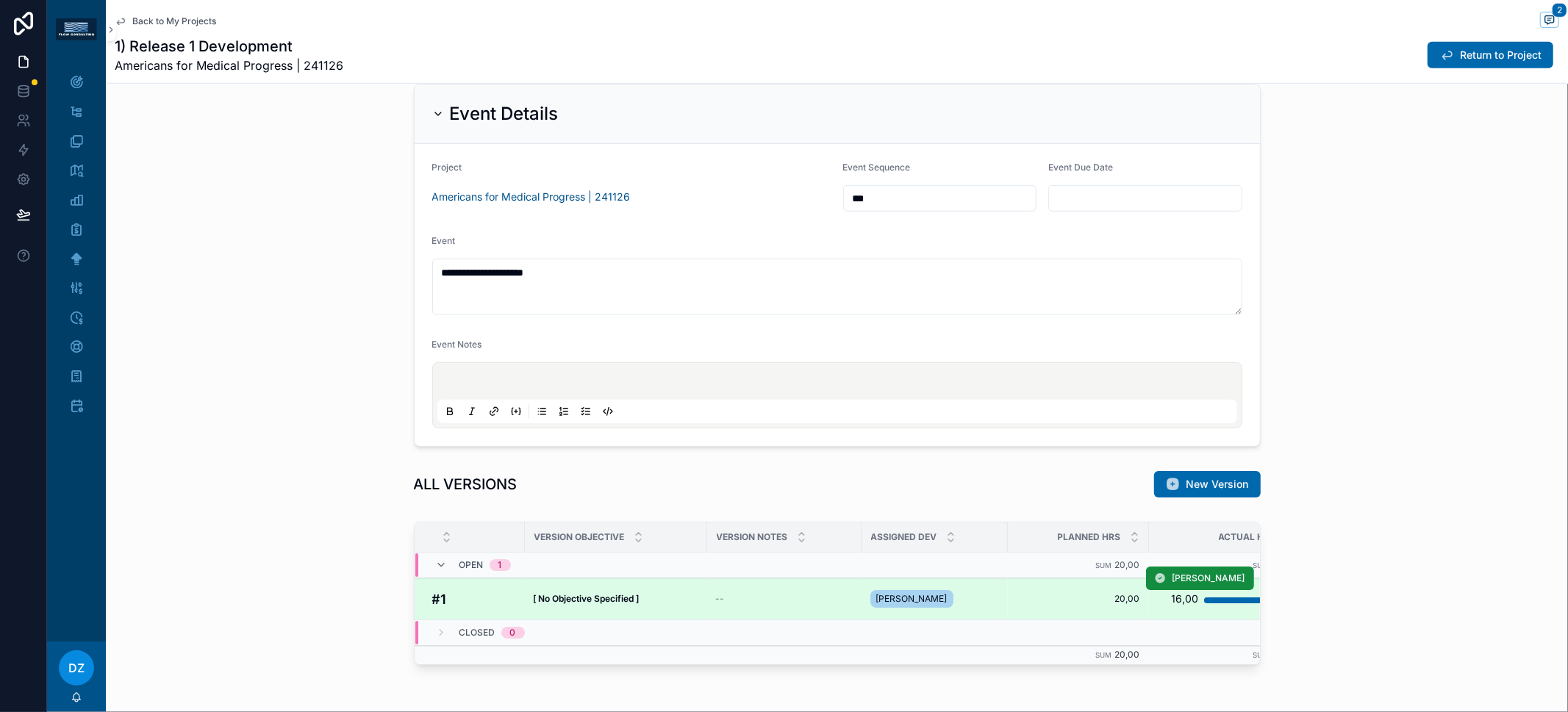
click at [572, 593] on strong "[ No Objective Specified ]" at bounding box center [587, 598] width 106 height 11
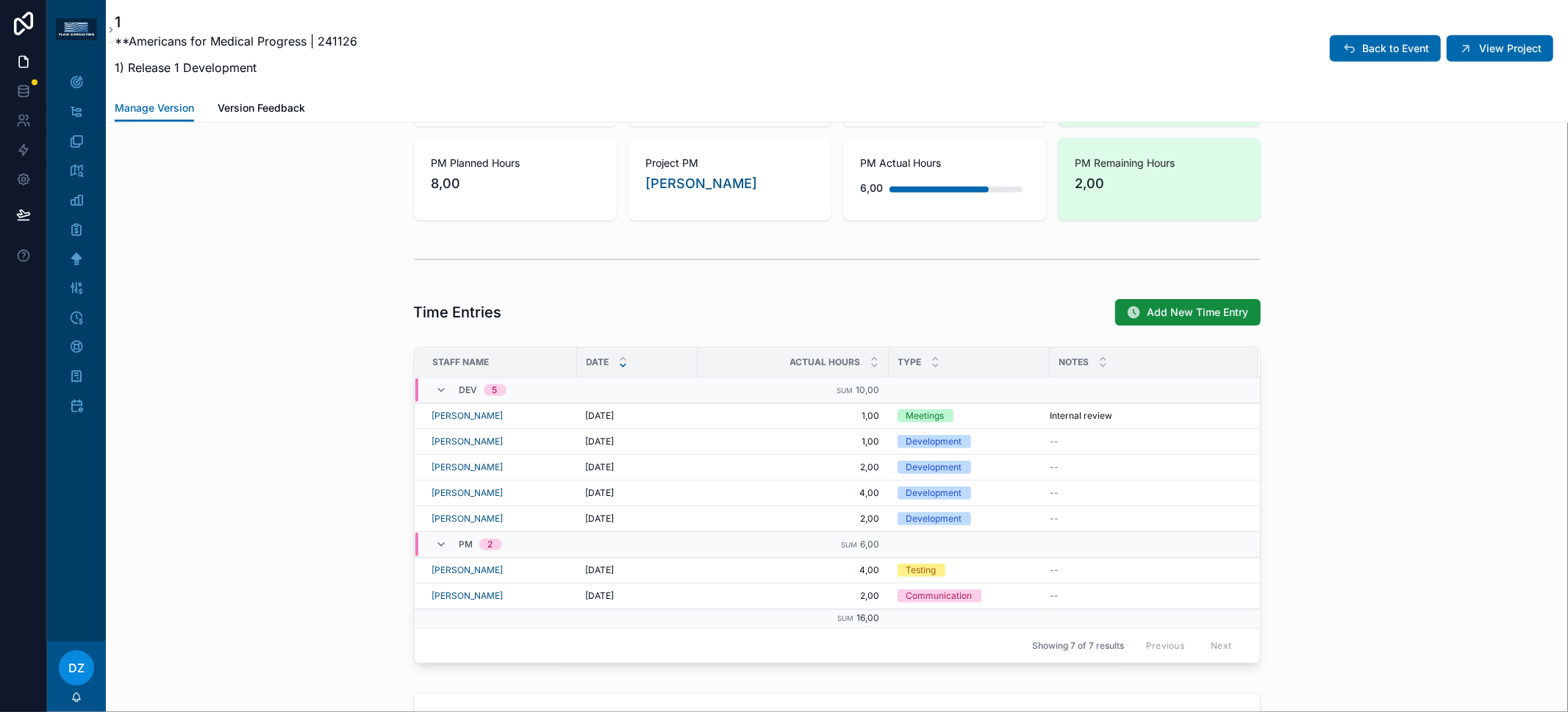
scroll to position [1013, 0]
